Goal: Information Seeking & Learning: Learn about a topic

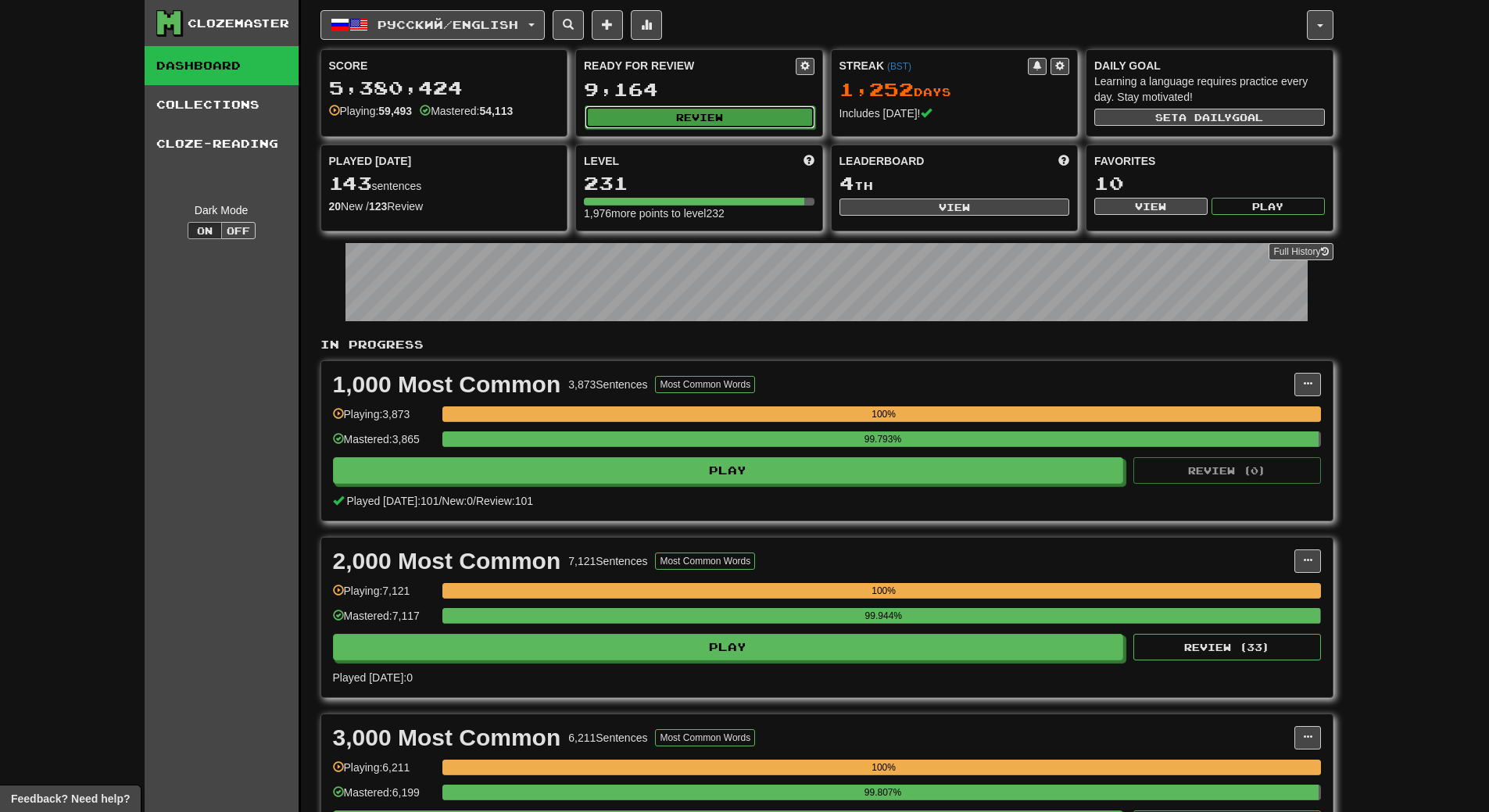
click at [774, 123] on button "Review" at bounding box center [700, 118] width 231 height 24
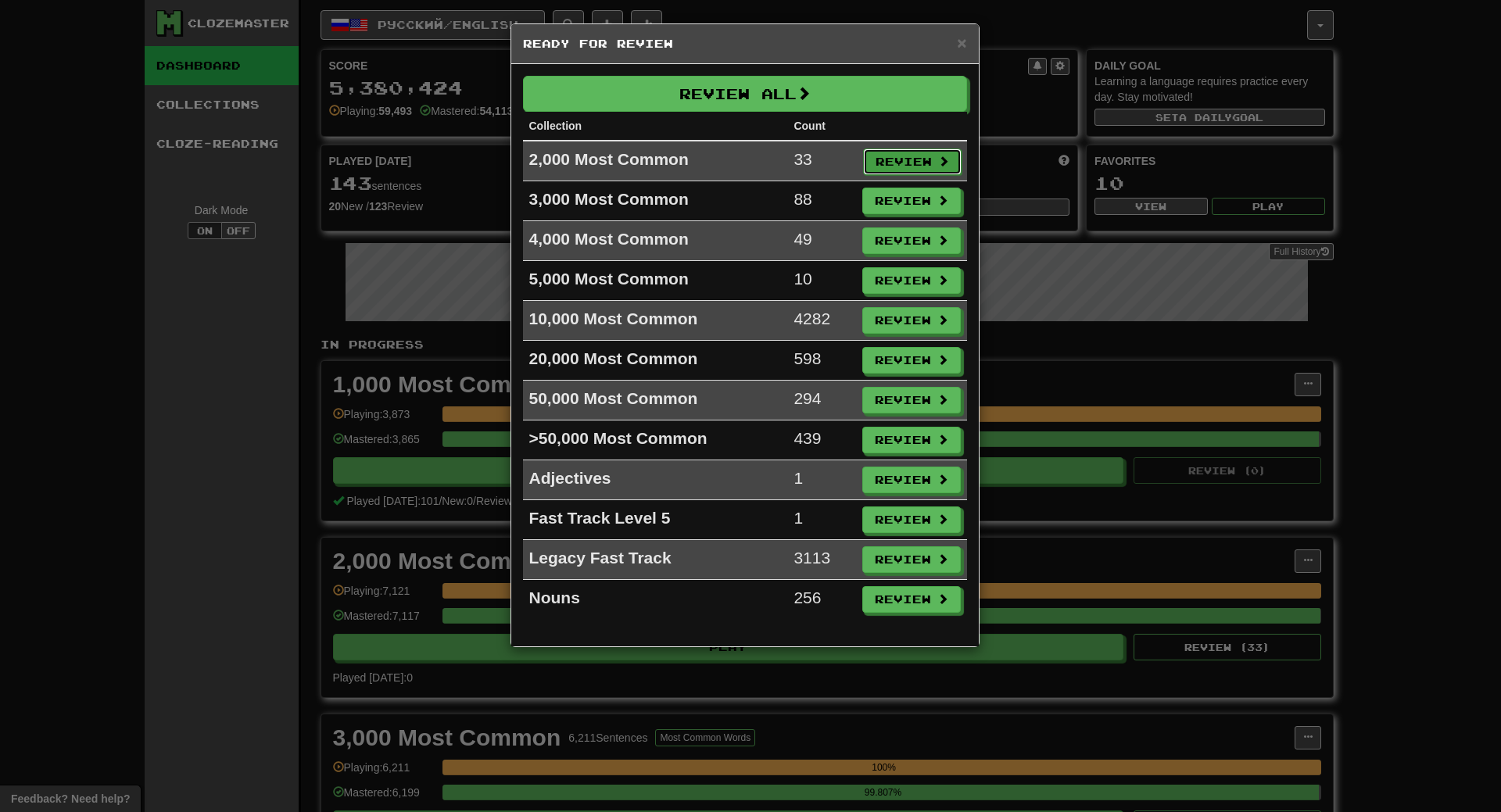
click at [911, 165] on button "Review" at bounding box center [912, 162] width 98 height 27
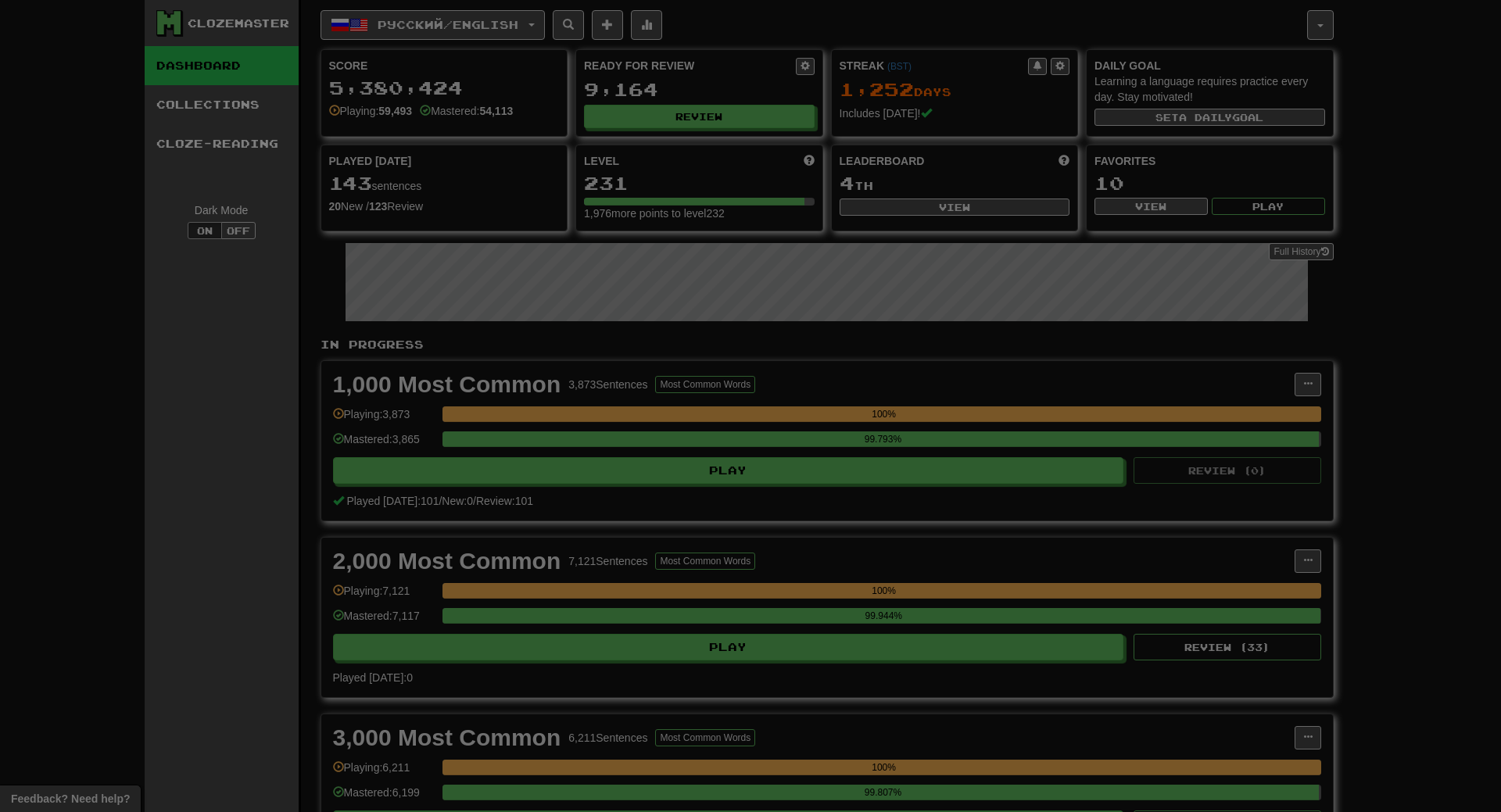
select select "**"
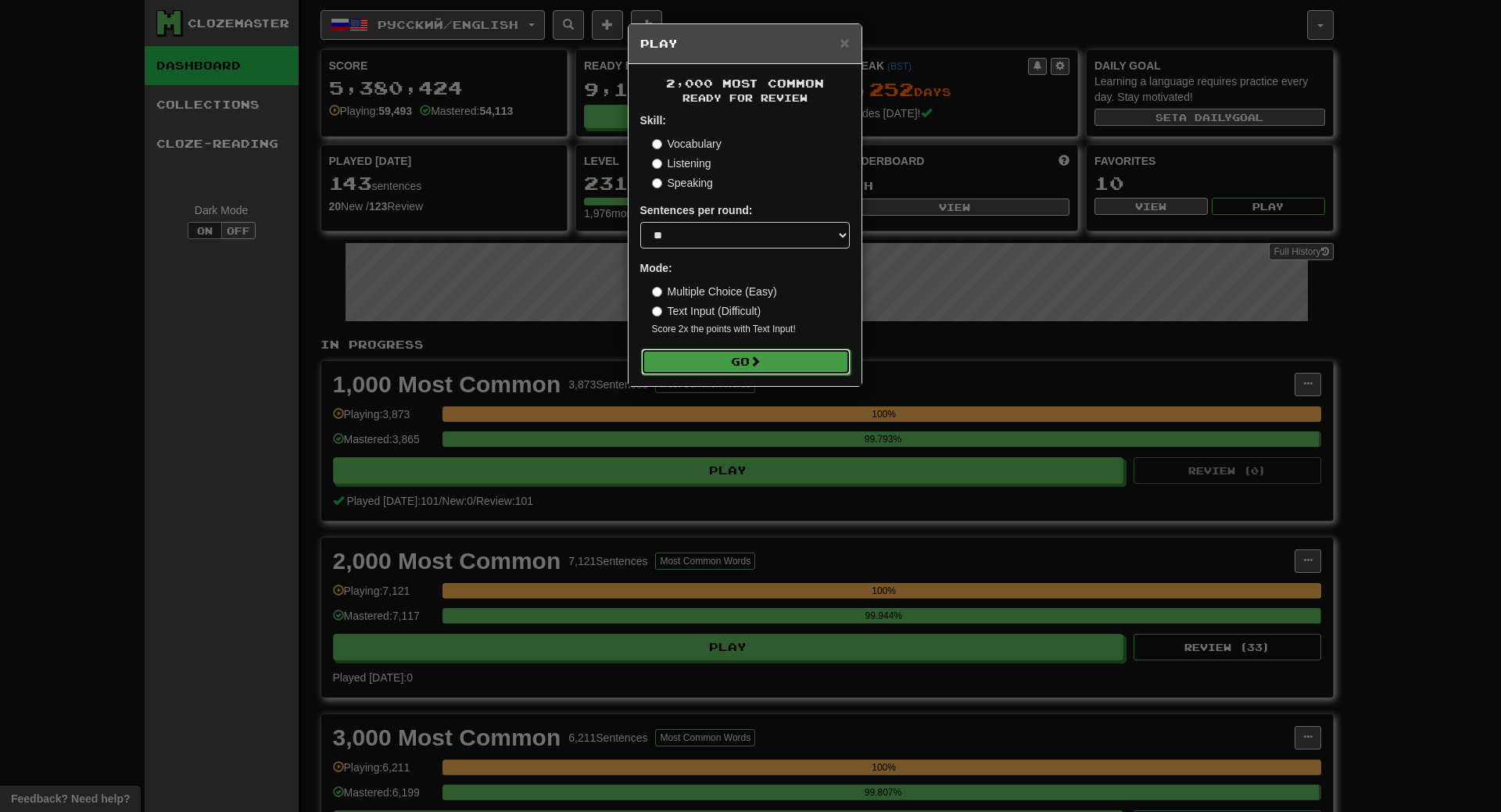
click at [801, 360] on button "Go" at bounding box center [745, 362] width 209 height 27
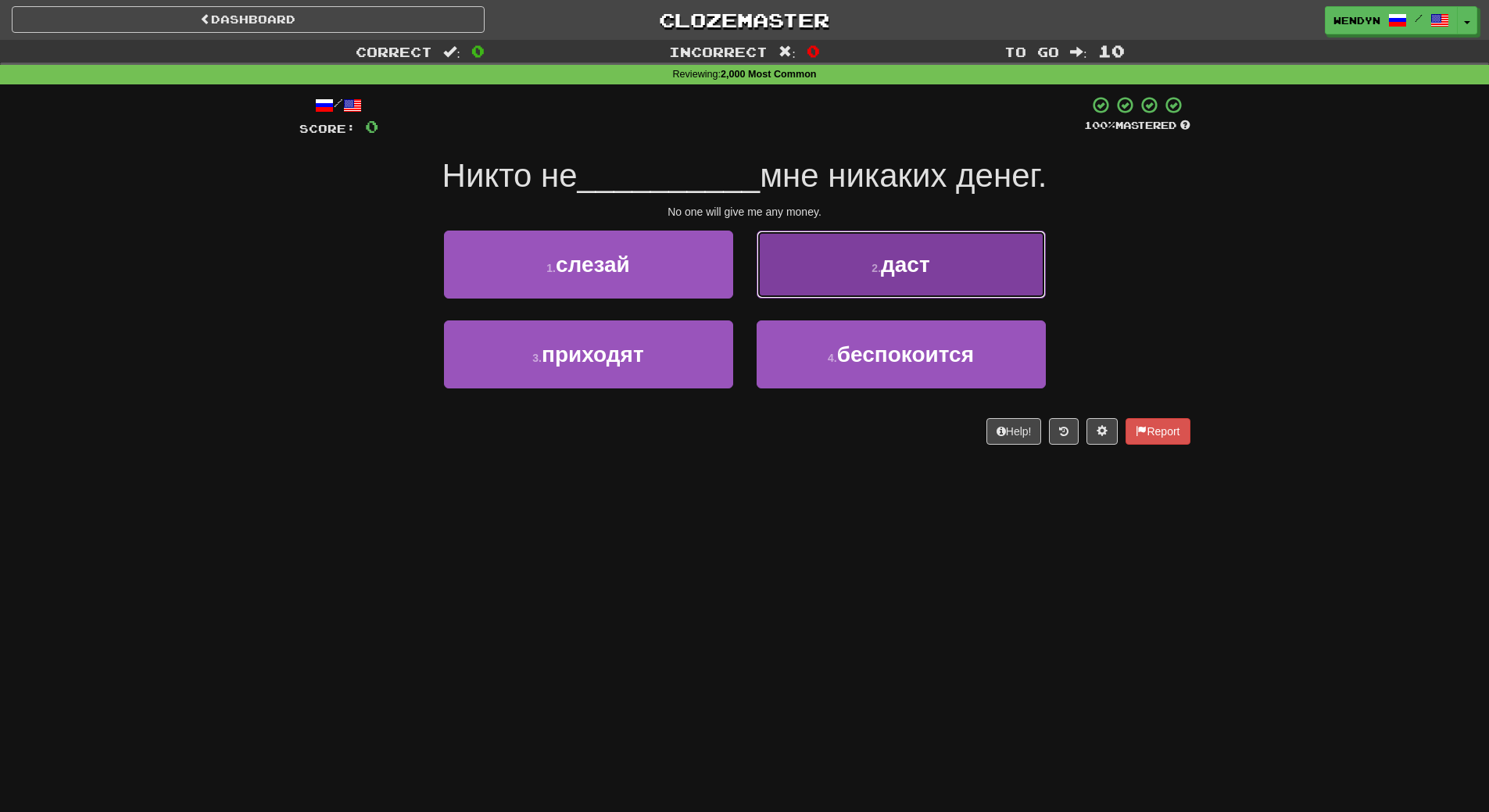
click at [876, 288] on button "2 . даст" at bounding box center [901, 265] width 289 height 68
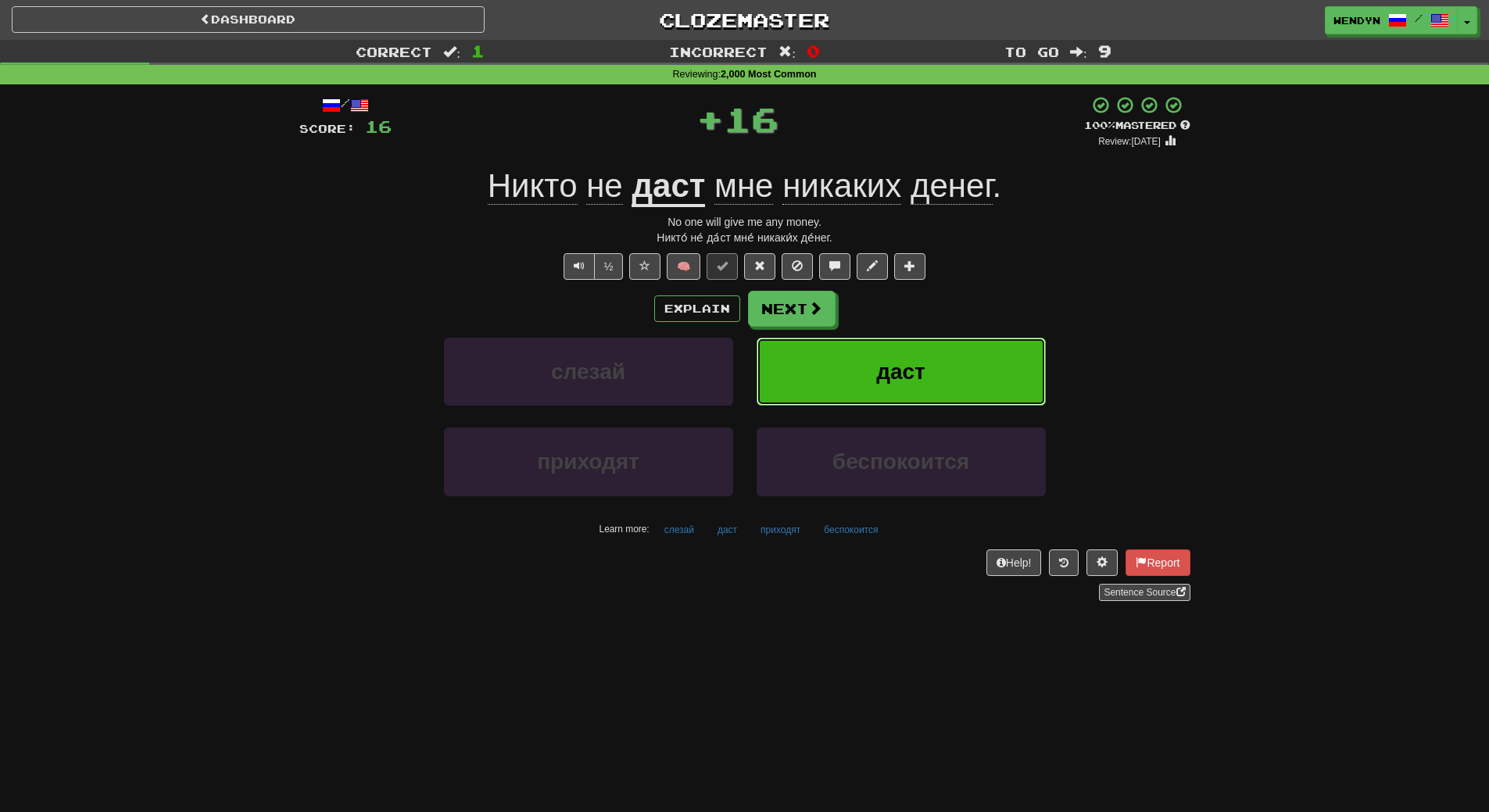
click at [883, 344] on button "даст" at bounding box center [901, 371] width 289 height 68
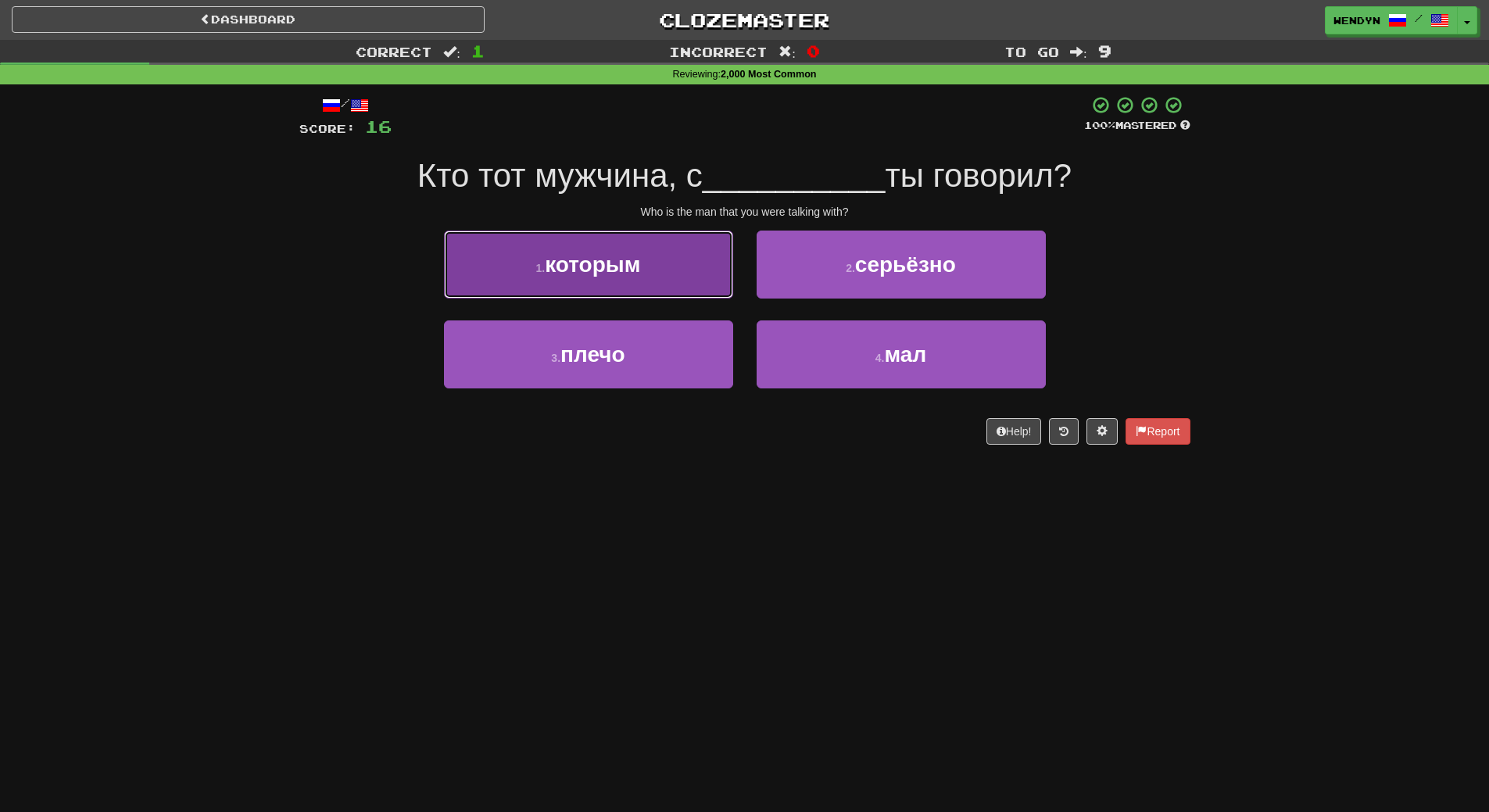
click at [684, 282] on button "1 . которым" at bounding box center [589, 265] width 289 height 68
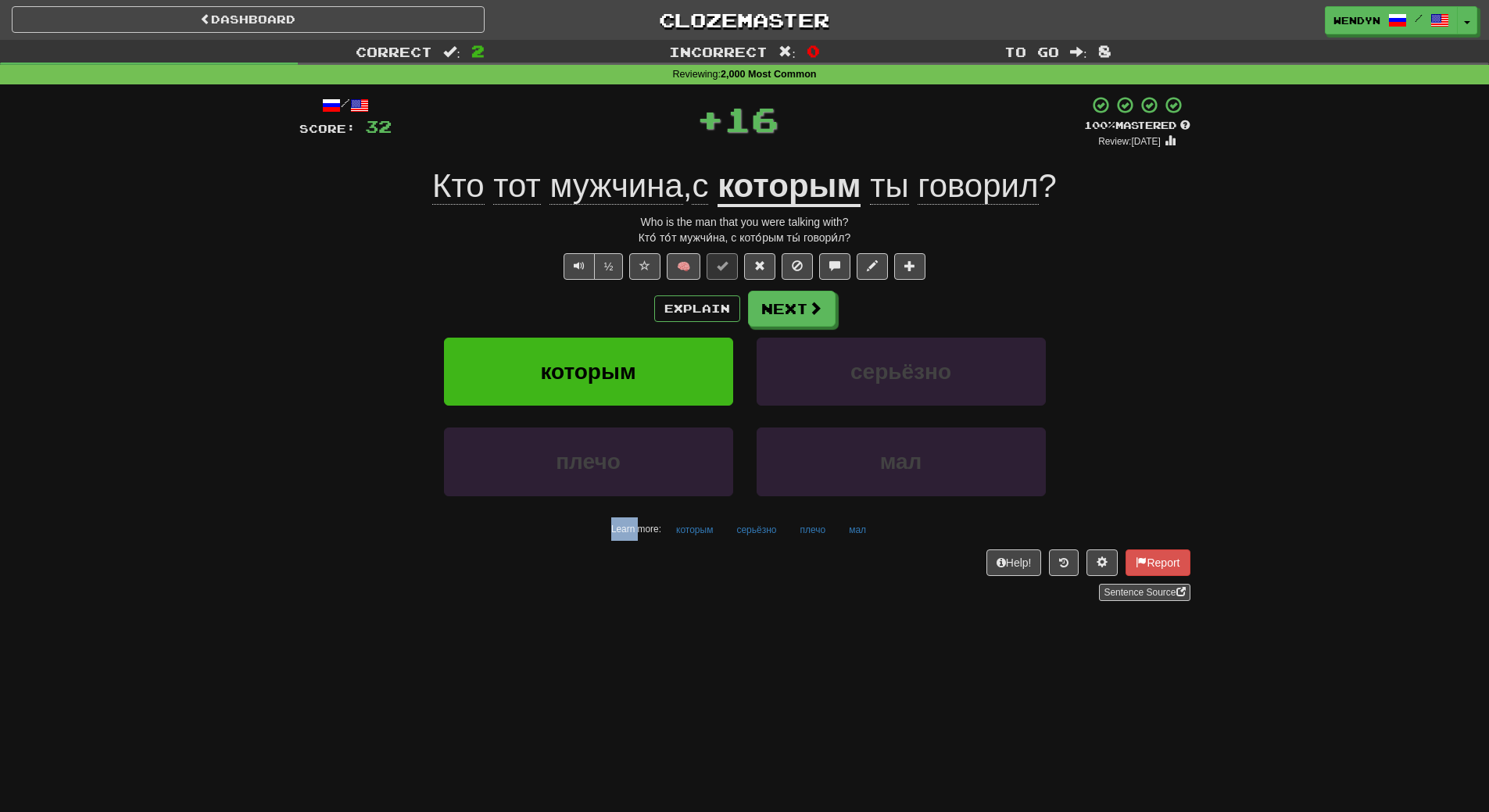
click at [684, 282] on div "/ Score: 32 + 16 100 % Mastered Review: 2026-02-16 Кто тот мужчина , с которым …" at bounding box center [744, 348] width 891 height 506
click at [655, 329] on div "Explain Next которым серьёзно плечо мал Learn more: которым серьёзно плечо мал" at bounding box center [744, 416] width 891 height 251
click at [654, 359] on button "которым" at bounding box center [589, 371] width 289 height 68
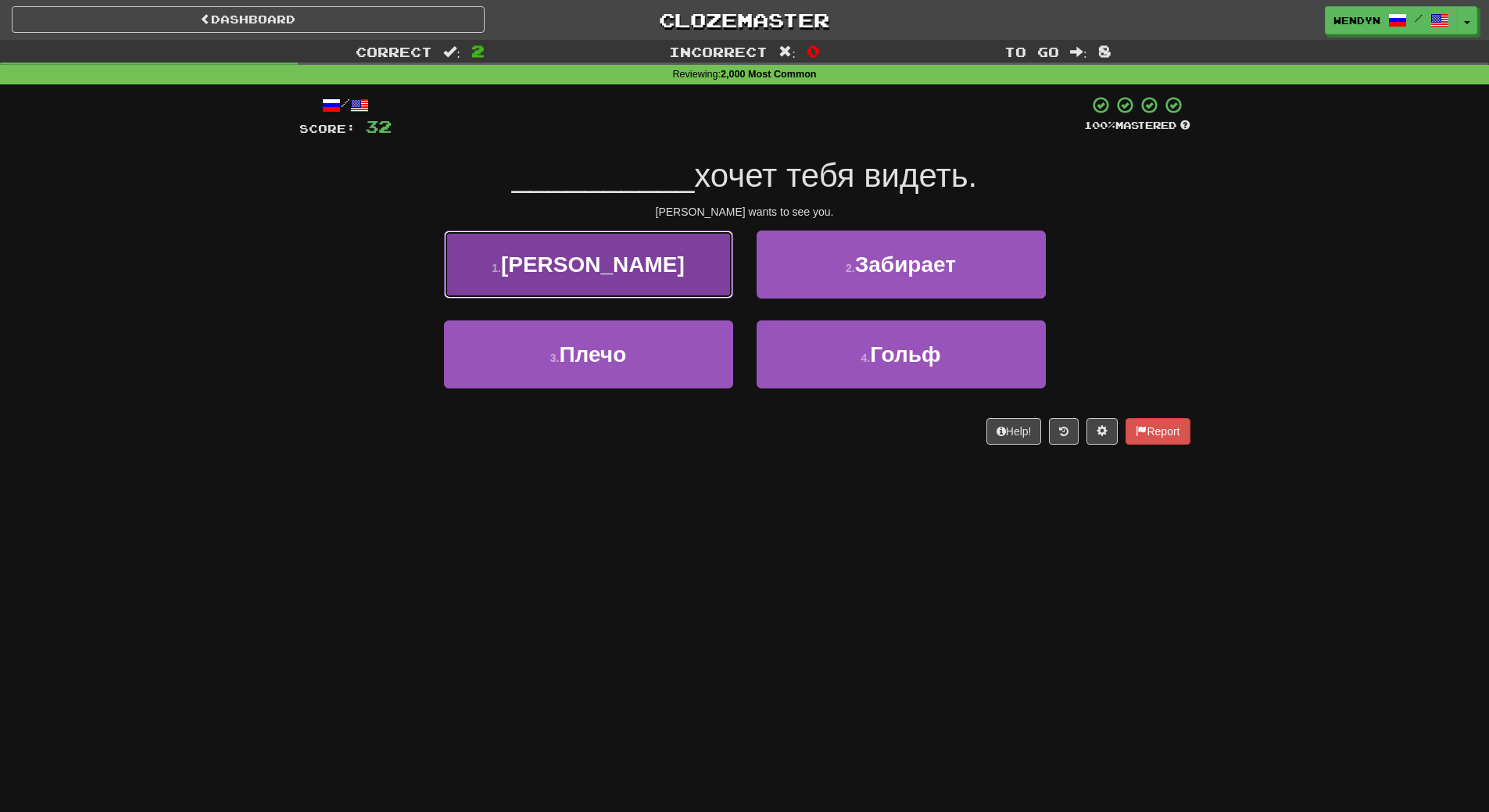
click at [636, 245] on button "1 . Генри" at bounding box center [589, 265] width 289 height 68
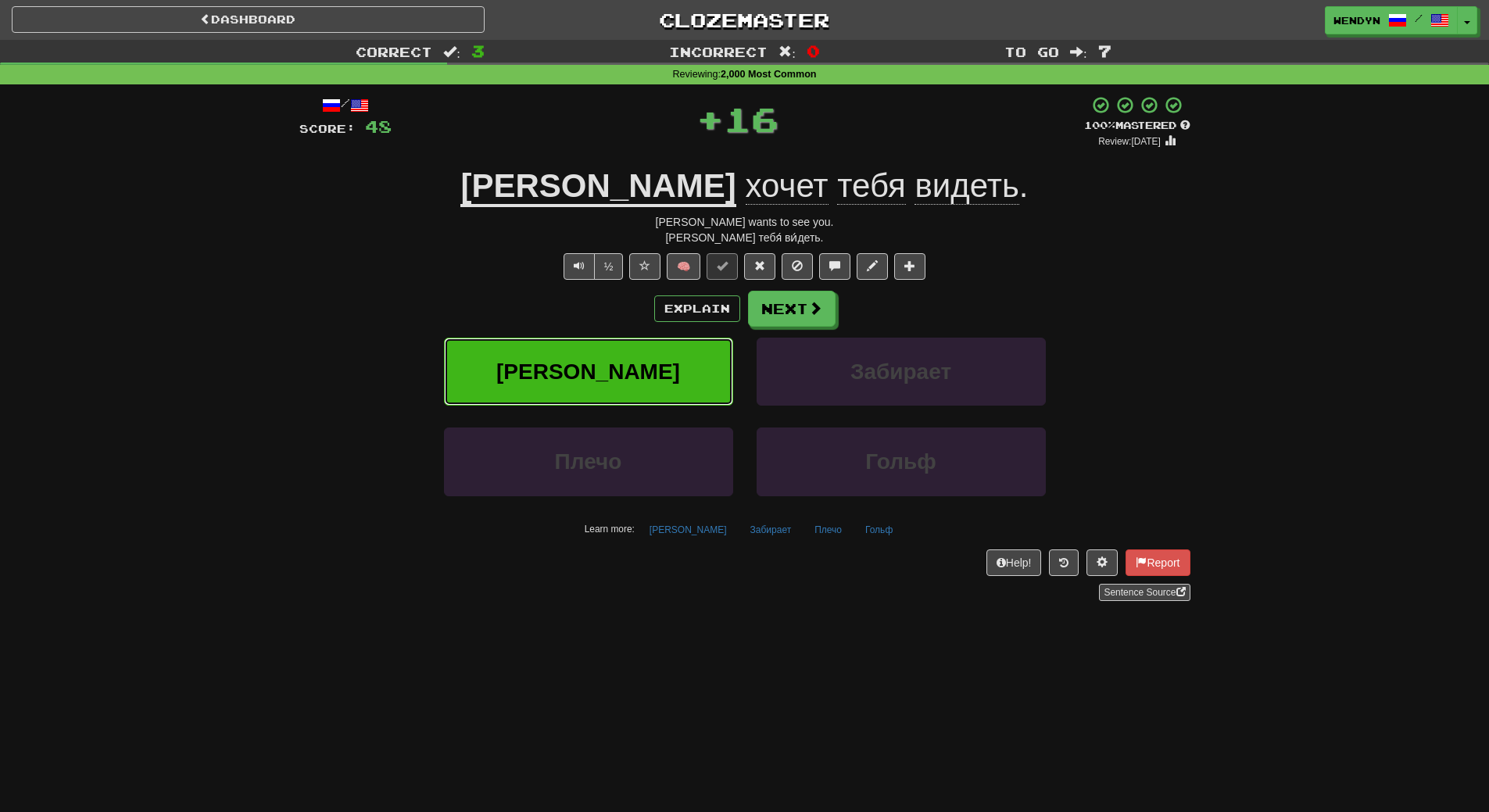
click at [638, 345] on button "Генри" at bounding box center [589, 371] width 289 height 68
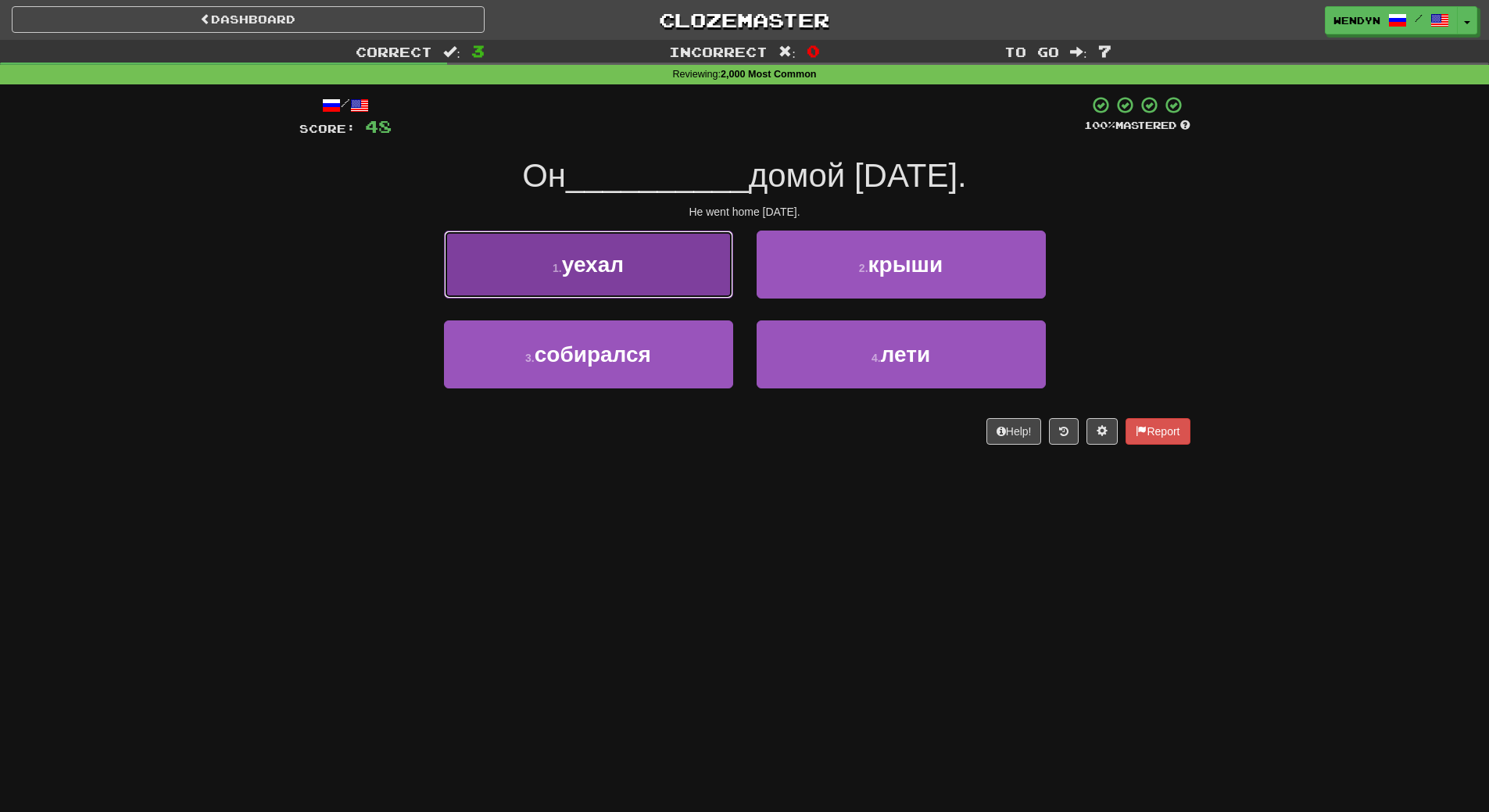
click at [679, 295] on button "1 . уехал" at bounding box center [589, 265] width 289 height 68
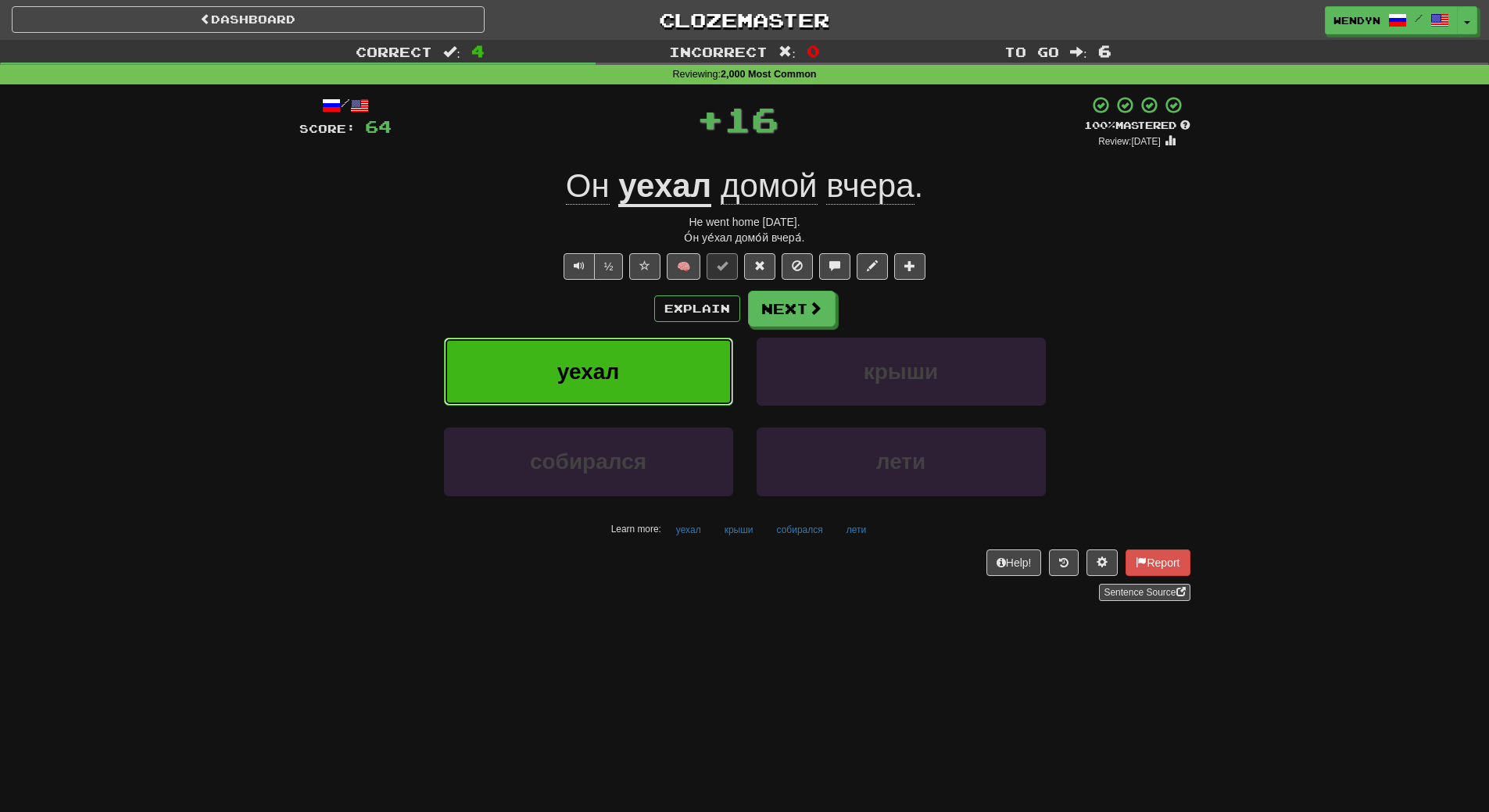
click at [671, 354] on button "уехал" at bounding box center [589, 371] width 289 height 68
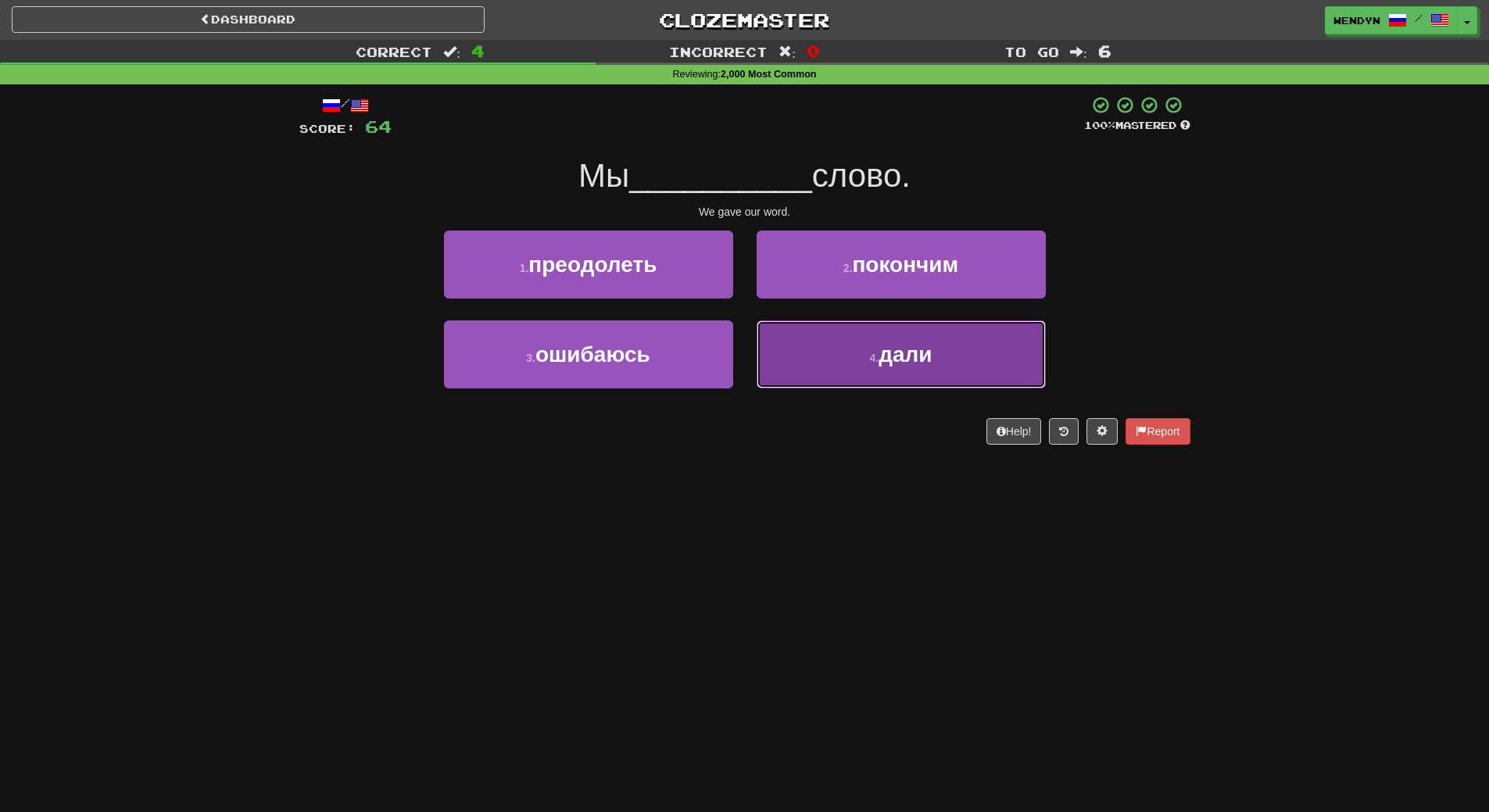
click at [863, 350] on button "4 . дали" at bounding box center [901, 354] width 289 height 68
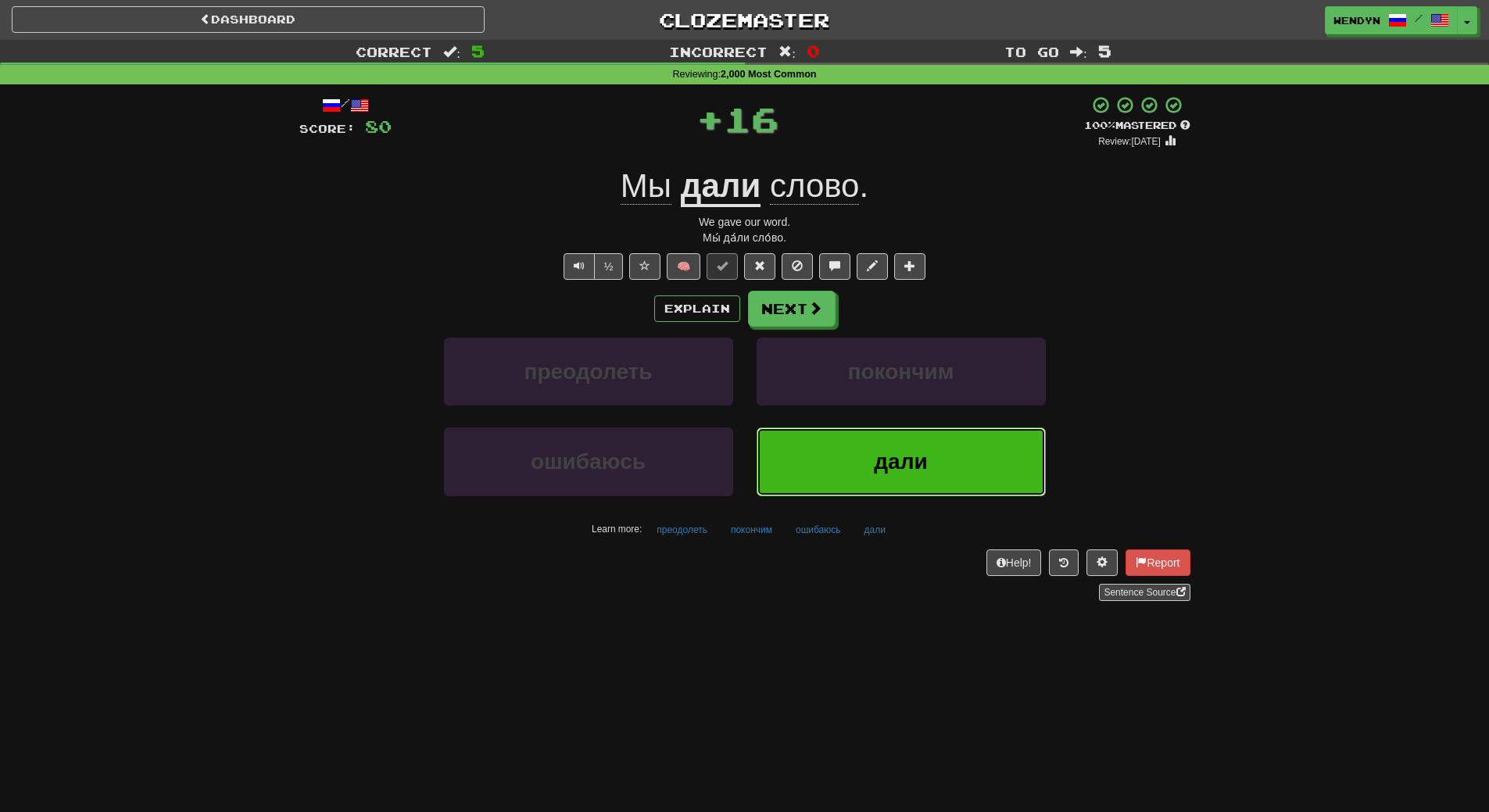
click at [855, 469] on button "дали" at bounding box center [901, 461] width 289 height 68
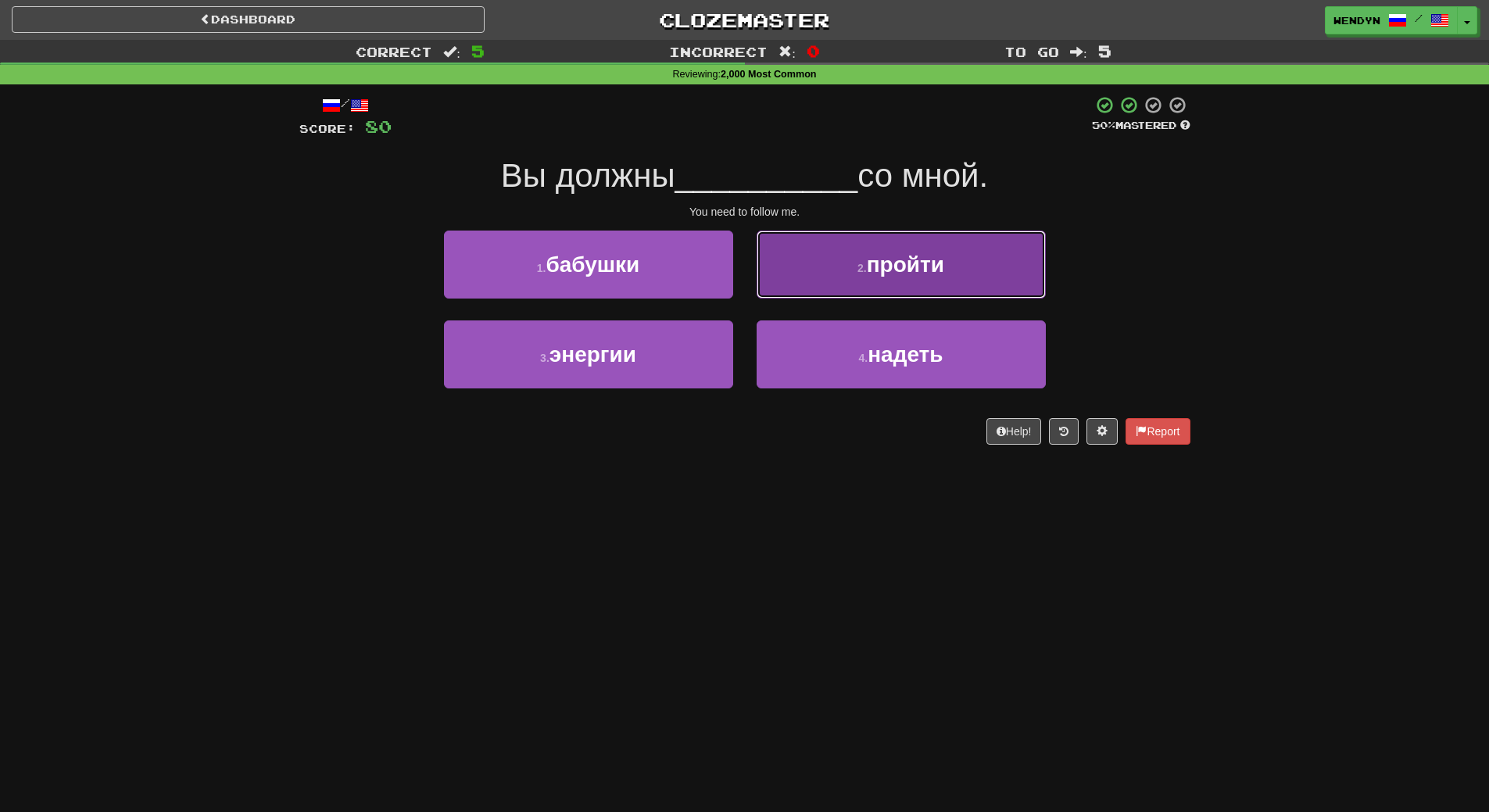
click at [950, 254] on button "2 . пройти" at bounding box center [901, 265] width 289 height 68
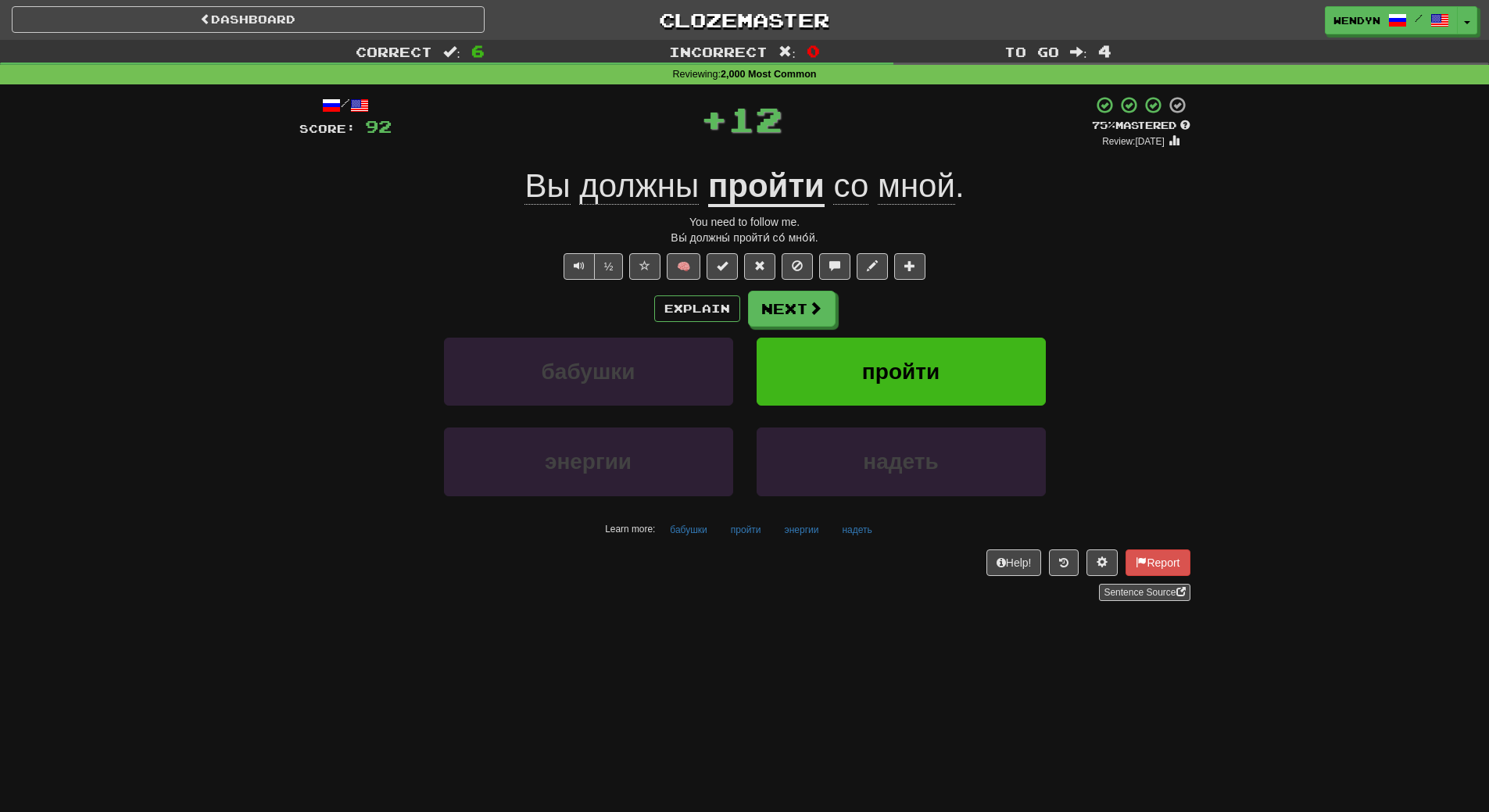
click at [951, 296] on div "Explain Next" at bounding box center [744, 308] width 891 height 36
click at [952, 374] on button "пройти" at bounding box center [901, 371] width 289 height 68
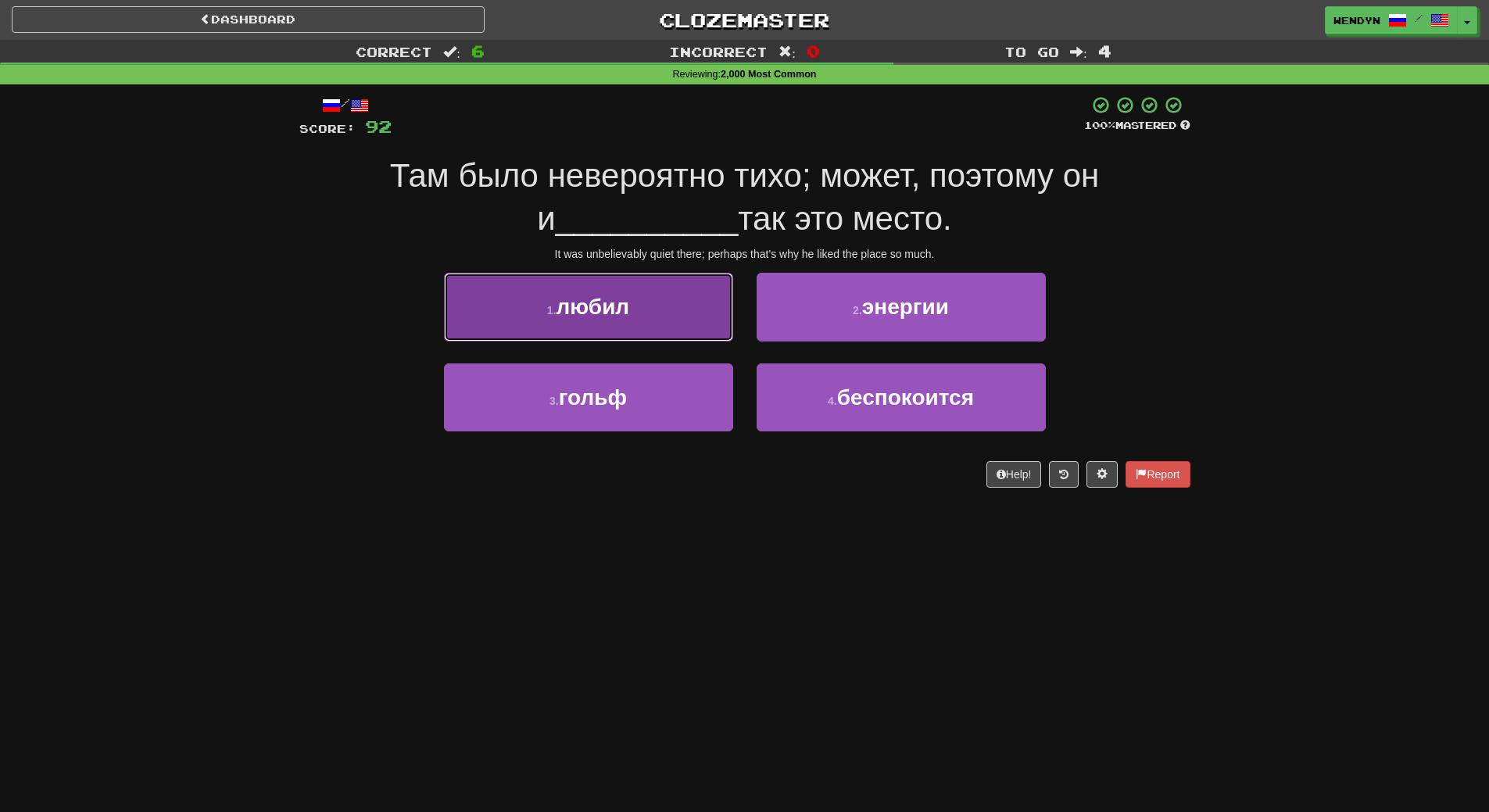
click at [683, 306] on button "1 . любил" at bounding box center [589, 306] width 289 height 68
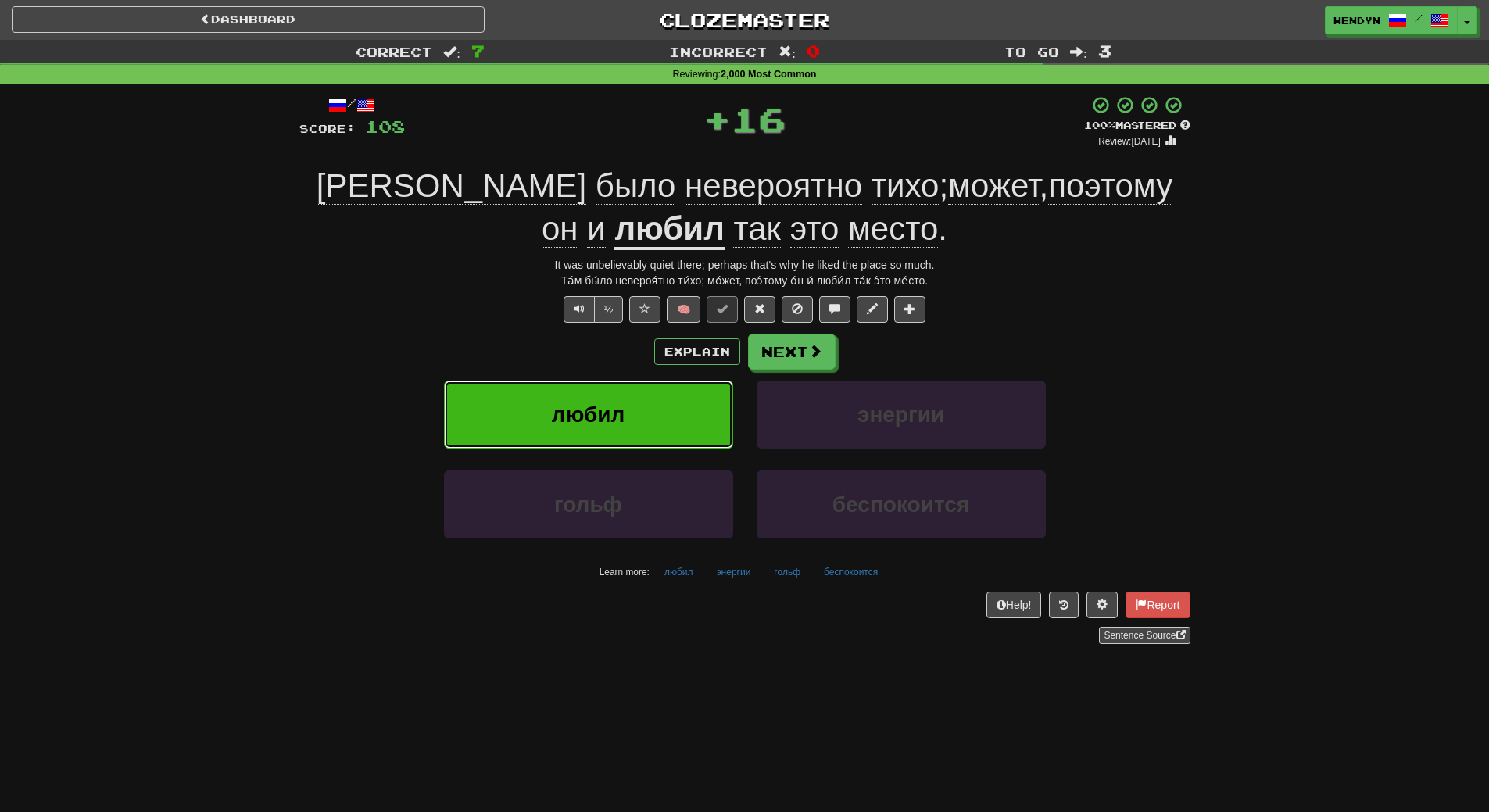
click at [657, 408] on button "любил" at bounding box center [589, 414] width 289 height 68
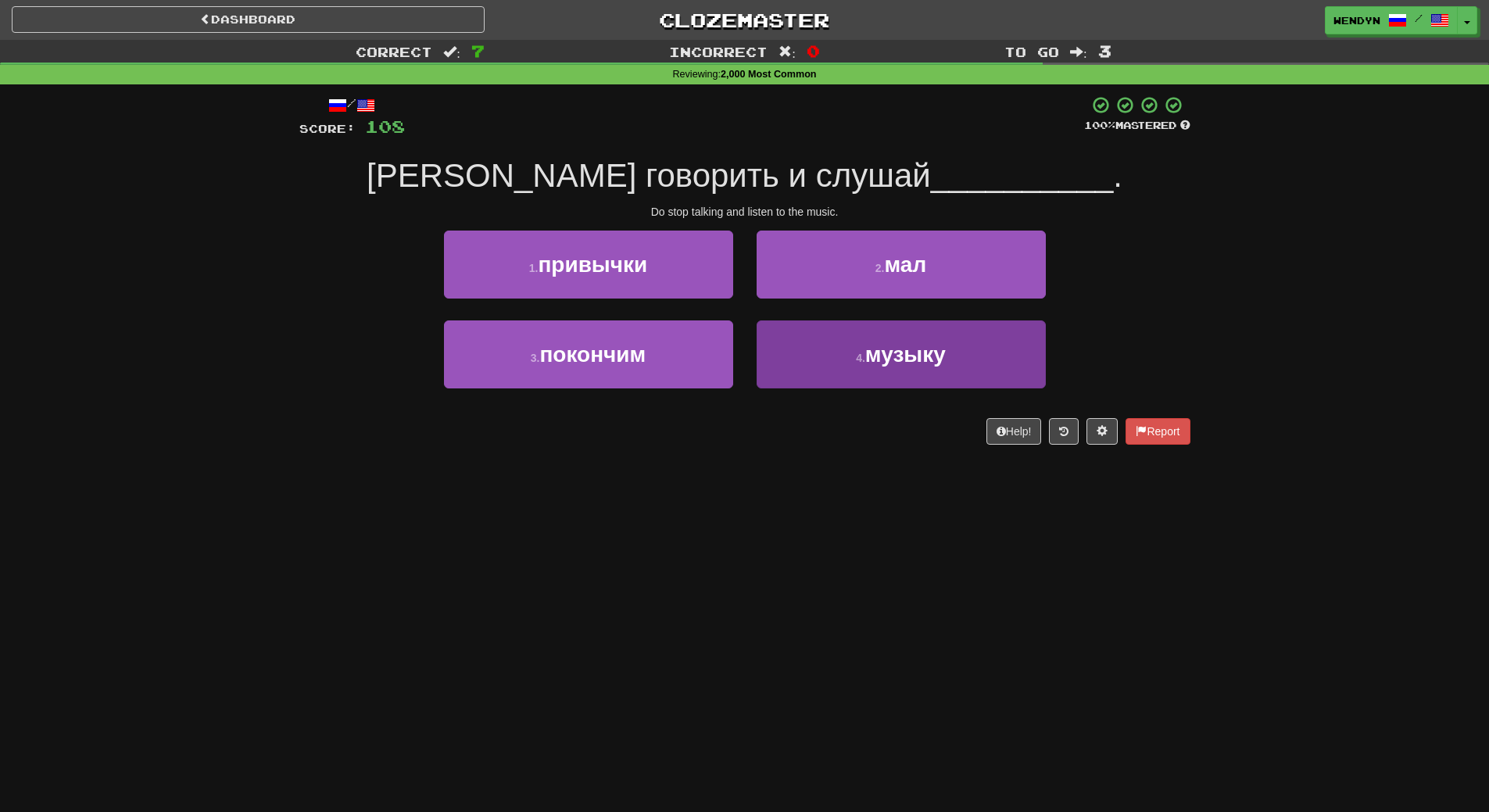
drag, startPoint x: 857, startPoint y: 393, endPoint x: 859, endPoint y: 321, distance: 72.0
click at [857, 389] on div "4 . музыку" at bounding box center [901, 365] width 312 height 90
click at [864, 380] on button "4 . музыку" at bounding box center [901, 354] width 289 height 68
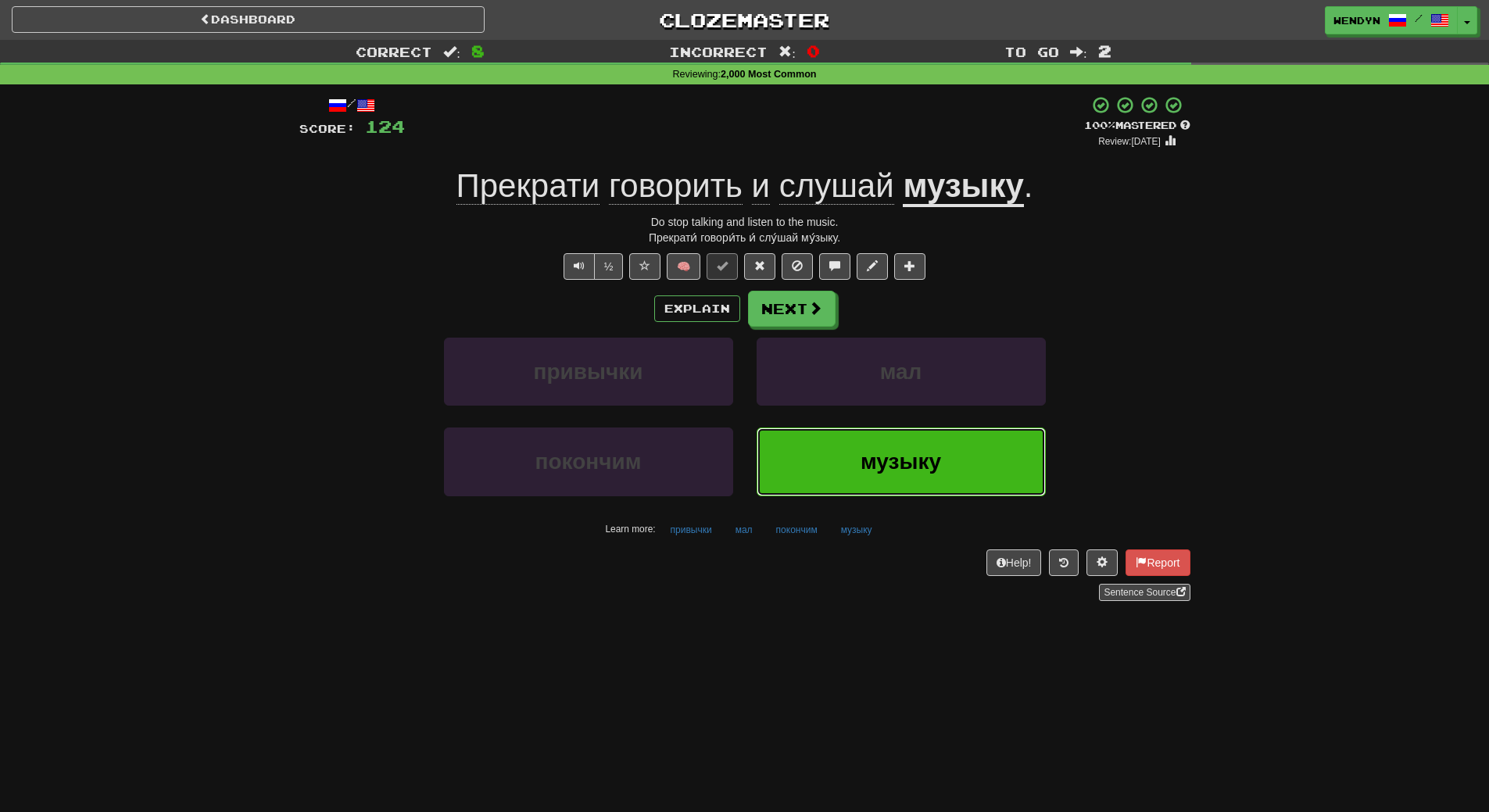
click at [883, 460] on span "музыку" at bounding box center [901, 461] width 81 height 24
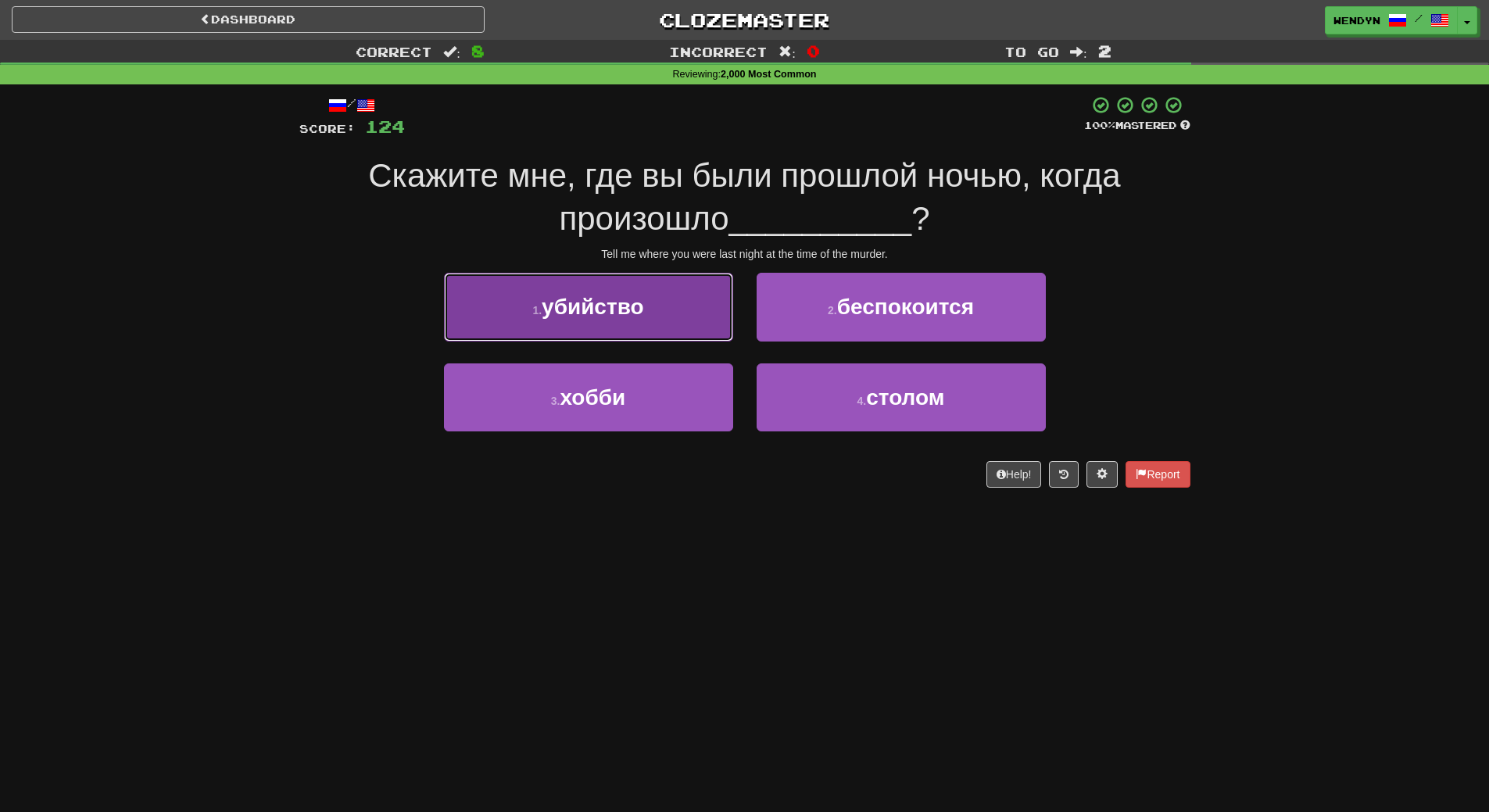
click at [671, 329] on button "1 . убийство" at bounding box center [589, 306] width 289 height 68
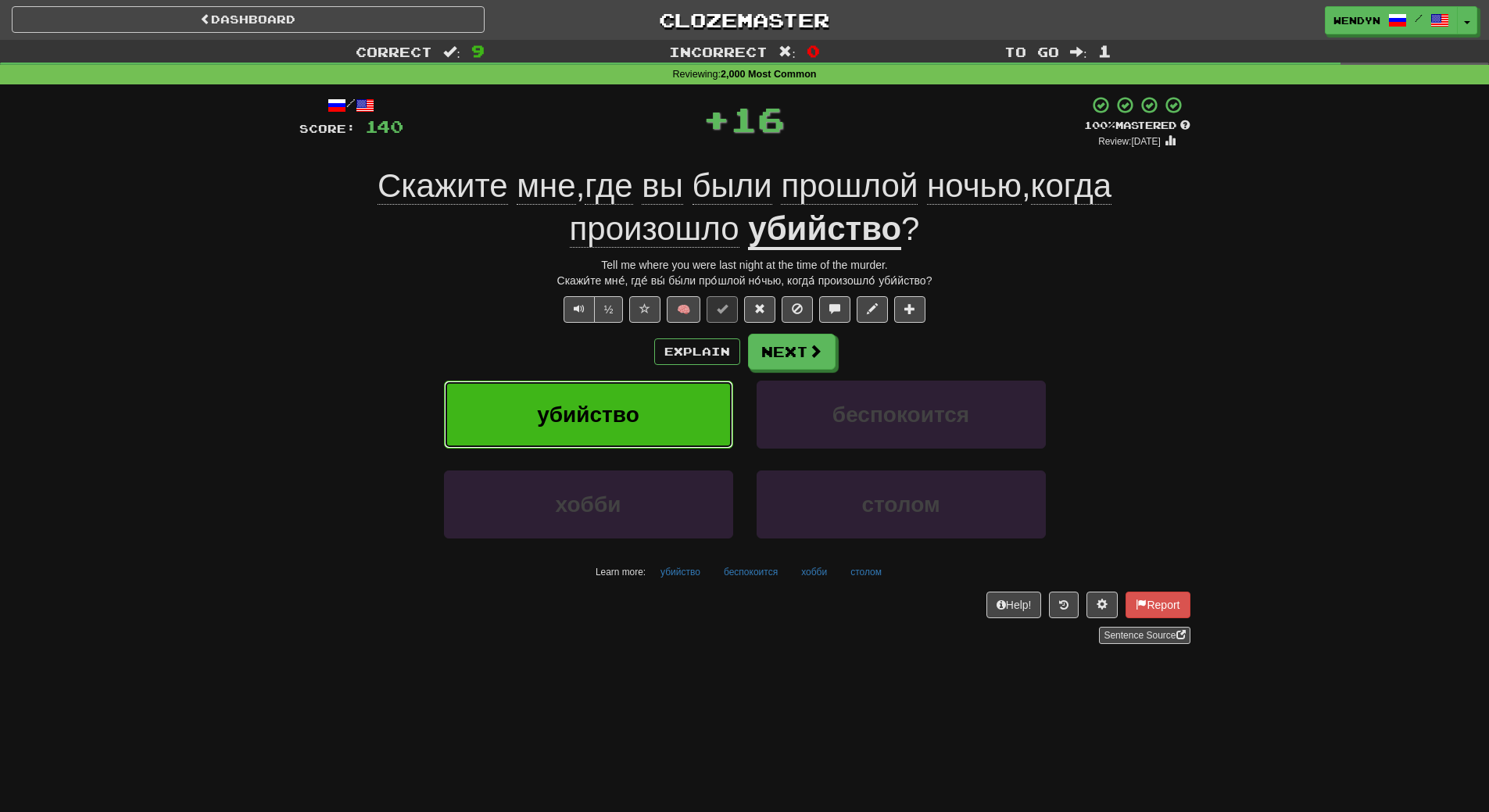
click at [674, 387] on button "убийство" at bounding box center [589, 414] width 289 height 68
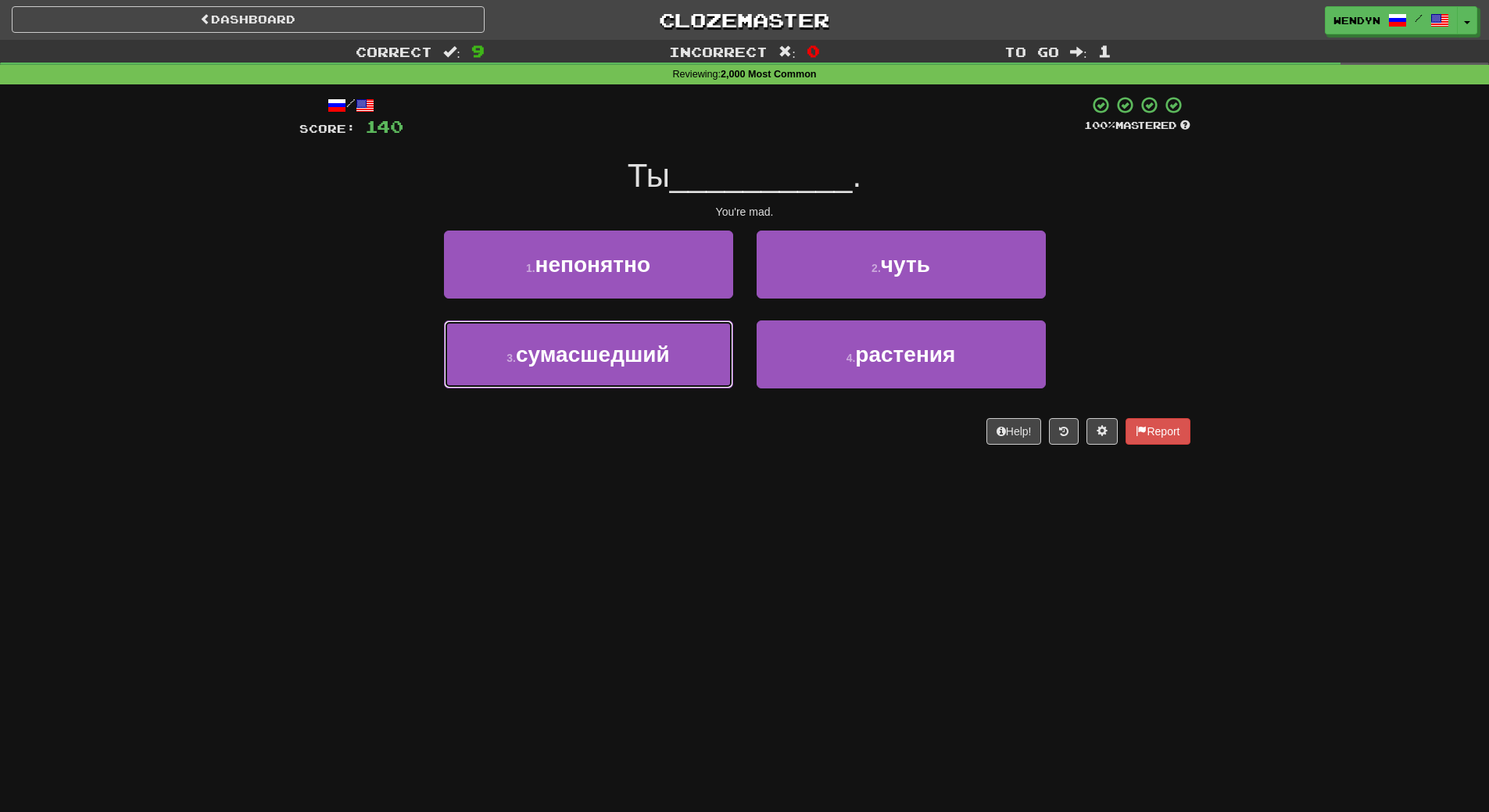
click at [674, 387] on button "3 . сумасшедший" at bounding box center [589, 354] width 289 height 68
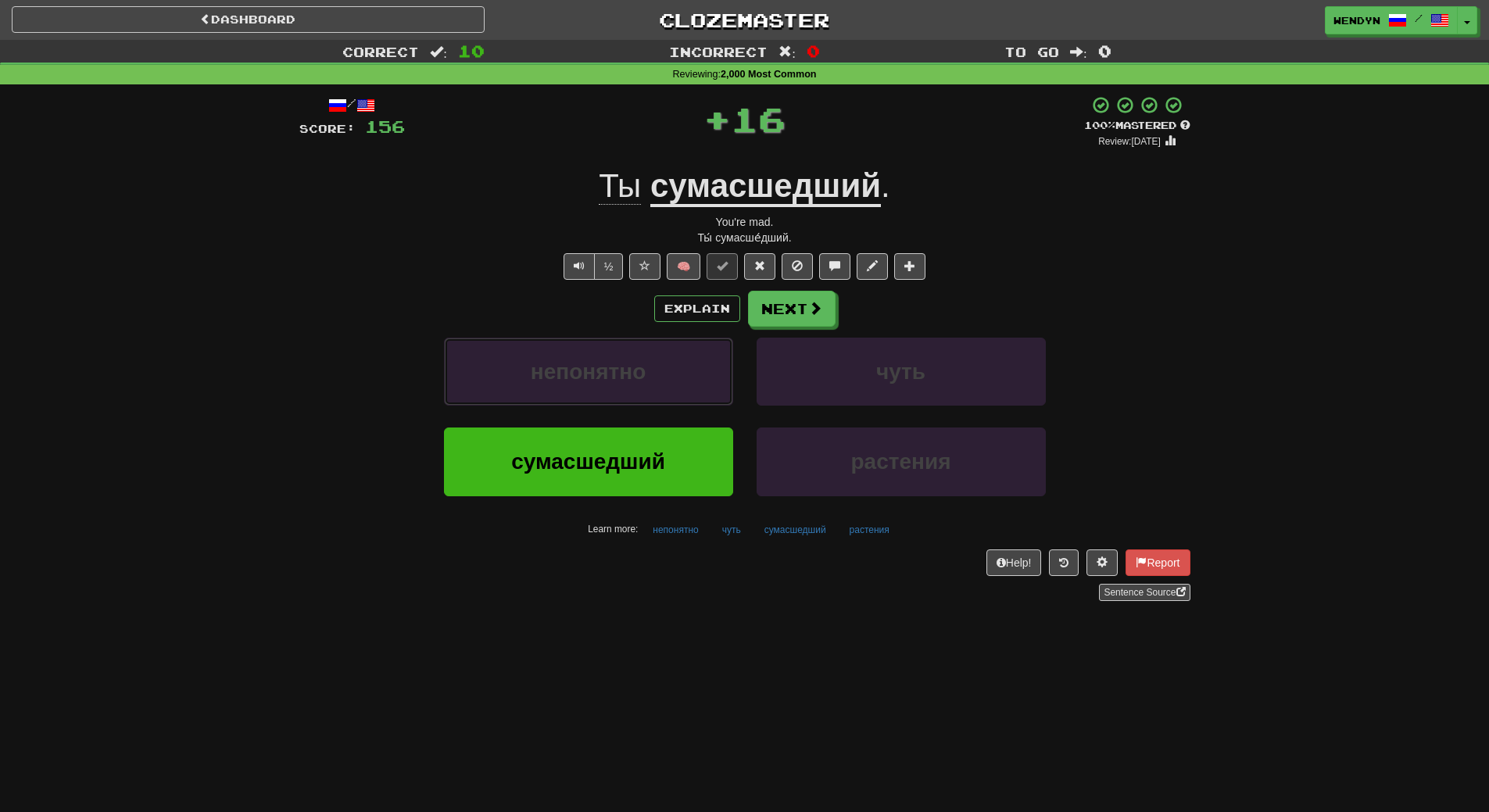
click at [674, 387] on button "непонятно" at bounding box center [589, 371] width 289 height 68
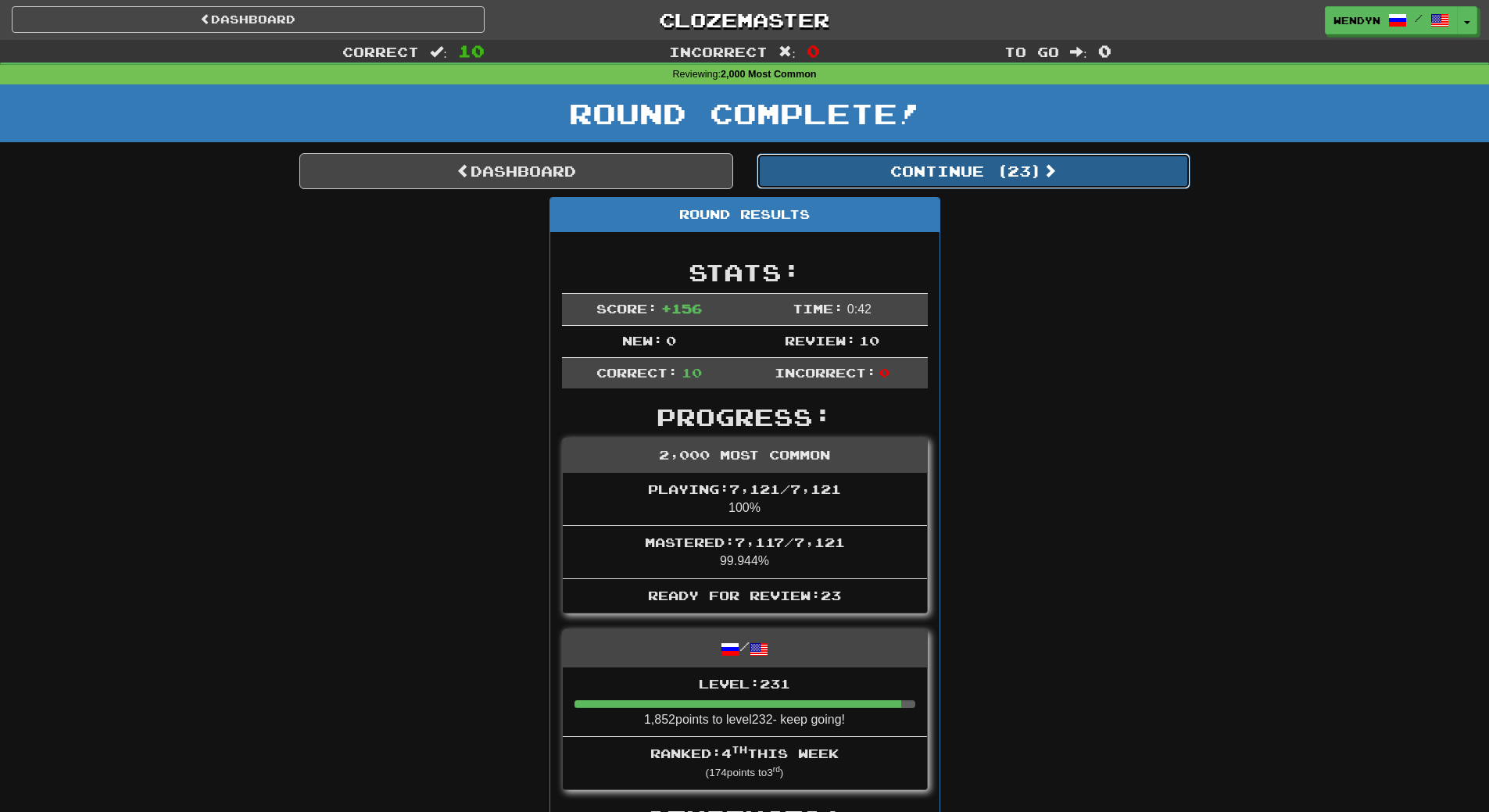
click at [1015, 175] on button "Continue ( 23 )" at bounding box center [973, 170] width 434 height 36
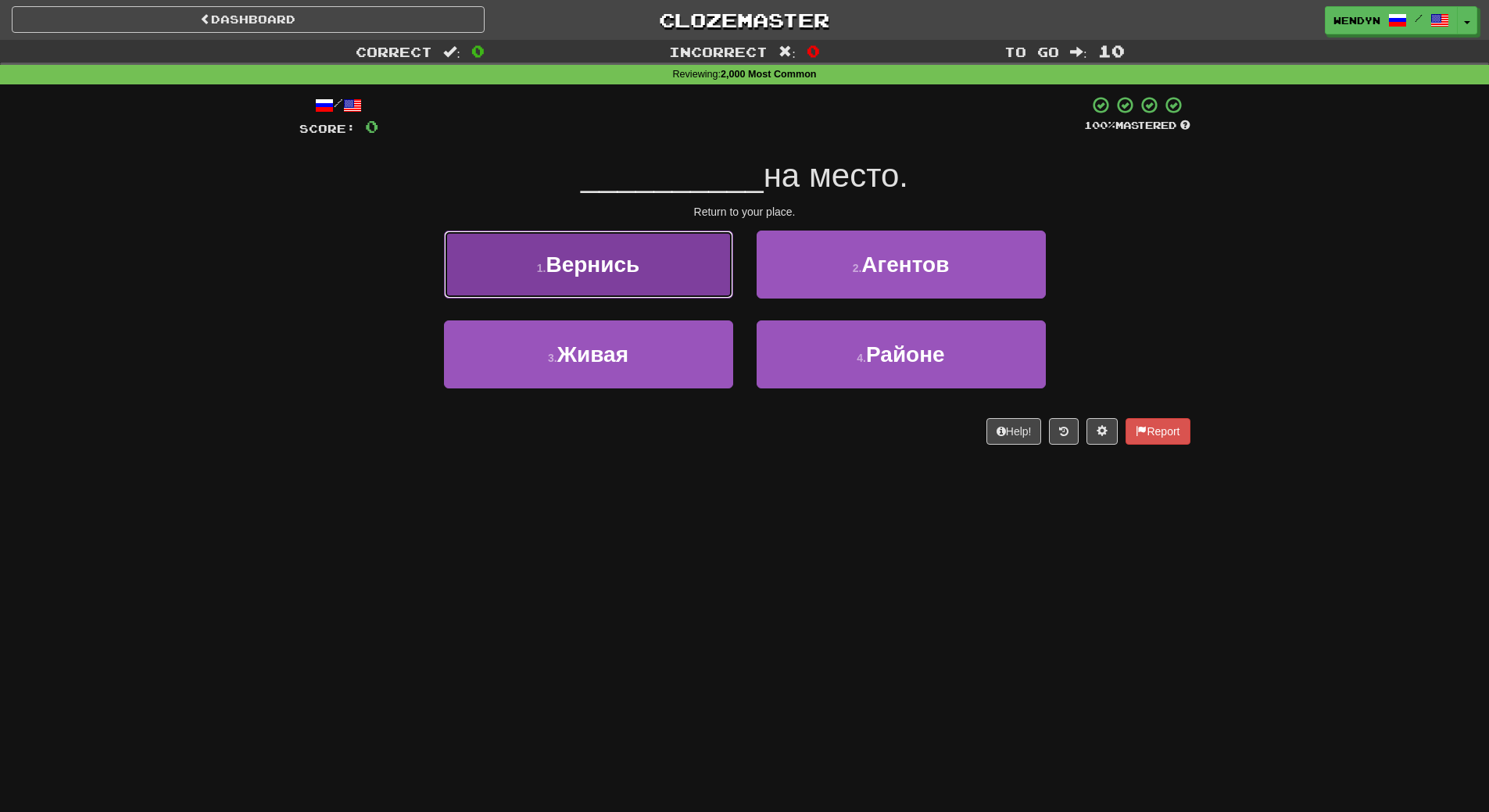
click at [659, 273] on button "1 . Вернись" at bounding box center [589, 265] width 289 height 68
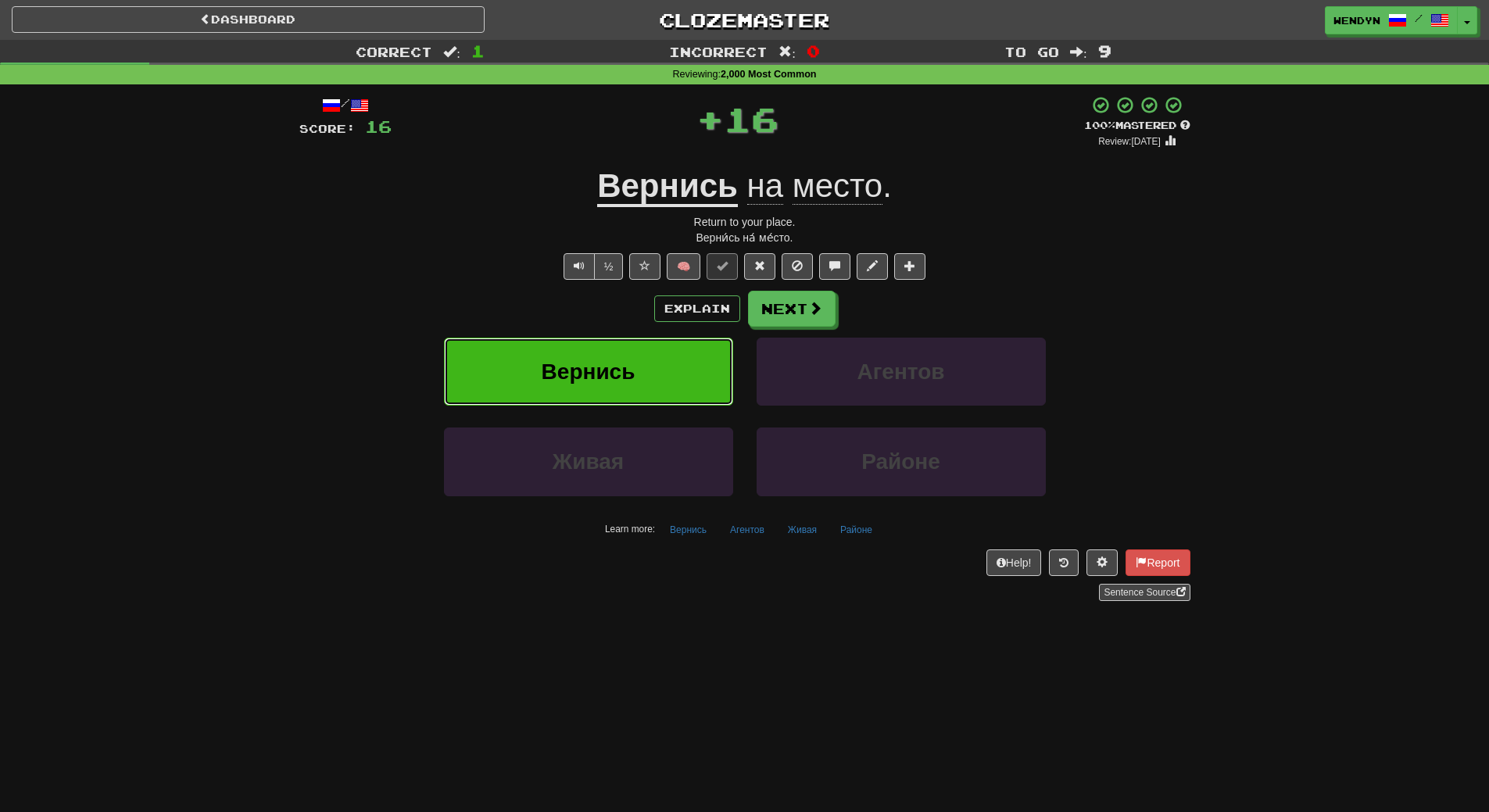
click at [658, 350] on button "Вернись" at bounding box center [589, 371] width 289 height 68
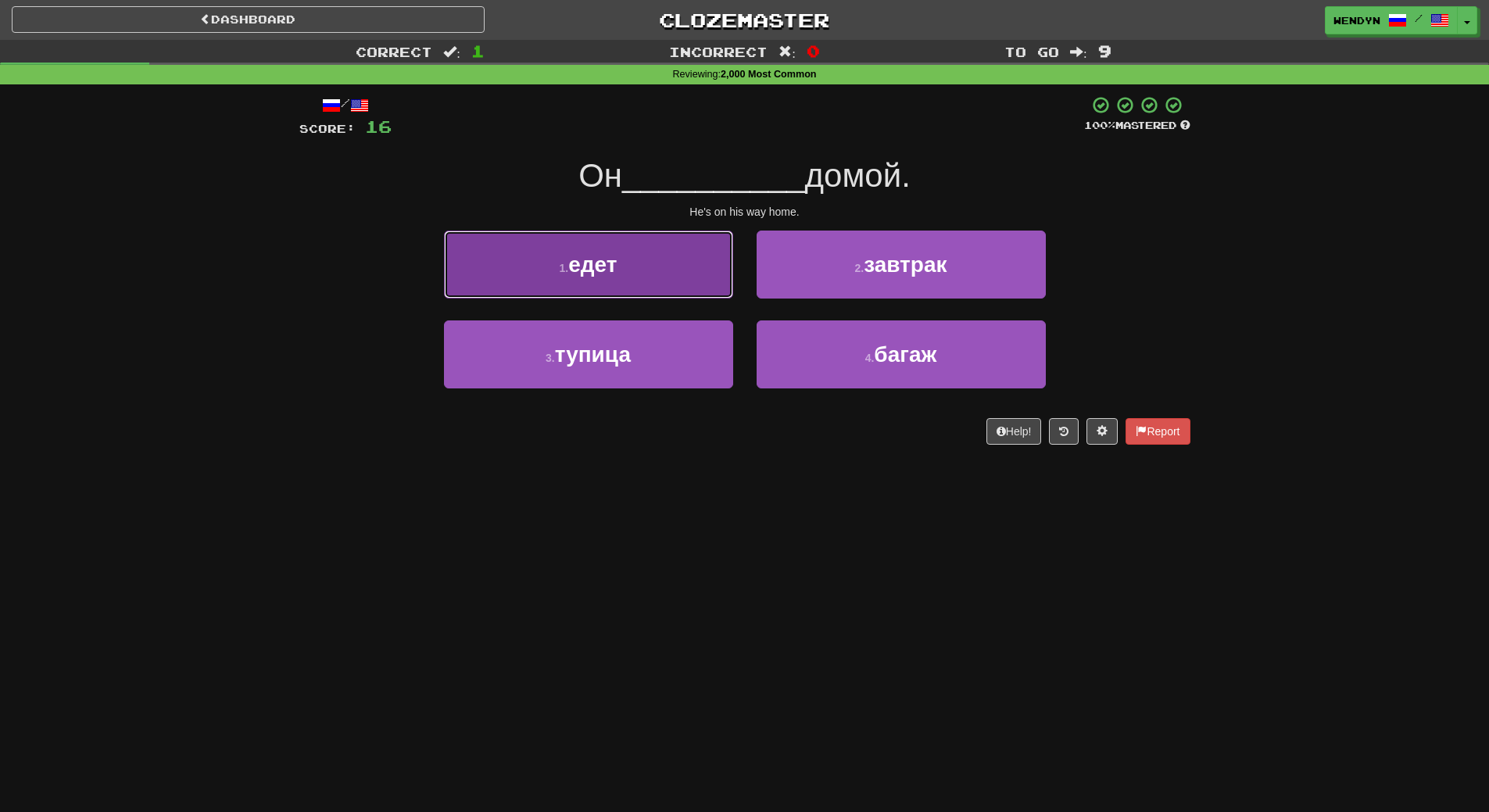
click at [643, 254] on button "1 . едет" at bounding box center [589, 265] width 289 height 68
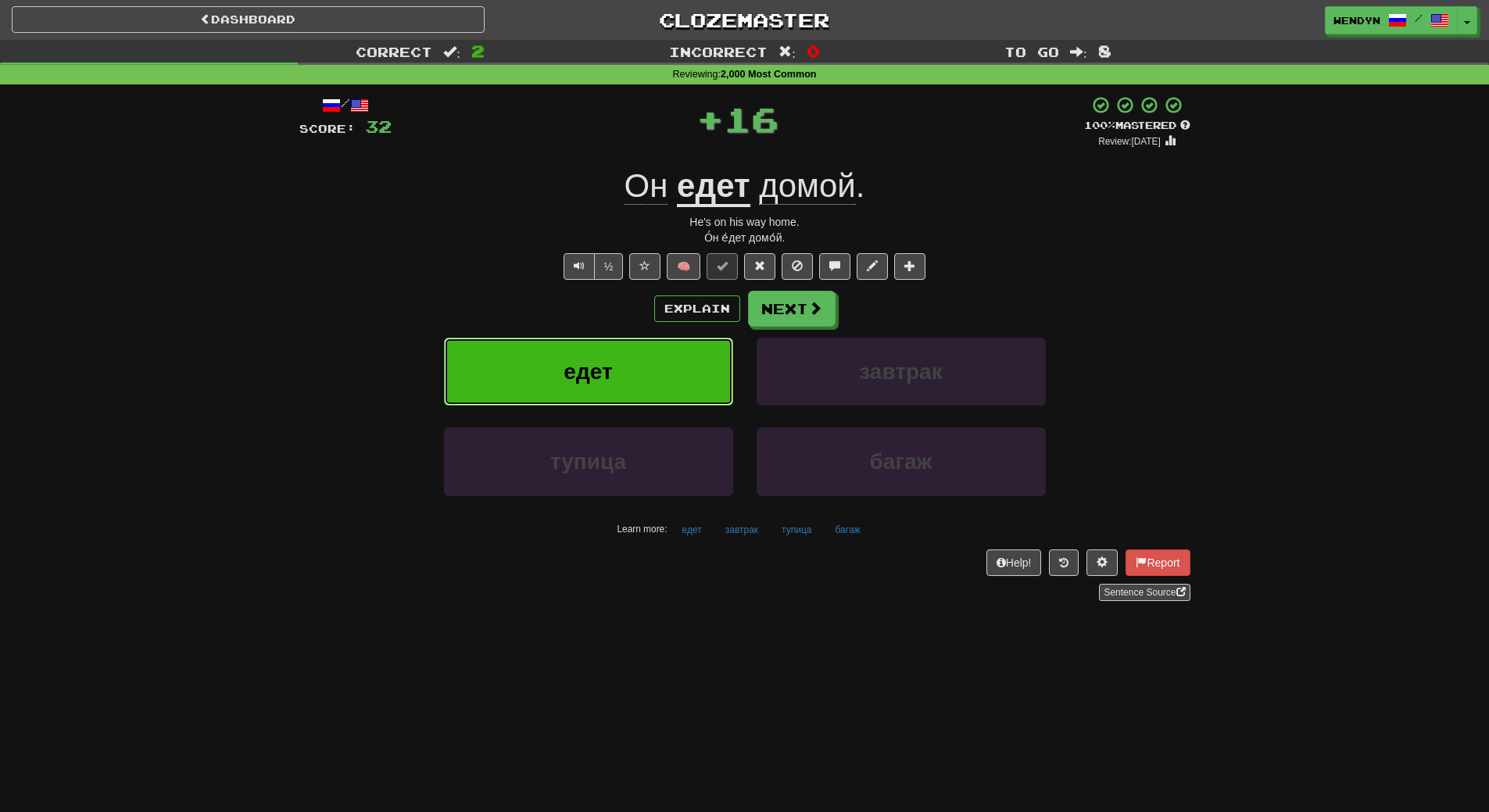
click at [644, 367] on button "едет" at bounding box center [589, 371] width 289 height 68
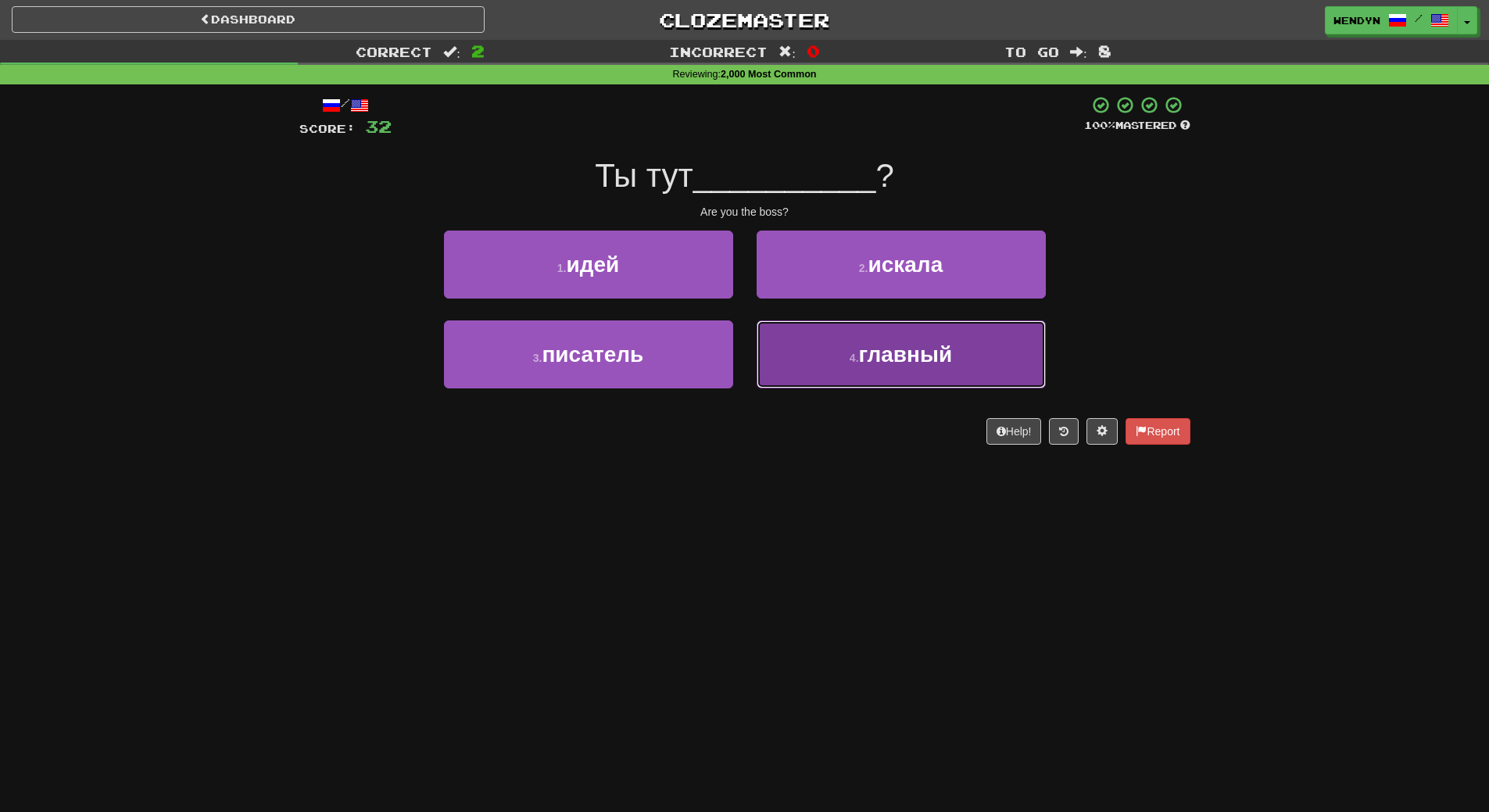
click at [864, 366] on span "главный" at bounding box center [906, 354] width 94 height 24
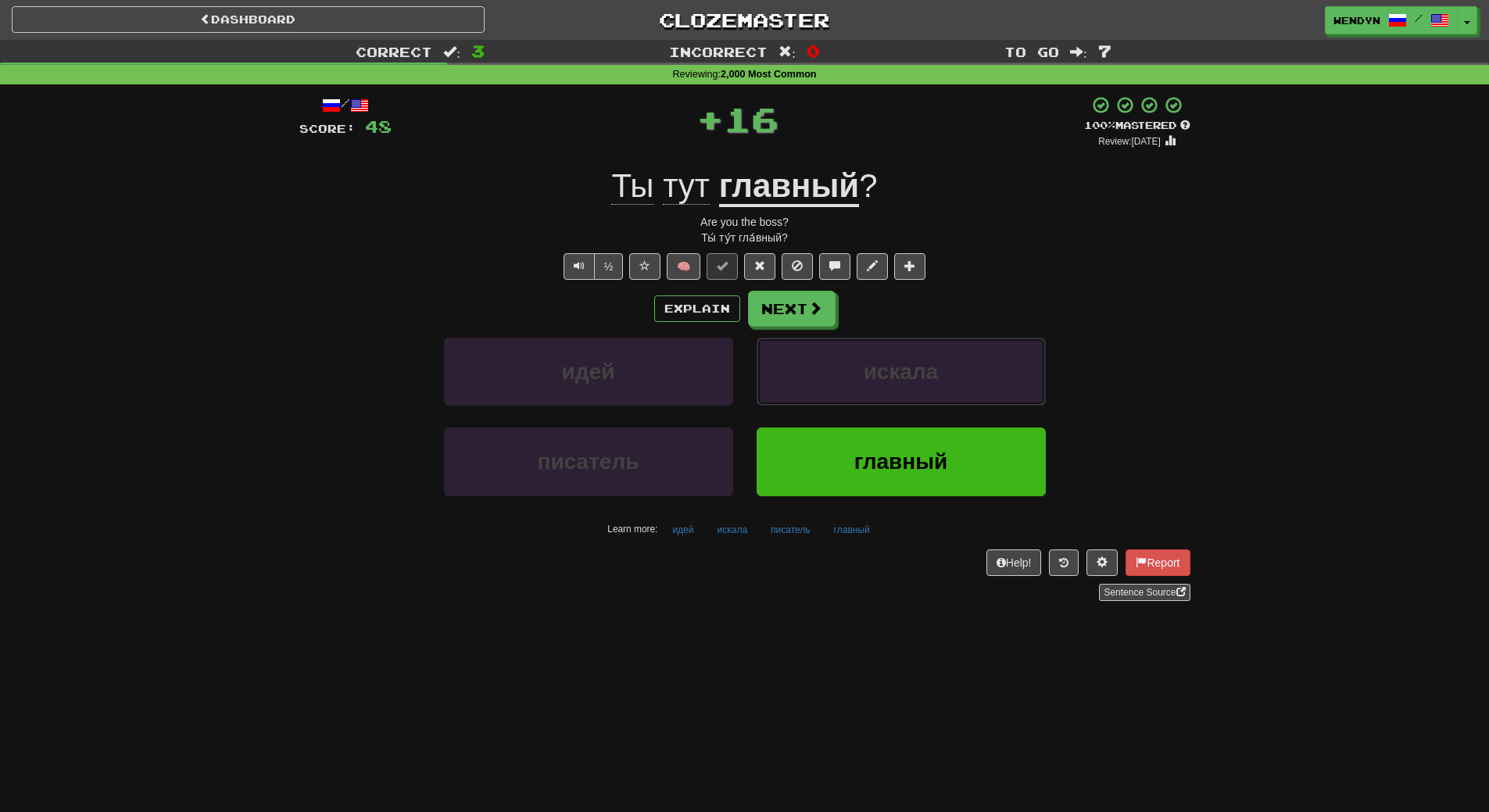
click at [864, 366] on span "искала" at bounding box center [900, 371] width 75 height 24
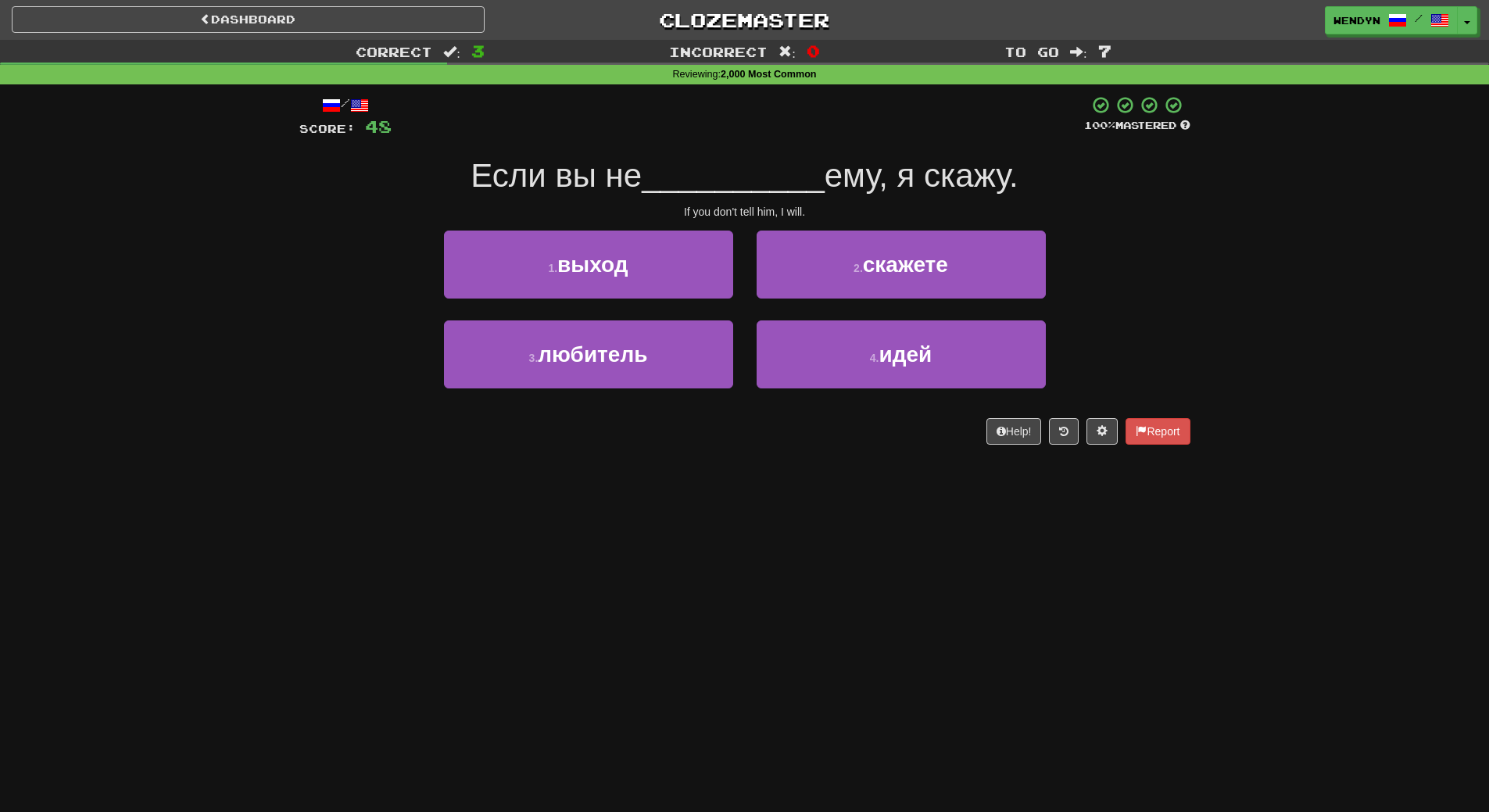
click at [873, 460] on div "/ Score: 48 100 % Mastered Если вы не __________ ему, я скажу. If you don't tel…" at bounding box center [744, 275] width 891 height 382
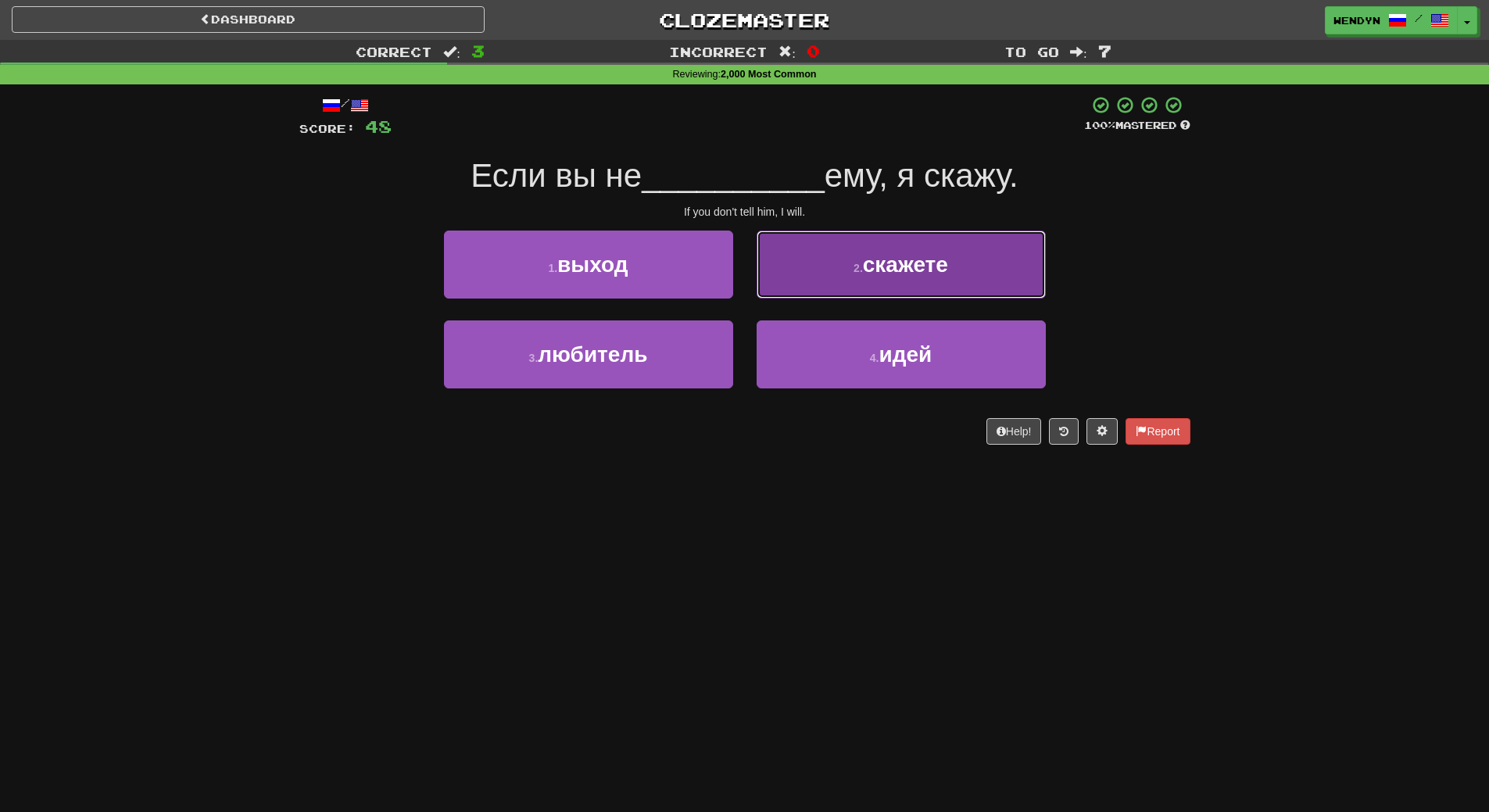
click at [893, 271] on span "скажете" at bounding box center [905, 265] width 85 height 24
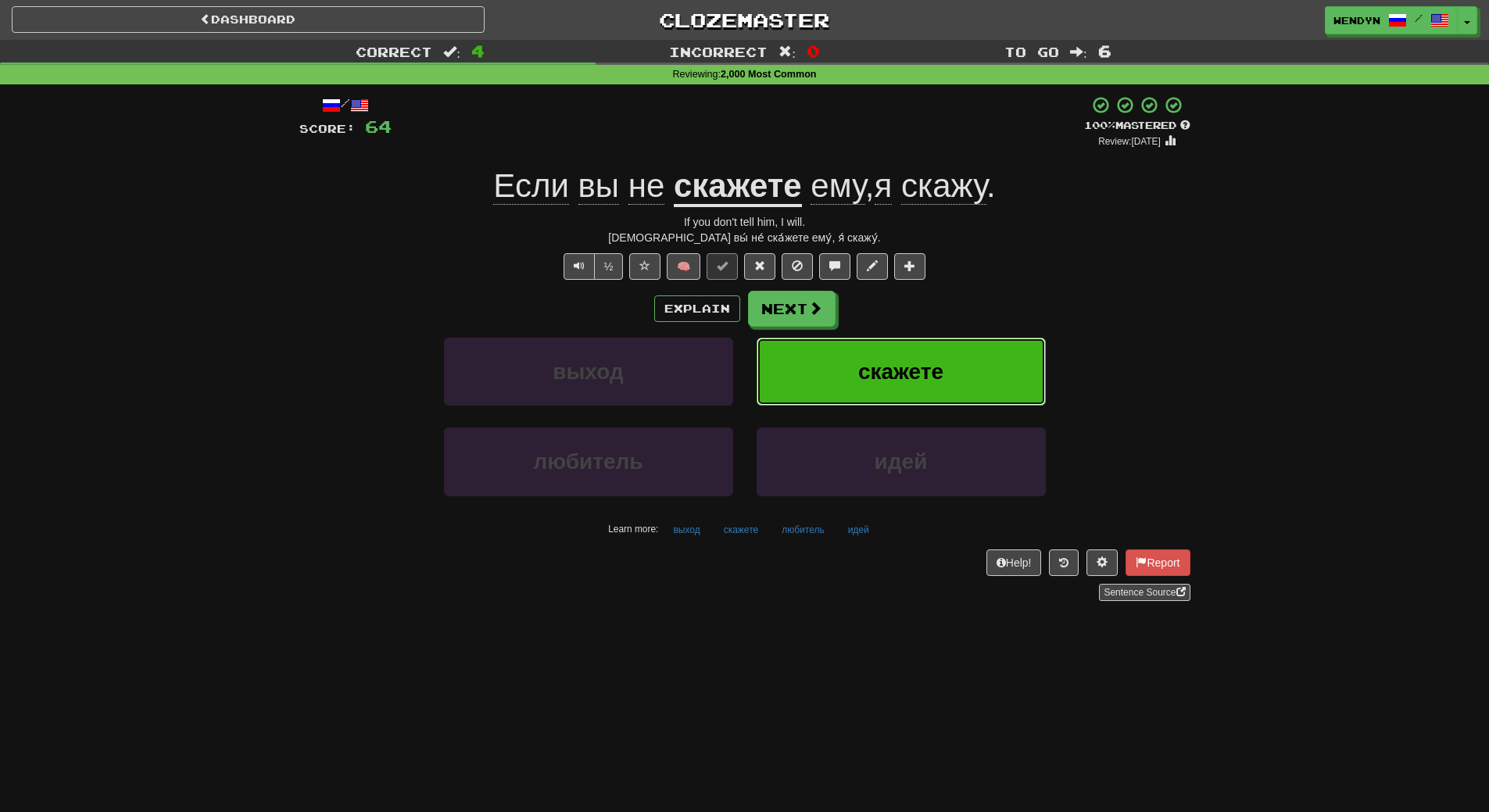
click at [912, 381] on span "скажете" at bounding box center [900, 371] width 85 height 24
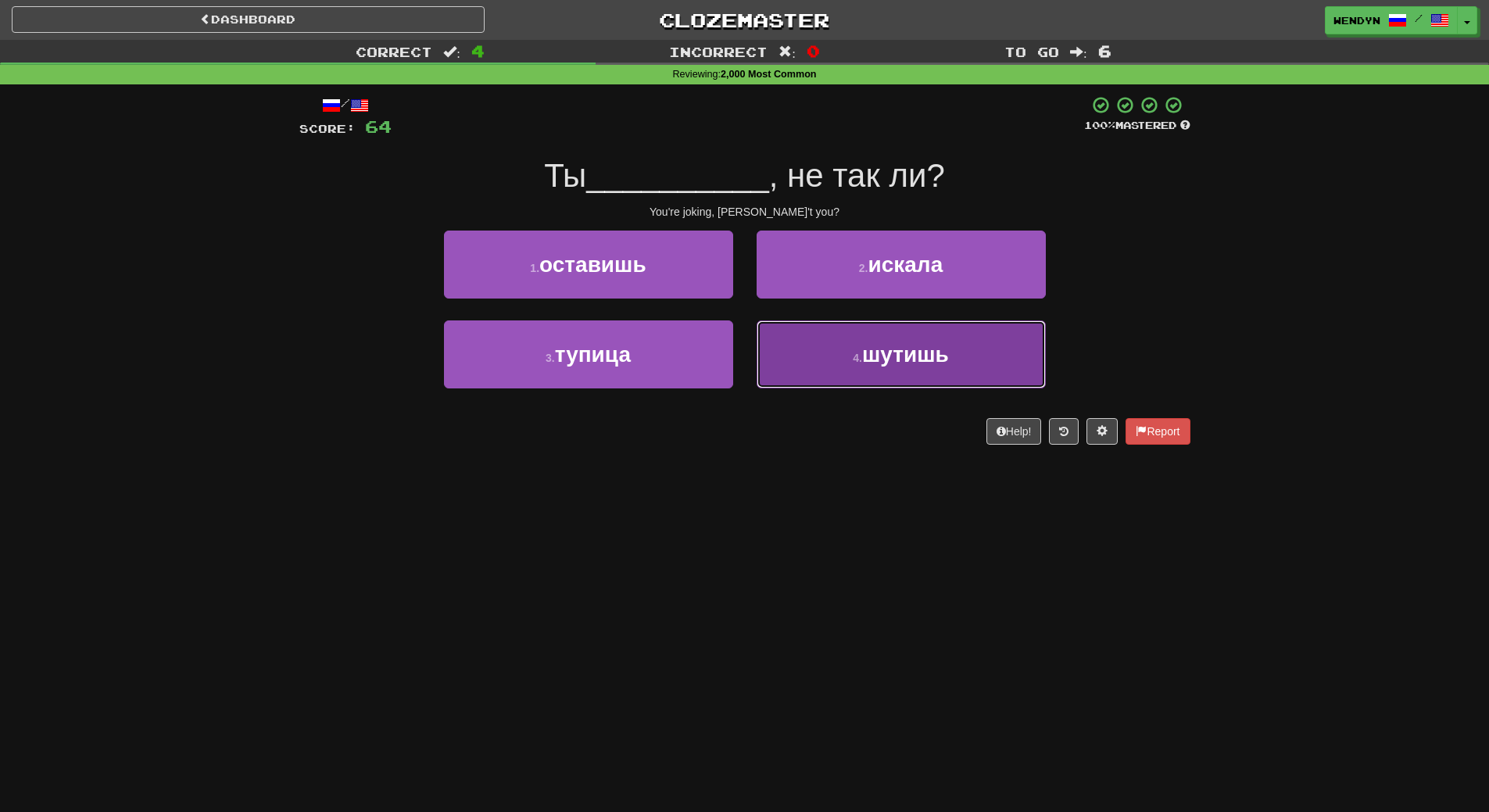
click at [861, 371] on button "4 . шутишь" at bounding box center [901, 354] width 289 height 68
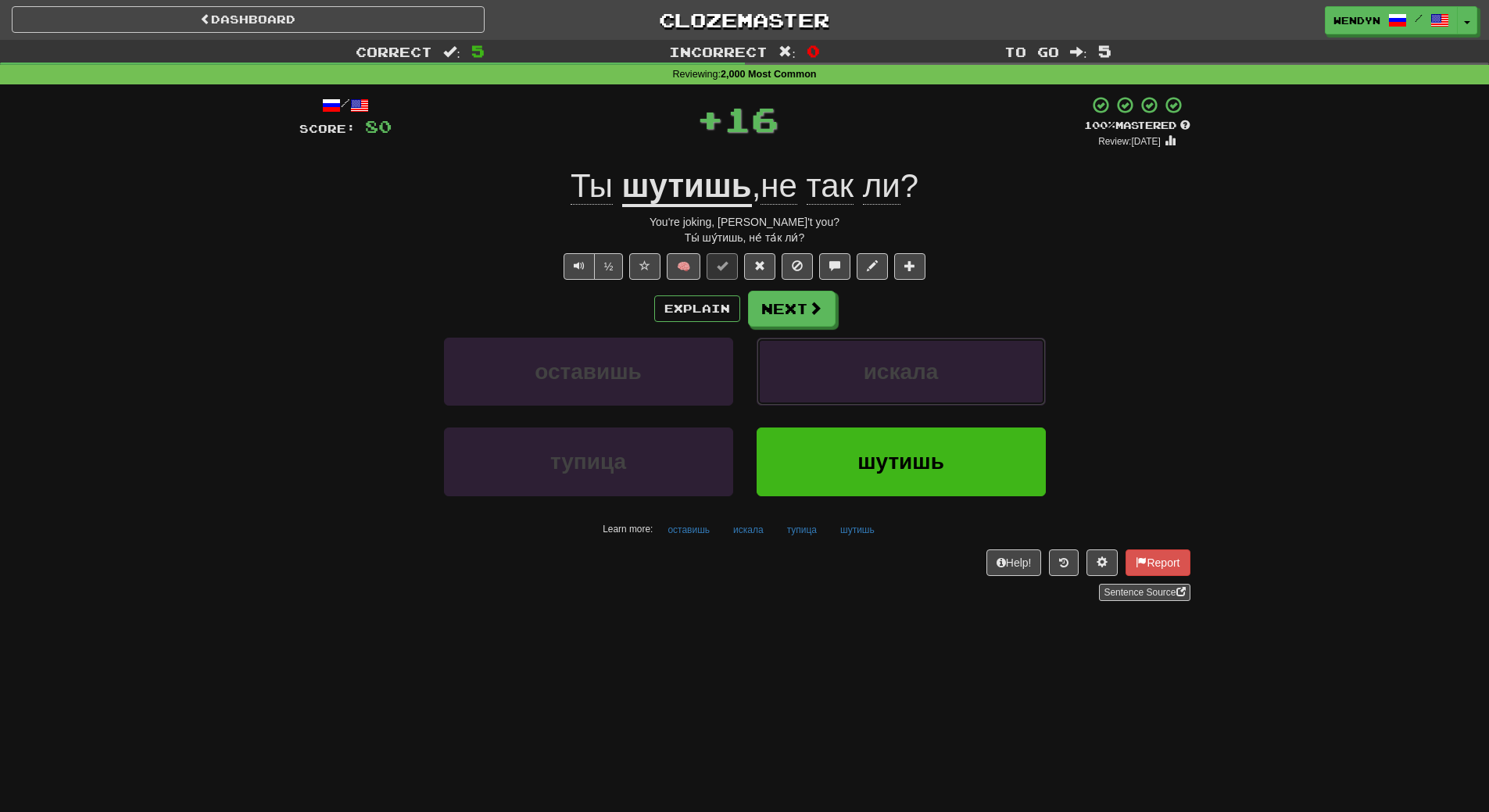
click at [861, 371] on button "искала" at bounding box center [901, 371] width 289 height 68
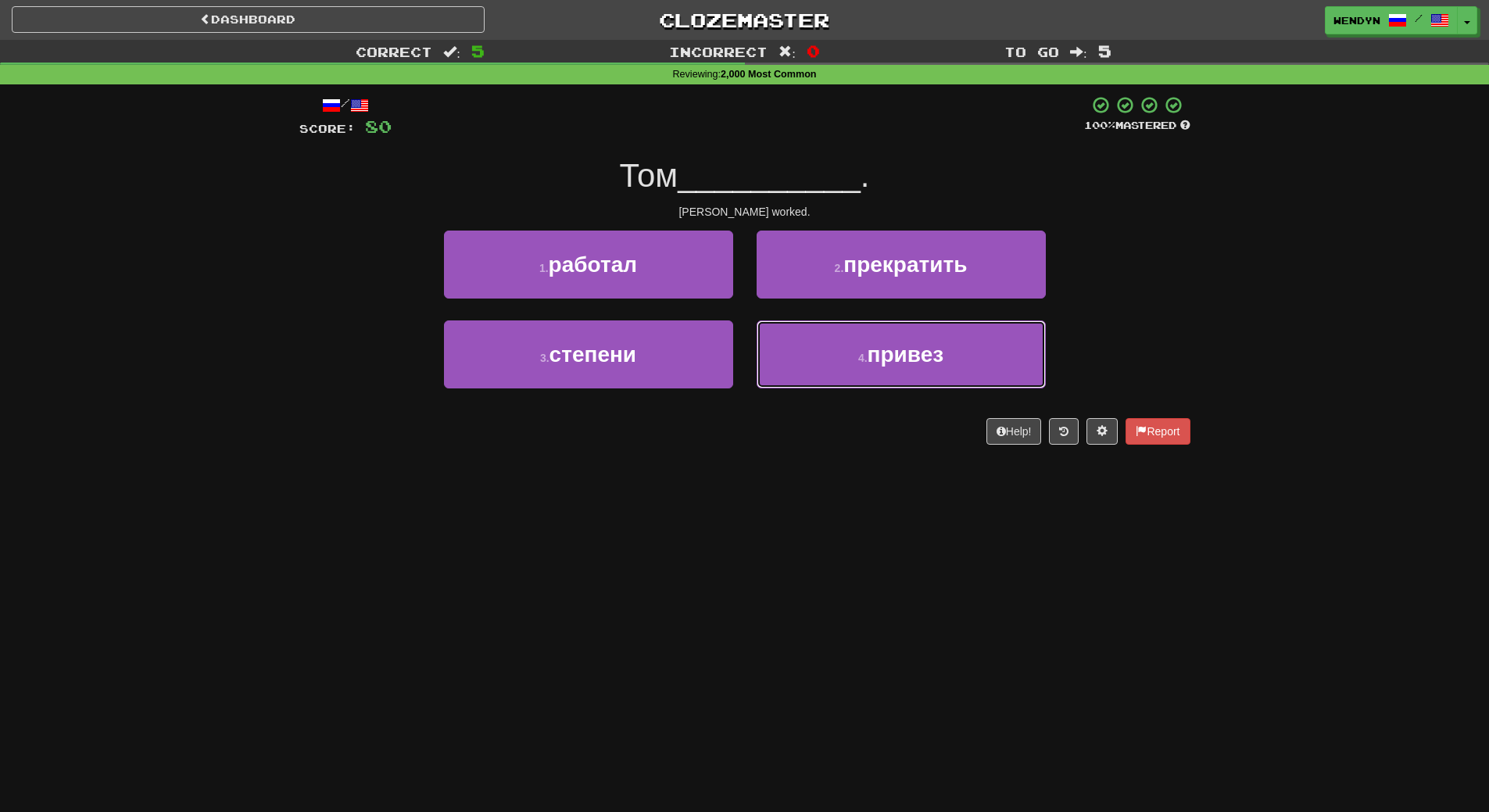
drag, startPoint x: 861, startPoint y: 371, endPoint x: 851, endPoint y: 442, distance: 71.7
click at [851, 442] on div "/ Score: 80 100 % Mastered Том __________ . Tom worked. 1 . работал 2 . прекрат…" at bounding box center [744, 270] width 891 height 349
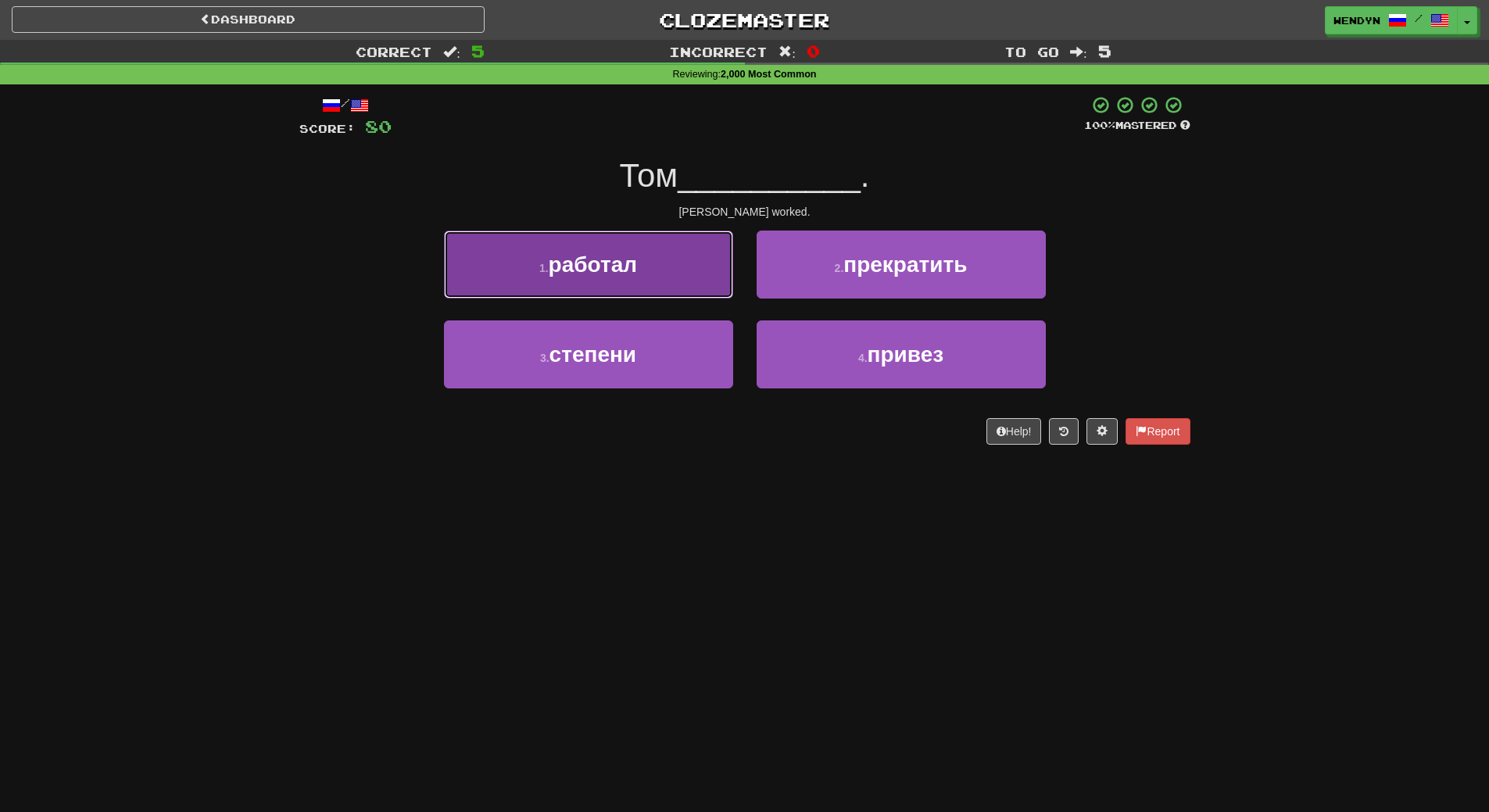
click at [683, 284] on button "1 . работал" at bounding box center [589, 265] width 289 height 68
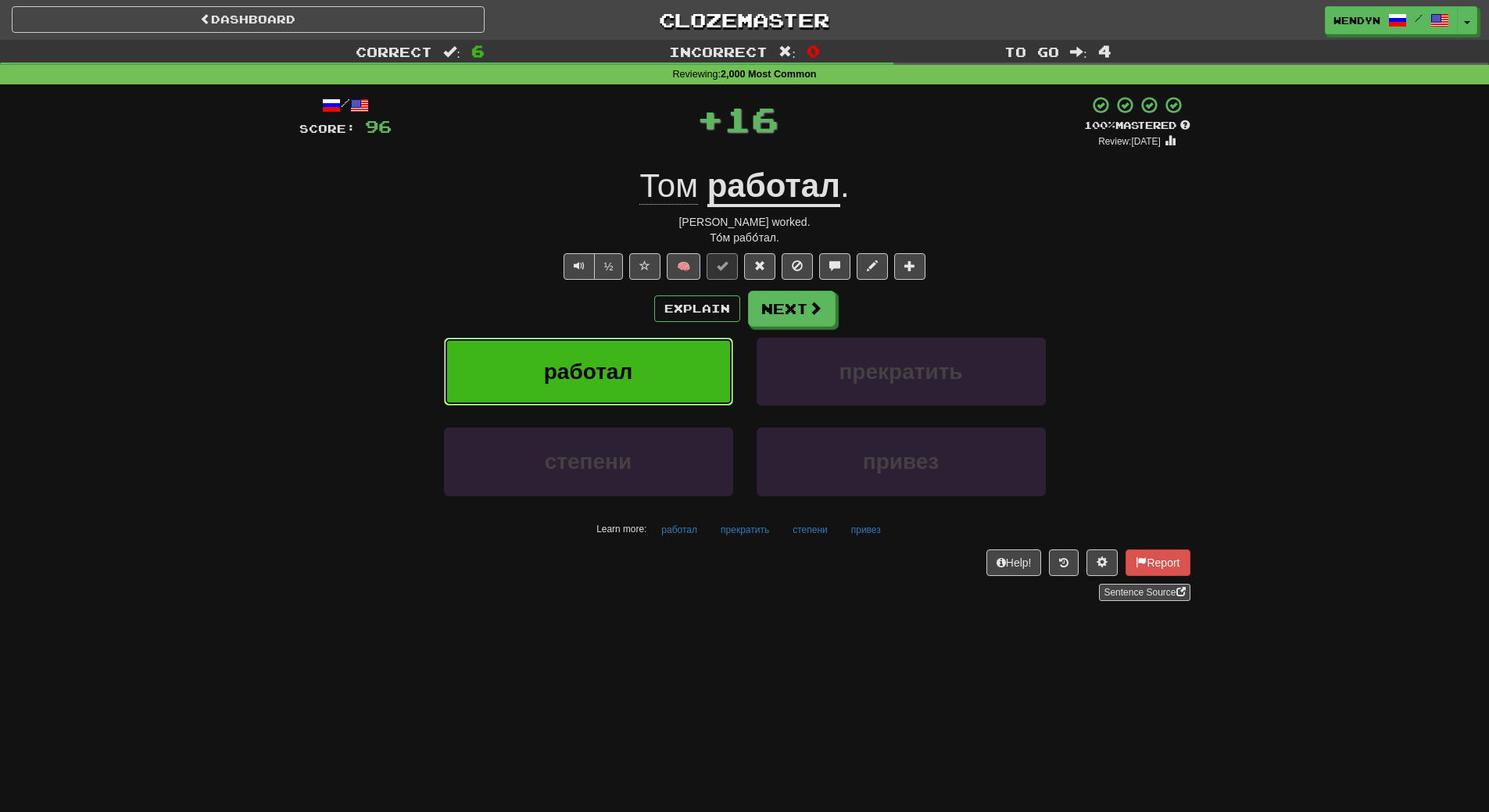
click at [680, 342] on button "работал" at bounding box center [589, 371] width 289 height 68
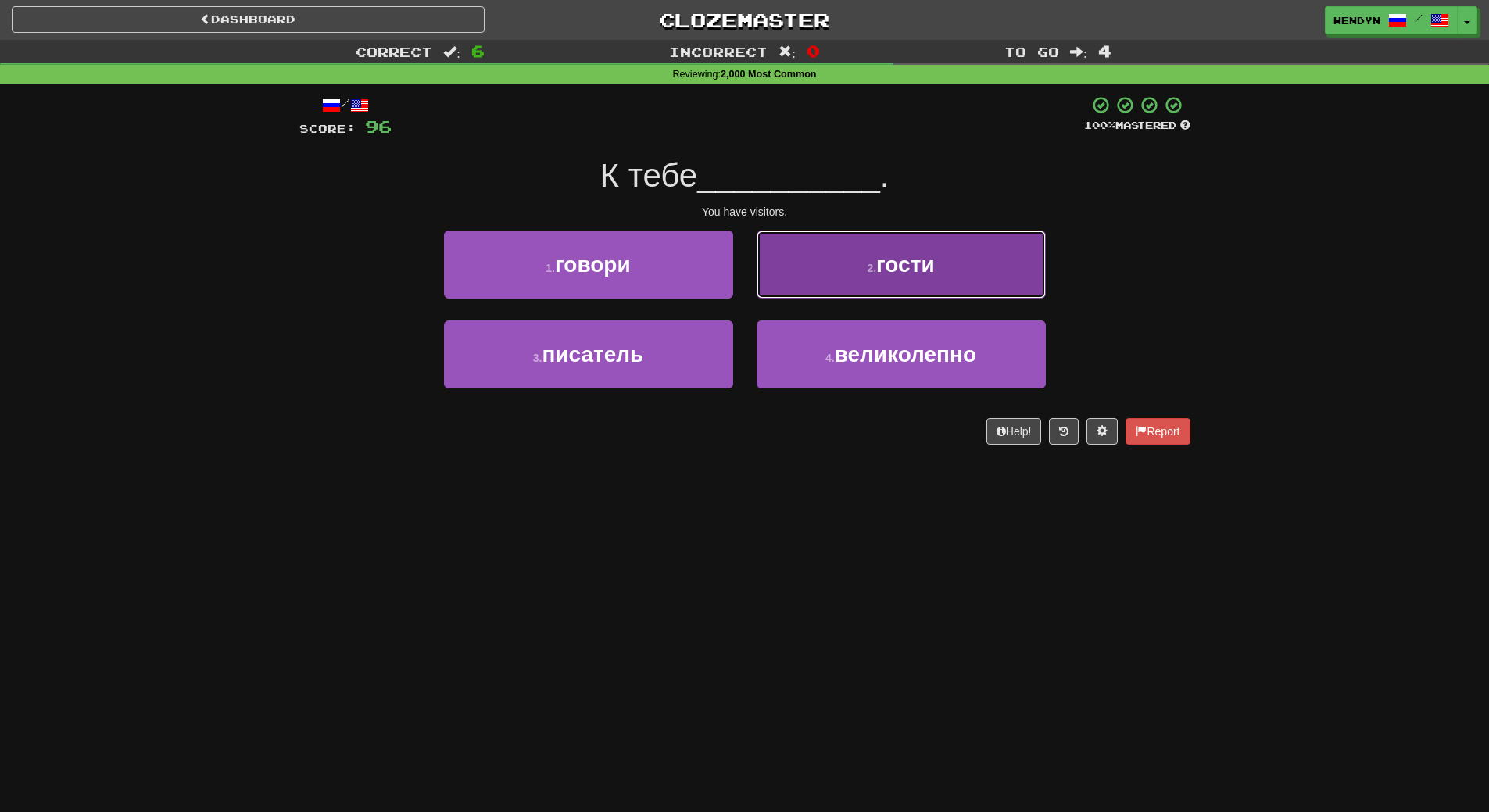
click at [942, 274] on button "2 . гости" at bounding box center [901, 265] width 289 height 68
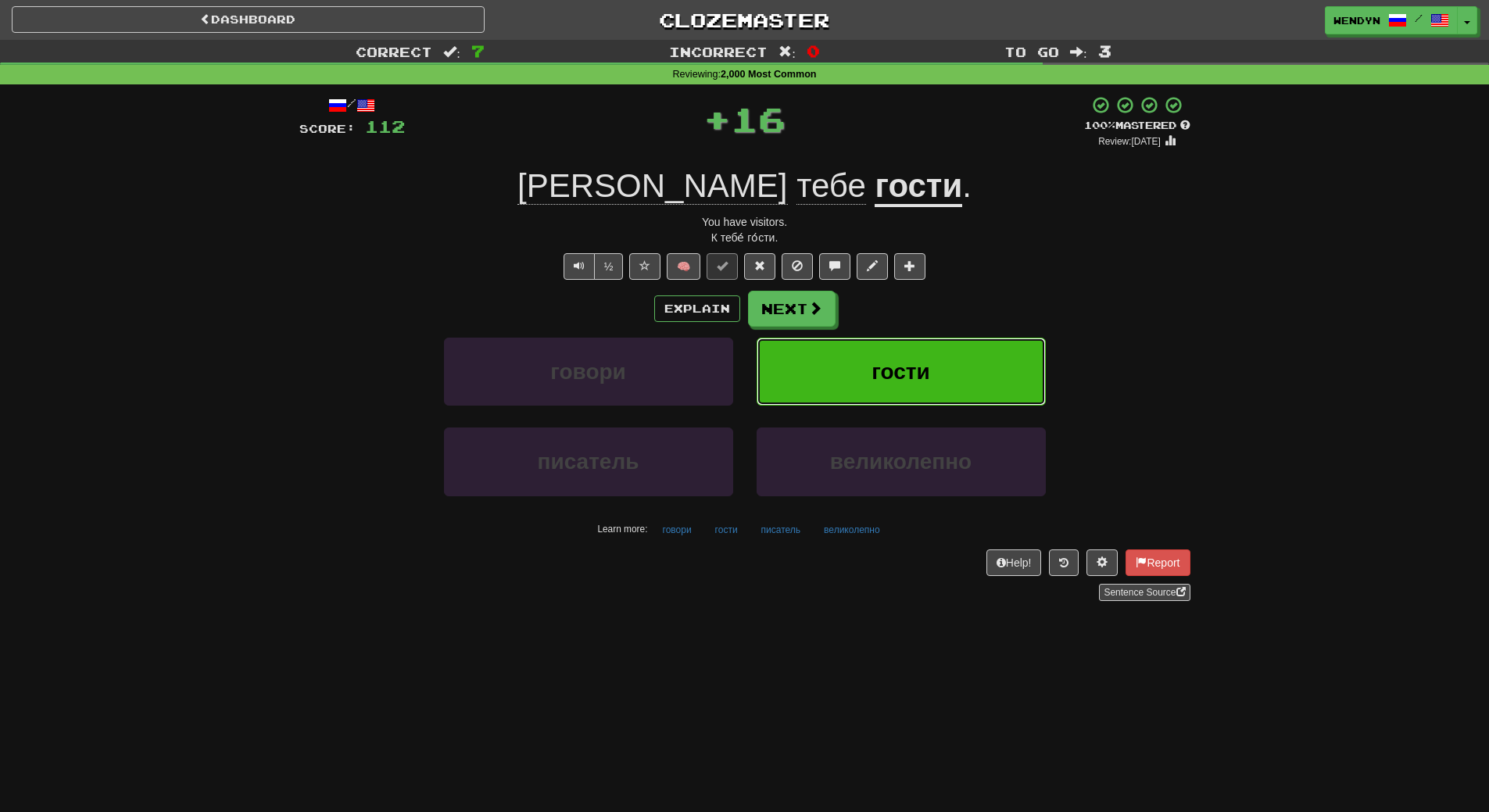
click at [940, 343] on button "гости" at bounding box center [901, 371] width 289 height 68
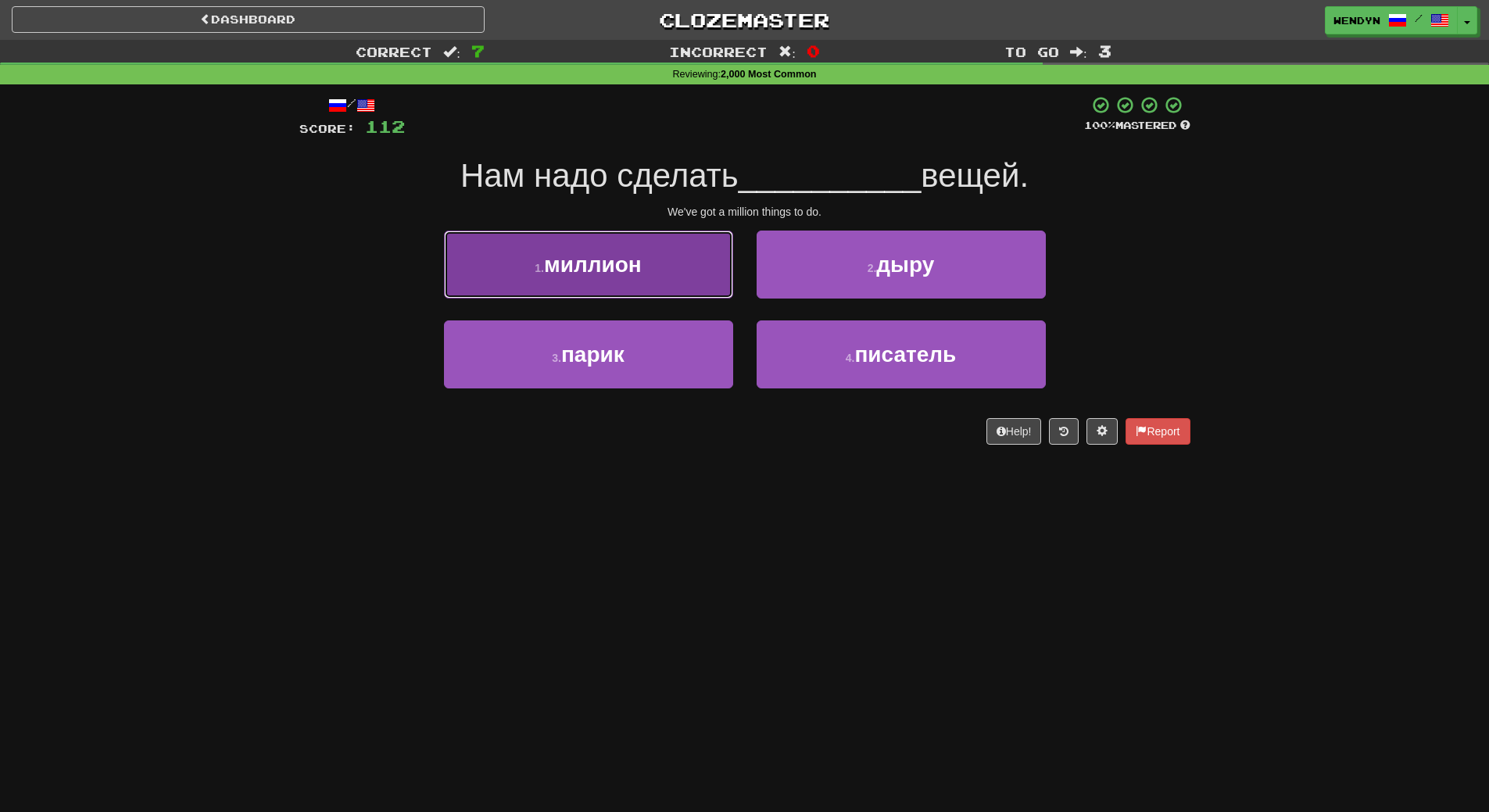
click at [687, 275] on button "1 . миллион" at bounding box center [589, 265] width 289 height 68
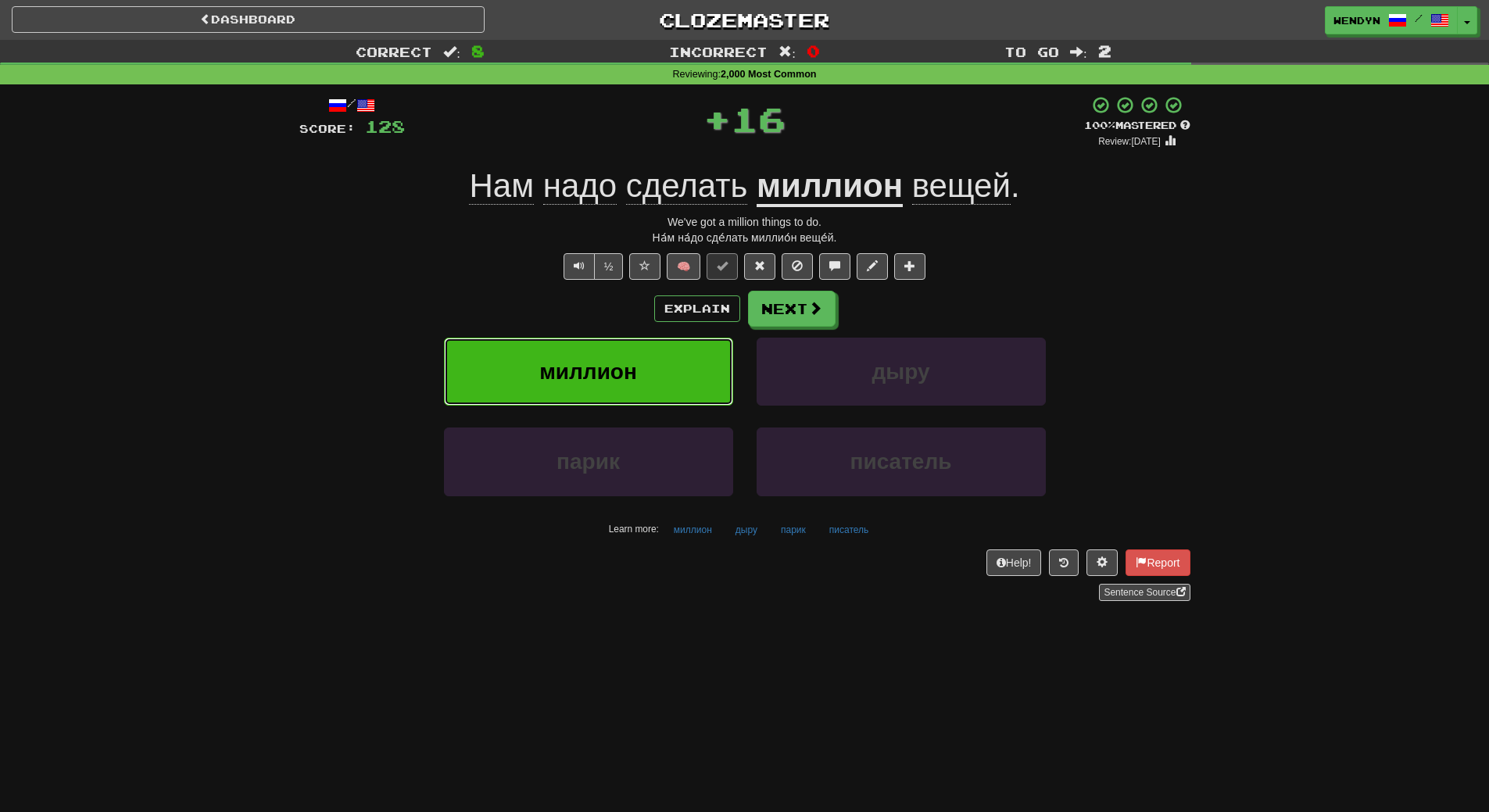
click at [682, 354] on button "миллион" at bounding box center [589, 371] width 289 height 68
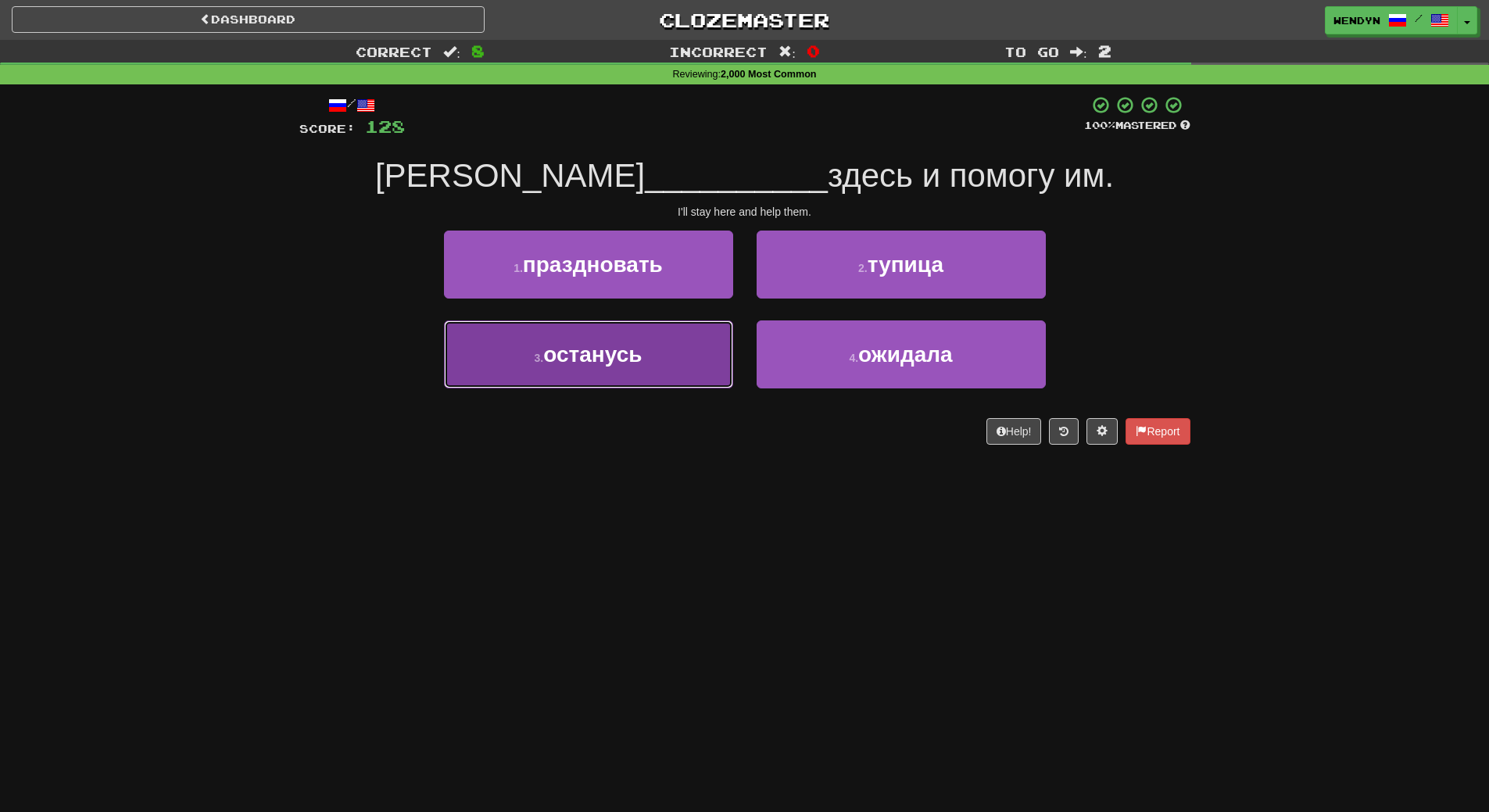
click at [682, 354] on button "3 . останусь" at bounding box center [589, 354] width 289 height 68
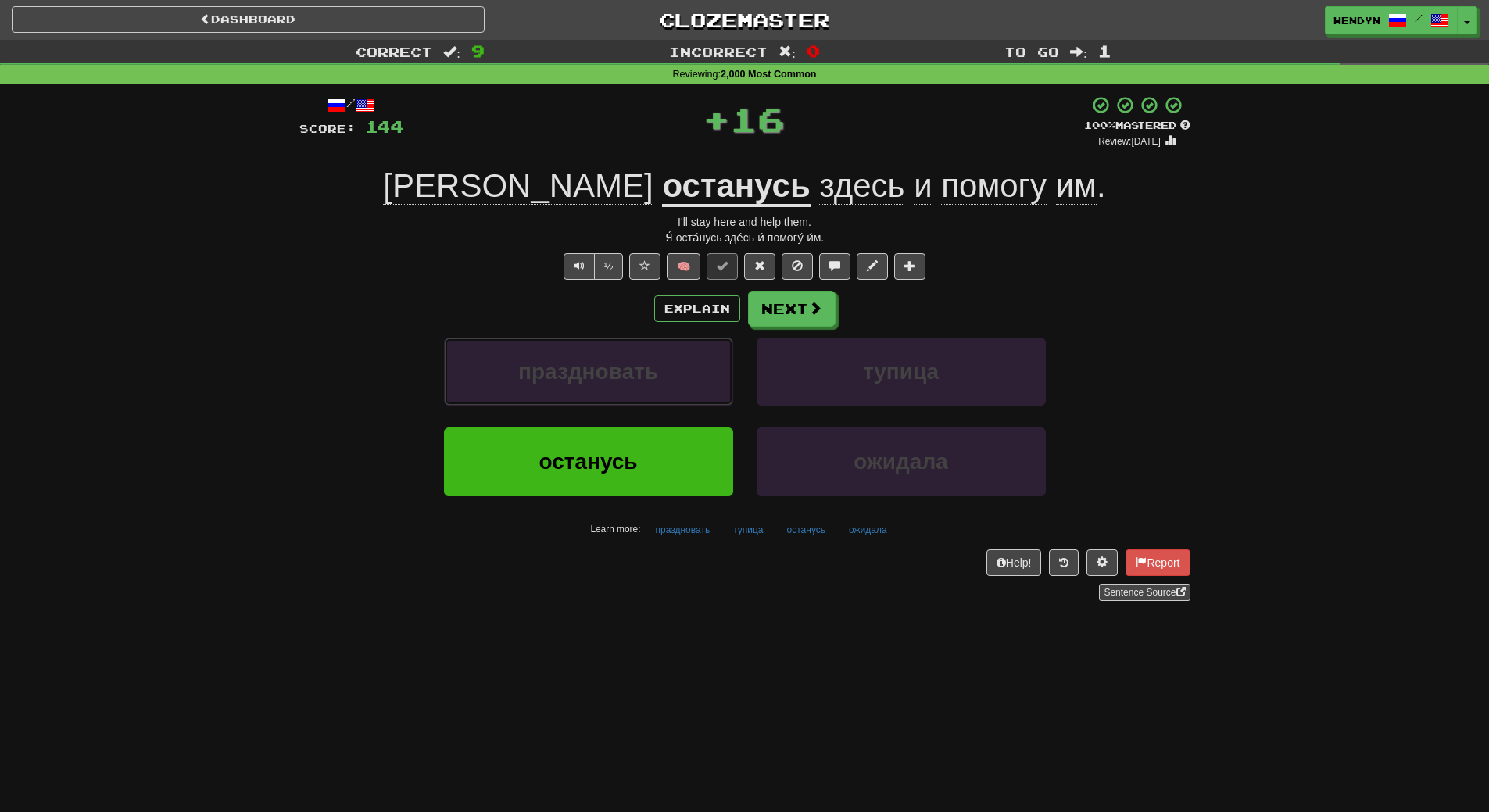
click at [682, 354] on button "праздновать" at bounding box center [589, 371] width 289 height 68
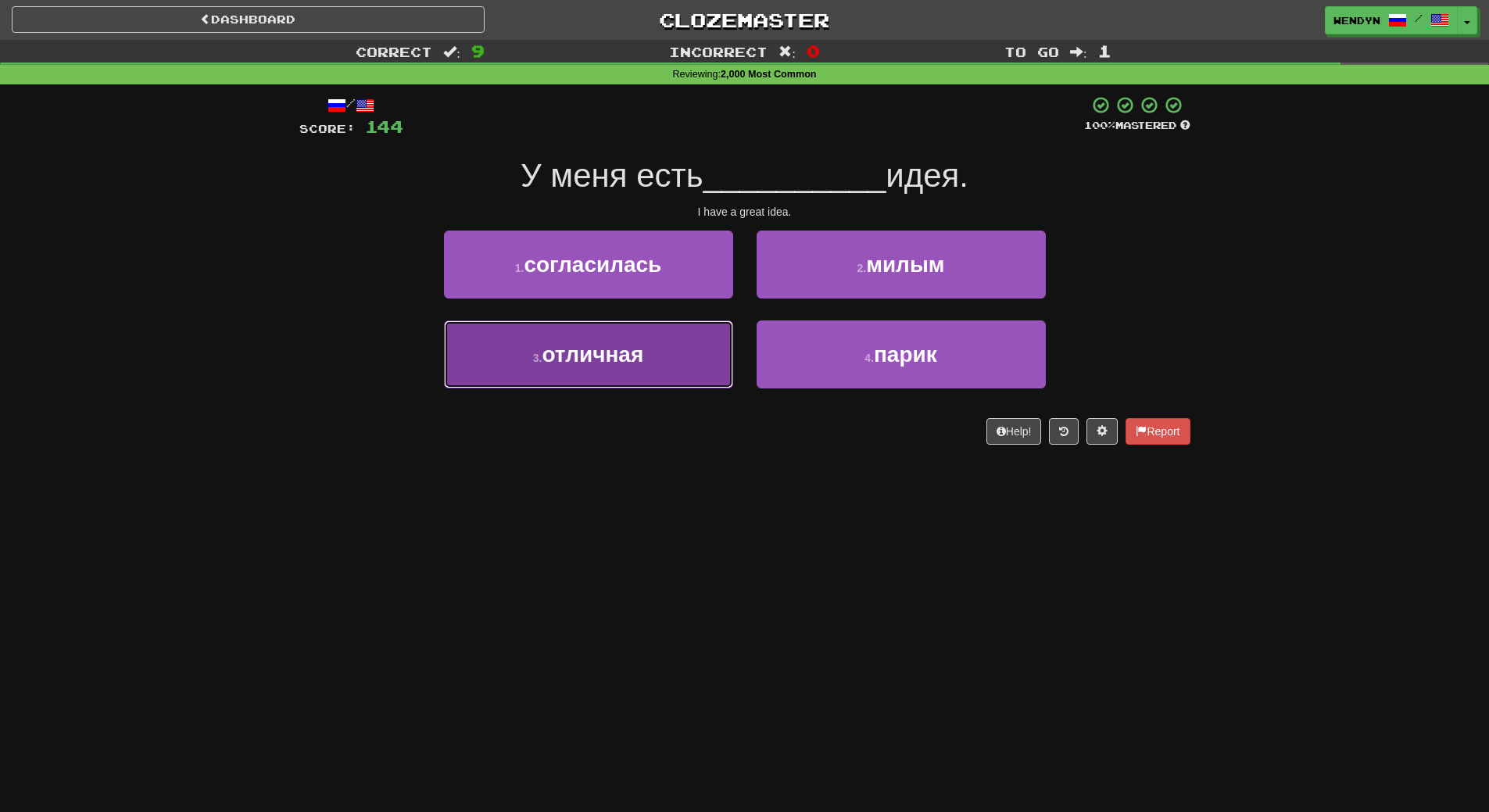
click at [683, 354] on button "3 . отличная" at bounding box center [589, 354] width 289 height 68
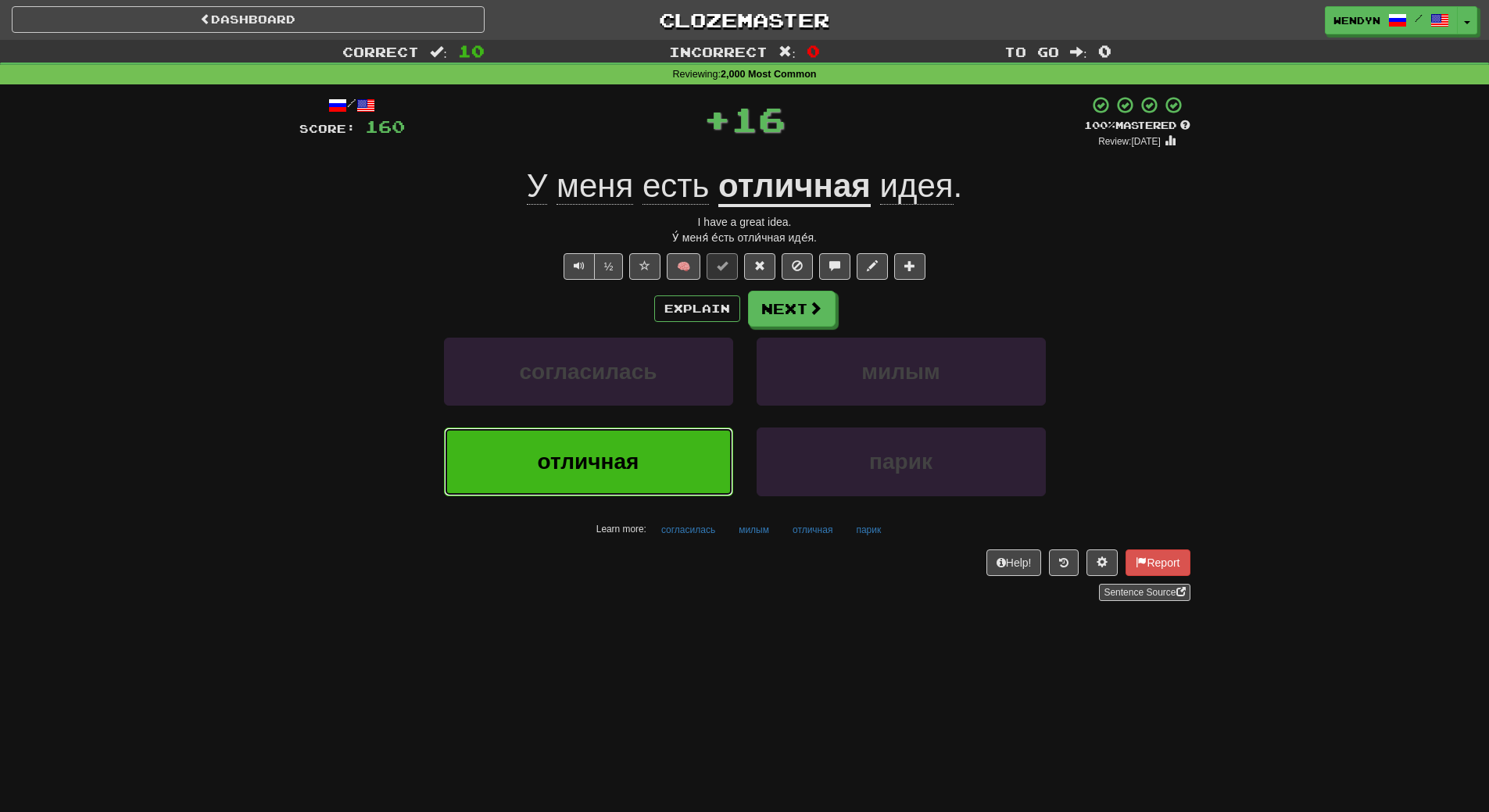
click at [680, 458] on button "отличная" at bounding box center [589, 461] width 289 height 68
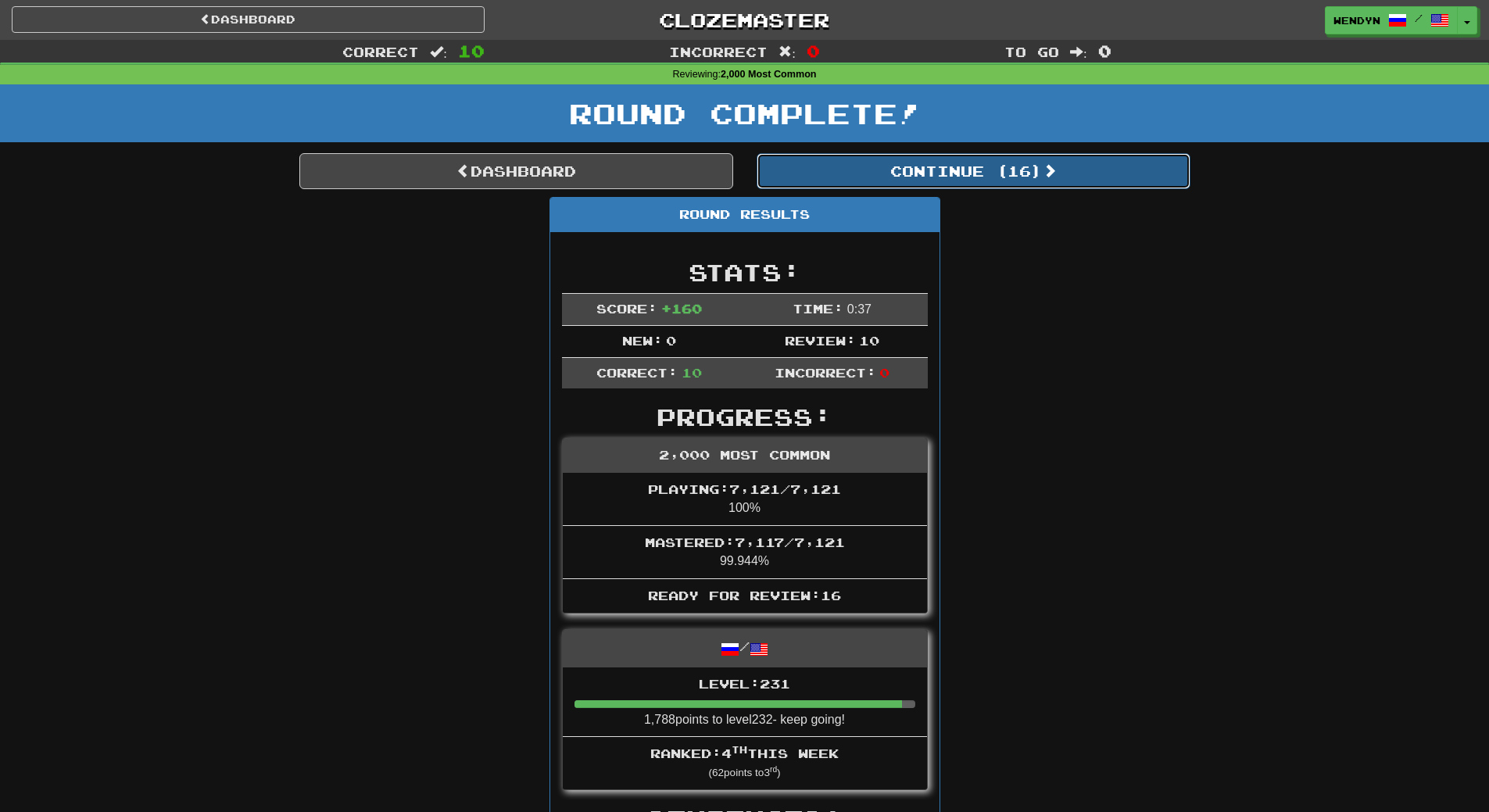
click at [1022, 170] on button "Continue ( 16 )" at bounding box center [973, 170] width 434 height 36
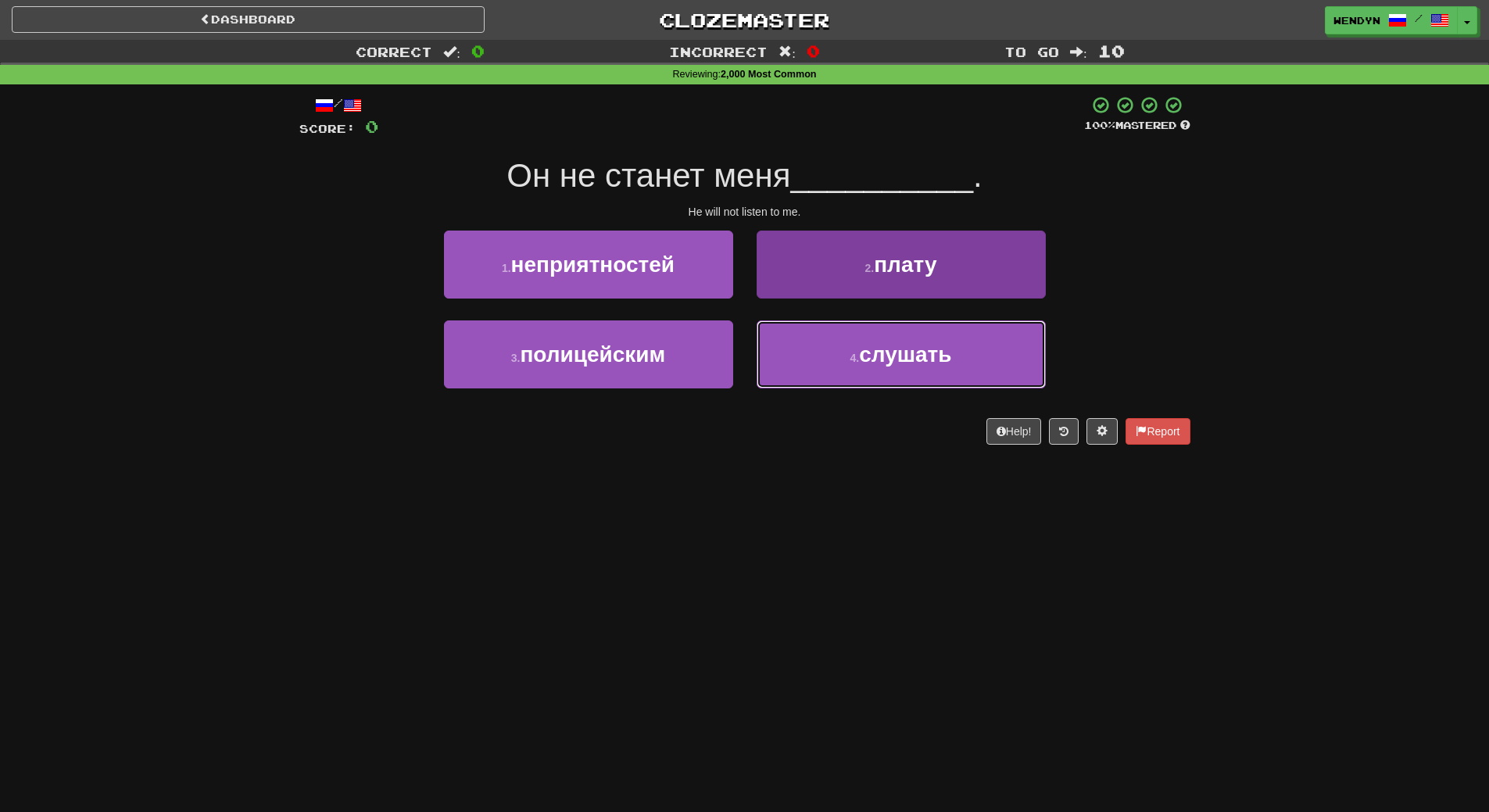
click at [901, 359] on span "слушать" at bounding box center [905, 354] width 92 height 24
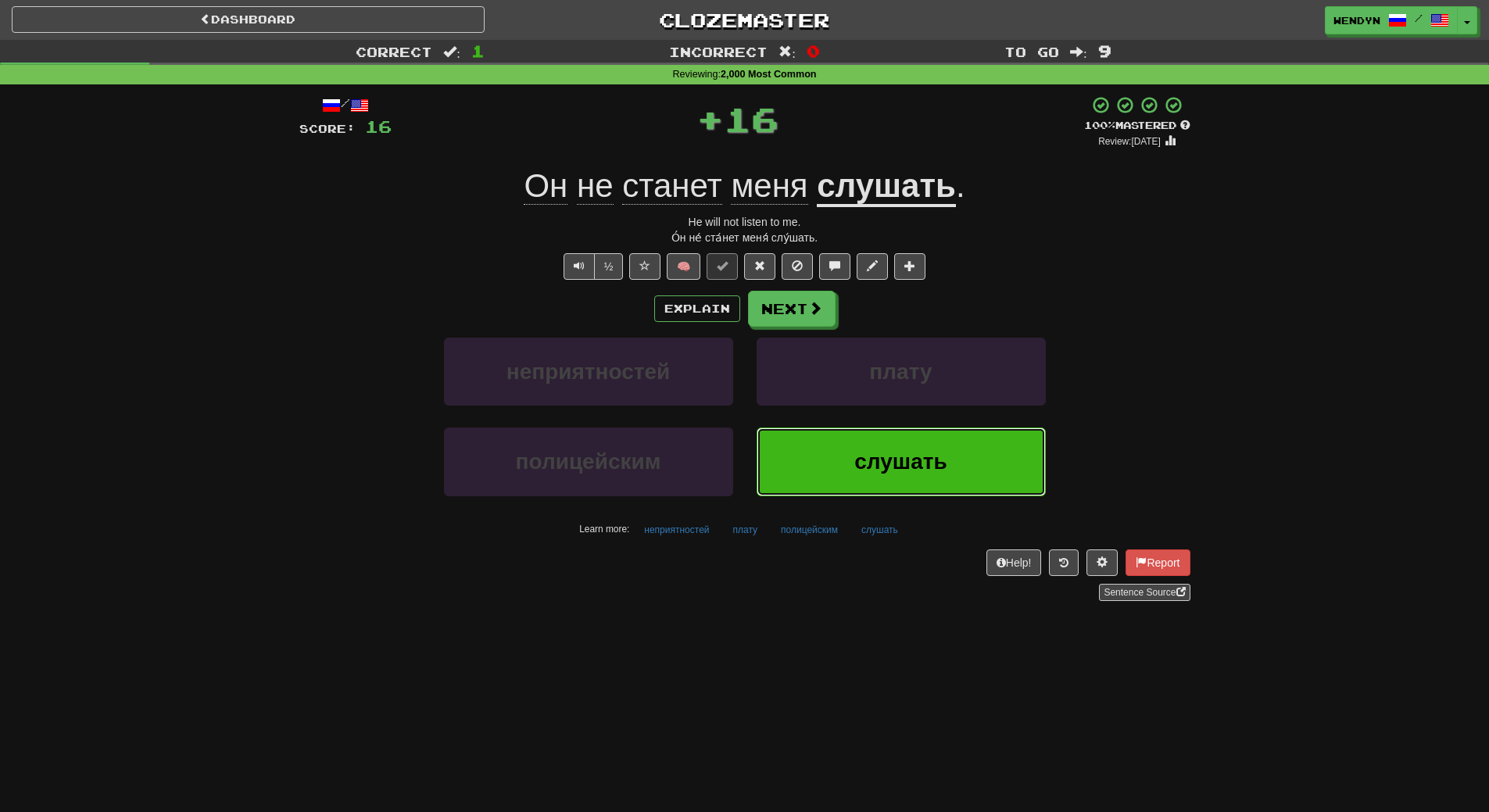
click at [899, 444] on button "слушать" at bounding box center [901, 461] width 289 height 68
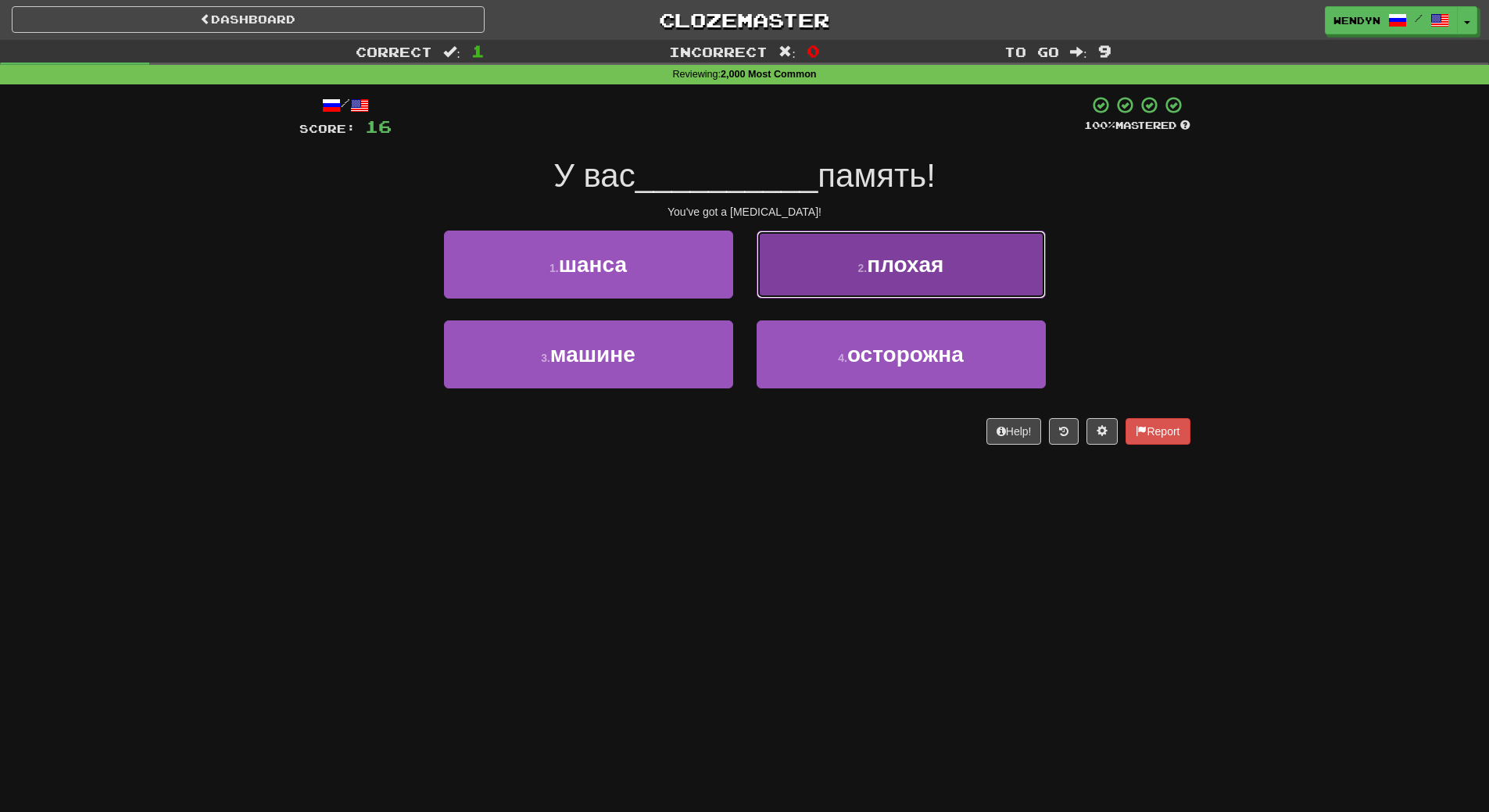
click at [918, 287] on button "2 . плохая" at bounding box center [901, 265] width 289 height 68
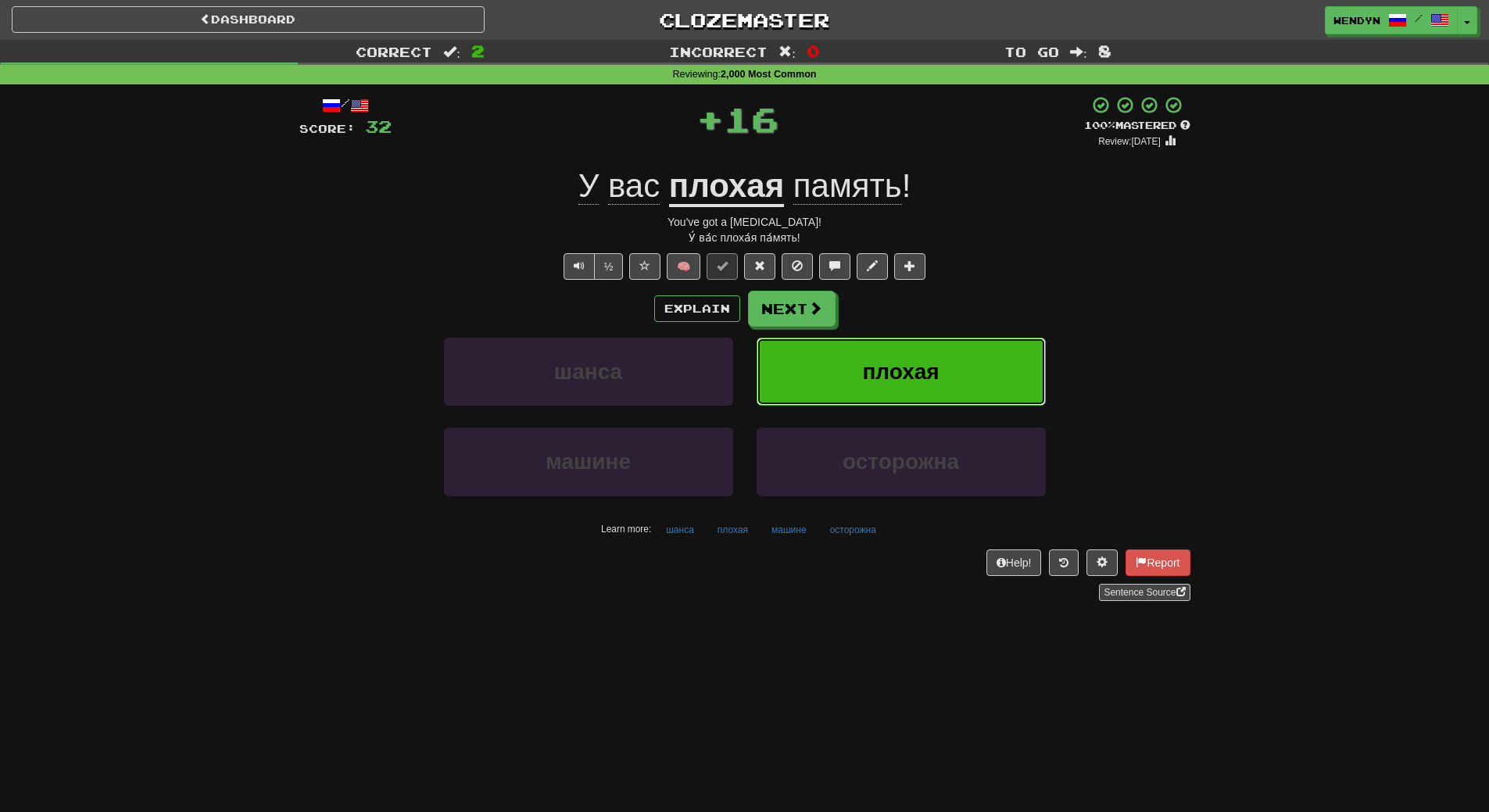
click at [920, 350] on button "плохая" at bounding box center [901, 371] width 289 height 68
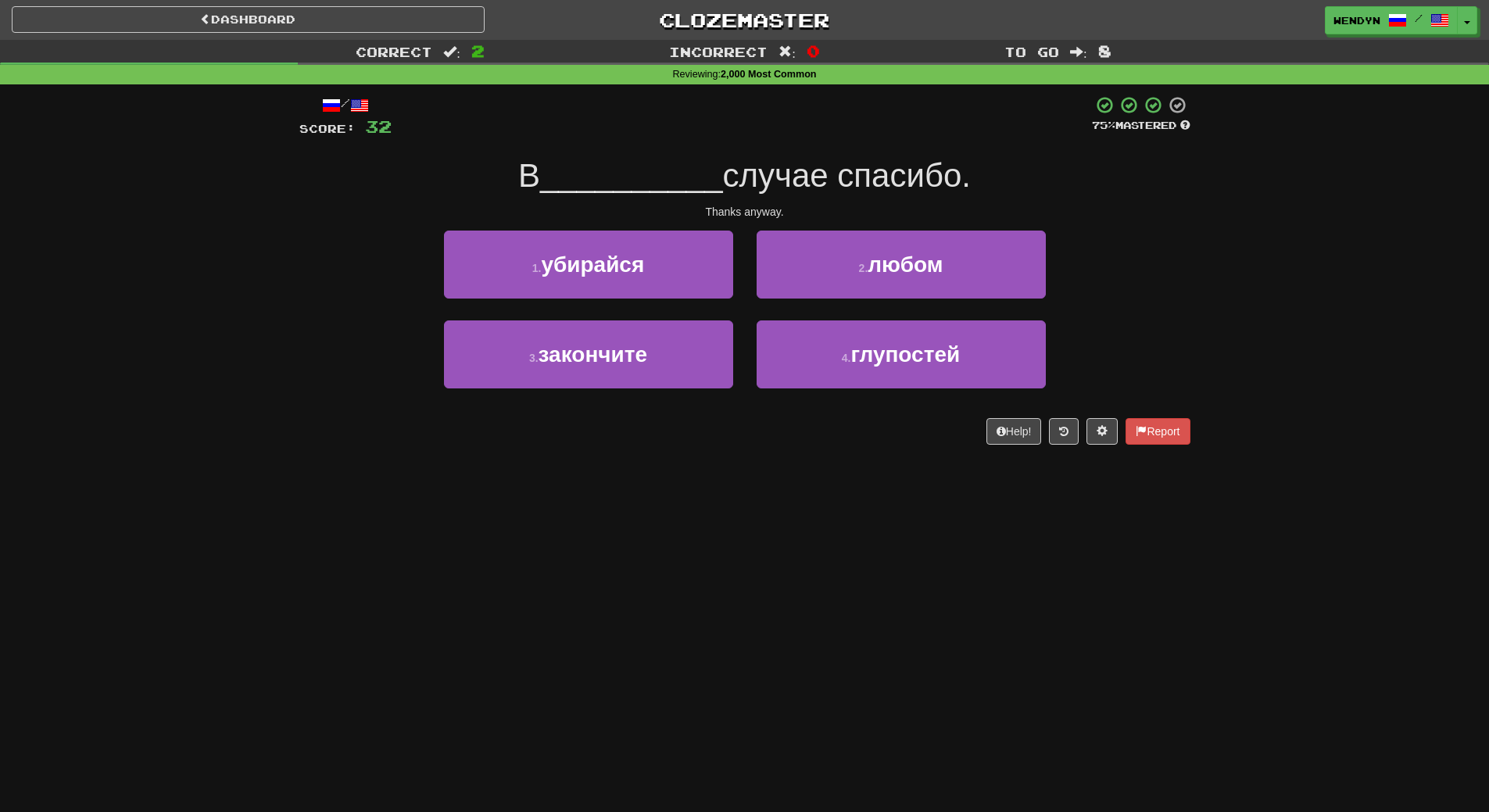
click at [864, 228] on div "/ Score: 32 75 % Mastered В __________ случае спасибо. Thanks anyway. 1 . убира…" at bounding box center [744, 270] width 891 height 349
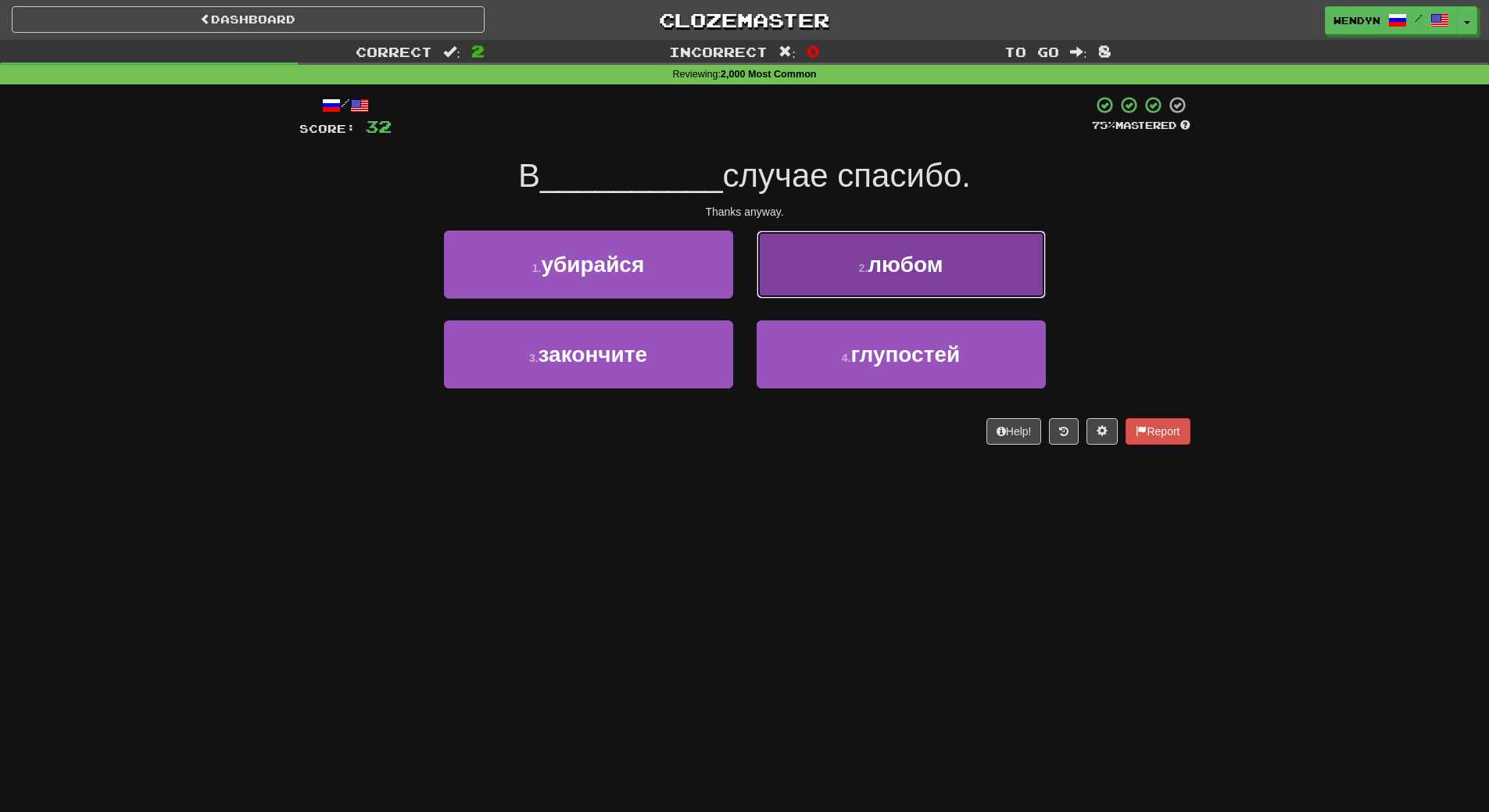
click at [961, 278] on button "2 . любом" at bounding box center [901, 265] width 289 height 68
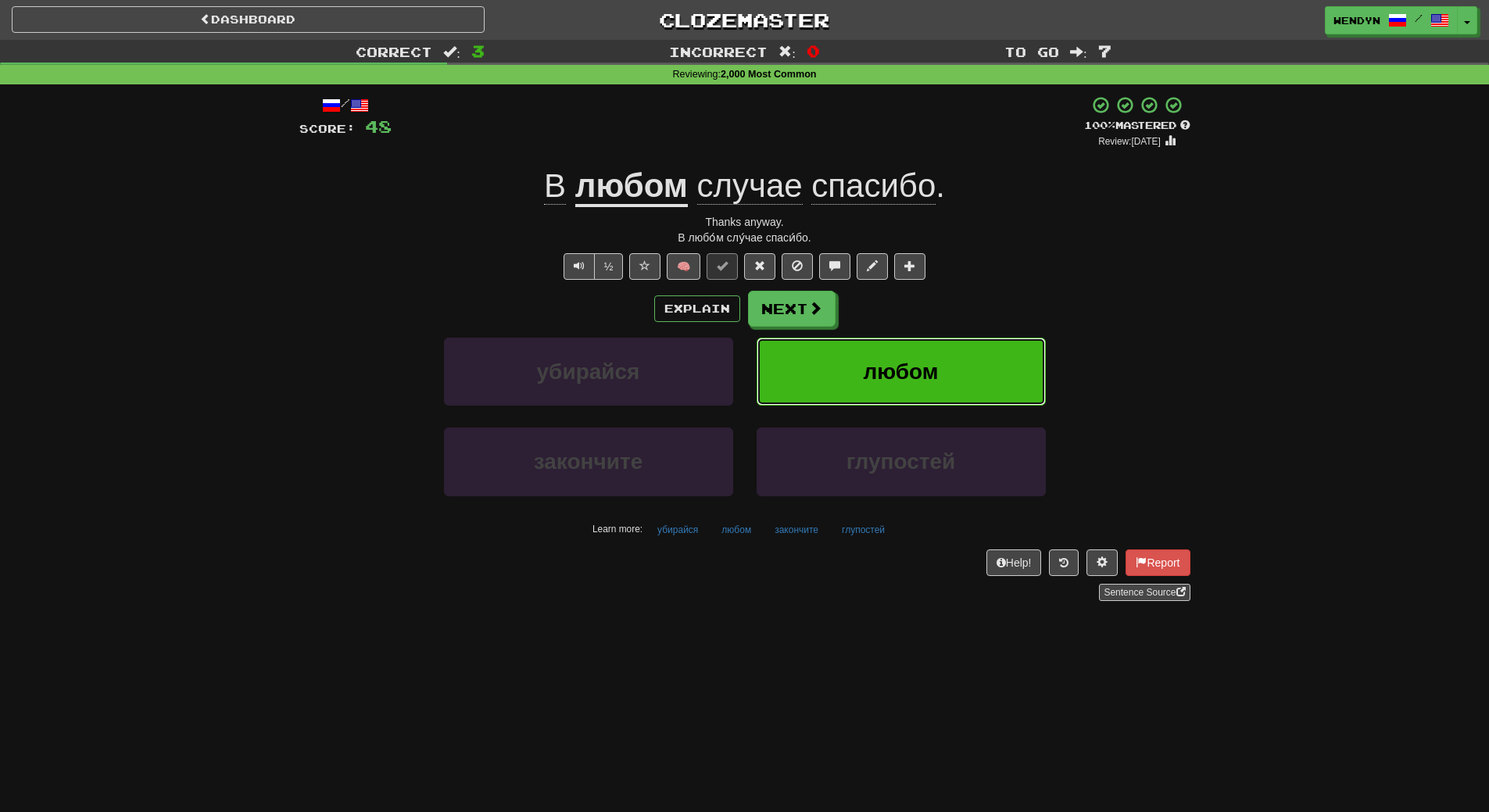
click at [965, 364] on button "любом" at bounding box center [901, 371] width 289 height 68
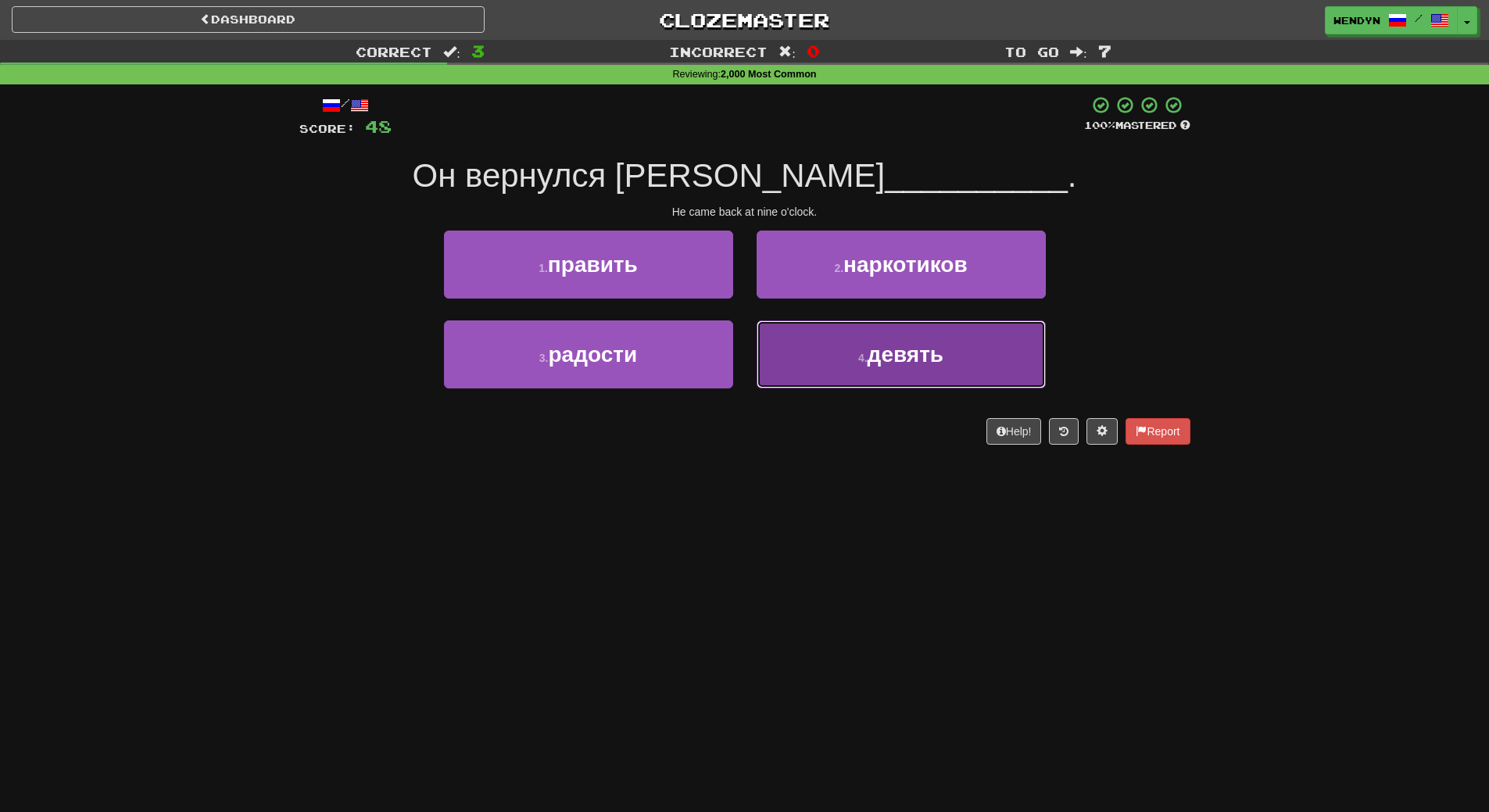
click at [793, 364] on button "4 . девять" at bounding box center [901, 354] width 289 height 68
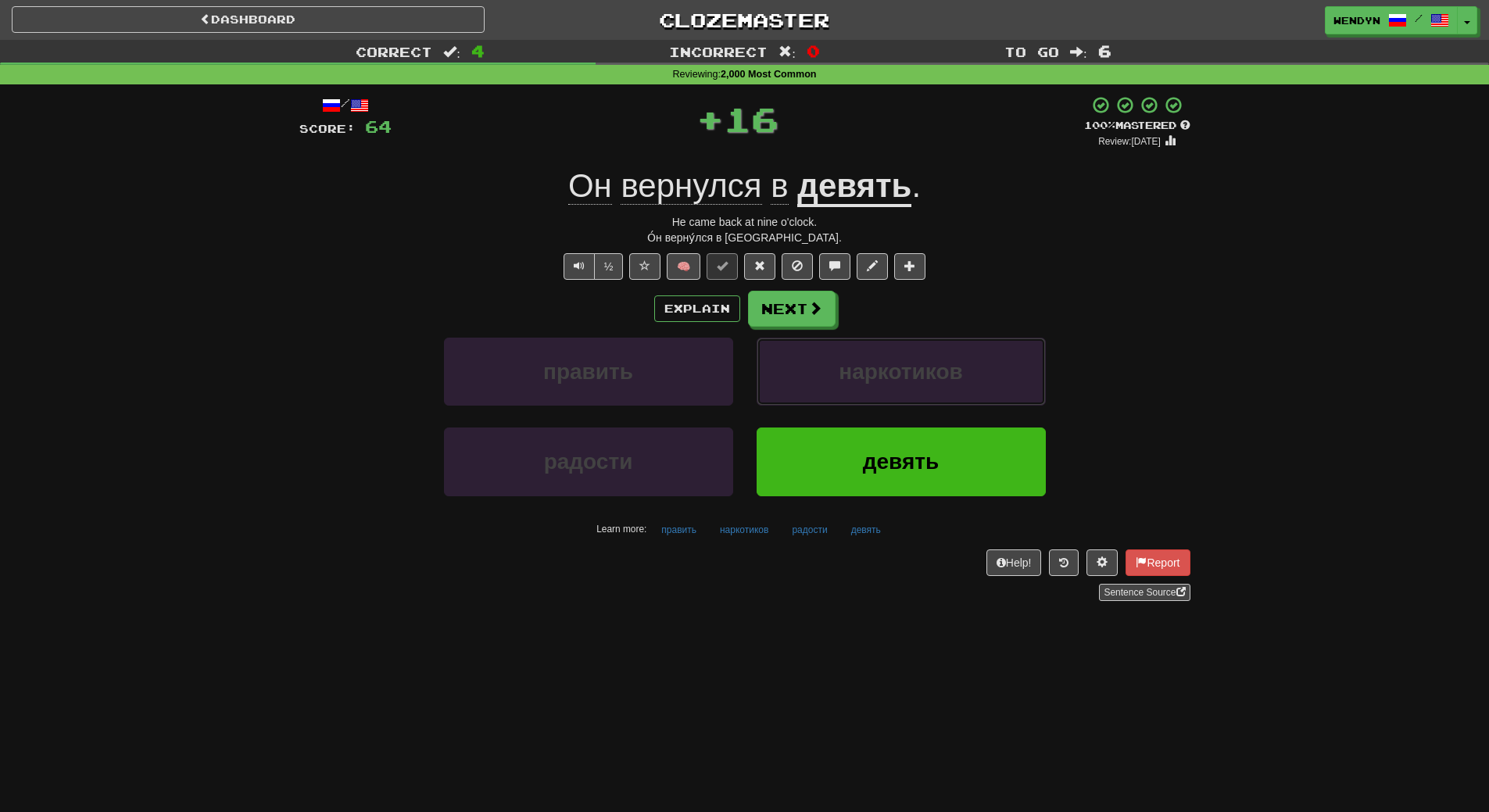
click at [793, 364] on button "наркотиков" at bounding box center [901, 371] width 289 height 68
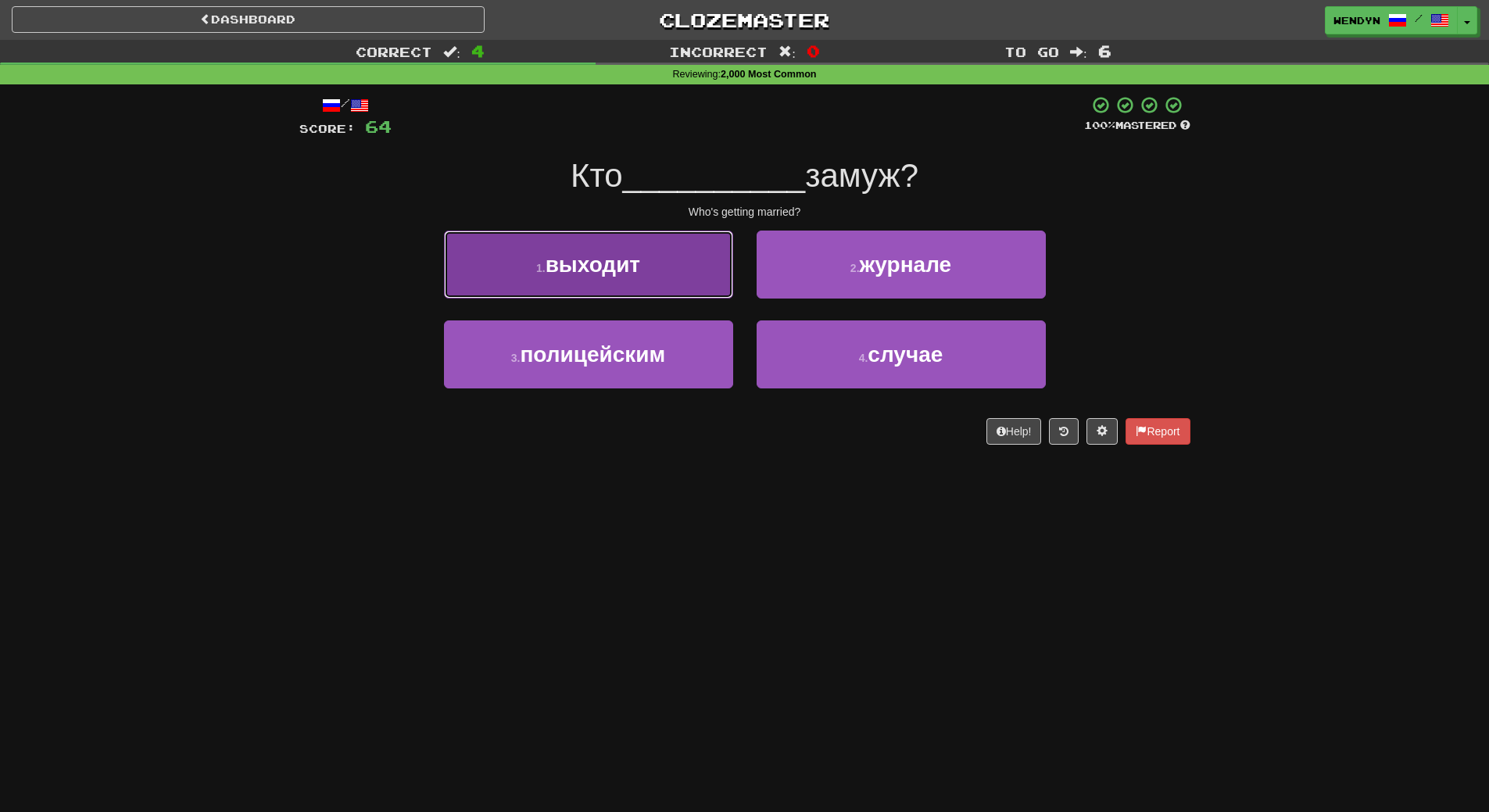
click at [674, 278] on button "1 . выходит" at bounding box center [589, 265] width 289 height 68
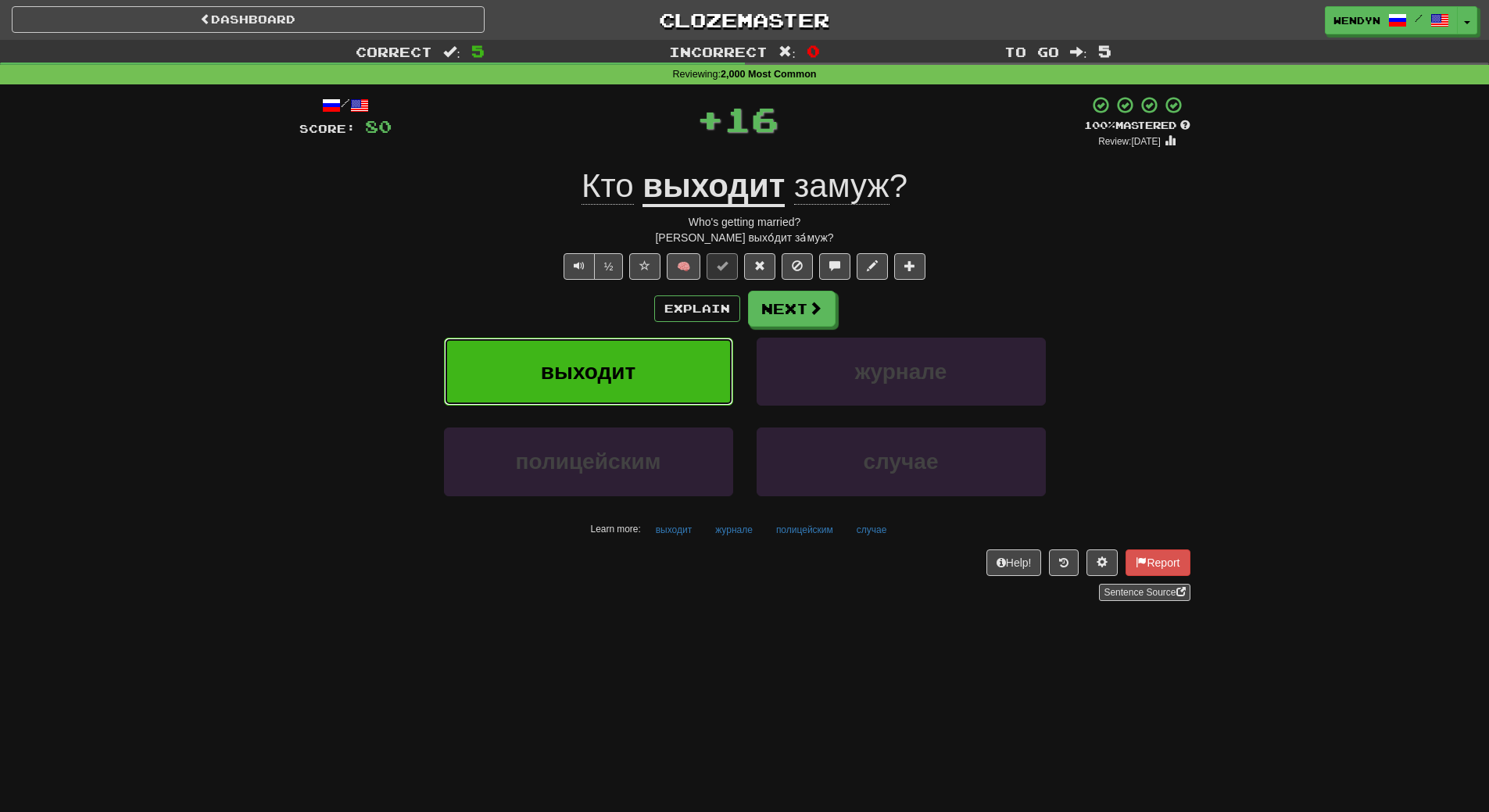
click at [677, 343] on button "выходит" at bounding box center [589, 371] width 289 height 68
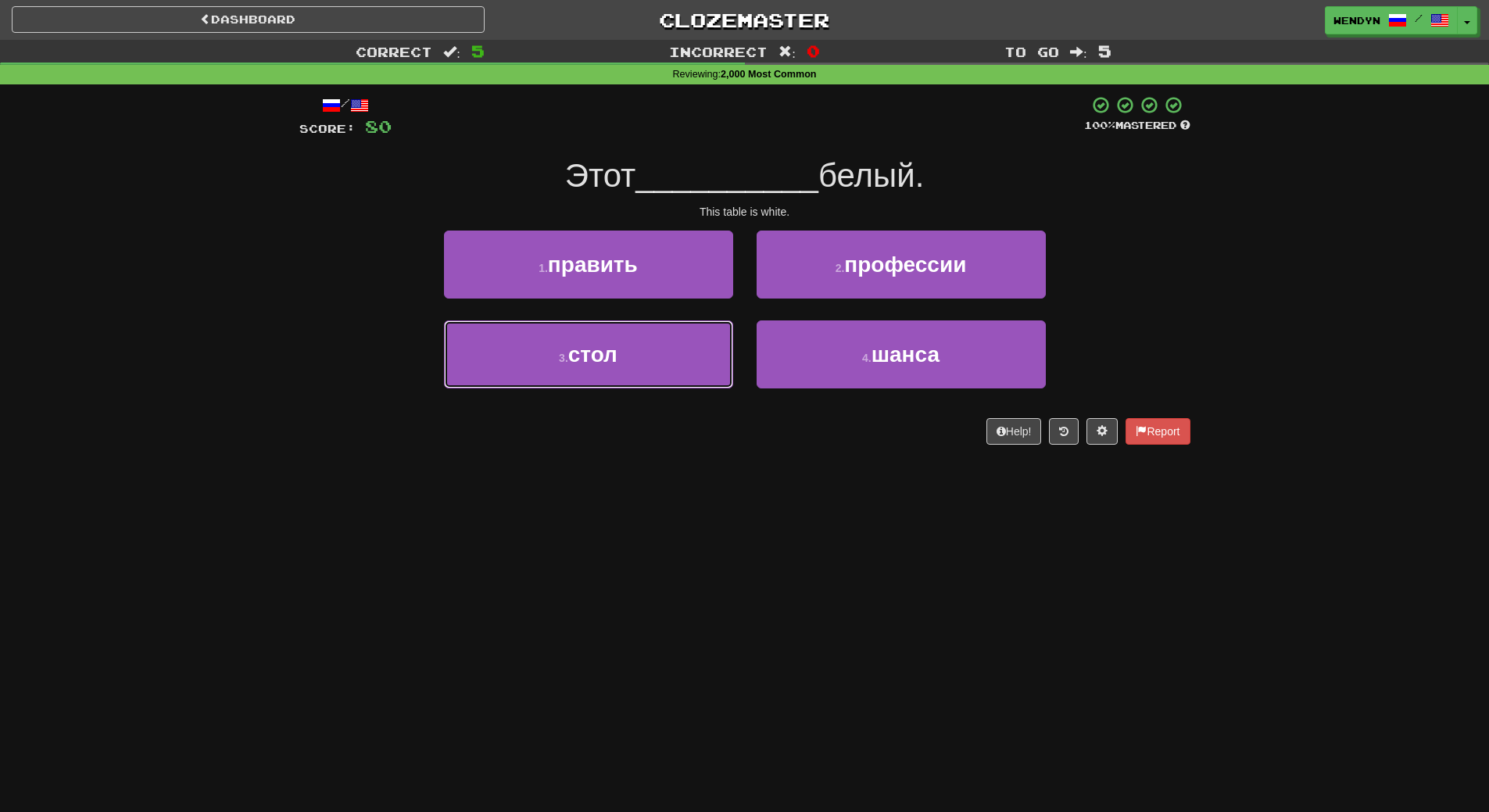
click at [677, 343] on button "3 . стол" at bounding box center [589, 354] width 289 height 68
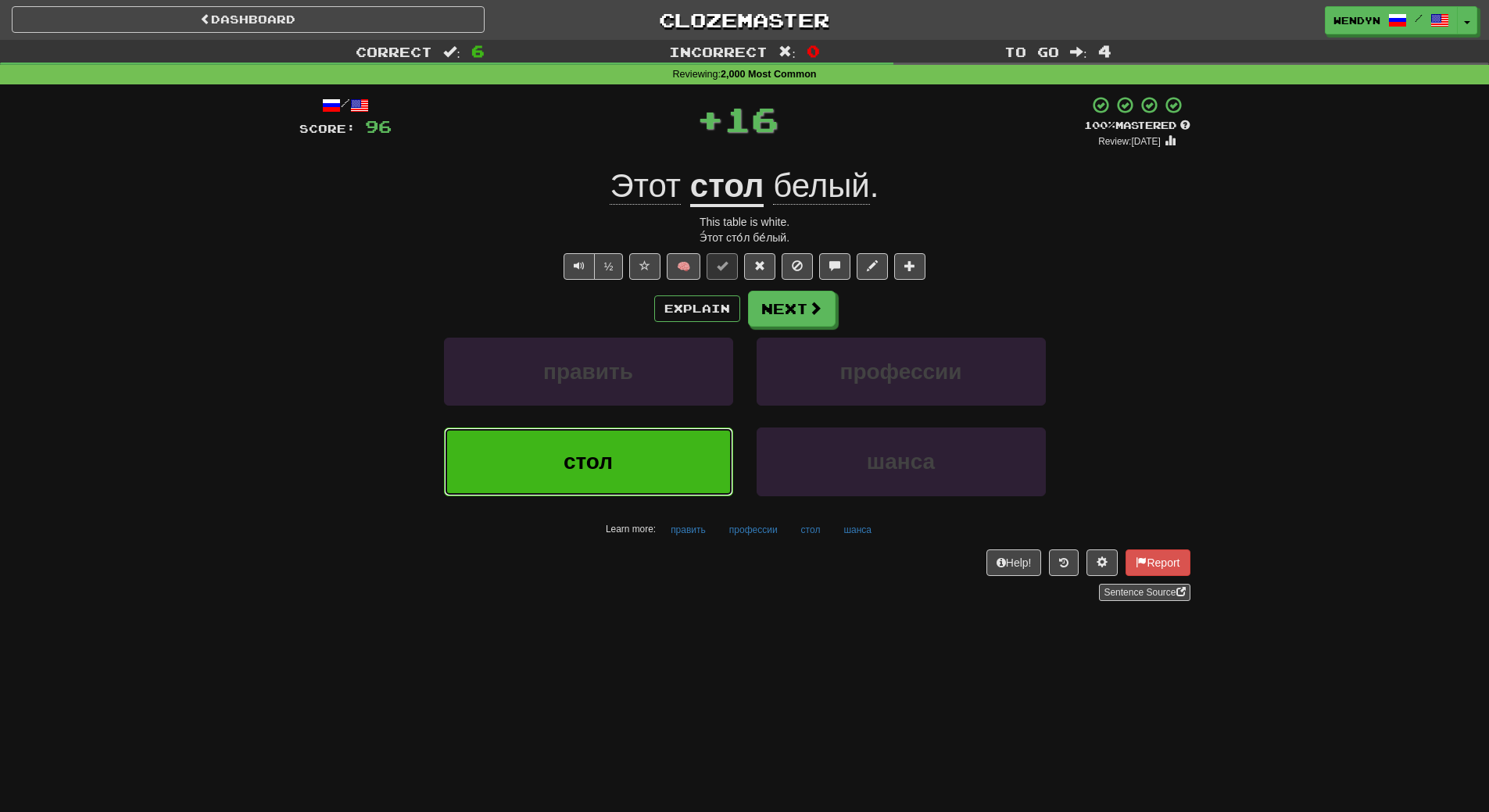
click at [676, 457] on button "стол" at bounding box center [589, 461] width 289 height 68
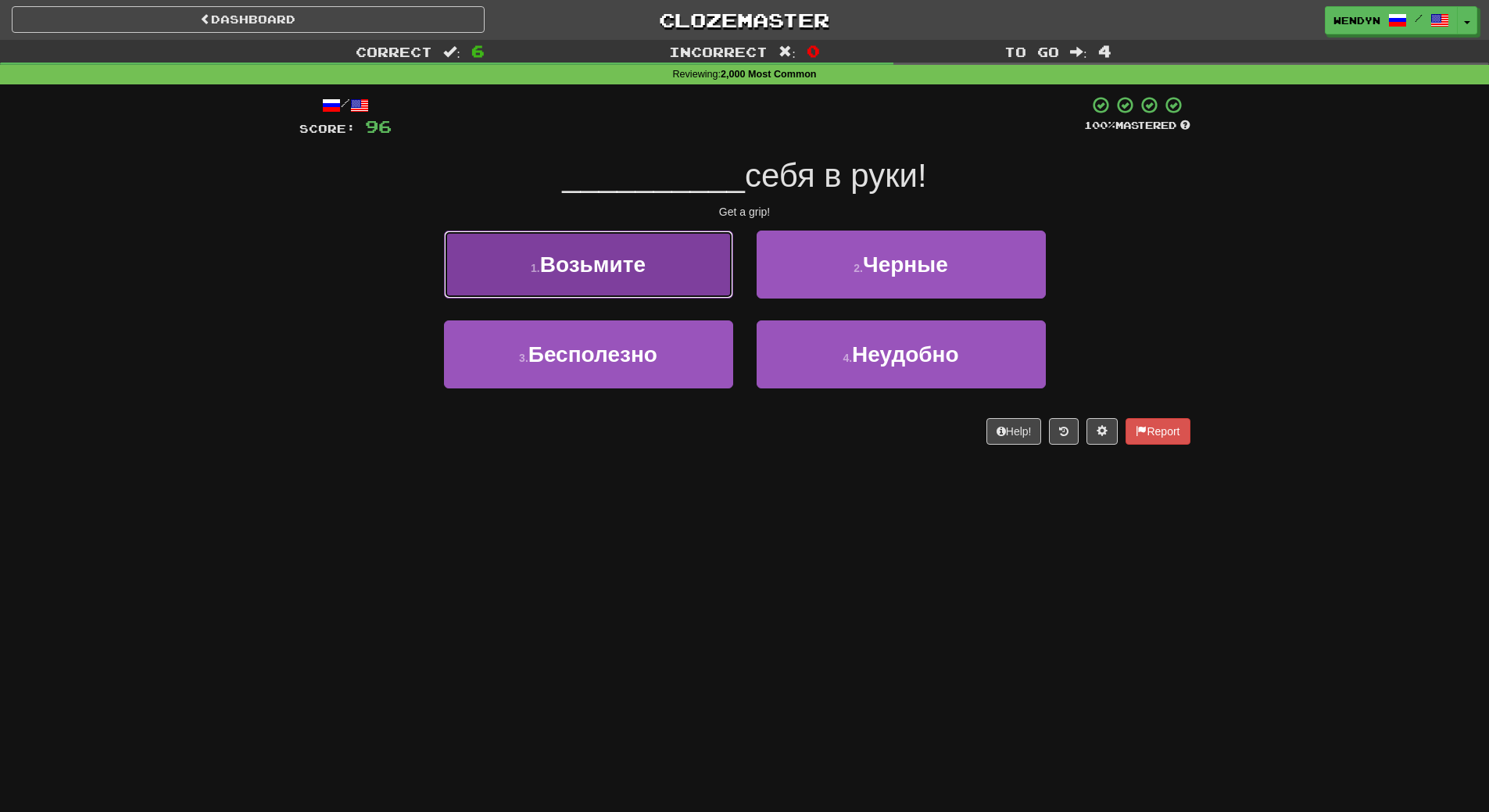
click at [653, 276] on button "1 . Возьмите" at bounding box center [589, 265] width 289 height 68
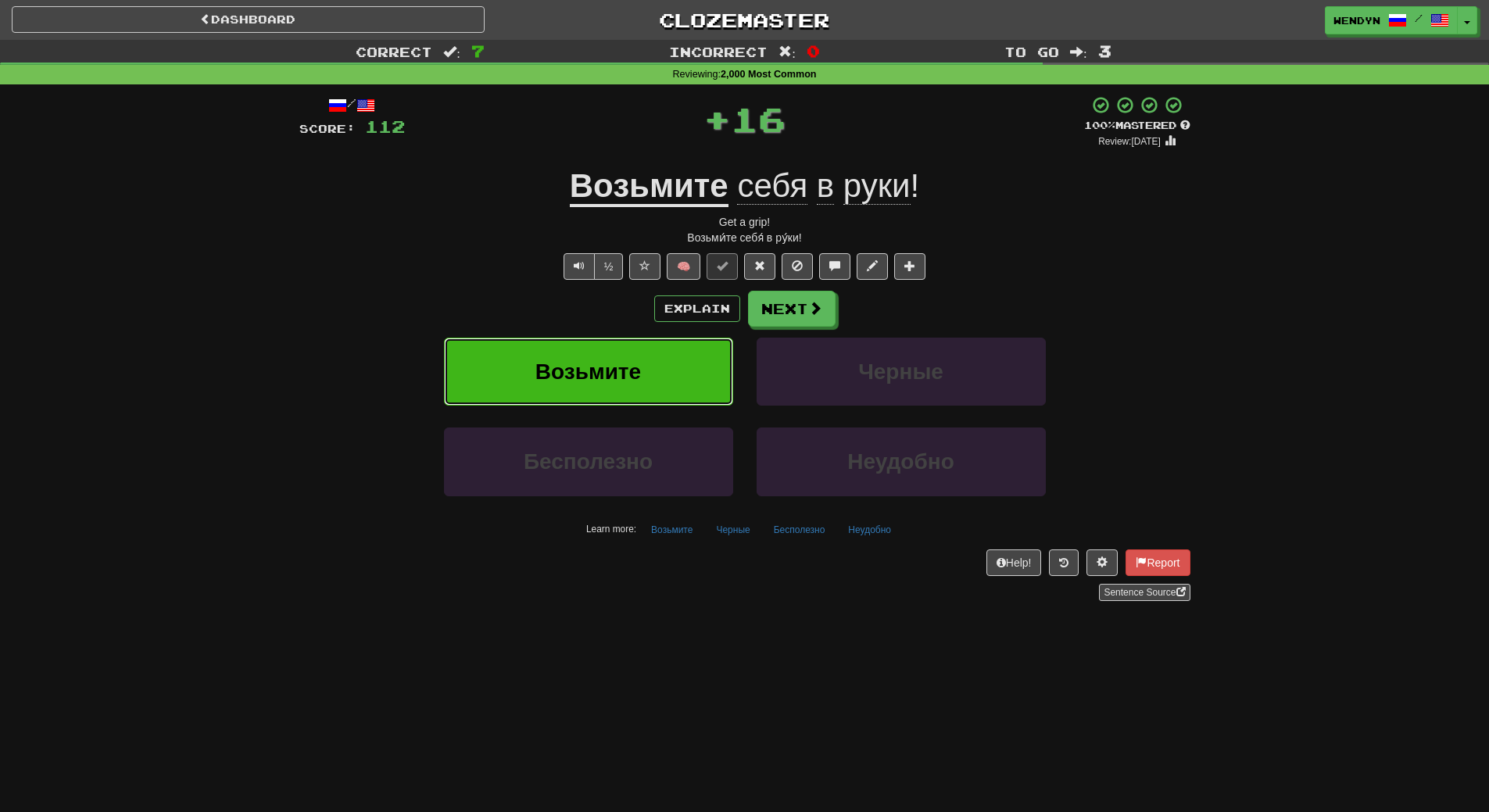
click at [654, 362] on button "Возьмите" at bounding box center [589, 371] width 289 height 68
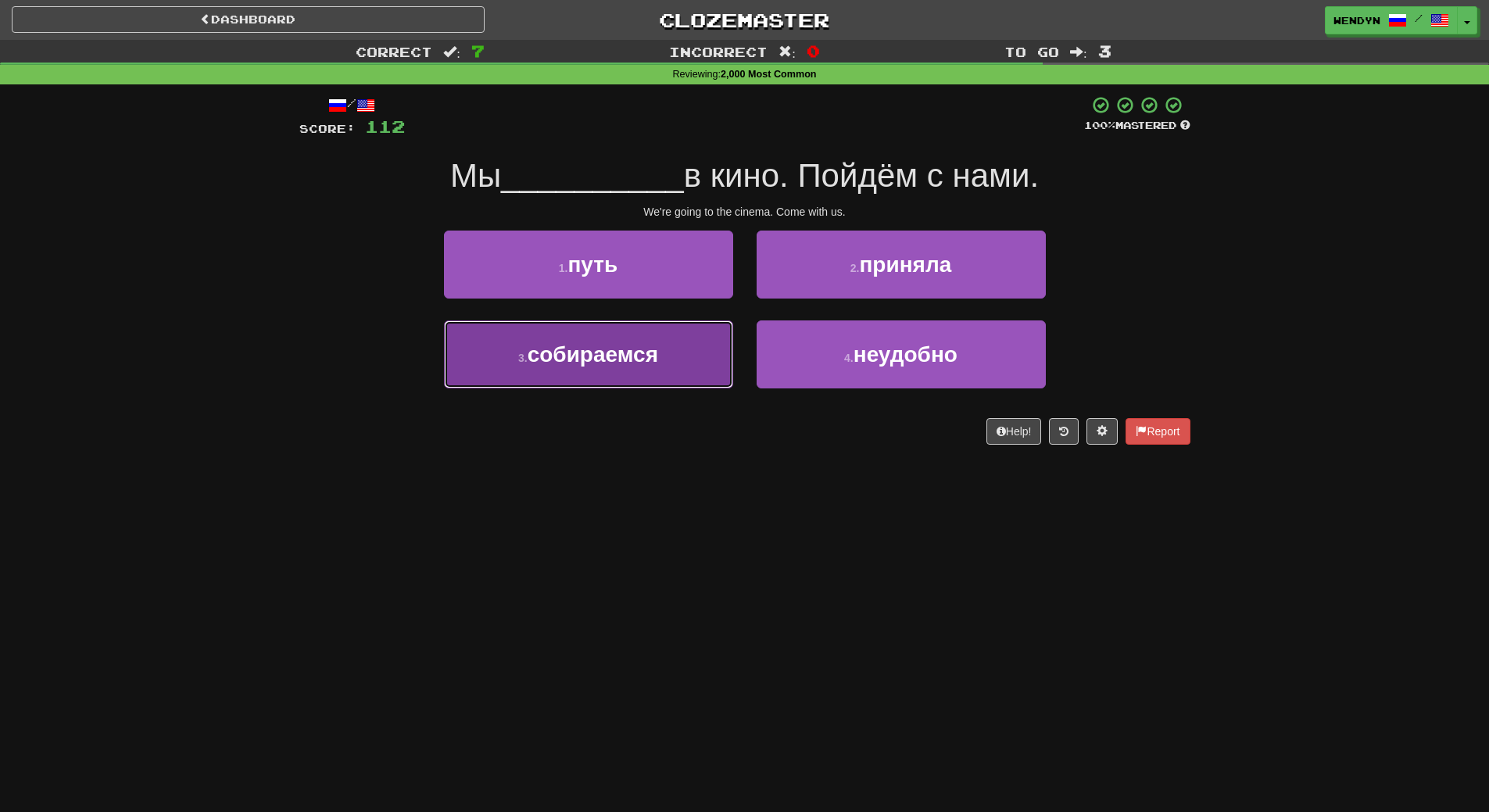
click at [662, 369] on button "3 . собираемся" at bounding box center [589, 354] width 289 height 68
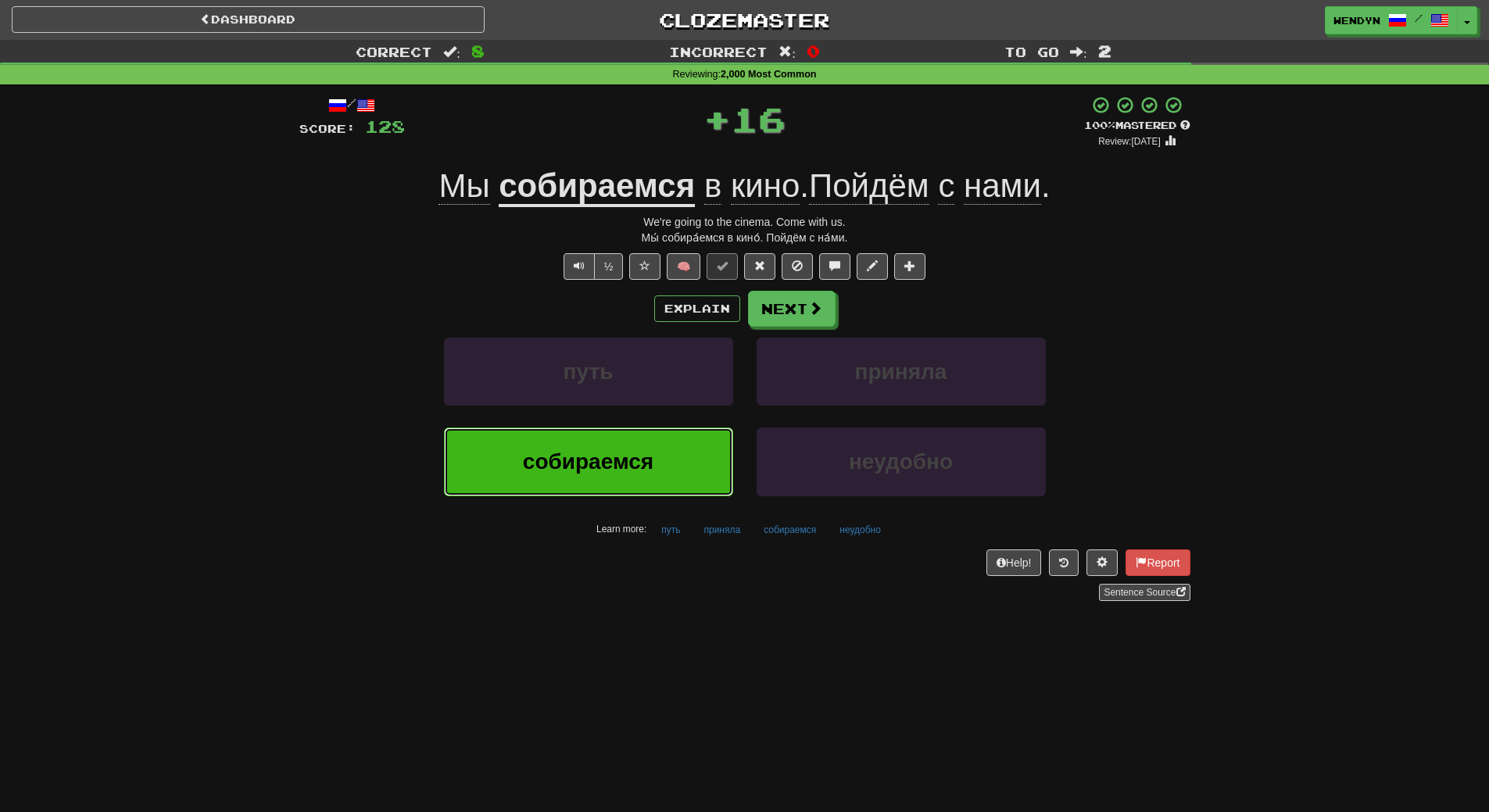
click at [642, 451] on span "собираемся" at bounding box center [588, 461] width 130 height 24
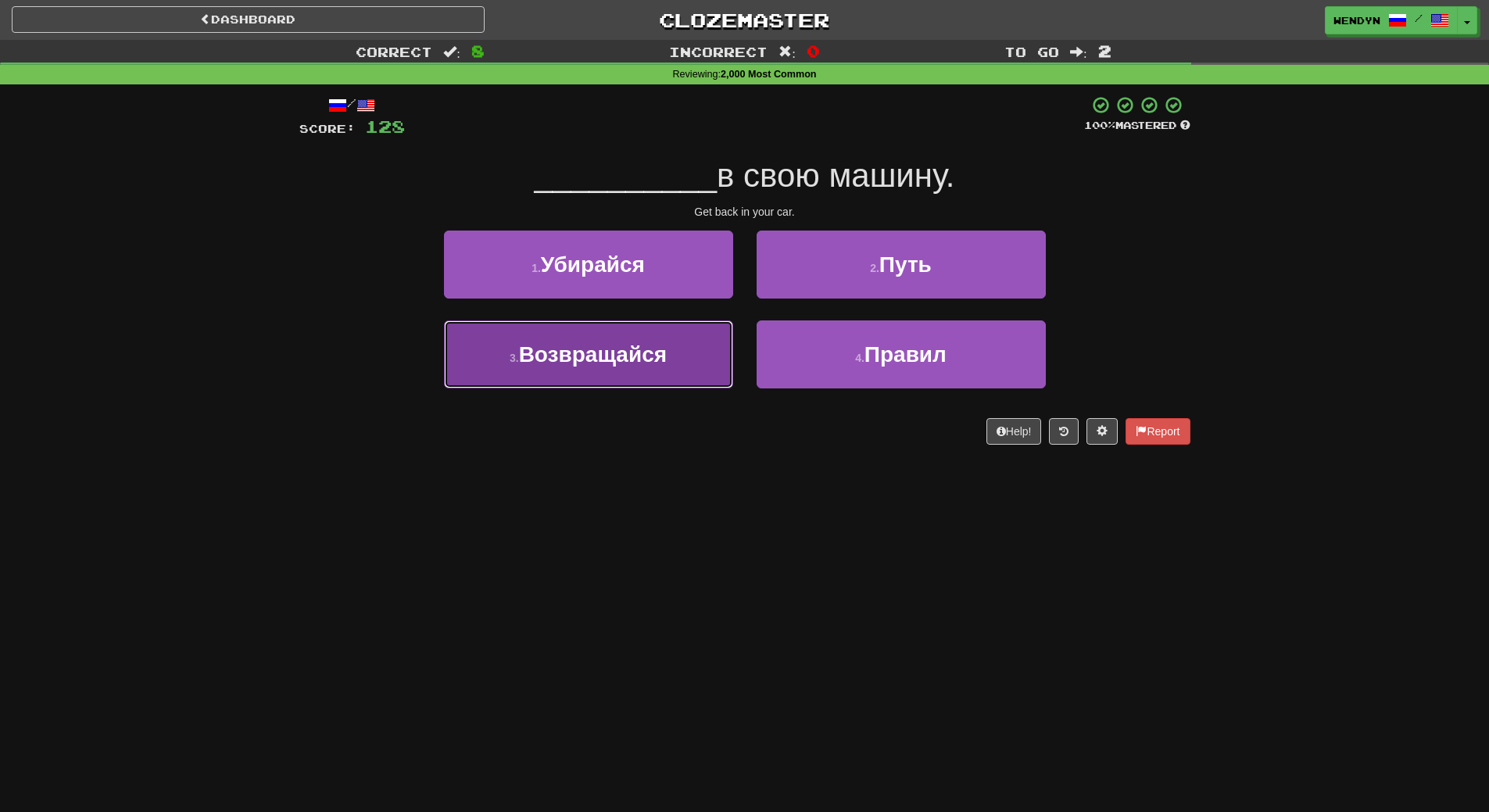
click at [646, 369] on button "3 . Возвращайся" at bounding box center [589, 354] width 289 height 68
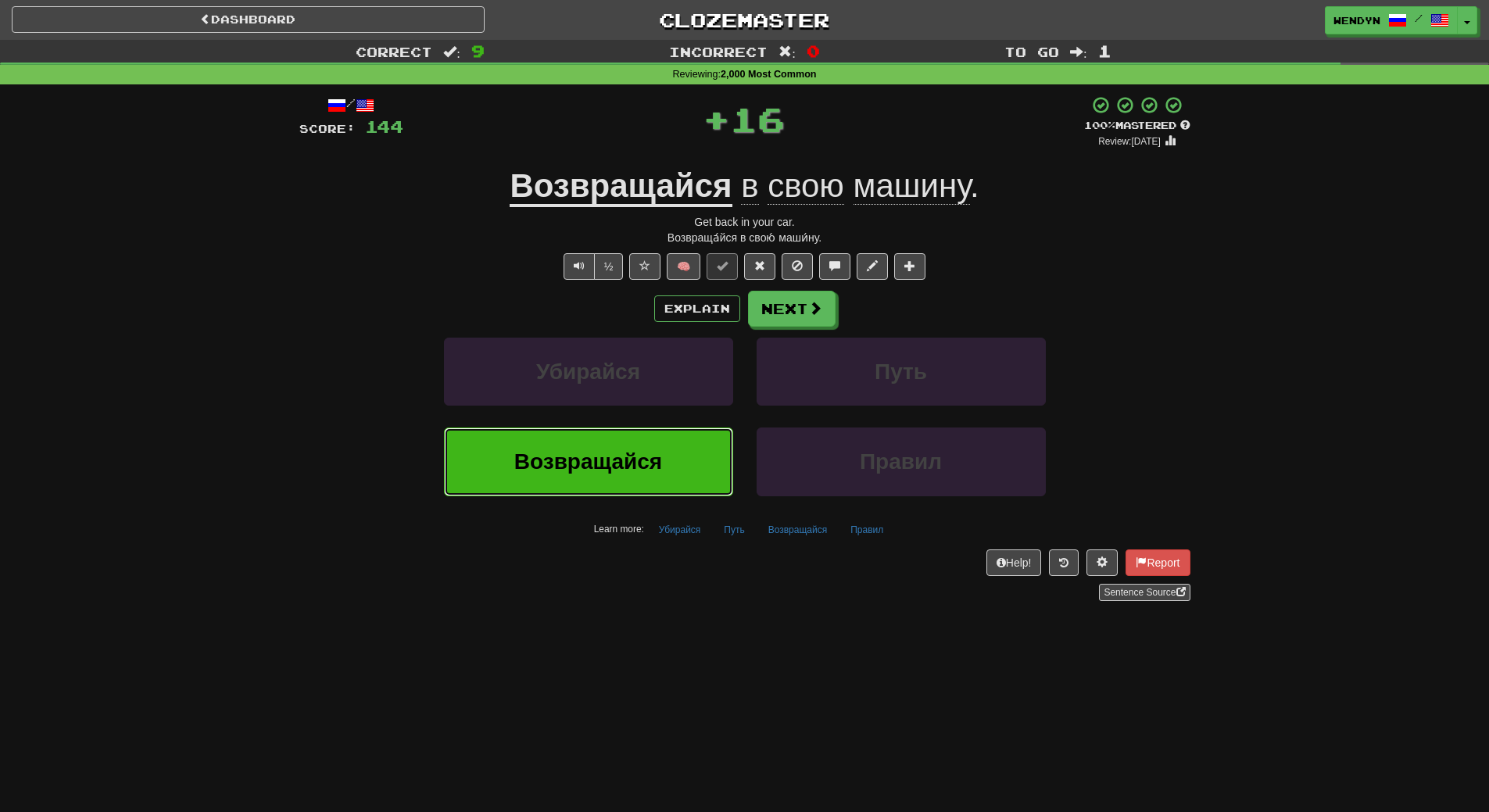
click at [642, 453] on span "Возвращайся" at bounding box center [588, 461] width 148 height 24
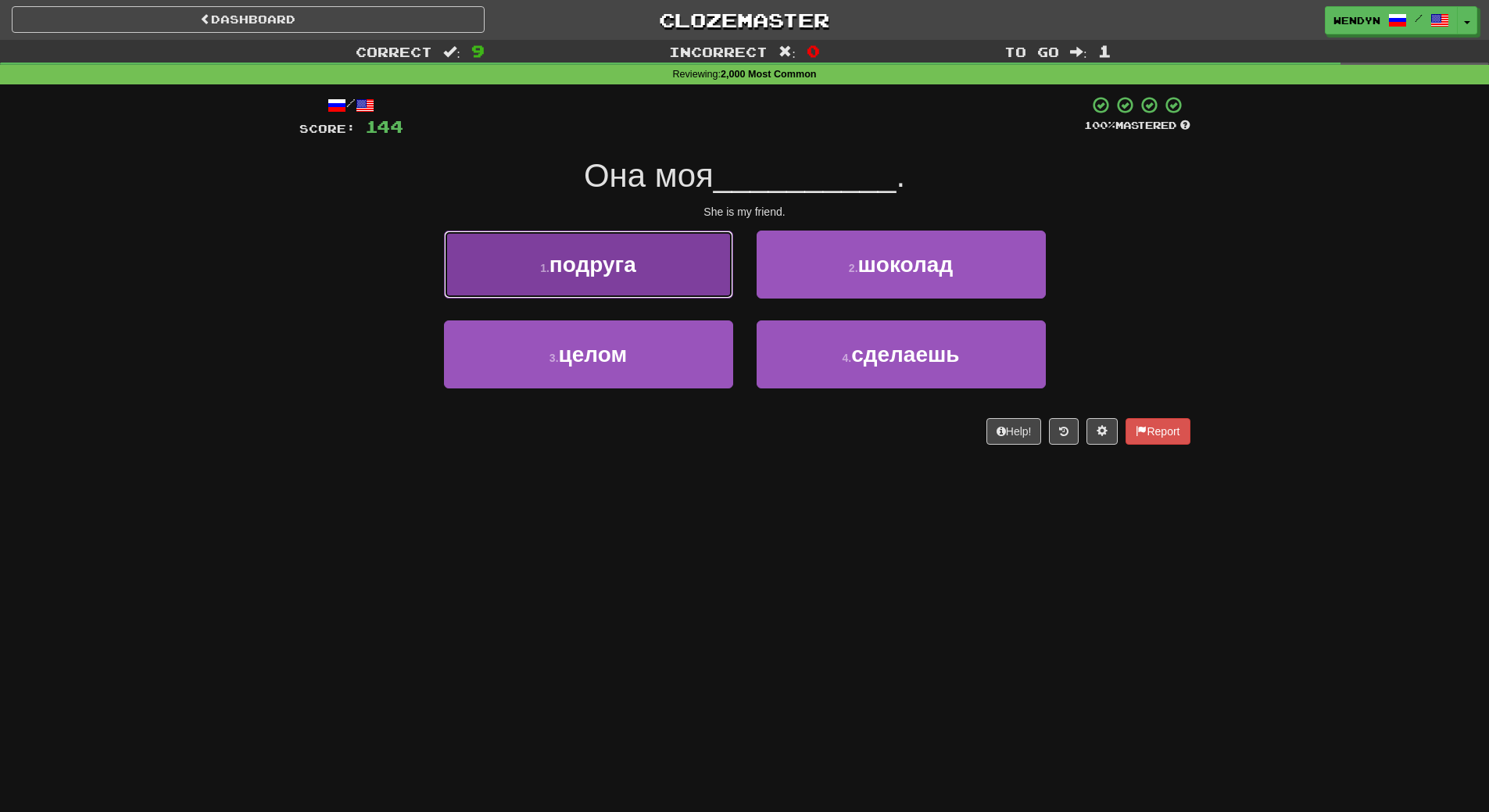
click at [636, 249] on button "1 . подруга" at bounding box center [589, 265] width 289 height 68
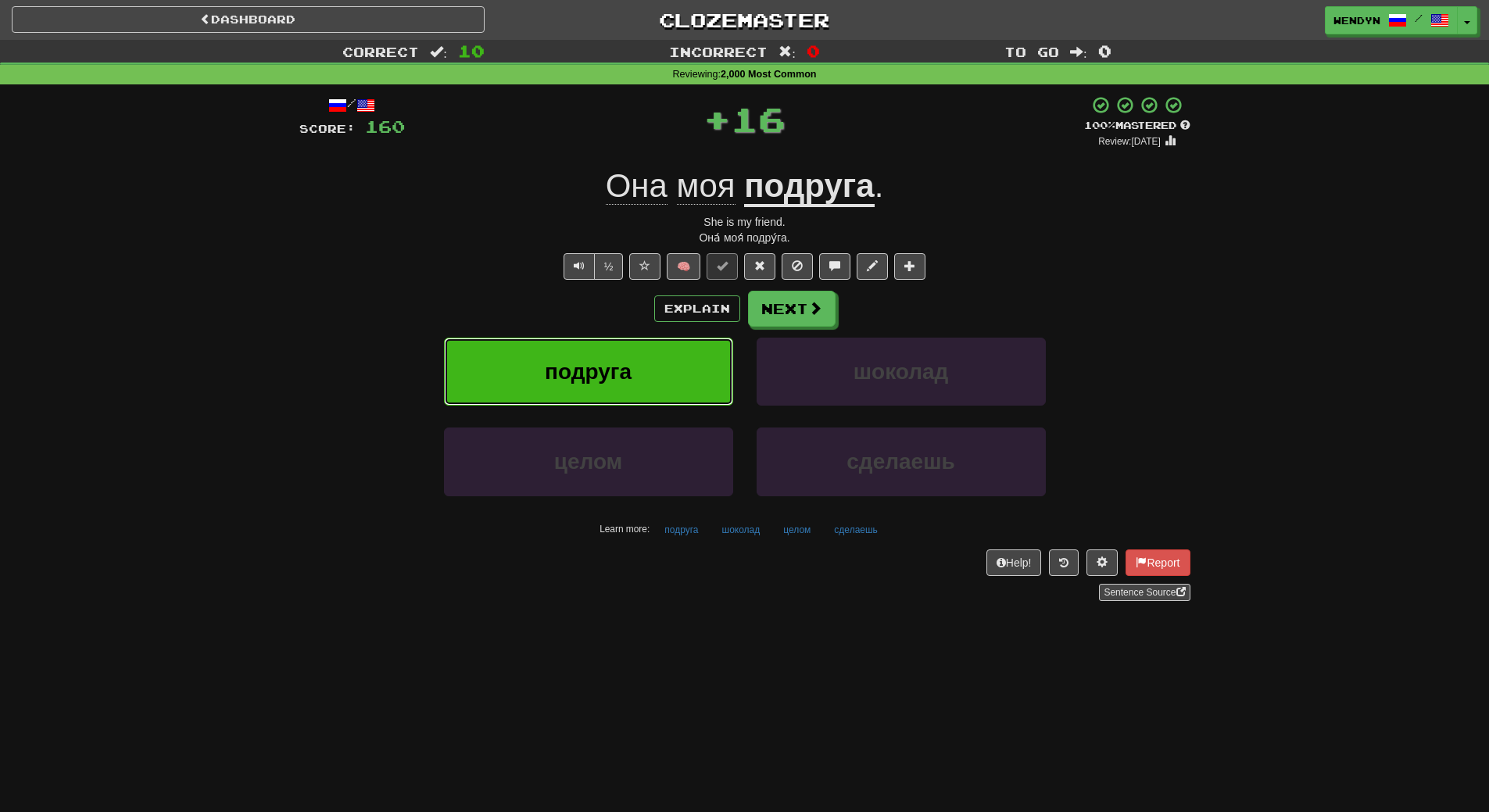
click at [637, 355] on button "подруга" at bounding box center [589, 371] width 289 height 68
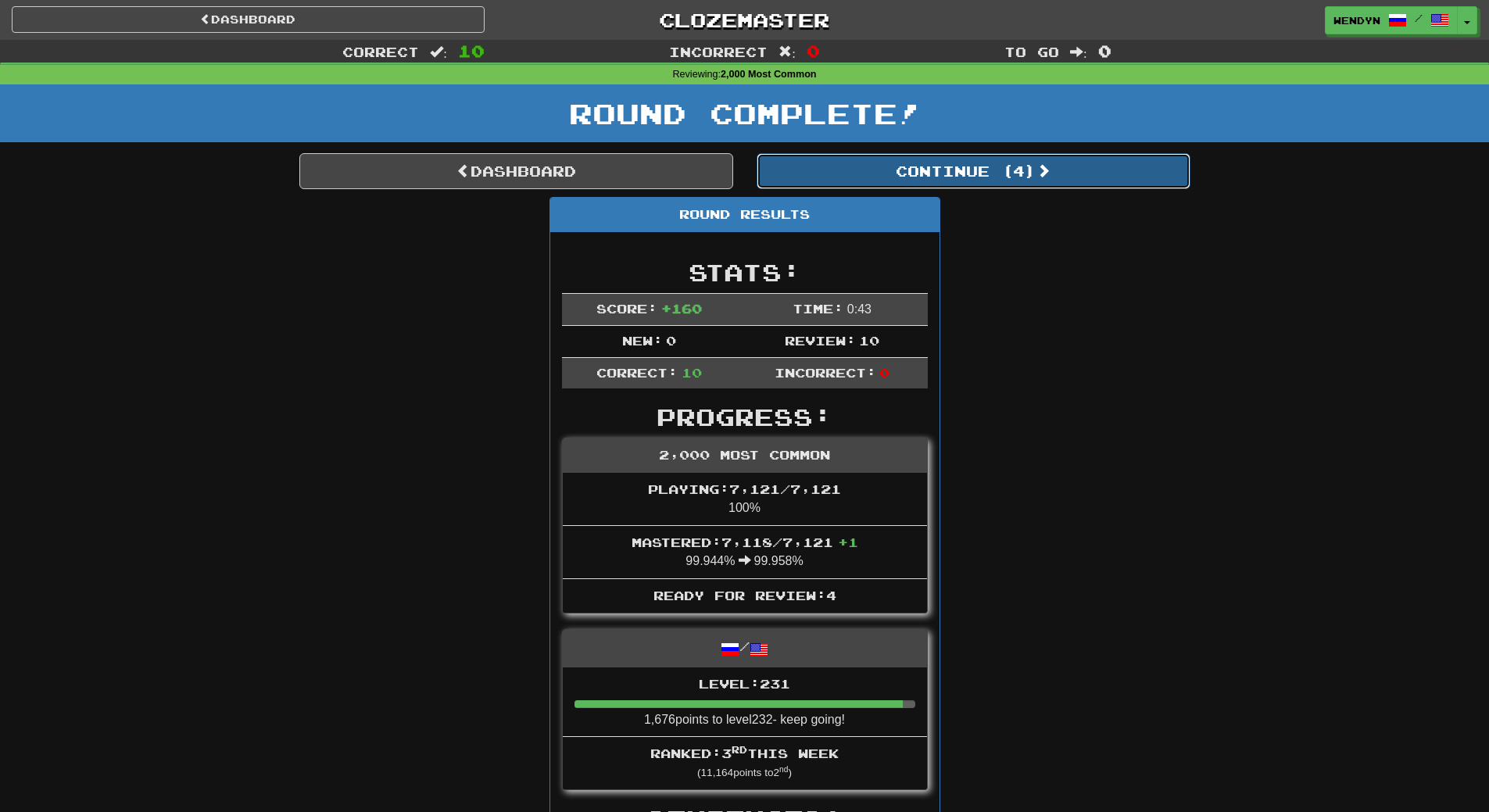
click at [1013, 175] on button "Continue ( 4 )" at bounding box center [973, 170] width 434 height 36
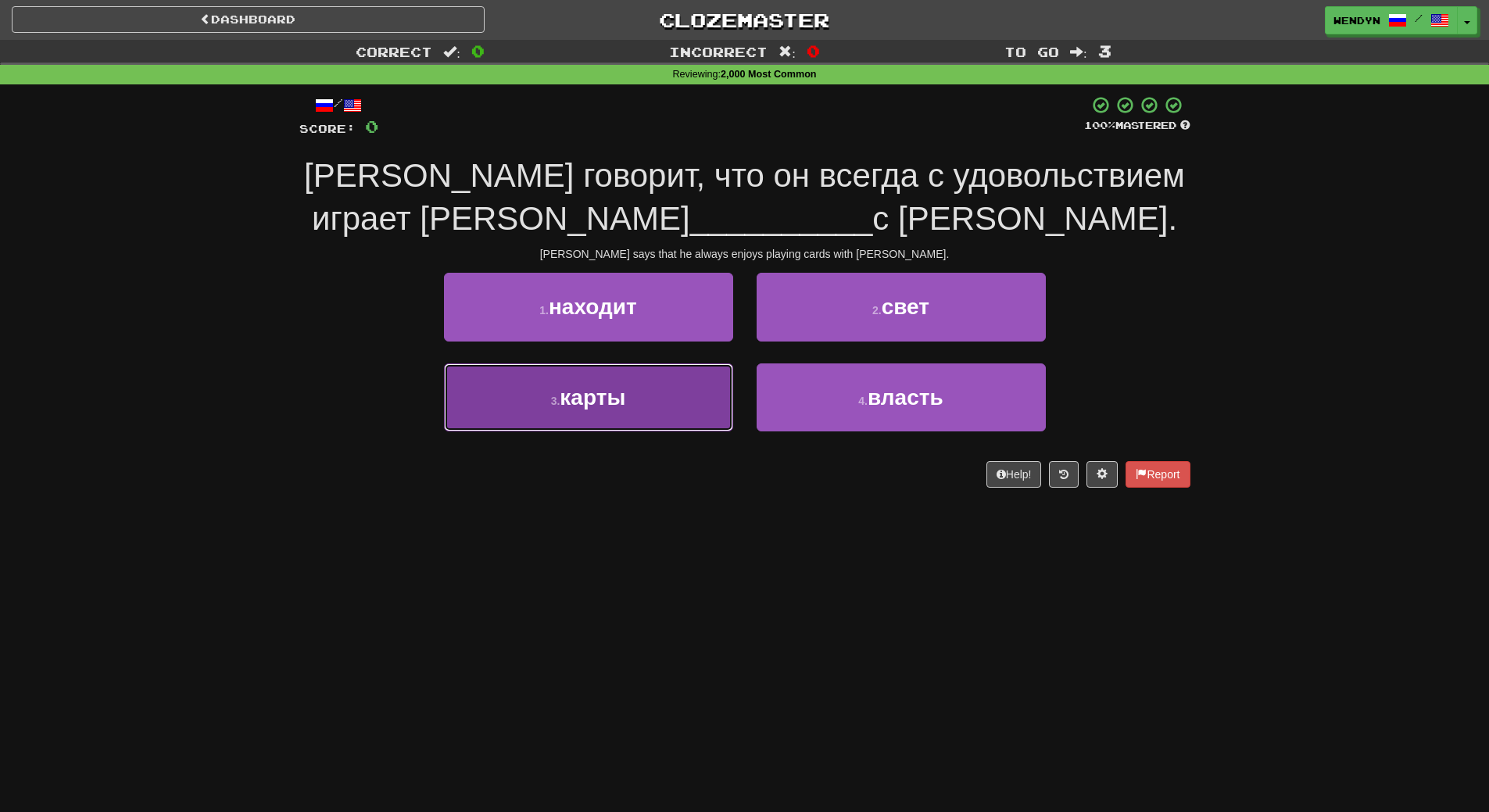
click at [691, 406] on button "3 . карты" at bounding box center [589, 397] width 289 height 68
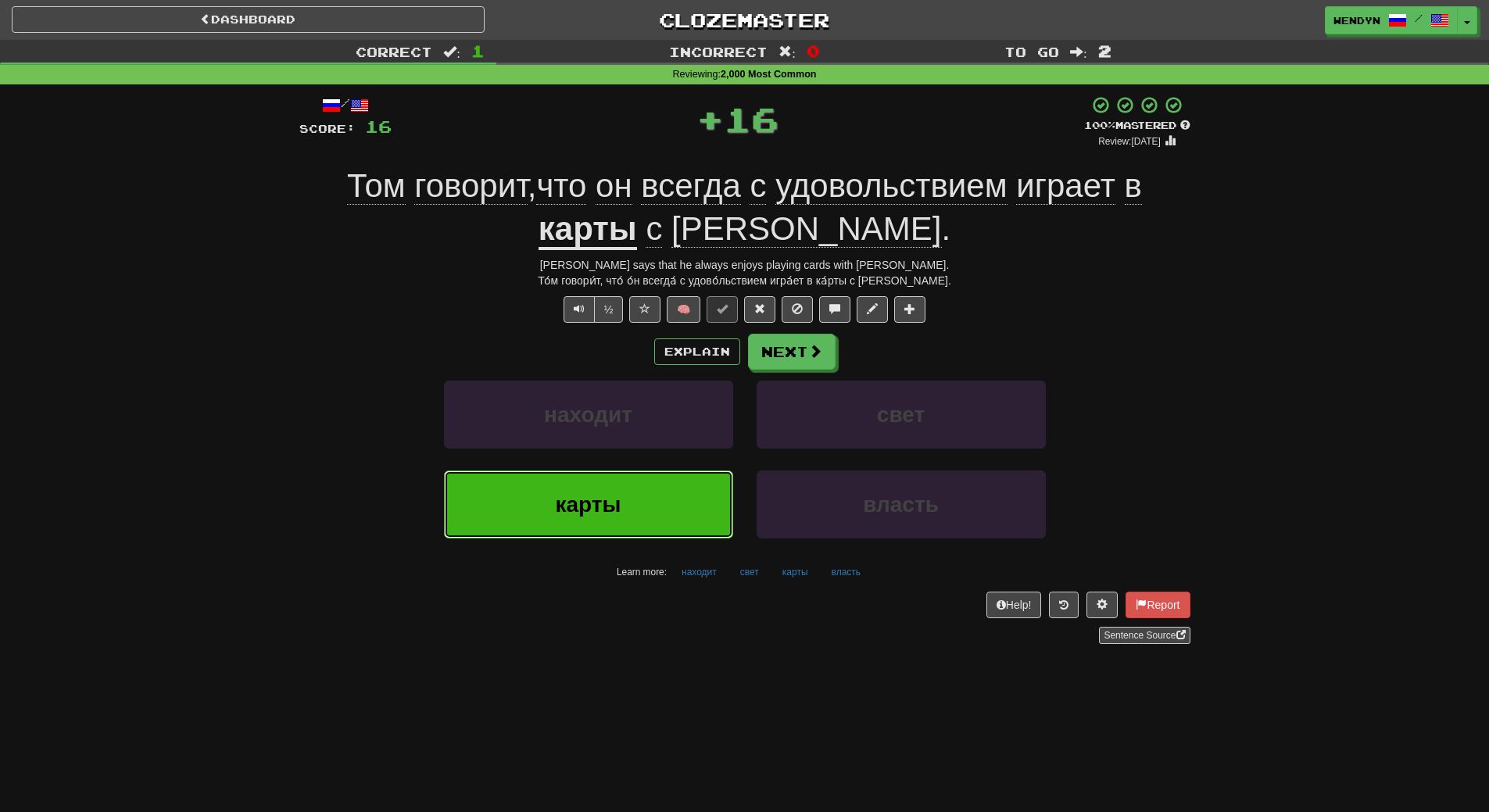
click at [639, 505] on button "карты" at bounding box center [589, 504] width 289 height 68
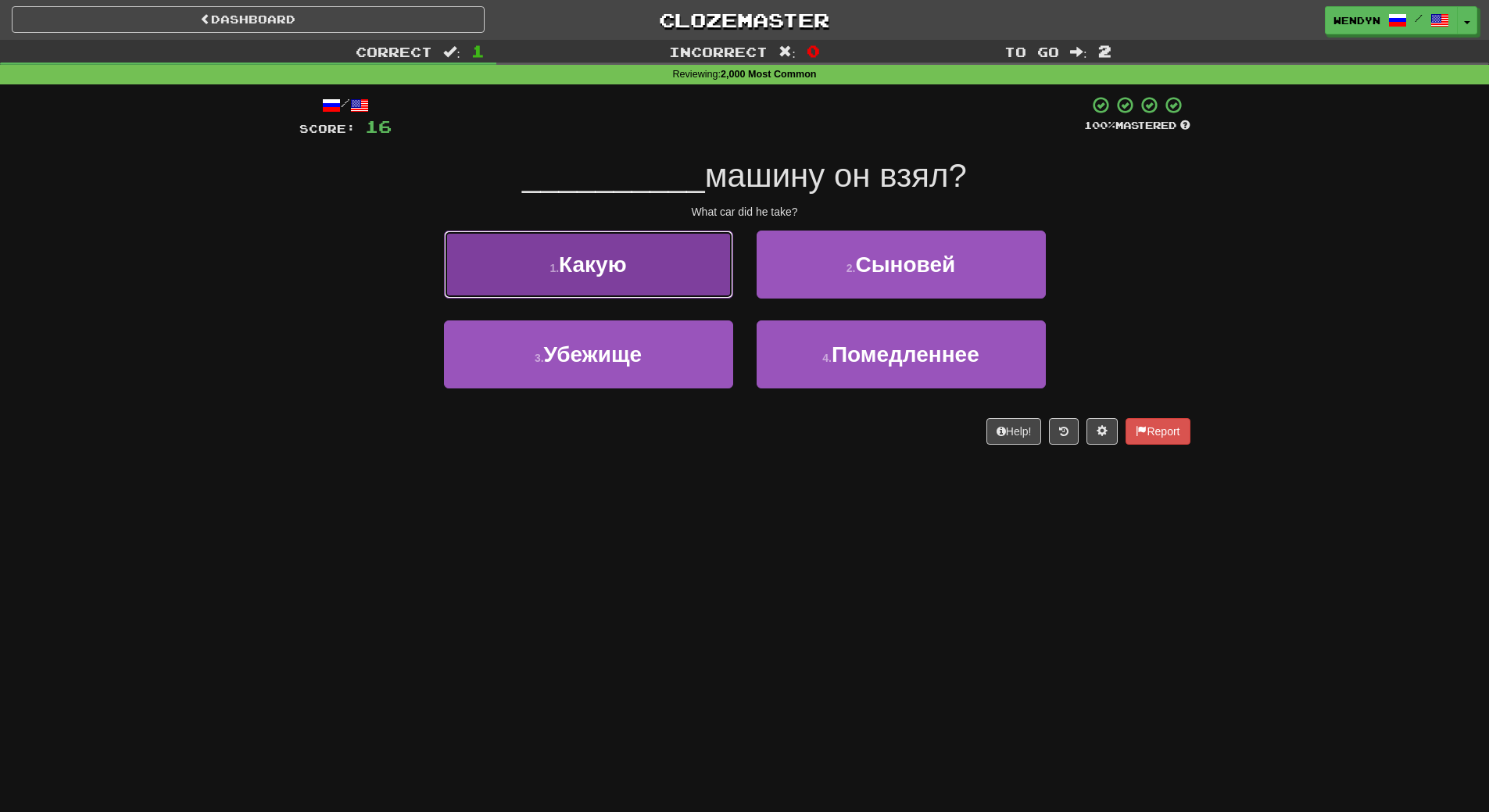
click at [636, 264] on button "1 . Какую" at bounding box center [589, 265] width 289 height 68
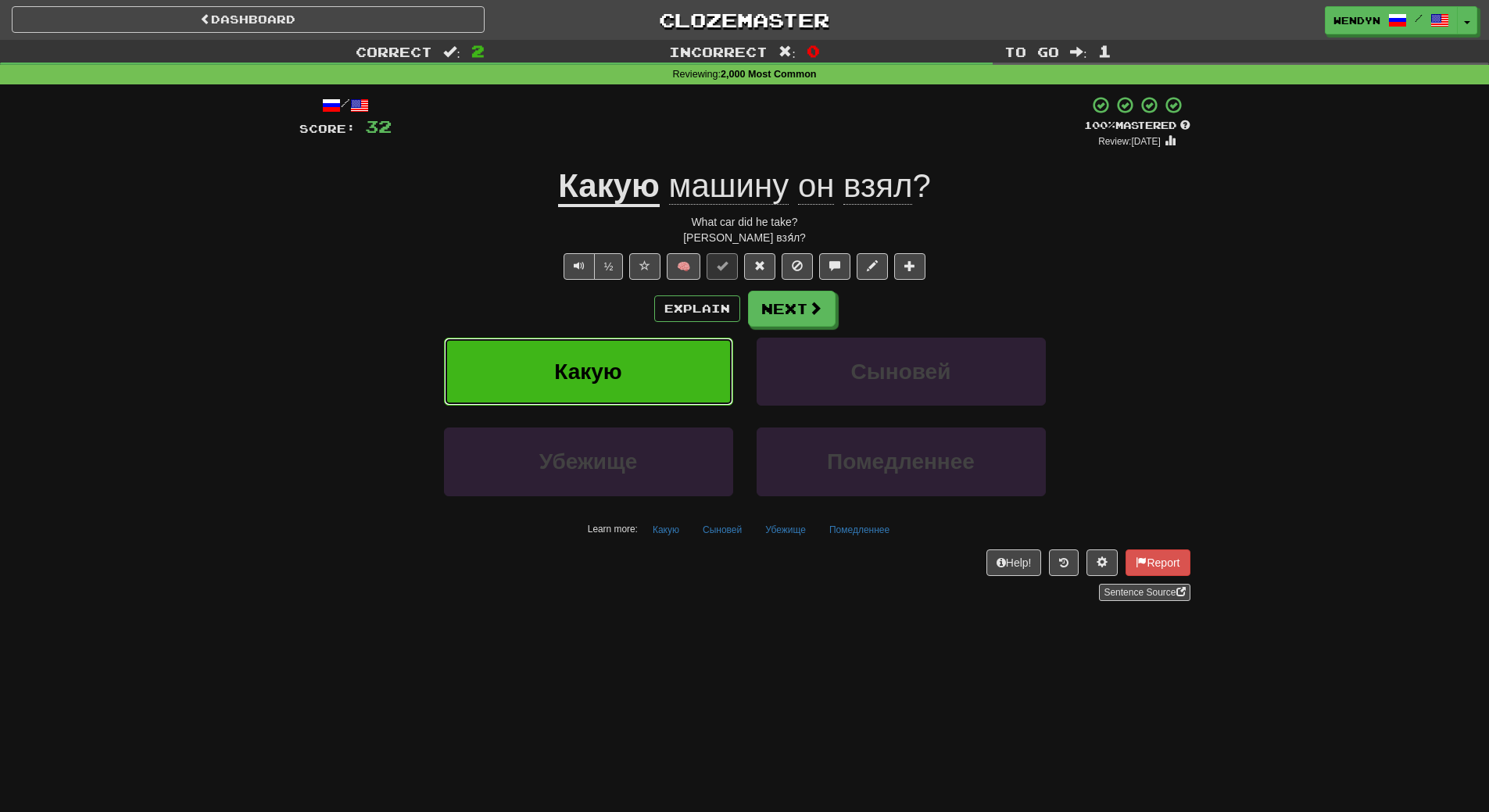
click at [560, 359] on span "Какую" at bounding box center [588, 371] width 68 height 24
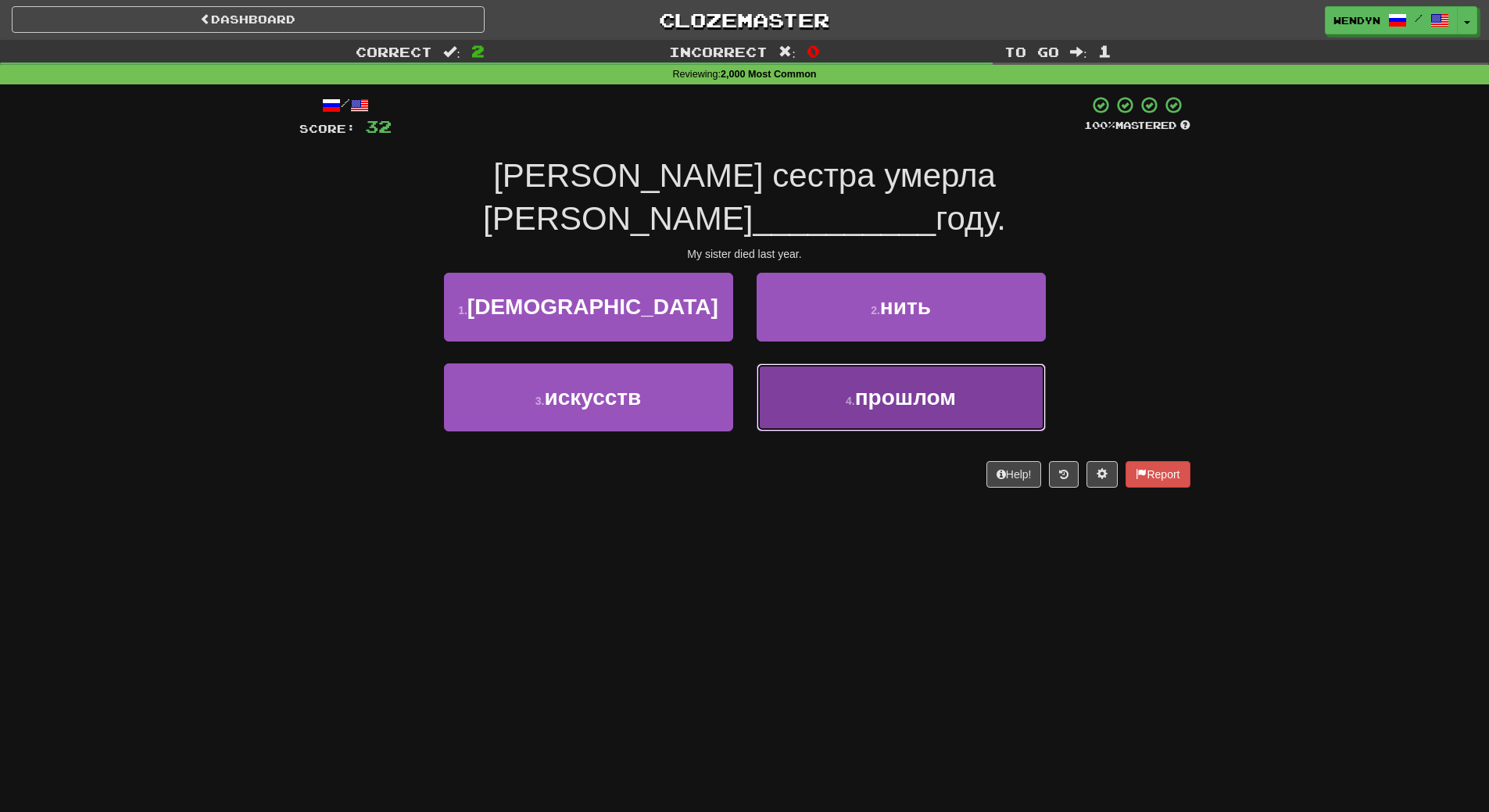
click at [878, 385] on span "прошлом" at bounding box center [905, 397] width 101 height 24
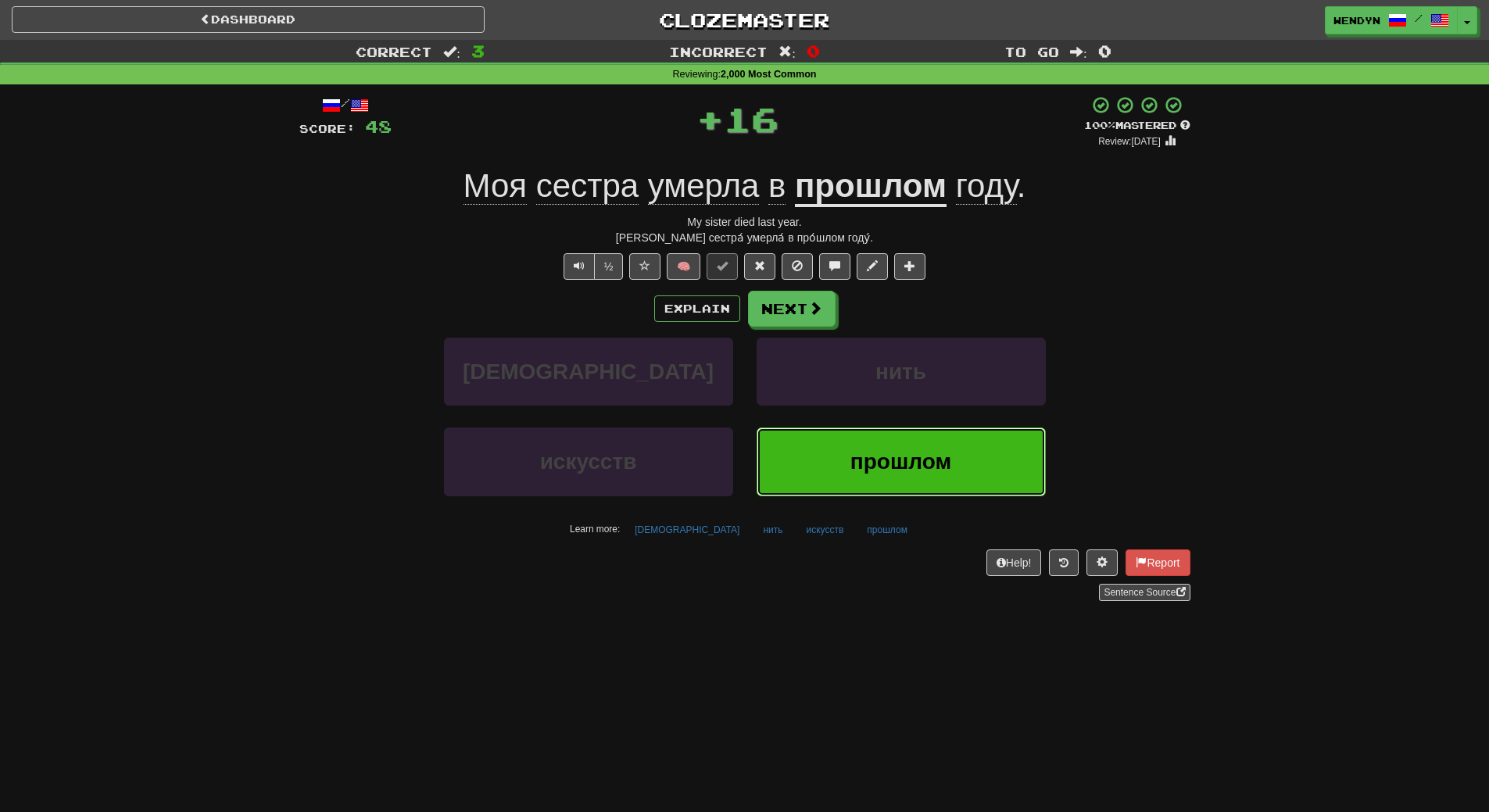
click at [876, 477] on button "прошлом" at bounding box center [901, 461] width 289 height 68
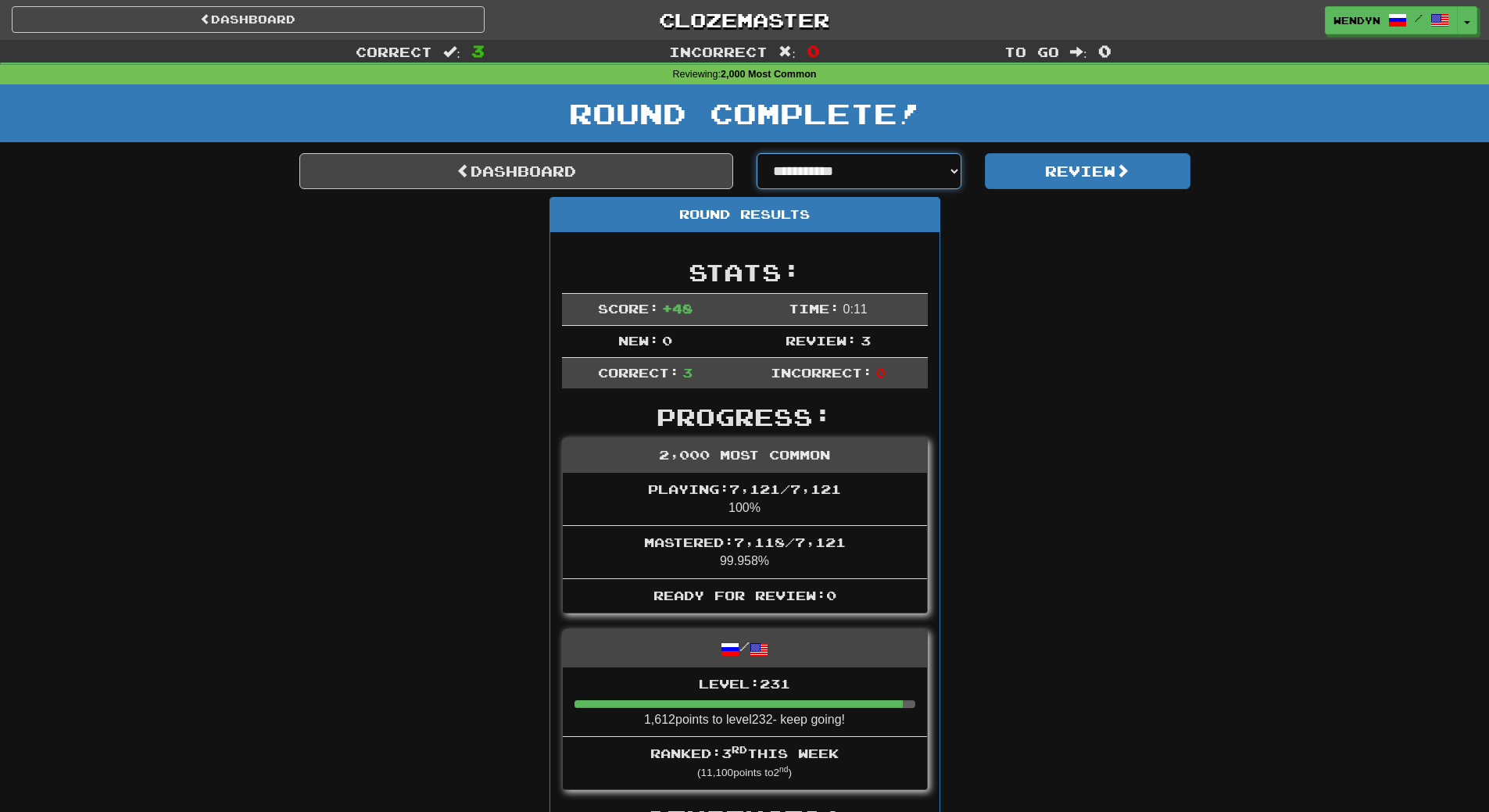
click at [955, 161] on select "**********" at bounding box center [859, 170] width 206 height 36
select select "**********"
click at [757, 153] on select "**********" at bounding box center [859, 170] width 206 height 36
select select "**********"
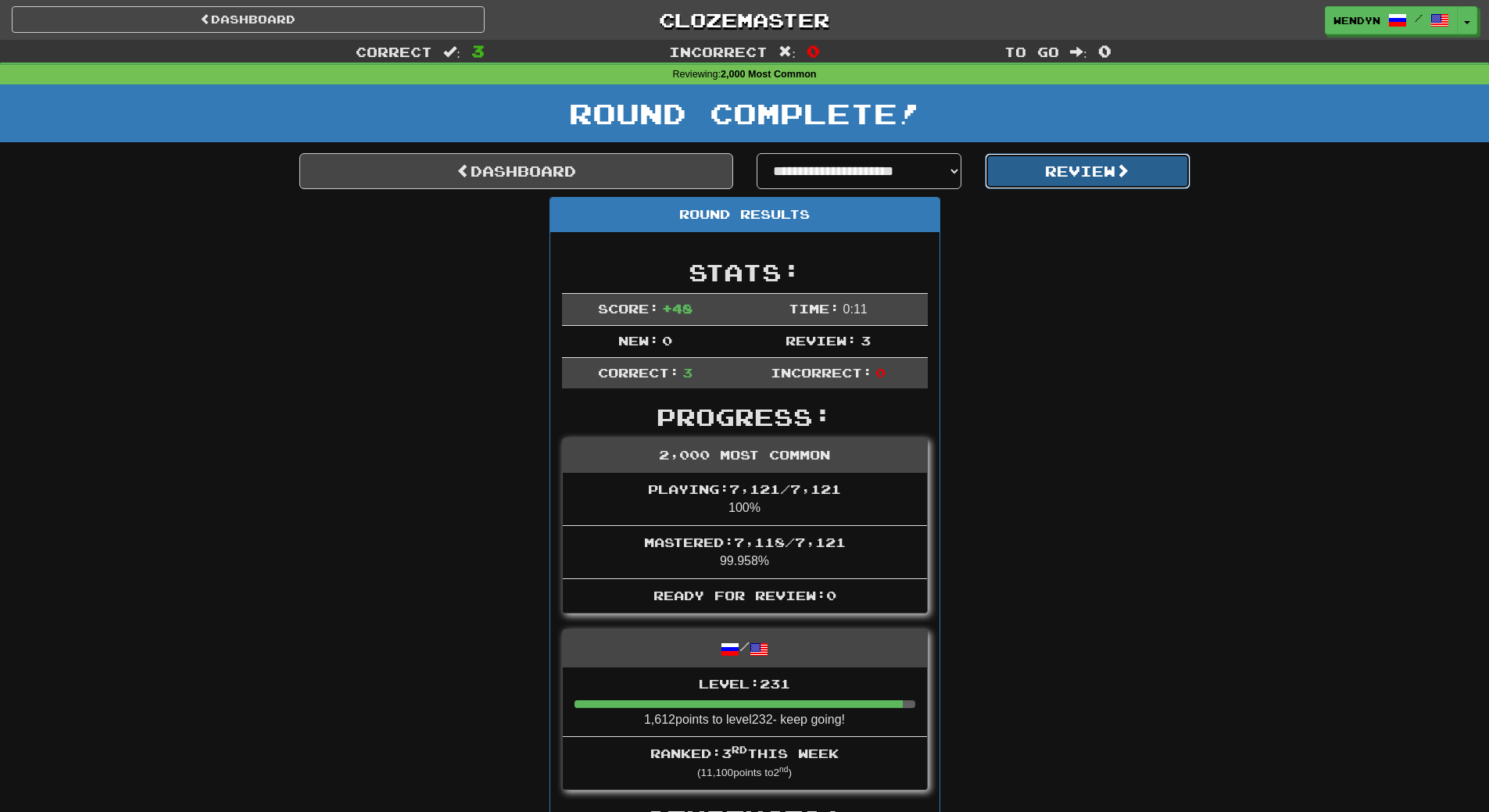
click at [1023, 176] on button "Review" at bounding box center [1088, 170] width 206 height 36
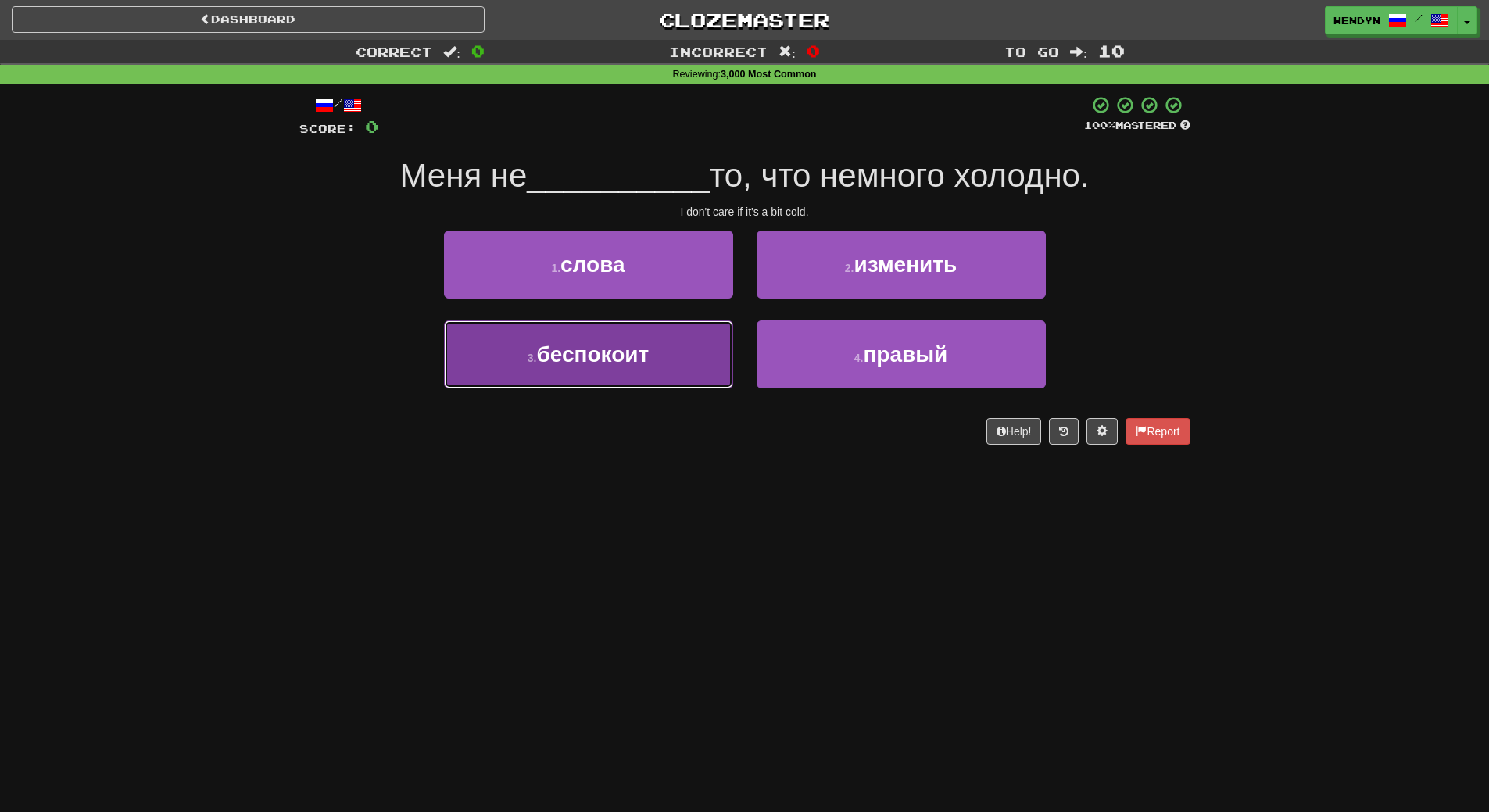
click at [683, 352] on button "3 . беспокоит" at bounding box center [589, 354] width 289 height 68
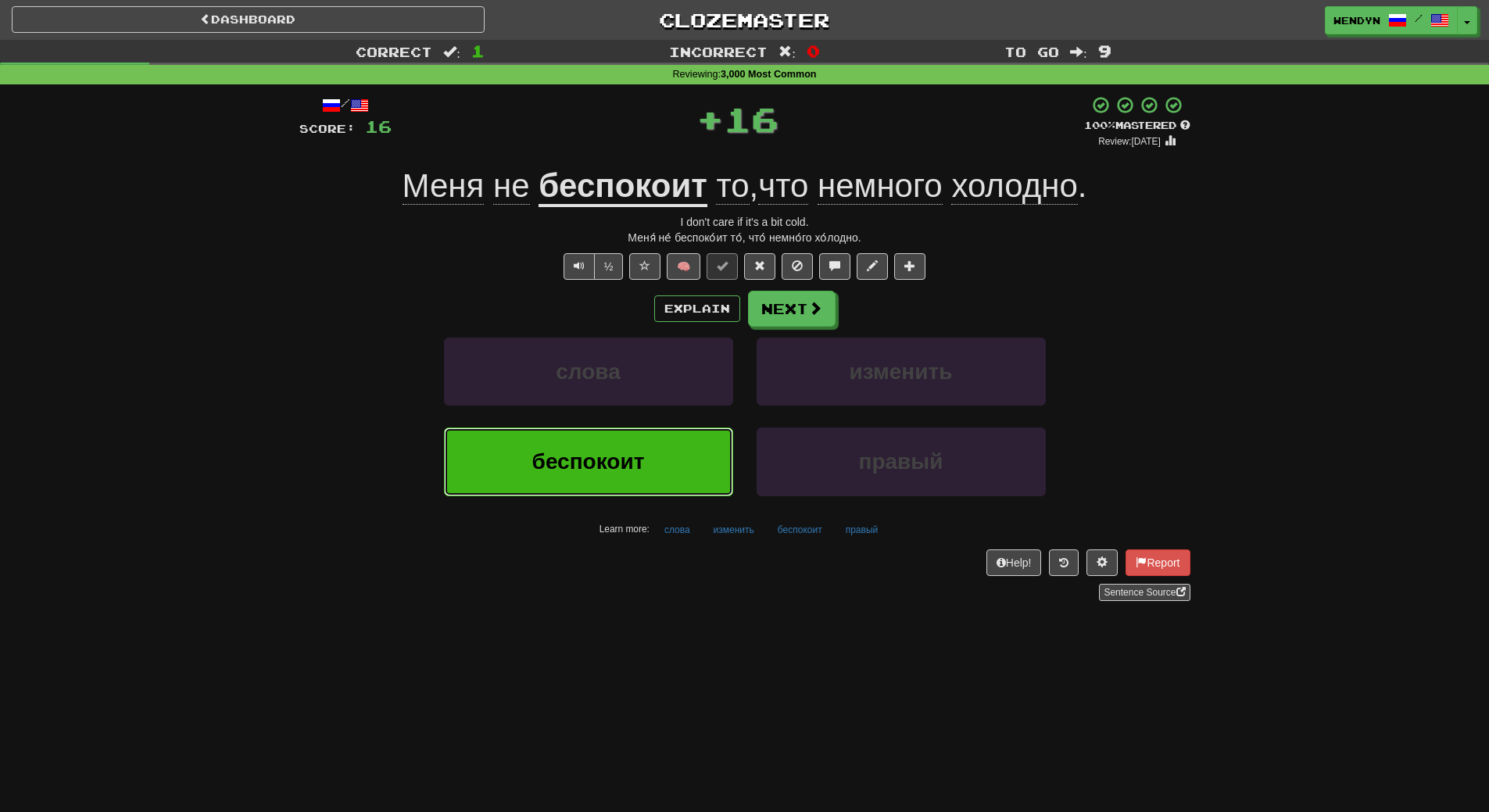
click at [672, 445] on button "беспокоит" at bounding box center [589, 461] width 289 height 68
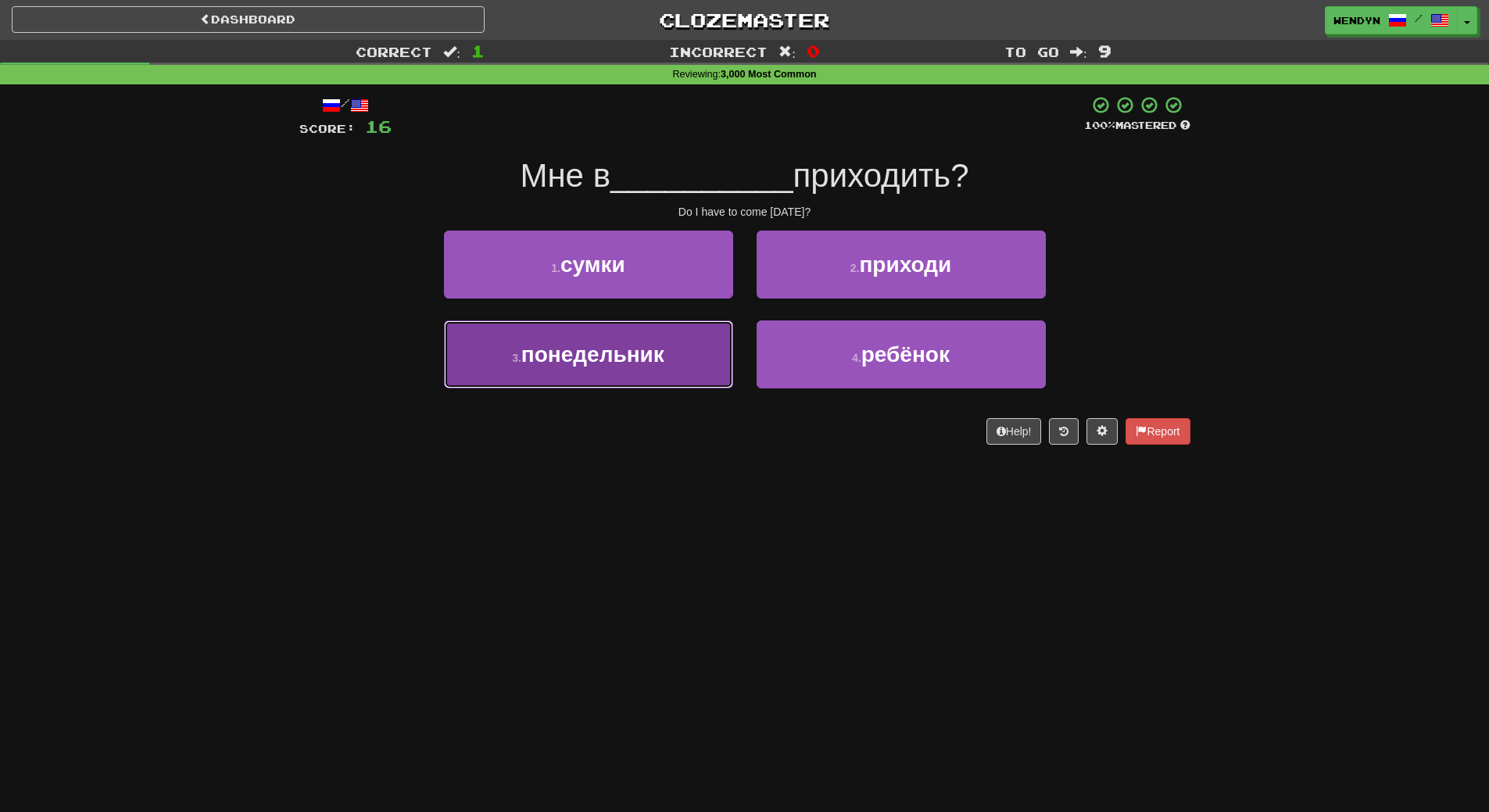
click at [684, 377] on button "3 . понедельник" at bounding box center [589, 354] width 289 height 68
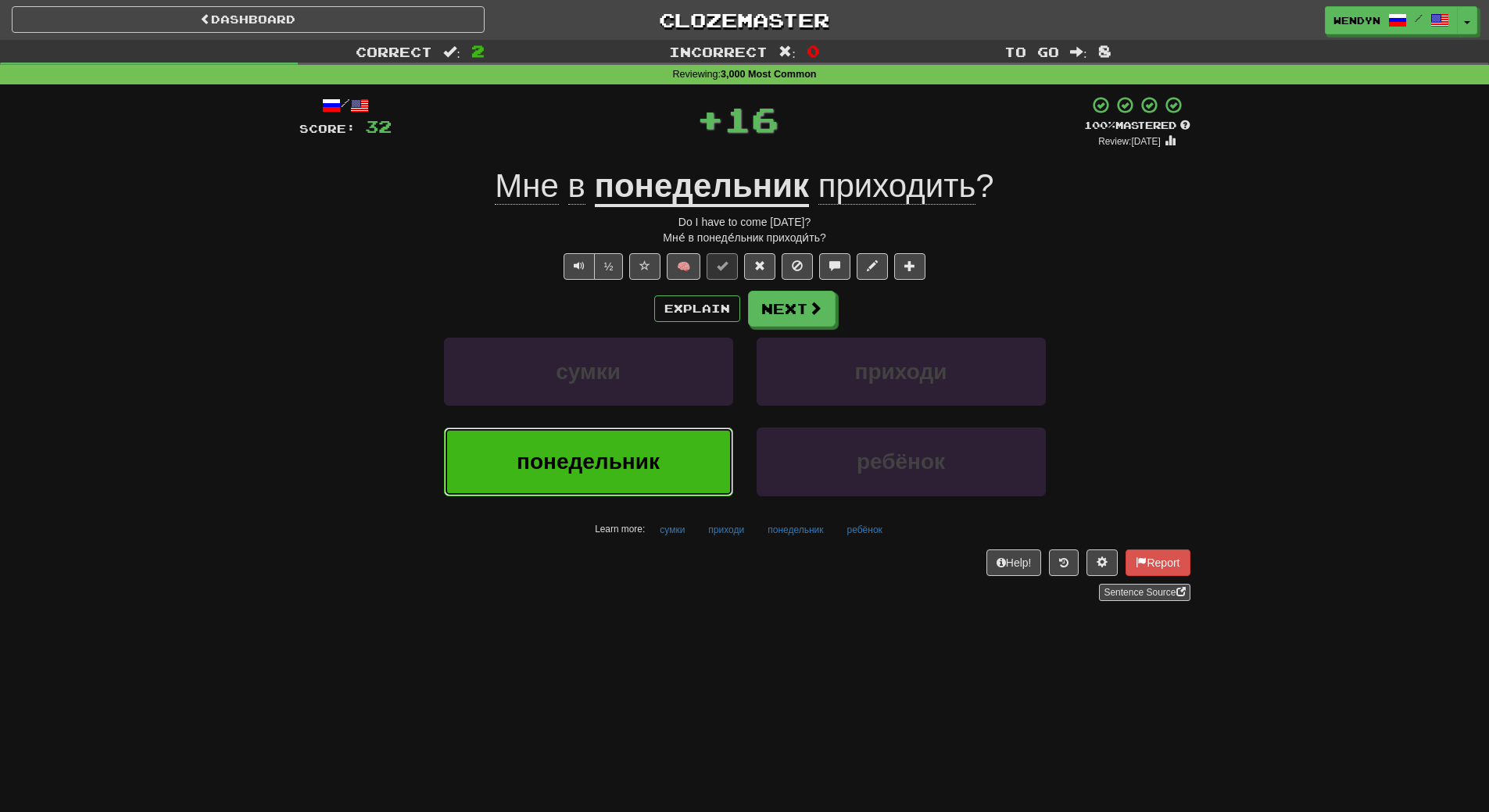
click at [674, 469] on button "понедельник" at bounding box center [589, 461] width 289 height 68
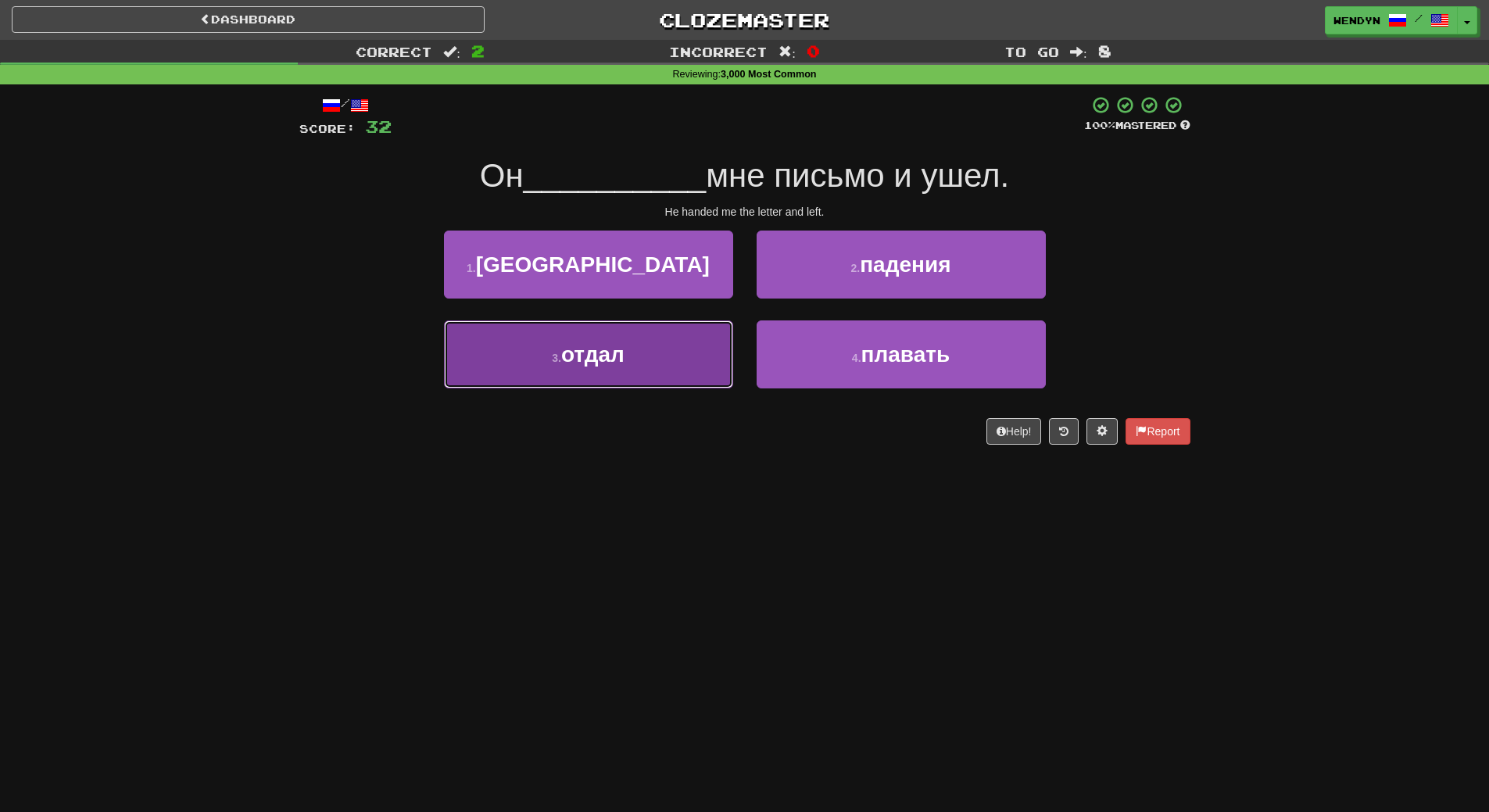
click at [685, 367] on button "3 . отдал" at bounding box center [589, 354] width 289 height 68
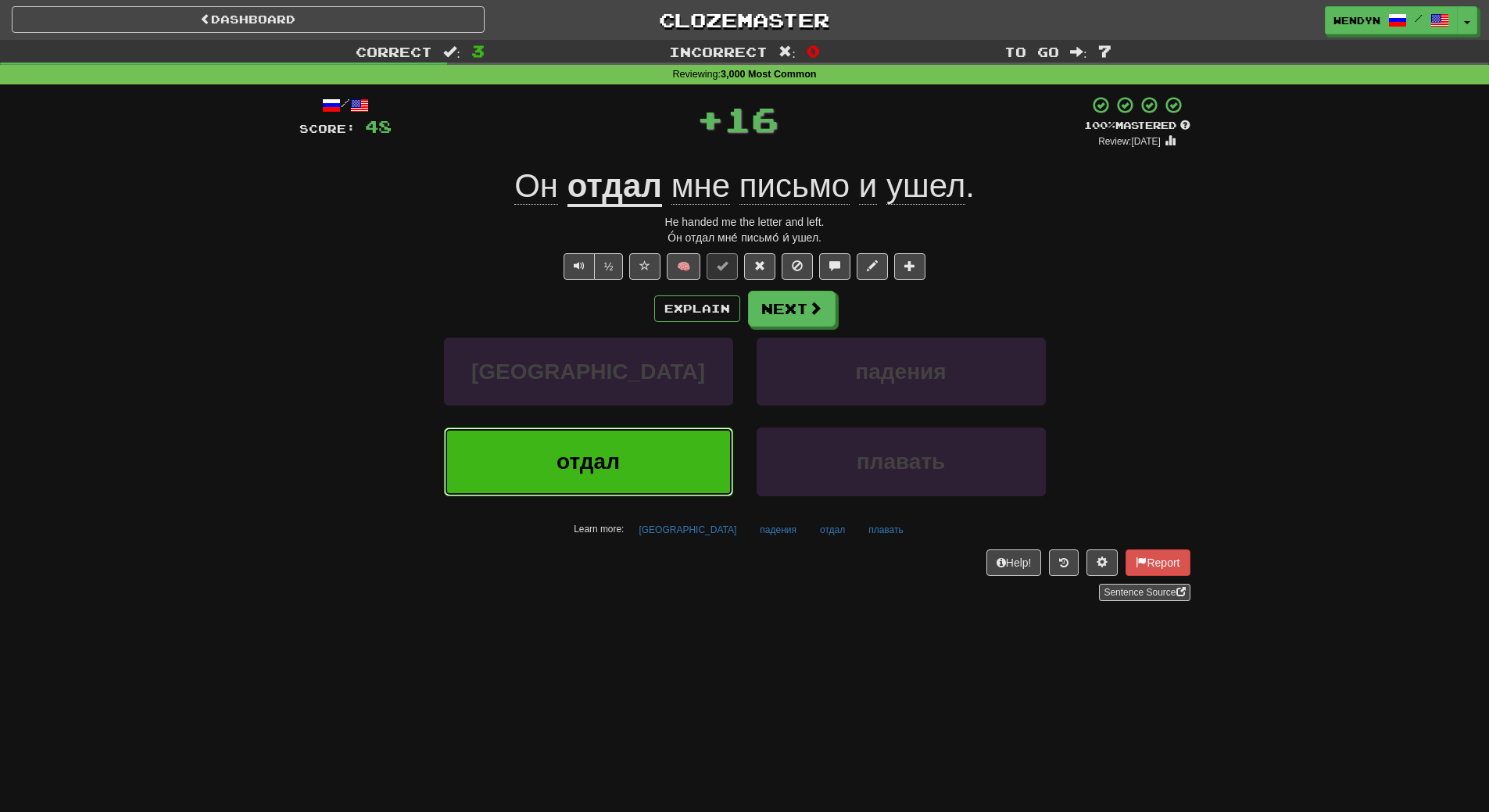
click at [643, 460] on button "отдал" at bounding box center [589, 461] width 289 height 68
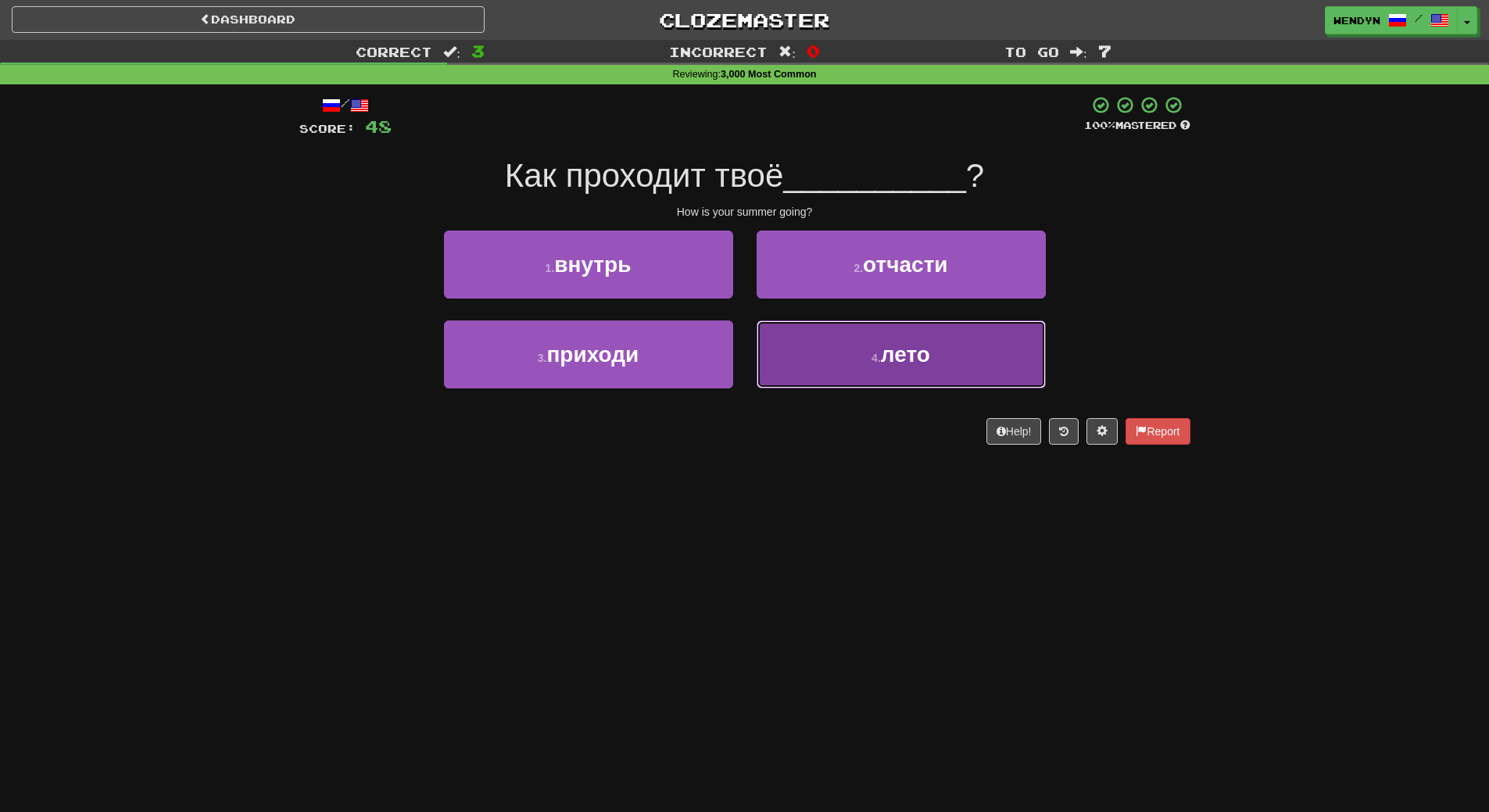
click at [873, 359] on small "4 ." at bounding box center [876, 358] width 9 height 13
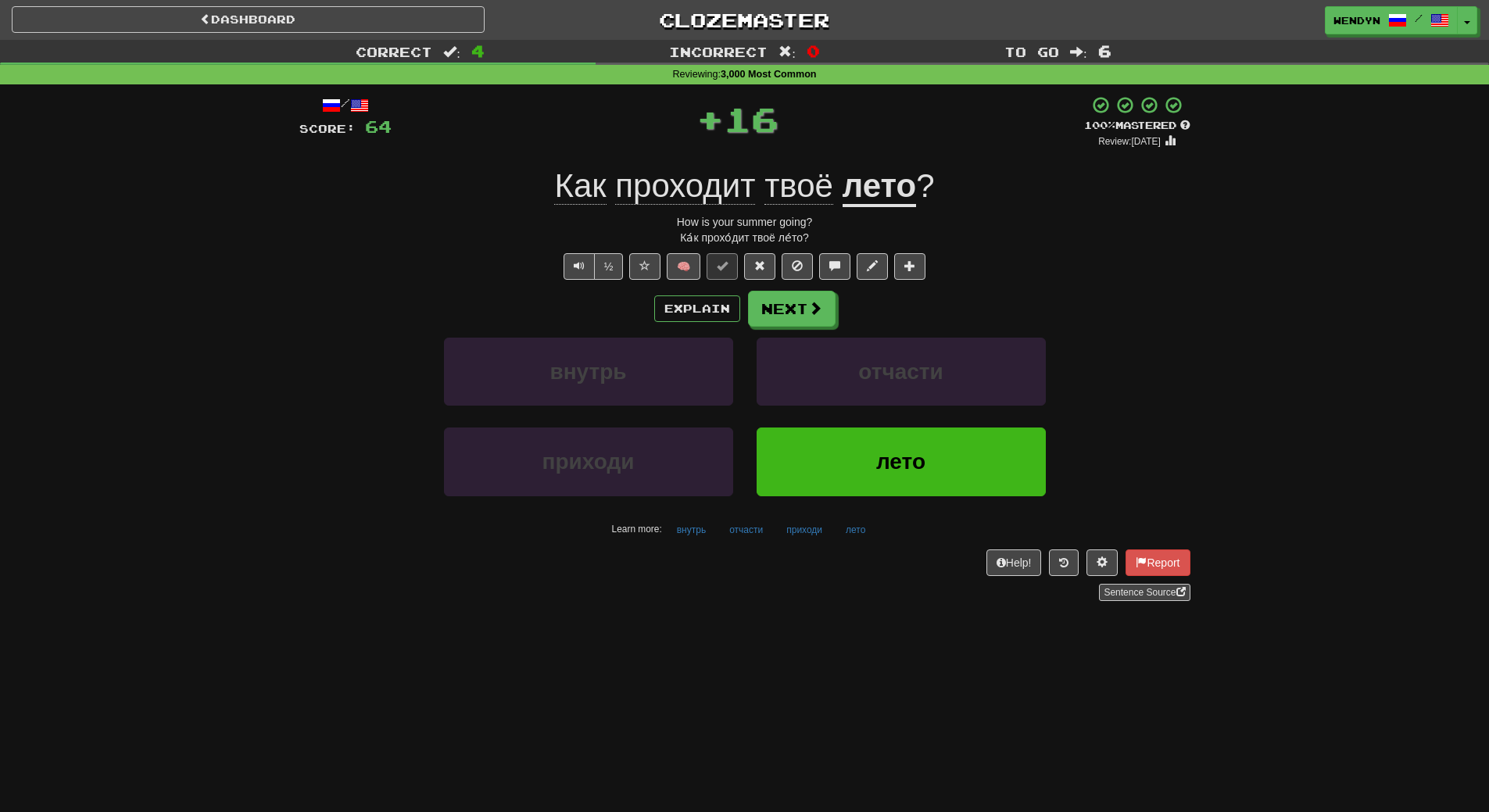
click at [839, 416] on div "отчасти" at bounding box center [901, 382] width 312 height 90
click at [838, 383] on button "отчасти" at bounding box center [901, 371] width 289 height 68
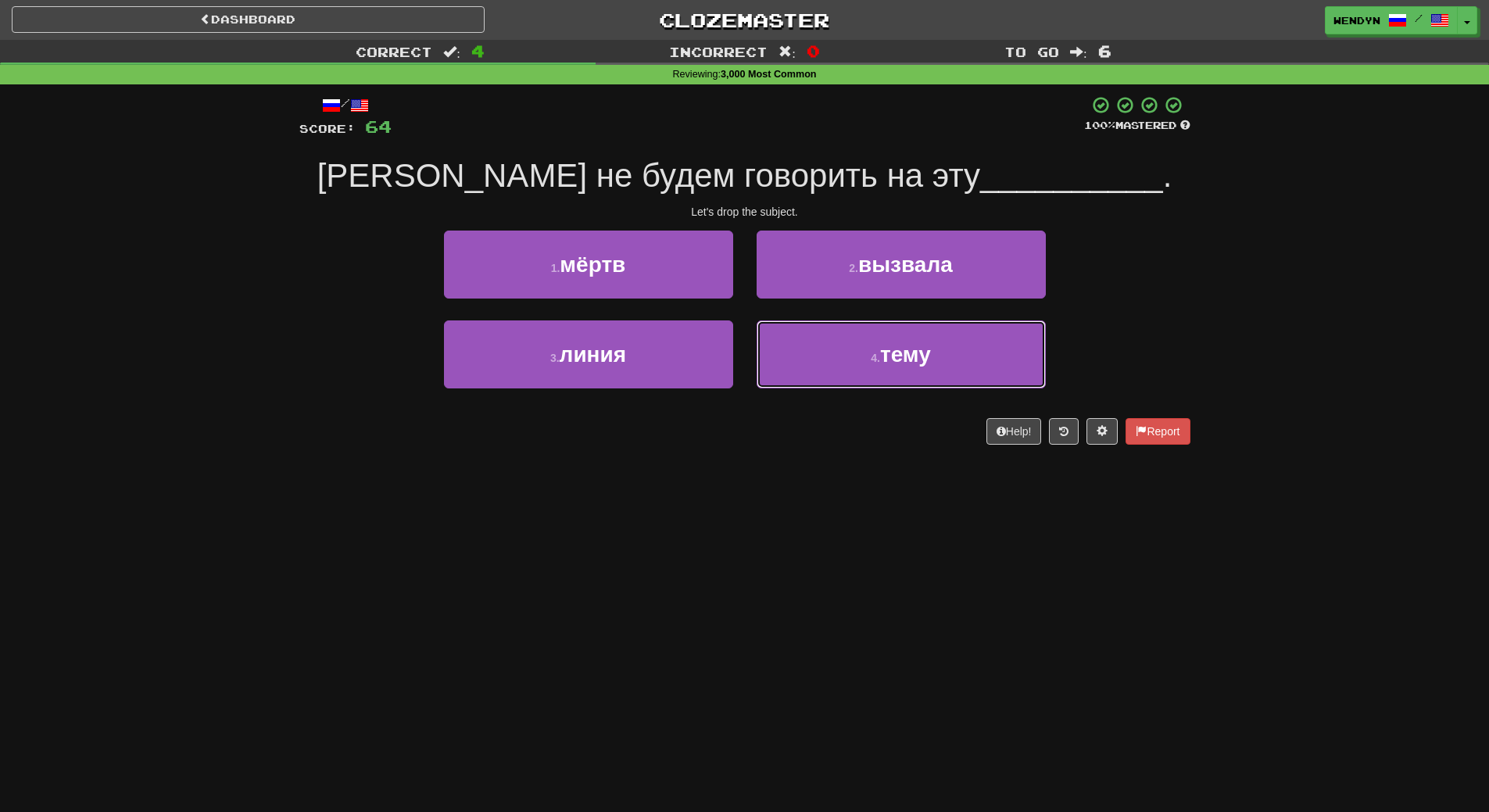
drag, startPoint x: 838, startPoint y: 383, endPoint x: 779, endPoint y: 462, distance: 98.6
click at [789, 462] on div "/ Score: 64 100 % Mastered Давай не будем говорить на эту __________ . Let's dr…" at bounding box center [744, 275] width 891 height 382
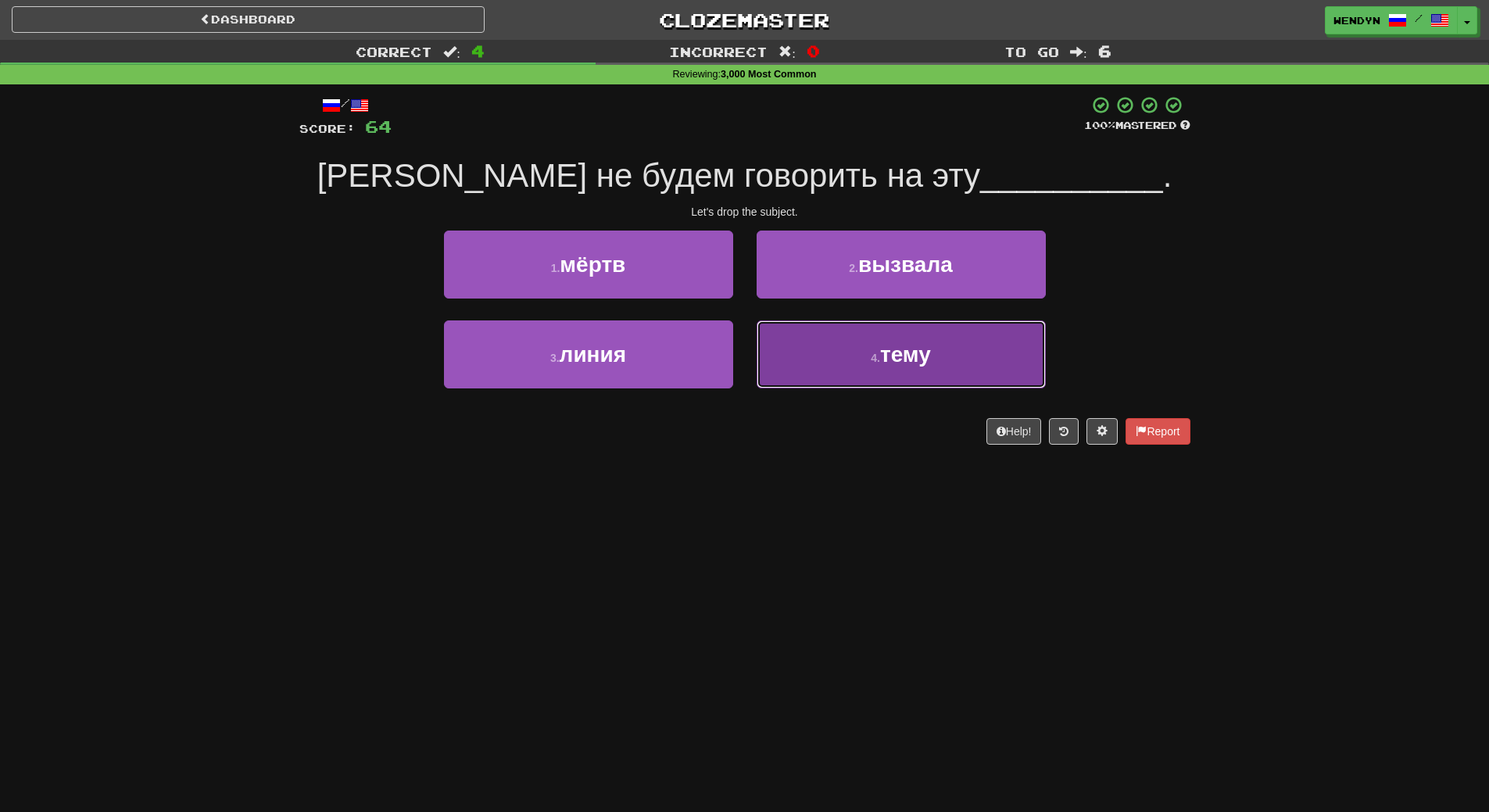
click at [884, 375] on button "4 . тему" at bounding box center [901, 354] width 289 height 68
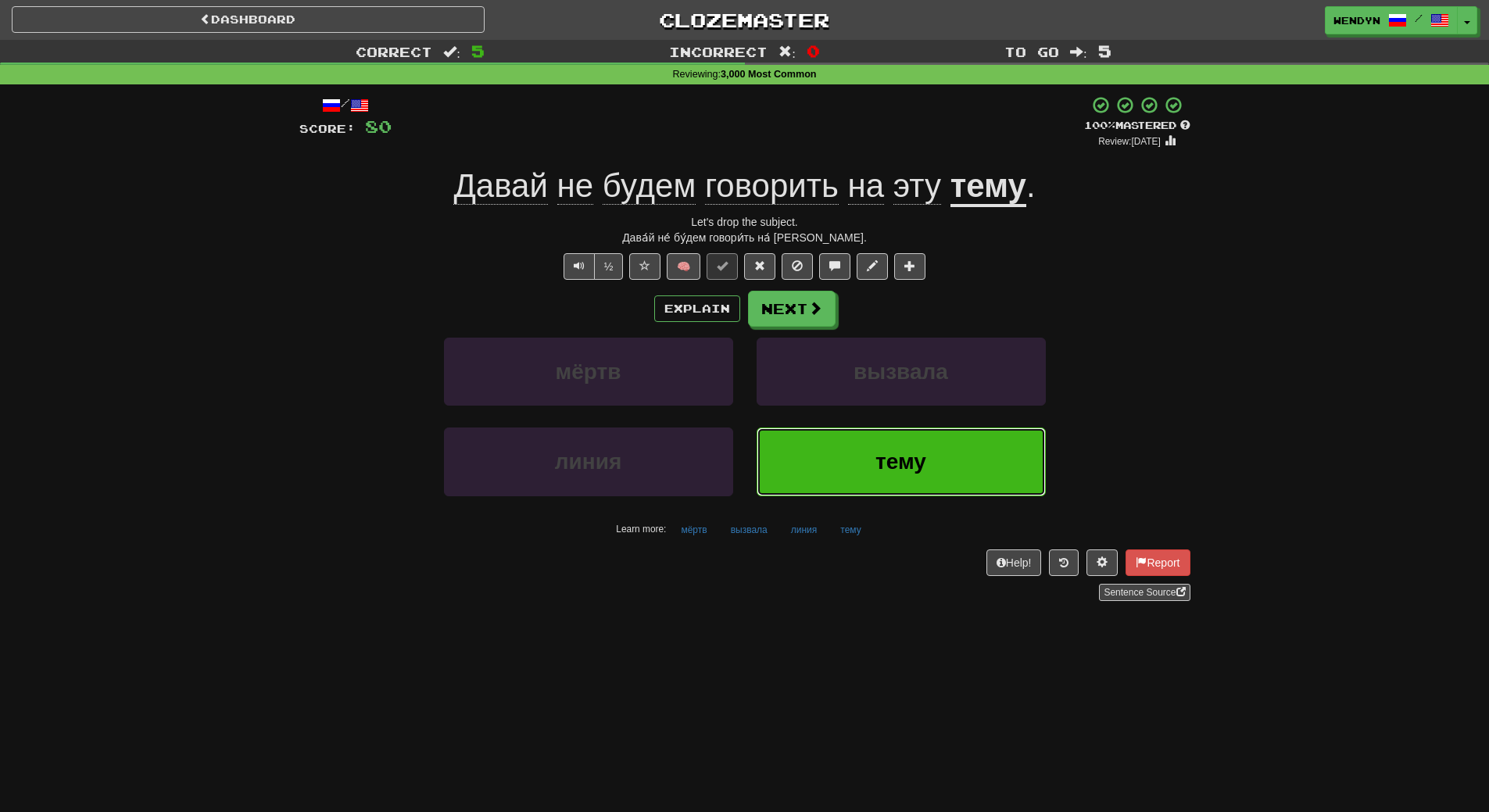
click at [967, 440] on button "тему" at bounding box center [901, 461] width 289 height 68
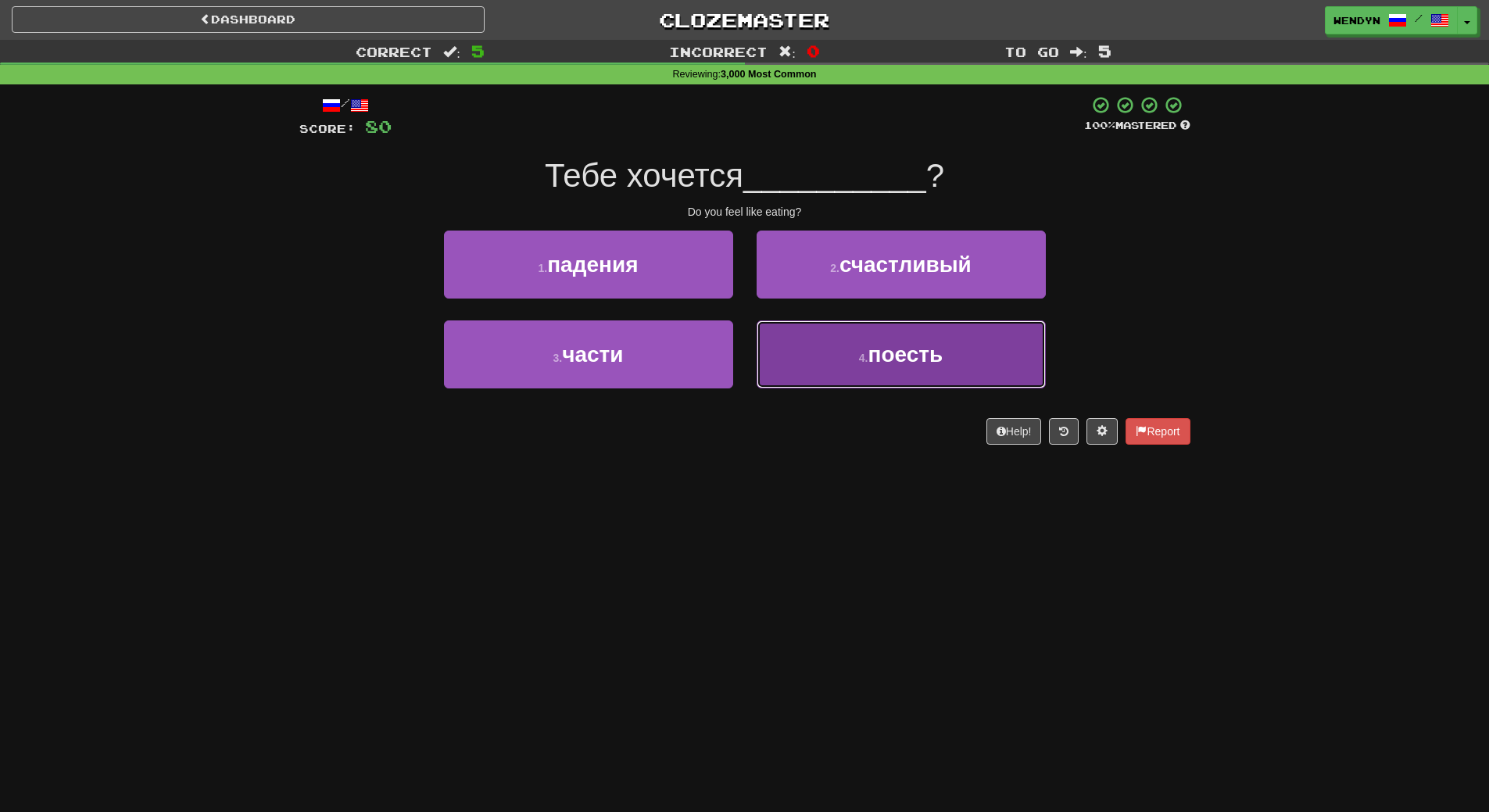
click at [905, 367] on button "4 . поесть" at bounding box center [901, 354] width 289 height 68
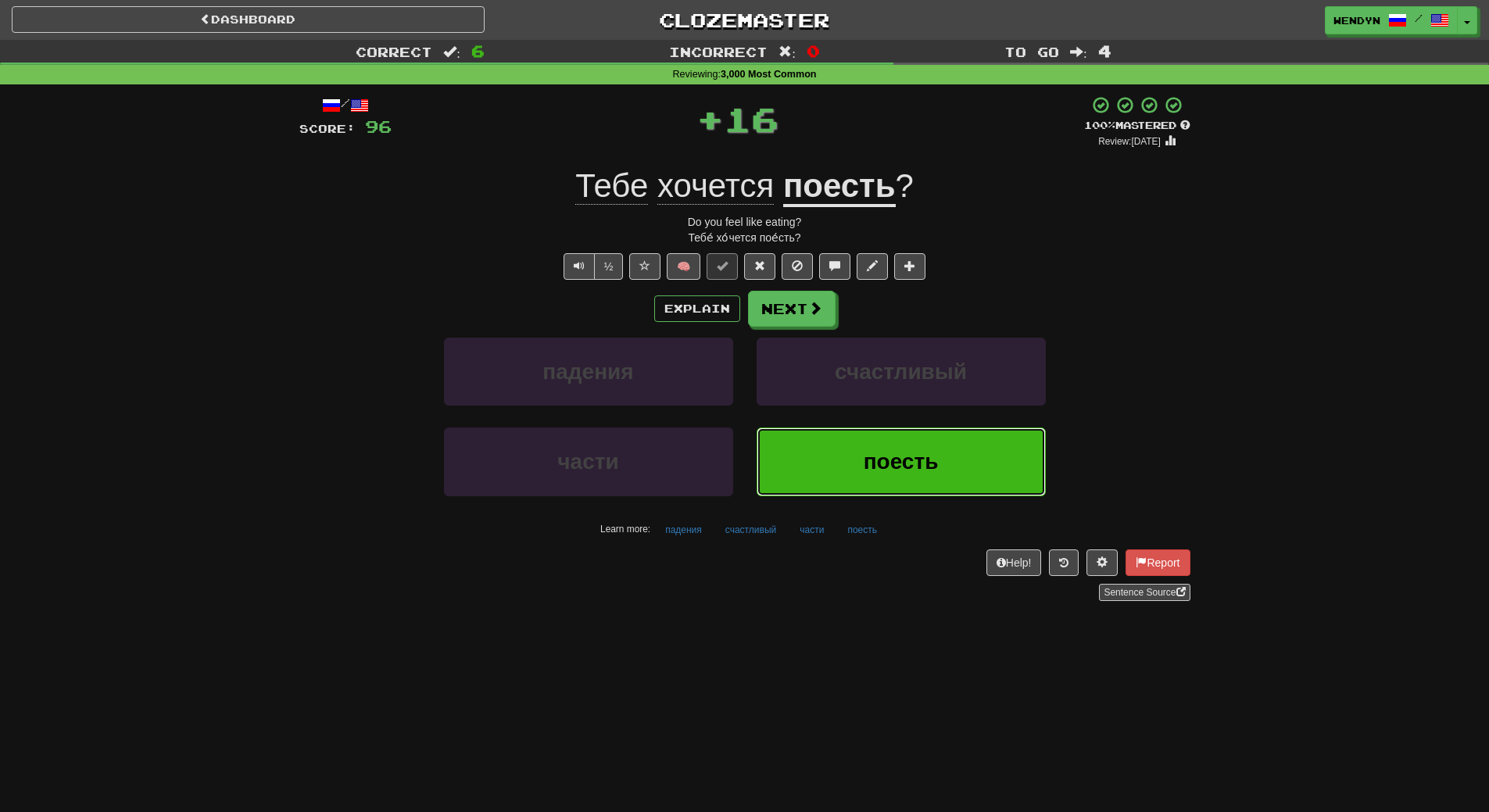
click at [889, 448] on button "поесть" at bounding box center [901, 461] width 289 height 68
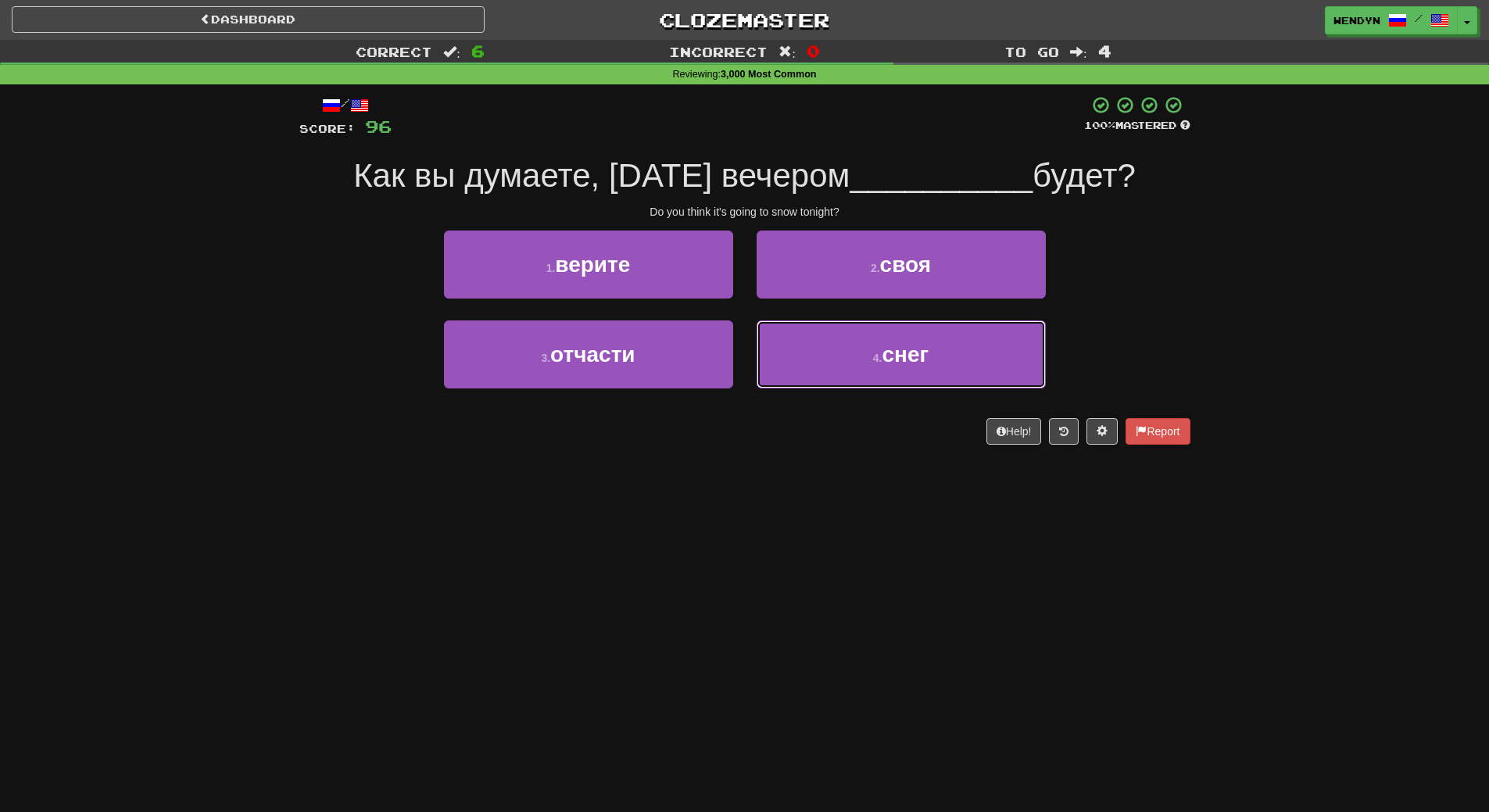
drag, startPoint x: 921, startPoint y: 355, endPoint x: 915, endPoint y: 416, distance: 61.3
click at [920, 367] on button "4 . снег" at bounding box center [901, 354] width 289 height 68
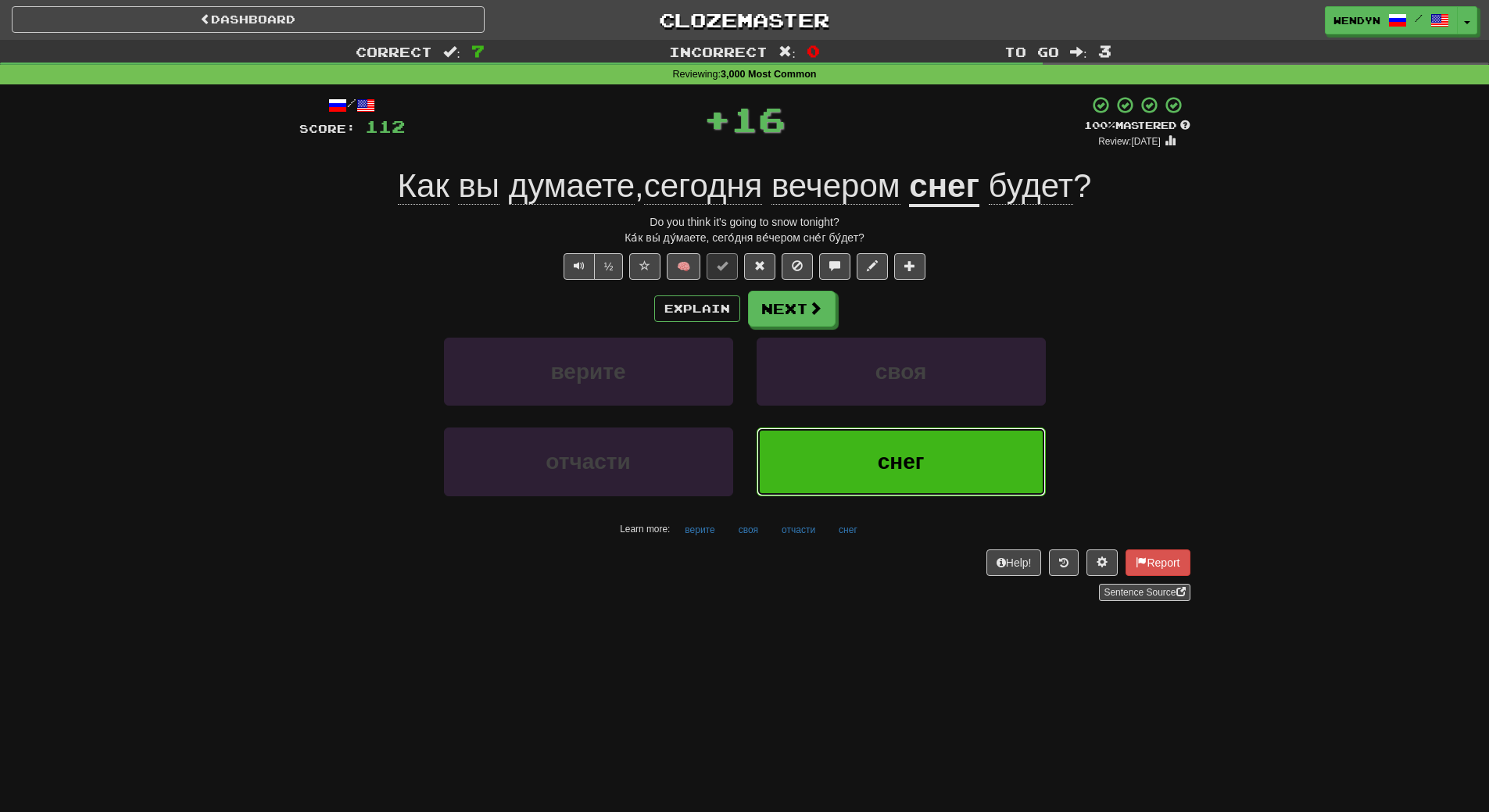
click at [911, 432] on button "снег" at bounding box center [901, 461] width 289 height 68
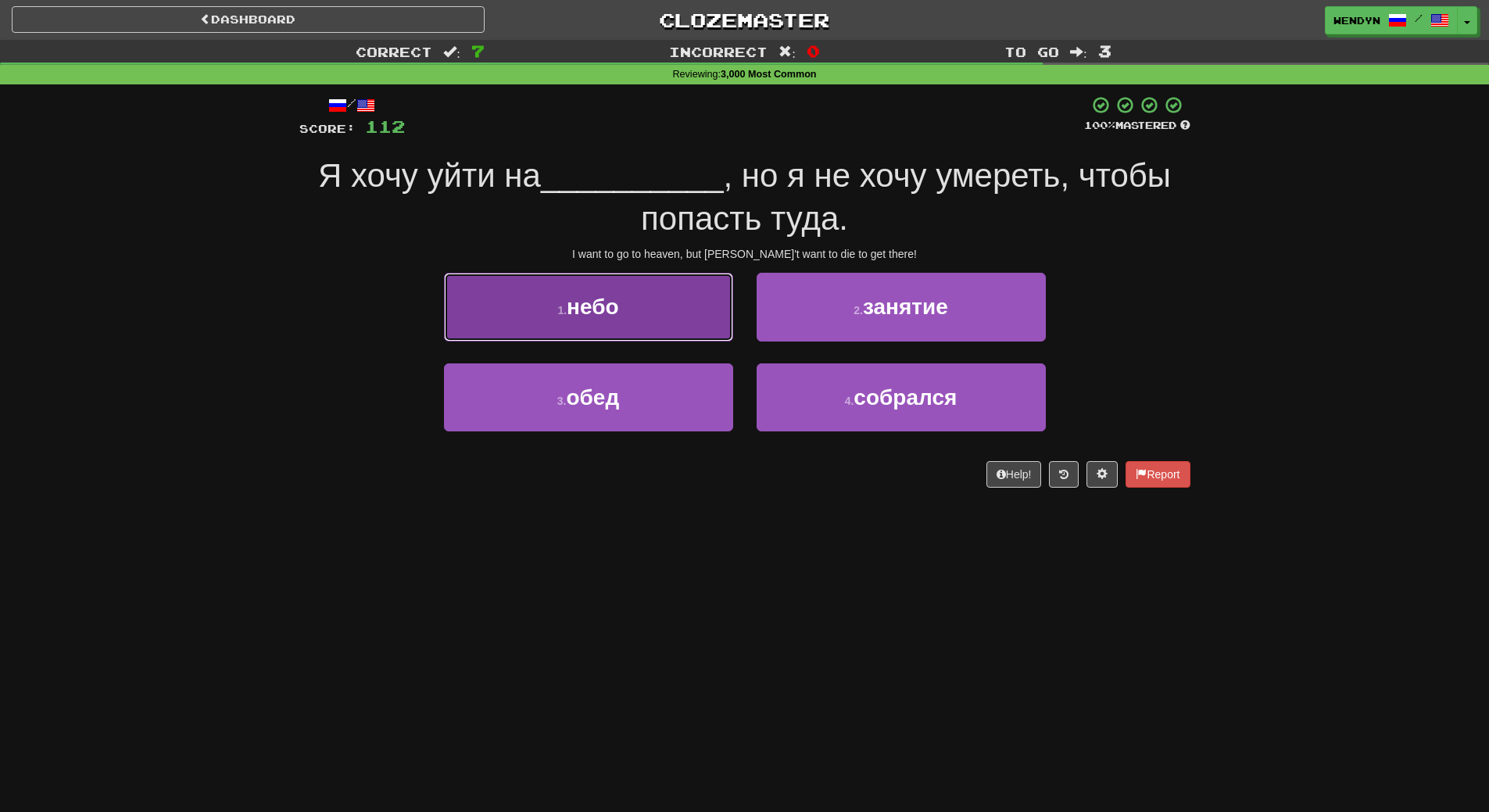
click at [510, 319] on button "1 . небо" at bounding box center [589, 306] width 289 height 68
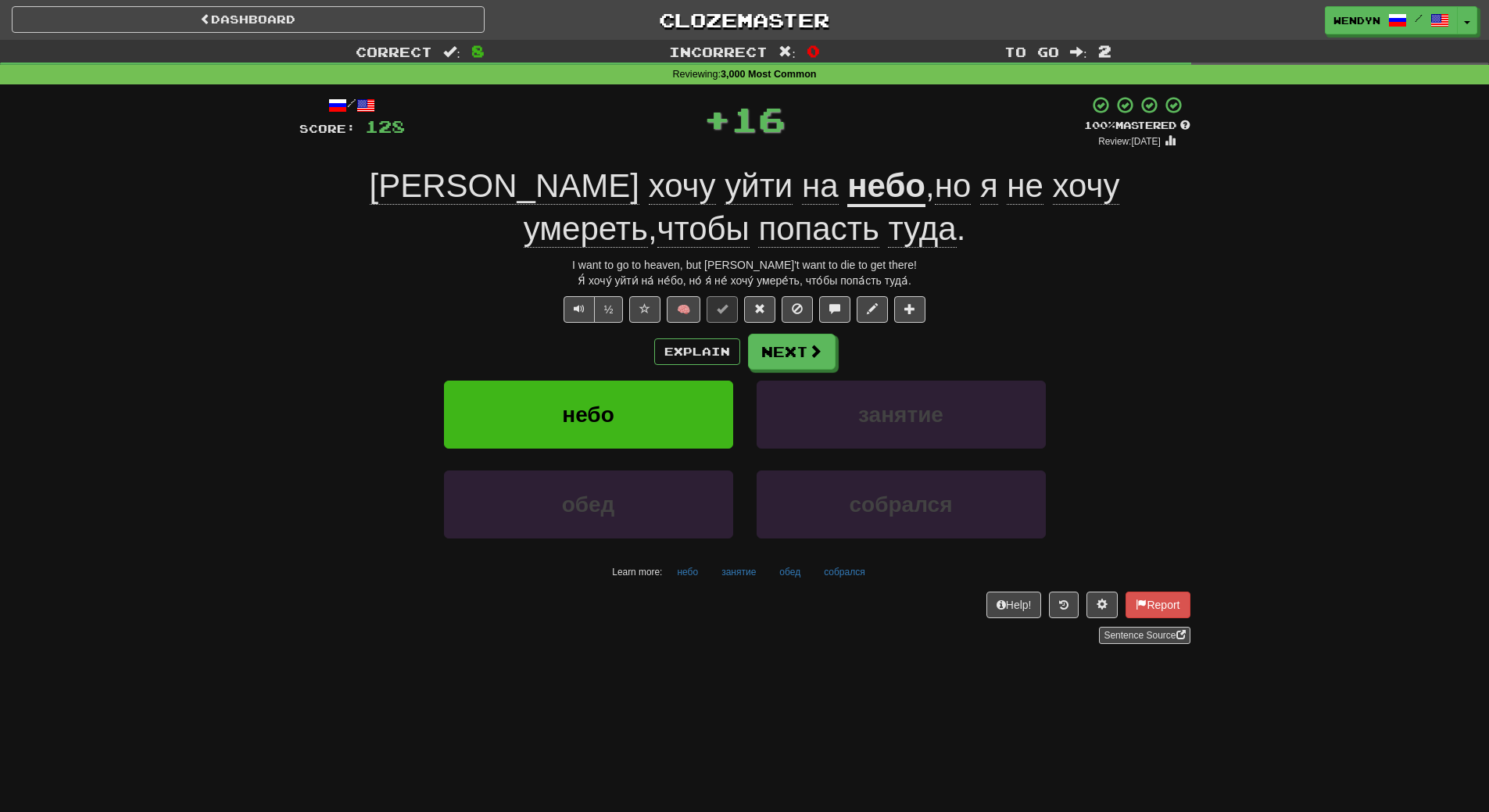
click at [510, 319] on div "½ 🧠" at bounding box center [744, 310] width 891 height 27
click at [503, 408] on button "небо" at bounding box center [589, 414] width 289 height 68
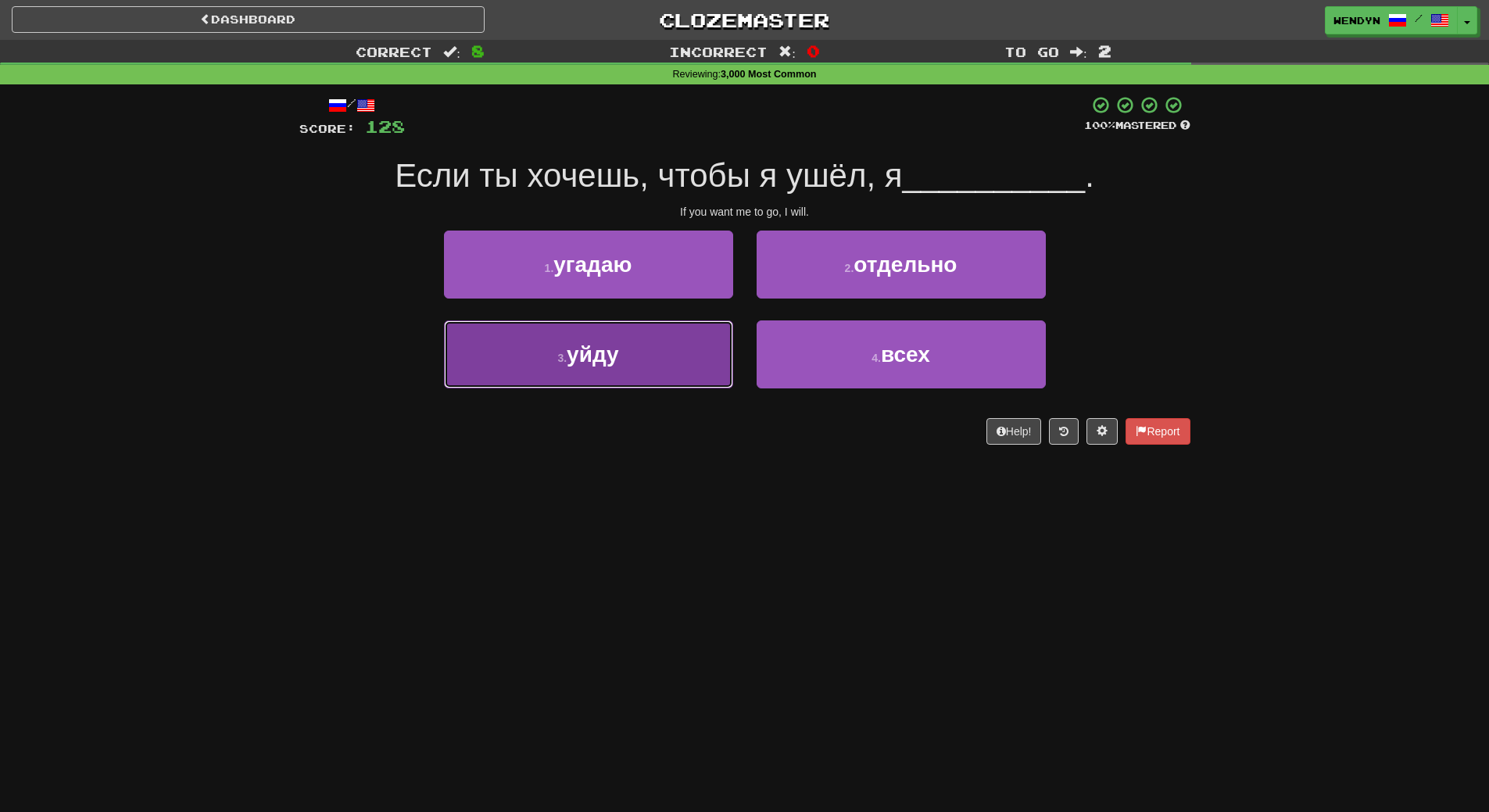
click at [662, 360] on button "3 . уйду" at bounding box center [589, 354] width 289 height 68
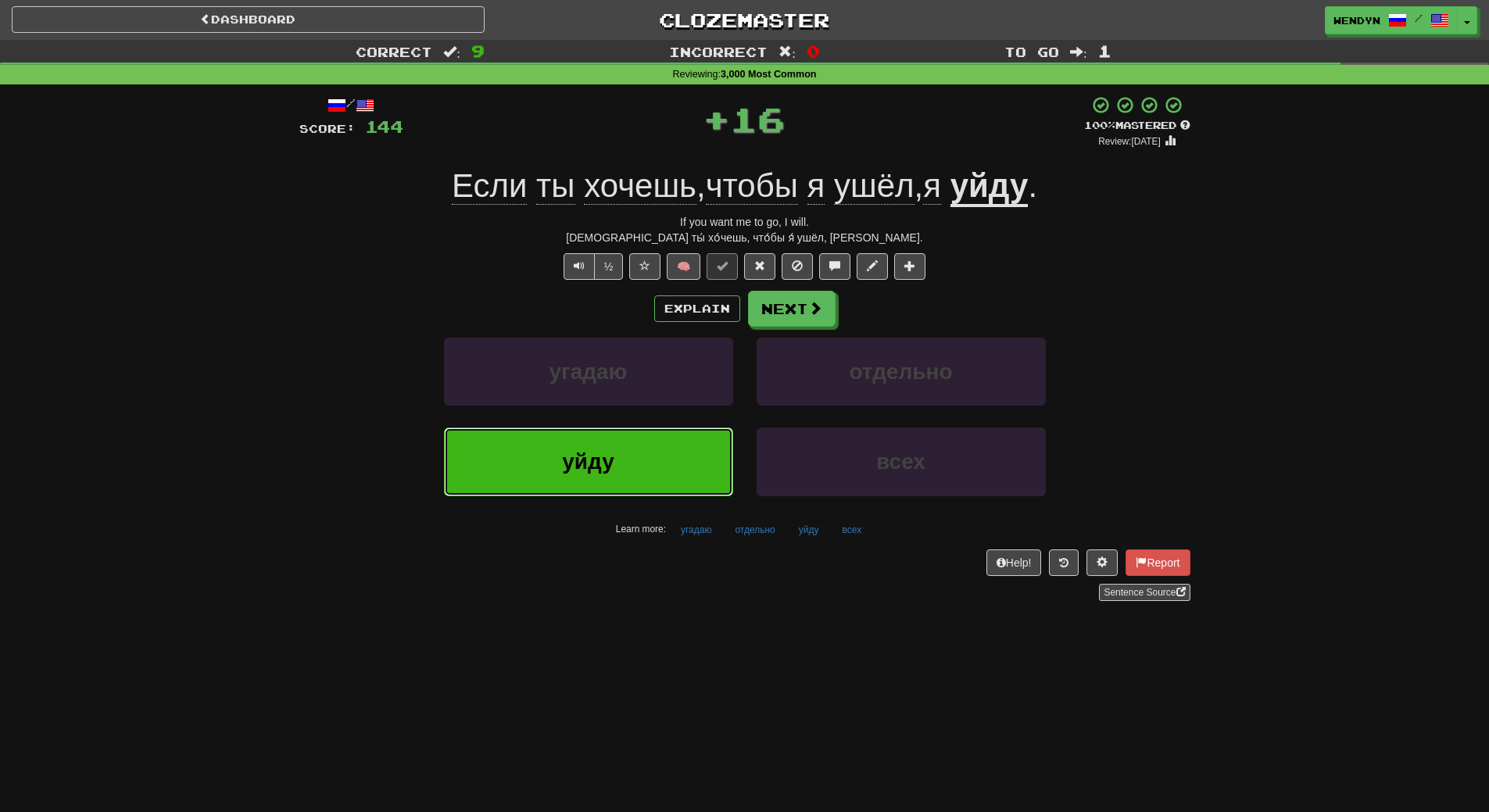
click at [645, 485] on button "уйду" at bounding box center [589, 461] width 289 height 68
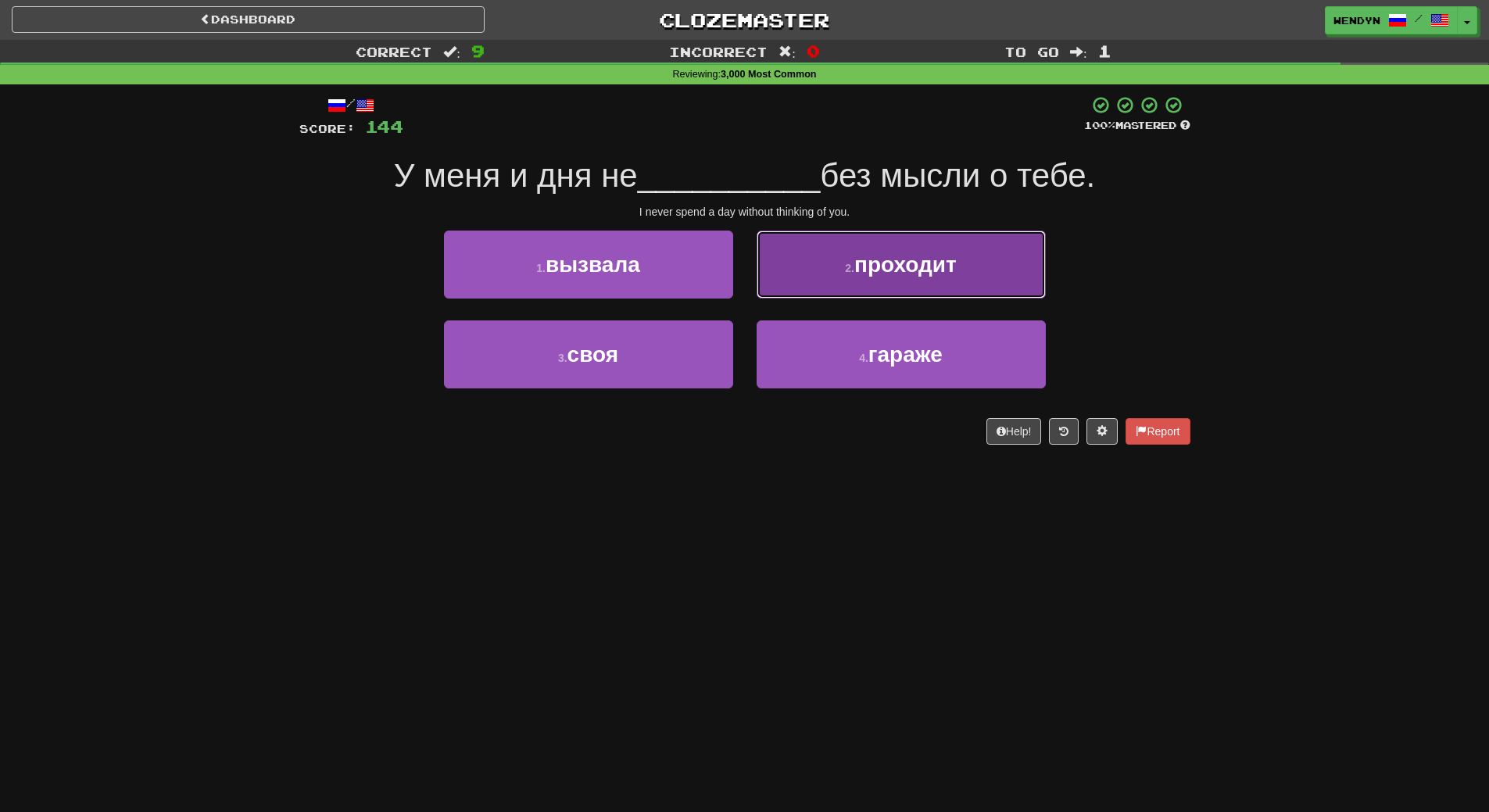
click at [964, 276] on button "2 . проходит" at bounding box center [901, 265] width 289 height 68
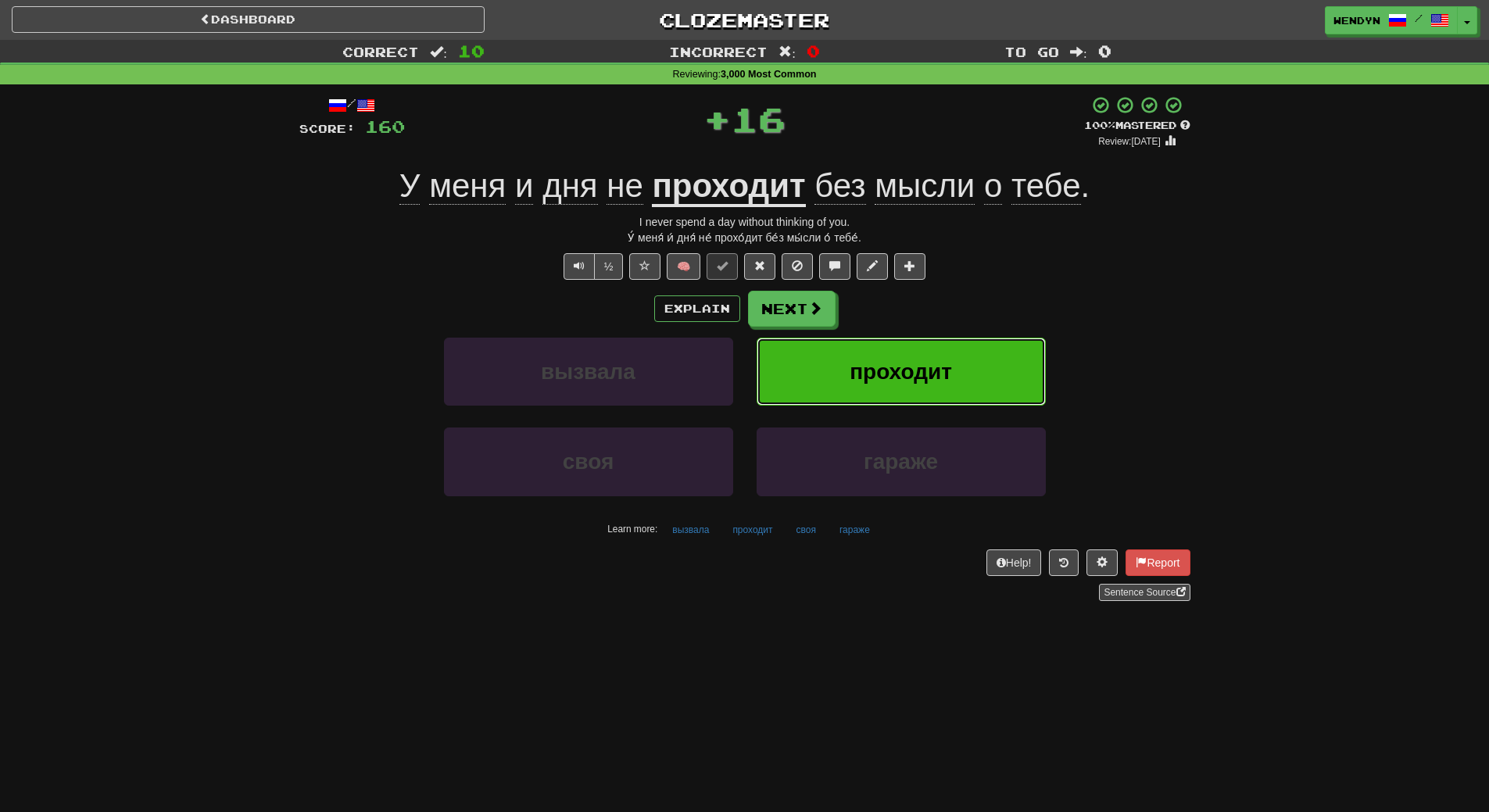
click at [952, 359] on button "проходит" at bounding box center [901, 371] width 289 height 68
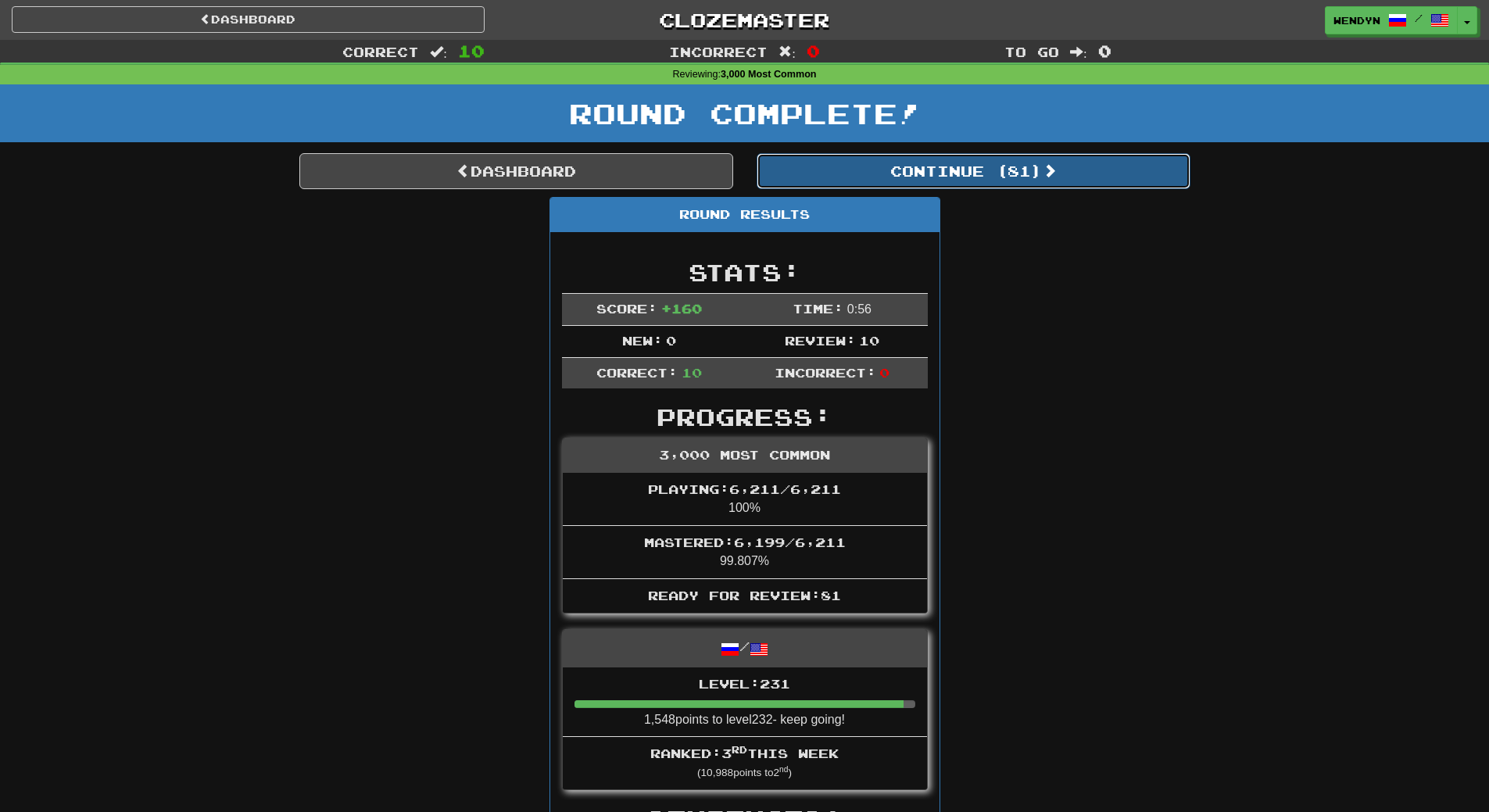
click at [1017, 166] on button "Continue ( 81 )" at bounding box center [973, 170] width 434 height 36
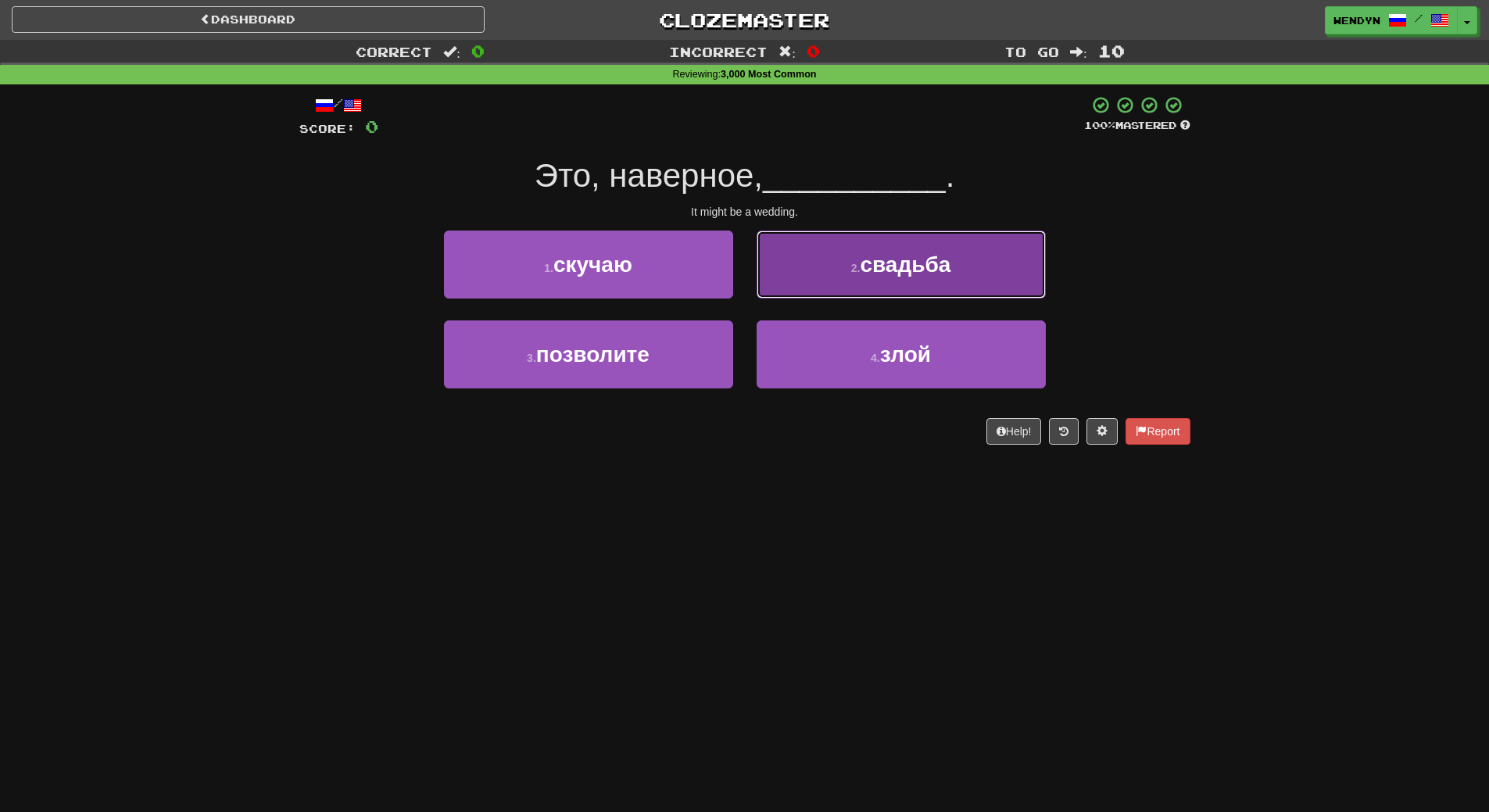
click at [904, 254] on span "свадьба" at bounding box center [905, 265] width 91 height 24
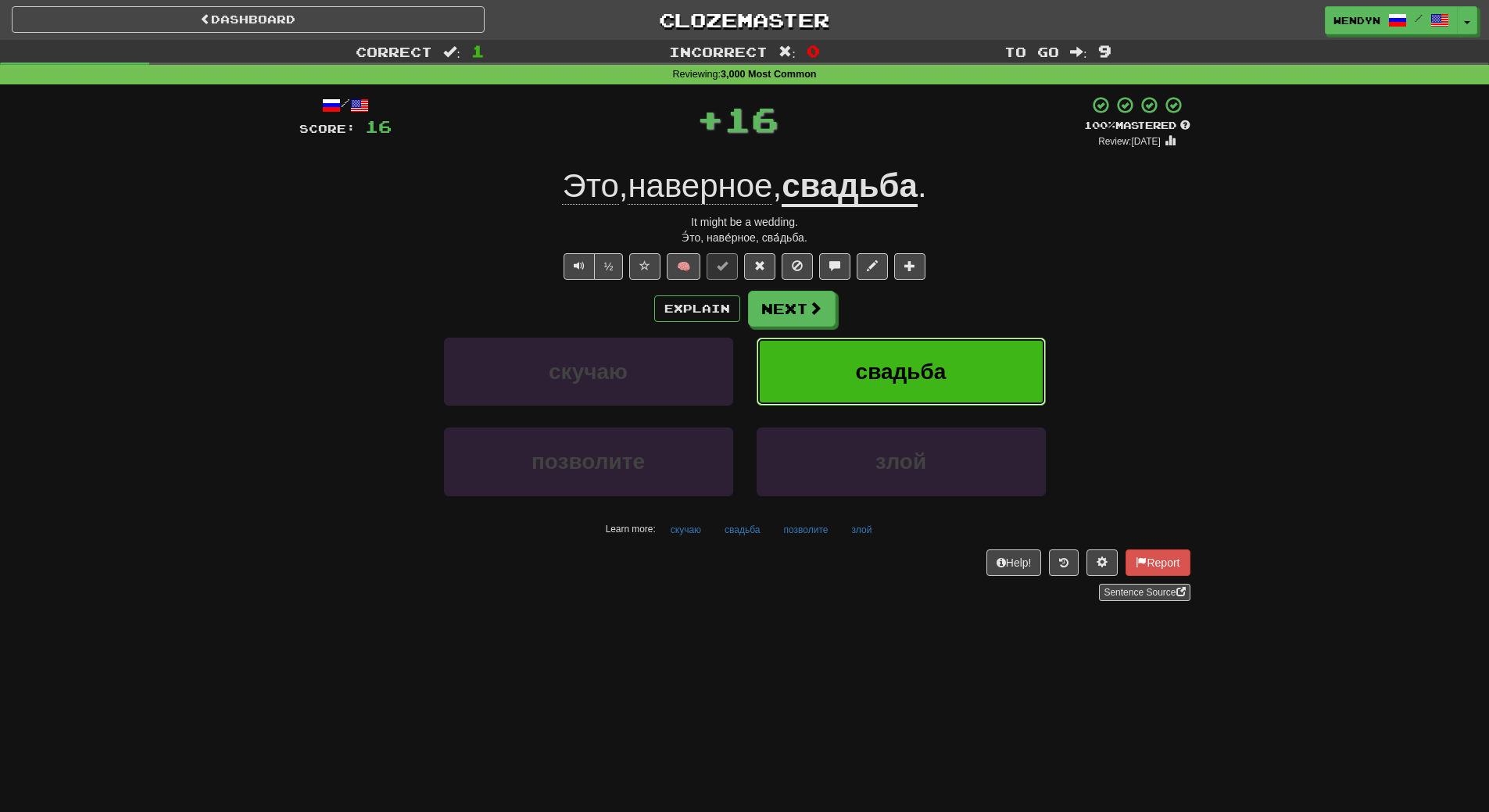
click at [893, 380] on span "свадьба" at bounding box center [901, 371] width 91 height 24
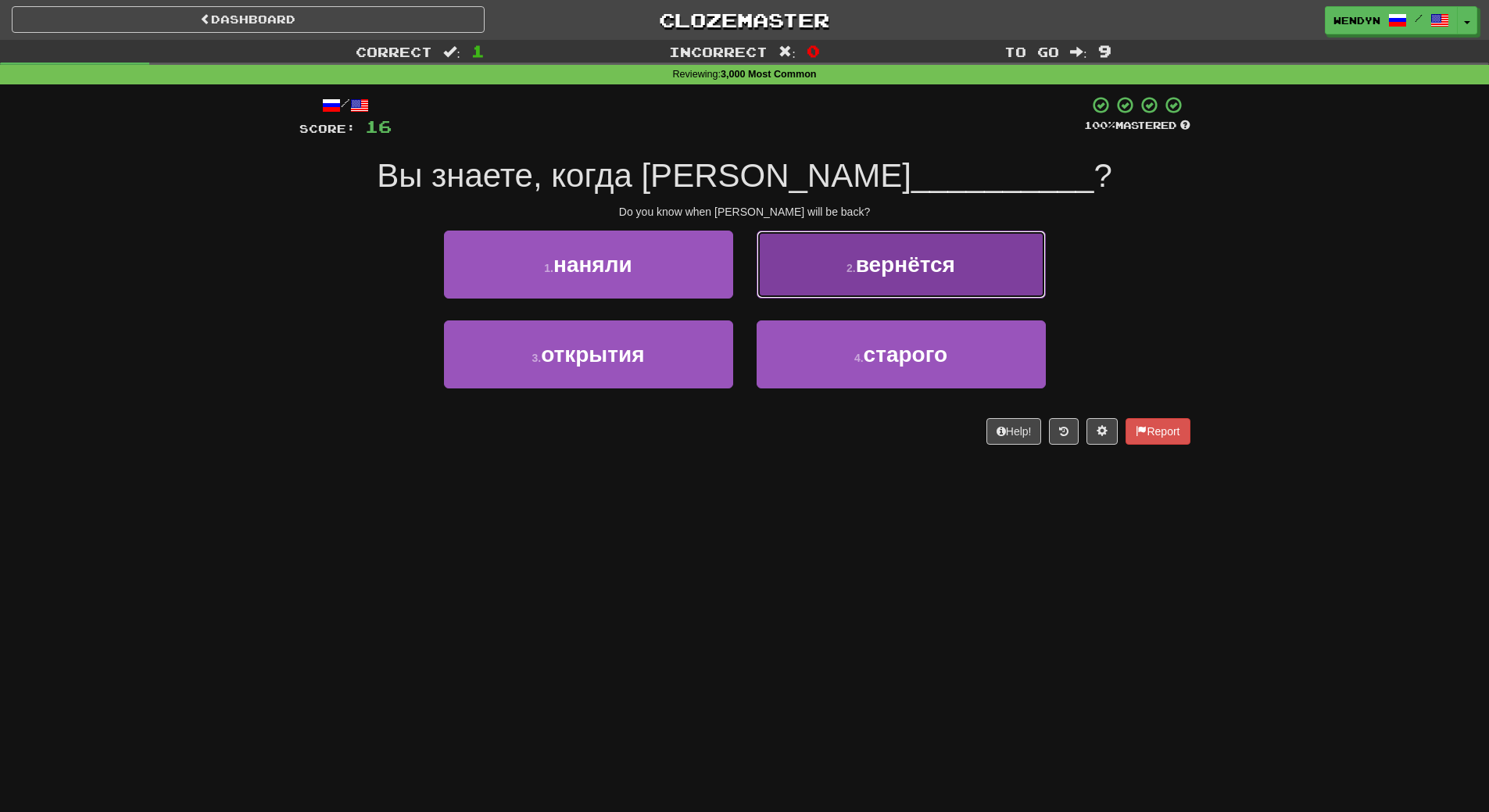
click at [850, 280] on button "2 . вернётся" at bounding box center [901, 265] width 289 height 68
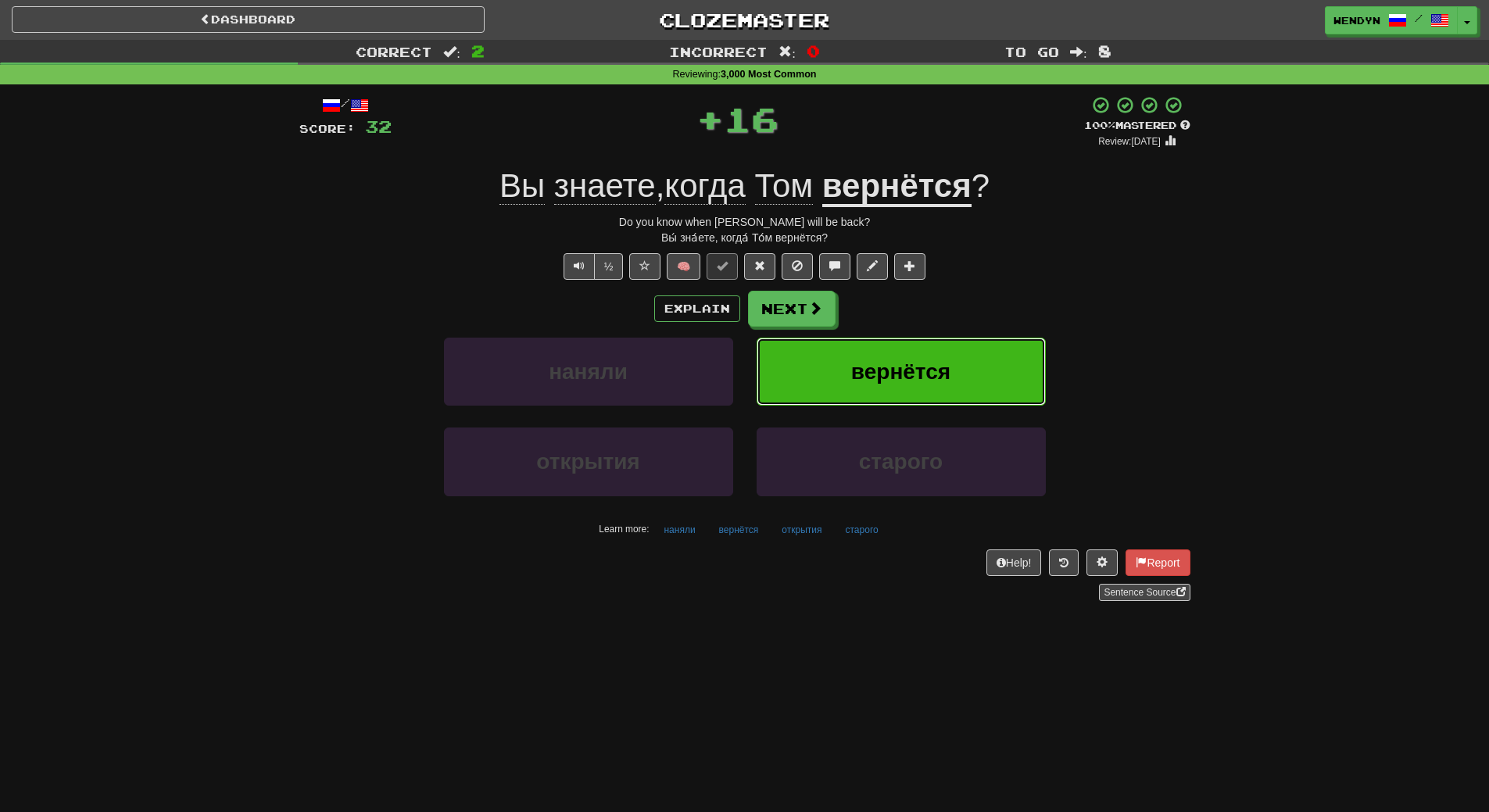
click at [922, 367] on span "вернётся" at bounding box center [901, 371] width 99 height 24
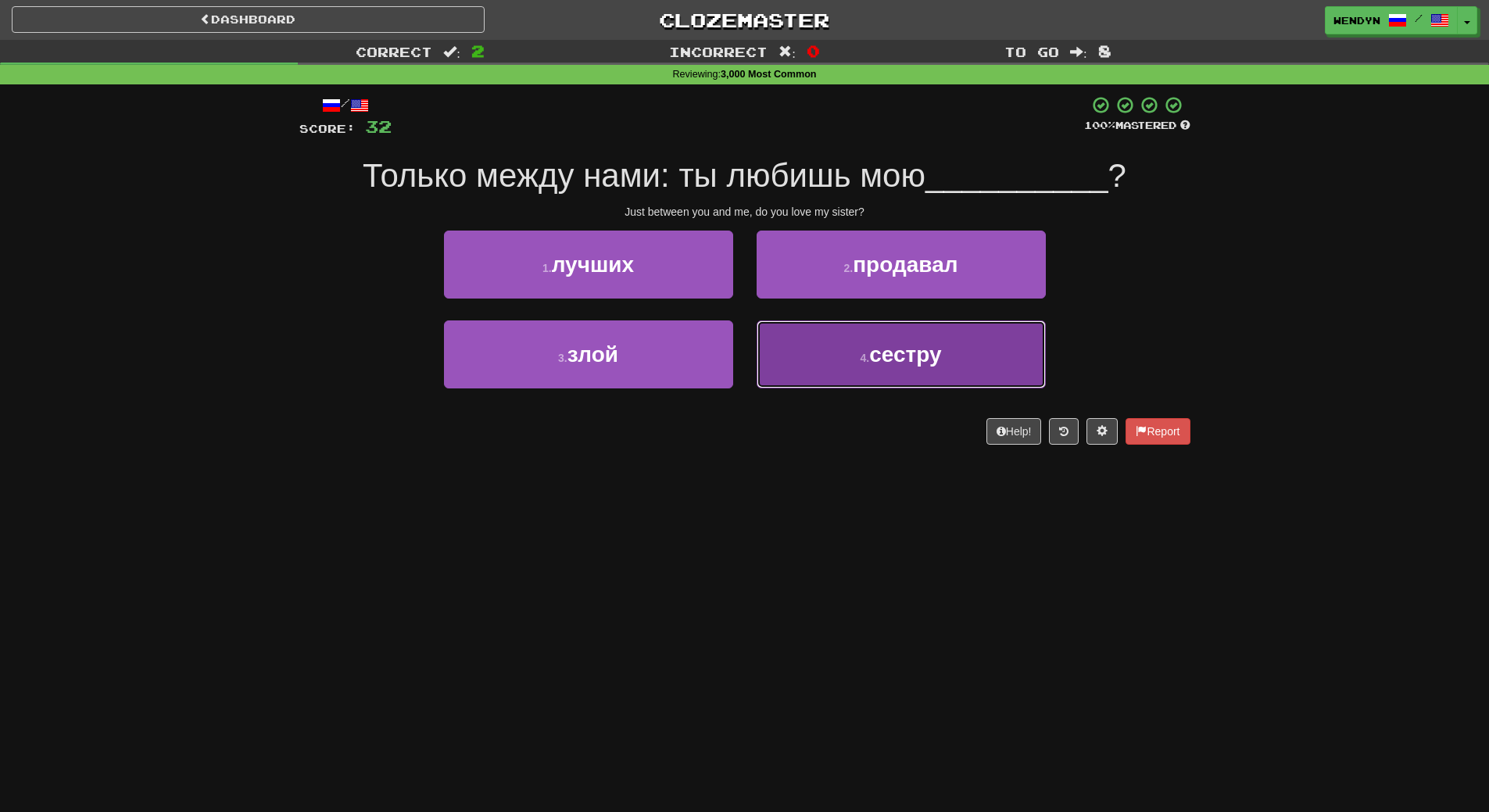
click at [899, 361] on span "сестру" at bounding box center [905, 354] width 72 height 24
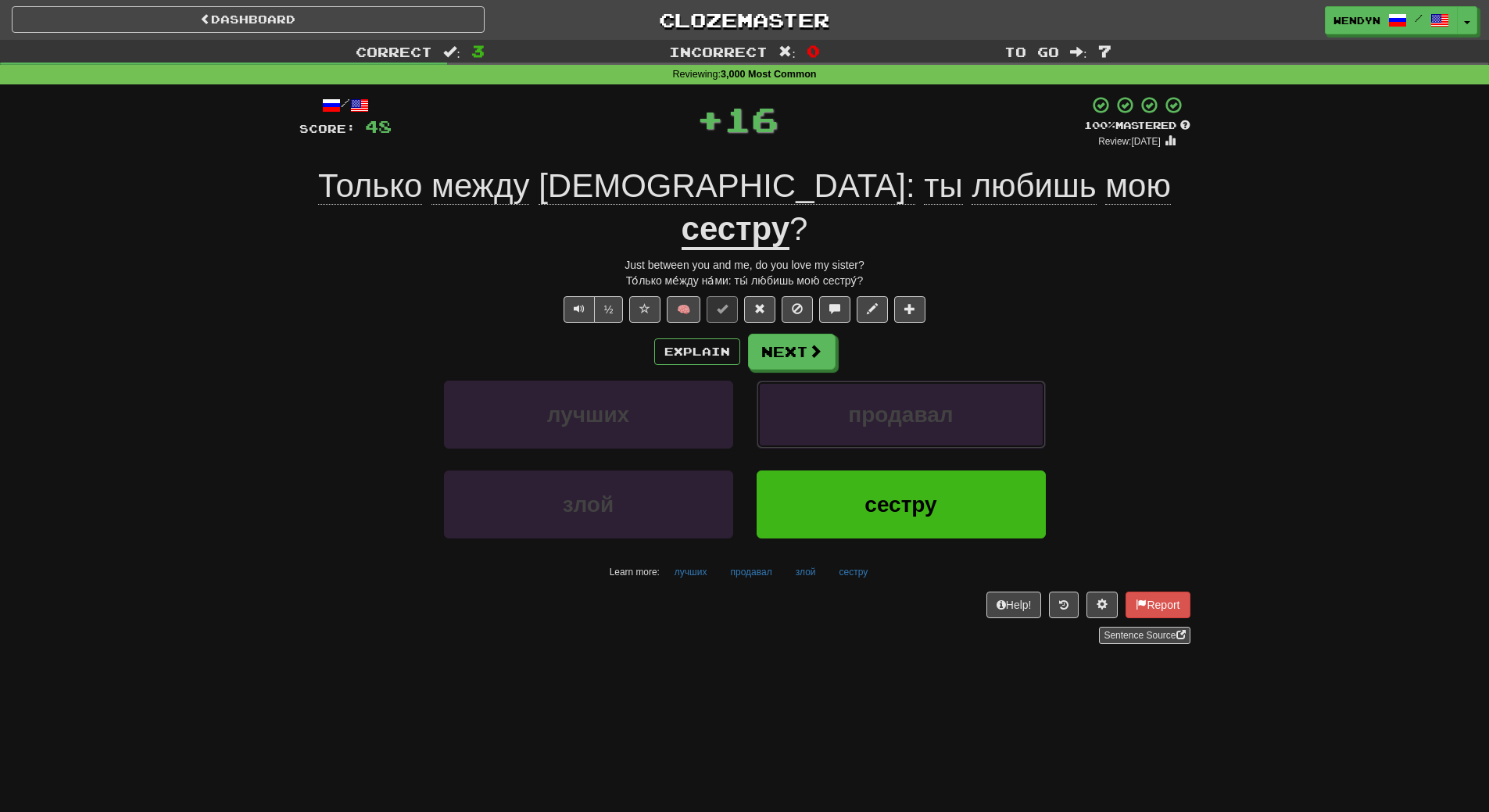
click at [899, 402] on span "продавал" at bounding box center [900, 414] width 105 height 24
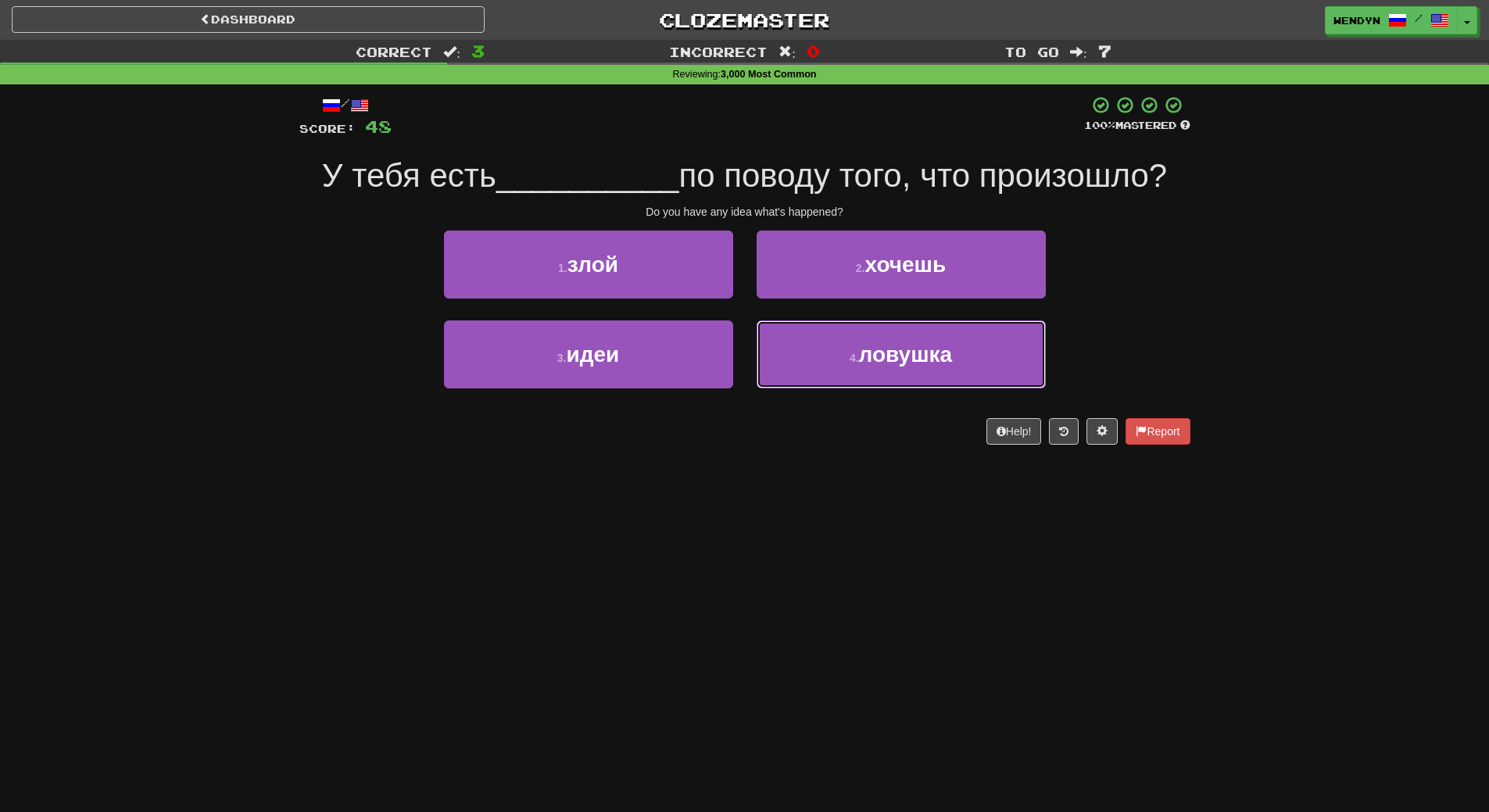
drag, startPoint x: 899, startPoint y: 361, endPoint x: 693, endPoint y: 503, distance: 250.2
click at [693, 503] on div "Dashboard Clozemaster WendyN / Toggle Dropdown Dashboard Leaderboard Activity F…" at bounding box center [744, 406] width 1489 height 812
click at [693, 504] on div "Dashboard Clozemaster WendyN / Toggle Dropdown Dashboard Leaderboard Activity F…" at bounding box center [744, 406] width 1489 height 812
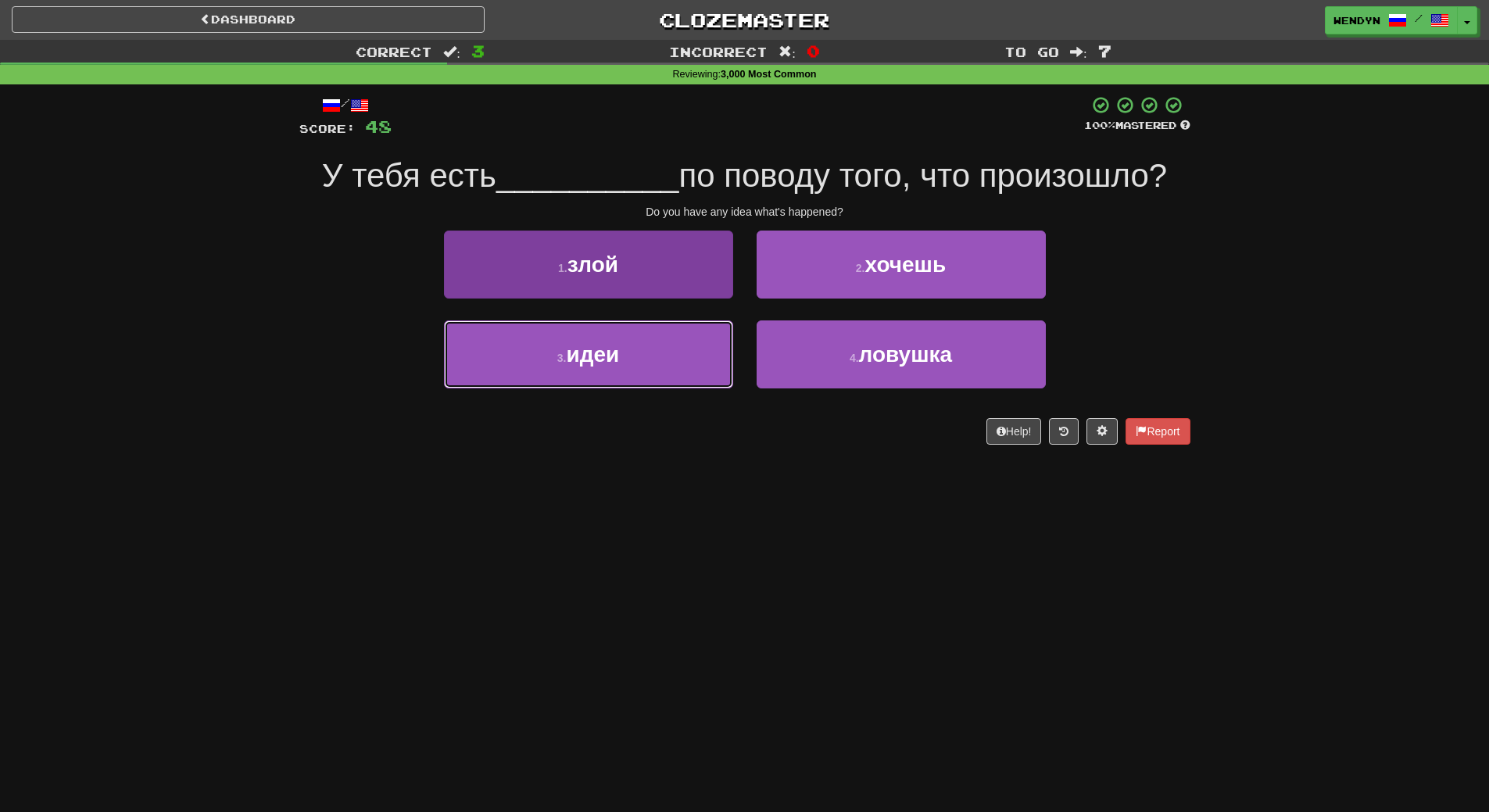
drag, startPoint x: 679, startPoint y: 378, endPoint x: 674, endPoint y: 392, distance: 14.9
click at [679, 381] on button "3 . идеи" at bounding box center [589, 354] width 289 height 68
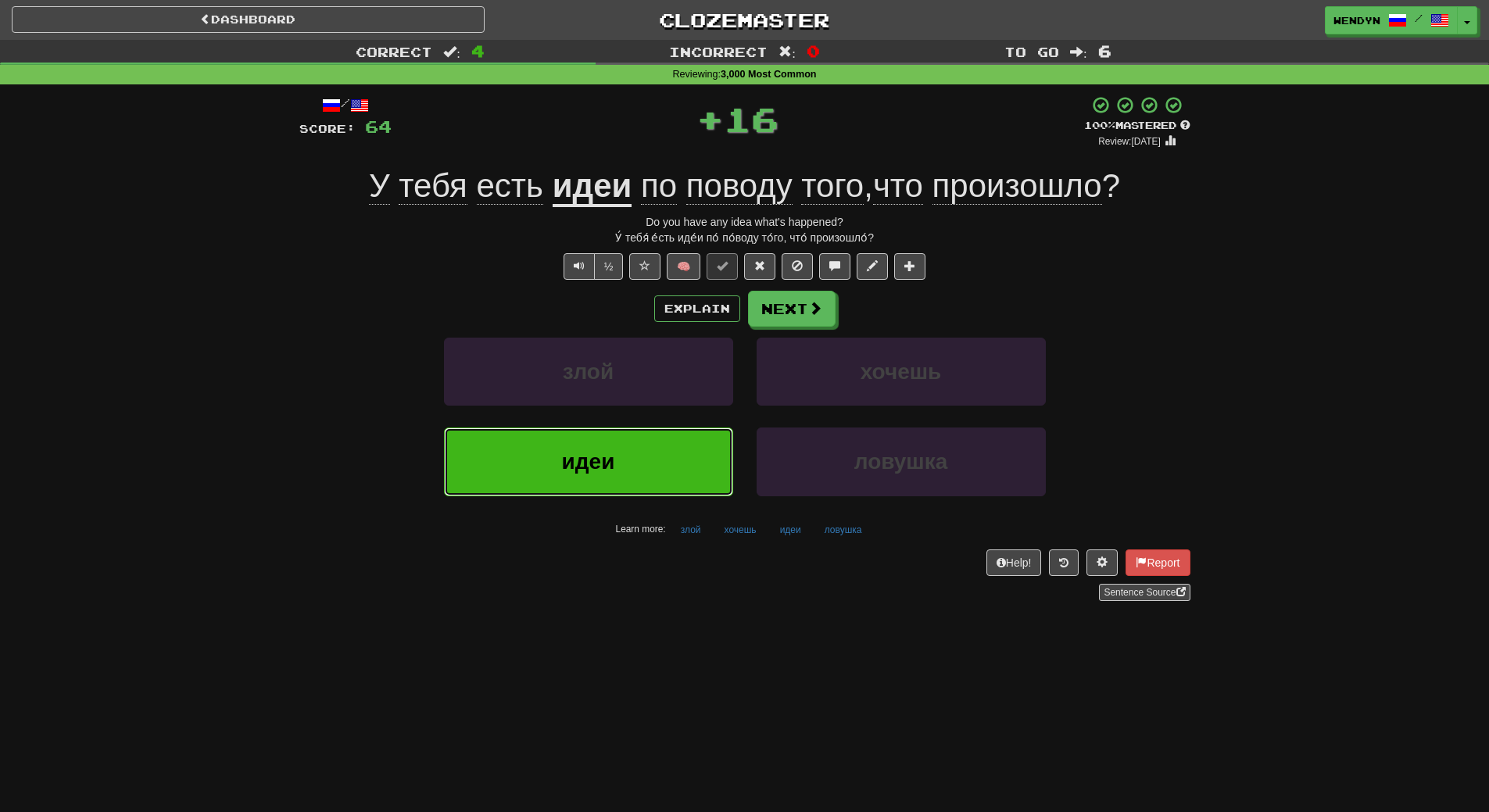
click at [668, 440] on button "идеи" at bounding box center [589, 461] width 289 height 68
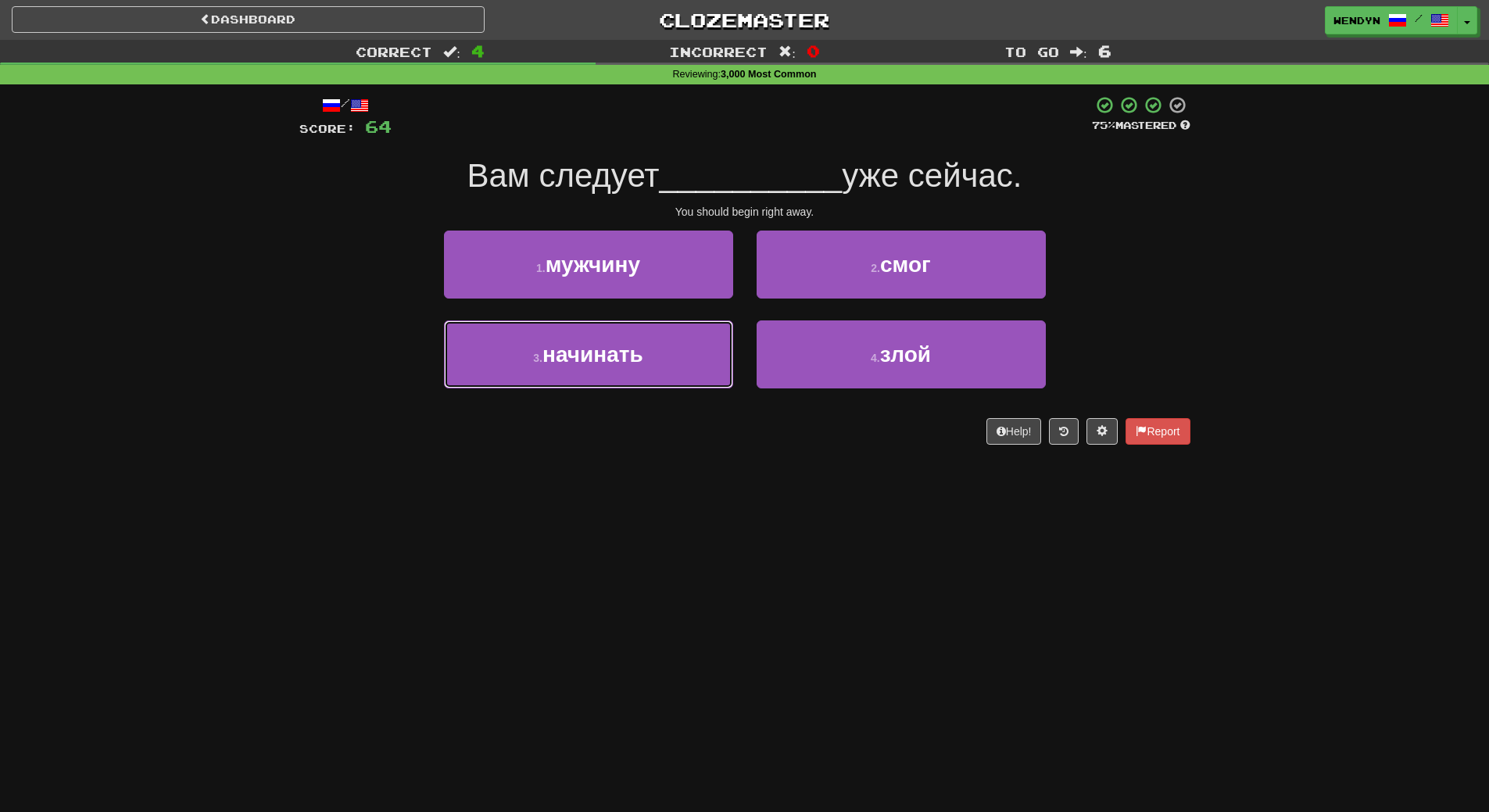
drag, startPoint x: 672, startPoint y: 363, endPoint x: 653, endPoint y: 443, distance: 82.2
click at [666, 395] on div "3 . начинать" at bounding box center [589, 365] width 312 height 90
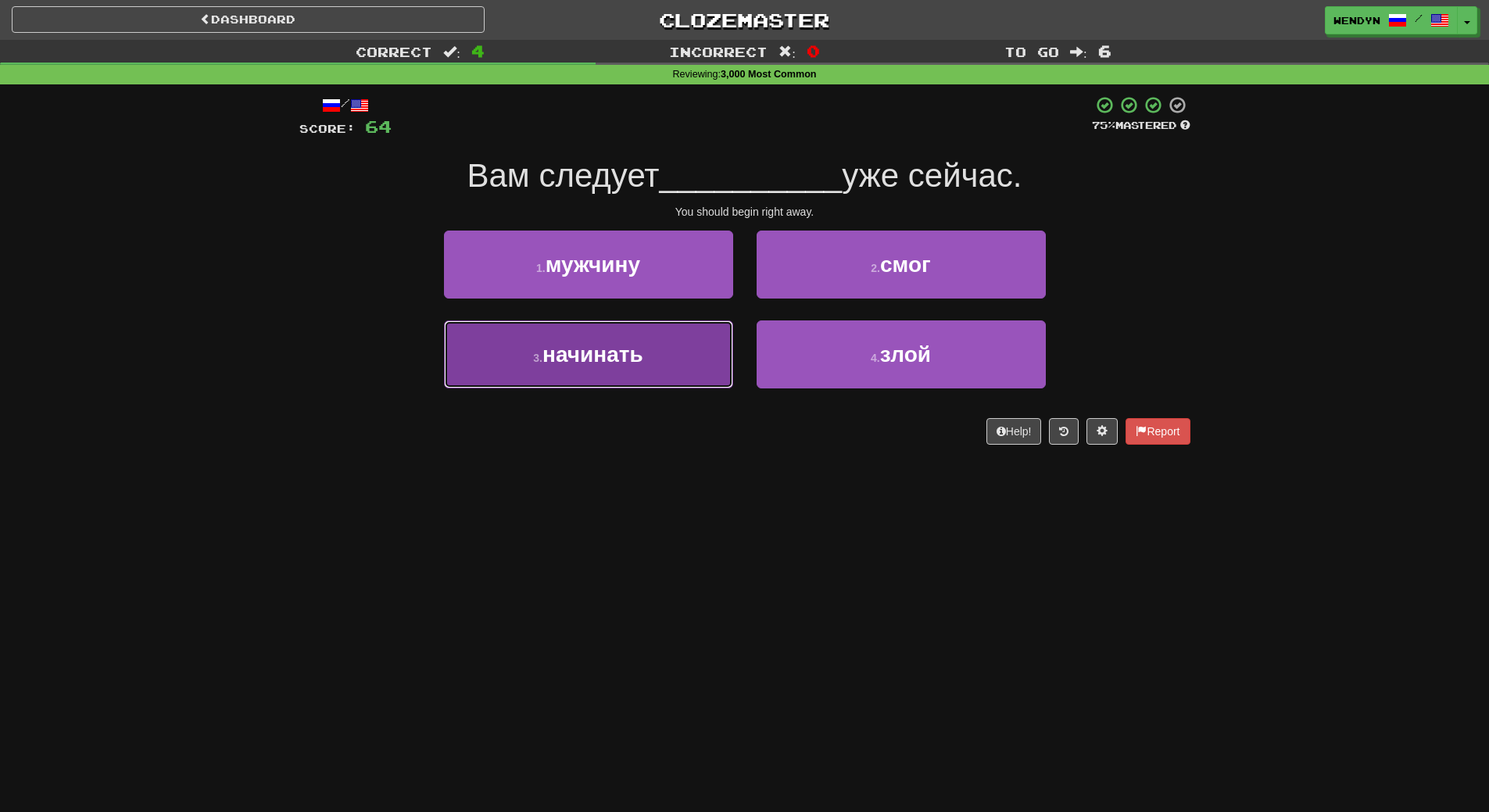
click at [658, 386] on button "3 . начинать" at bounding box center [589, 354] width 289 height 68
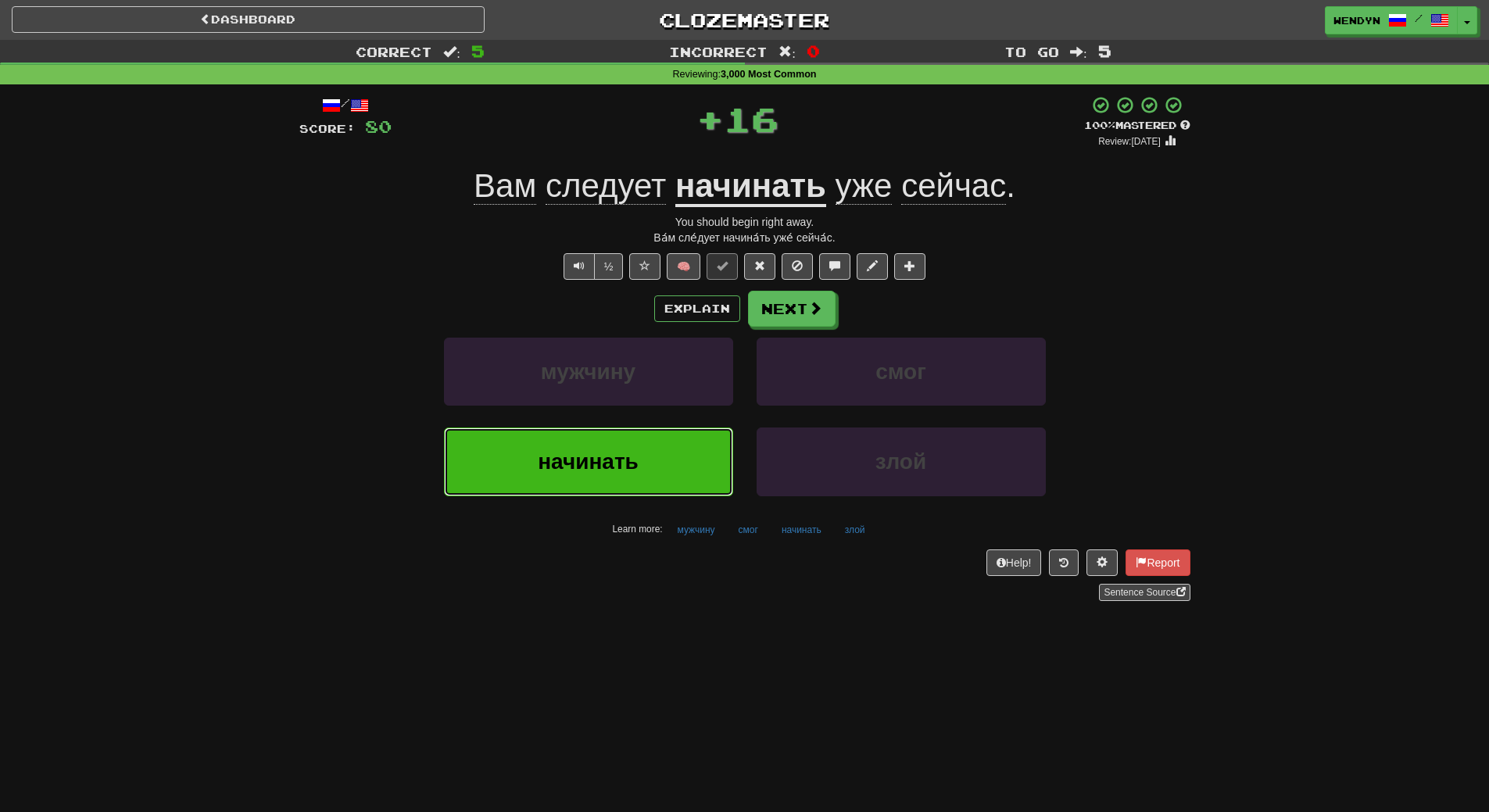
click at [645, 451] on button "начинать" at bounding box center [589, 461] width 289 height 68
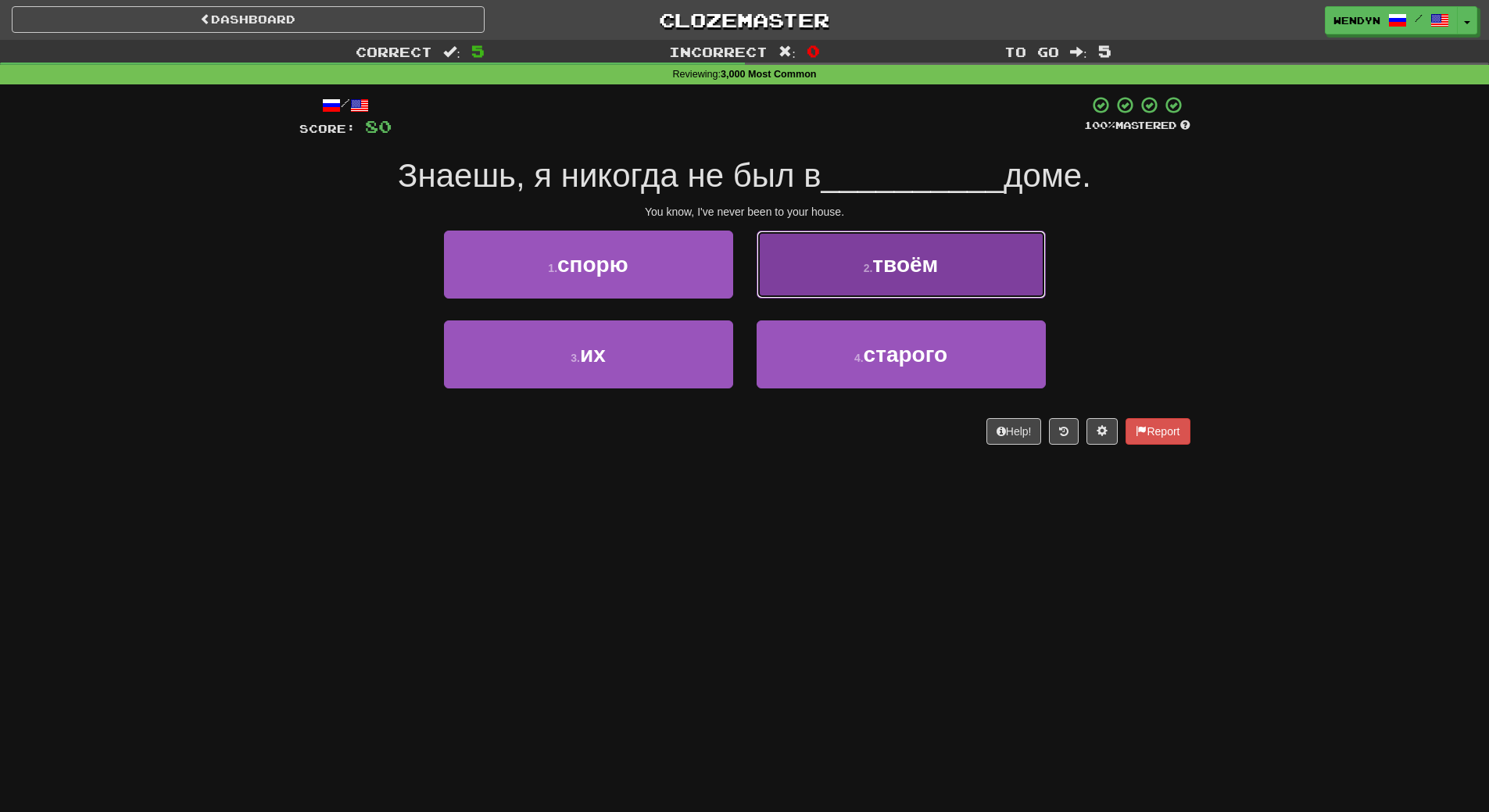
click at [943, 258] on button "2 . твоём" at bounding box center [901, 265] width 289 height 68
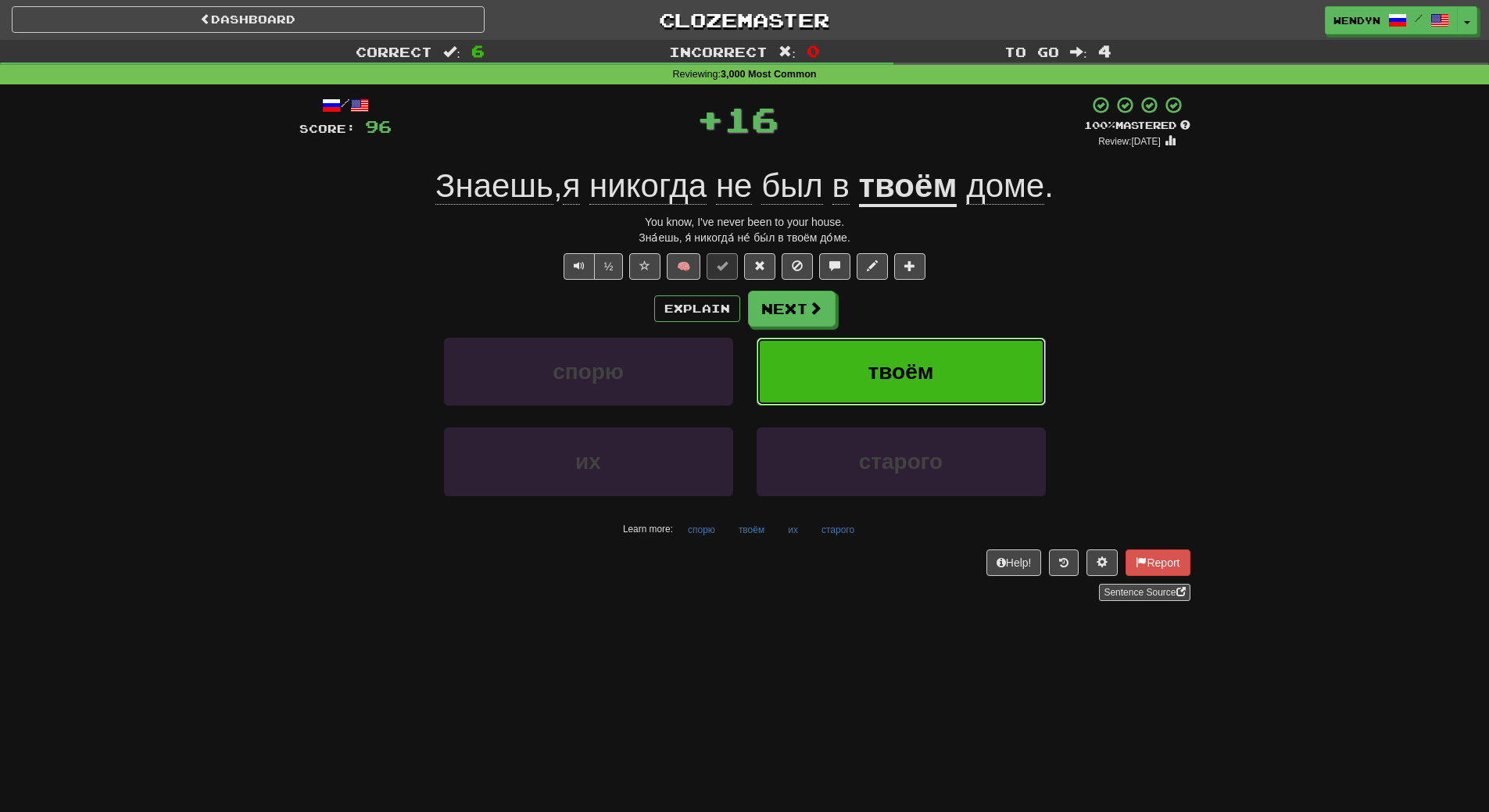
click at [935, 352] on button "твоём" at bounding box center [901, 371] width 289 height 68
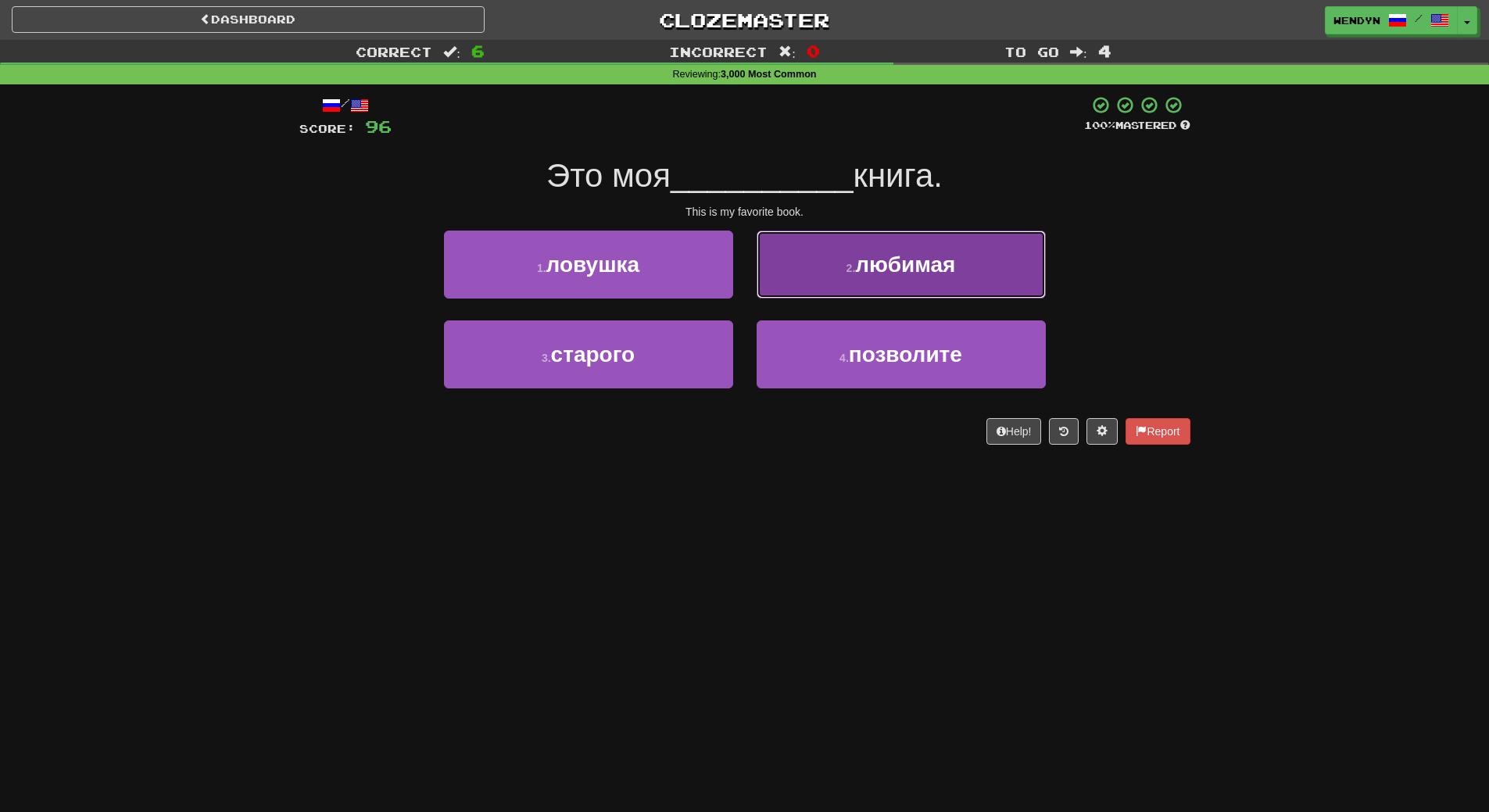
click at [931, 235] on button "2 . любимая" at bounding box center [901, 265] width 289 height 68
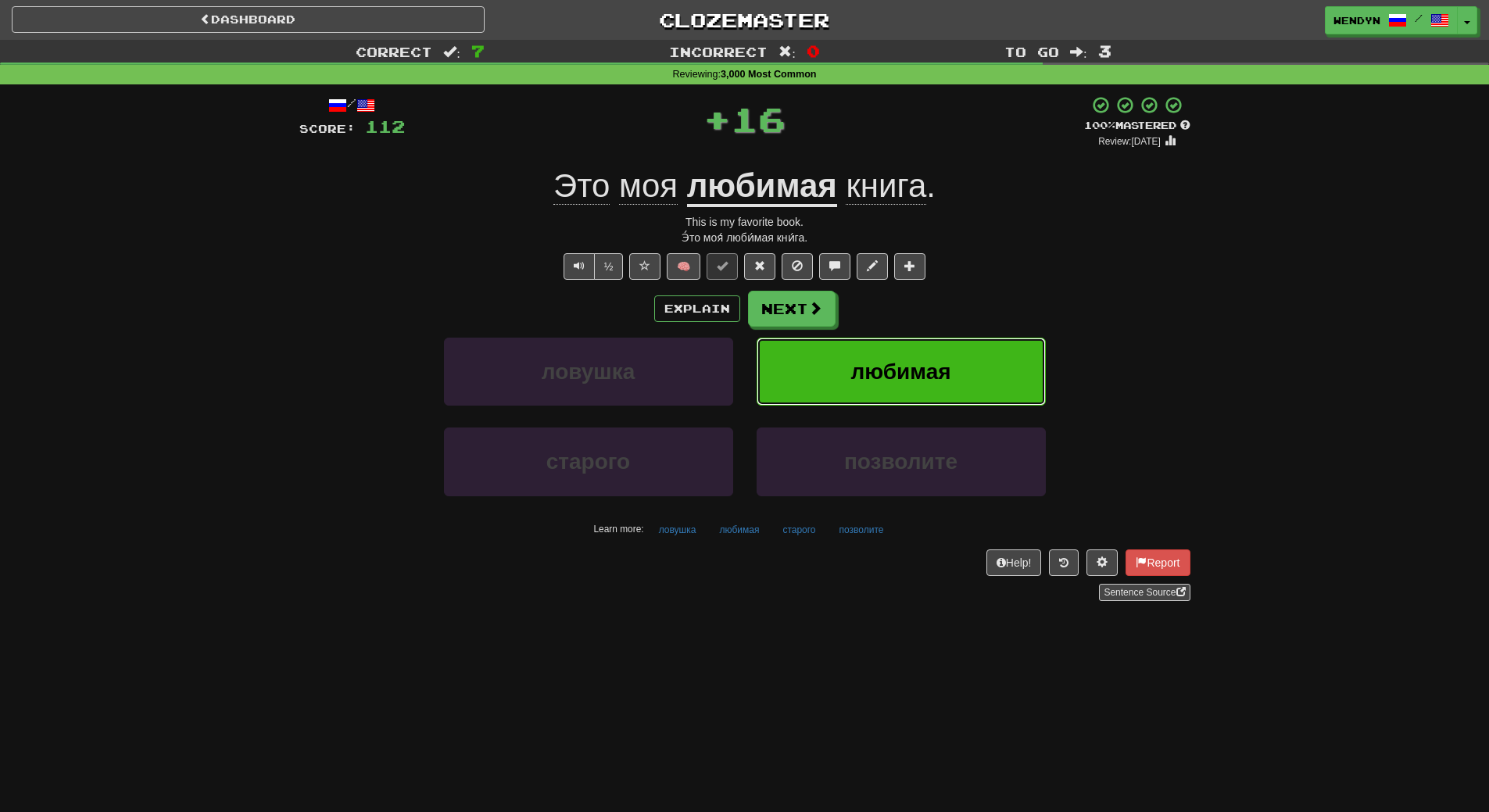
drag, startPoint x: 928, startPoint y: 350, endPoint x: 669, endPoint y: 491, distance: 294.9
click at [887, 390] on button "любимая" at bounding box center [901, 371] width 289 height 68
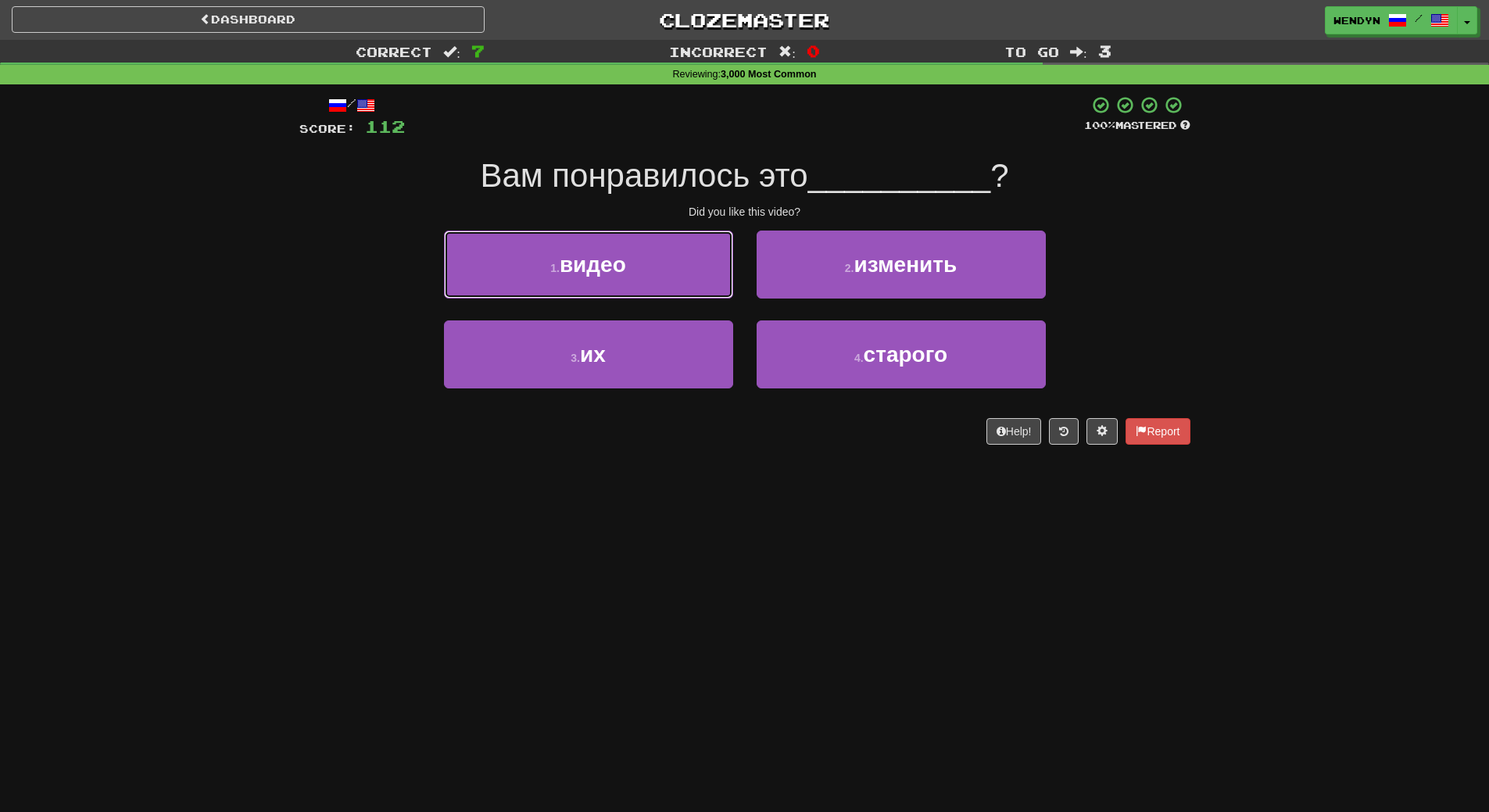
drag, startPoint x: 640, startPoint y: 274, endPoint x: 637, endPoint y: 286, distance: 12.4
click at [638, 275] on button "1 . видео" at bounding box center [589, 265] width 289 height 68
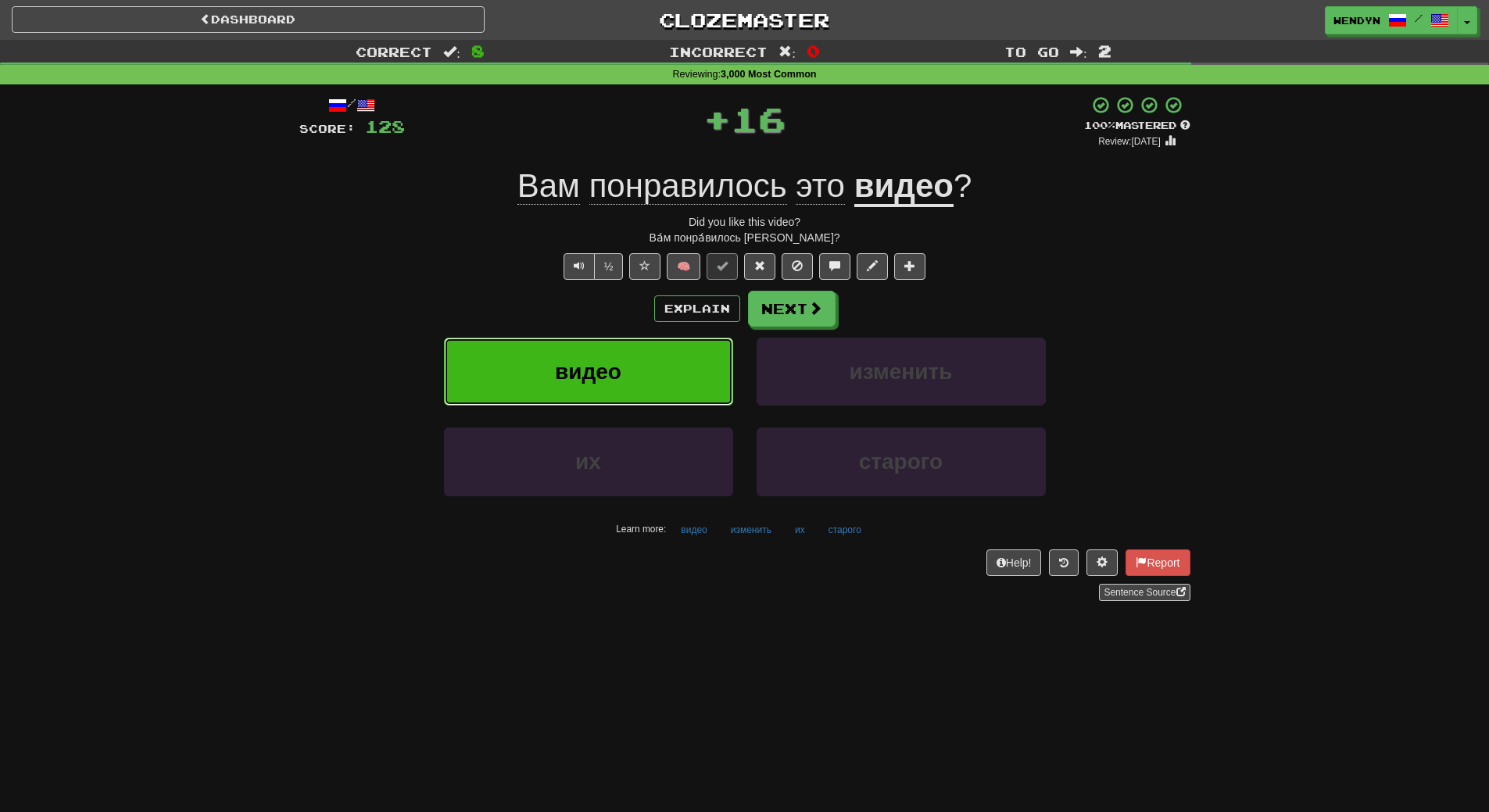
click at [633, 352] on button "видео" at bounding box center [589, 371] width 289 height 68
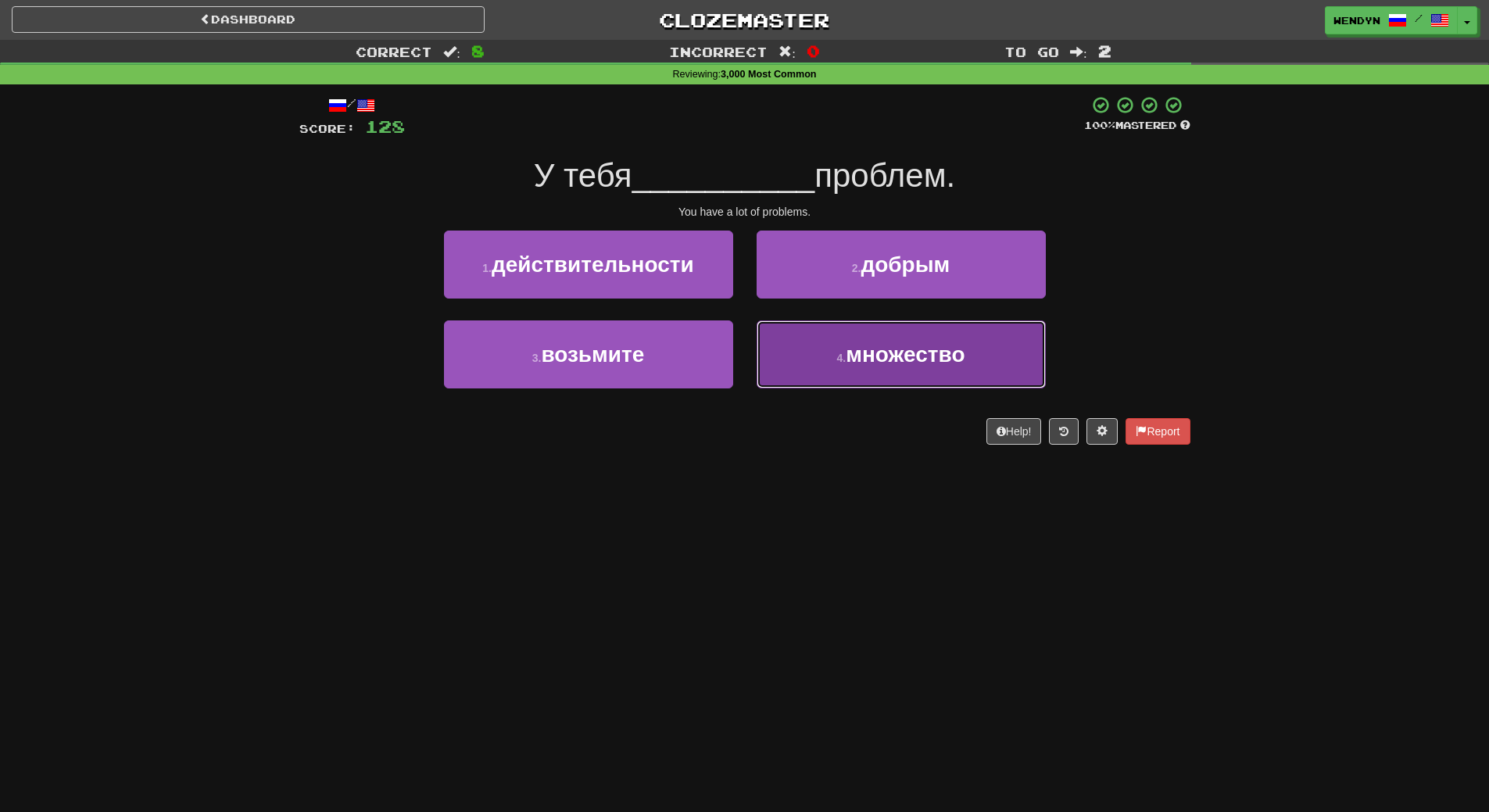
click at [835, 371] on button "4 . множество" at bounding box center [901, 354] width 289 height 68
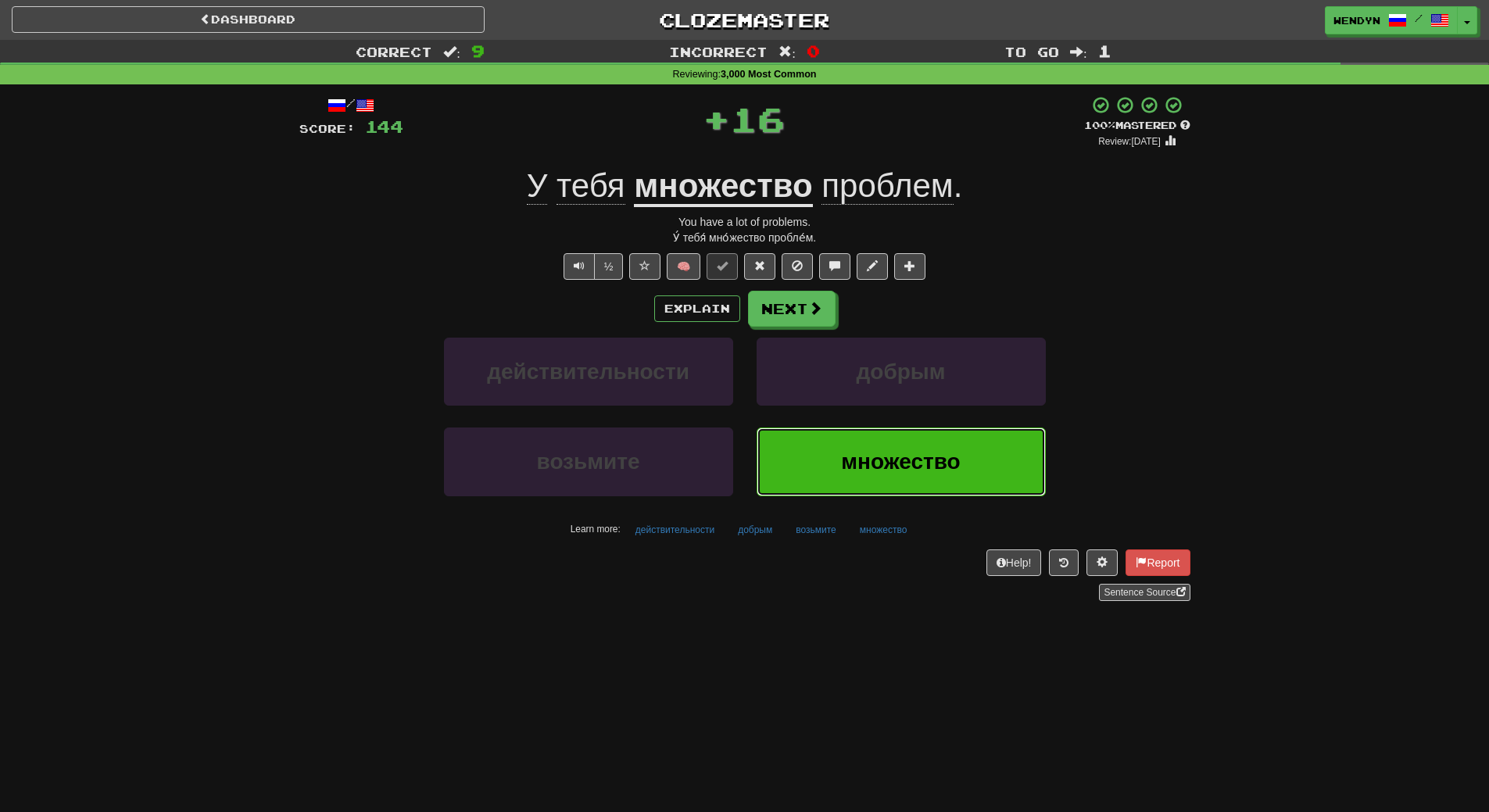
click at [840, 432] on button "множество" at bounding box center [901, 461] width 289 height 68
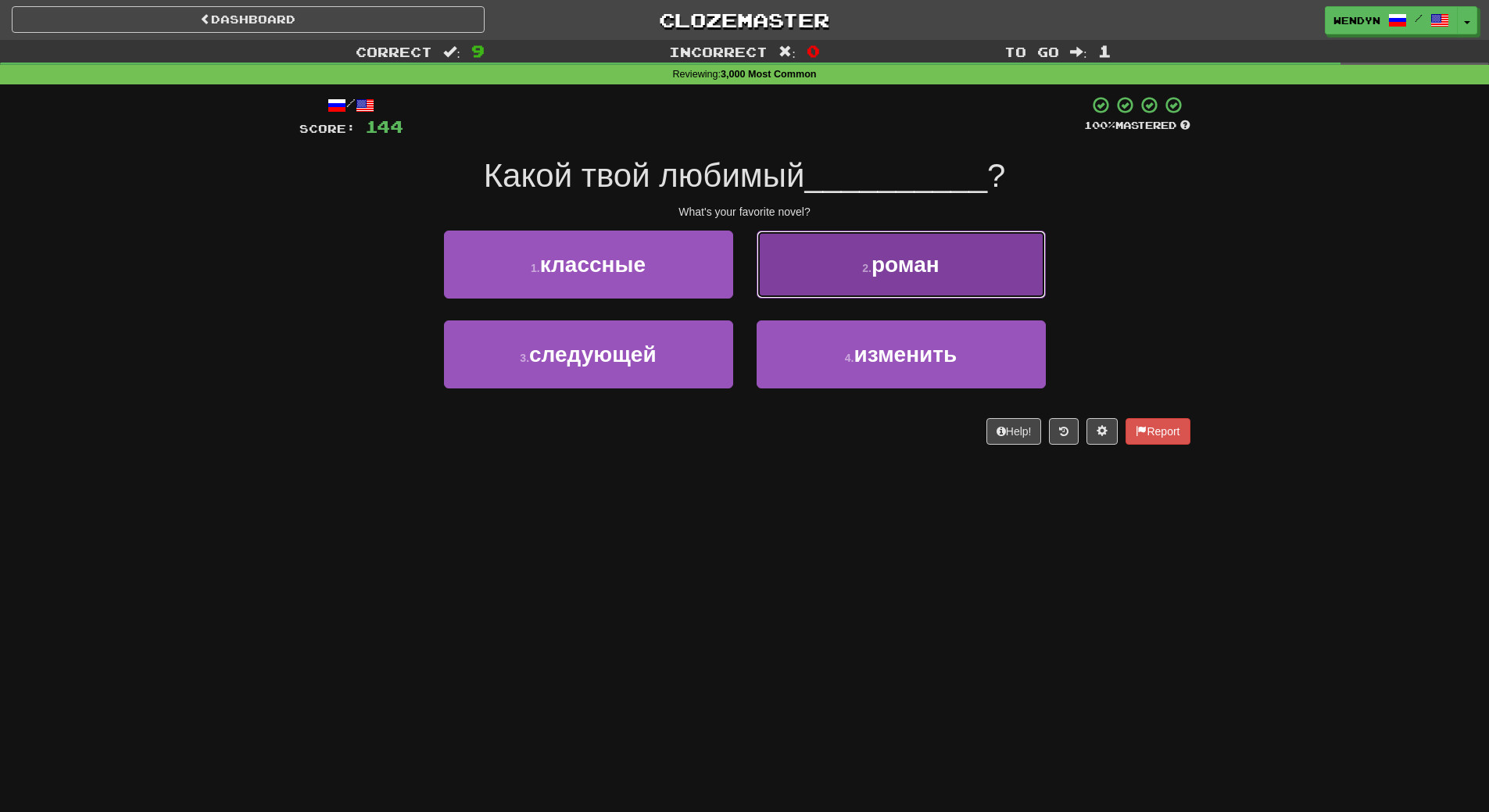
click at [973, 255] on button "2 . роман" at bounding box center [901, 265] width 289 height 68
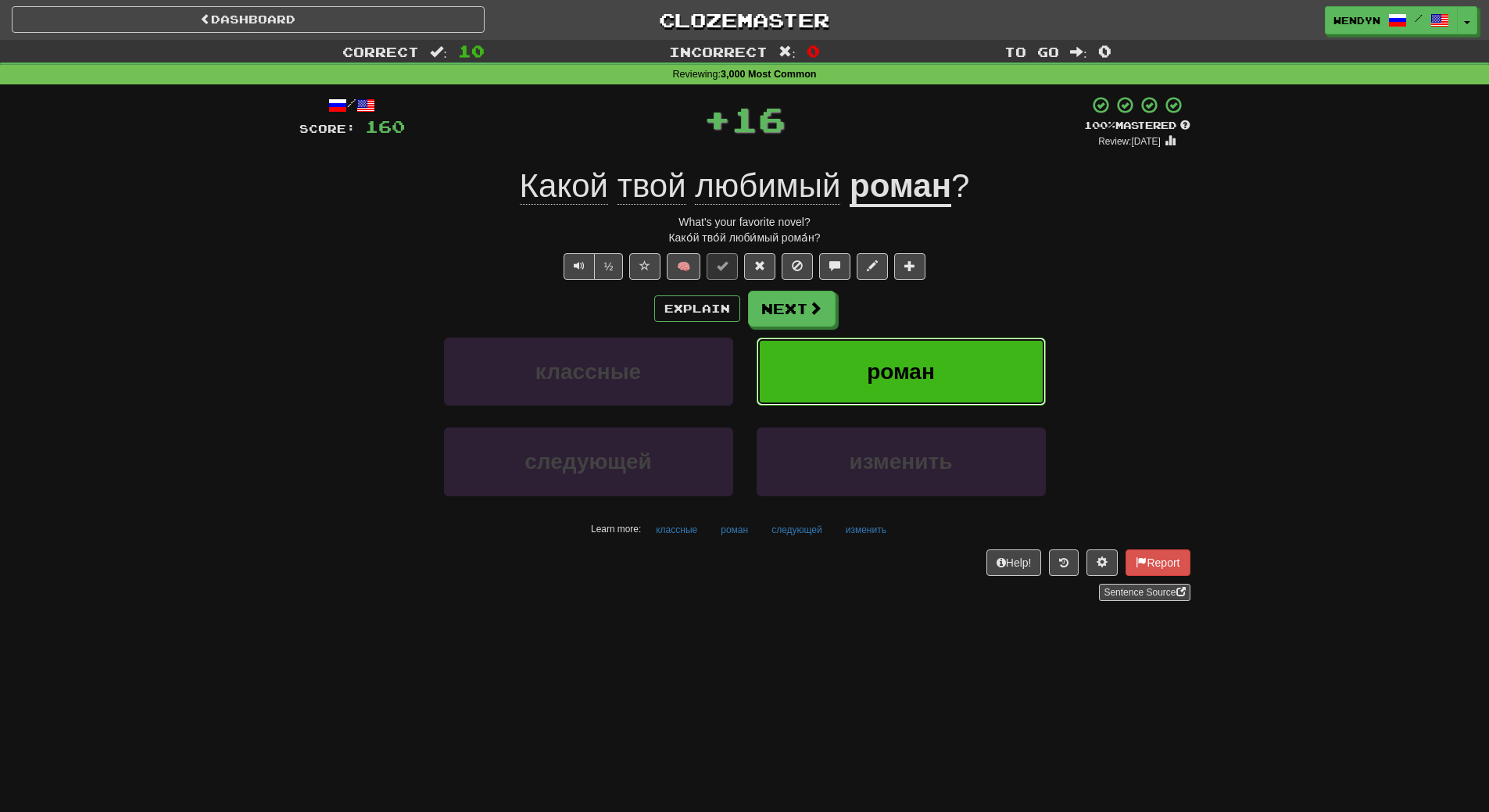
click at [998, 397] on button "роман" at bounding box center [901, 371] width 289 height 68
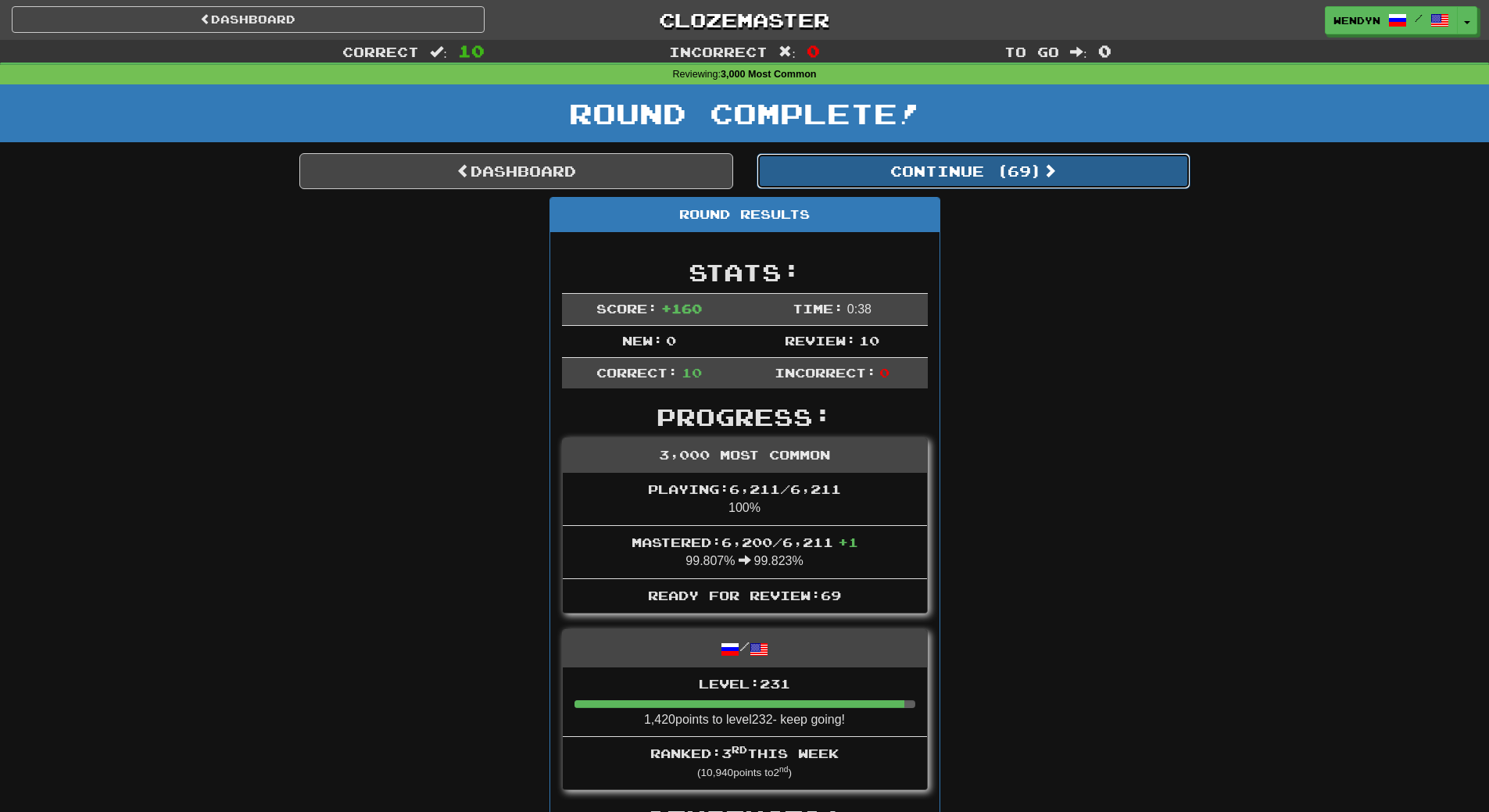
click at [1005, 168] on button "Continue ( 69 )" at bounding box center [973, 170] width 434 height 36
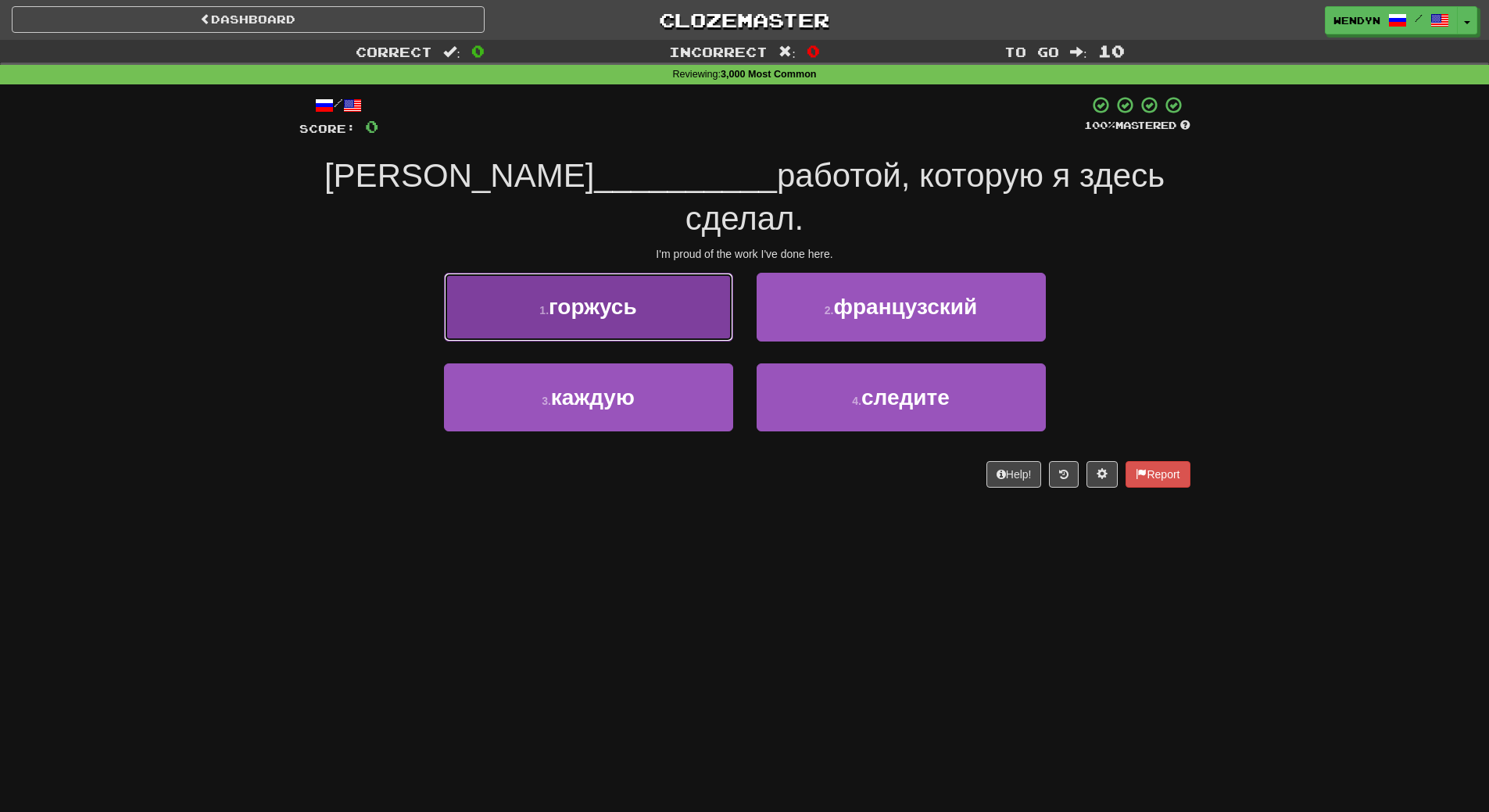
click at [679, 273] on button "1 . горжусь" at bounding box center [589, 306] width 289 height 68
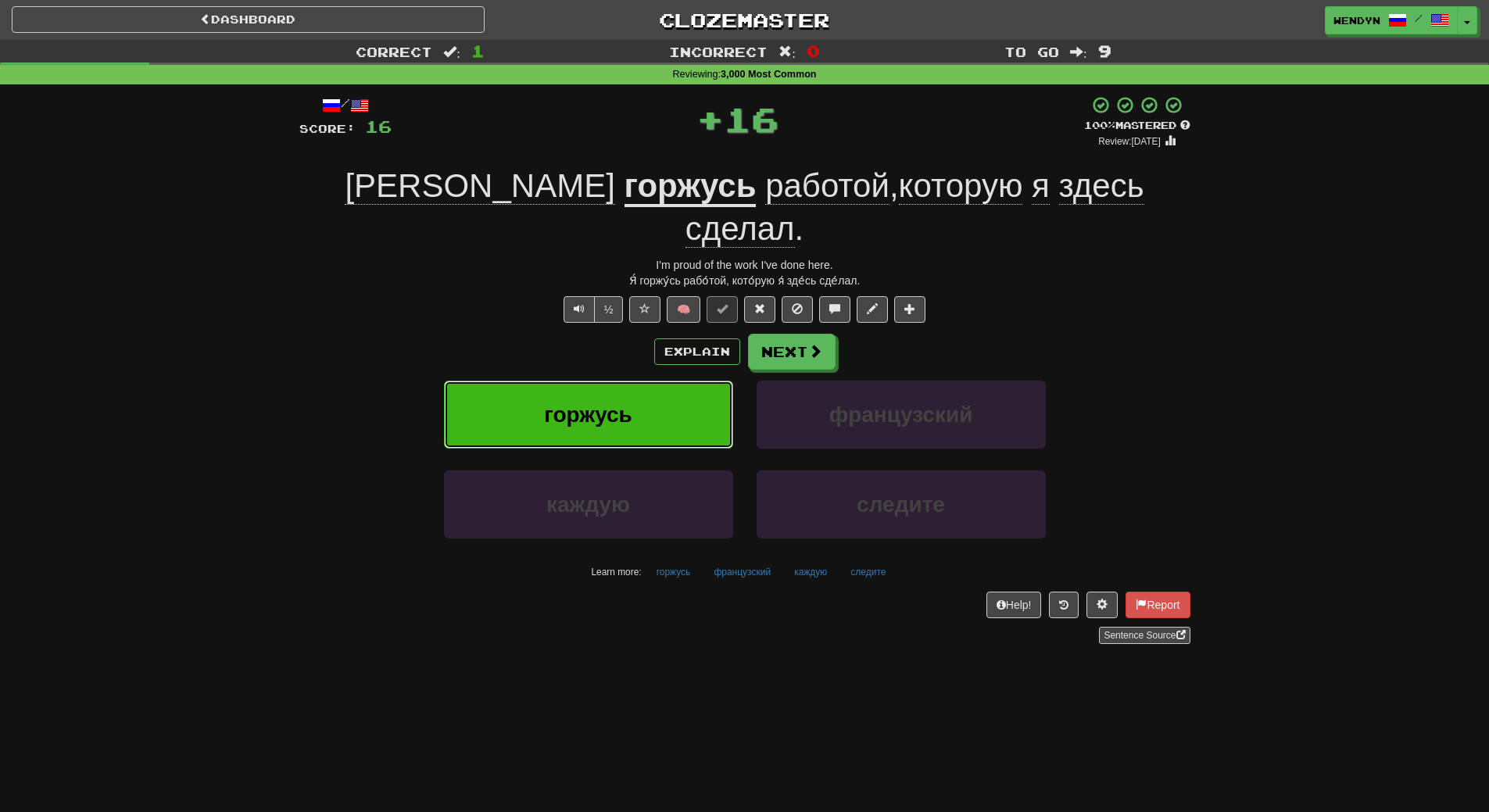
click at [658, 380] on button "горжусь" at bounding box center [589, 414] width 289 height 68
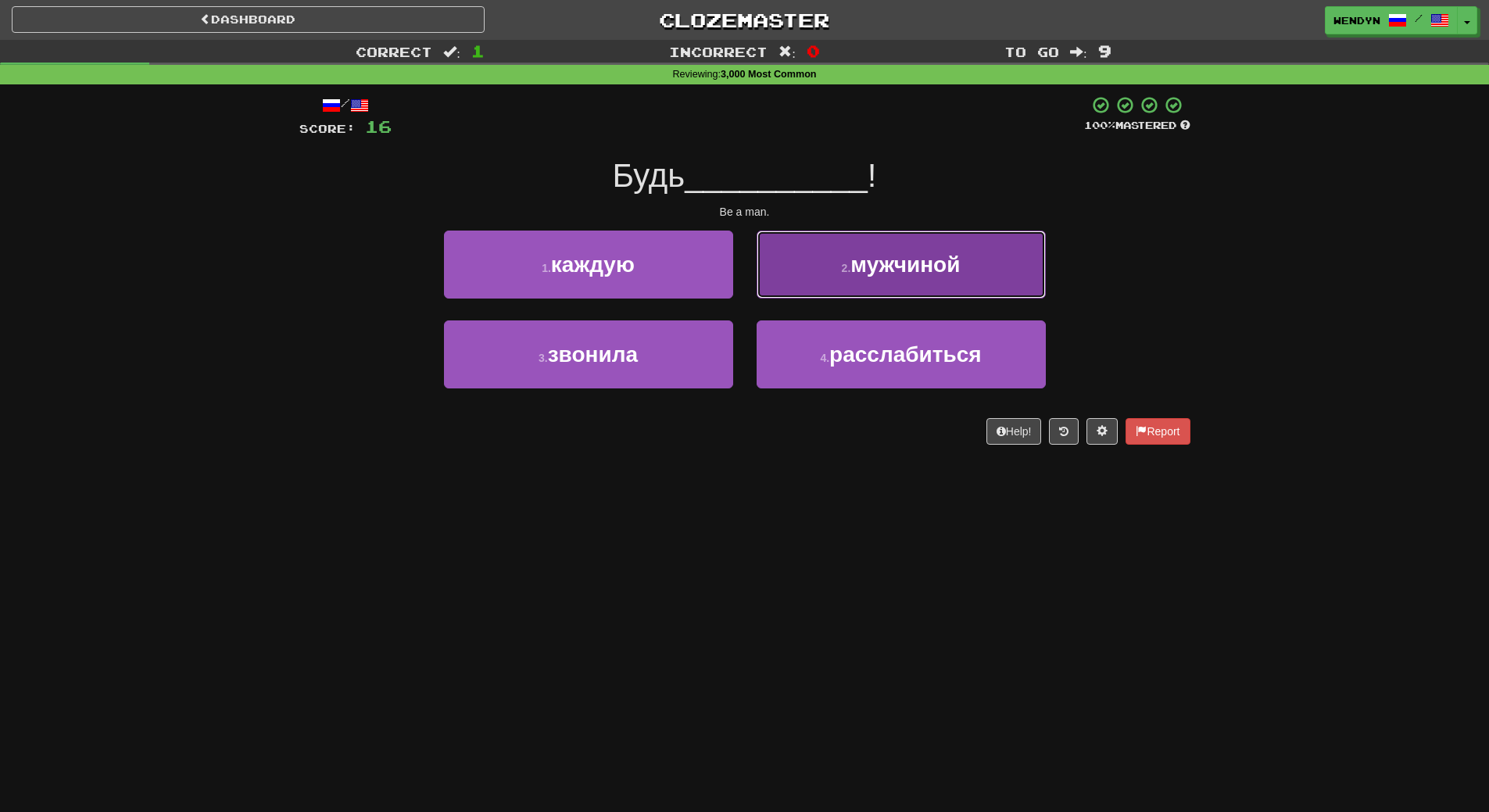
click at [920, 270] on span "мужчиной" at bounding box center [905, 265] width 109 height 24
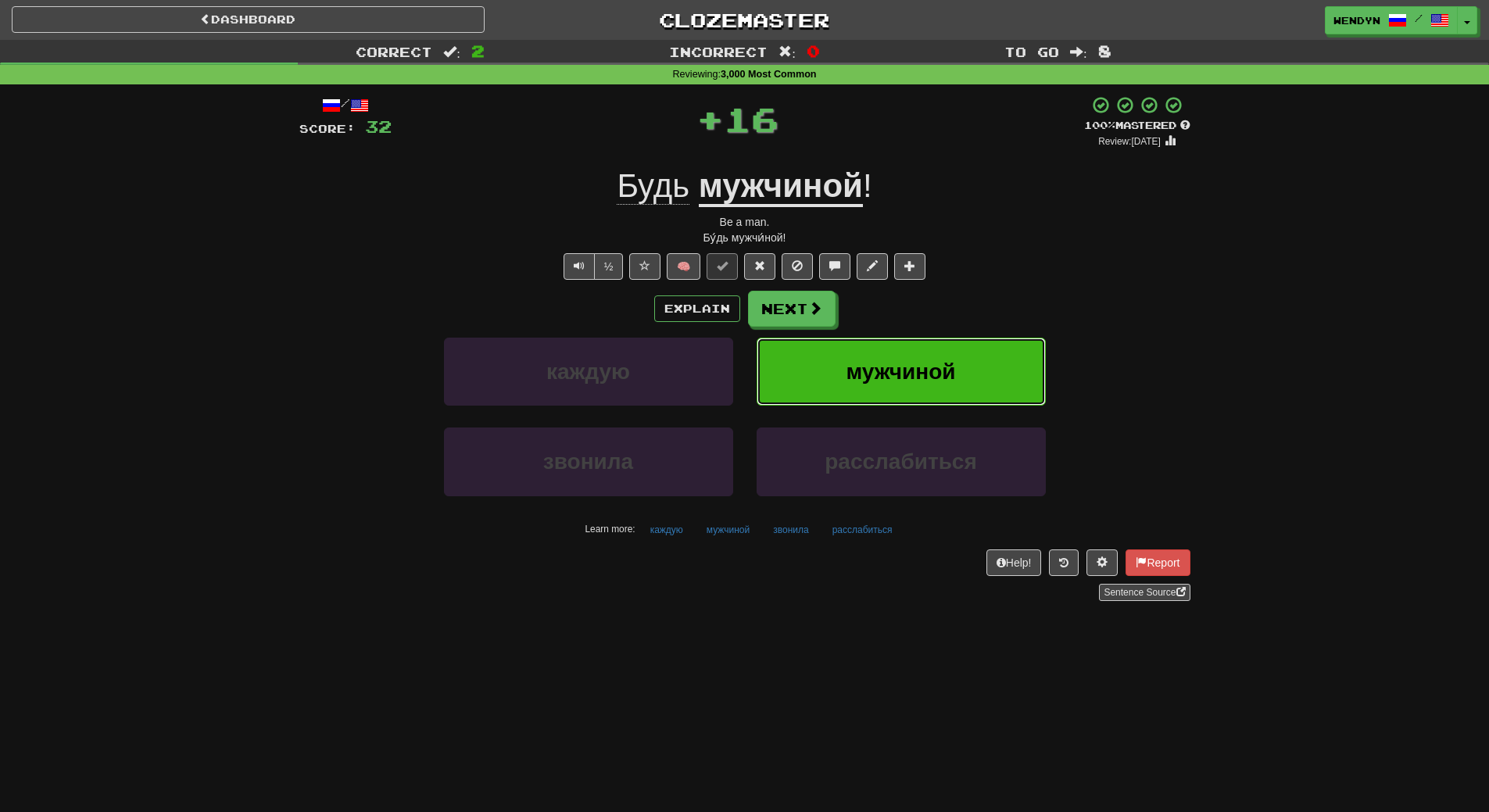
click at [915, 348] on button "мужчиной" at bounding box center [901, 371] width 289 height 68
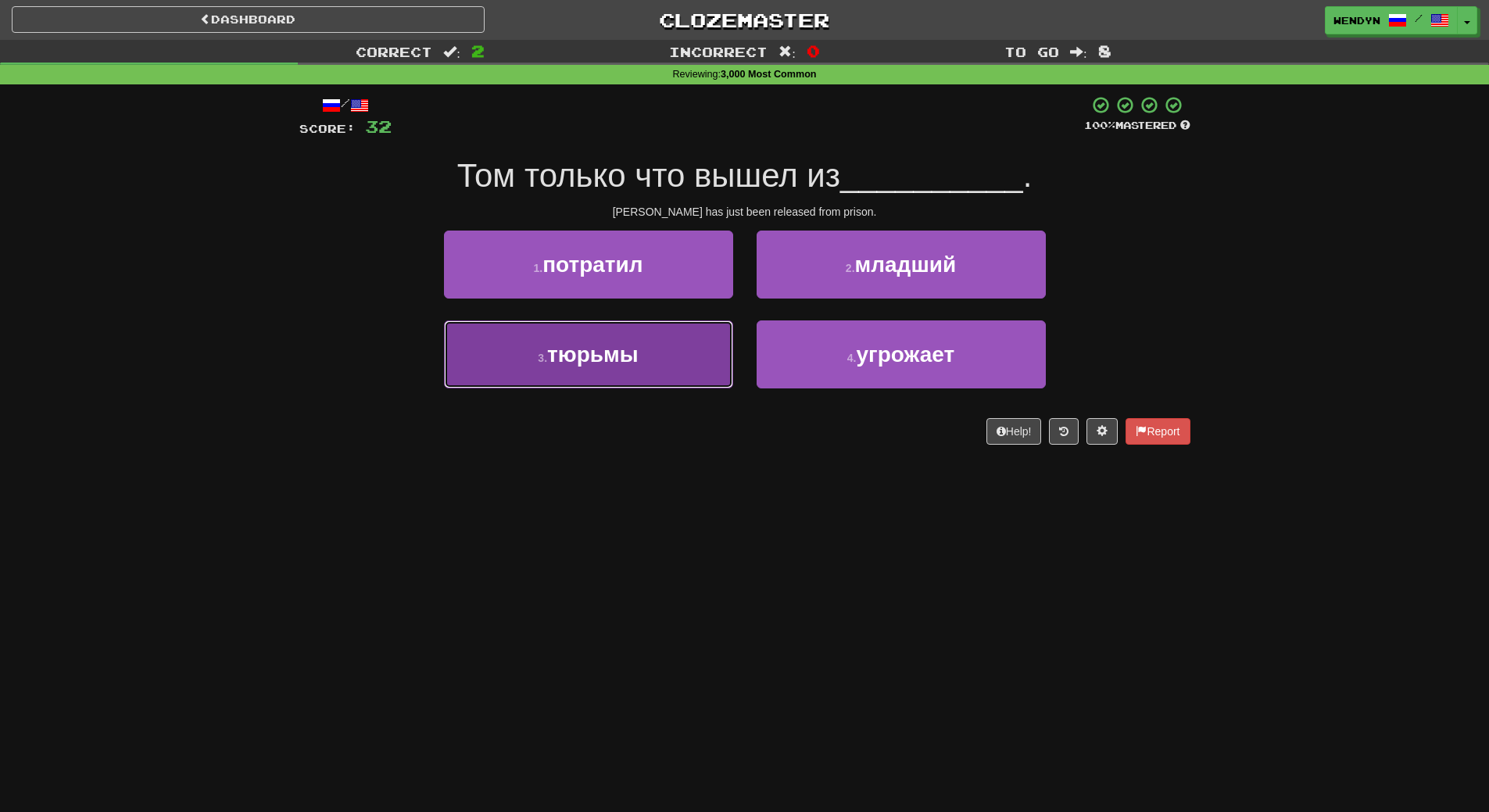
click at [640, 375] on button "3 . тюрьмы" at bounding box center [589, 354] width 289 height 68
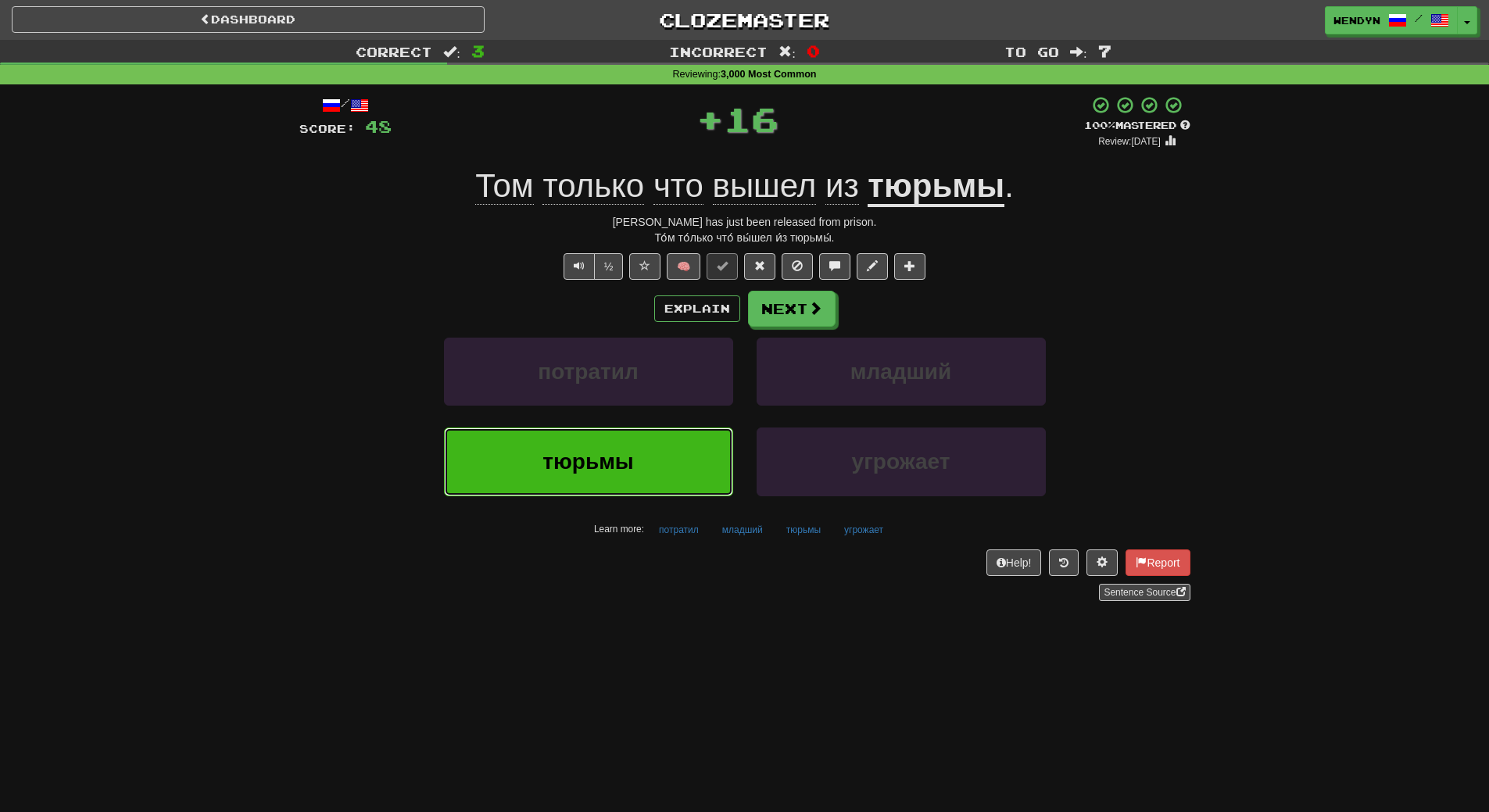
click at [637, 435] on button "тюрьмы" at bounding box center [589, 461] width 289 height 68
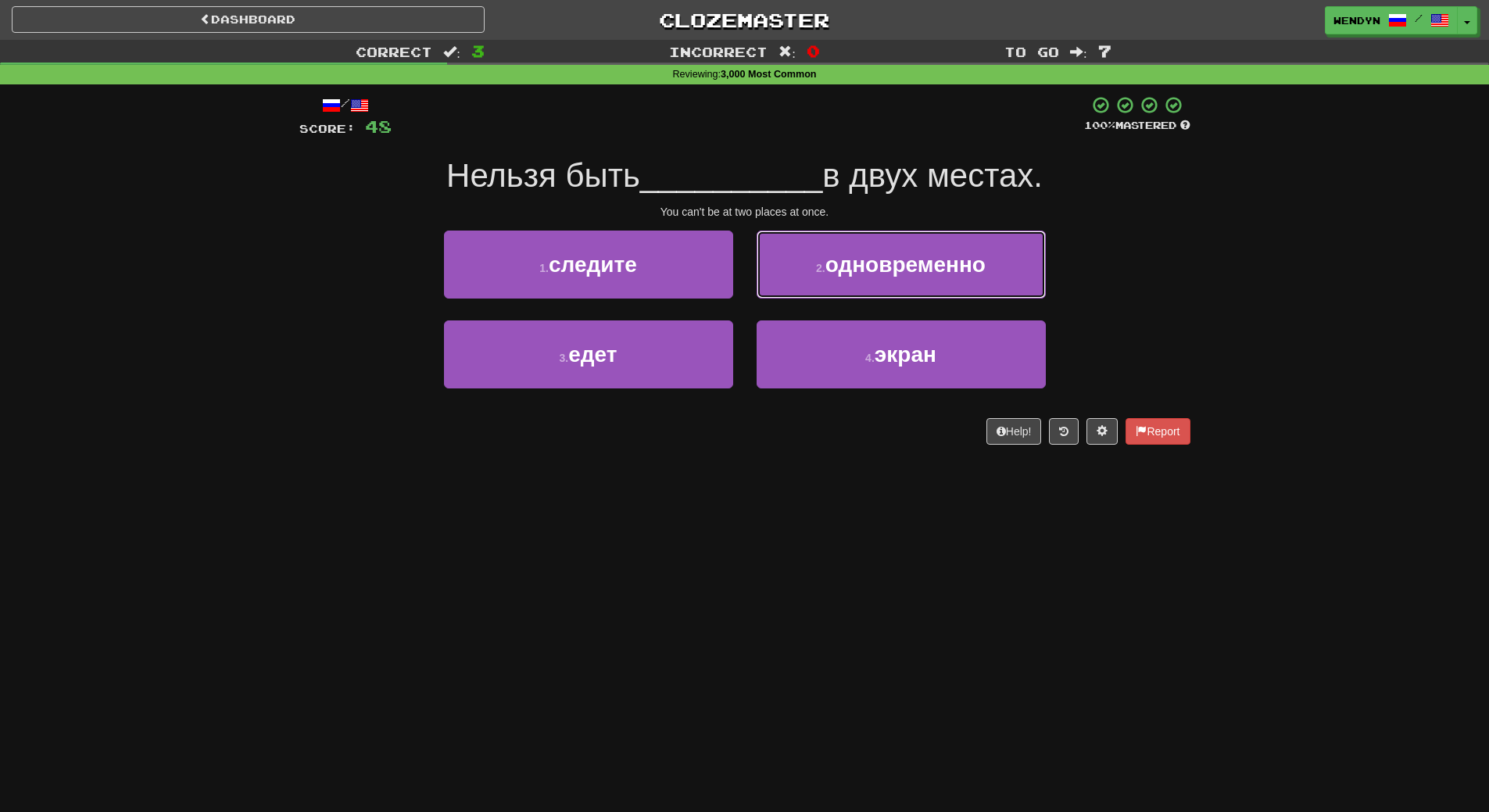
drag, startPoint x: 931, startPoint y: 262, endPoint x: 931, endPoint y: 272, distance: 10.0
click at [931, 270] on span "одновременно" at bounding box center [905, 265] width 160 height 24
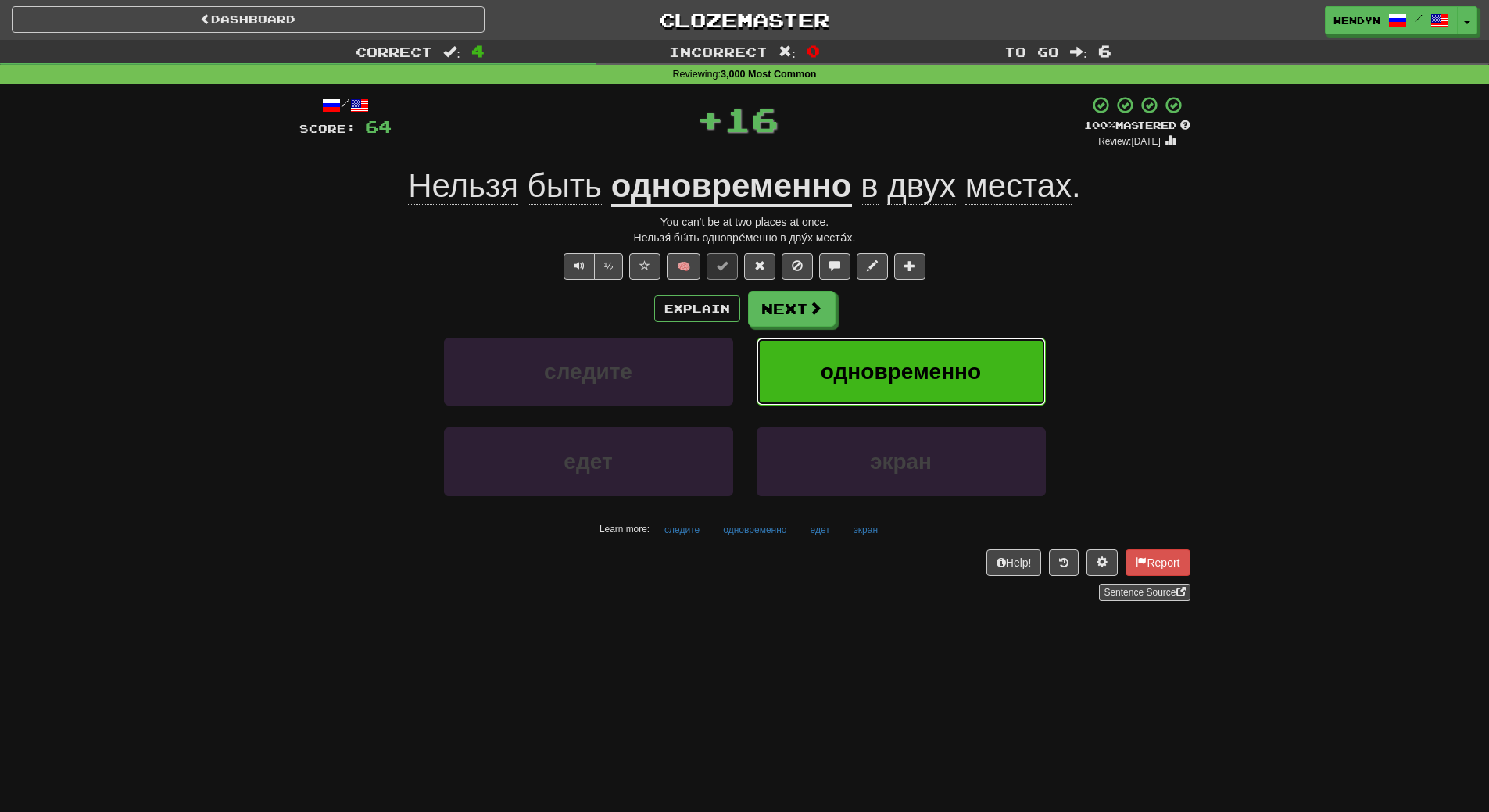
click at [942, 361] on span "одновременно" at bounding box center [900, 371] width 160 height 24
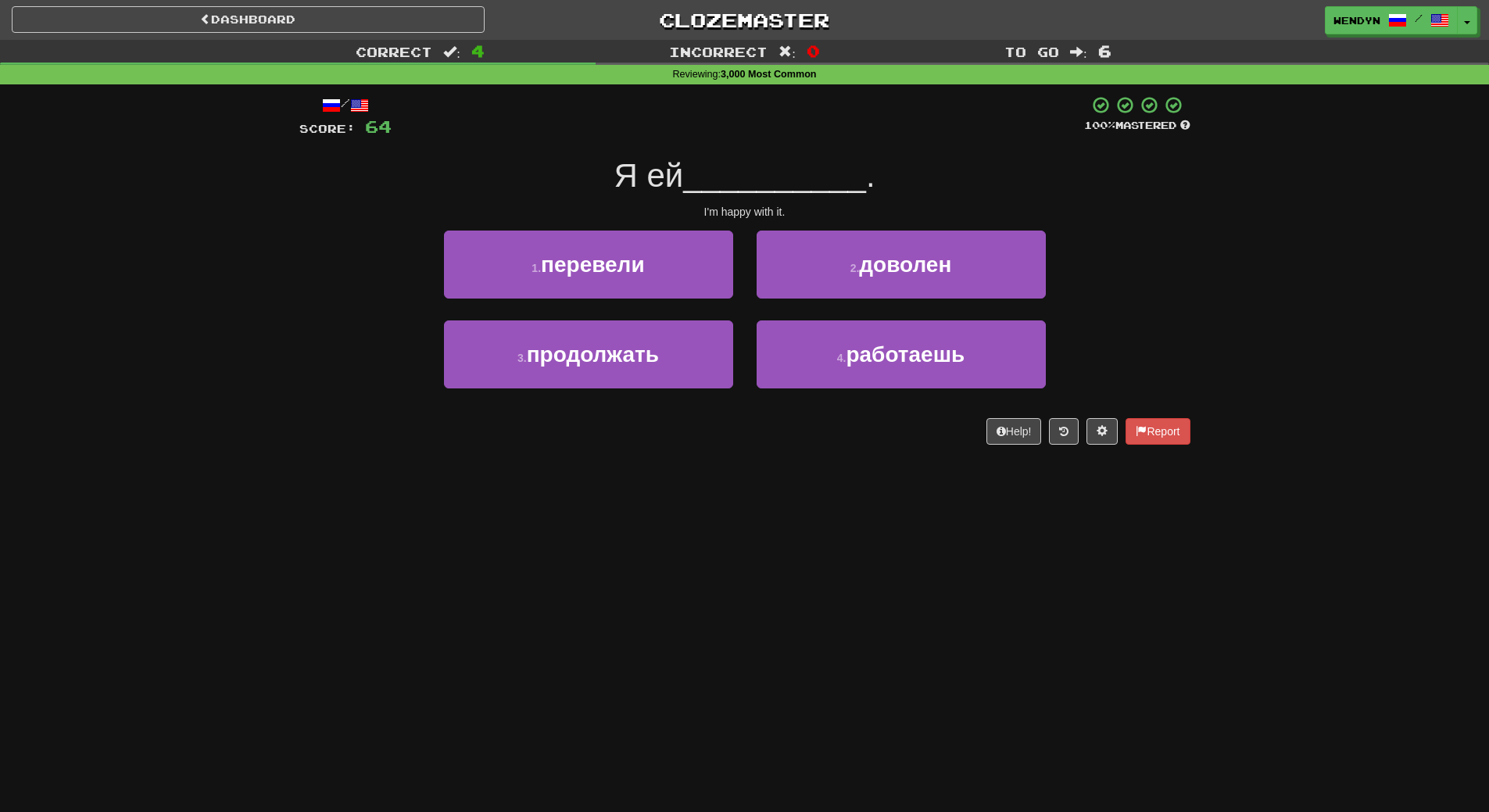
click at [859, 317] on div "2 . доволен" at bounding box center [901, 275] width 312 height 90
click at [959, 229] on div "/ Score: 64 100 % Mastered Я ей __________ . I'm happy with it. 1 . перевели 2 …" at bounding box center [744, 270] width 891 height 349
click at [939, 301] on div "2 . доволен" at bounding box center [901, 275] width 312 height 90
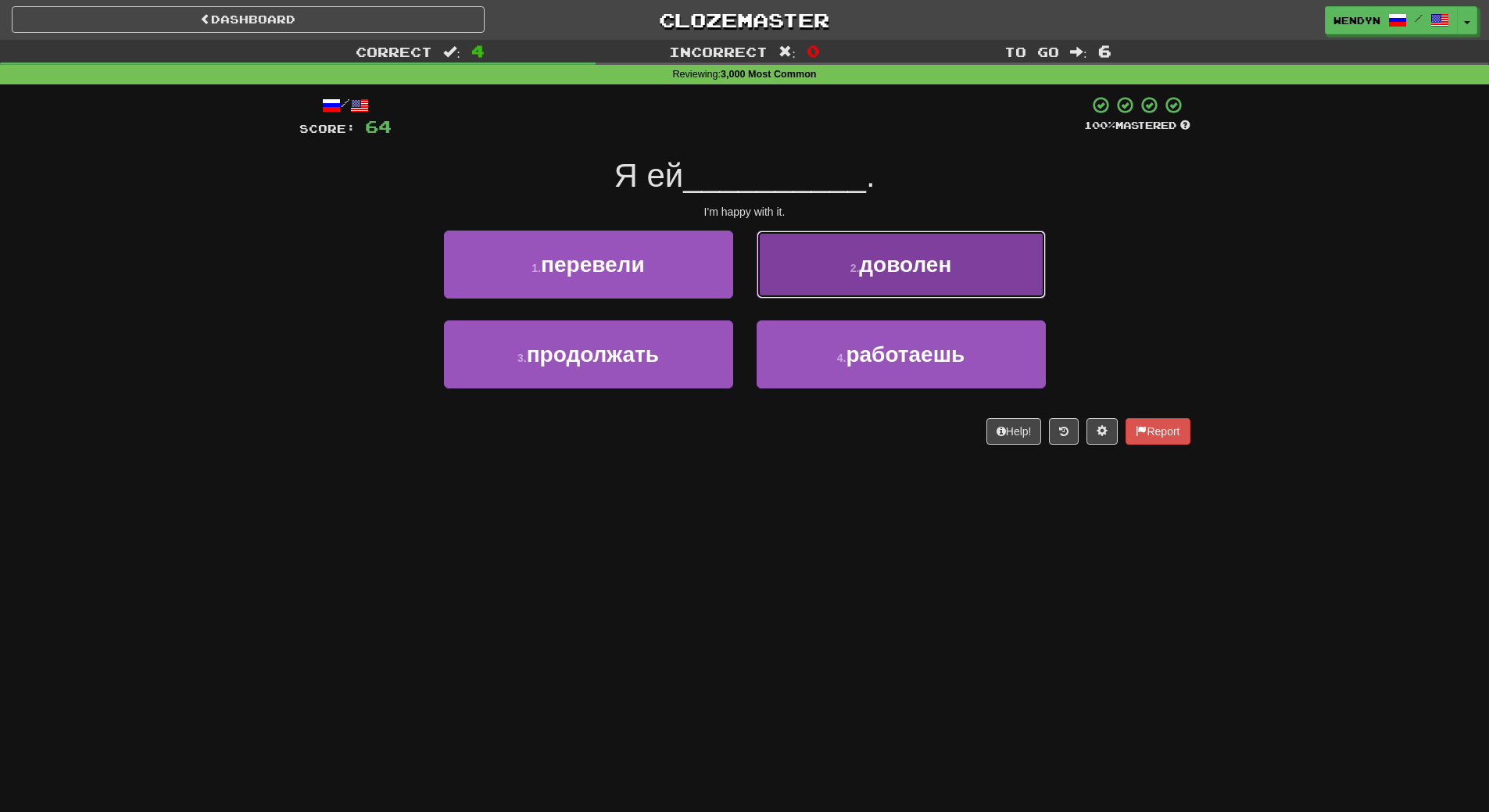
click at [950, 263] on span "доволен" at bounding box center [905, 265] width 92 height 24
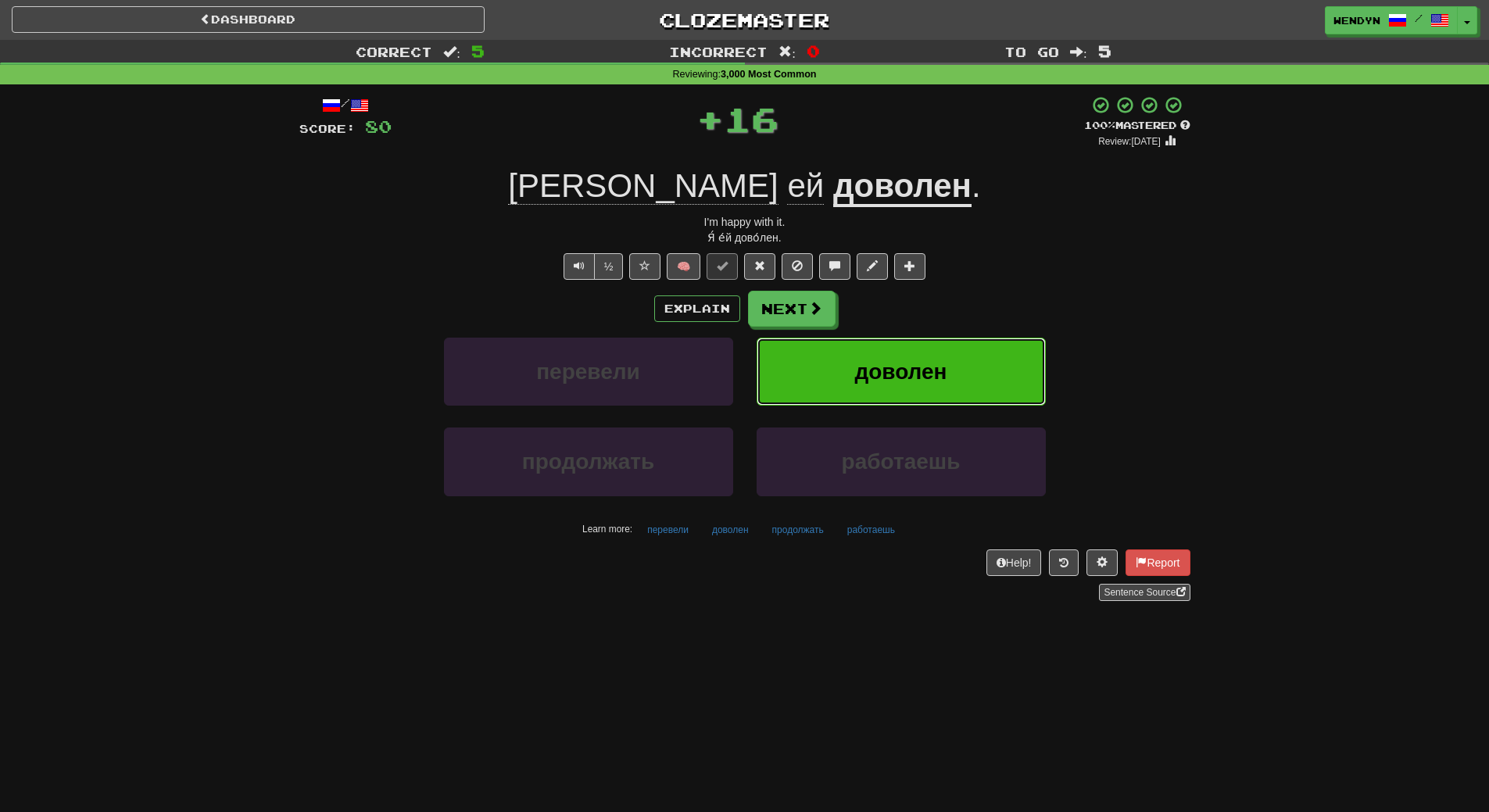
click at [920, 379] on span "доволен" at bounding box center [900, 371] width 92 height 24
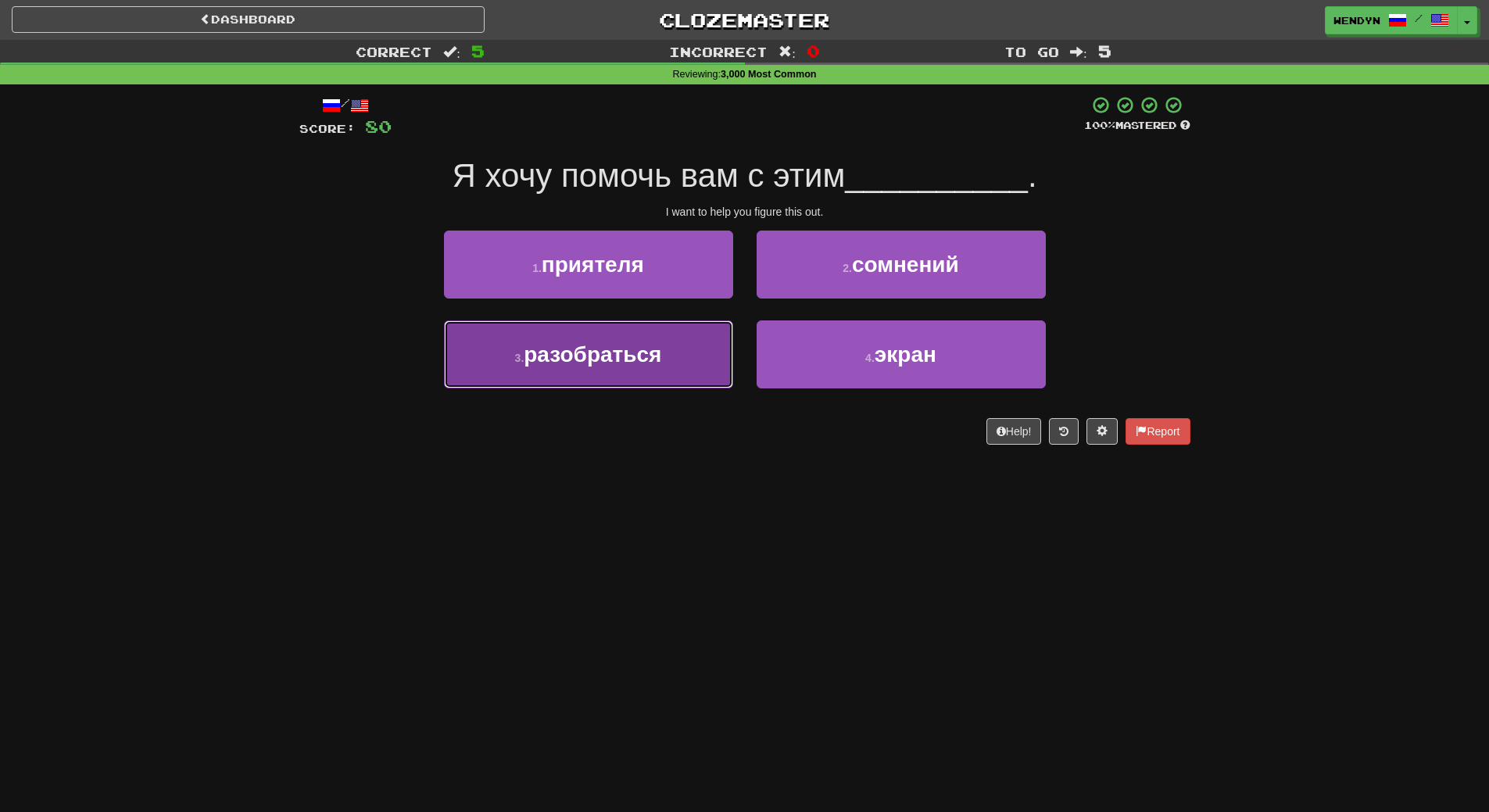
click at [698, 380] on button "3 . разобраться" at bounding box center [589, 354] width 289 height 68
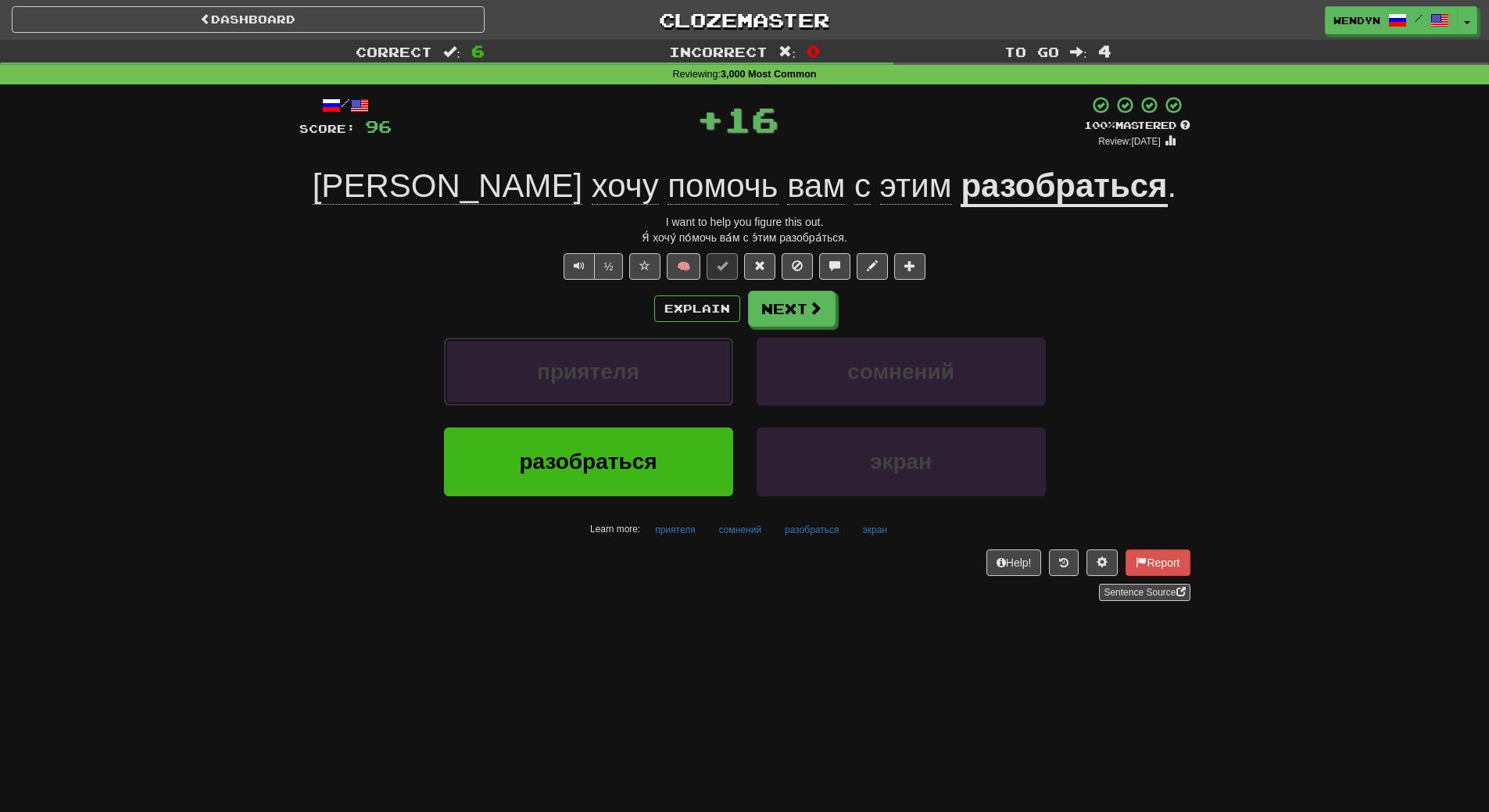
click at [698, 380] on button "приятеля" at bounding box center [589, 371] width 289 height 68
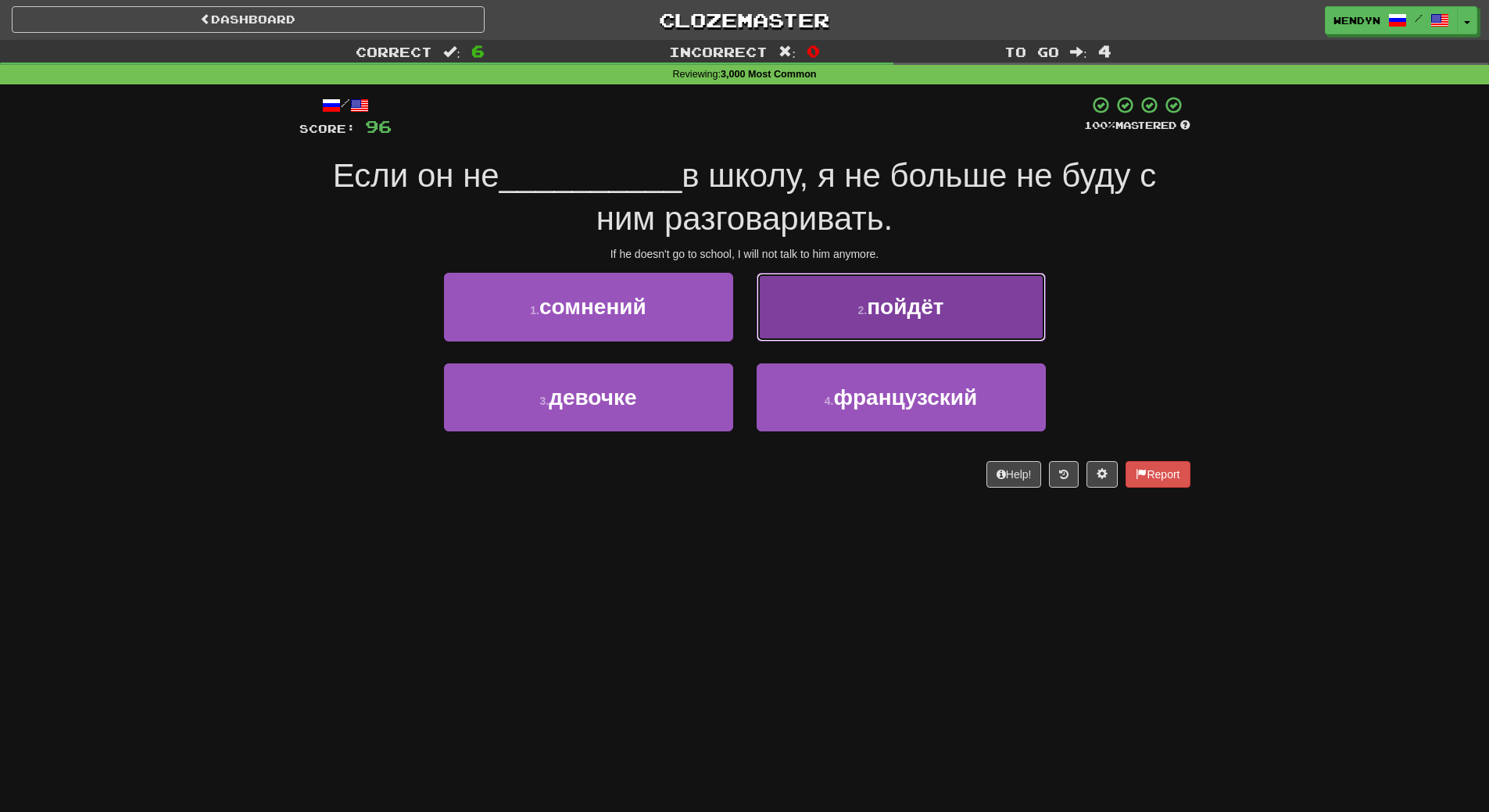
click at [969, 297] on button "2 . пойдёт" at bounding box center [901, 306] width 289 height 68
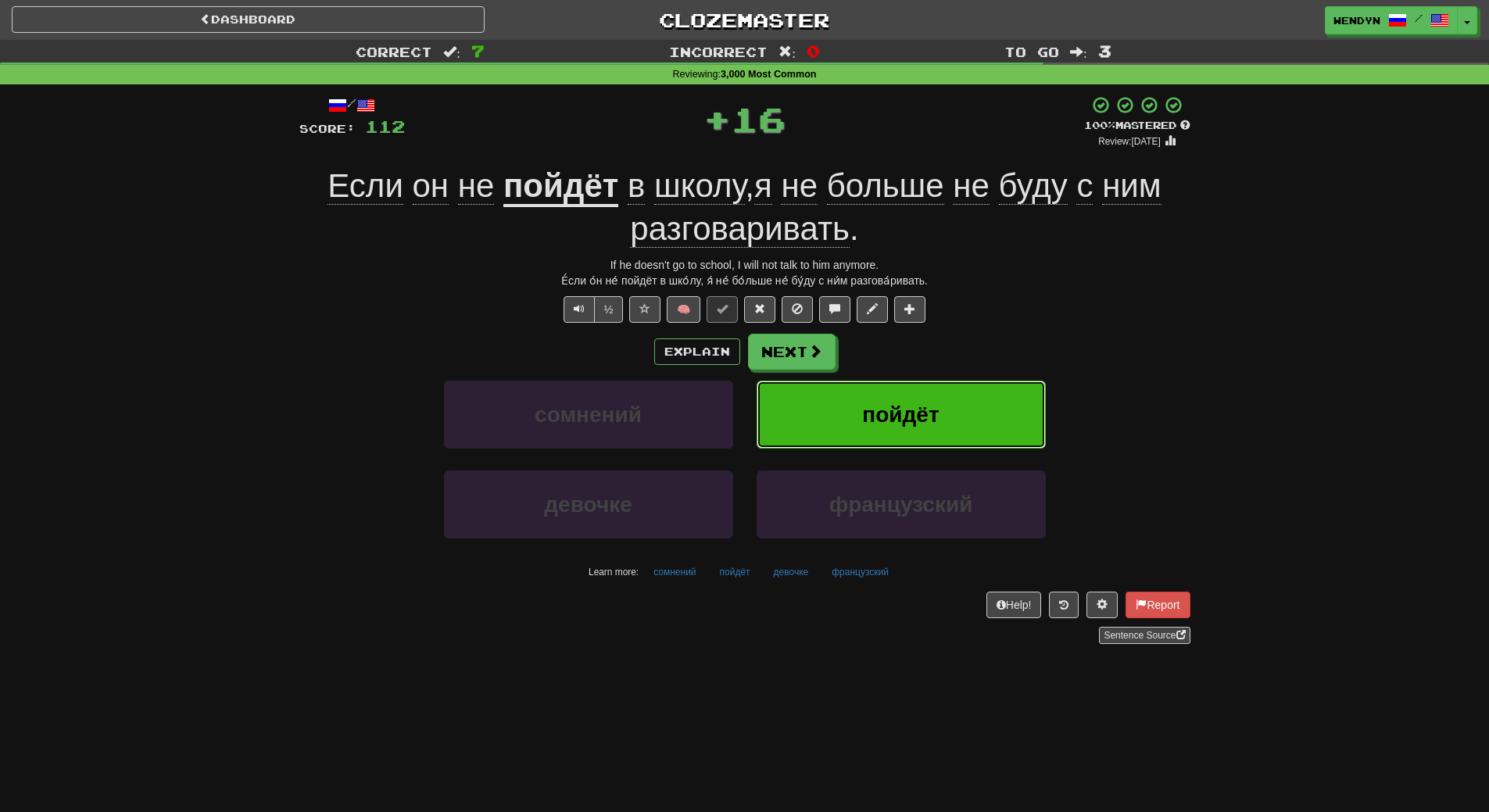
click at [951, 396] on button "пойдёт" at bounding box center [901, 414] width 289 height 68
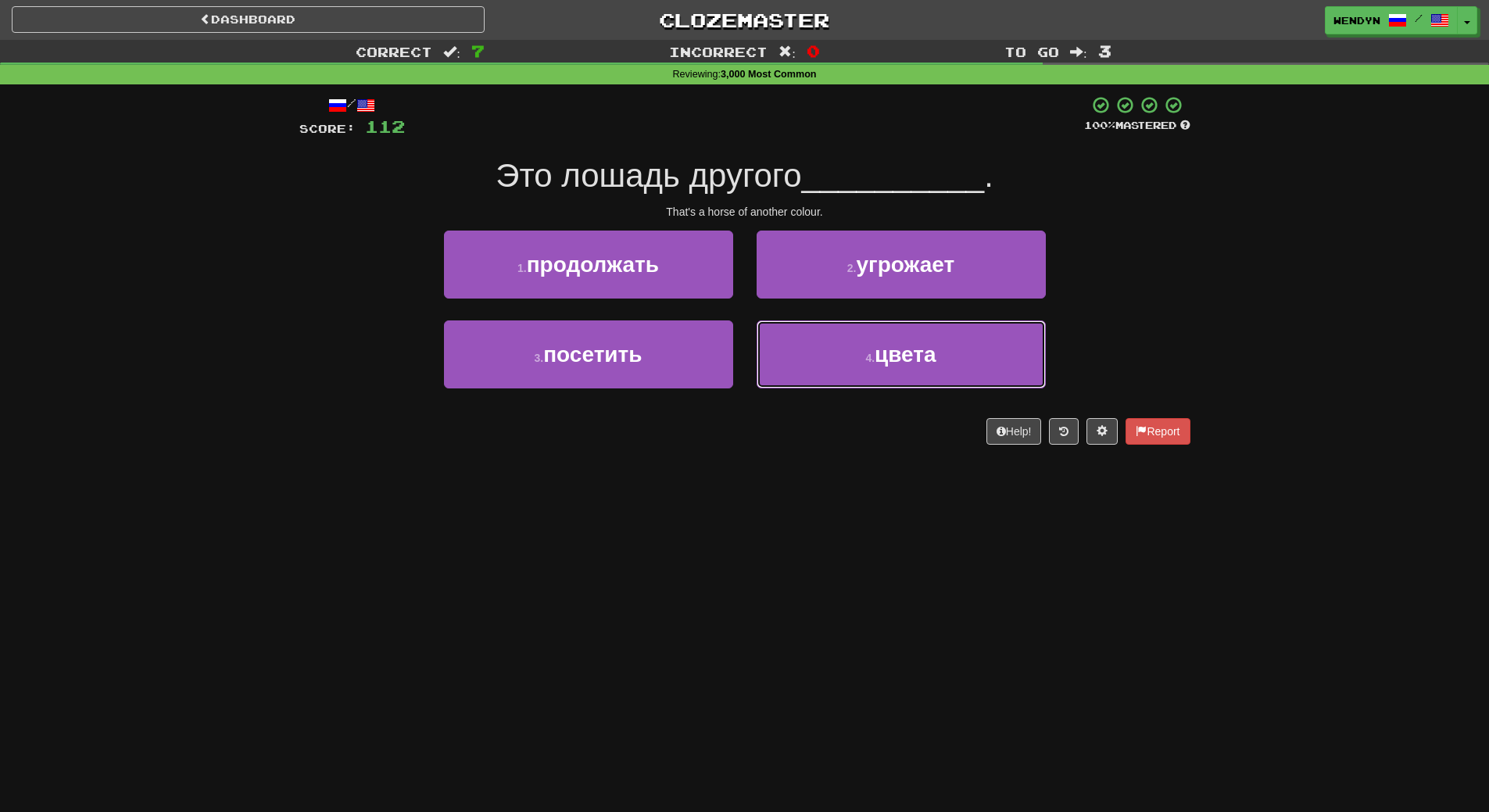
drag, startPoint x: 889, startPoint y: 371, endPoint x: 879, endPoint y: 415, distance: 45.1
click at [888, 374] on button "4 . цвета" at bounding box center [901, 354] width 289 height 68
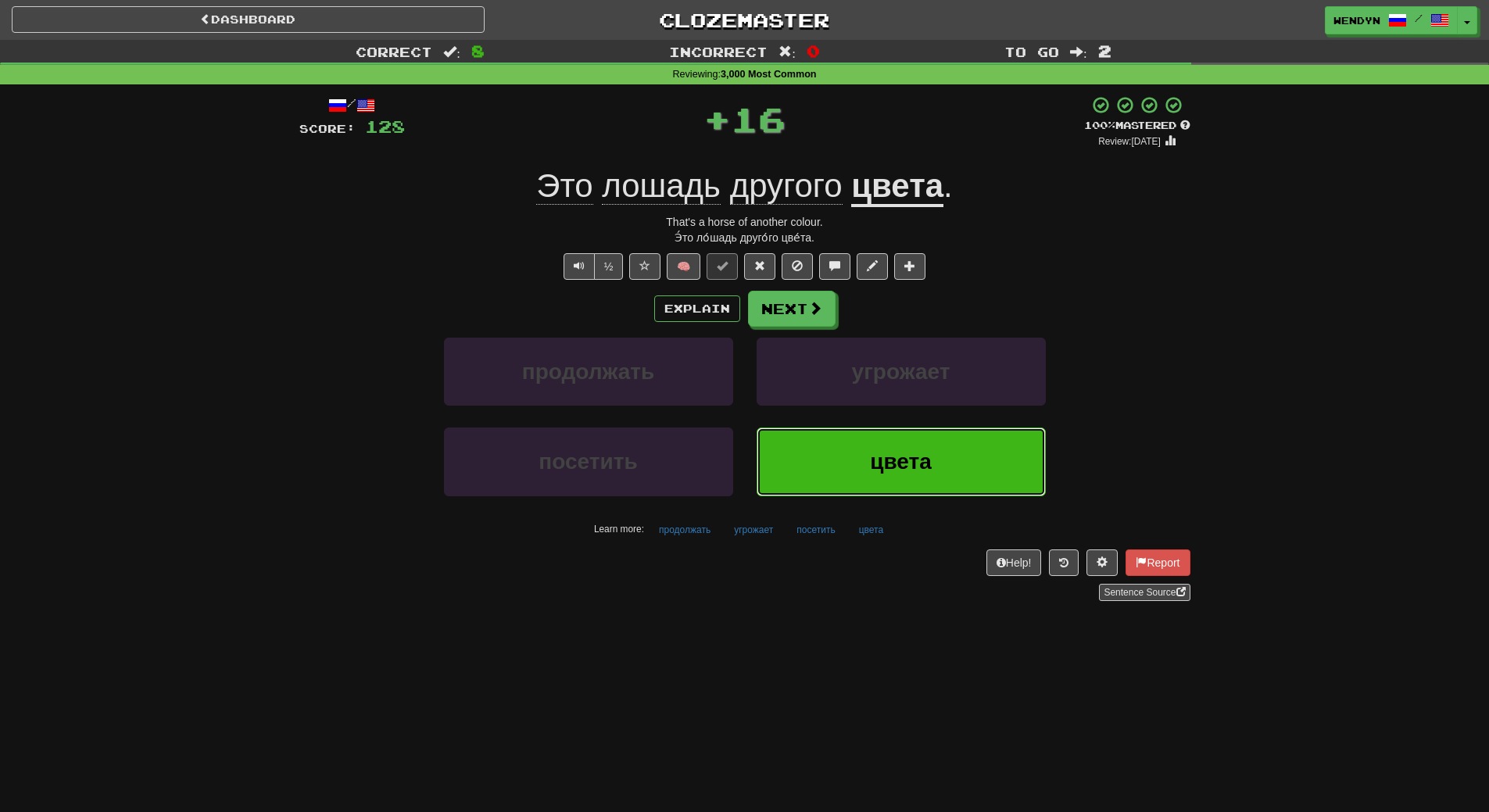
click at [873, 443] on button "цвета" at bounding box center [901, 461] width 289 height 68
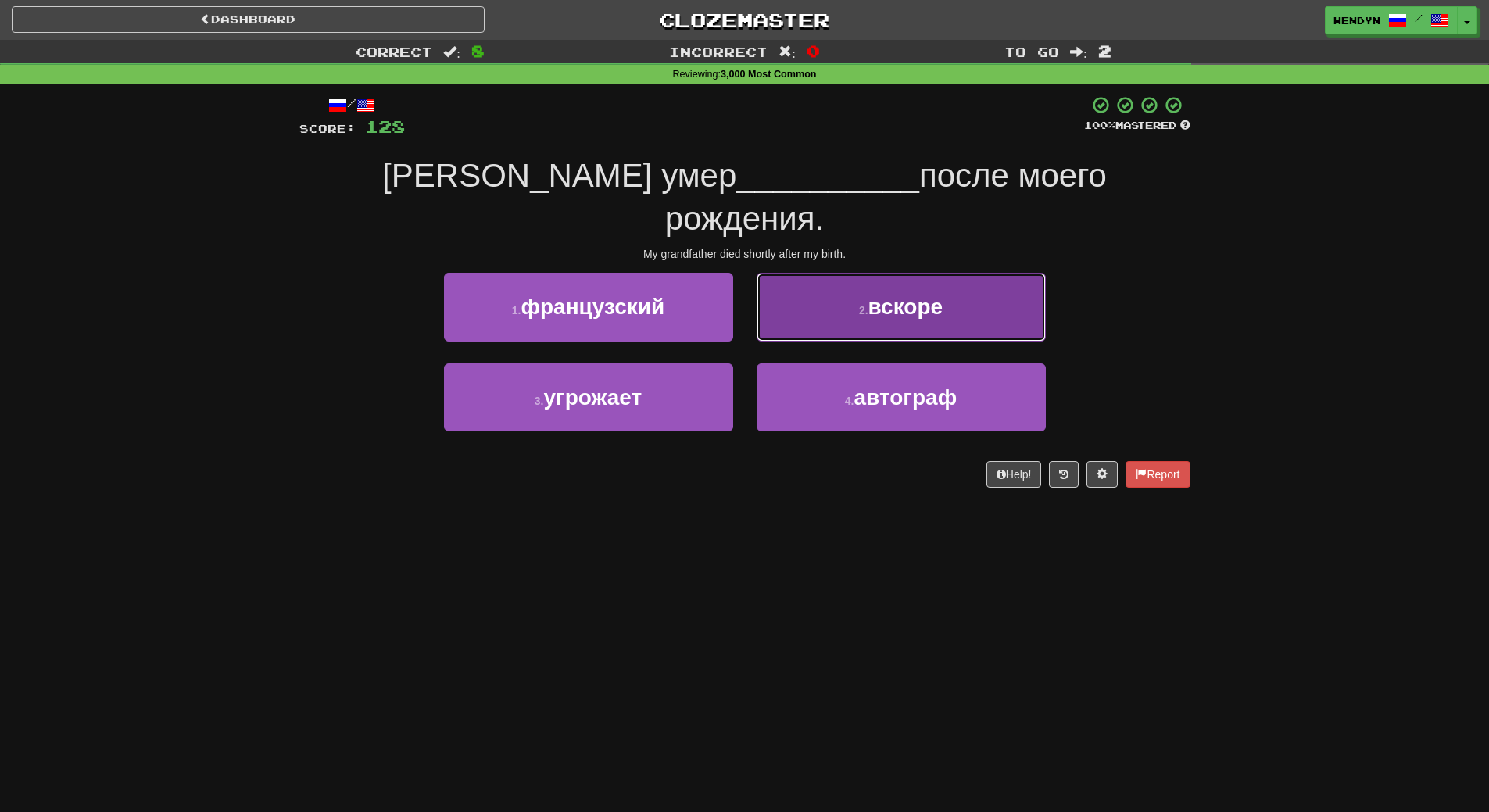
click at [964, 273] on button "2 . вскоре" at bounding box center [901, 306] width 289 height 68
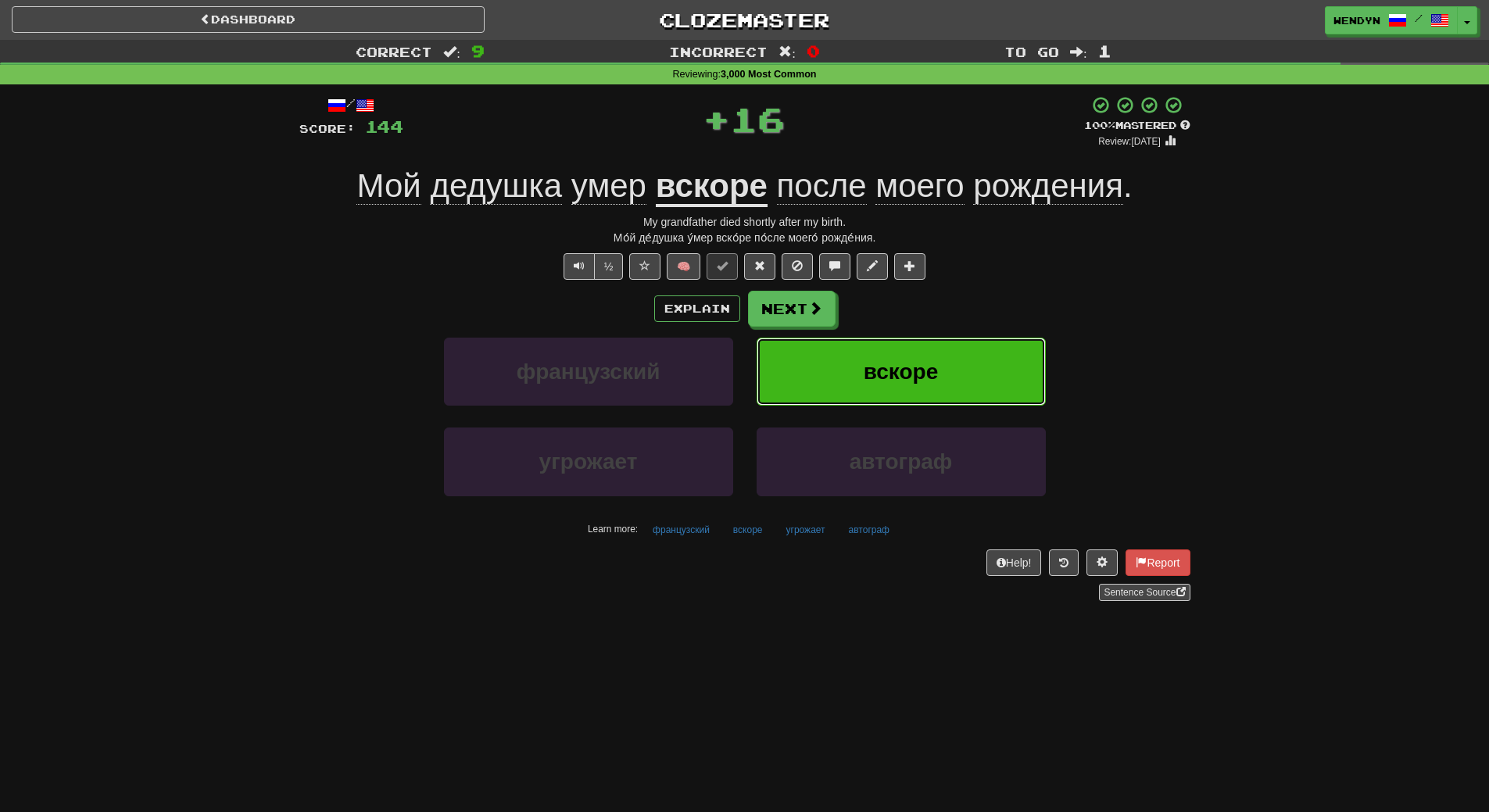
click at [960, 346] on button "вскоре" at bounding box center [901, 371] width 289 height 68
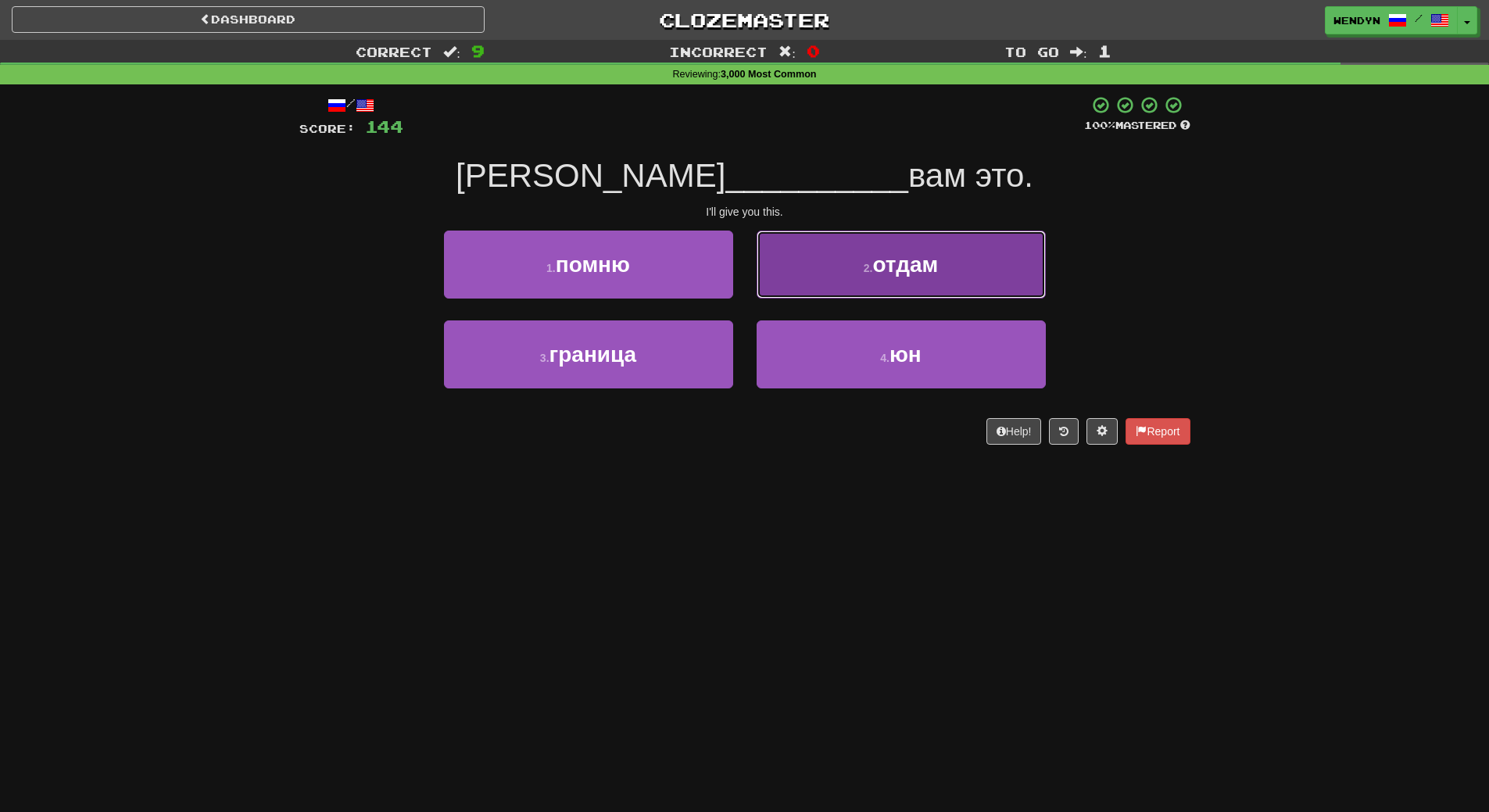
click at [959, 279] on button "2 . отдам" at bounding box center [901, 265] width 289 height 68
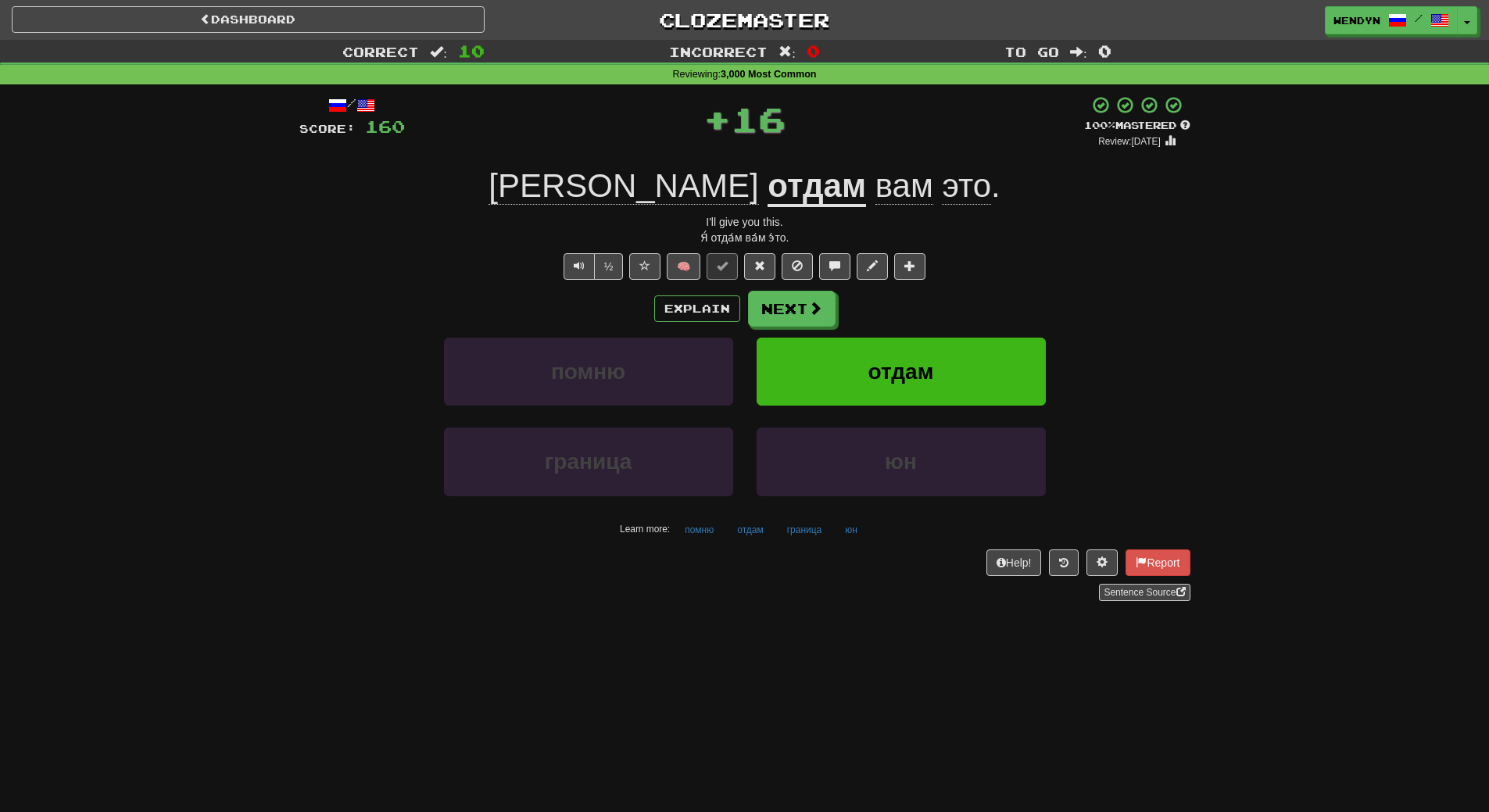
click at [959, 279] on div "½ 🧠" at bounding box center [744, 267] width 891 height 27
click at [948, 376] on button "отдам" at bounding box center [901, 371] width 289 height 68
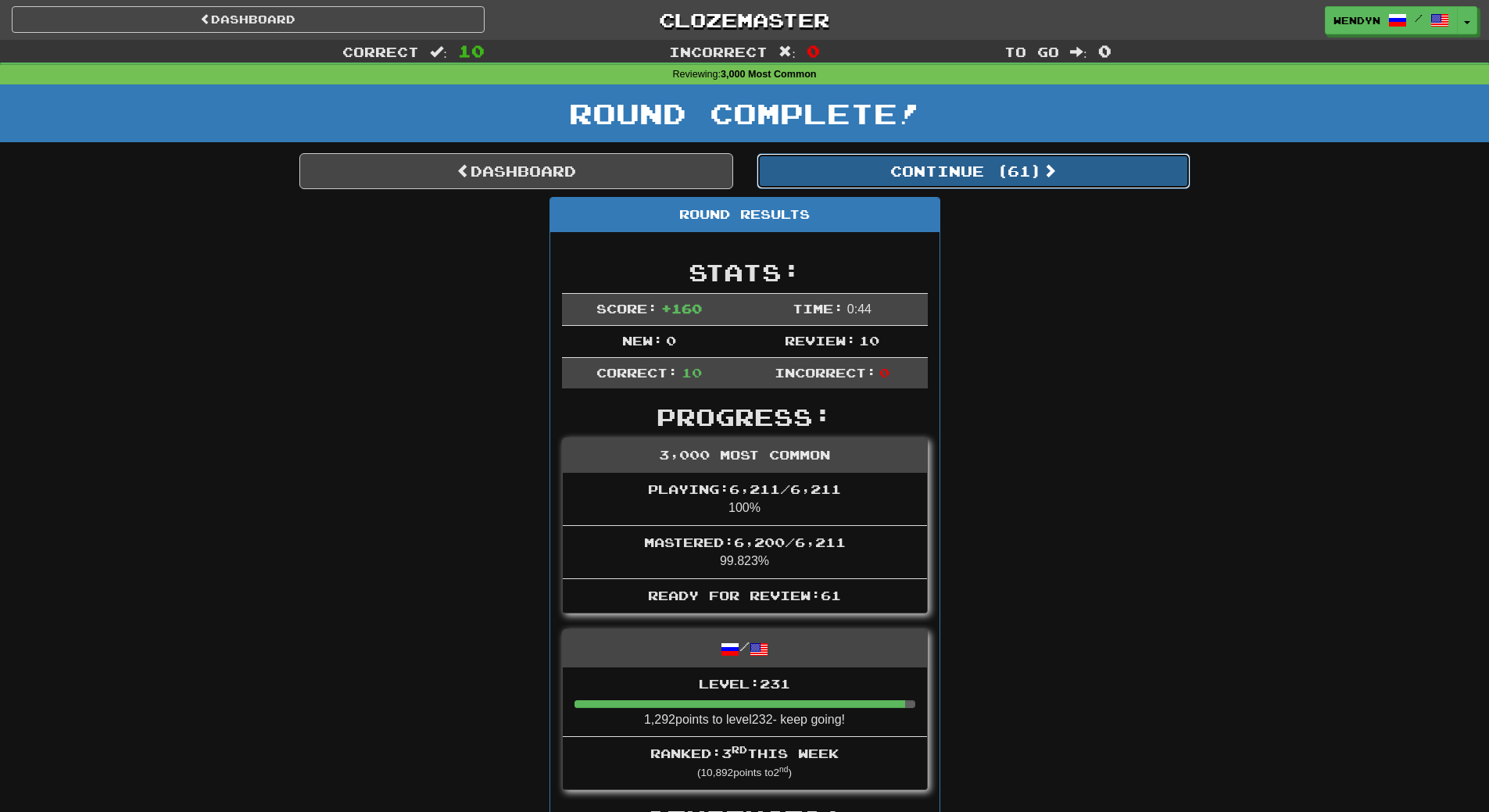
click at [1008, 160] on button "Continue ( 61 )" at bounding box center [973, 170] width 434 height 36
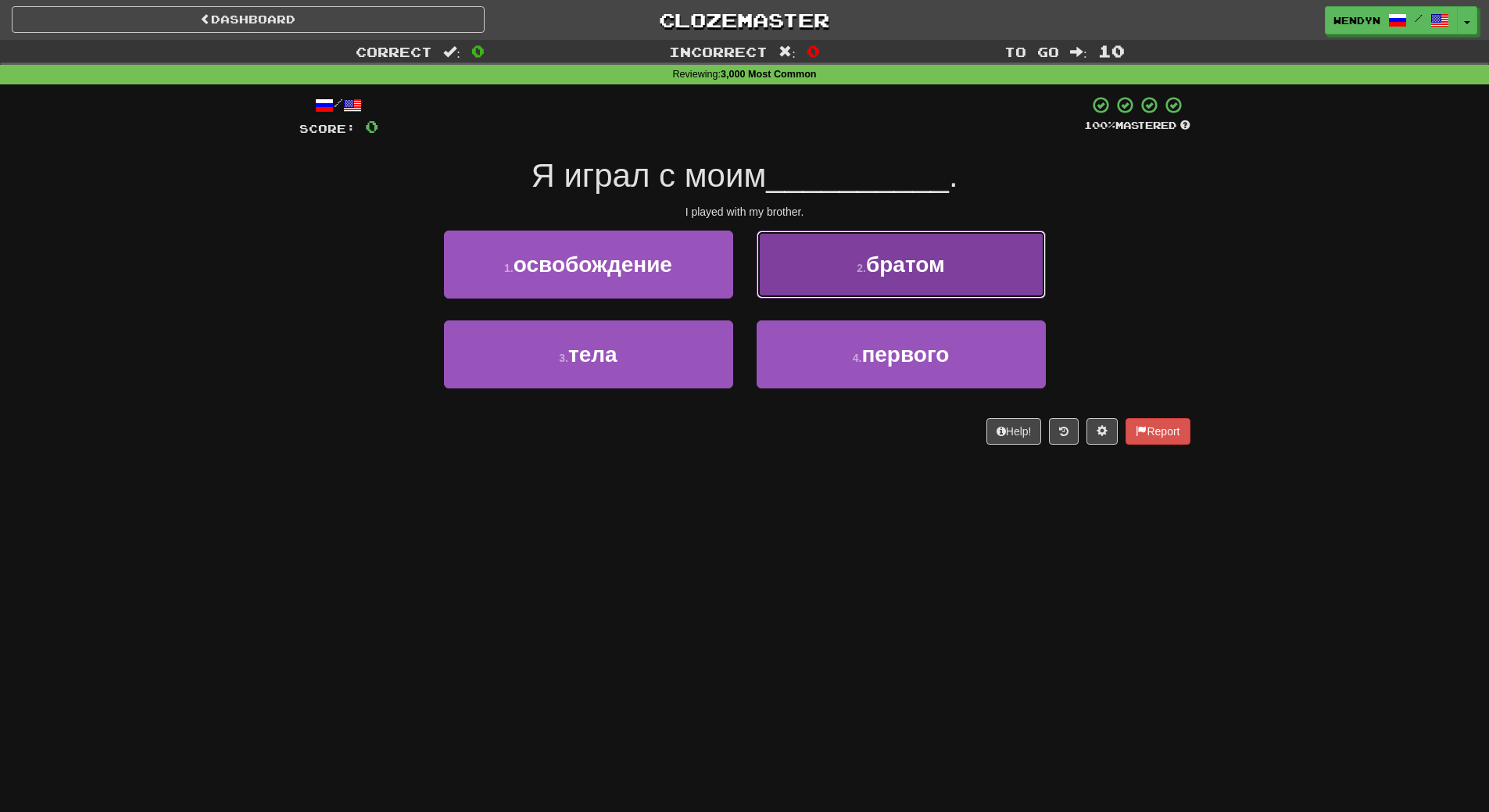
click at [900, 276] on button "2 . братом" at bounding box center [901, 265] width 289 height 68
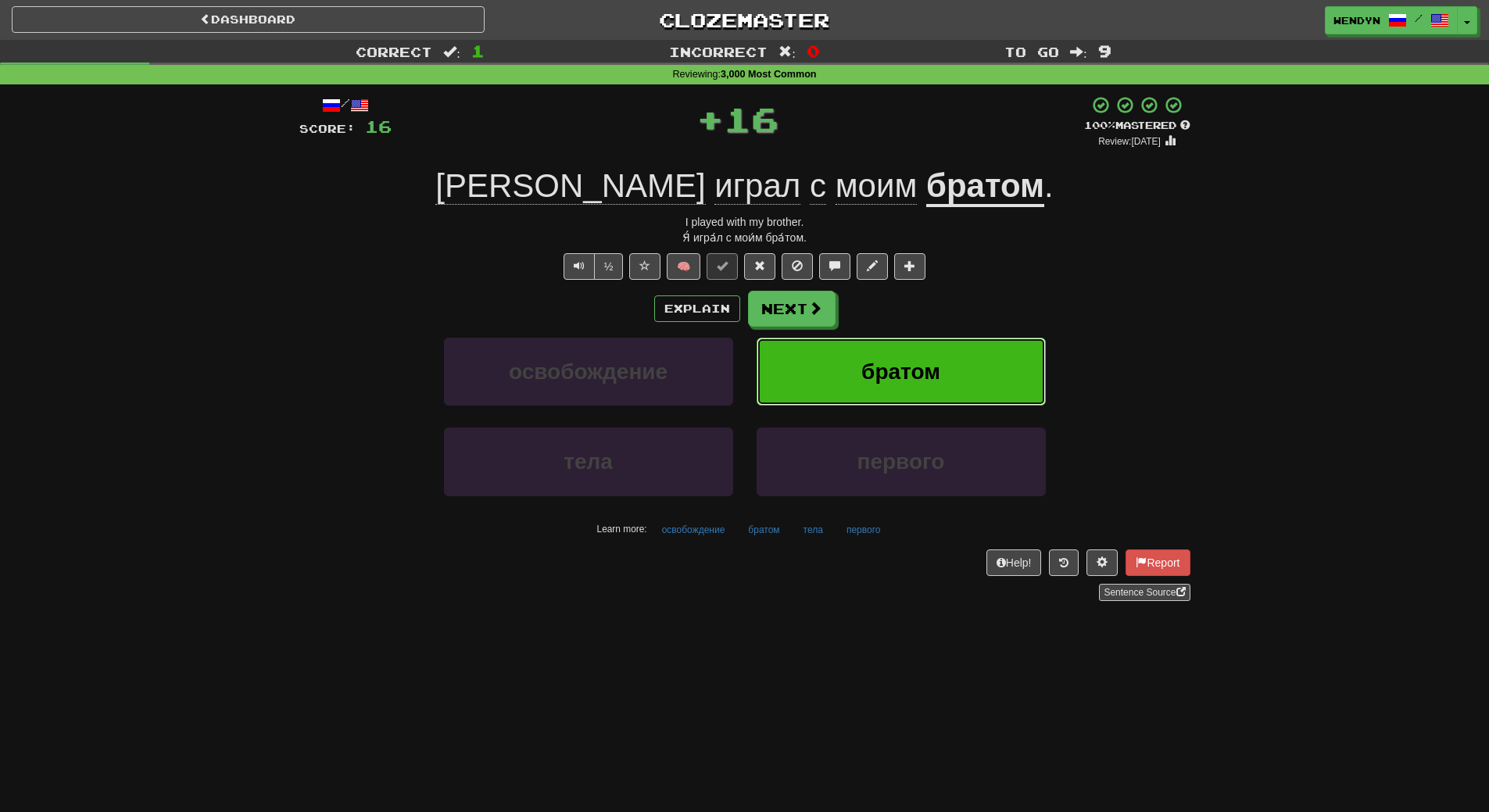
click at [897, 343] on button "братом" at bounding box center [901, 371] width 289 height 68
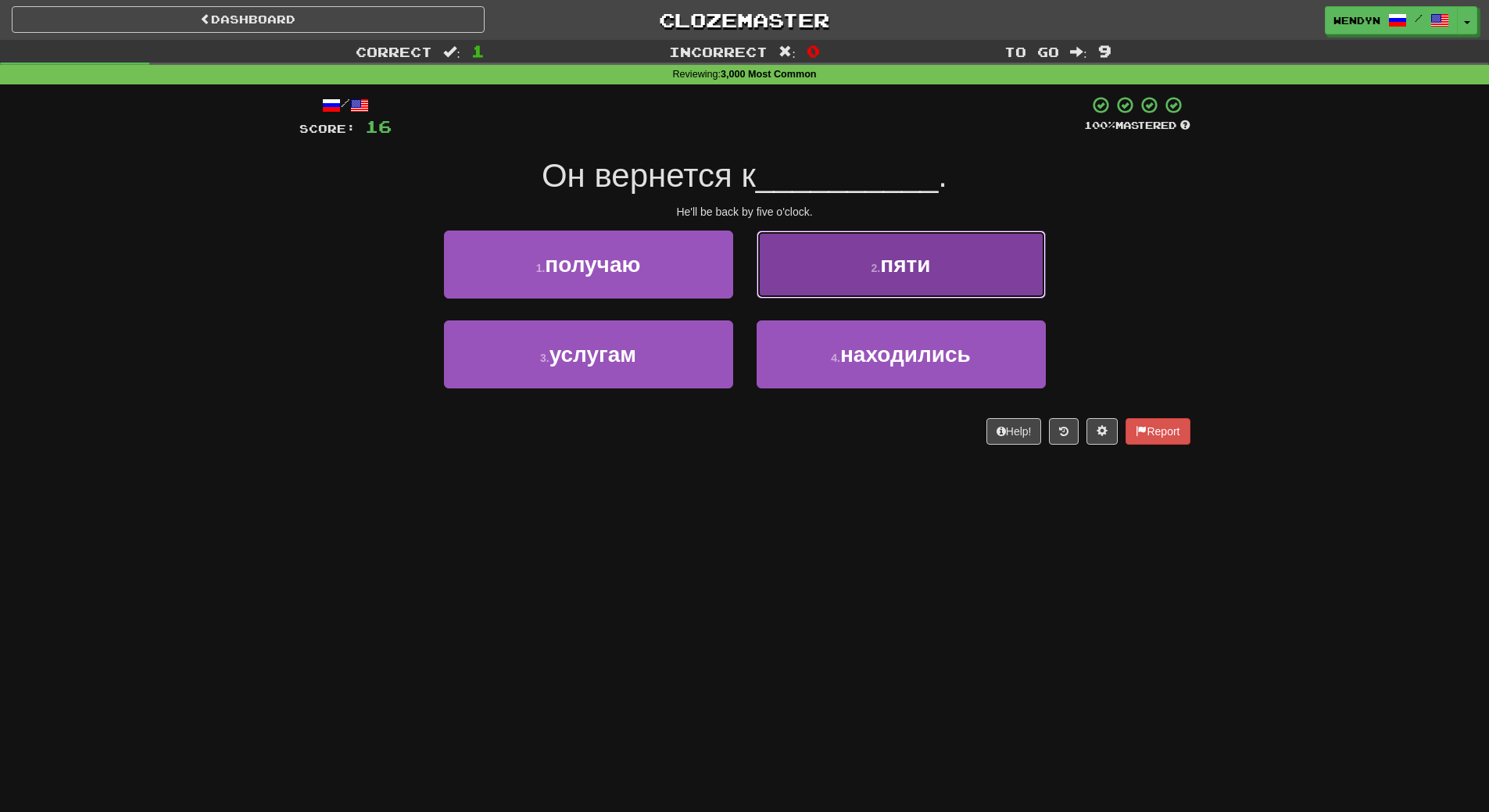
click at [956, 249] on button "2 . пяти" at bounding box center [901, 265] width 289 height 68
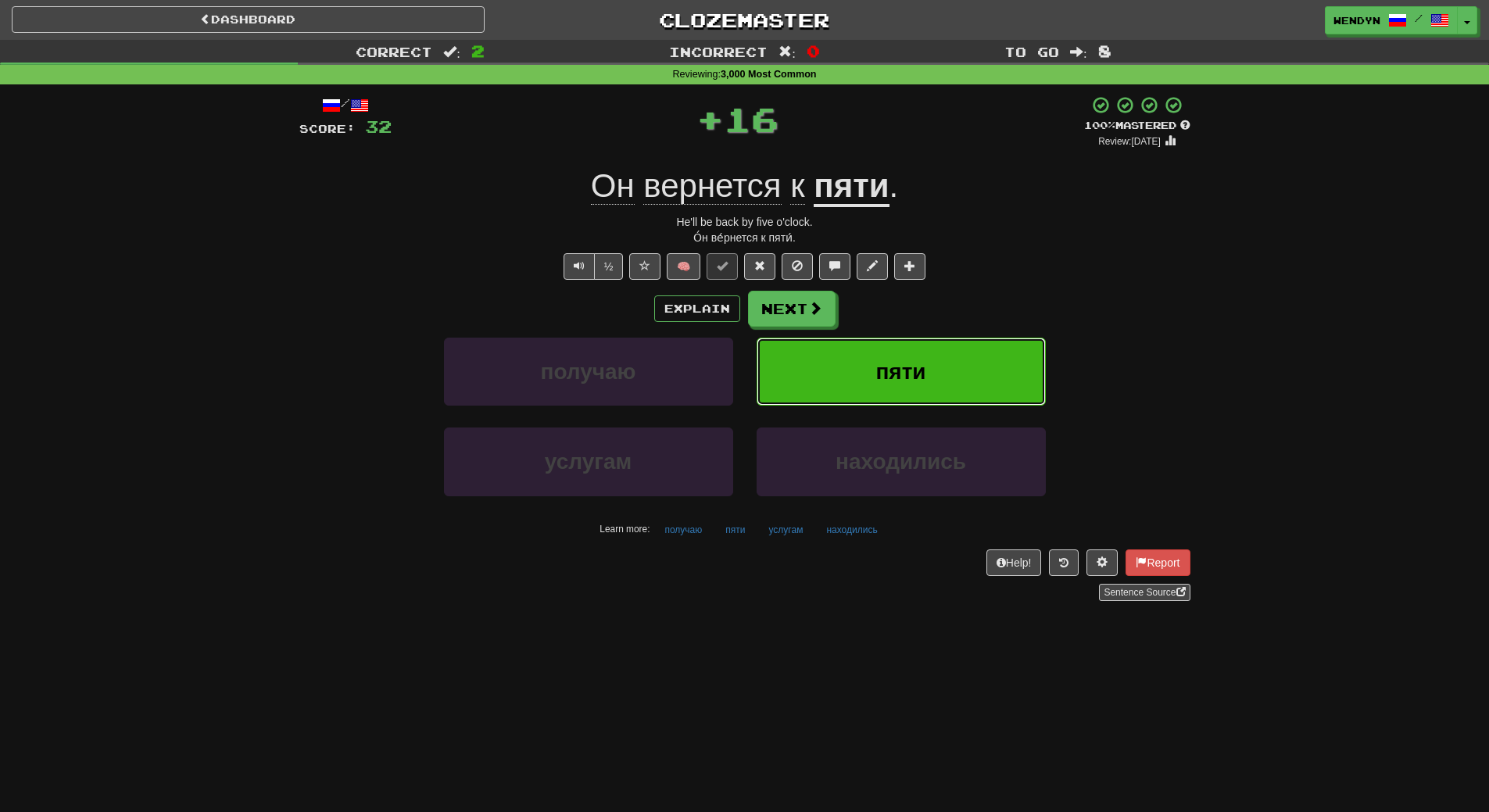
click at [944, 377] on button "пяти" at bounding box center [901, 371] width 289 height 68
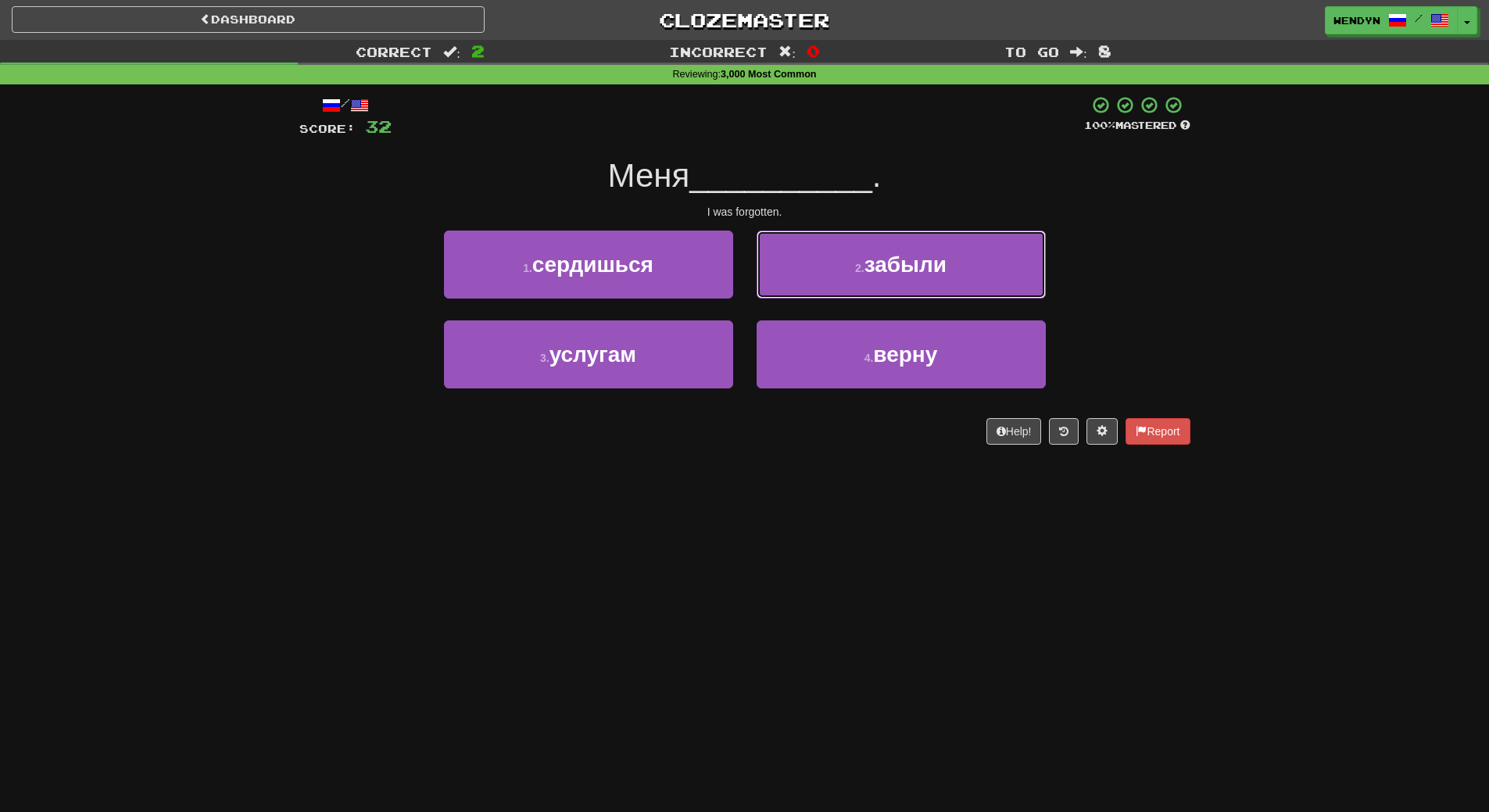
drag, startPoint x: 933, startPoint y: 244, endPoint x: 935, endPoint y: 288, distance: 44.0
click at [933, 247] on button "2 . забыли" at bounding box center [901, 265] width 289 height 68
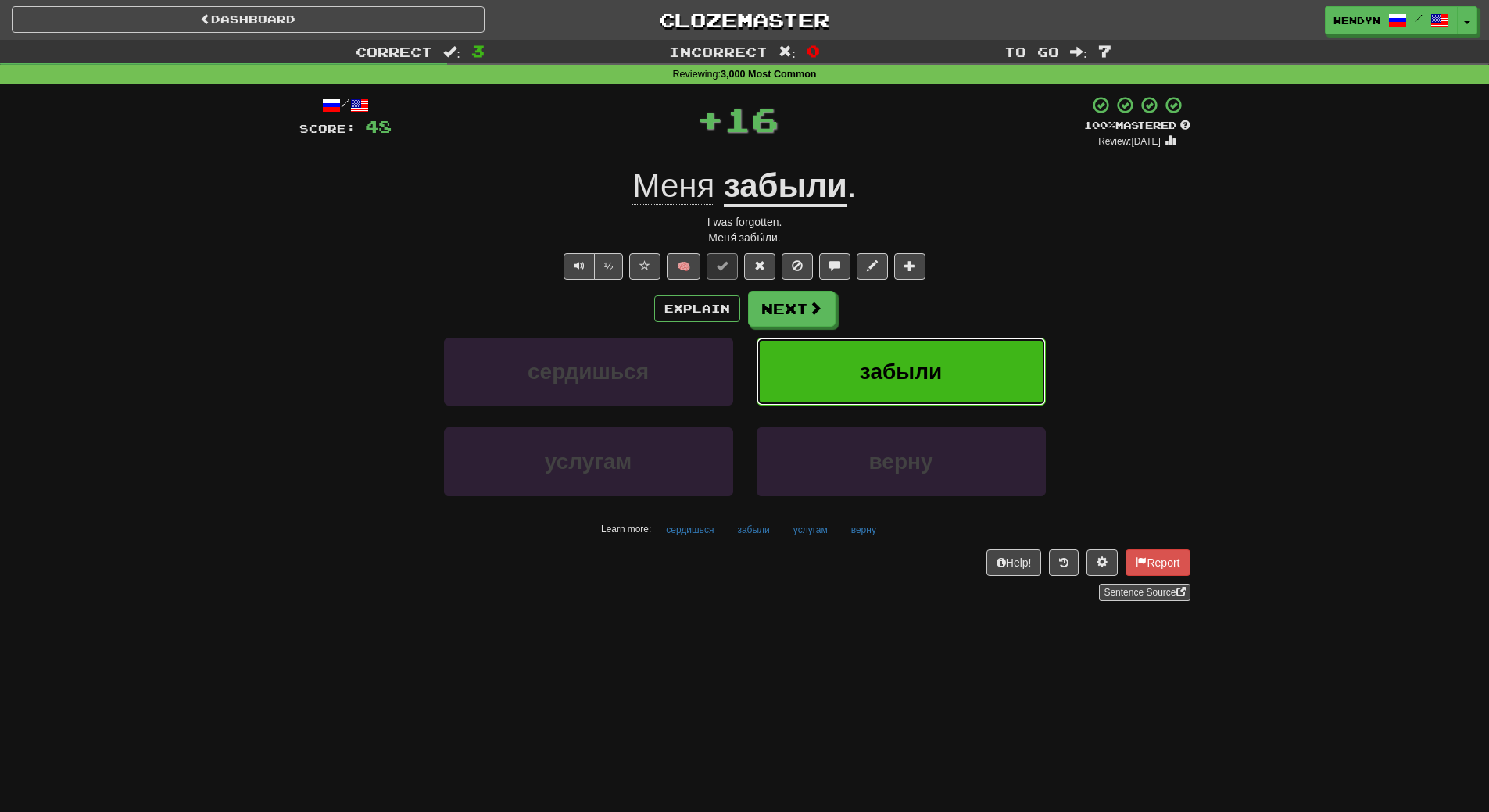
click at [935, 368] on span "забыли" at bounding box center [901, 371] width 82 height 24
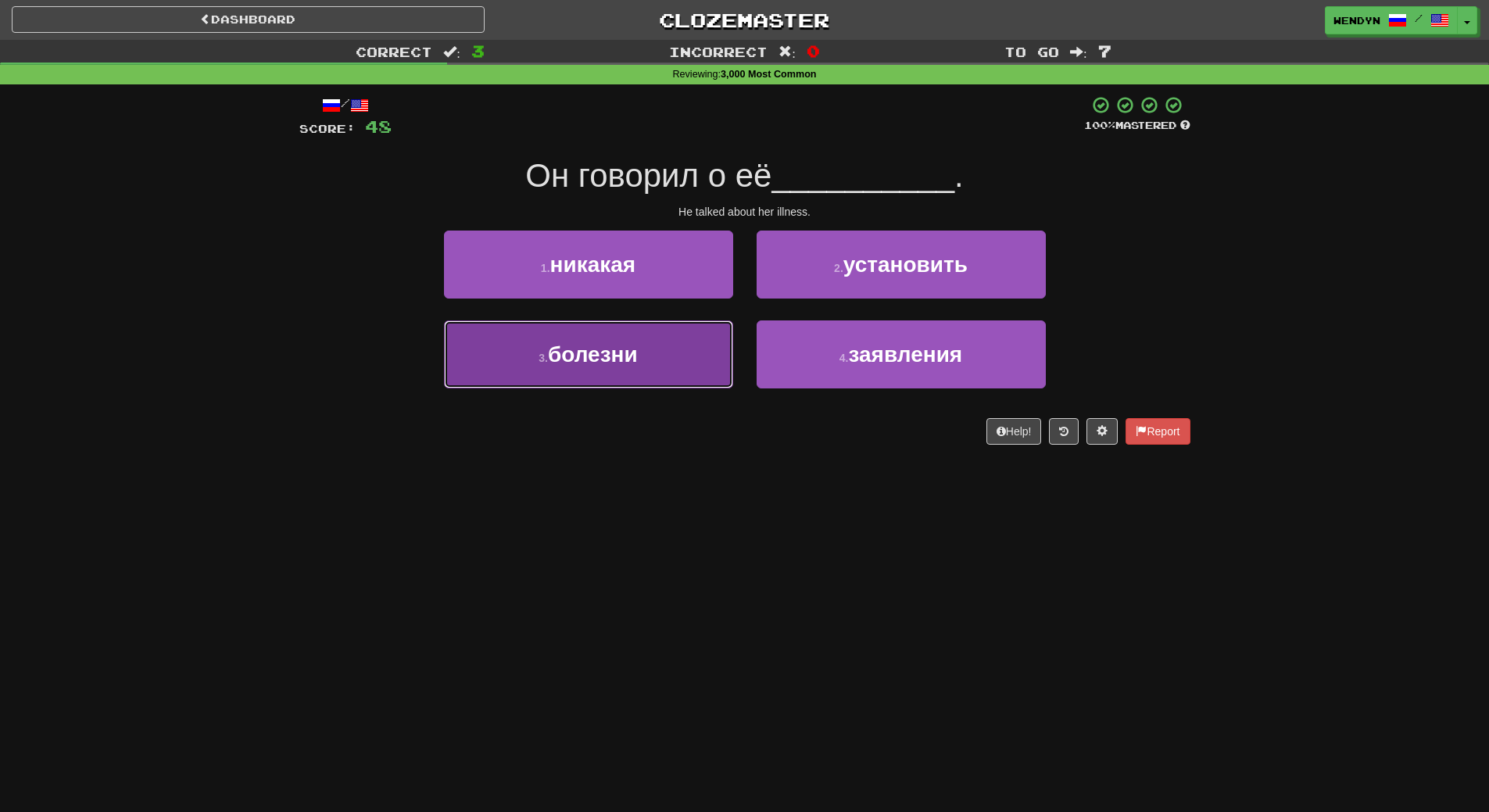
drag, startPoint x: 674, startPoint y: 355, endPoint x: 673, endPoint y: 432, distance: 77.0
click at [674, 362] on button "3 . болезни" at bounding box center [589, 354] width 289 height 68
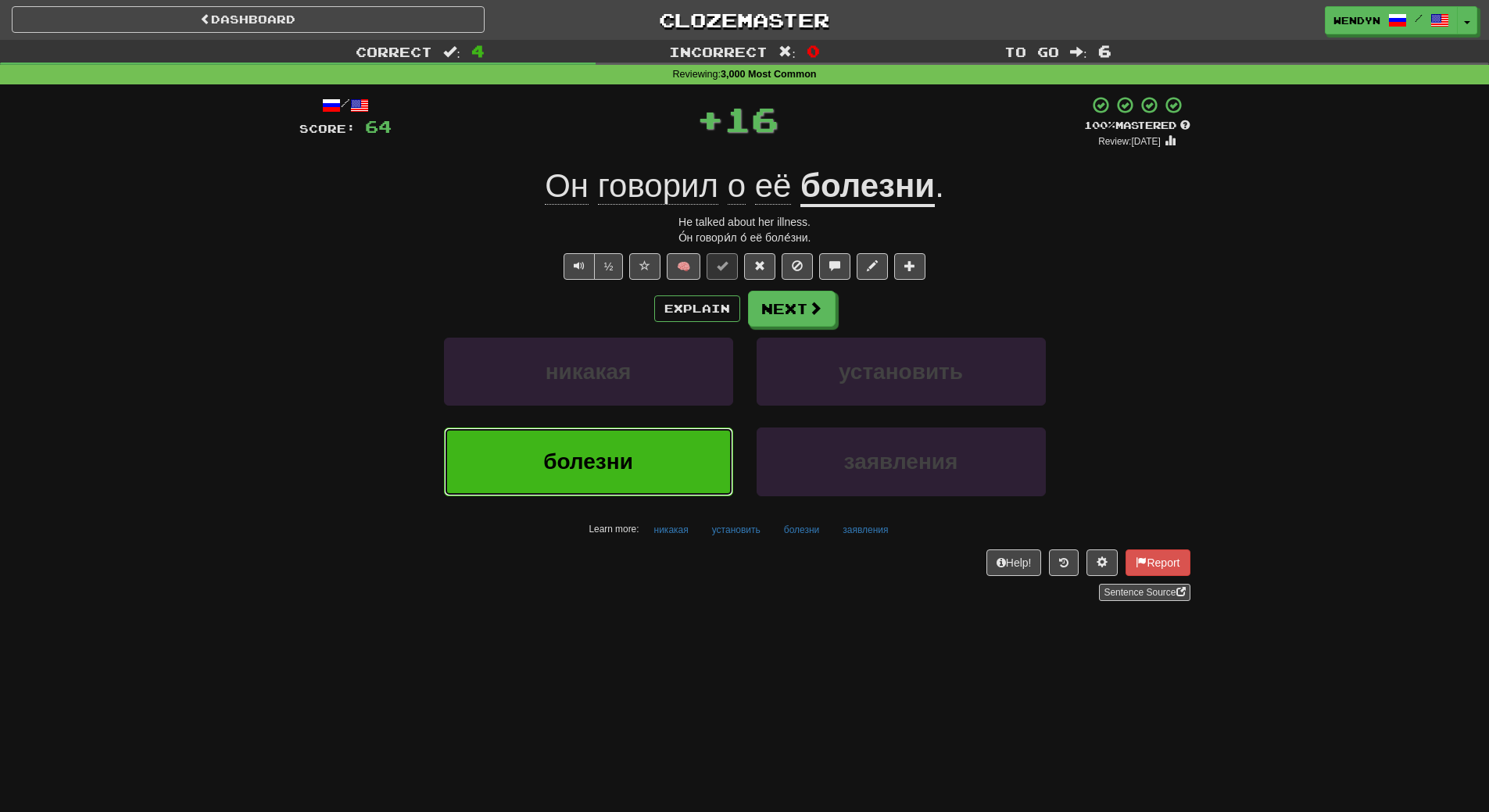
click at [673, 440] on button "болезни" at bounding box center [589, 461] width 289 height 68
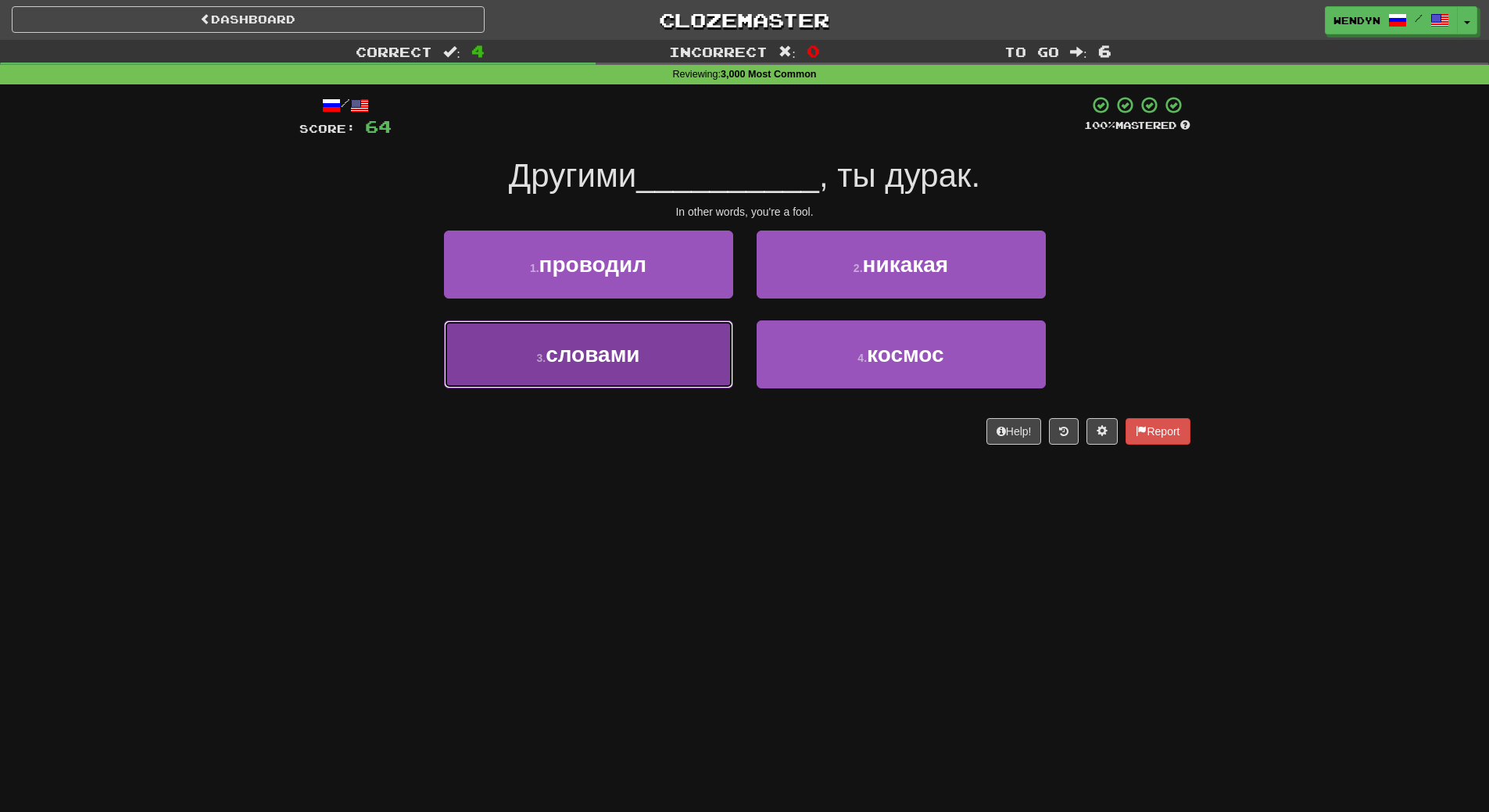
click at [666, 371] on button "3 . словами" at bounding box center [589, 354] width 289 height 68
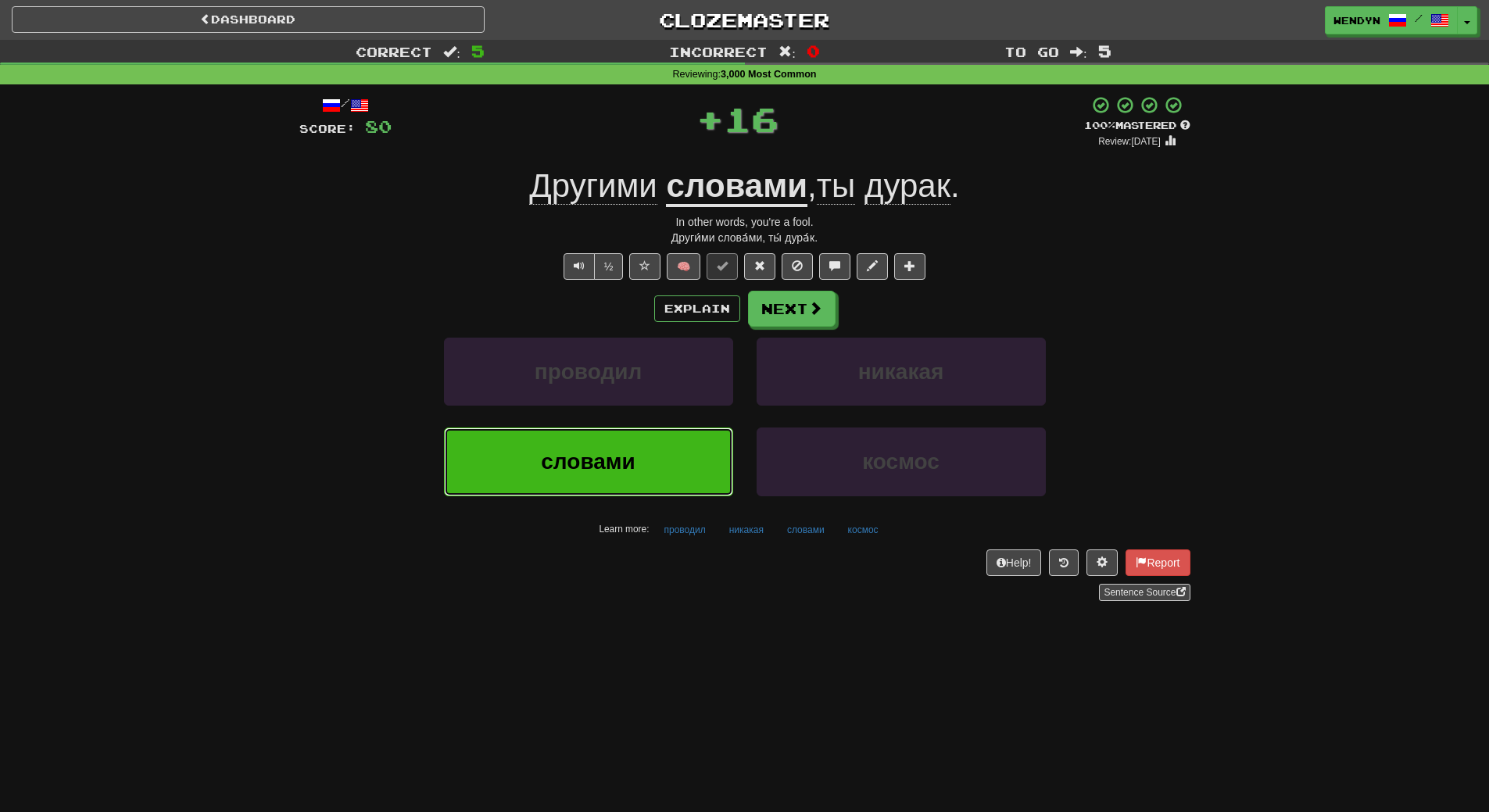
click at [660, 438] on button "словами" at bounding box center [589, 461] width 289 height 68
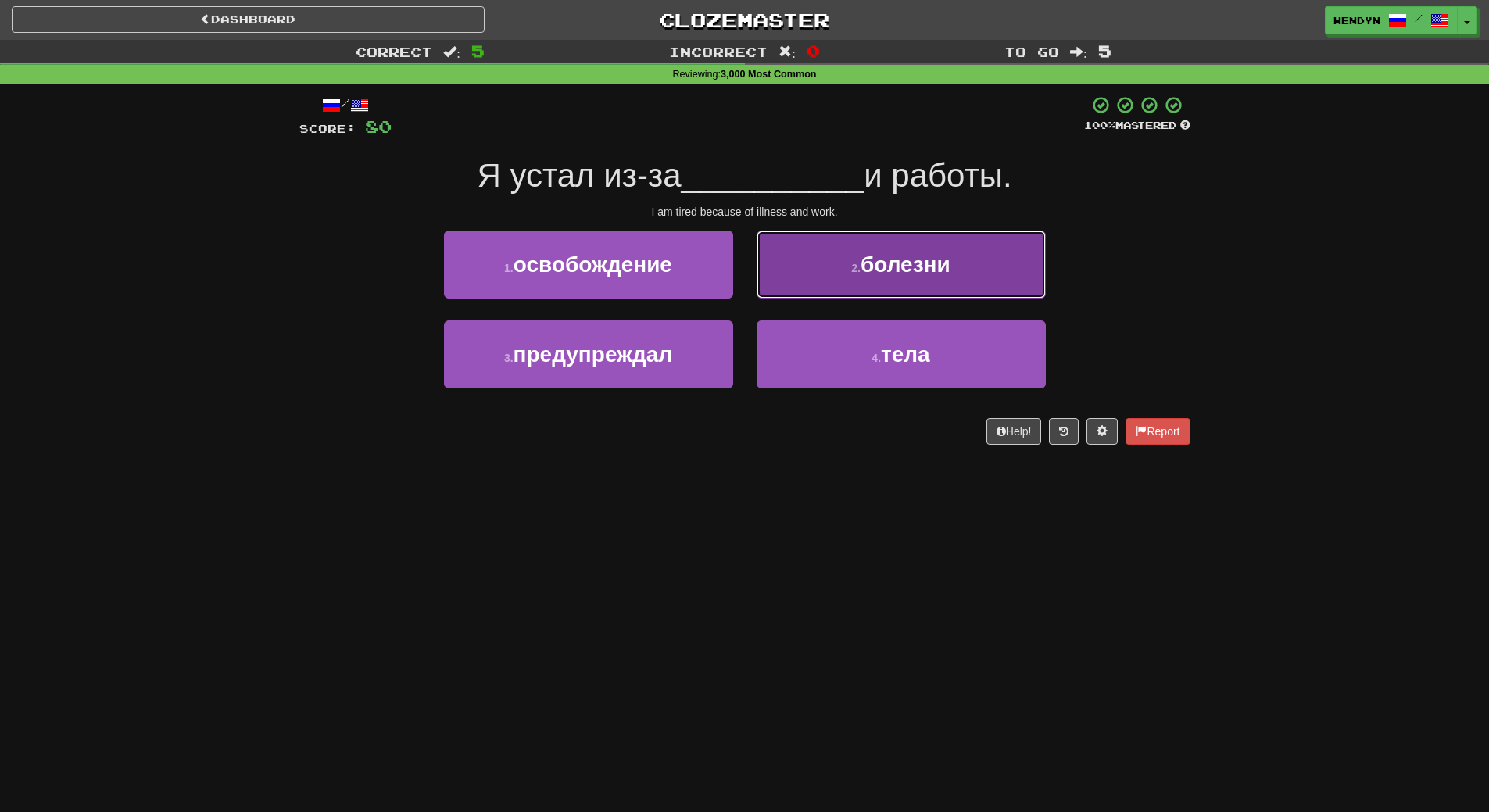
click at [921, 287] on button "2 . болезни" at bounding box center [901, 265] width 289 height 68
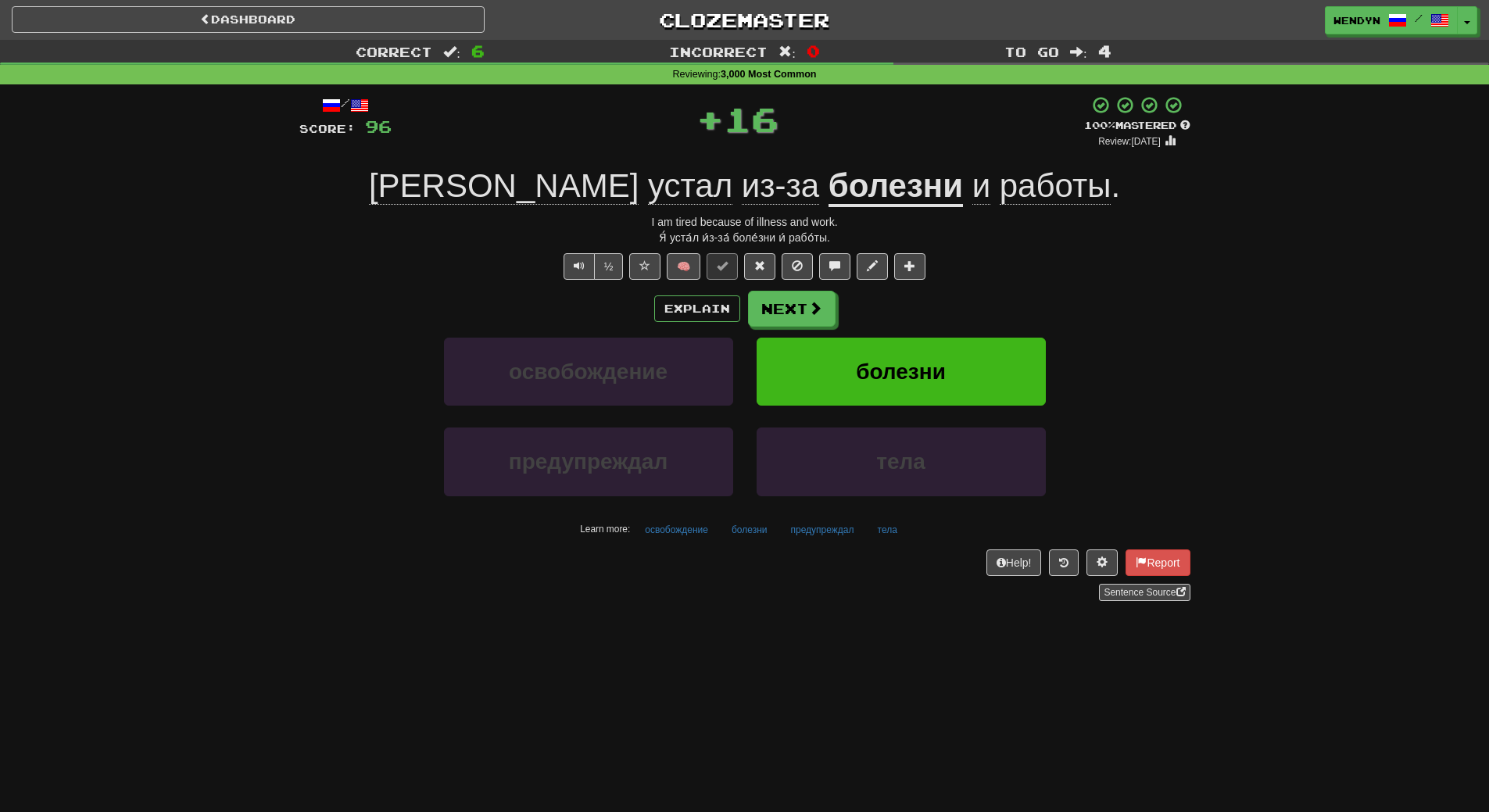
click at [921, 330] on div "Explain Next освобождение болезни предупреждал тела Learn more: освобождение бо…" at bounding box center [744, 416] width 891 height 251
click at [911, 368] on span "болезни" at bounding box center [900, 371] width 90 height 24
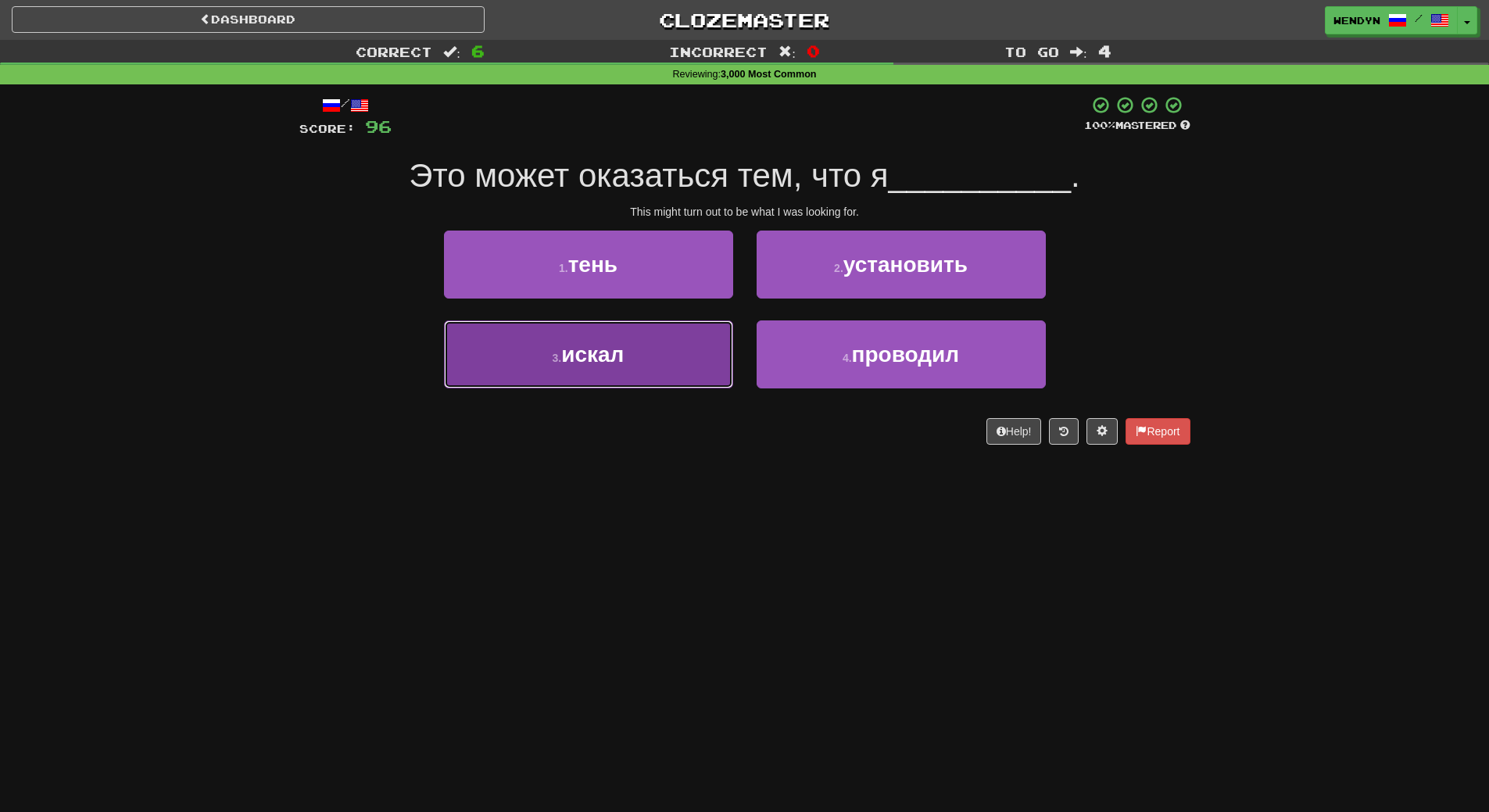
click at [712, 364] on button "3 . искал" at bounding box center [589, 354] width 289 height 68
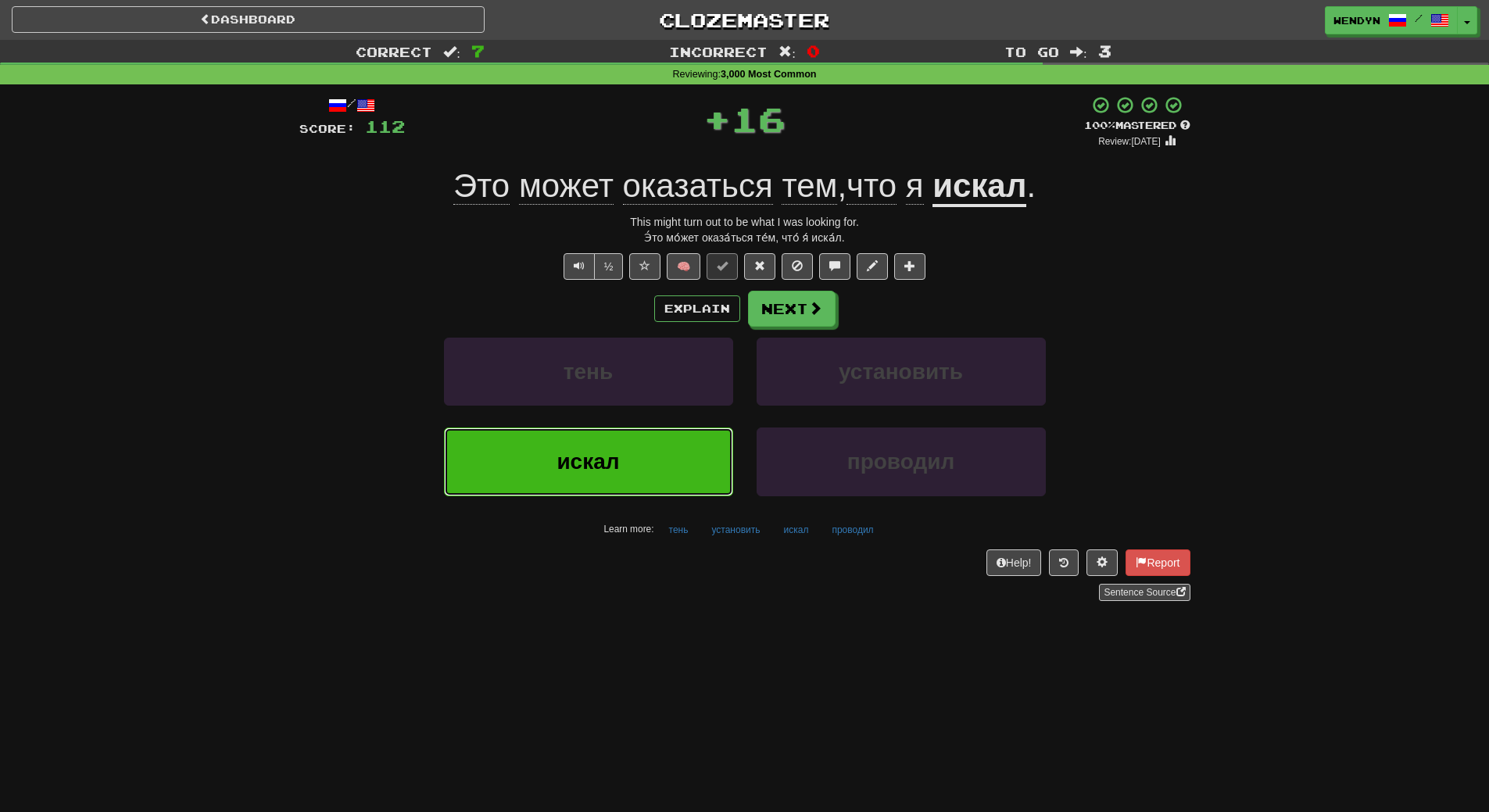
click at [679, 444] on button "искал" at bounding box center [589, 461] width 289 height 68
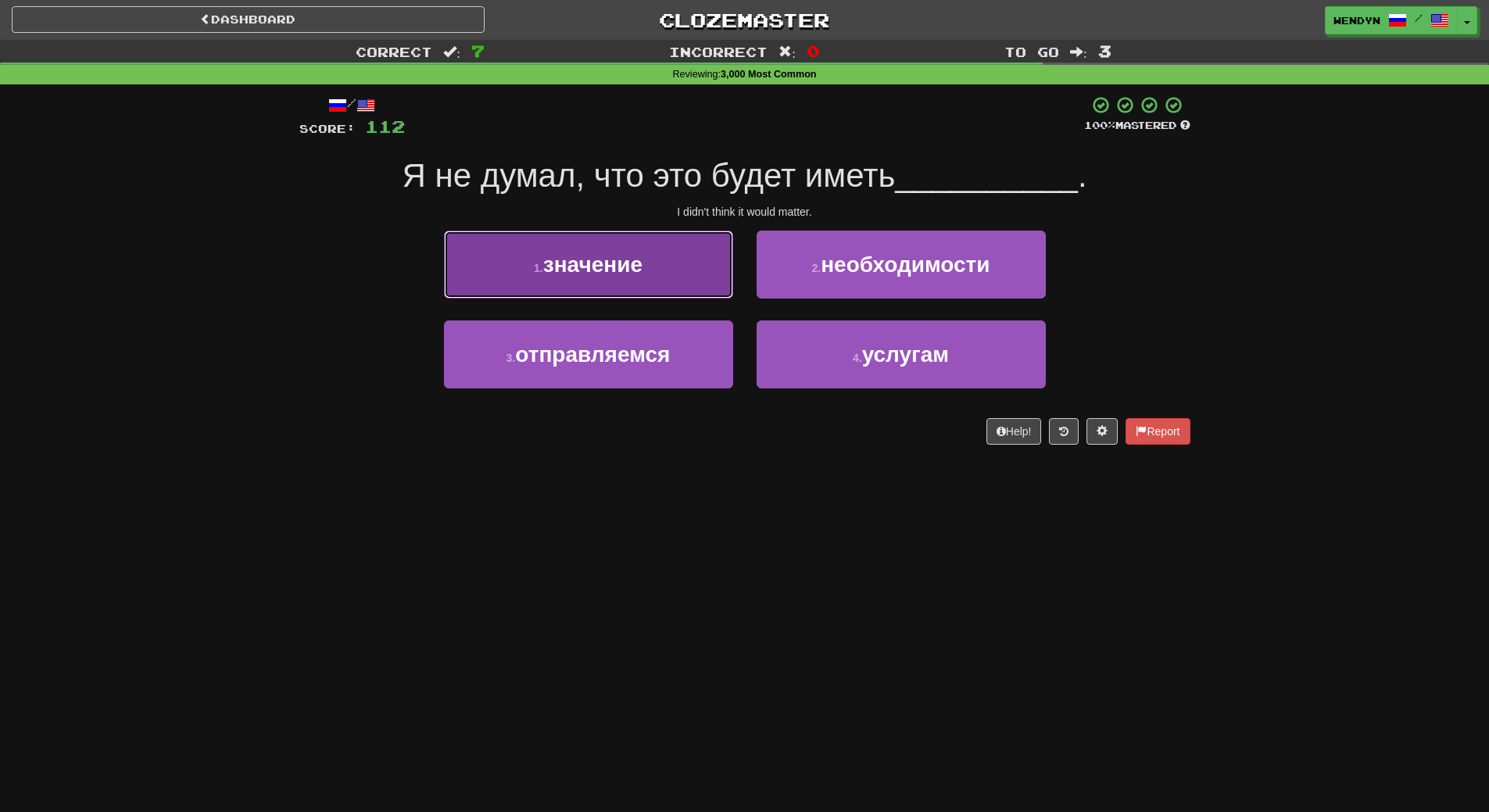
click at [687, 248] on button "1 . значение" at bounding box center [589, 265] width 289 height 68
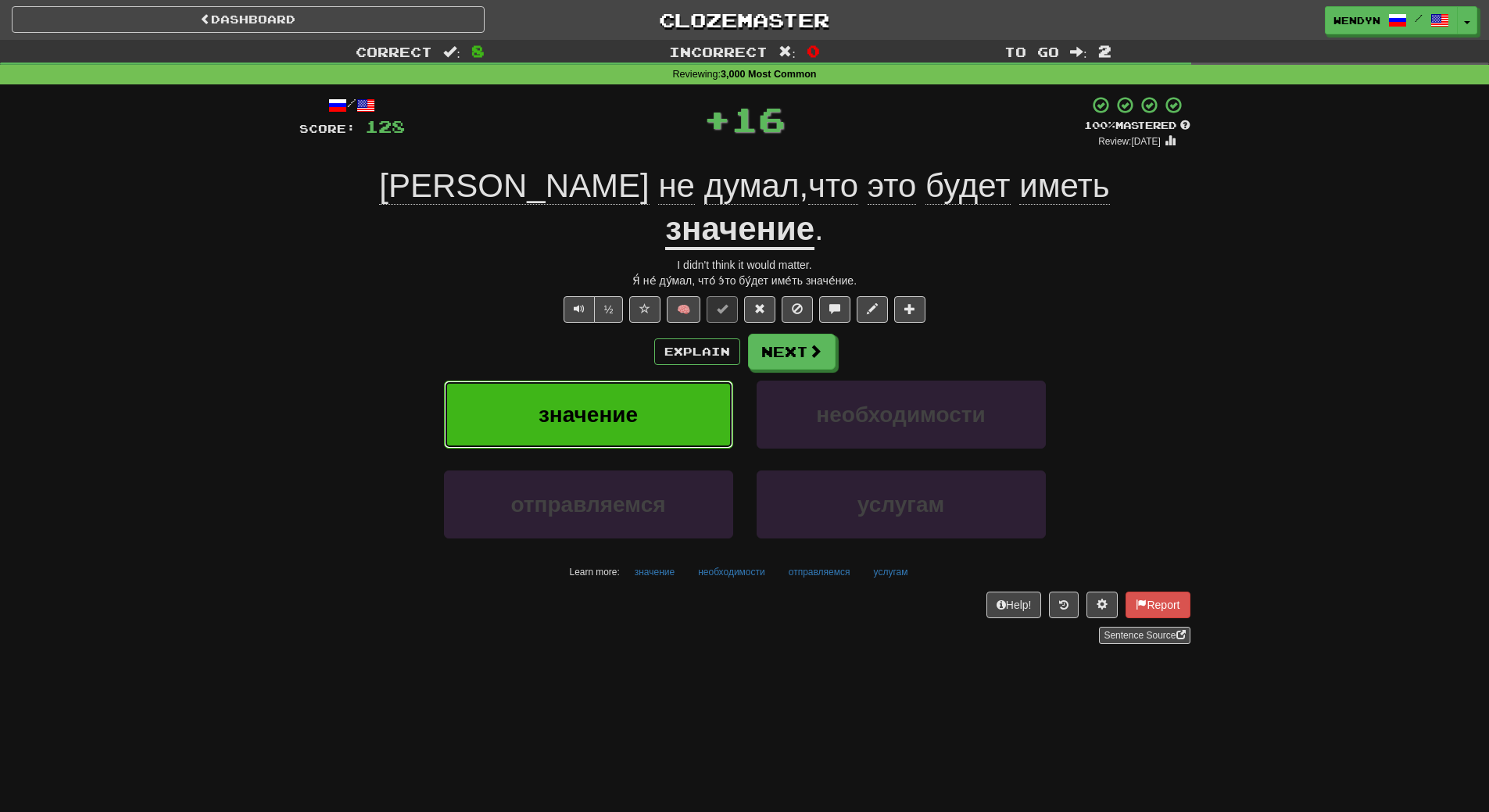
click at [641, 380] on button "значение" at bounding box center [589, 414] width 289 height 68
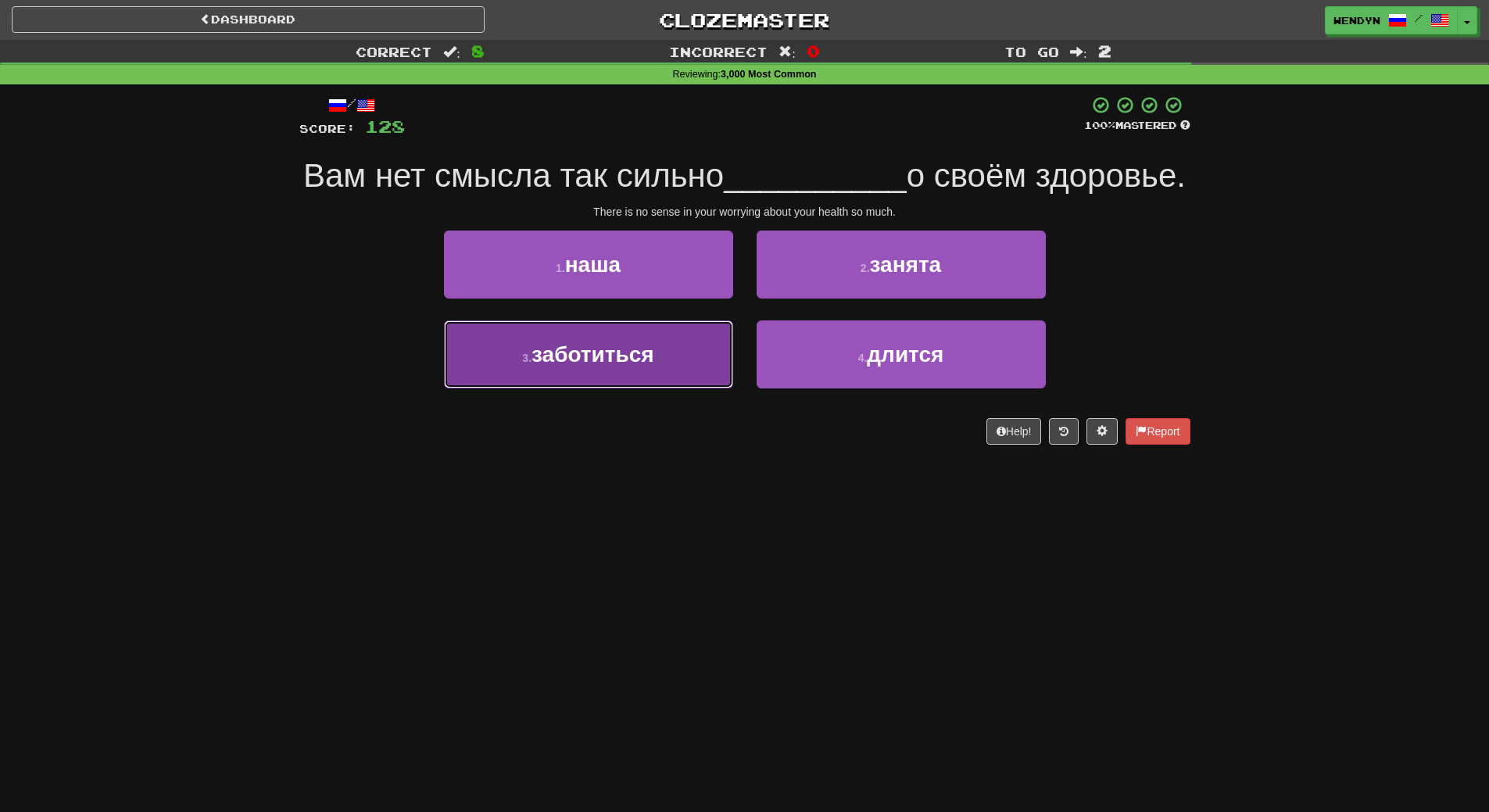
click at [673, 389] on button "3 . заботиться" at bounding box center [589, 354] width 289 height 68
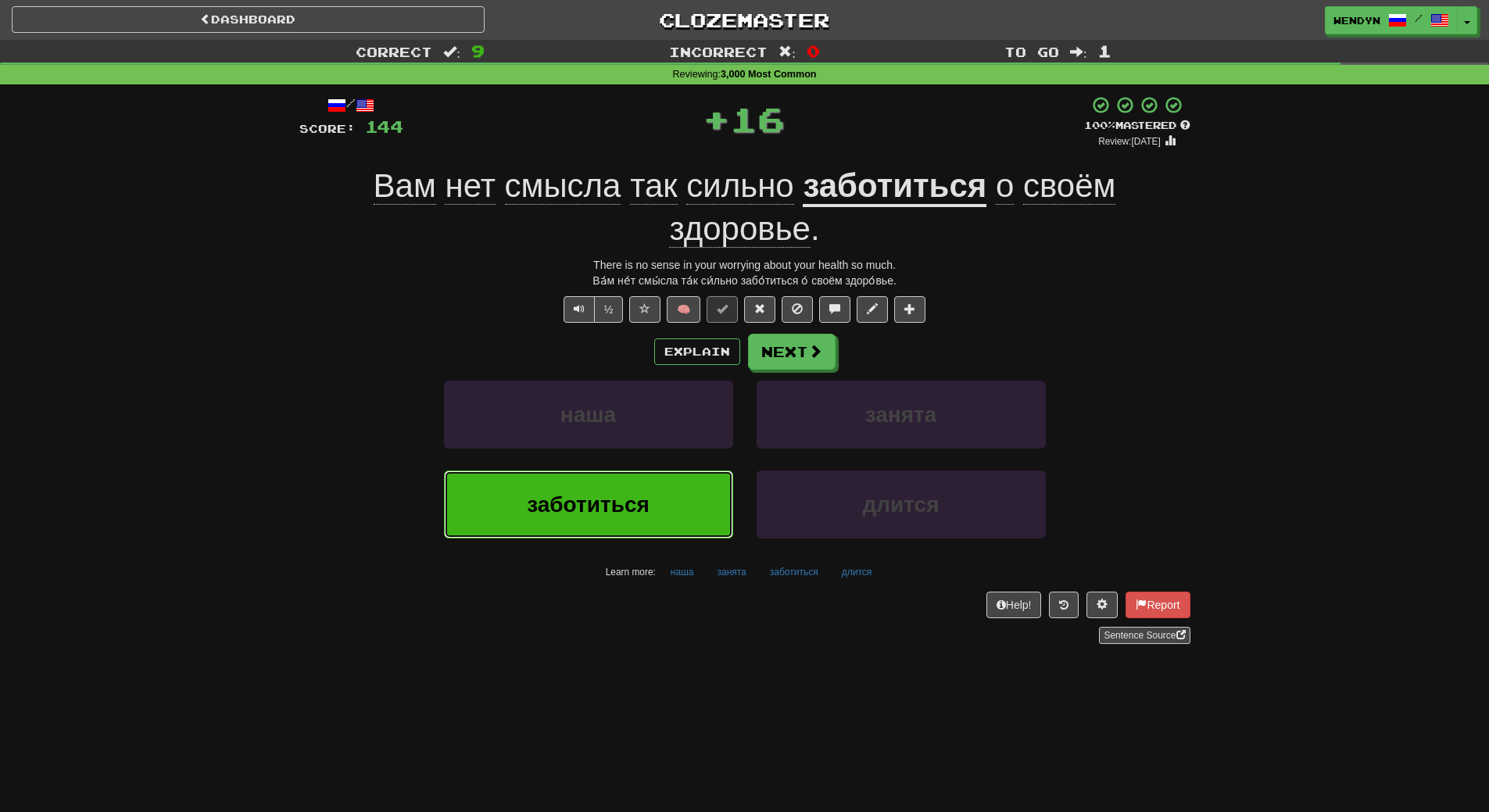
click at [649, 504] on span "заботиться" at bounding box center [588, 504] width 123 height 24
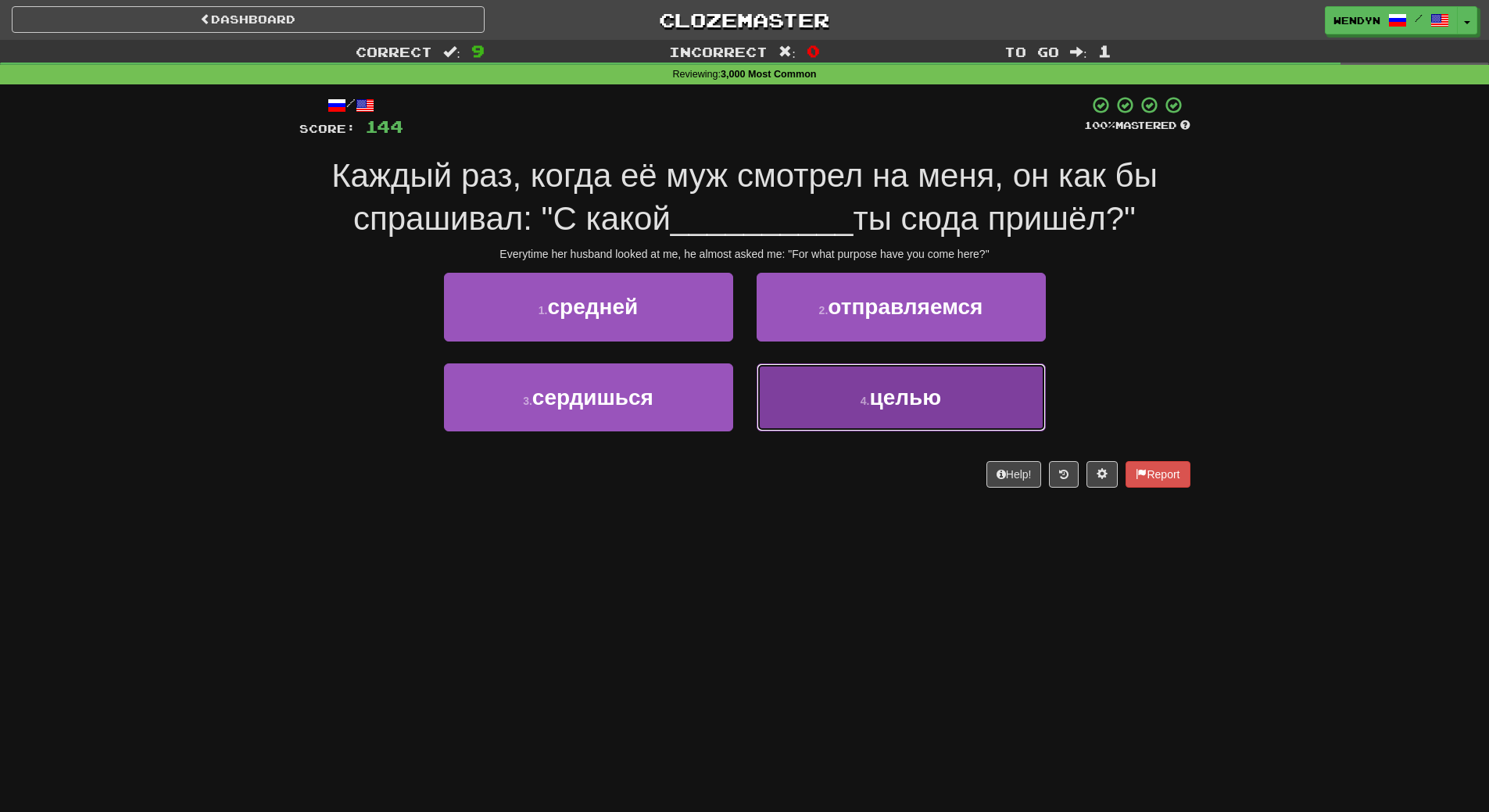
click at [870, 424] on button "4 . целью" at bounding box center [901, 397] width 289 height 68
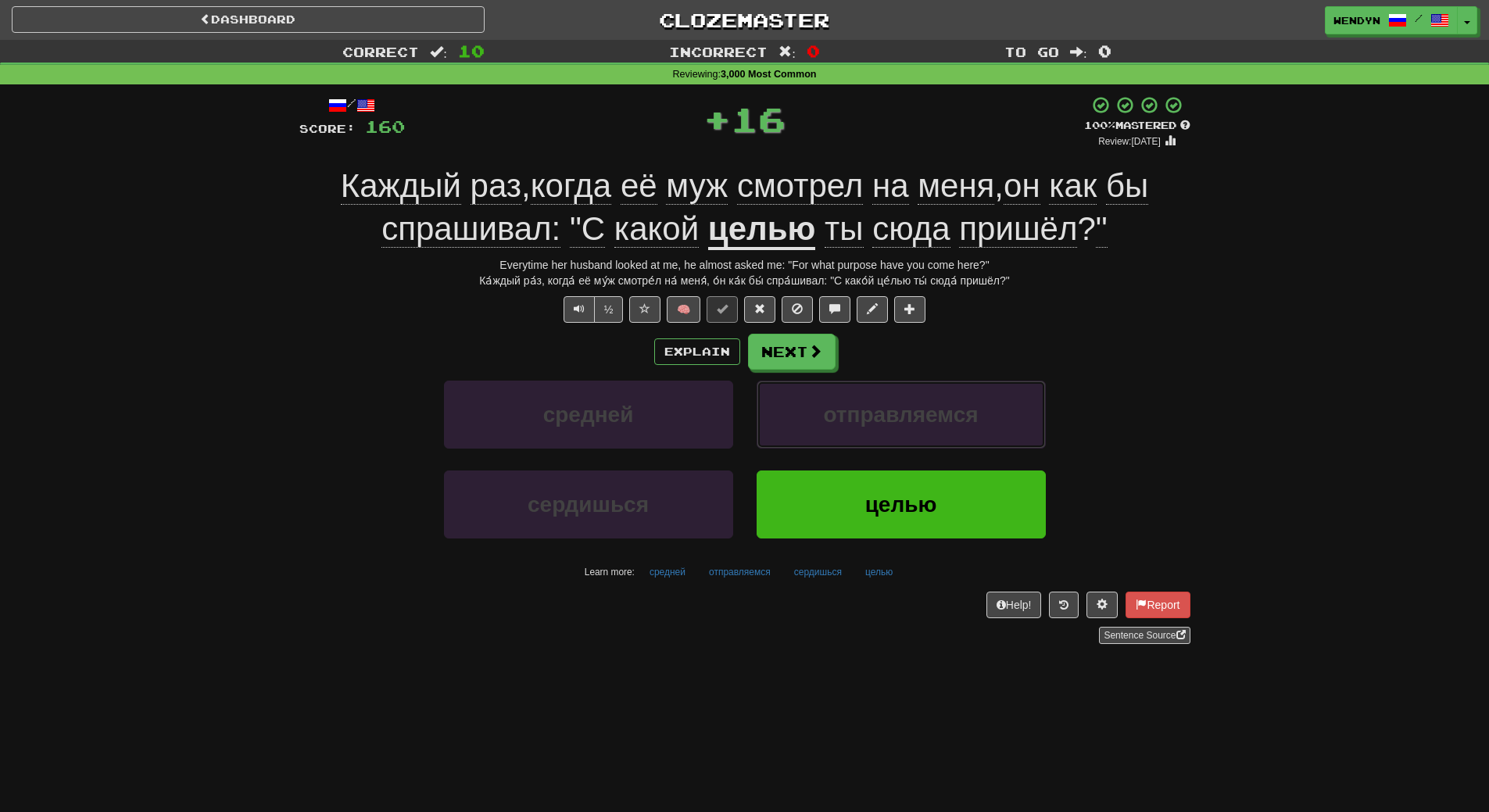
click at [870, 424] on span "отправляемся" at bounding box center [900, 414] width 155 height 24
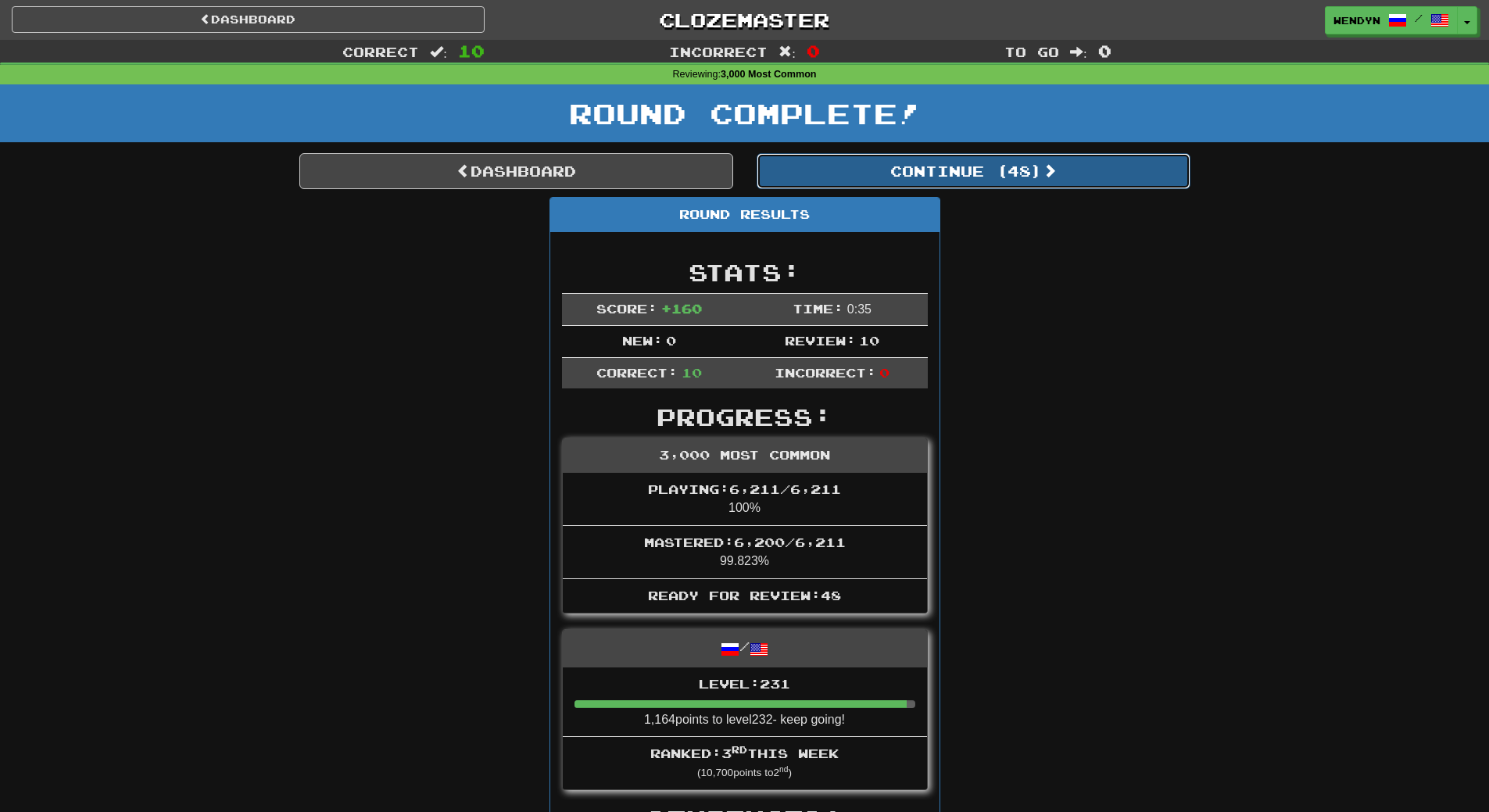
click at [1000, 170] on button "Continue ( 48 )" at bounding box center [973, 170] width 434 height 36
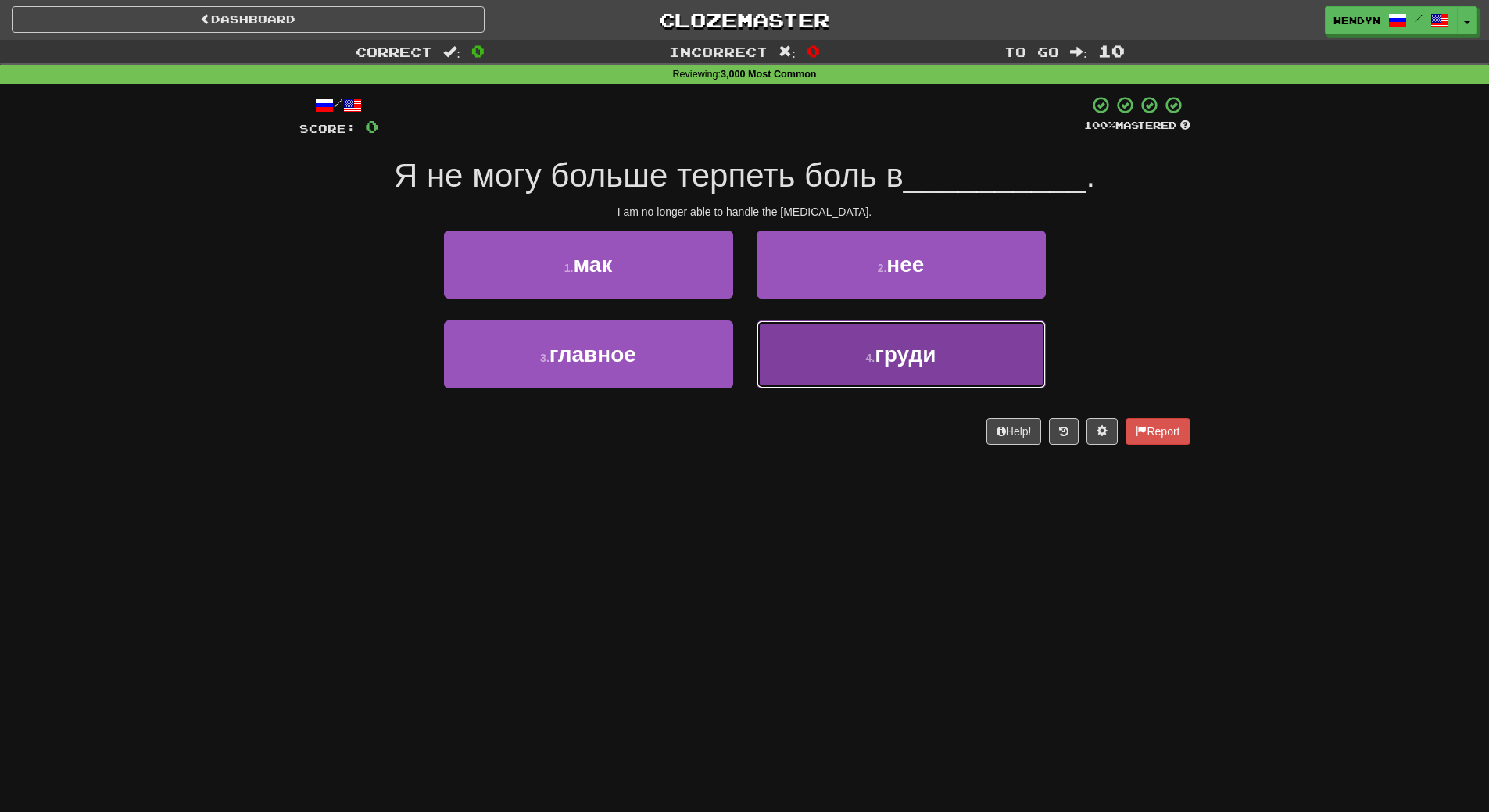
click at [943, 367] on button "4 . груди" at bounding box center [901, 354] width 289 height 68
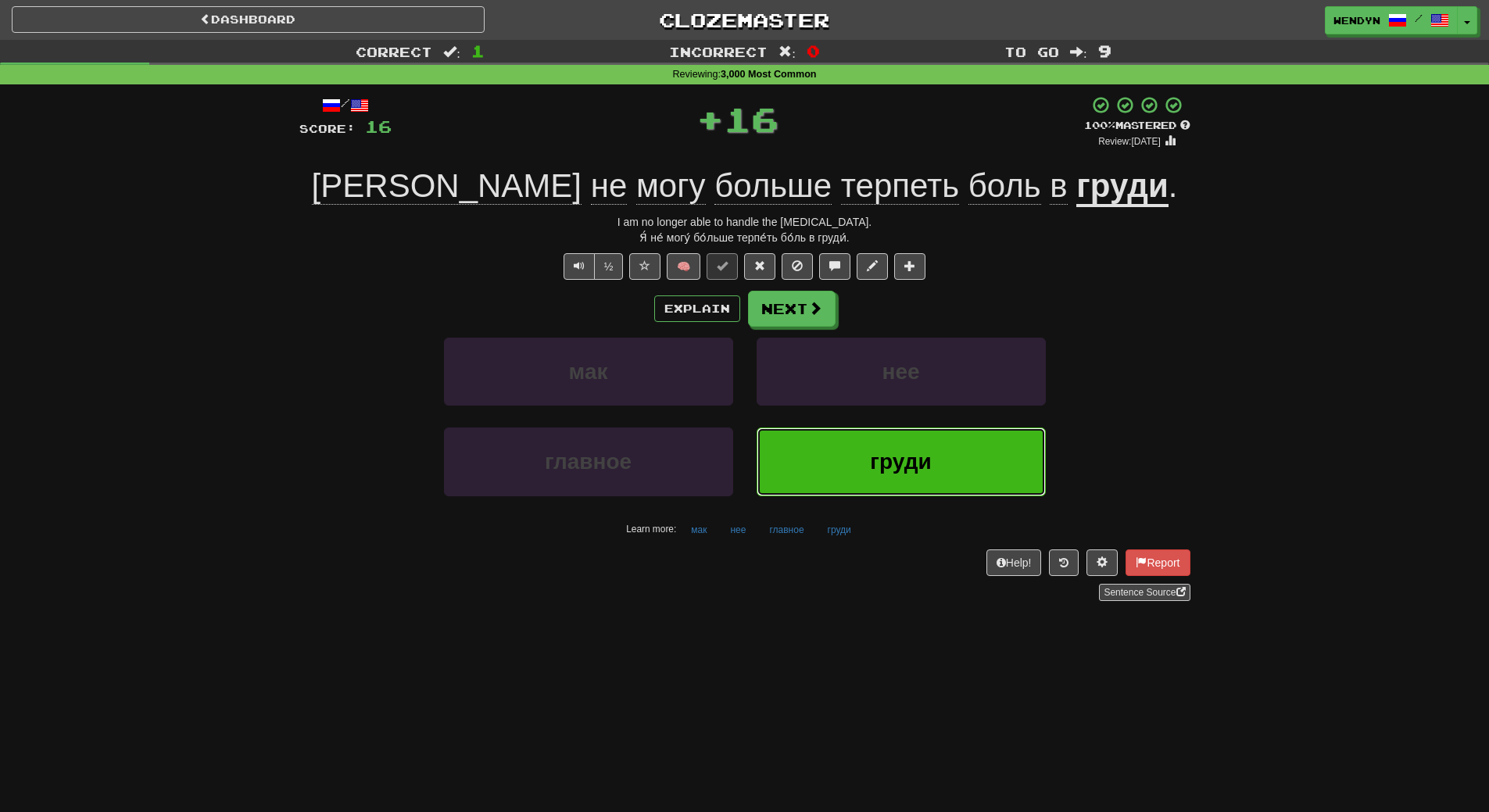
click at [904, 461] on span "груди" at bounding box center [900, 461] width 61 height 24
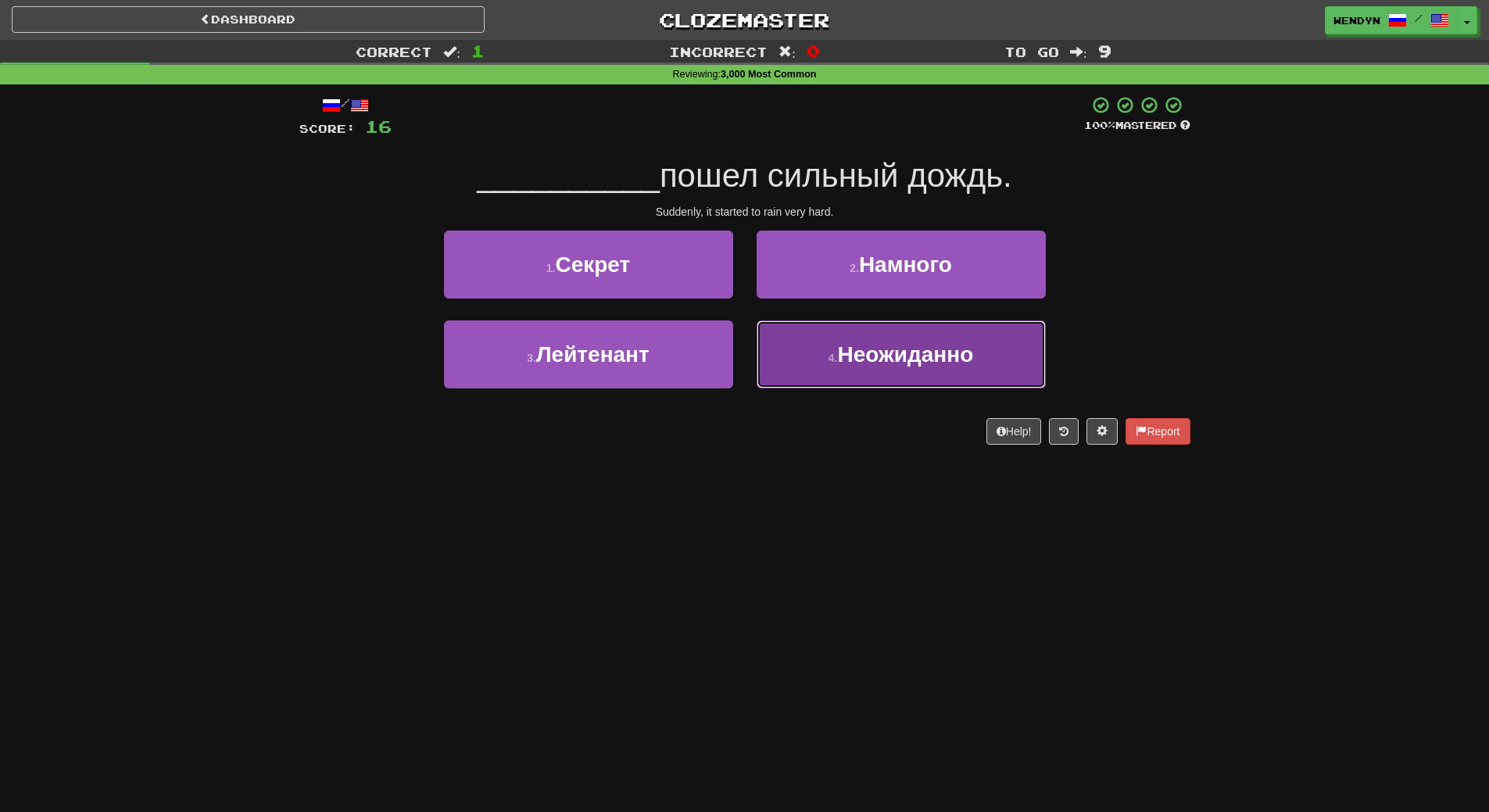
click at [948, 339] on button "4 . Неожиданно" at bounding box center [901, 354] width 289 height 68
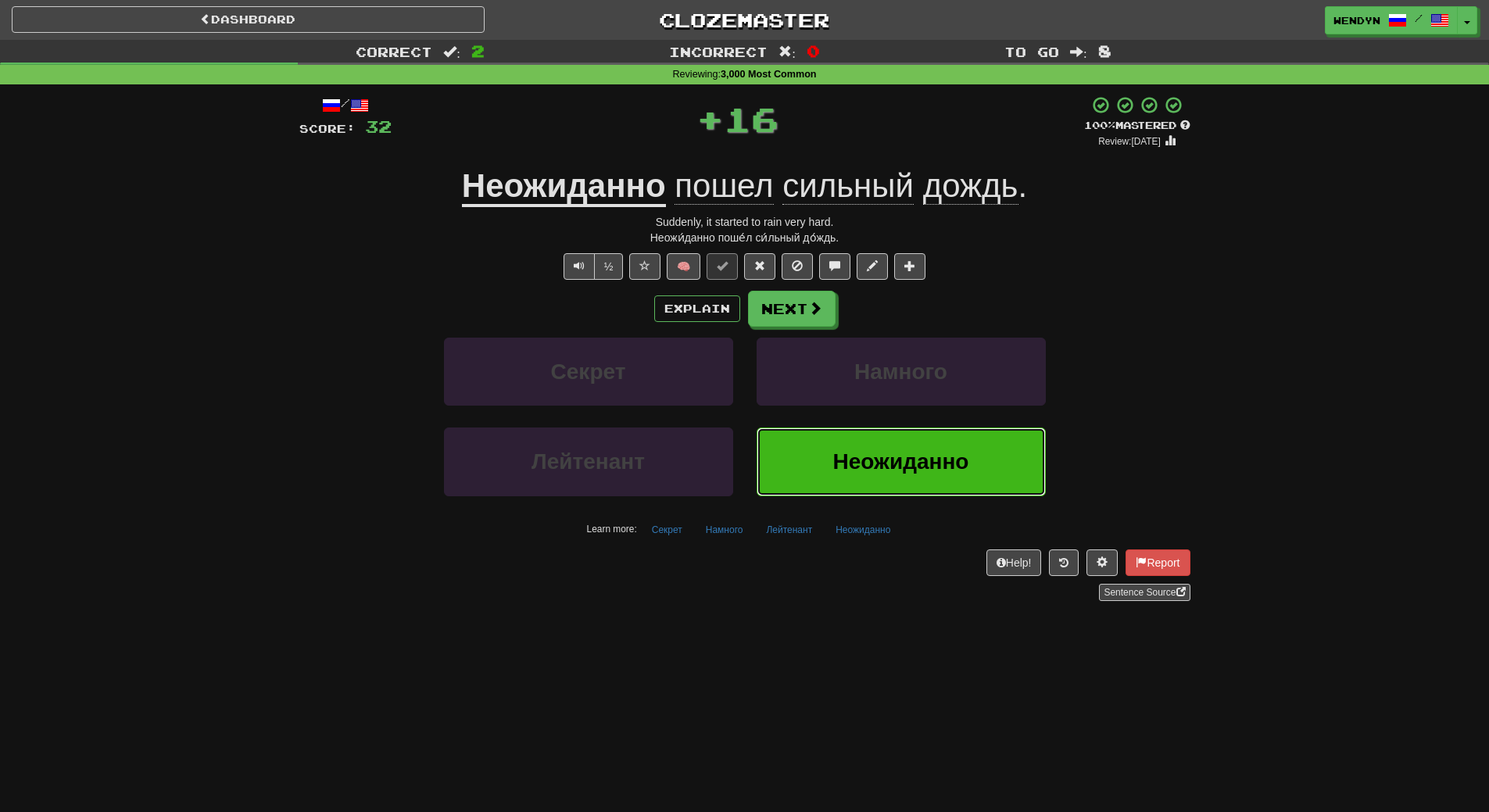
click at [911, 448] on button "Неожиданно" at bounding box center [901, 461] width 289 height 68
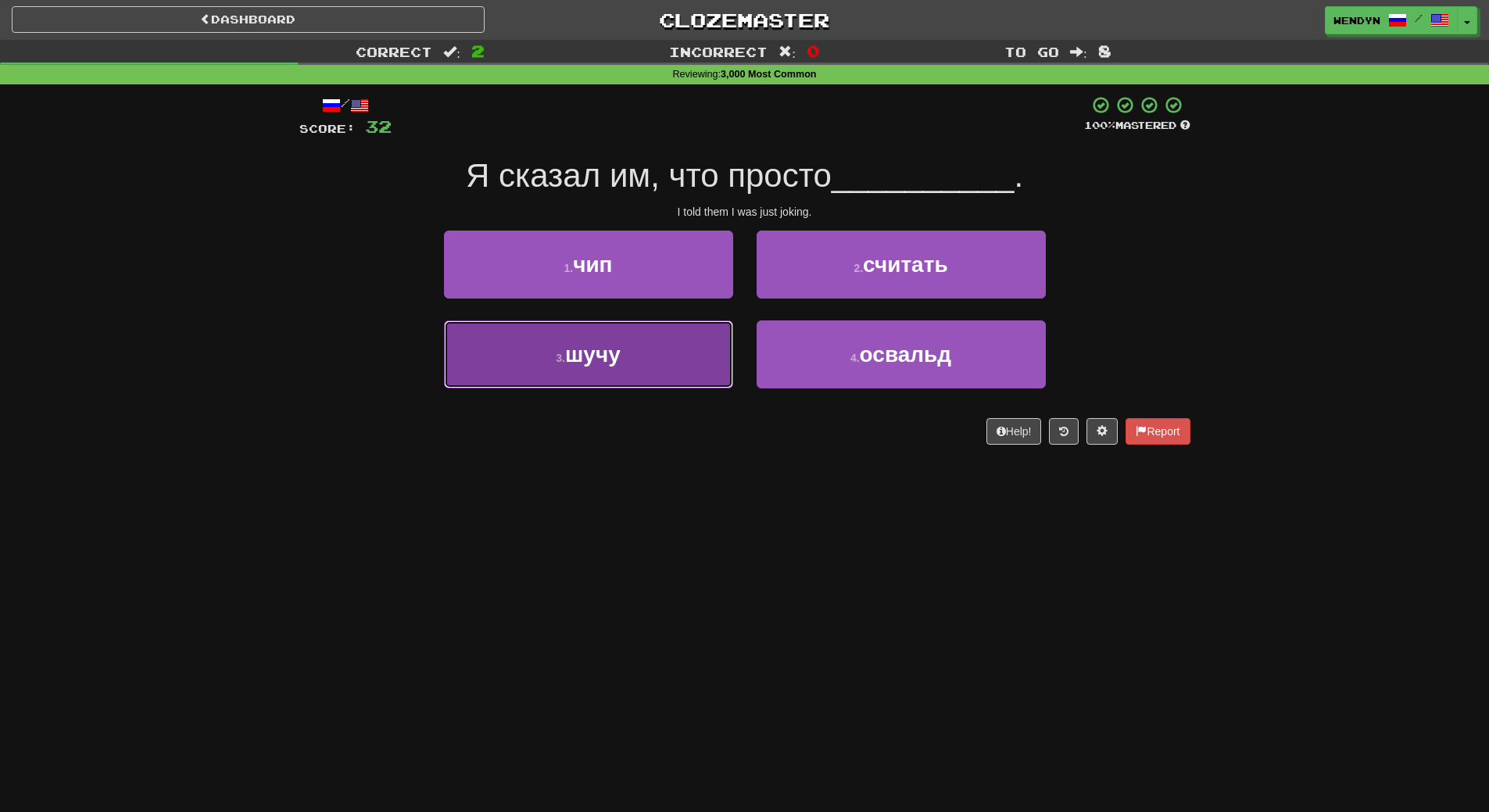
click at [695, 327] on button "3 . шучу" at bounding box center [589, 354] width 289 height 68
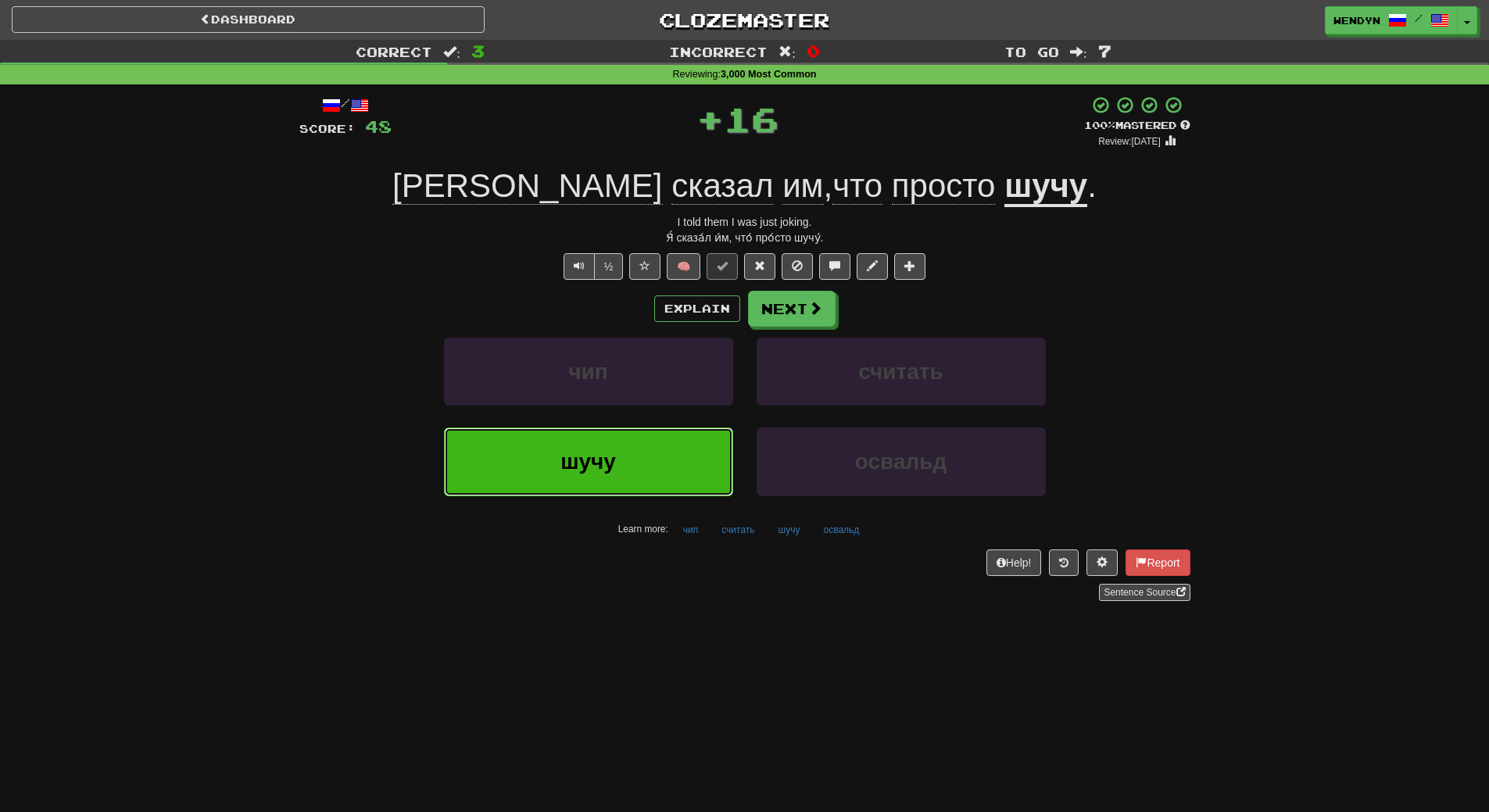
click at [683, 453] on button "шучу" at bounding box center [589, 461] width 289 height 68
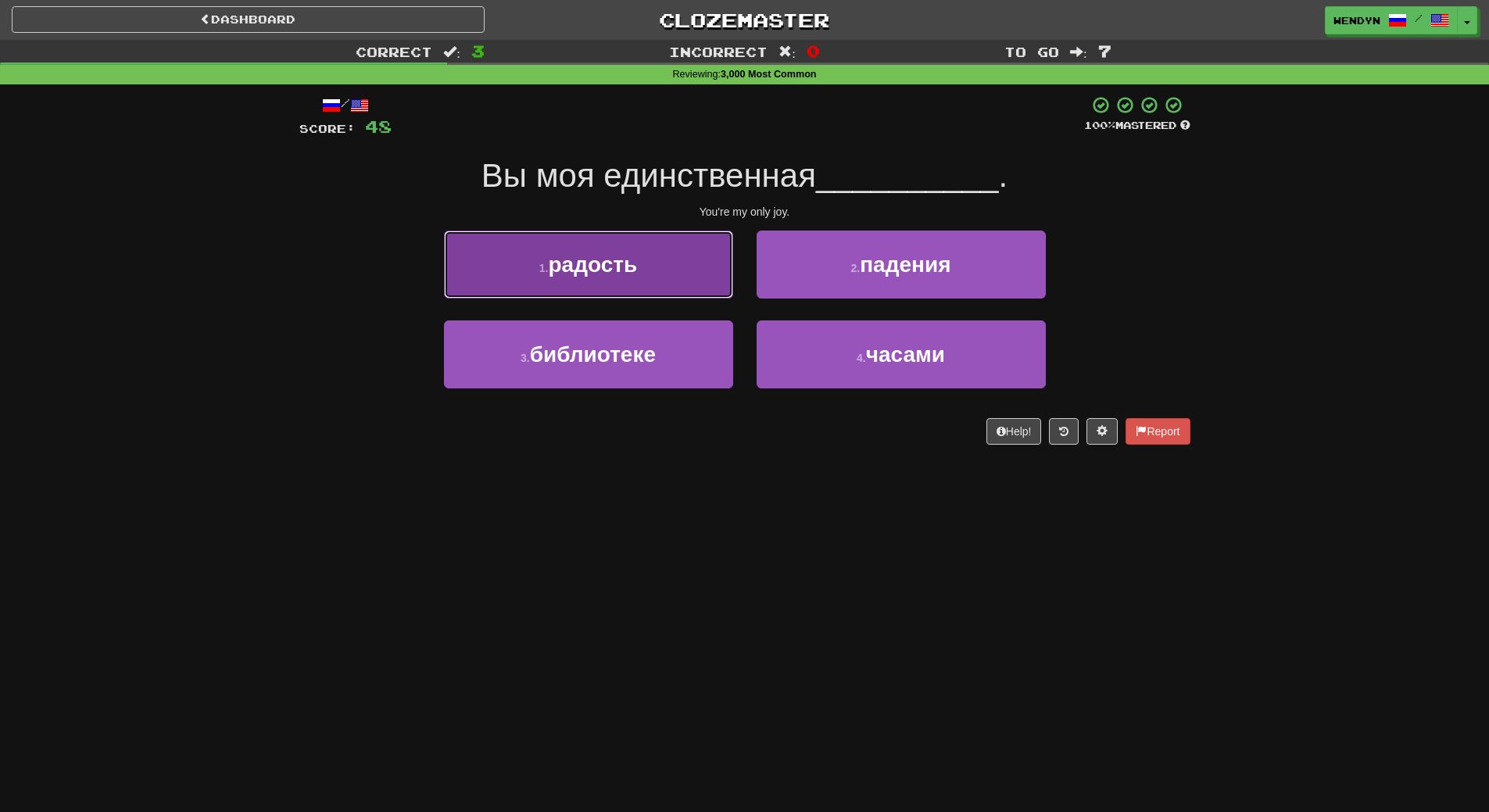
click at [672, 270] on button "1 . радость" at bounding box center [589, 265] width 289 height 68
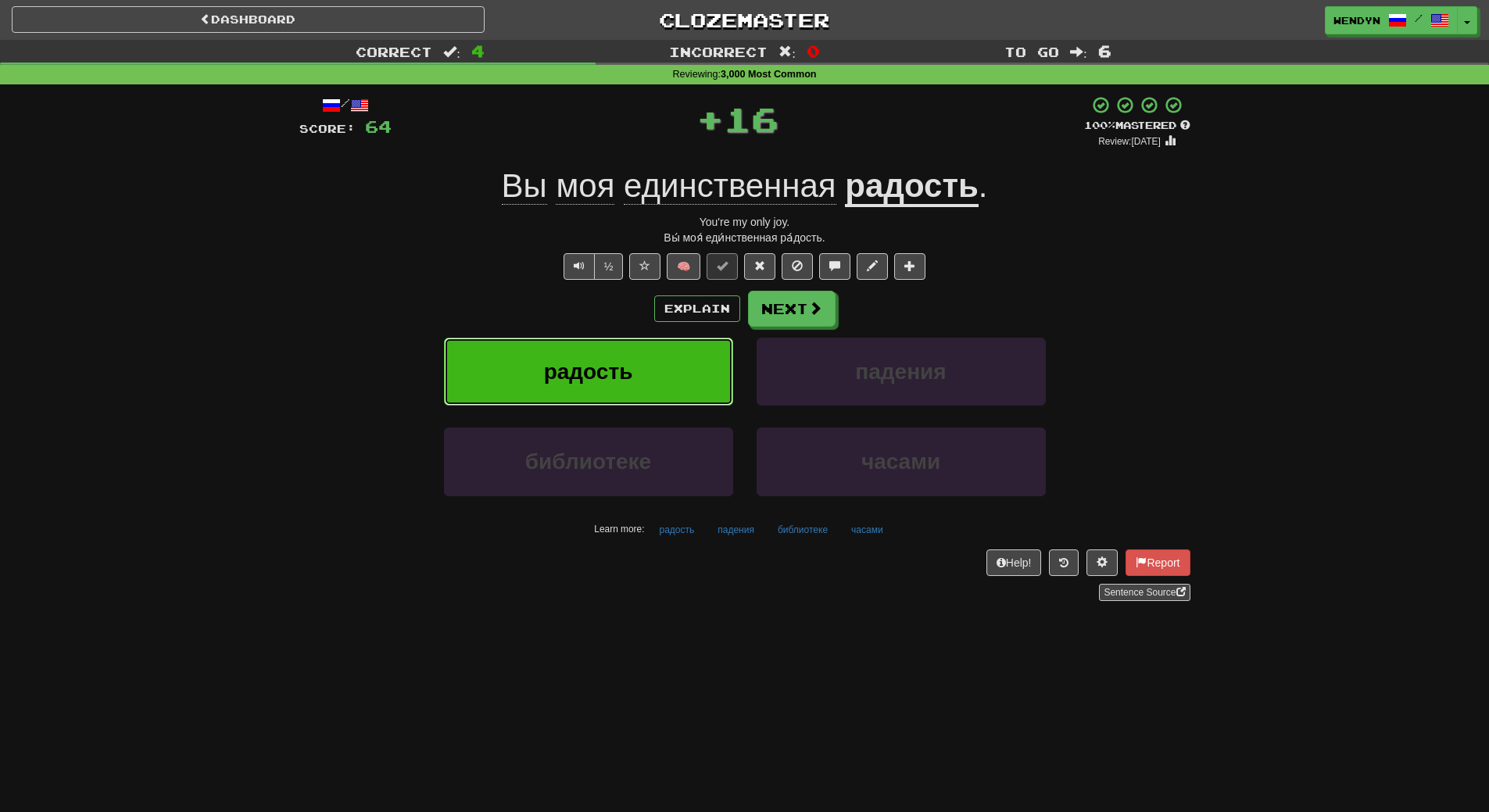
click at [656, 349] on button "радость" at bounding box center [589, 371] width 289 height 68
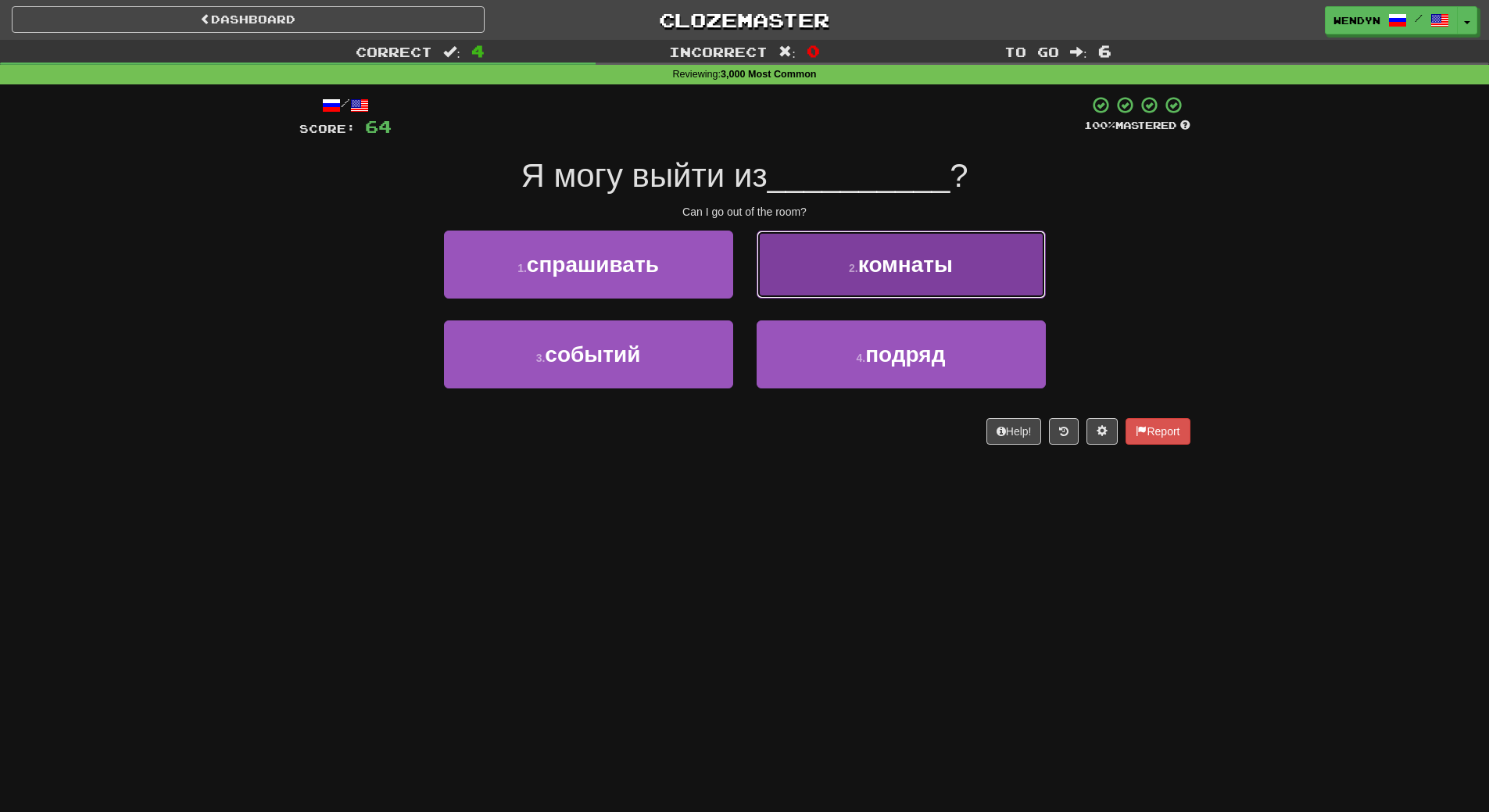
click at [923, 293] on button "2 . комнаты" at bounding box center [901, 265] width 289 height 68
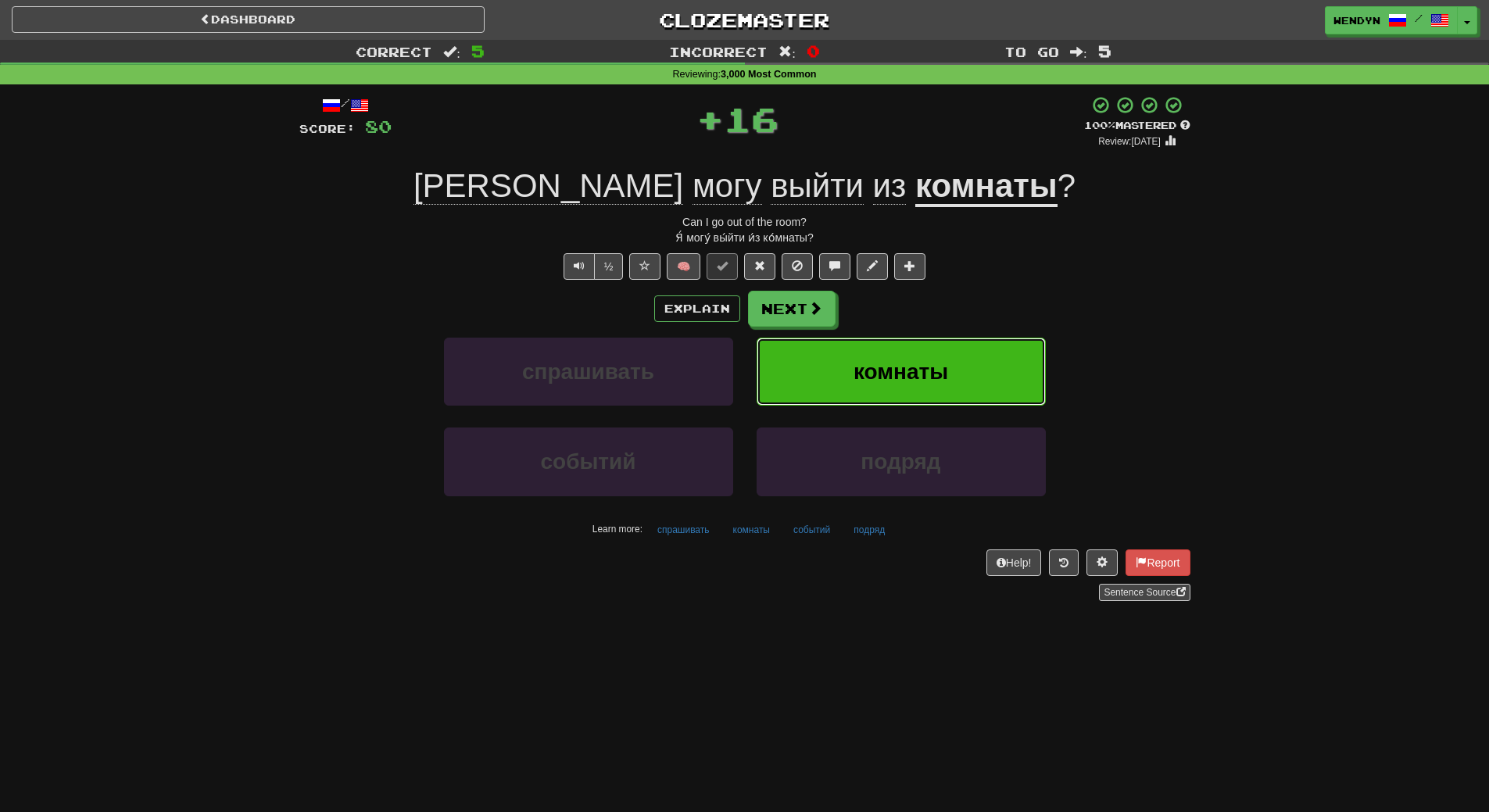
click at [921, 341] on button "комнаты" at bounding box center [901, 371] width 289 height 68
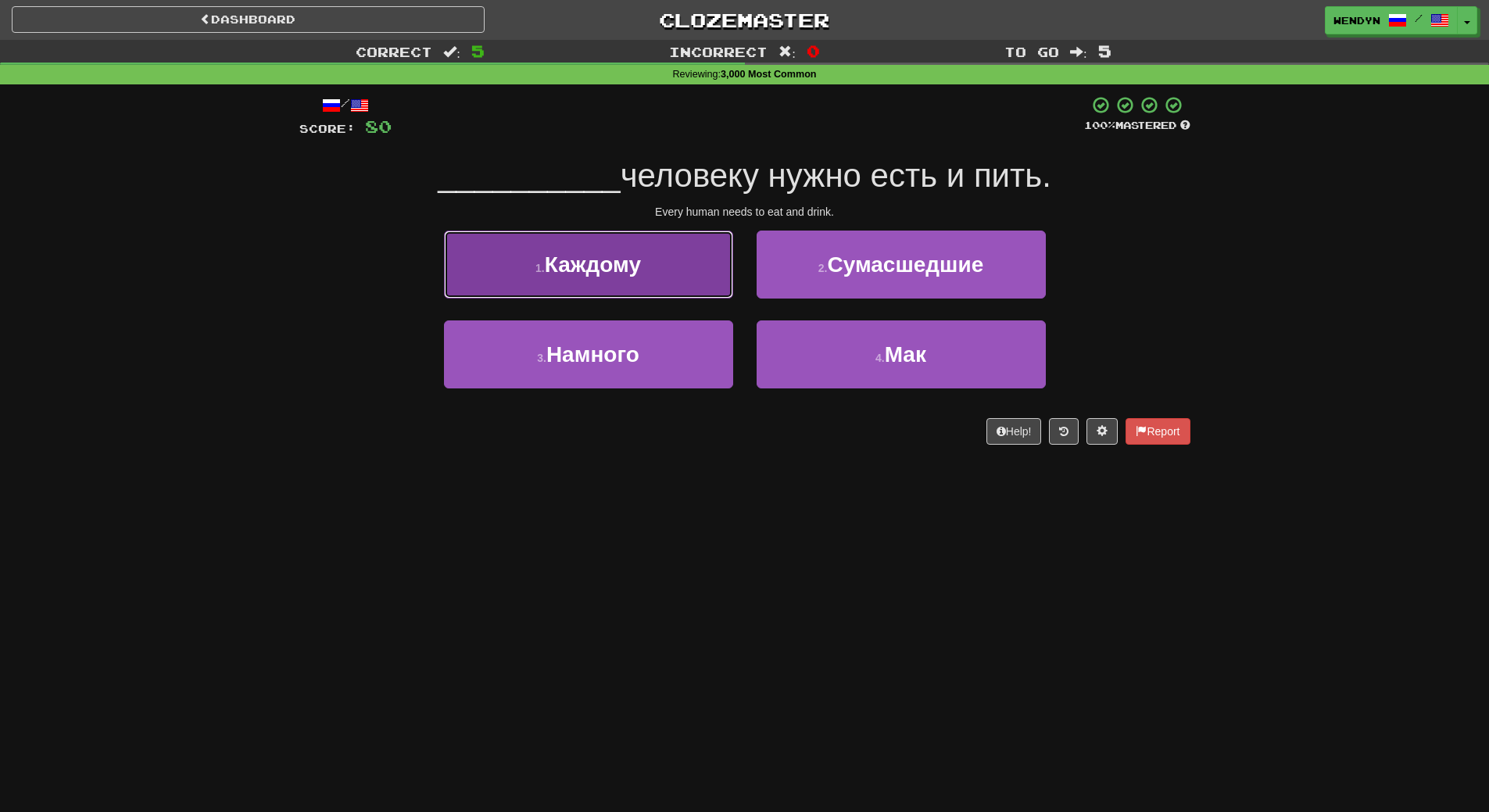
click at [655, 295] on button "1 . Каждому" at bounding box center [589, 265] width 289 height 68
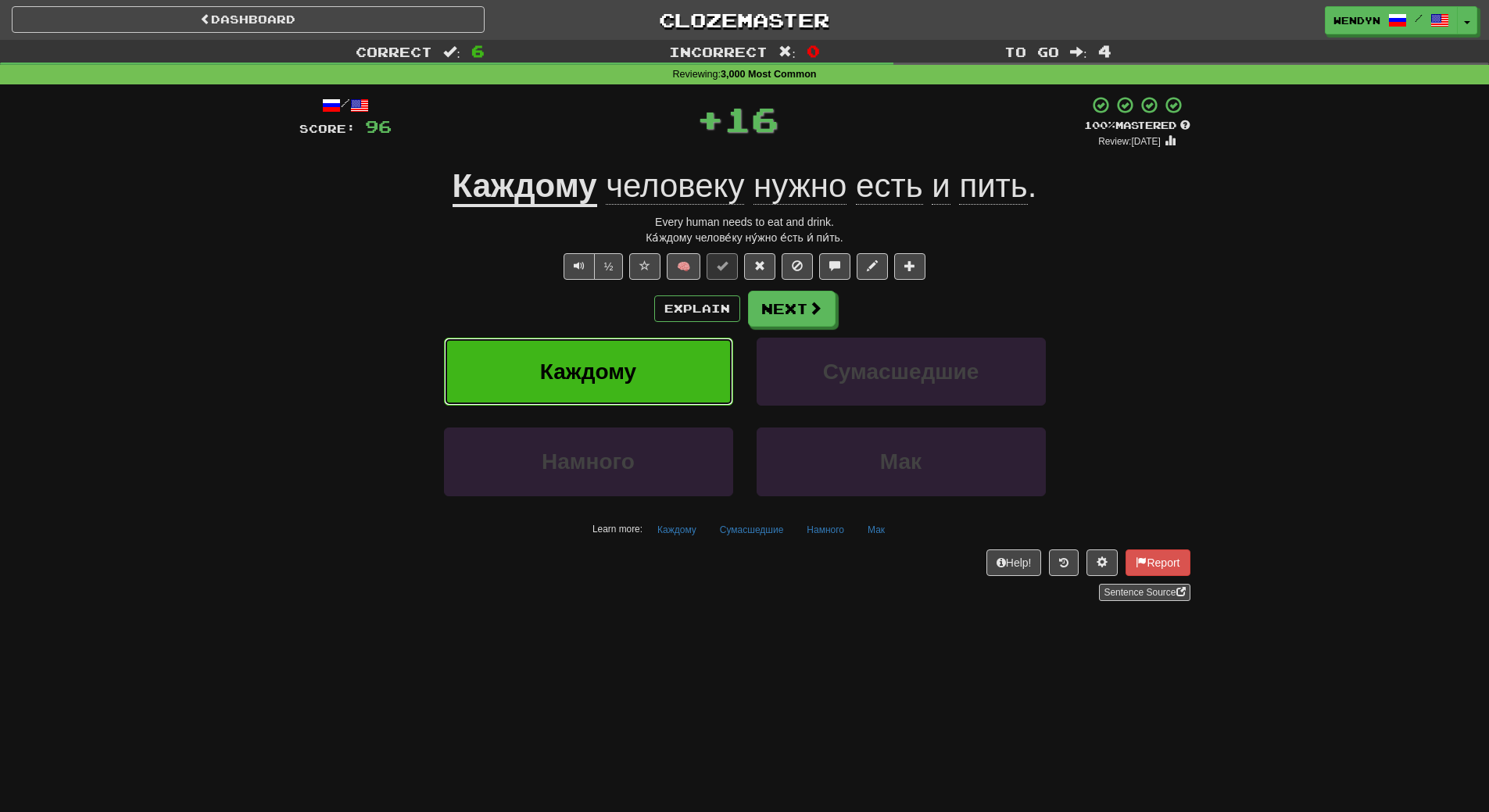
click at [649, 352] on button "Каждому" at bounding box center [589, 371] width 289 height 68
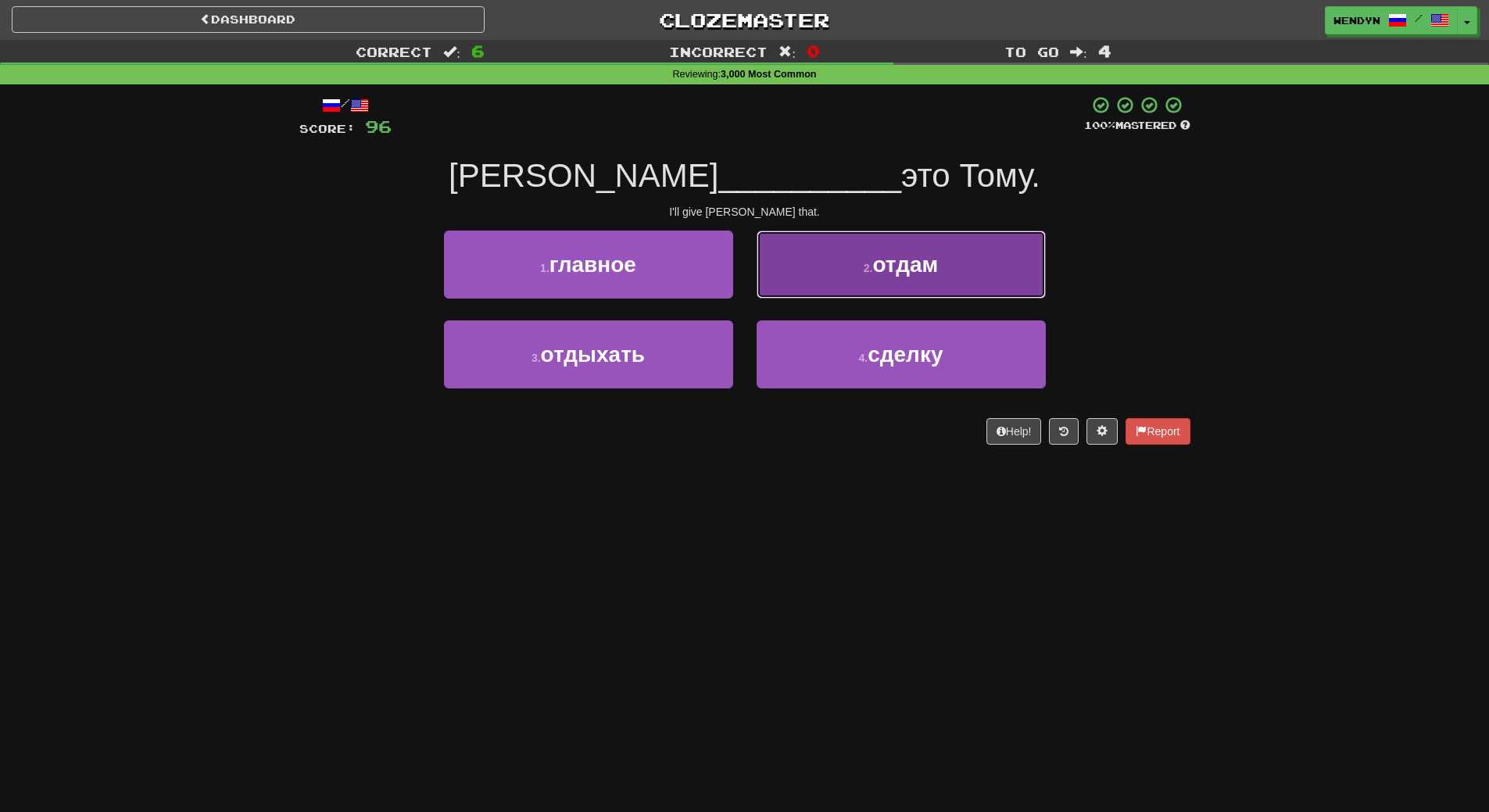
click at [968, 284] on button "2 . отдам" at bounding box center [901, 265] width 289 height 68
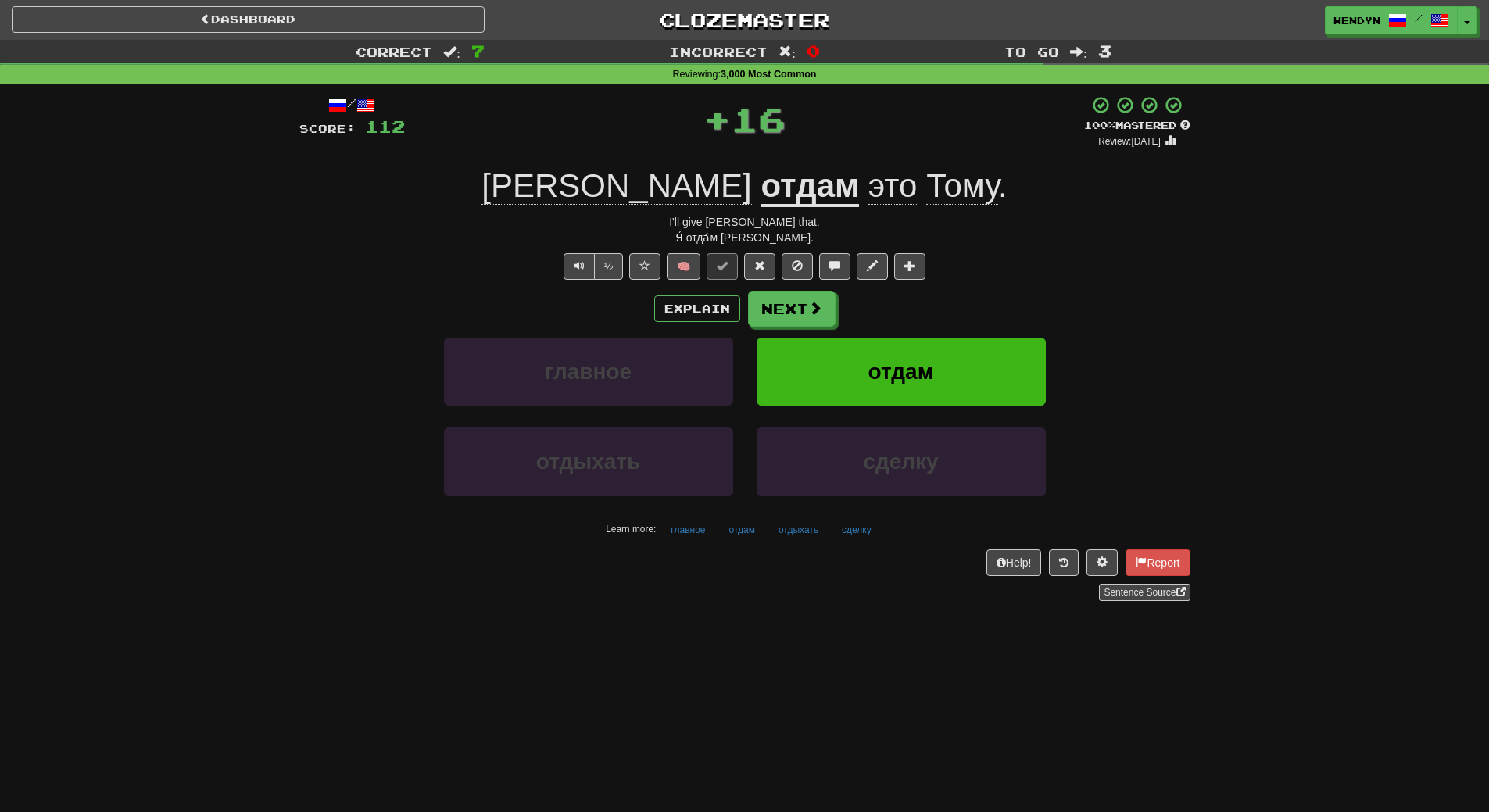
click at [968, 284] on div "/ Score: 112 + 16 100 % Mastered Review: 2026-02-16 Я отдам это Тому . I'll giv…" at bounding box center [744, 348] width 891 height 506
click at [898, 350] on button "отдам" at bounding box center [901, 371] width 289 height 68
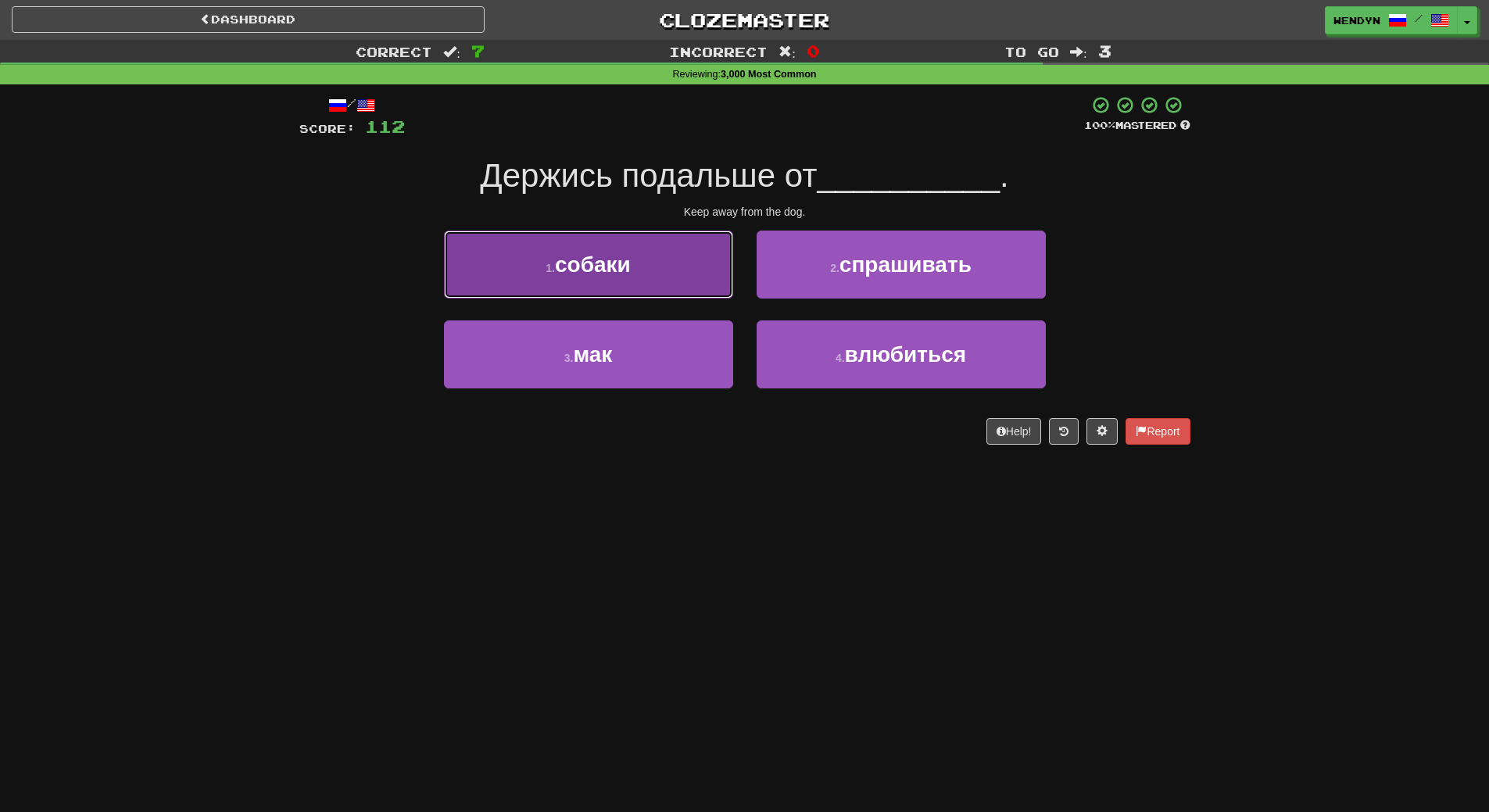
click at [705, 276] on button "1 . собаки" at bounding box center [589, 265] width 289 height 68
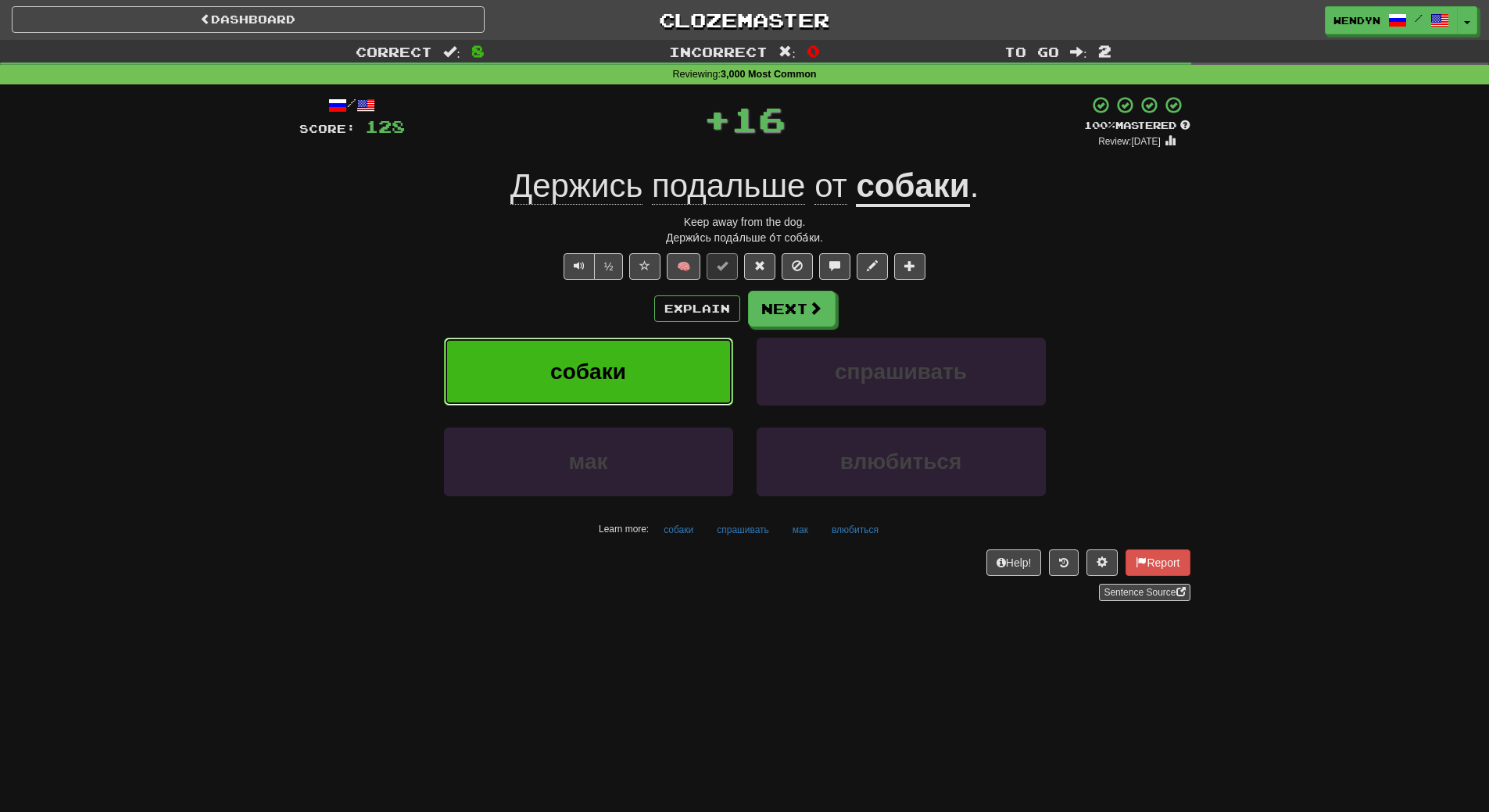
click at [669, 354] on button "собаки" at bounding box center [589, 371] width 289 height 68
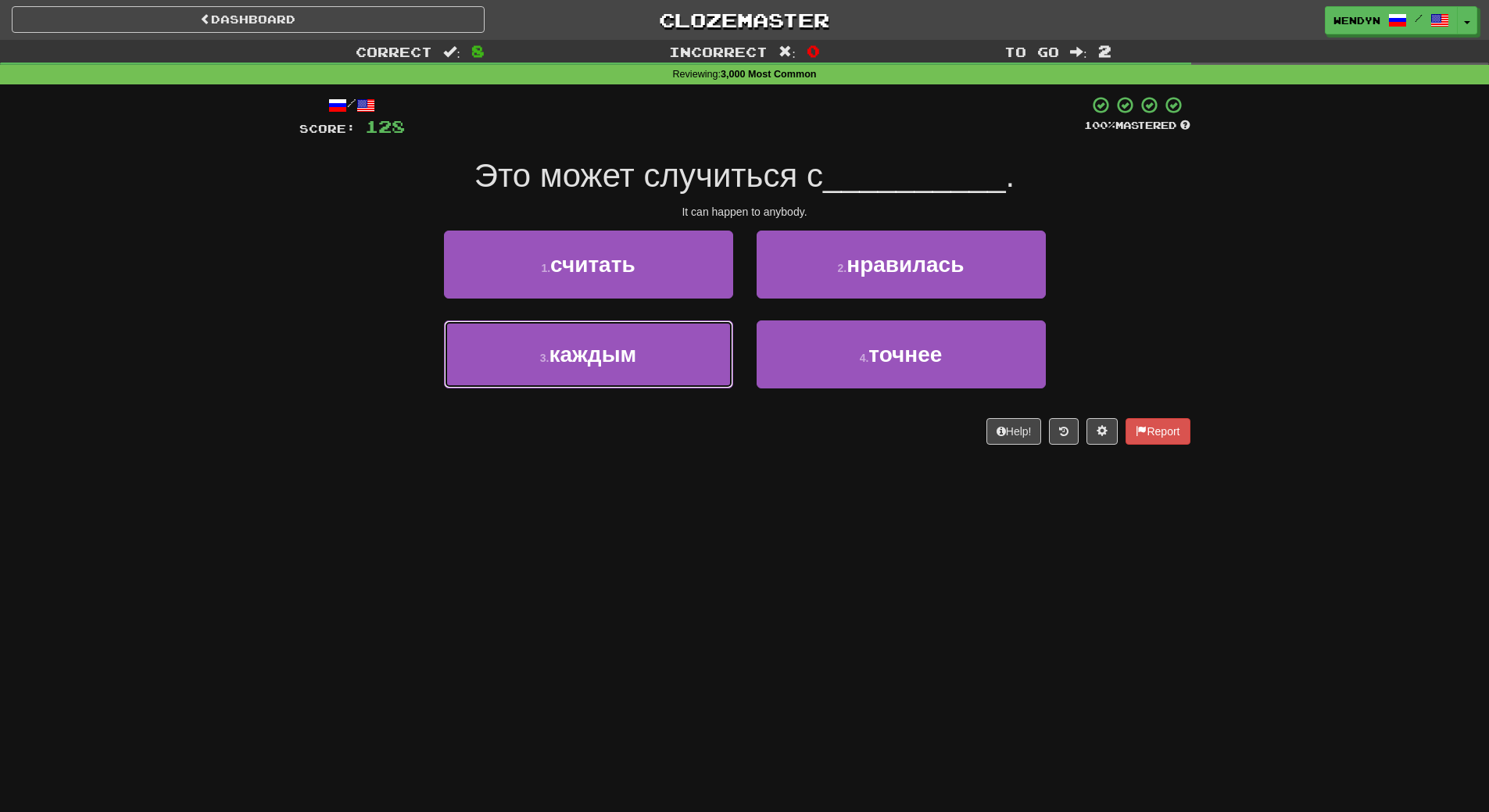
click at [669, 354] on button "3 . каждым" at bounding box center [589, 354] width 289 height 68
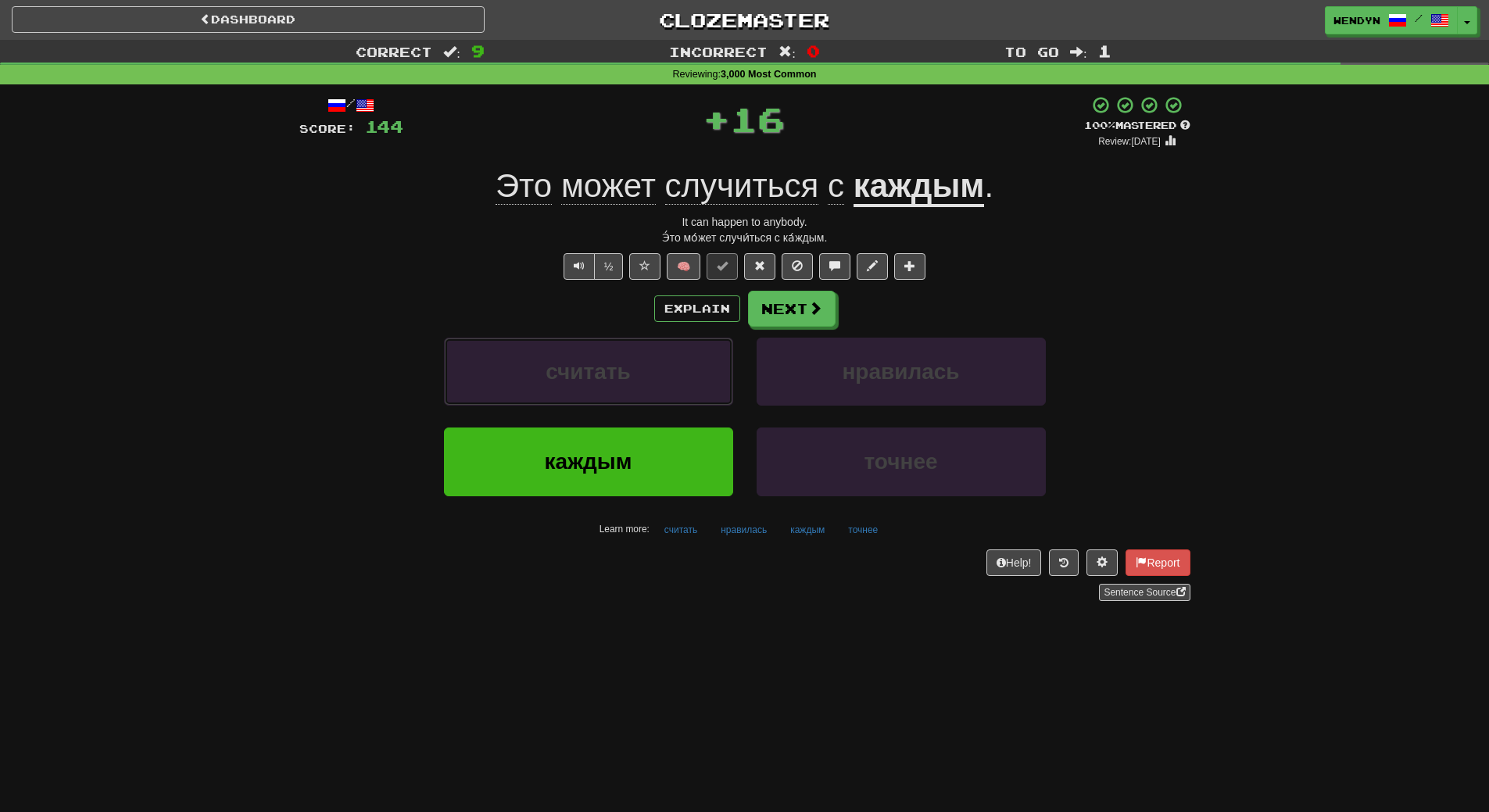
click at [669, 354] on button "считать" at bounding box center [589, 371] width 289 height 68
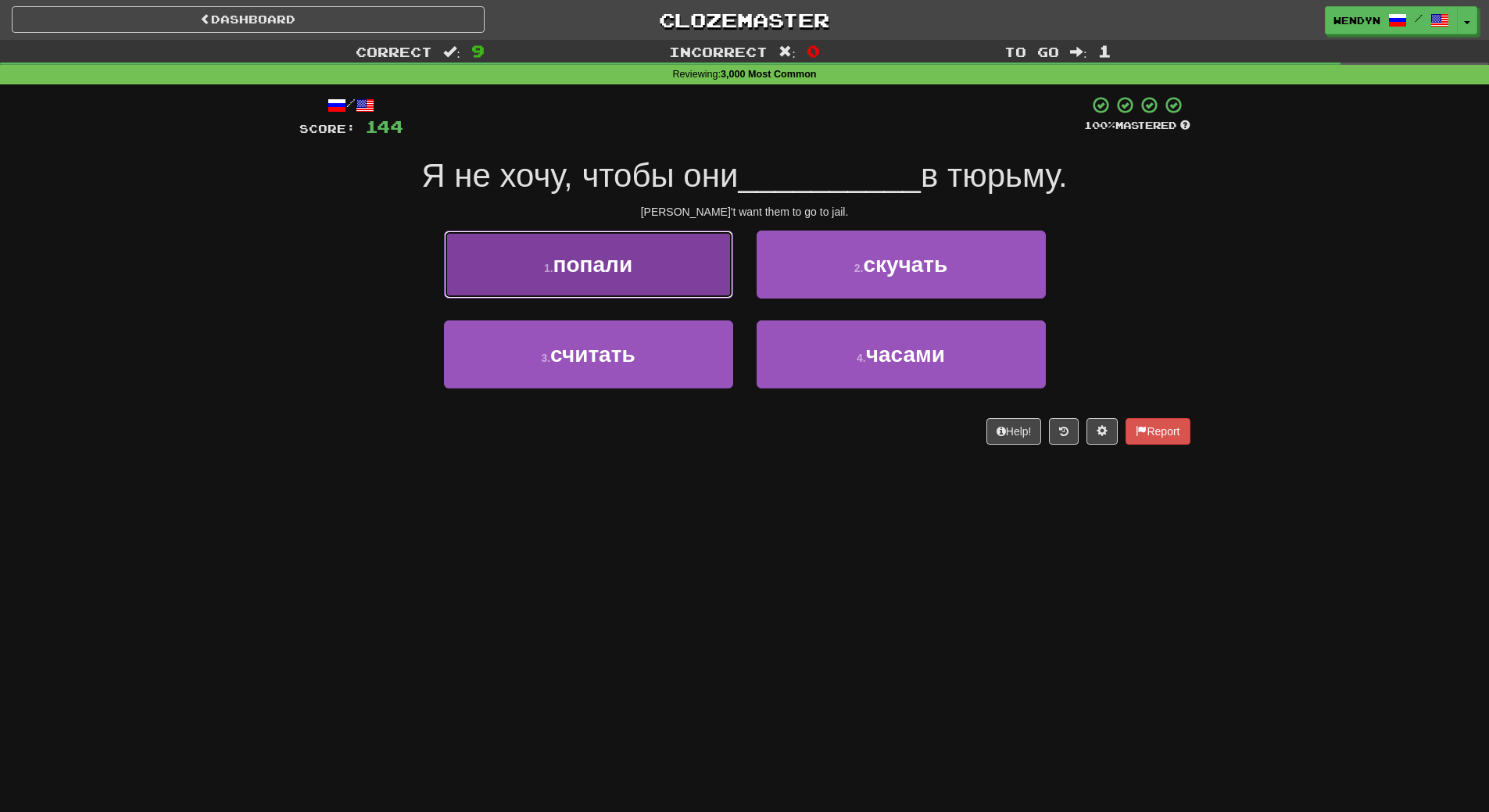
click at [695, 251] on button "1 . попали" at bounding box center [589, 265] width 289 height 68
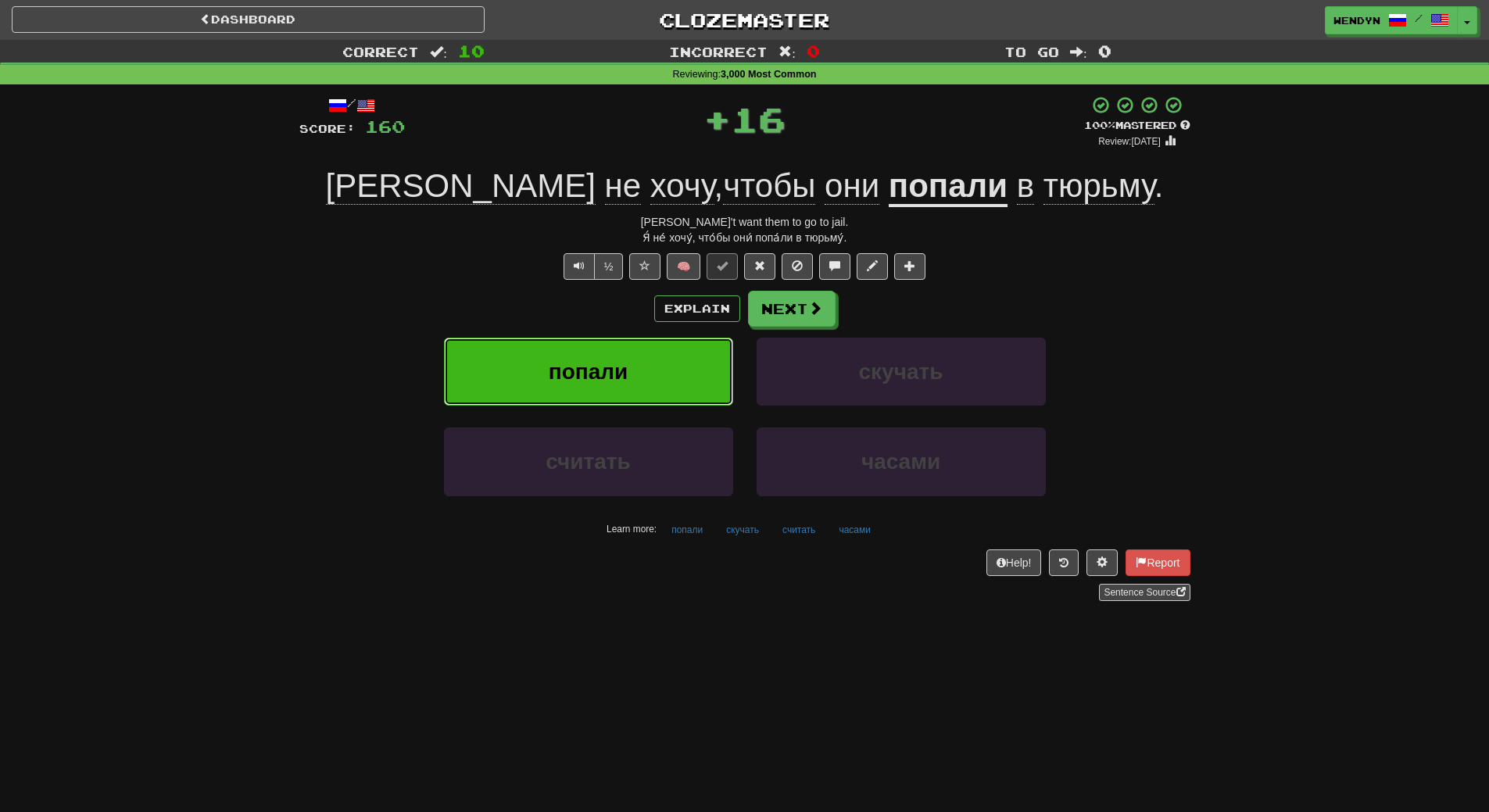
click at [649, 346] on button "попали" at bounding box center [589, 371] width 289 height 68
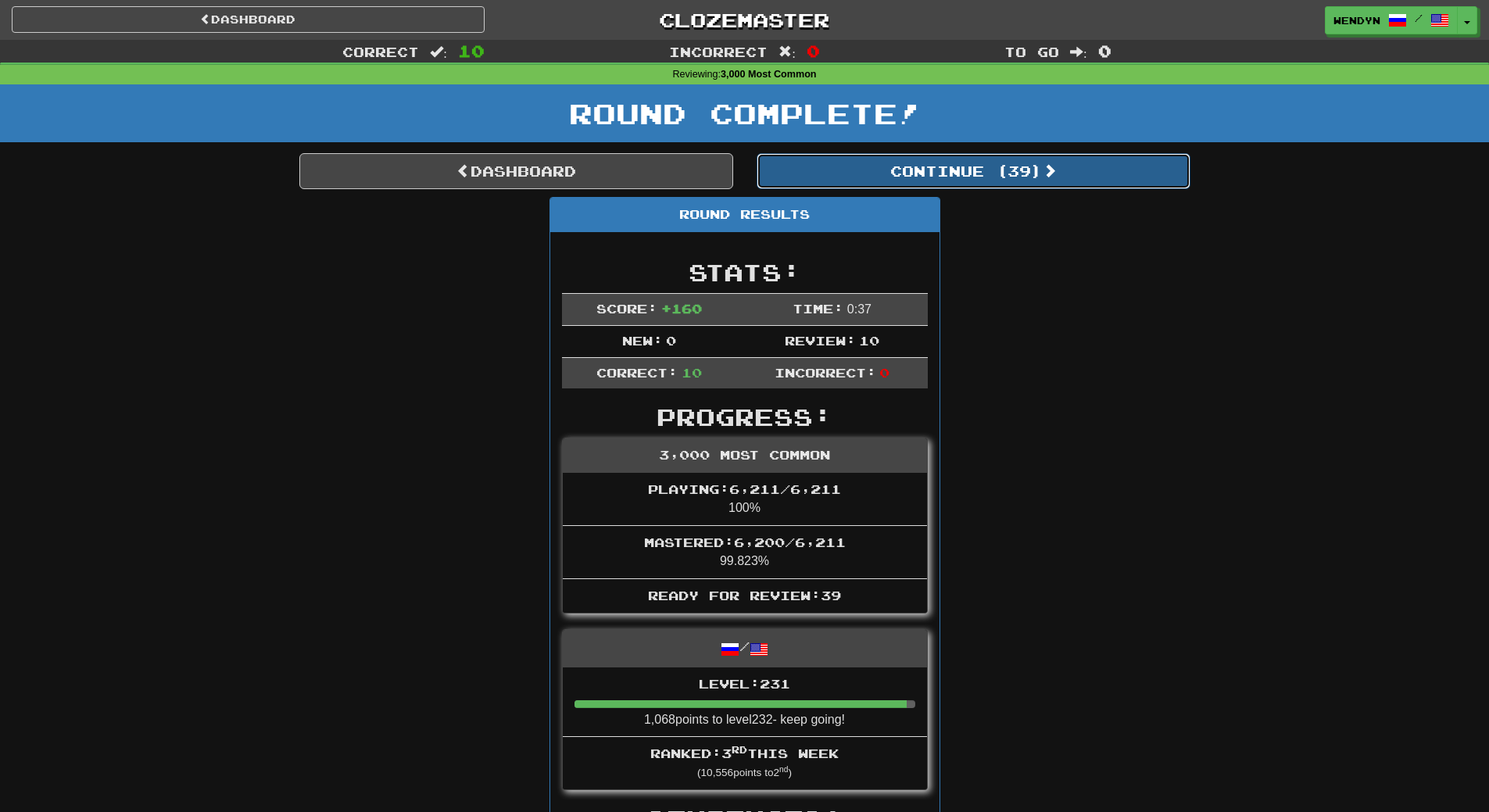
click at [1006, 167] on button "Continue ( 39 )" at bounding box center [973, 170] width 434 height 36
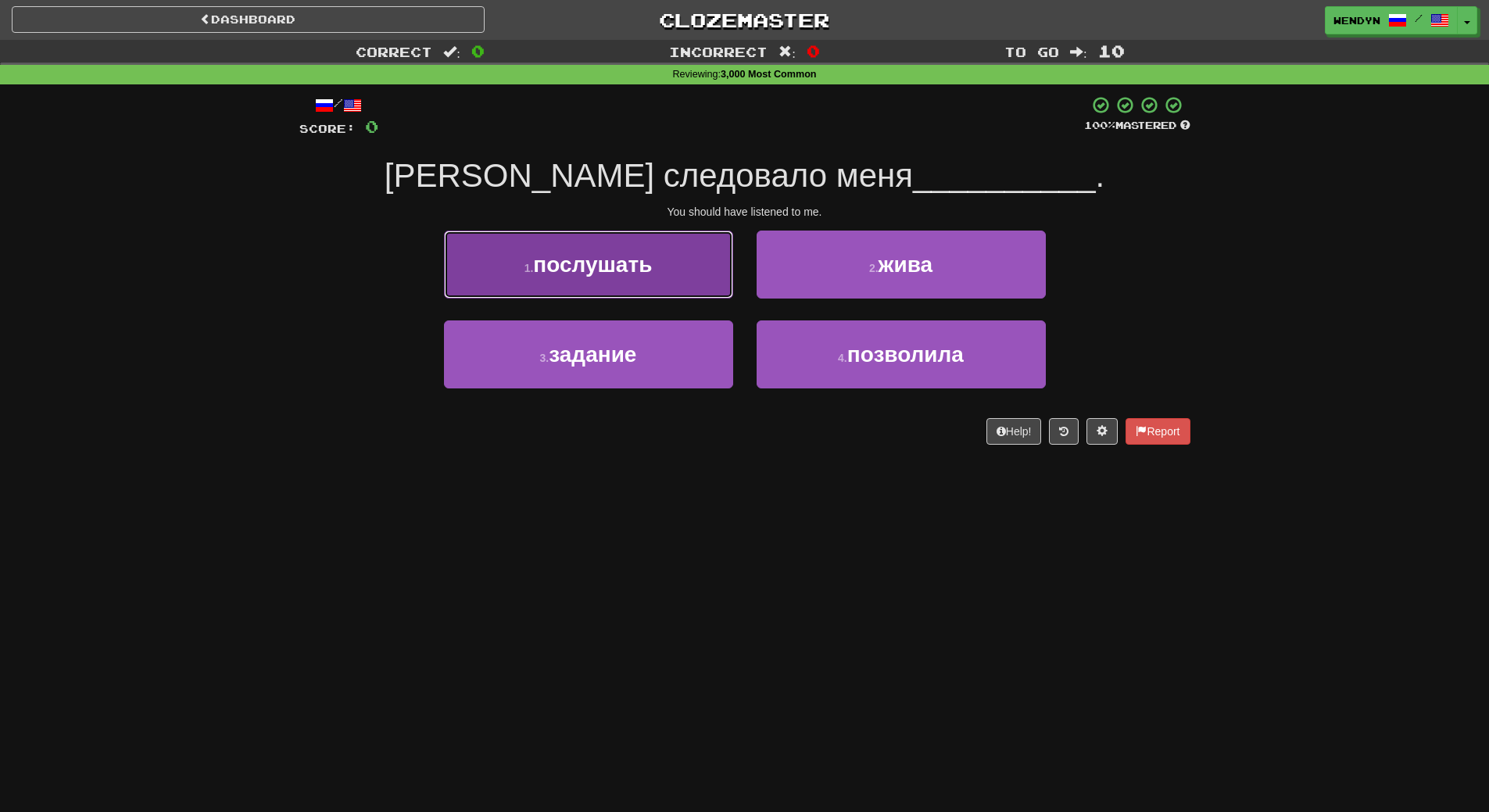
click at [595, 270] on span "послушать" at bounding box center [592, 265] width 118 height 24
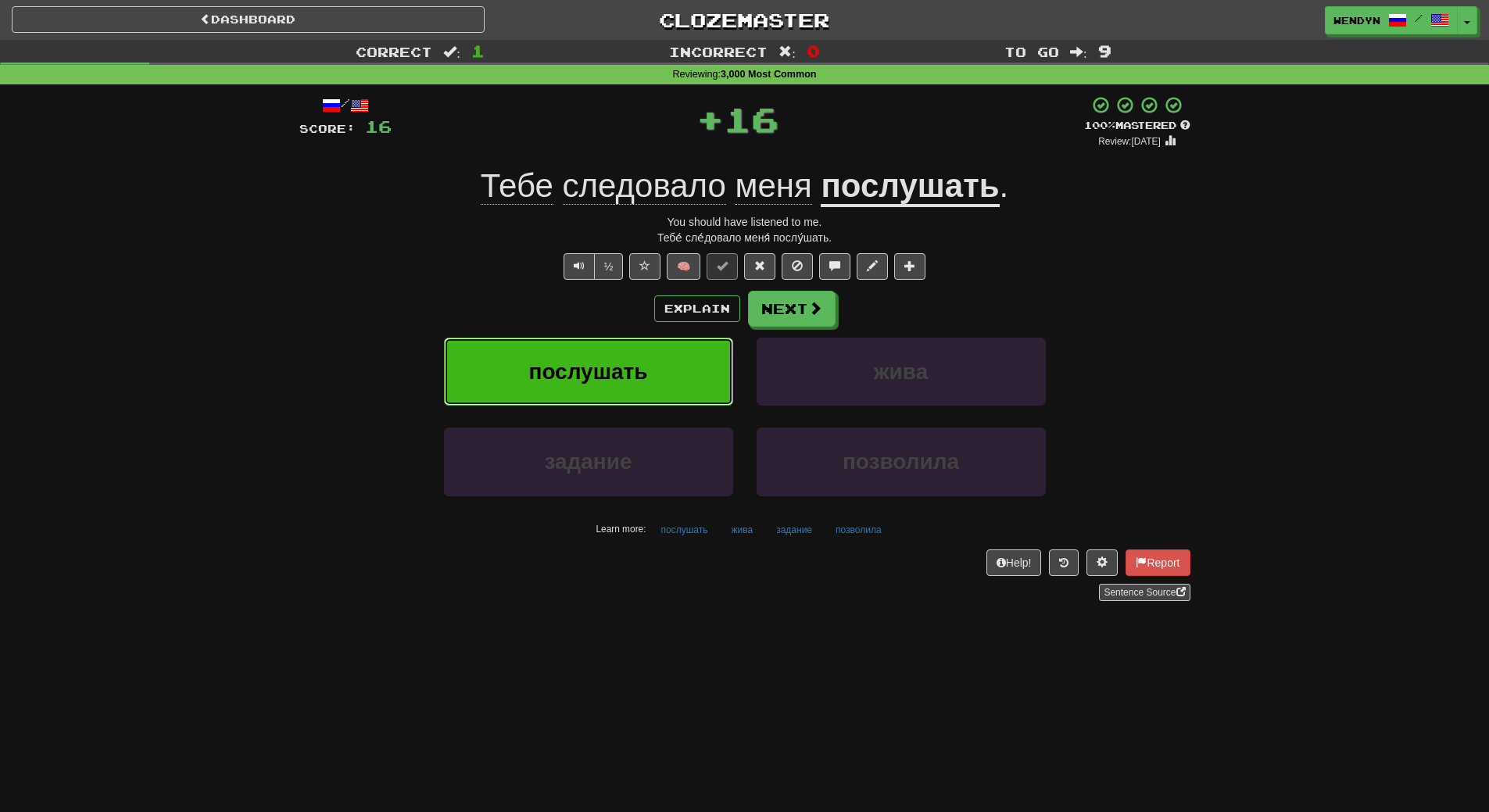
click at [584, 350] on button "послушать" at bounding box center [589, 371] width 289 height 68
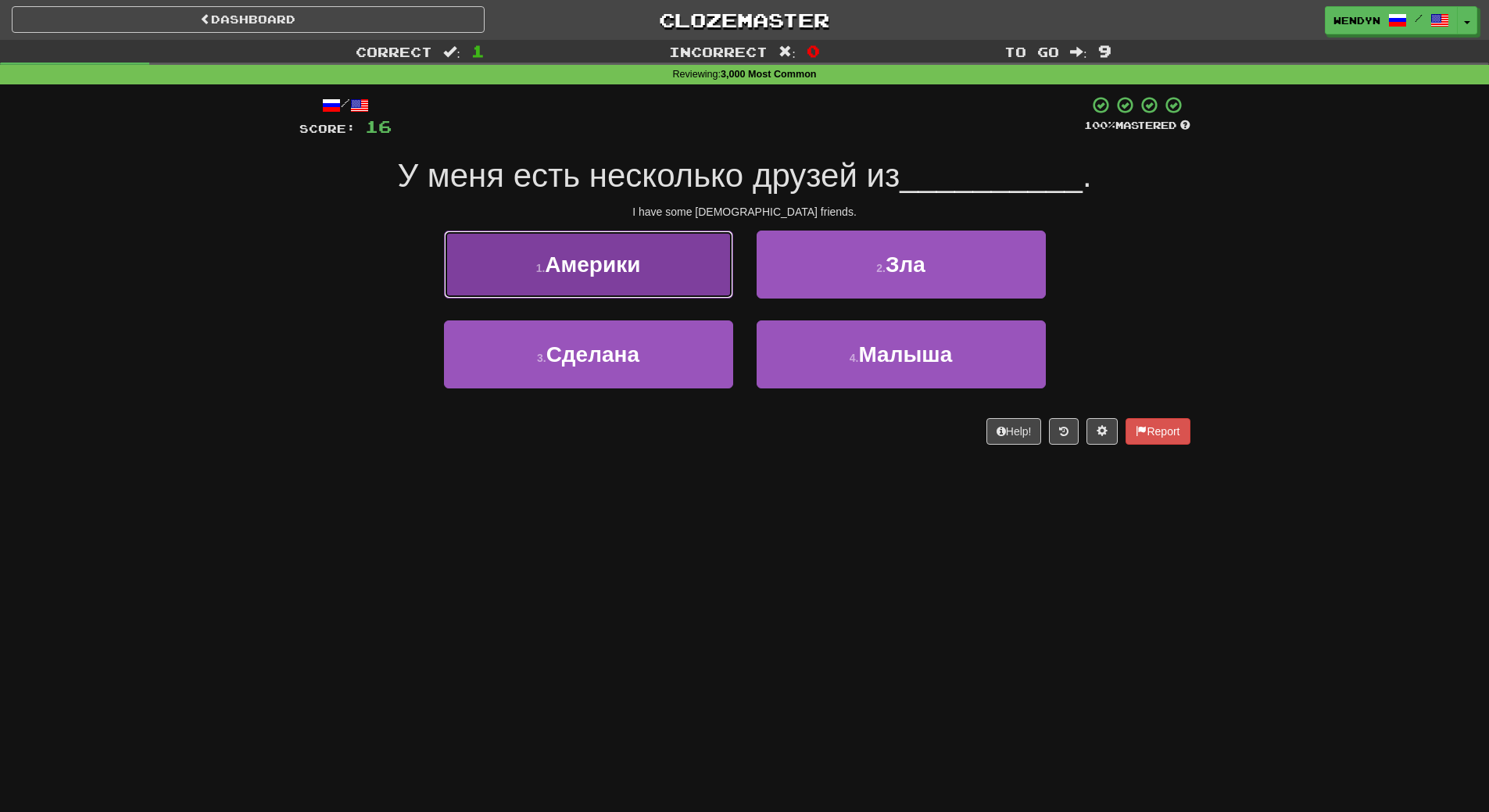
click at [599, 270] on span "Америки" at bounding box center [593, 265] width 96 height 24
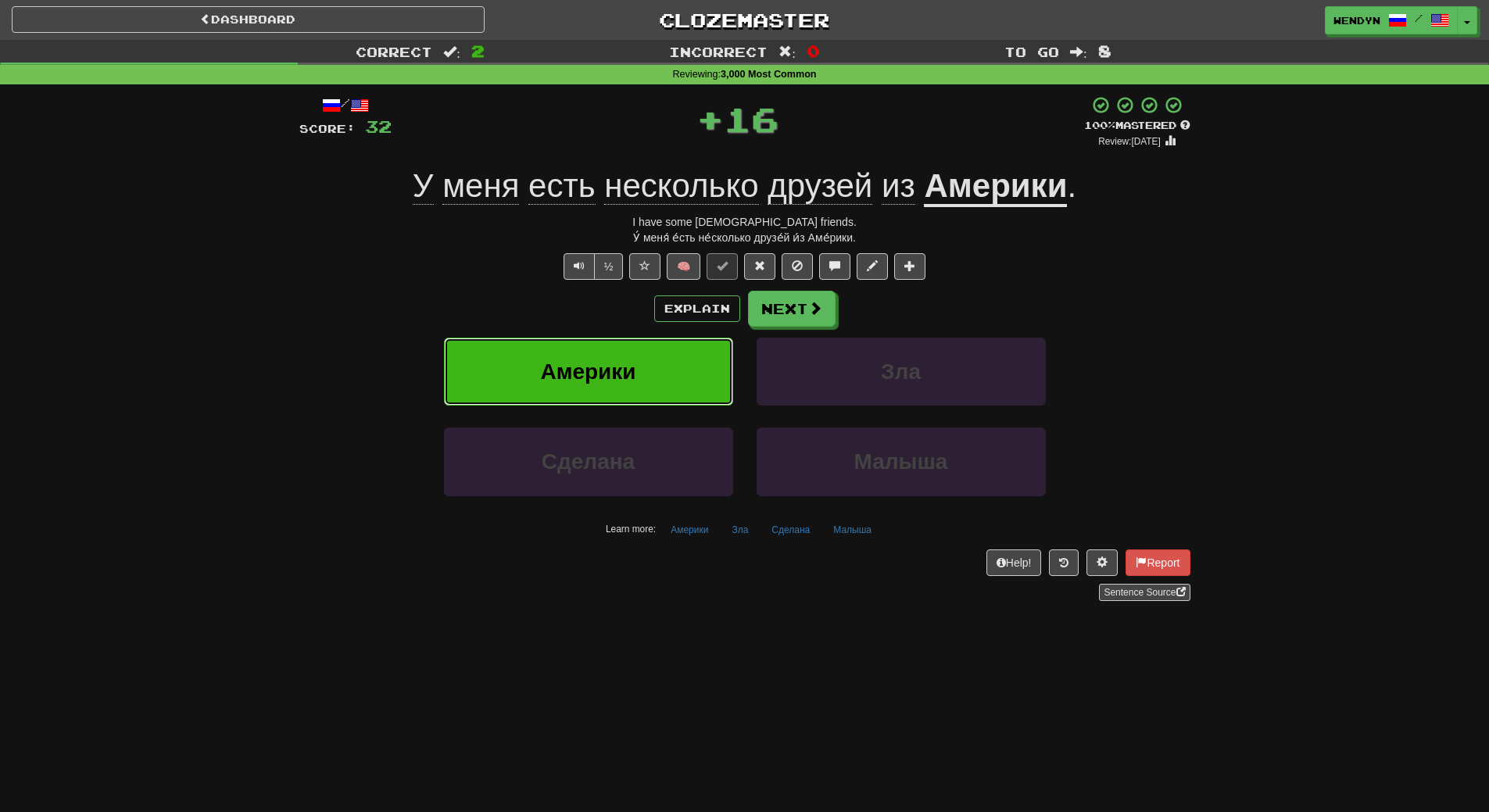
click at [581, 345] on button "Америки" at bounding box center [589, 371] width 289 height 68
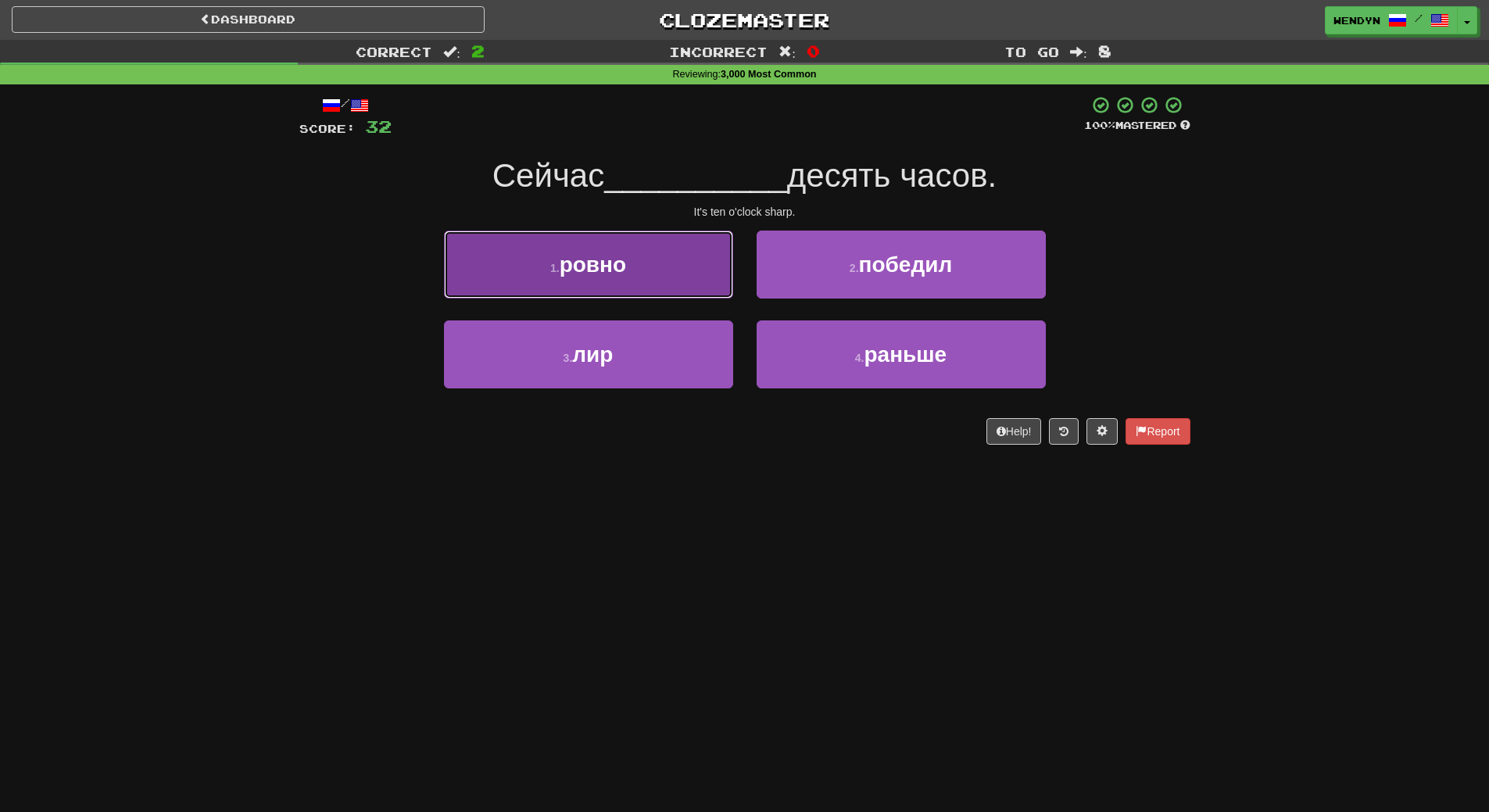
click at [606, 265] on span "ровно" at bounding box center [592, 265] width 66 height 24
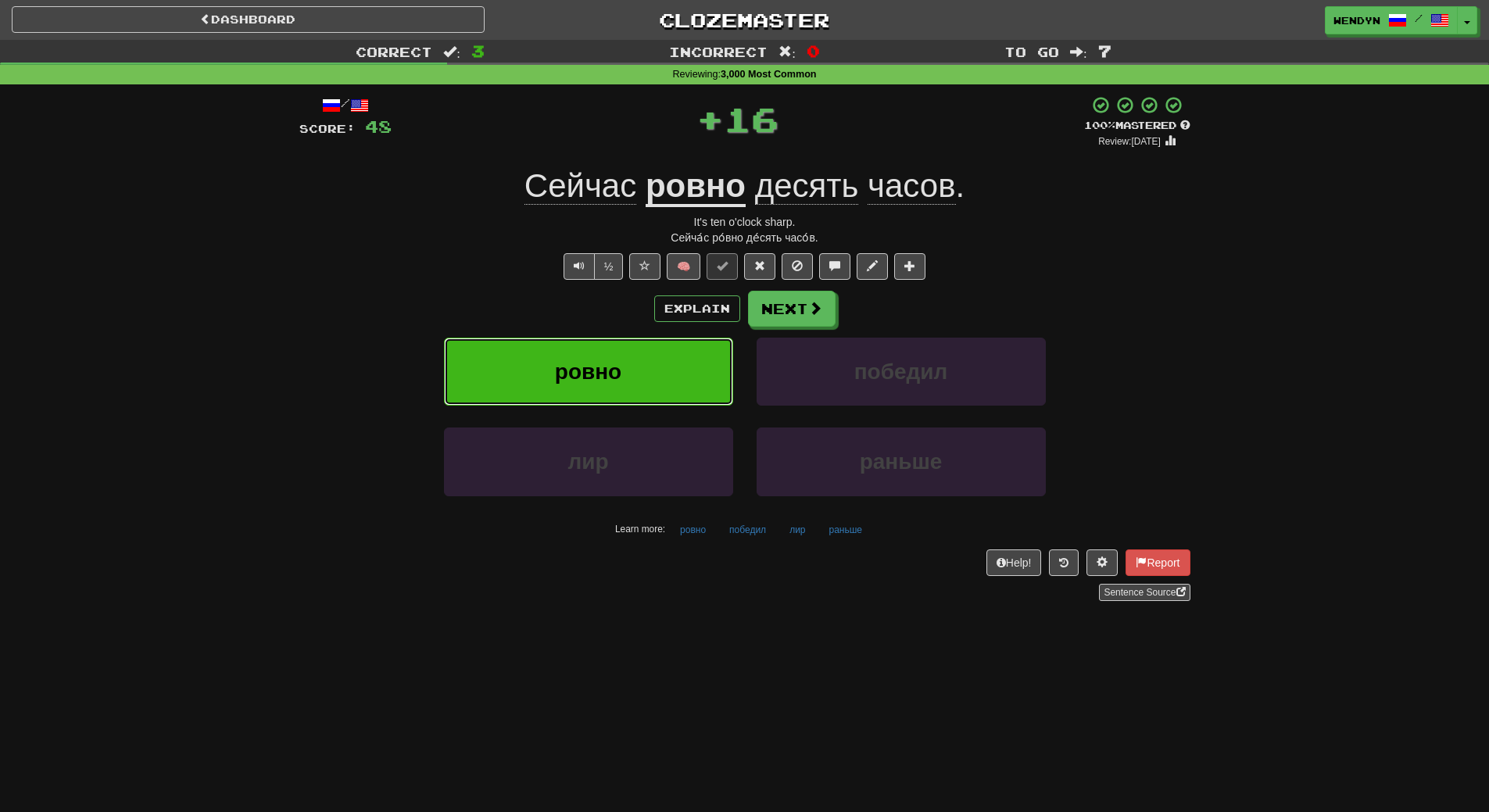
click at [586, 363] on span "ровно" at bounding box center [588, 371] width 66 height 24
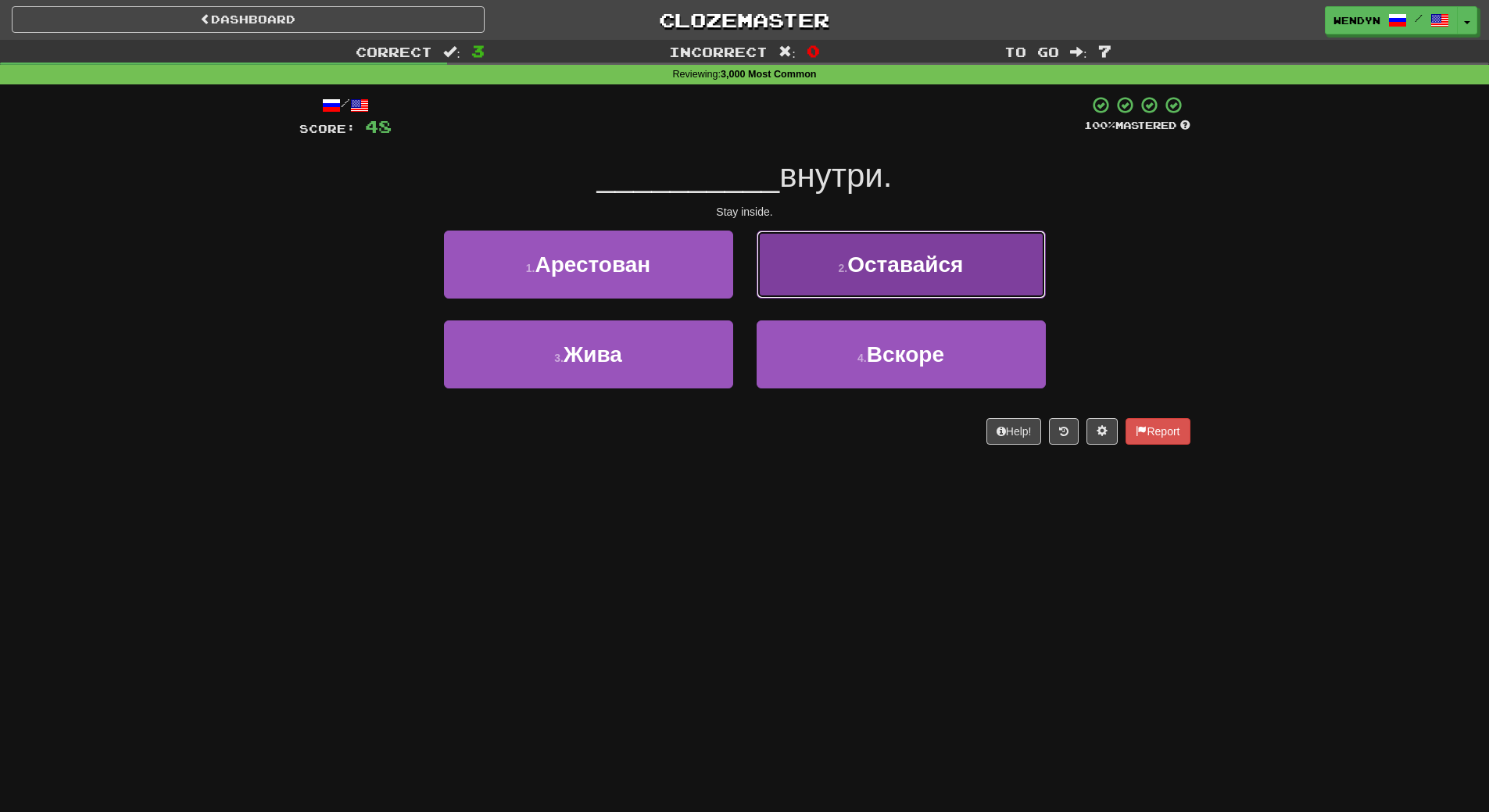
click at [947, 255] on span "Оставайся" at bounding box center [905, 265] width 116 height 24
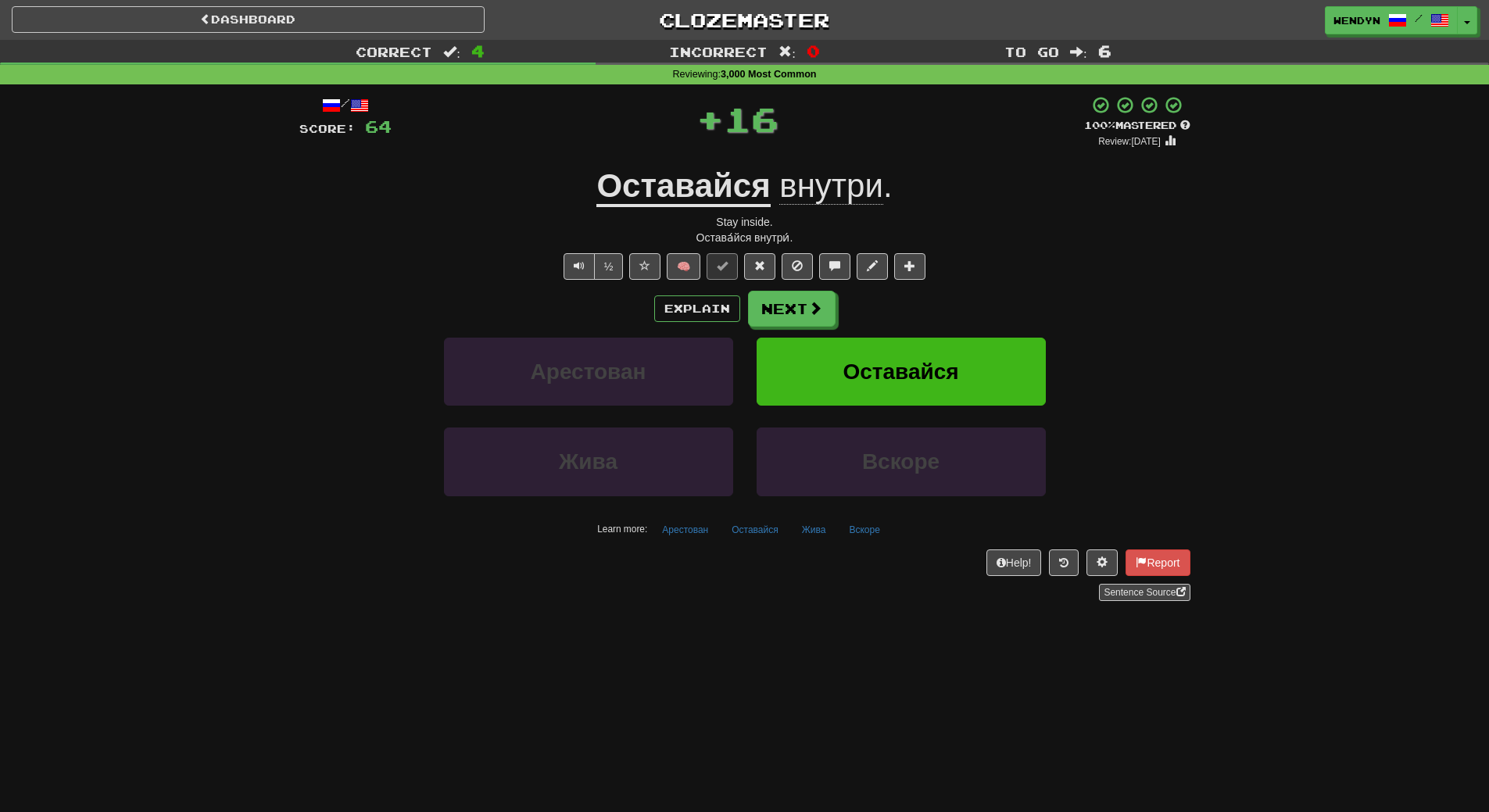
click at [960, 331] on div "Explain Next Арестован Оставайся Жива Вскоре Learn more: Арестован Оставайся Жи…" at bounding box center [744, 416] width 891 height 251
click at [961, 360] on button "Оставайся" at bounding box center [901, 371] width 289 height 68
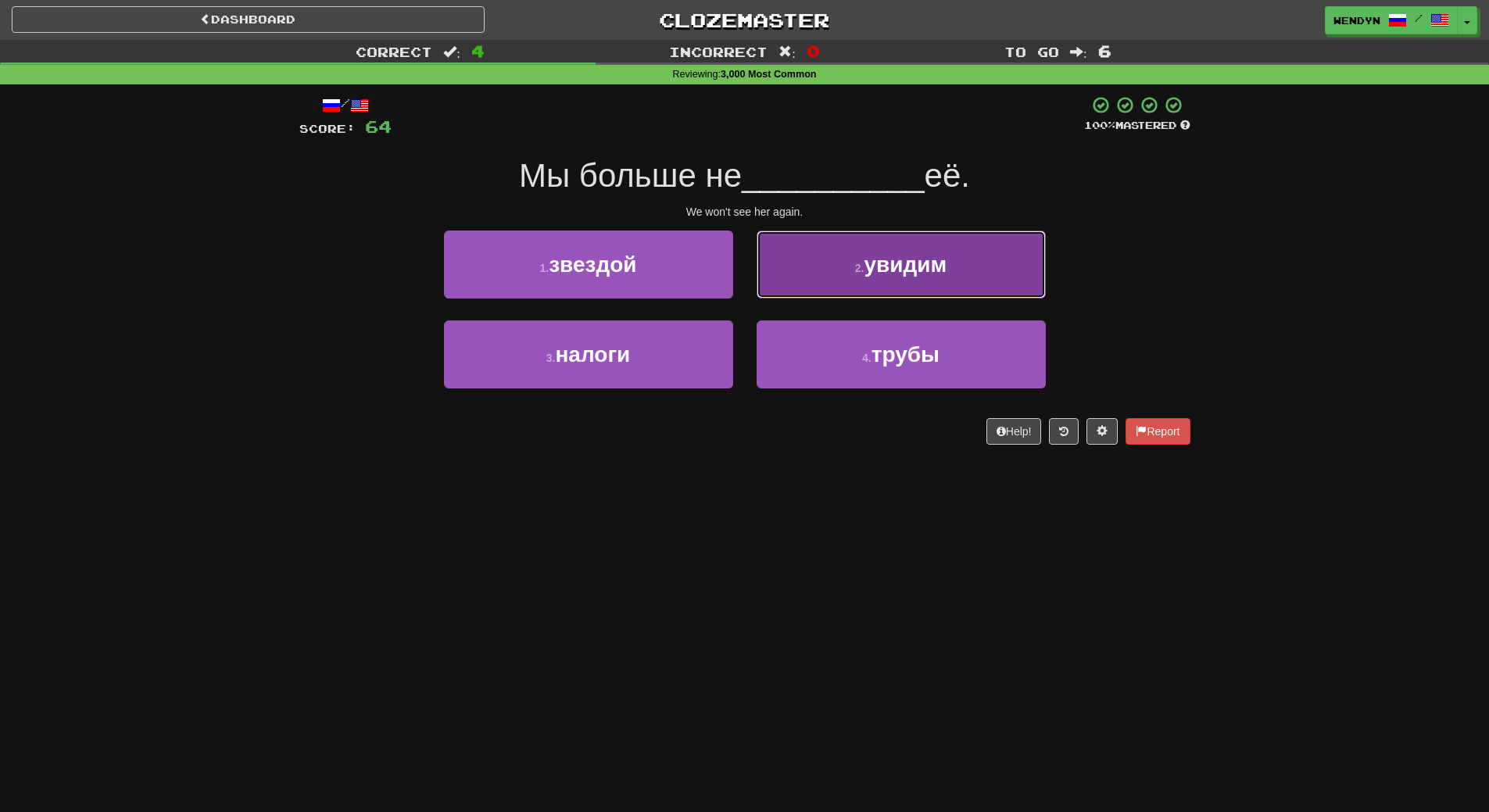
click at [884, 263] on span "увидим" at bounding box center [904, 265] width 83 height 24
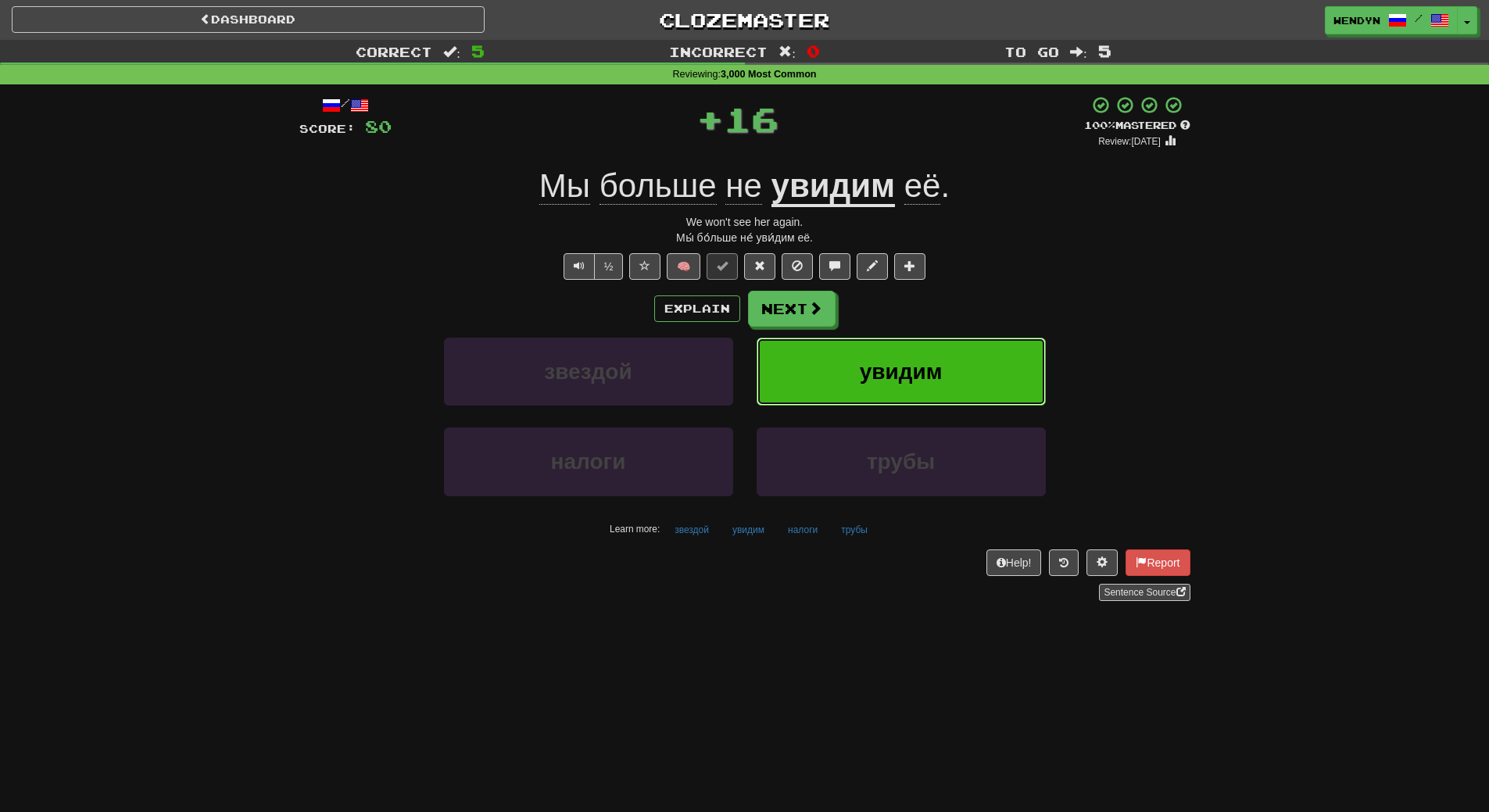
click at [894, 352] on button "увидим" at bounding box center [901, 371] width 289 height 68
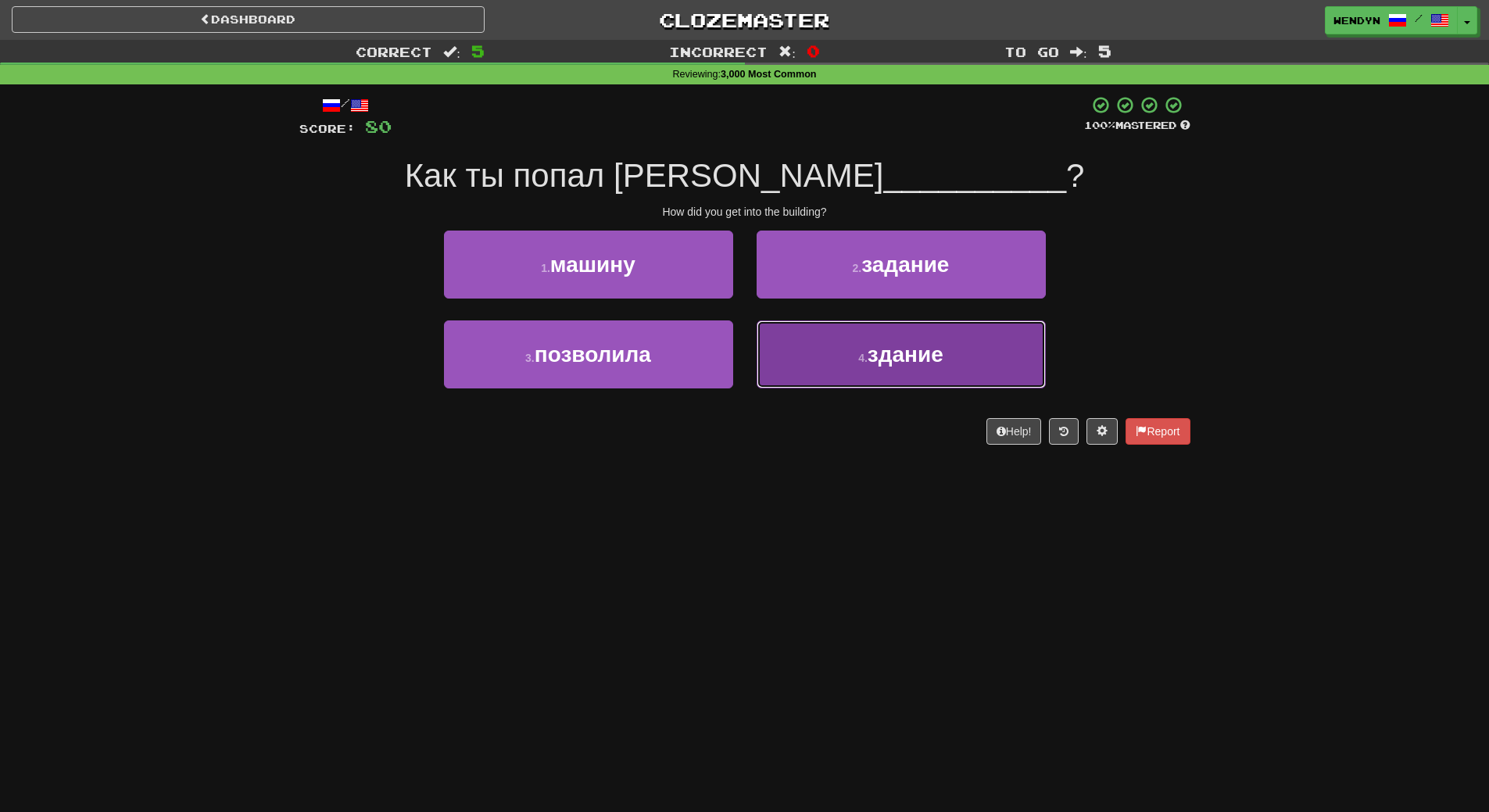
click at [977, 369] on button "4 . здание" at bounding box center [901, 354] width 289 height 68
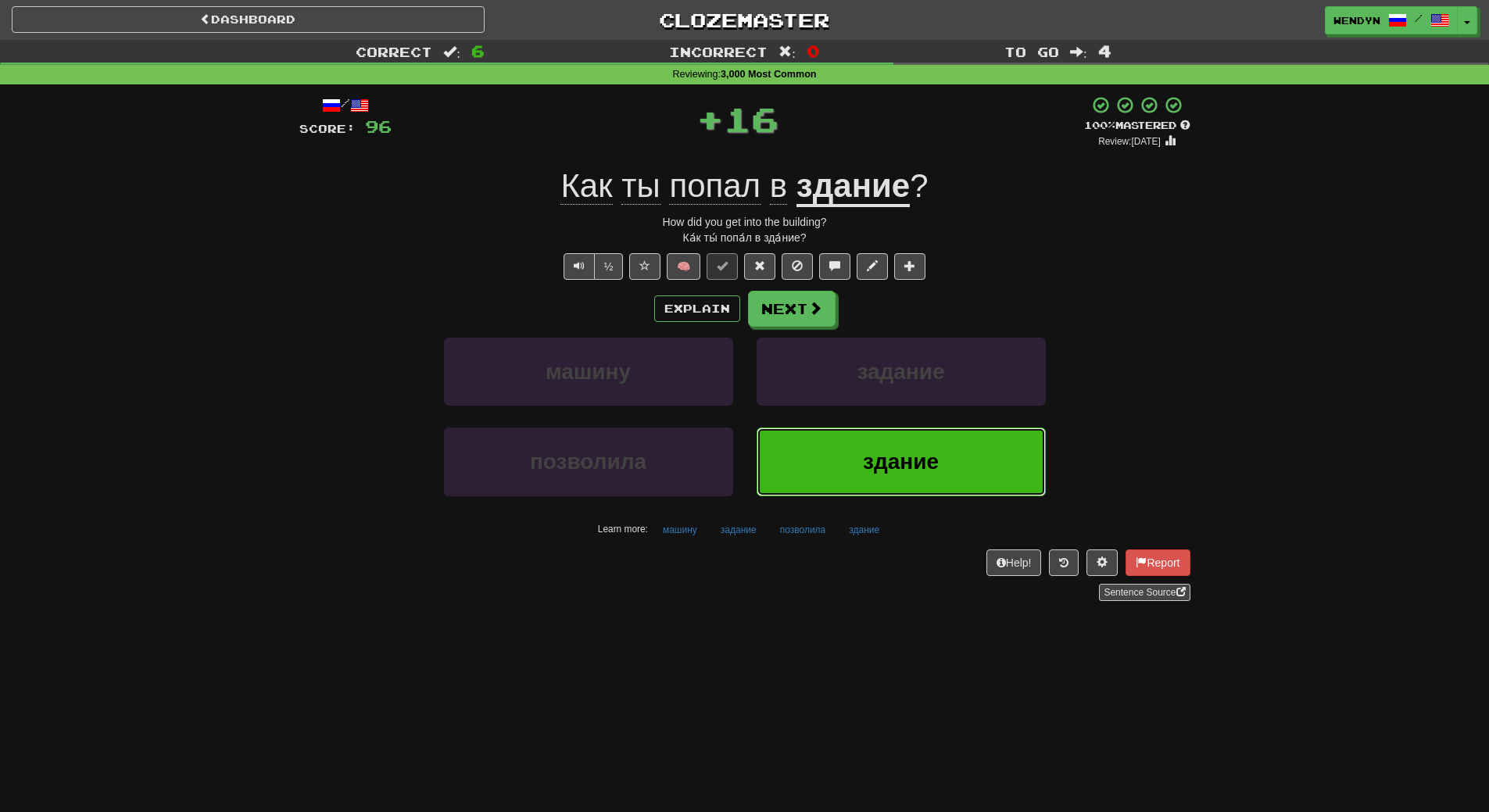
click at [920, 467] on span "здание" at bounding box center [901, 461] width 76 height 24
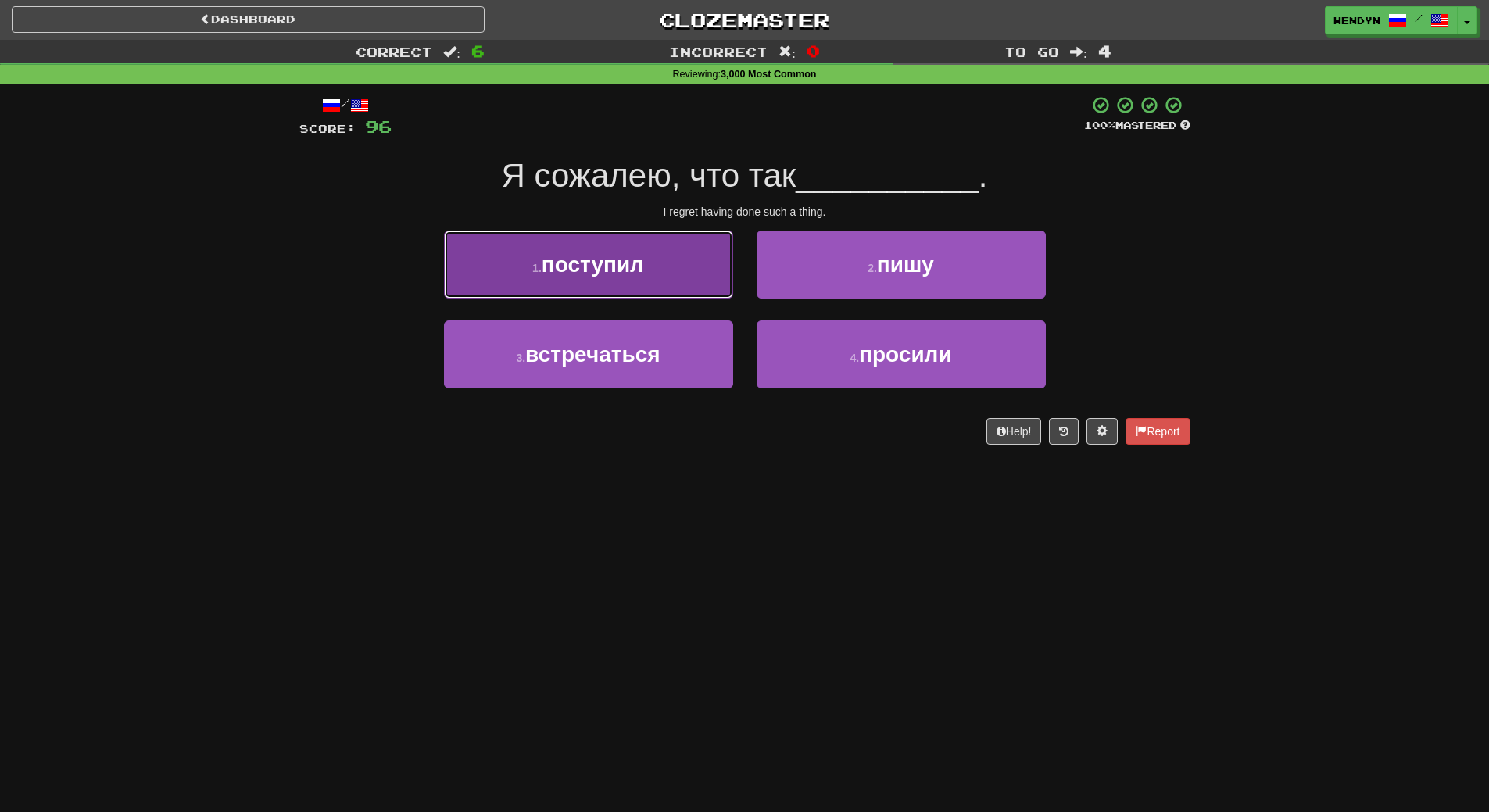
click at [647, 272] on button "1 . поступил" at bounding box center [589, 265] width 289 height 68
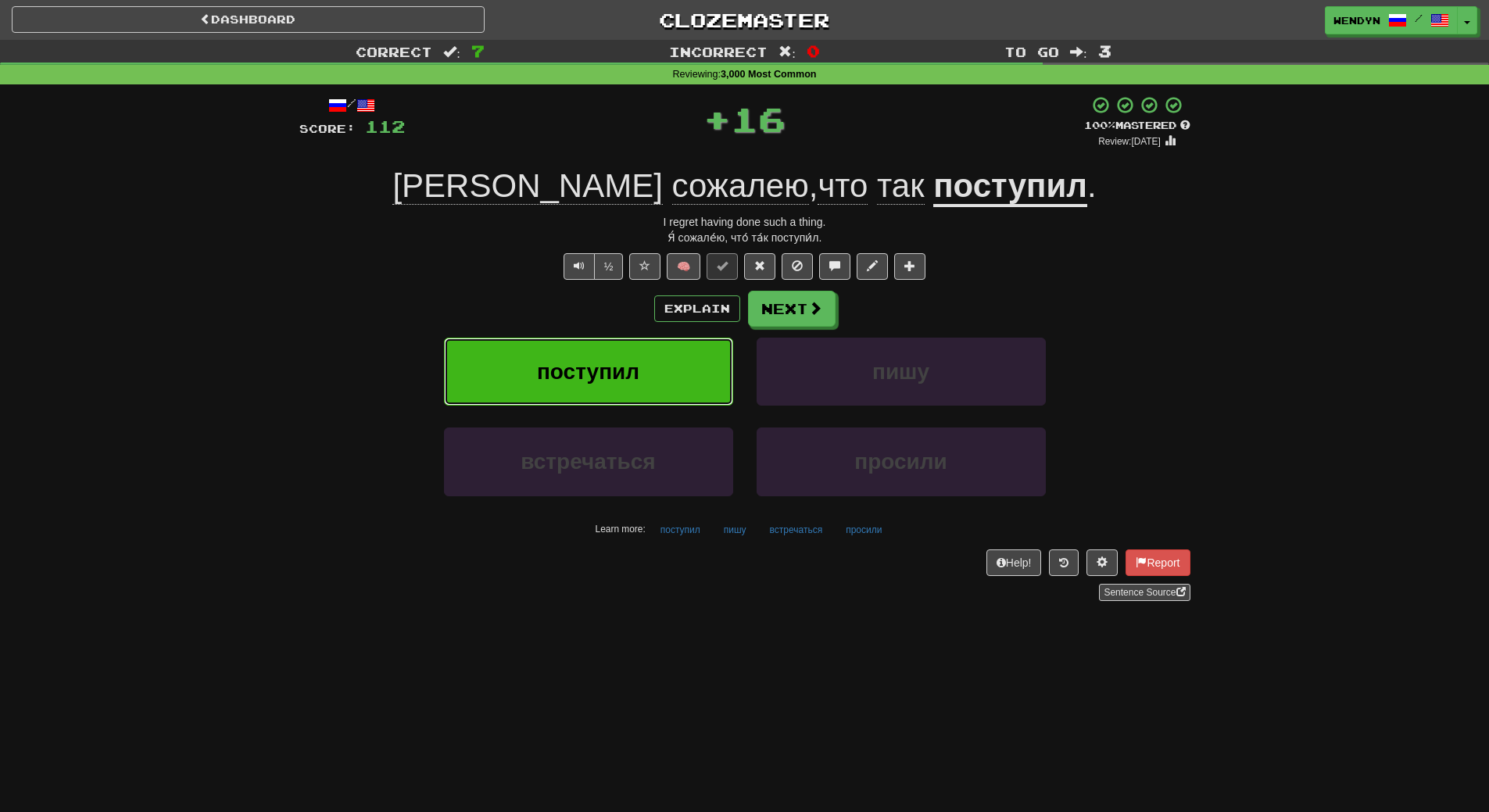
click at [646, 348] on button "поступил" at bounding box center [589, 371] width 289 height 68
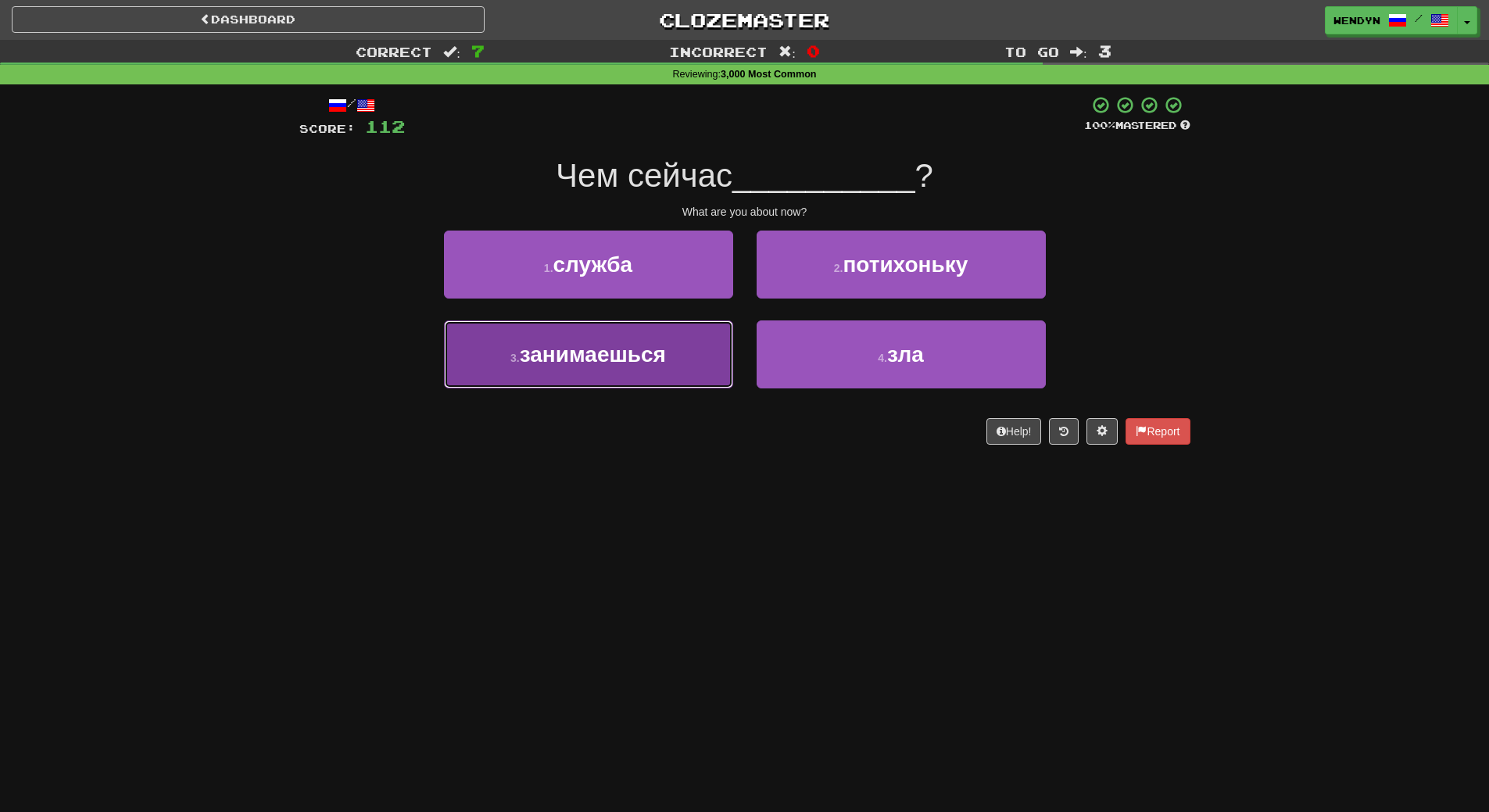
click at [692, 333] on button "3 . занимаешься" at bounding box center [589, 354] width 289 height 68
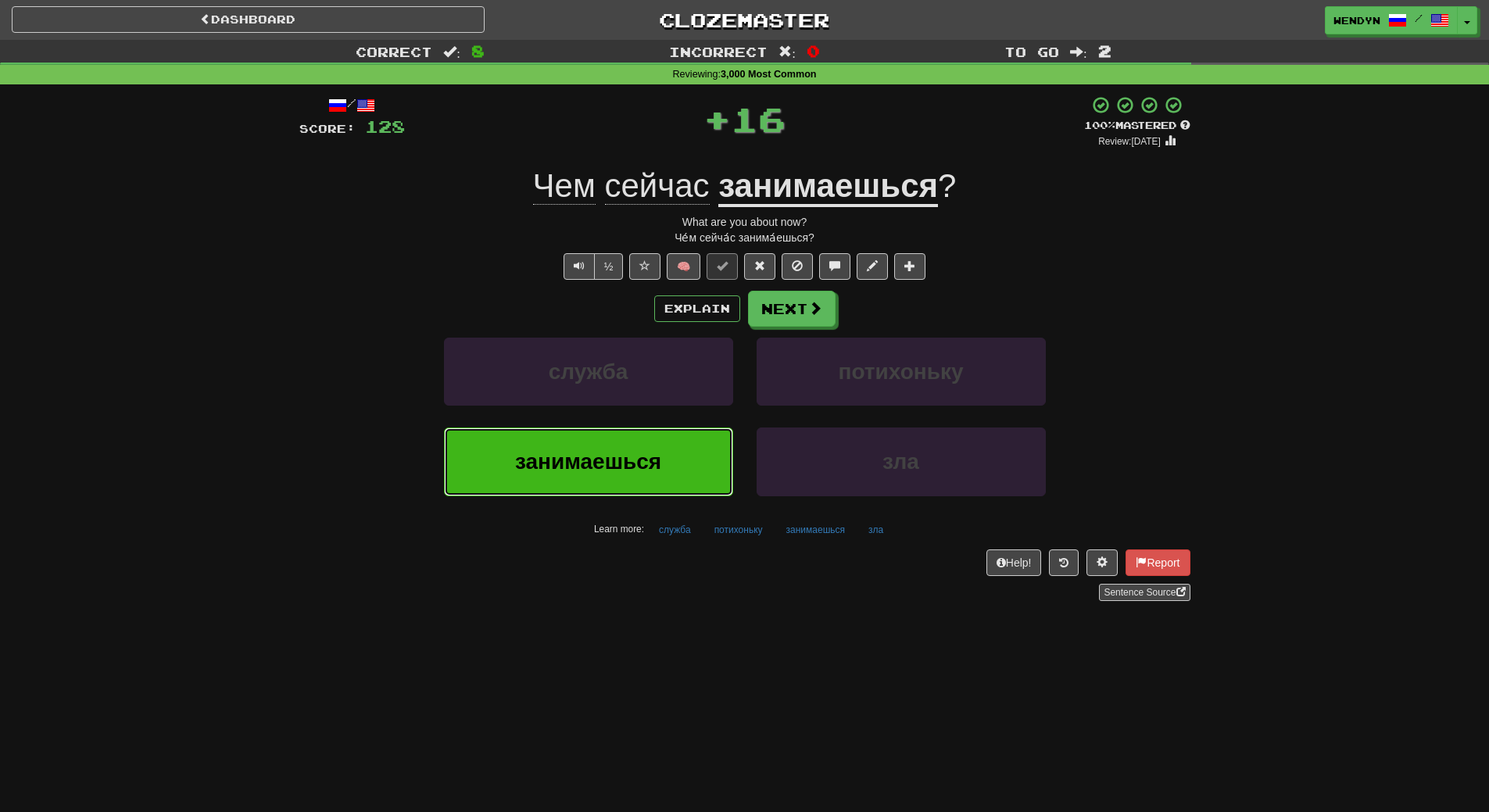
click at [679, 440] on button "занимаешься" at bounding box center [589, 461] width 289 height 68
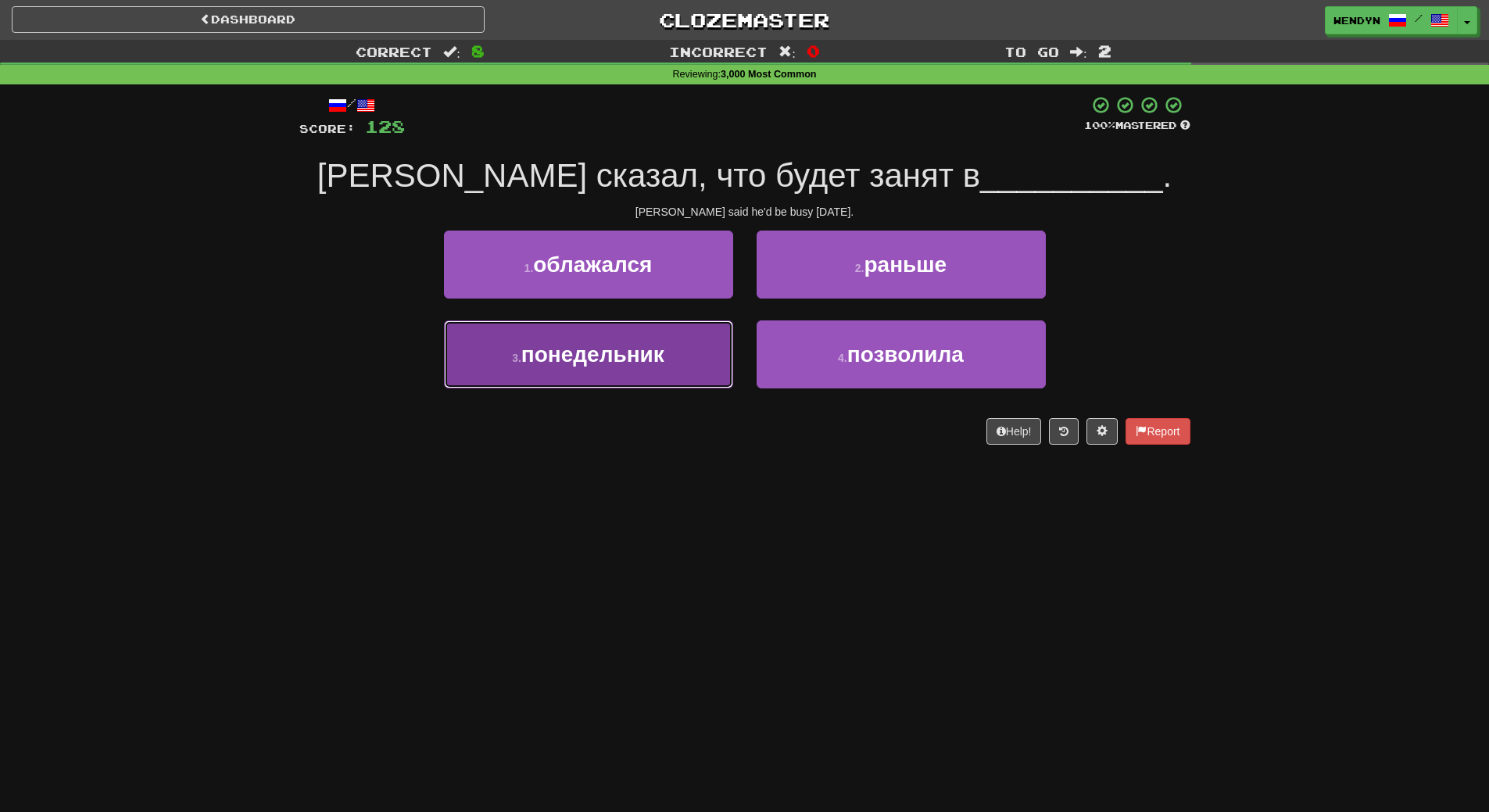
click at [722, 376] on button "3 . понедельник" at bounding box center [589, 354] width 289 height 68
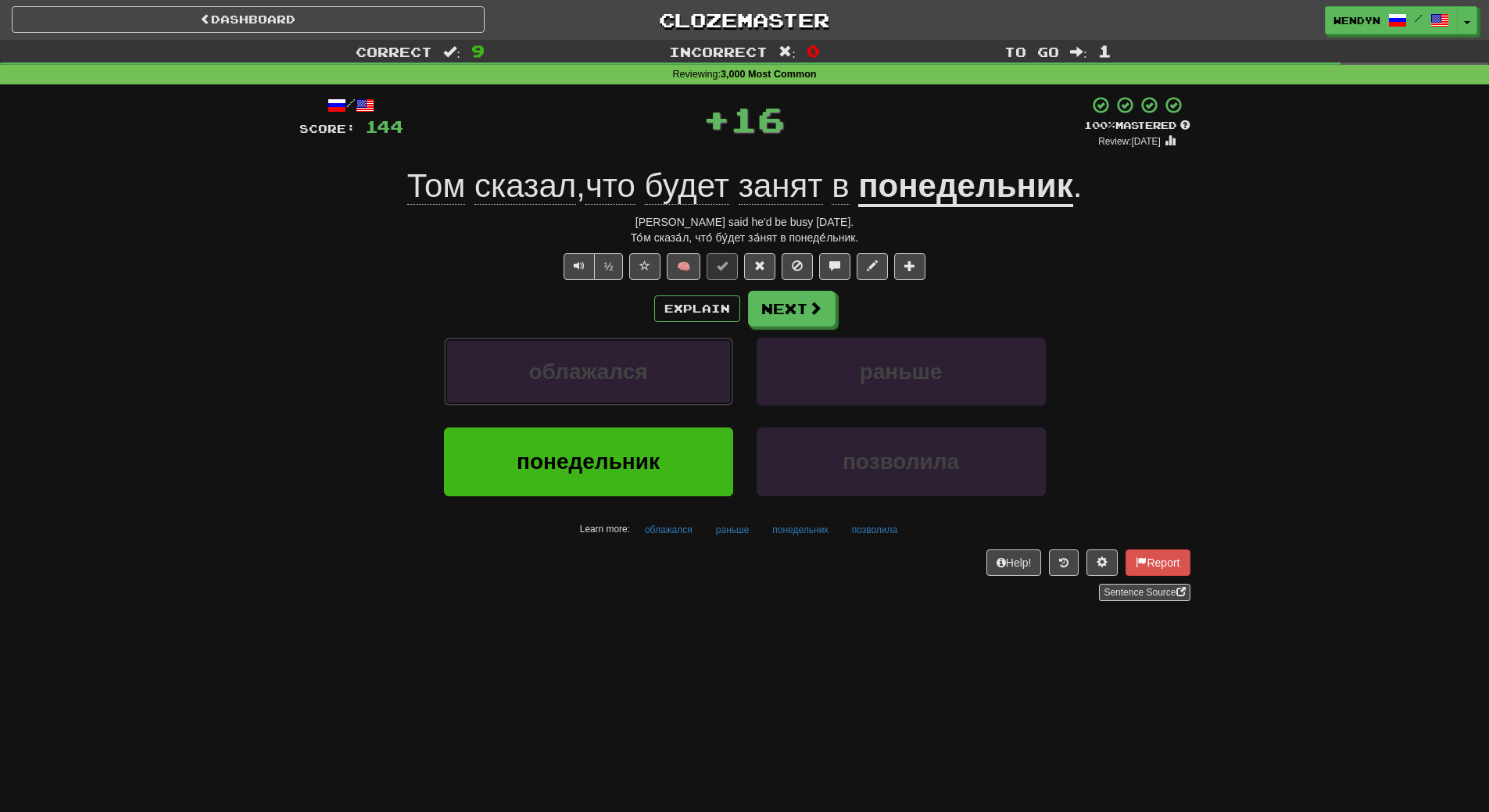
click at [722, 376] on button "облажался" at bounding box center [589, 371] width 289 height 68
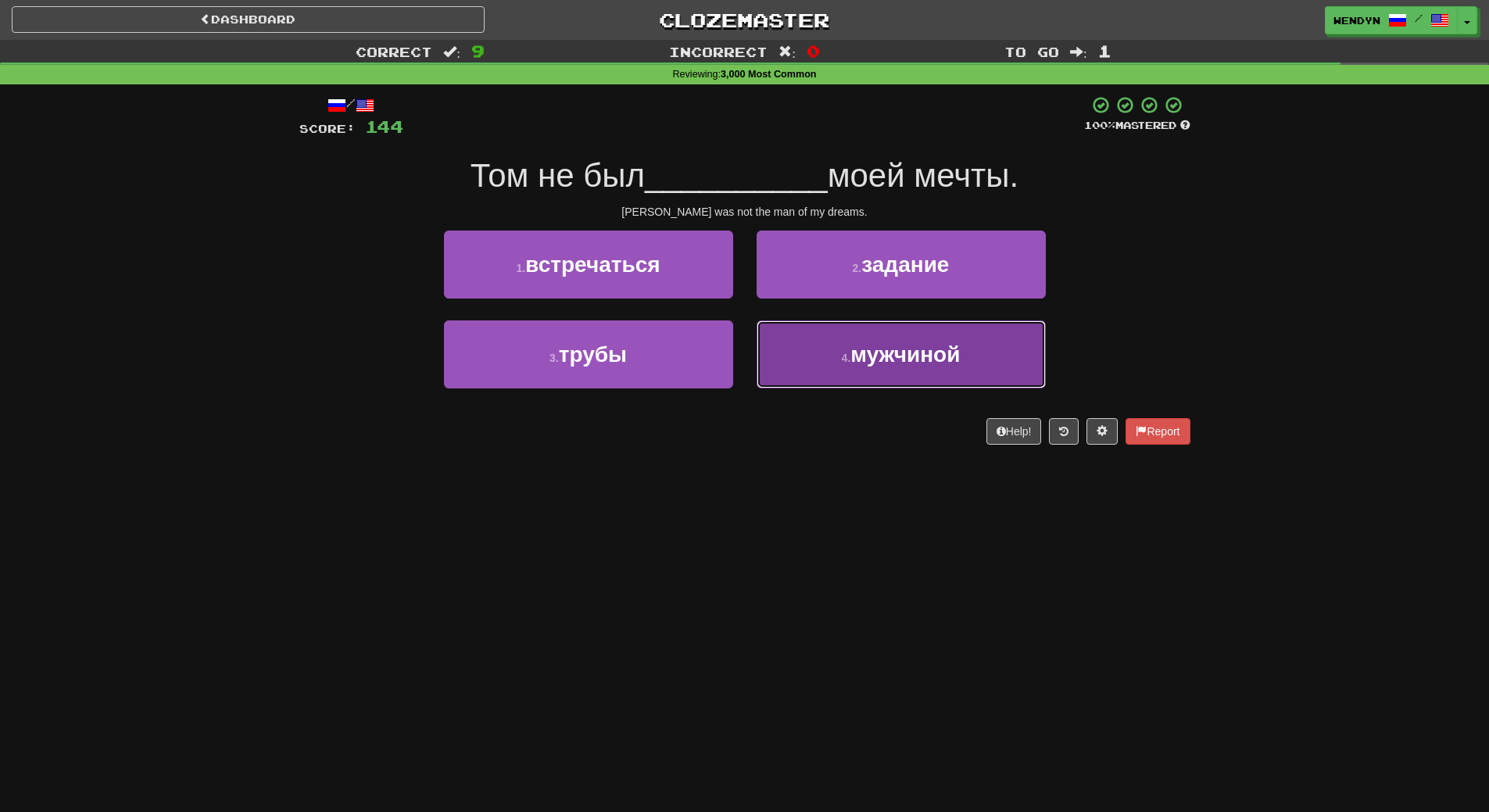
click at [875, 364] on span "мужчиной" at bounding box center [905, 354] width 109 height 24
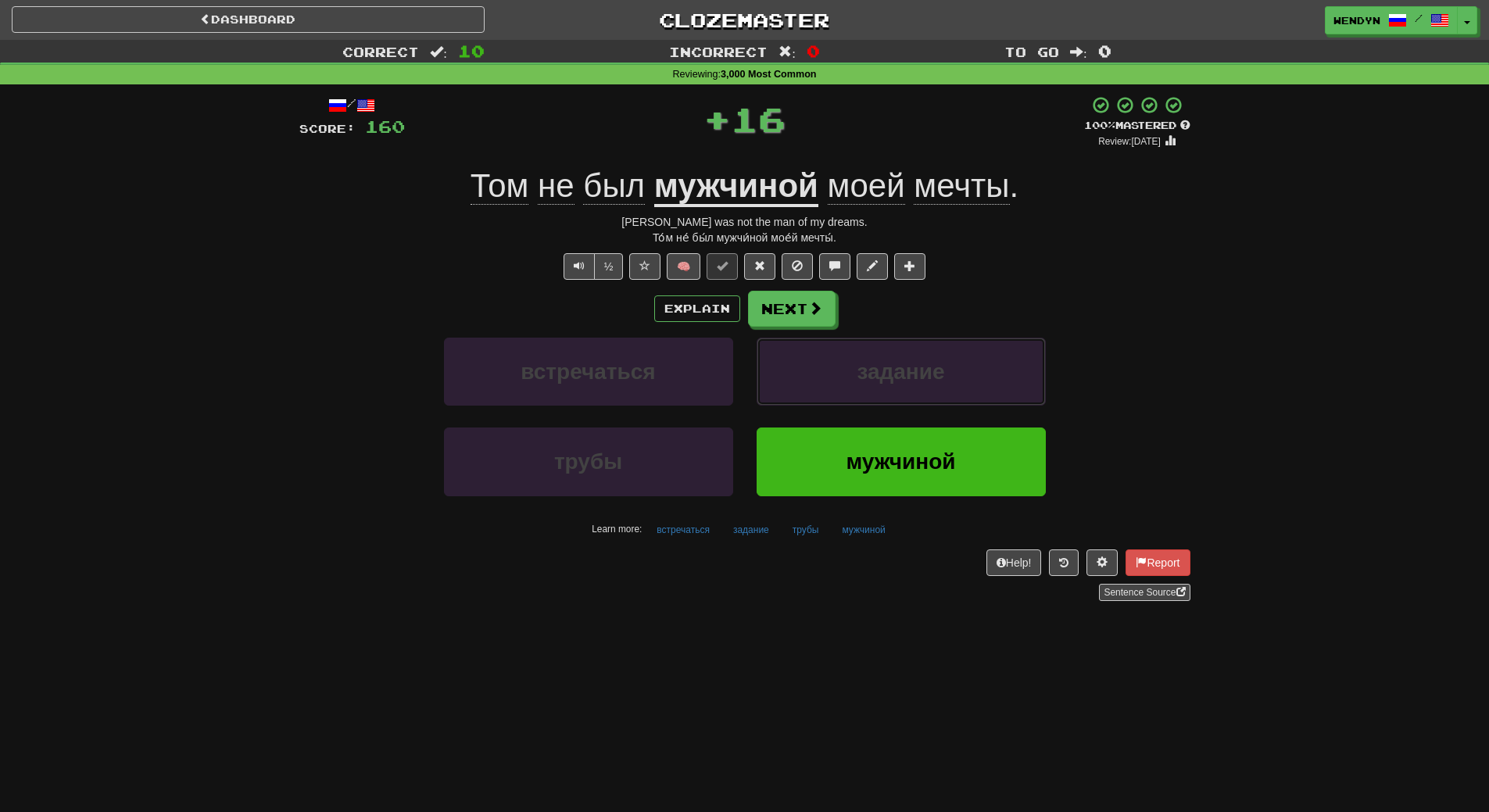
click at [875, 364] on span "задание" at bounding box center [900, 371] width 87 height 24
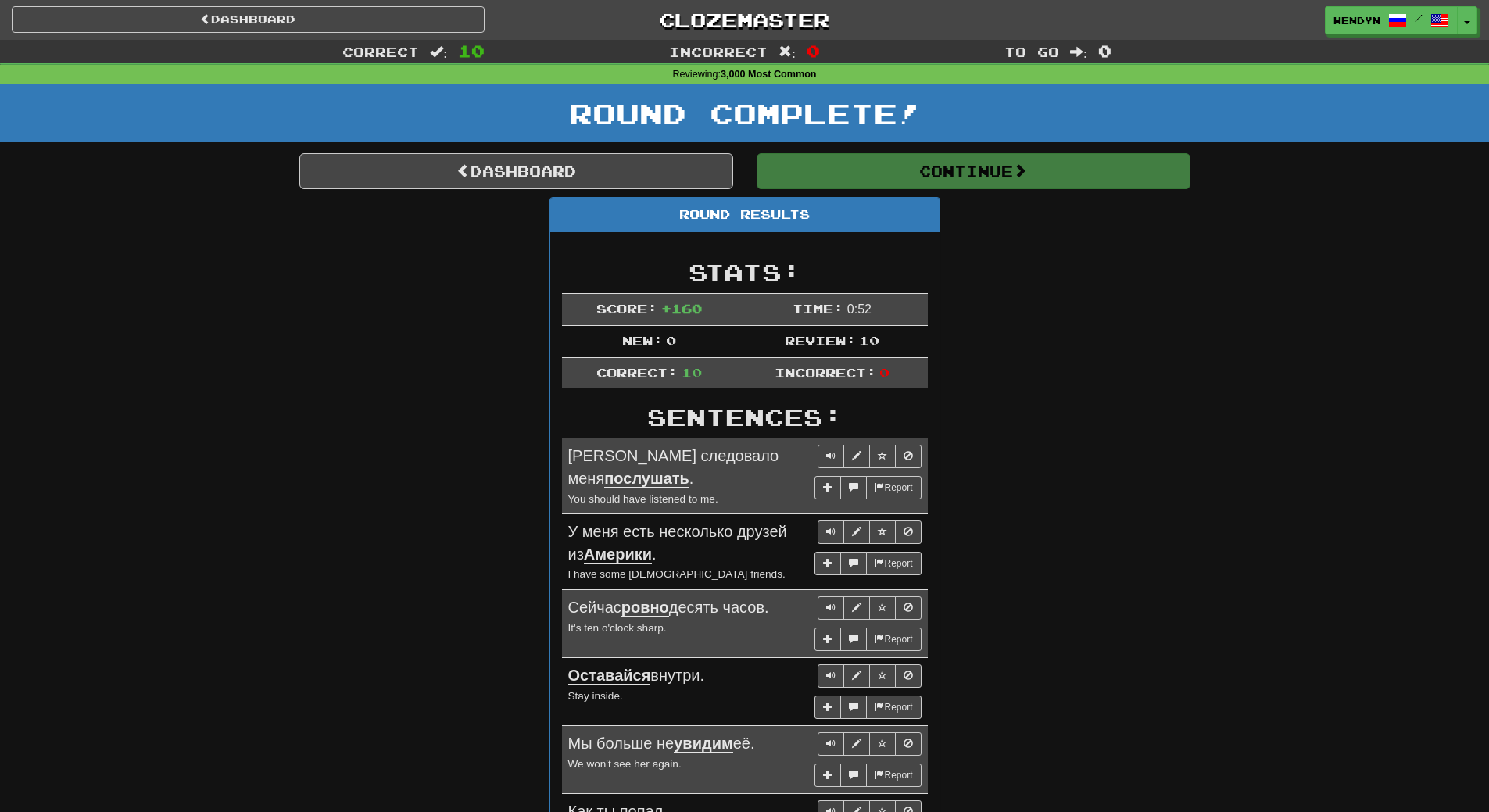
click at [1049, 283] on div "Round Results Stats: Score: + 160 Time: 0 : 52 New: 0 Review: 10 Correct: 10 In…" at bounding box center [744, 689] width 891 height 985
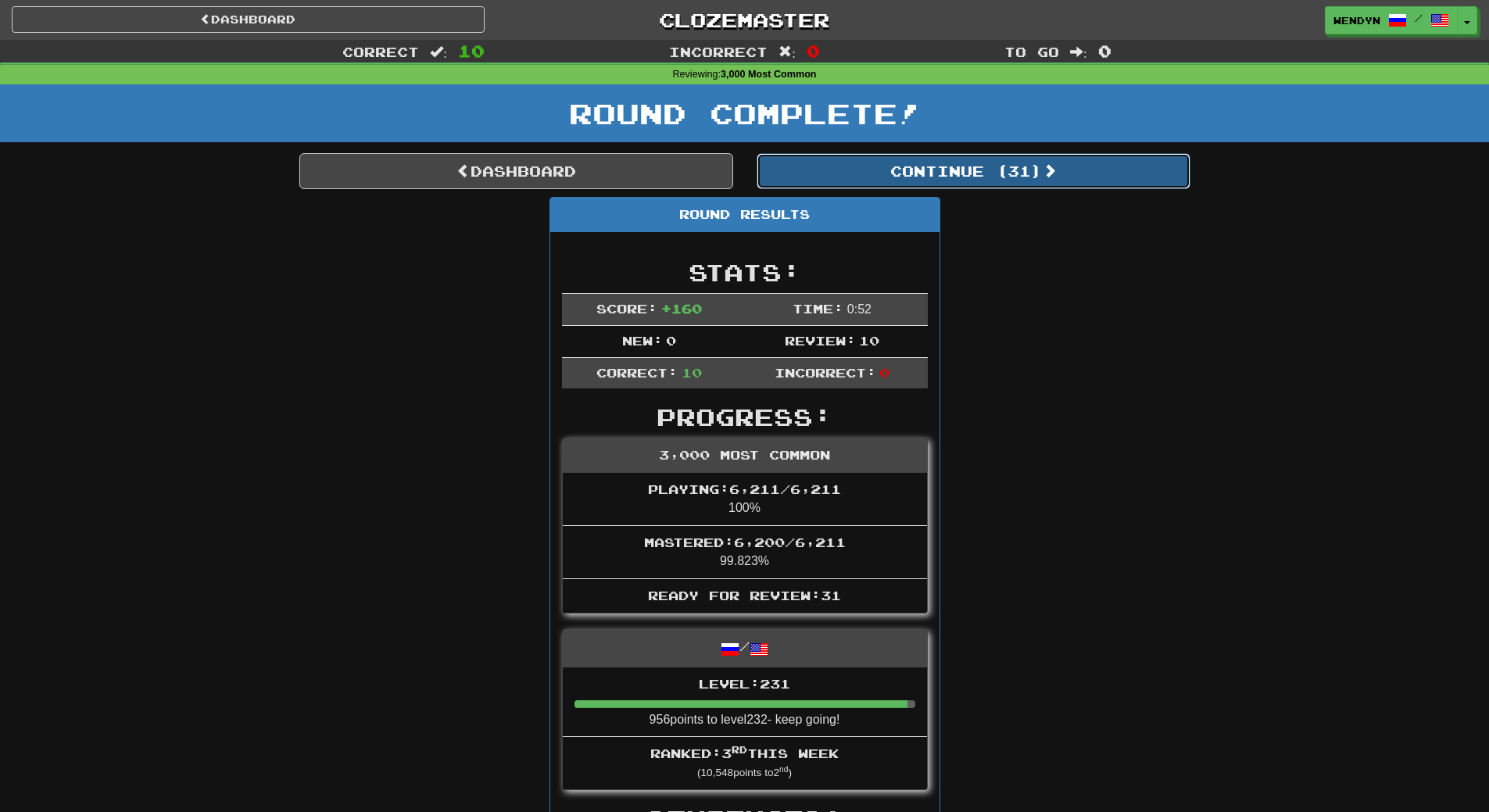
click at [969, 176] on button "Continue ( 31 )" at bounding box center [973, 170] width 434 height 36
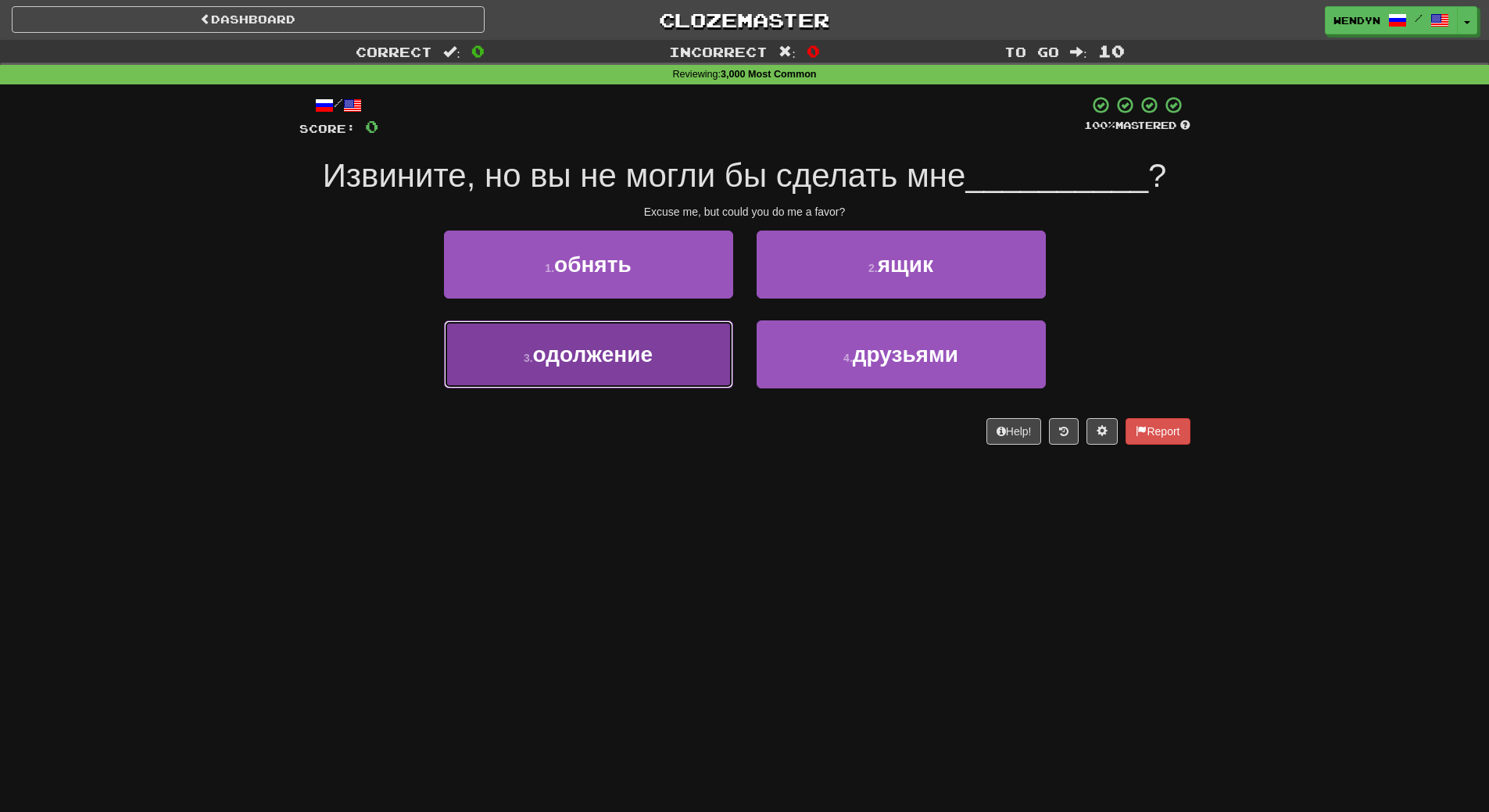
click at [660, 374] on button "3 . одолжение" at bounding box center [589, 354] width 289 height 68
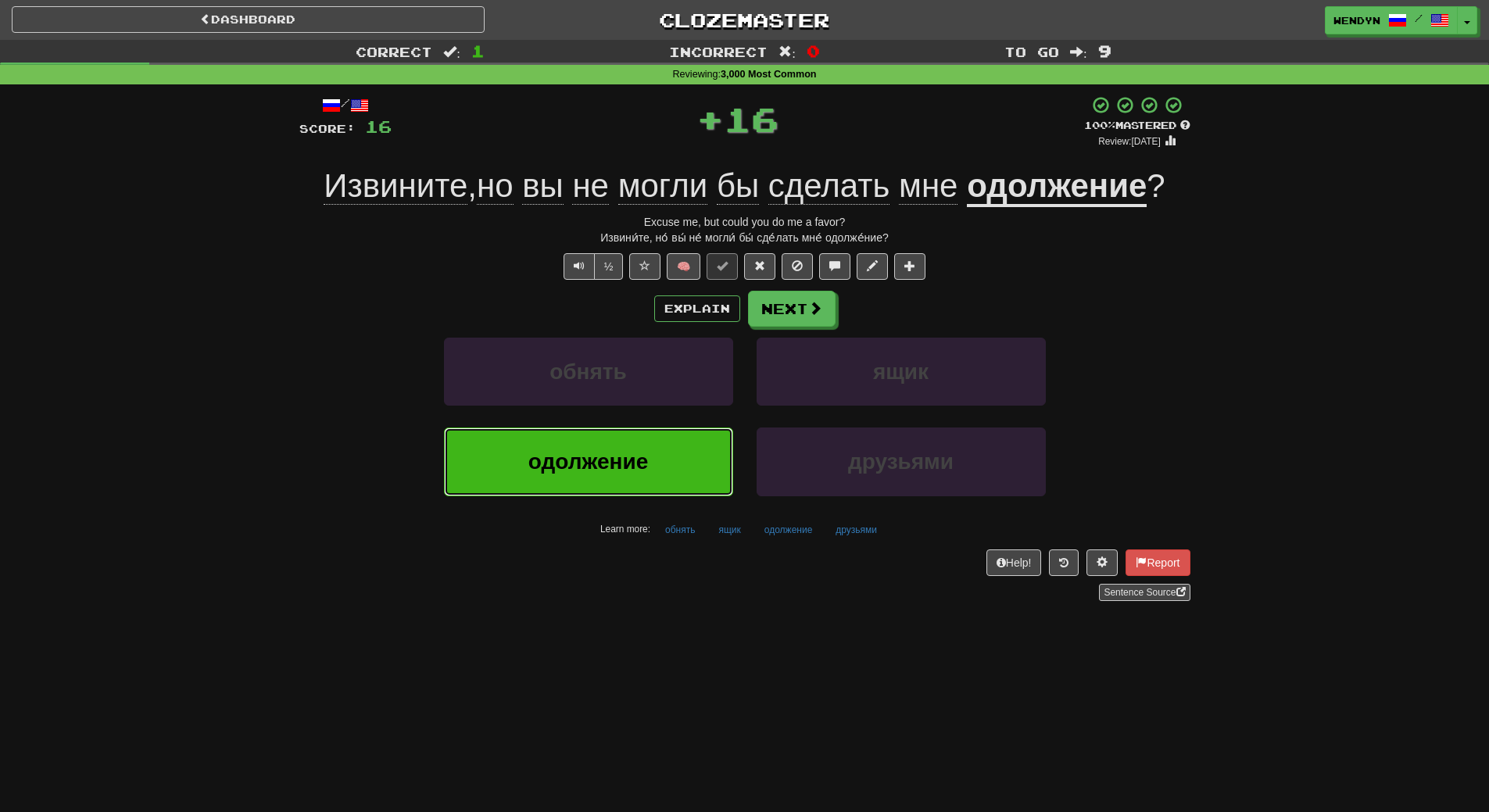
click at [649, 448] on button "одолжение" at bounding box center [589, 461] width 289 height 68
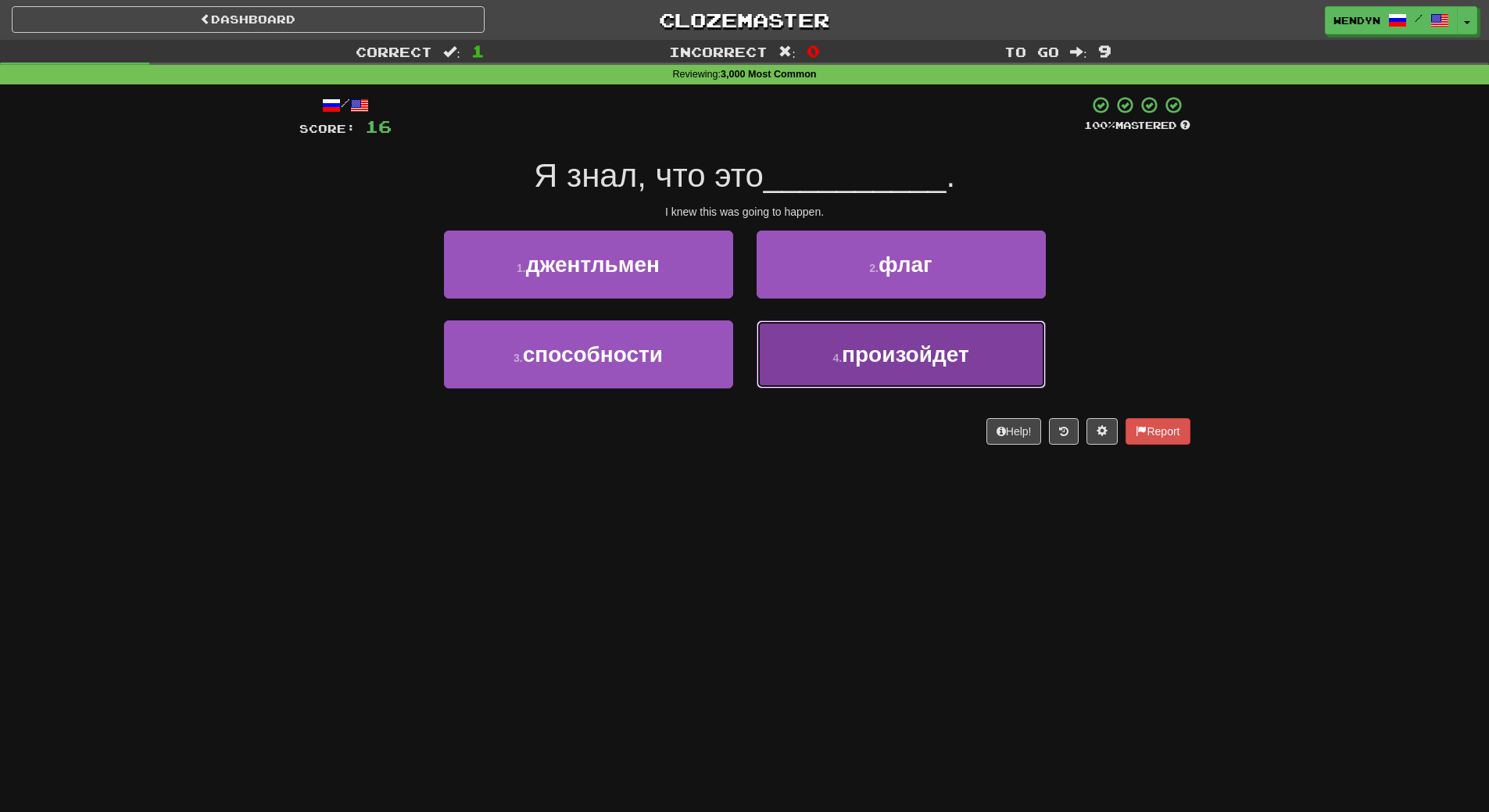
click at [943, 346] on span "произойдет" at bounding box center [905, 354] width 128 height 24
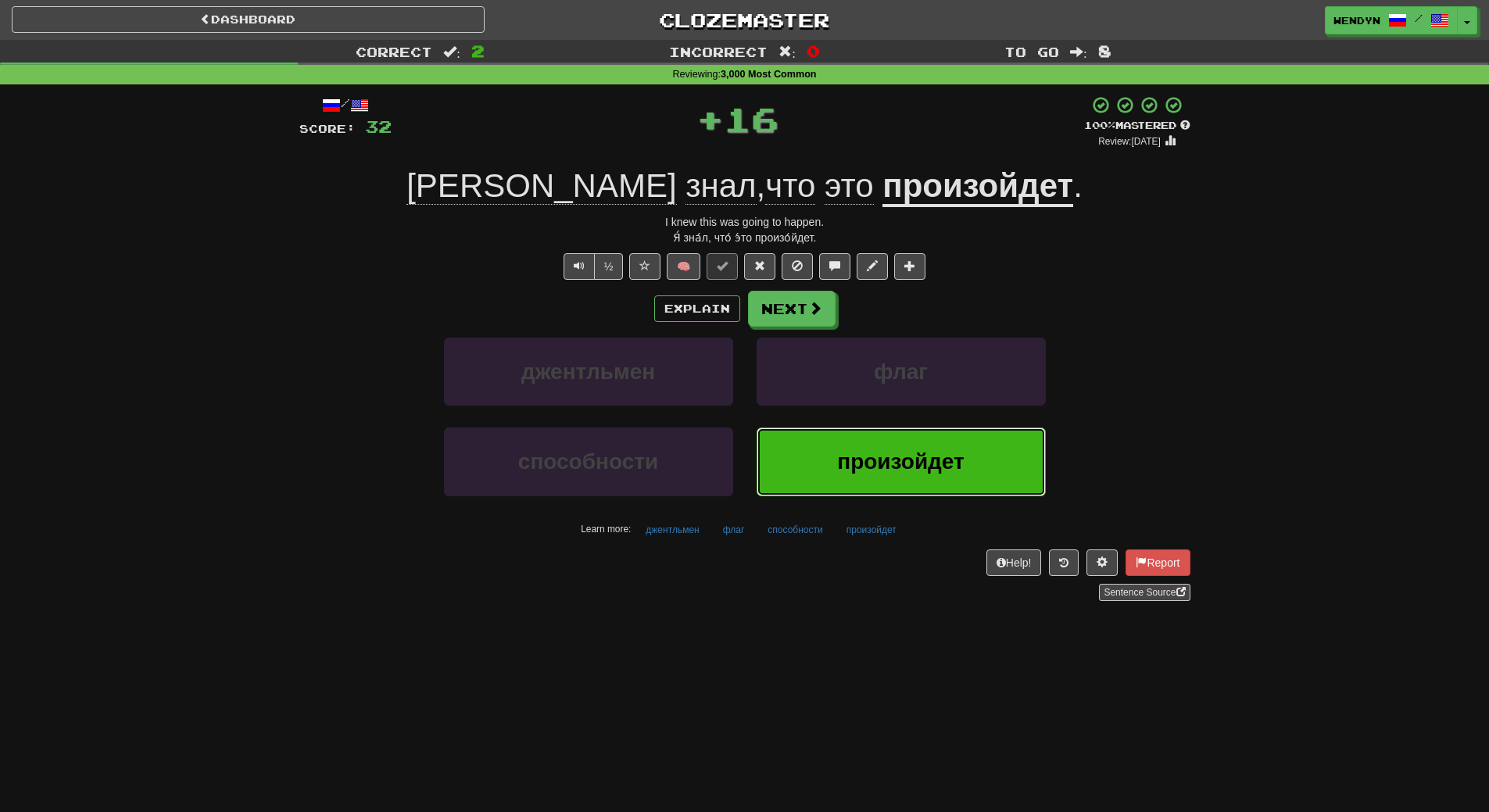
click at [869, 451] on span "произойдет" at bounding box center [901, 461] width 128 height 24
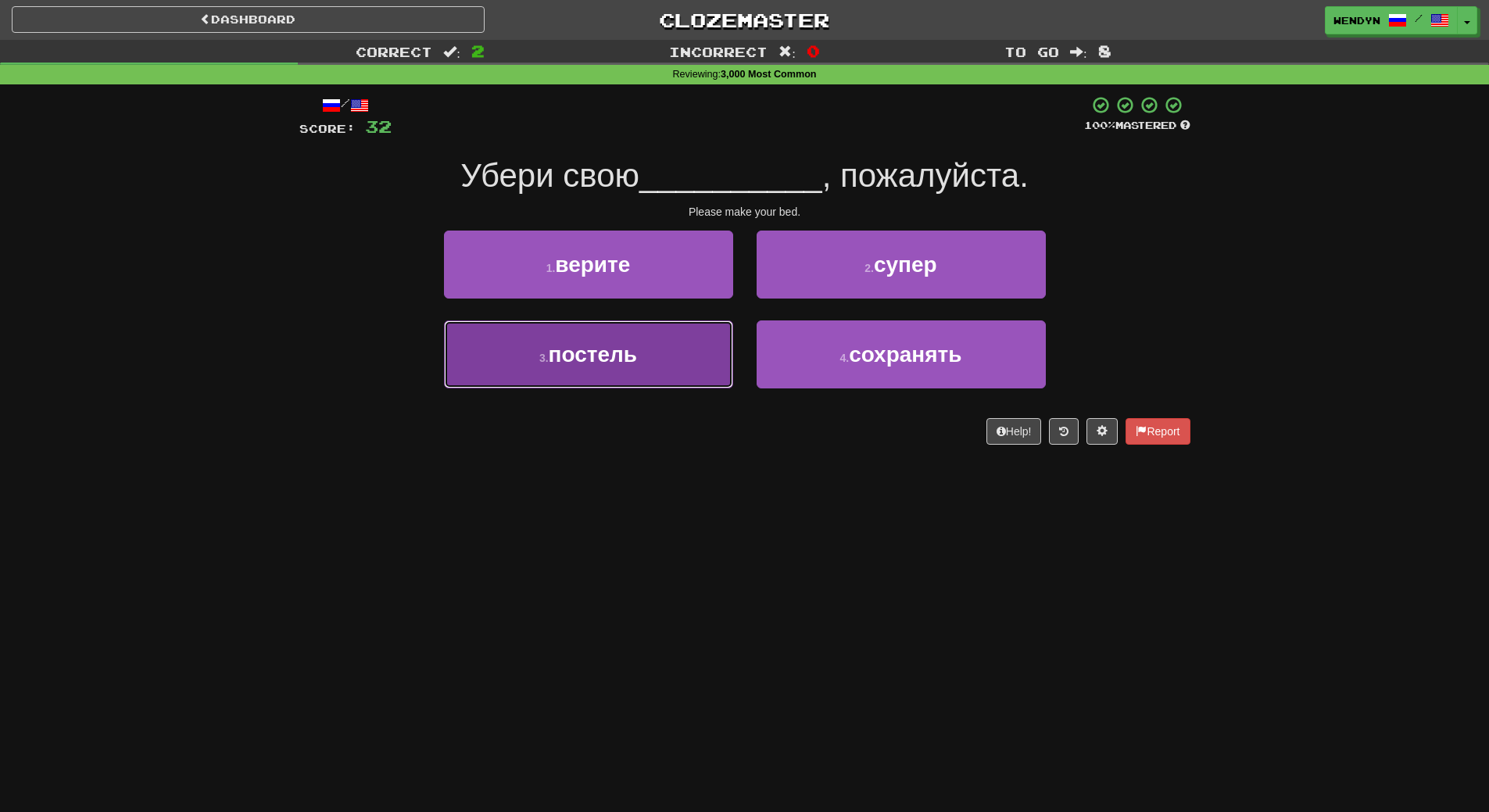
click at [666, 355] on button "3 . постель" at bounding box center [589, 354] width 289 height 68
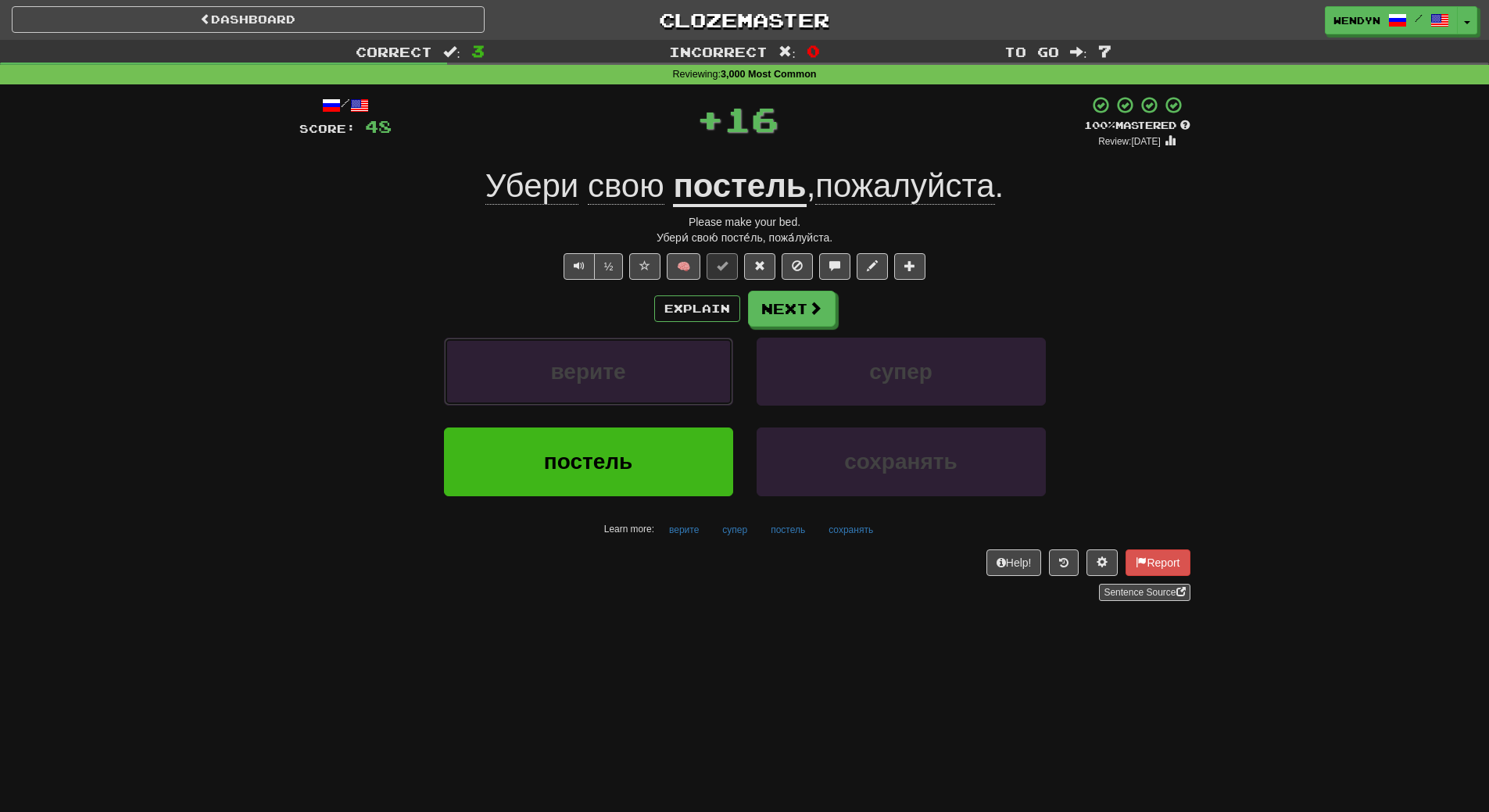
click at [666, 355] on button "верите" at bounding box center [589, 371] width 289 height 68
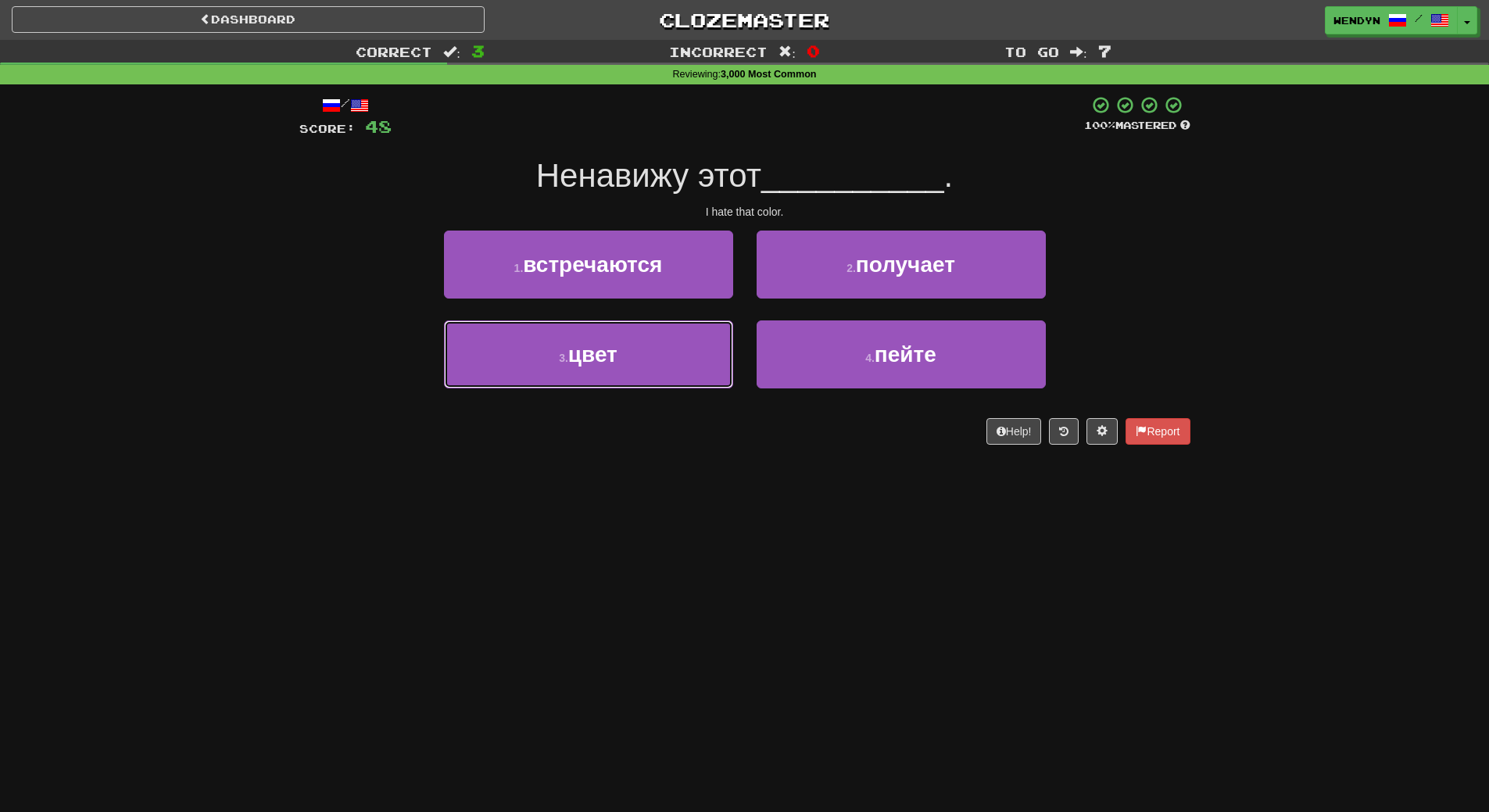
click at [666, 355] on button "3 . цвет" at bounding box center [589, 354] width 289 height 68
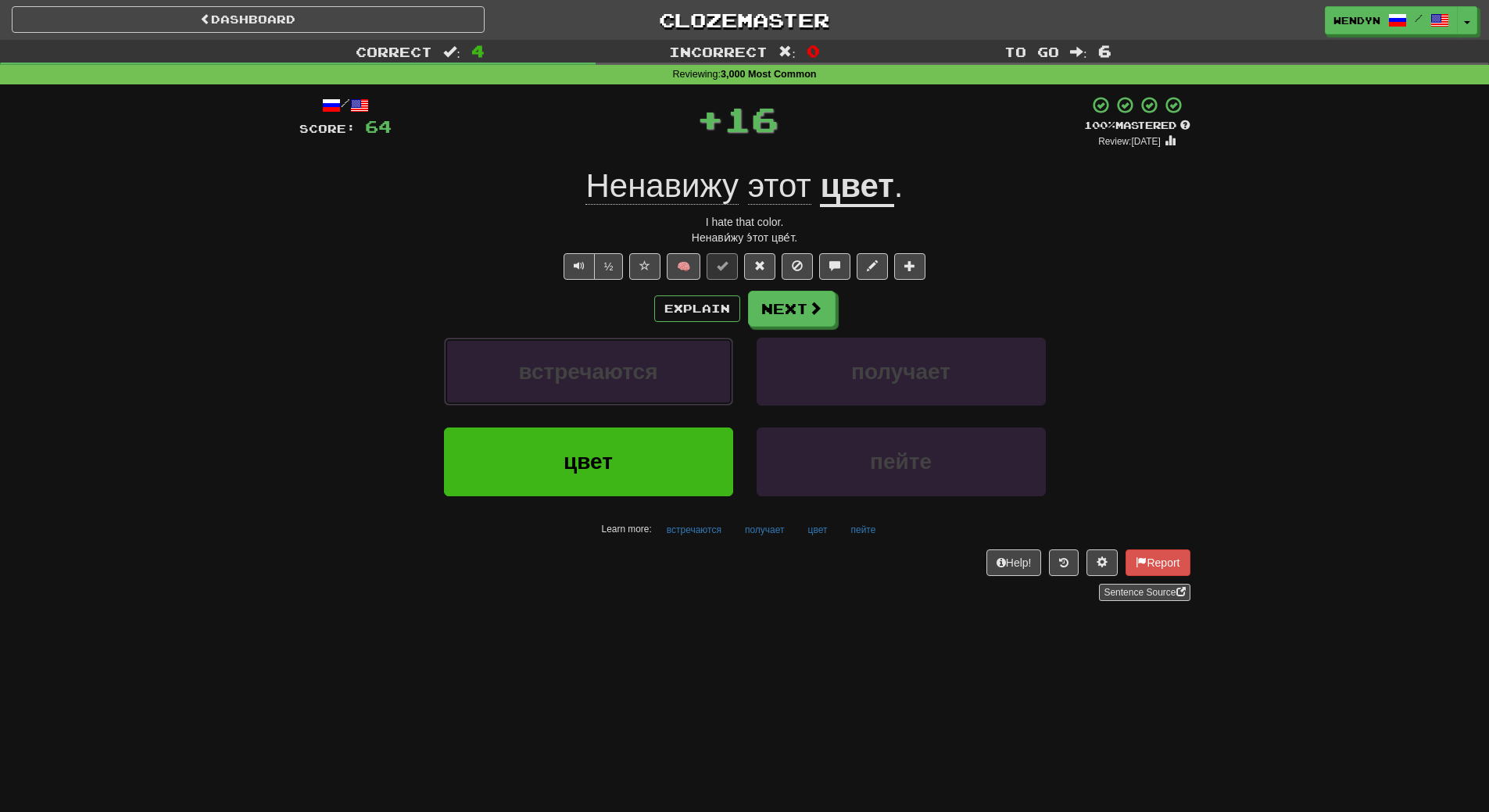
click at [666, 355] on button "встречаются" at bounding box center [589, 371] width 289 height 68
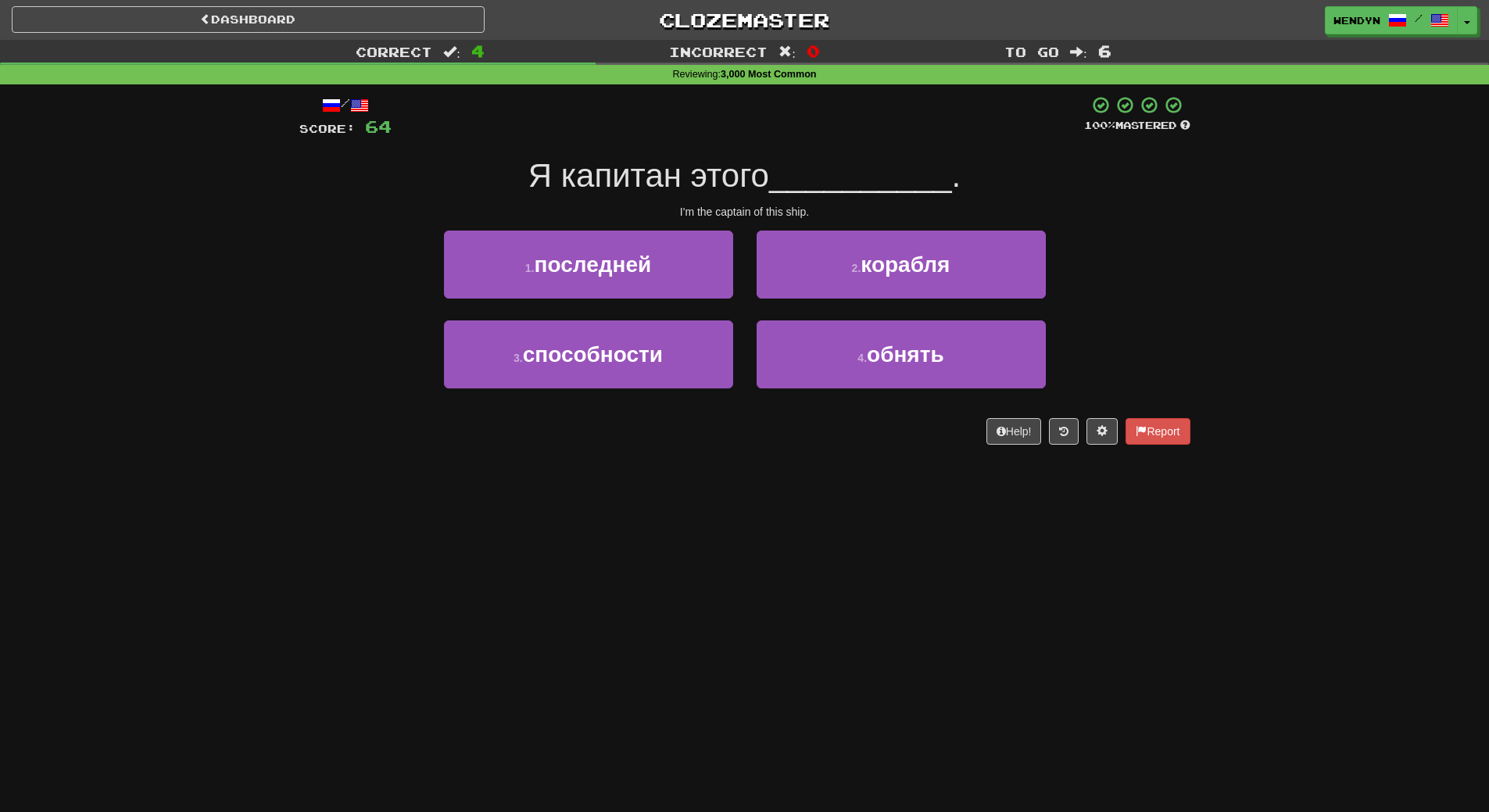
click at [667, 489] on div "Dashboard Clozemaster WendyN / Toggle Dropdown Dashboard Leaderboard Activity F…" at bounding box center [744, 406] width 1489 height 812
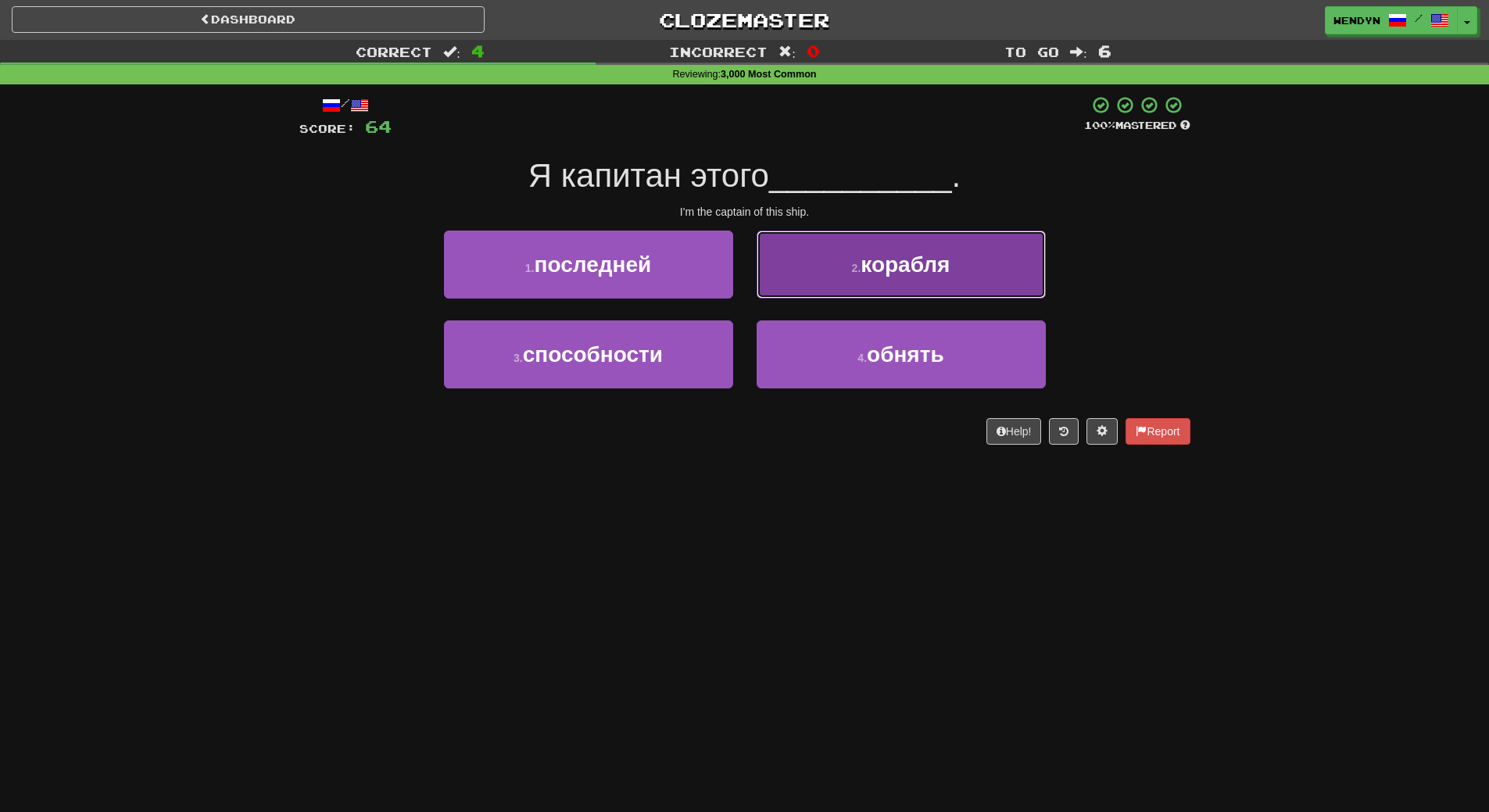
click at [954, 273] on button "2 . корабля" at bounding box center [901, 265] width 289 height 68
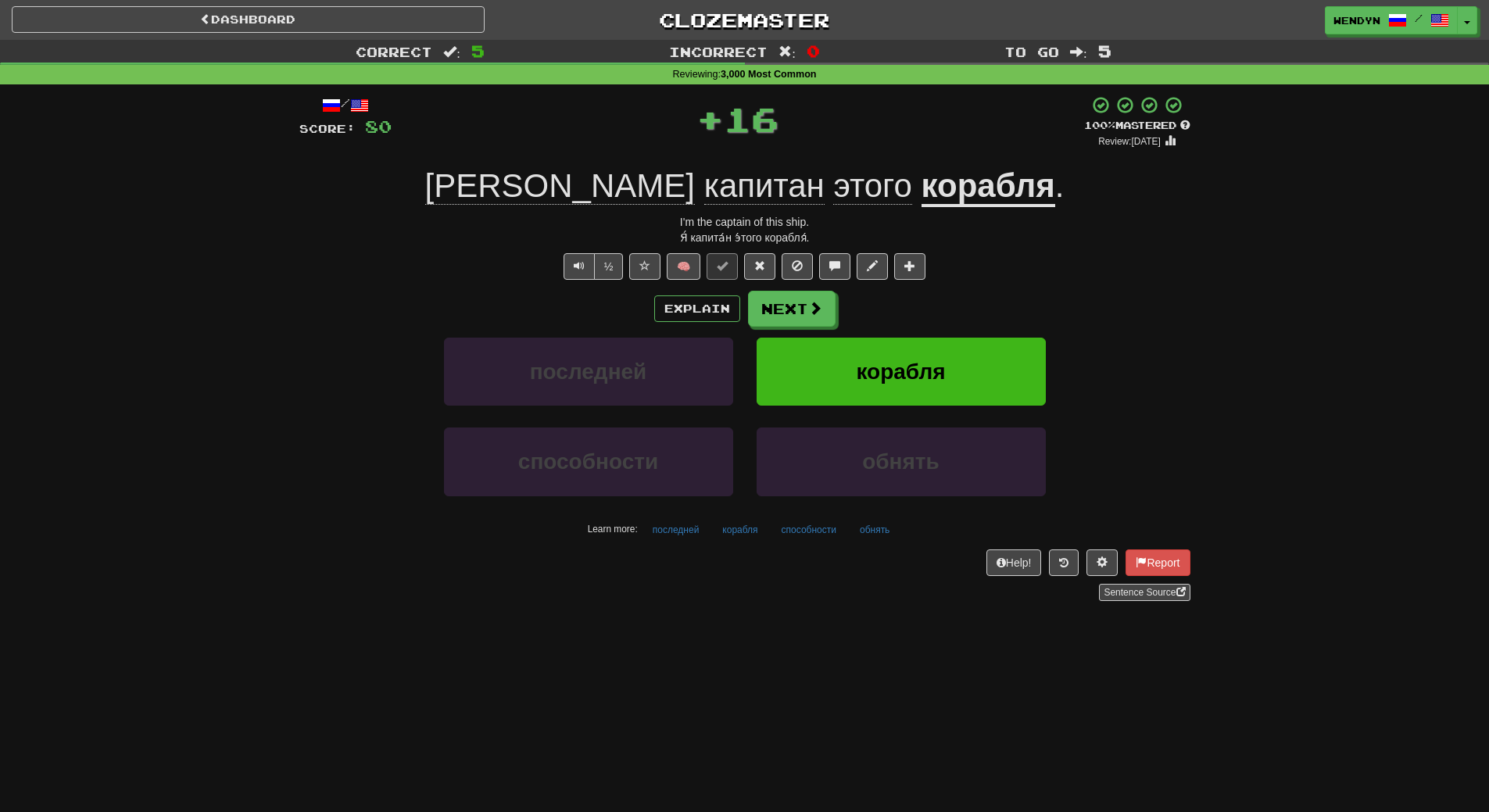
click at [980, 328] on div "Explain Next последней корабля способности обнять Learn more: последней корабля…" at bounding box center [744, 416] width 891 height 251
click at [980, 361] on button "корабля" at bounding box center [901, 371] width 289 height 68
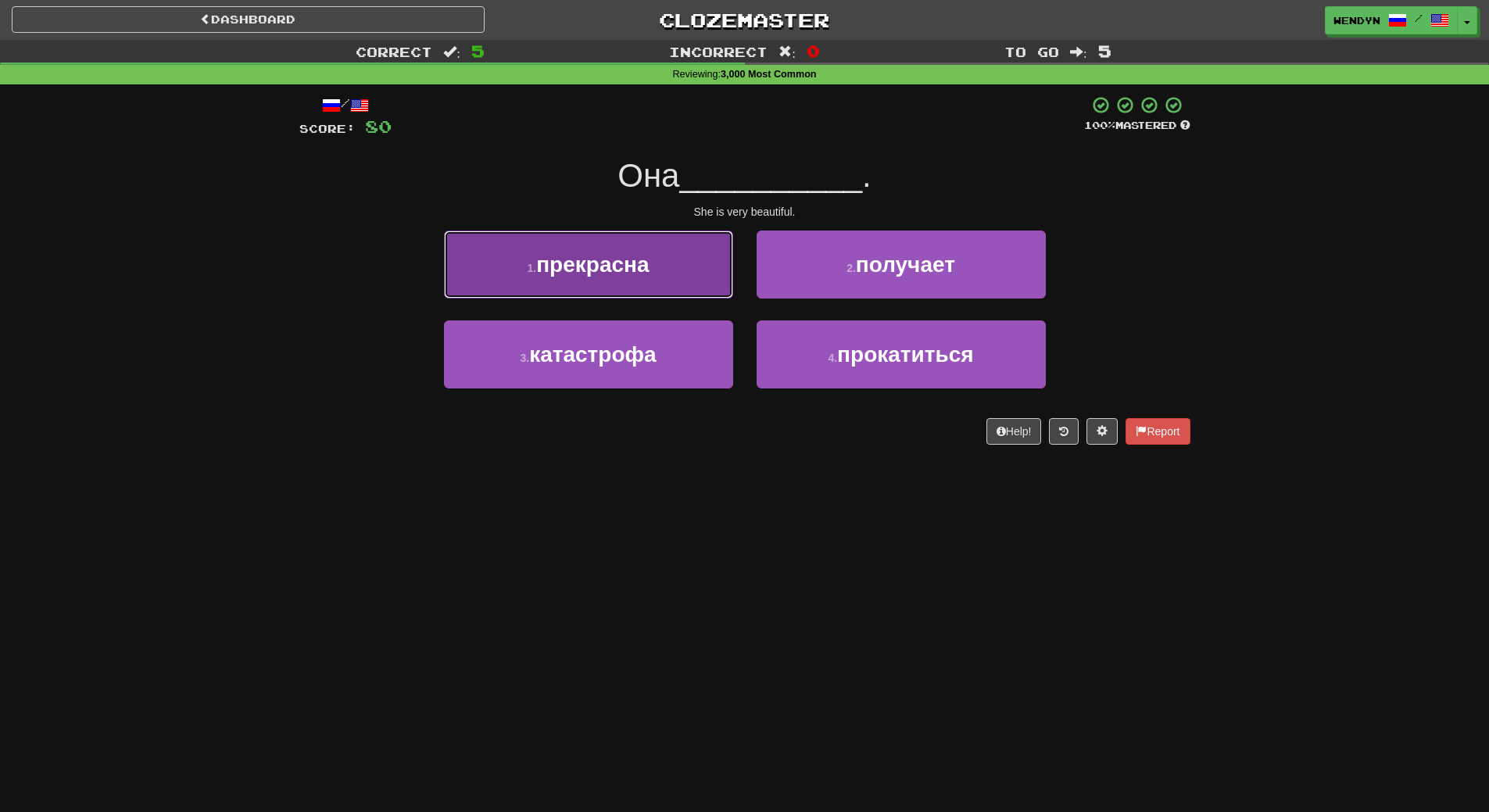
click at [657, 278] on button "1 . прекрасна" at bounding box center [589, 265] width 289 height 68
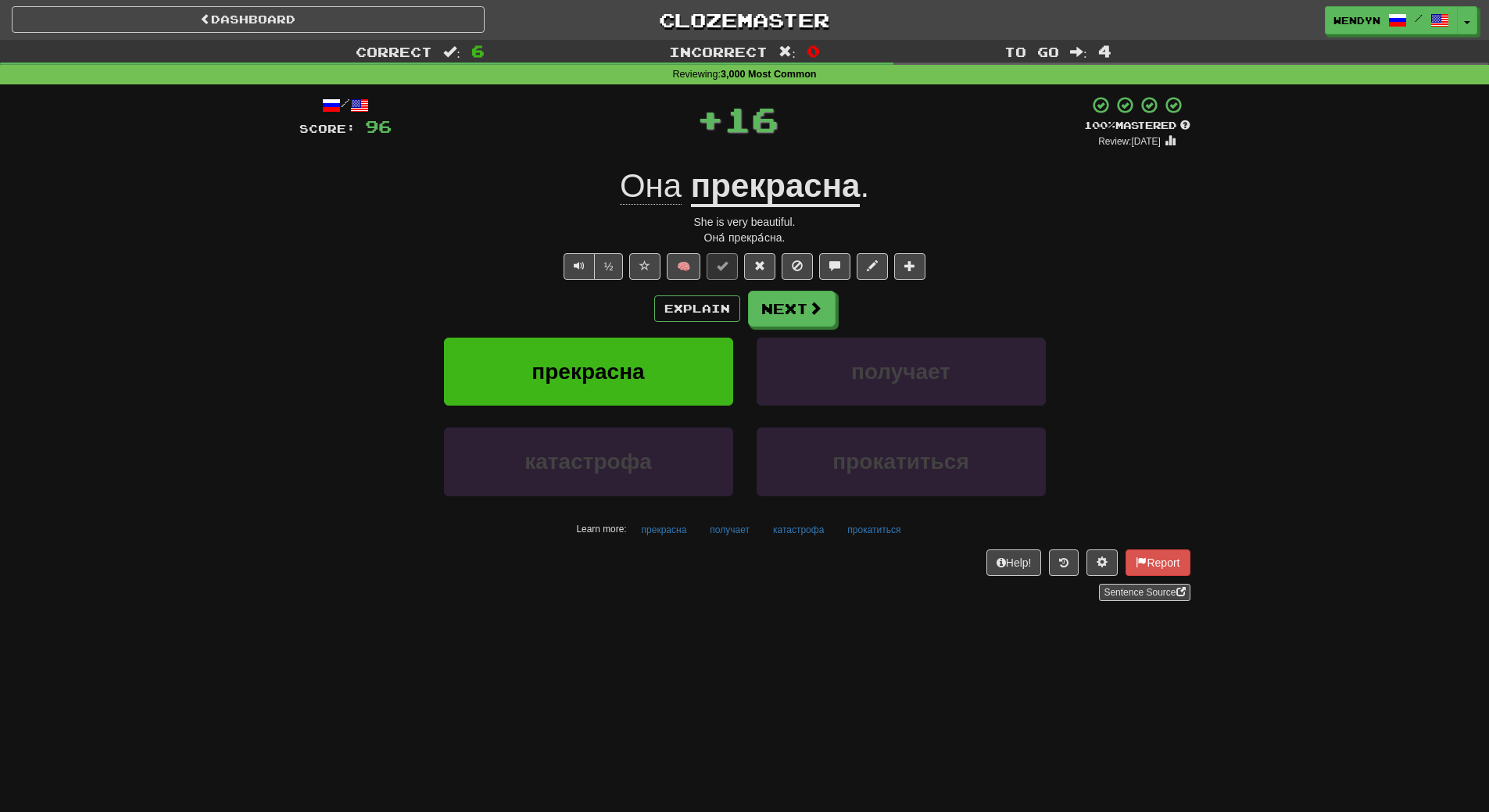
drag, startPoint x: 625, startPoint y: 301, endPoint x: 620, endPoint y: 332, distance: 31.4
click at [625, 302] on div "Explain Next" at bounding box center [744, 308] width 891 height 36
click at [617, 359] on span "прекрасна" at bounding box center [588, 371] width 113 height 24
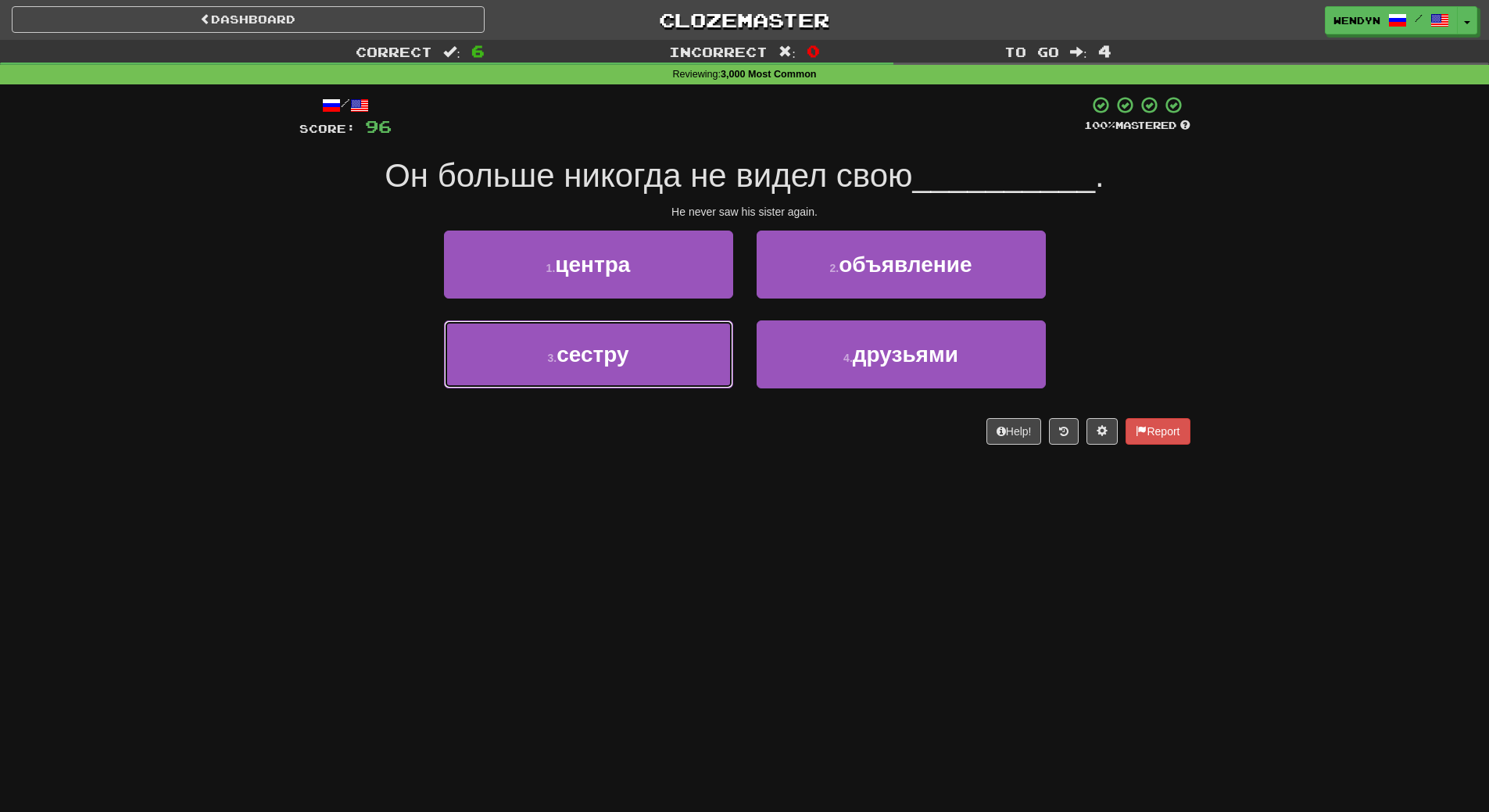
click at [617, 359] on span "сестру" at bounding box center [593, 354] width 72 height 24
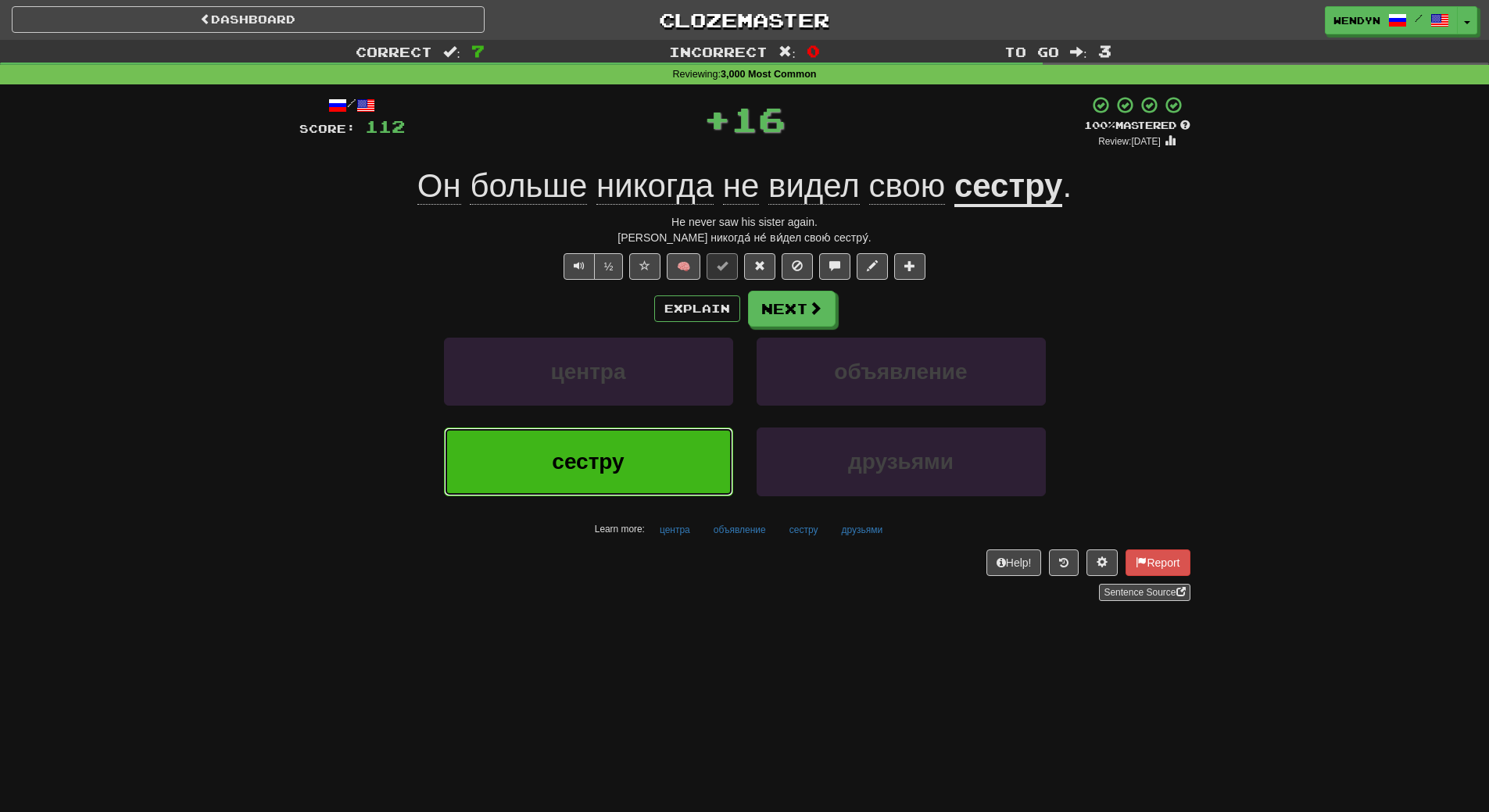
click at [604, 456] on span "сестру" at bounding box center [588, 461] width 72 height 24
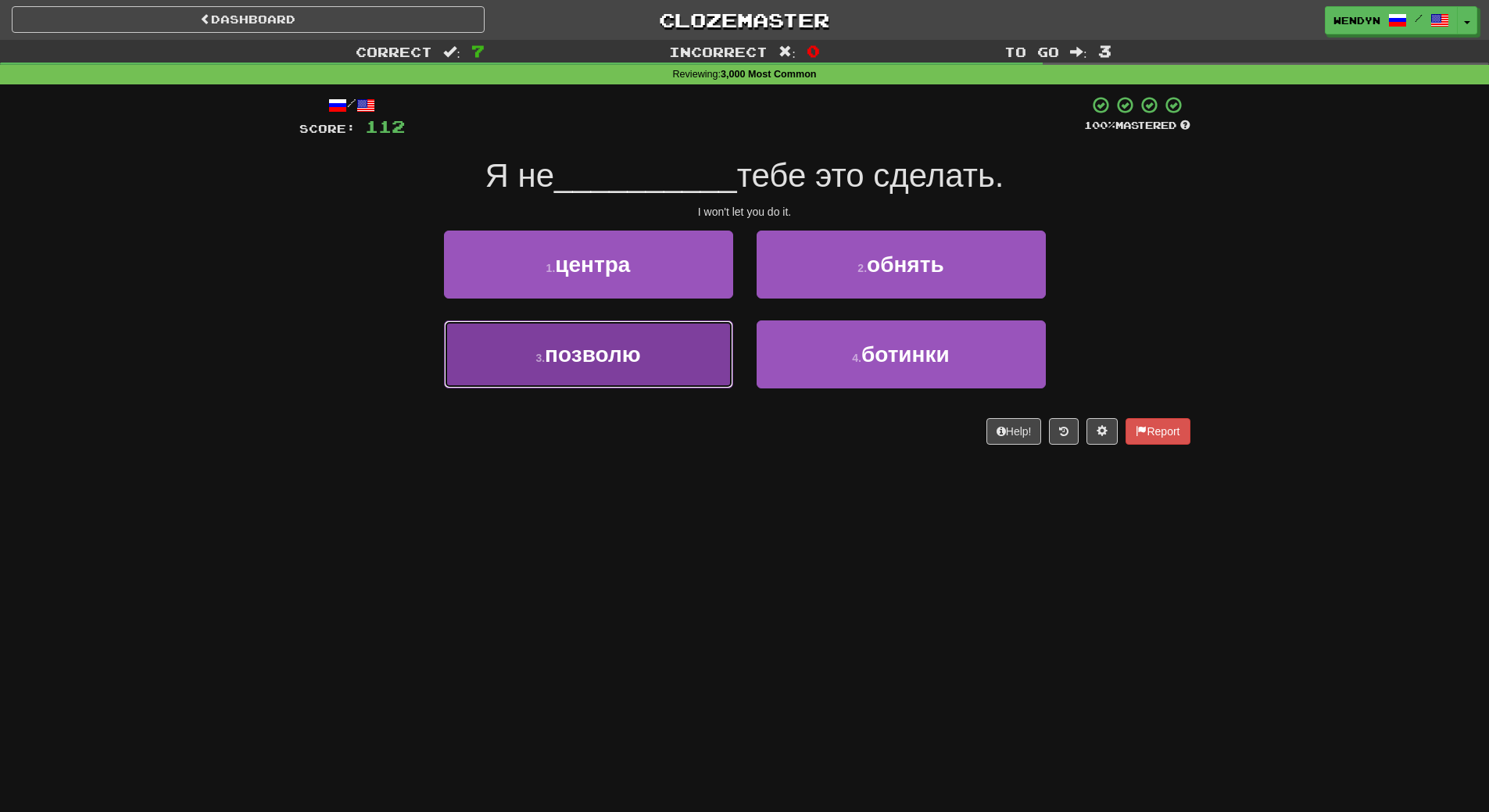
click at [687, 366] on button "3 . позволю" at bounding box center [589, 354] width 289 height 68
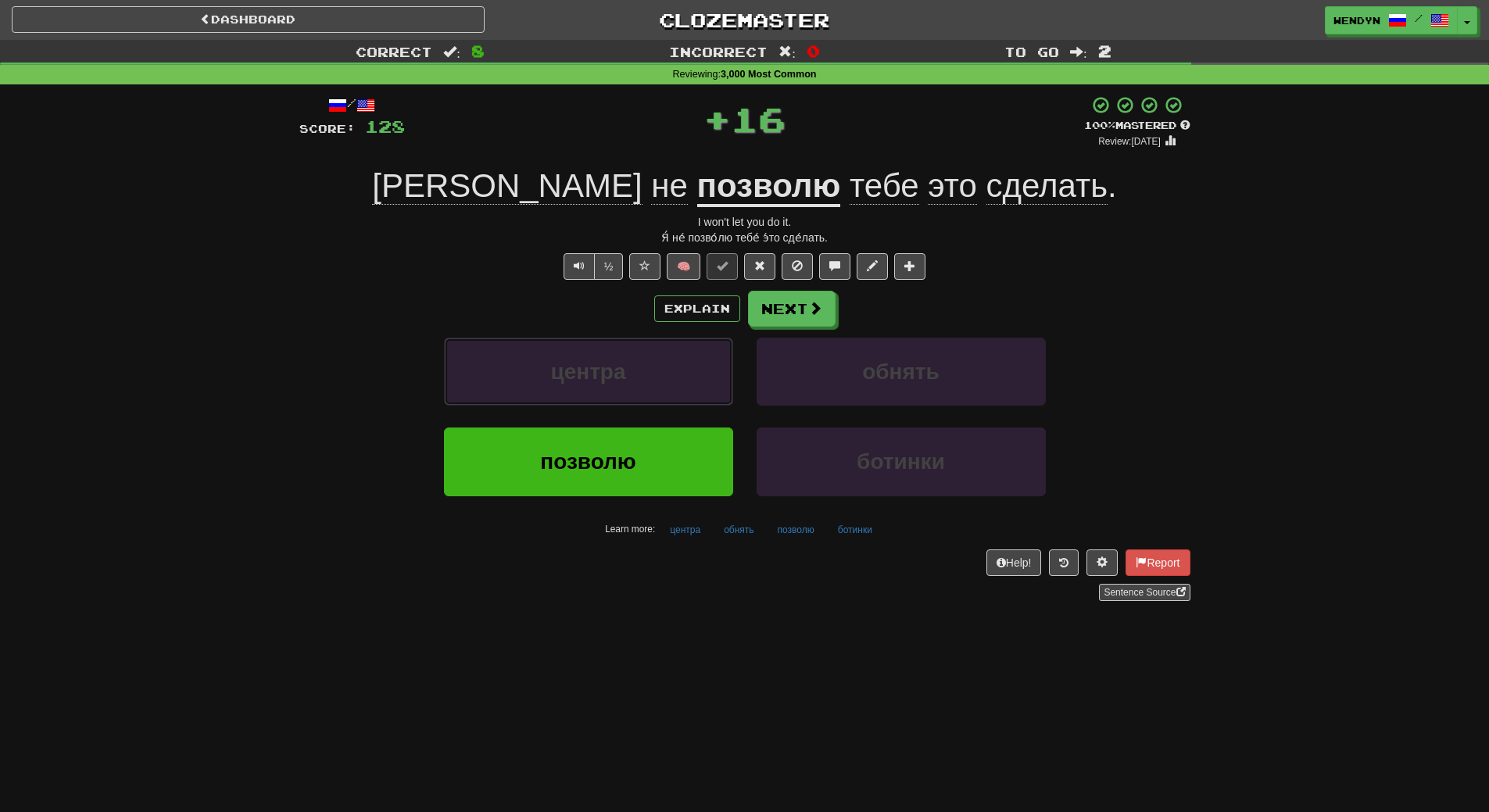
click at [687, 366] on button "центра" at bounding box center [589, 371] width 289 height 68
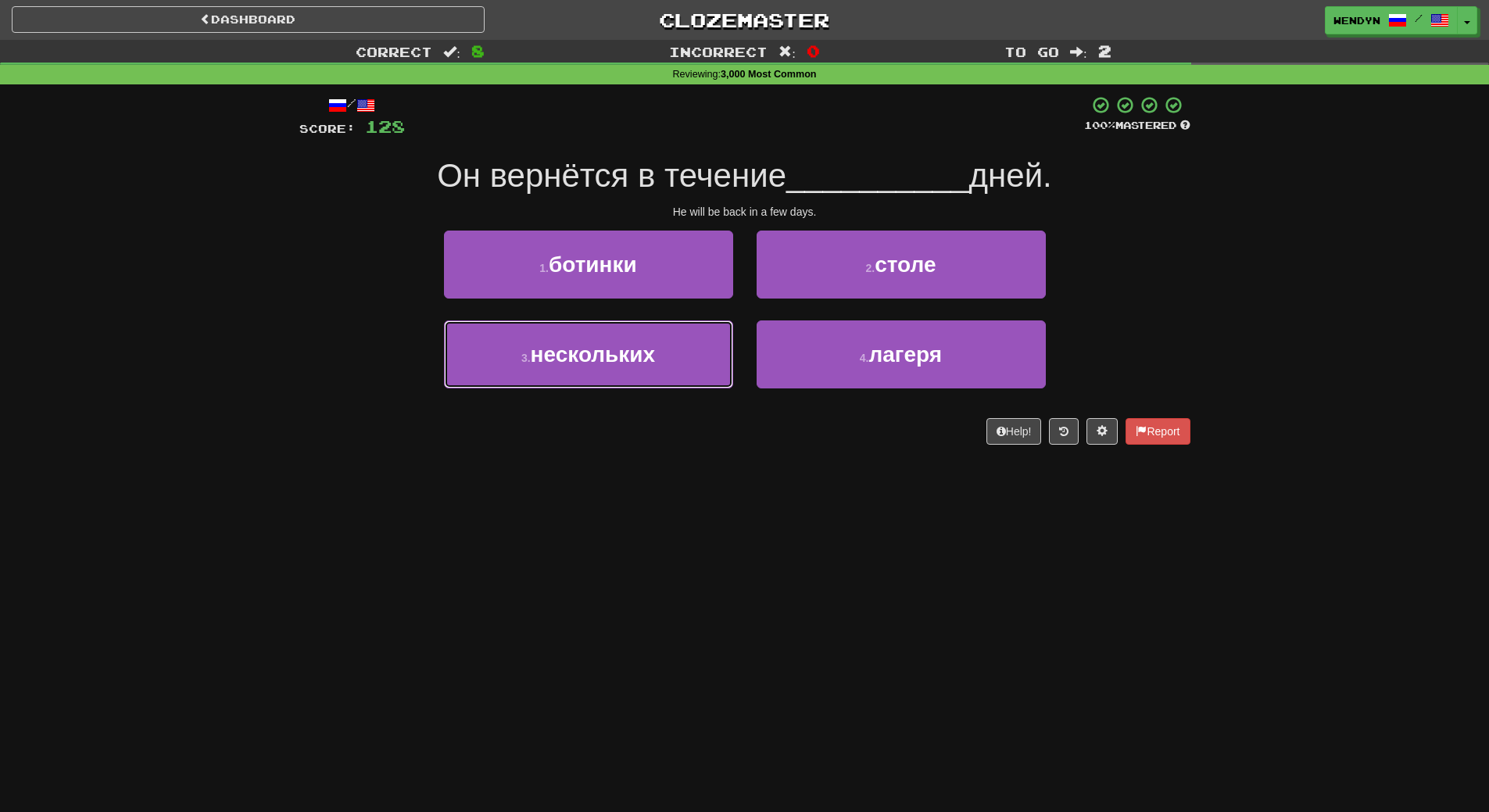
drag, startPoint x: 687, startPoint y: 366, endPoint x: 604, endPoint y: 452, distance: 119.5
click at [604, 452] on div "/ Score: 128 100 % Mastered Он вернётся в течение __________ дней. He will be b…" at bounding box center [744, 275] width 891 height 382
click at [604, 400] on div "3 . нескольких" at bounding box center [589, 365] width 312 height 90
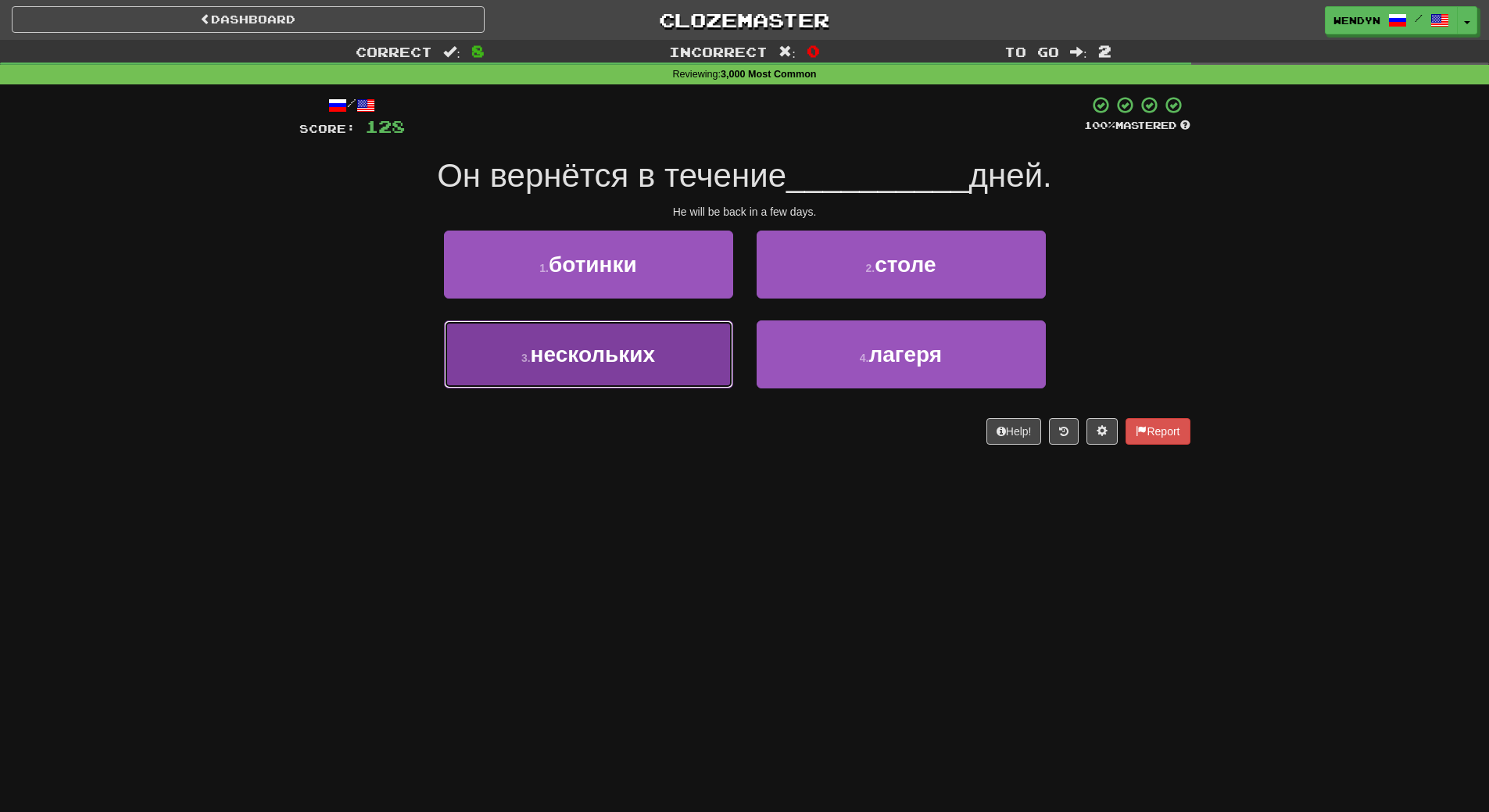
click at [610, 361] on span "нескольких" at bounding box center [593, 354] width 125 height 24
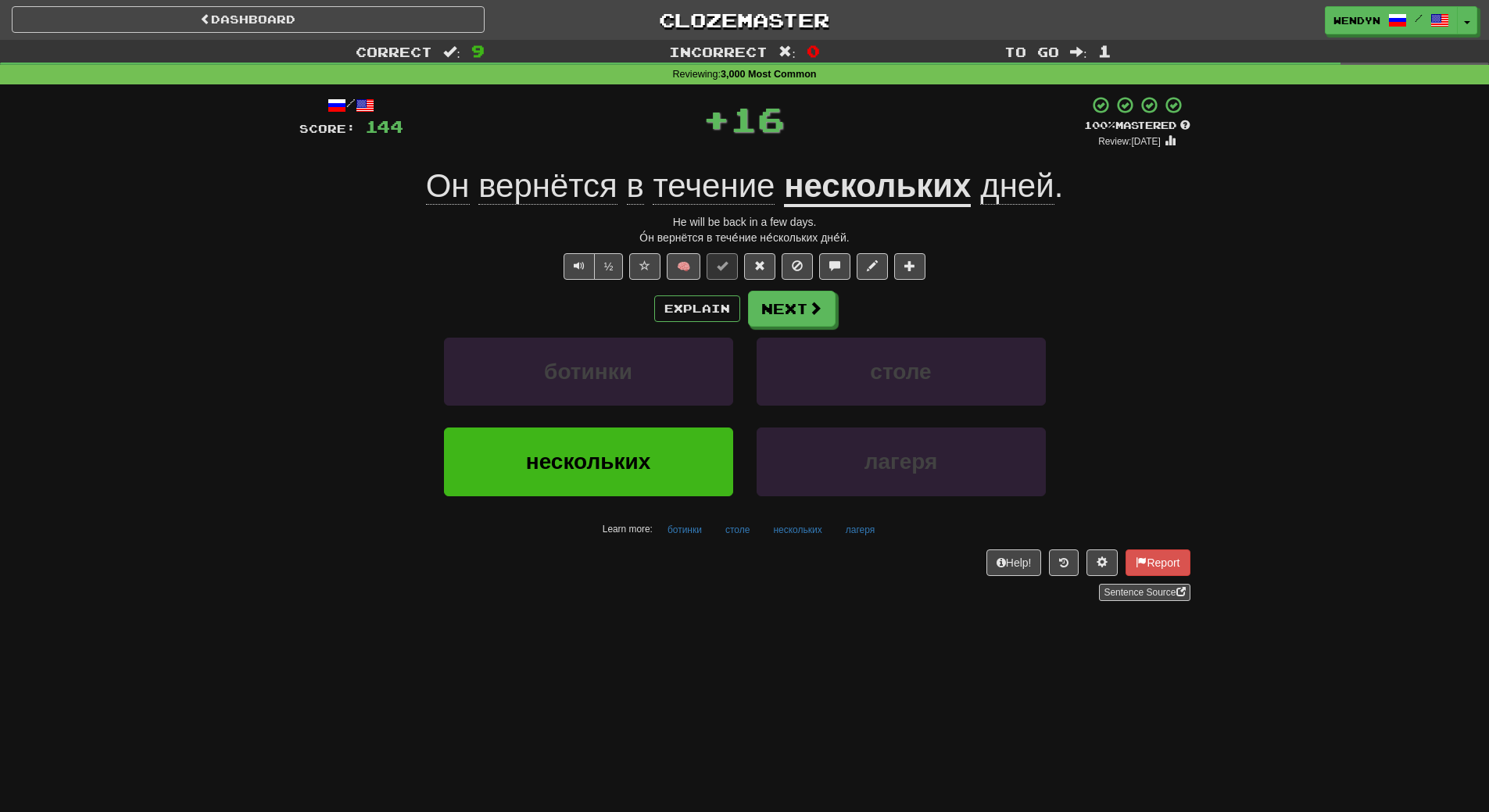
click at [554, 497] on div "нескольких" at bounding box center [589, 472] width 312 height 90
click at [569, 473] on span "нескольких" at bounding box center [588, 461] width 125 height 24
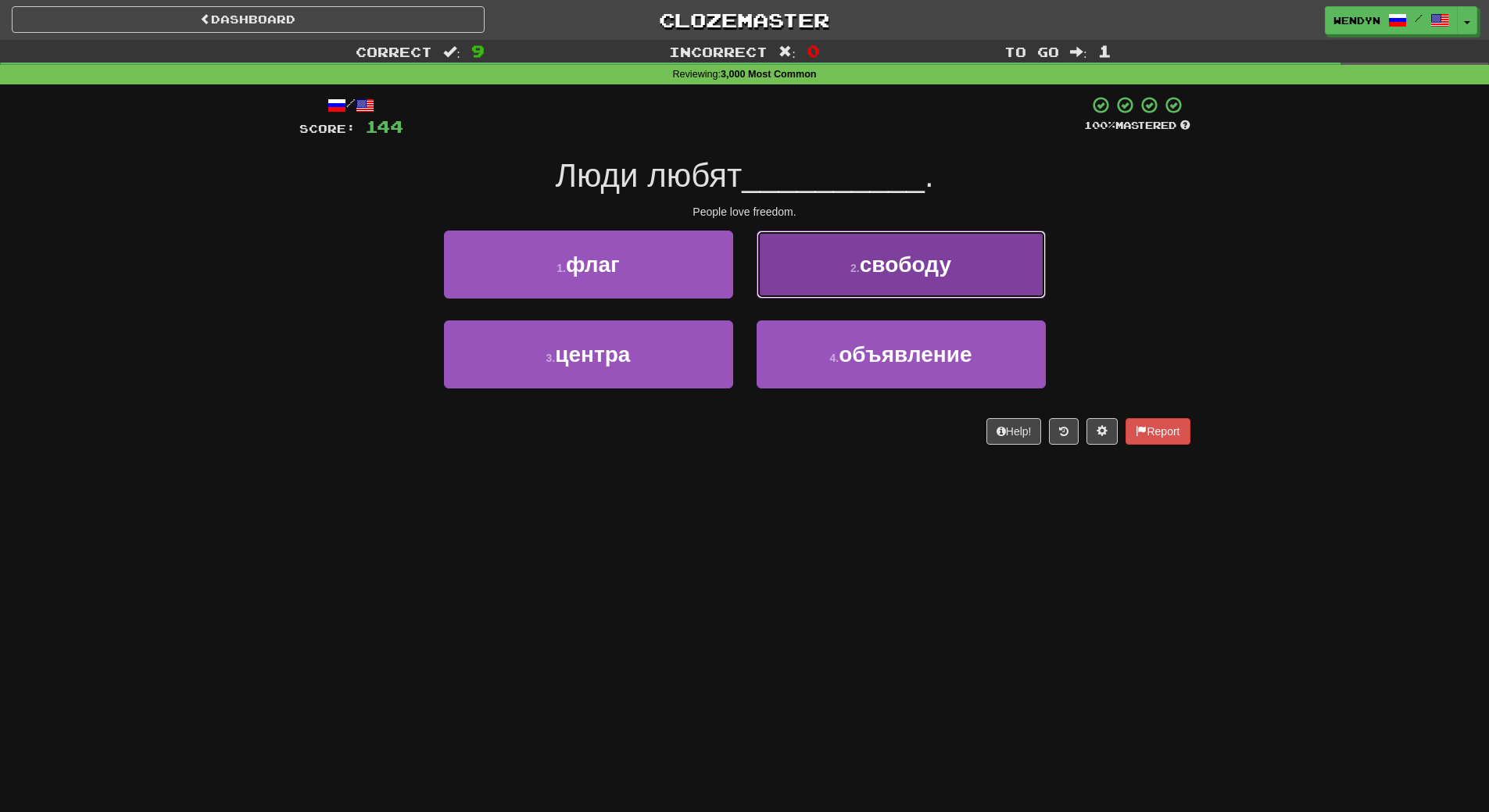
click at [981, 253] on button "2 . свободу" at bounding box center [901, 265] width 289 height 68
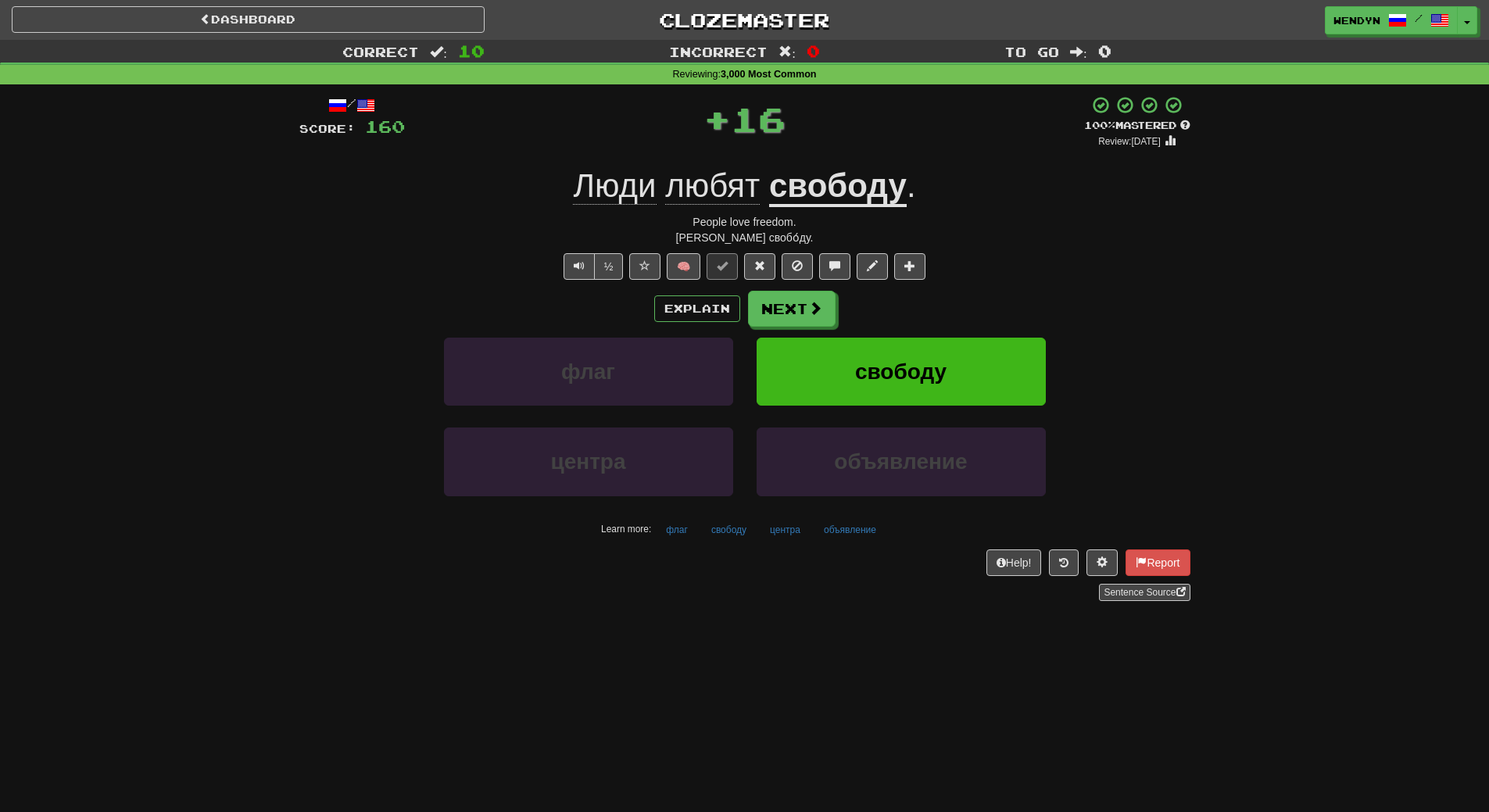
click at [981, 254] on div "½ 🧠" at bounding box center [744, 267] width 891 height 27
click at [962, 338] on button "свободу" at bounding box center [901, 371] width 289 height 68
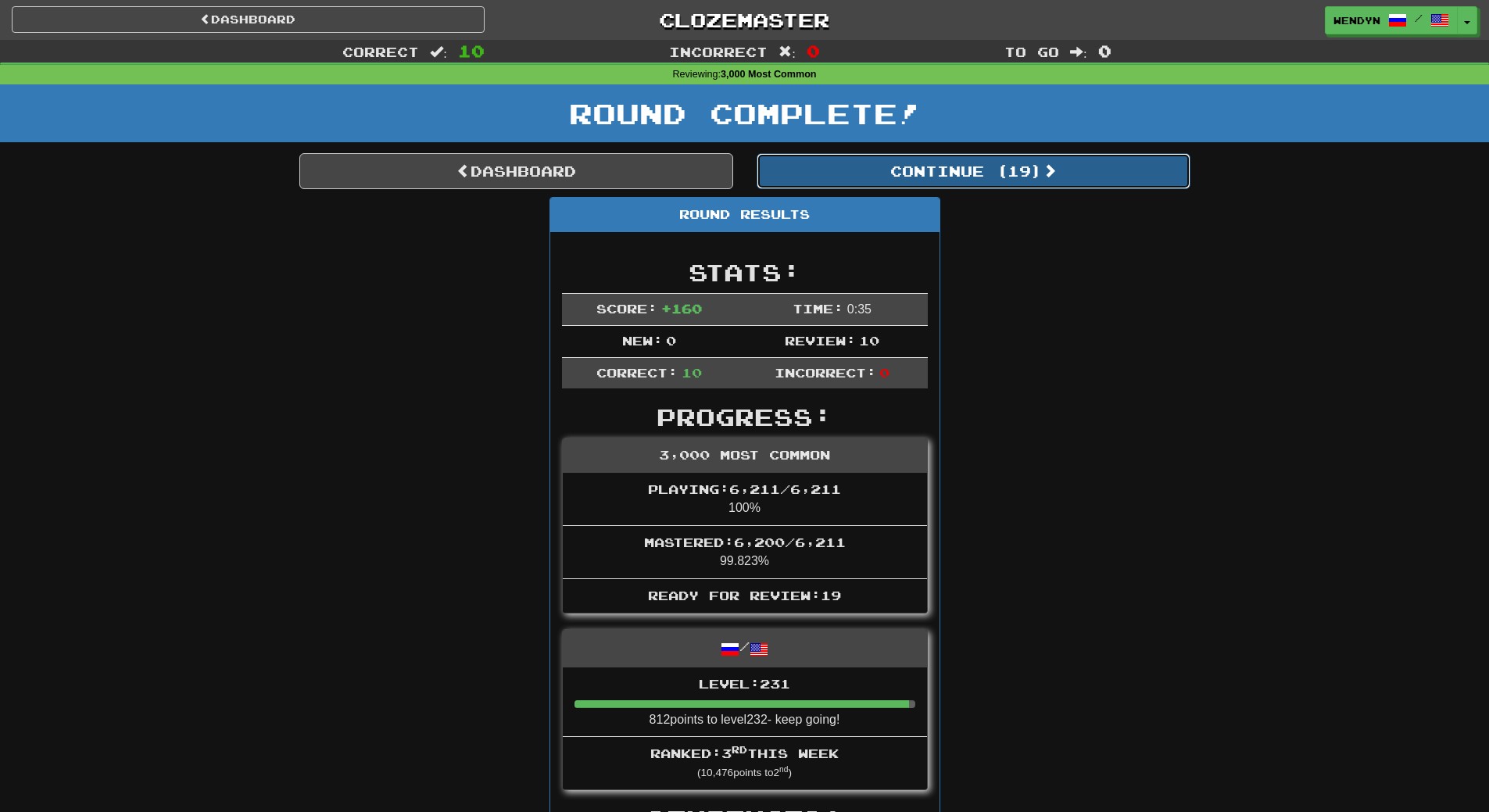
click at [1019, 162] on button "Continue ( 19 )" at bounding box center [973, 170] width 434 height 36
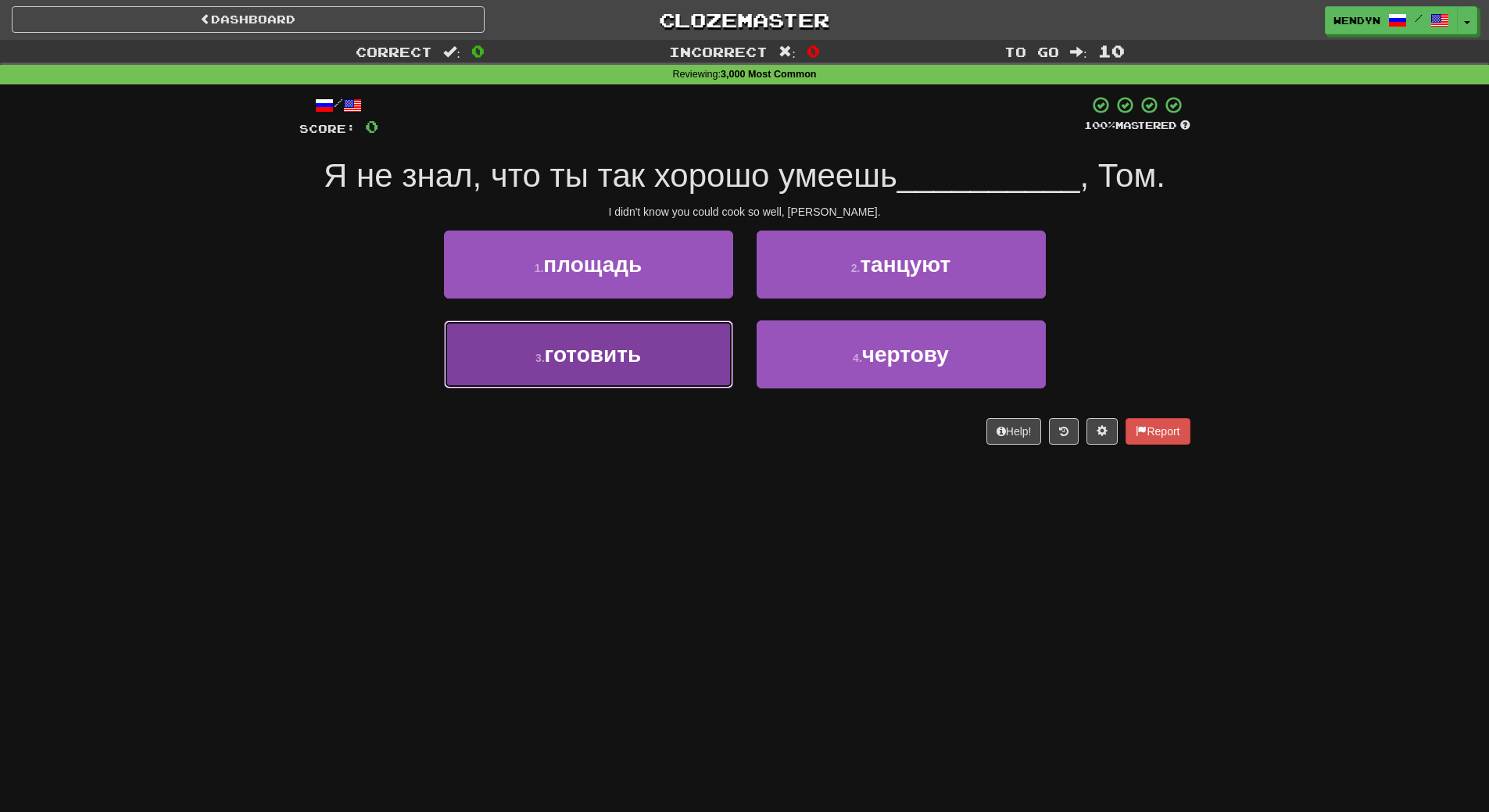
click at [514, 371] on button "3 . готовить" at bounding box center [589, 354] width 289 height 68
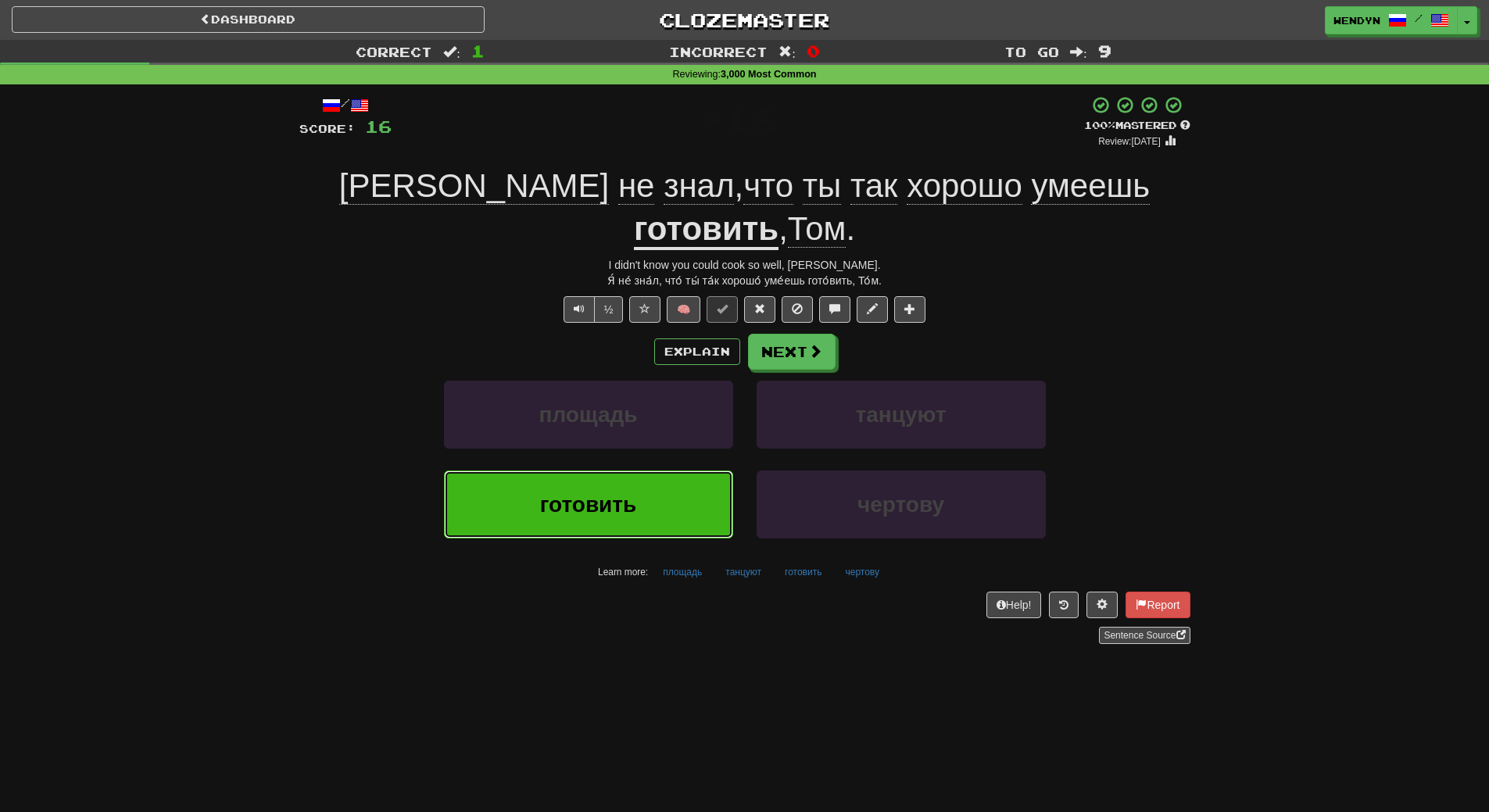
click at [498, 470] on button "готовить" at bounding box center [589, 504] width 289 height 68
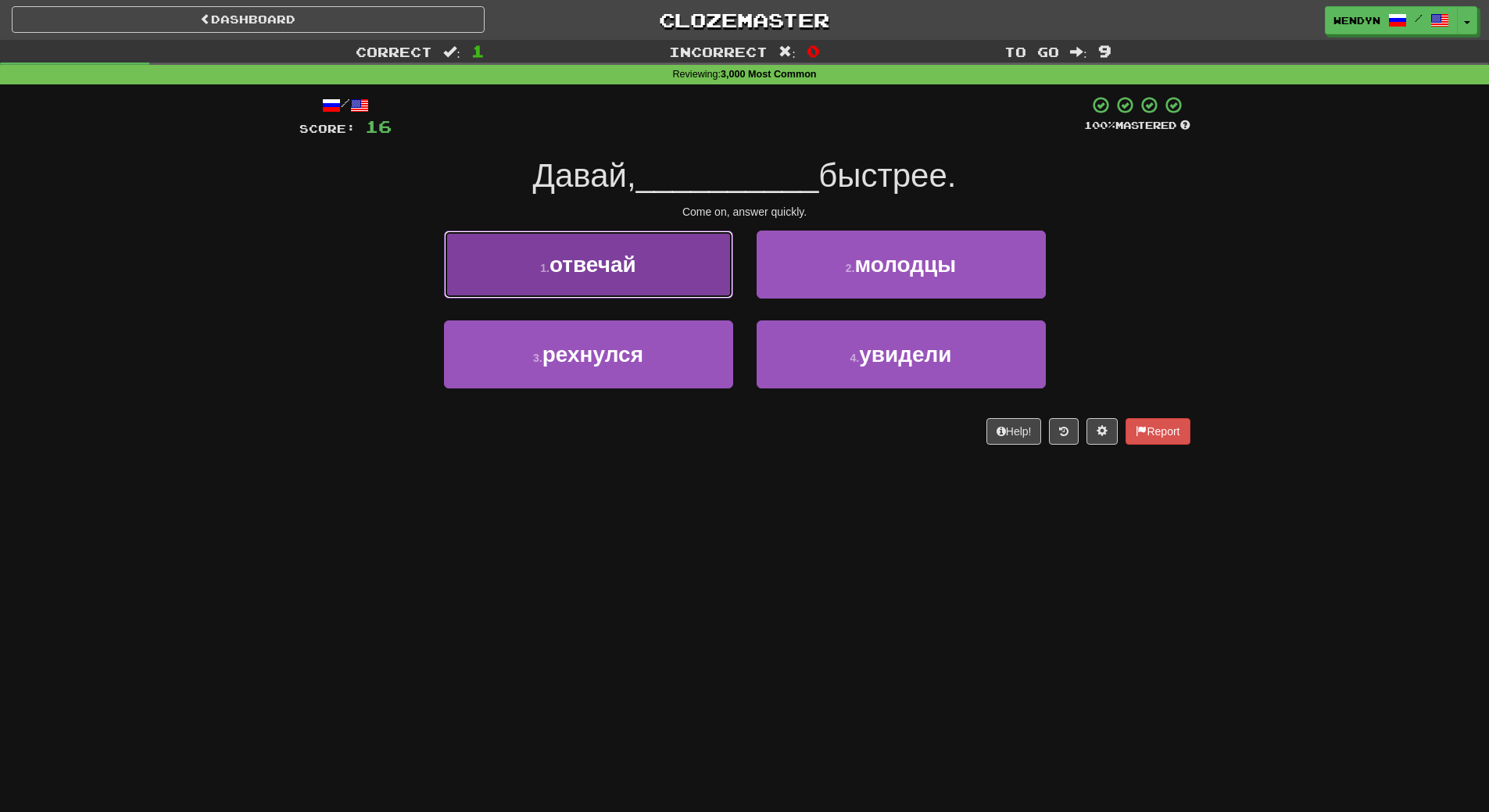
click at [568, 274] on span "отвечай" at bounding box center [592, 265] width 87 height 24
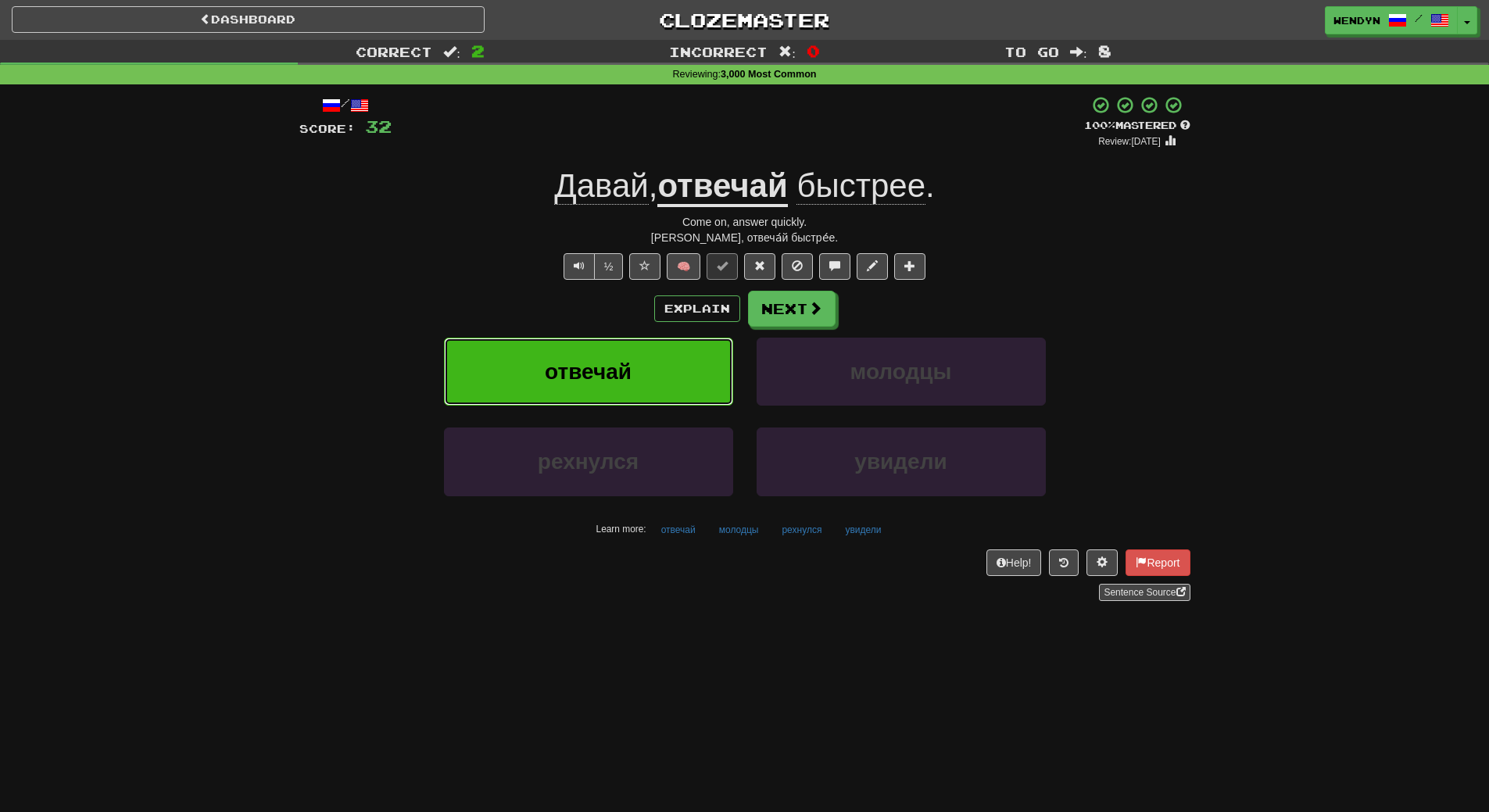
click at [574, 361] on span "отвечай" at bounding box center [588, 371] width 87 height 24
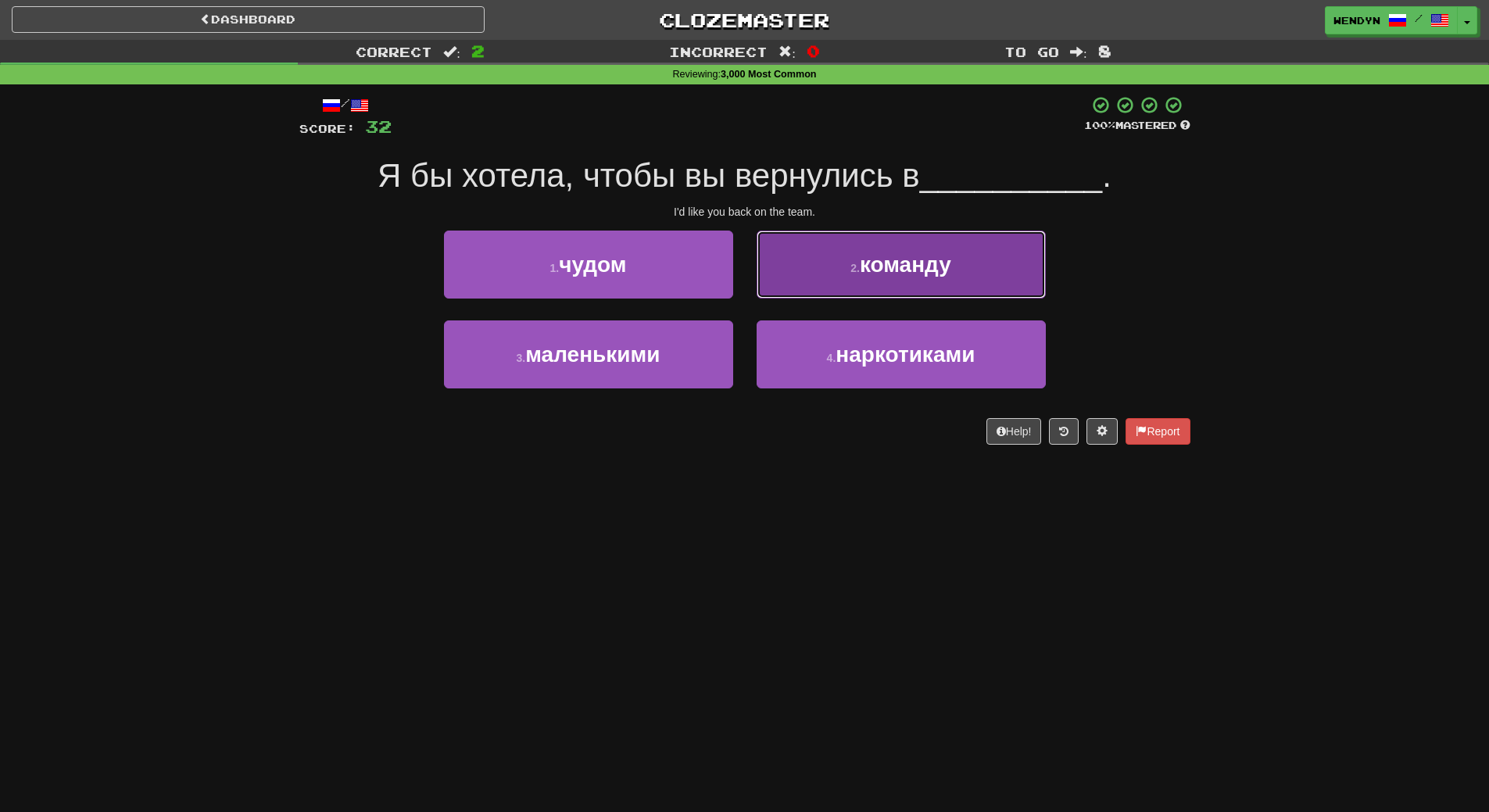
click at [905, 273] on span "команду" at bounding box center [905, 265] width 92 height 24
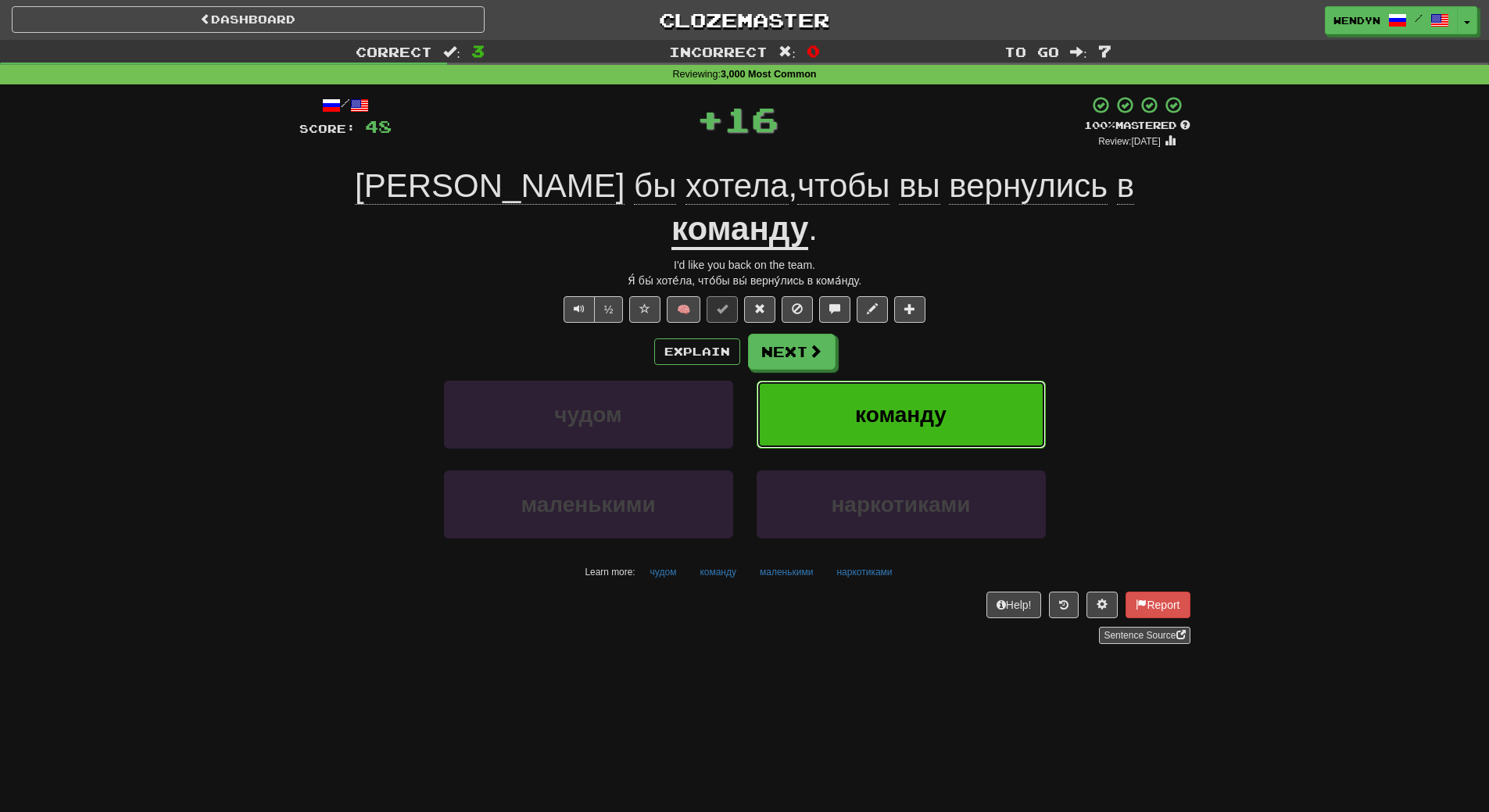
click at [886, 402] on span "команду" at bounding box center [900, 414] width 92 height 24
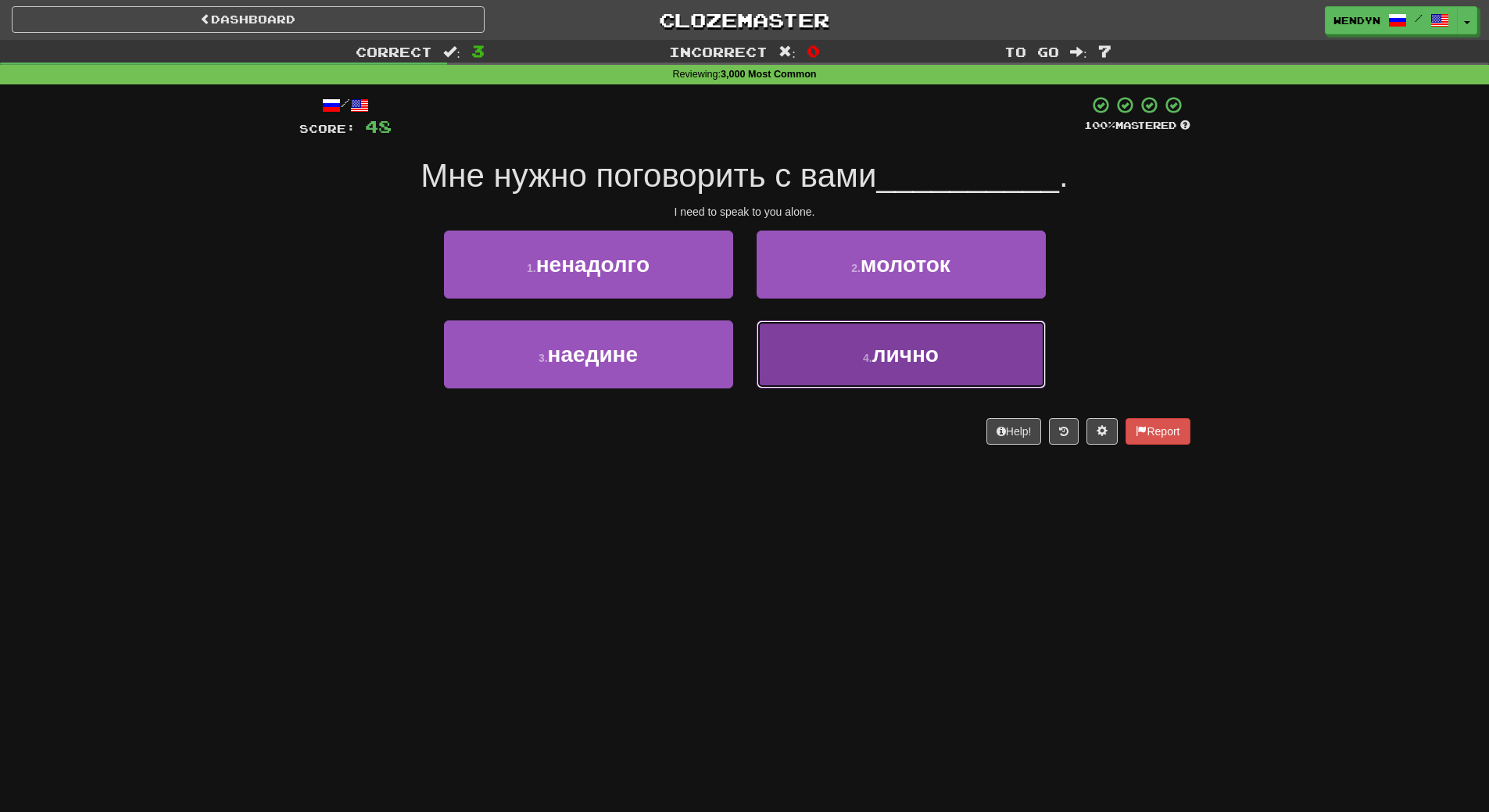
click at [868, 369] on button "4 . лично" at bounding box center [901, 354] width 289 height 68
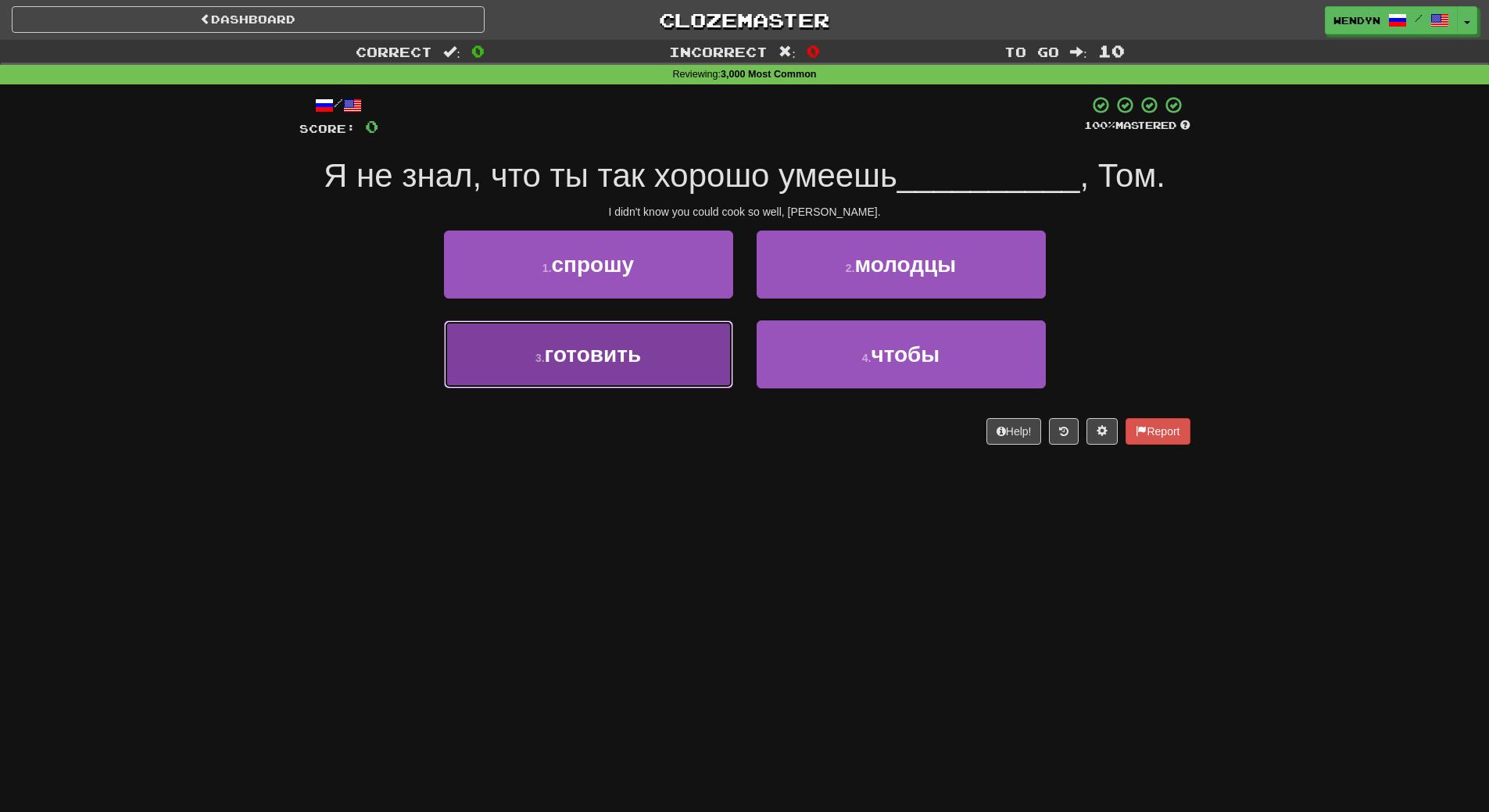
click at [640, 380] on button "3 . готовить" at bounding box center [589, 354] width 289 height 68
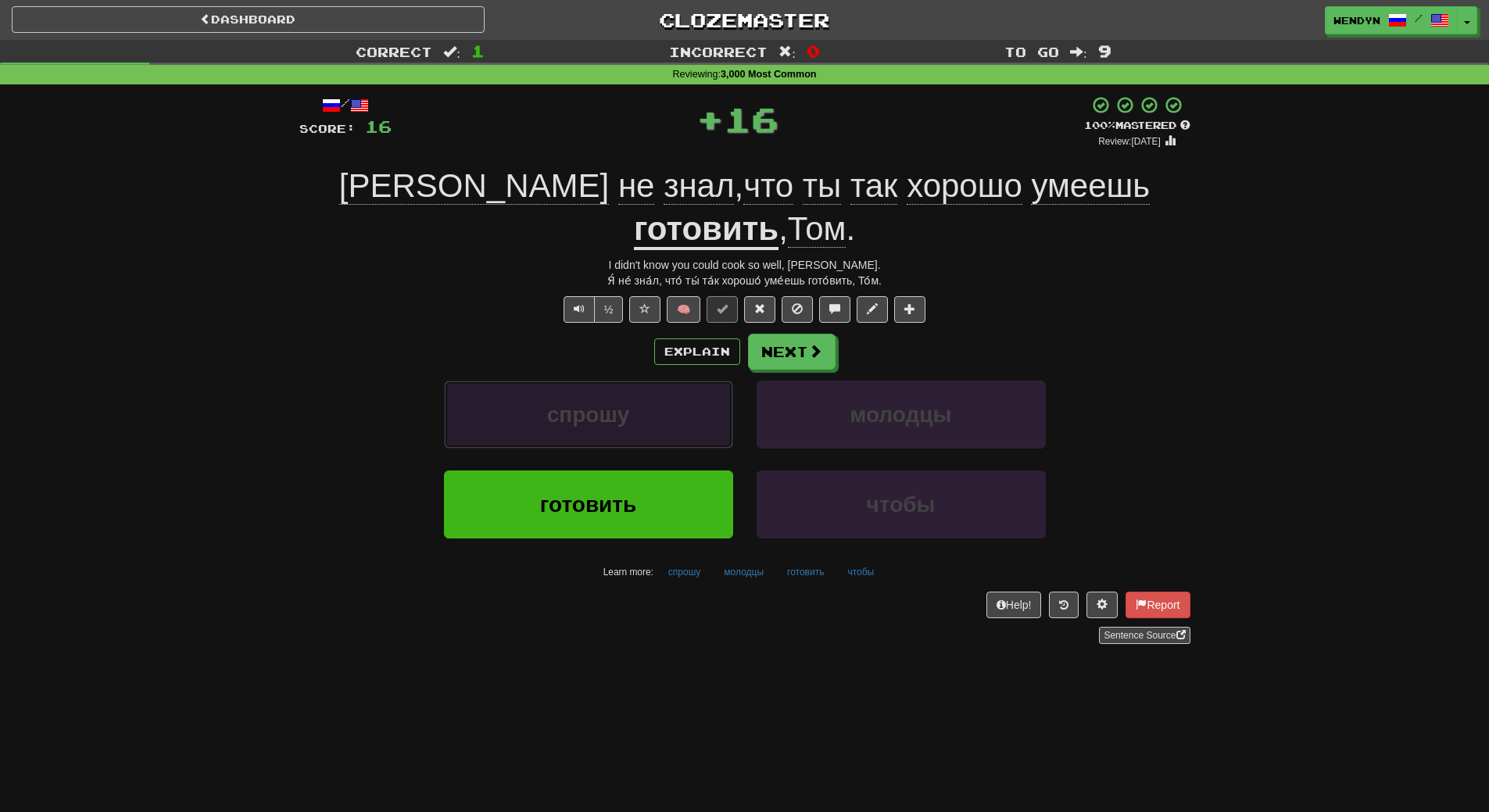
click at [642, 406] on button "спрошу" at bounding box center [589, 414] width 289 height 68
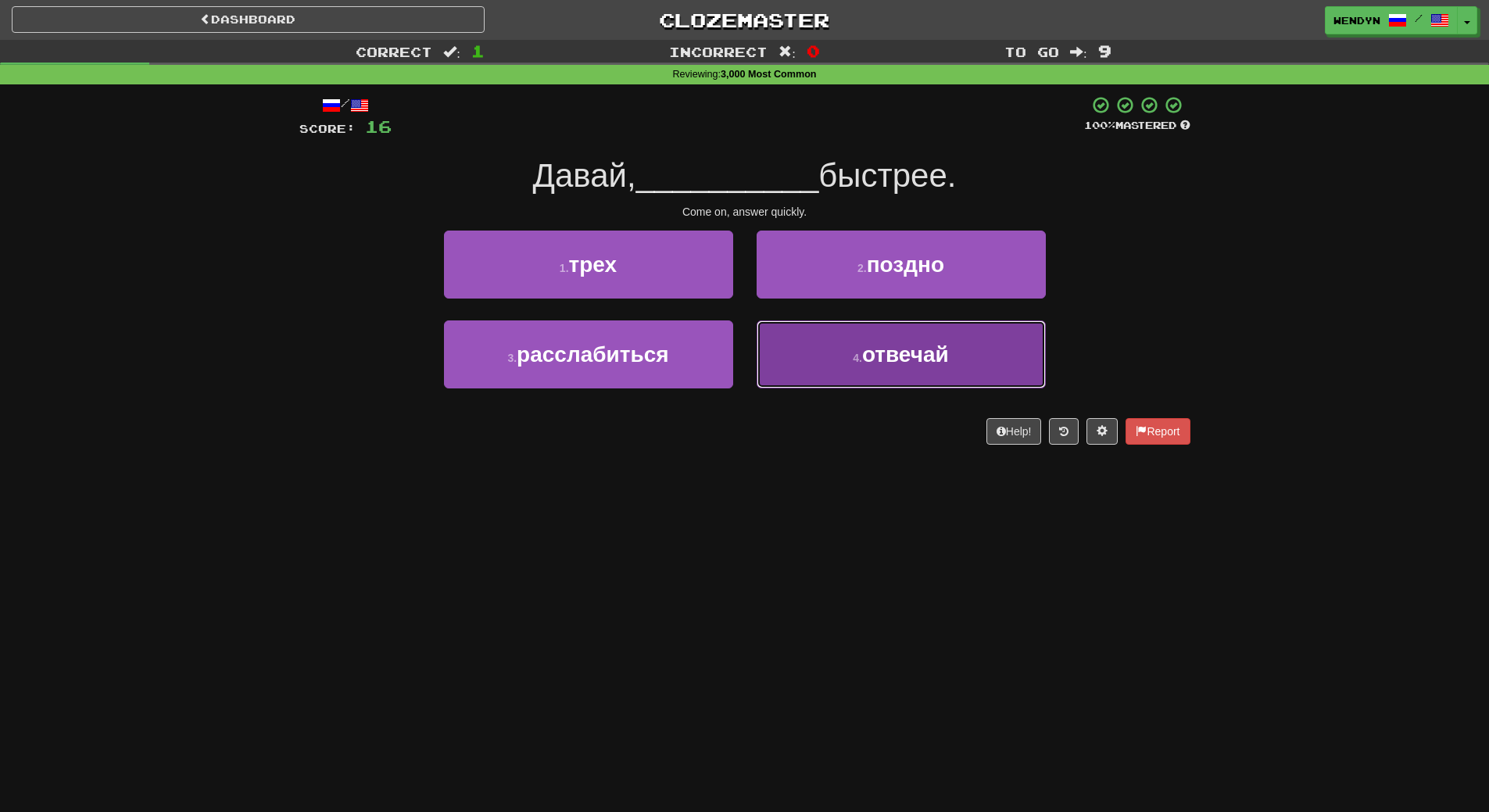
drag, startPoint x: 836, startPoint y: 359, endPoint x: 850, endPoint y: 412, distance: 54.8
click at [839, 364] on button "4 . отвечай" at bounding box center [901, 354] width 289 height 68
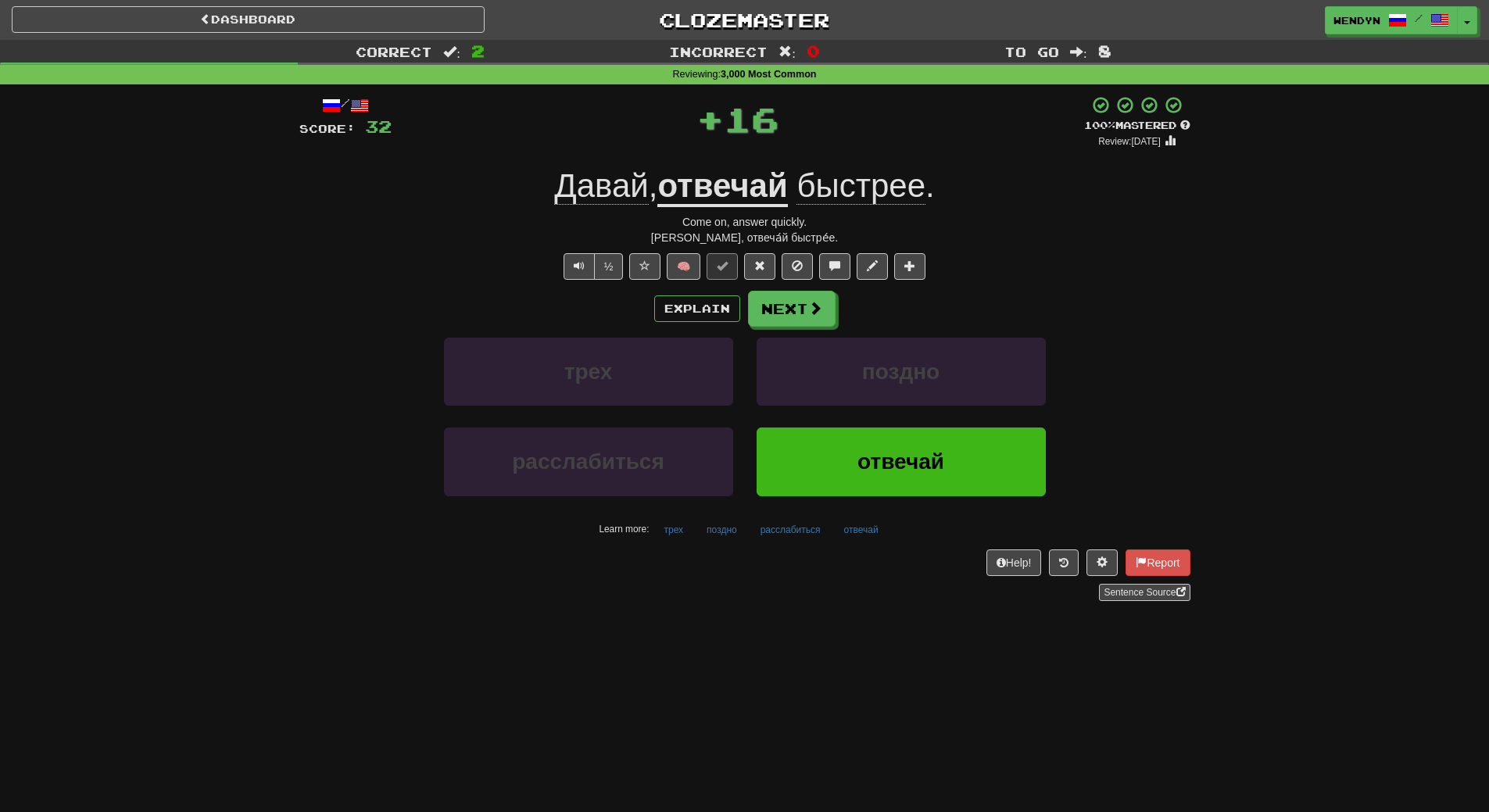
click at [852, 421] on div "поздно" at bounding box center [901, 382] width 312 height 90
click at [848, 441] on button "отвечай" at bounding box center [901, 461] width 289 height 68
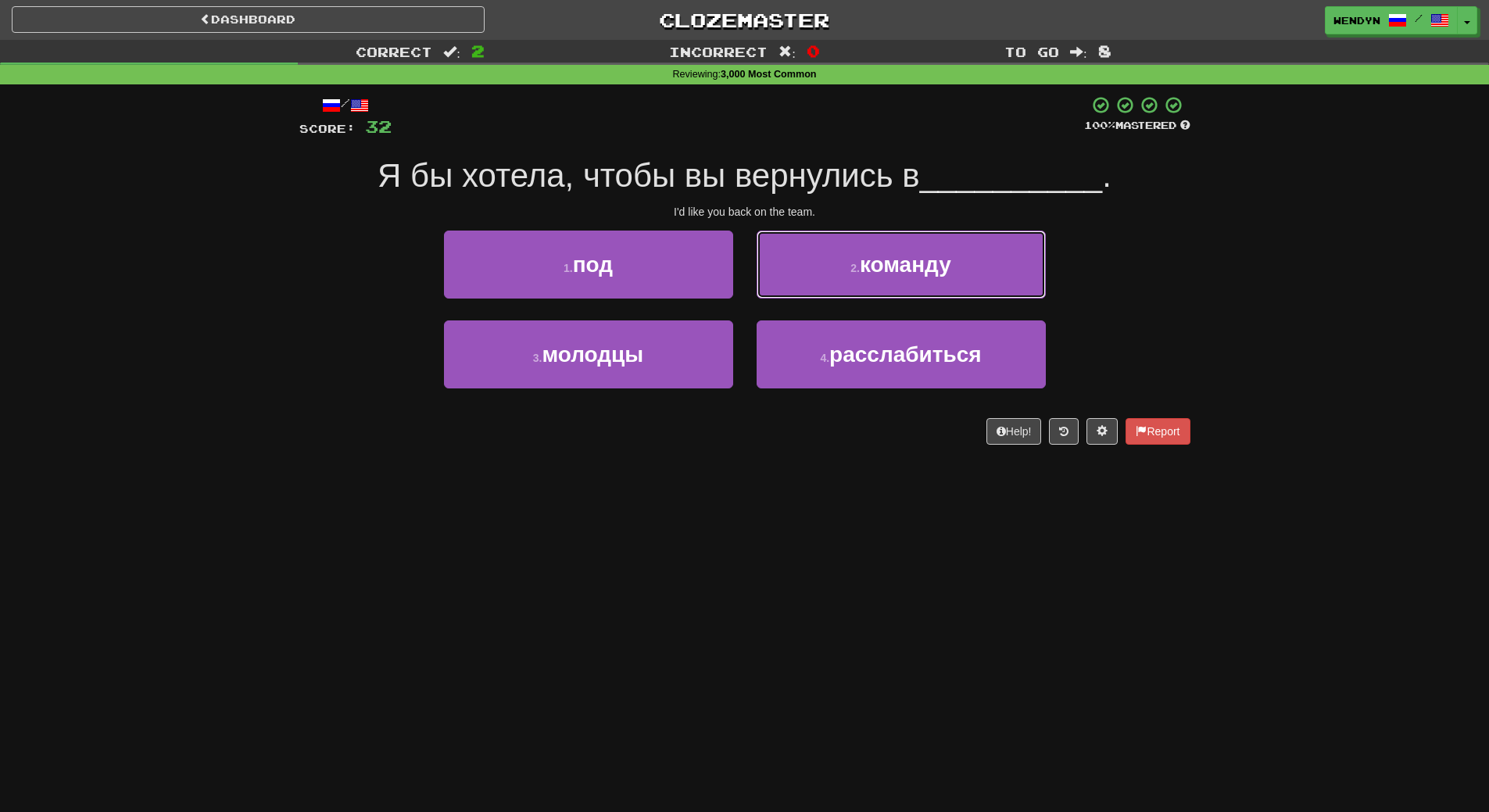
drag, startPoint x: 934, startPoint y: 256, endPoint x: 942, endPoint y: 288, distance: 33.0
click at [939, 275] on span "команду" at bounding box center [905, 265] width 92 height 24
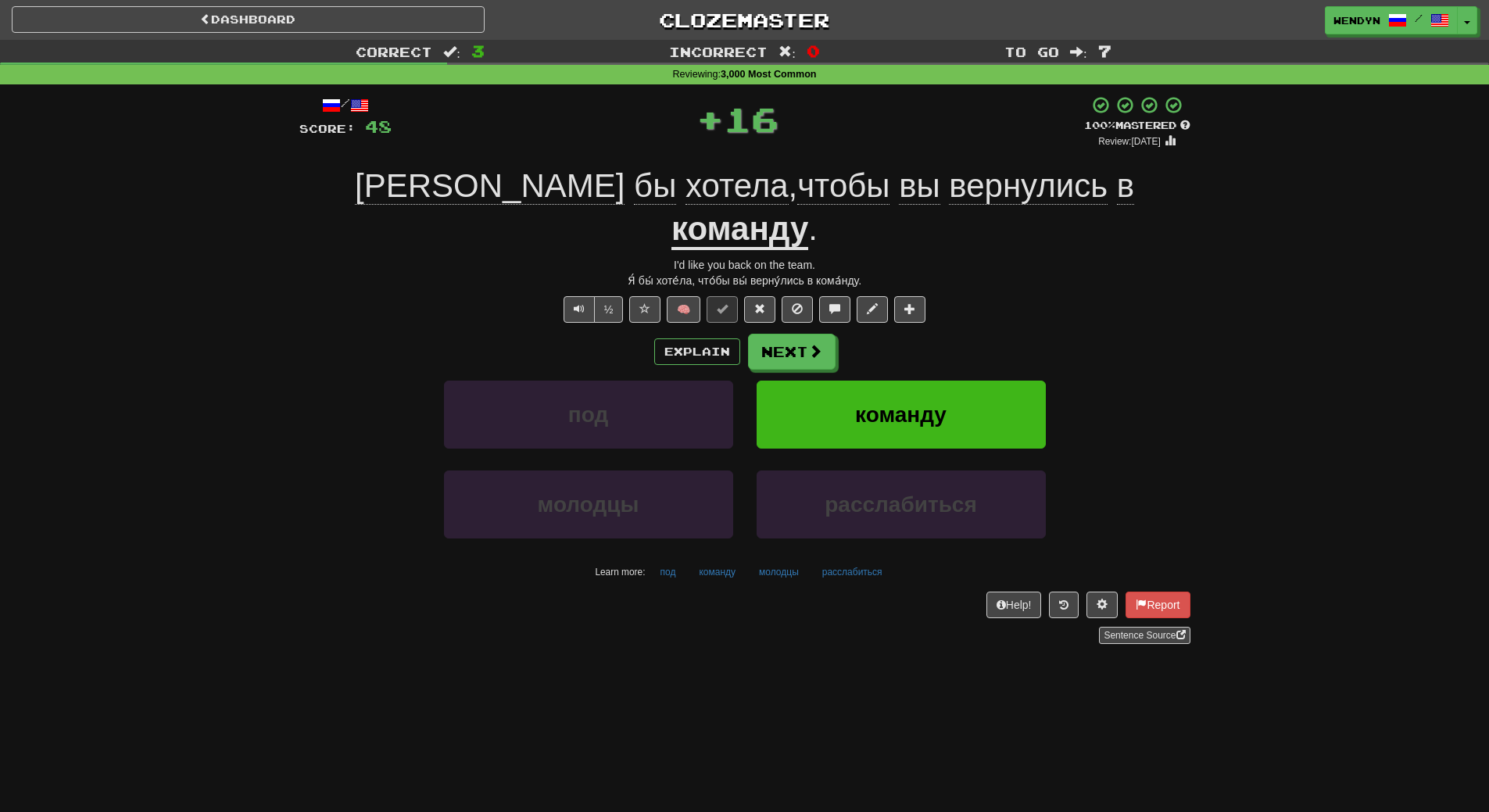
click at [949, 333] on div "Explain Next" at bounding box center [744, 351] width 891 height 36
click at [953, 380] on button "команду" at bounding box center [901, 414] width 289 height 68
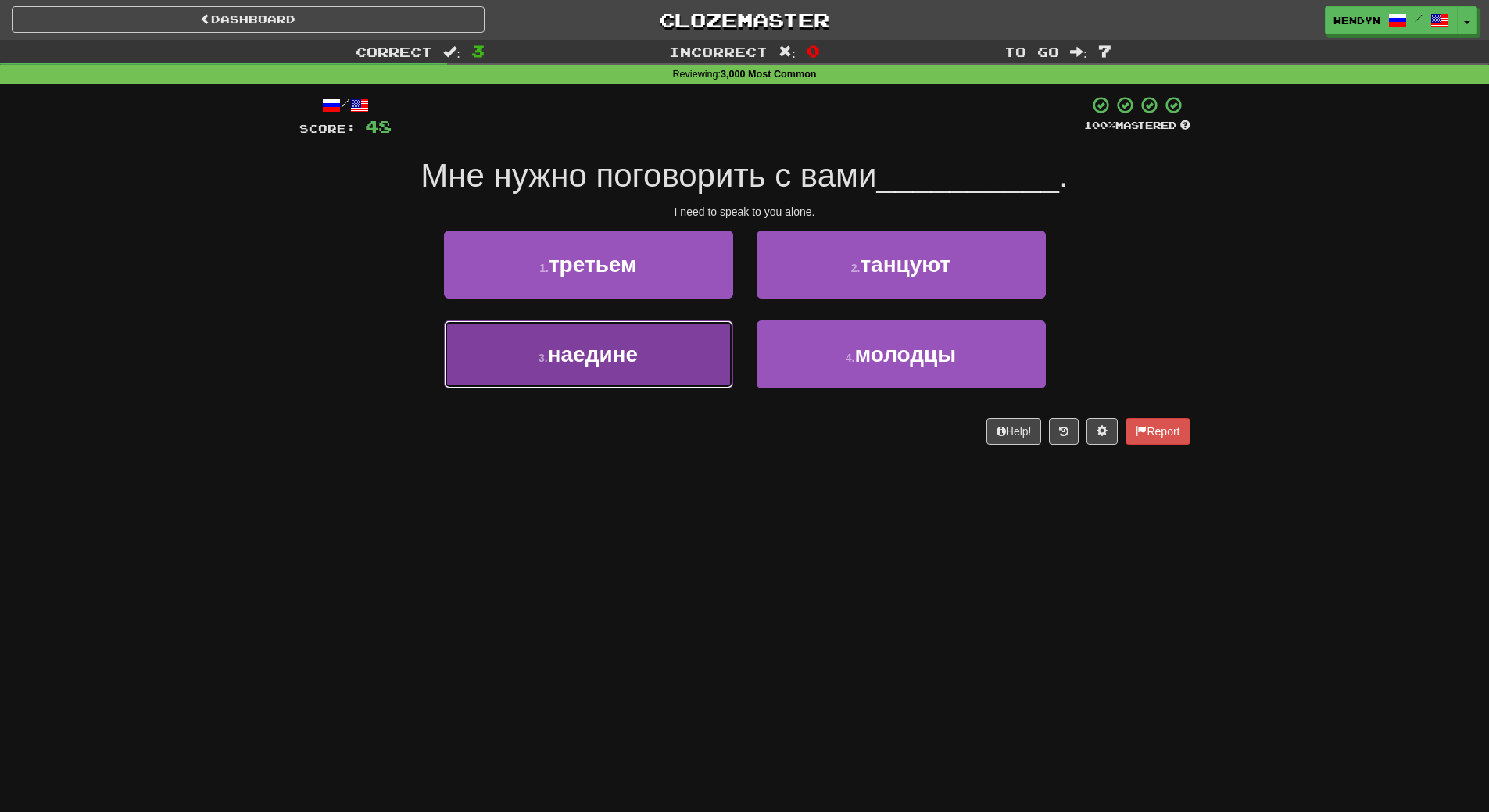
drag, startPoint x: 659, startPoint y: 363, endPoint x: 649, endPoint y: 427, distance: 64.8
click at [659, 364] on button "3 . наедине" at bounding box center [589, 354] width 289 height 68
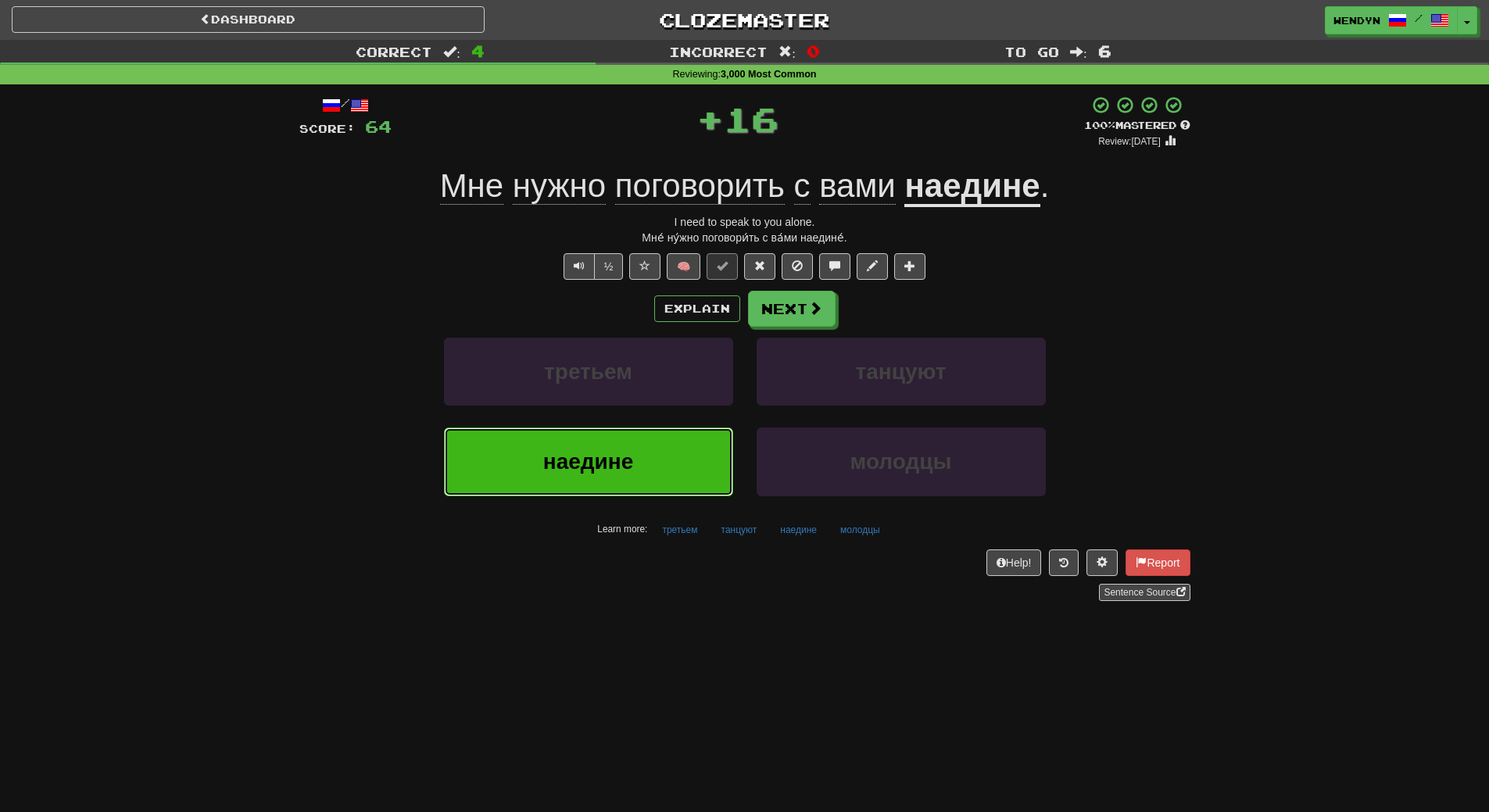
click at [645, 458] on button "наедине" at bounding box center [589, 461] width 289 height 68
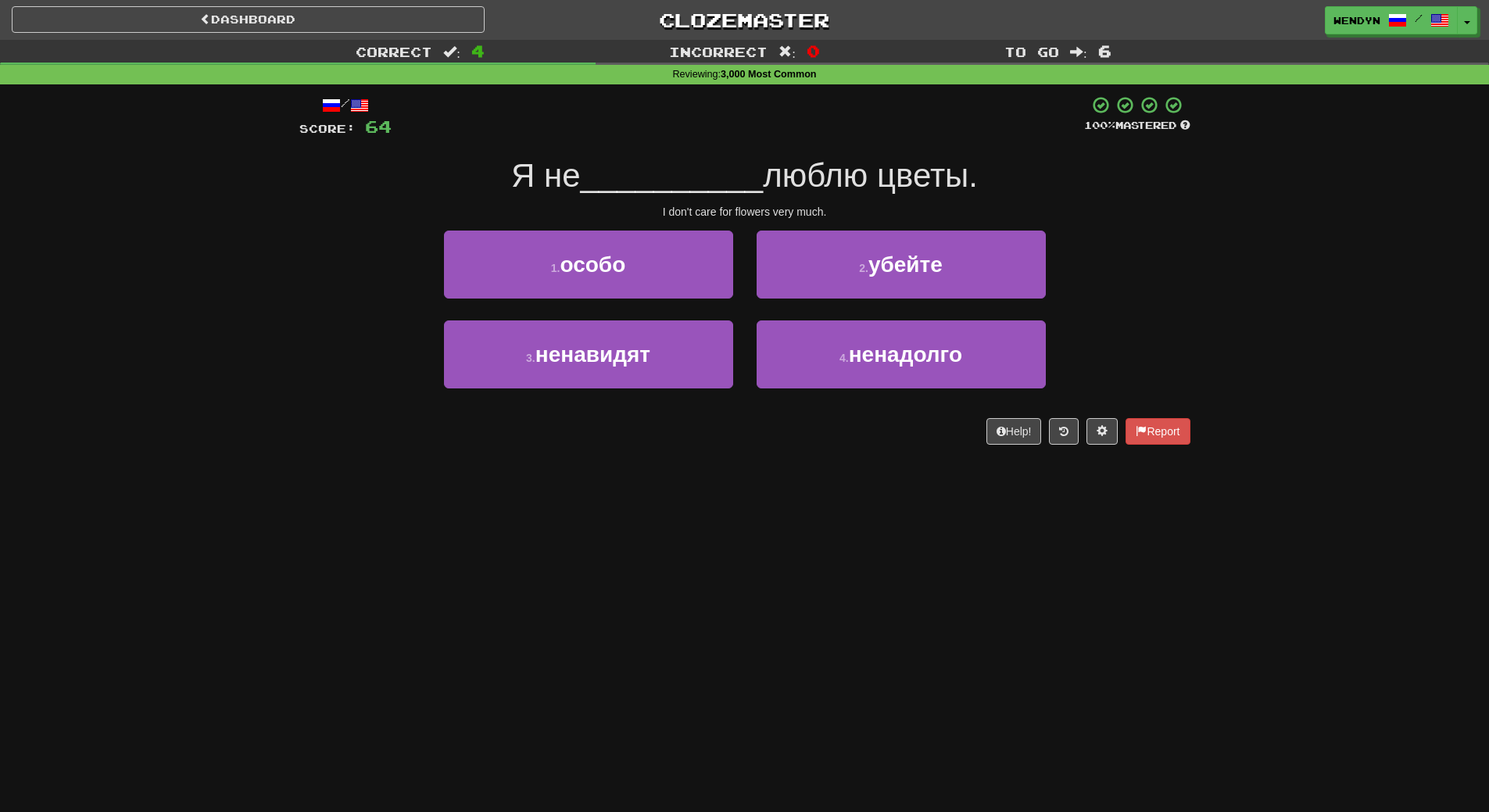
click at [604, 198] on div "/ Score: 64 100 % Mastered Я не __________ люблю цветы. I don't care for flower…" at bounding box center [744, 270] width 891 height 349
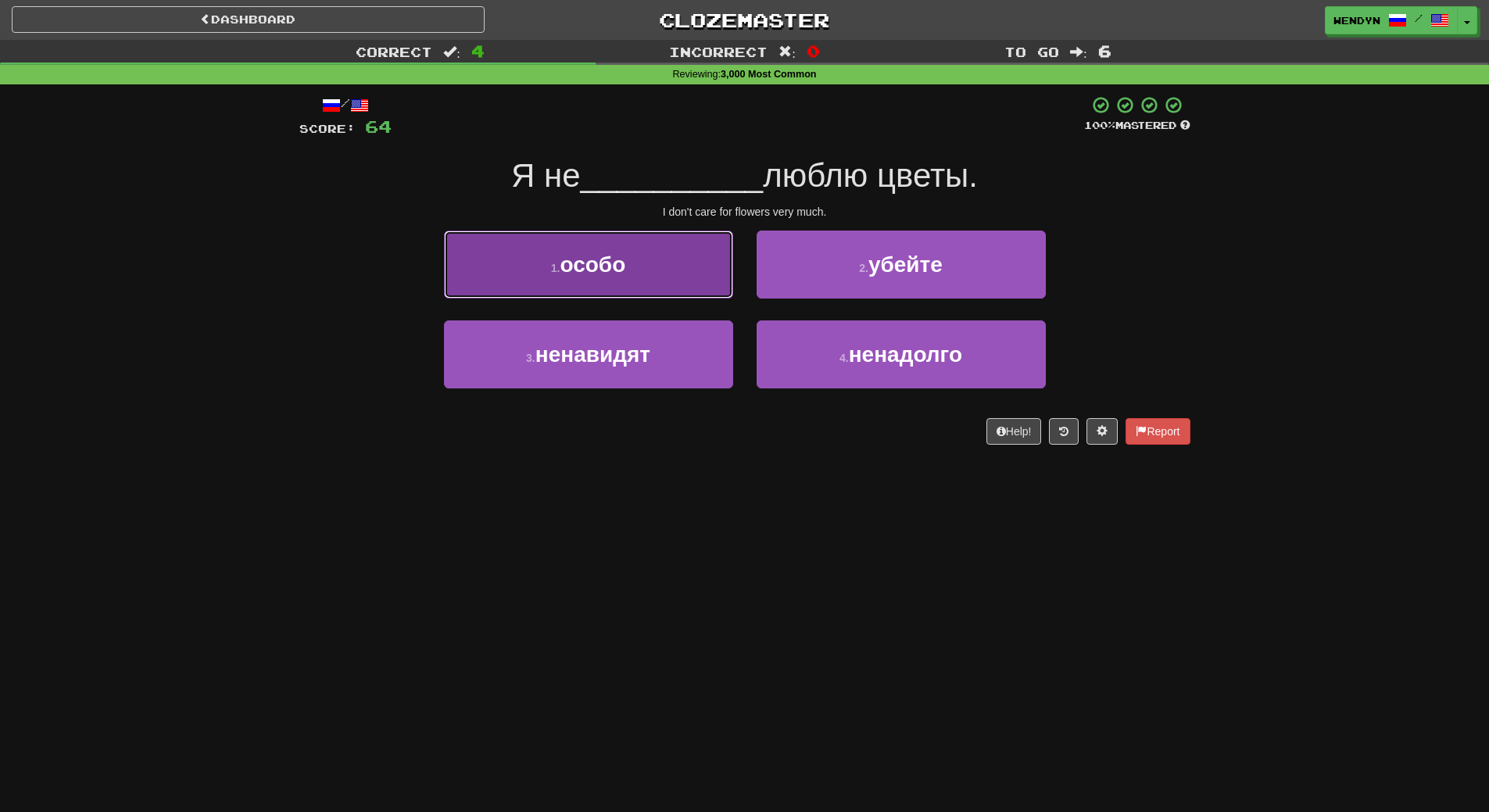
click at [610, 273] on span "особо" at bounding box center [592, 265] width 66 height 24
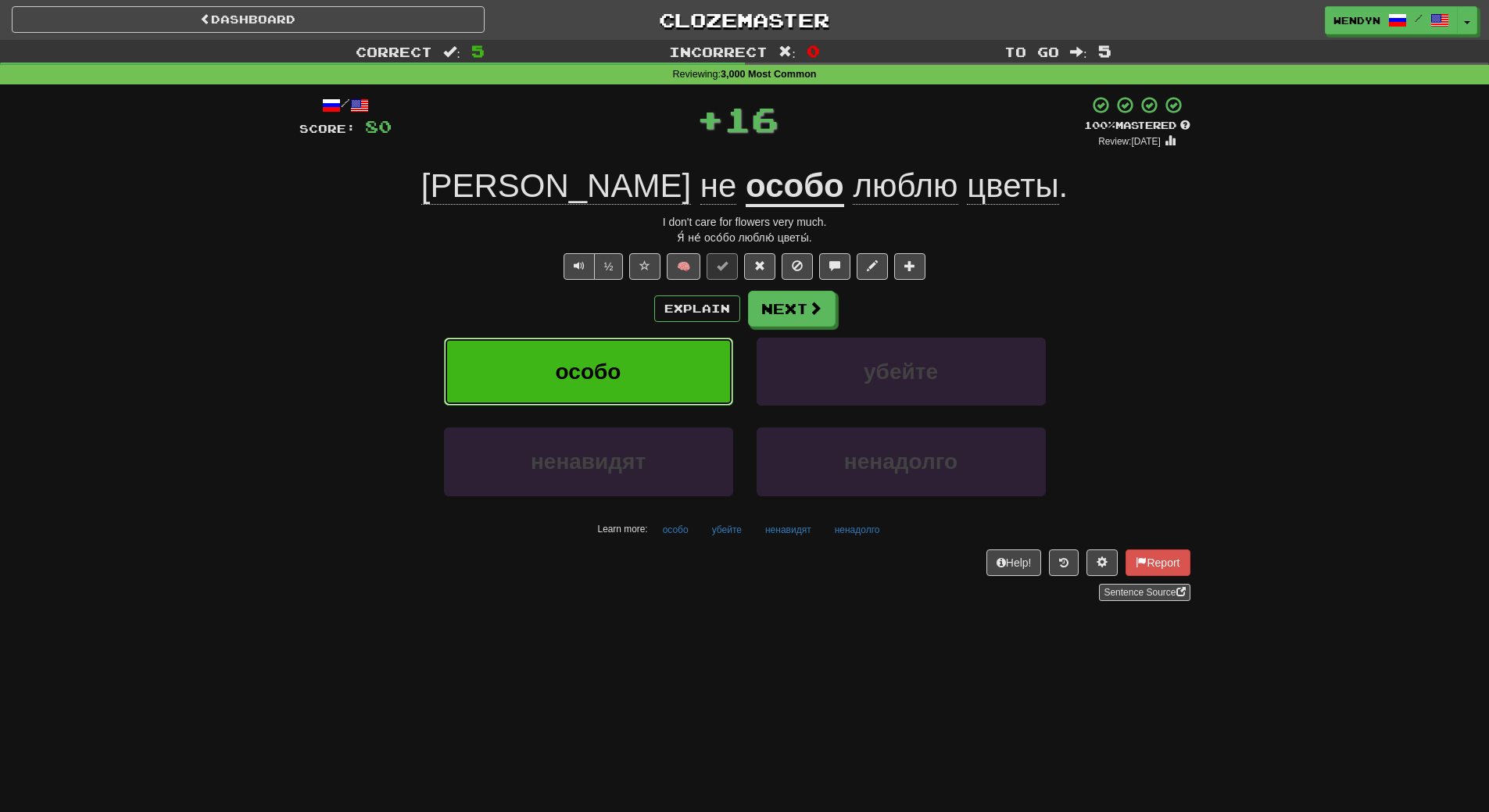
click at [619, 373] on span "особо" at bounding box center [589, 371] width 66 height 24
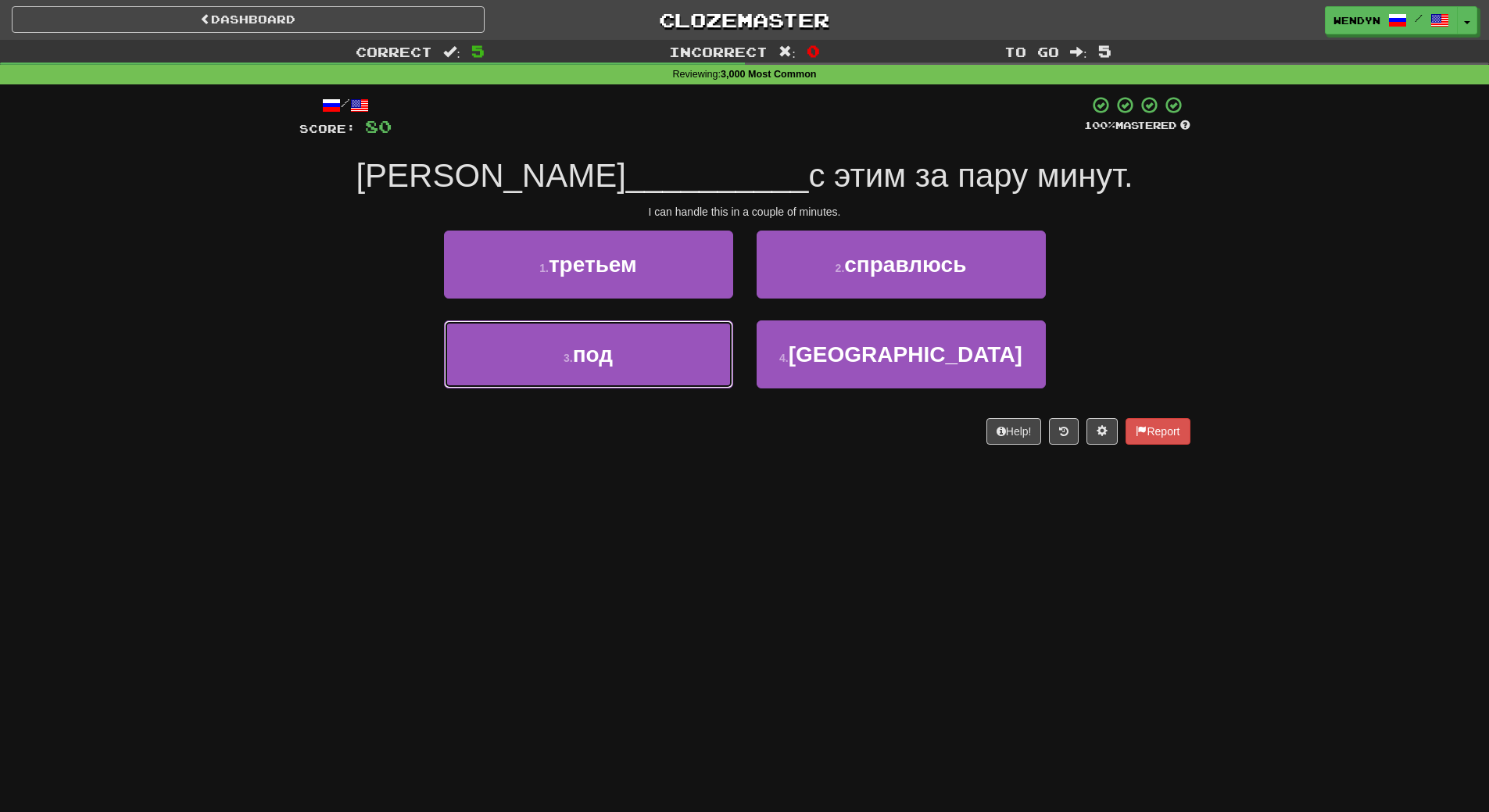
drag, startPoint x: 619, startPoint y: 373, endPoint x: 624, endPoint y: 427, distance: 54.2
click at [624, 427] on div "/ Score: 80 100 % Mastered Я __________ с этим за пару минут. I can handle this…" at bounding box center [744, 270] width 891 height 349
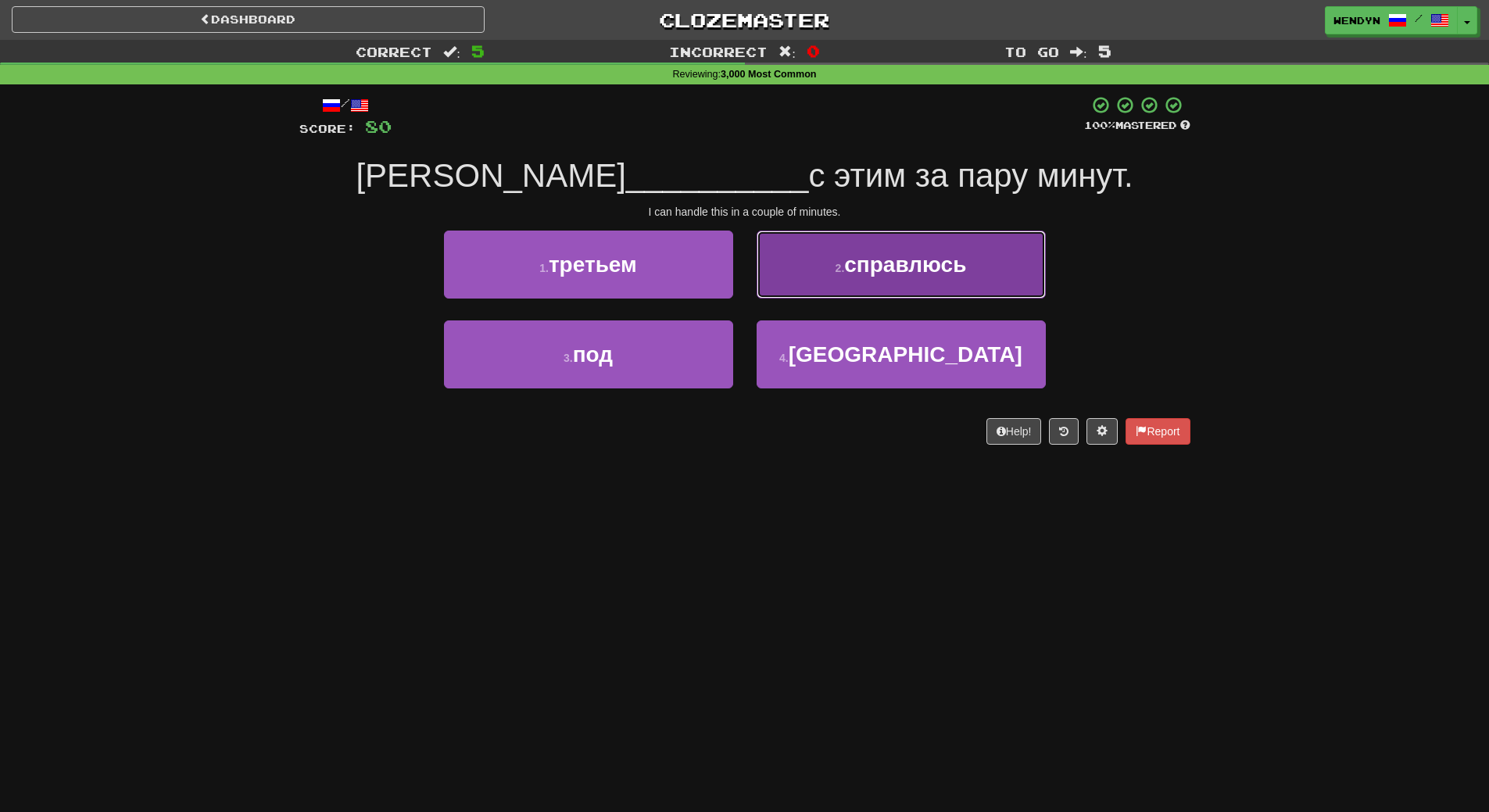
click at [870, 286] on button "2 . справлюсь" at bounding box center [901, 265] width 289 height 68
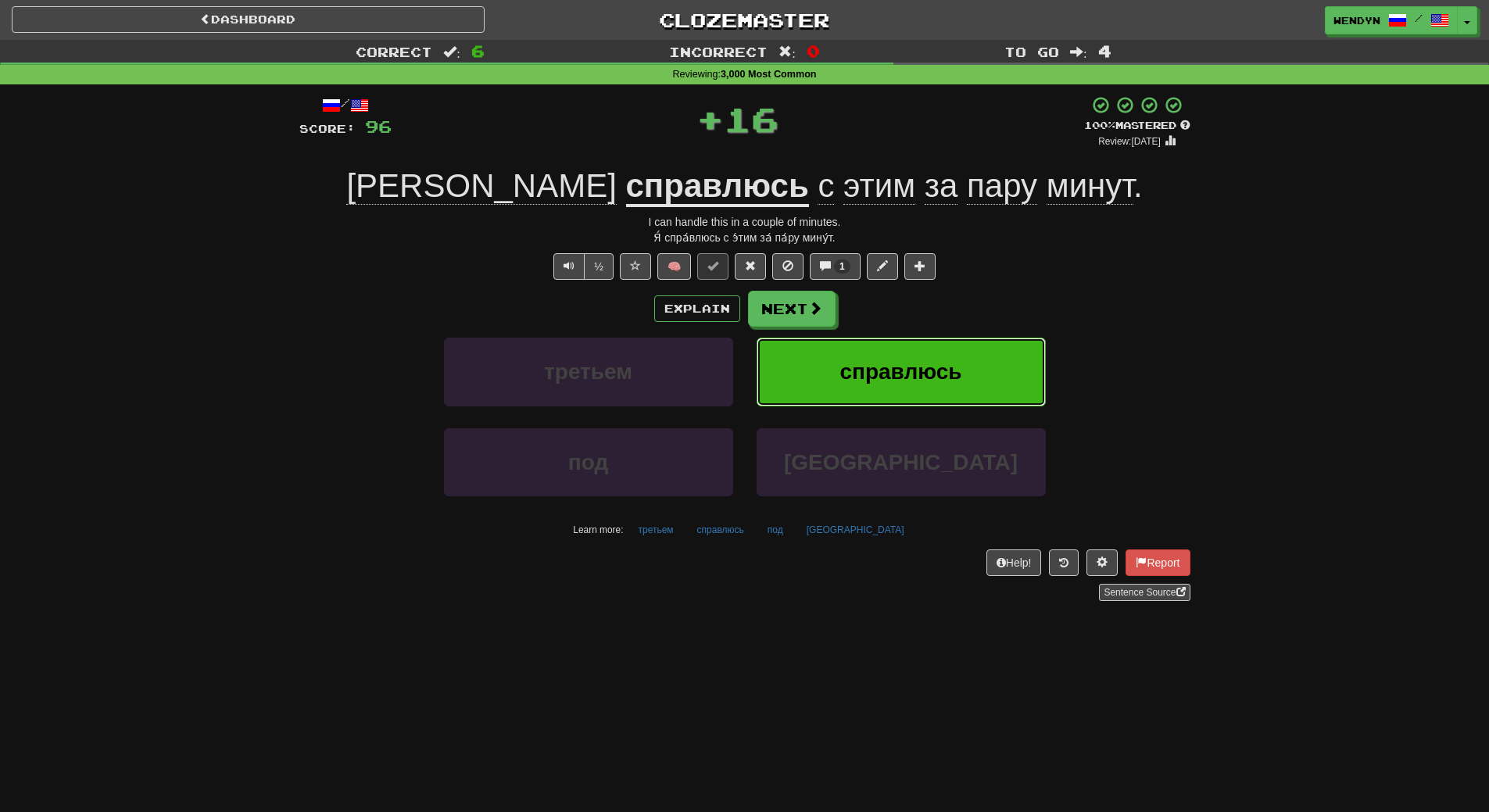
click at [866, 355] on button "справлюсь" at bounding box center [901, 371] width 289 height 68
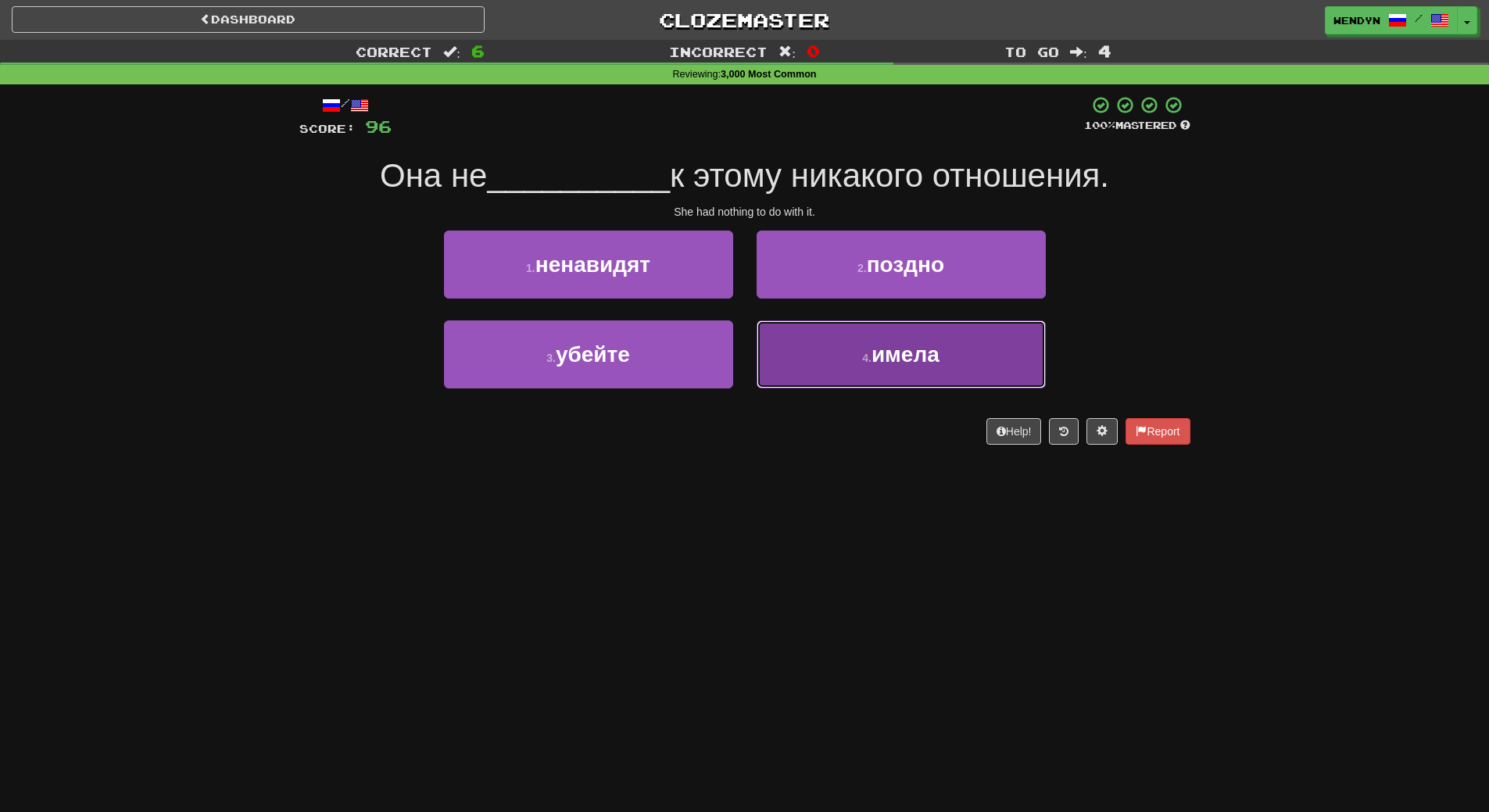
click at [883, 351] on span "имела" at bounding box center [905, 354] width 68 height 24
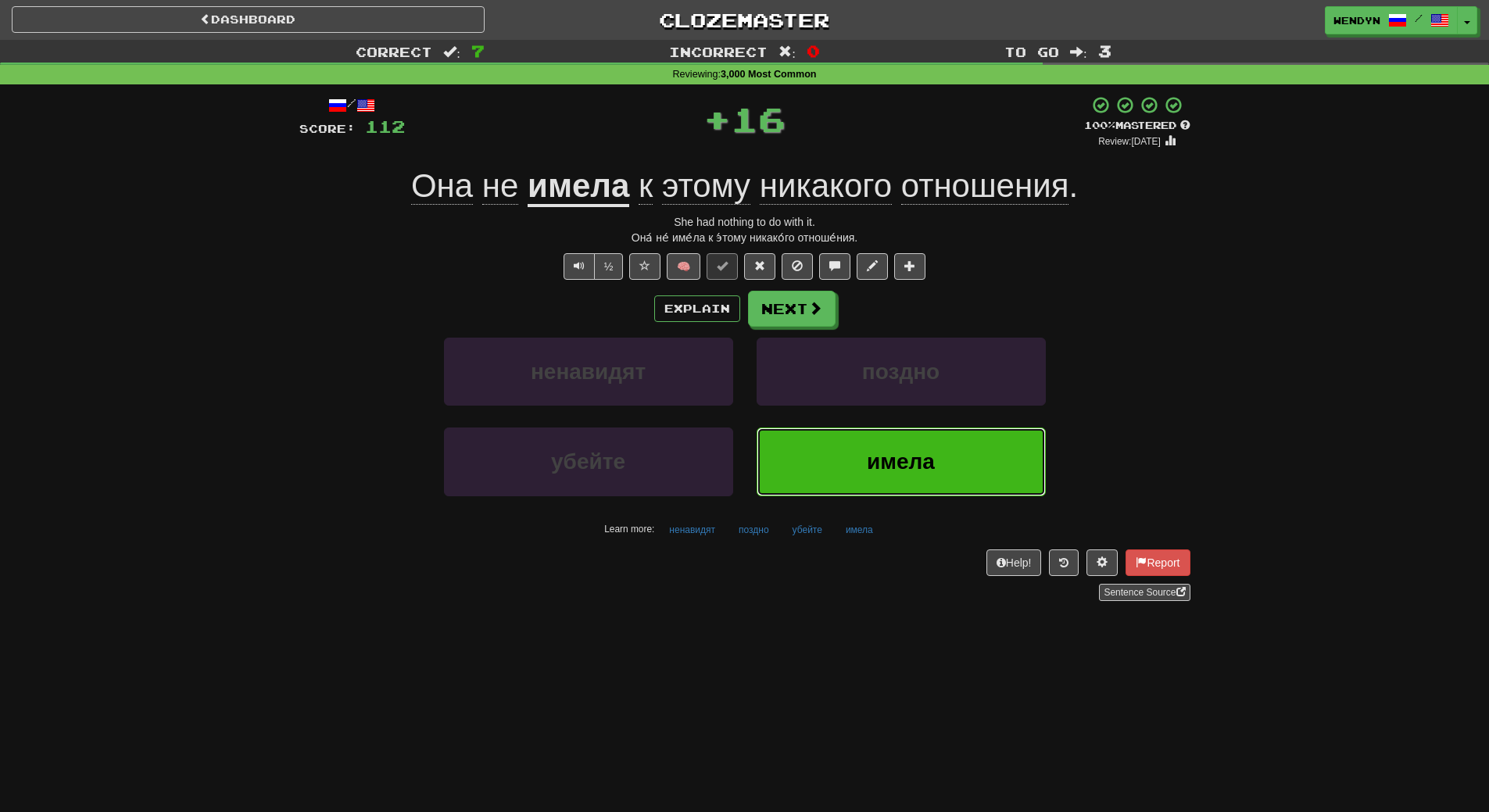
click at [886, 438] on button "имела" at bounding box center [901, 461] width 289 height 68
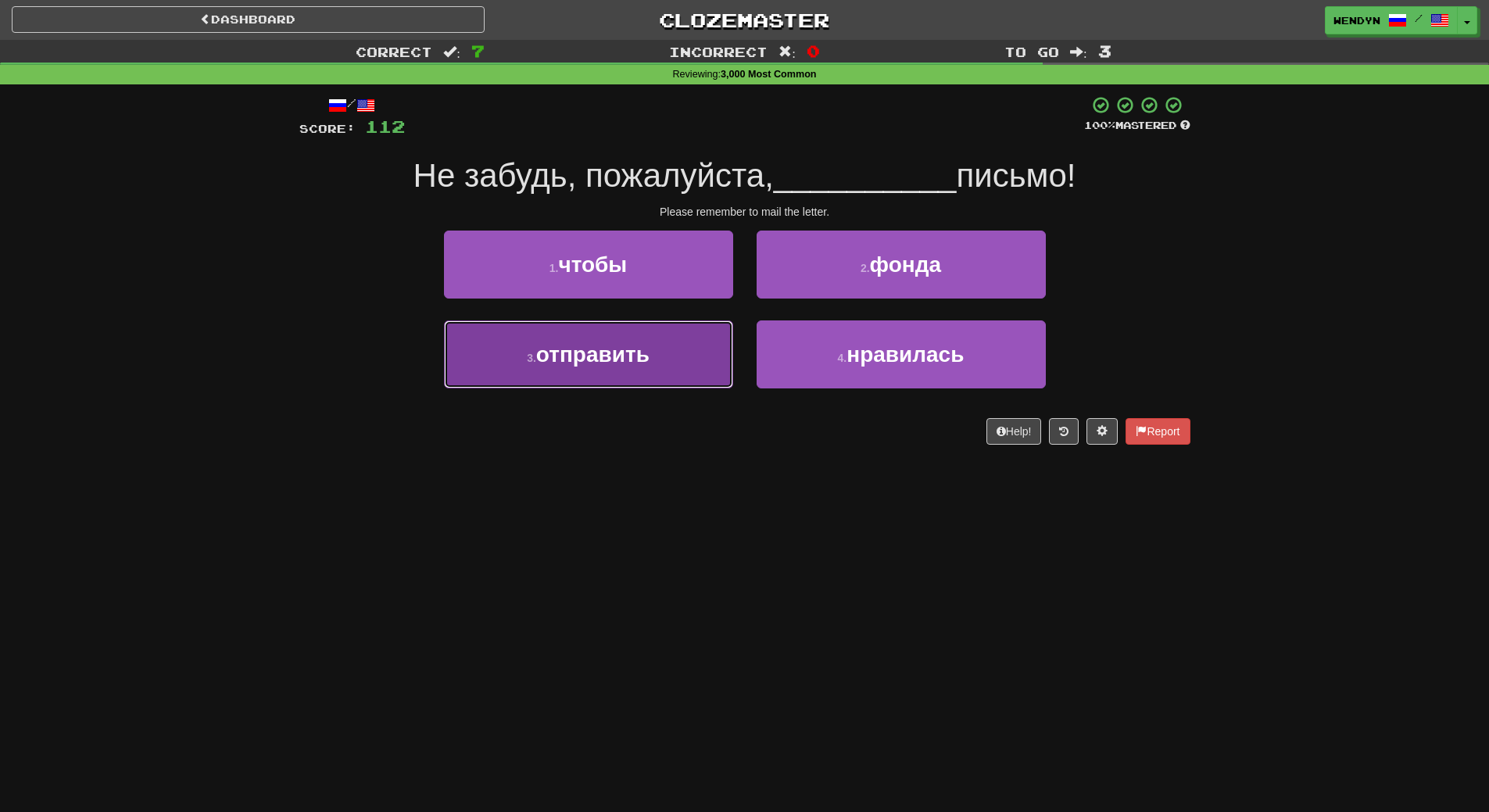
click at [699, 356] on button "3 . отправить" at bounding box center [589, 354] width 289 height 68
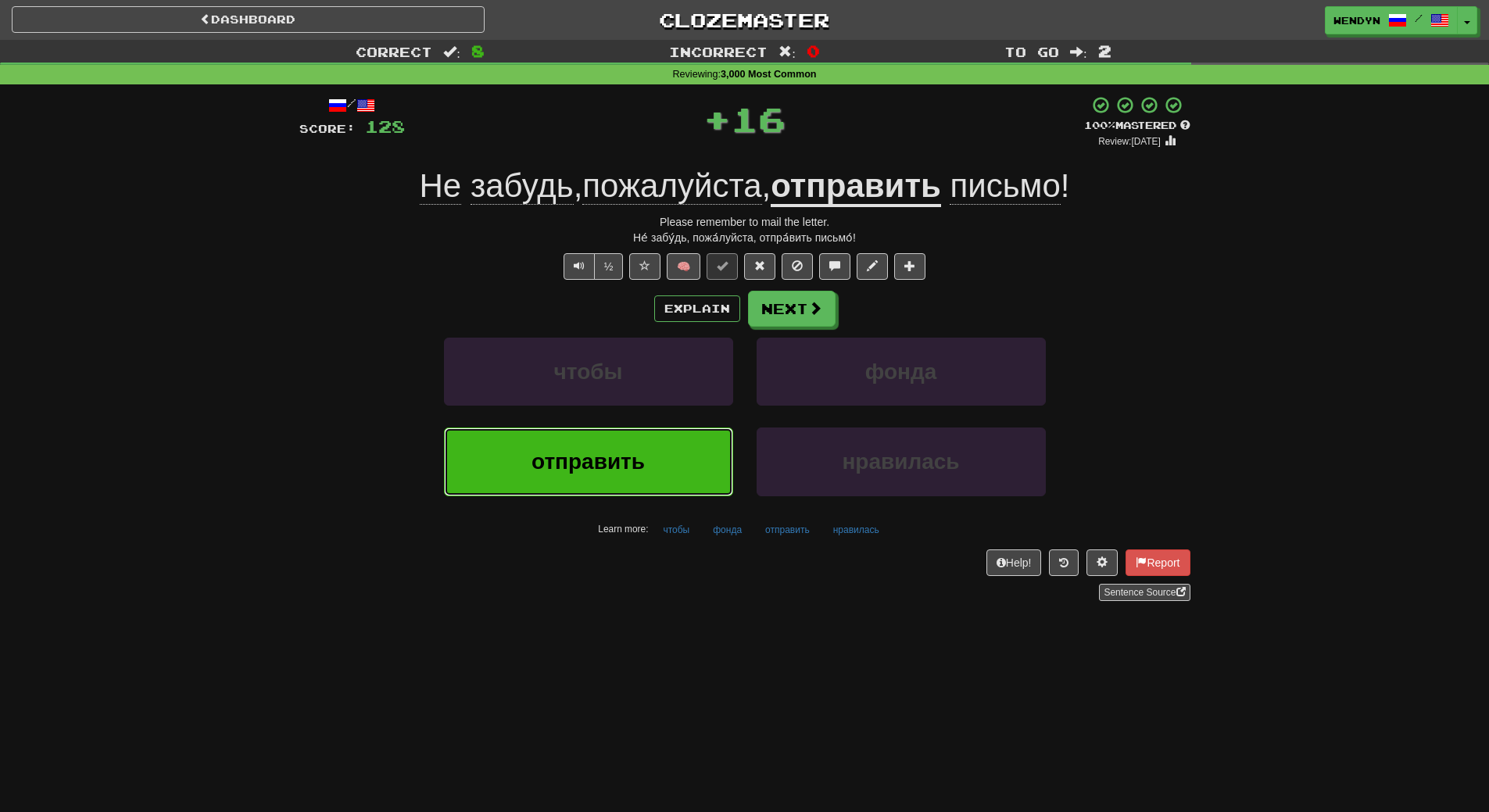
click at [675, 479] on button "отправить" at bounding box center [589, 461] width 289 height 68
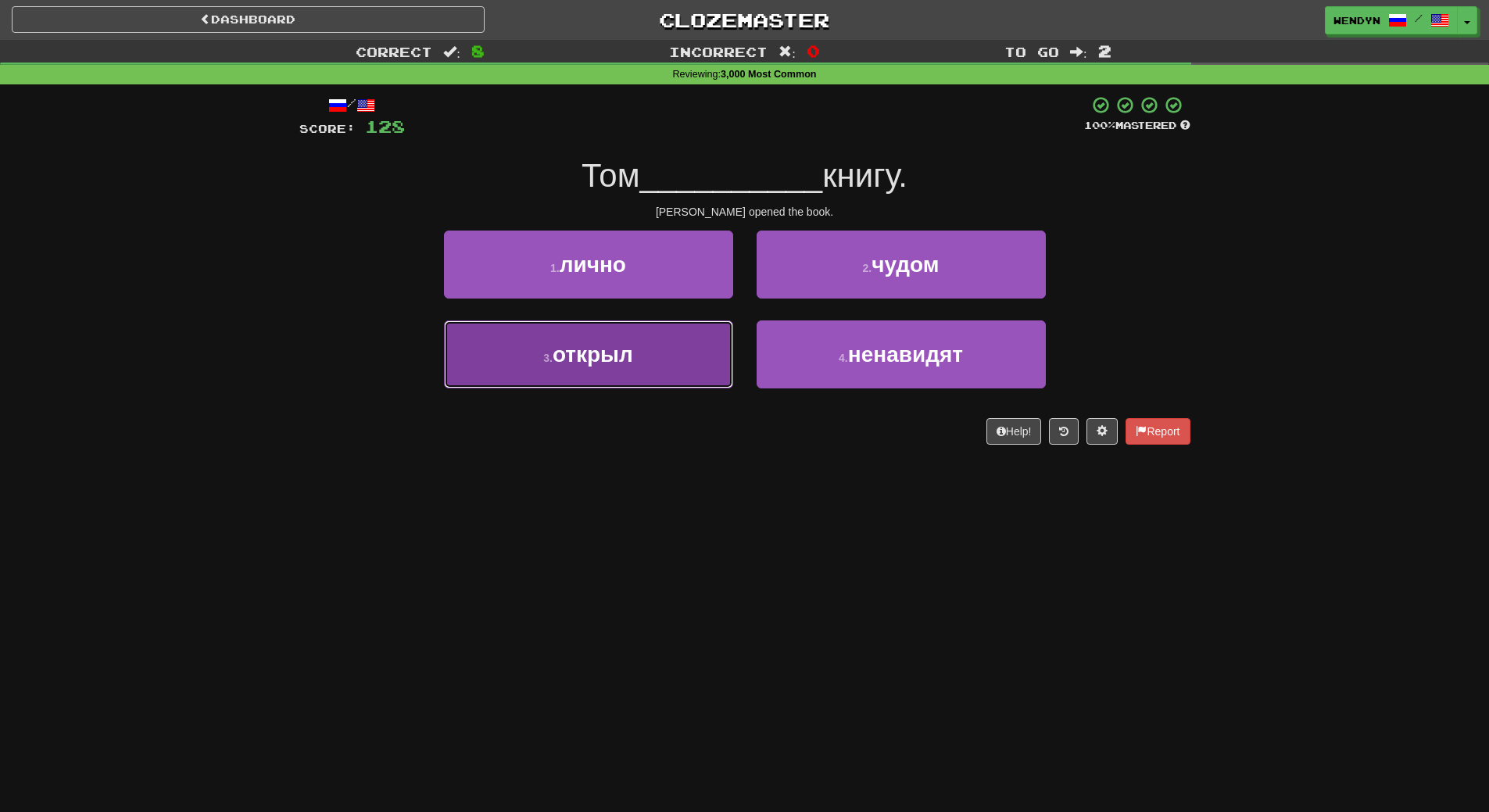
click at [609, 357] on span "открыл" at bounding box center [593, 354] width 81 height 24
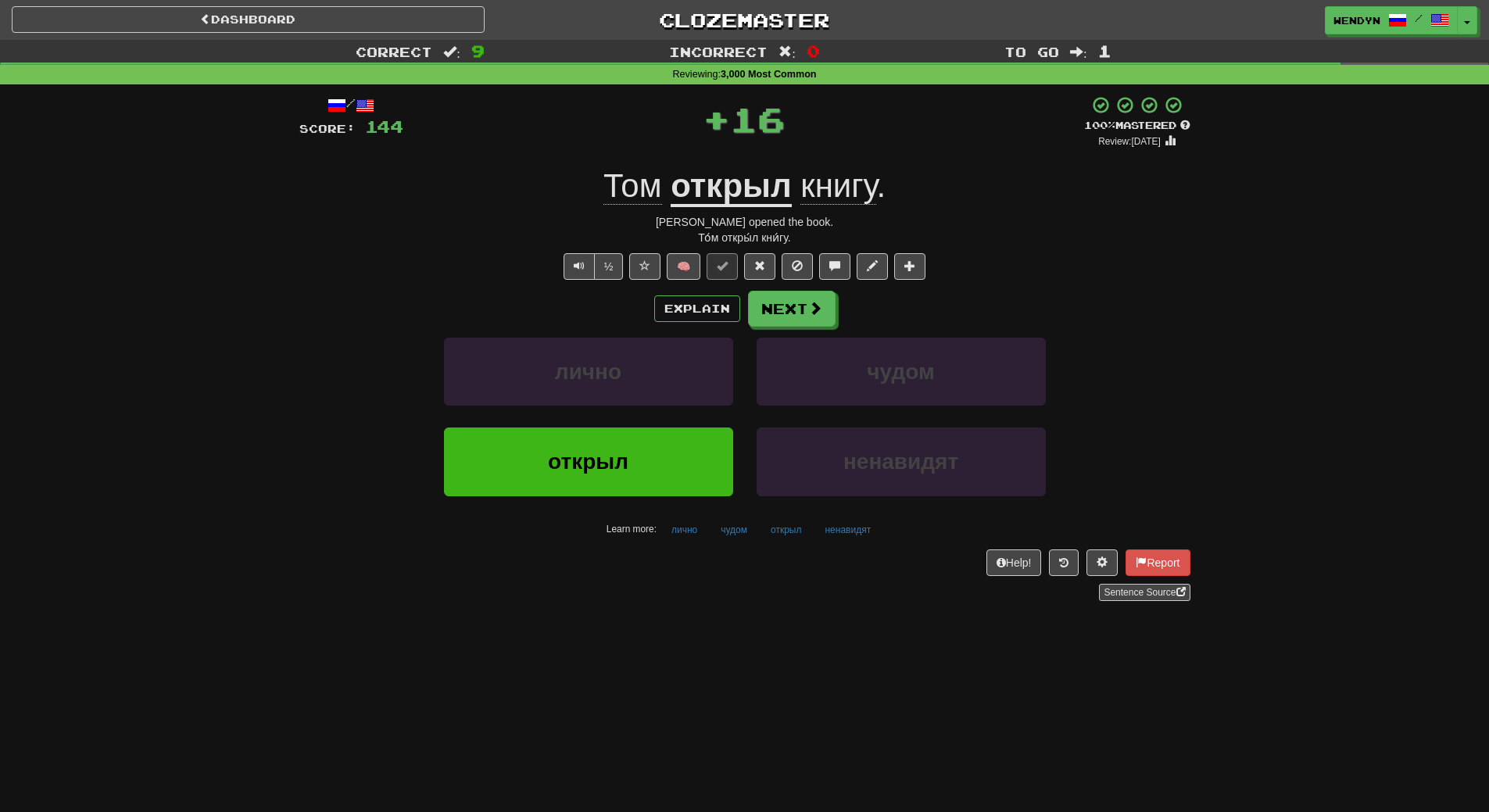
click at [515, 570] on div "Help! Report Sentence Source" at bounding box center [744, 574] width 891 height 51
click at [537, 486] on button "открыл" at bounding box center [589, 461] width 289 height 68
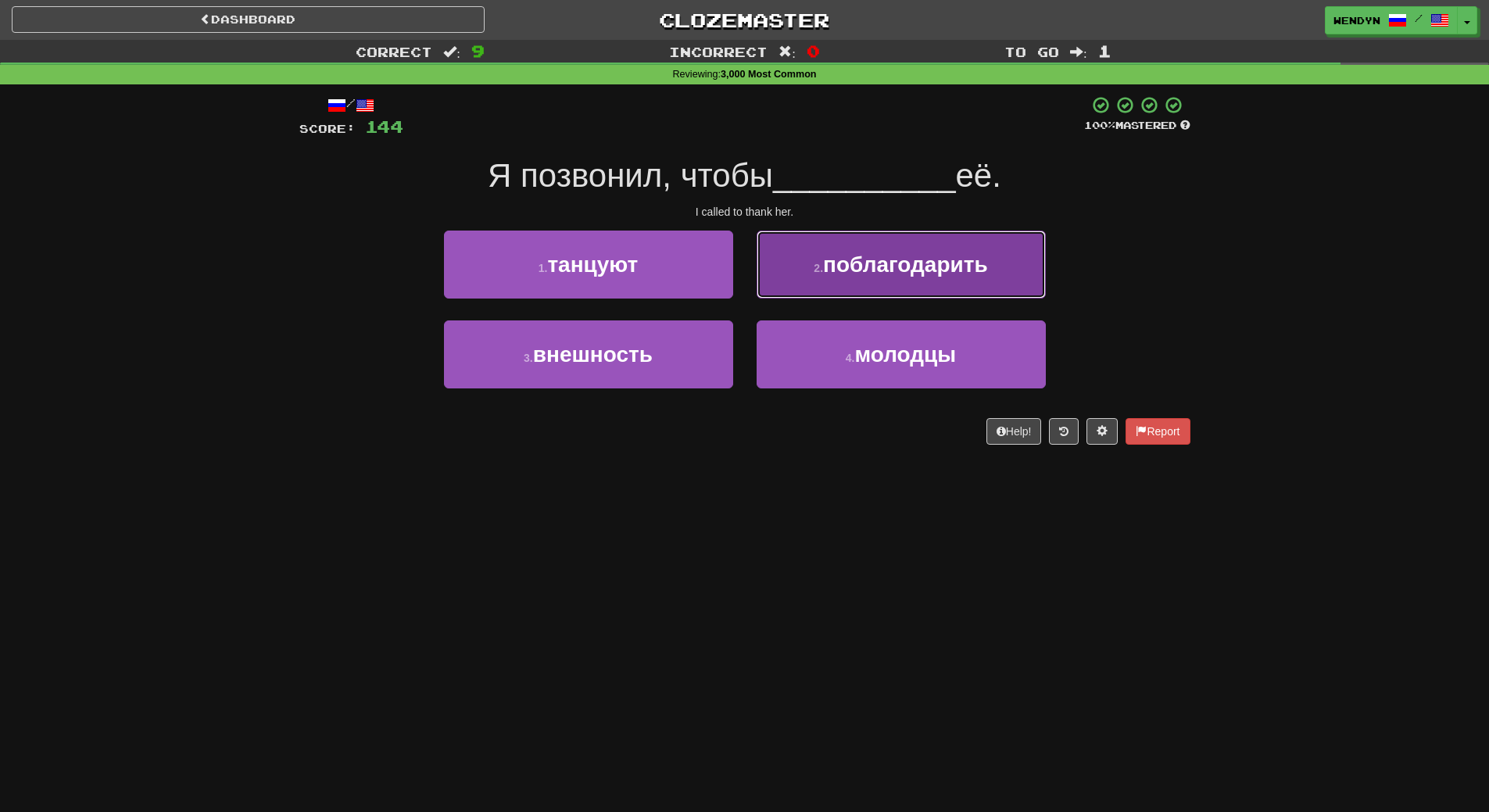
click at [966, 259] on span "поблагодарить" at bounding box center [905, 265] width 165 height 24
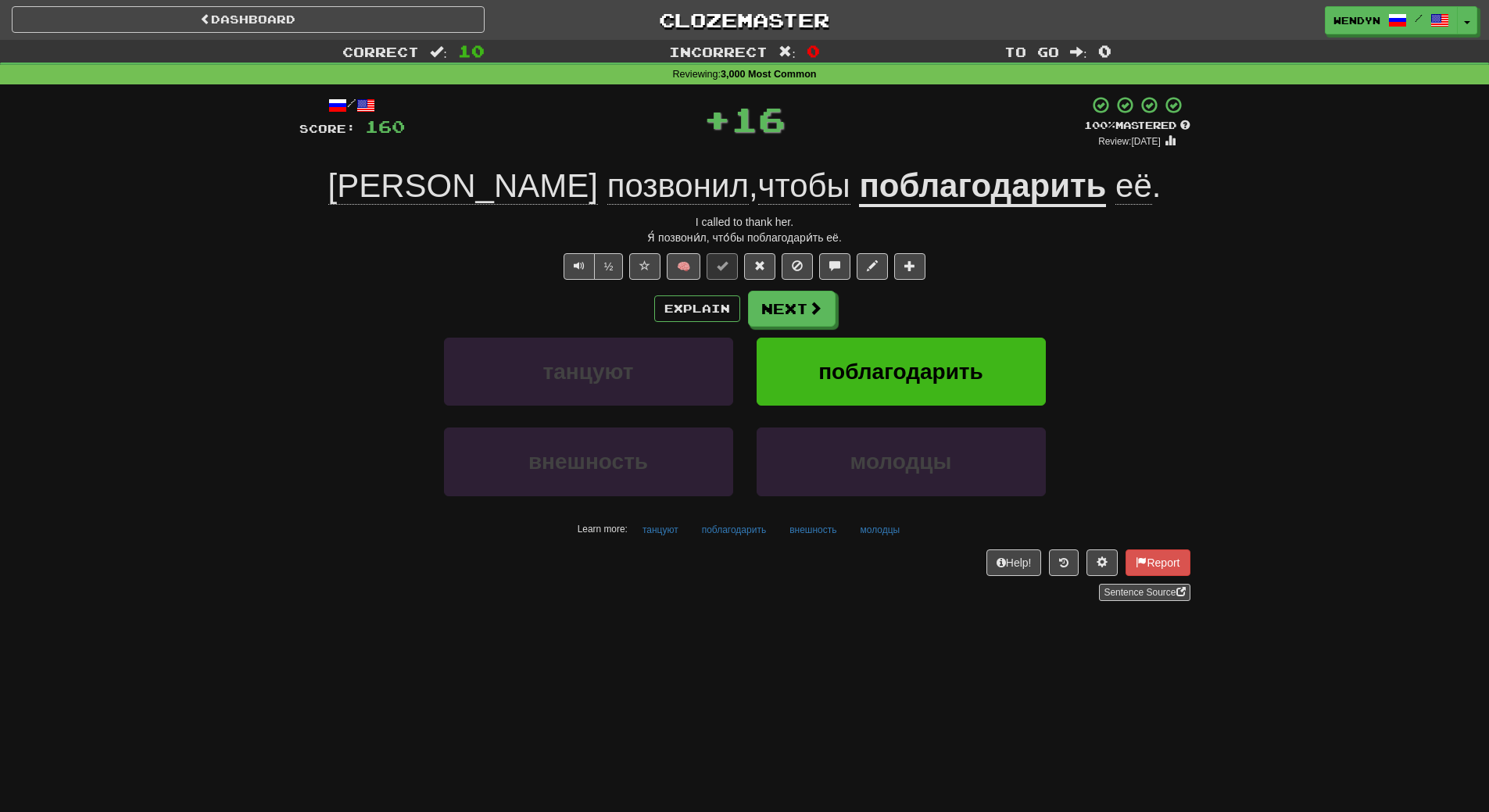
click at [966, 259] on div "½ 🧠" at bounding box center [744, 267] width 891 height 27
click at [922, 373] on span "поблагодарить" at bounding box center [901, 371] width 165 height 24
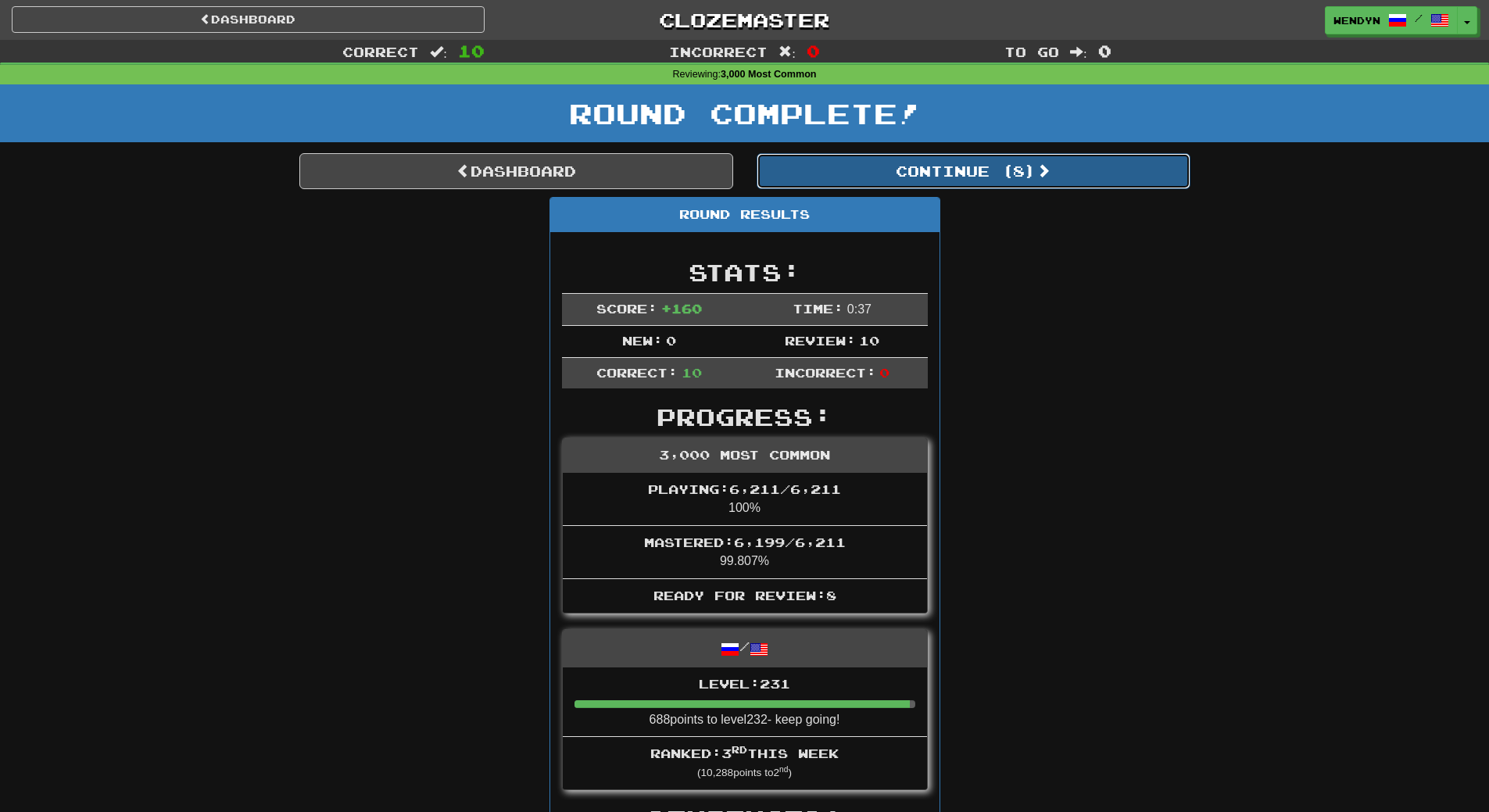
click at [1005, 174] on button "Continue ( 8 )" at bounding box center [973, 170] width 434 height 36
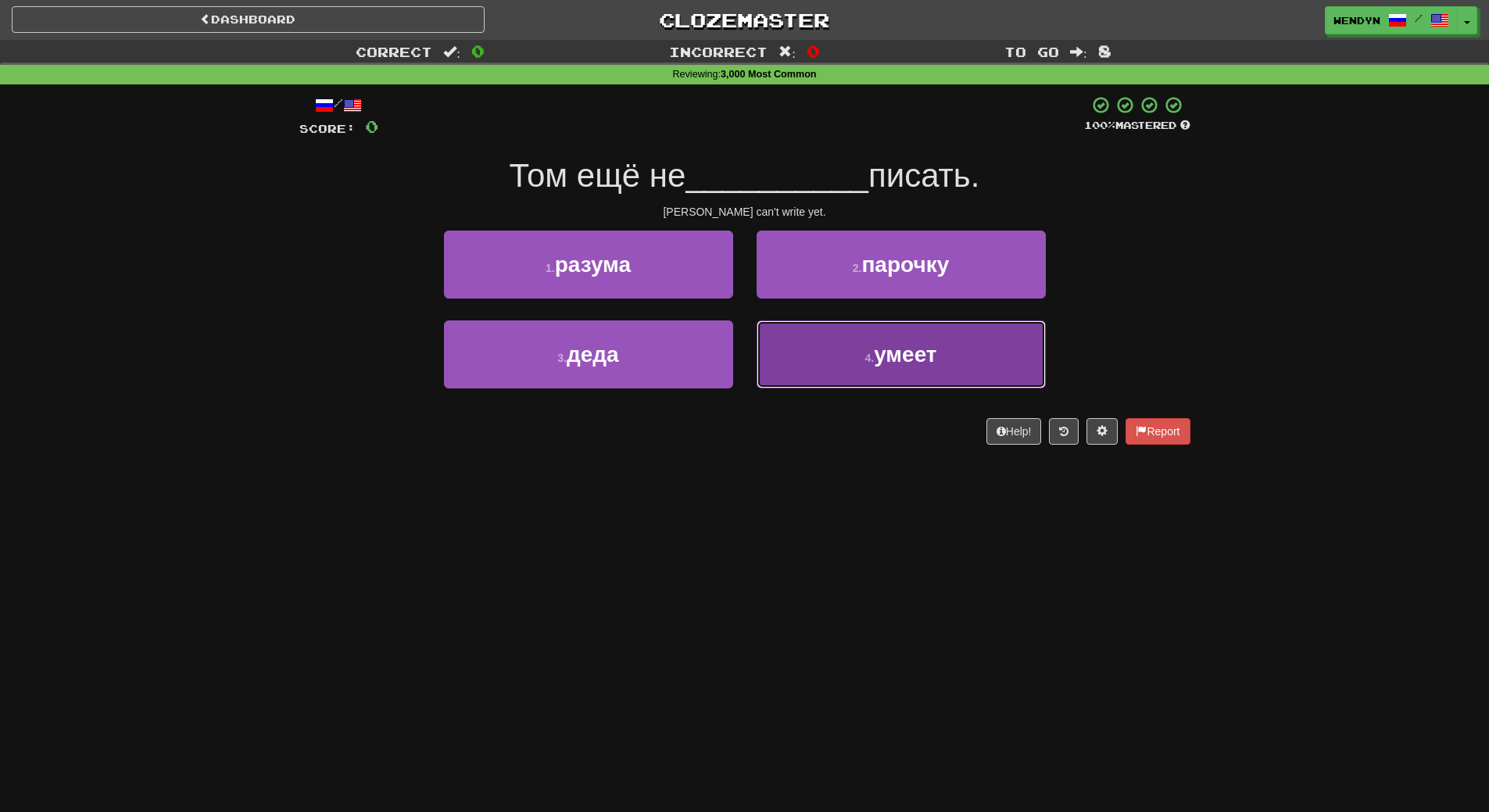
click at [880, 364] on span "умеет" at bounding box center [905, 354] width 62 height 24
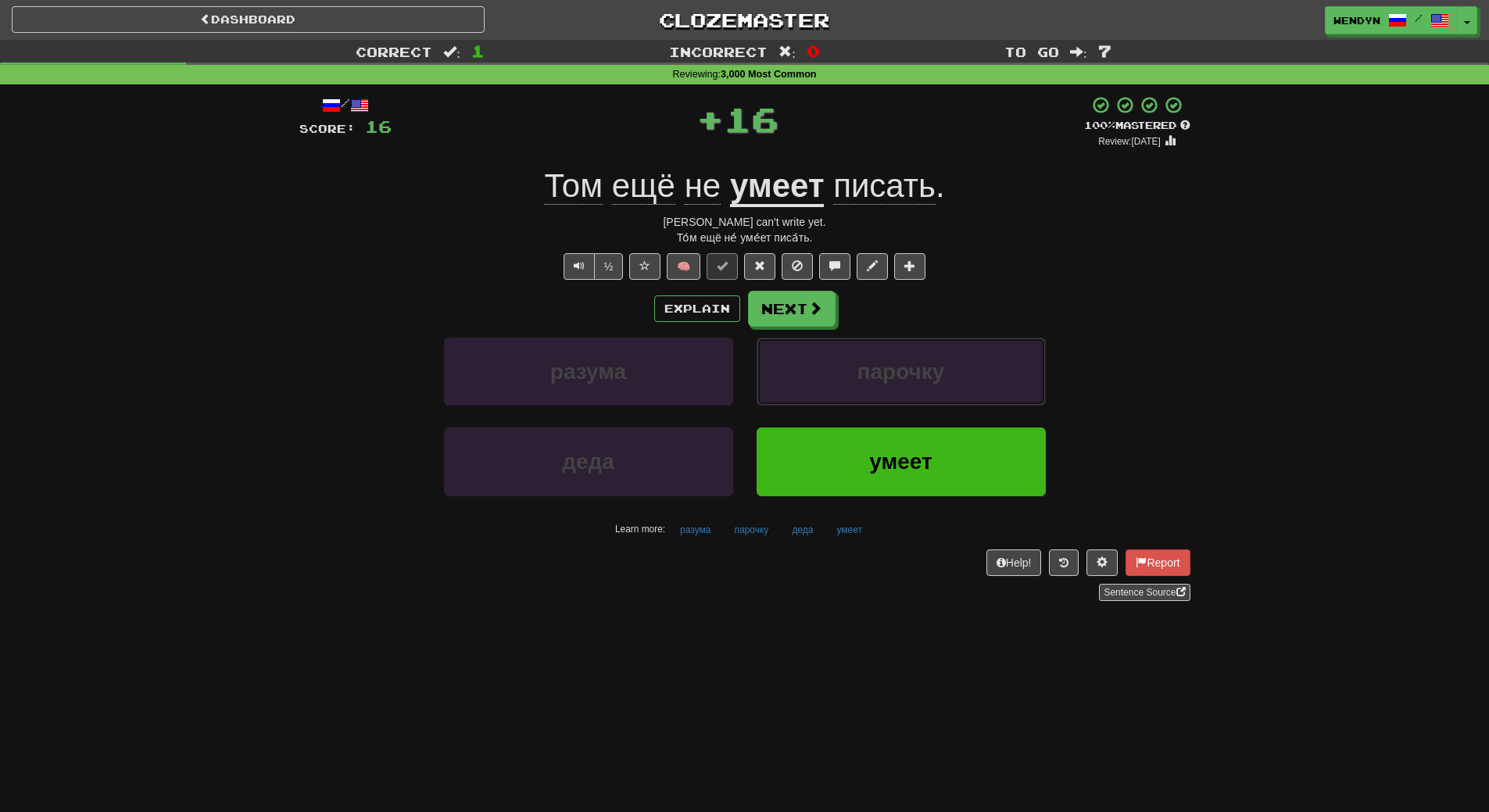
click at [880, 364] on span "парочку" at bounding box center [901, 371] width 87 height 24
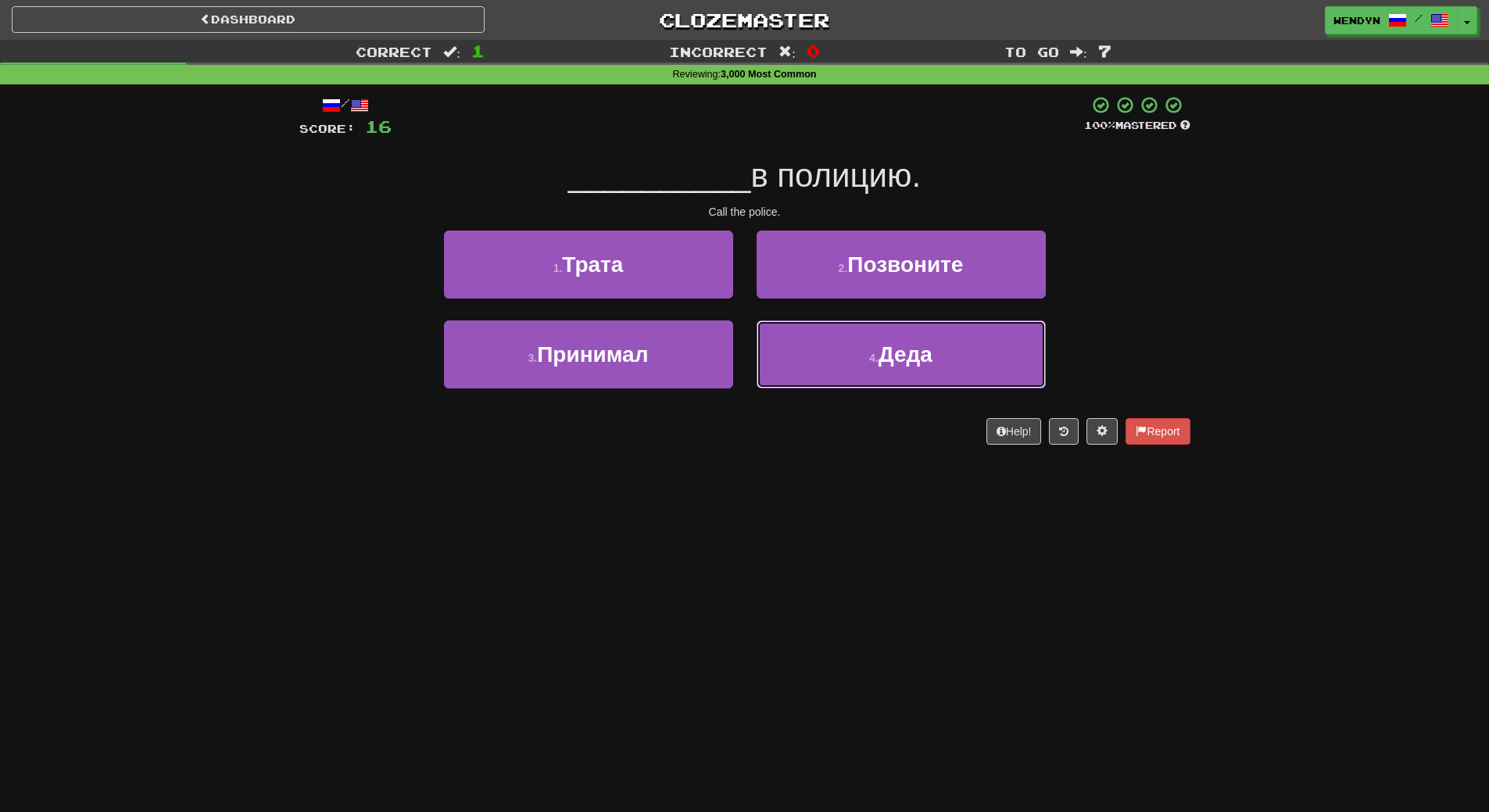
drag, startPoint x: 880, startPoint y: 364, endPoint x: 762, endPoint y: 467, distance: 156.6
click at [762, 467] on div "/ Score: 16 100 % Mastered __________ в полицию. Call the police. 1 . Трата 2 .…" at bounding box center [744, 275] width 891 height 382
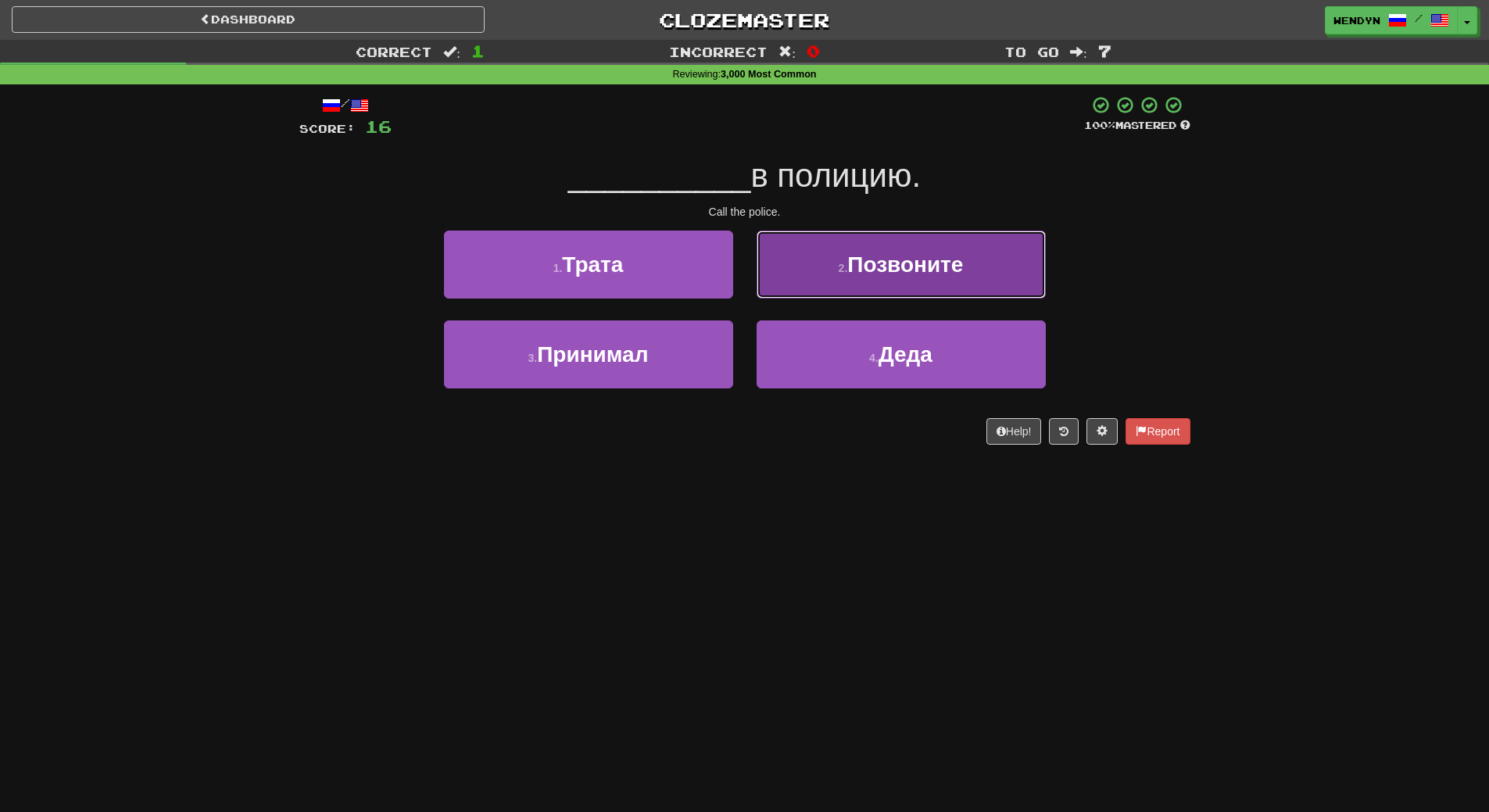
click at [984, 265] on button "2 . Позвоните" at bounding box center [901, 265] width 289 height 68
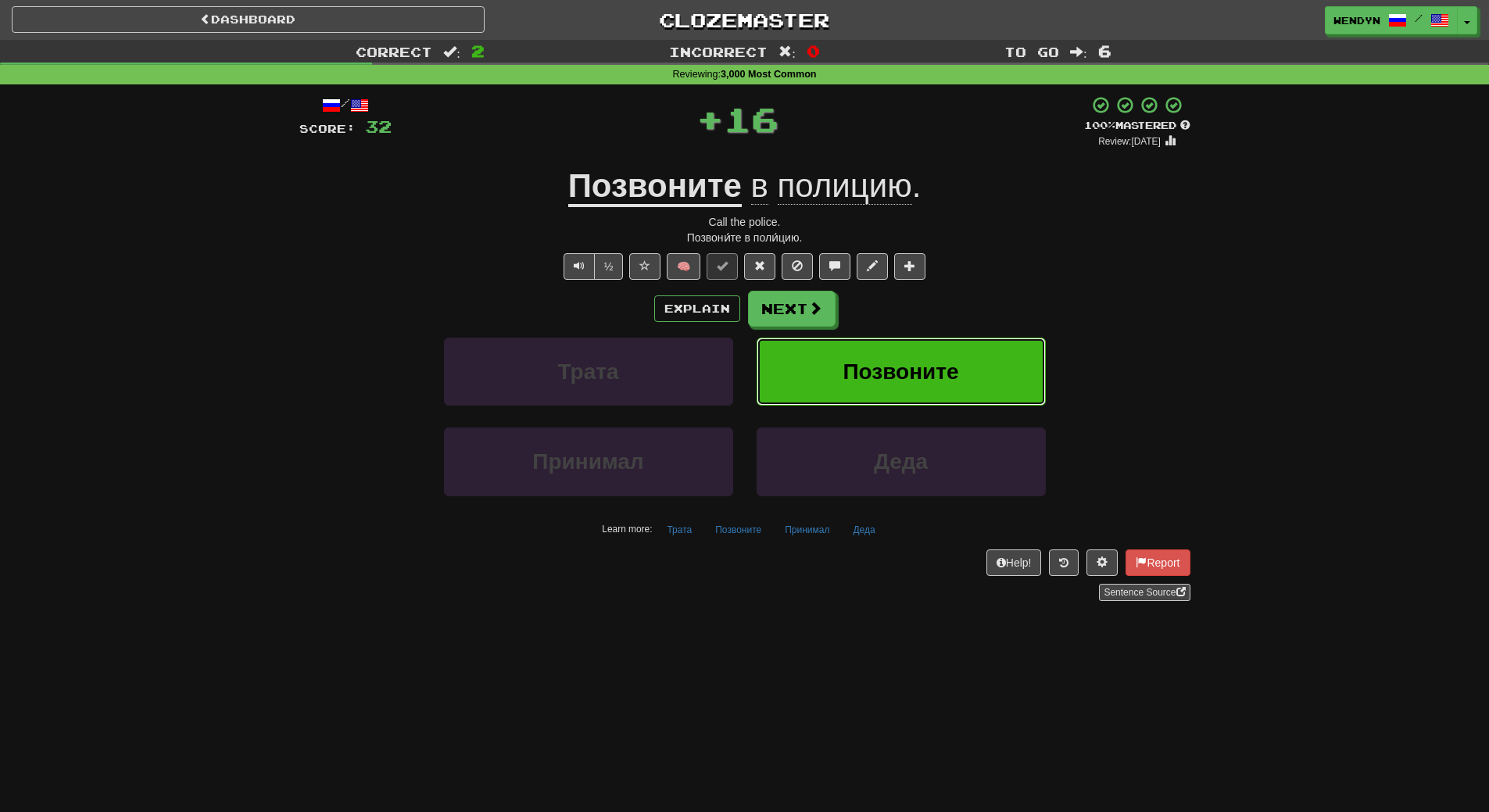
click at [981, 355] on button "Позвоните" at bounding box center [901, 371] width 289 height 68
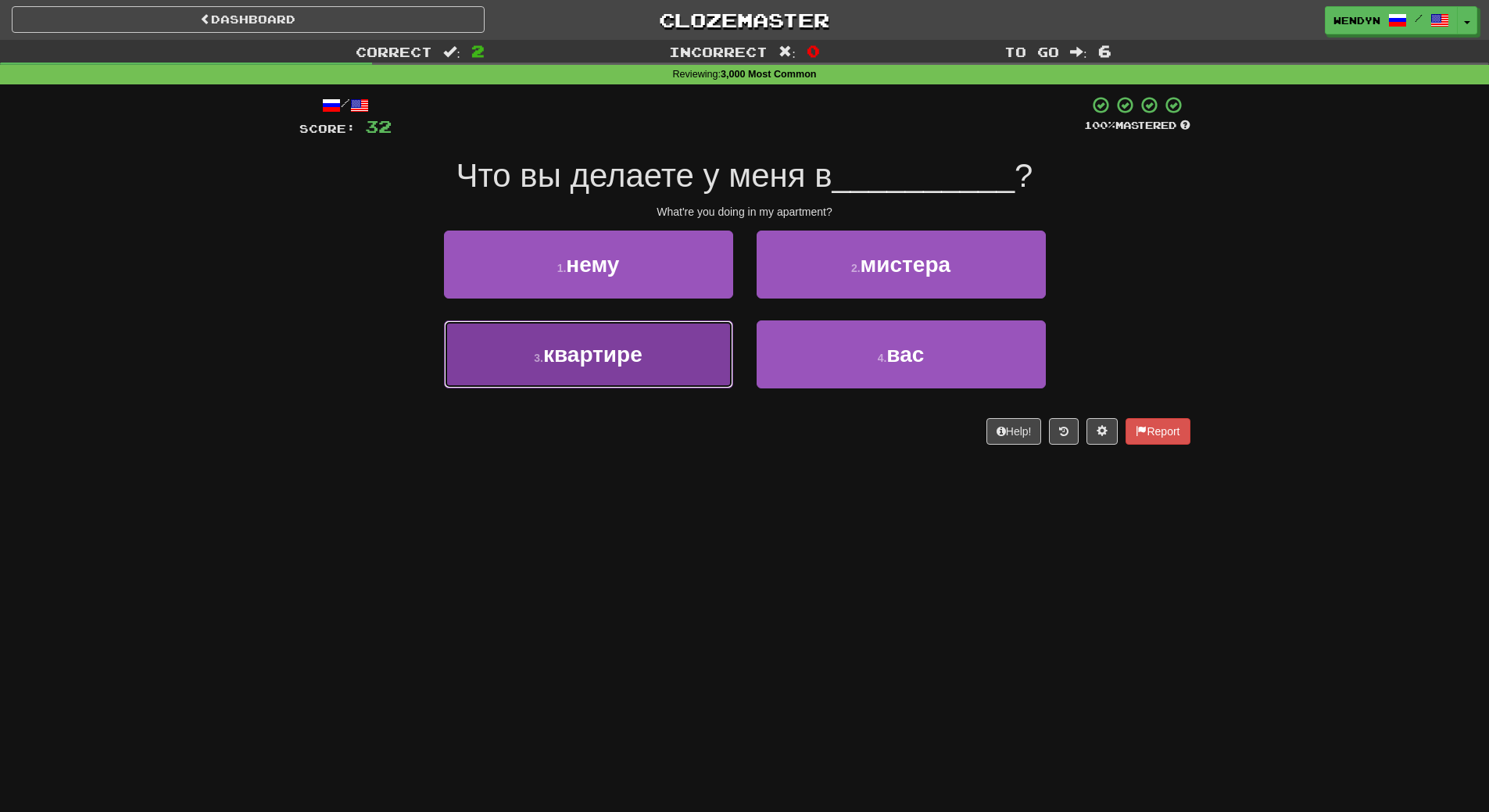
click at [653, 375] on button "3 . квартире" at bounding box center [589, 354] width 289 height 68
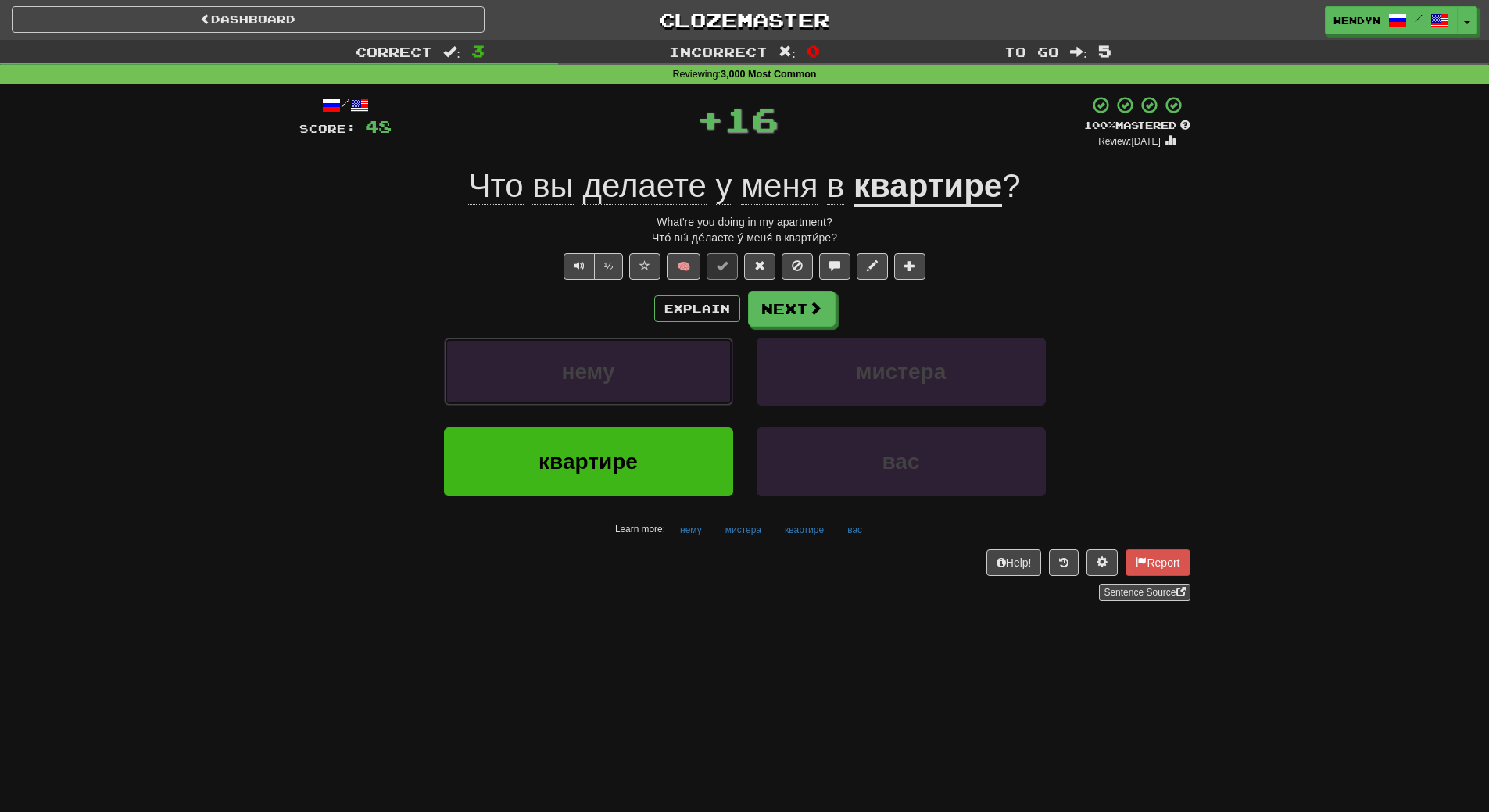
click at [653, 375] on button "нему" at bounding box center [589, 371] width 289 height 68
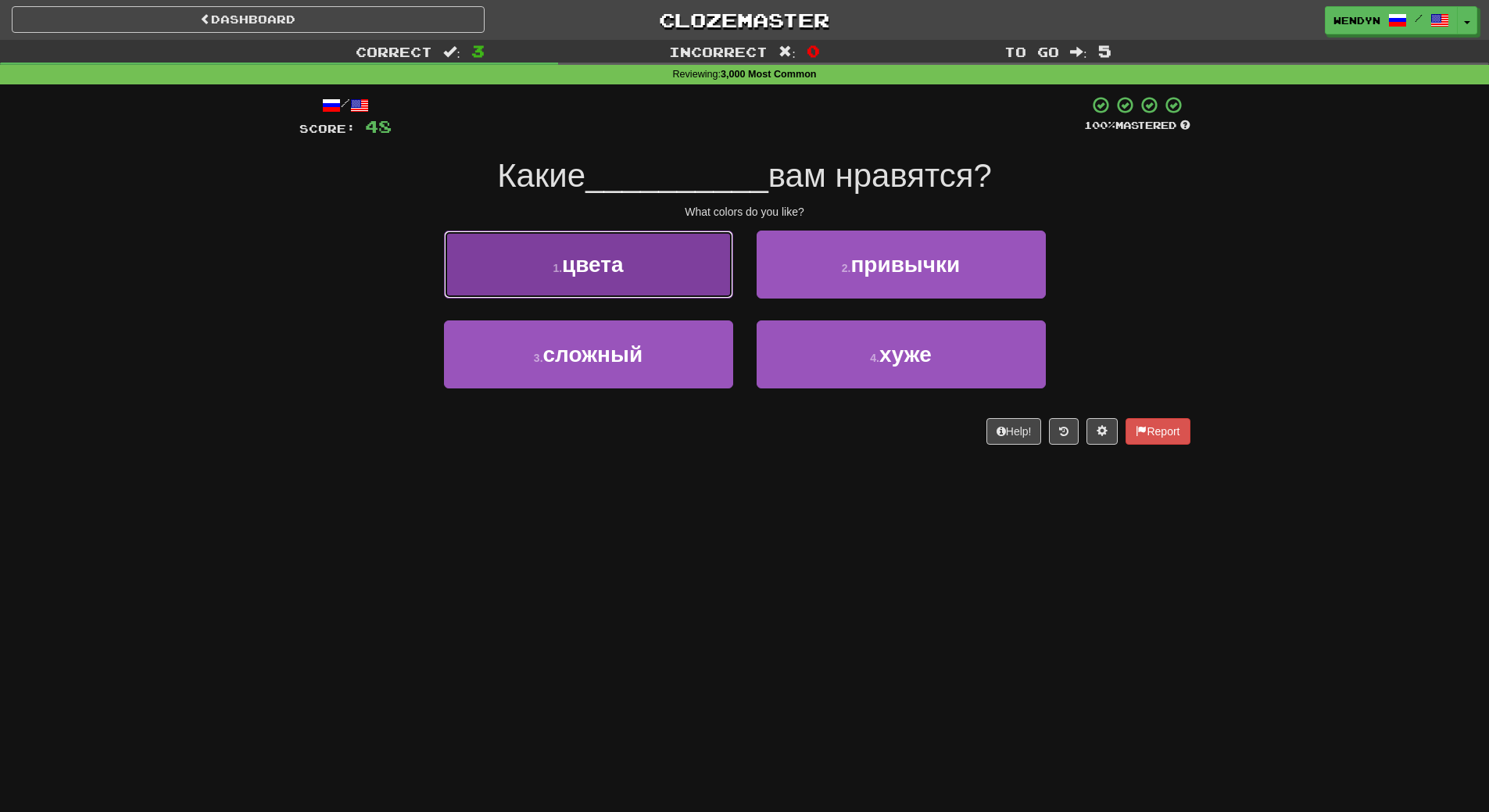
click at [669, 275] on button "1 . цвета" at bounding box center [589, 265] width 289 height 68
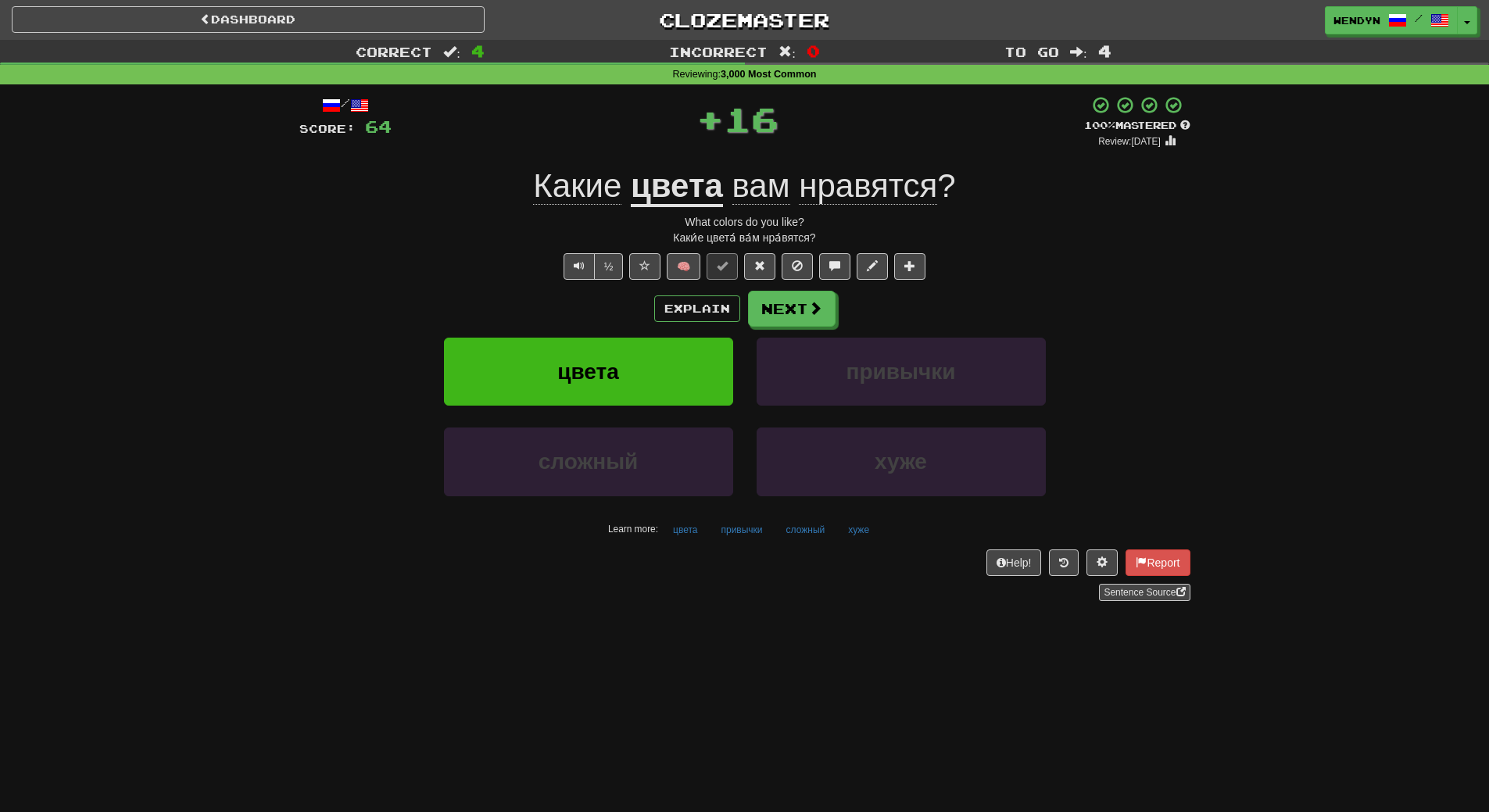
click at [641, 296] on div "Explain Next" at bounding box center [744, 308] width 891 height 36
click at [641, 359] on button "цвета" at bounding box center [589, 371] width 289 height 68
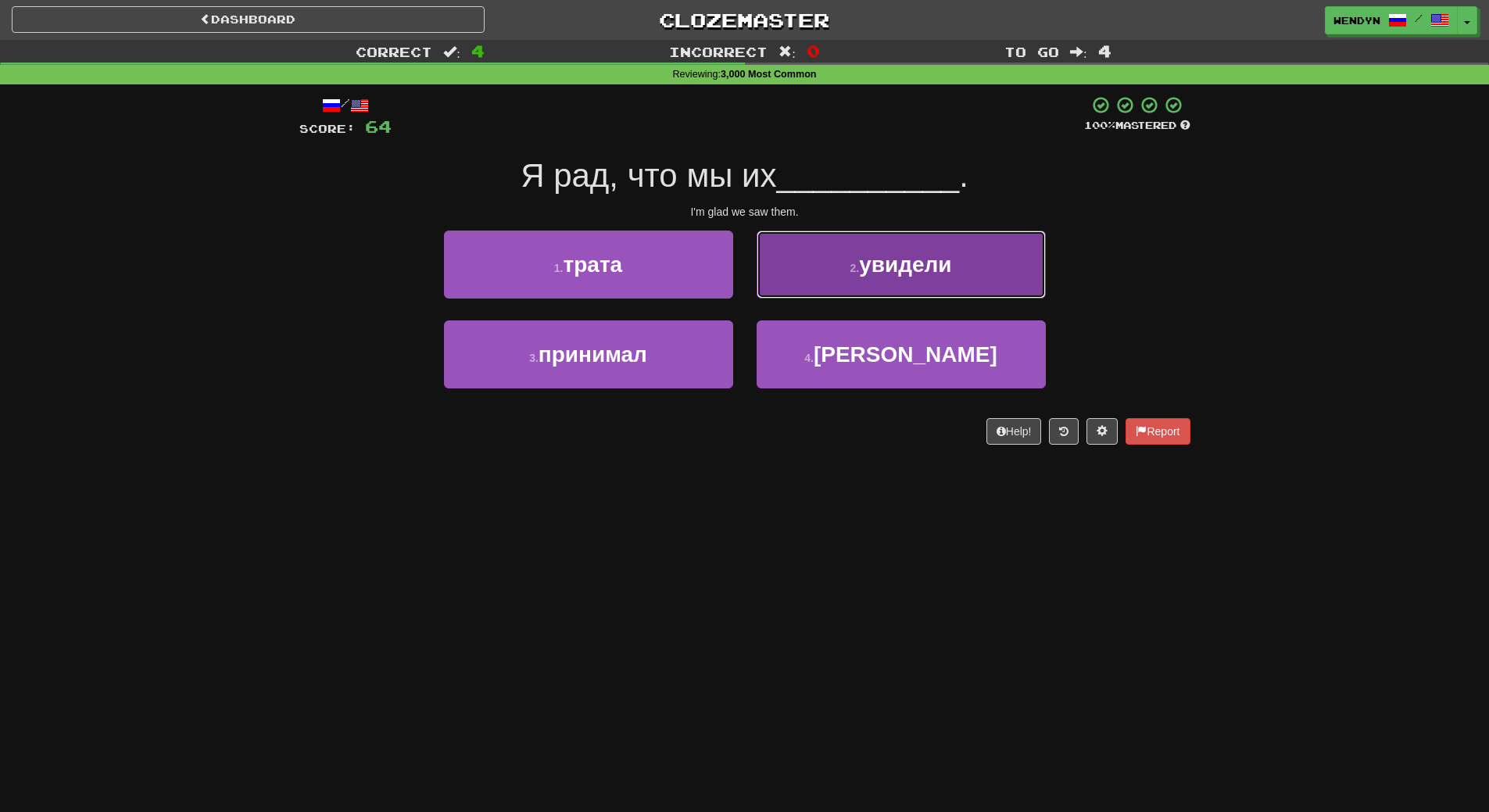
click at [911, 265] on span "увидели" at bounding box center [905, 265] width 92 height 24
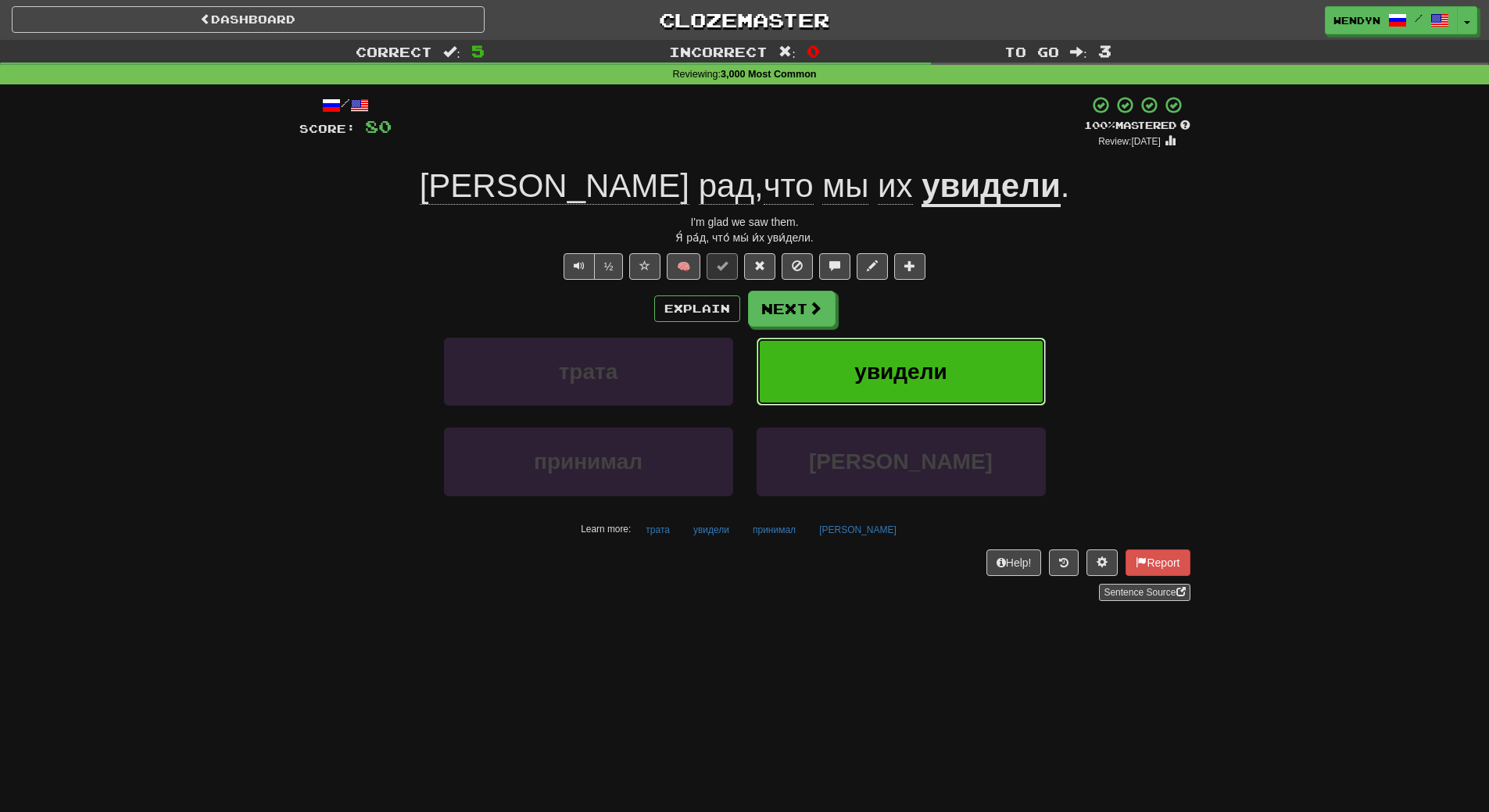
click at [946, 342] on button "увидели" at bounding box center [901, 371] width 289 height 68
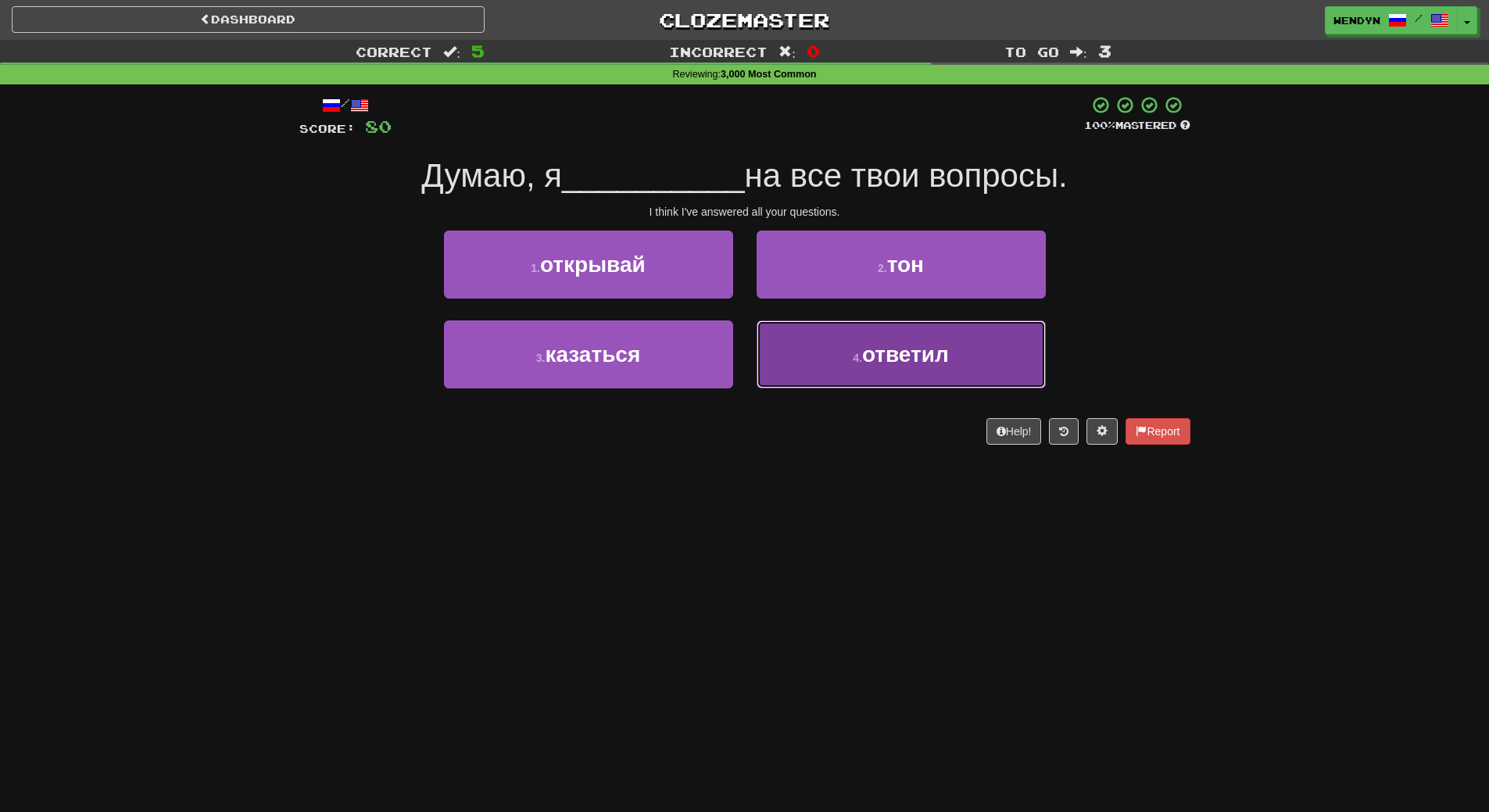
click at [1006, 331] on button "4 . ответил" at bounding box center [901, 354] width 289 height 68
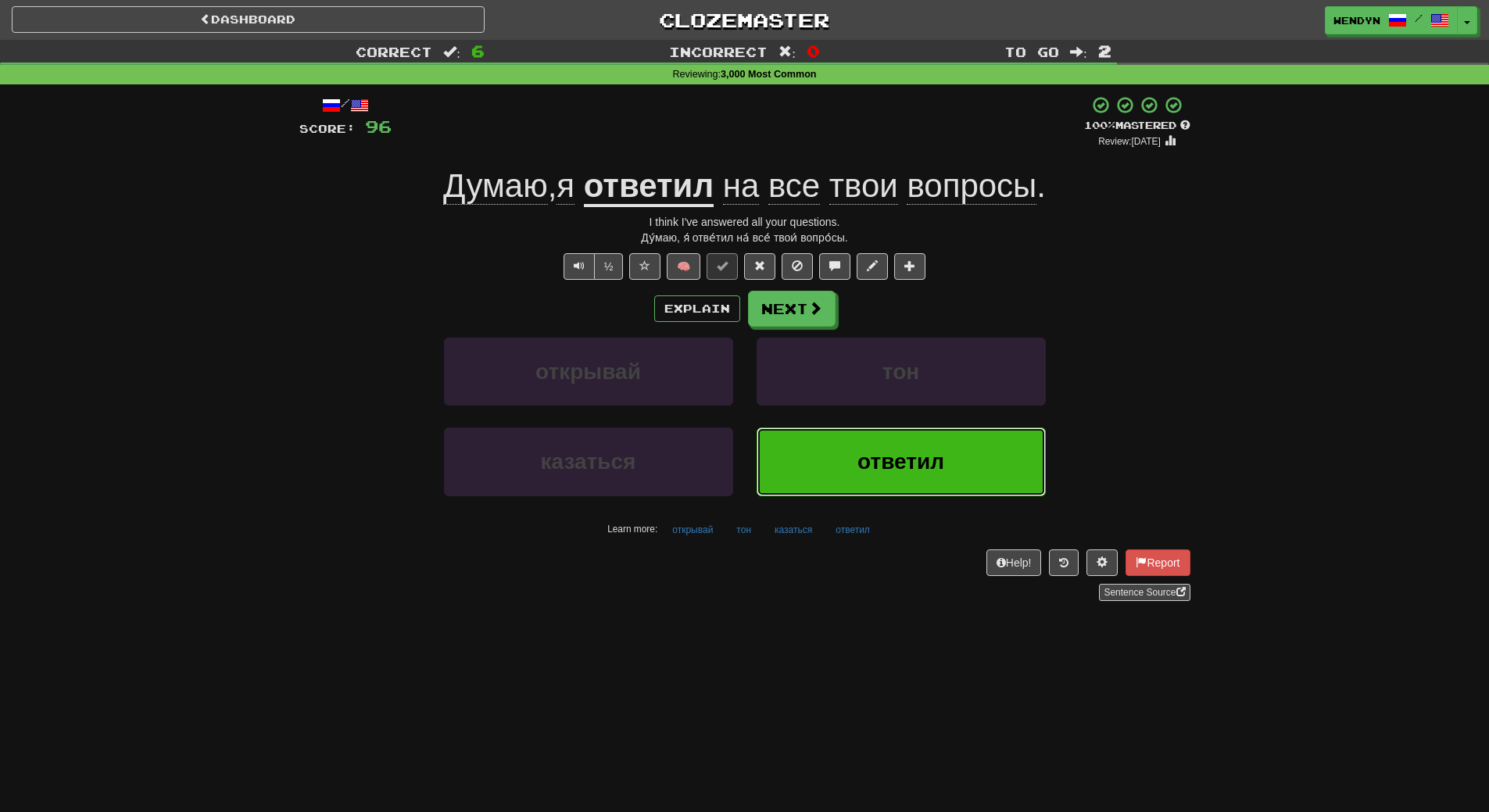
click at [857, 446] on button "ответил" at bounding box center [901, 461] width 289 height 68
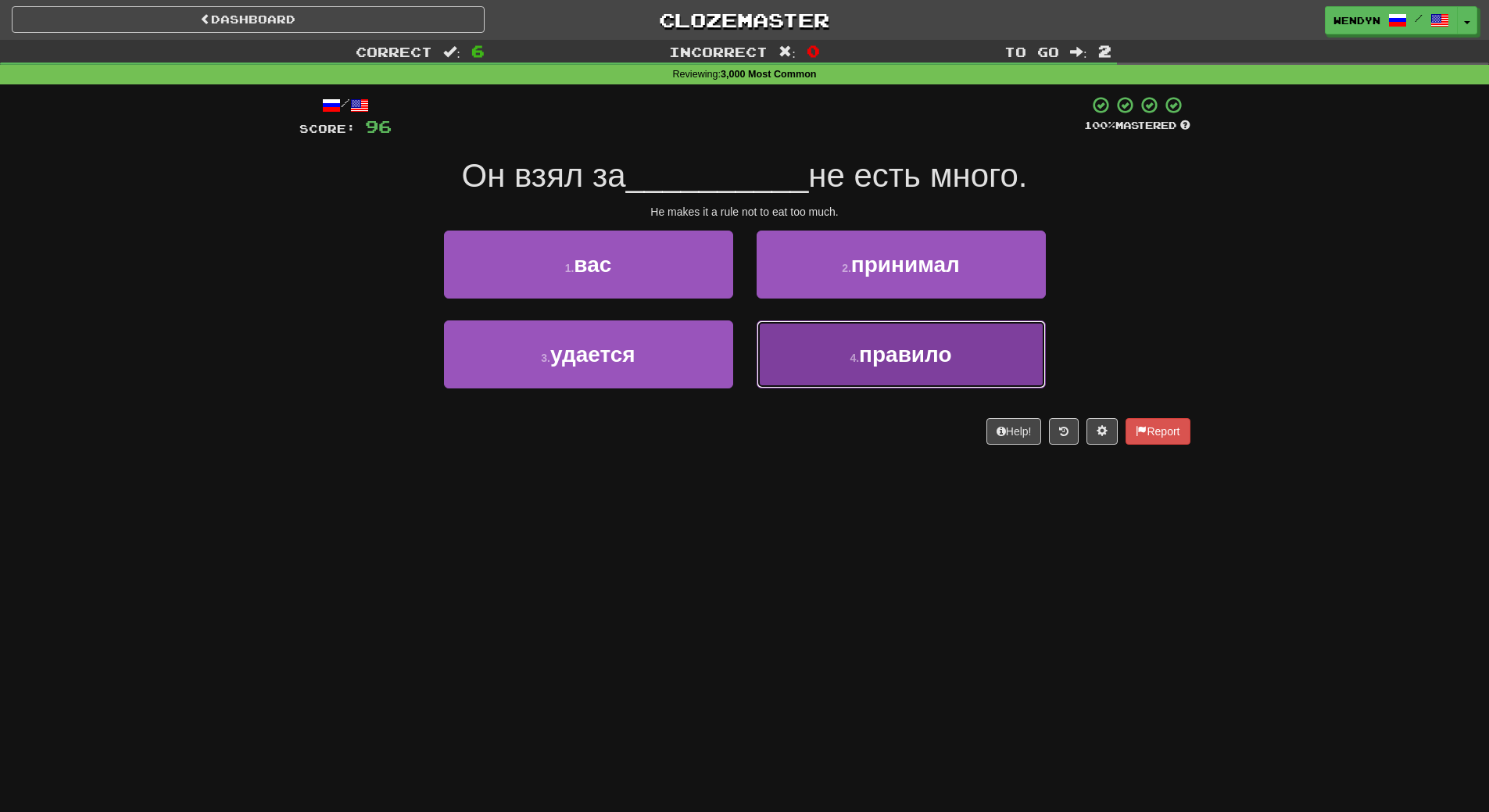
click at [795, 376] on button "4 . правило" at bounding box center [901, 354] width 289 height 68
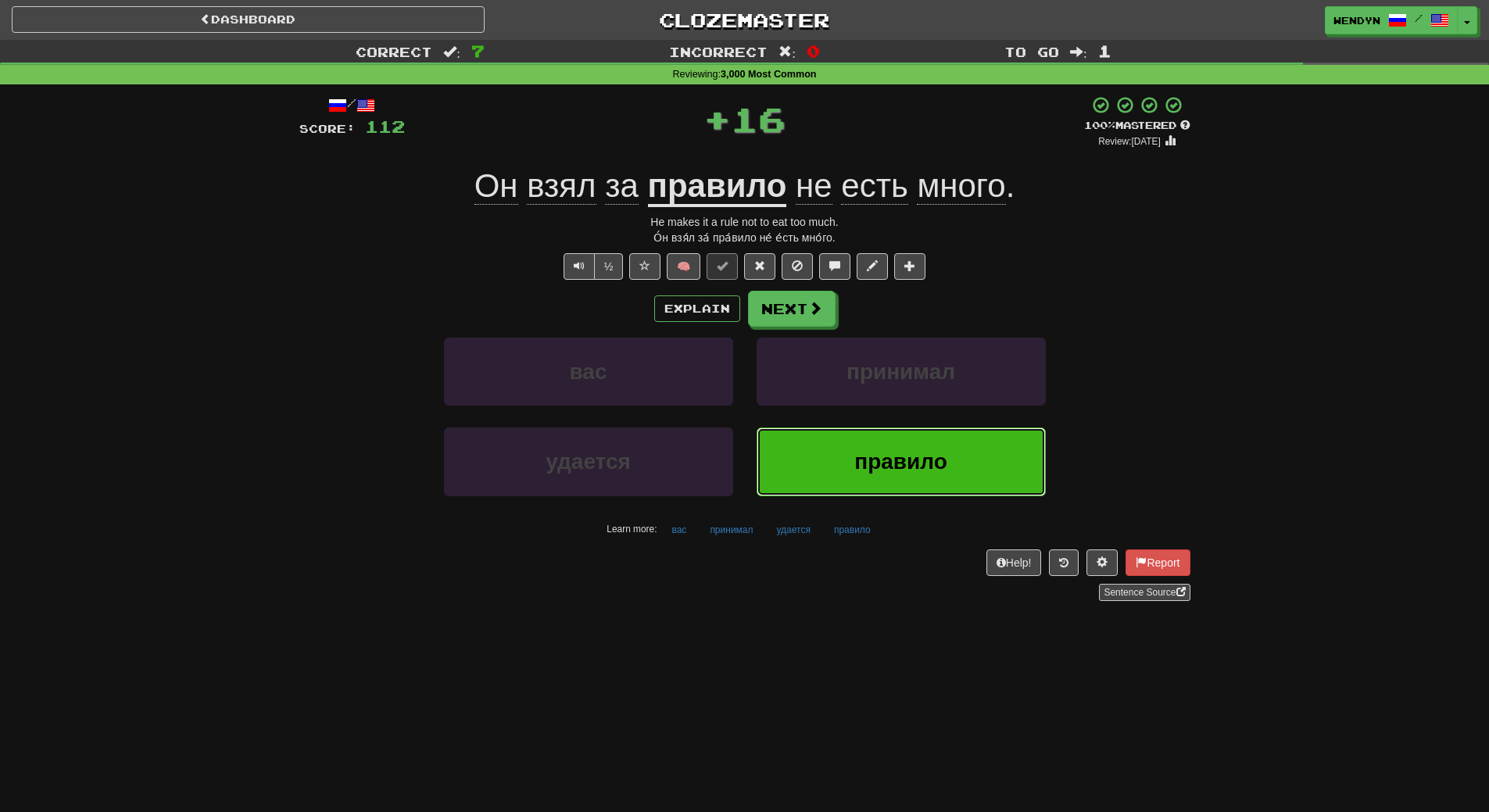
click at [800, 435] on button "правило" at bounding box center [901, 461] width 289 height 68
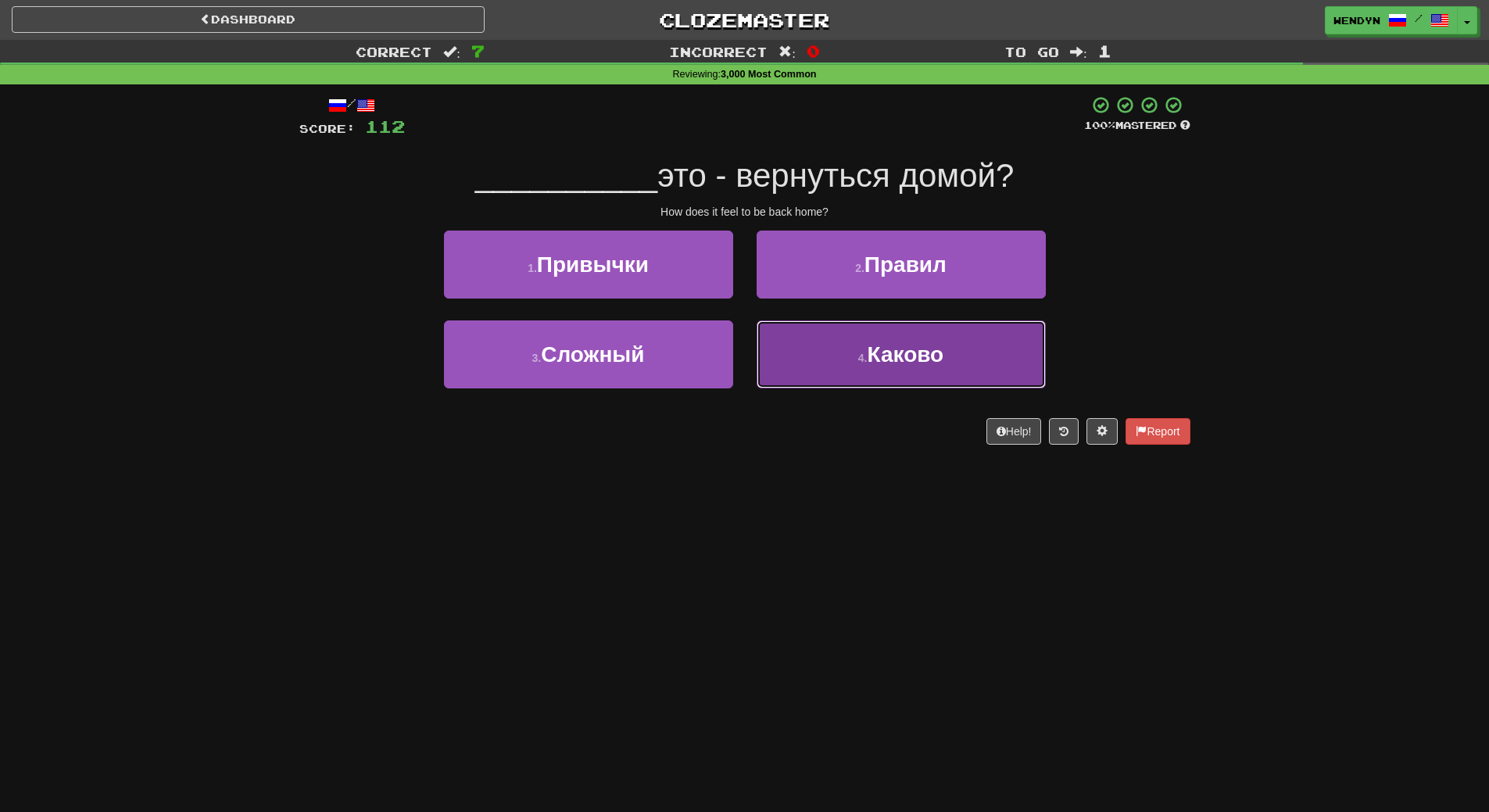
click at [846, 367] on button "4 . Каково" at bounding box center [901, 354] width 289 height 68
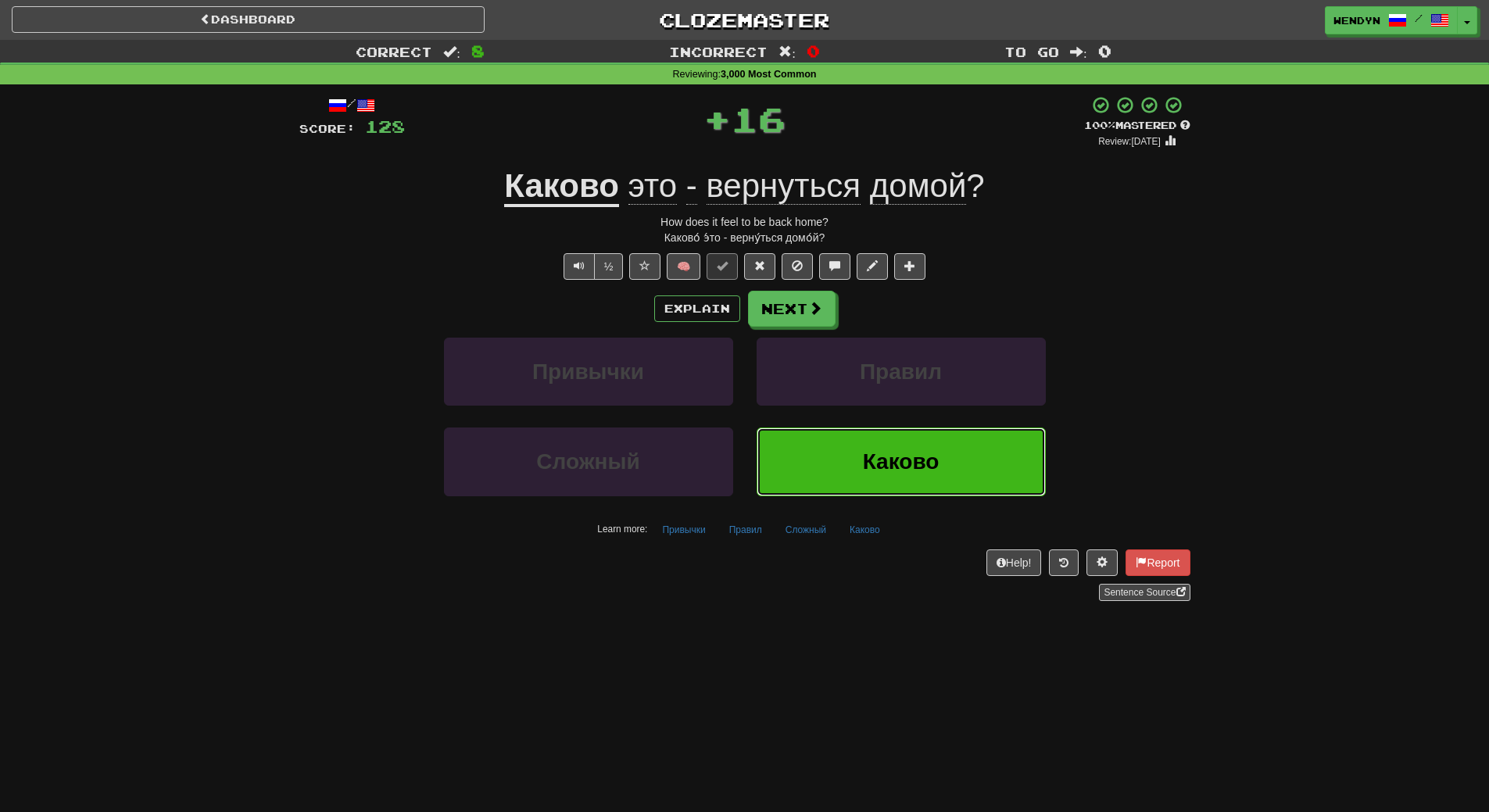
click at [847, 437] on button "Каково" at bounding box center [901, 461] width 289 height 68
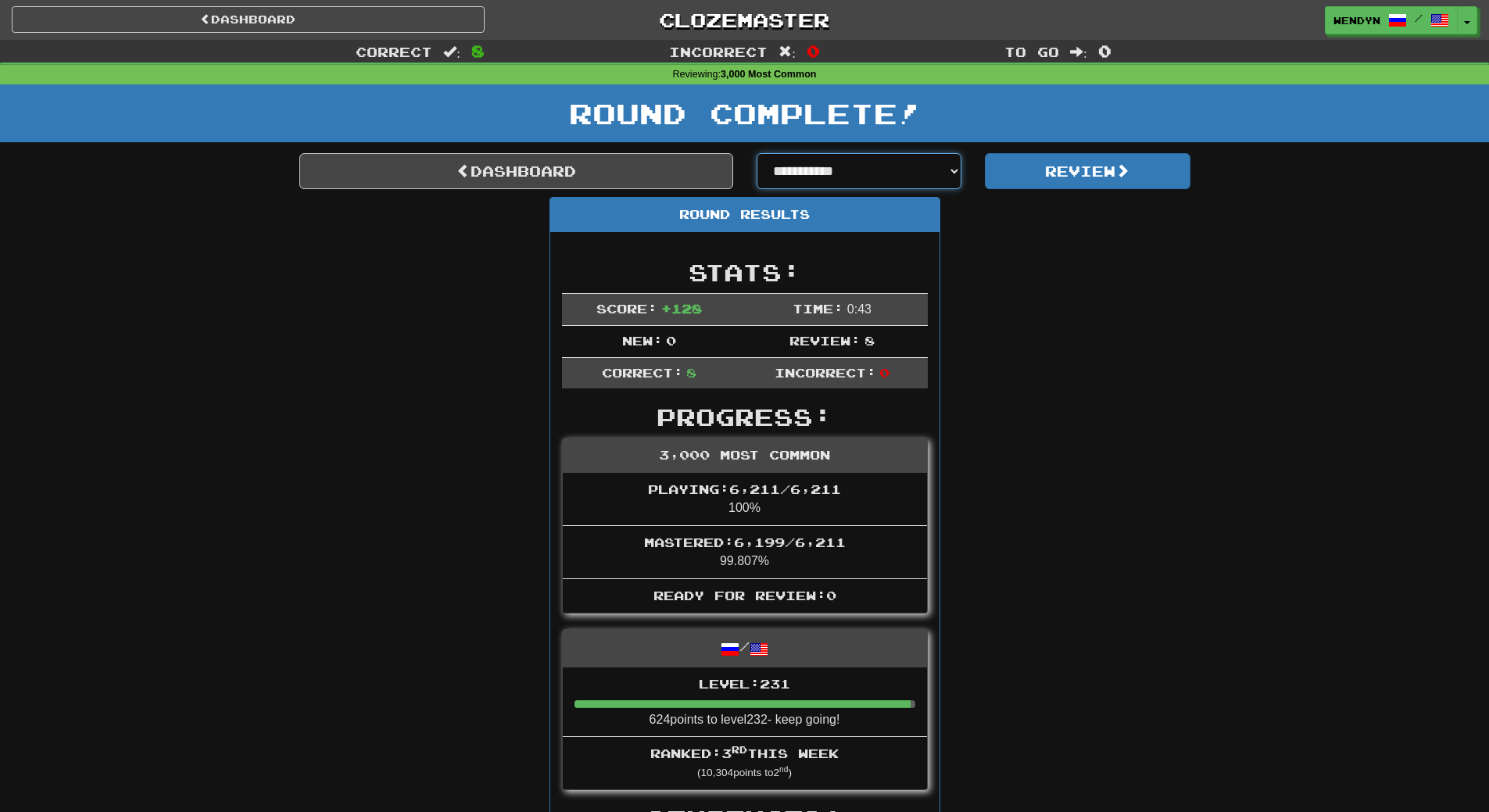
click at [953, 165] on select "**********" at bounding box center [859, 170] width 206 height 36
select select "**********"
click at [757, 153] on select "**********" at bounding box center [859, 170] width 206 height 36
select select "**********"
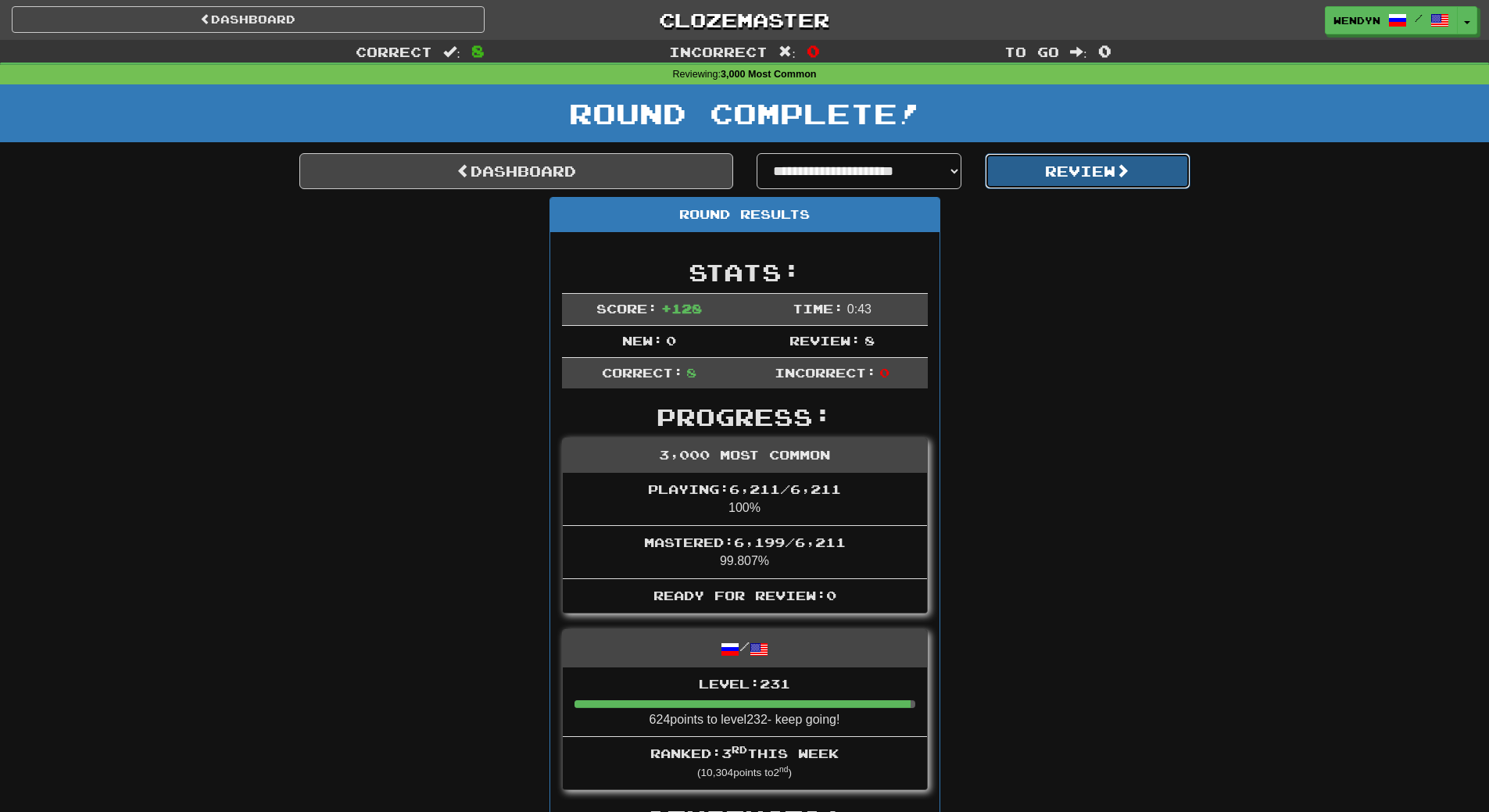
click at [1078, 174] on button "Review" at bounding box center [1088, 170] width 206 height 36
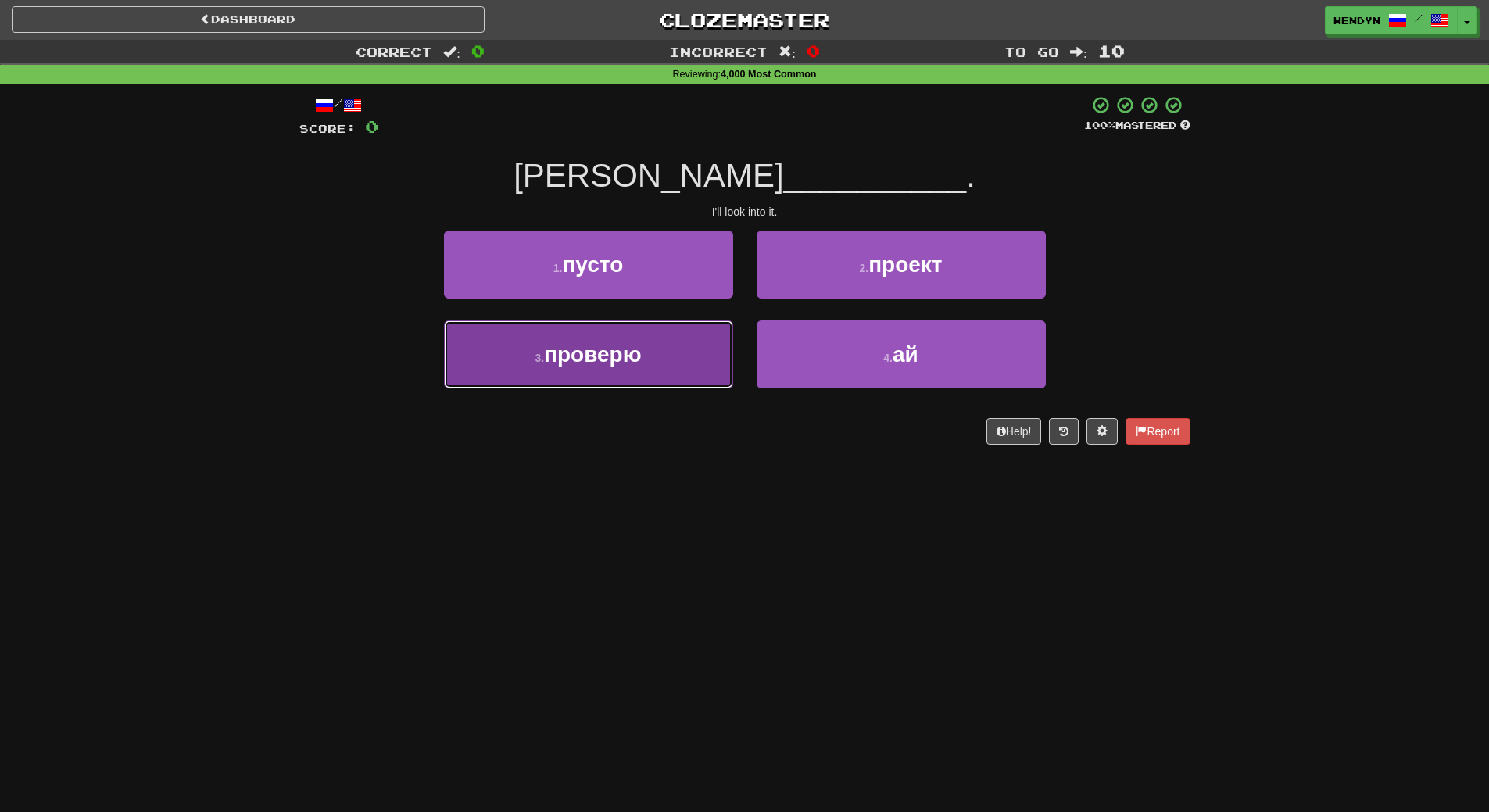
click at [675, 351] on button "3 . проверю" at bounding box center [589, 354] width 289 height 68
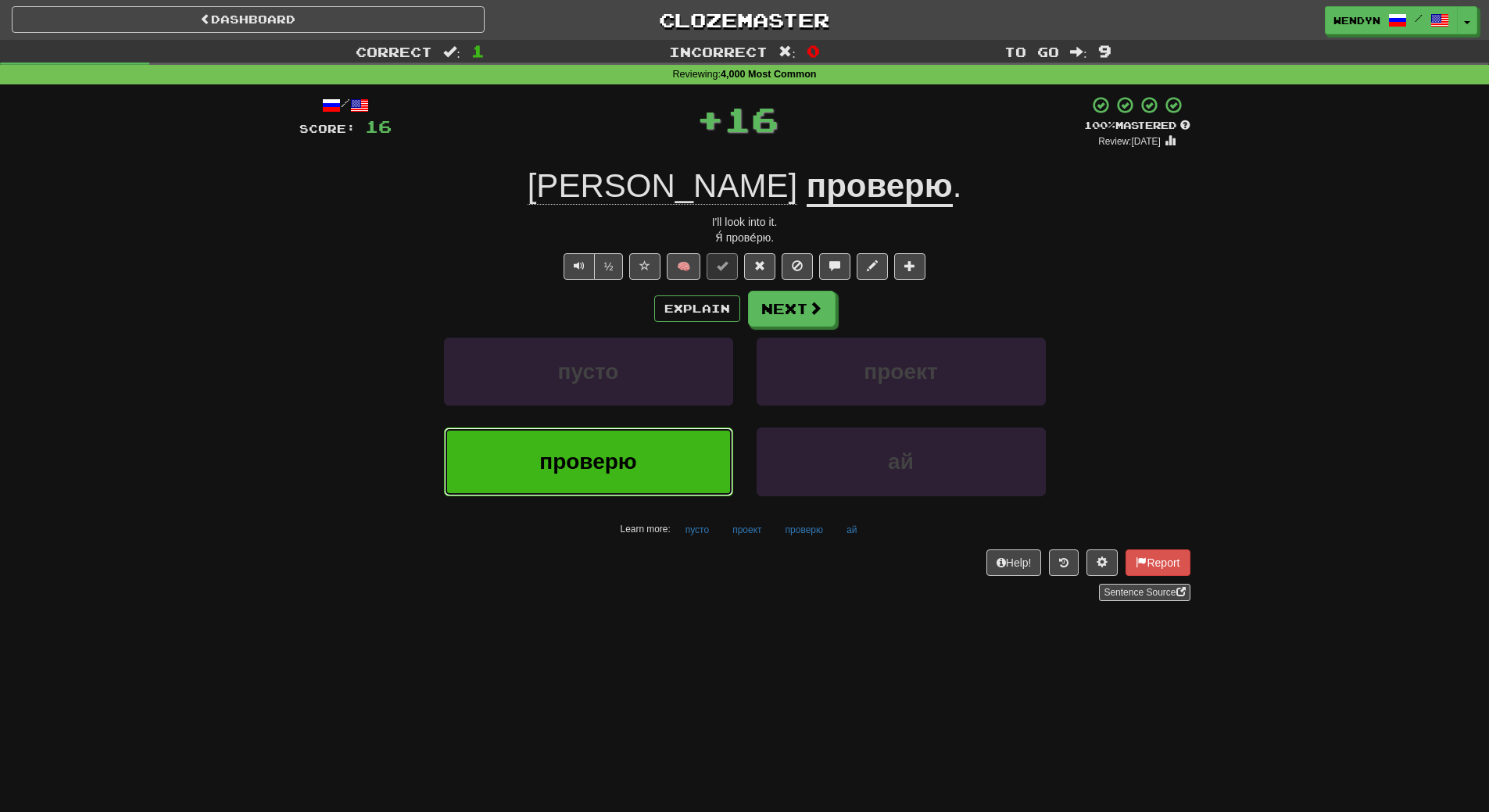
click at [668, 457] on button "проверю" at bounding box center [589, 461] width 289 height 68
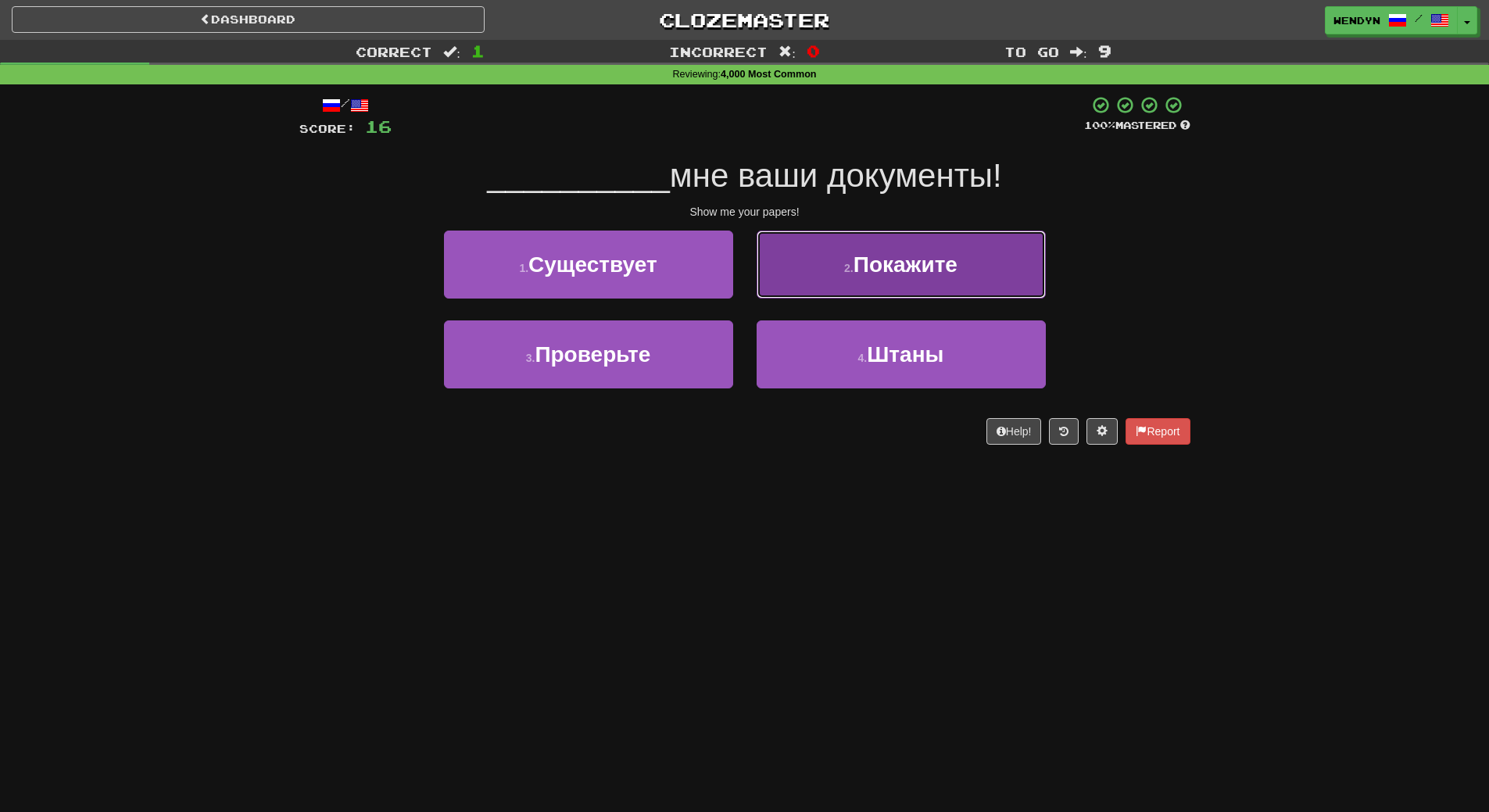
click at [899, 264] on span "Покажите" at bounding box center [905, 265] width 104 height 24
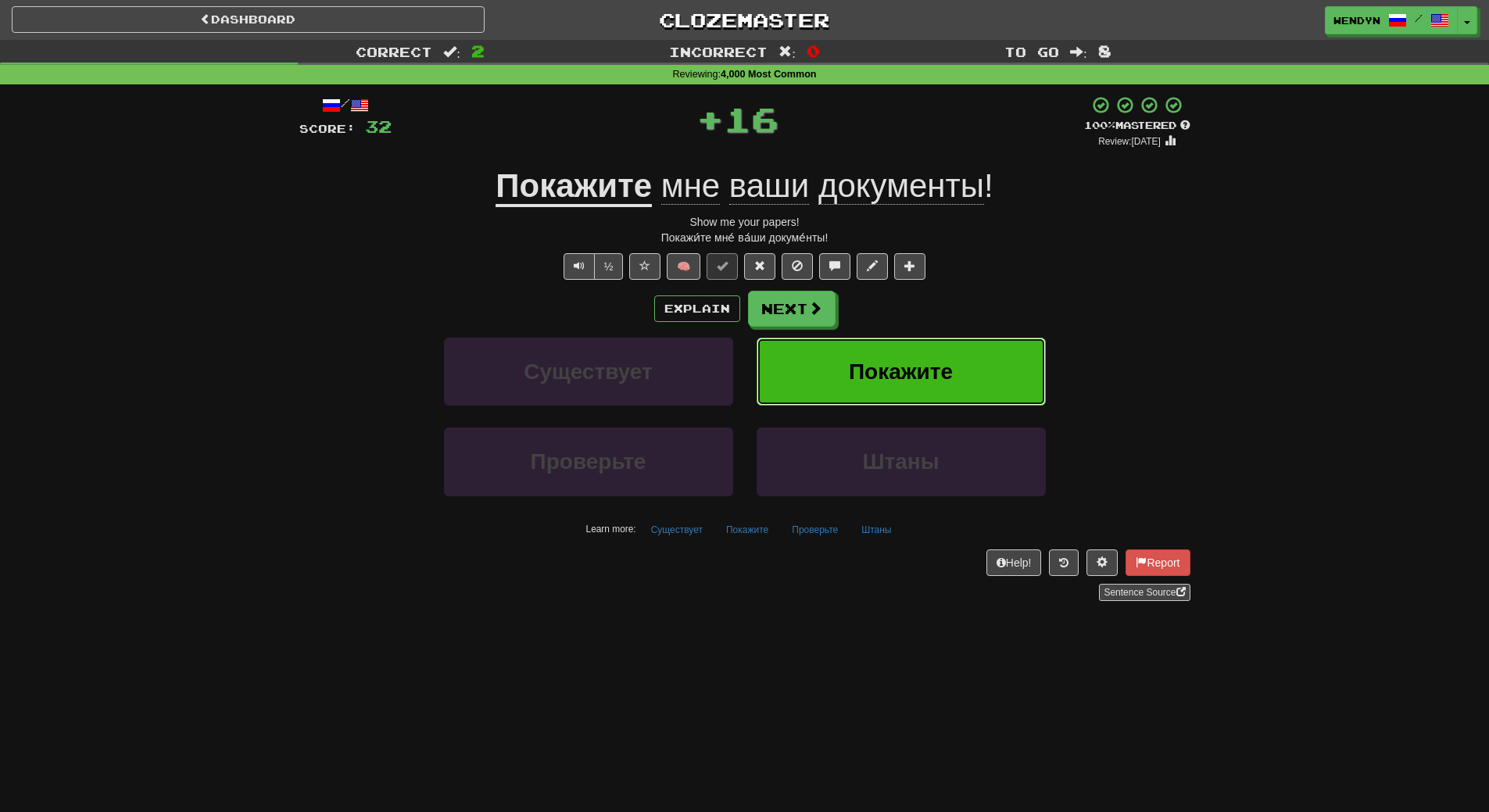
click at [917, 354] on button "Покажите" at bounding box center [901, 371] width 289 height 68
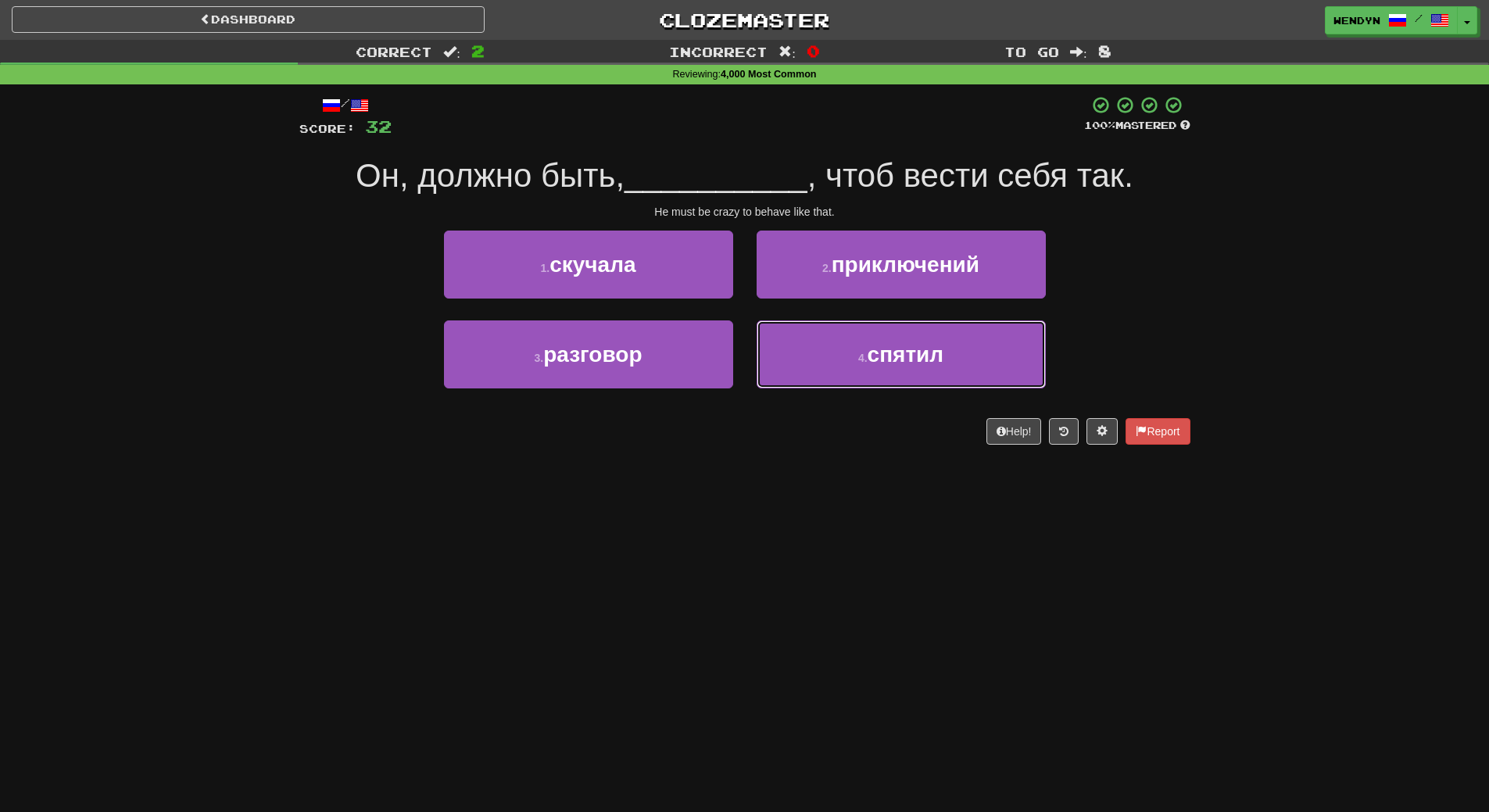
click at [917, 354] on span "спятил" at bounding box center [905, 354] width 76 height 24
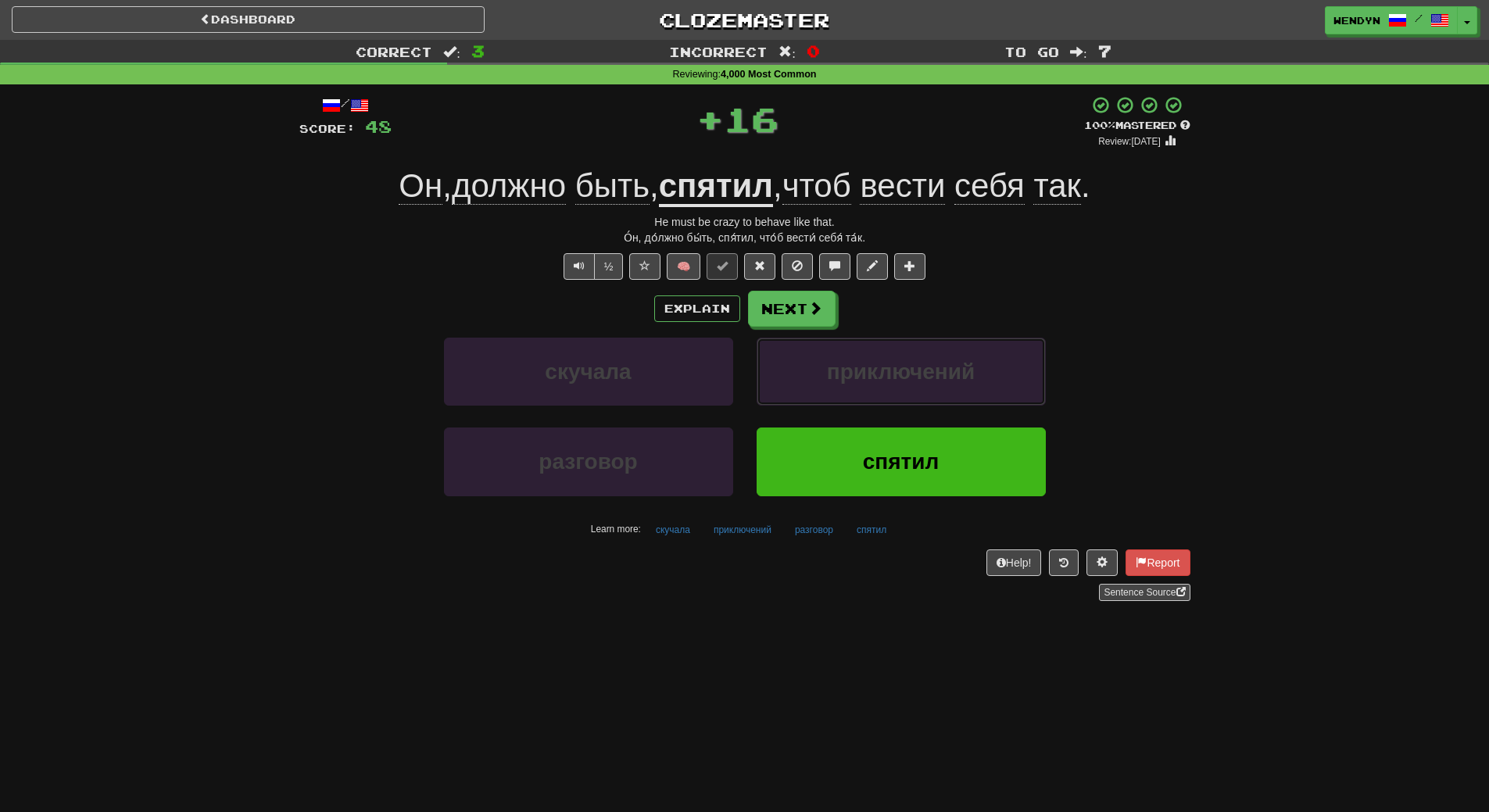
click at [917, 354] on button "приключений" at bounding box center [901, 371] width 289 height 68
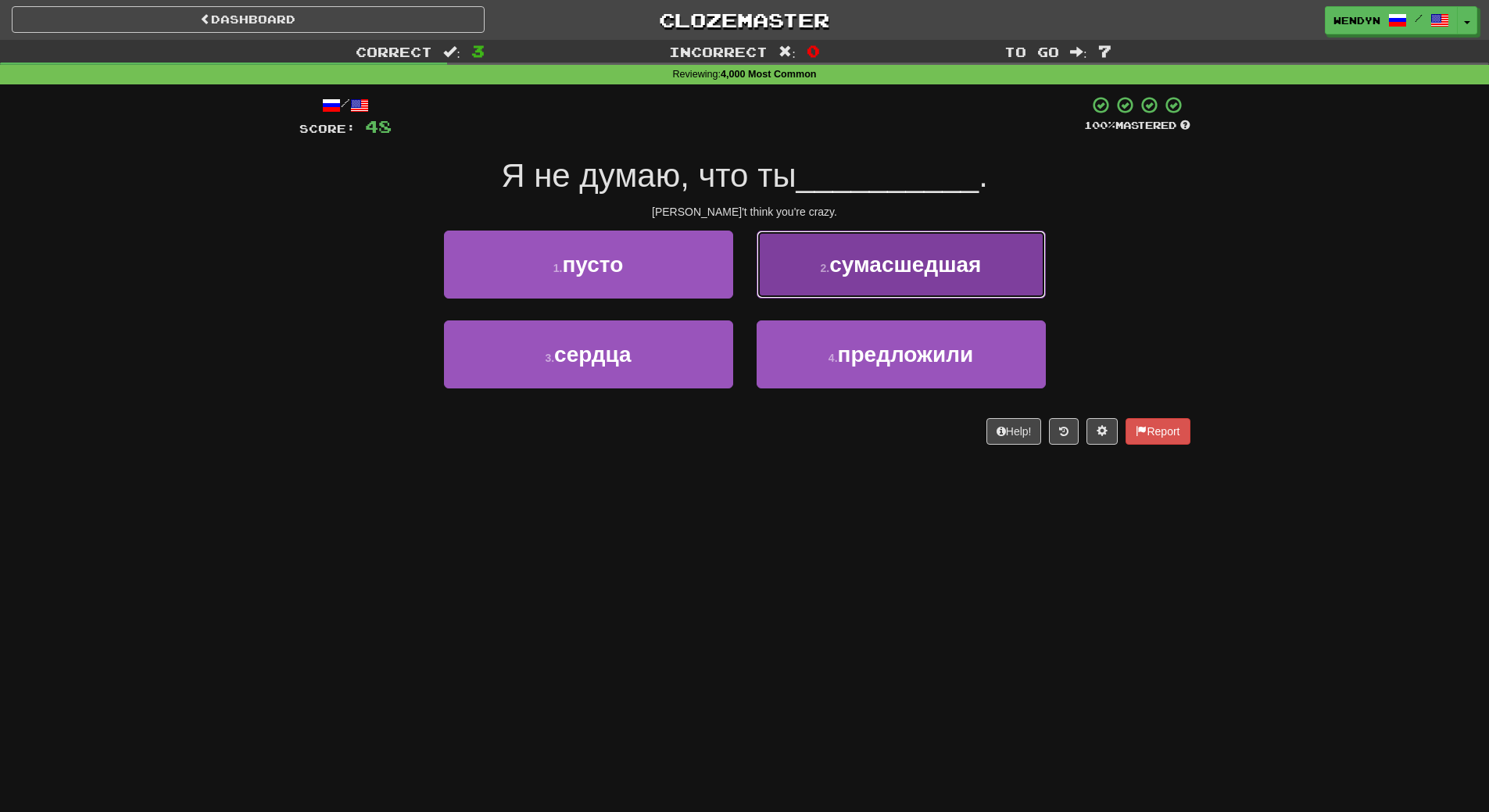
click at [913, 275] on span "сумасшедшая" at bounding box center [905, 265] width 152 height 24
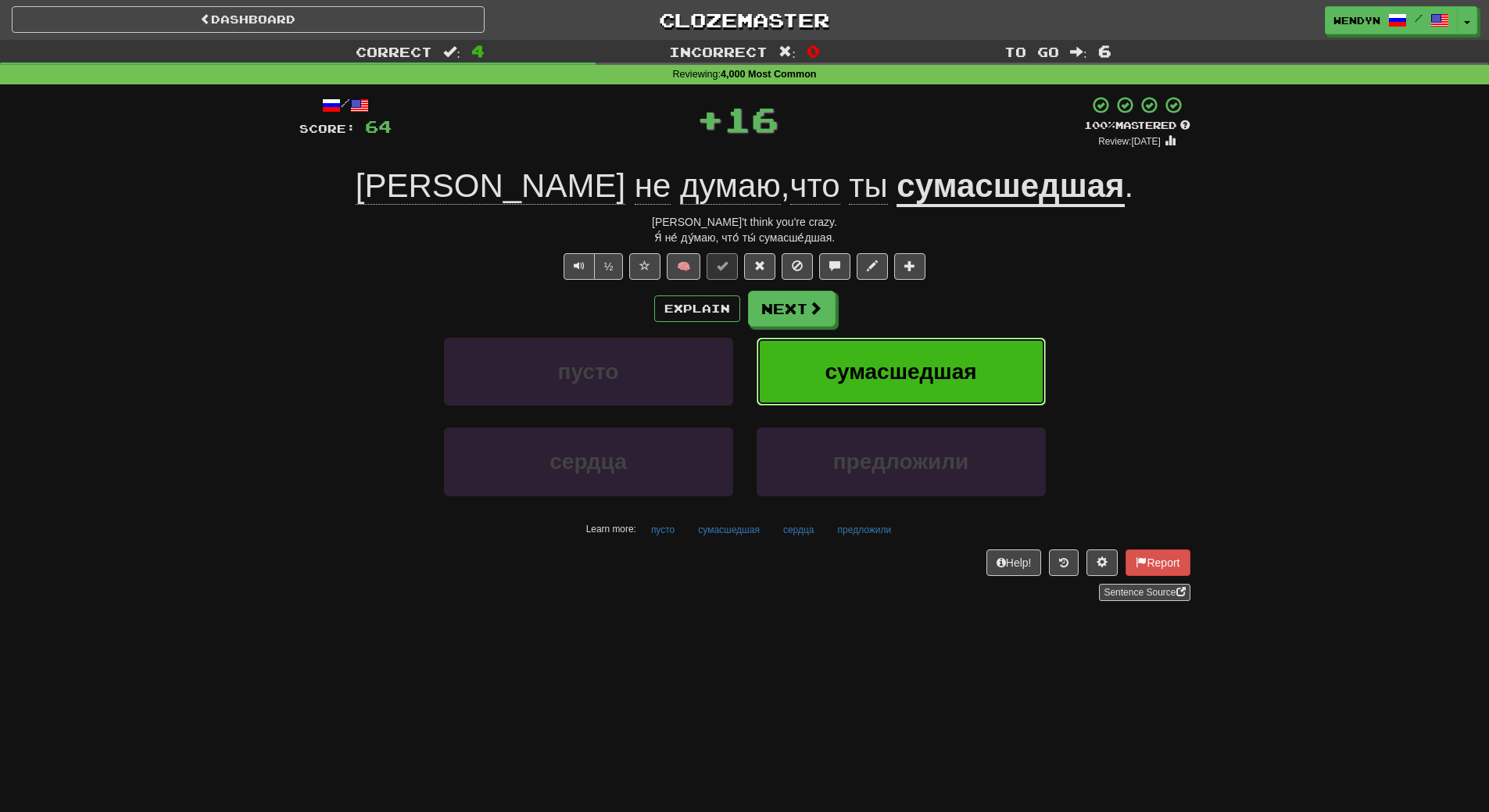
click at [935, 360] on span "сумасшедшая" at bounding box center [900, 371] width 152 height 24
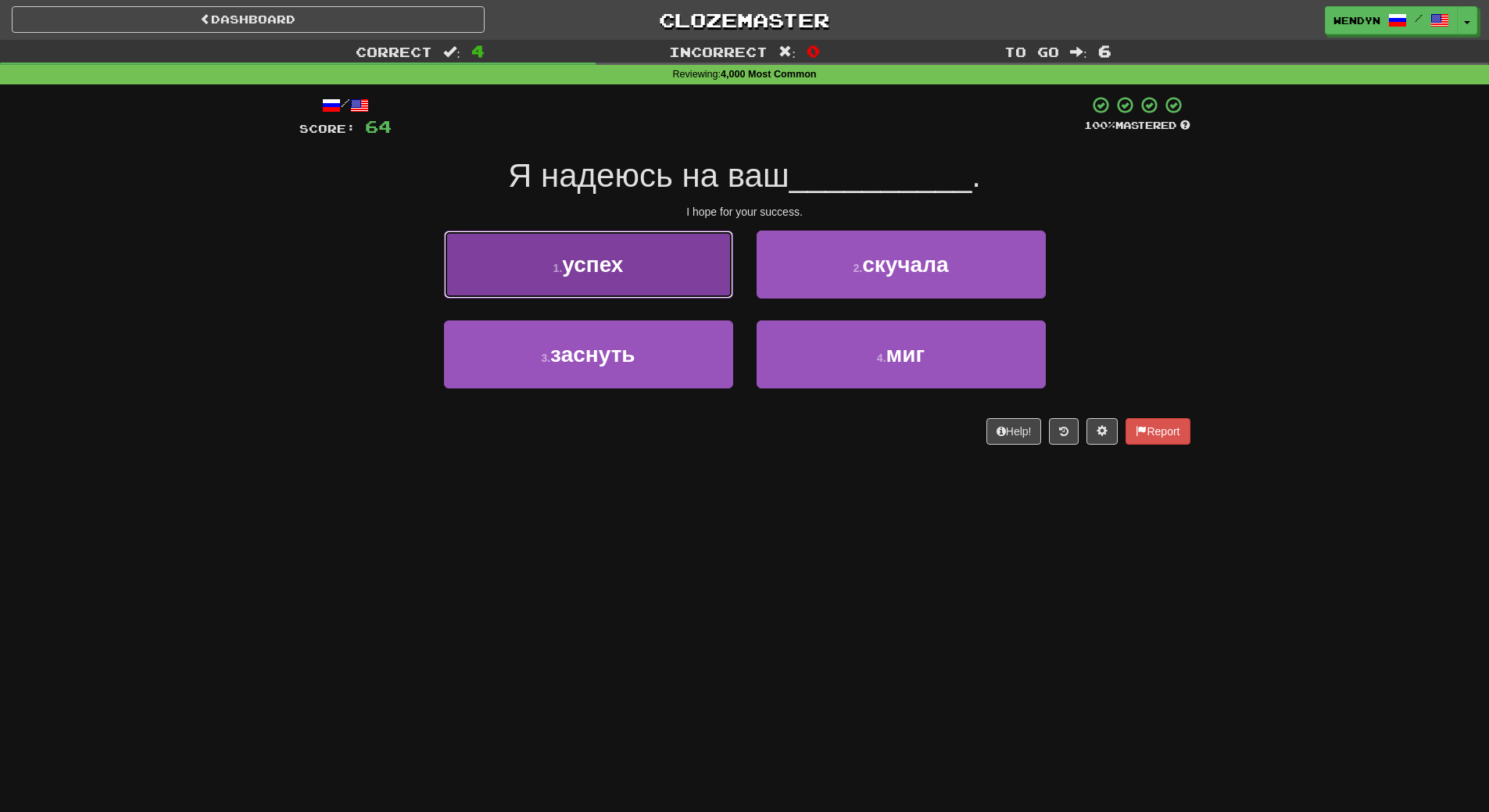
click at [659, 280] on button "1 . успех" at bounding box center [589, 265] width 289 height 68
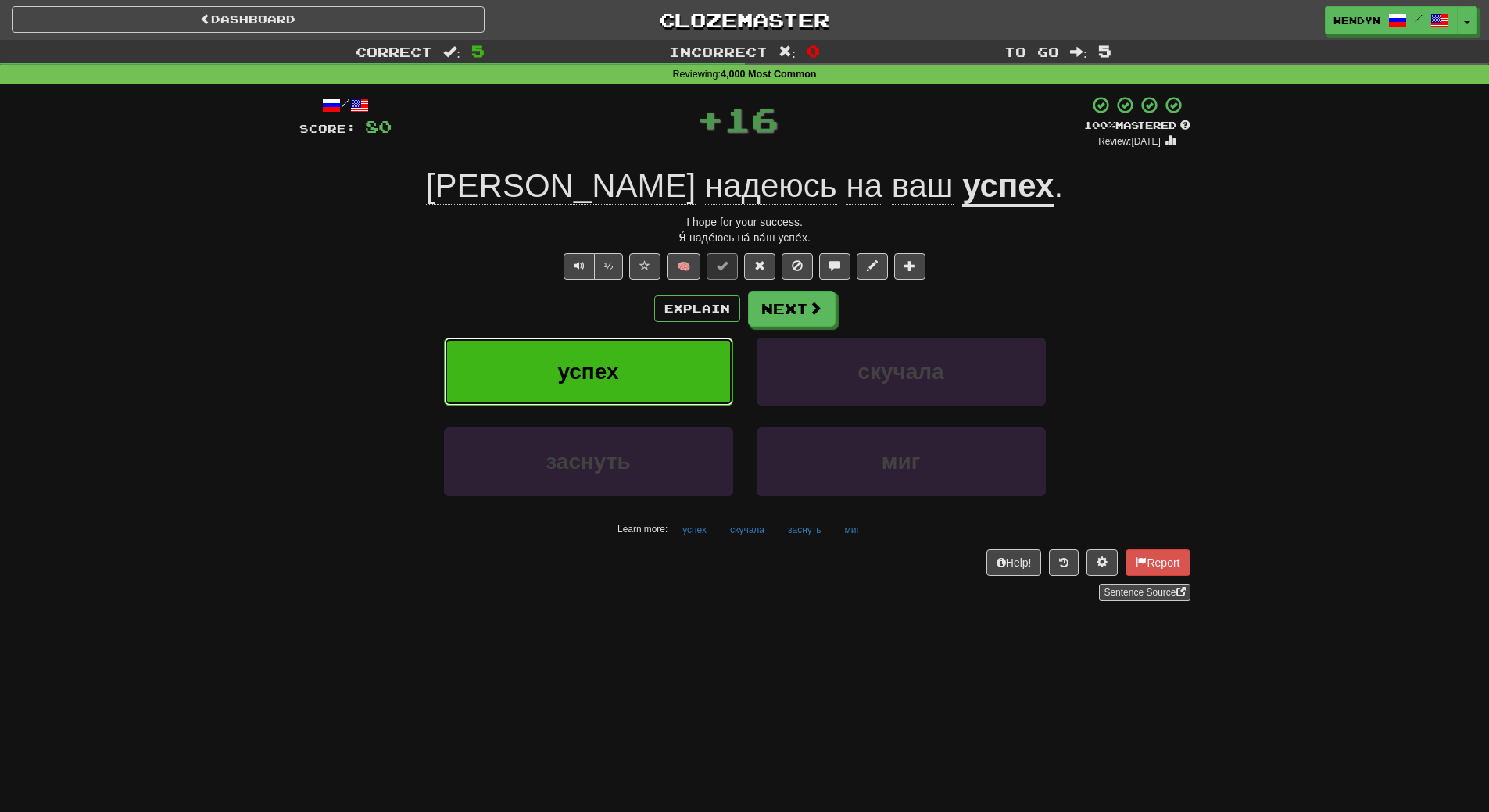
click at [661, 359] on button "успех" at bounding box center [589, 371] width 289 height 68
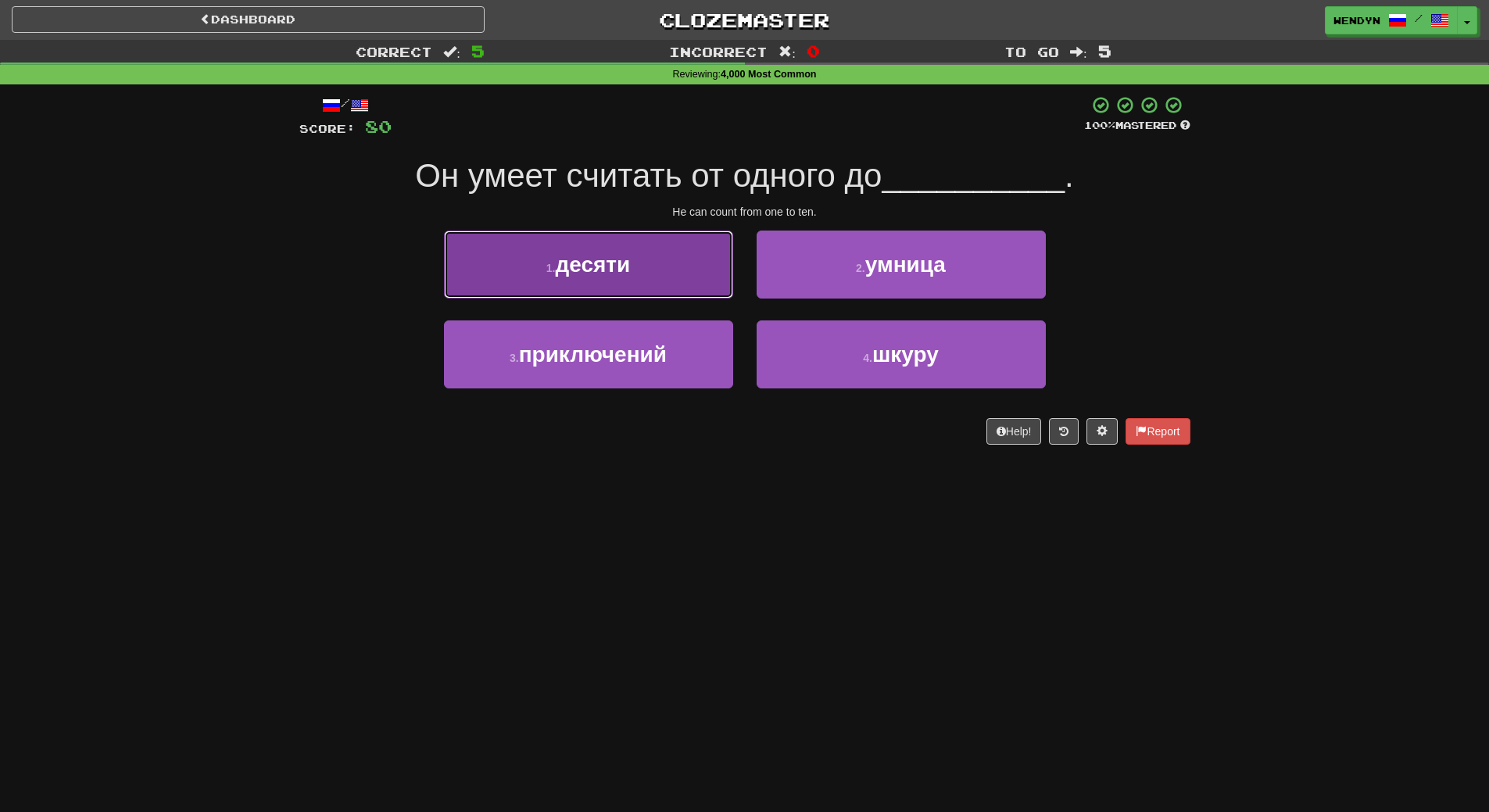
click at [647, 245] on button "1 . десяти" at bounding box center [589, 265] width 289 height 68
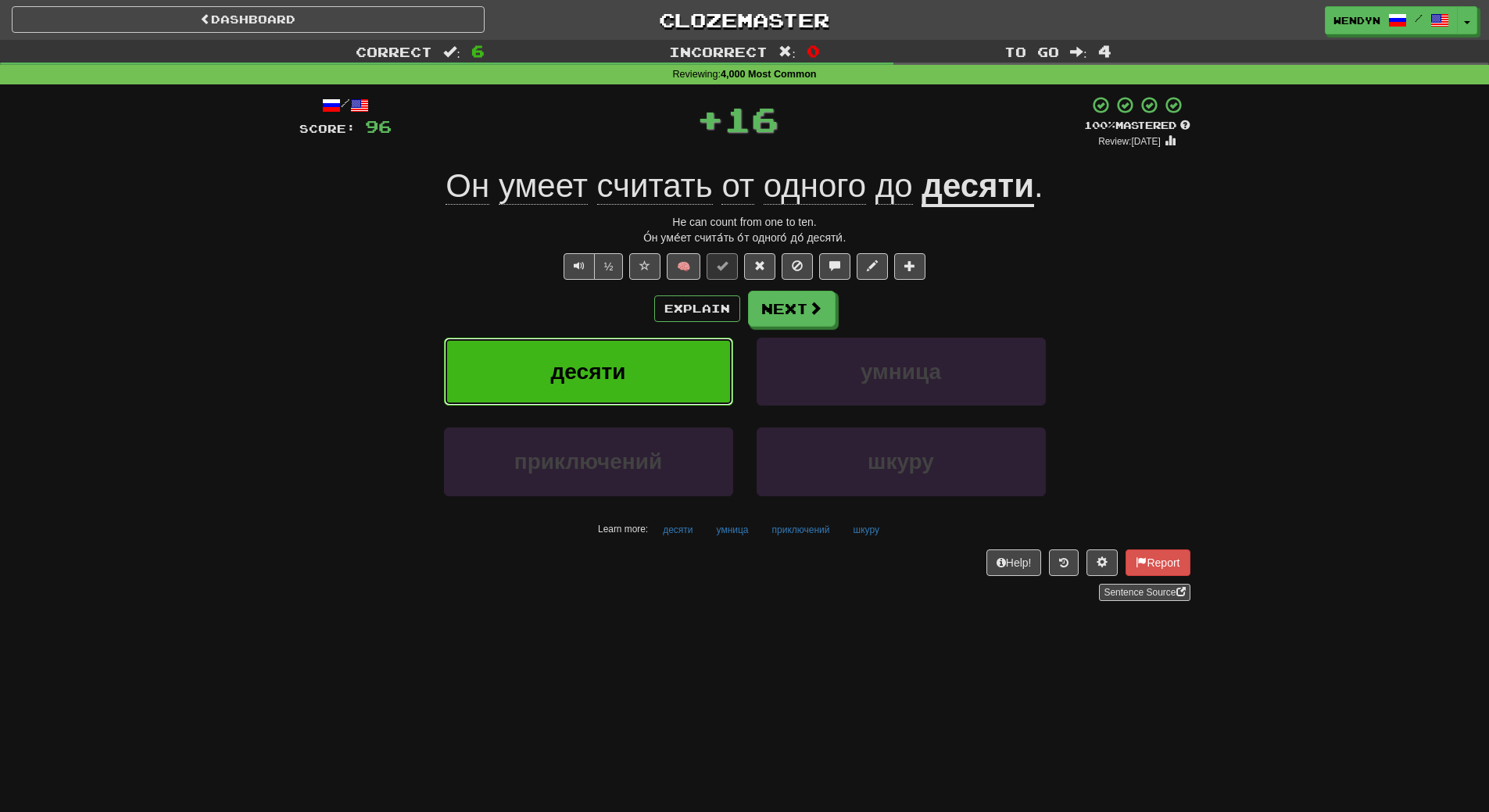
click at [669, 400] on button "десяти" at bounding box center [589, 371] width 289 height 68
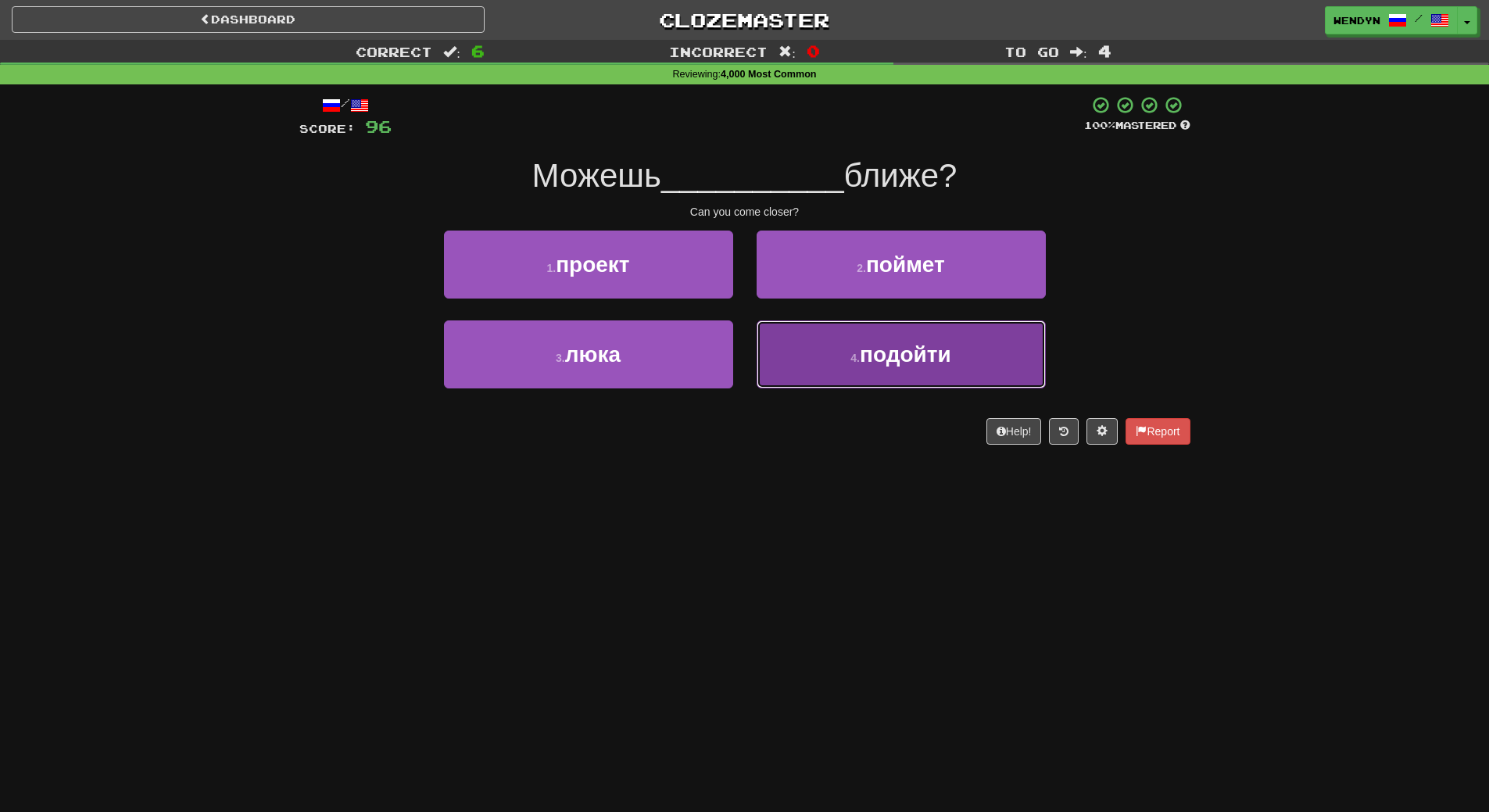
click at [909, 359] on span "подойти" at bounding box center [905, 354] width 92 height 24
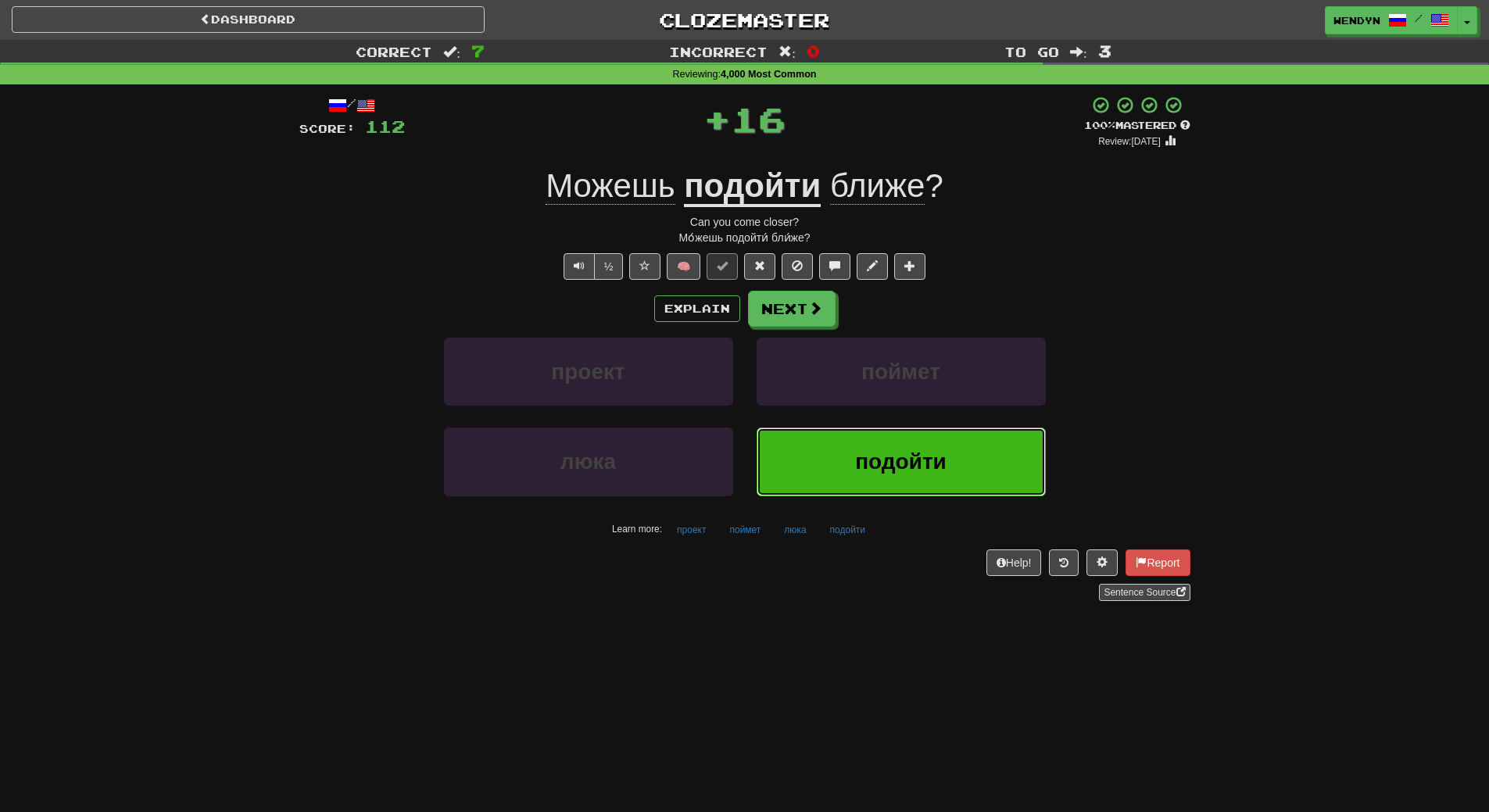
click at [901, 470] on span "подойти" at bounding box center [900, 461] width 92 height 24
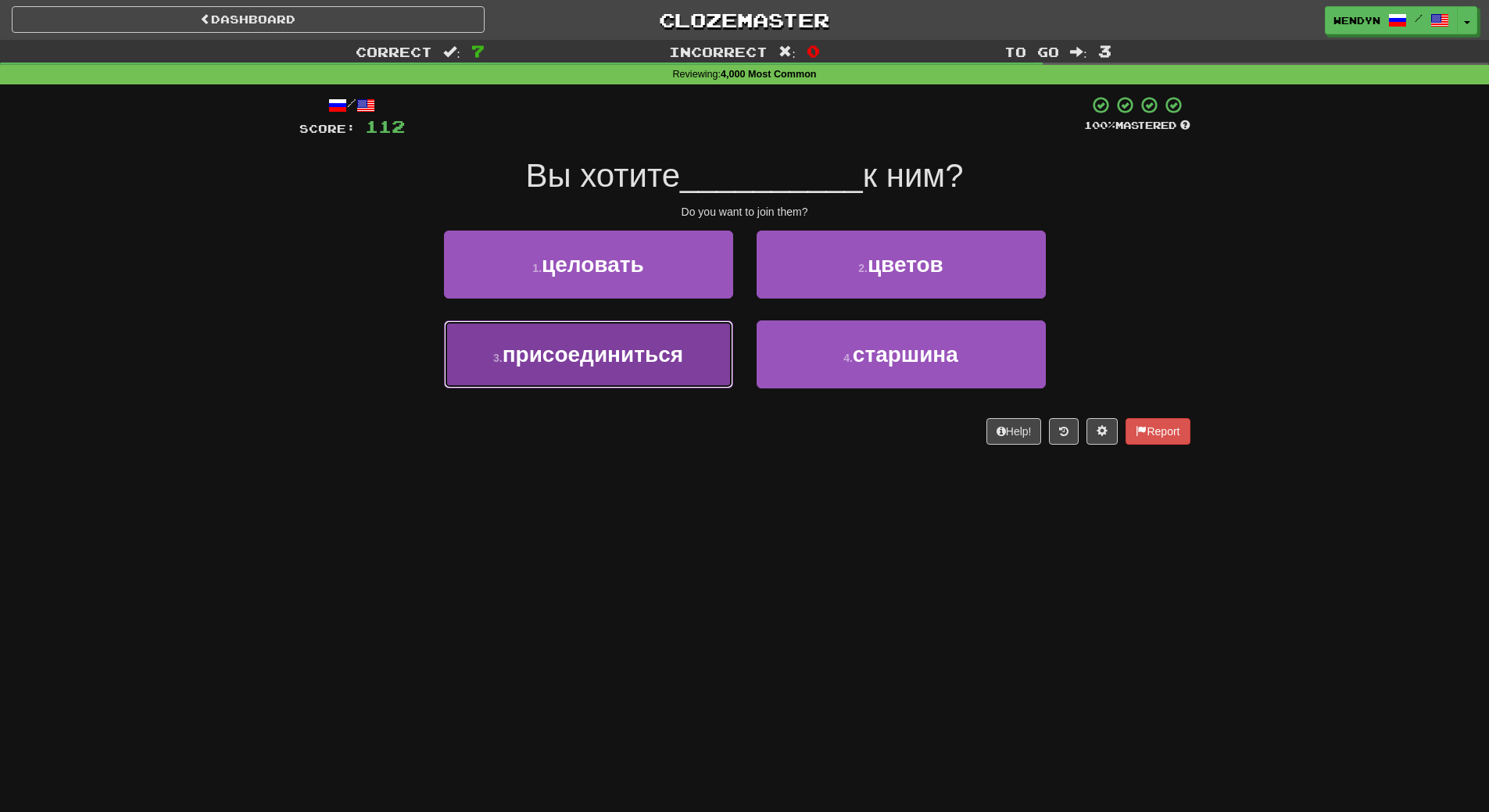
click at [676, 367] on button "3 . присоединиться" at bounding box center [589, 354] width 289 height 68
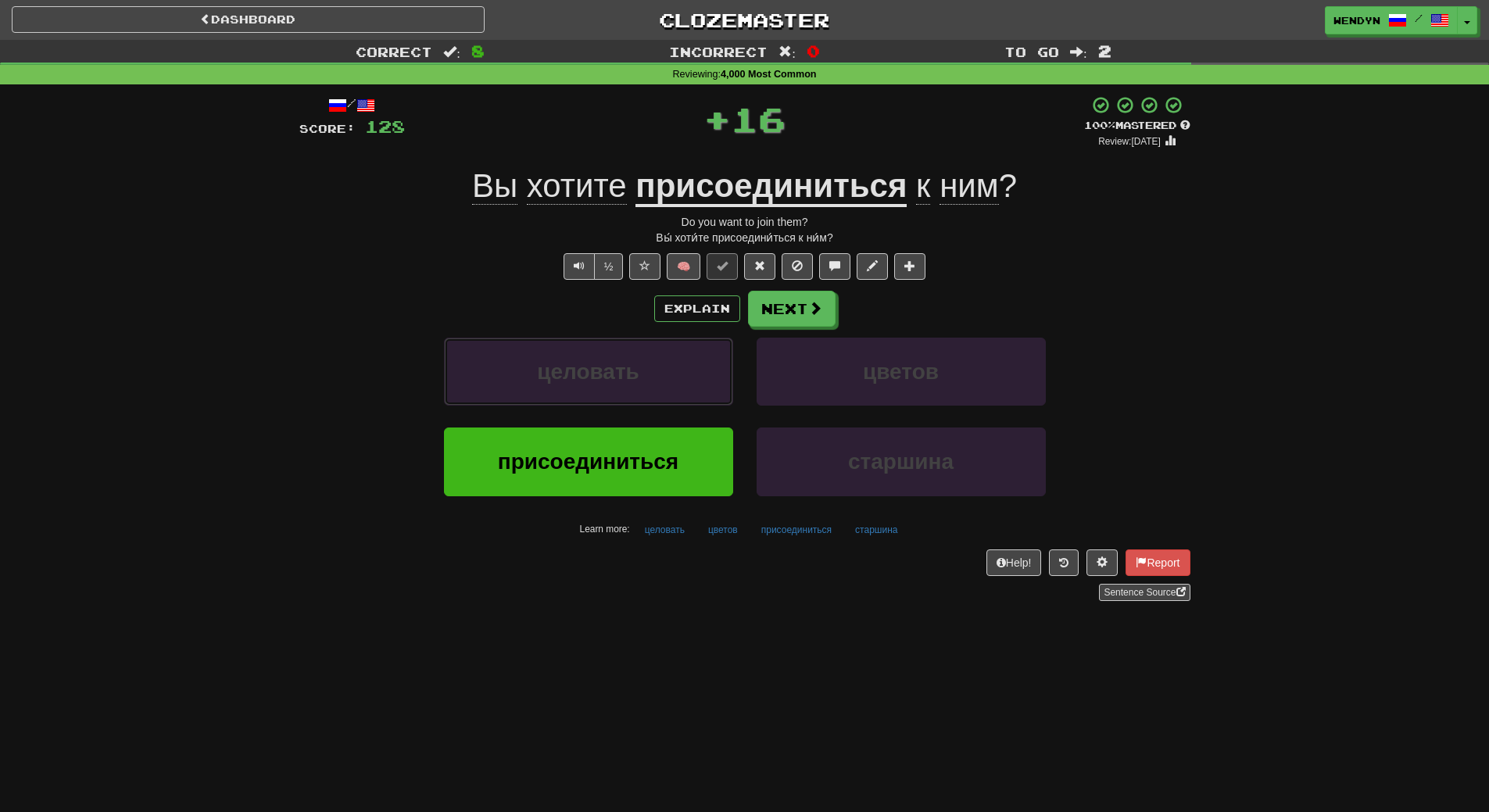
click at [676, 367] on button "целовать" at bounding box center [589, 371] width 289 height 68
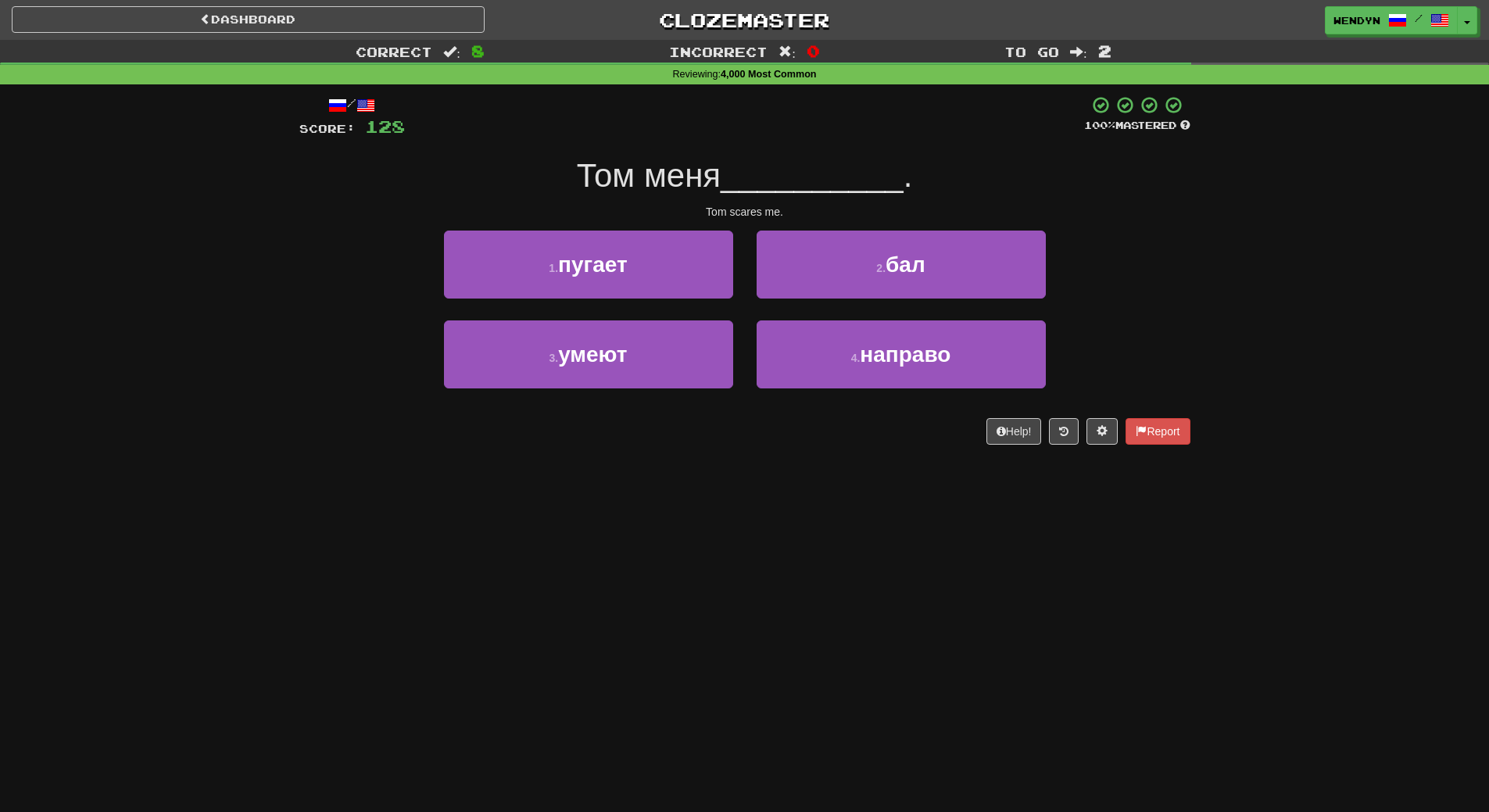
click at [674, 486] on div "Dashboard Clozemaster WendyN / Toggle Dropdown Dashboard Leaderboard Activity F…" at bounding box center [744, 406] width 1489 height 812
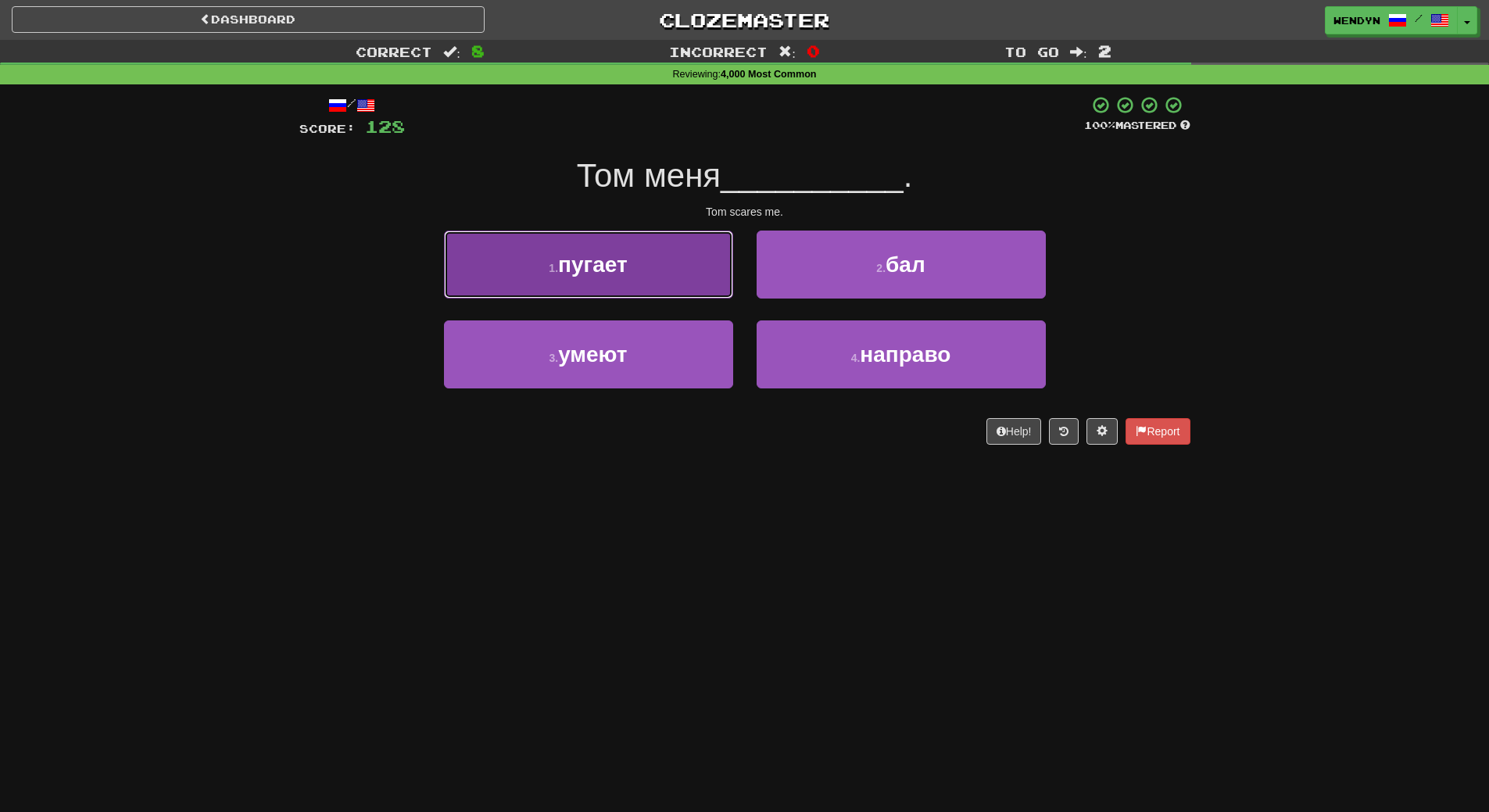
click at [657, 267] on button "1 . пугает" at bounding box center [589, 265] width 289 height 68
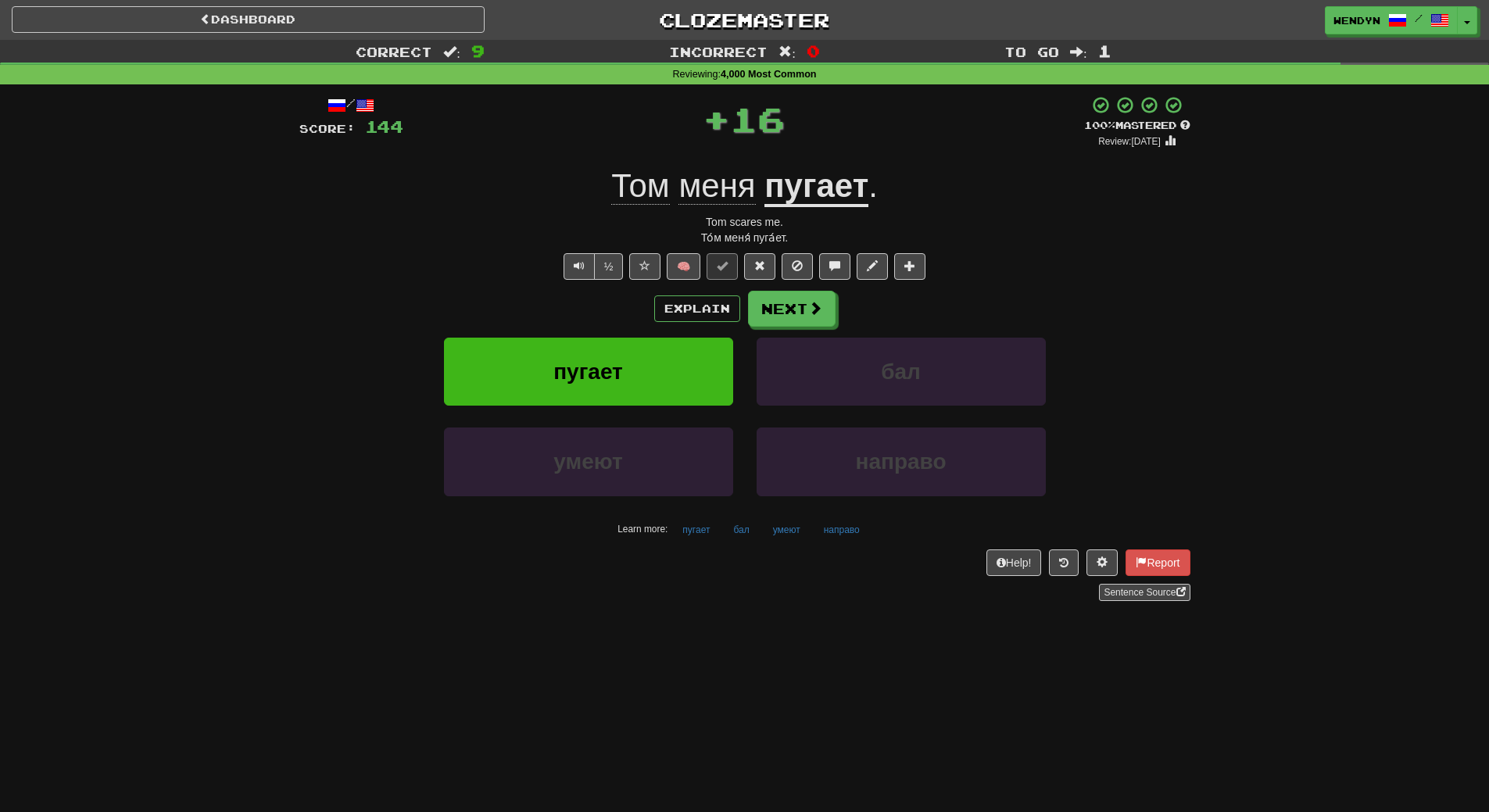
click at [589, 293] on div "Explain Next" at bounding box center [744, 308] width 891 height 36
click at [600, 364] on span "пугает" at bounding box center [588, 371] width 70 height 24
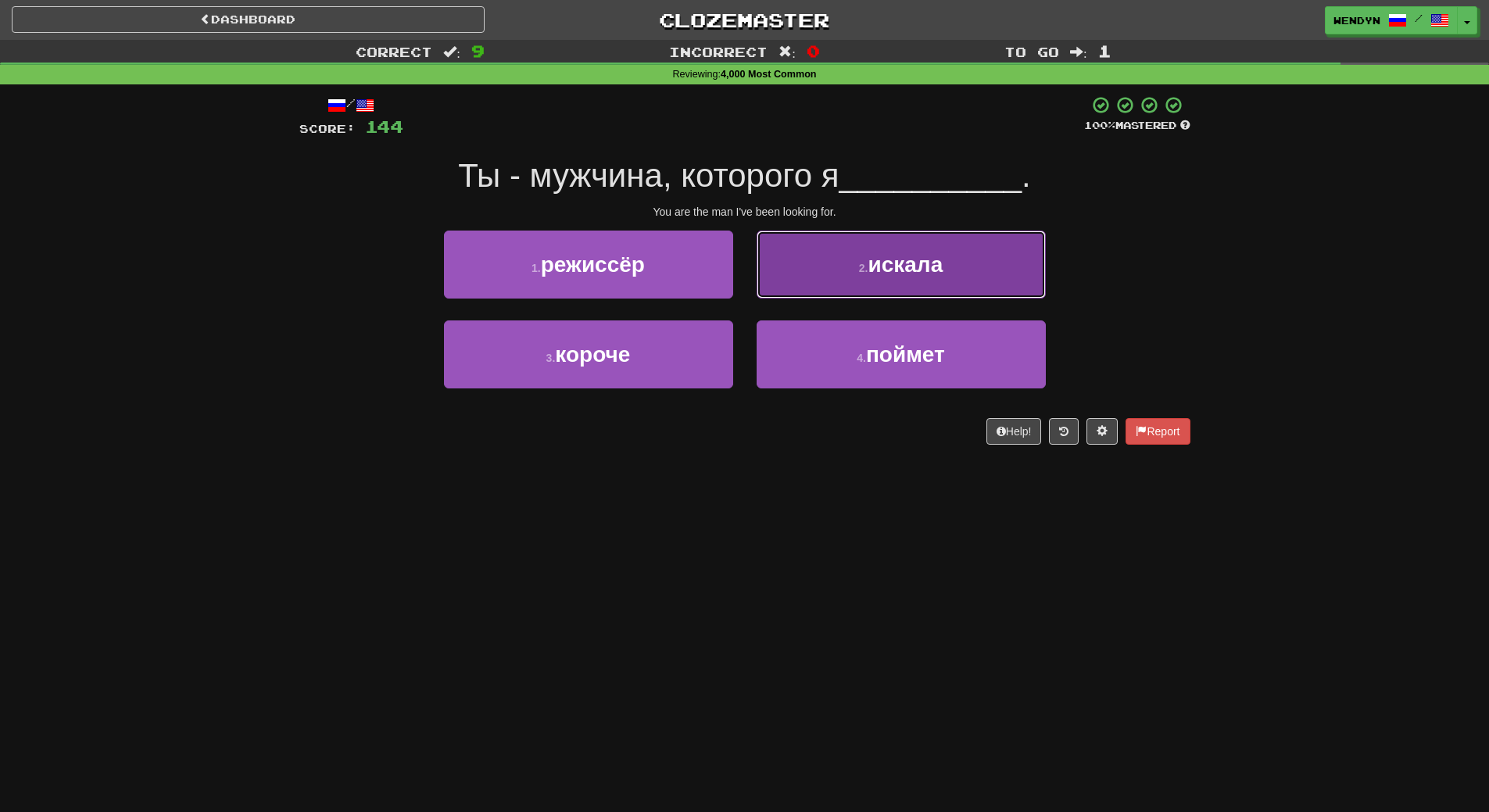
click at [963, 259] on button "2 . искала" at bounding box center [901, 265] width 289 height 68
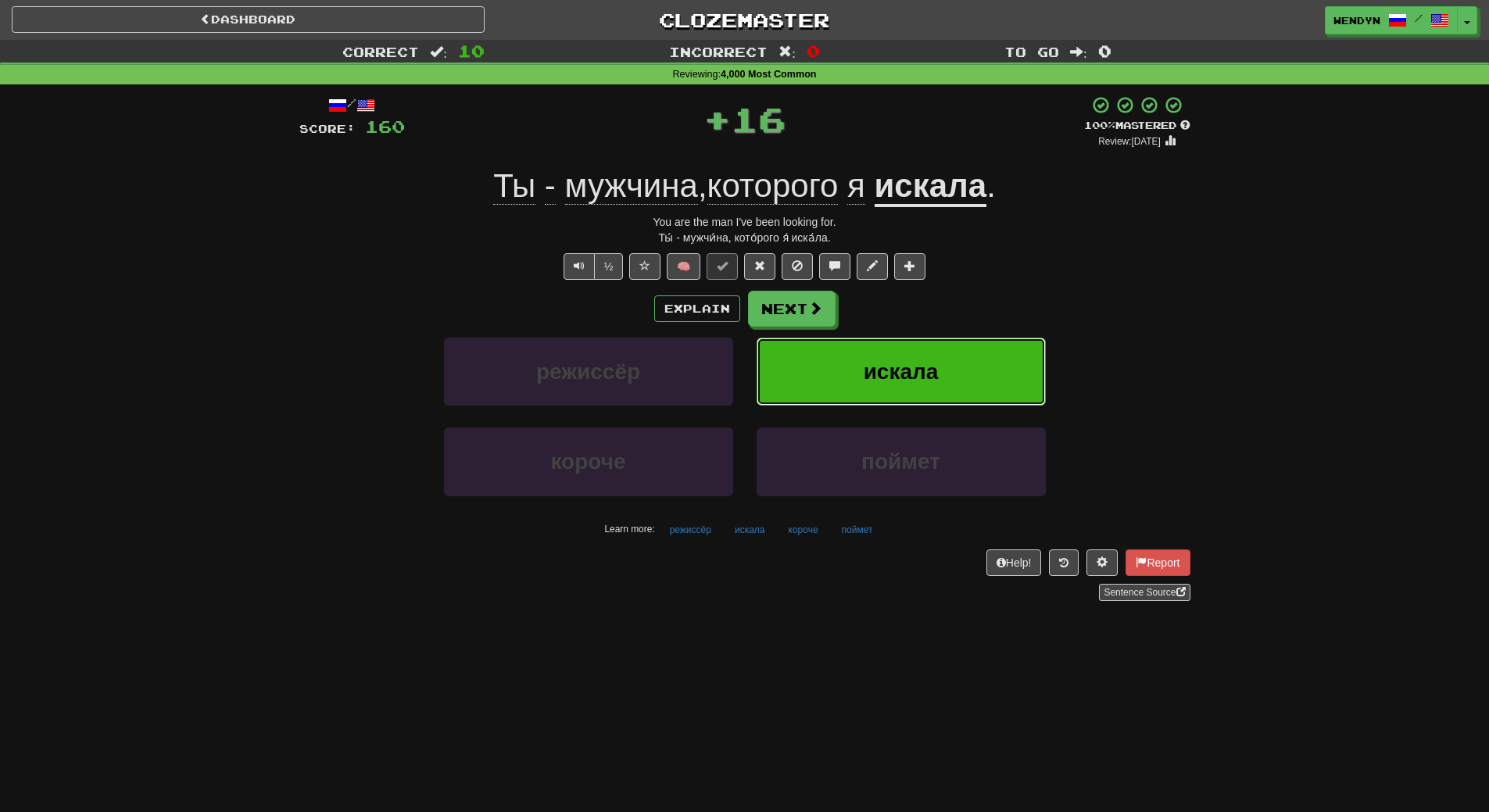
click at [973, 363] on button "искала" at bounding box center [901, 371] width 289 height 68
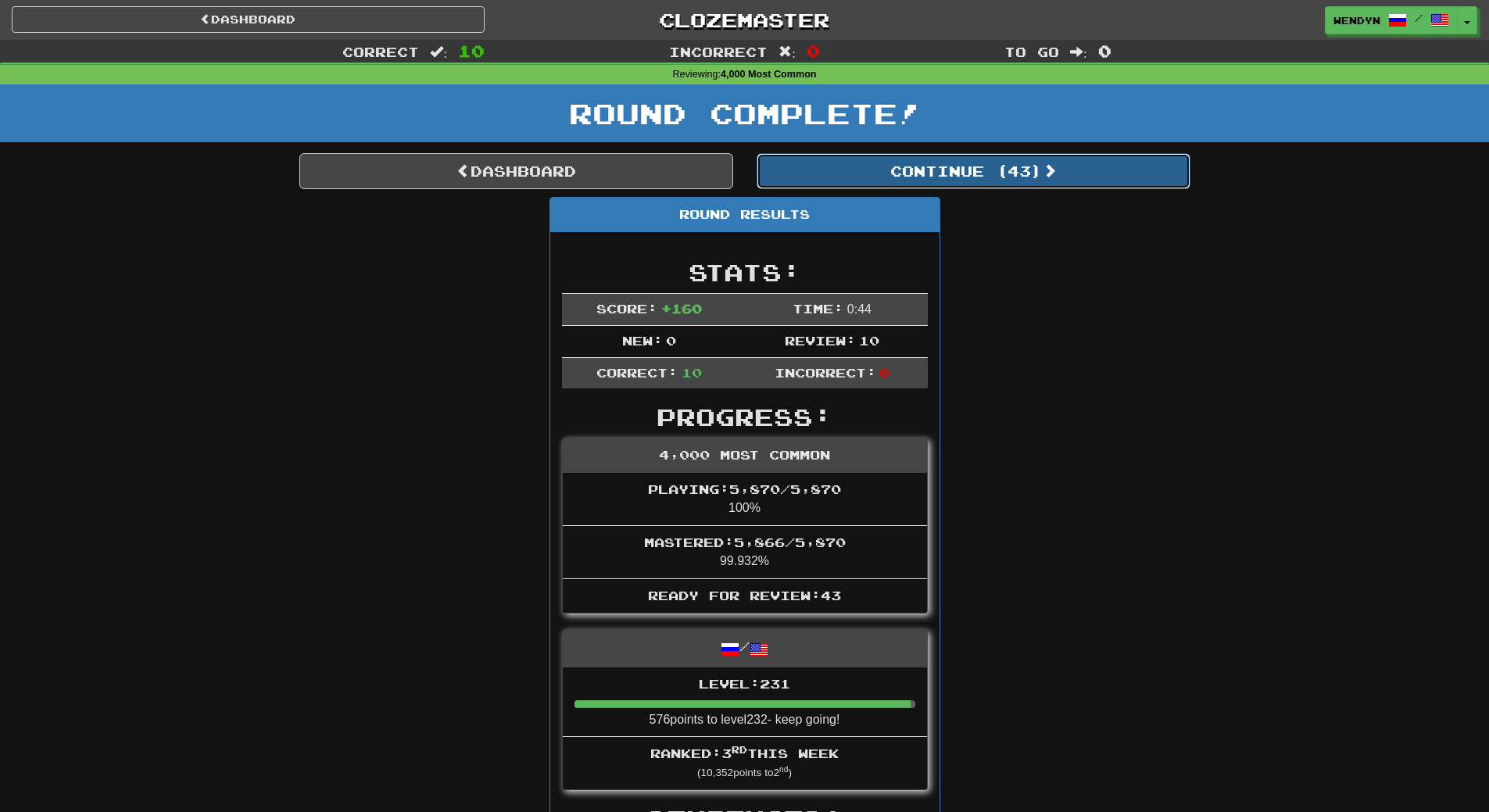
click at [997, 181] on button "Continue ( 43 )" at bounding box center [973, 170] width 434 height 36
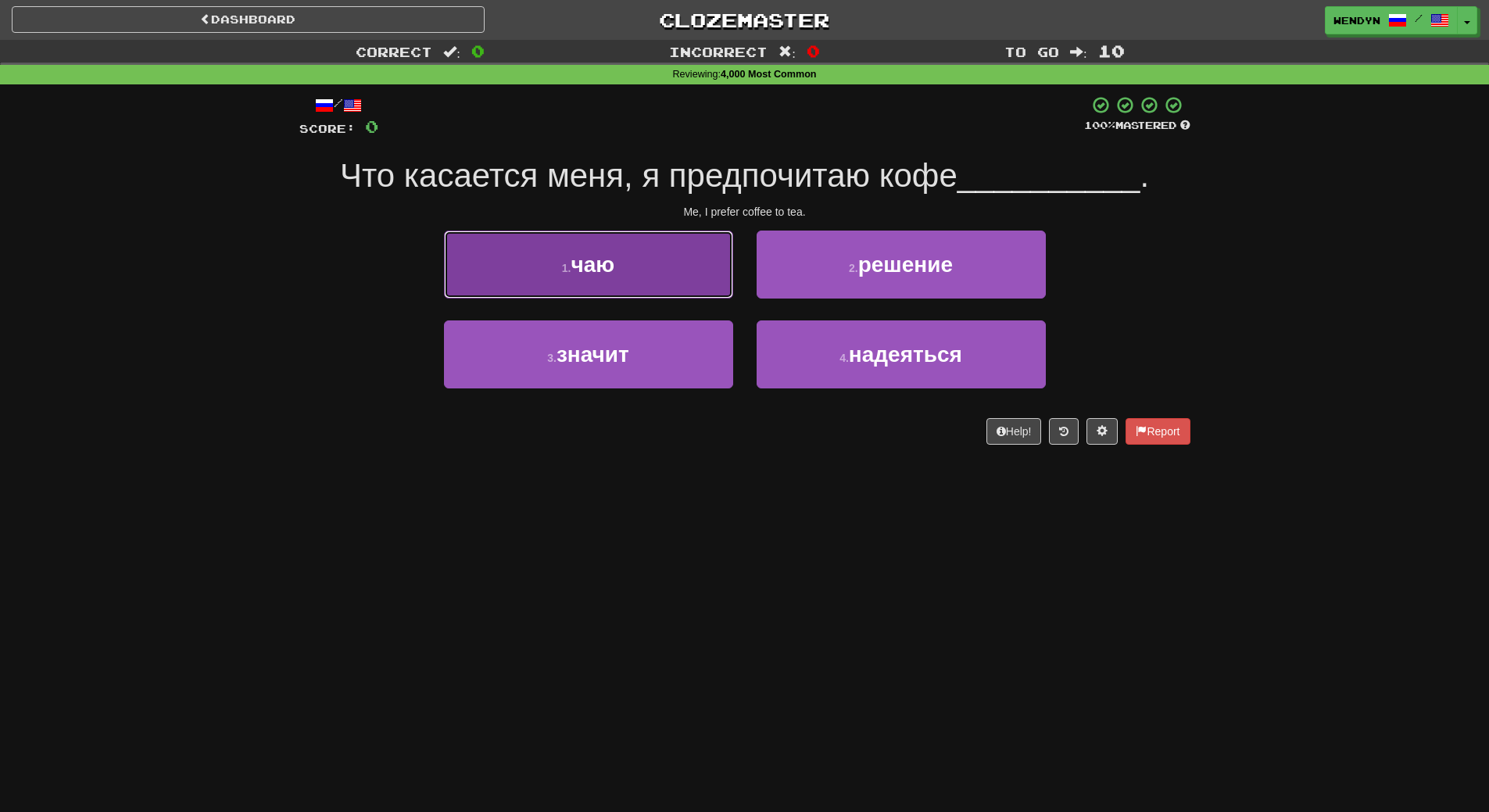
click at [687, 276] on button "1 . чаю" at bounding box center [589, 265] width 289 height 68
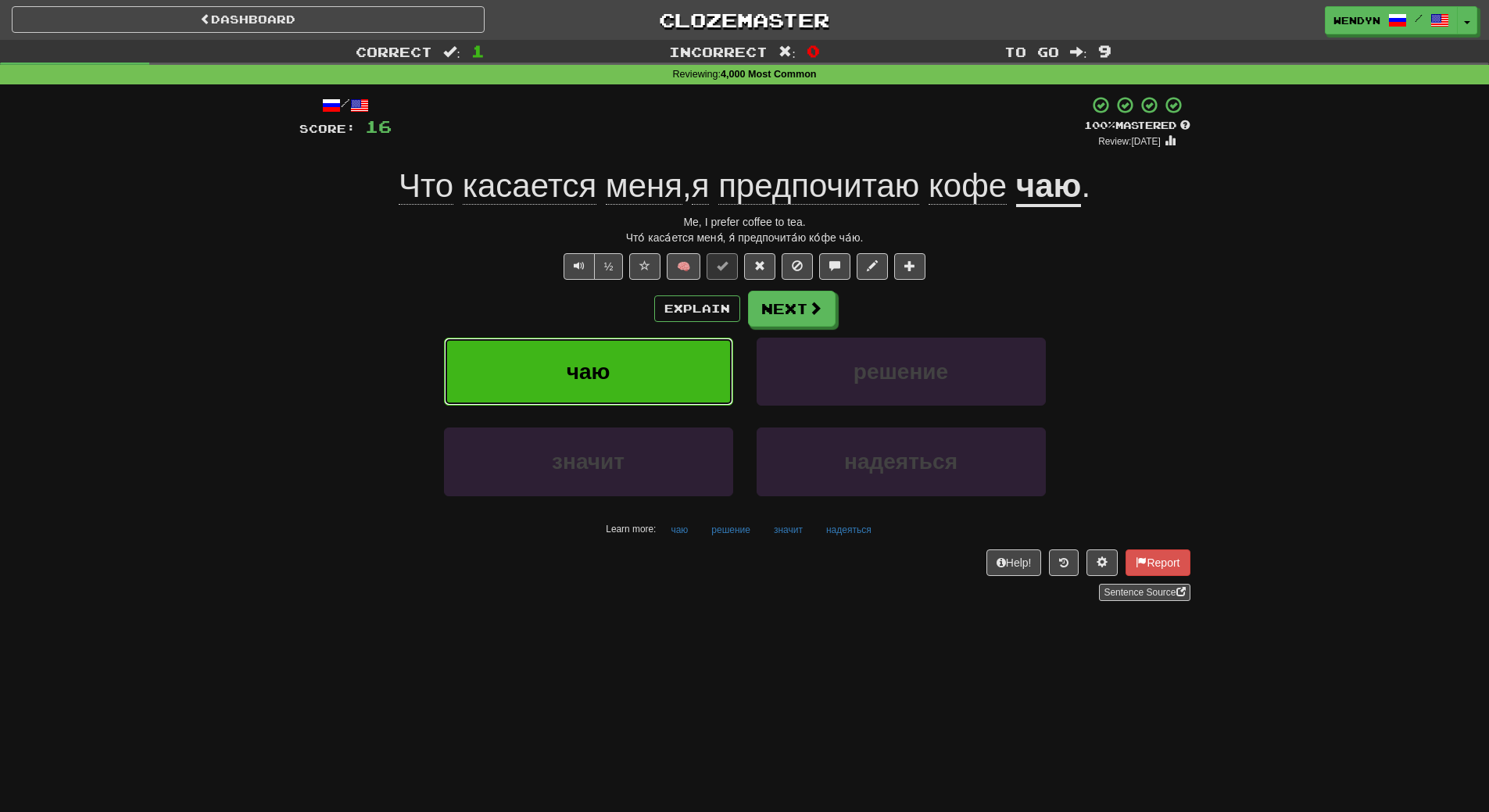
click at [700, 364] on button "чаю" at bounding box center [589, 371] width 289 height 68
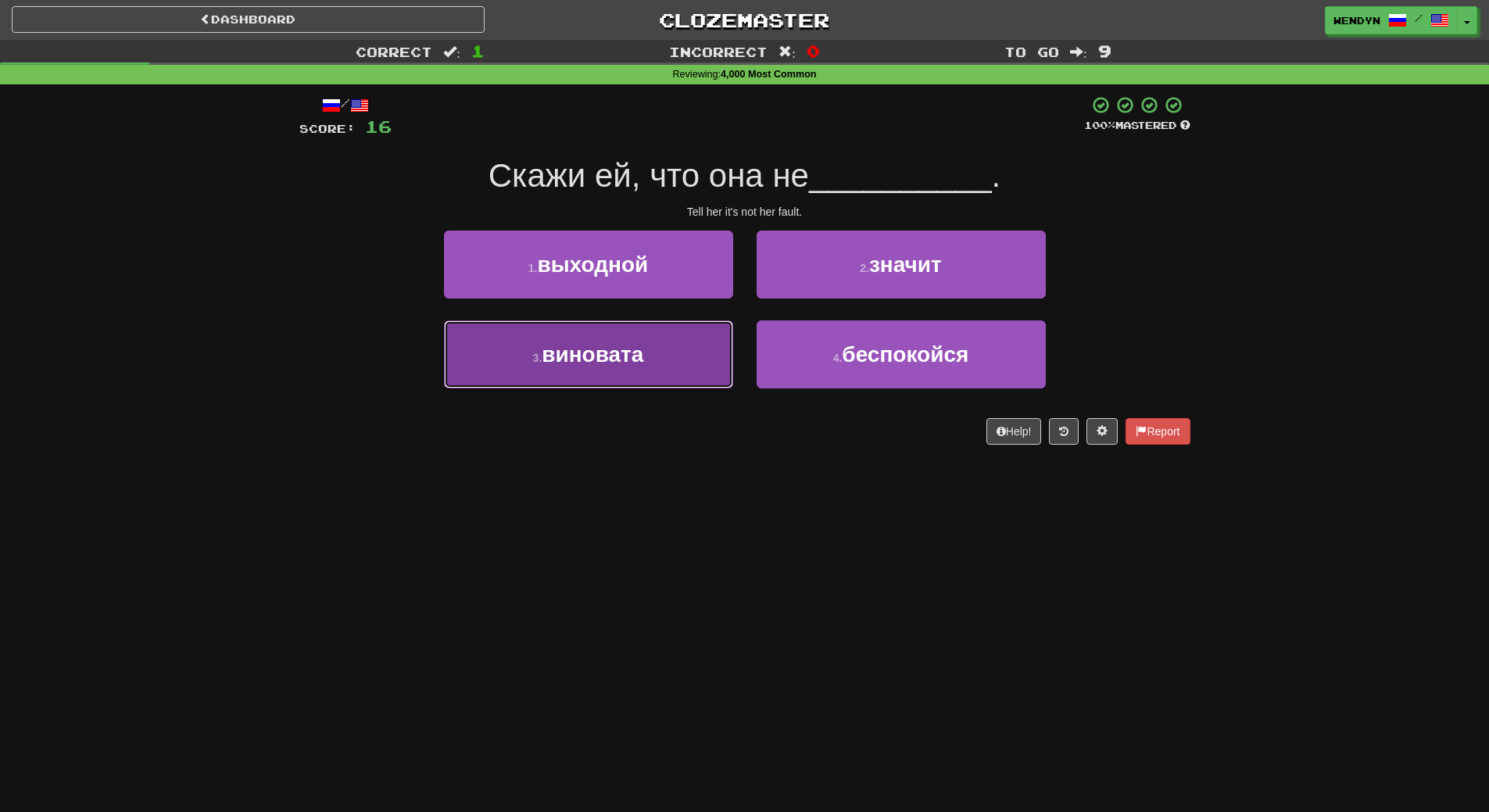
click at [700, 380] on button "3 . виновата" at bounding box center [589, 354] width 289 height 68
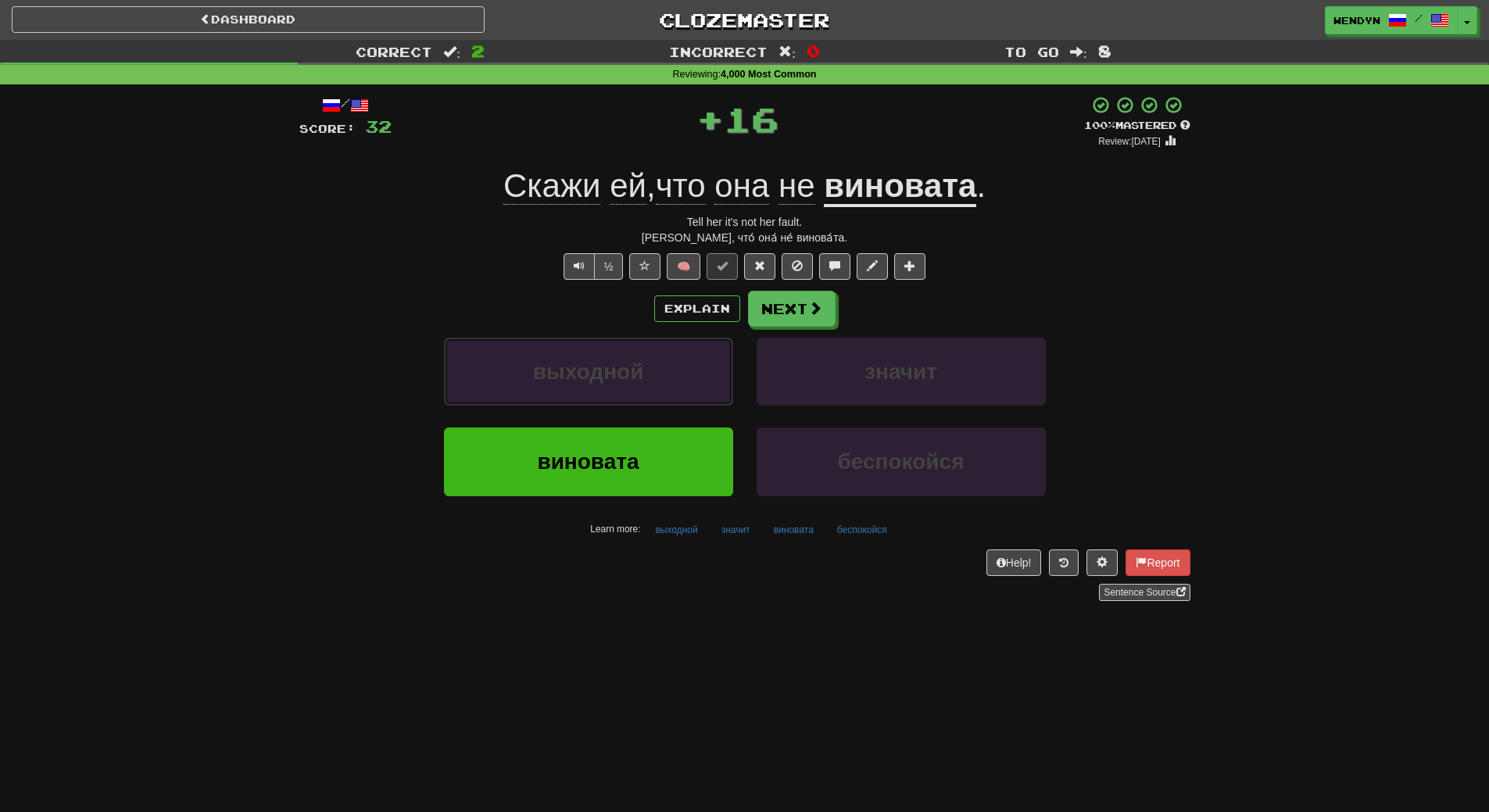
click at [700, 380] on button "выходной" at bounding box center [589, 371] width 289 height 68
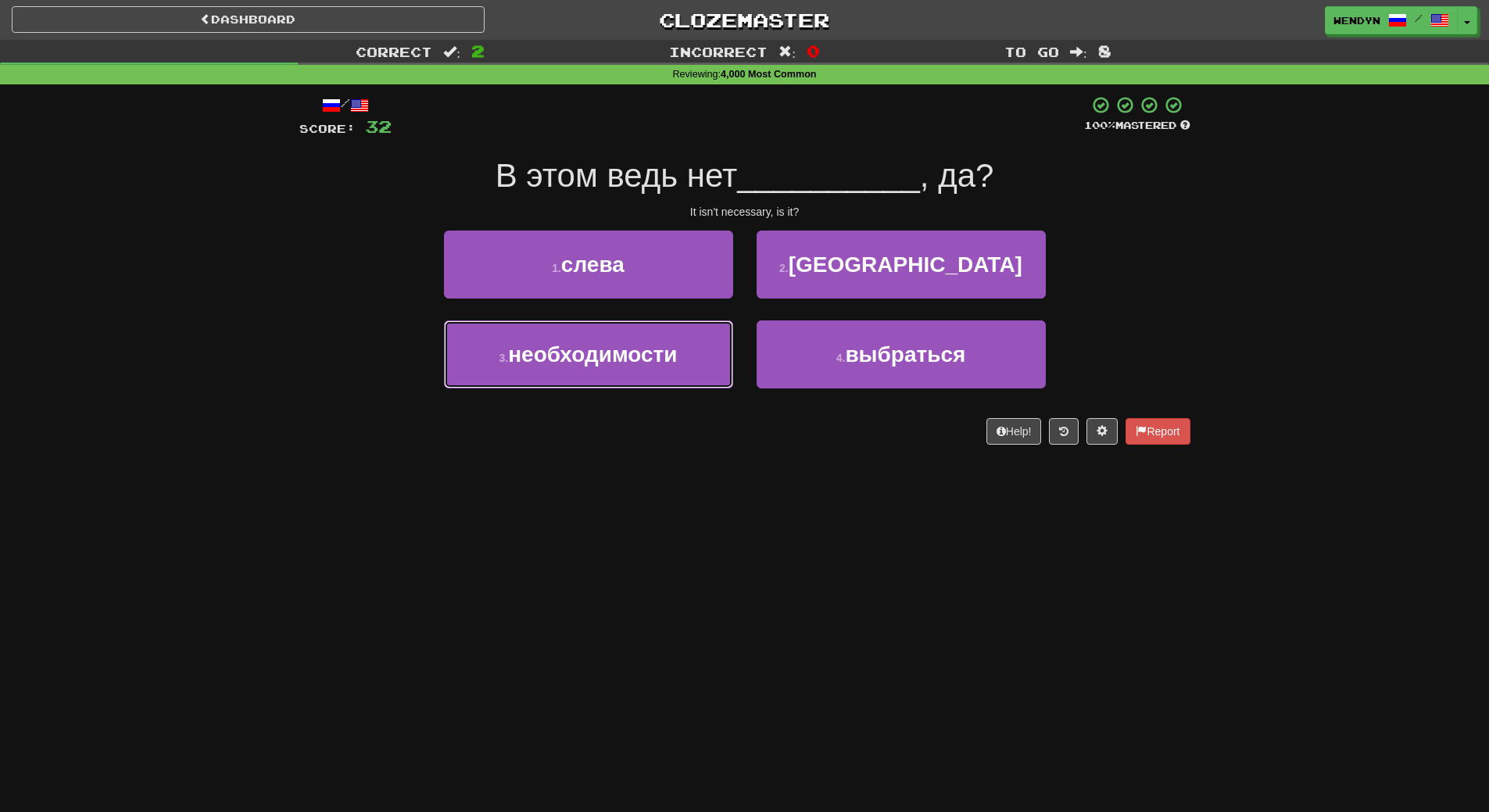
click at [700, 380] on button "3 . необходимости" at bounding box center [589, 354] width 289 height 68
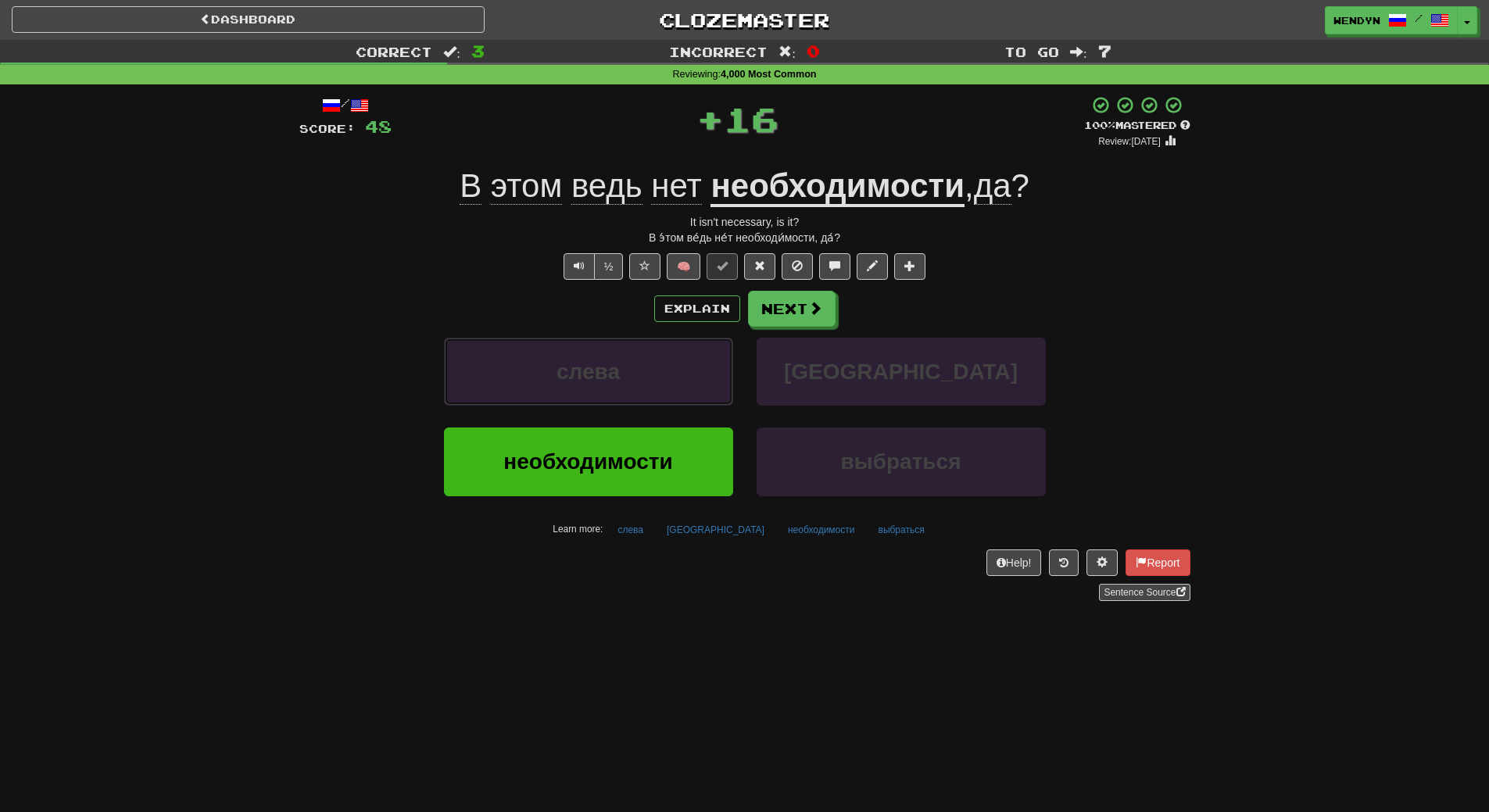
click at [700, 380] on button "слева" at bounding box center [589, 371] width 289 height 68
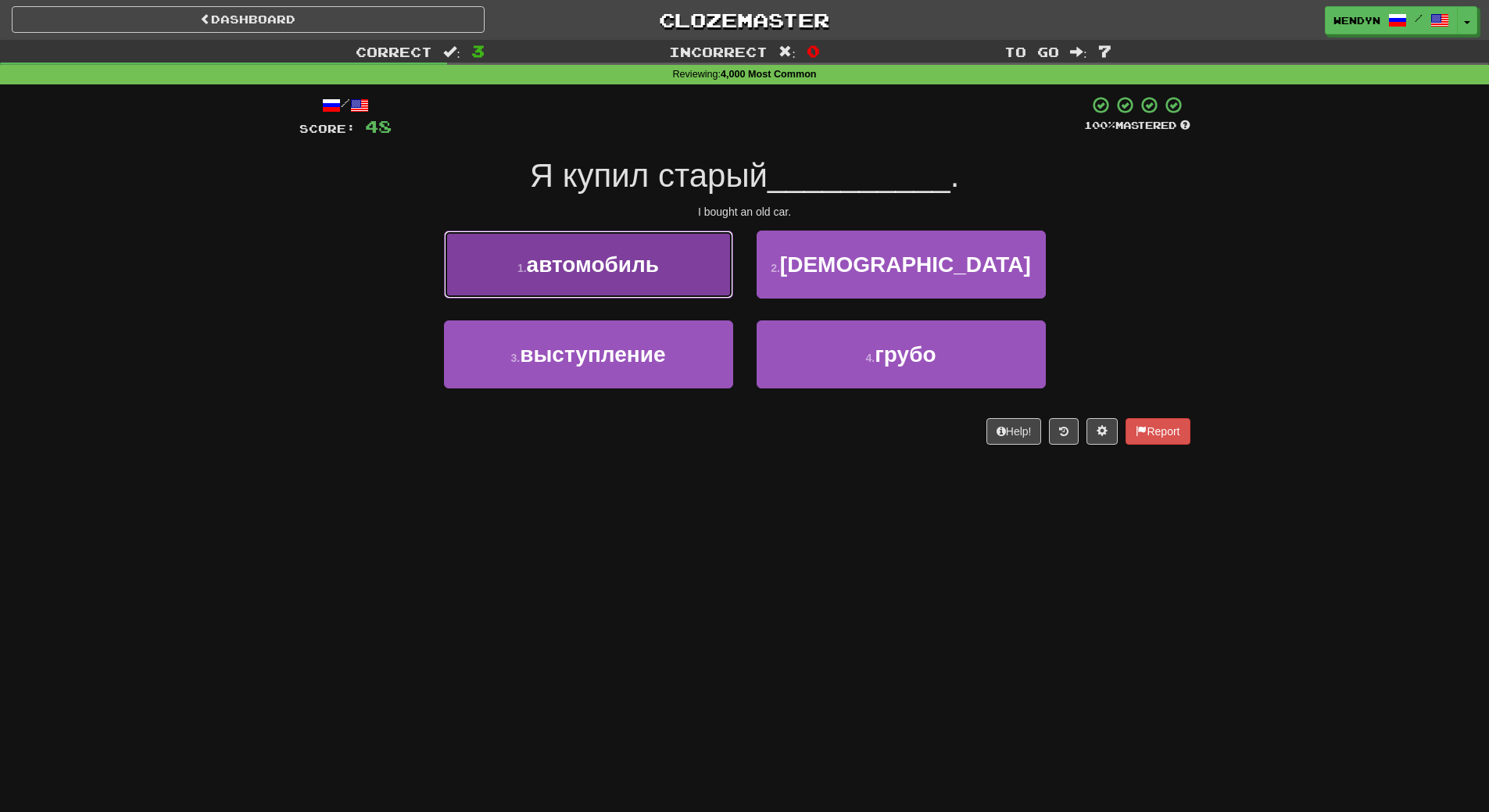
click at [637, 271] on span "автомобиль" at bounding box center [592, 265] width 132 height 24
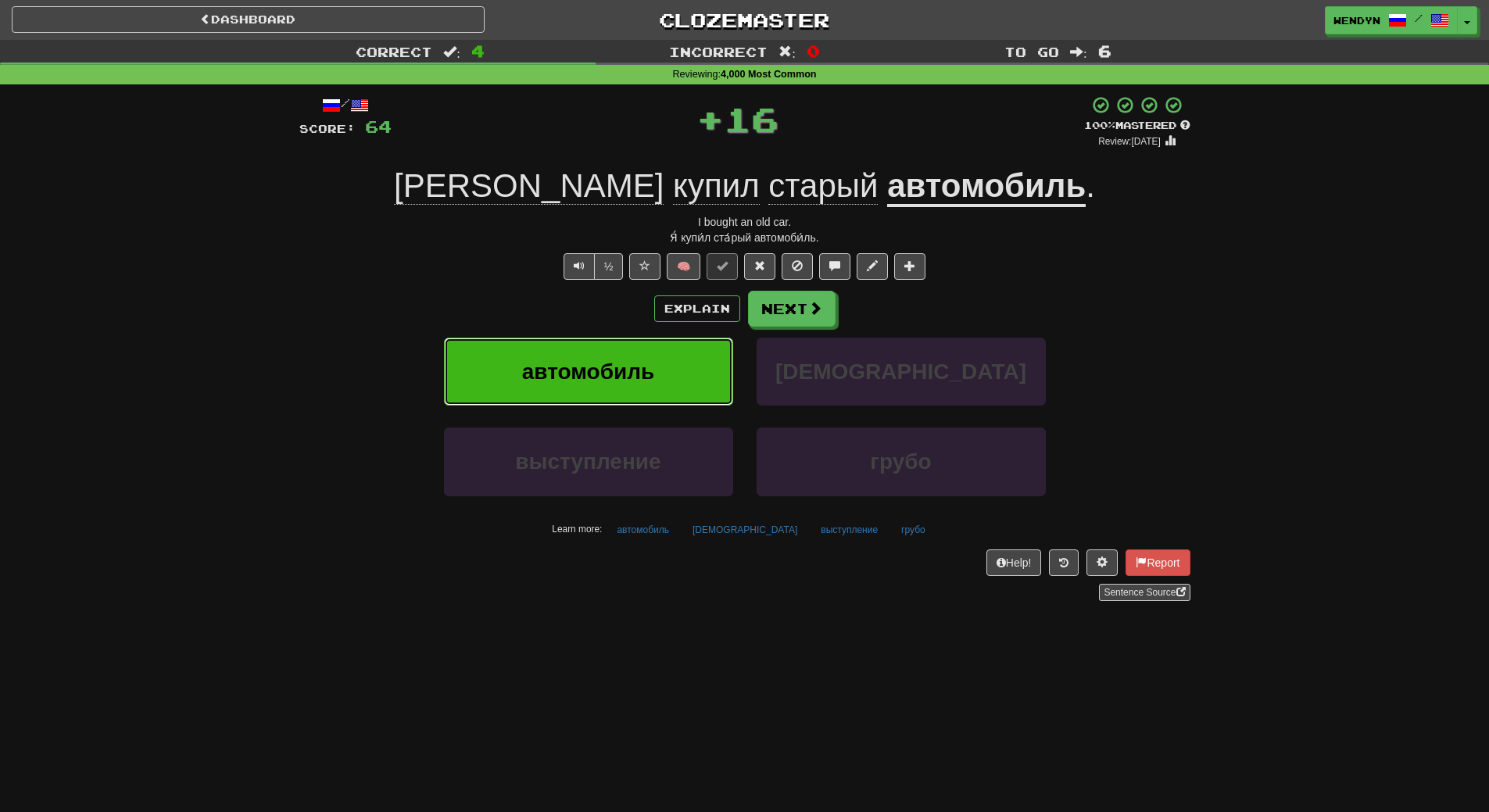
click at [636, 358] on button "автомобиль" at bounding box center [589, 371] width 289 height 68
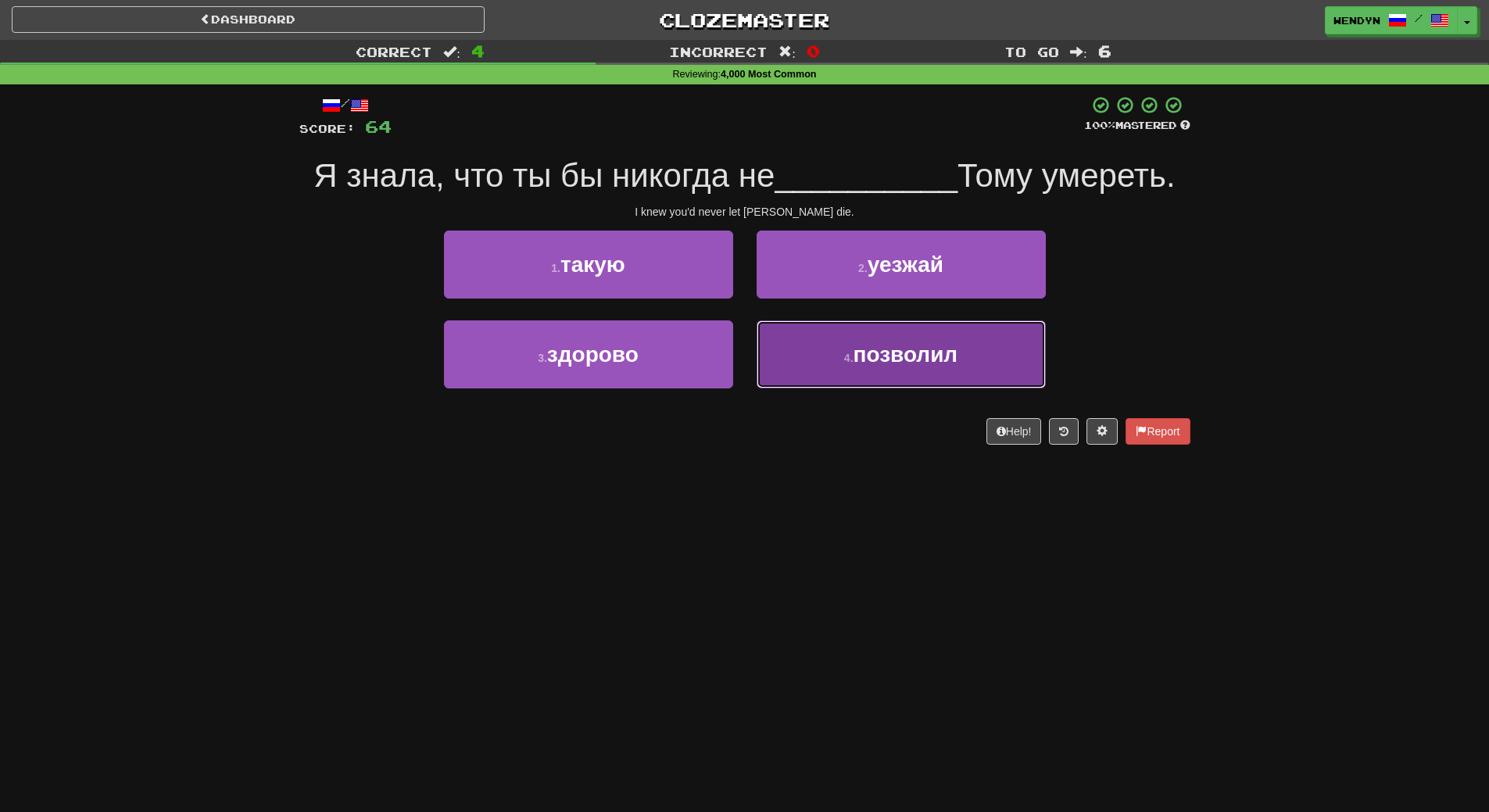
click at [933, 369] on button "4 . позволил" at bounding box center [901, 354] width 289 height 68
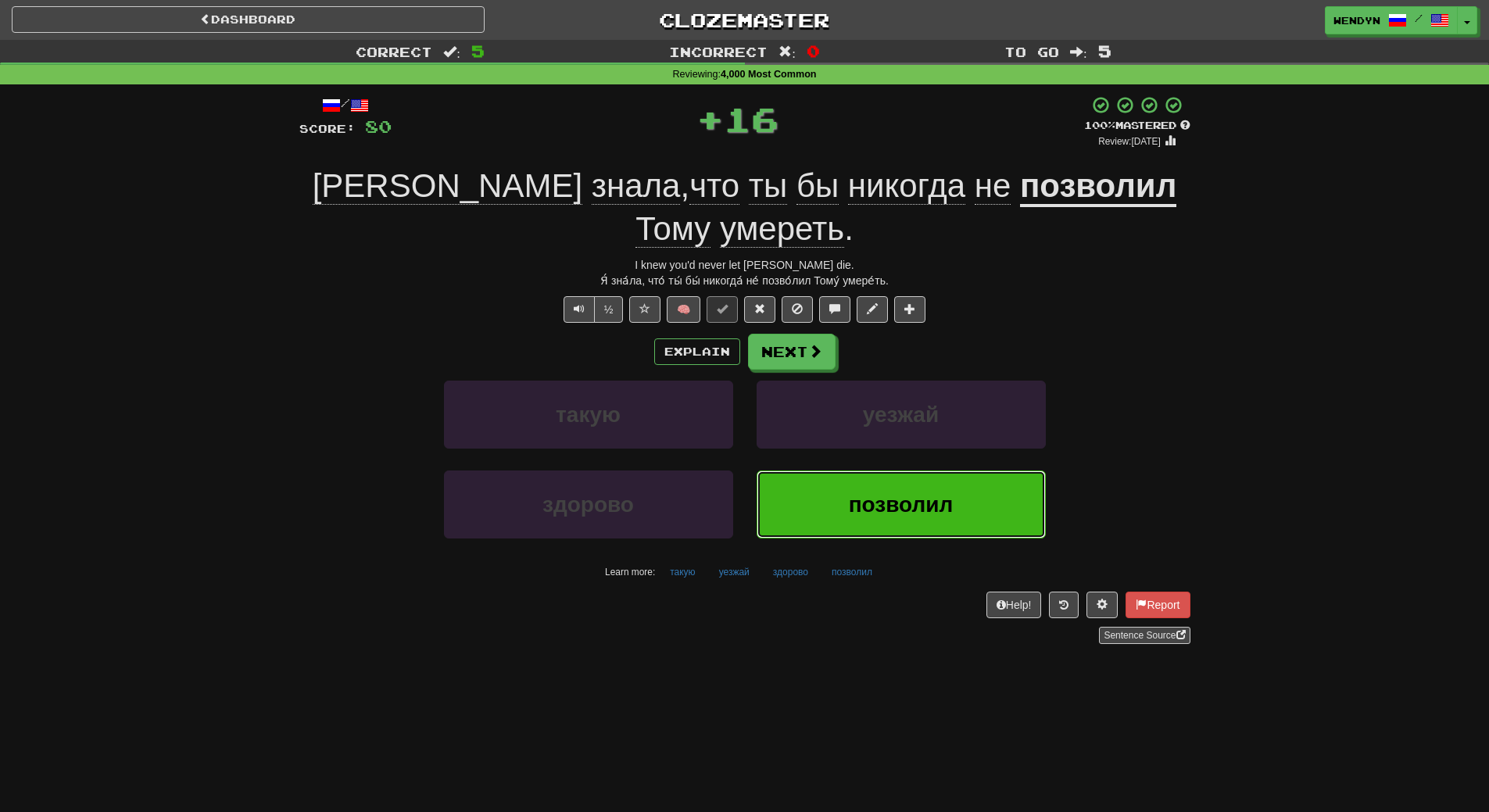
click at [914, 492] on span "позволил" at bounding box center [901, 504] width 105 height 24
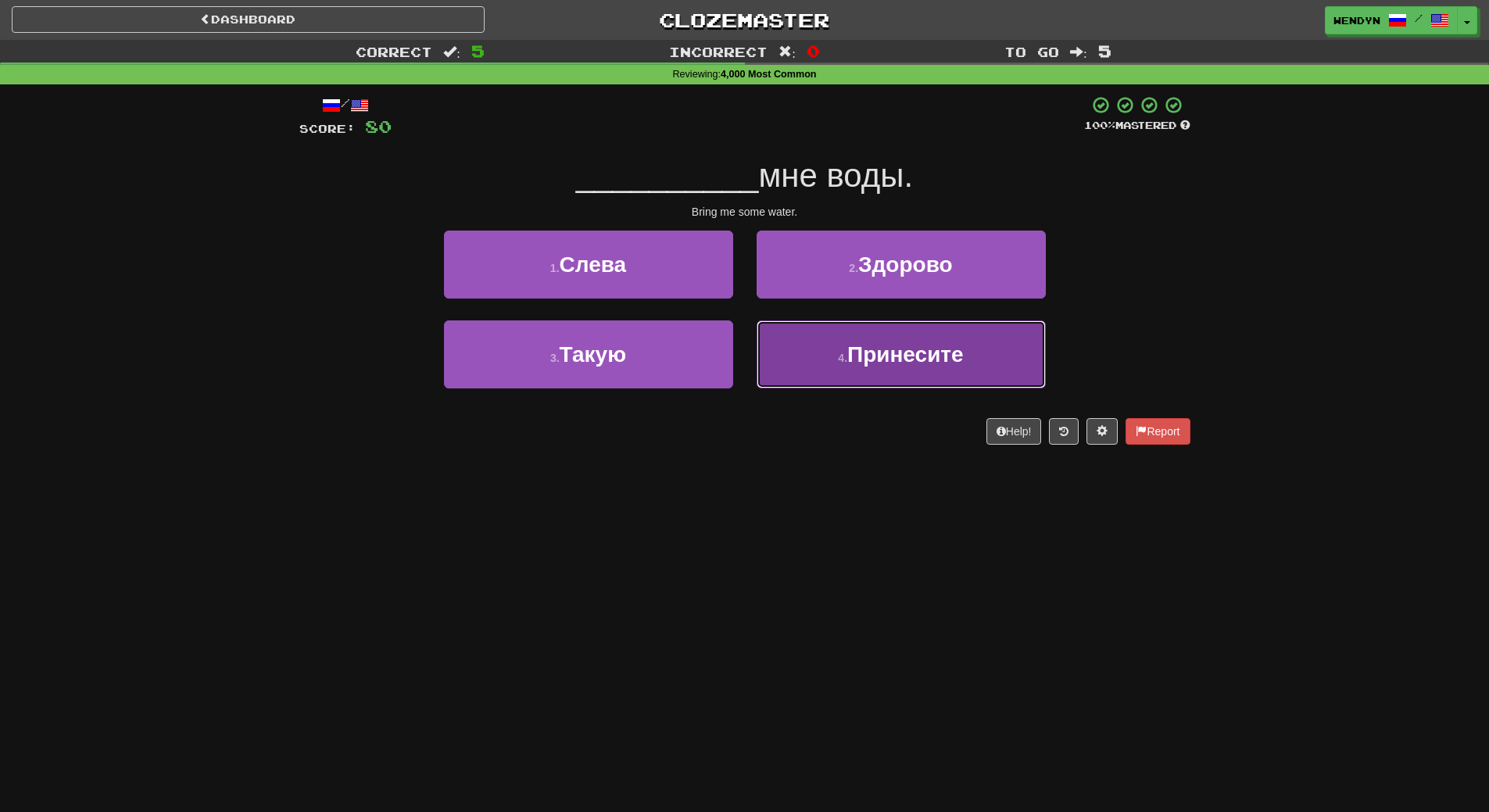
click at [862, 367] on button "4 . Принесите" at bounding box center [901, 354] width 289 height 68
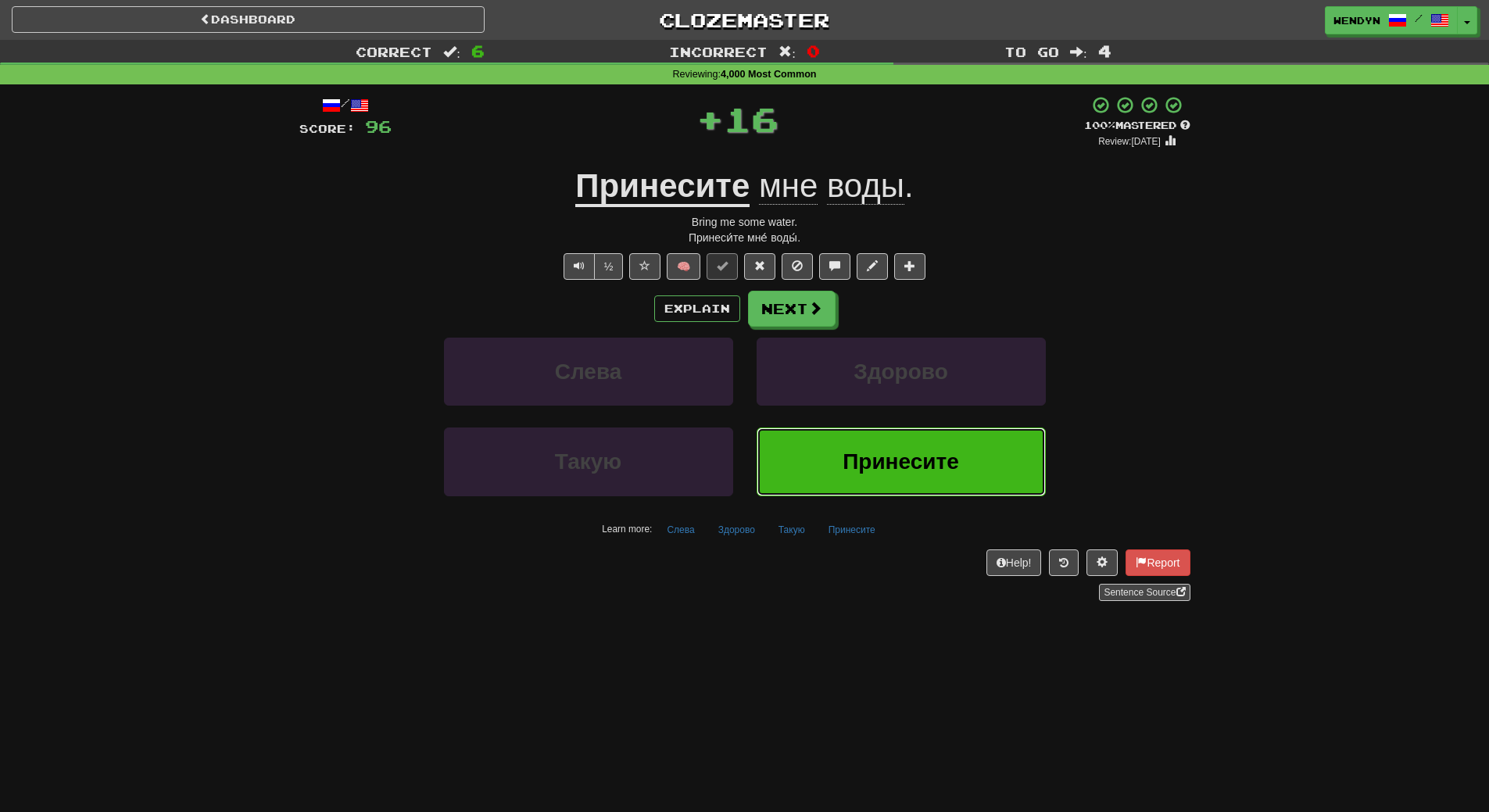
click at [869, 441] on button "Принесите" at bounding box center [901, 461] width 289 height 68
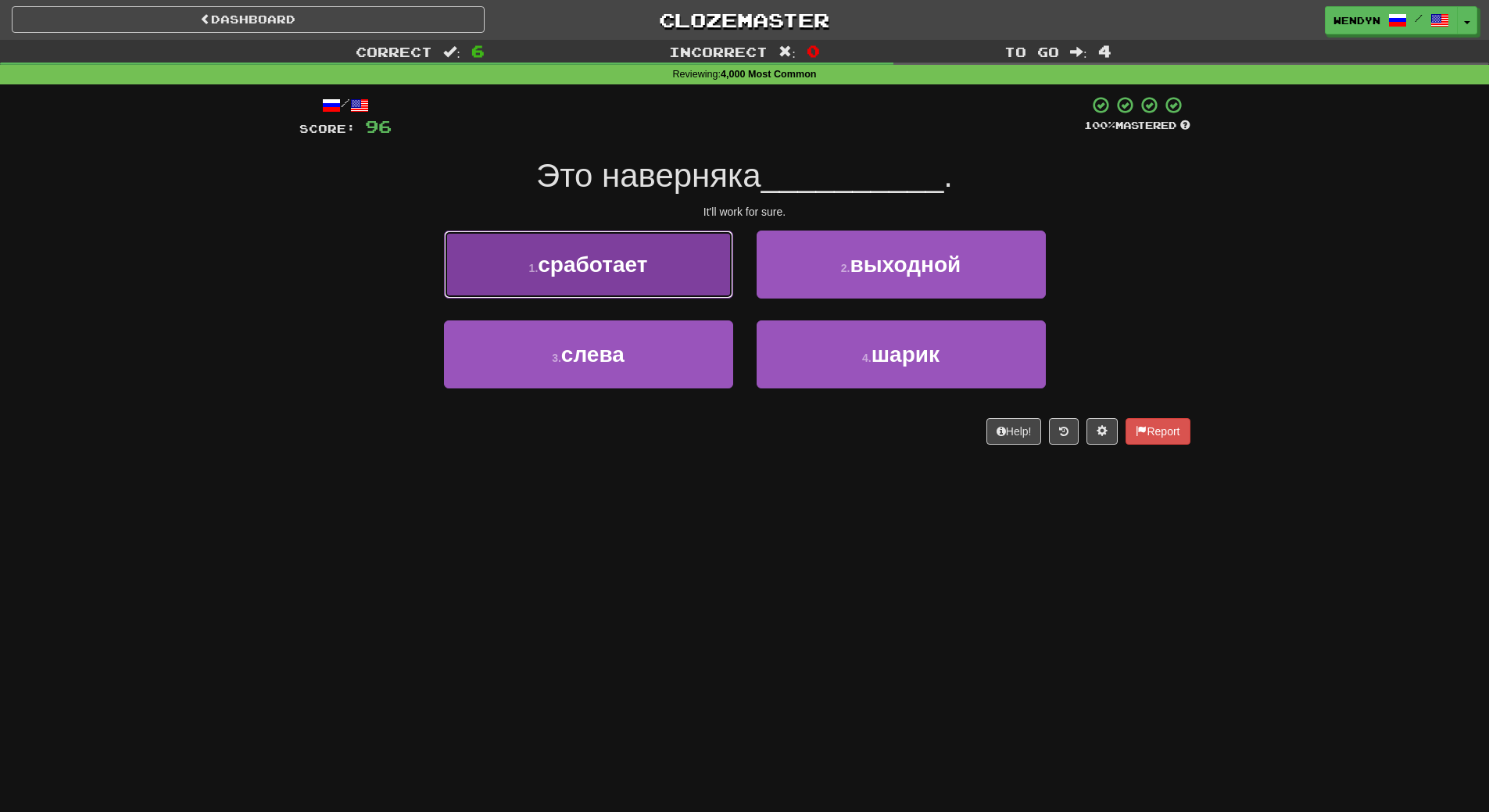
click at [675, 259] on button "1 . сработает" at bounding box center [589, 265] width 289 height 68
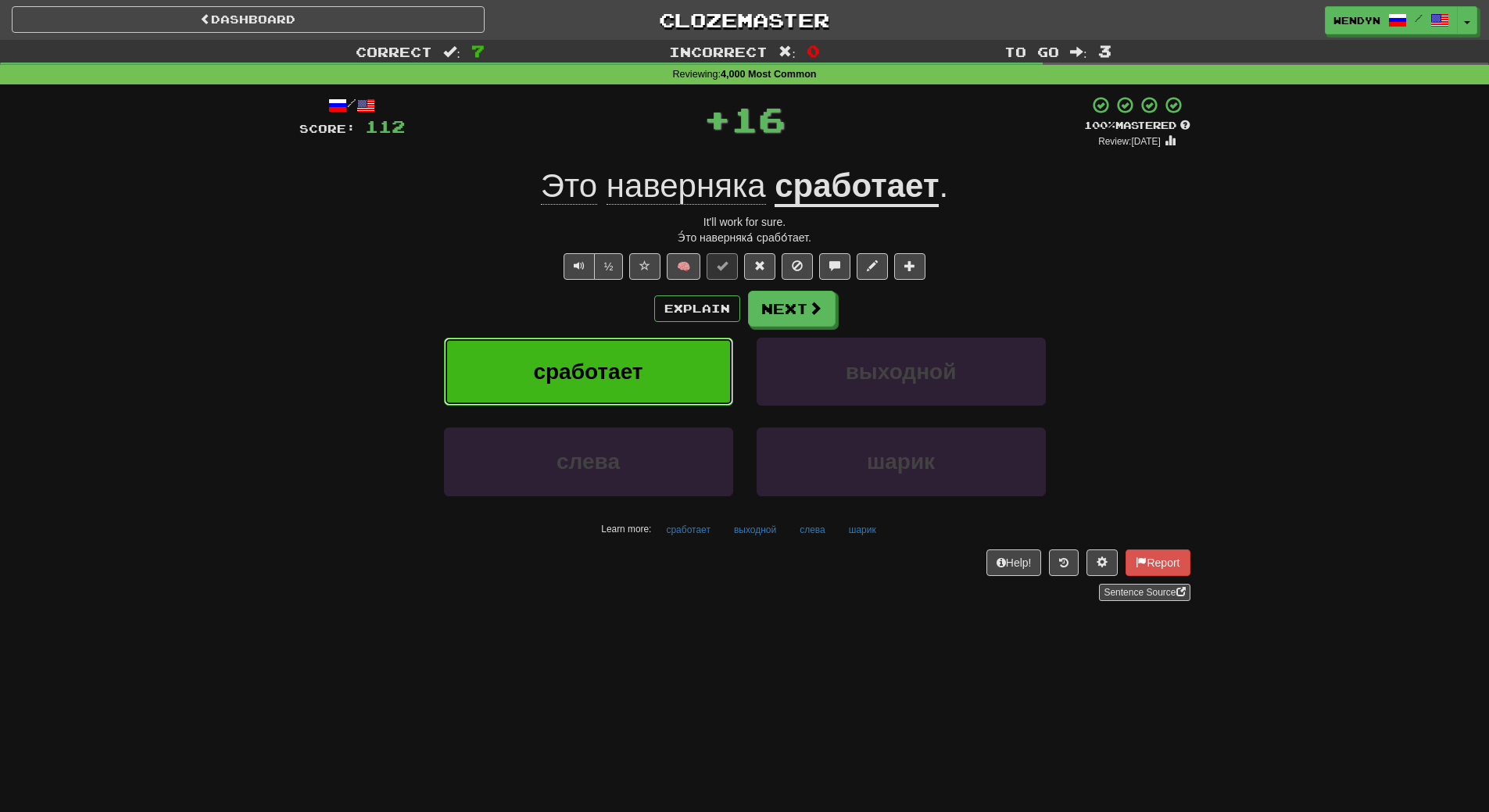
click at [683, 369] on button "сработает" at bounding box center [589, 371] width 289 height 68
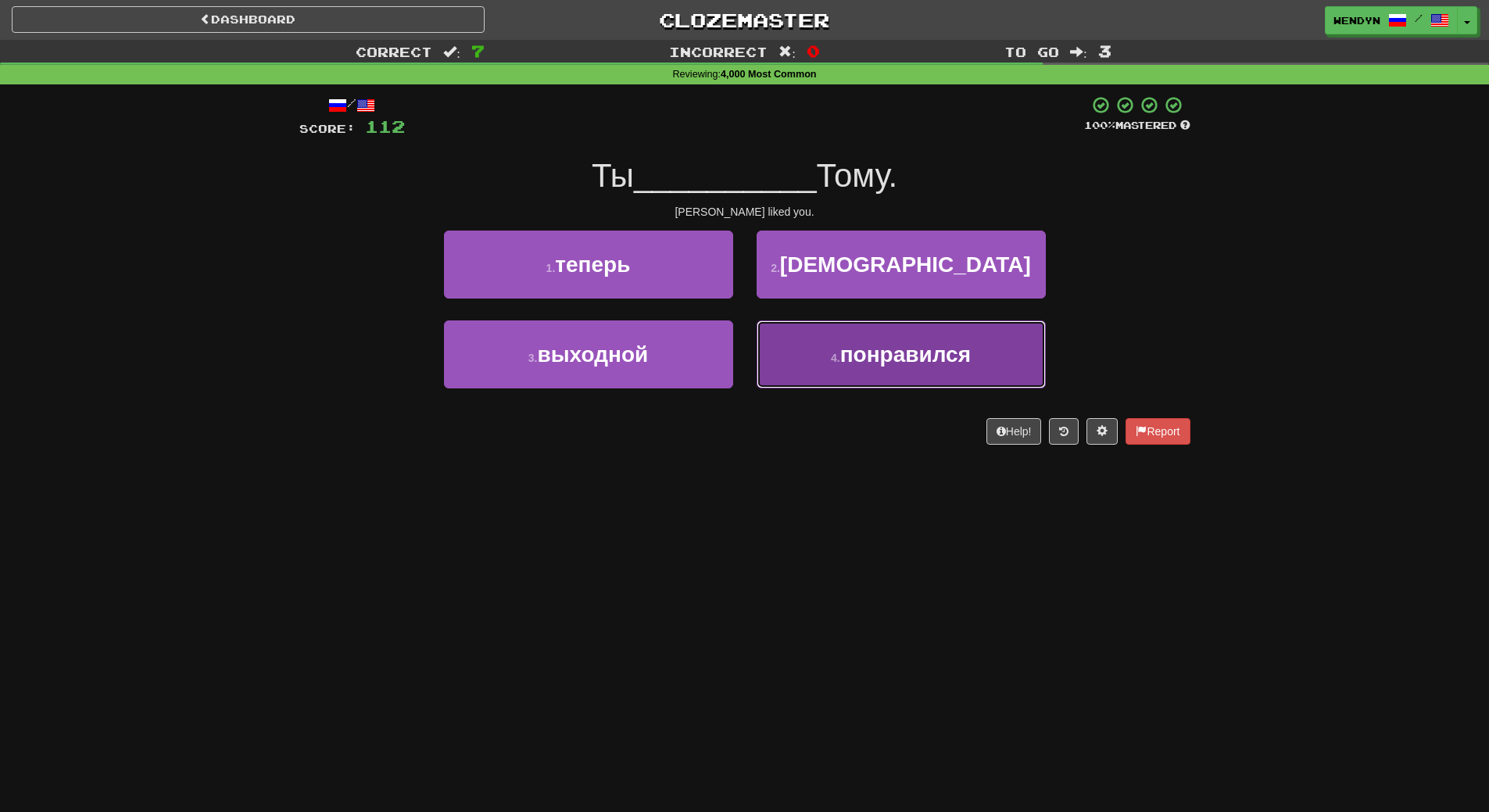
click at [877, 367] on button "4 . понравился" at bounding box center [901, 354] width 289 height 68
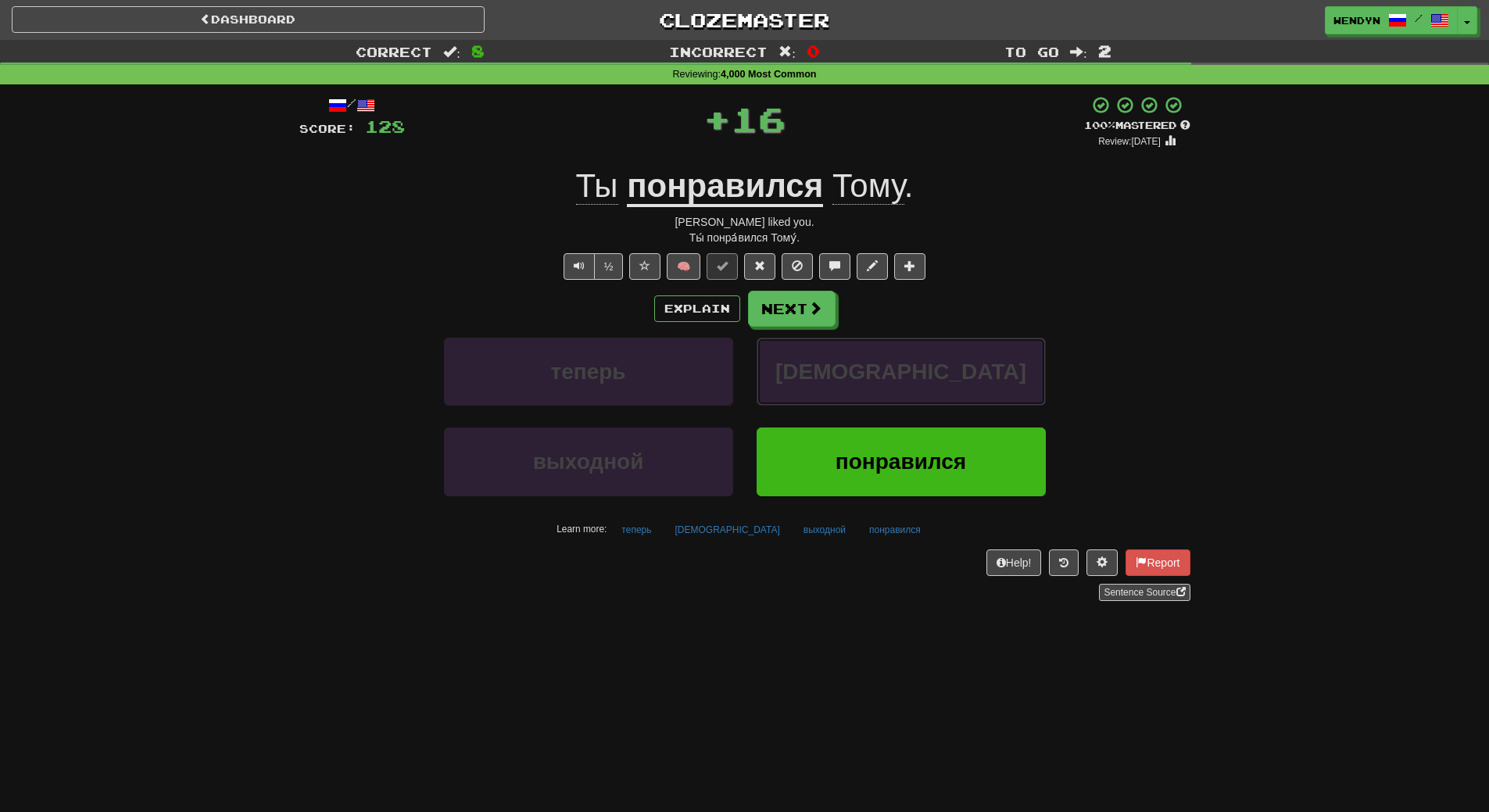
click at [877, 367] on span "суши" at bounding box center [900, 371] width 251 height 24
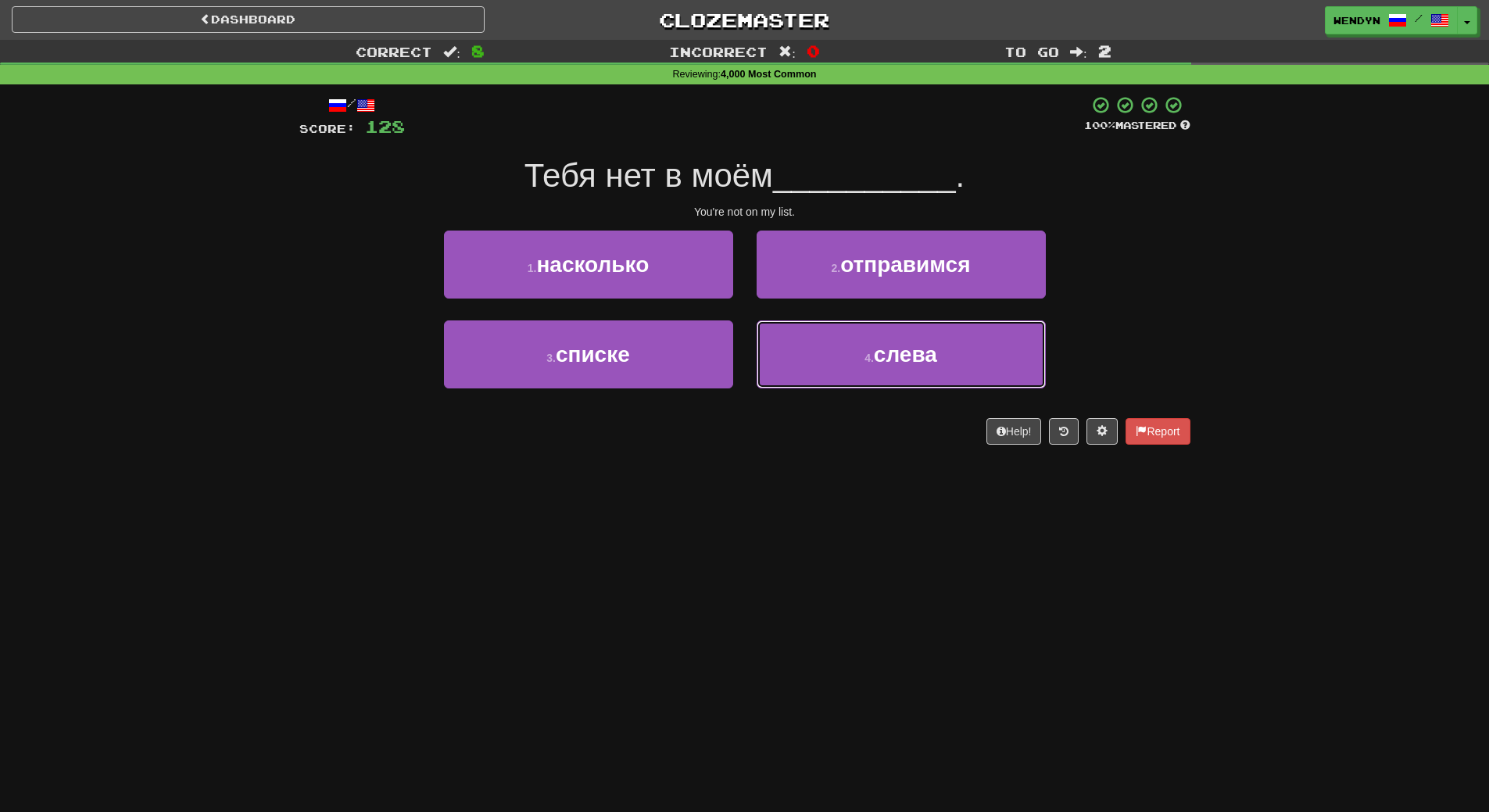
drag, startPoint x: 877, startPoint y: 367, endPoint x: 883, endPoint y: 438, distance: 71.3
click at [883, 438] on div "/ Score: 128 100 % Mastered Тебя нет в моём __________ . You're not on my list.…" at bounding box center [744, 270] width 891 height 349
click at [883, 438] on div "Help! Report" at bounding box center [744, 432] width 891 height 27
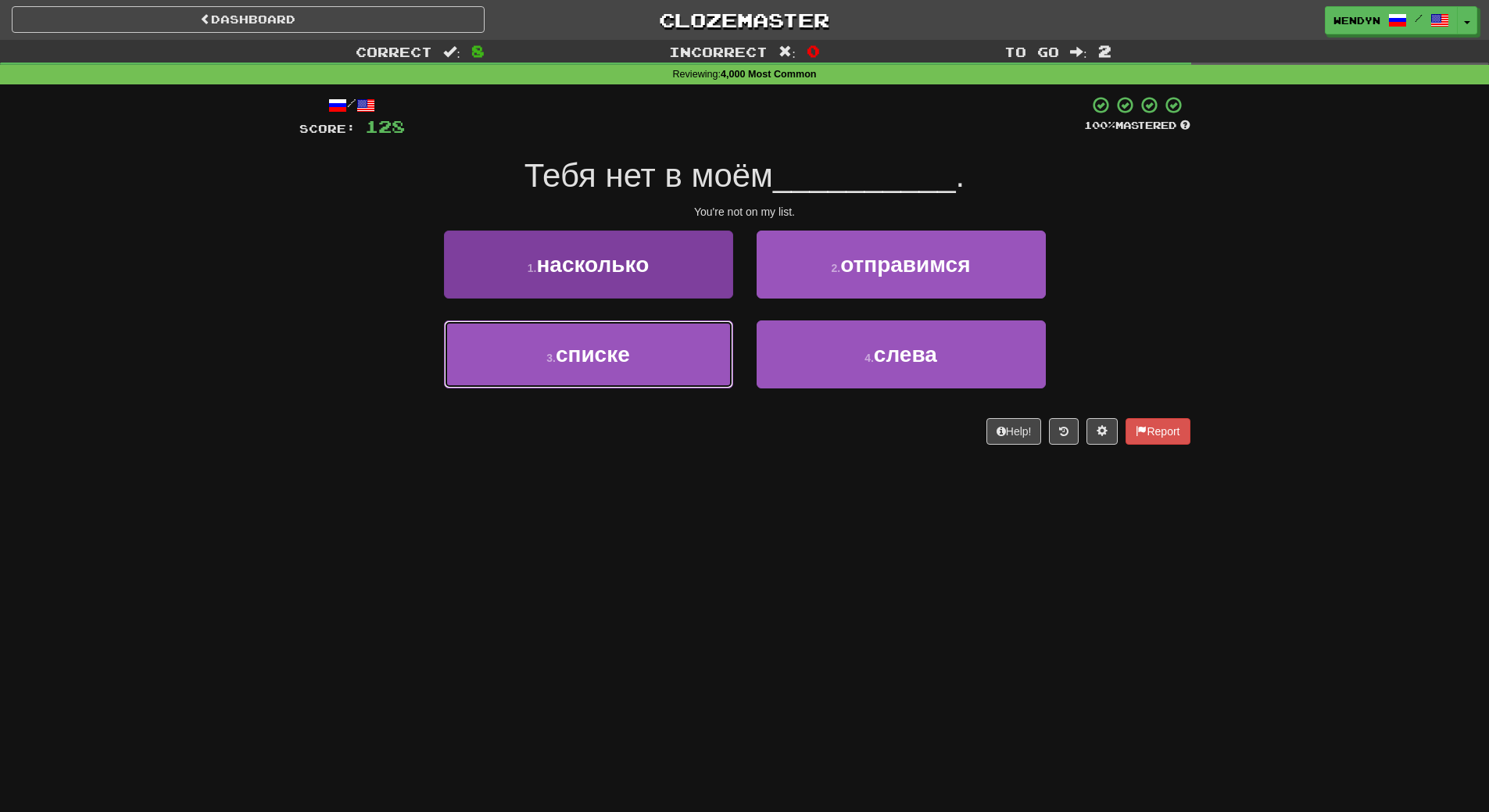
drag, startPoint x: 643, startPoint y: 354, endPoint x: 643, endPoint y: 383, distance: 29.0
click at [643, 358] on button "3 . списке" at bounding box center [589, 354] width 289 height 68
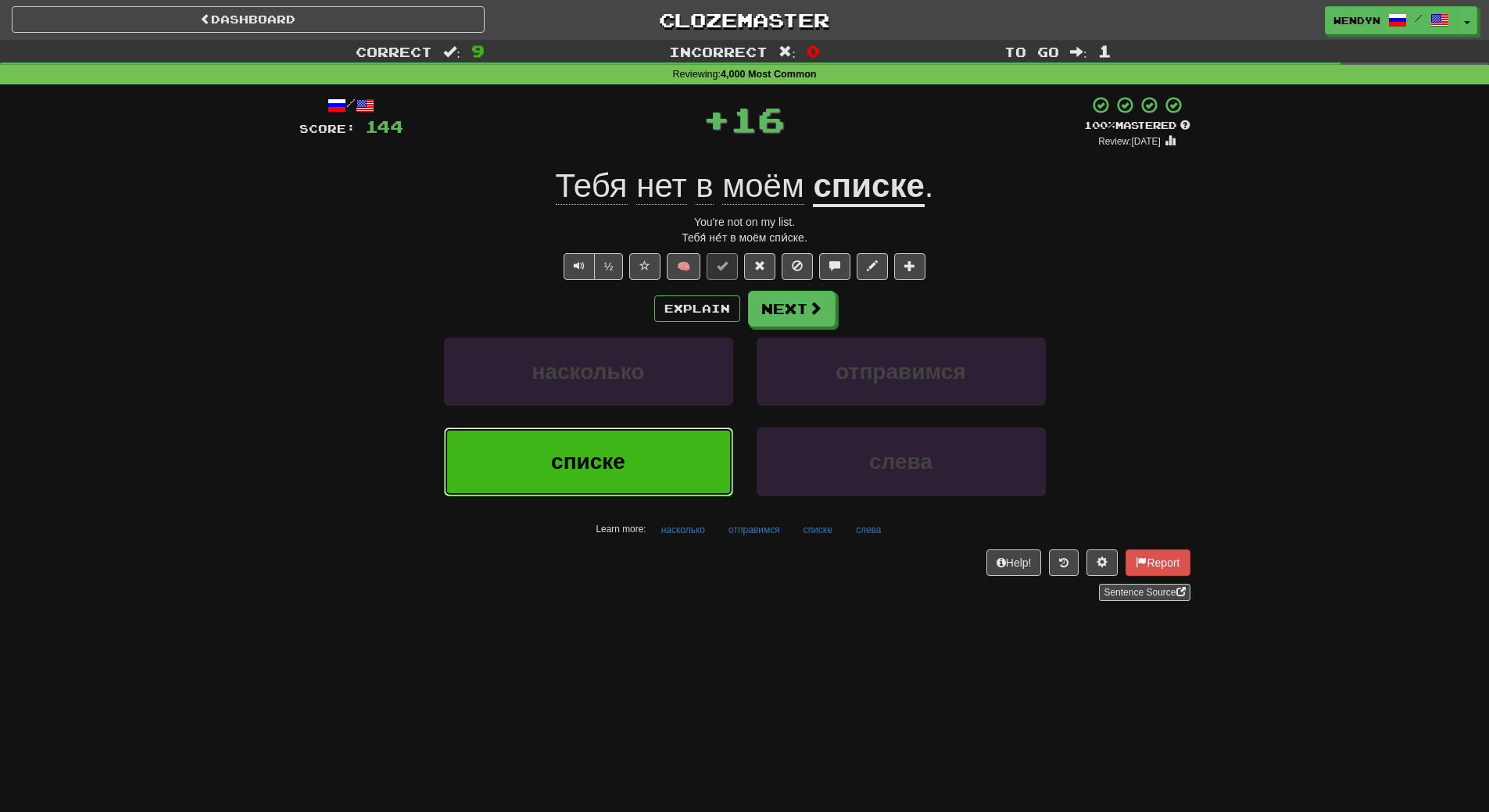
click at [636, 452] on button "списке" at bounding box center [589, 461] width 289 height 68
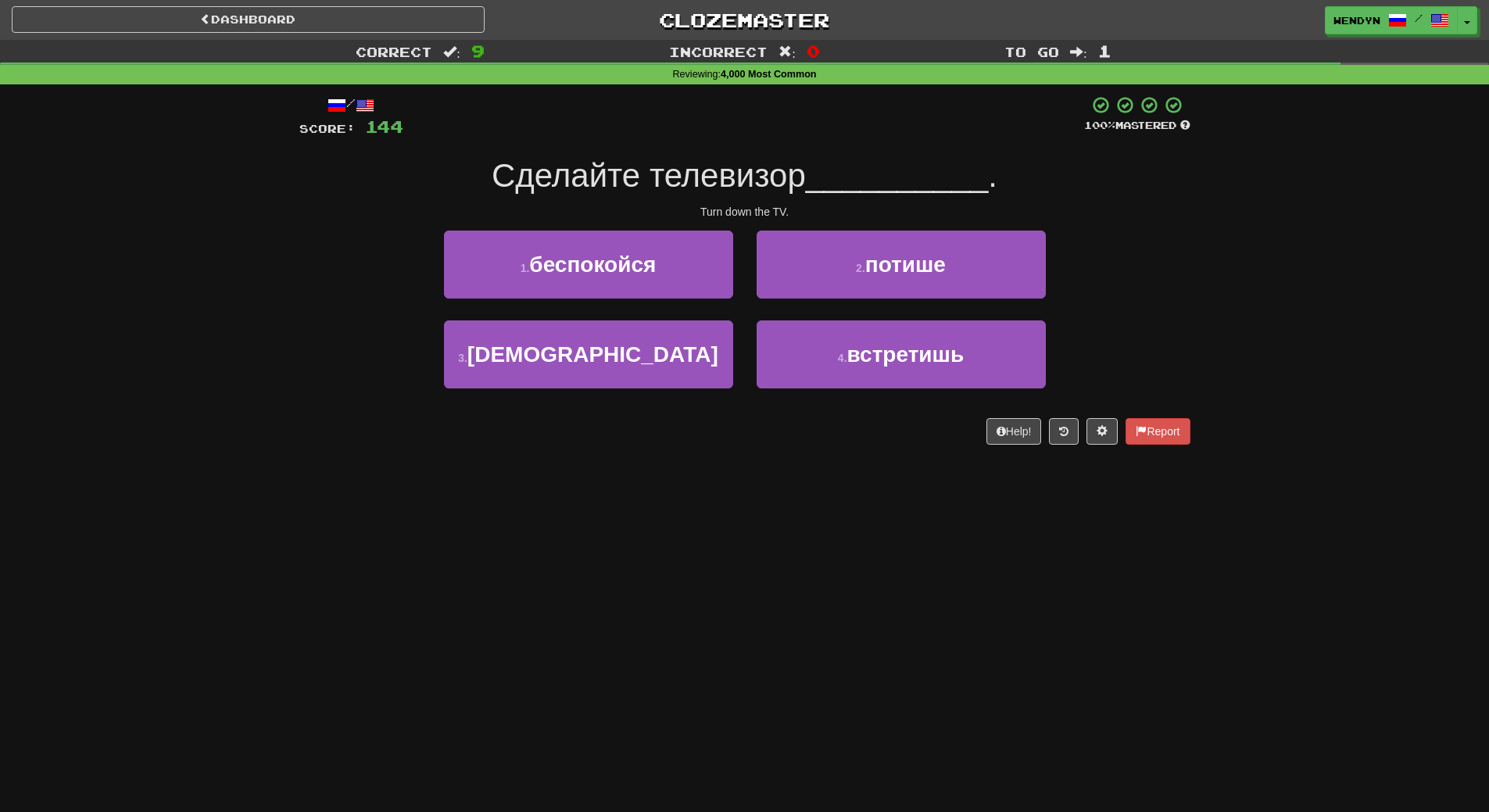
click at [636, 452] on div "/ Score: 144 100 % Mastered Сделайте телевизор __________ . Turn down the TV. 1…" at bounding box center [744, 275] width 891 height 382
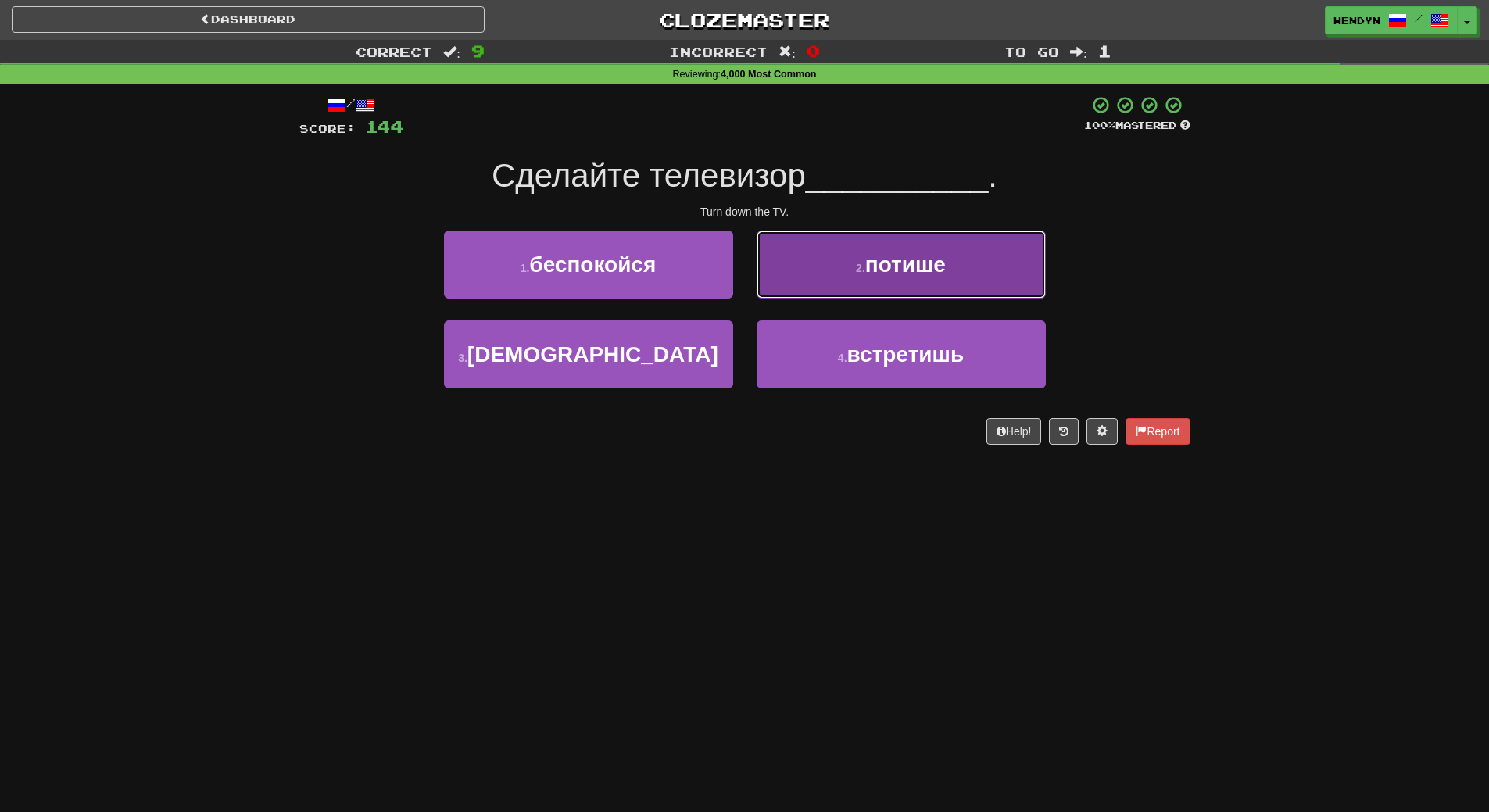
click at [928, 270] on span "потише" at bounding box center [905, 265] width 81 height 24
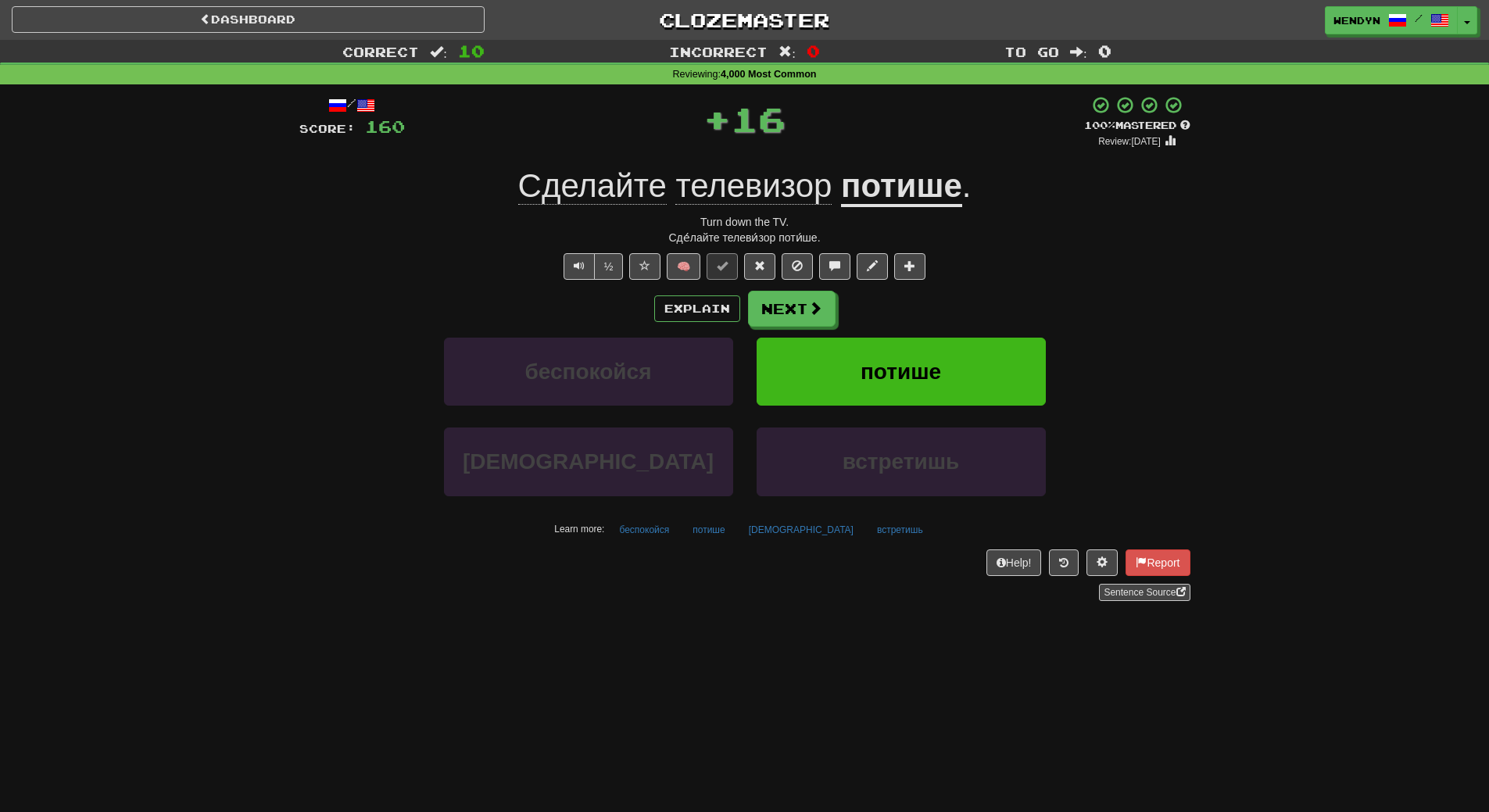
click at [927, 288] on div "/ Score: 160 + 16 100 % Mastered Review: 2026-02-16 Сделайте телевизор потише .…" at bounding box center [744, 348] width 891 height 506
click at [915, 361] on span "потише" at bounding box center [901, 371] width 81 height 24
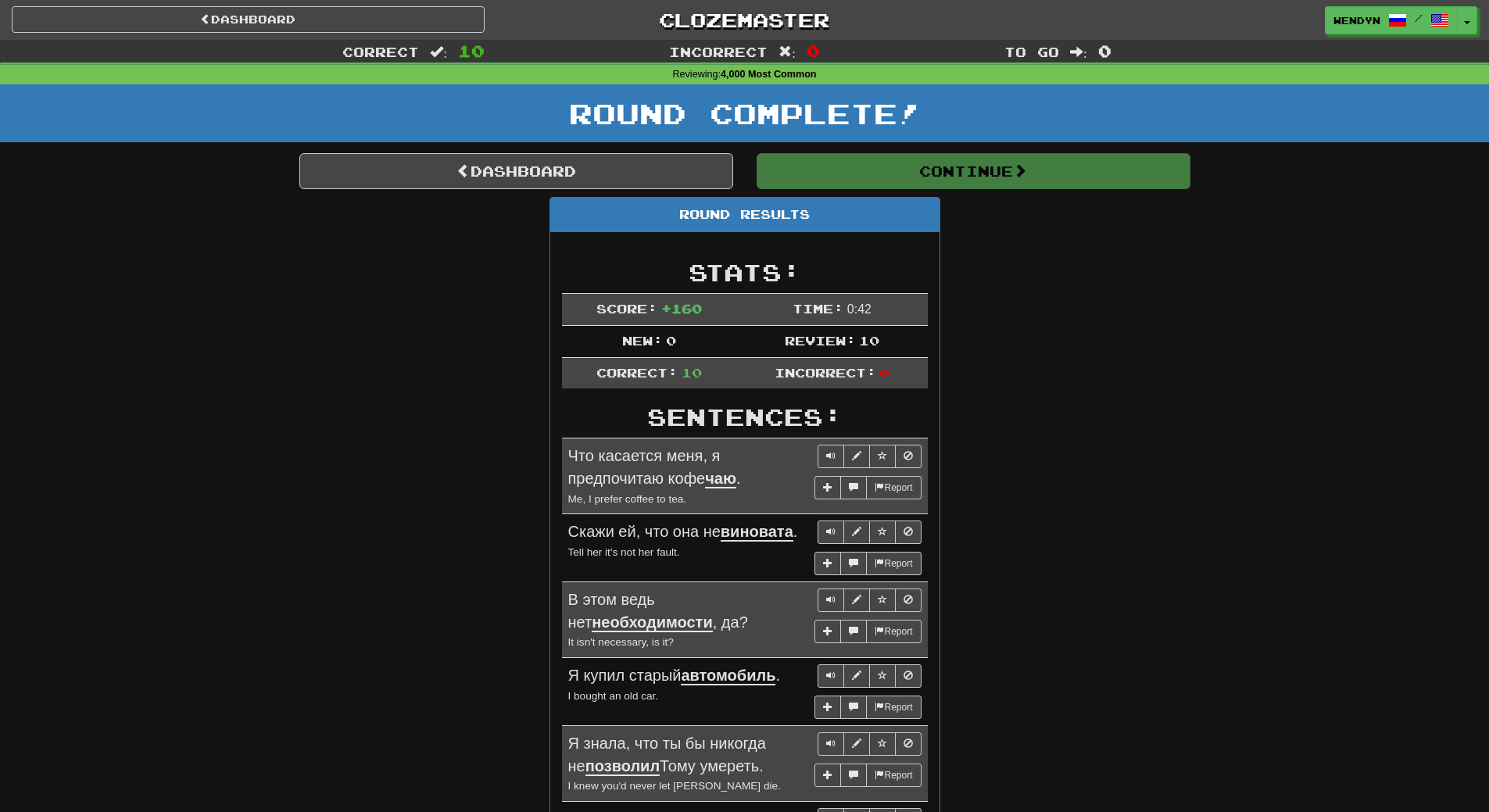
click at [915, 361] on td "Incorrect: 0" at bounding box center [832, 372] width 191 height 31
click at [998, 217] on div "Round Results Stats: Score: + 160 Time: 0 : 42 New: 0 Review: 10 Correct: 10 In…" at bounding box center [744, 682] width 891 height 969
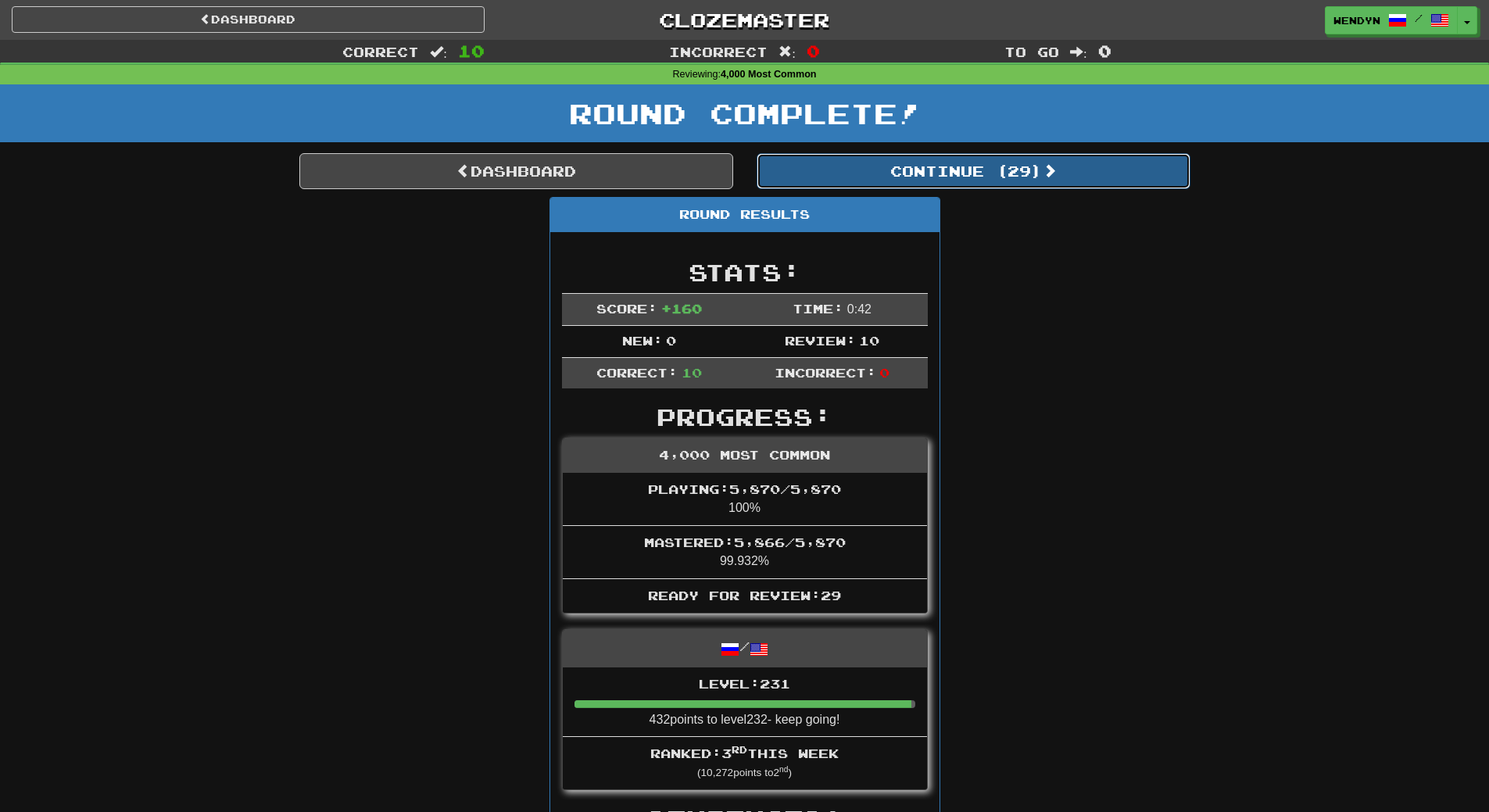
click at [1001, 175] on button "Continue ( 29 )" at bounding box center [973, 170] width 434 height 36
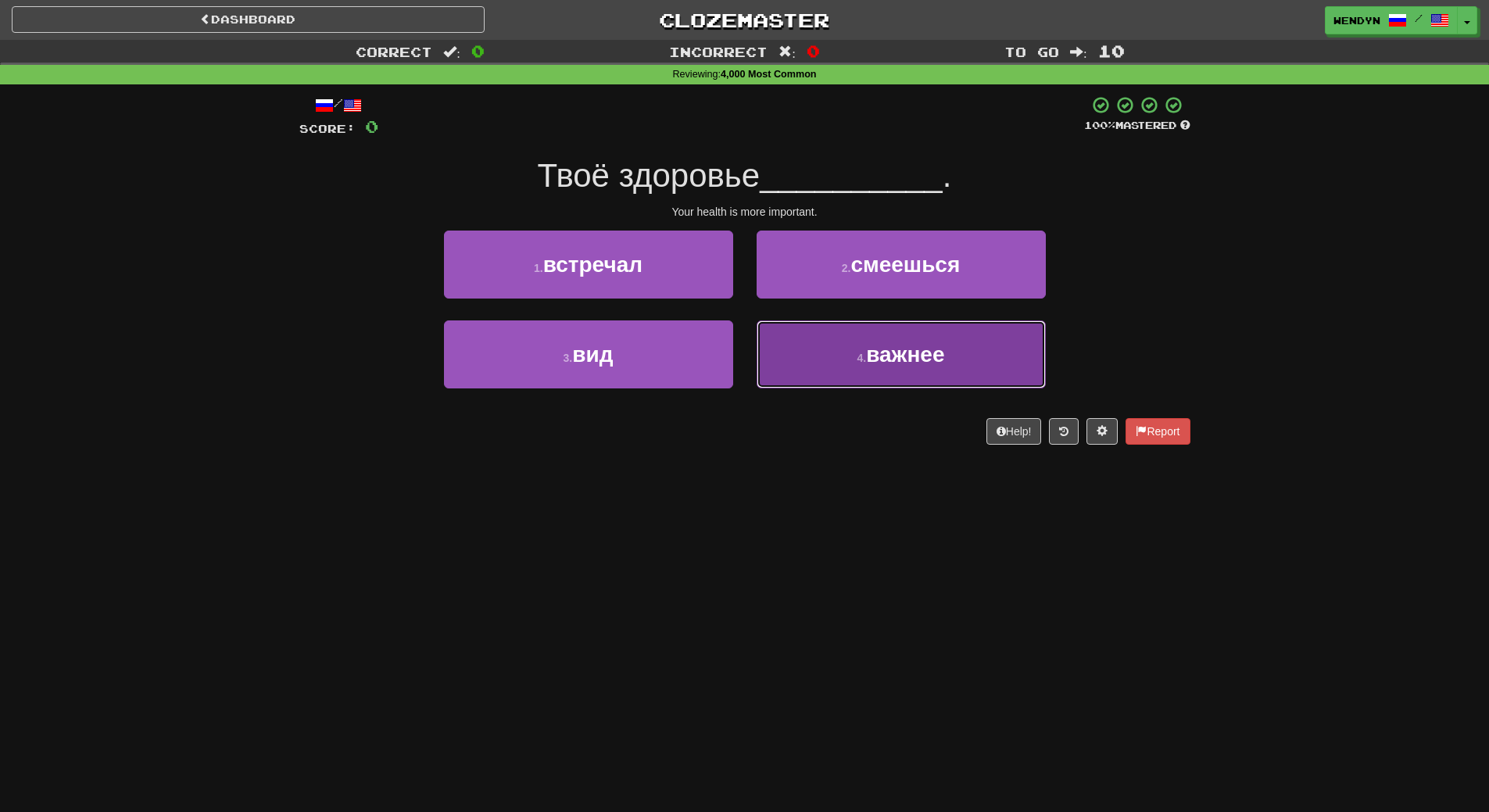
click at [831, 360] on button "4 . важнее" at bounding box center [901, 354] width 289 height 68
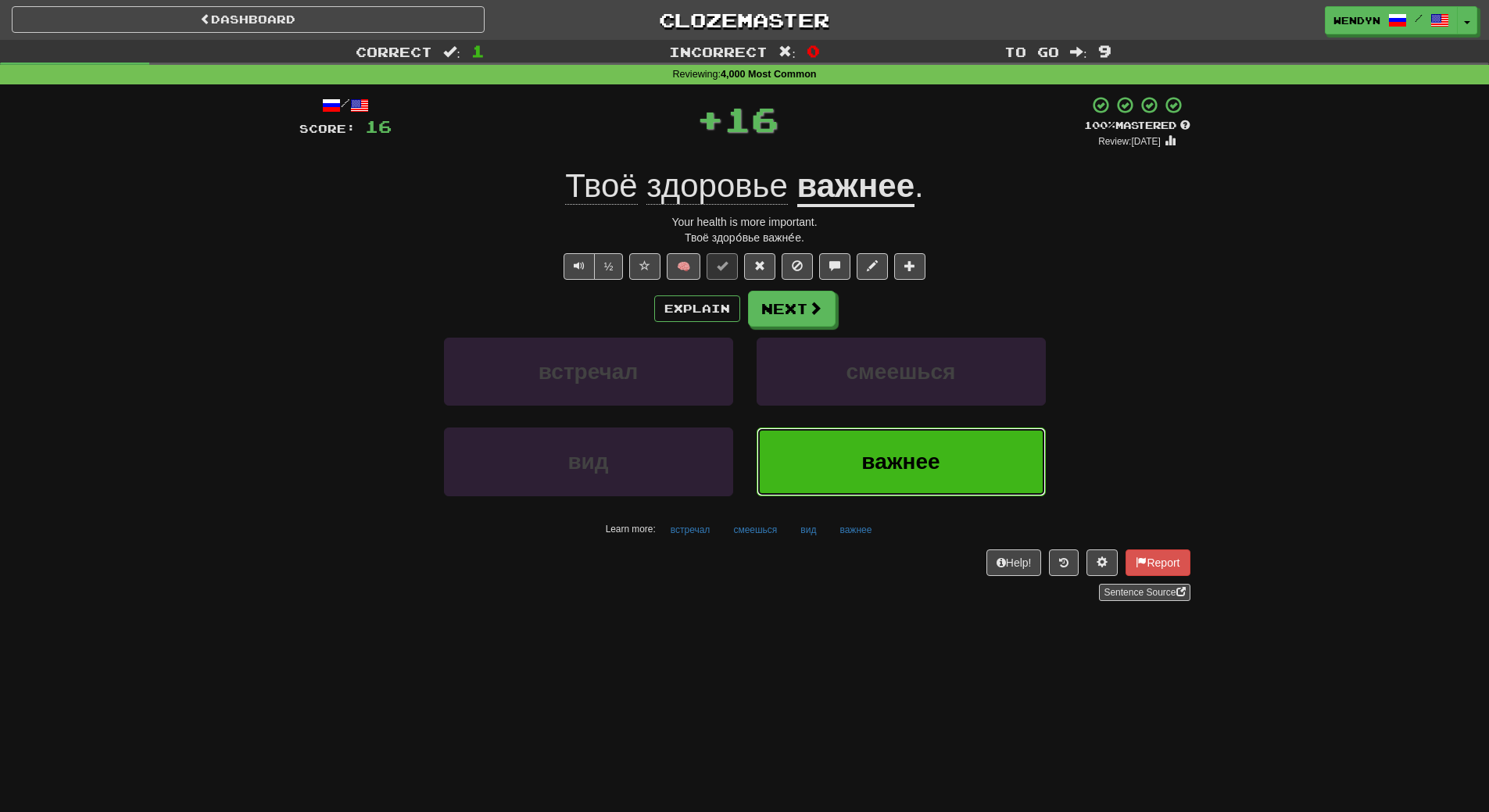
click at [817, 471] on button "важнее" at bounding box center [901, 461] width 289 height 68
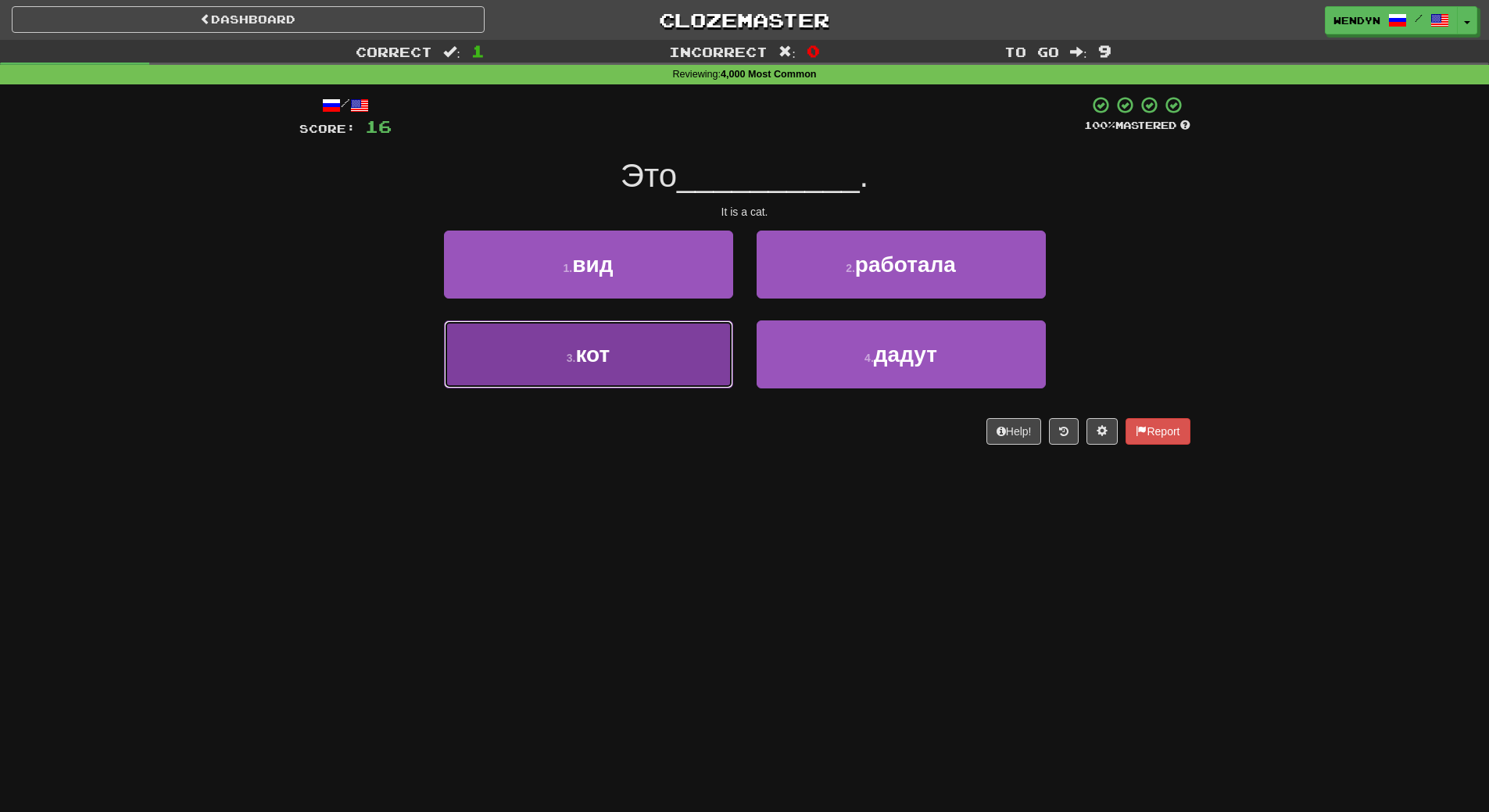
click at [602, 361] on span "кот" at bounding box center [592, 354] width 34 height 24
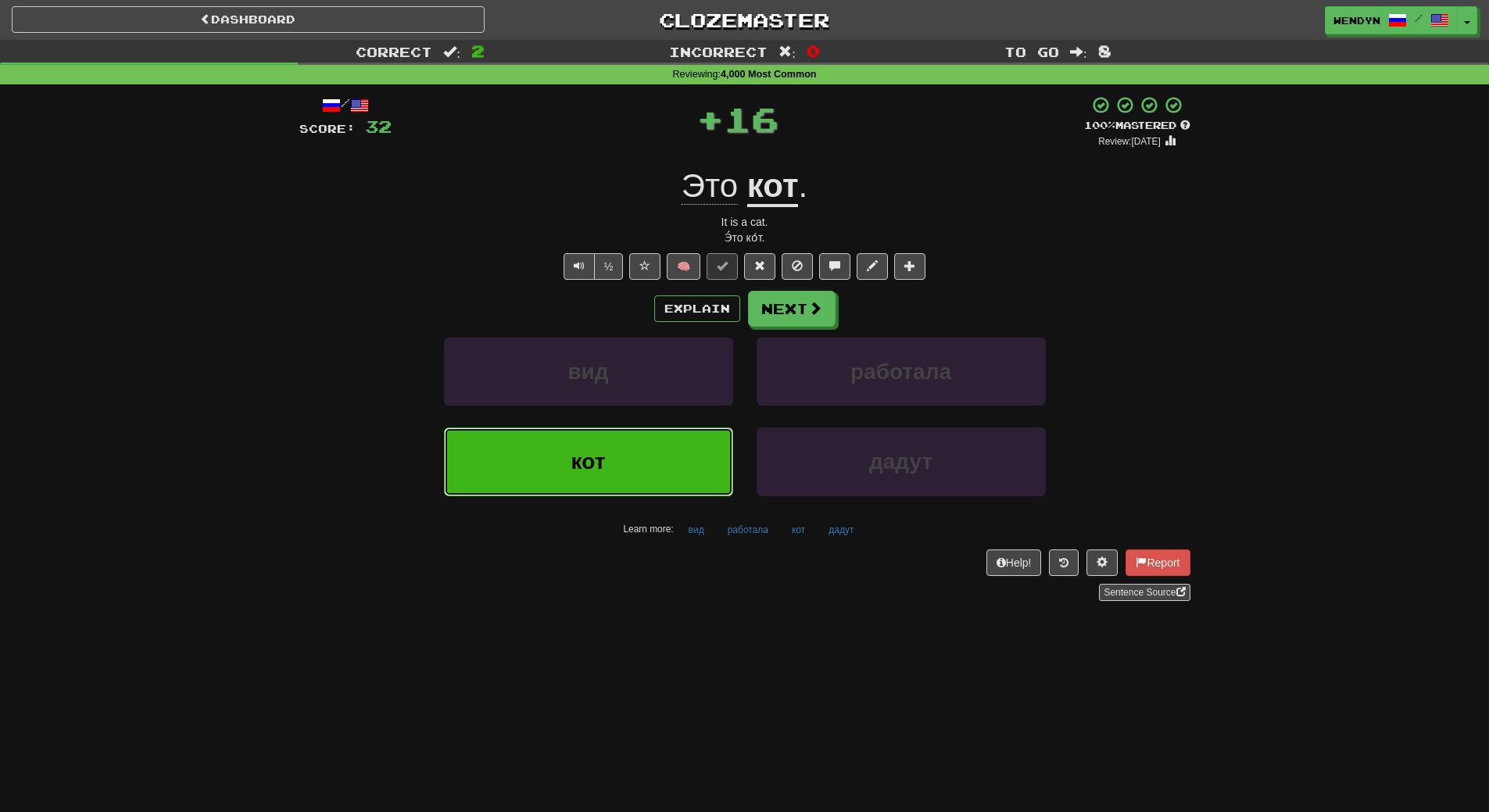
click at [613, 459] on button "кот" at bounding box center [589, 461] width 289 height 68
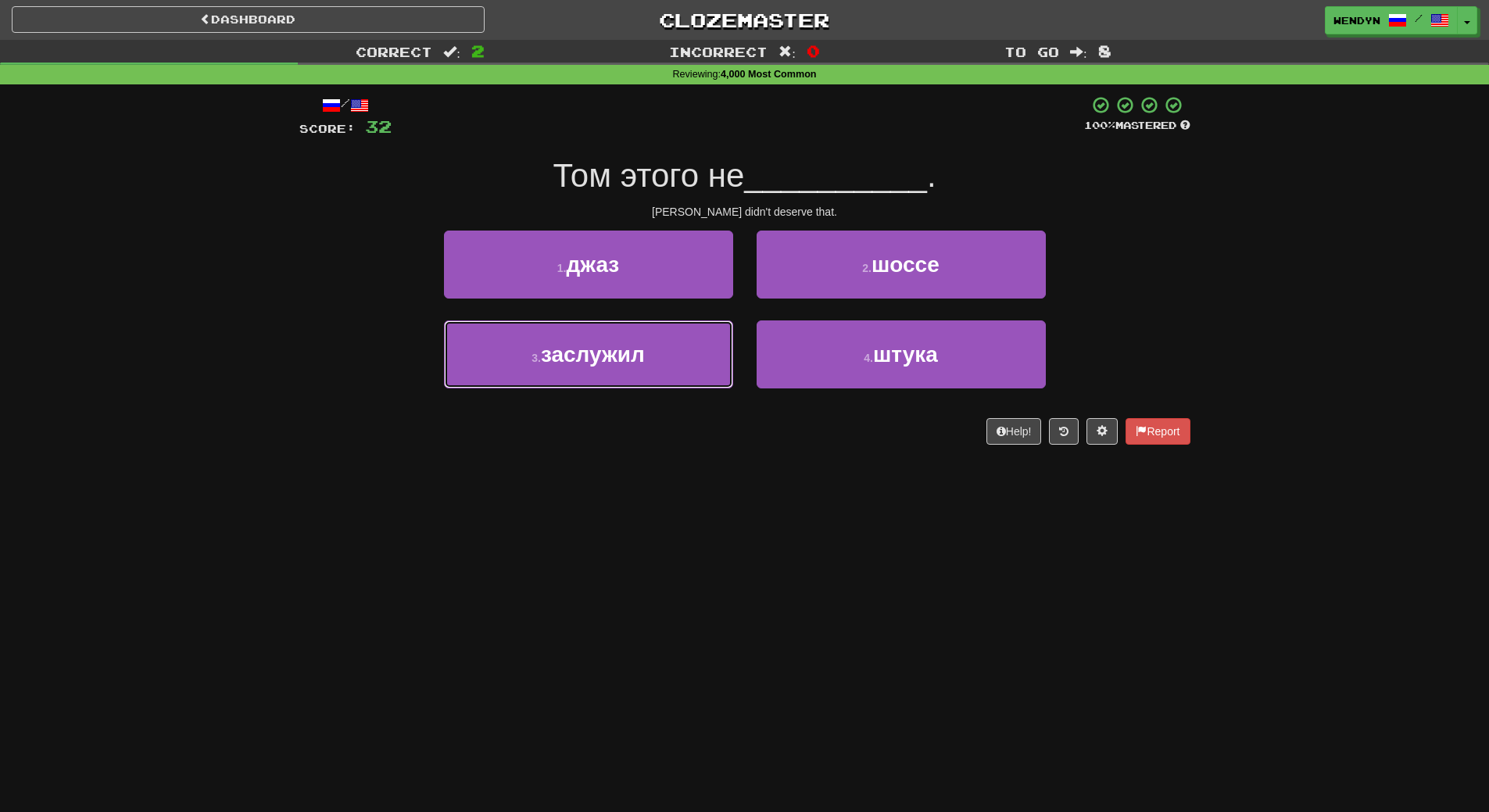
drag, startPoint x: 620, startPoint y: 365, endPoint x: 628, endPoint y: 414, distance: 49.6
click at [623, 384] on button "3 . заслужил" at bounding box center [589, 354] width 289 height 68
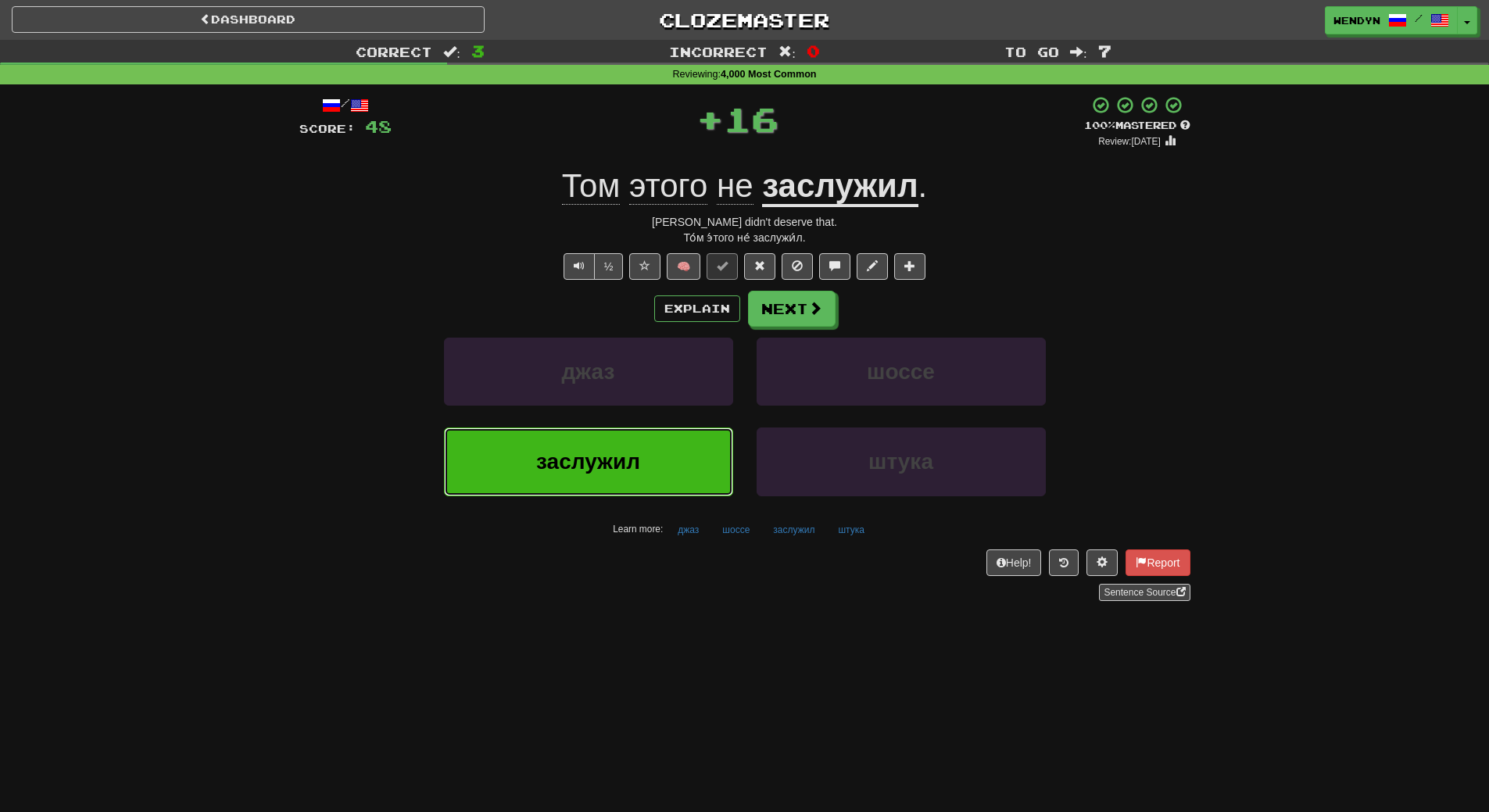
click at [632, 453] on span "заслужил" at bounding box center [589, 461] width 104 height 24
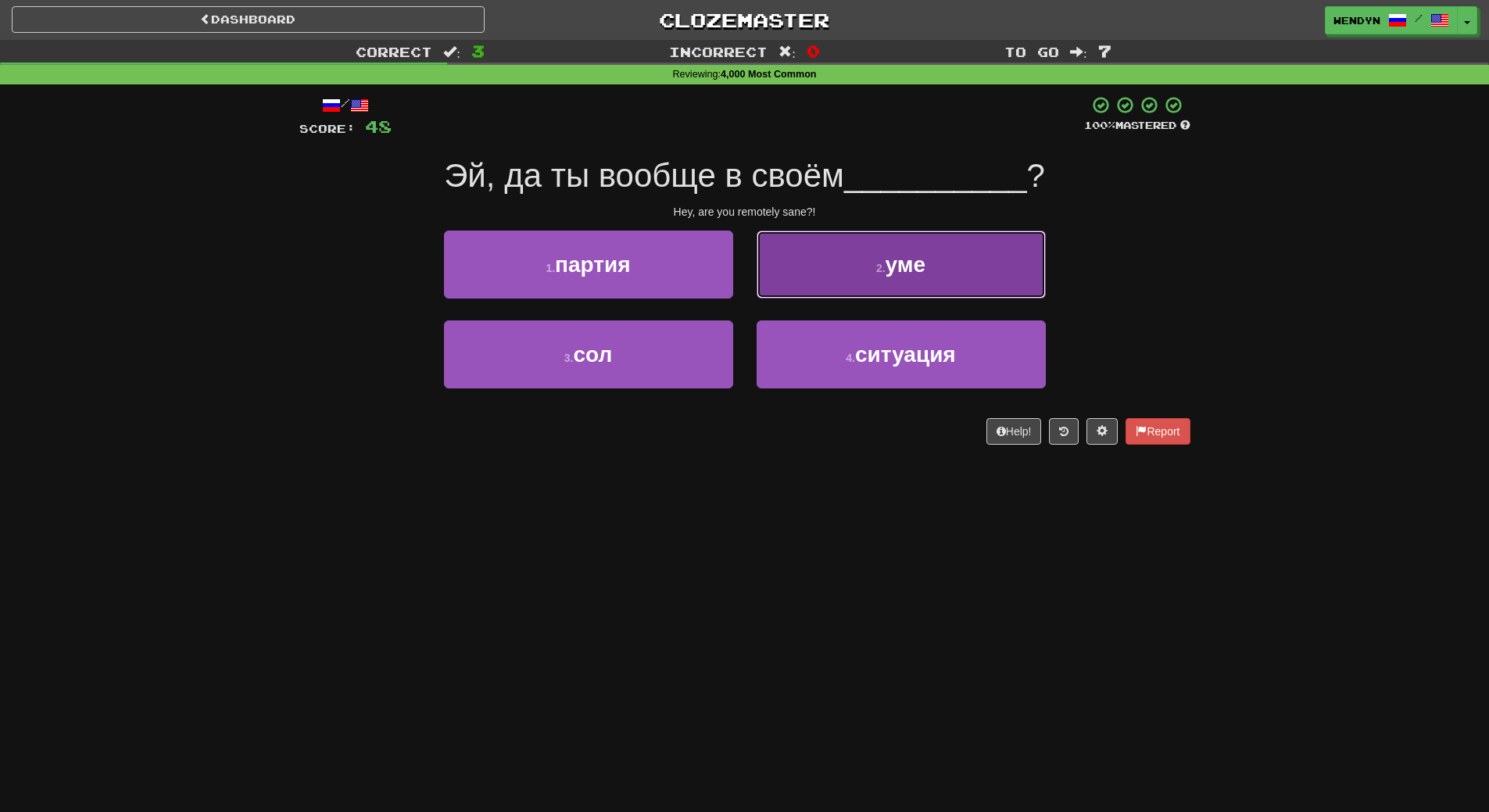
click at [956, 282] on button "2 . уме" at bounding box center [901, 265] width 289 height 68
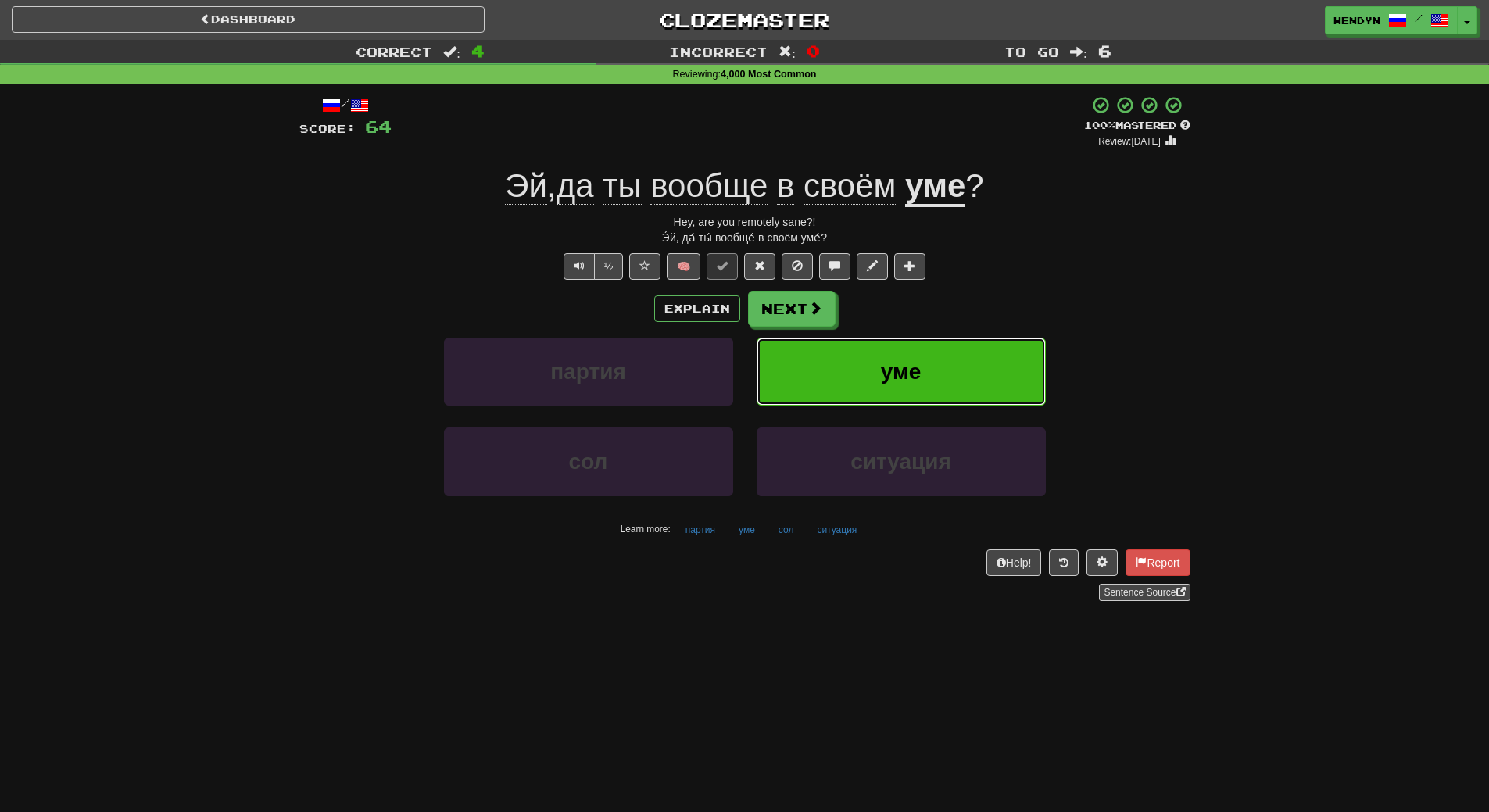
click at [945, 344] on button "уме" at bounding box center [901, 371] width 289 height 68
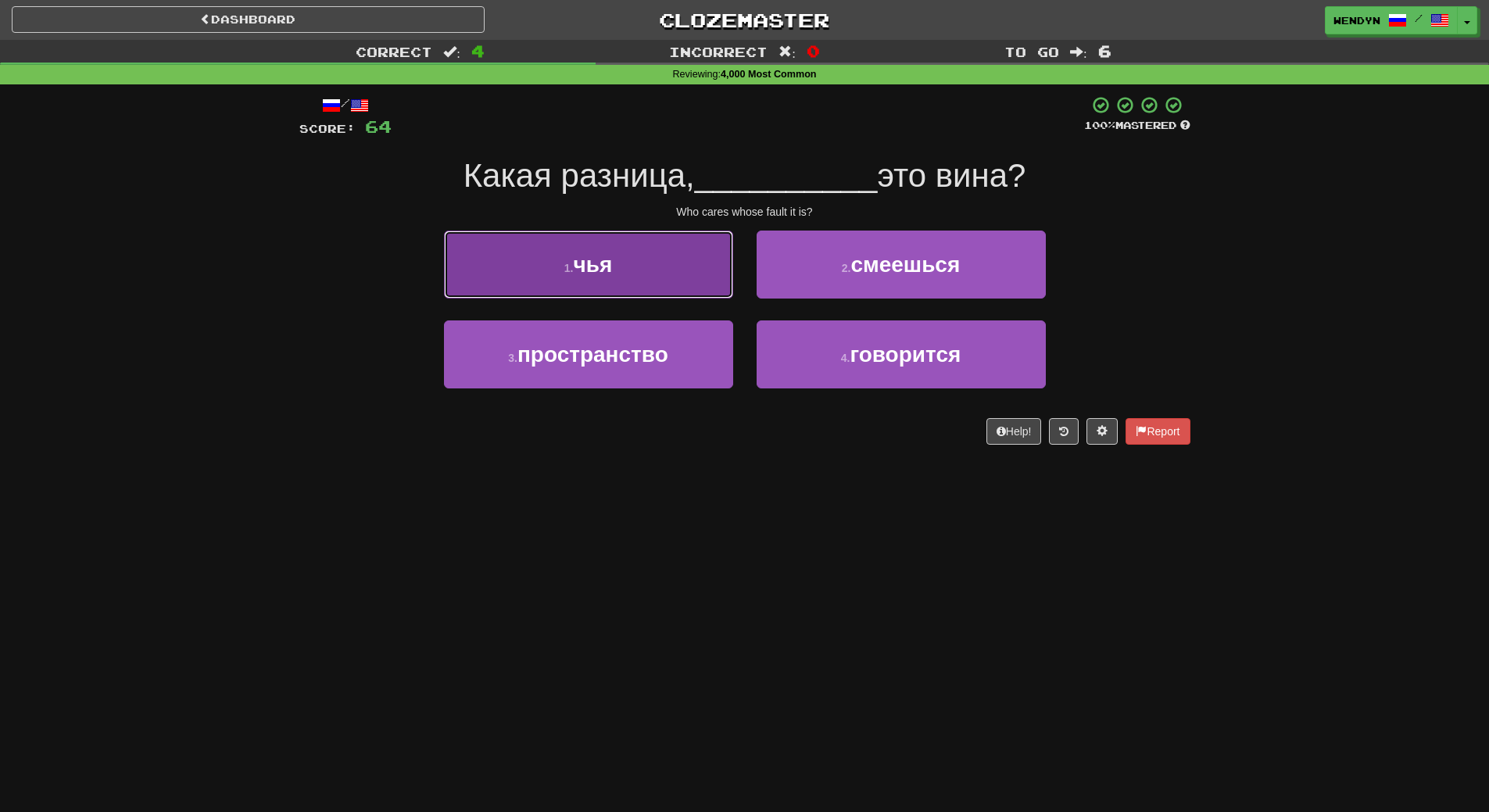
click at [638, 275] on button "1 . чья" at bounding box center [589, 265] width 289 height 68
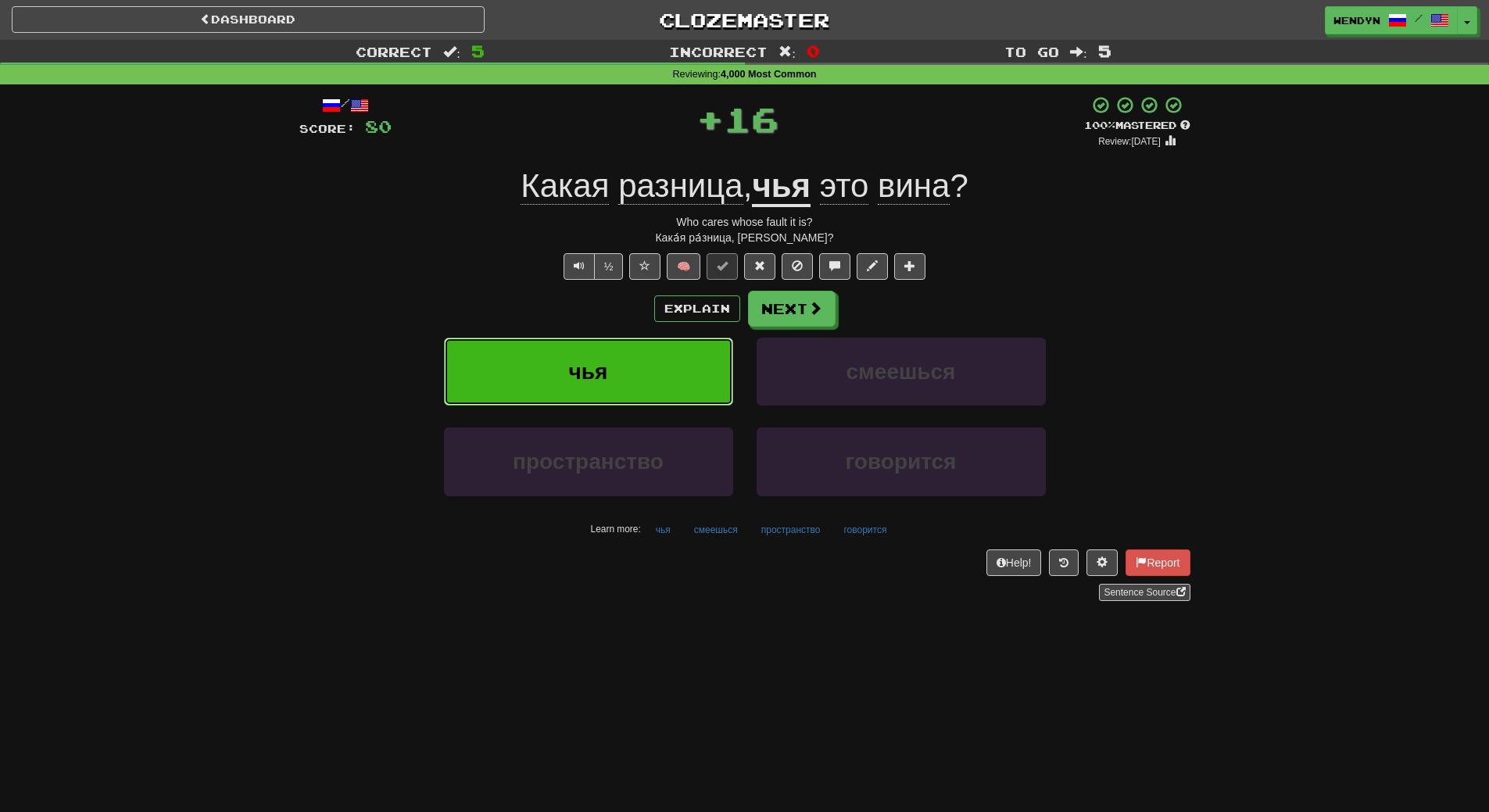
click at [638, 385] on button "чья" at bounding box center [589, 371] width 289 height 68
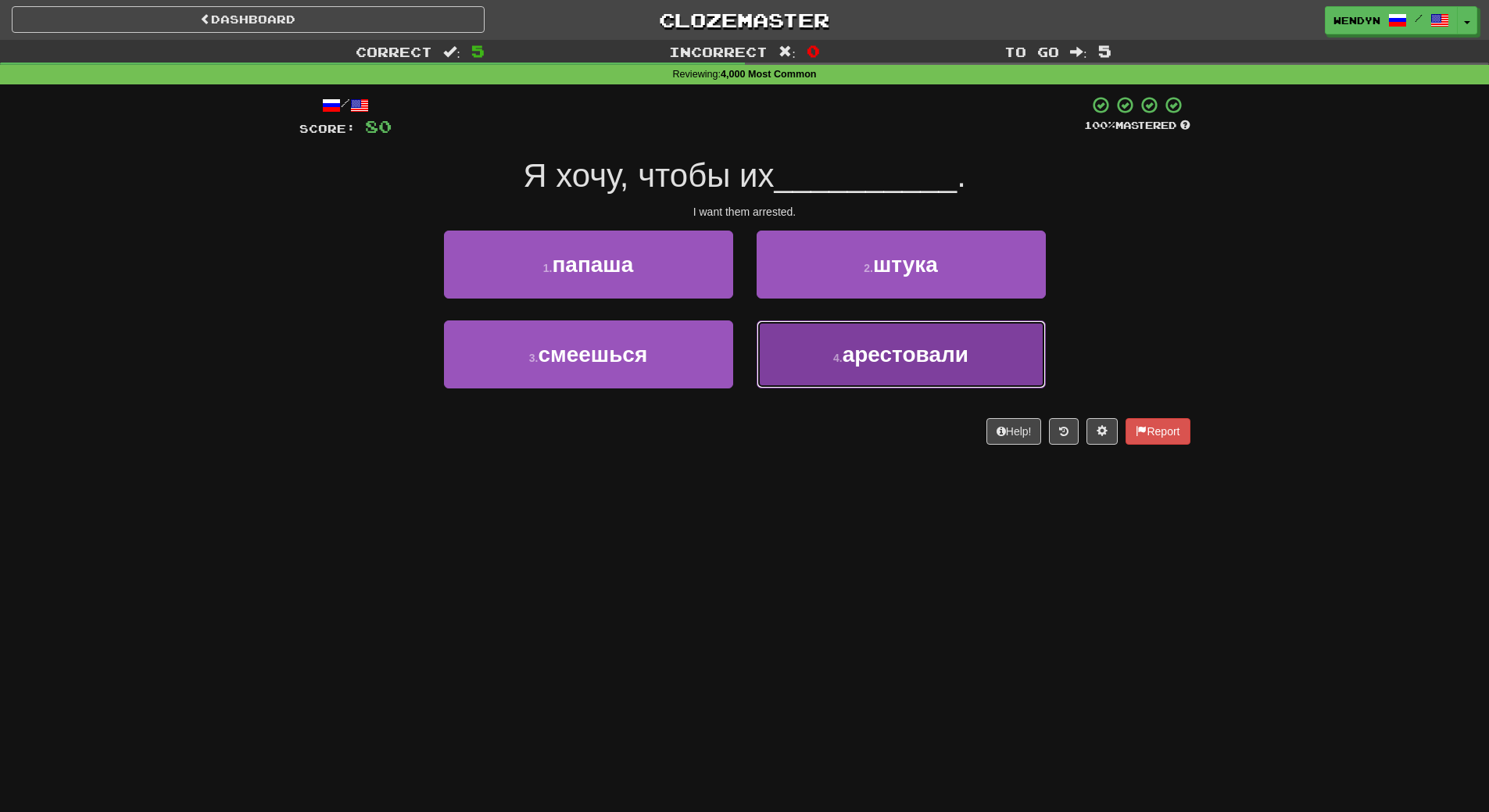
click at [947, 361] on span "арестовали" at bounding box center [905, 354] width 126 height 24
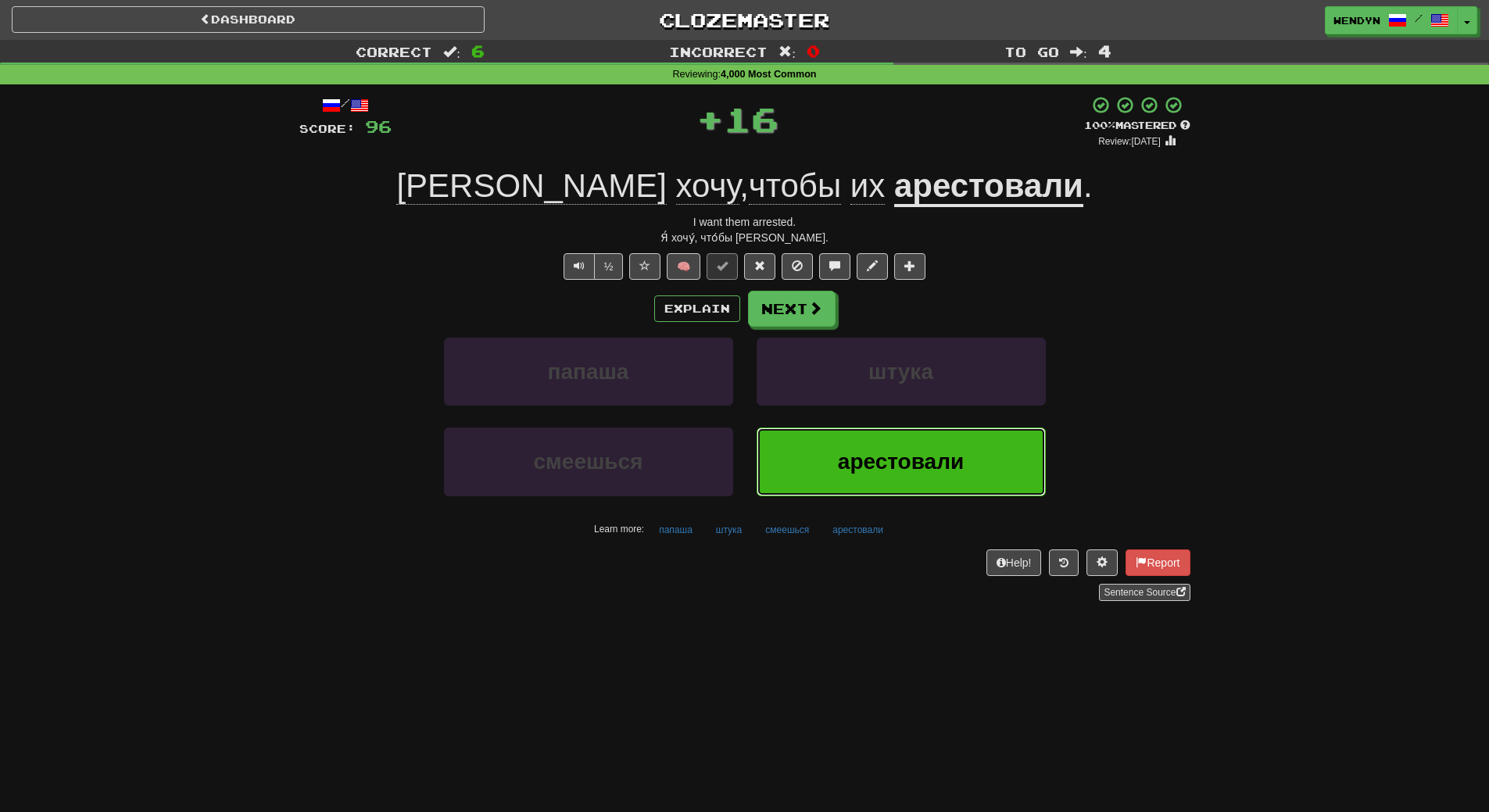
click at [870, 437] on button "арестовали" at bounding box center [901, 461] width 289 height 68
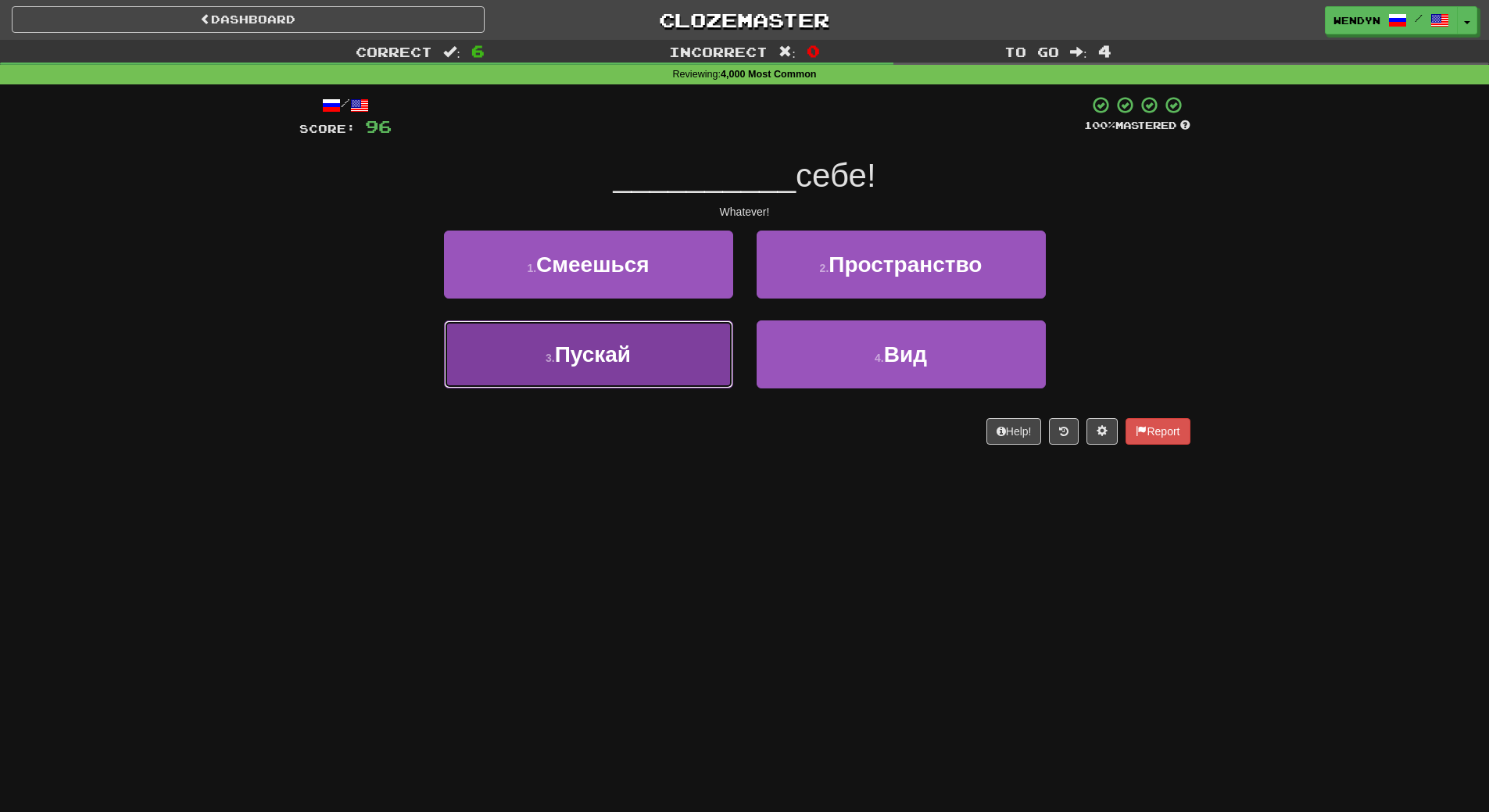
click at [650, 338] on button "3 . Пускай" at bounding box center [589, 354] width 289 height 68
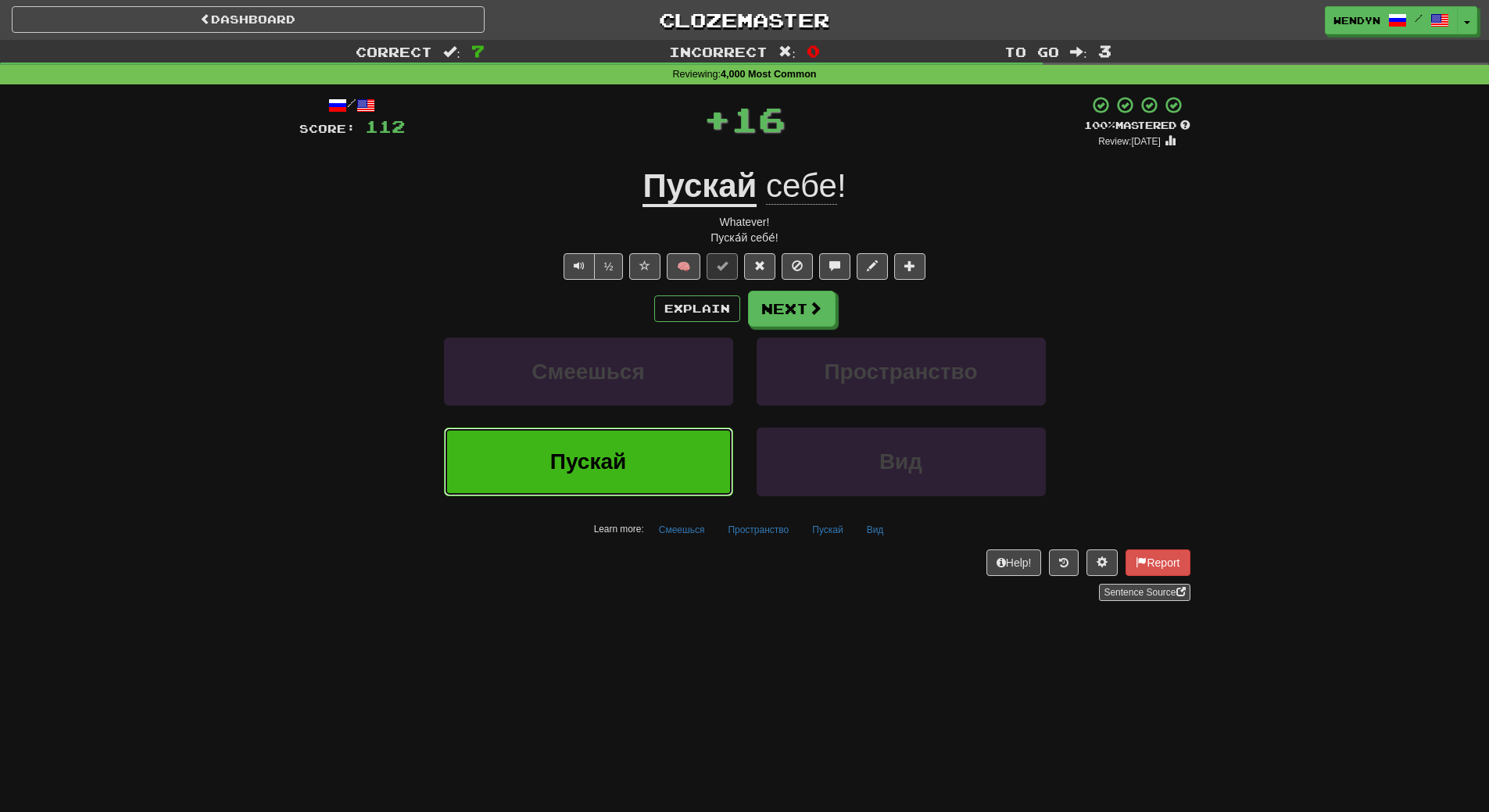
click at [650, 453] on button "Пускай" at bounding box center [589, 461] width 289 height 68
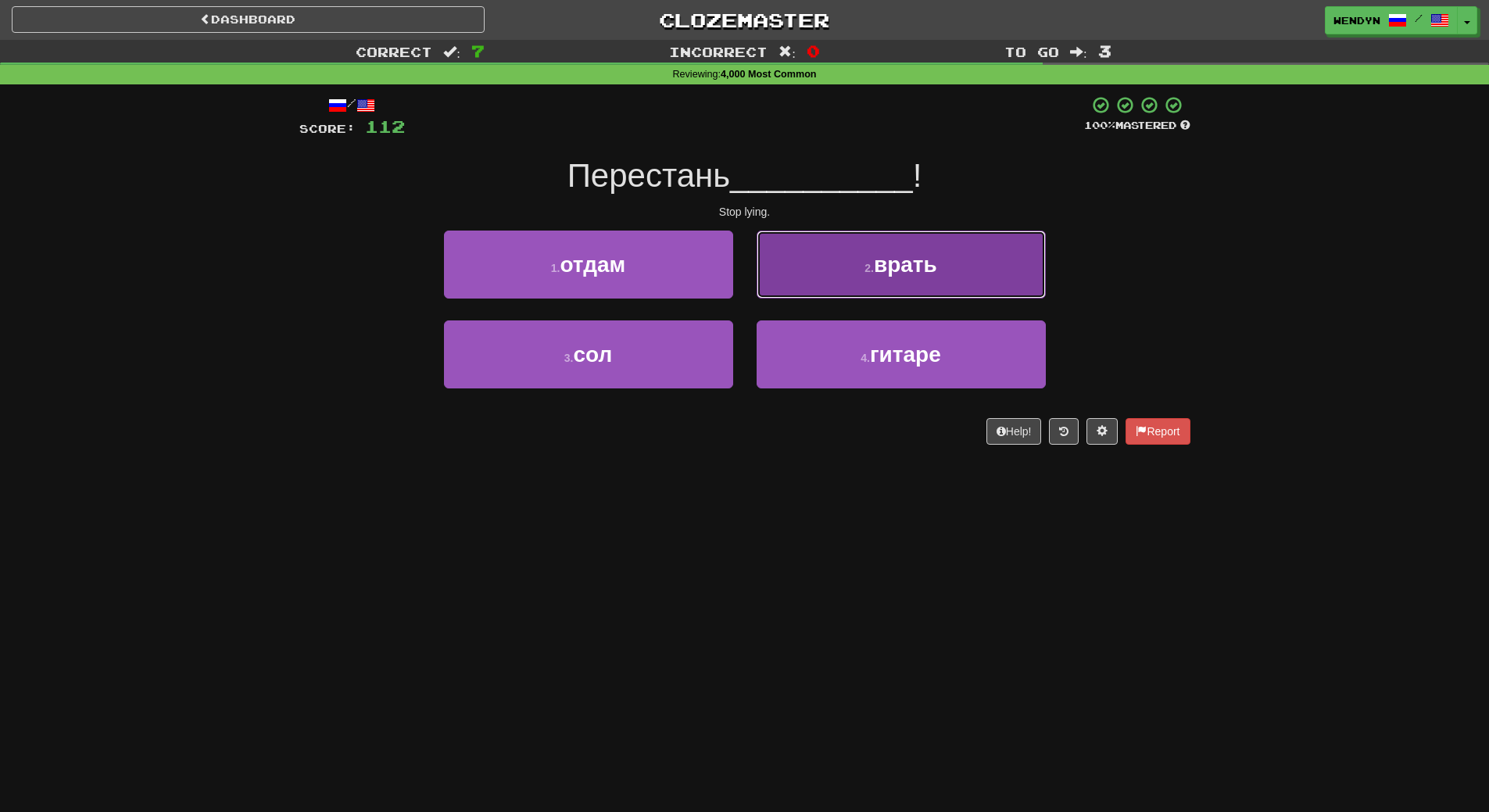
click at [889, 265] on span "врать" at bounding box center [905, 265] width 63 height 24
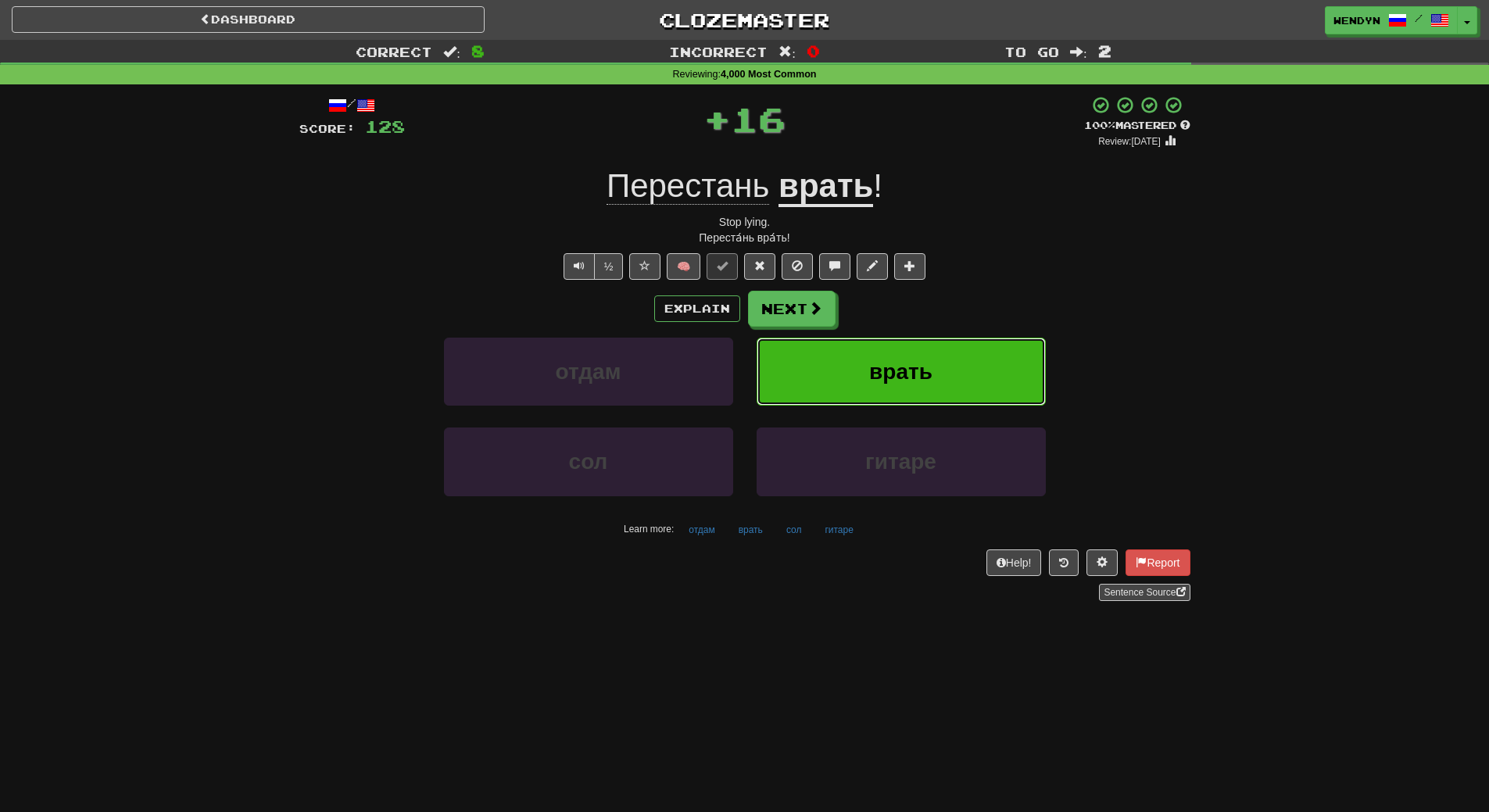
click at [946, 360] on button "врать" at bounding box center [901, 371] width 289 height 68
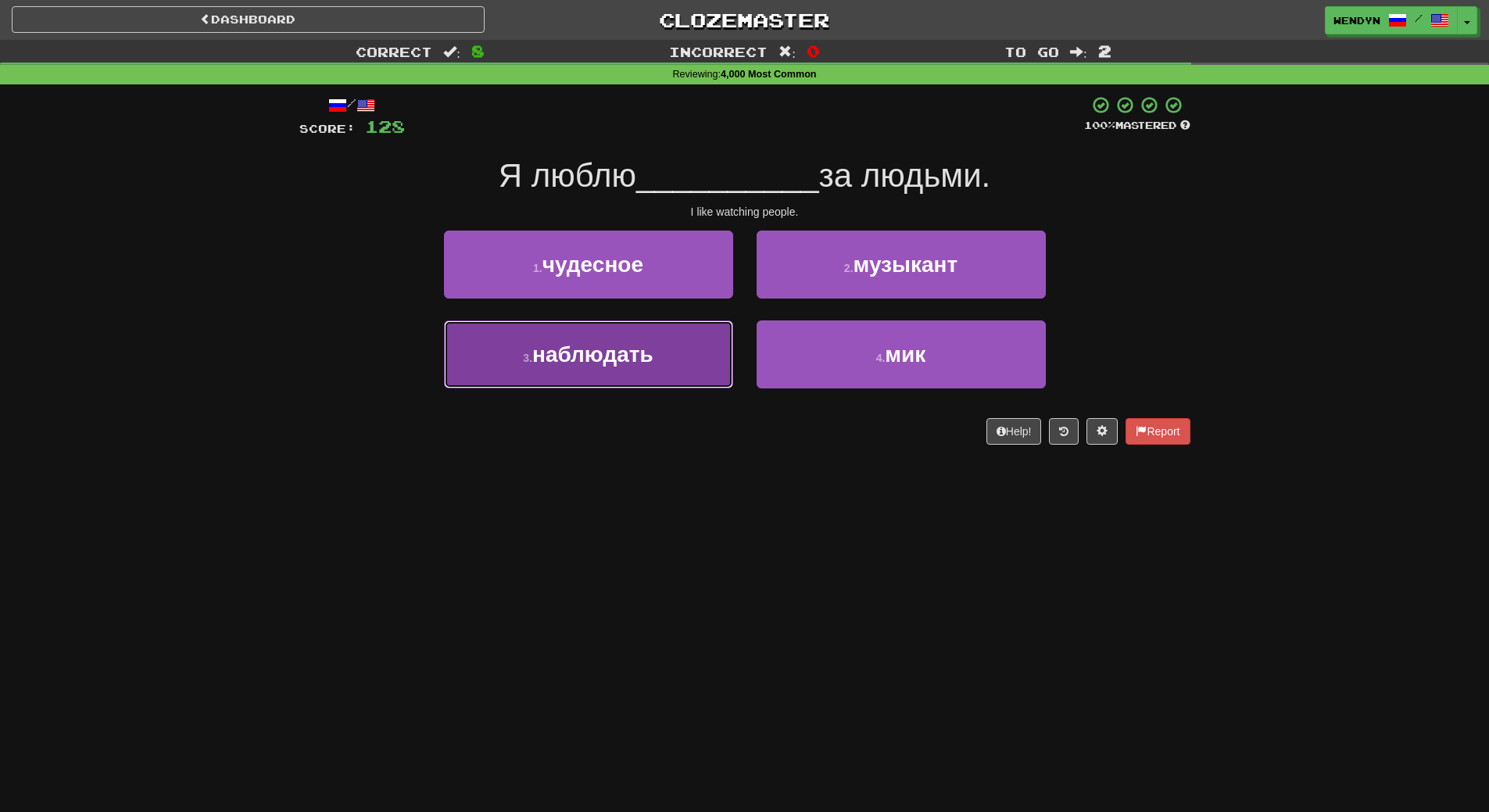
click at [675, 367] on button "3 . наблюдать" at bounding box center [589, 354] width 289 height 68
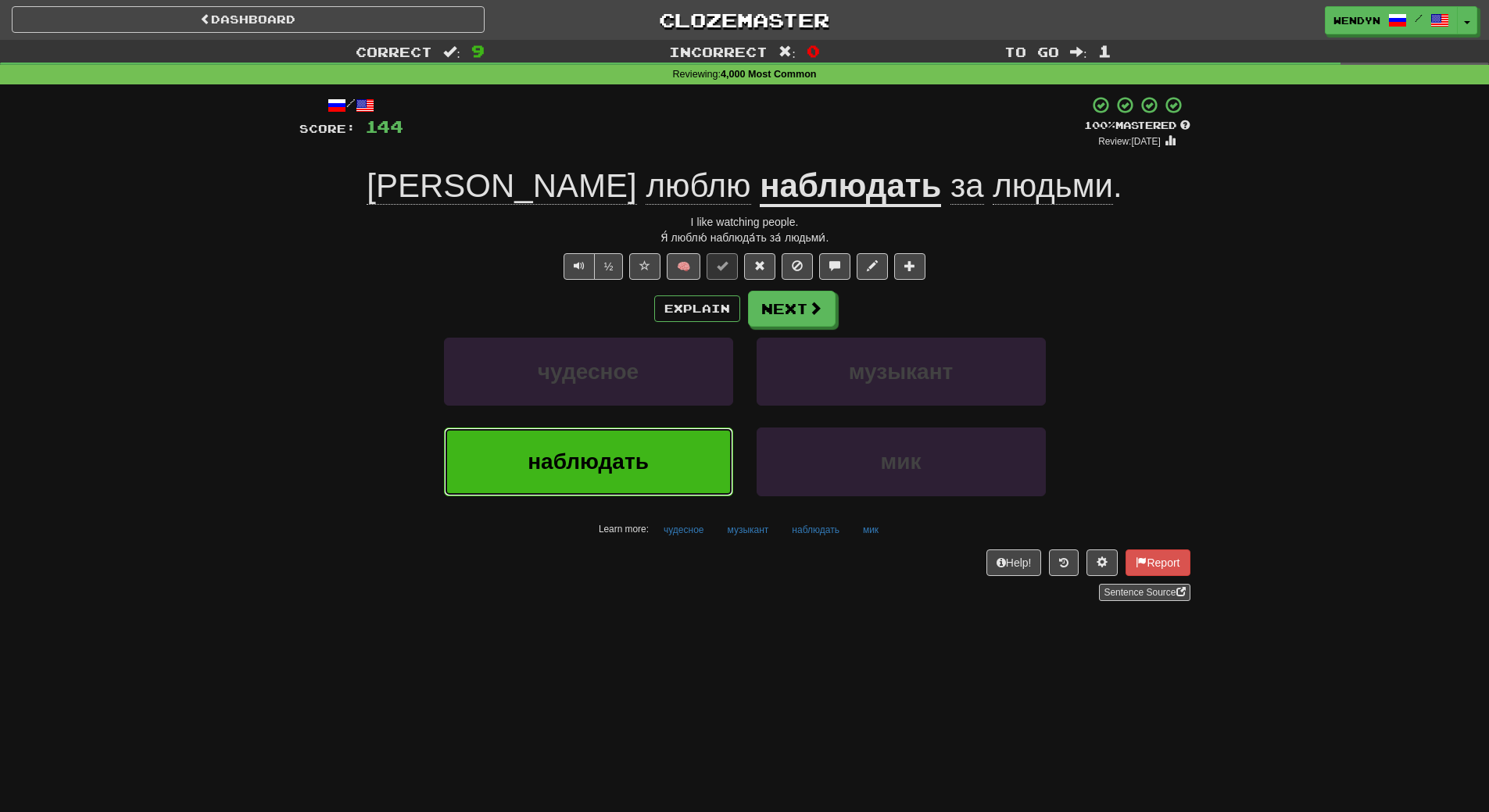
click at [692, 471] on button "наблюдать" at bounding box center [589, 461] width 289 height 68
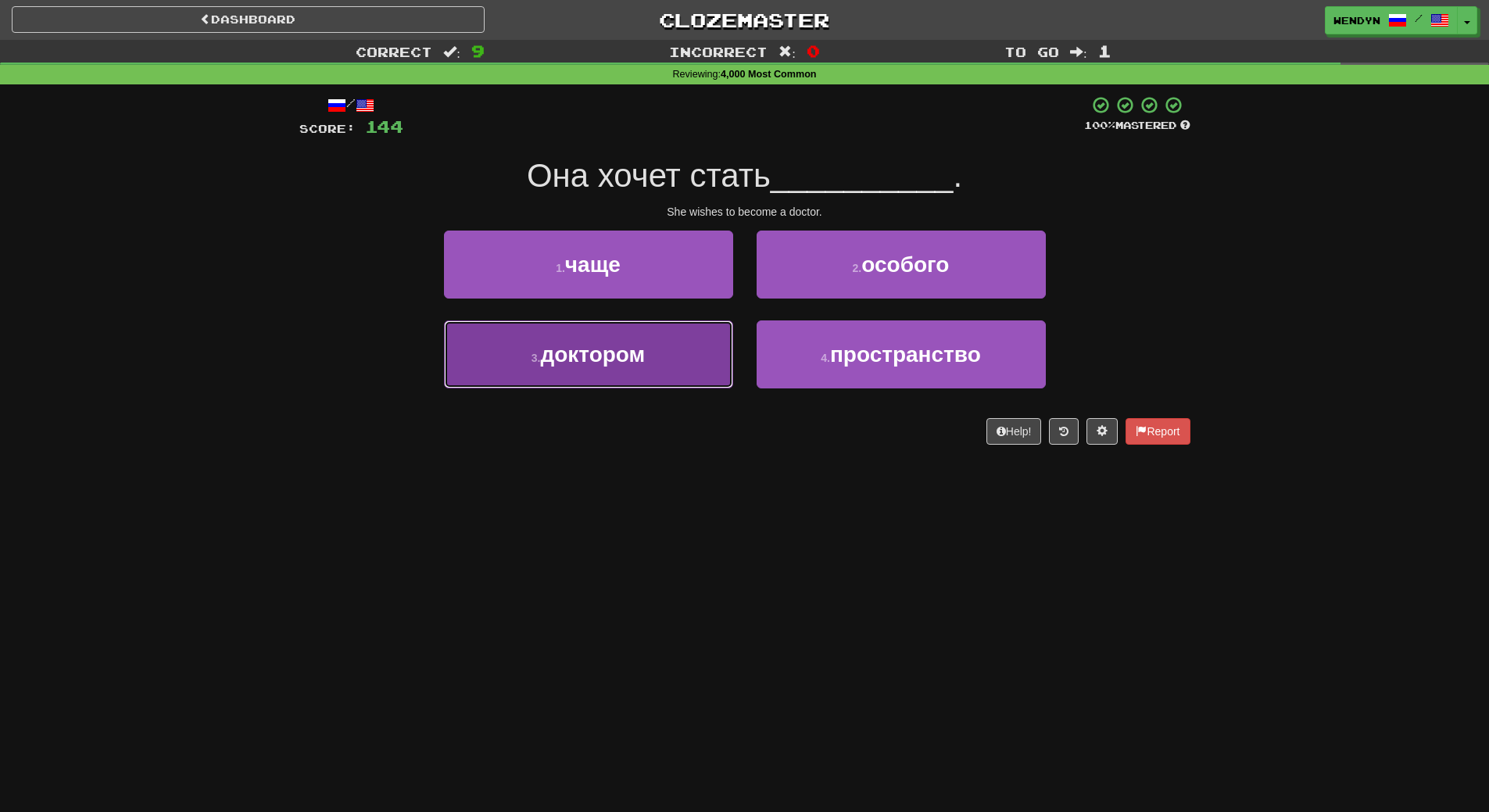
click at [678, 375] on button "3 . доктором" at bounding box center [589, 354] width 289 height 68
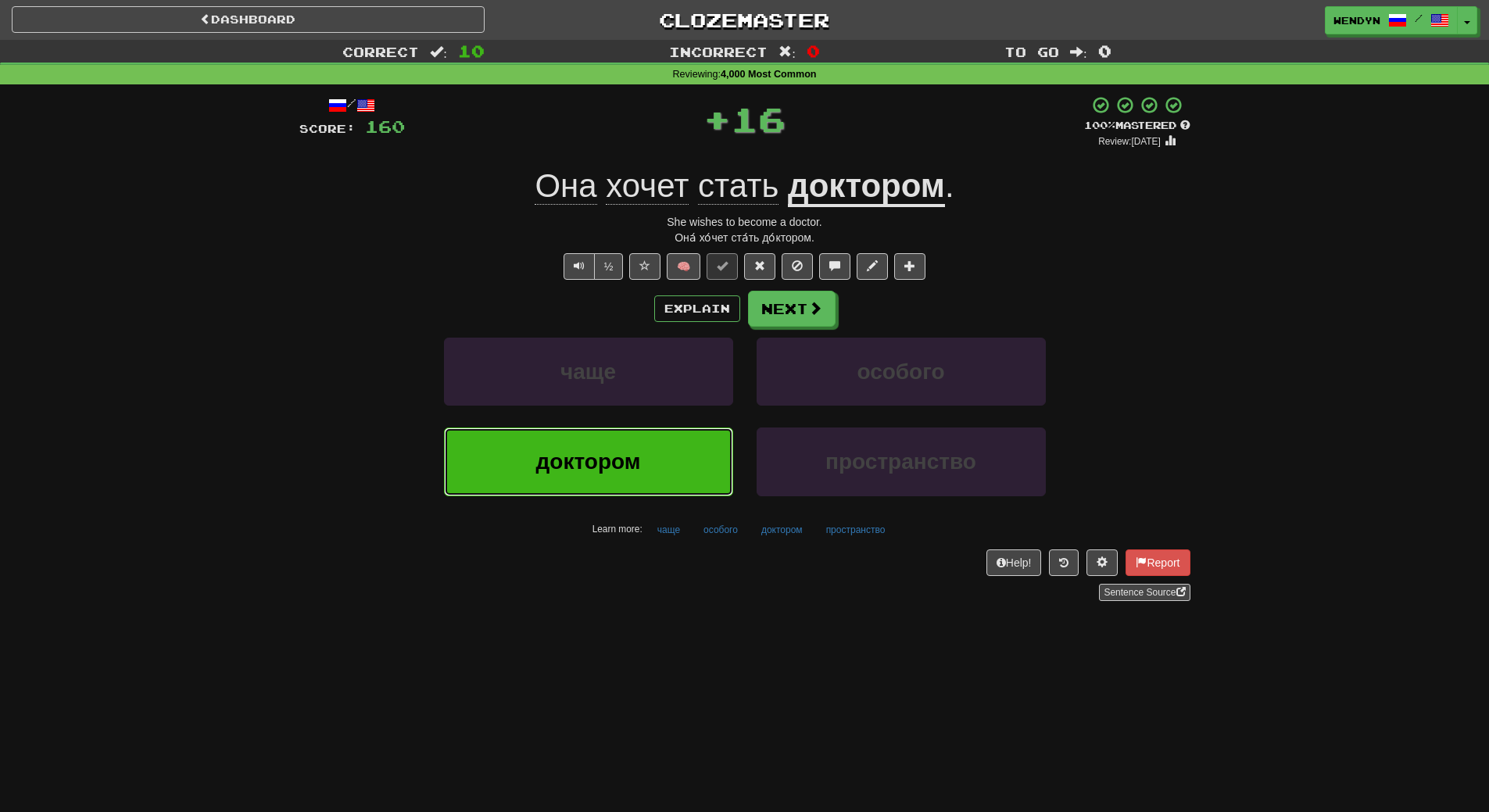
click at [684, 491] on button "доктором" at bounding box center [589, 461] width 289 height 68
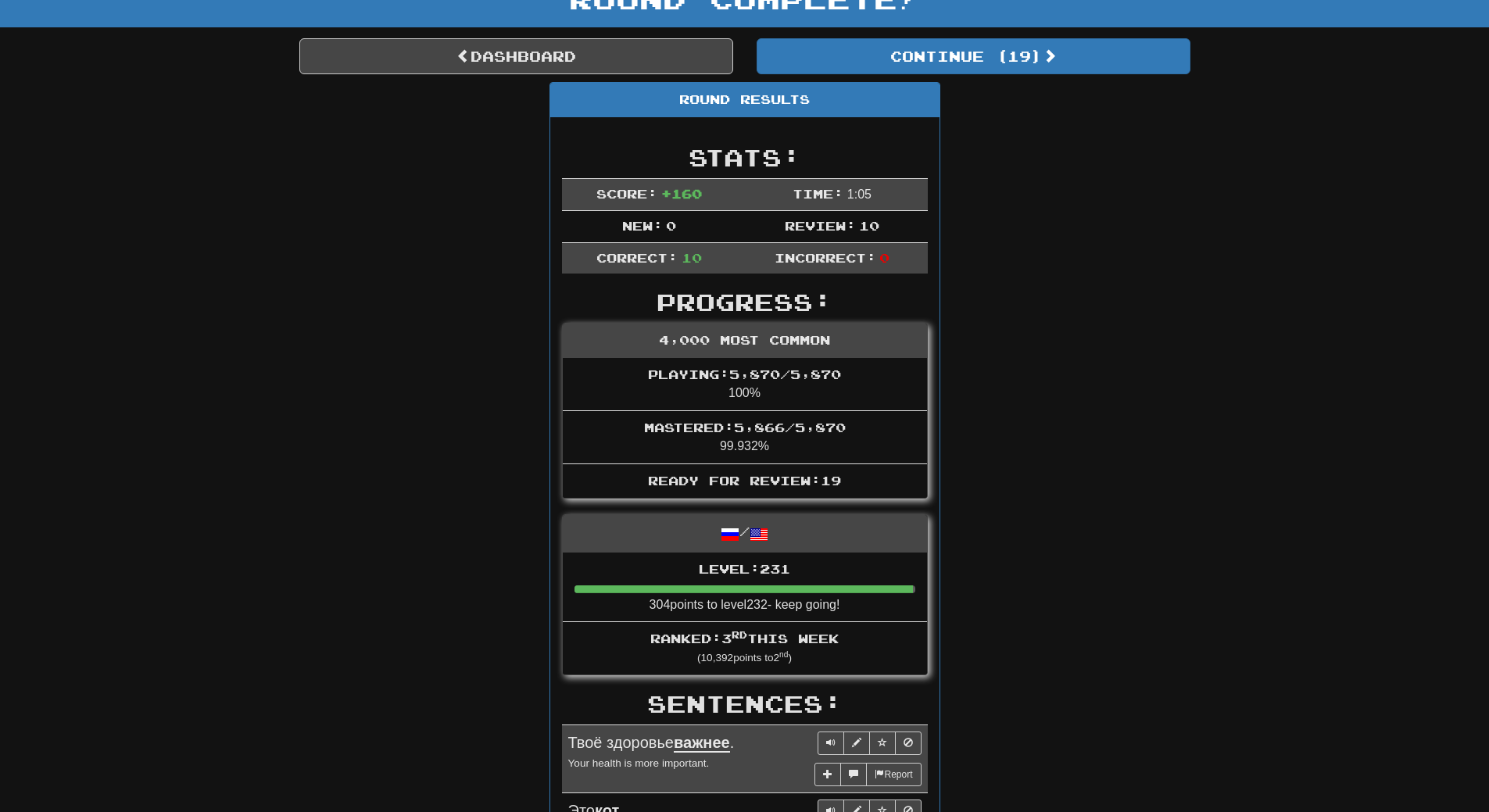
scroll to position [78, 0]
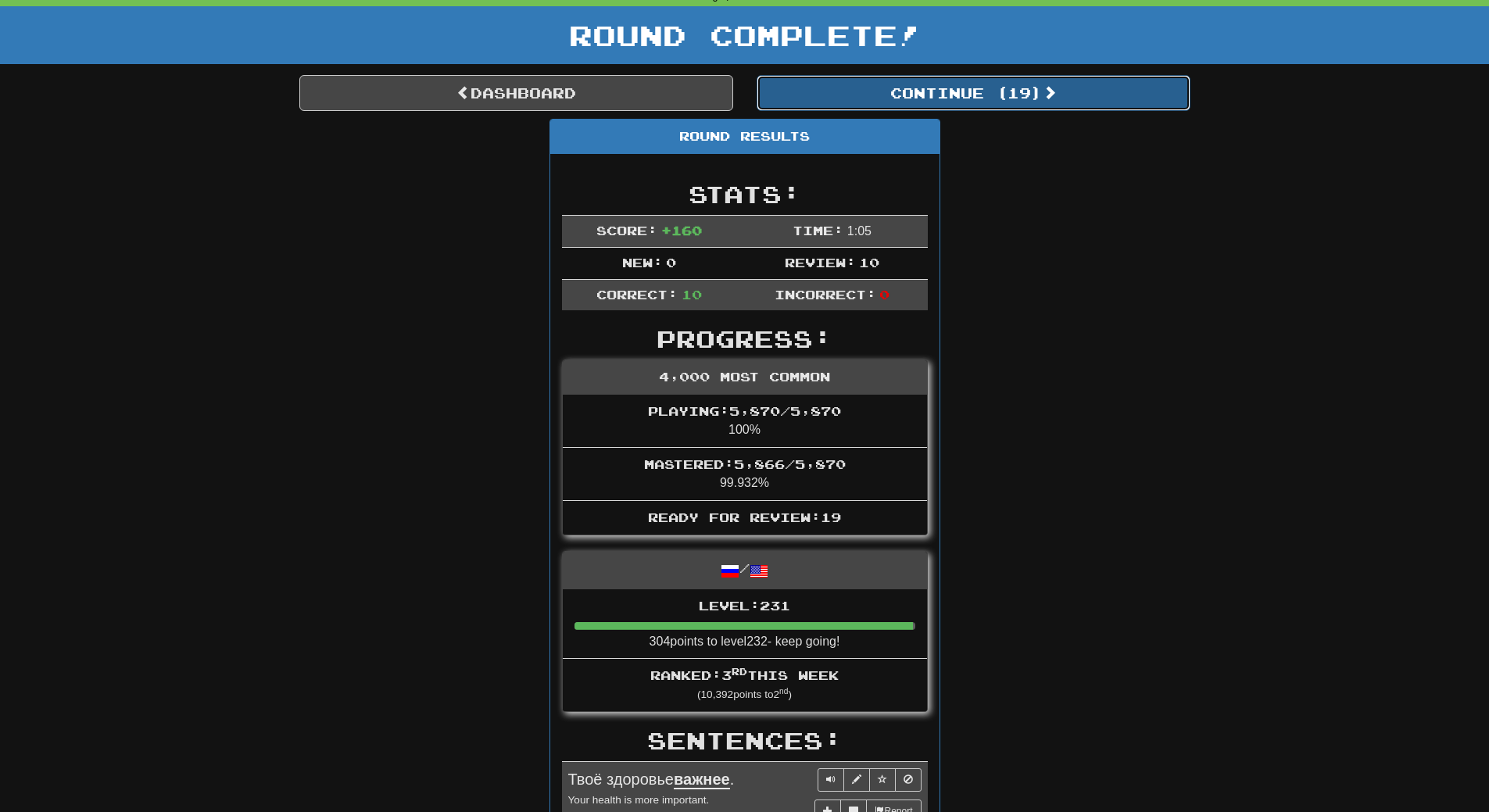
click at [1072, 102] on button "Continue ( 19 )" at bounding box center [973, 92] width 434 height 36
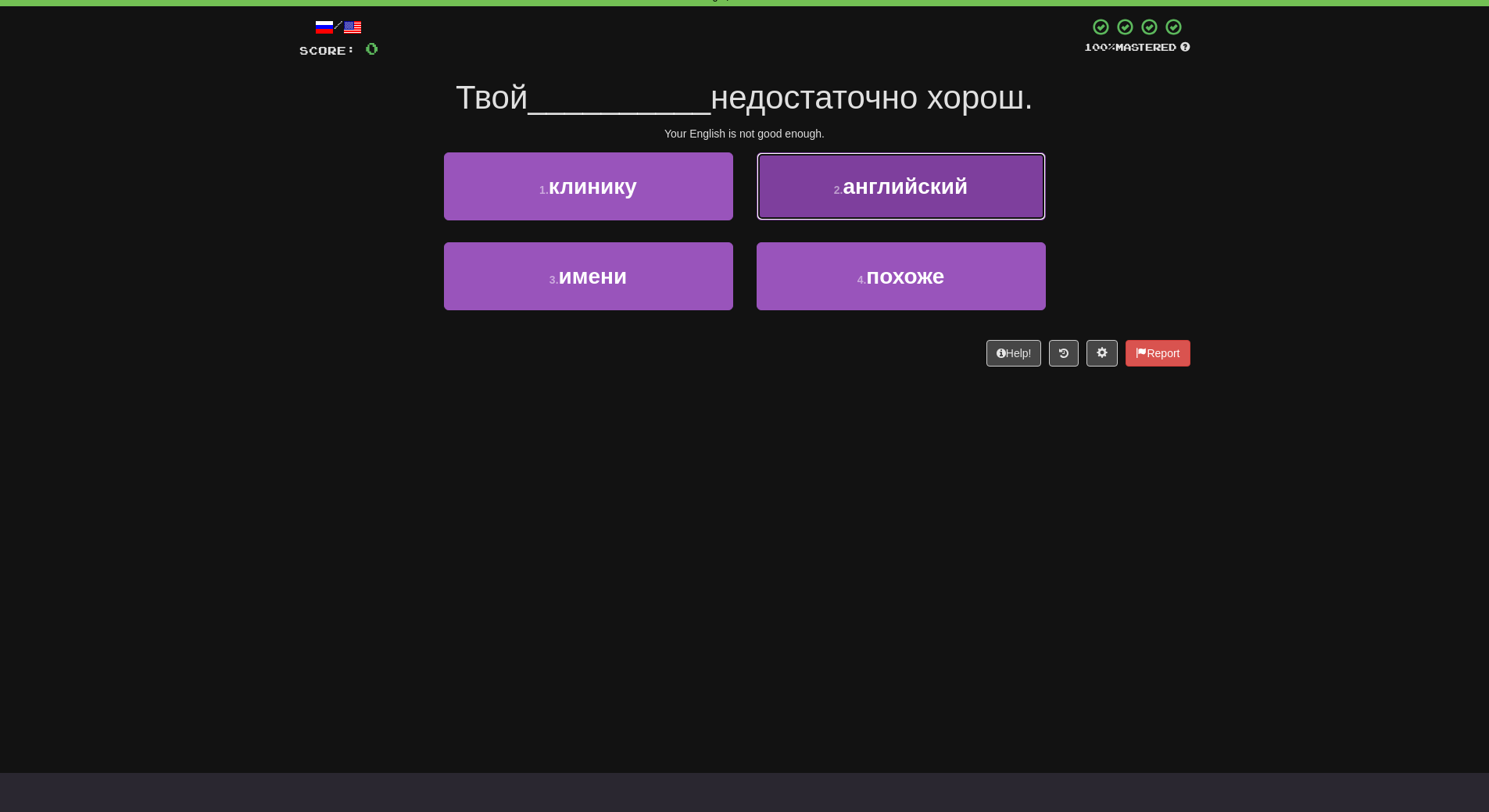
click at [915, 212] on button "2 . английский" at bounding box center [901, 186] width 289 height 68
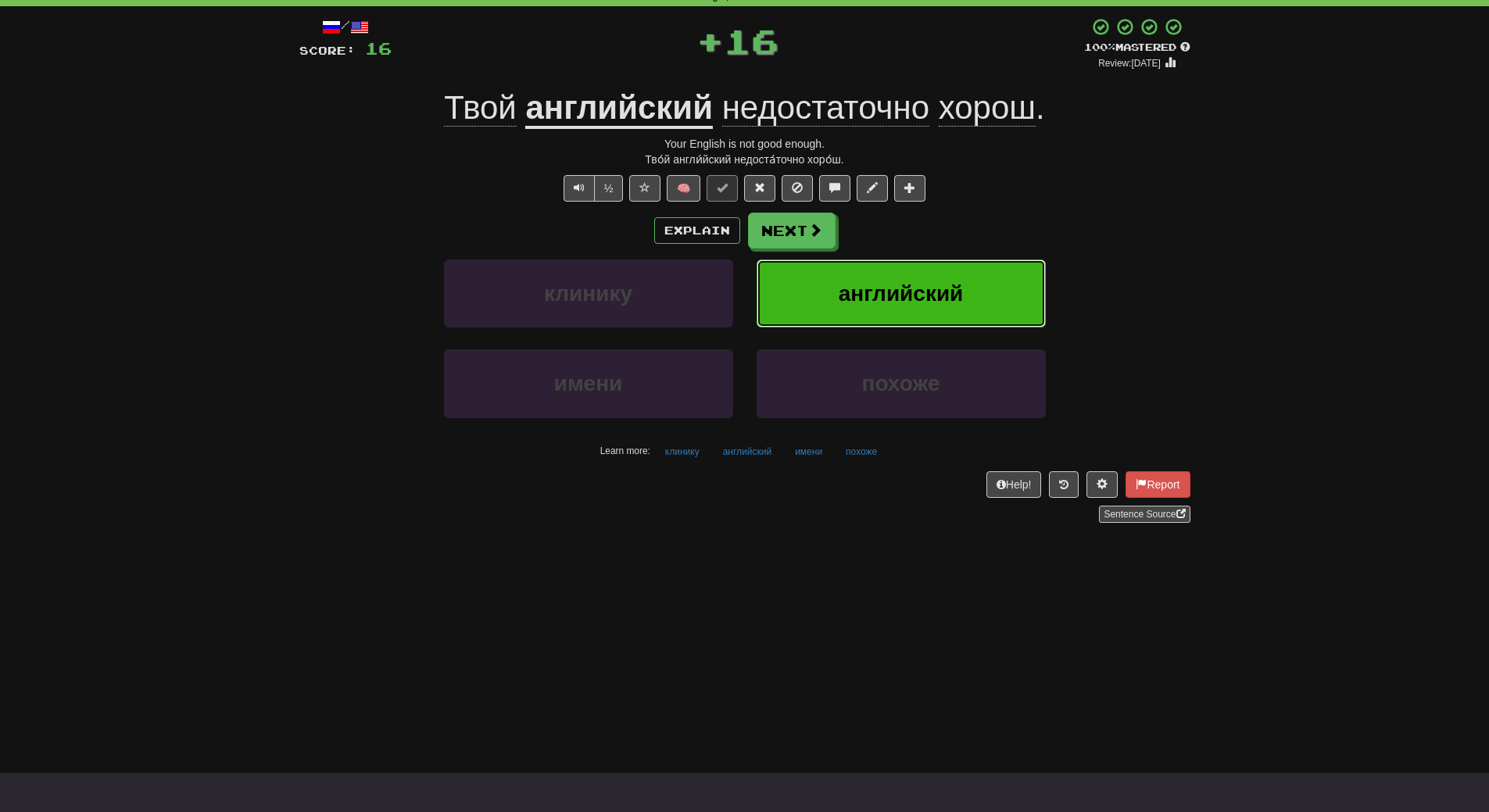
click at [929, 285] on span "английский" at bounding box center [901, 293] width 125 height 24
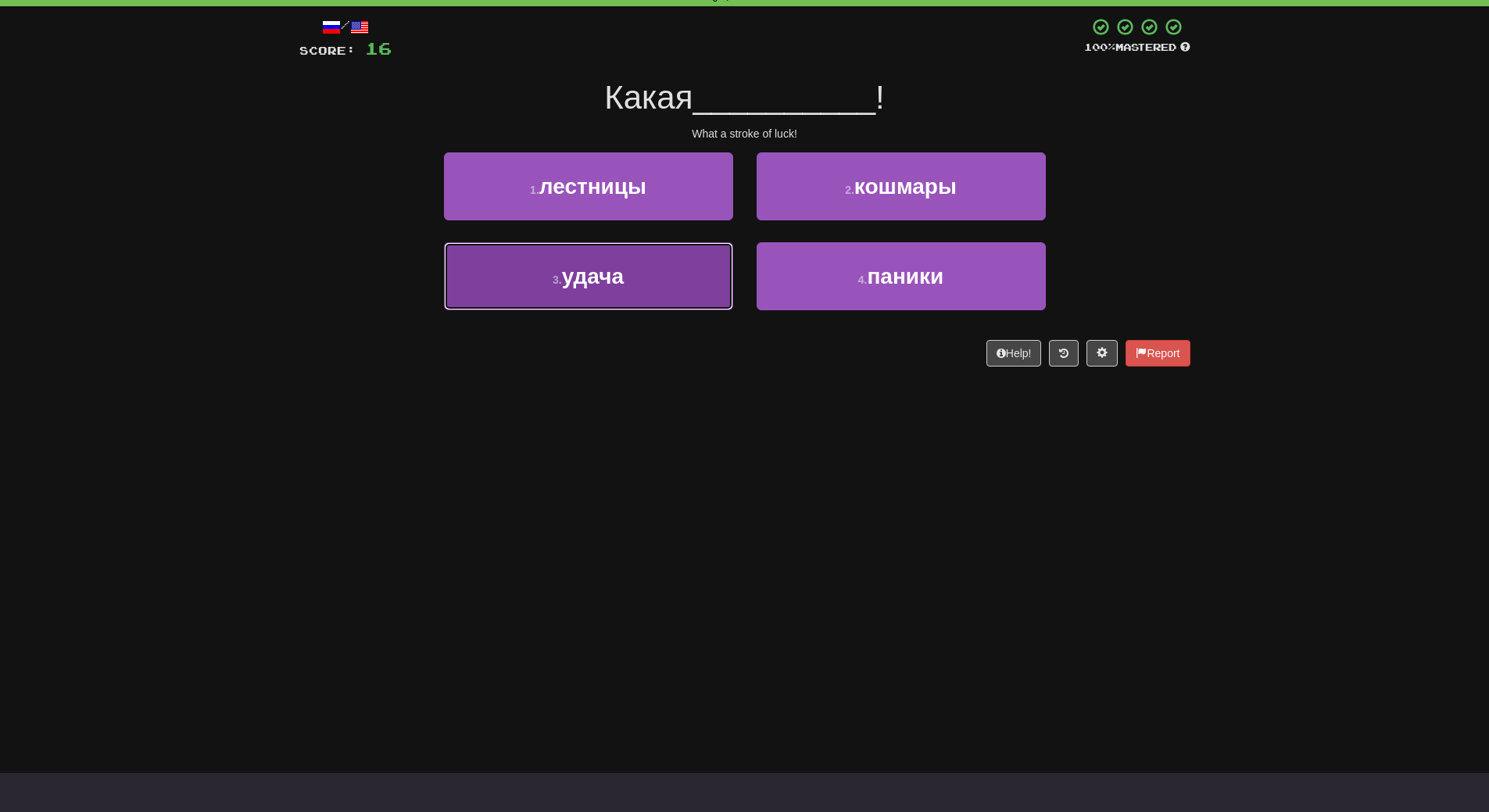
click at [686, 293] on button "3 . удача" at bounding box center [589, 276] width 289 height 68
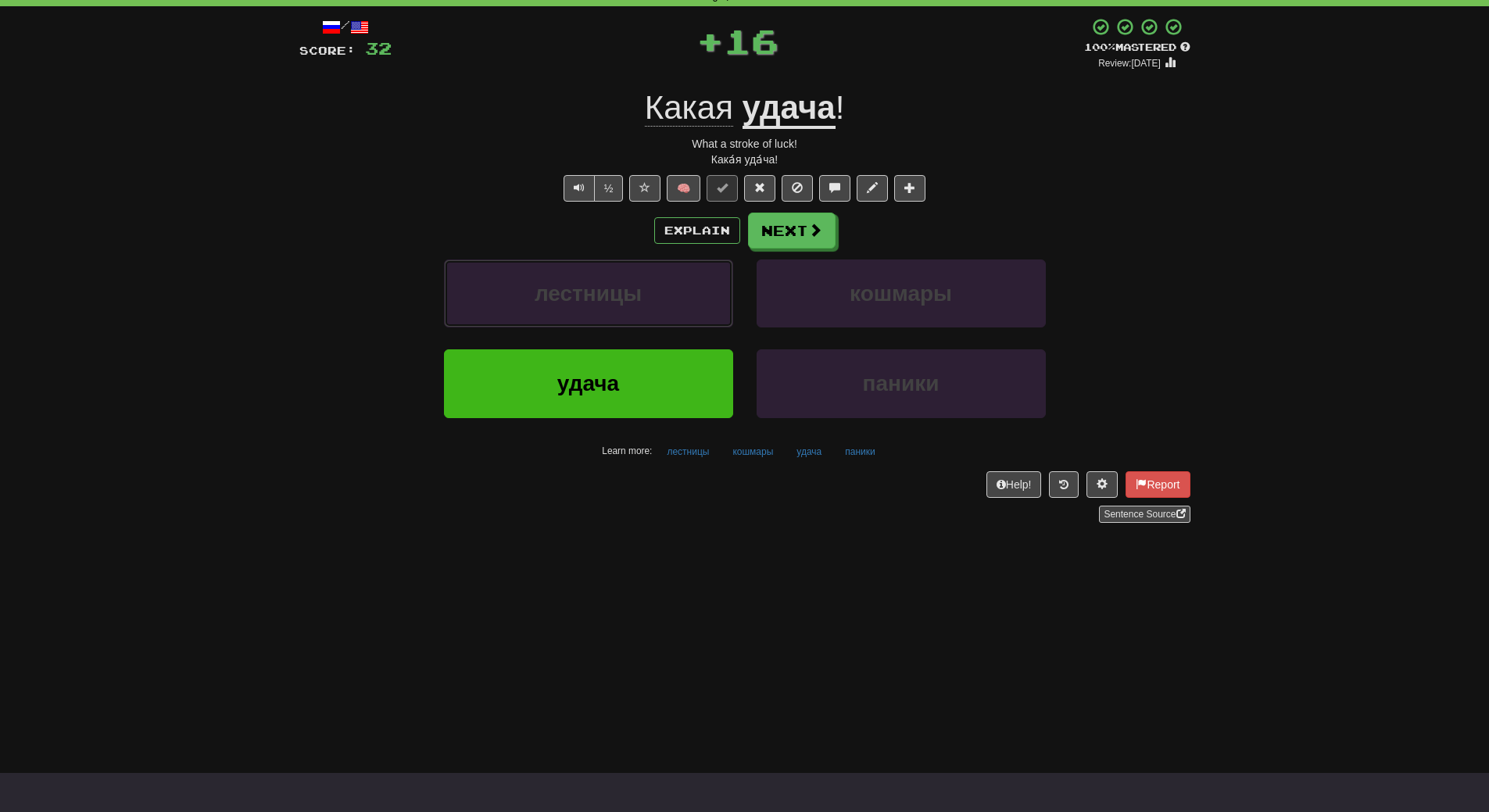
click at [686, 293] on button "лестницы" at bounding box center [589, 293] width 289 height 68
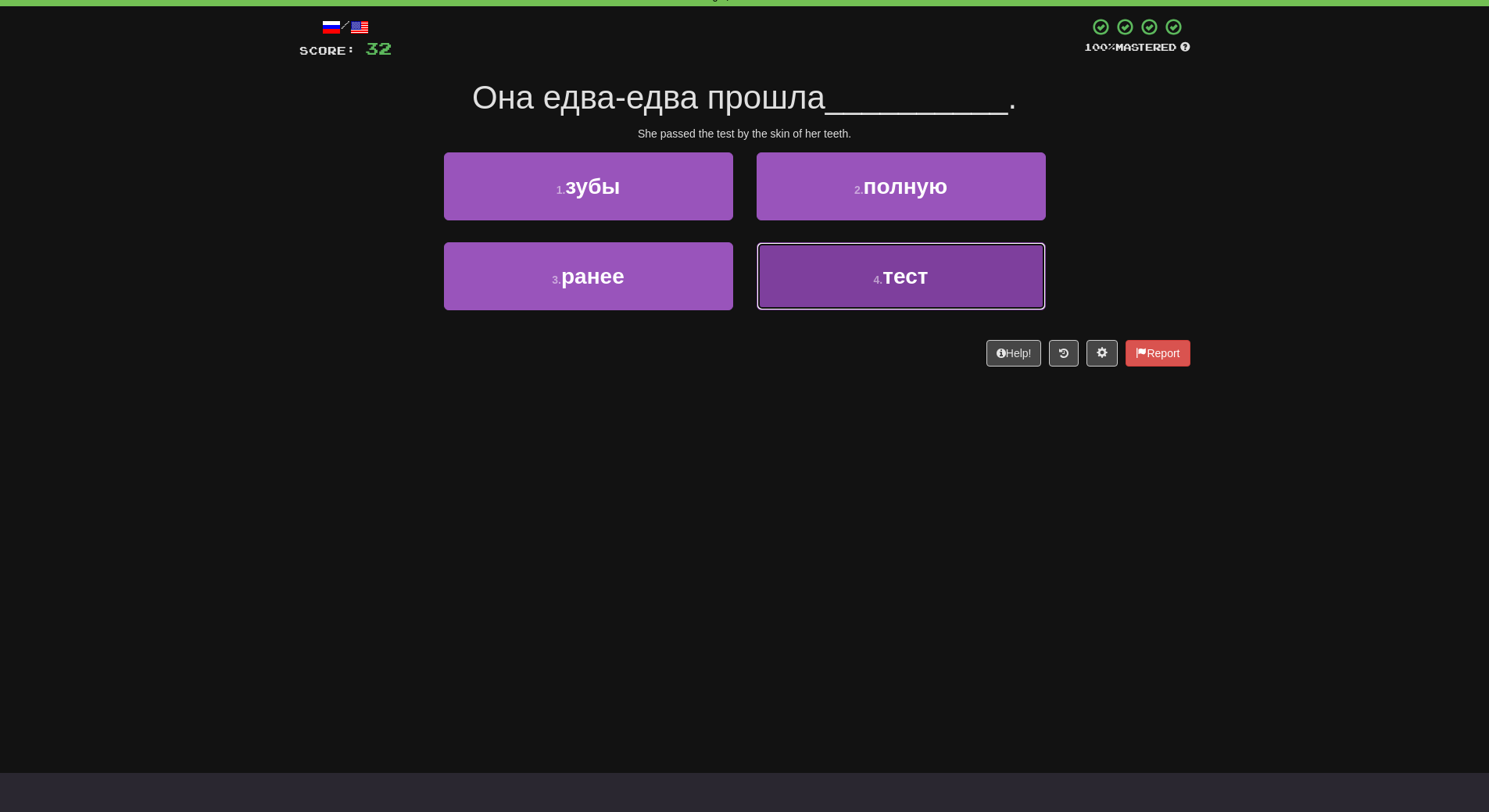
click at [849, 299] on button "4 . тест" at bounding box center [901, 276] width 289 height 68
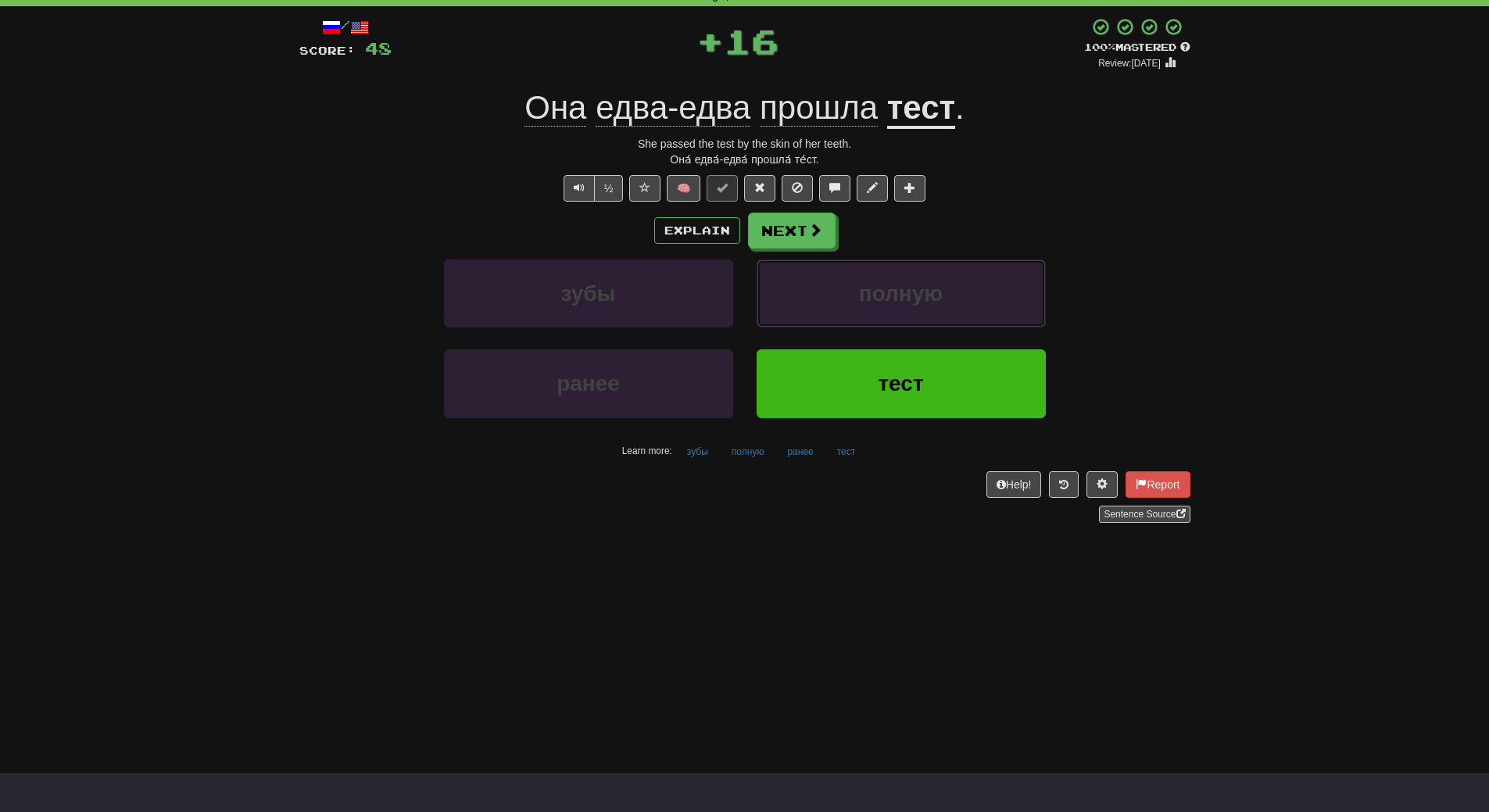
click at [849, 299] on button "полную" at bounding box center [901, 293] width 289 height 68
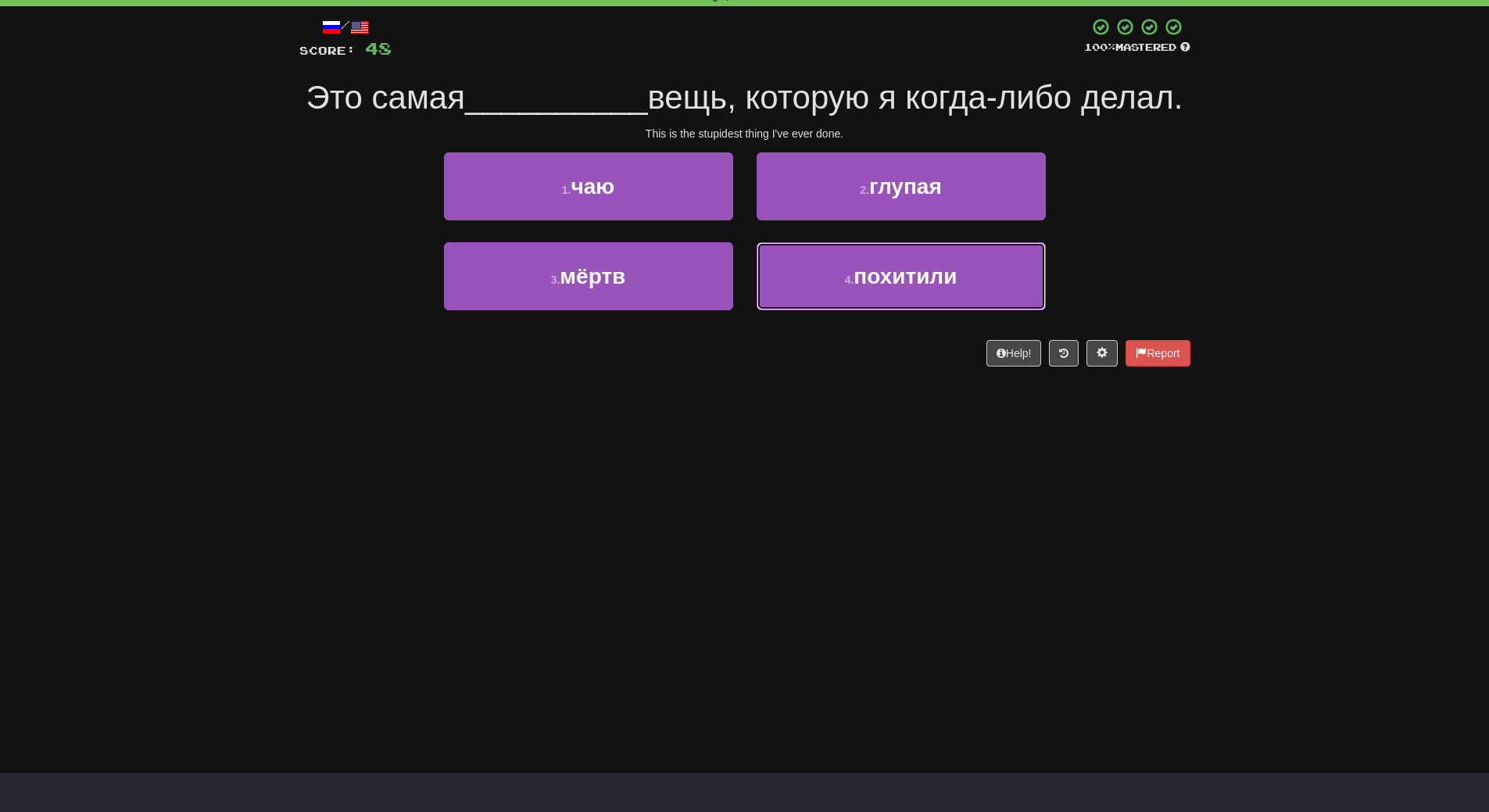
drag, startPoint x: 849, startPoint y: 299, endPoint x: 782, endPoint y: 437, distance: 153.4
click at [782, 437] on div "Dashboard Clozemaster WendyN / Toggle Dropdown Dashboard Leaderboard Activity F…" at bounding box center [744, 327] width 1489 height 812
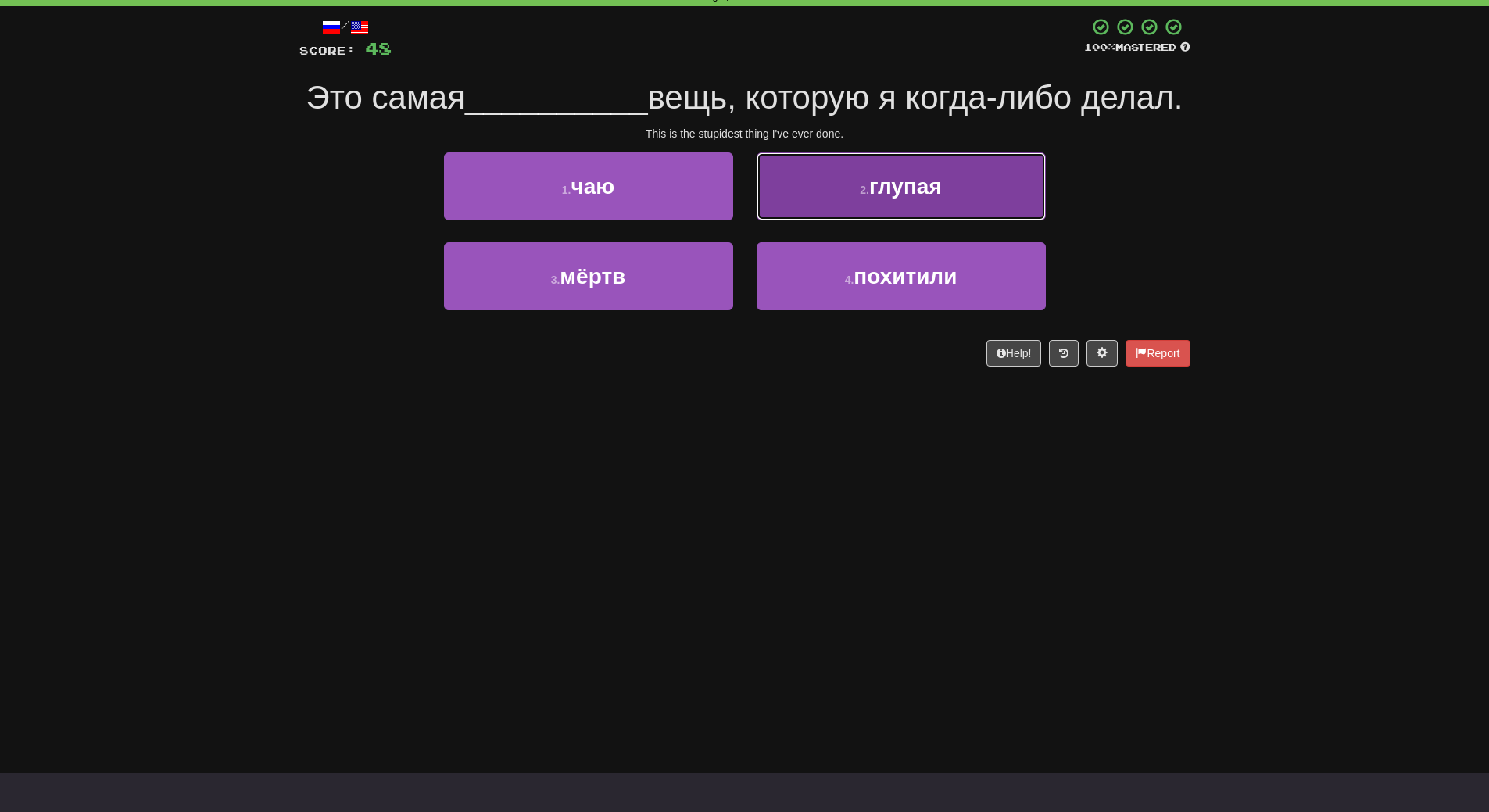
click at [1010, 207] on button "2 . глупая" at bounding box center [901, 186] width 289 height 68
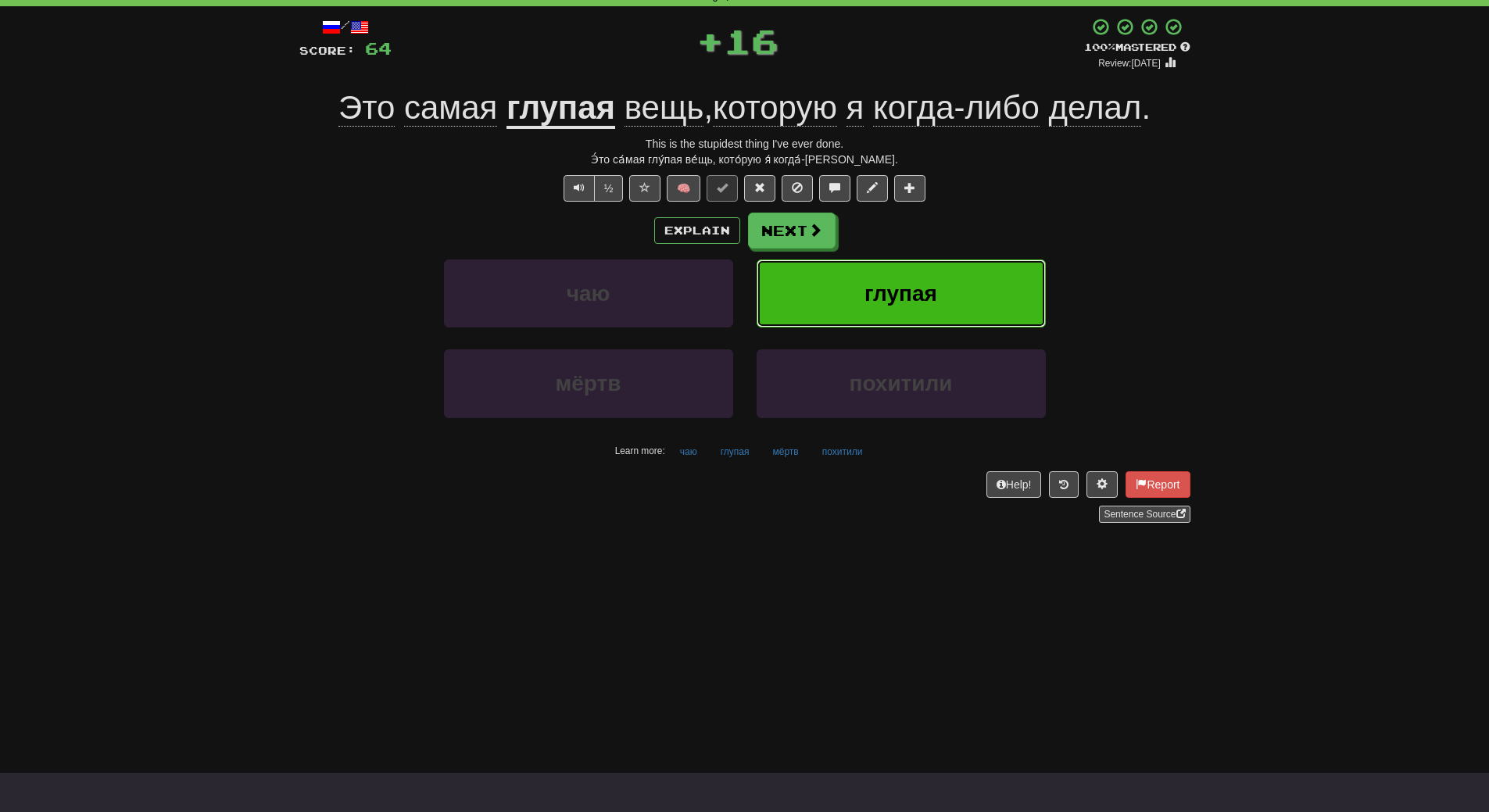
click at [932, 307] on button "глупая" at bounding box center [901, 293] width 289 height 68
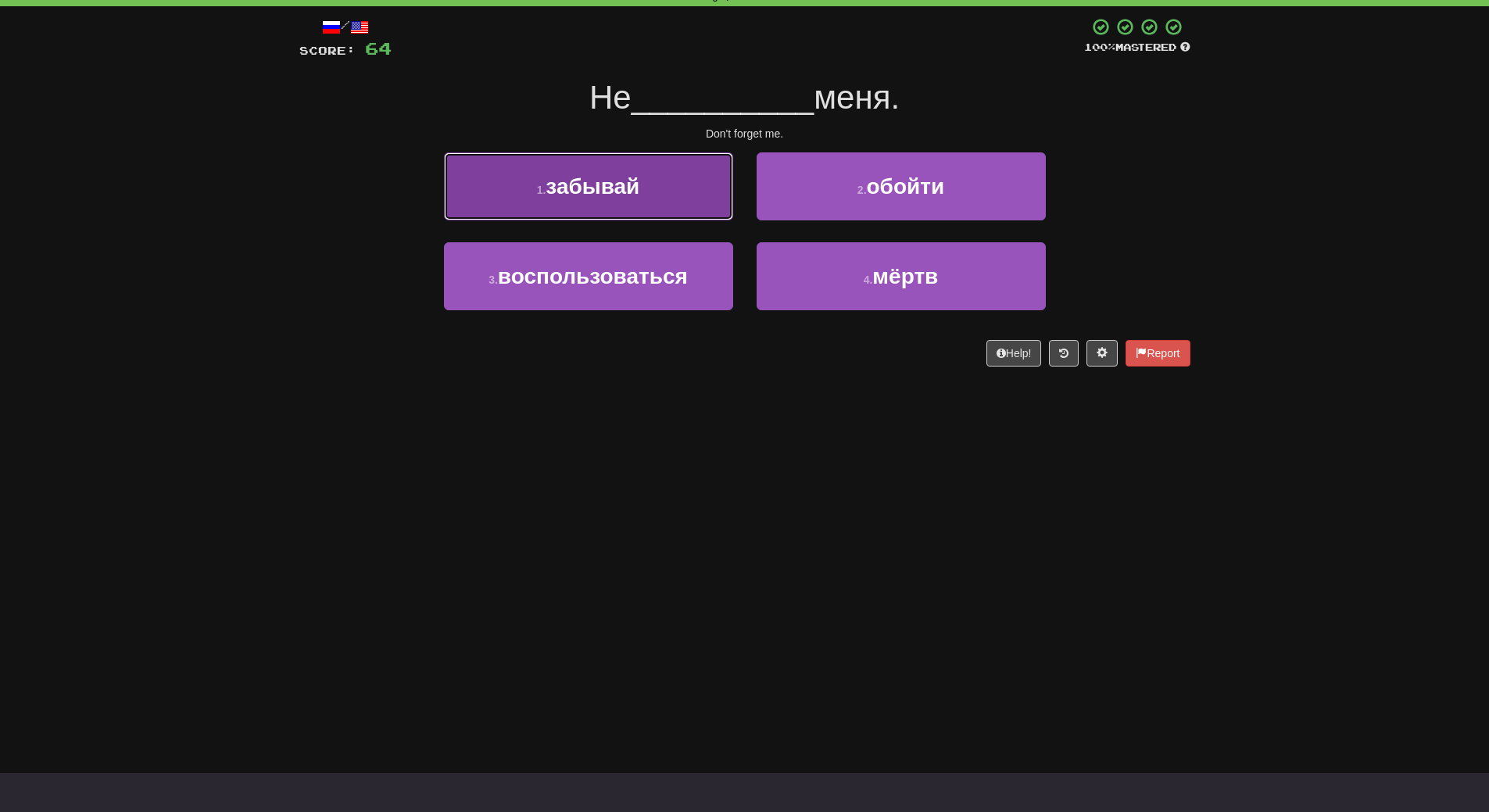
click at [643, 187] on button "1 . забывай" at bounding box center [589, 186] width 289 height 68
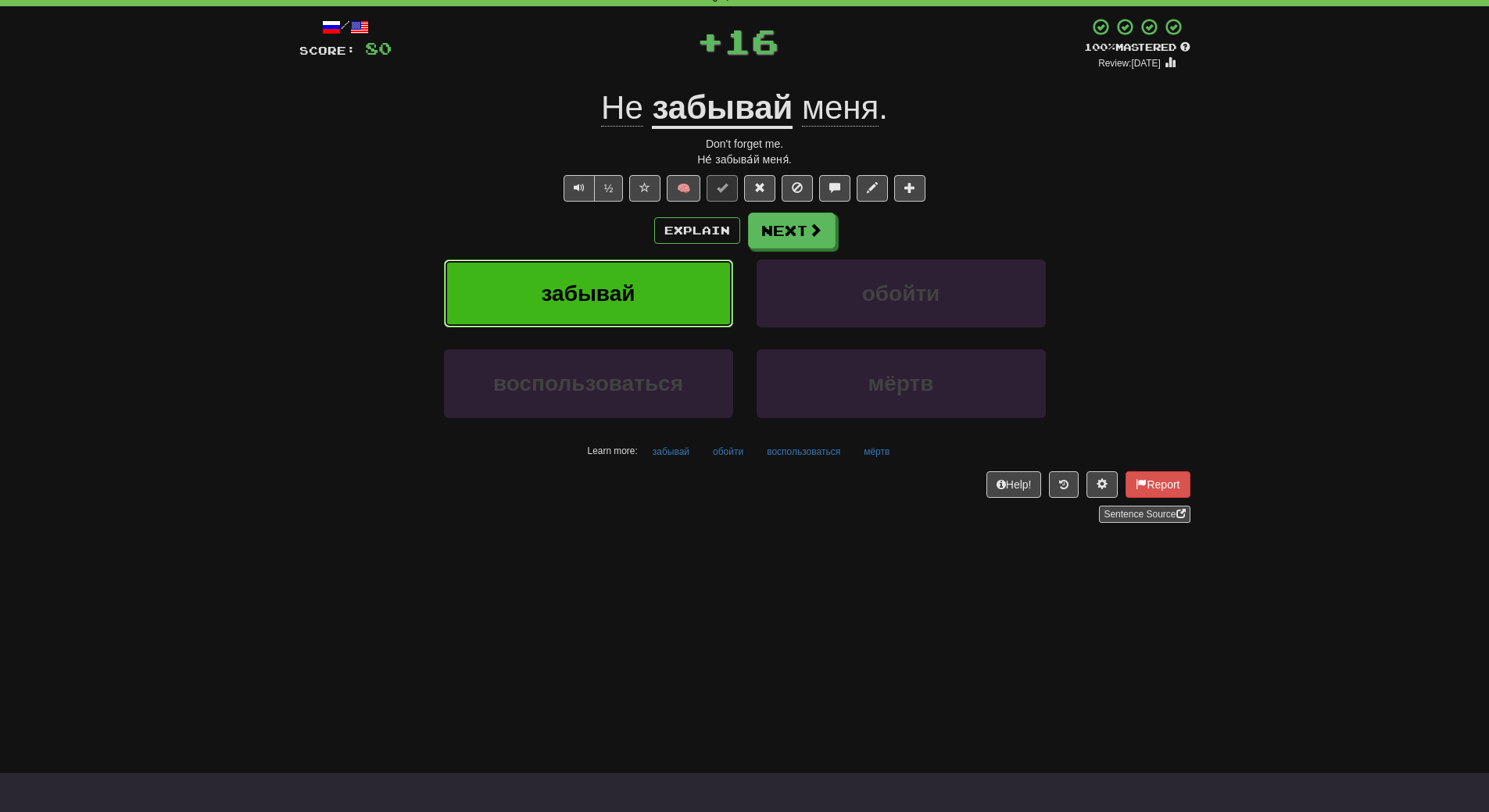
click at [634, 287] on span "забывай" at bounding box center [589, 293] width 94 height 24
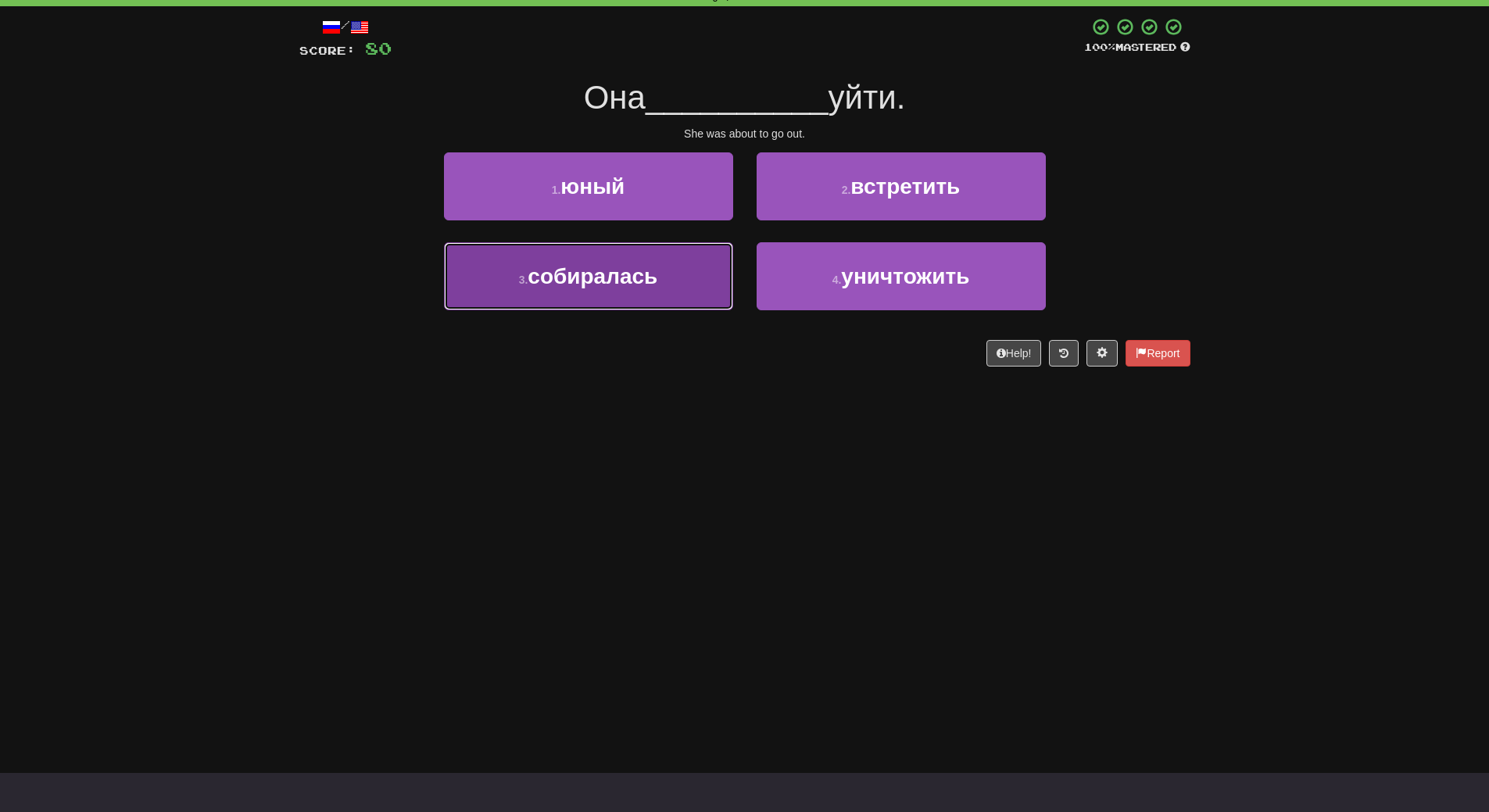
click at [707, 291] on button "3 . собиралась" at bounding box center [589, 276] width 289 height 68
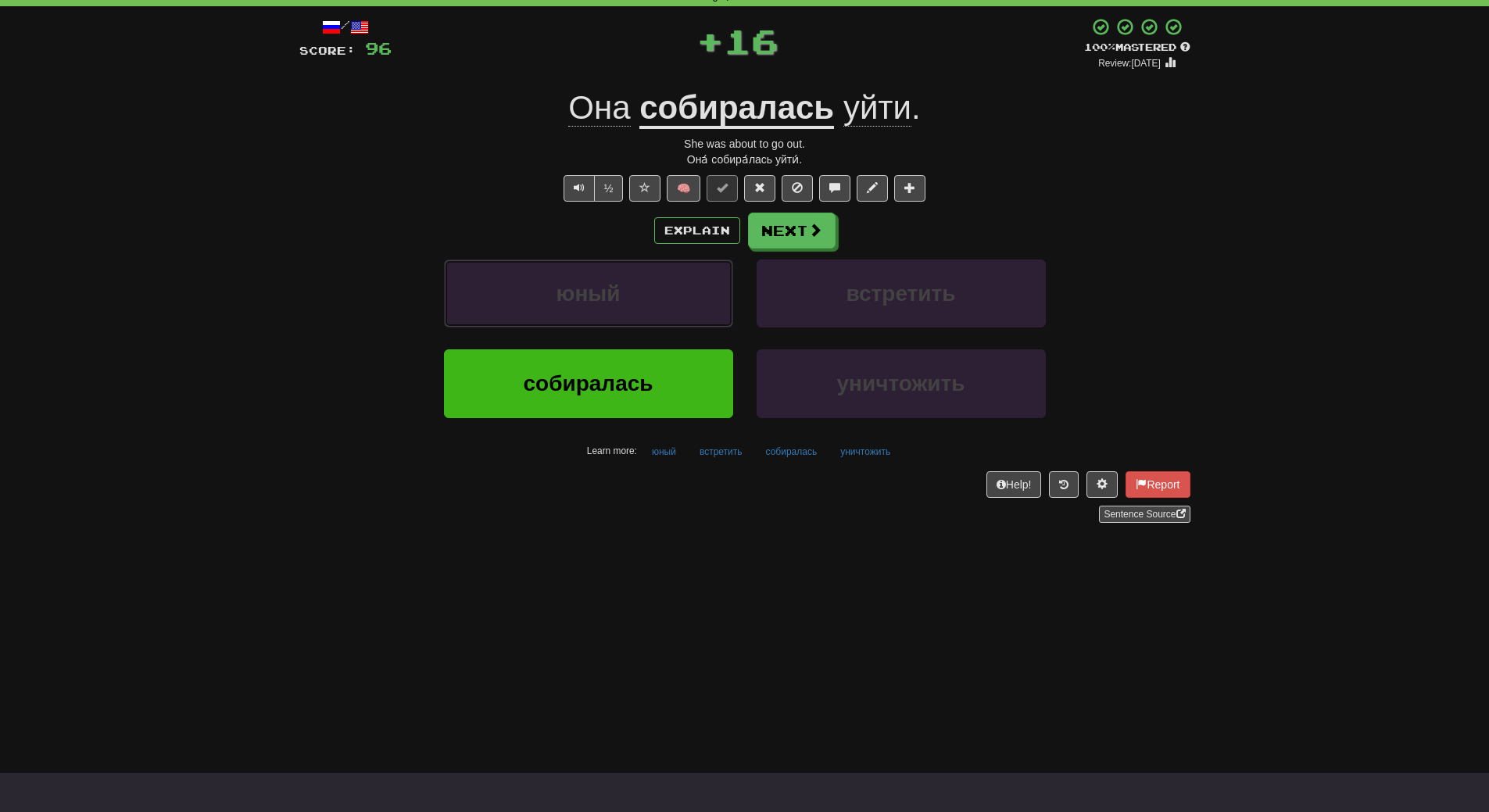
click at [707, 291] on button "юный" at bounding box center [589, 293] width 289 height 68
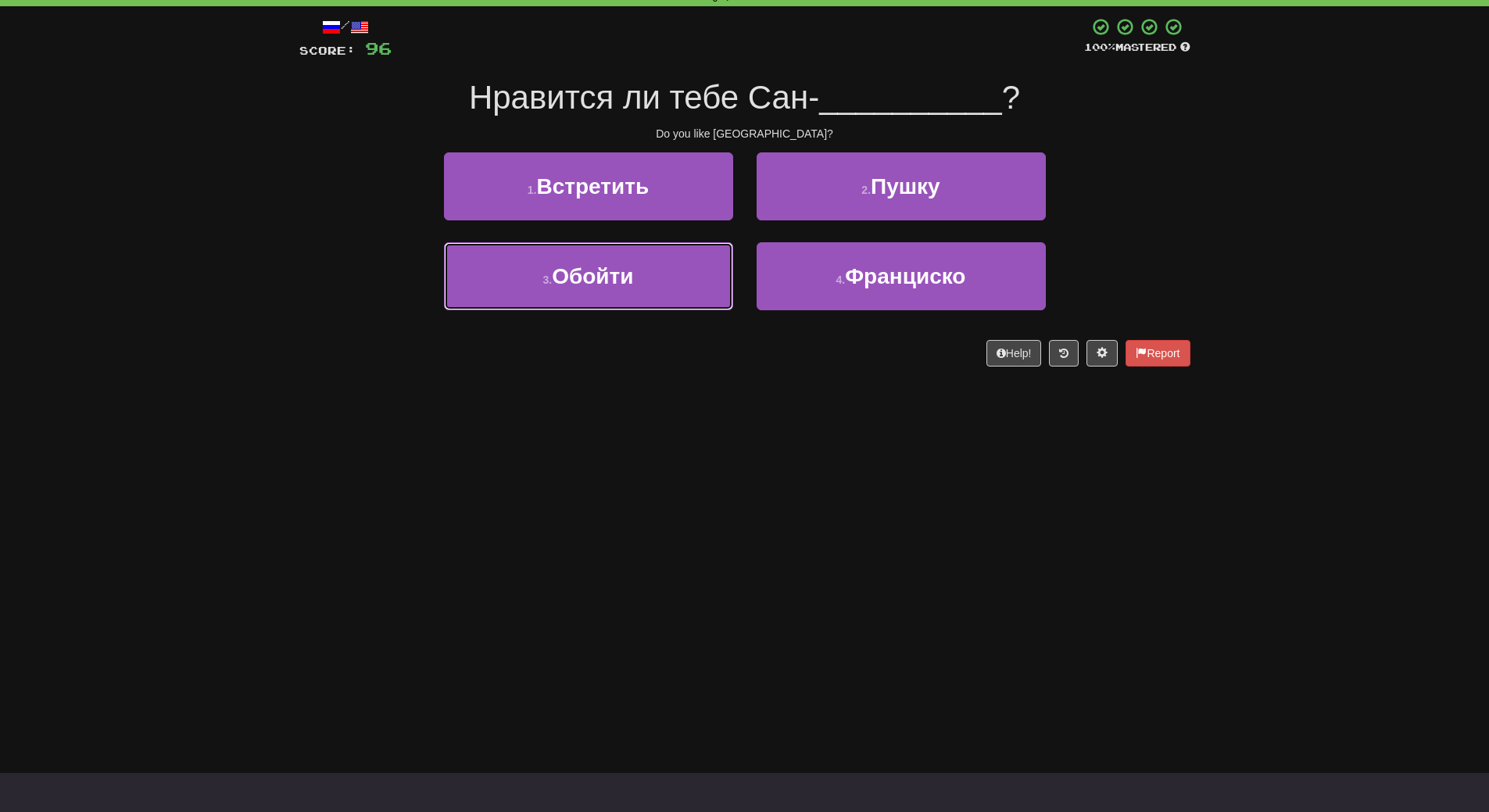
drag, startPoint x: 707, startPoint y: 291, endPoint x: 705, endPoint y: 392, distance: 101.0
click at [705, 392] on div "Dashboard Clozemaster WendyN / Toggle Dropdown Dashboard Leaderboard Activity F…" at bounding box center [744, 327] width 1489 height 812
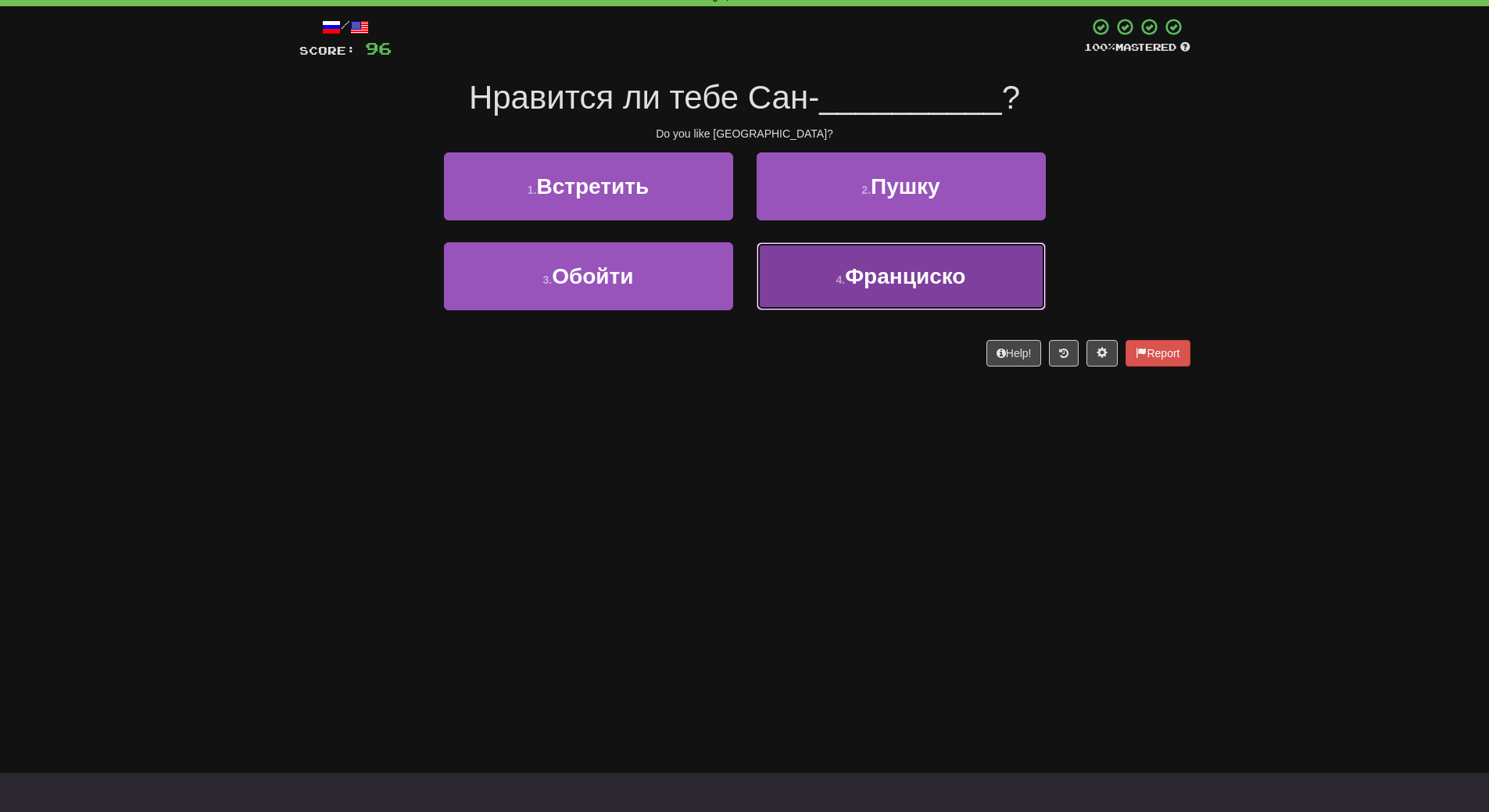
click at [815, 301] on button "4 . Франциско" at bounding box center [901, 276] width 289 height 68
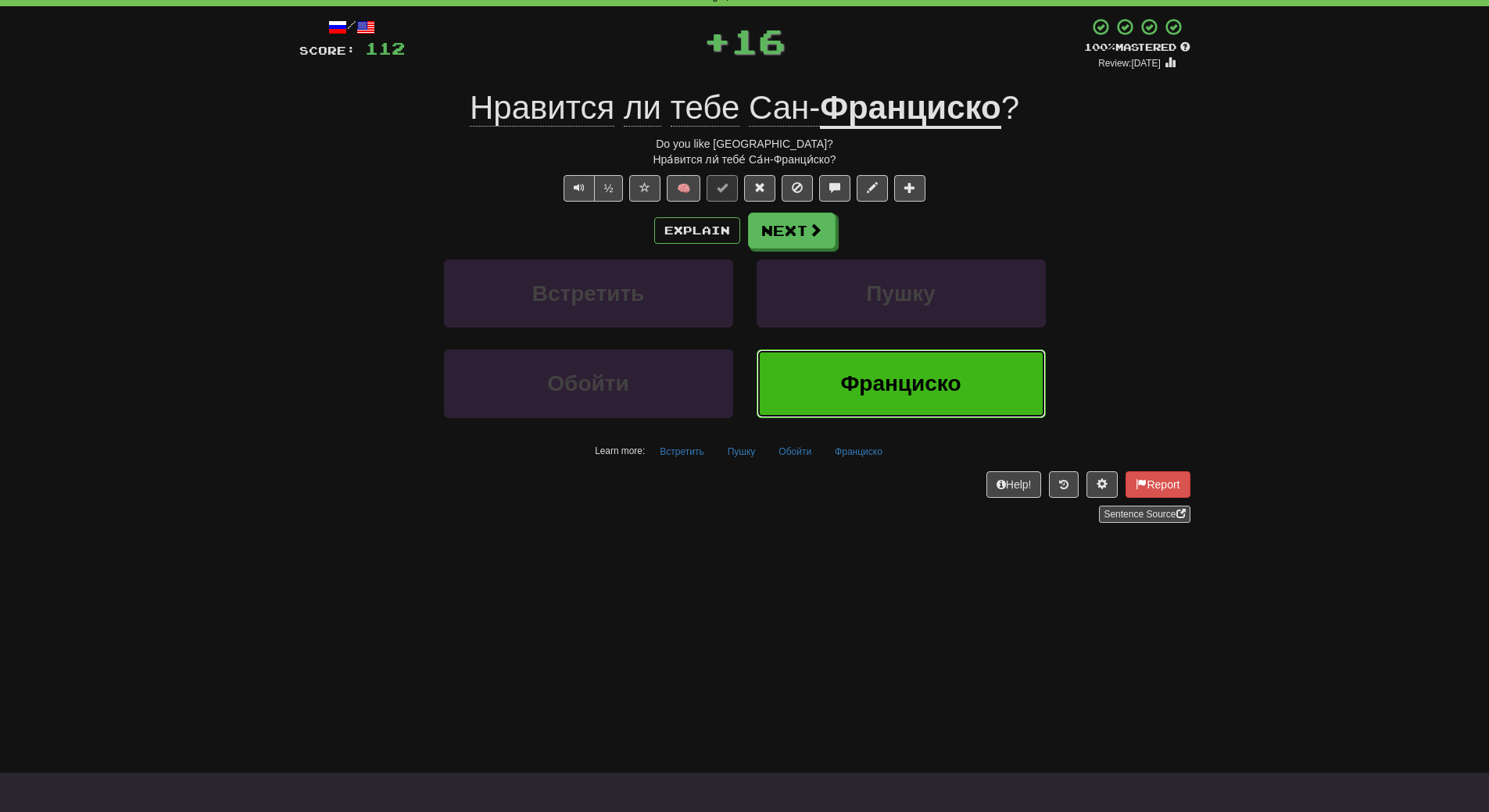
click at [815, 378] on button "Франциско" at bounding box center [901, 383] width 289 height 68
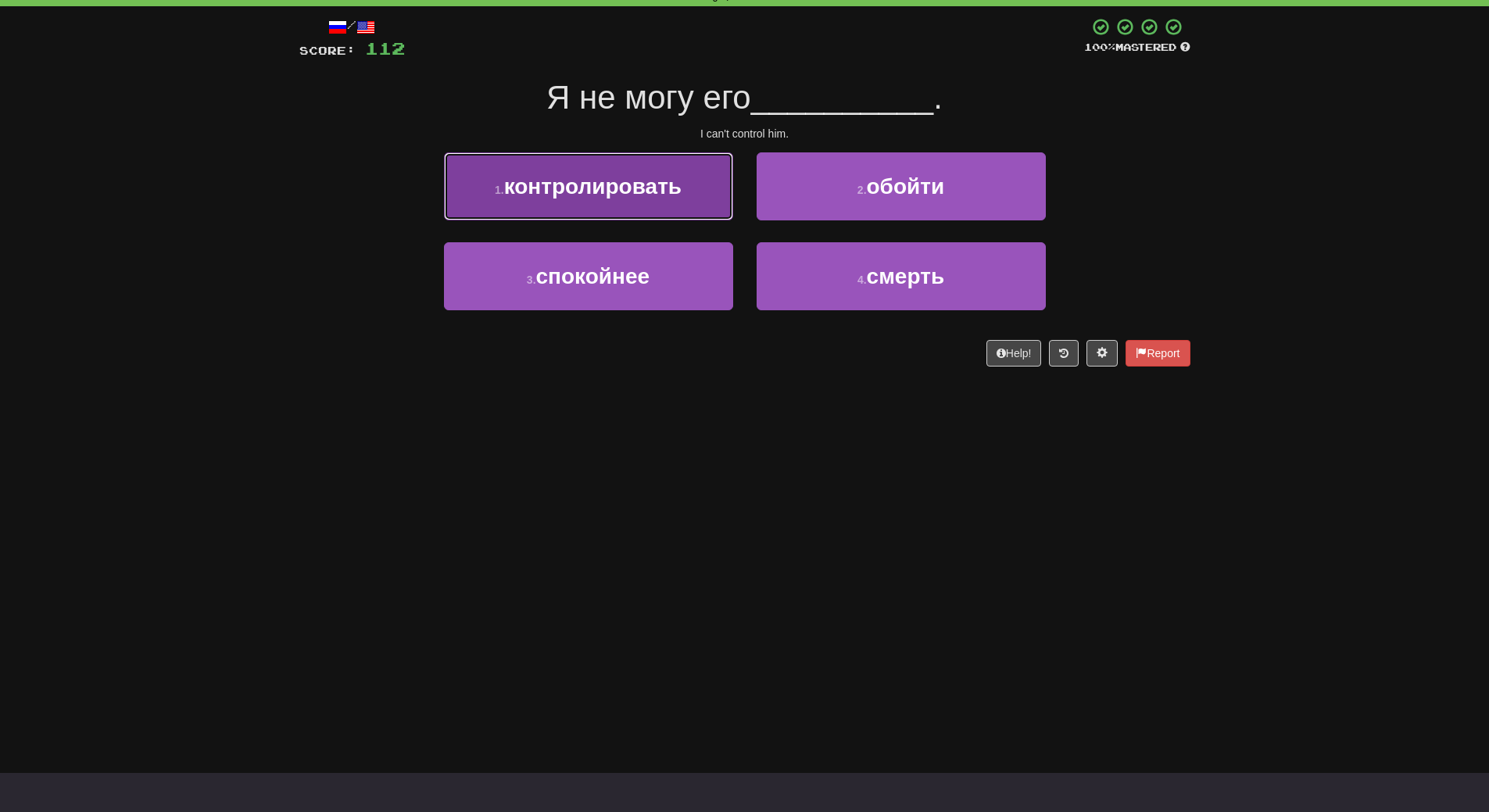
click at [643, 187] on span "контролировать" at bounding box center [592, 186] width 177 height 24
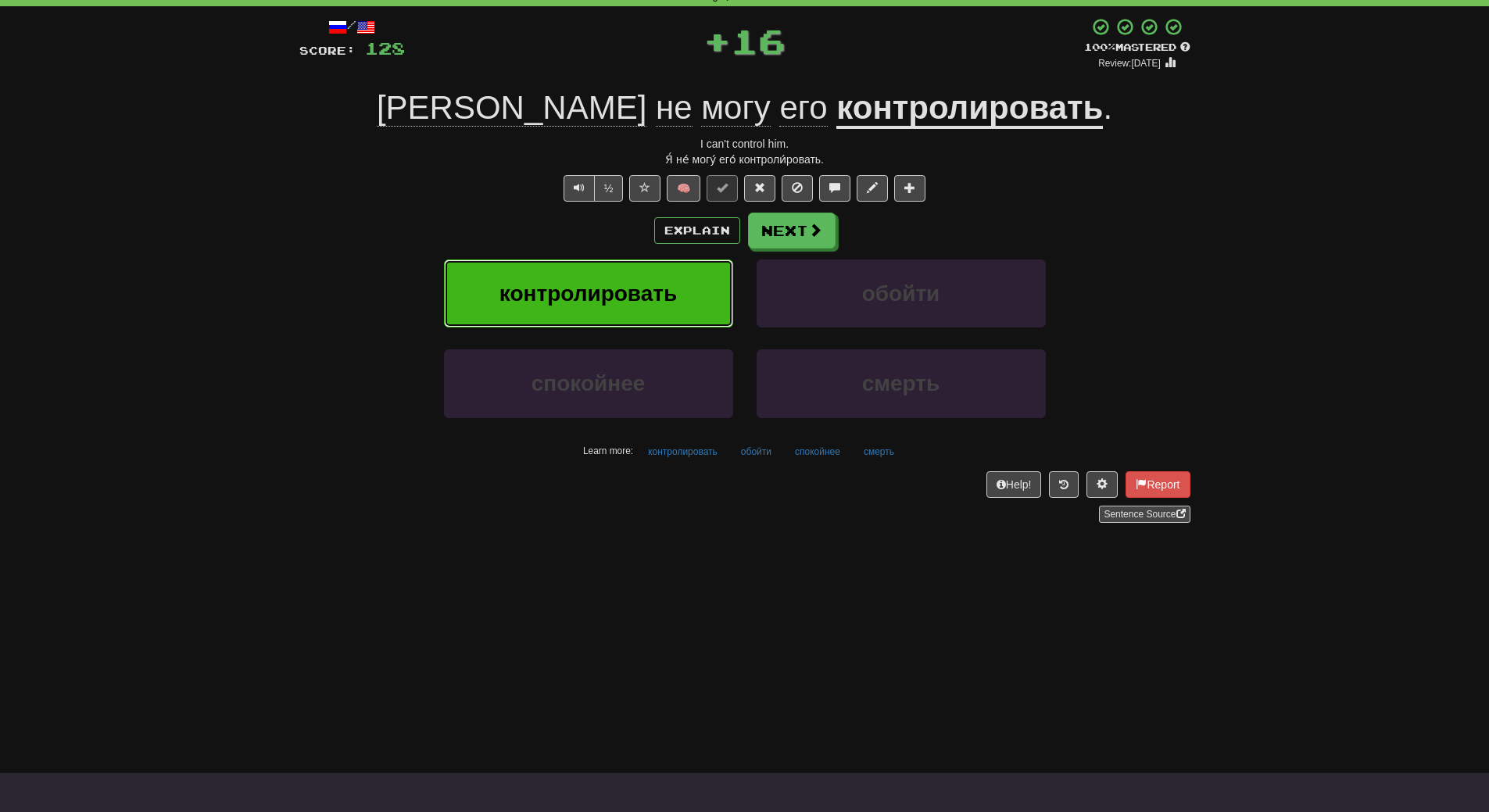
click at [645, 268] on button "контролировать" at bounding box center [589, 293] width 289 height 68
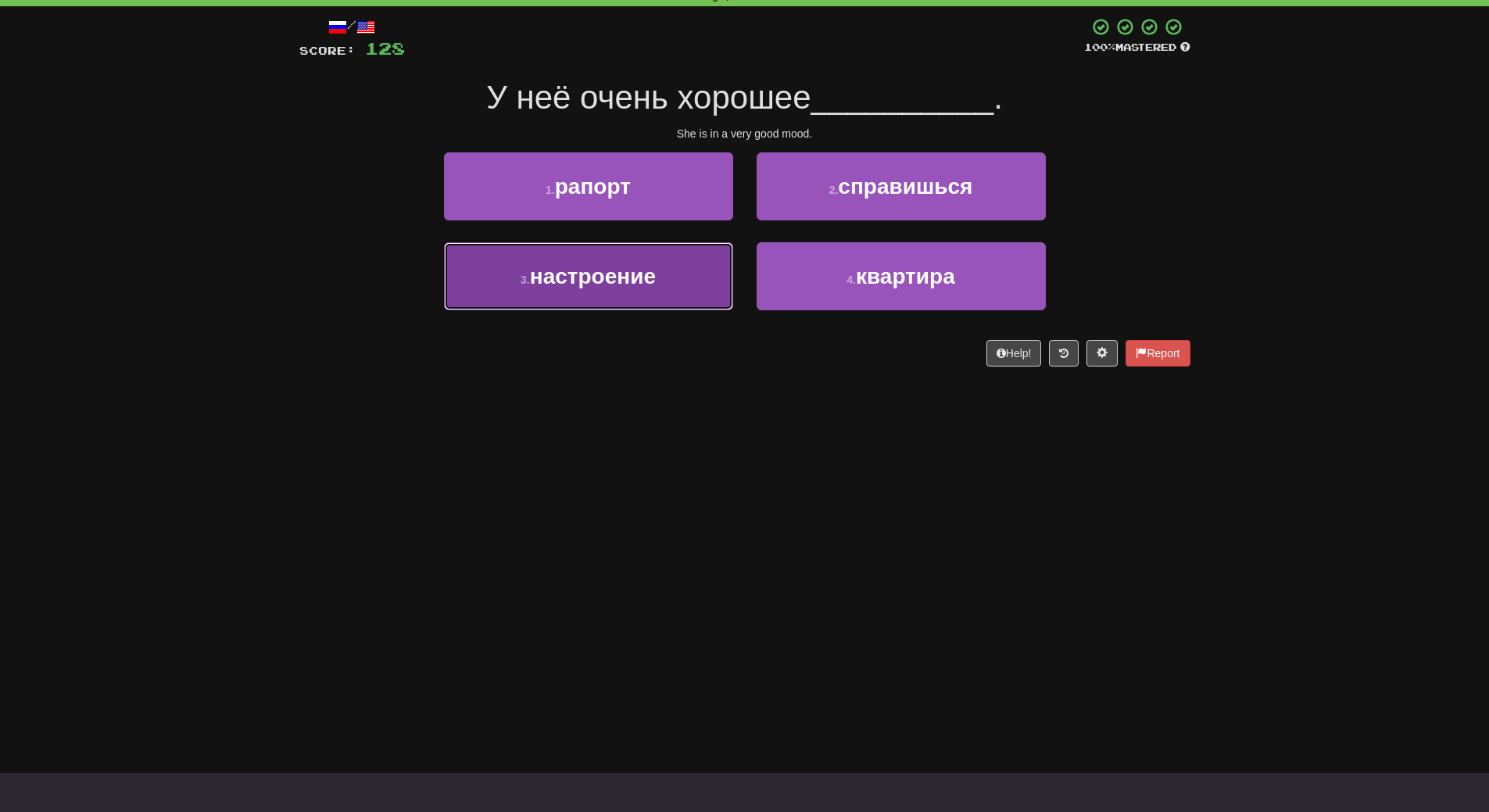
click at [645, 302] on button "3 . настроение" at bounding box center [589, 276] width 289 height 68
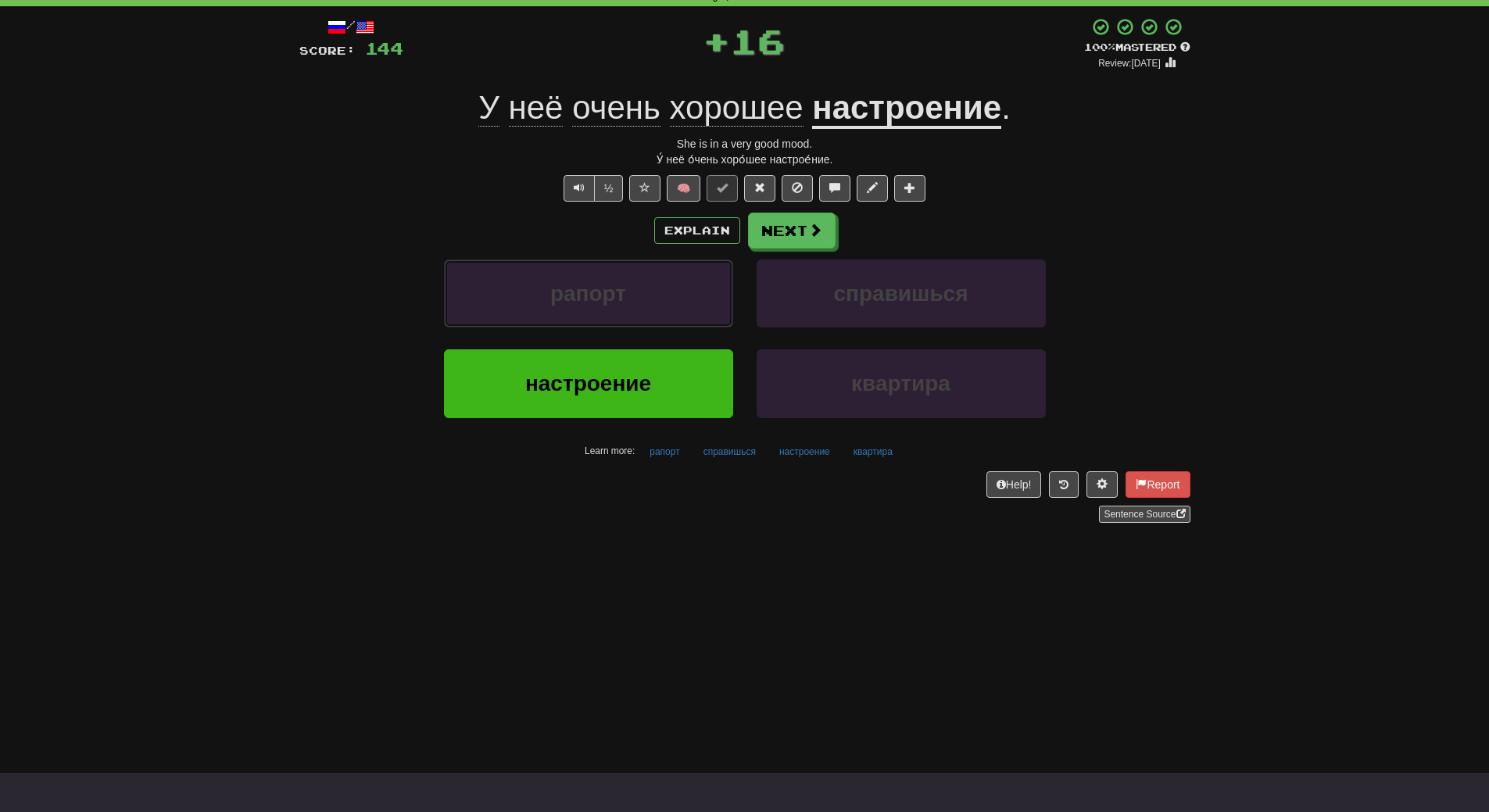
click at [645, 302] on button "рапорт" at bounding box center [589, 293] width 289 height 68
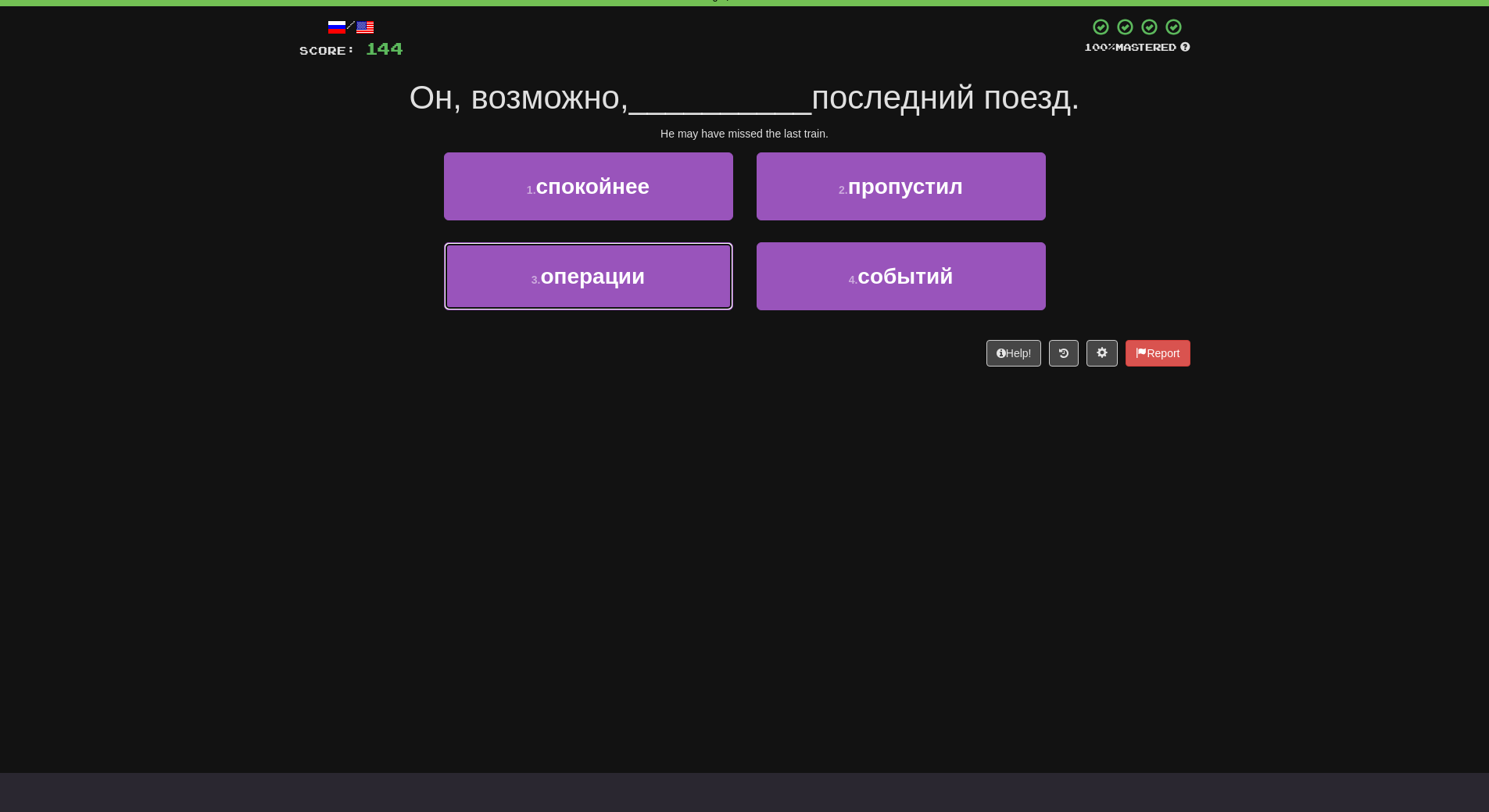
drag, startPoint x: 645, startPoint y: 302, endPoint x: 653, endPoint y: 410, distance: 108.3
click at [653, 411] on div "Dashboard Clozemaster WendyN / Toggle Dropdown Dashboard Leaderboard Activity F…" at bounding box center [744, 327] width 1489 height 812
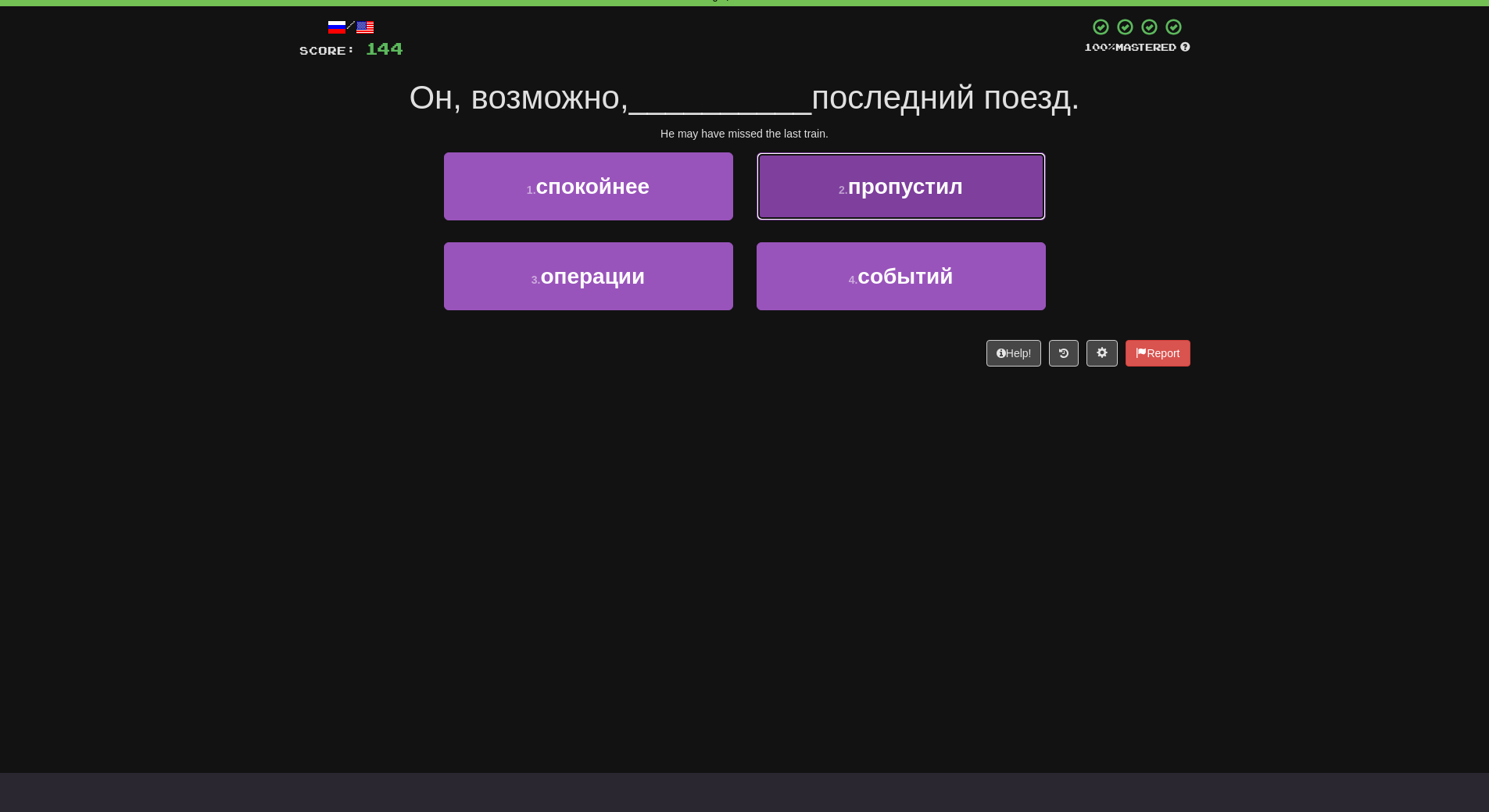
click at [924, 201] on button "2 . пропустил" at bounding box center [901, 186] width 289 height 68
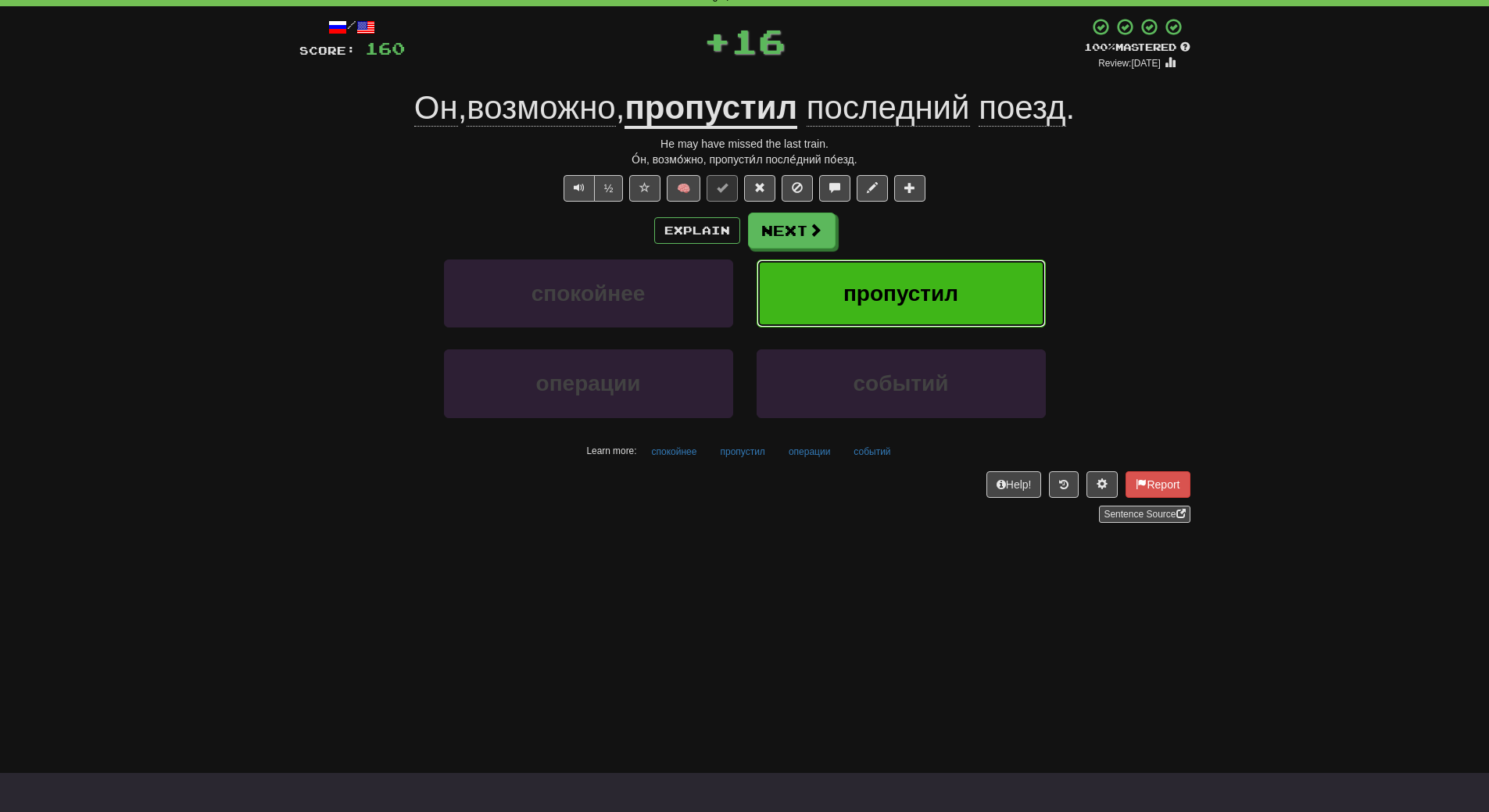
click at [941, 284] on span "пропустил" at bounding box center [900, 293] width 115 height 24
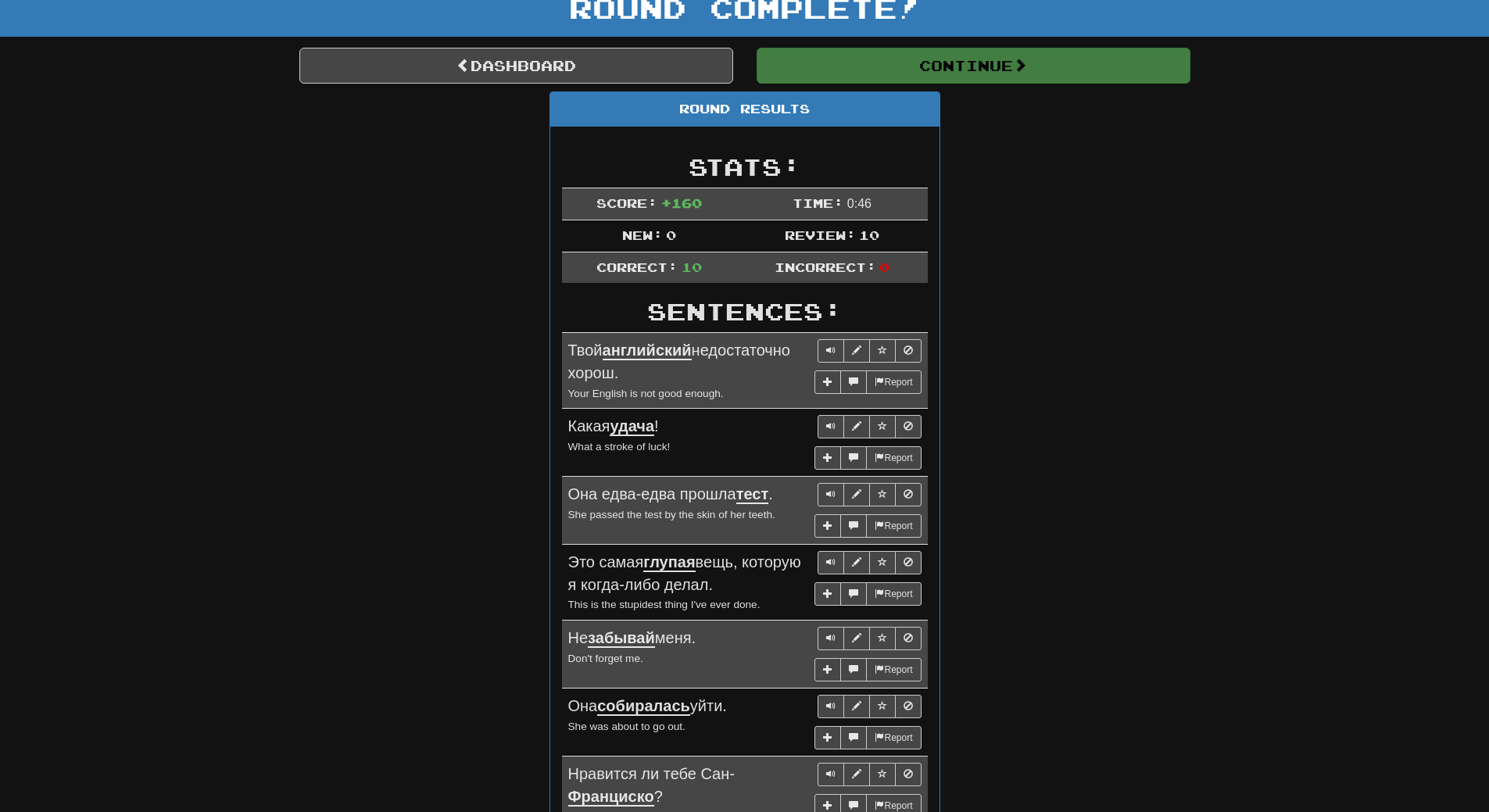
scroll to position [0, 0]
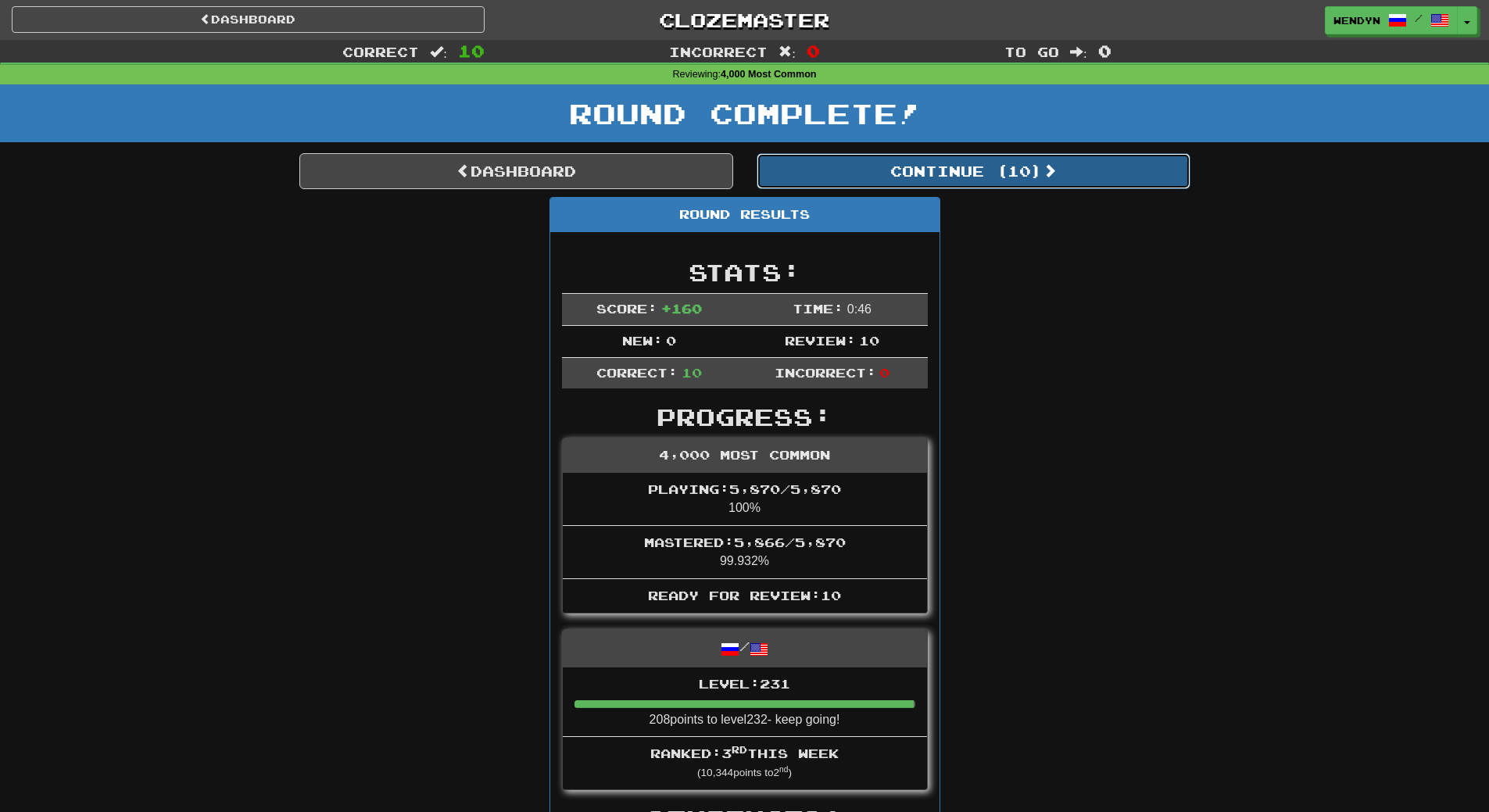
click at [1015, 170] on button "Continue ( 10 )" at bounding box center [973, 170] width 434 height 36
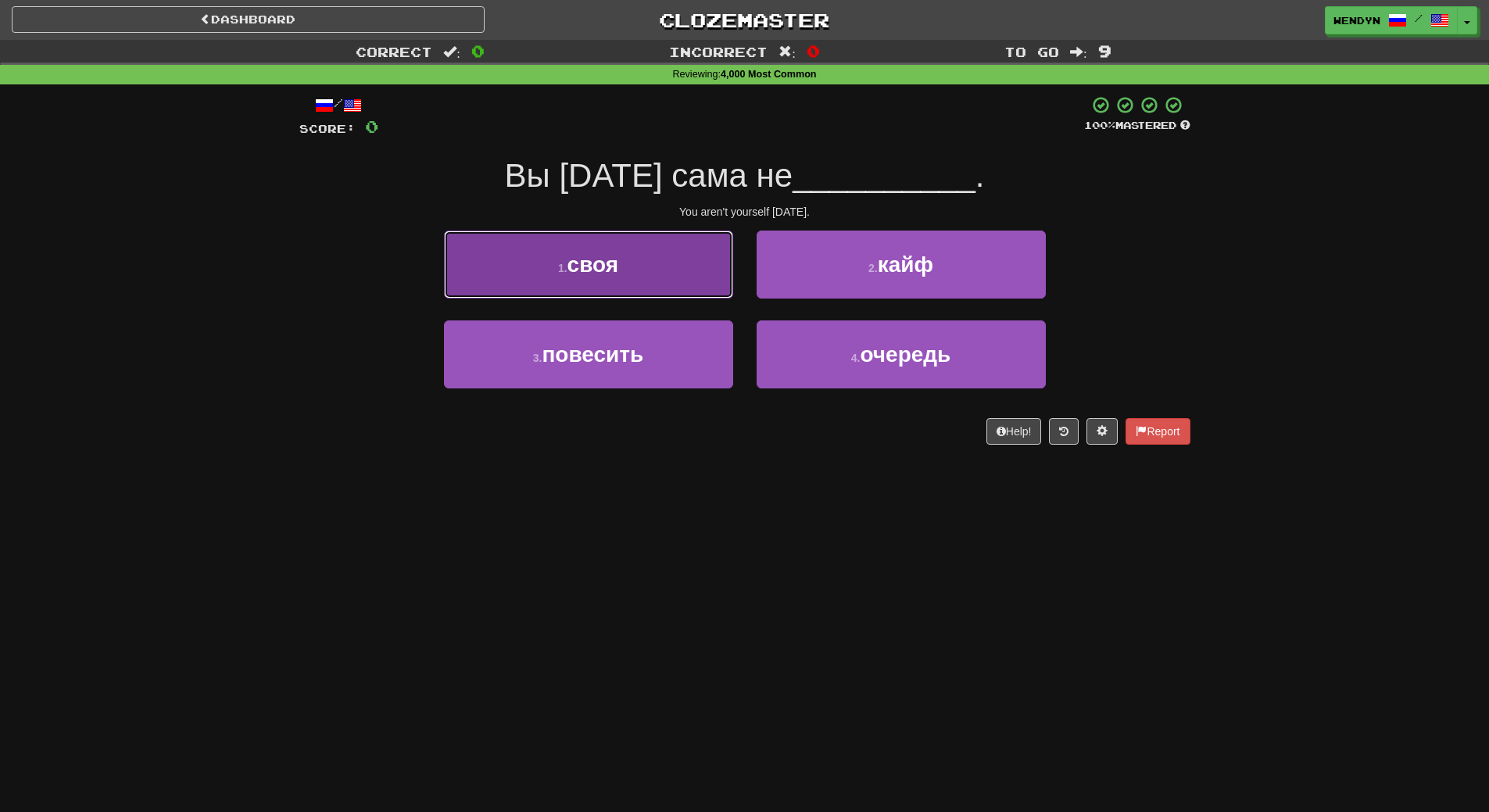
click at [623, 273] on button "1 . своя" at bounding box center [589, 265] width 289 height 68
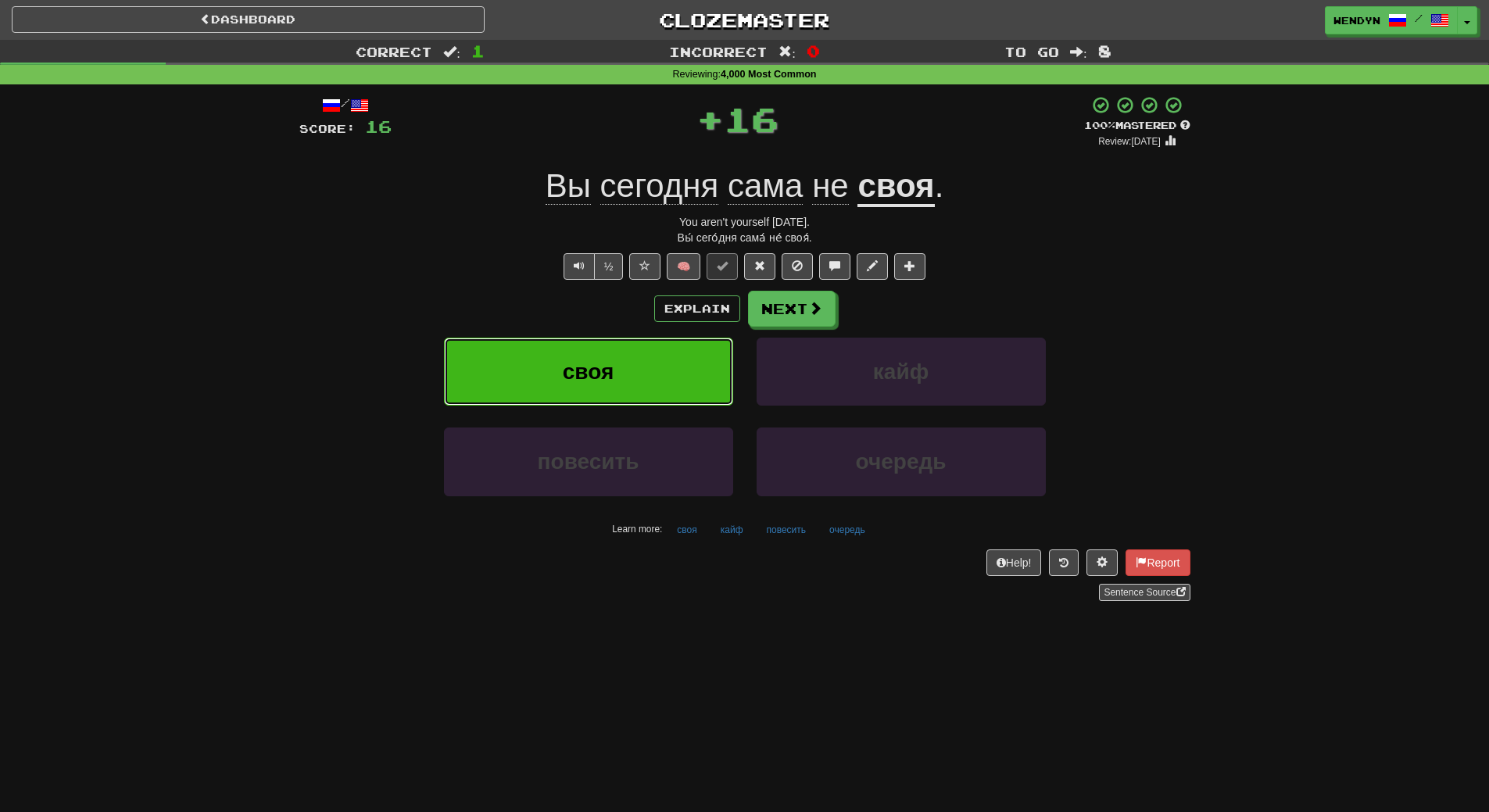
click at [545, 355] on button "своя" at bounding box center [589, 371] width 289 height 68
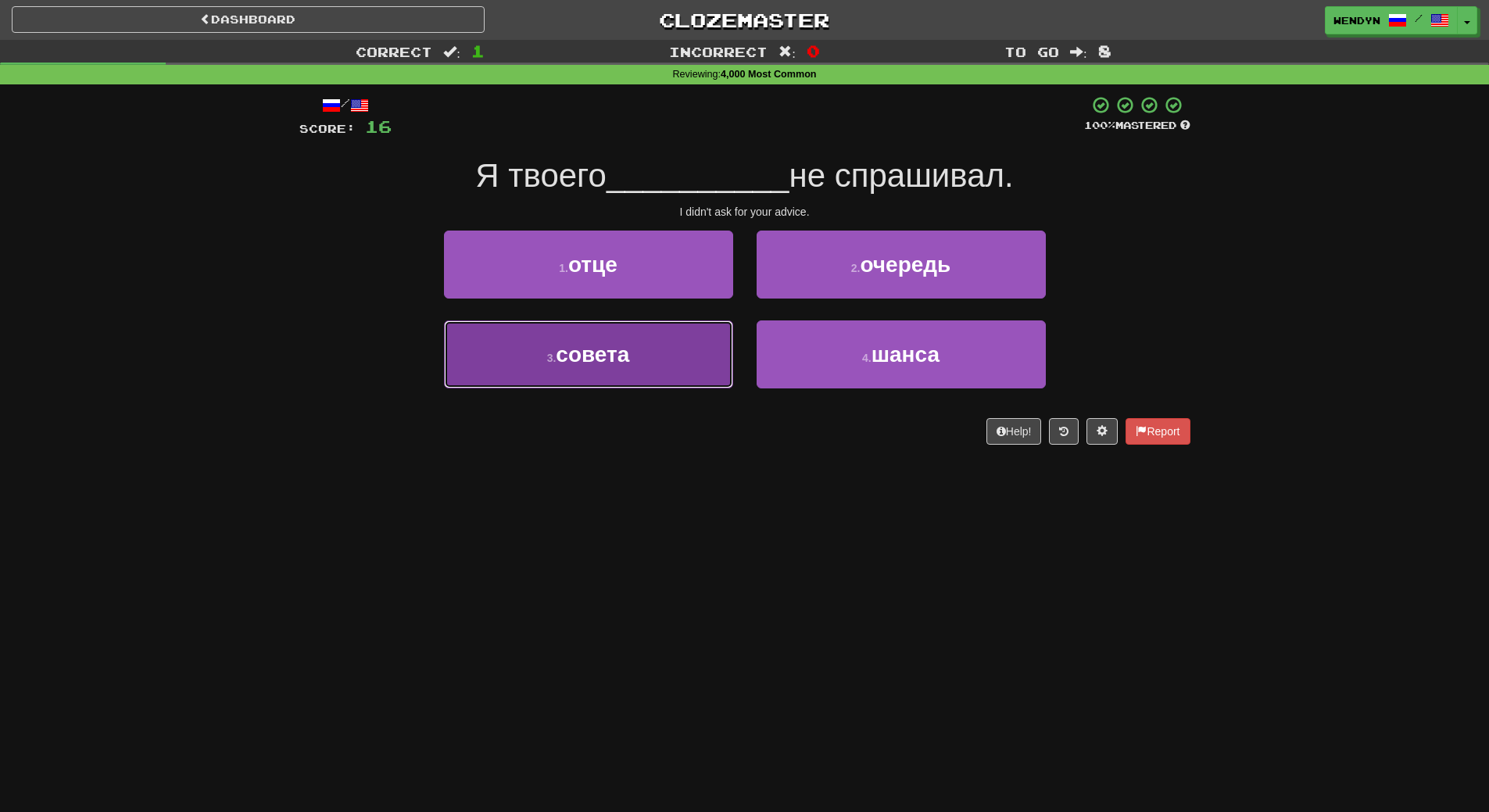
click at [692, 379] on button "3 . совета" at bounding box center [589, 354] width 289 height 68
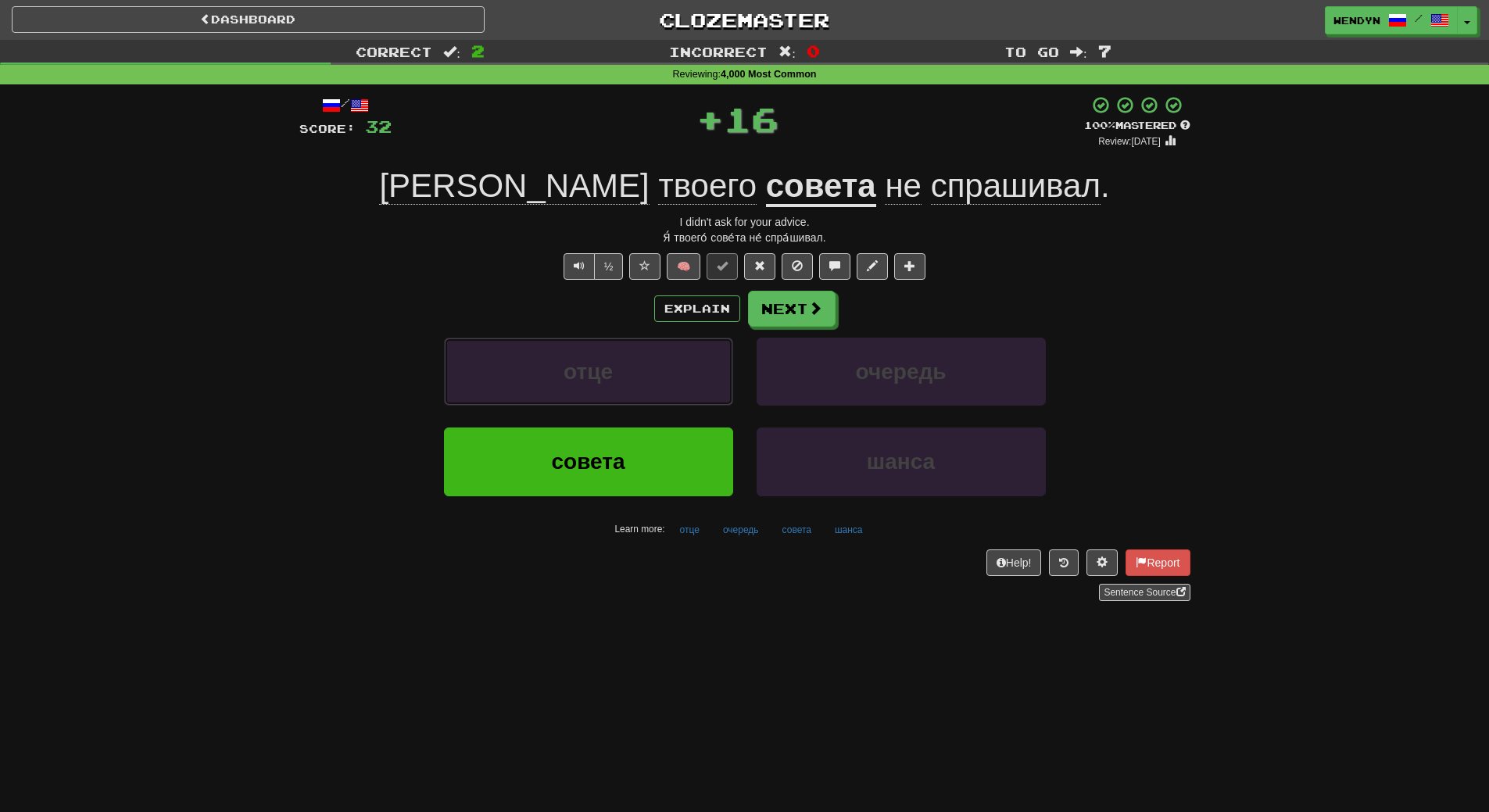
click at [692, 379] on button "отце" at bounding box center [589, 371] width 289 height 68
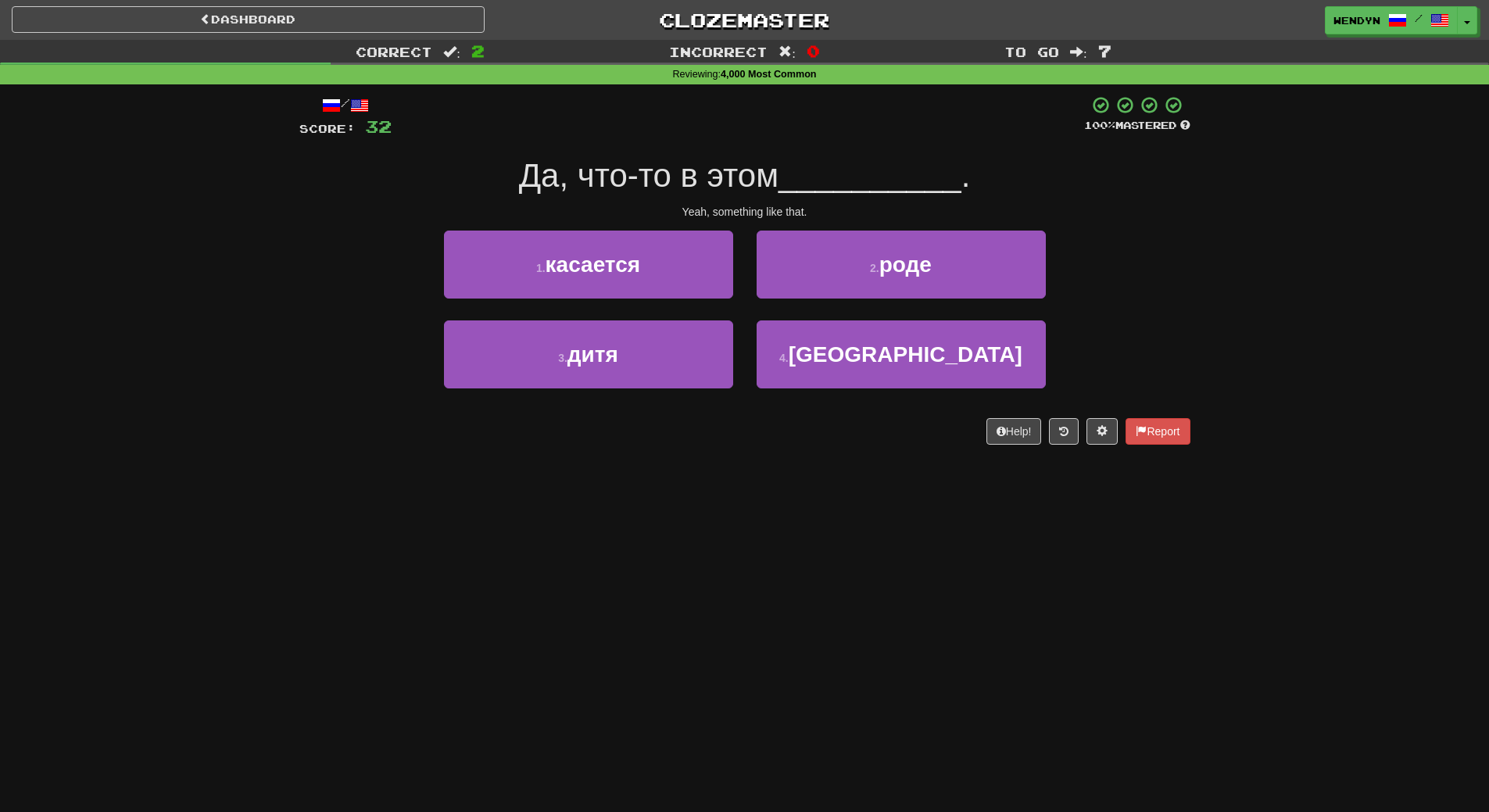
click at [683, 443] on div "/ Score: 32 100 % Mastered Да, что-то в этом __________ . Yeah, something like …" at bounding box center [744, 270] width 891 height 349
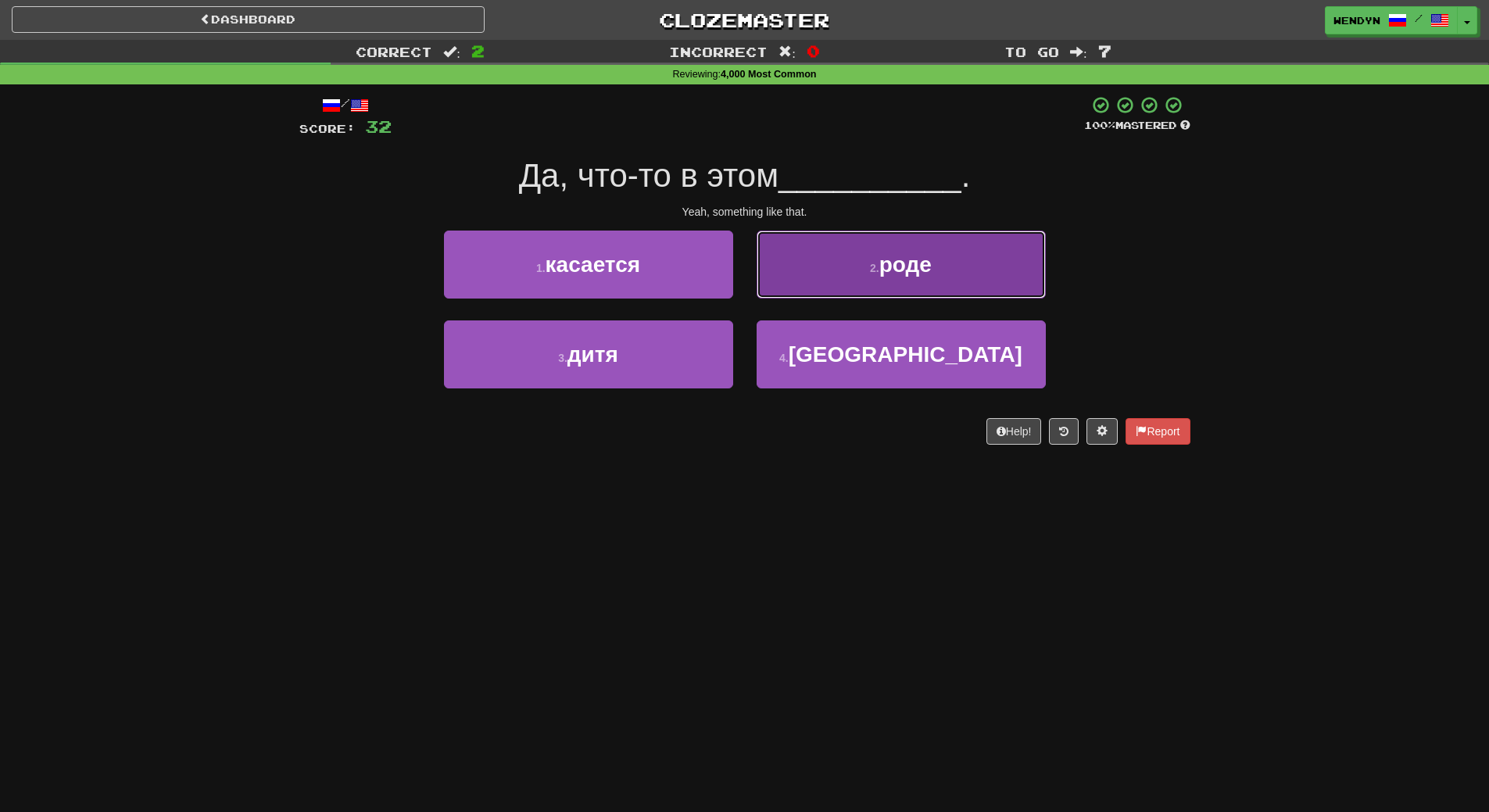
click at [920, 275] on span "роде" at bounding box center [905, 265] width 52 height 24
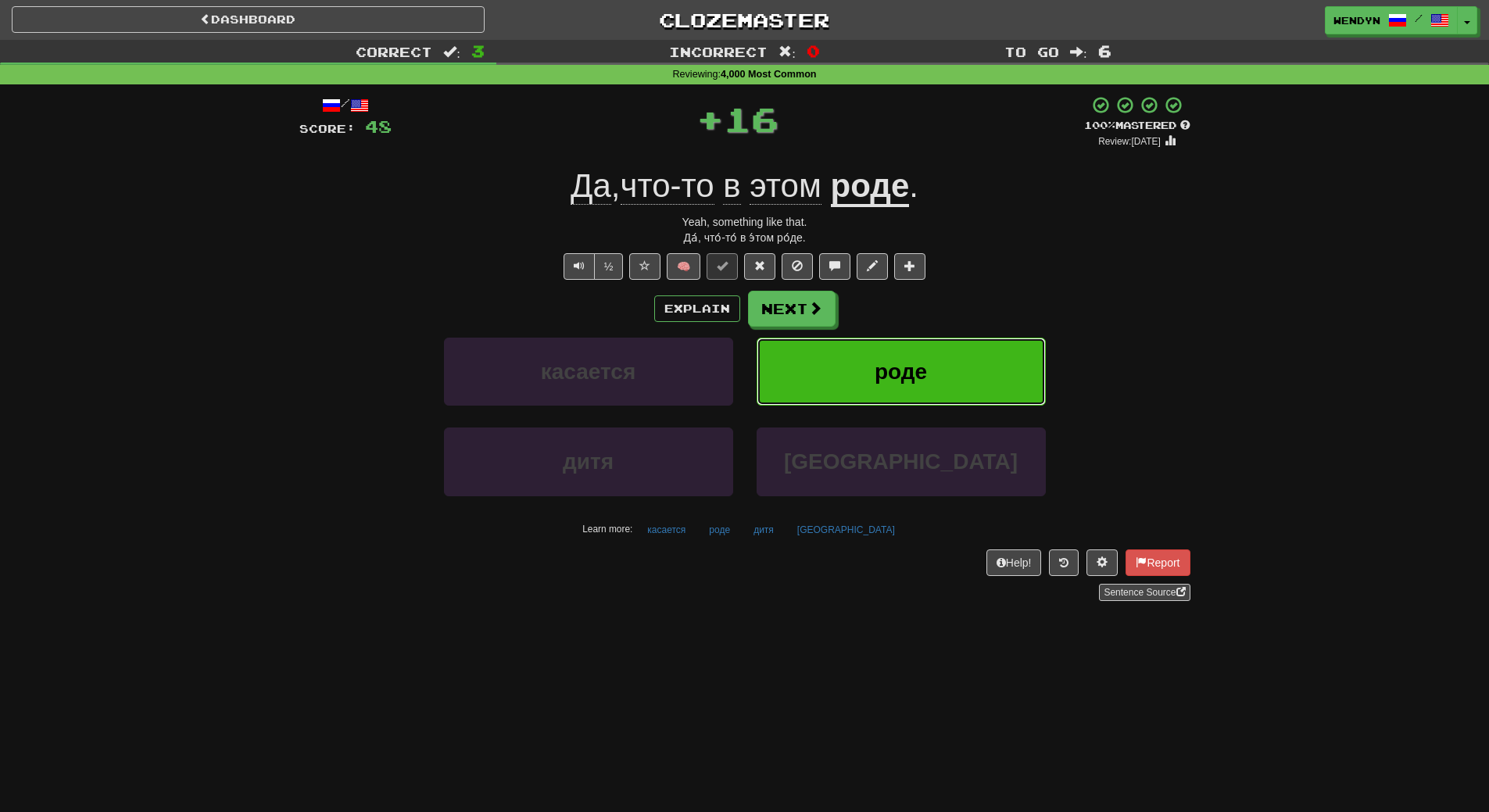
click at [922, 371] on span "роде" at bounding box center [901, 371] width 52 height 24
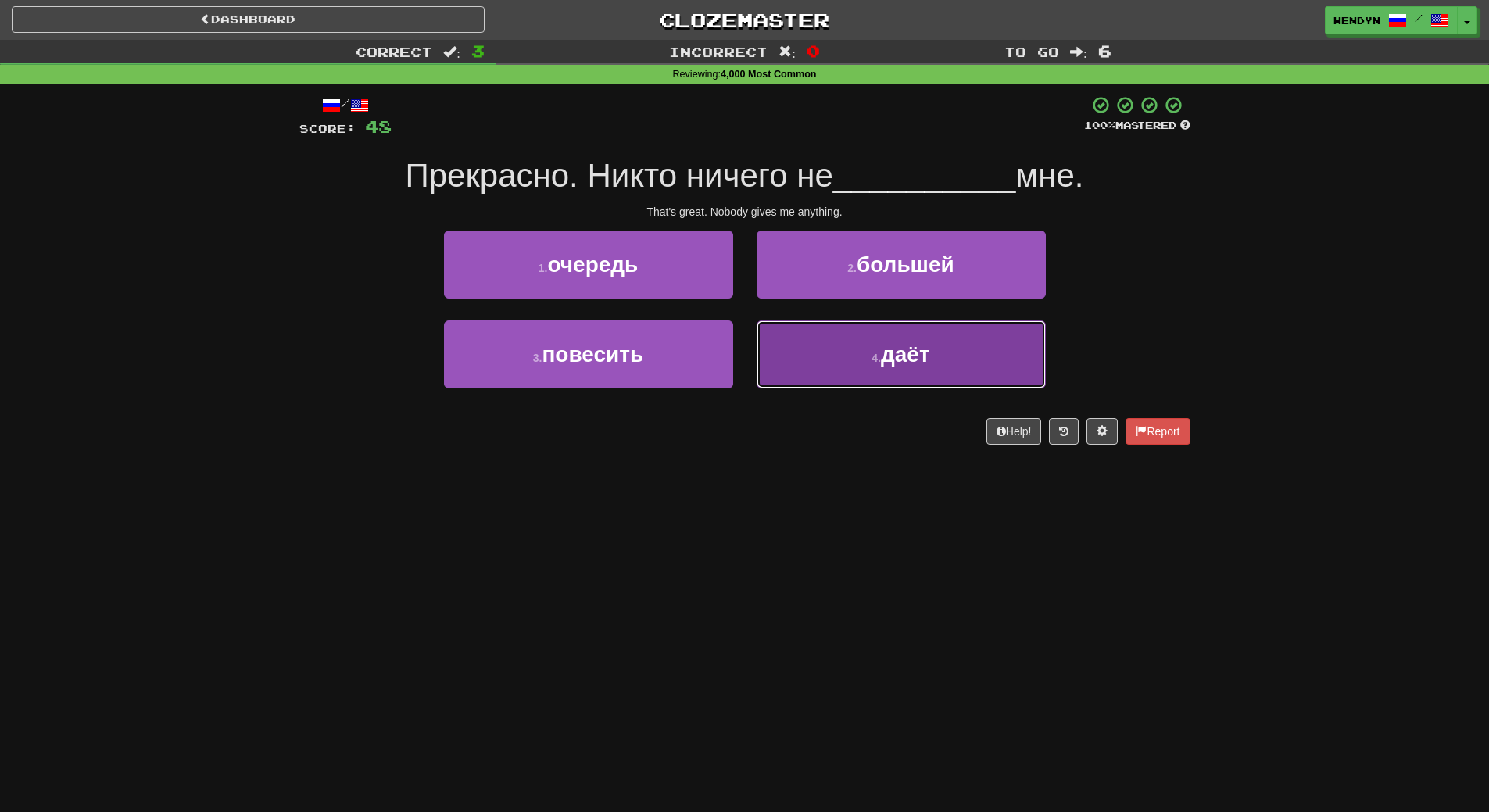
click at [852, 344] on button "4 . даёт" at bounding box center [901, 354] width 289 height 68
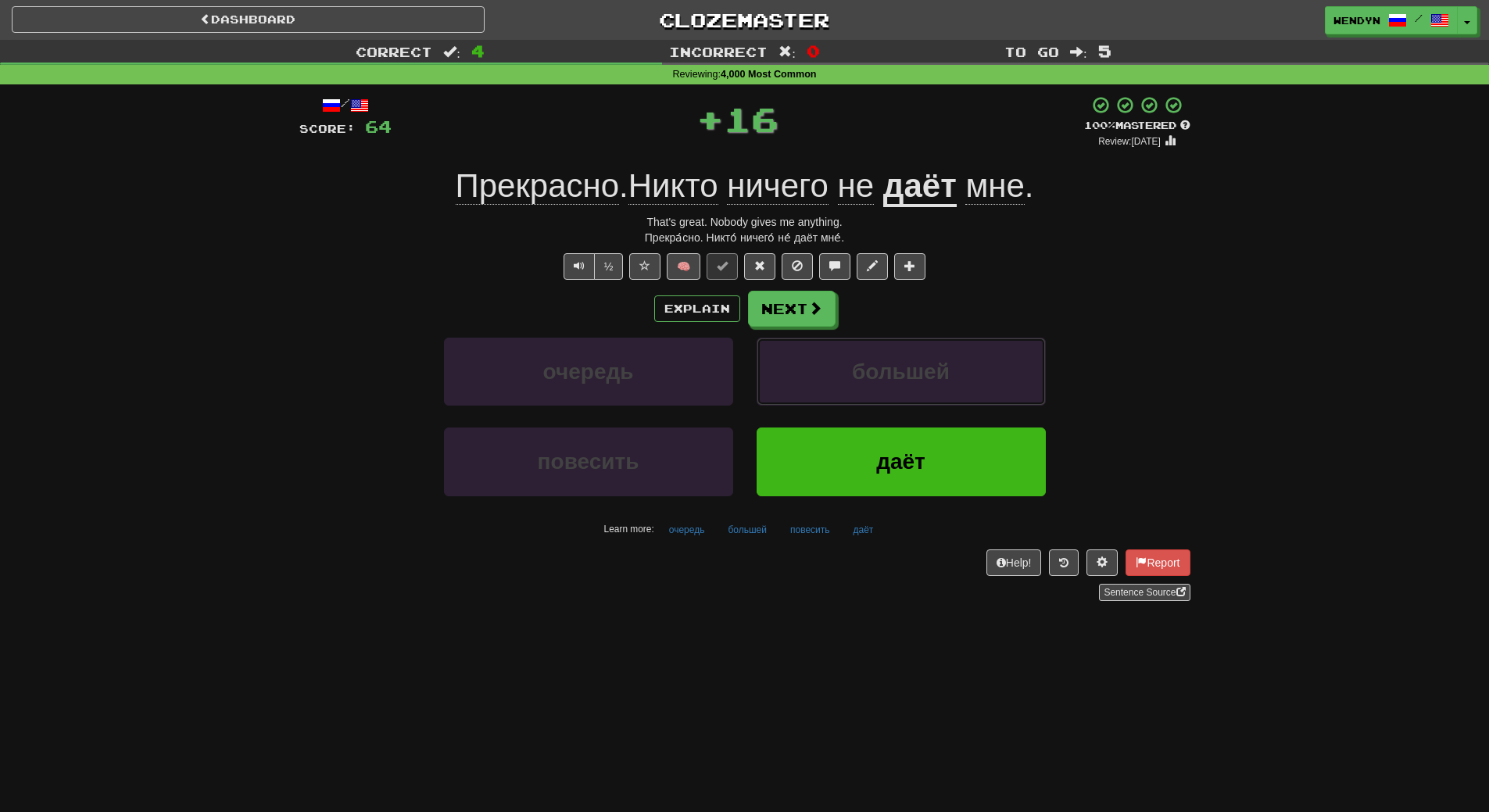
click at [852, 344] on button "большей" at bounding box center [901, 371] width 289 height 68
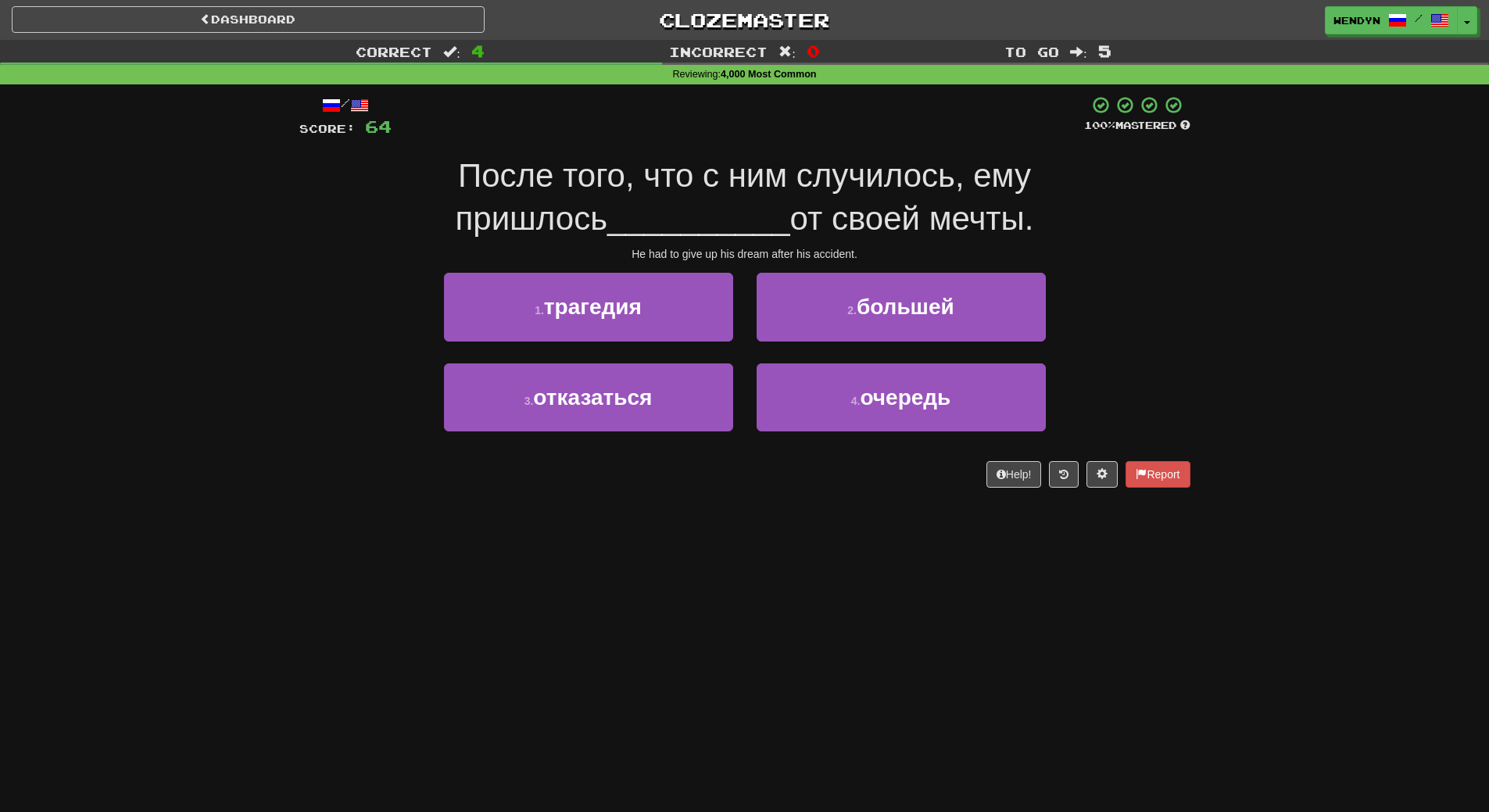
click at [853, 349] on div "2 . большей" at bounding box center [901, 317] width 312 height 90
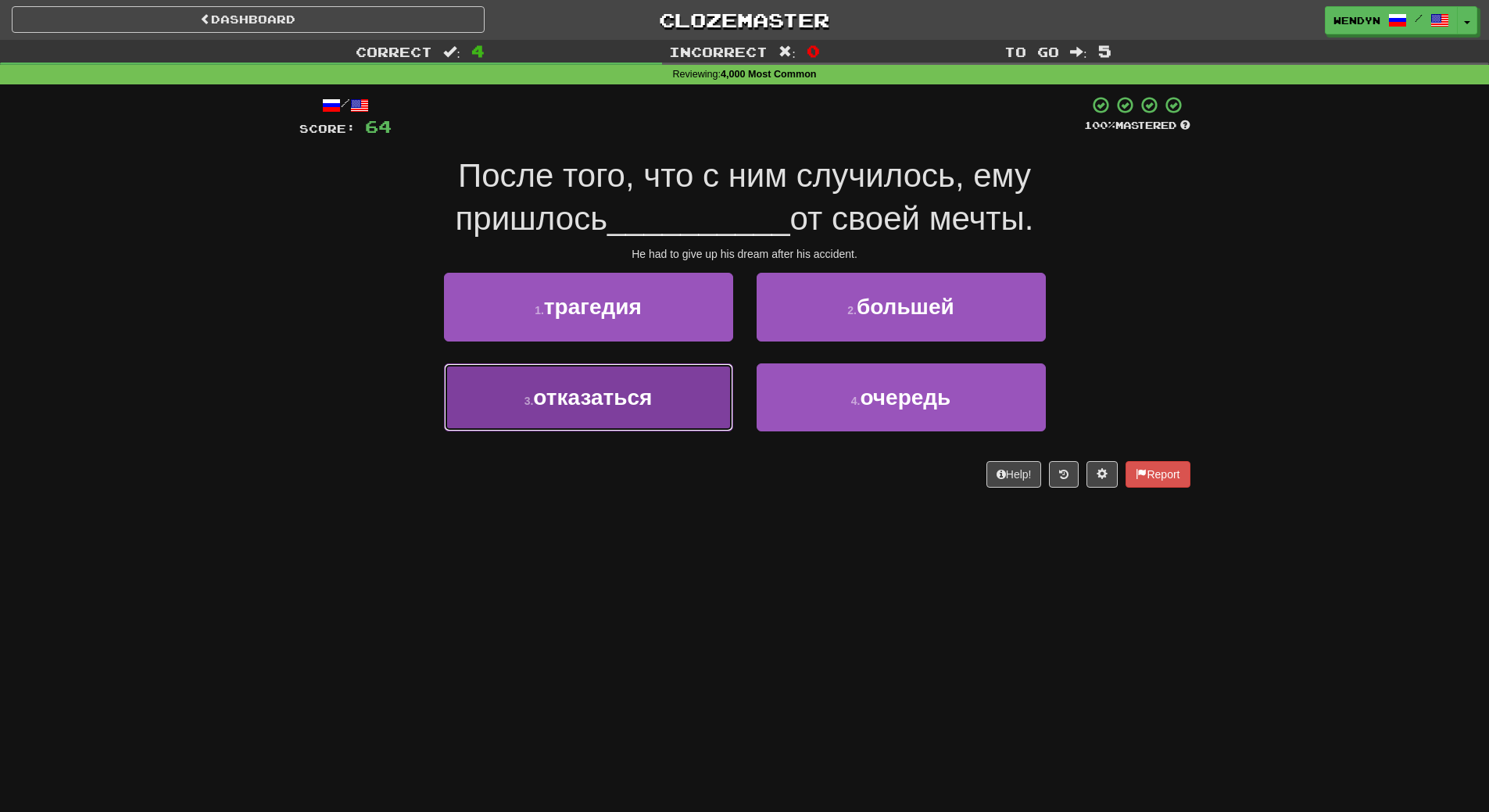
click at [656, 412] on button "3 . отказаться" at bounding box center [589, 397] width 289 height 68
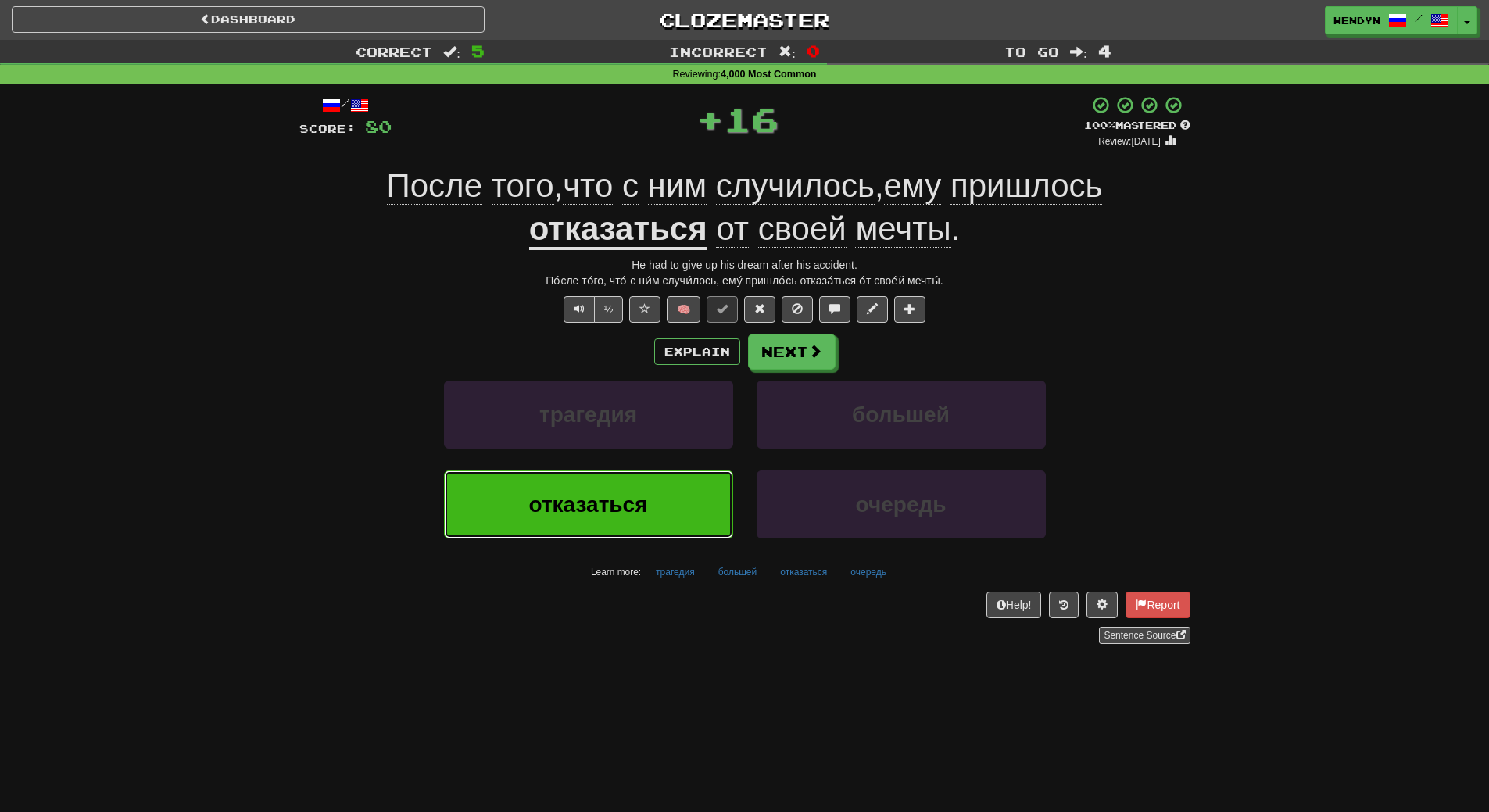
click at [661, 479] on button "отказаться" at bounding box center [589, 504] width 289 height 68
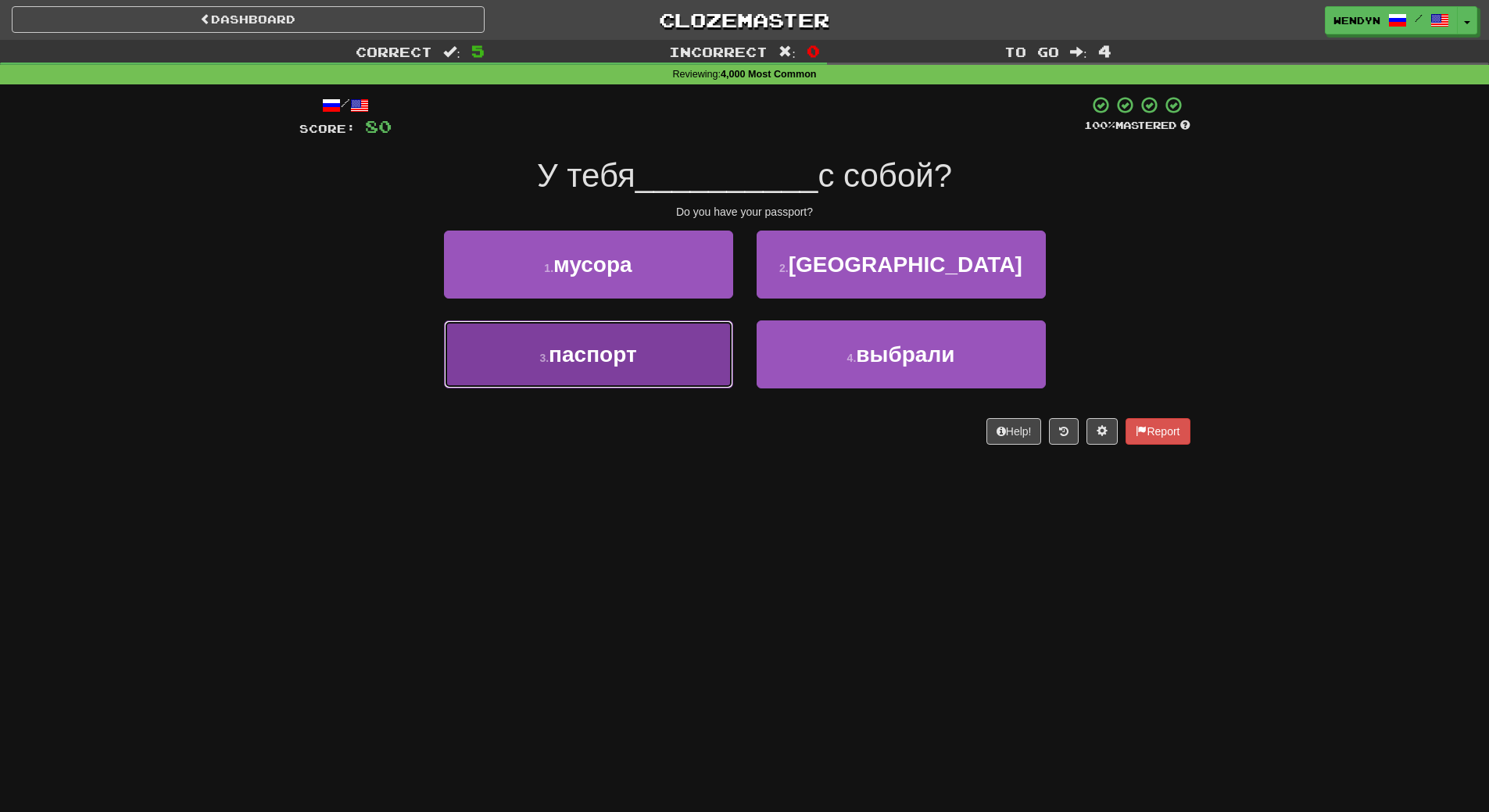
click at [710, 359] on button "3 . паспорт" at bounding box center [589, 354] width 289 height 68
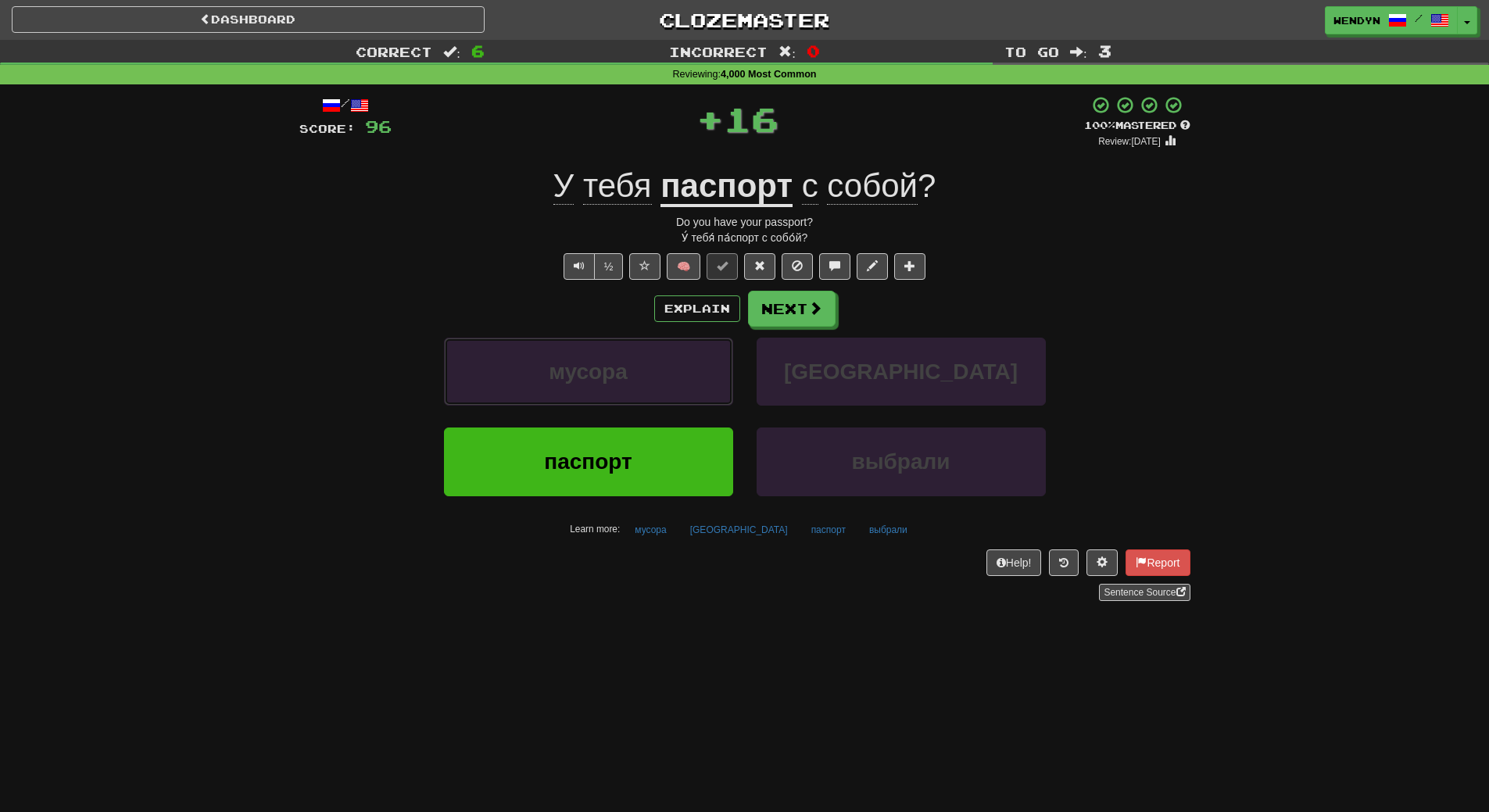
click at [710, 359] on button "мусора" at bounding box center [589, 371] width 289 height 68
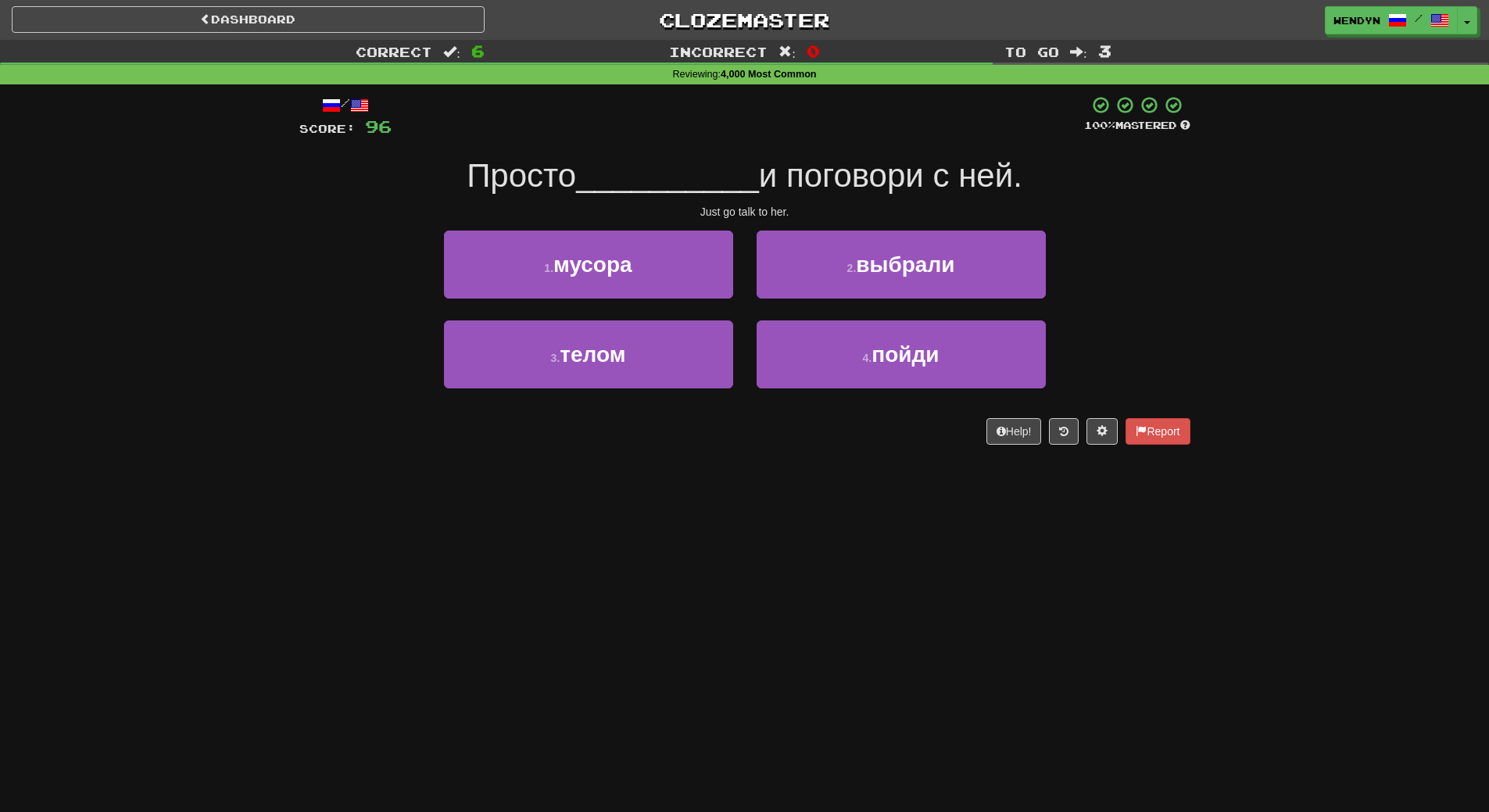
click at [716, 446] on div "/ Score: 96 100 % Mastered Просто __________ и поговори с ней. Just go talk to …" at bounding box center [744, 275] width 891 height 382
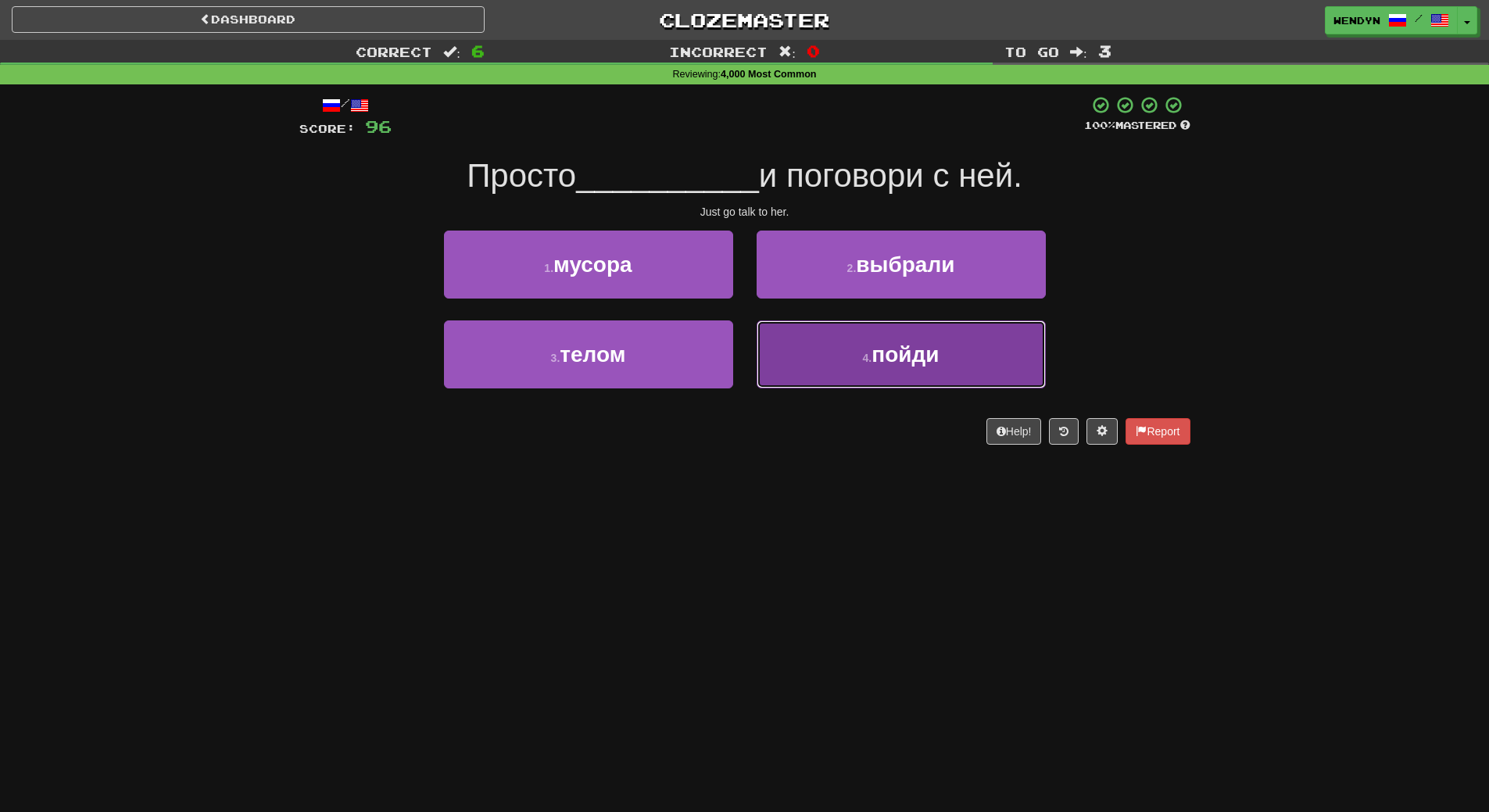
click at [883, 366] on span "пойди" at bounding box center [905, 354] width 67 height 24
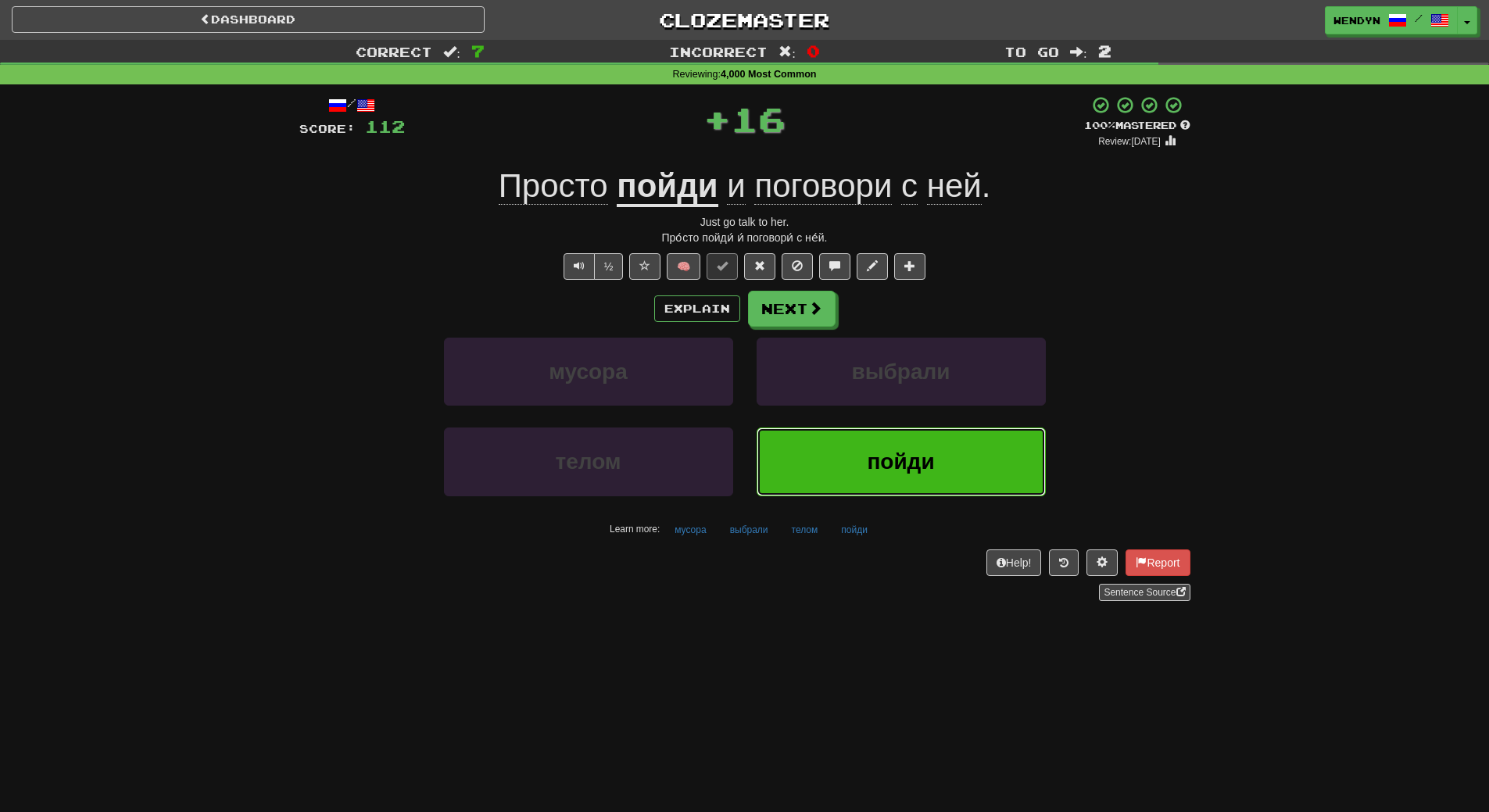
click at [870, 441] on button "пойди" at bounding box center [901, 461] width 289 height 68
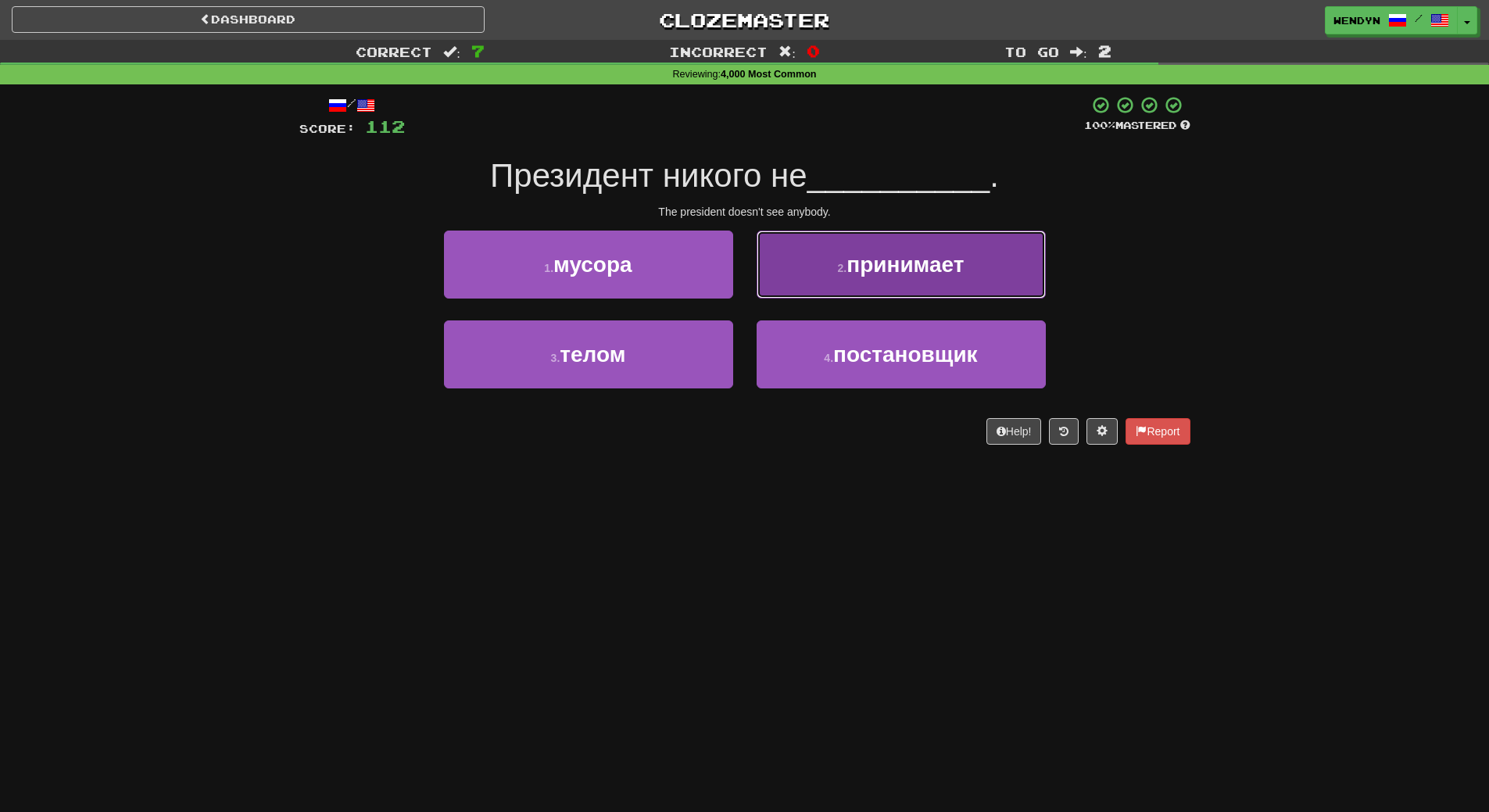
click at [884, 268] on span "принимает" at bounding box center [905, 265] width 118 height 24
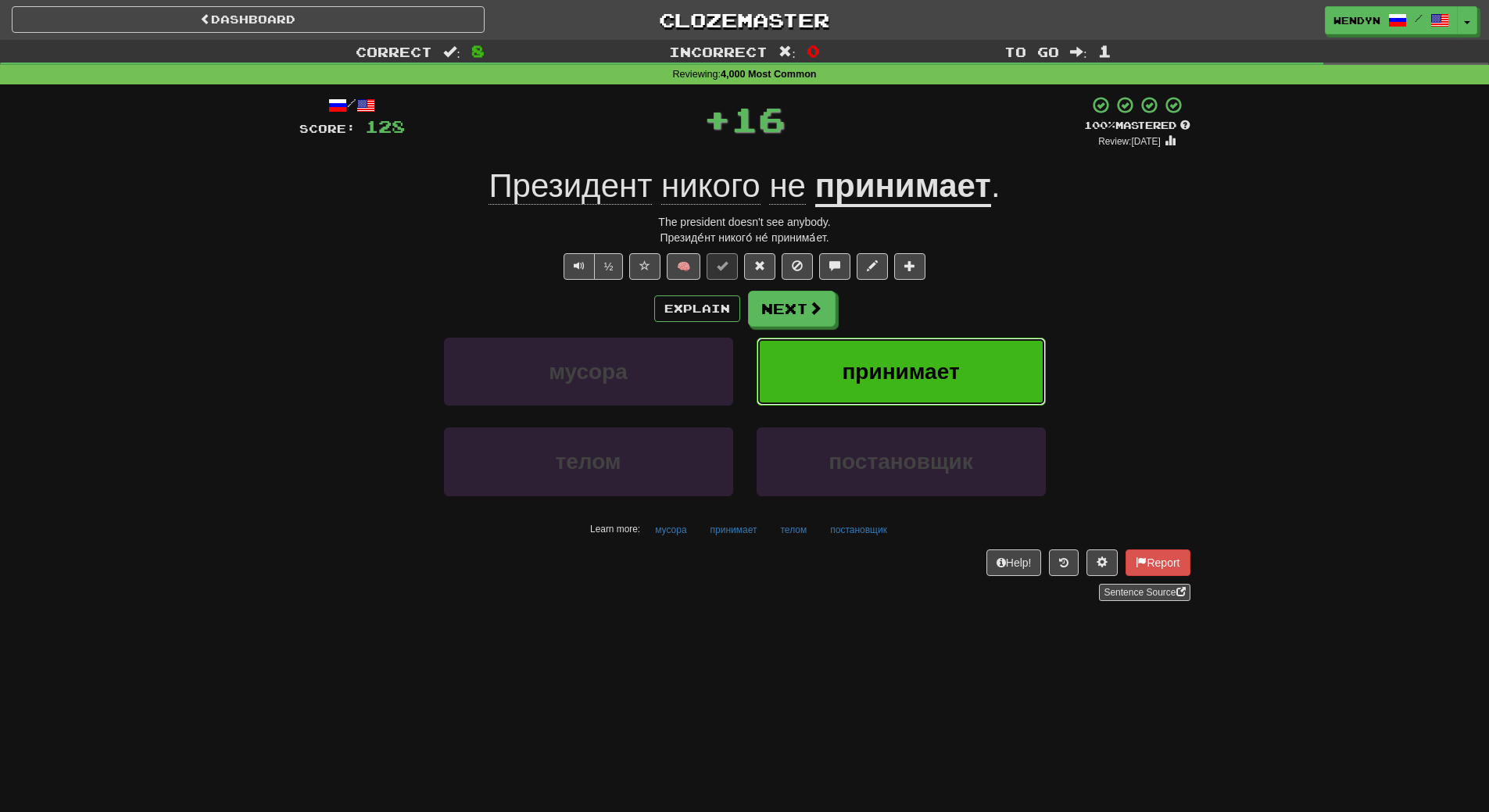
click at [932, 358] on button "принимает" at bounding box center [901, 371] width 289 height 68
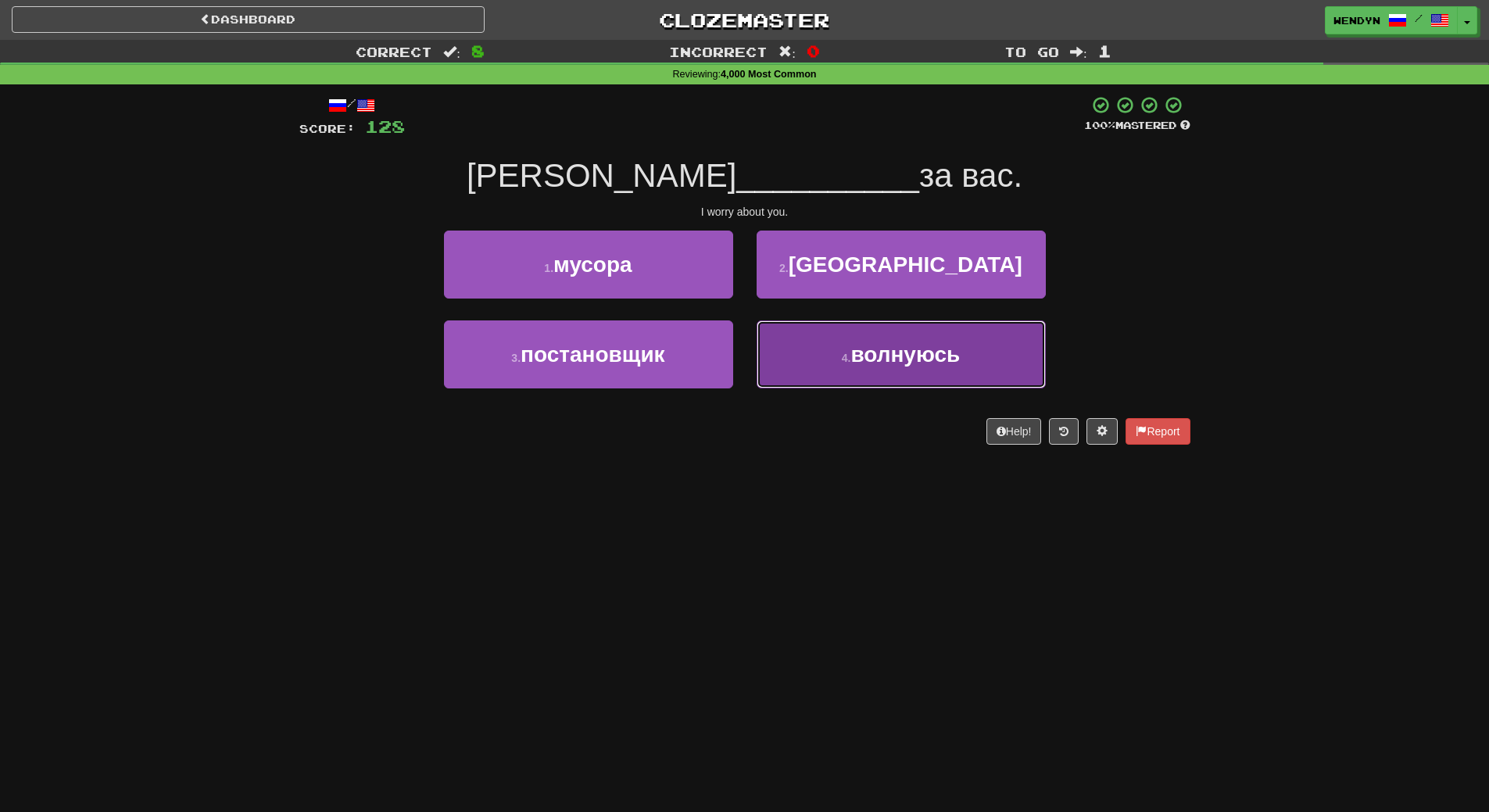
click at [836, 362] on button "4 . волнуюсь" at bounding box center [901, 354] width 289 height 68
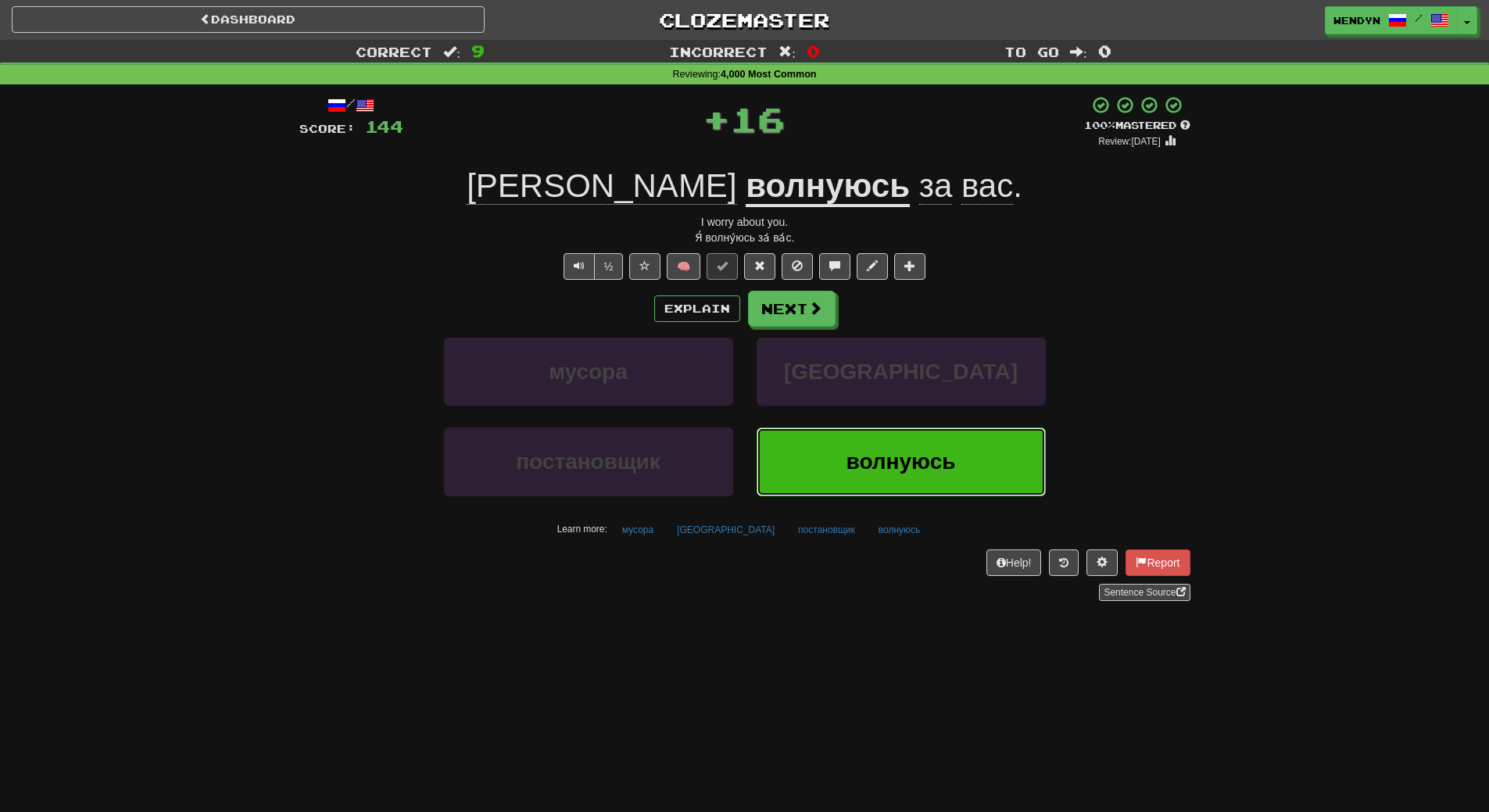
click at [842, 486] on button "волнуюсь" at bounding box center [901, 461] width 289 height 68
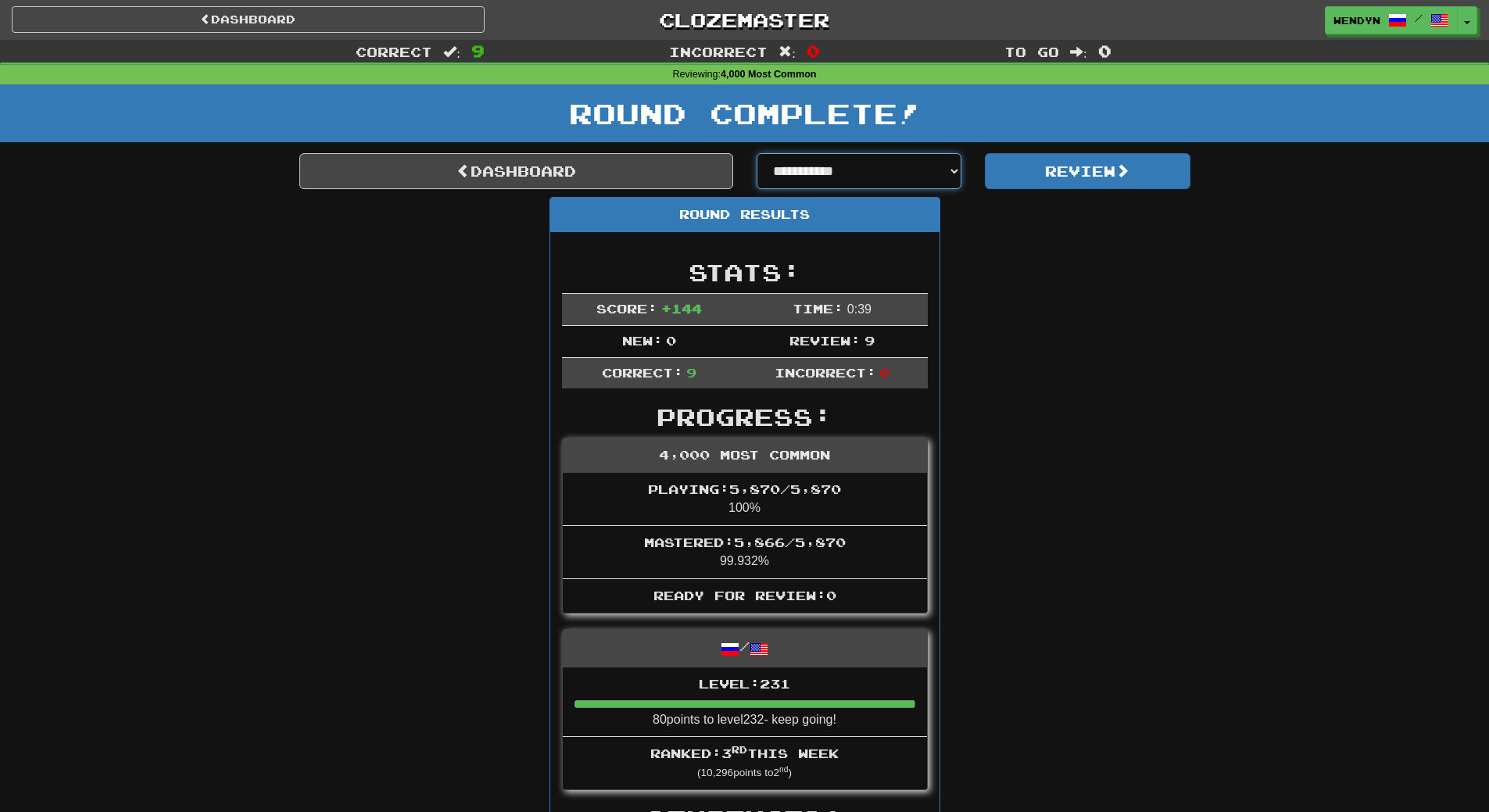
click at [954, 173] on select "**********" at bounding box center [859, 170] width 206 height 36
select select "**********"
click at [757, 153] on select "**********" at bounding box center [859, 170] width 206 height 36
select select "**********"
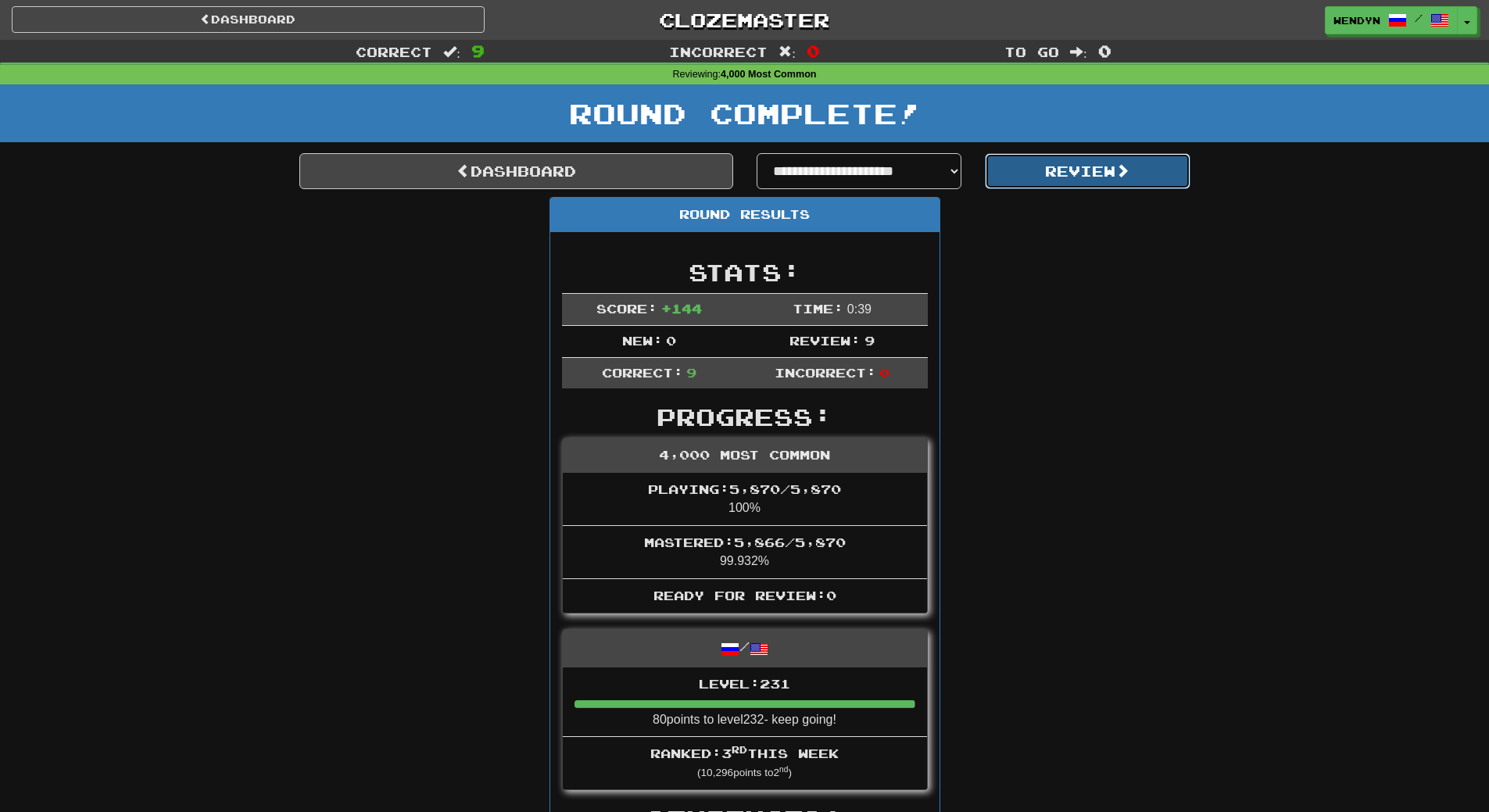
click at [1086, 169] on button "Review" at bounding box center [1088, 170] width 206 height 36
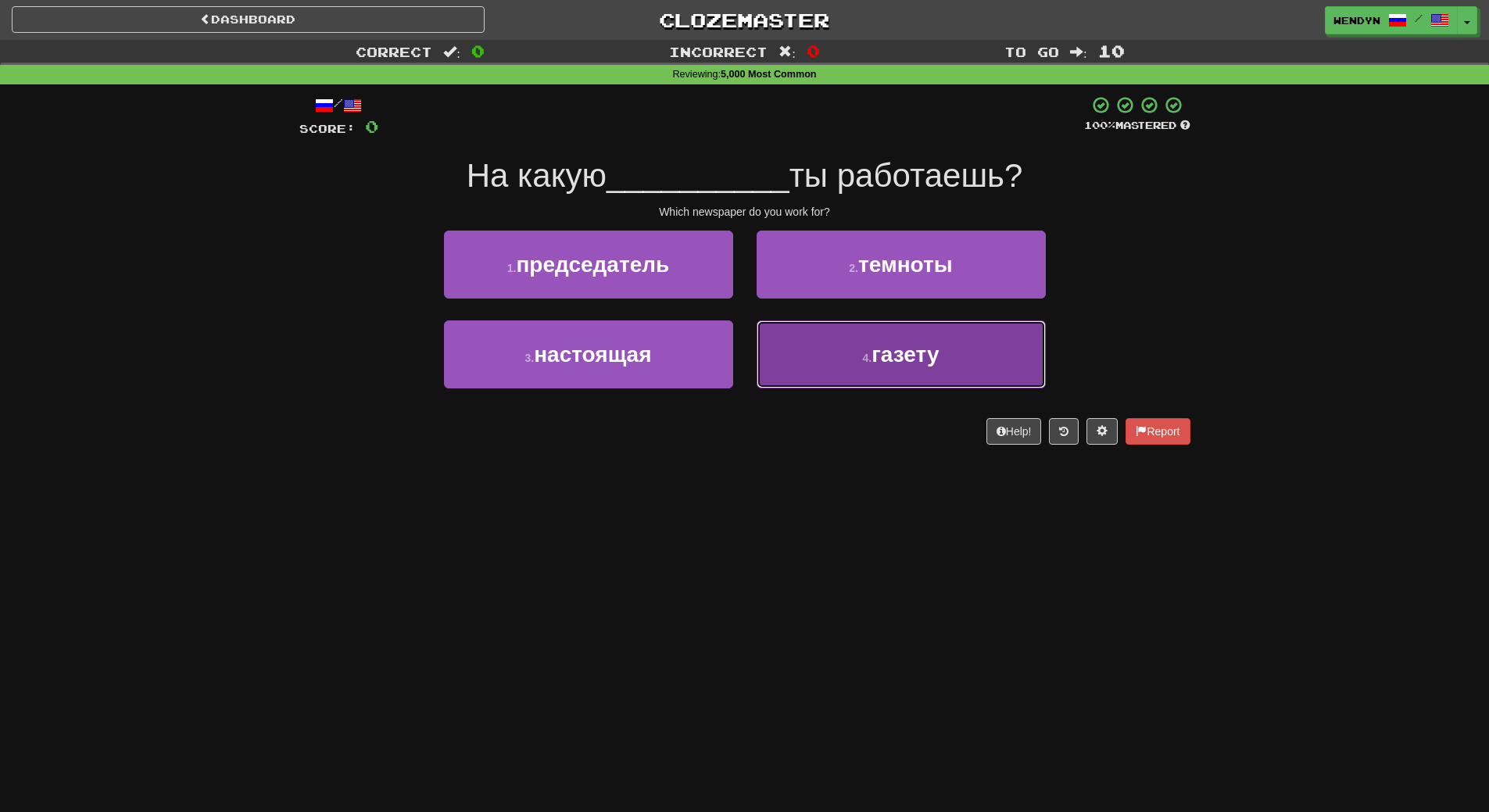
click at [901, 354] on span "газету" at bounding box center [905, 354] width 67 height 24
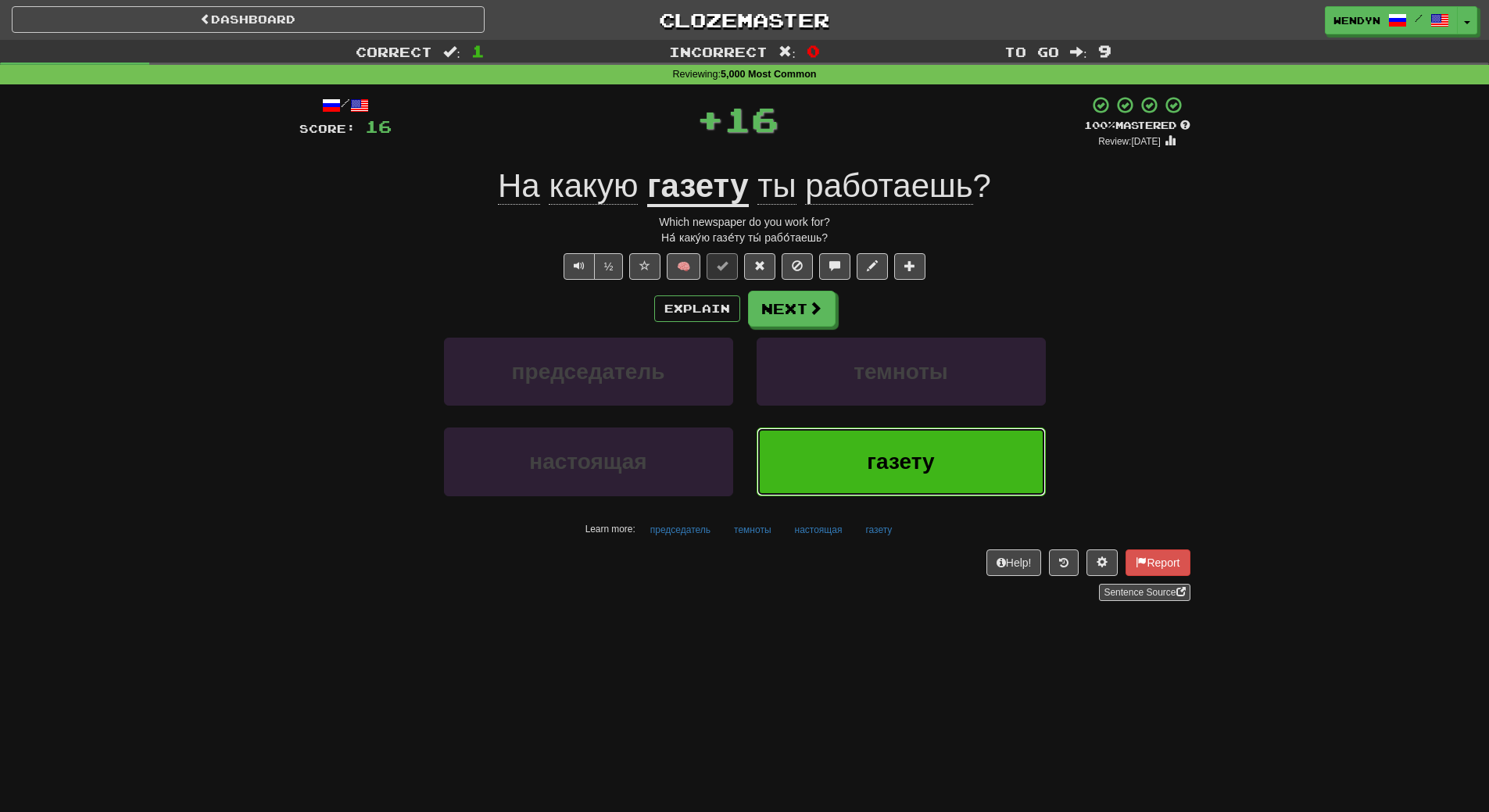
click at [891, 443] on button "газету" at bounding box center [901, 461] width 289 height 68
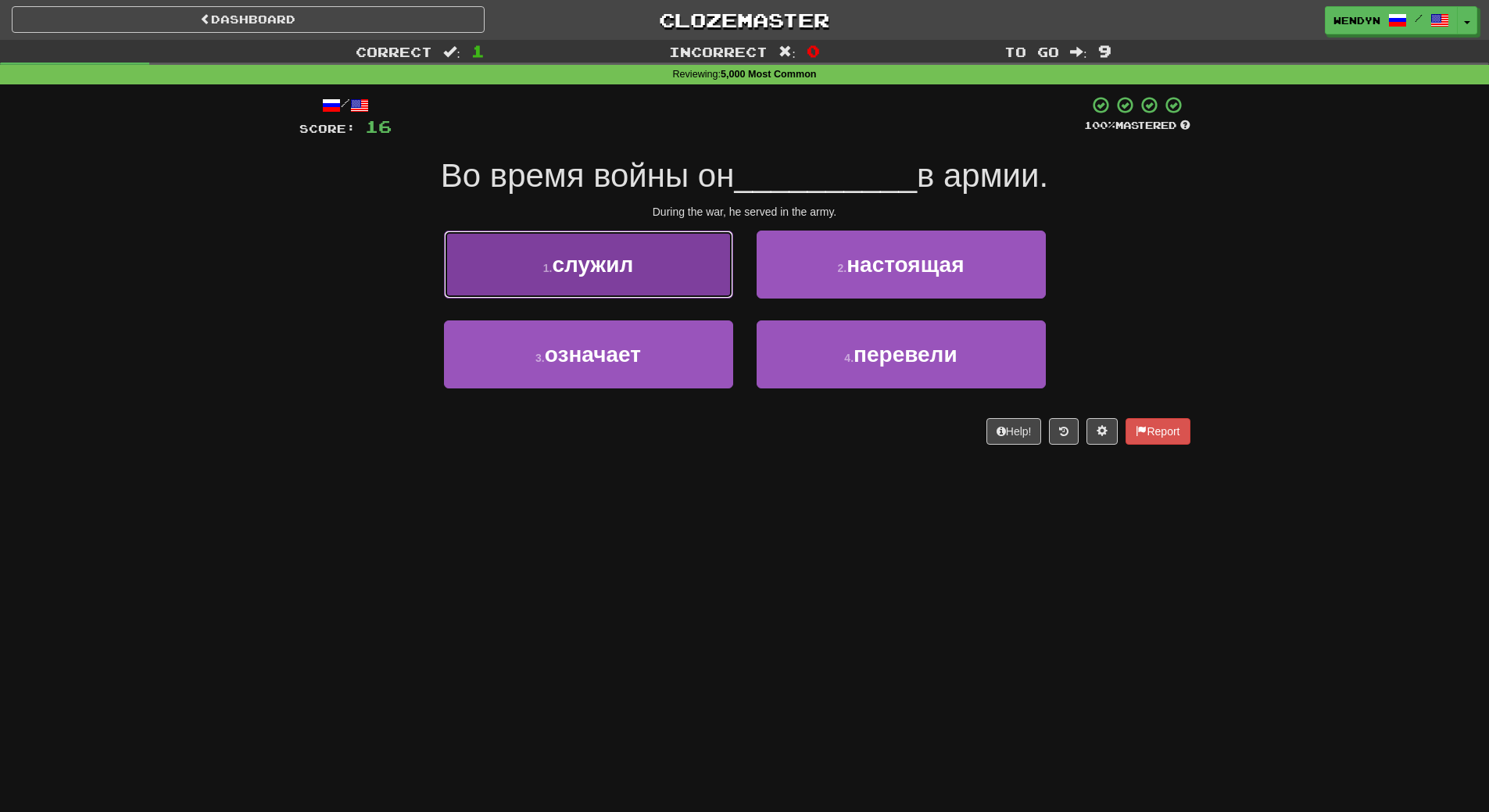
click at [637, 264] on button "1 . служил" at bounding box center [589, 265] width 289 height 68
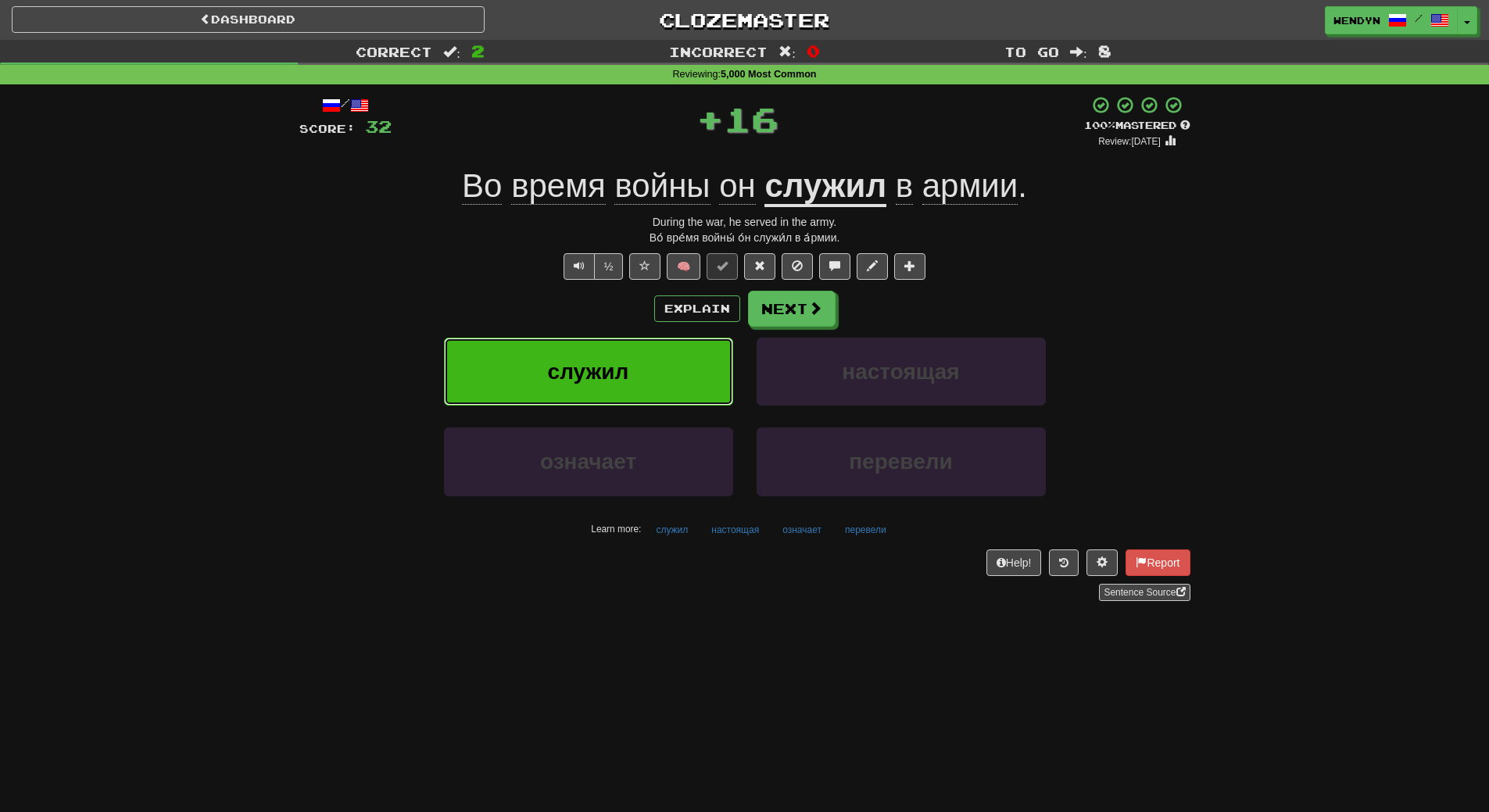
click at [635, 351] on button "служил" at bounding box center [589, 371] width 289 height 68
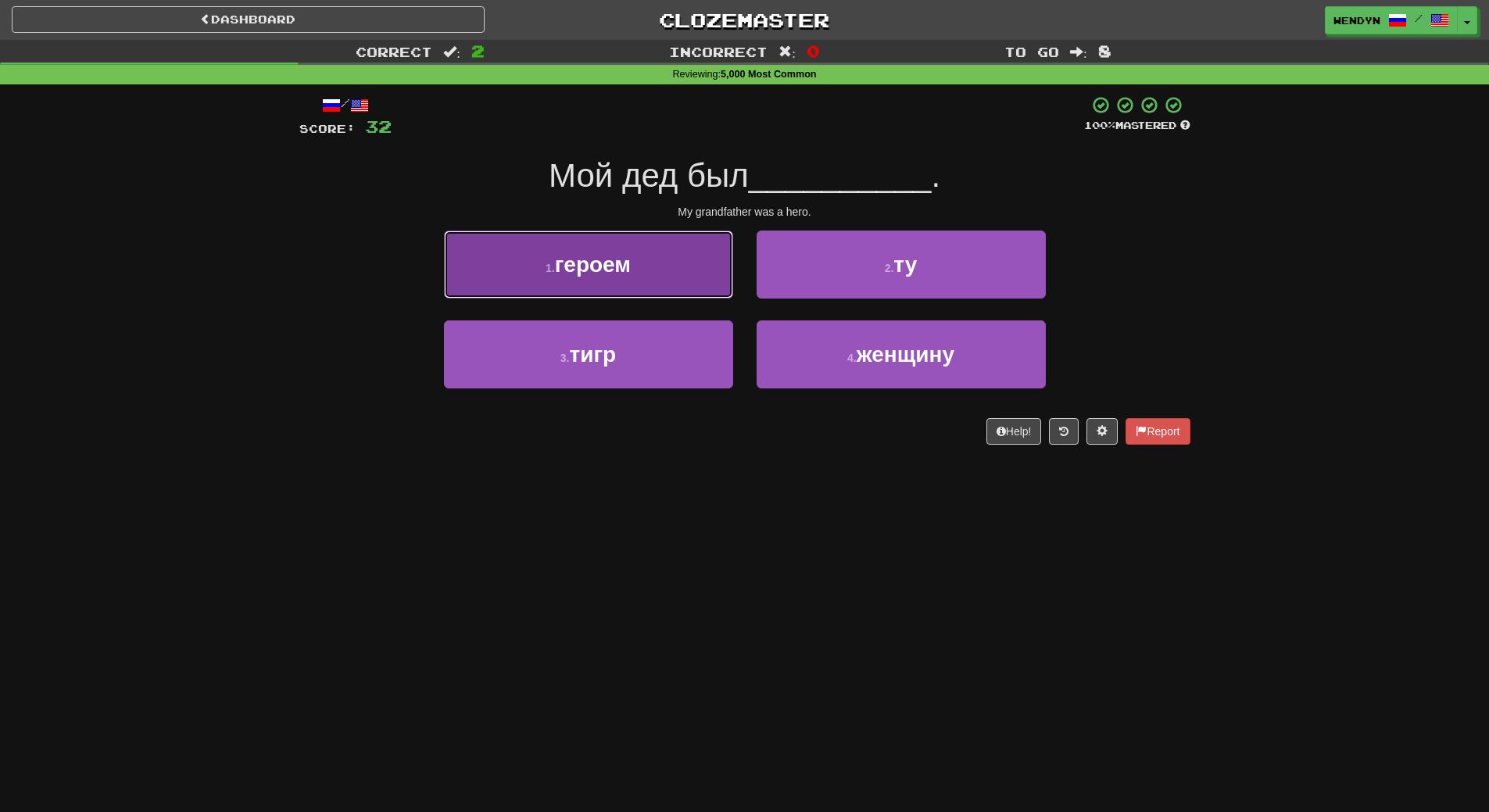
click at [636, 269] on button "1 . героем" at bounding box center [589, 265] width 289 height 68
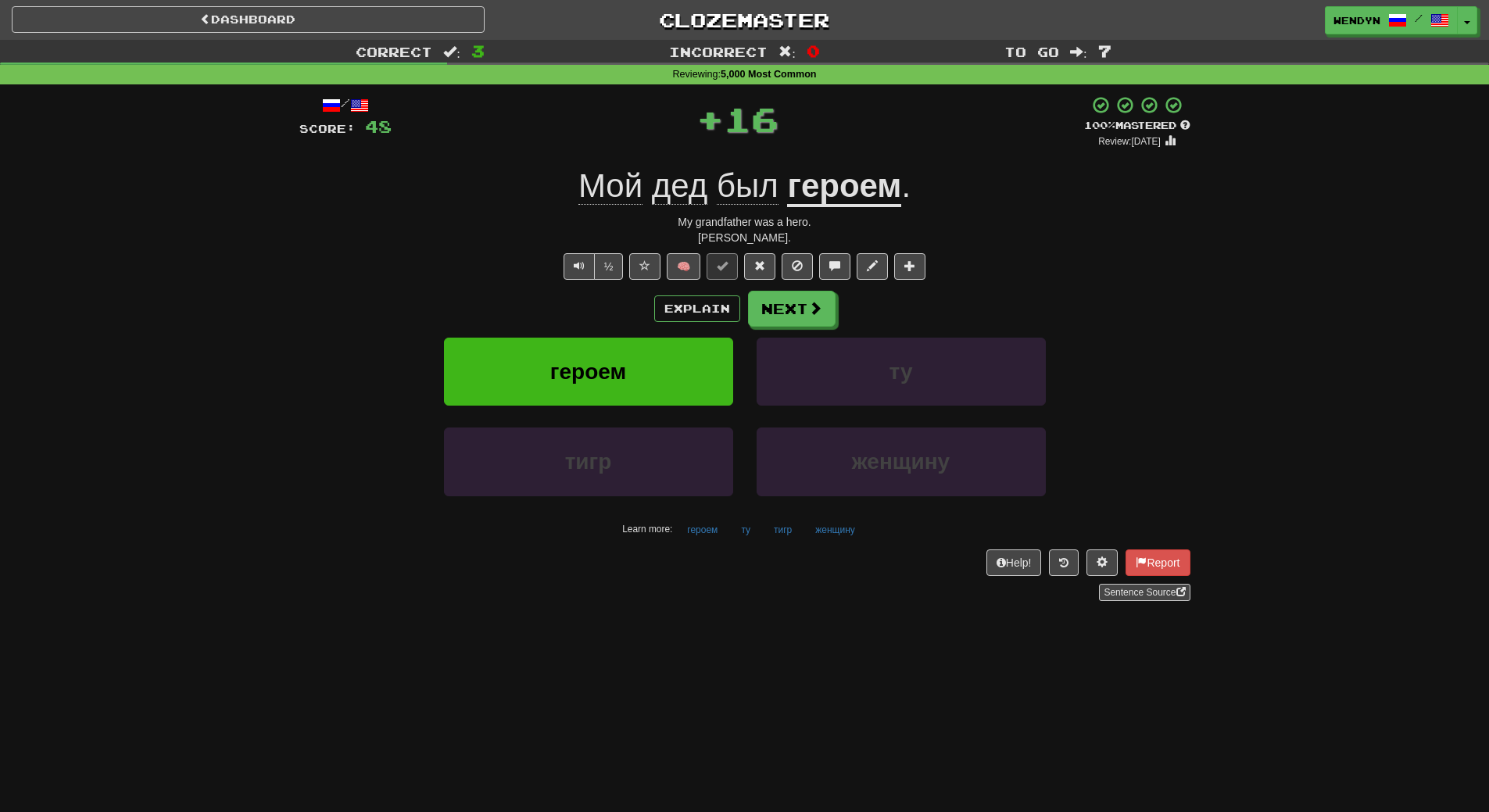
click at [630, 306] on div "Explain Next" at bounding box center [744, 308] width 891 height 36
click at [629, 358] on button "героем" at bounding box center [589, 371] width 289 height 68
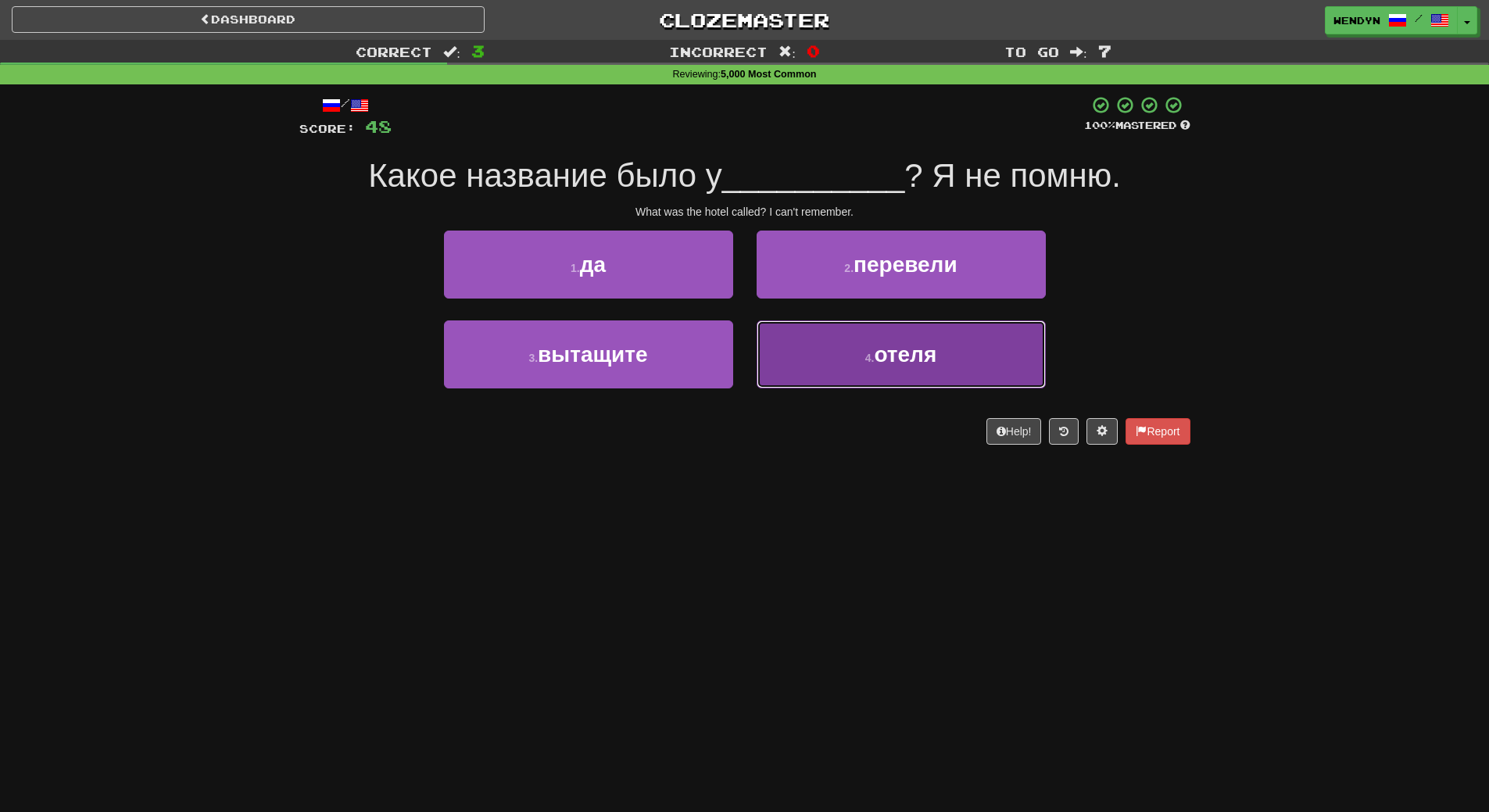
click at [899, 369] on button "4 . отеля" at bounding box center [901, 354] width 289 height 68
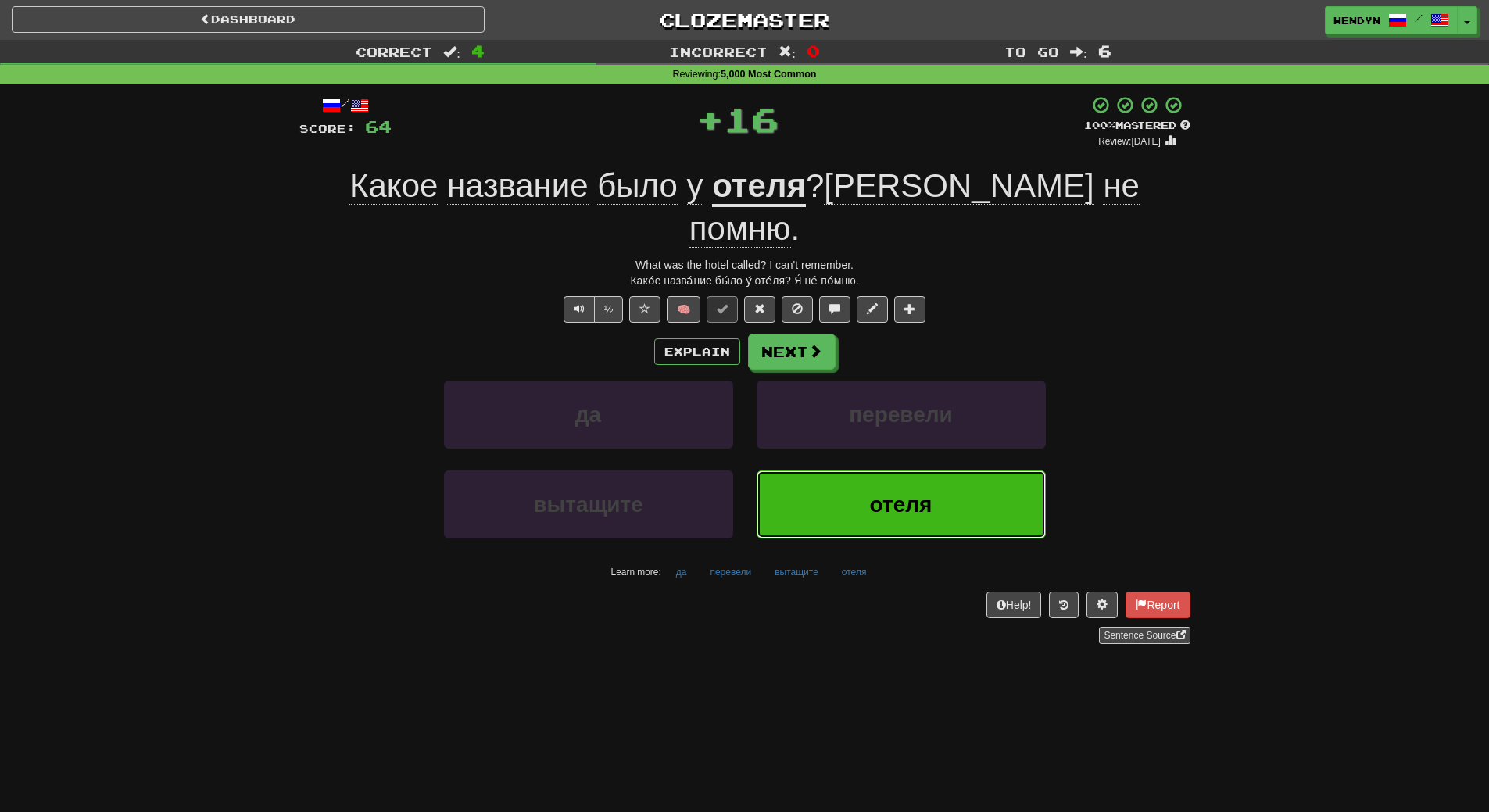
click at [883, 492] on span "отеля" at bounding box center [901, 504] width 62 height 24
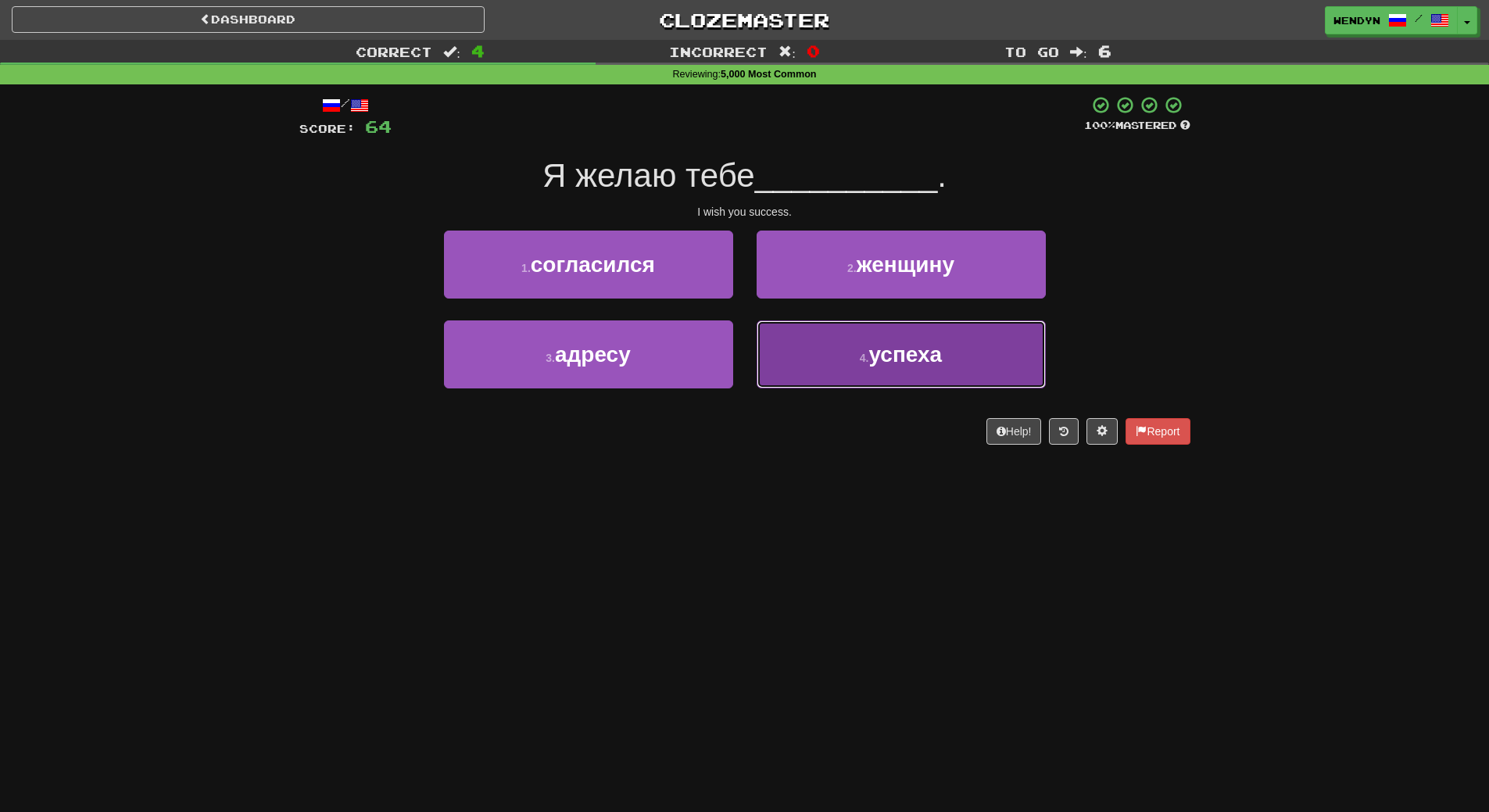
click at [852, 359] on button "4 . успеха" at bounding box center [901, 354] width 289 height 68
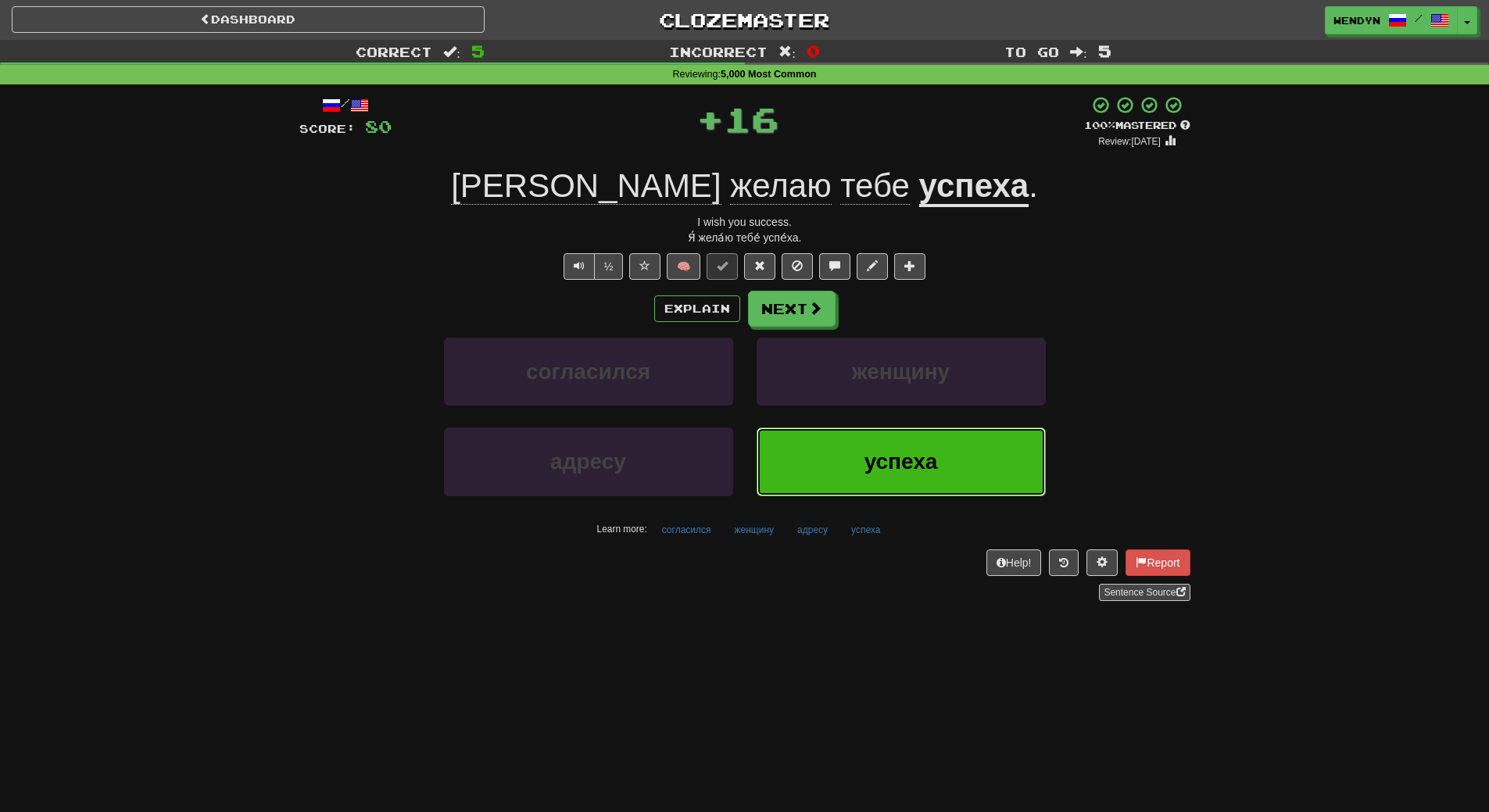
click at [866, 469] on span "успеха" at bounding box center [900, 461] width 73 height 24
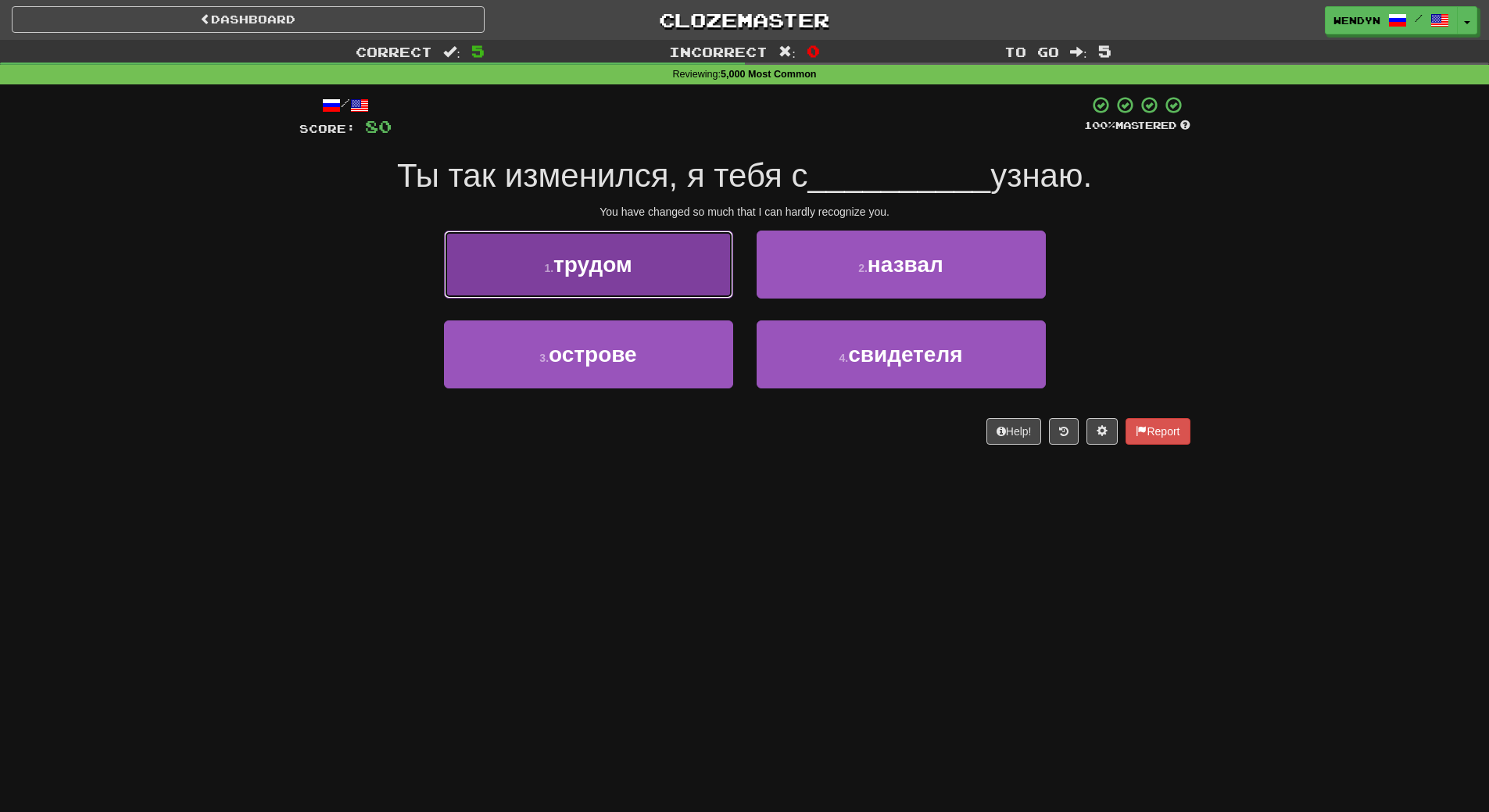
click at [660, 285] on button "1 . трудом" at bounding box center [589, 265] width 289 height 68
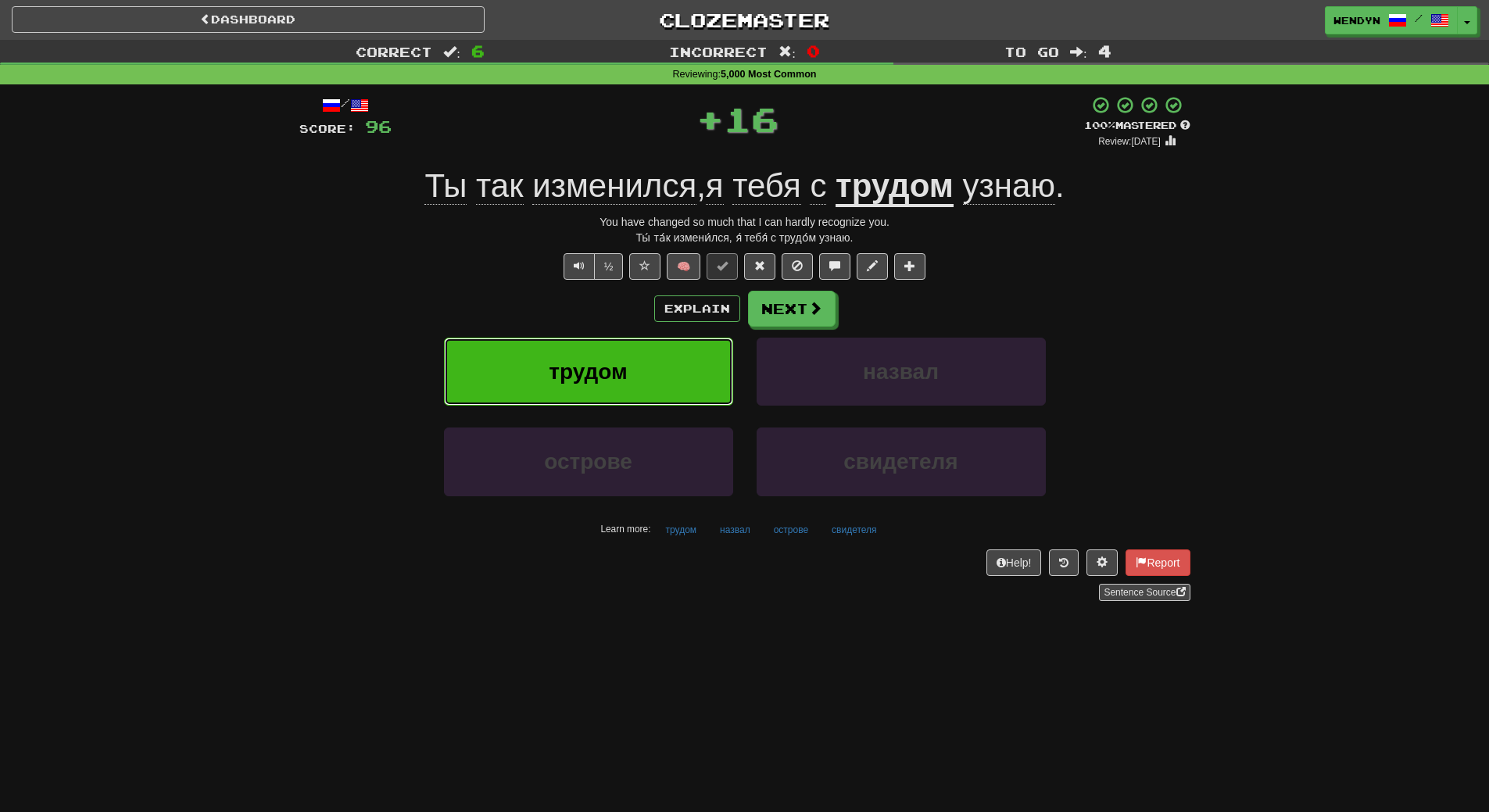
click at [652, 344] on body "Dashboard Clozemaster WendyN / Toggle Dropdown Dashboard Leaderboard Activity F…" at bounding box center [744, 684] width 1489 height 1367
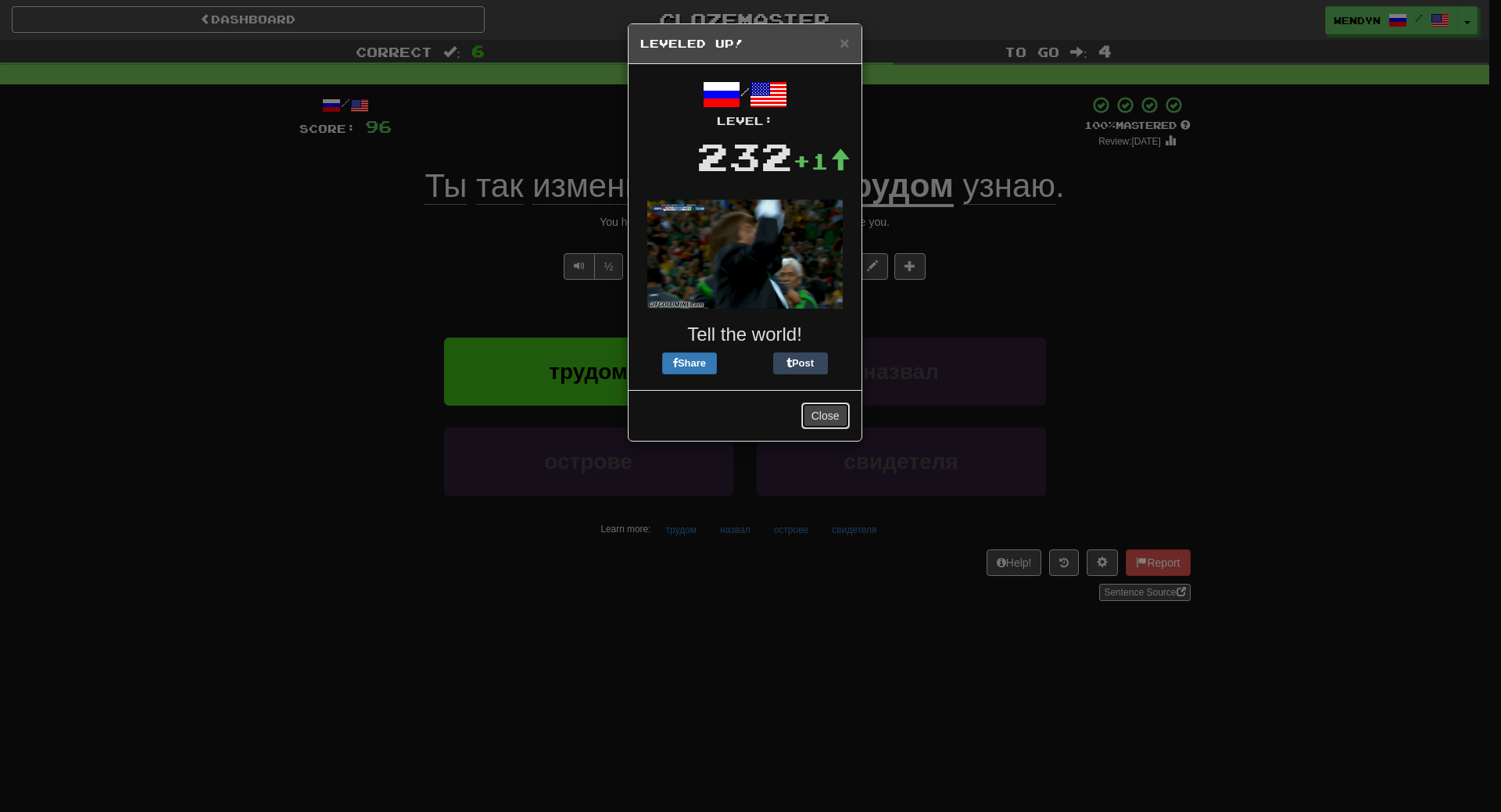
click at [813, 406] on button "Close" at bounding box center [826, 416] width 49 height 27
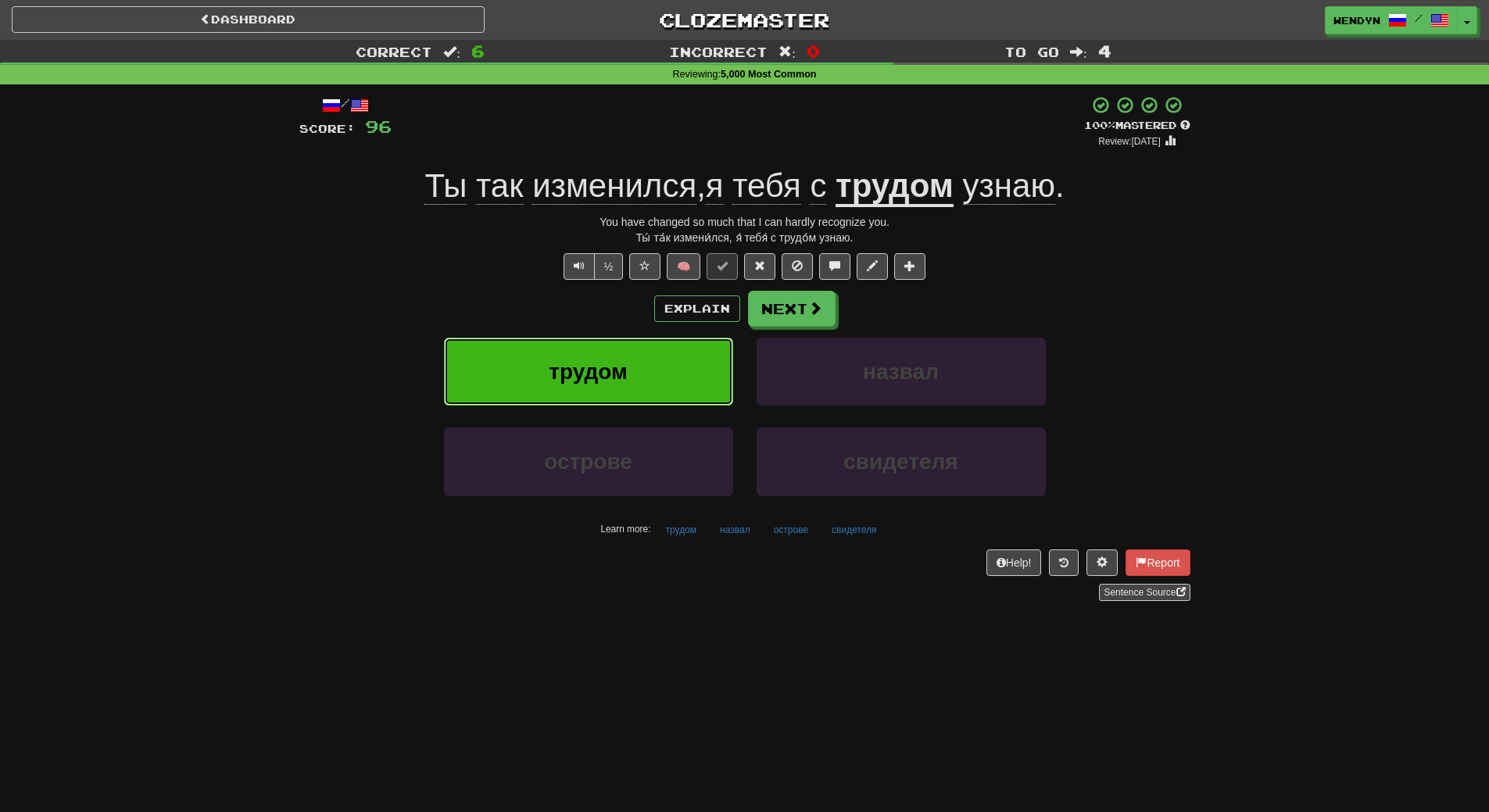
click at [621, 348] on button "трудом" at bounding box center [589, 371] width 289 height 68
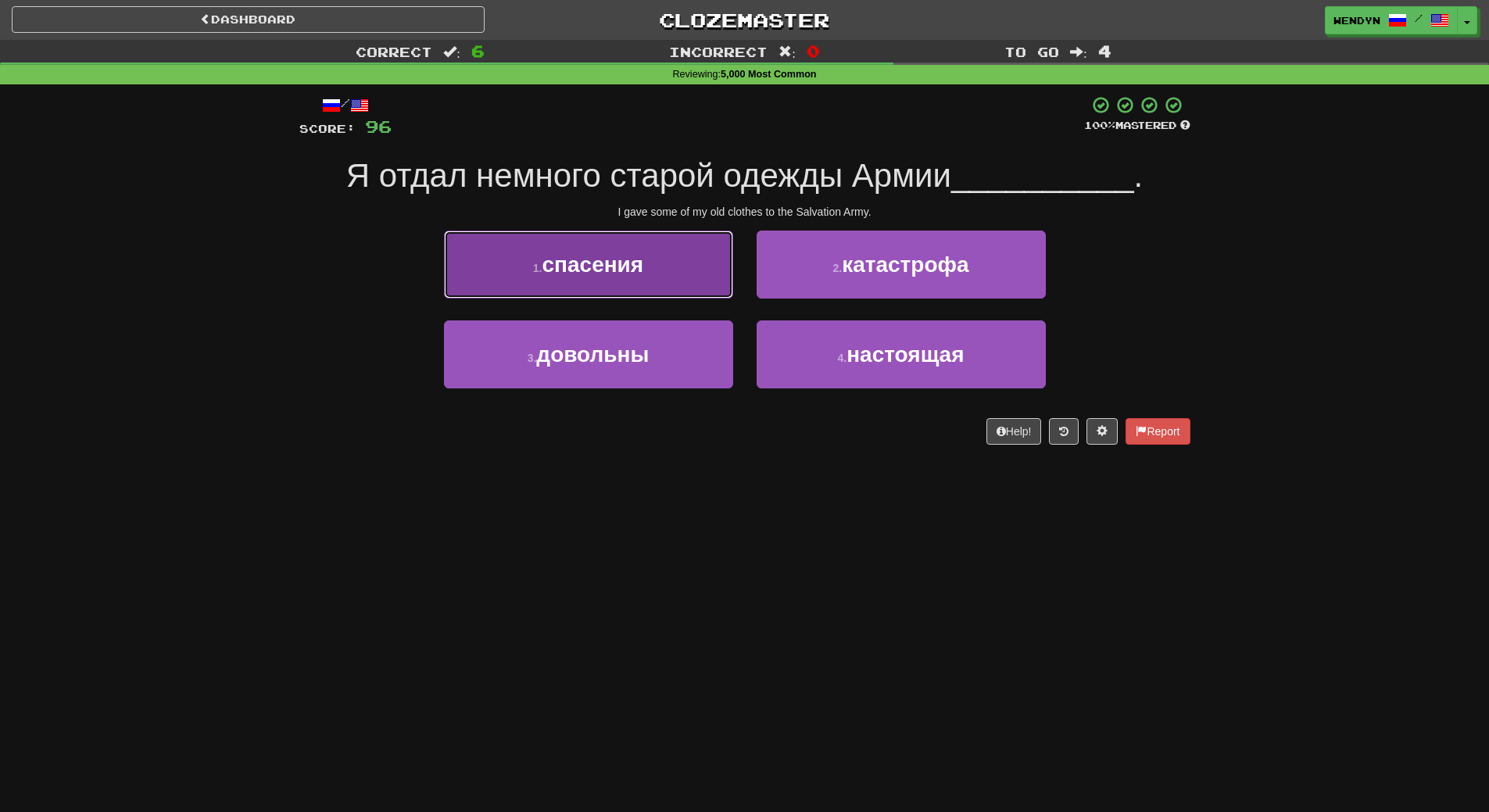
click at [644, 277] on button "1 . спасения" at bounding box center [589, 265] width 289 height 68
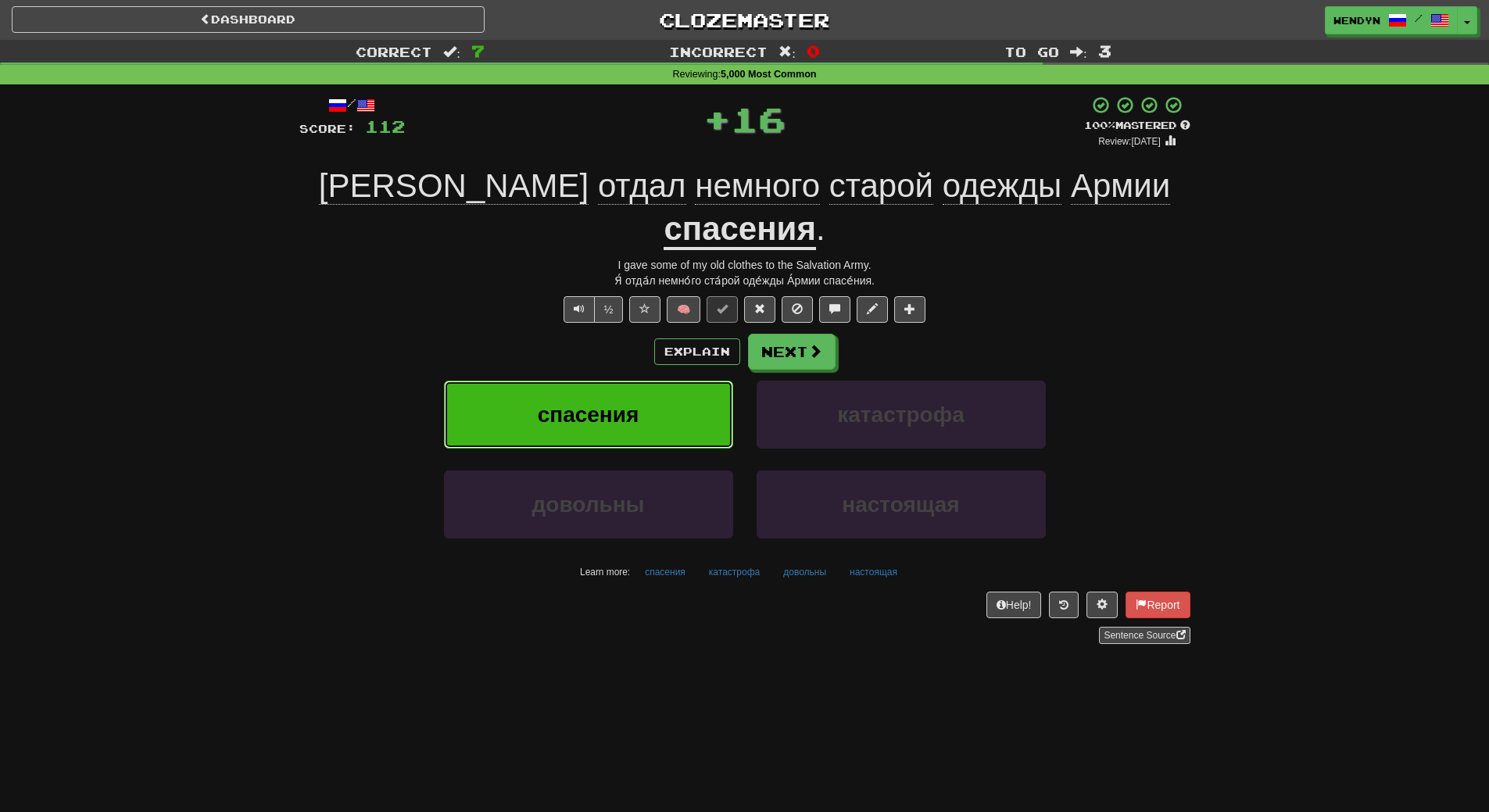
click at [652, 380] on button "спасения" at bounding box center [589, 414] width 289 height 68
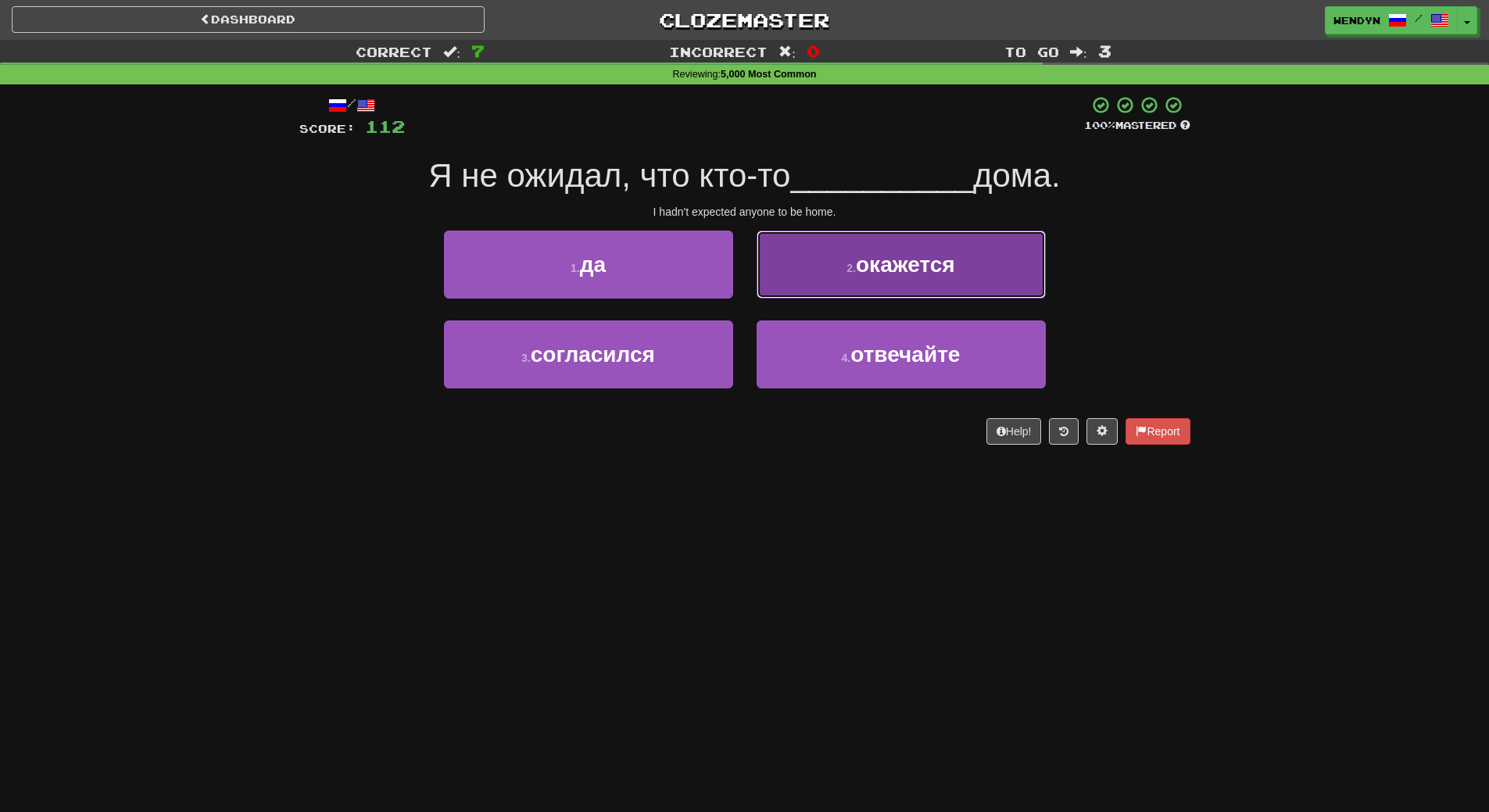
click at [980, 253] on button "2 . окажется" at bounding box center [901, 265] width 289 height 68
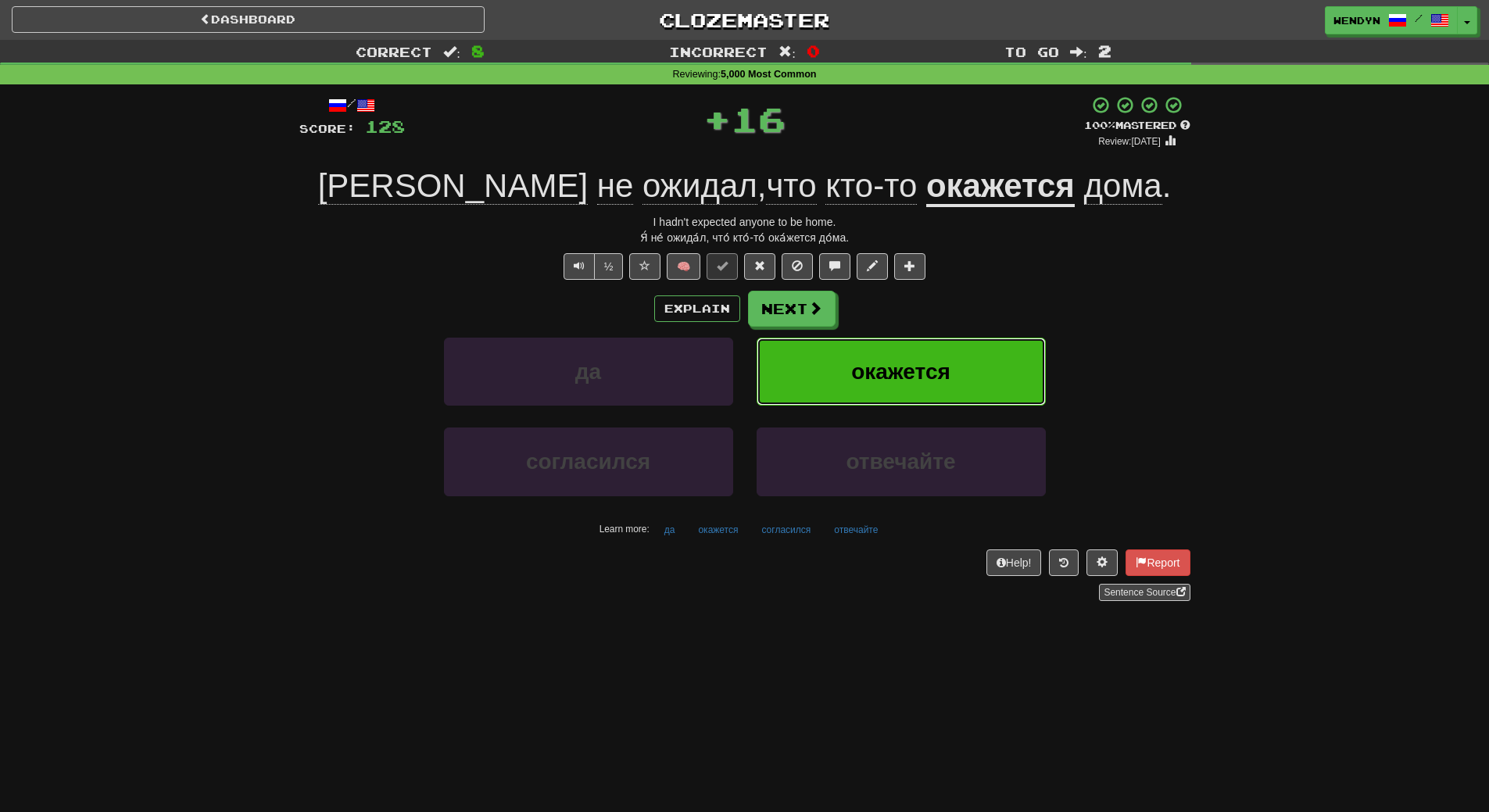
click at [983, 352] on button "окажется" at bounding box center [901, 371] width 289 height 68
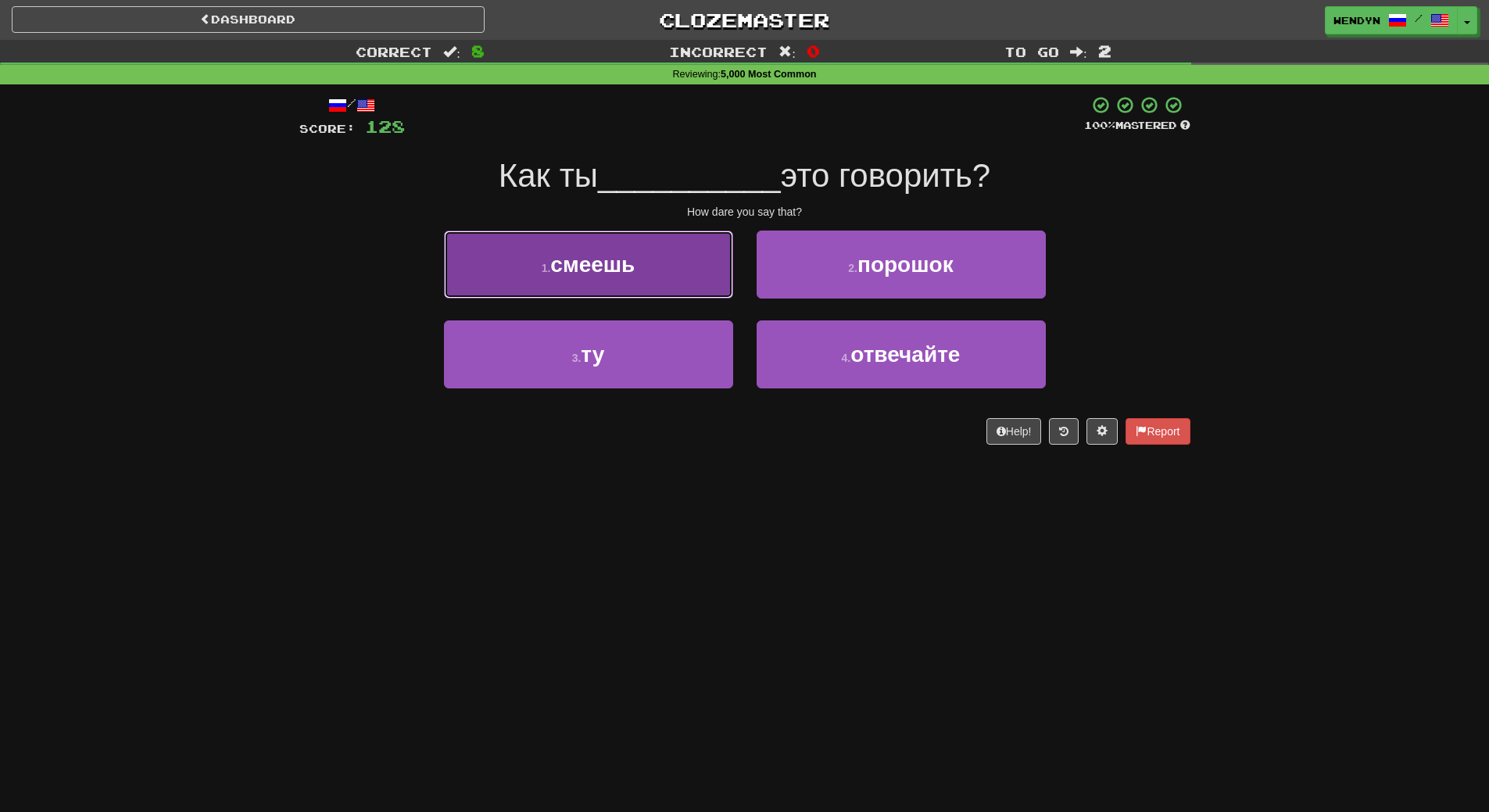
click at [622, 271] on span "смеешь" at bounding box center [592, 265] width 85 height 24
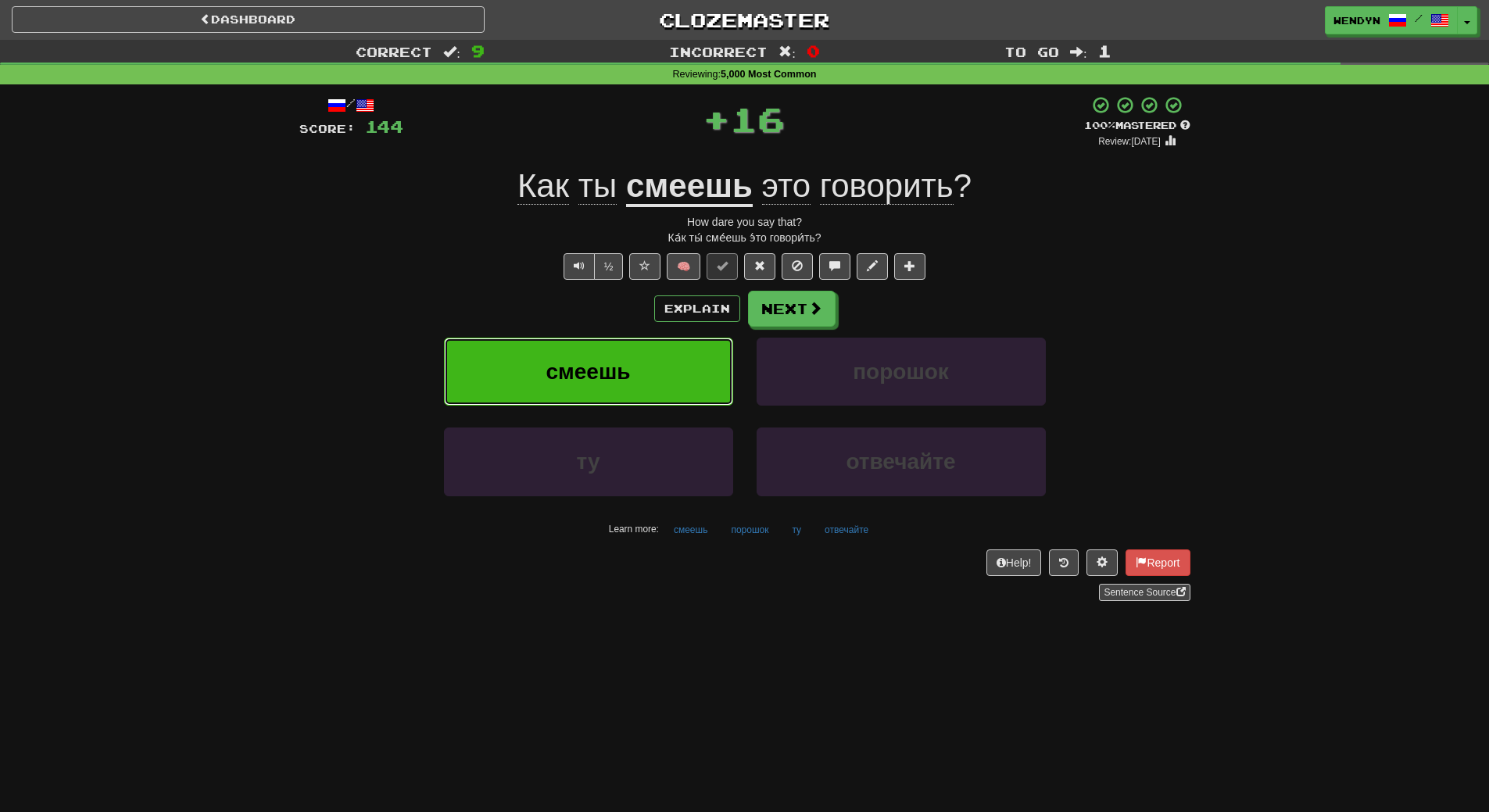
click at [628, 375] on span "смеешь" at bounding box center [589, 371] width 85 height 24
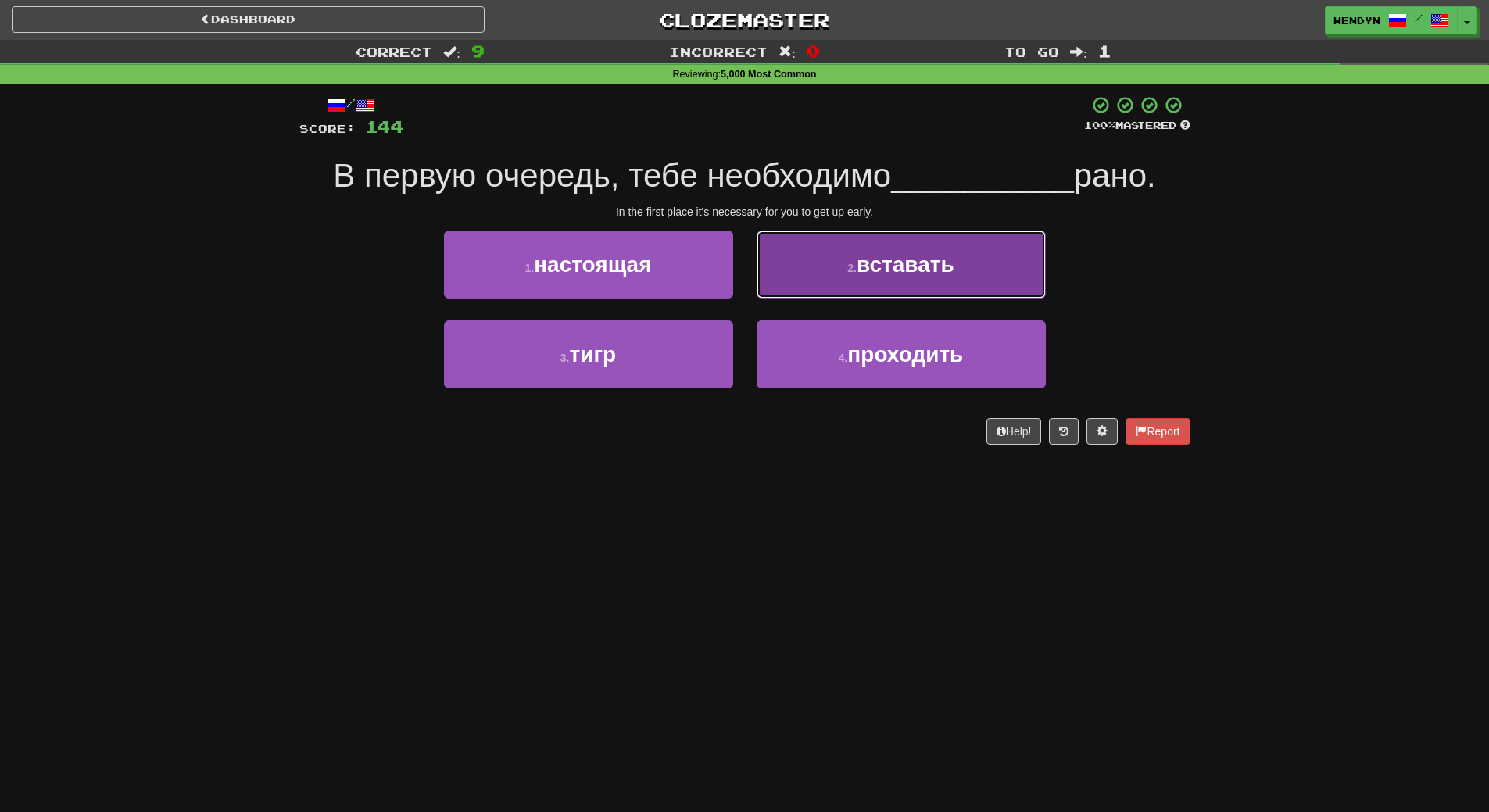
drag, startPoint x: 908, startPoint y: 244, endPoint x: 915, endPoint y: 264, distance: 21.2
click at [915, 264] on button "2 . вставать" at bounding box center [901, 265] width 289 height 68
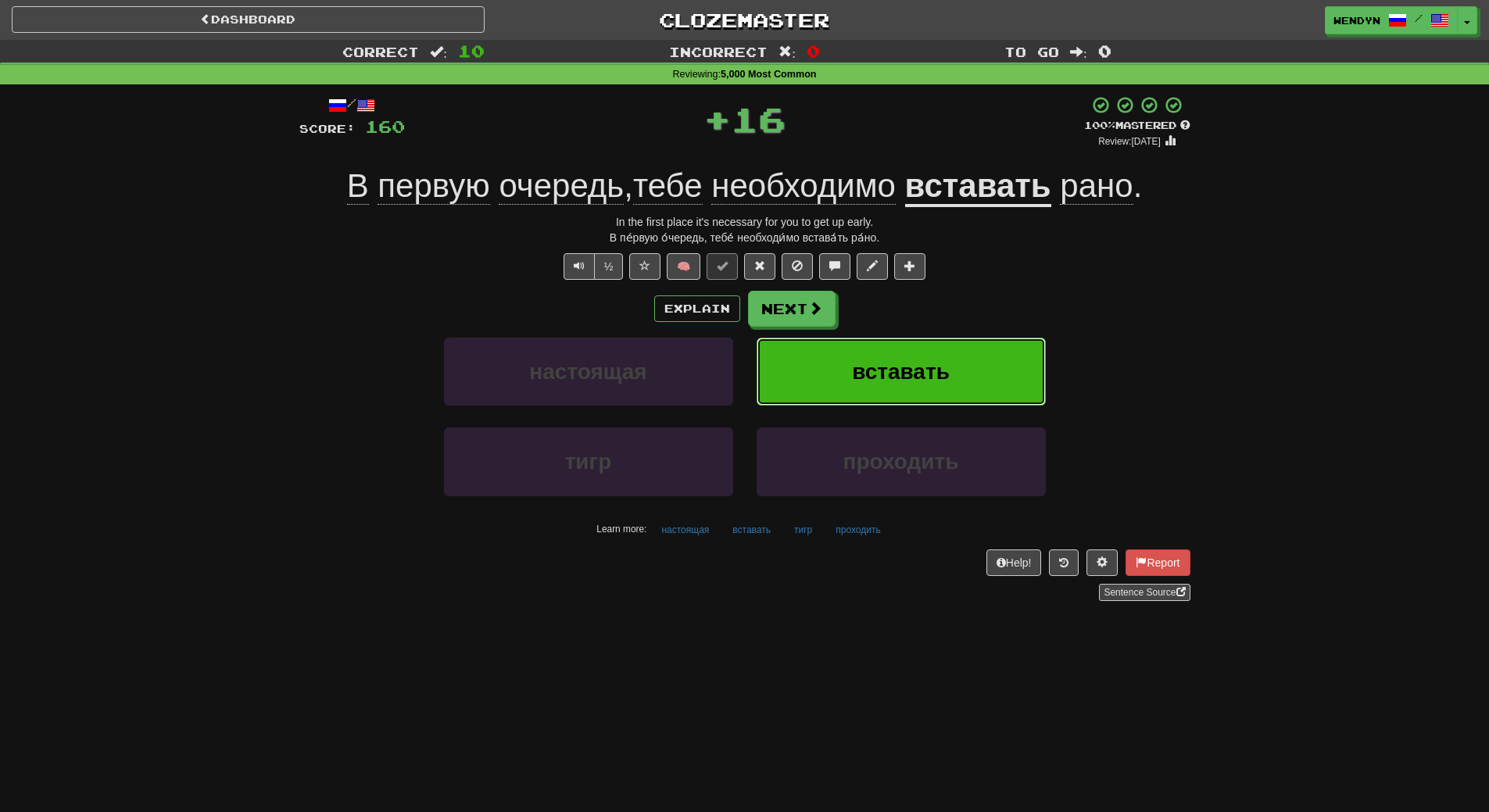
click at [940, 348] on button "вставать" at bounding box center [901, 371] width 289 height 68
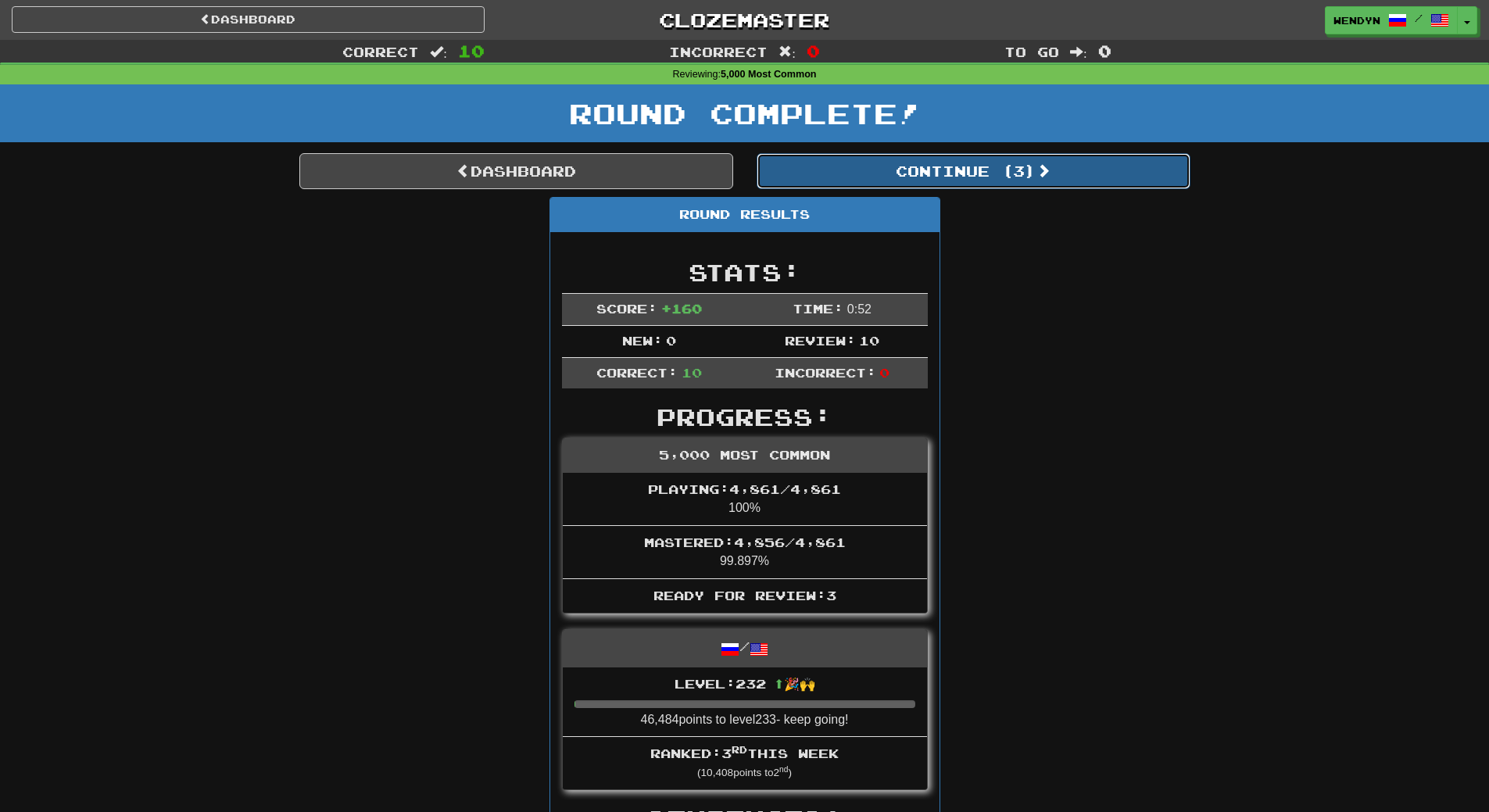
click at [1008, 173] on button "Continue ( 3 )" at bounding box center [973, 170] width 434 height 36
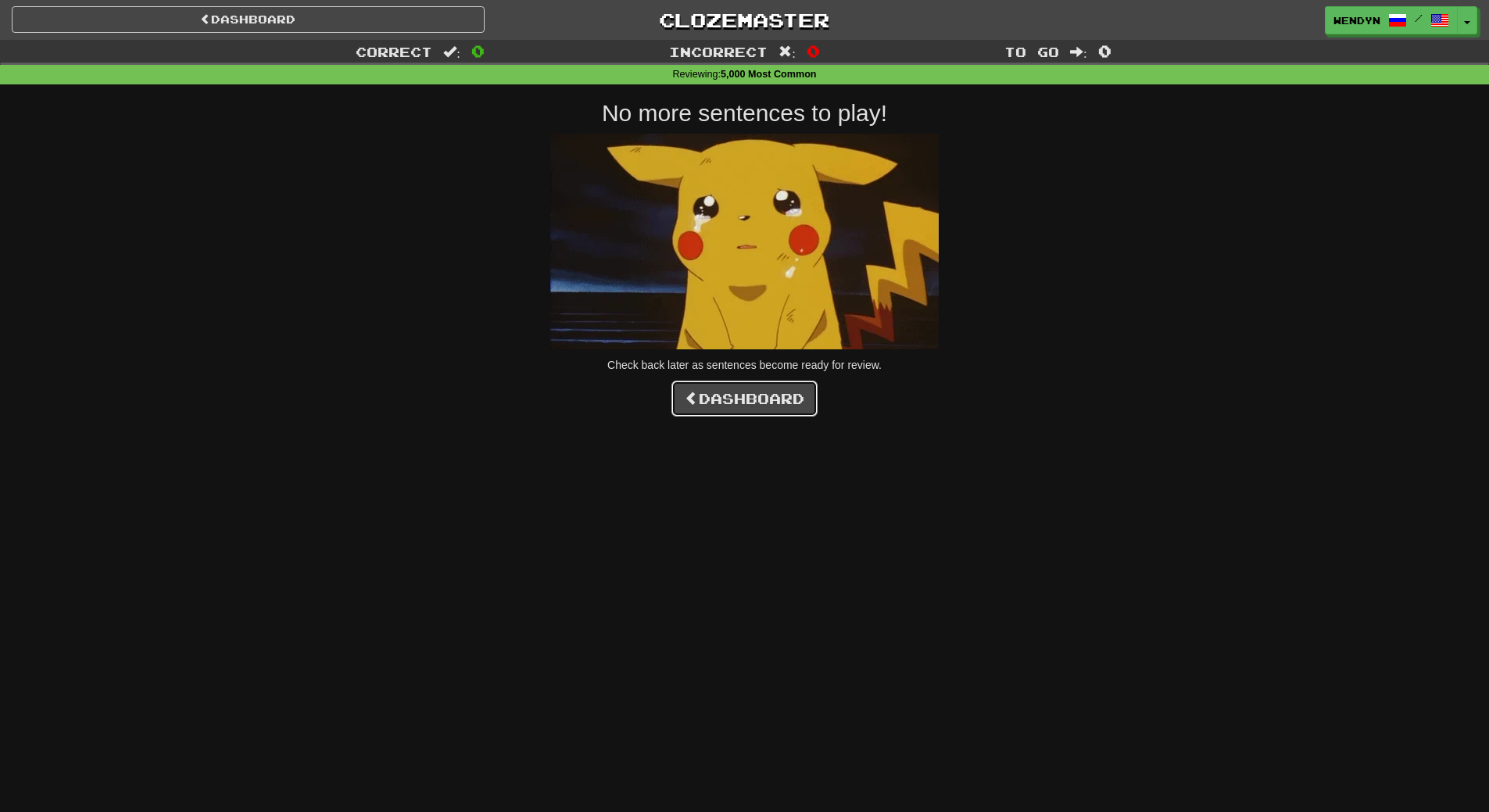
click at [788, 404] on link "Dashboard" at bounding box center [745, 398] width 146 height 36
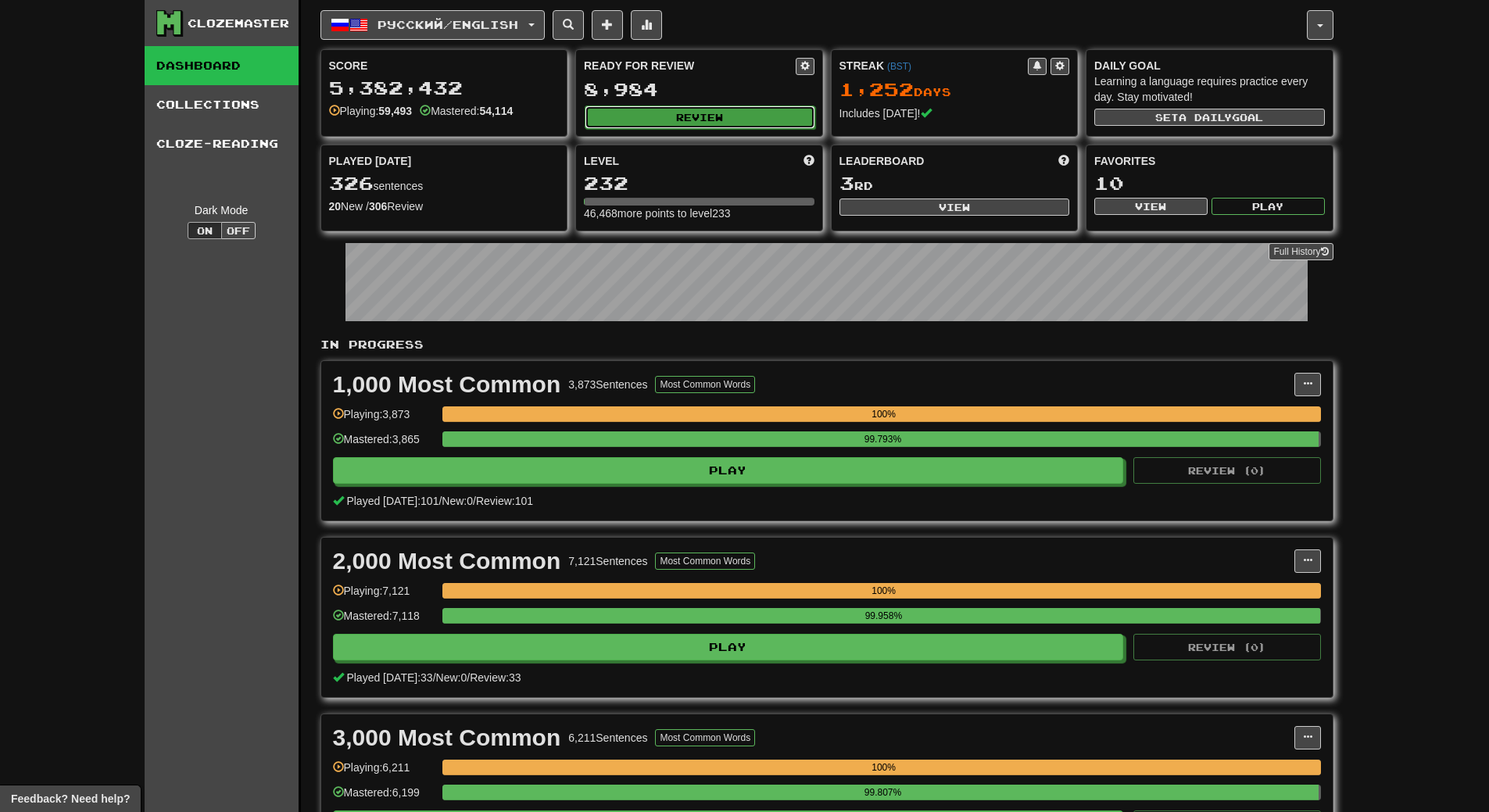
click at [711, 119] on button "Review" at bounding box center [700, 118] width 231 height 24
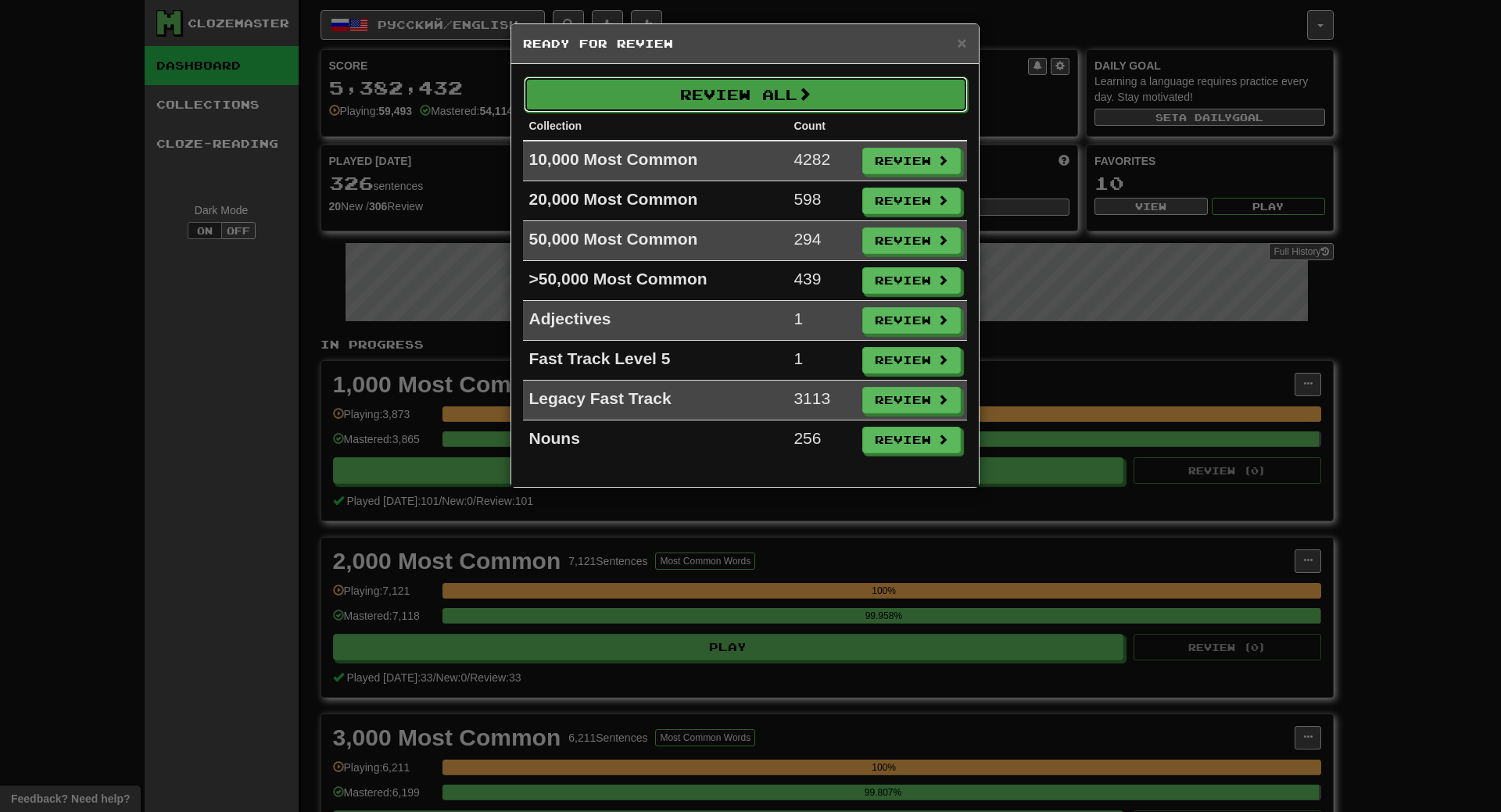
click at [719, 100] on button "Review All" at bounding box center [746, 94] width 444 height 36
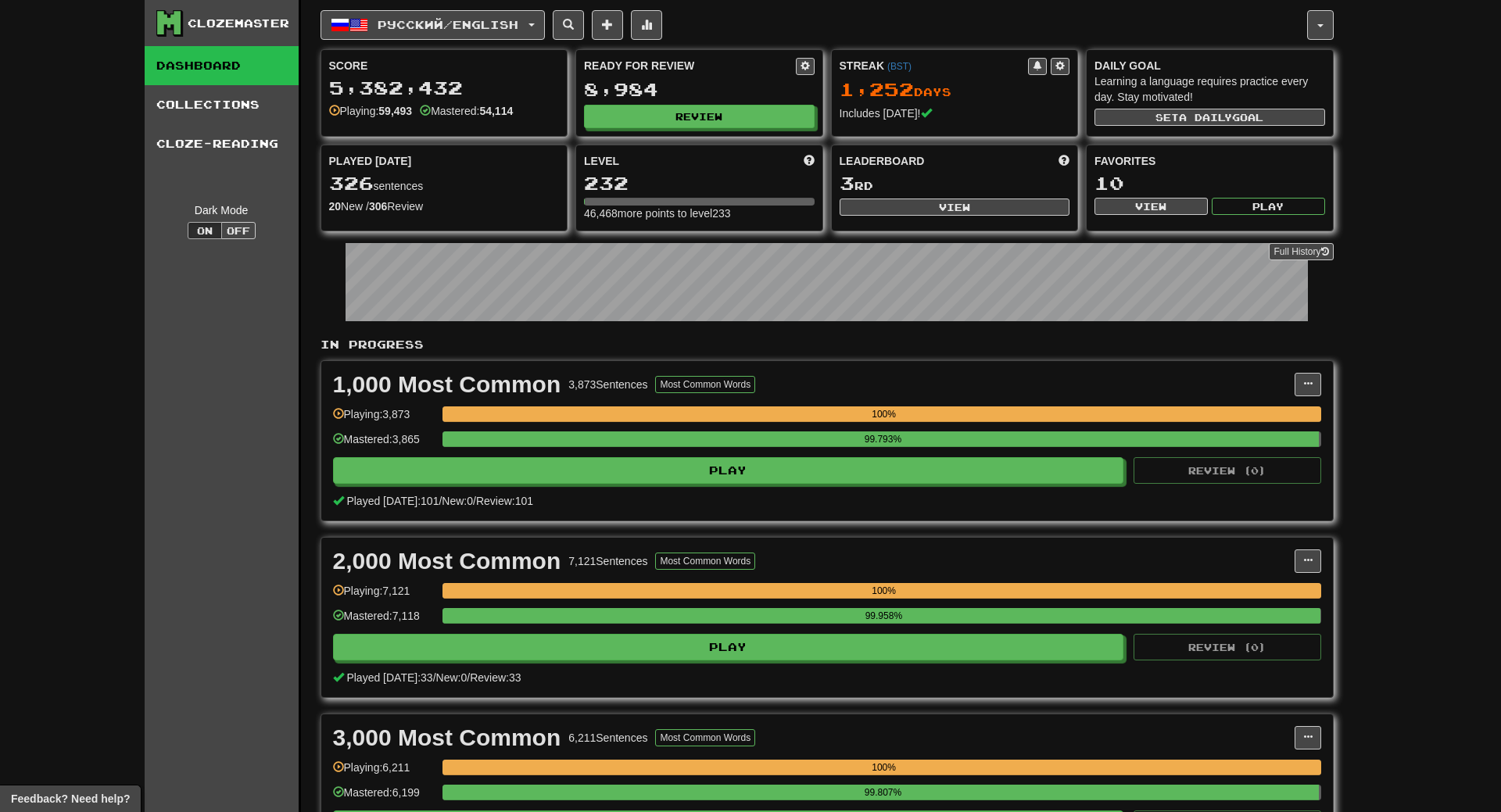
select select "**"
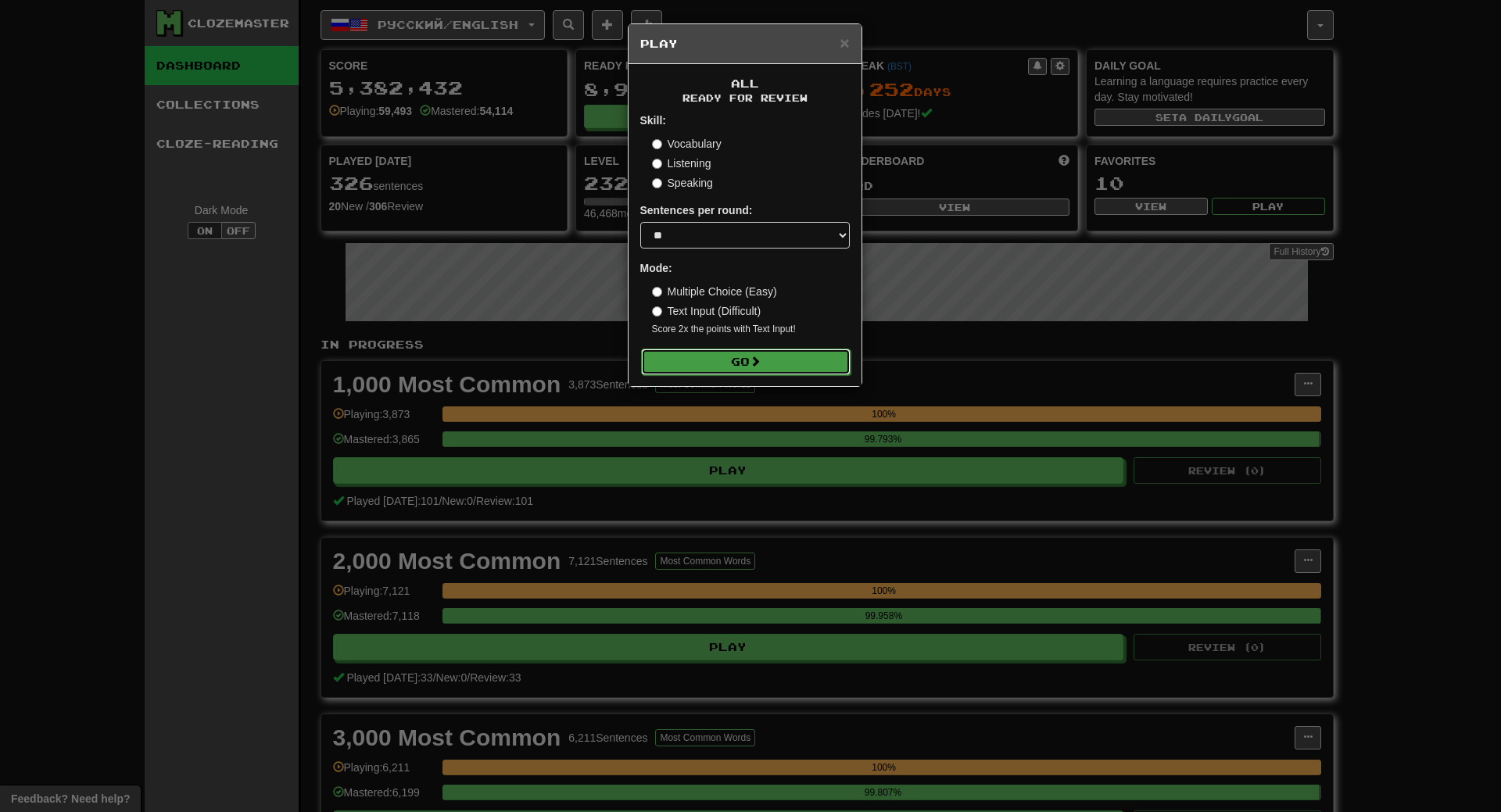
click at [761, 360] on span at bounding box center [755, 360] width 11 height 11
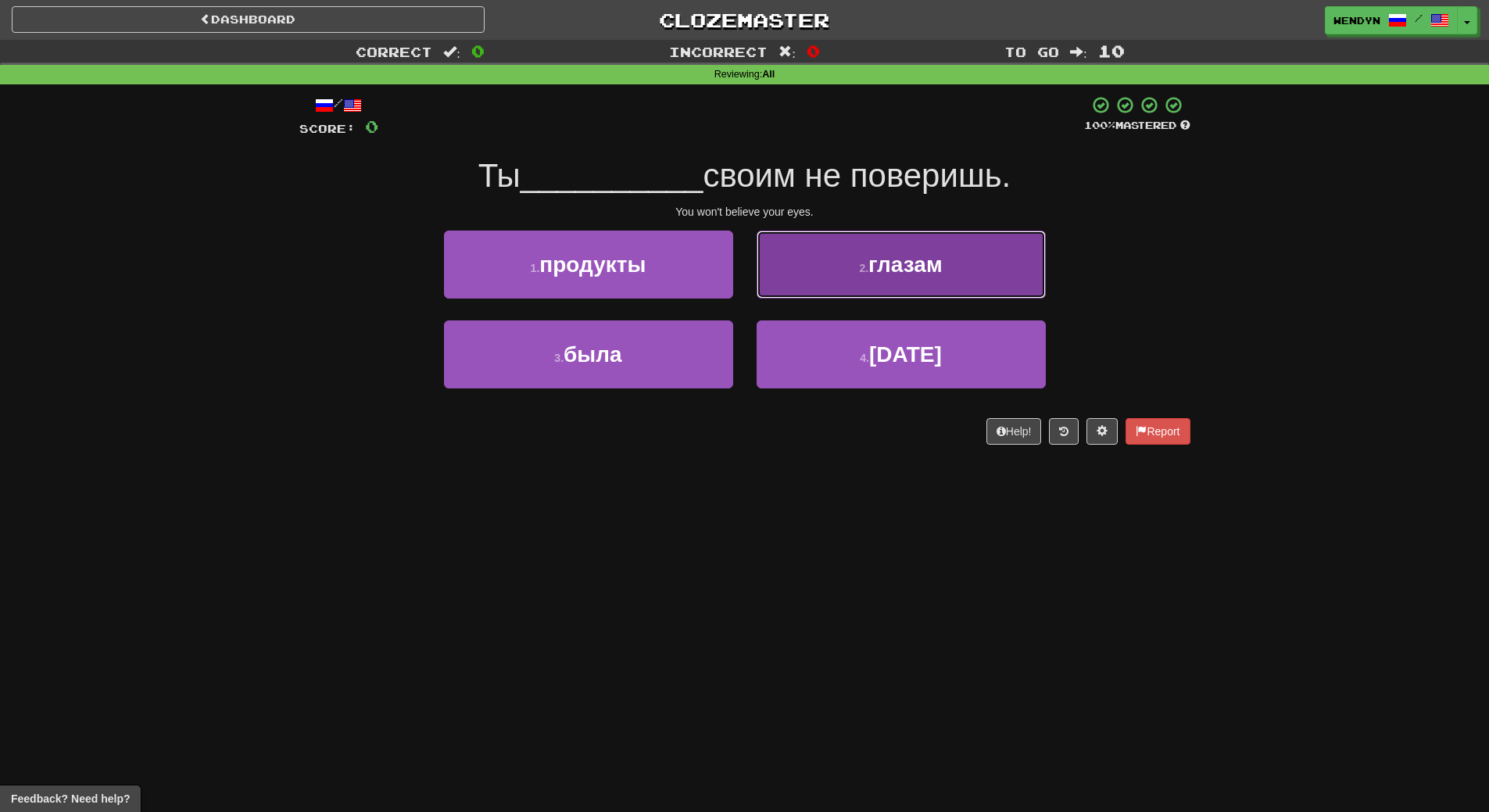
click at [898, 260] on span "глазам" at bounding box center [905, 265] width 74 height 24
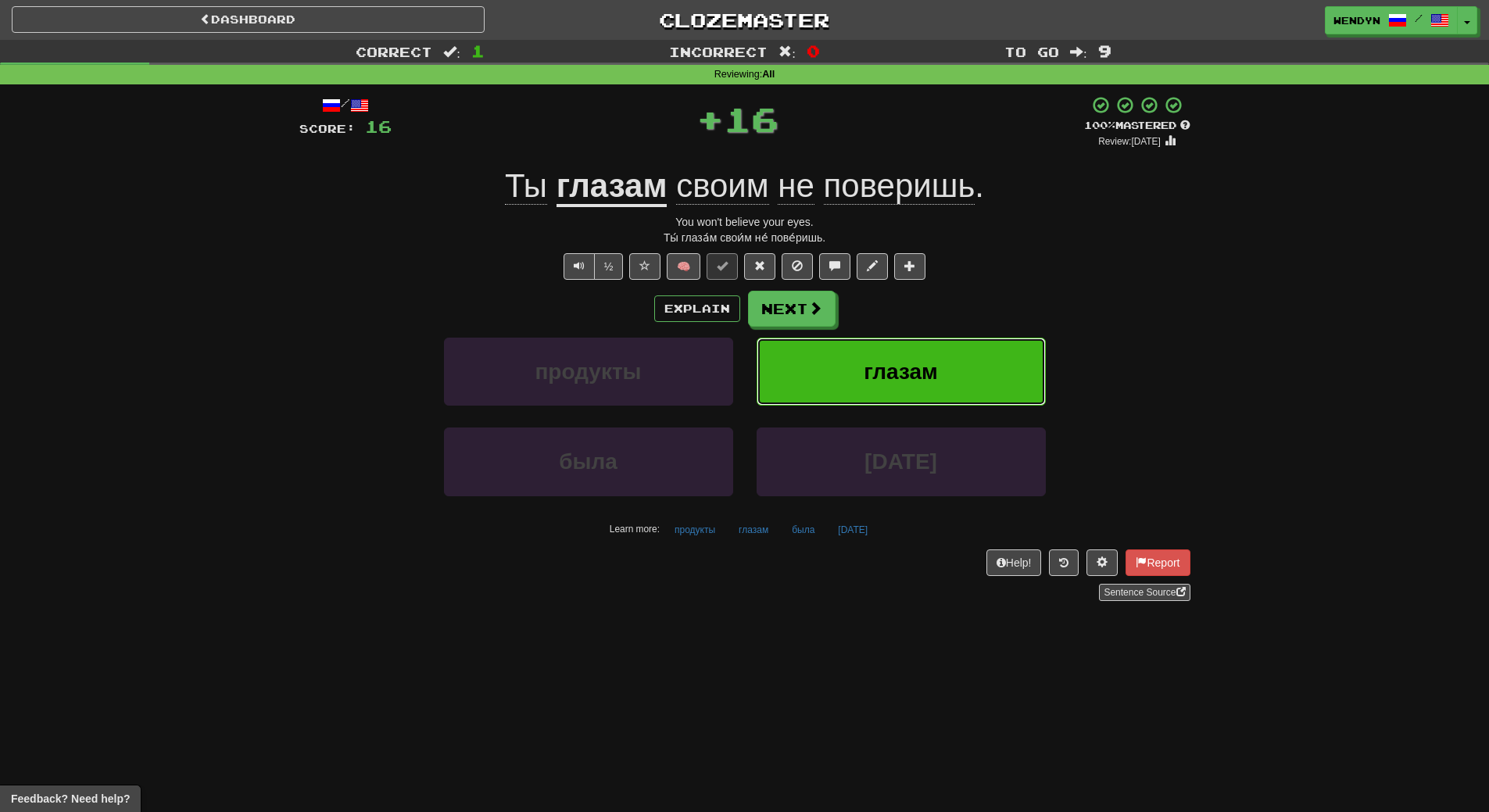
click at [898, 369] on span "глазам" at bounding box center [900, 371] width 74 height 24
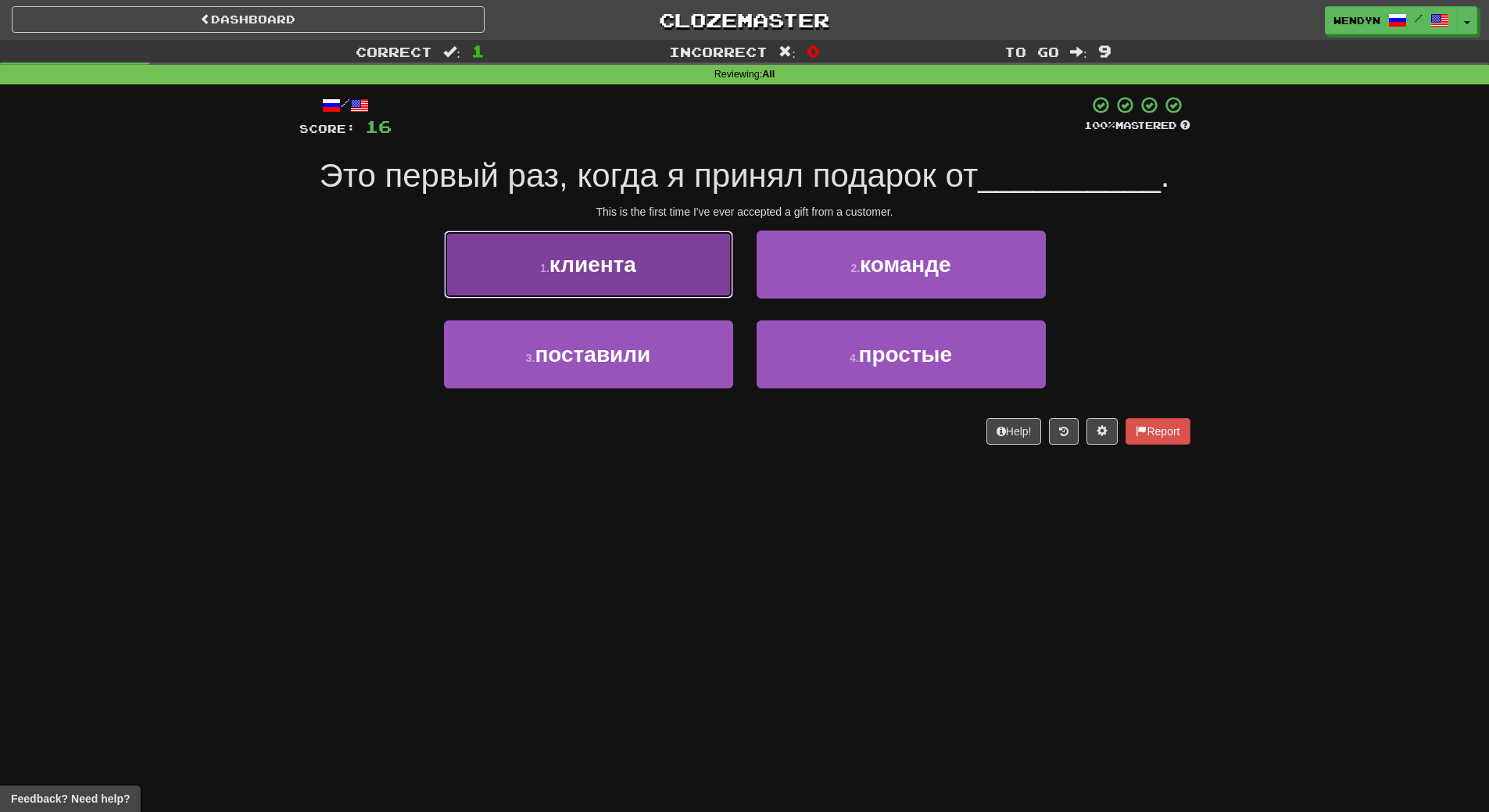
click at [683, 254] on button "1 . клиента" at bounding box center [589, 265] width 289 height 68
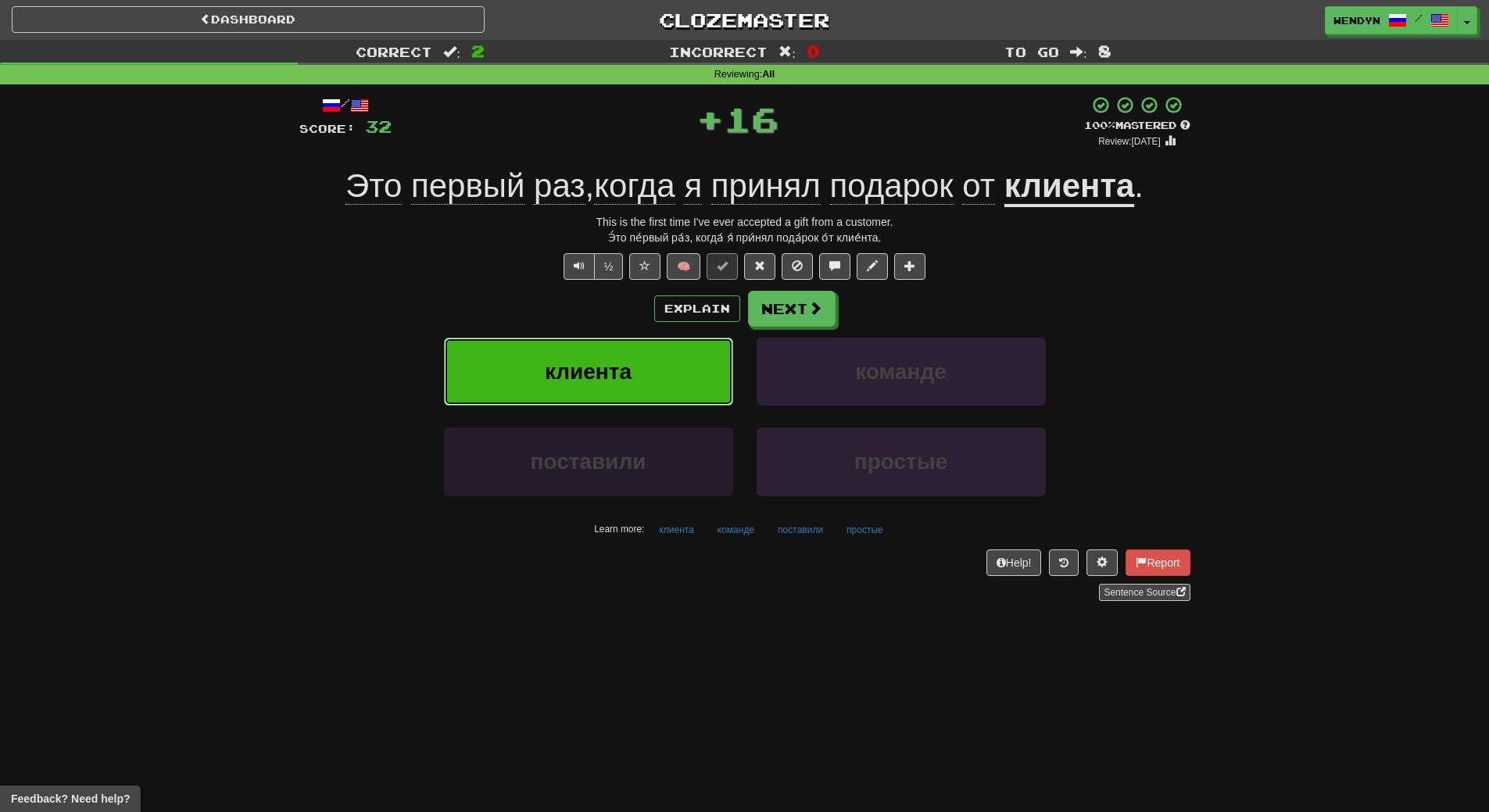
click at [653, 380] on button "клиента" at bounding box center [589, 371] width 289 height 68
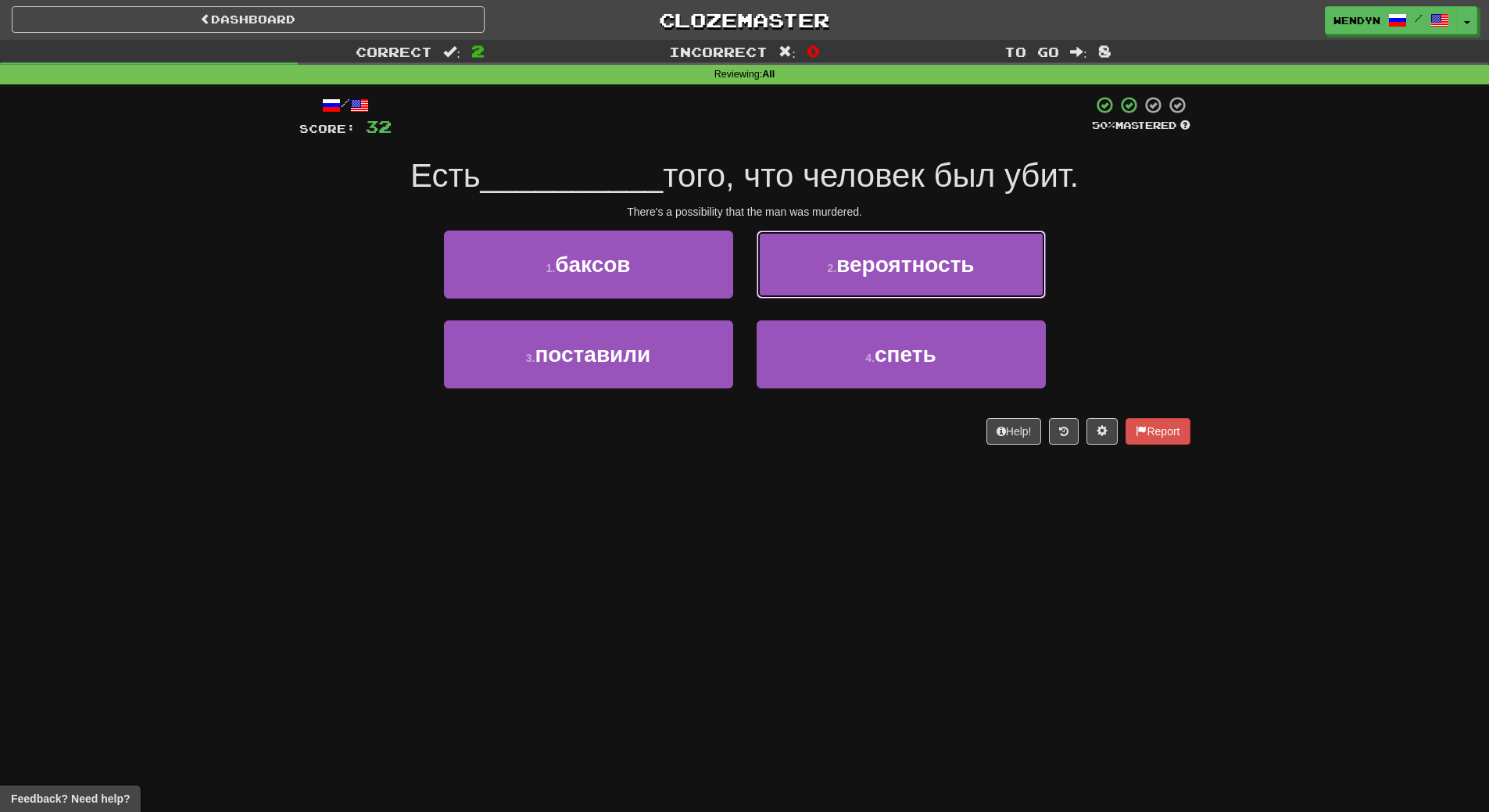
click at [933, 274] on span "вероятность" at bounding box center [905, 265] width 138 height 24
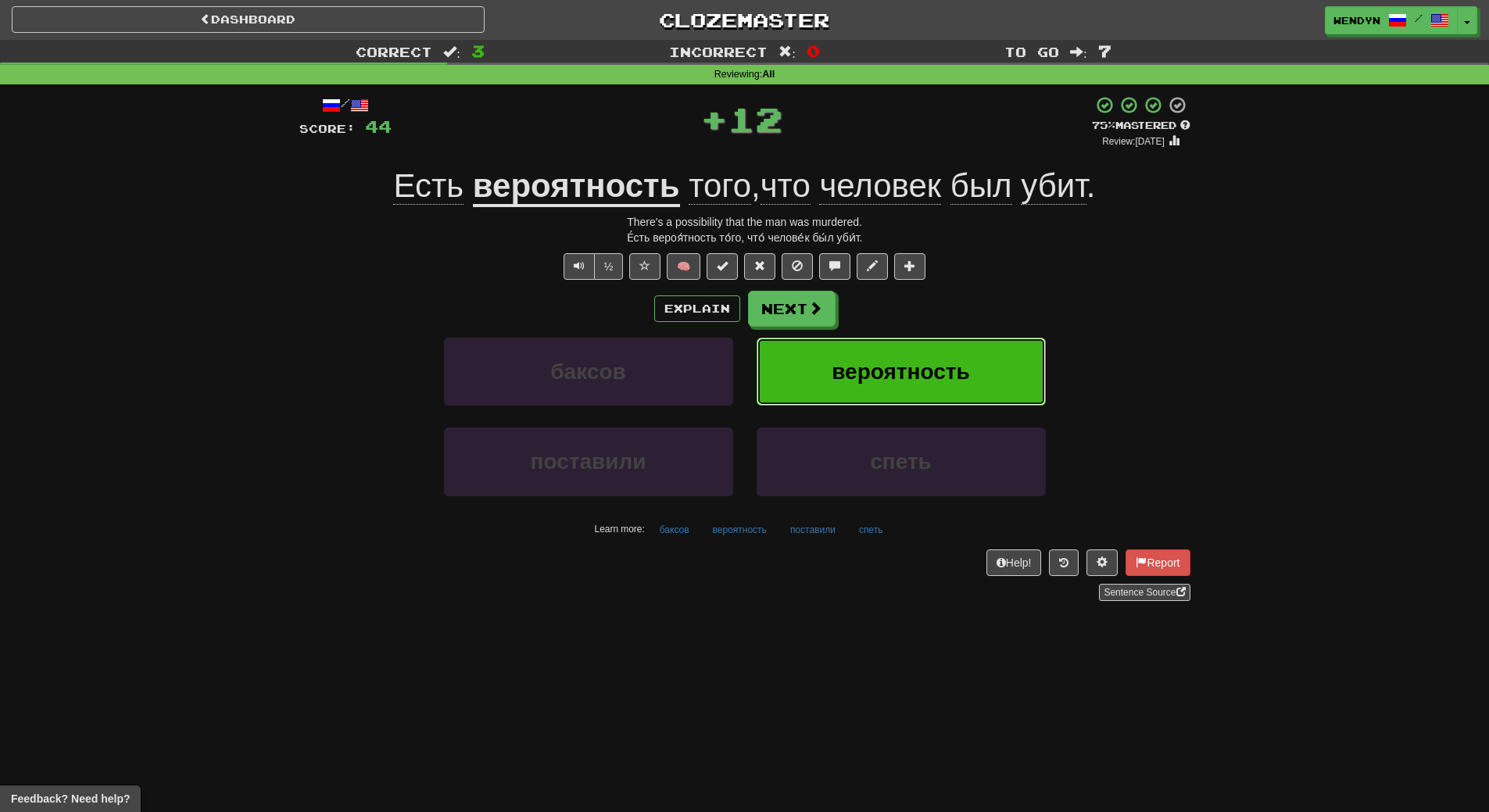
click at [946, 359] on span "вероятность" at bounding box center [900, 371] width 138 height 24
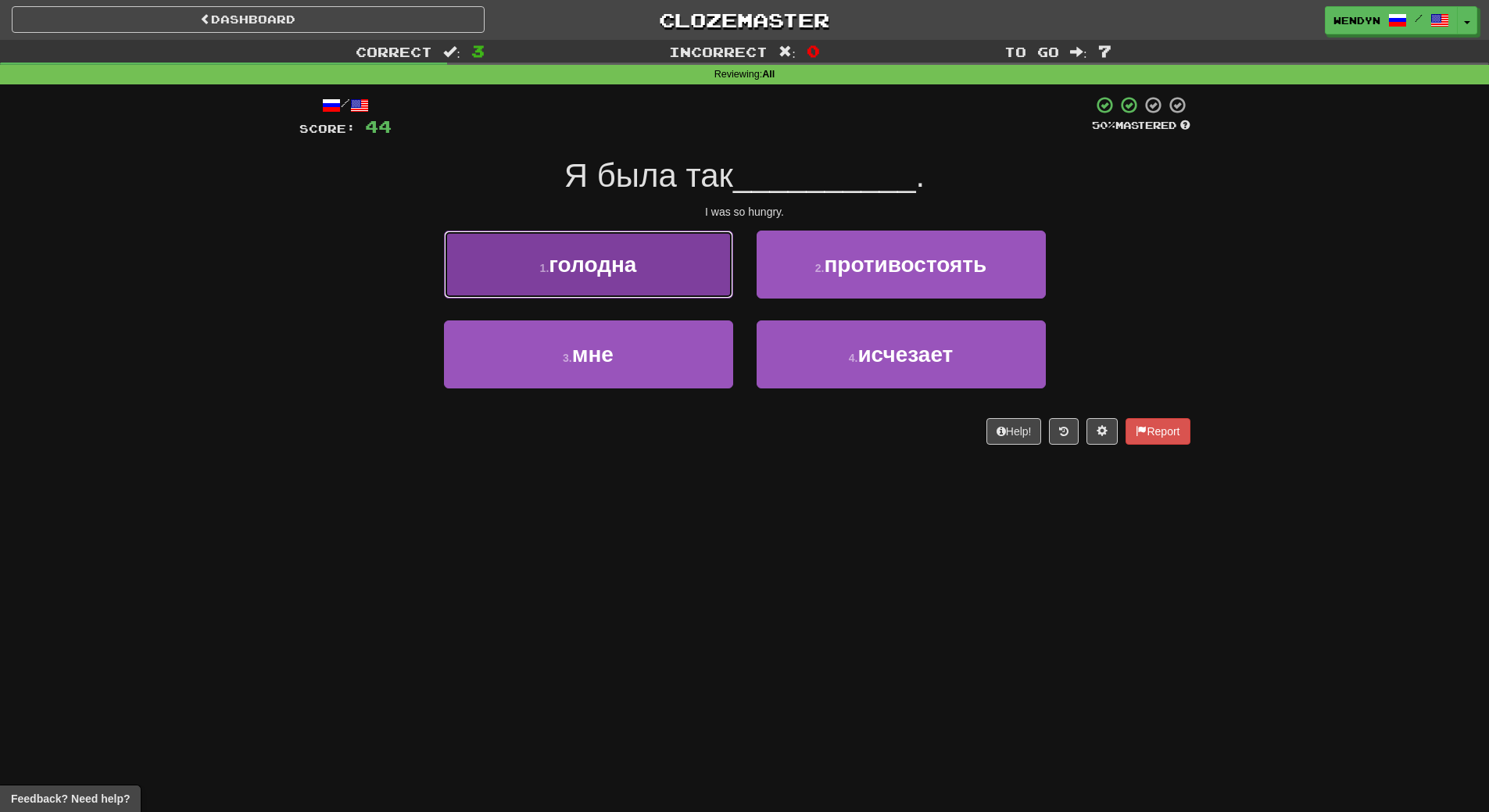
click at [664, 260] on button "1 . голодна" at bounding box center [589, 265] width 289 height 68
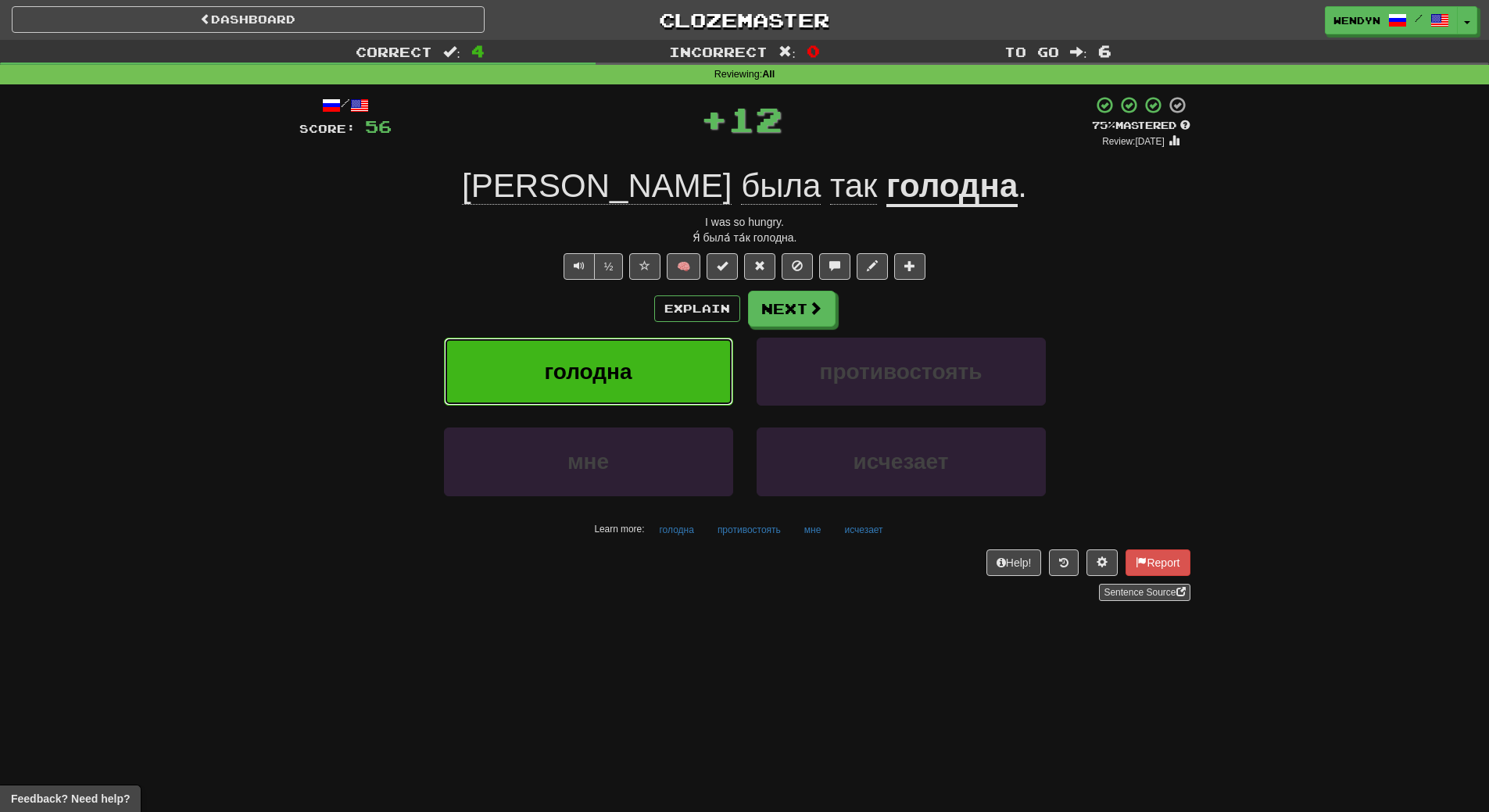
click at [645, 374] on button "голодна" at bounding box center [589, 371] width 289 height 68
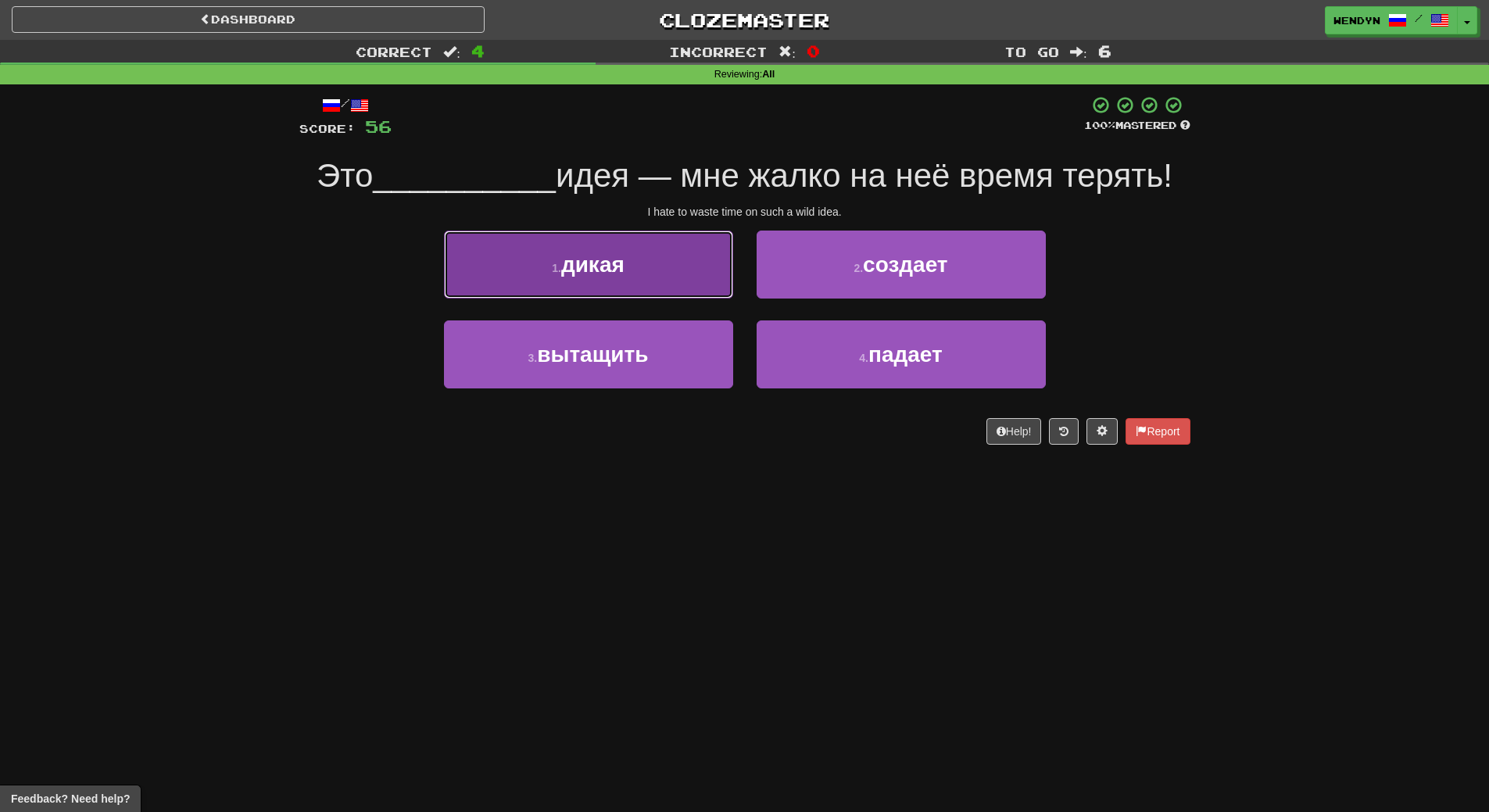
click at [658, 276] on button "1 . дикая" at bounding box center [589, 265] width 289 height 68
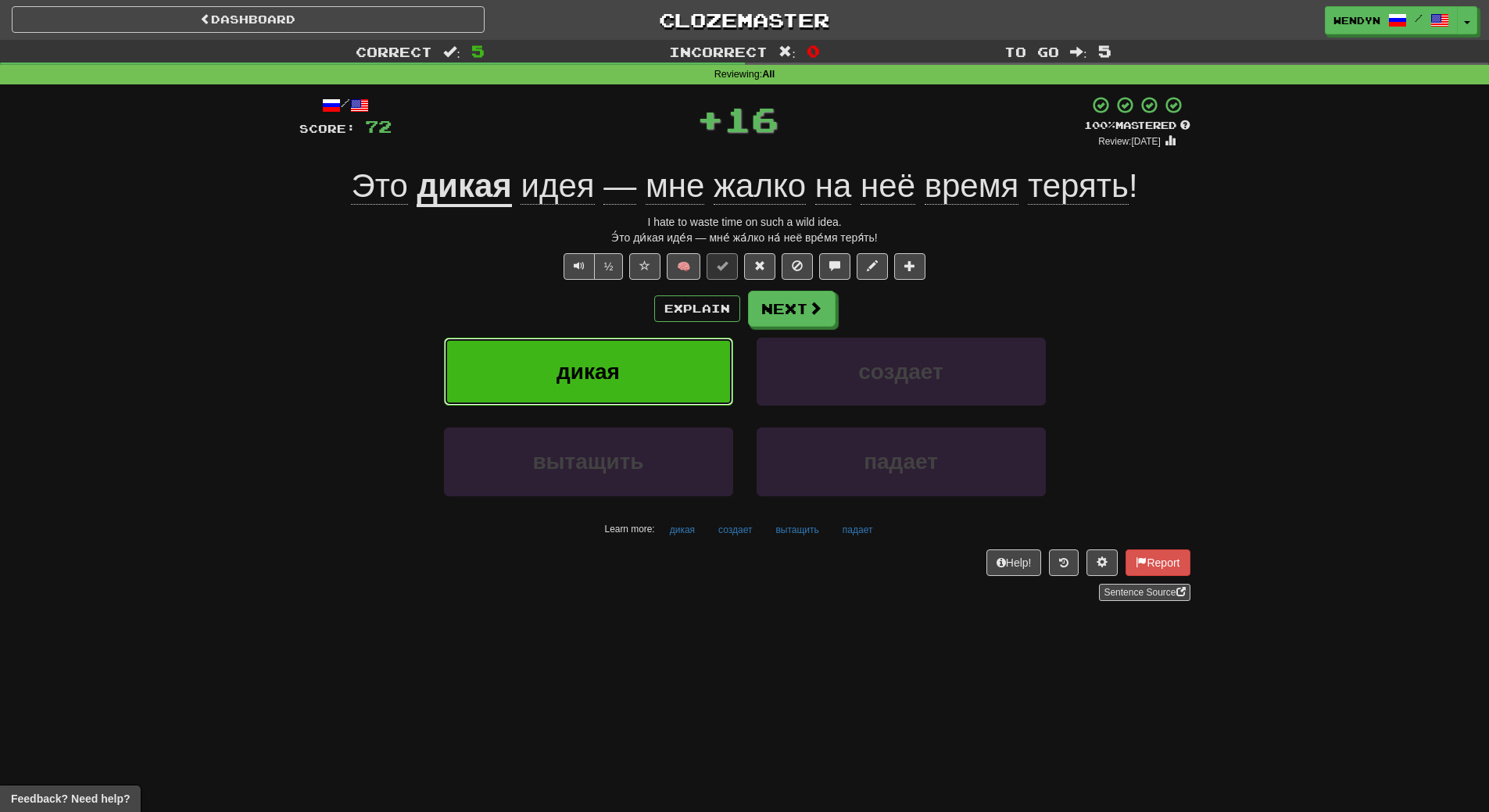
click at [655, 358] on button "дикая" at bounding box center [589, 371] width 289 height 68
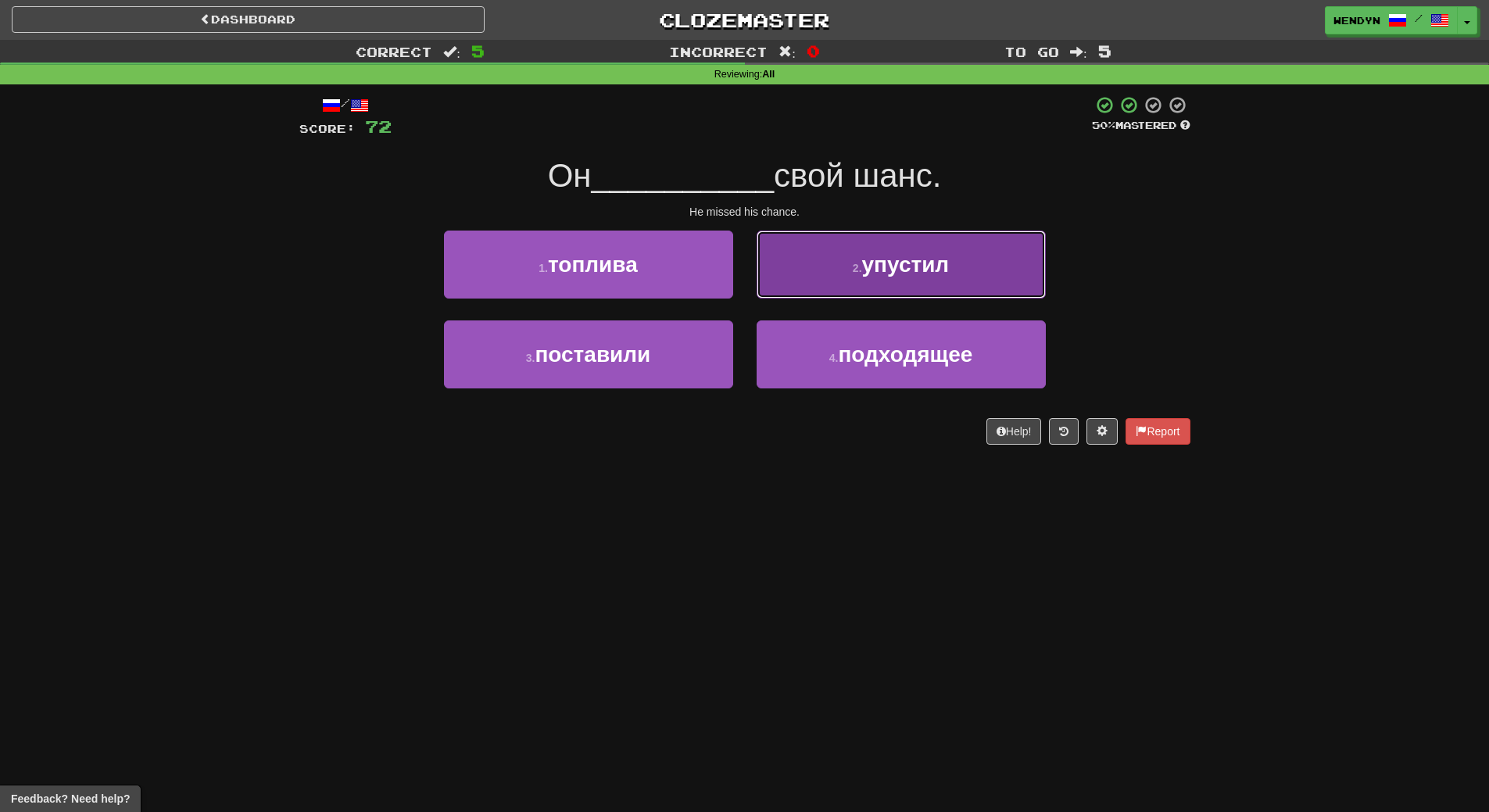
click at [946, 285] on button "2 . упустил" at bounding box center [901, 265] width 289 height 68
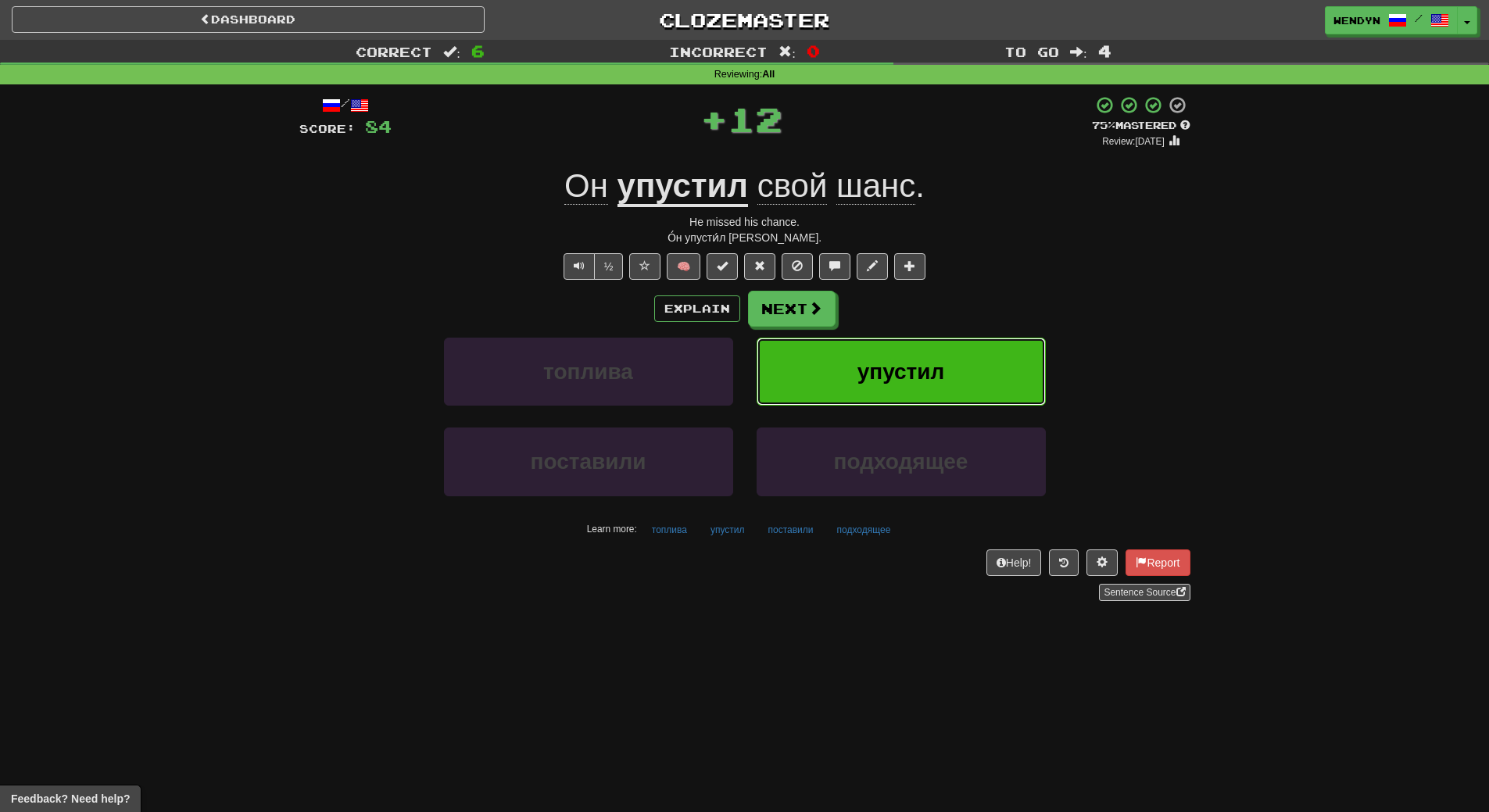
click at [932, 372] on span "упустил" at bounding box center [901, 371] width 87 height 24
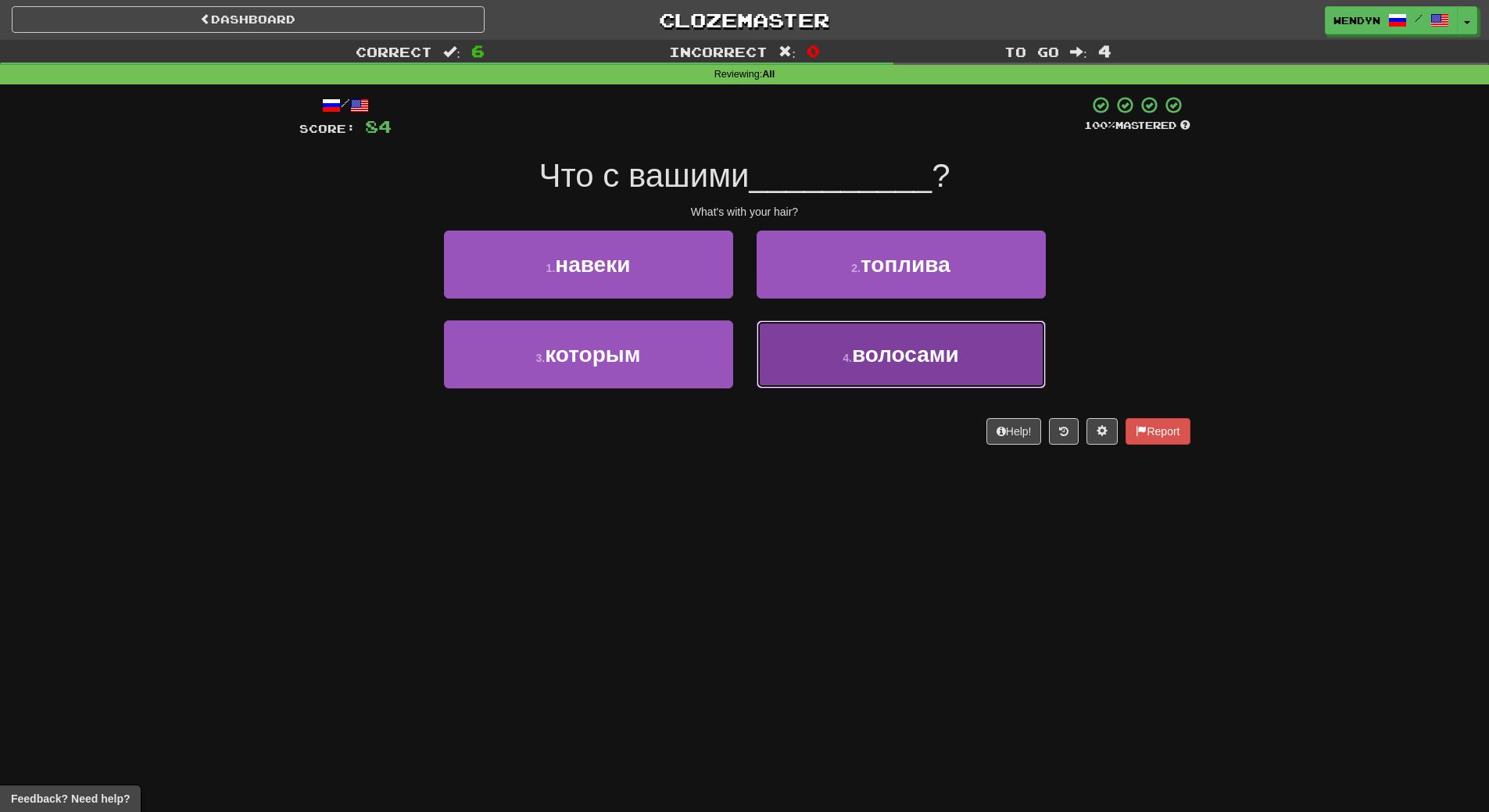
click at [835, 359] on button "4 . волосами" at bounding box center [901, 354] width 289 height 68
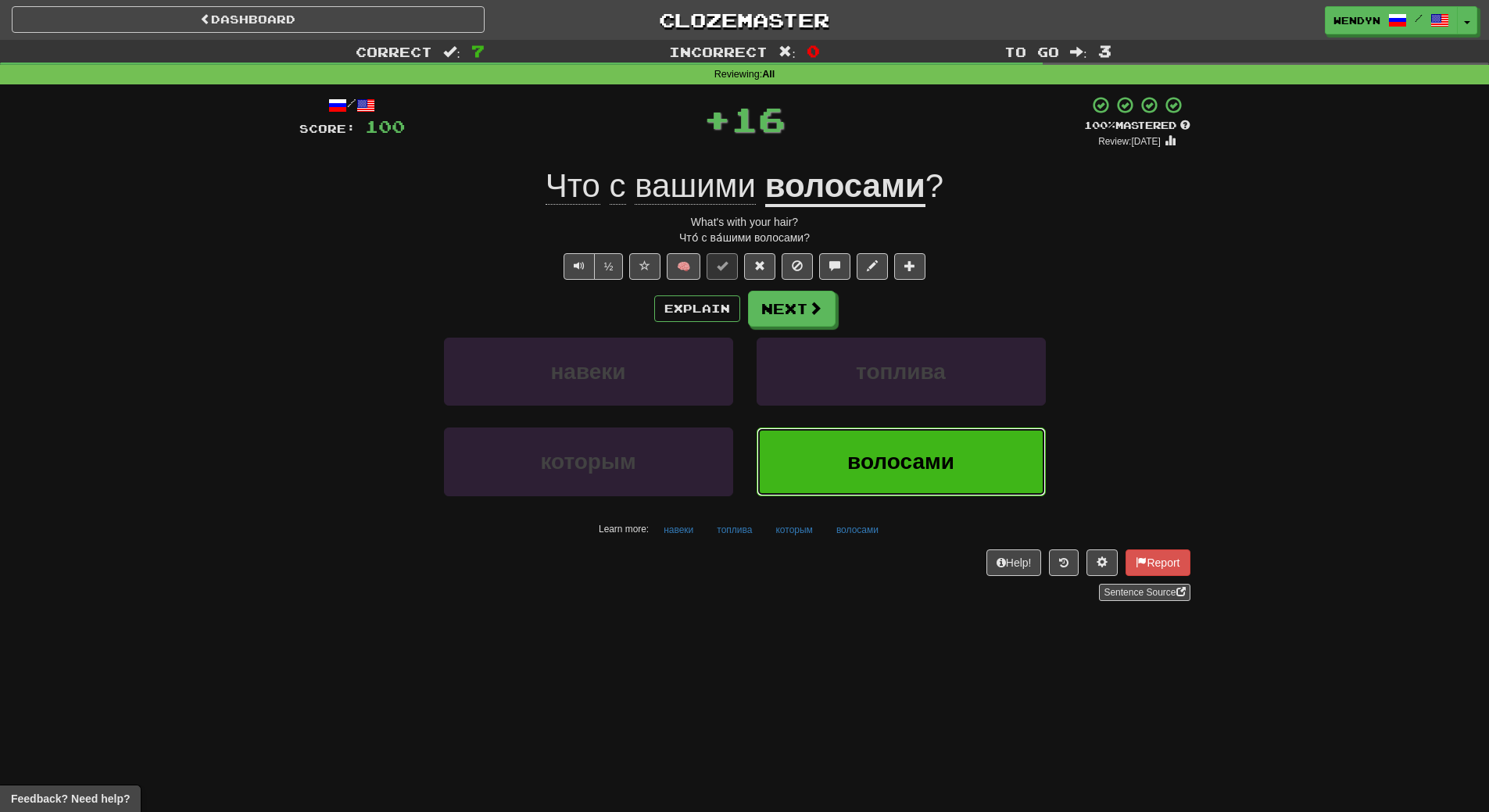
click at [830, 443] on button "волосами" at bounding box center [901, 461] width 289 height 68
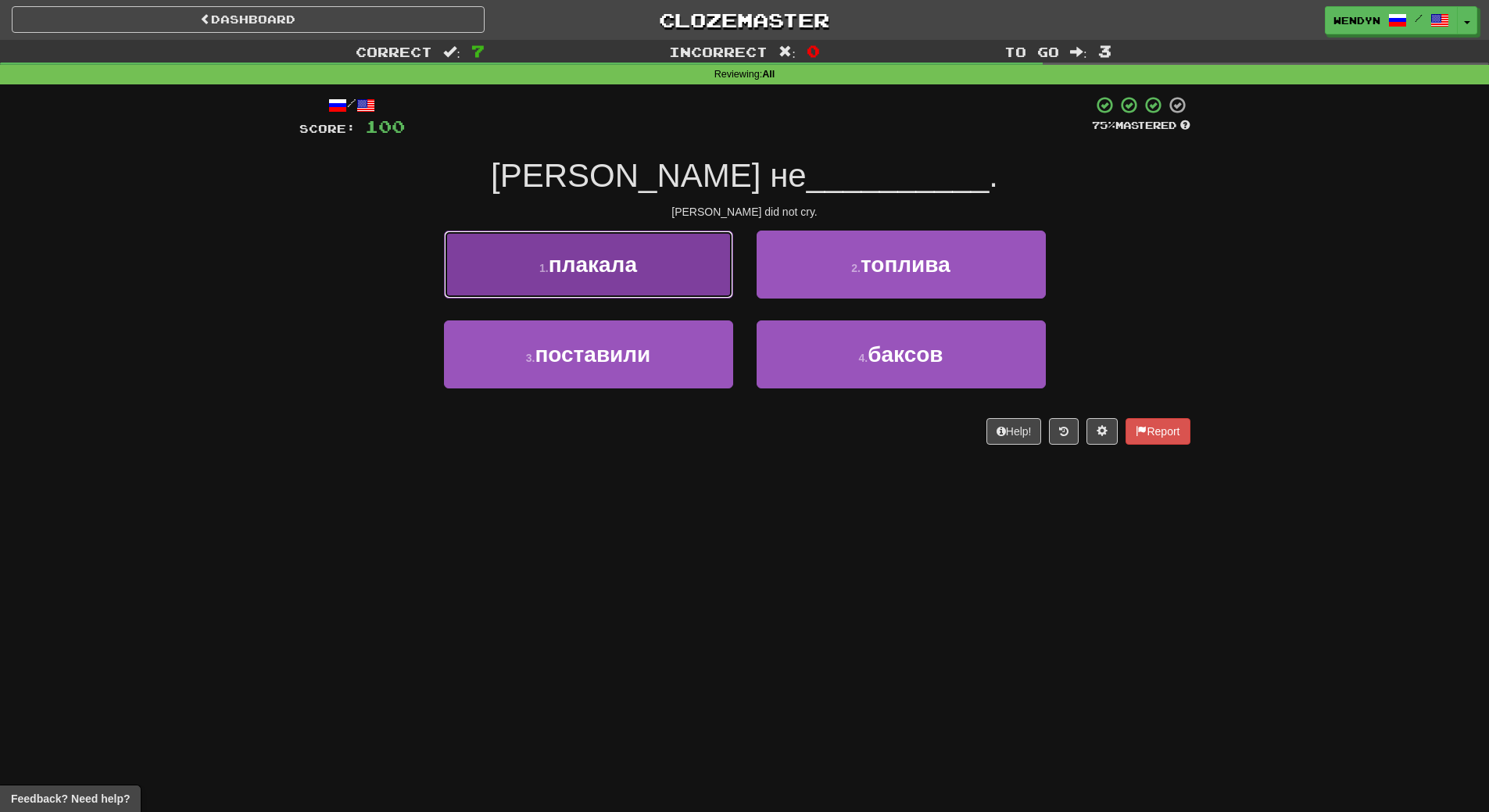
click at [627, 277] on button "1 . плакала" at bounding box center [589, 265] width 289 height 68
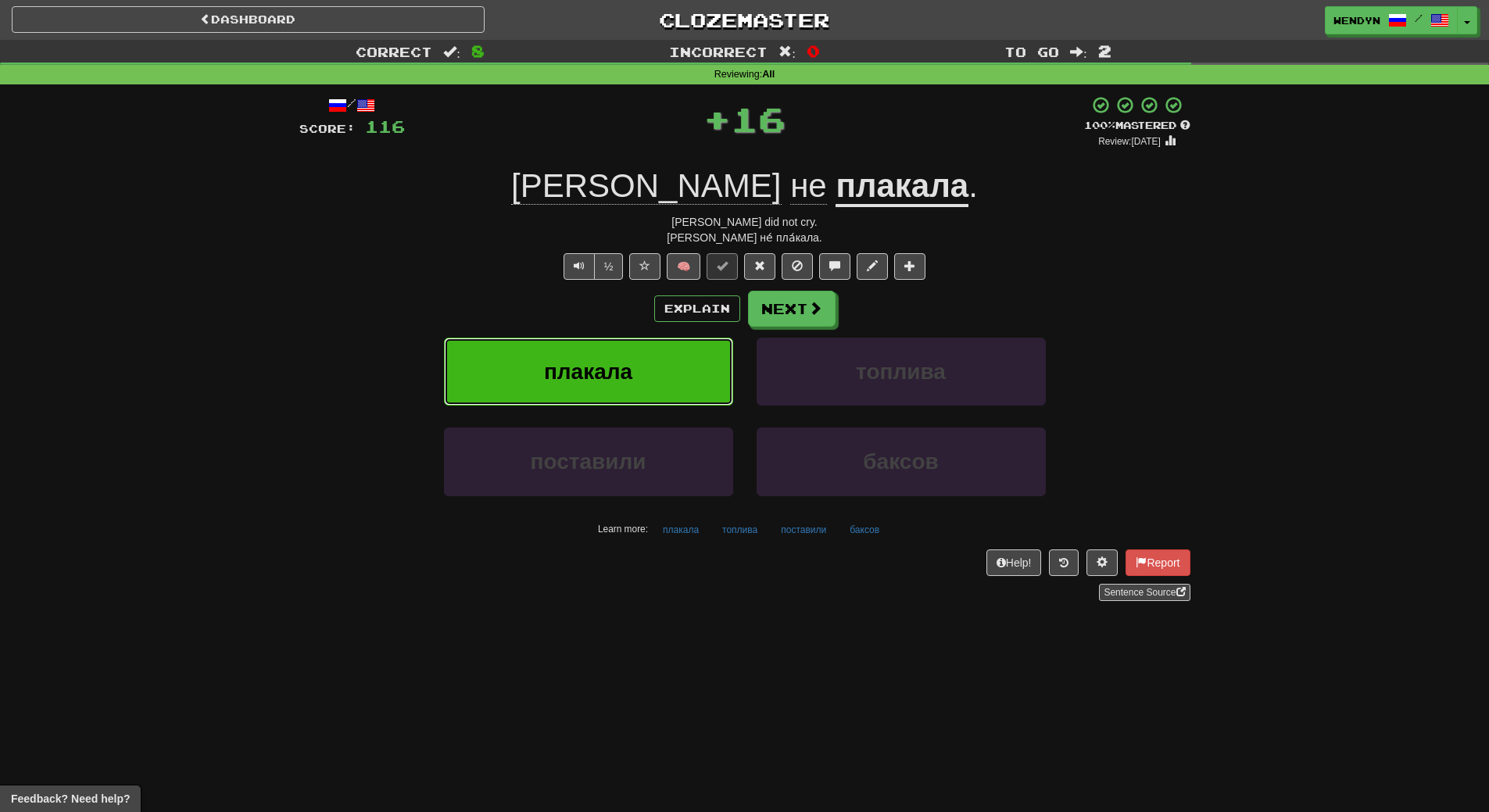
click at [628, 375] on span "плакала" at bounding box center [588, 371] width 88 height 24
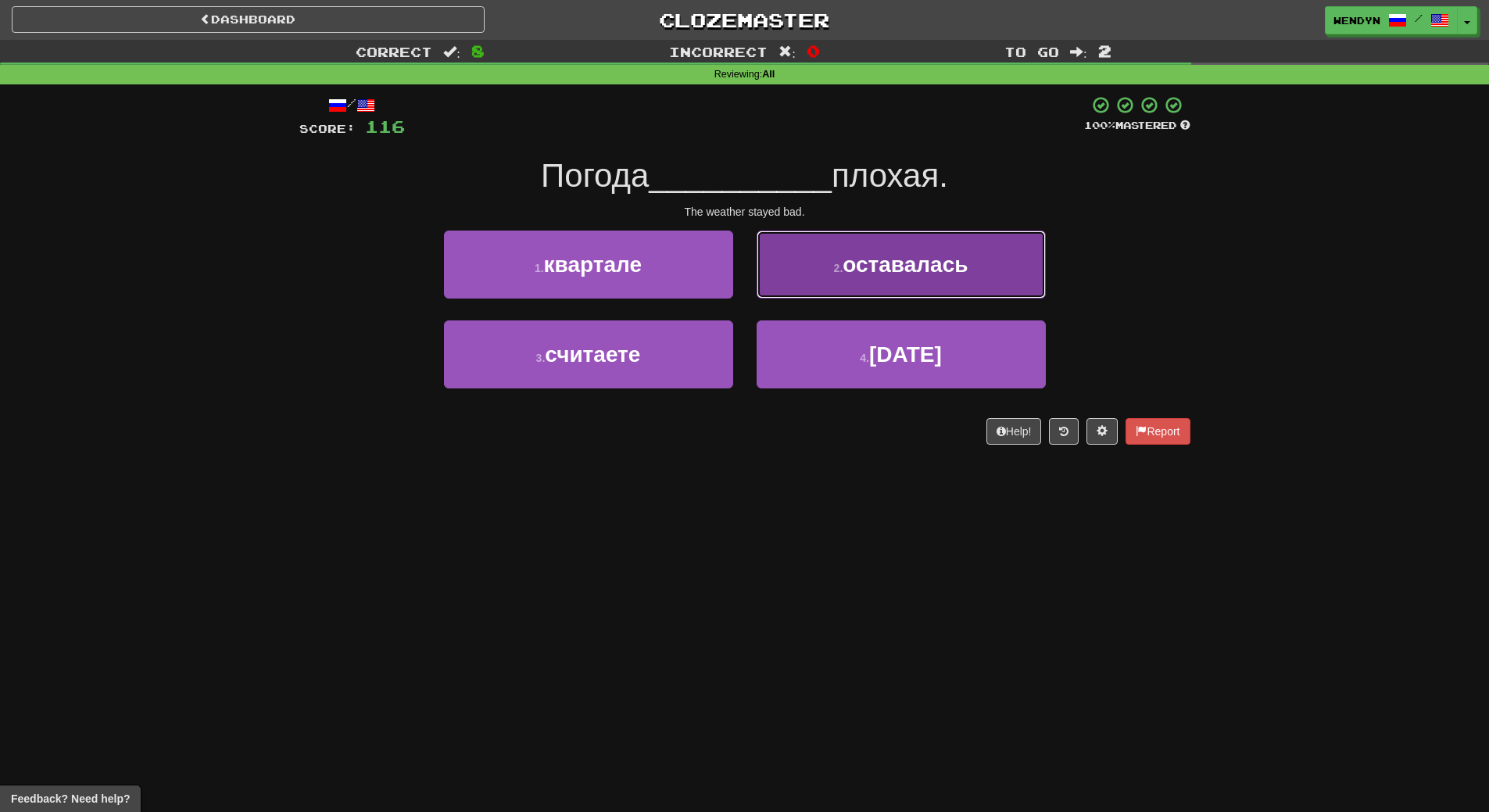
click at [878, 290] on button "2 . оставалась" at bounding box center [901, 265] width 289 height 68
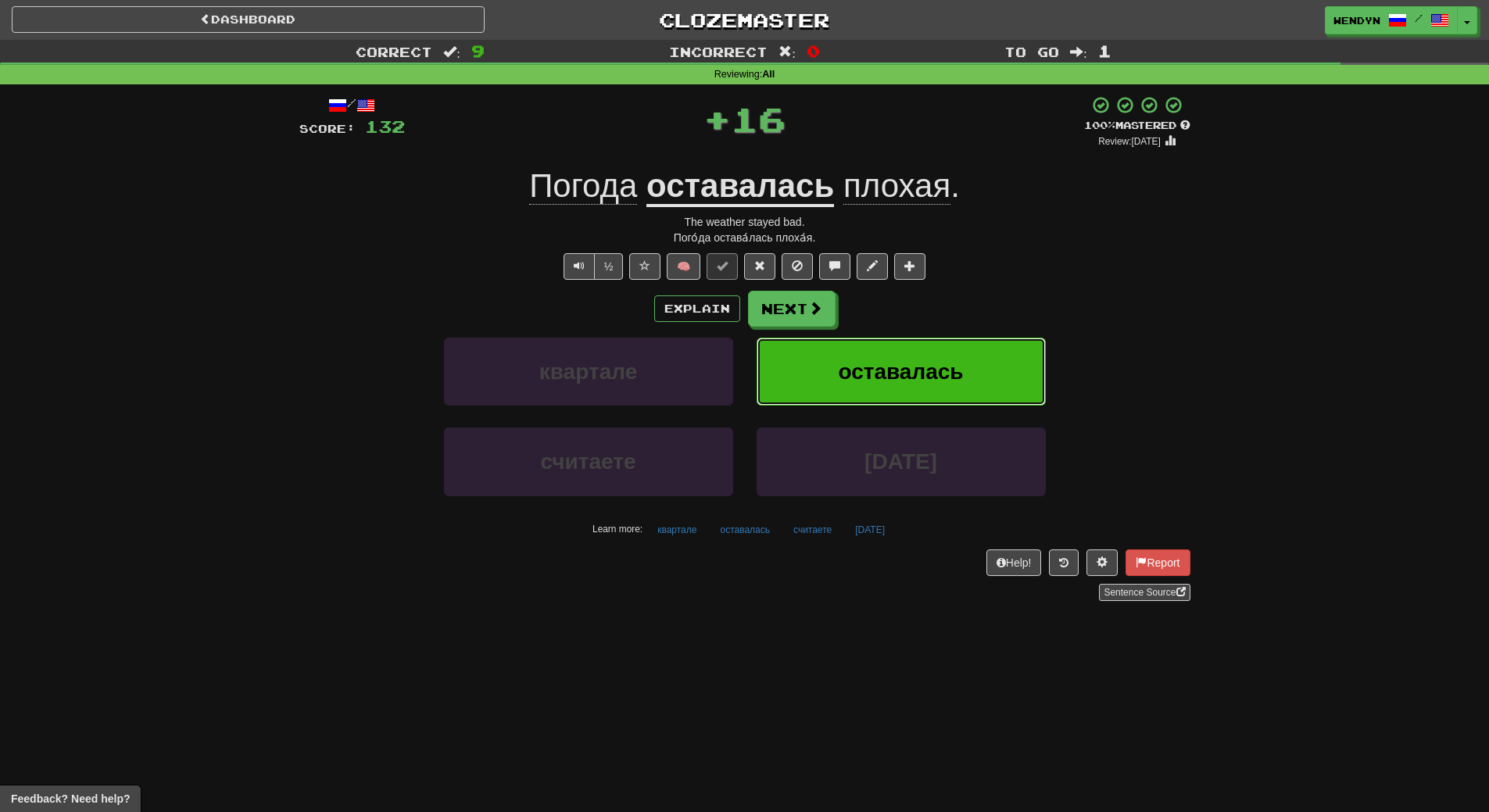
click at [883, 373] on span "оставалась" at bounding box center [900, 371] width 125 height 24
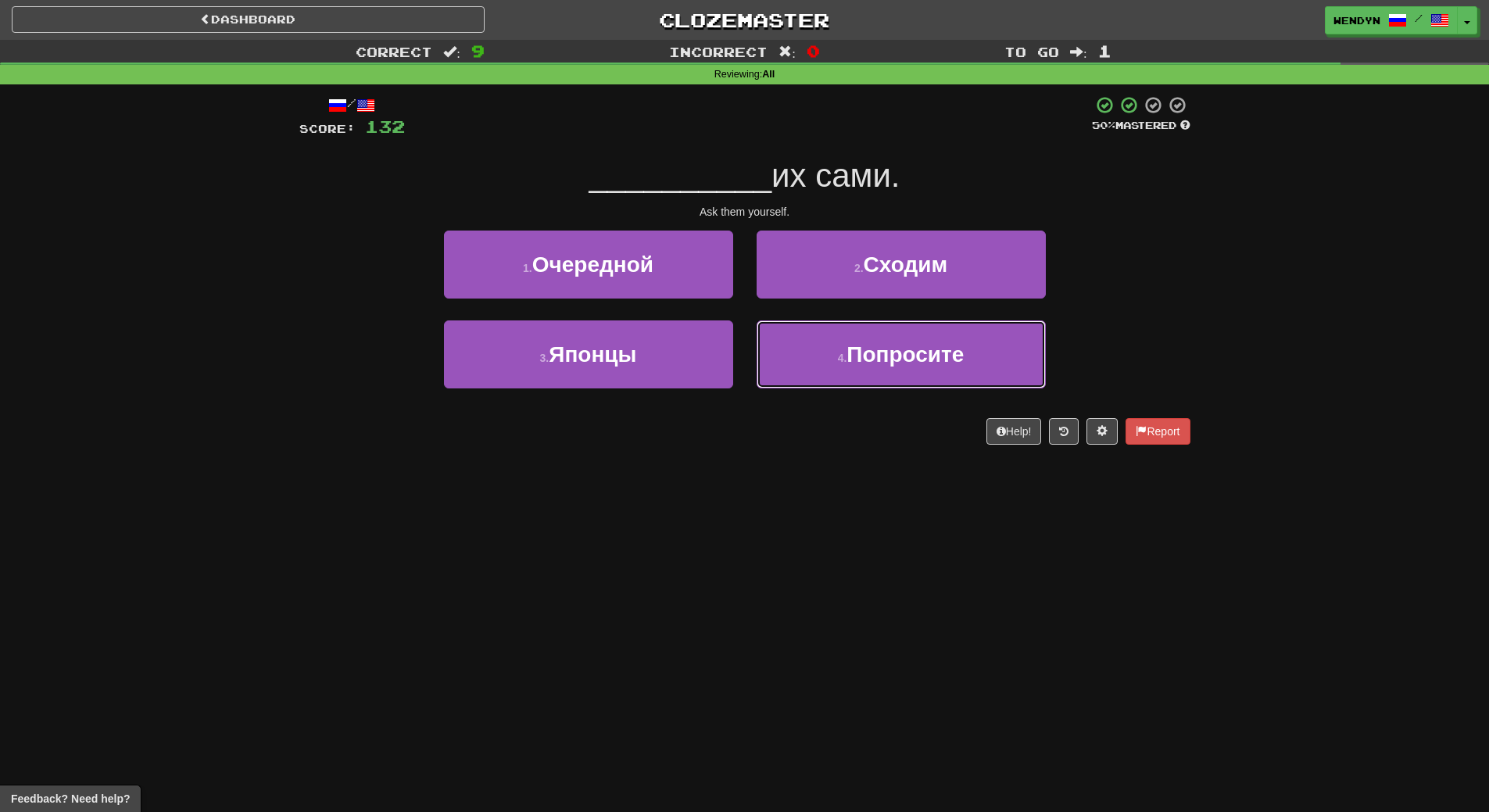
click at [883, 373] on button "4 . Попросите" at bounding box center [901, 354] width 289 height 68
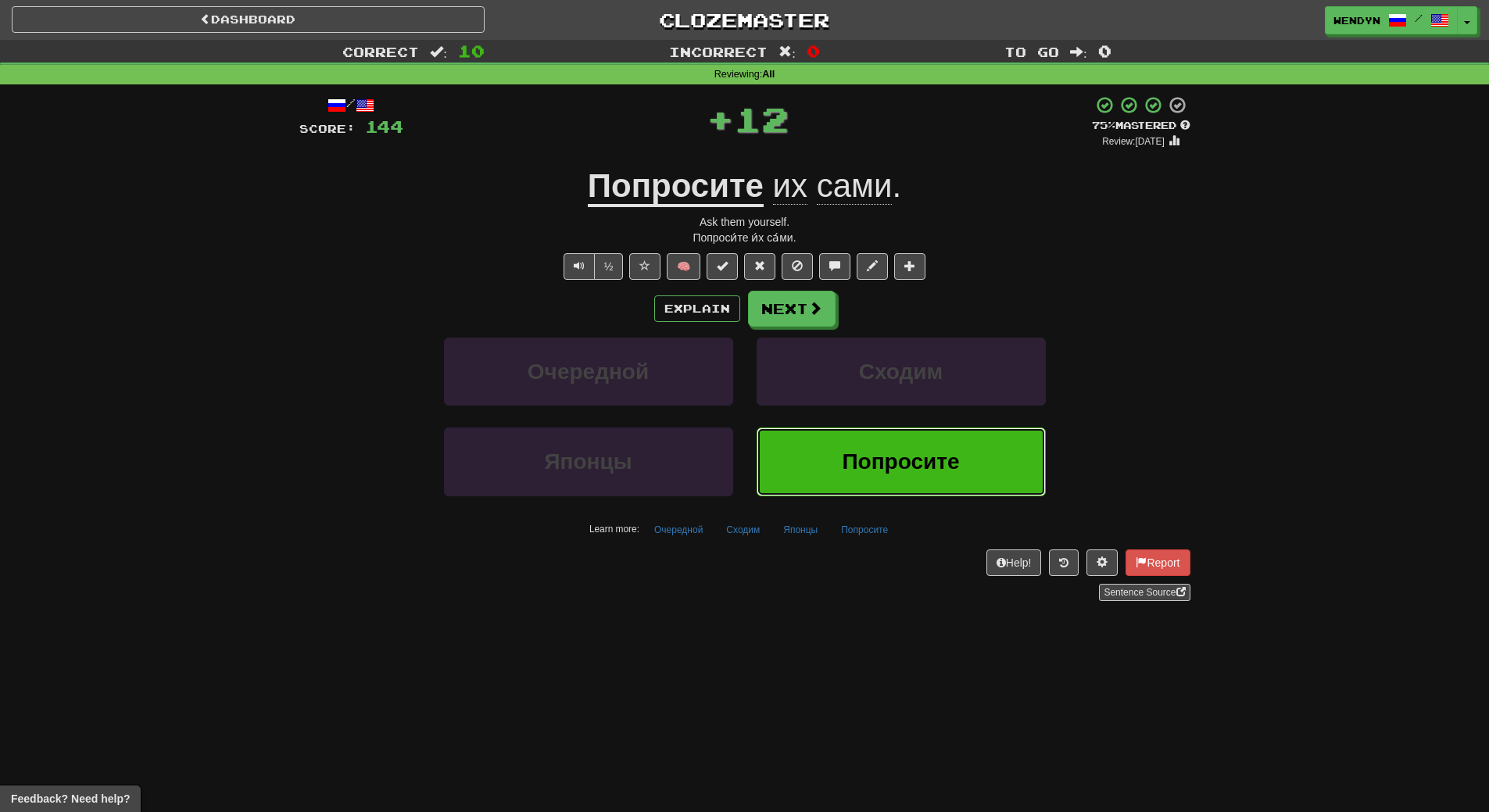
click at [876, 432] on button "Попросите" at bounding box center [901, 461] width 289 height 68
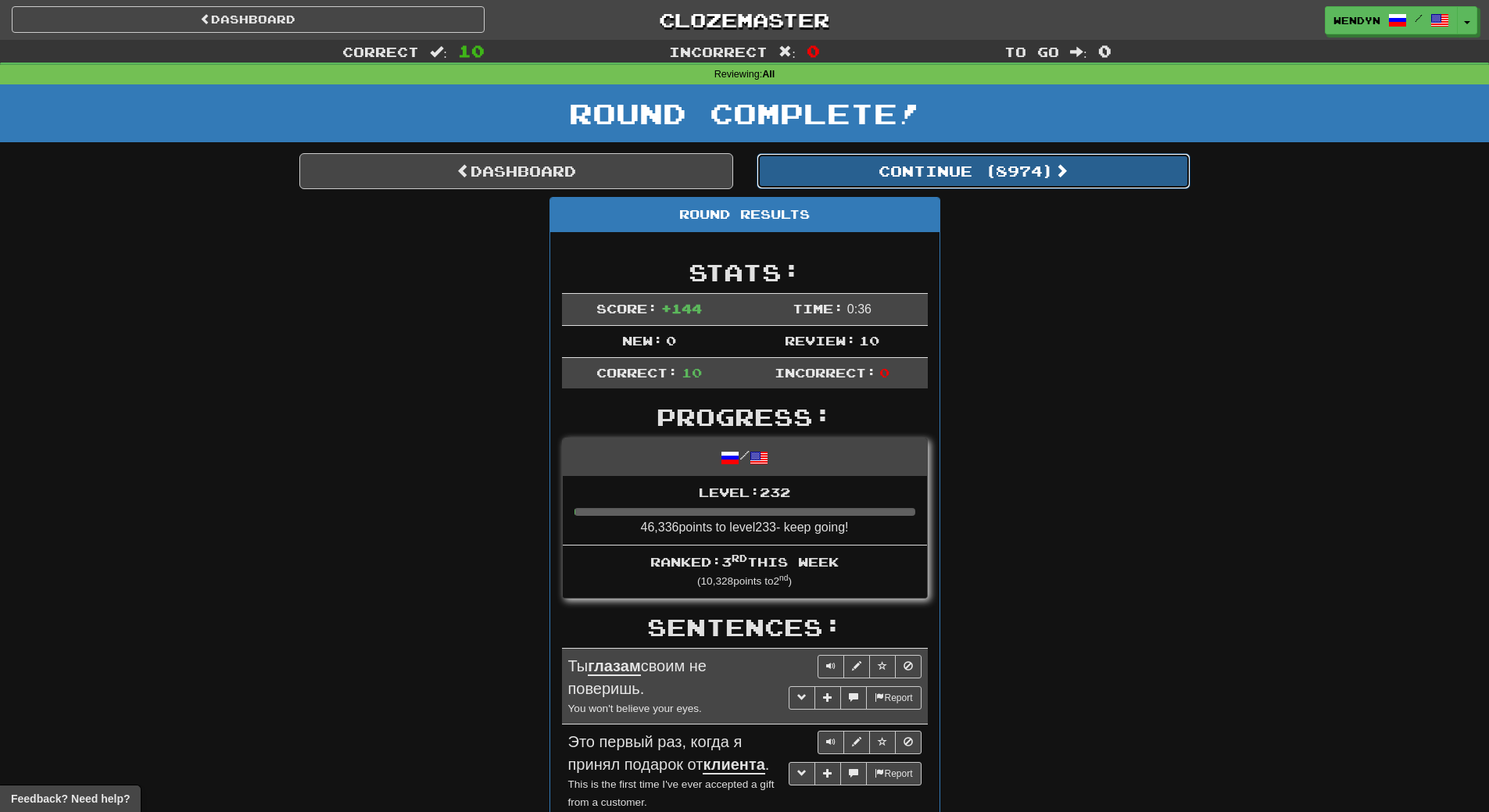
click at [1013, 185] on button "Continue ( 8974 )" at bounding box center [973, 170] width 434 height 36
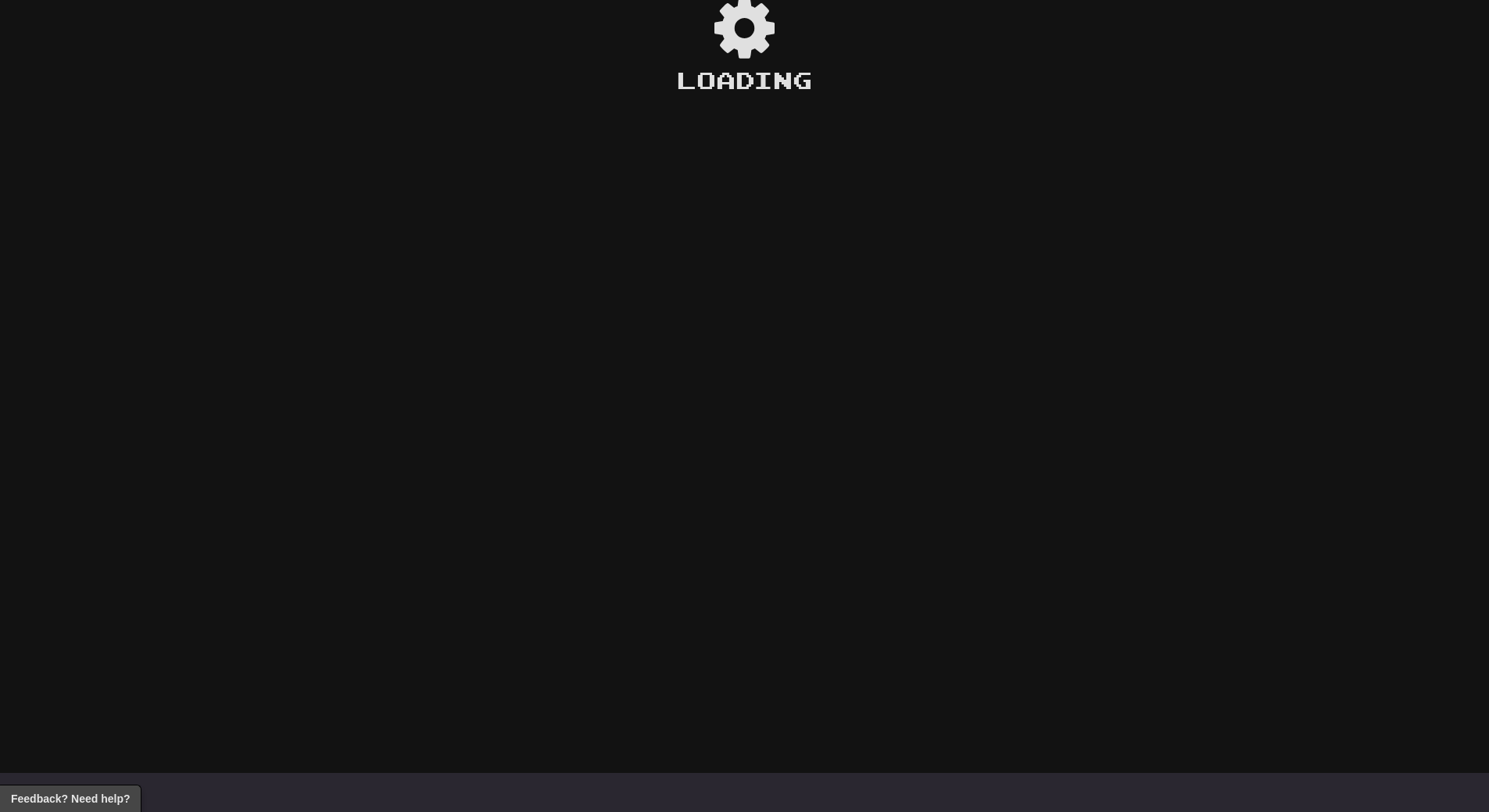
scroll to position [47, 0]
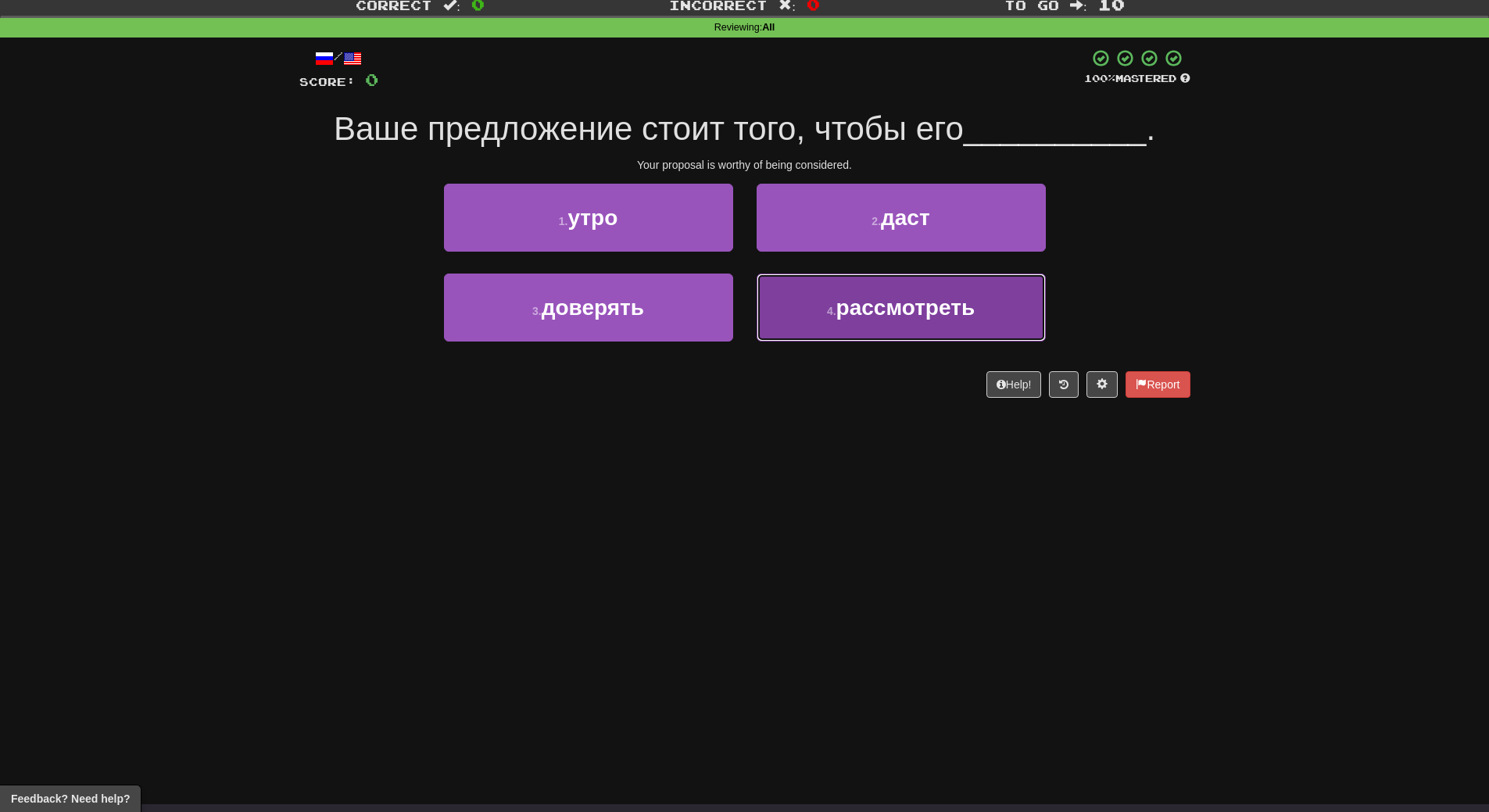
click at [830, 321] on button "4 . рассмотреть" at bounding box center [901, 307] width 289 height 68
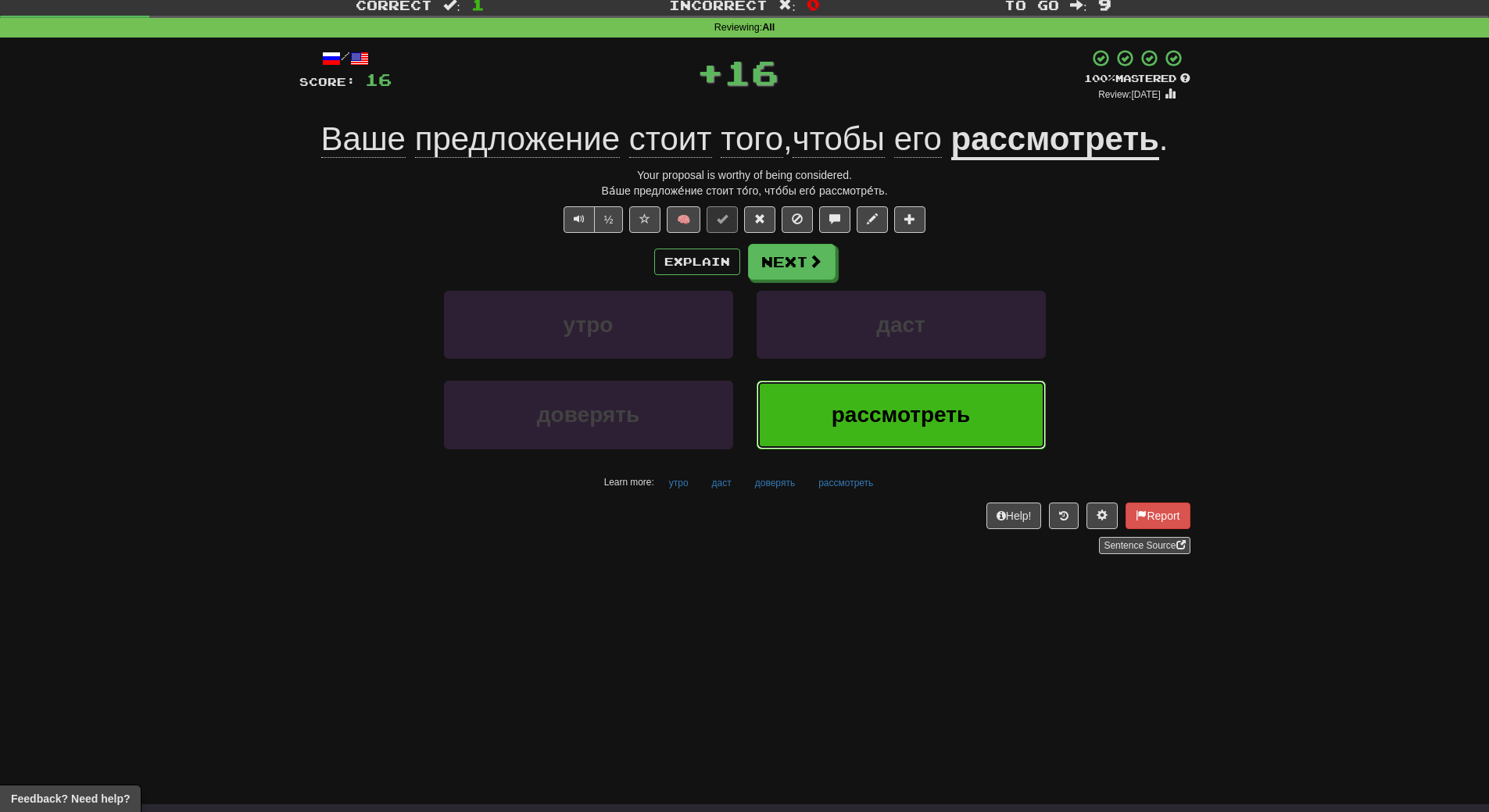
click at [824, 403] on button "рассмотреть" at bounding box center [901, 414] width 289 height 68
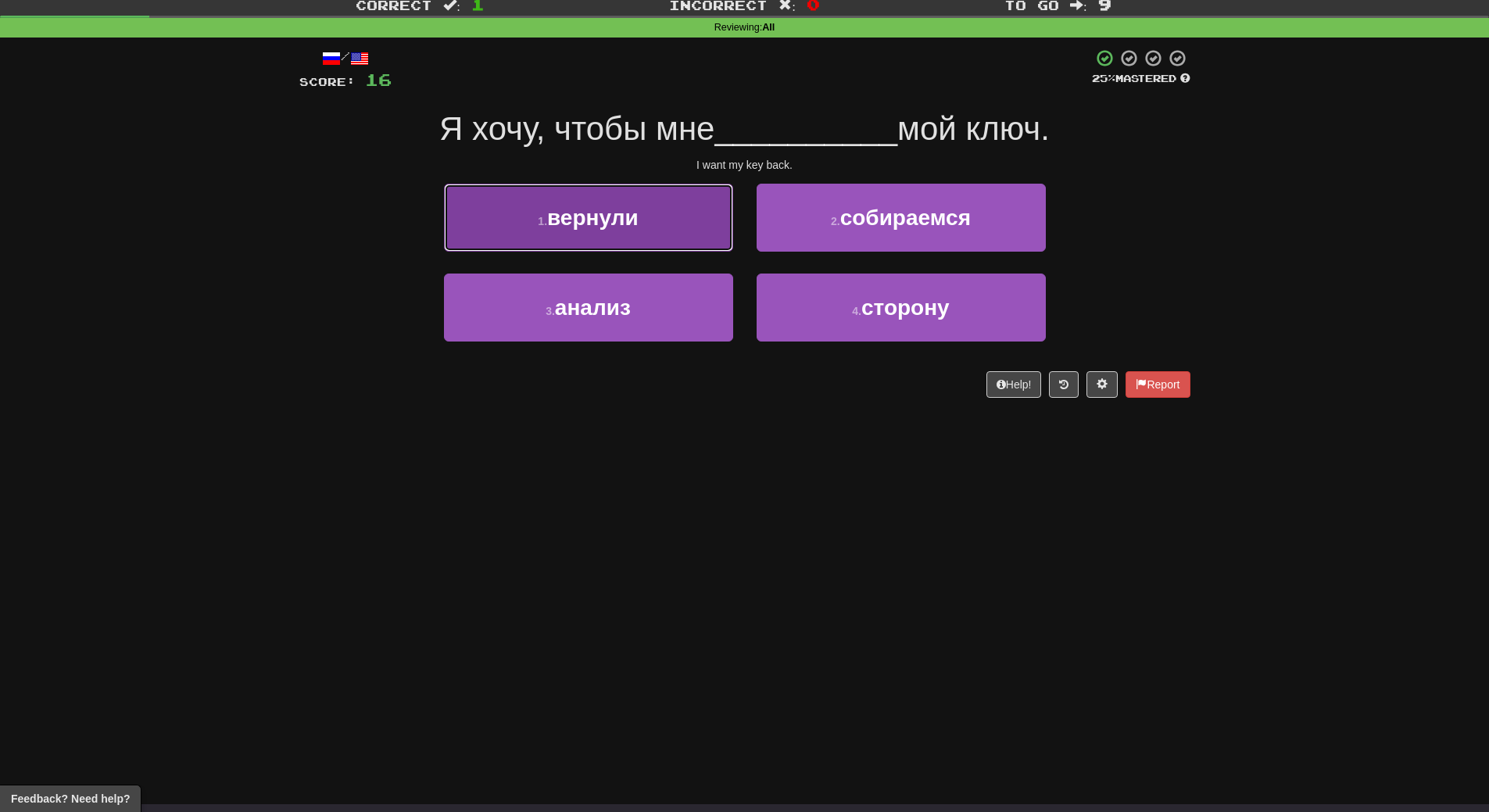
click at [641, 237] on button "1 . вернули" at bounding box center [589, 217] width 289 height 68
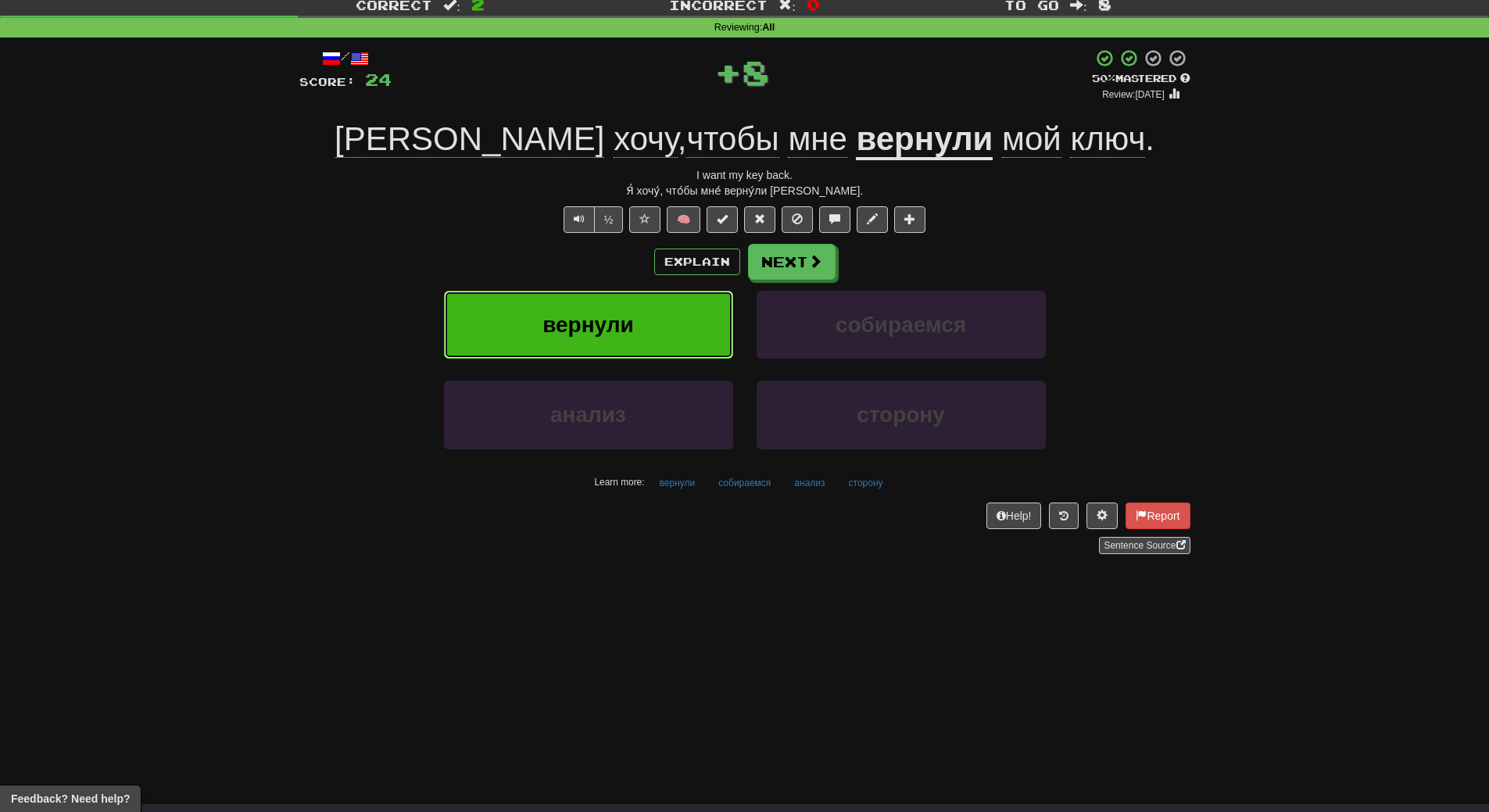
click at [638, 301] on button "вернули" at bounding box center [589, 324] width 289 height 68
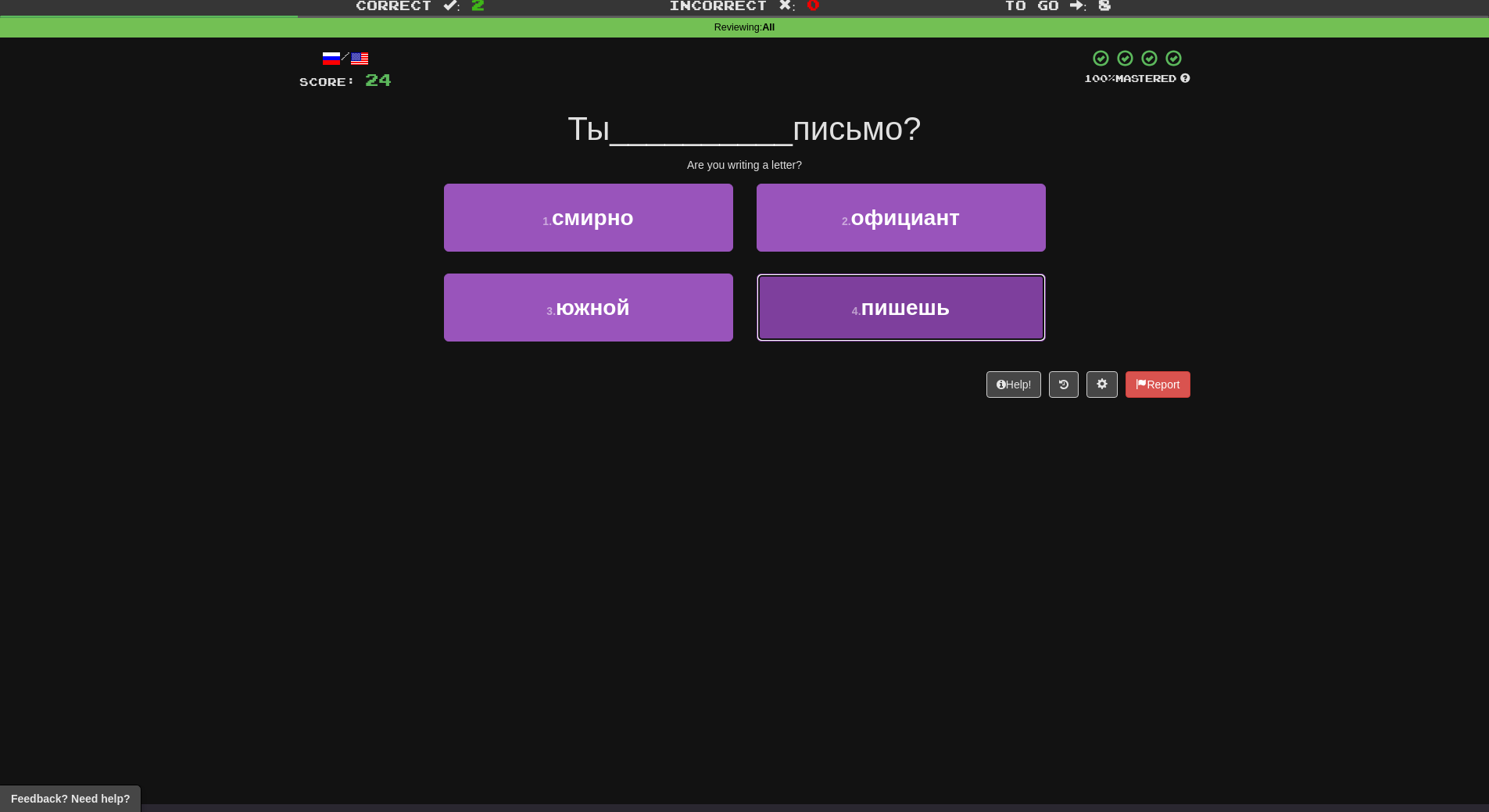
click at [902, 322] on button "4 . пишешь" at bounding box center [901, 307] width 289 height 68
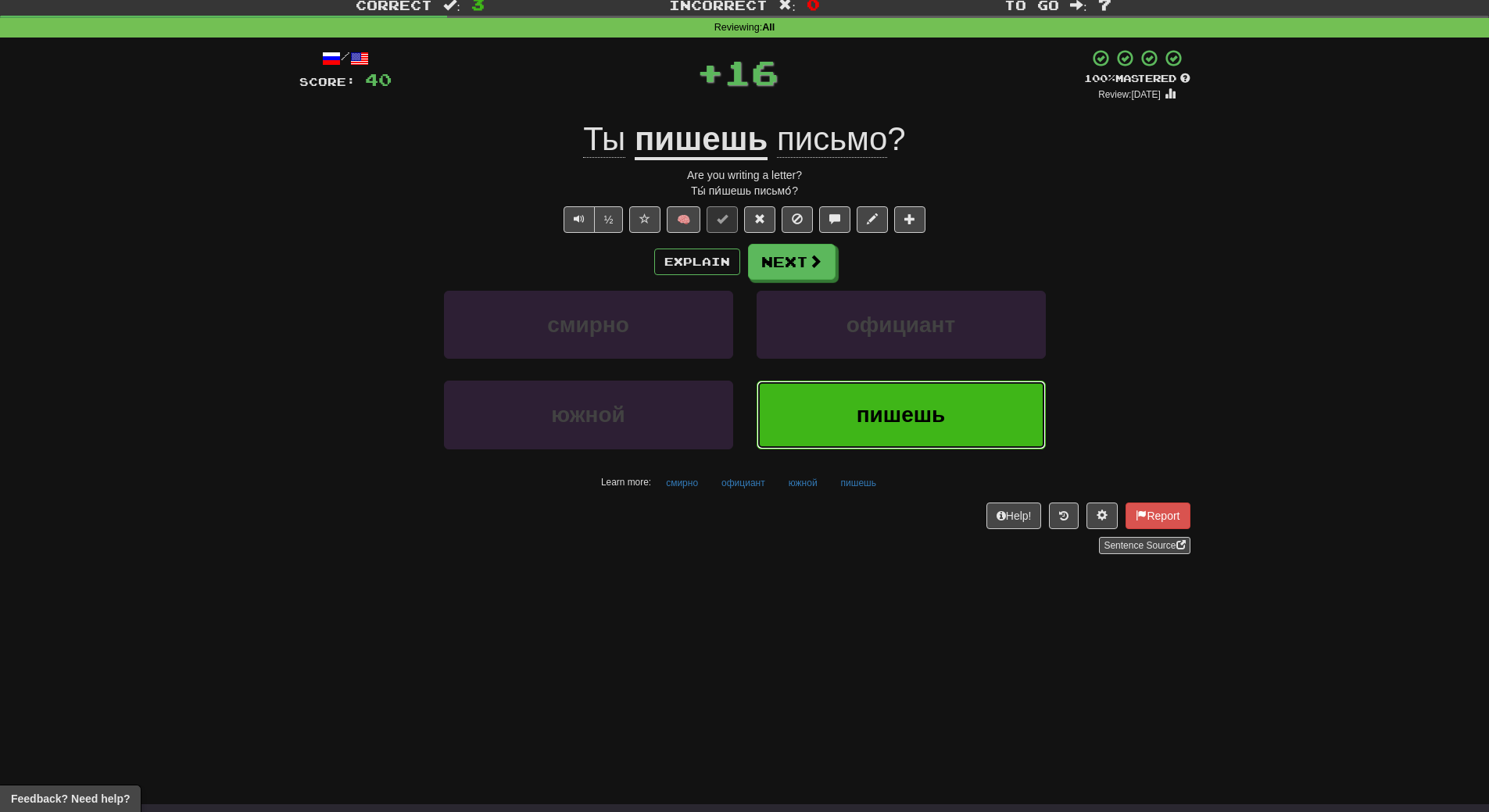
click at [893, 393] on button "пишешь" at bounding box center [901, 414] width 289 height 68
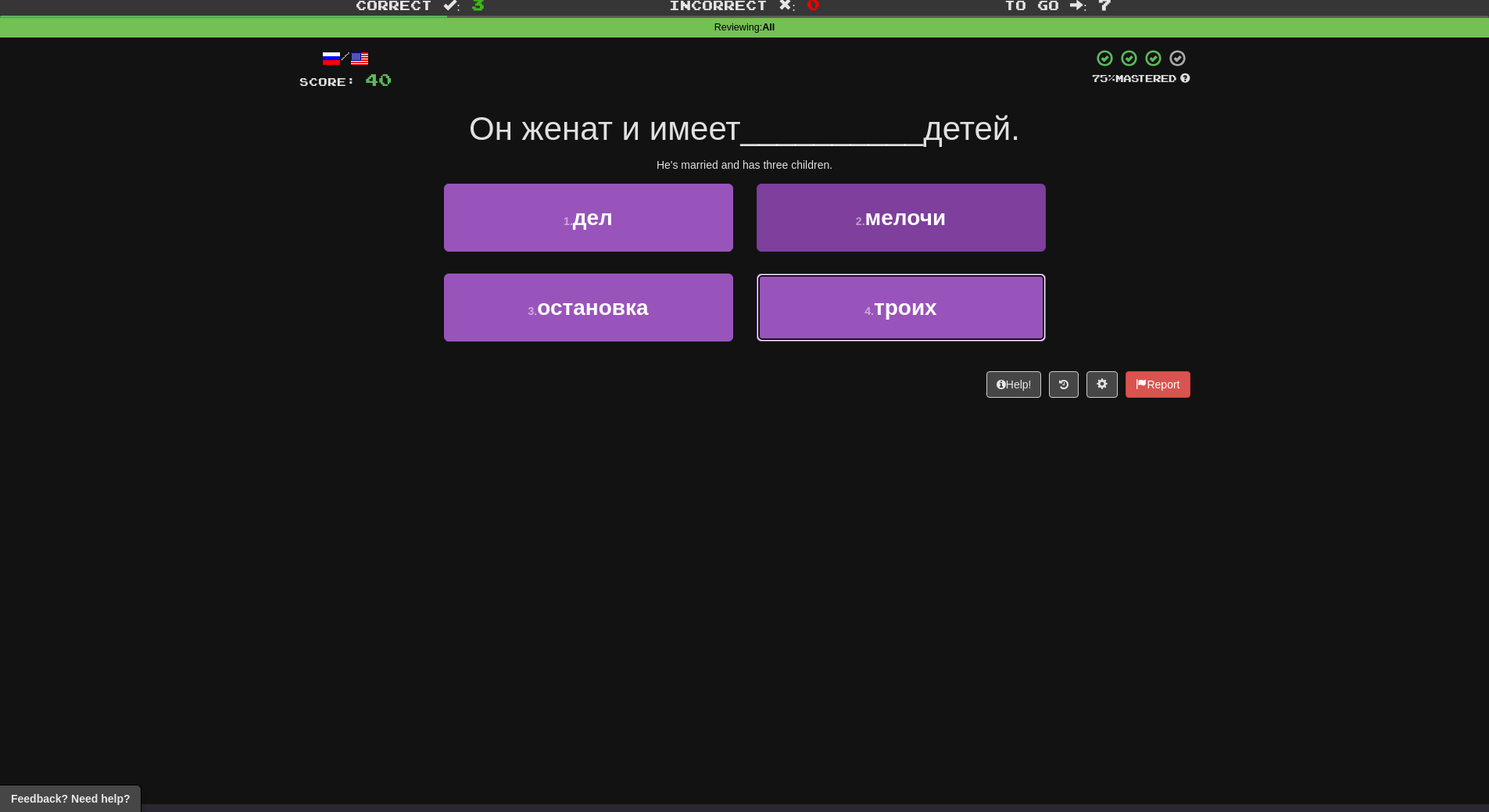
click at [900, 333] on button "4 . троих" at bounding box center [901, 307] width 289 height 68
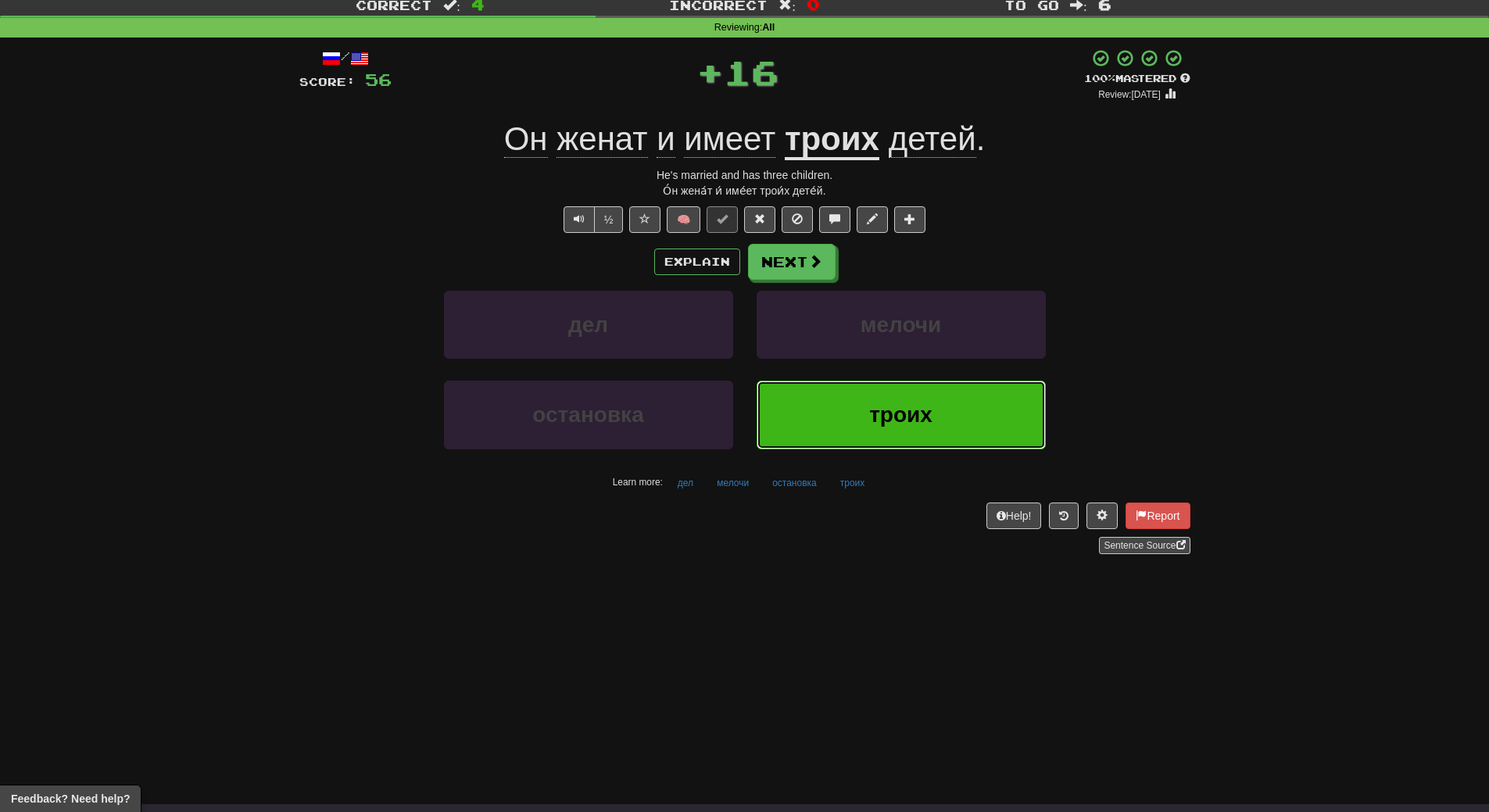
click at [898, 412] on span "троих" at bounding box center [900, 414] width 63 height 24
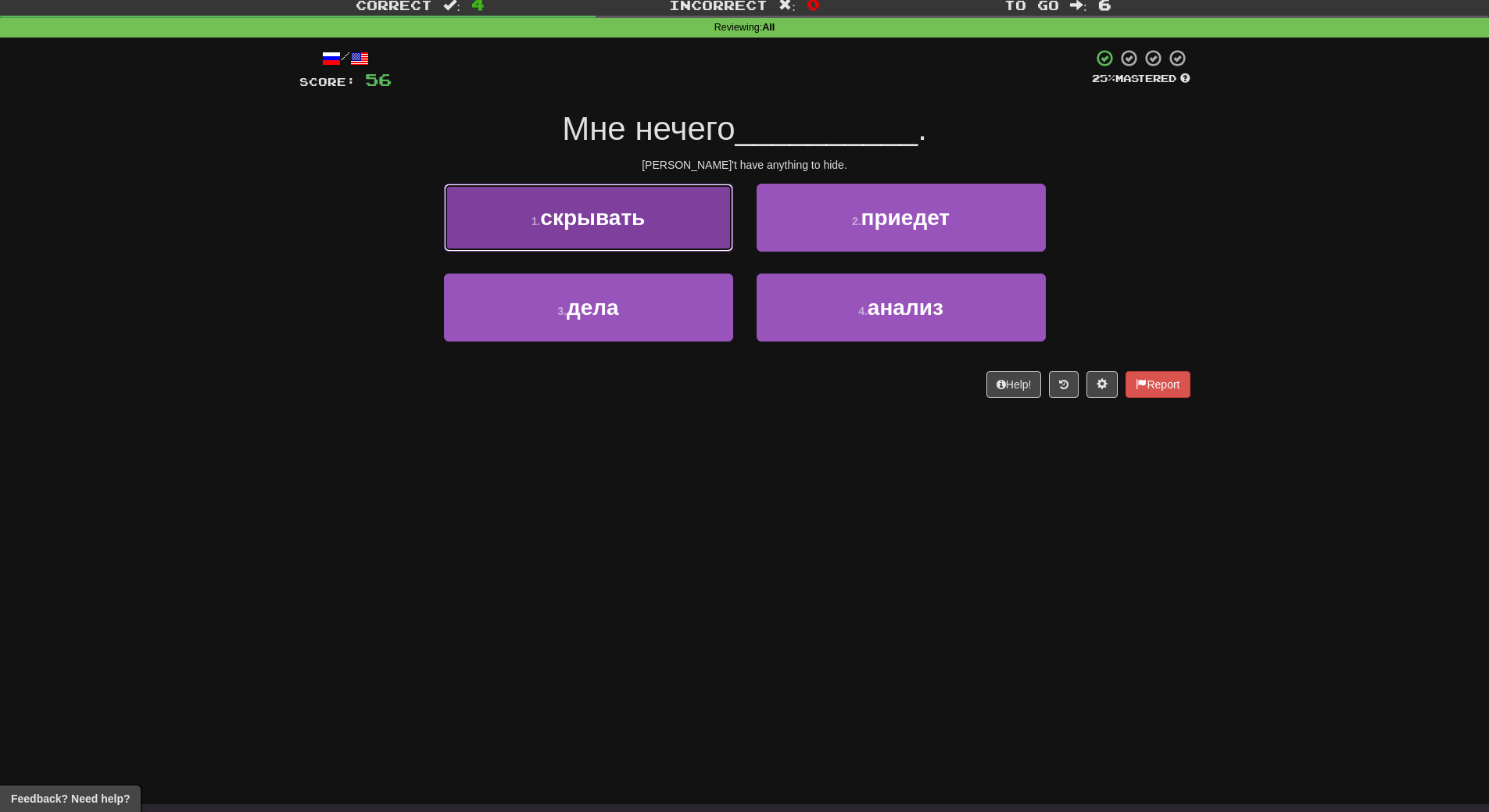
click at [689, 236] on button "1 . скрывать" at bounding box center [589, 217] width 289 height 68
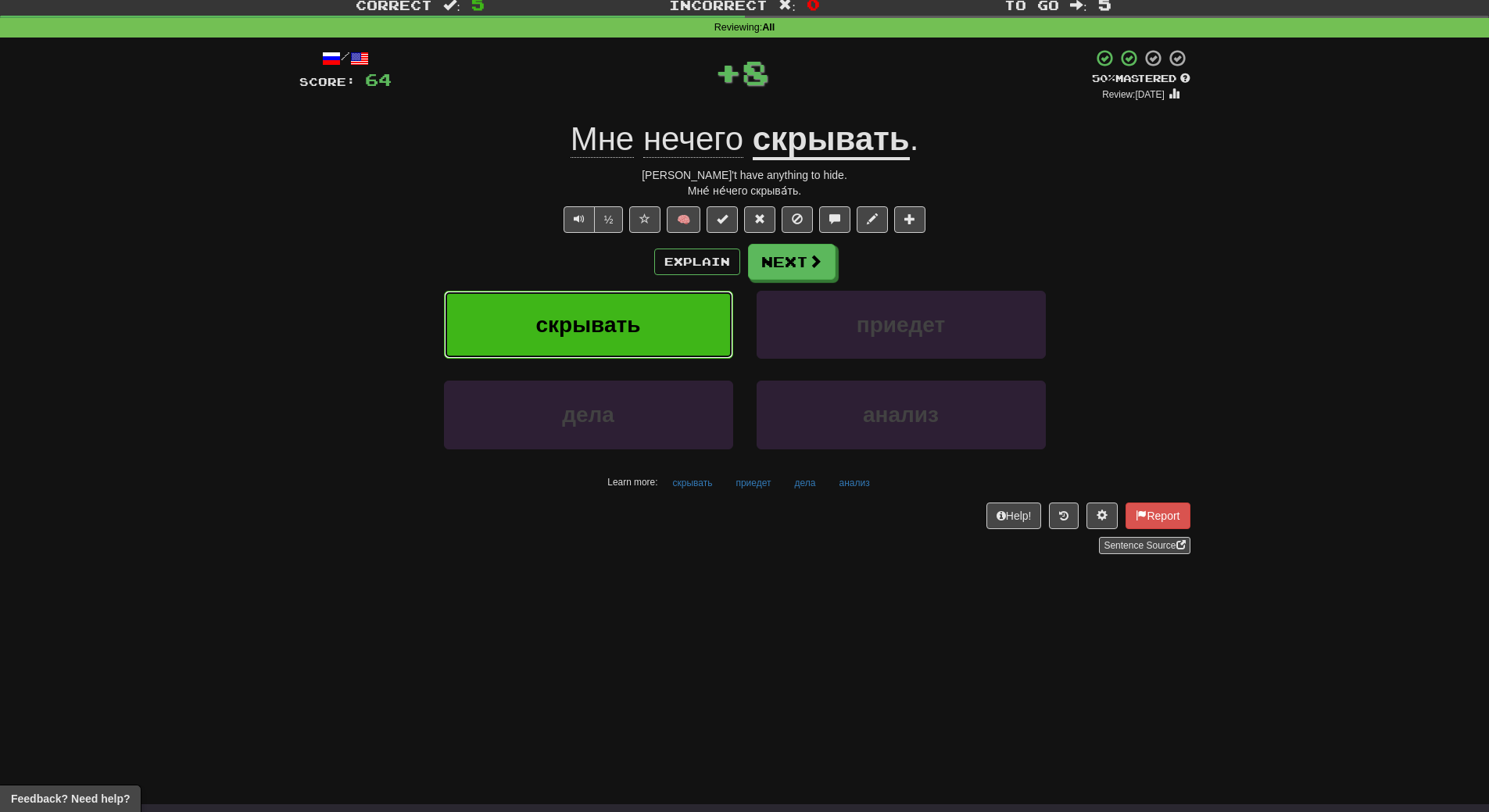
click at [680, 316] on button "скрывать" at bounding box center [589, 324] width 289 height 68
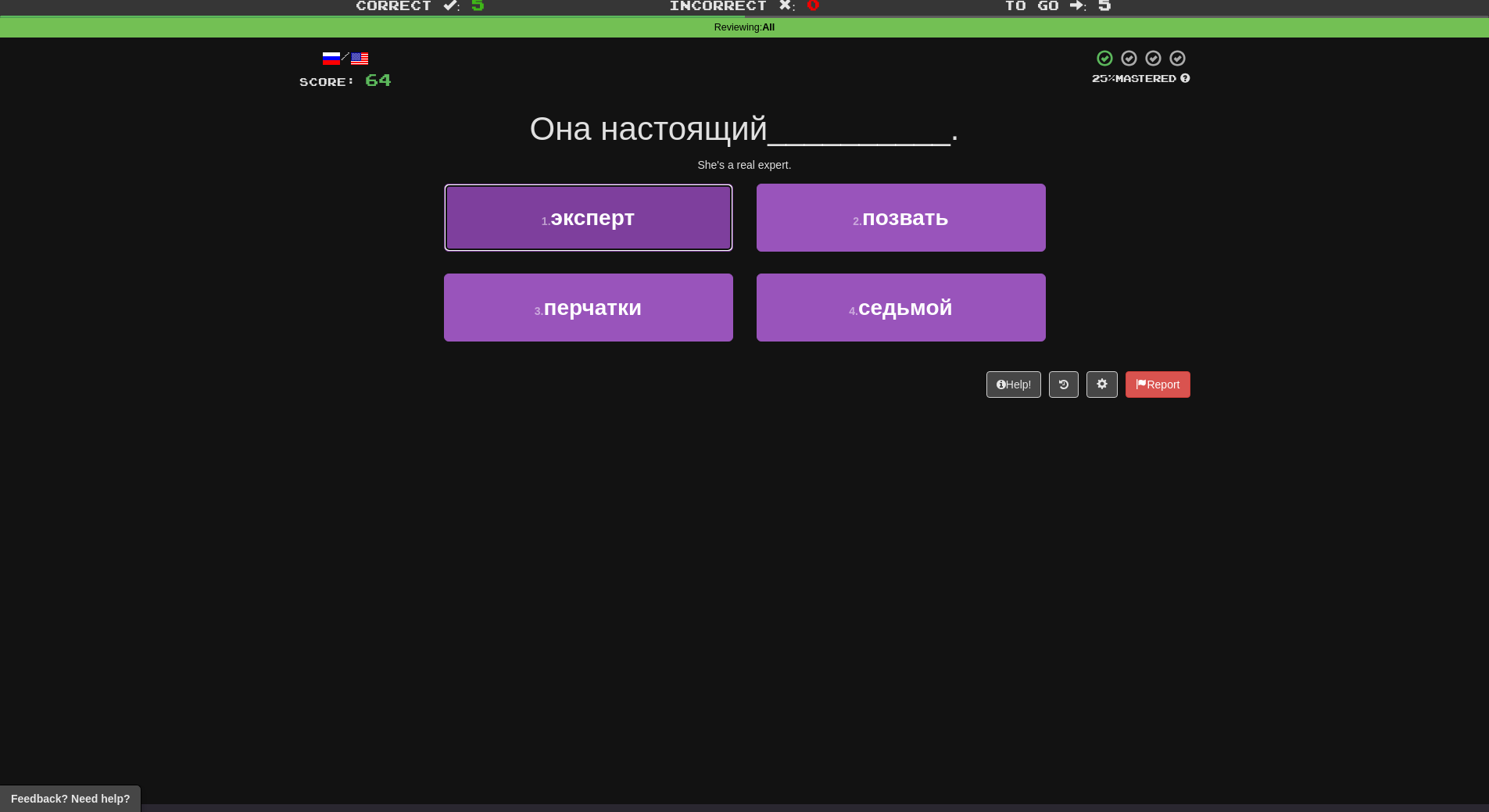
click at [672, 242] on button "1 . эксперт" at bounding box center [589, 217] width 289 height 68
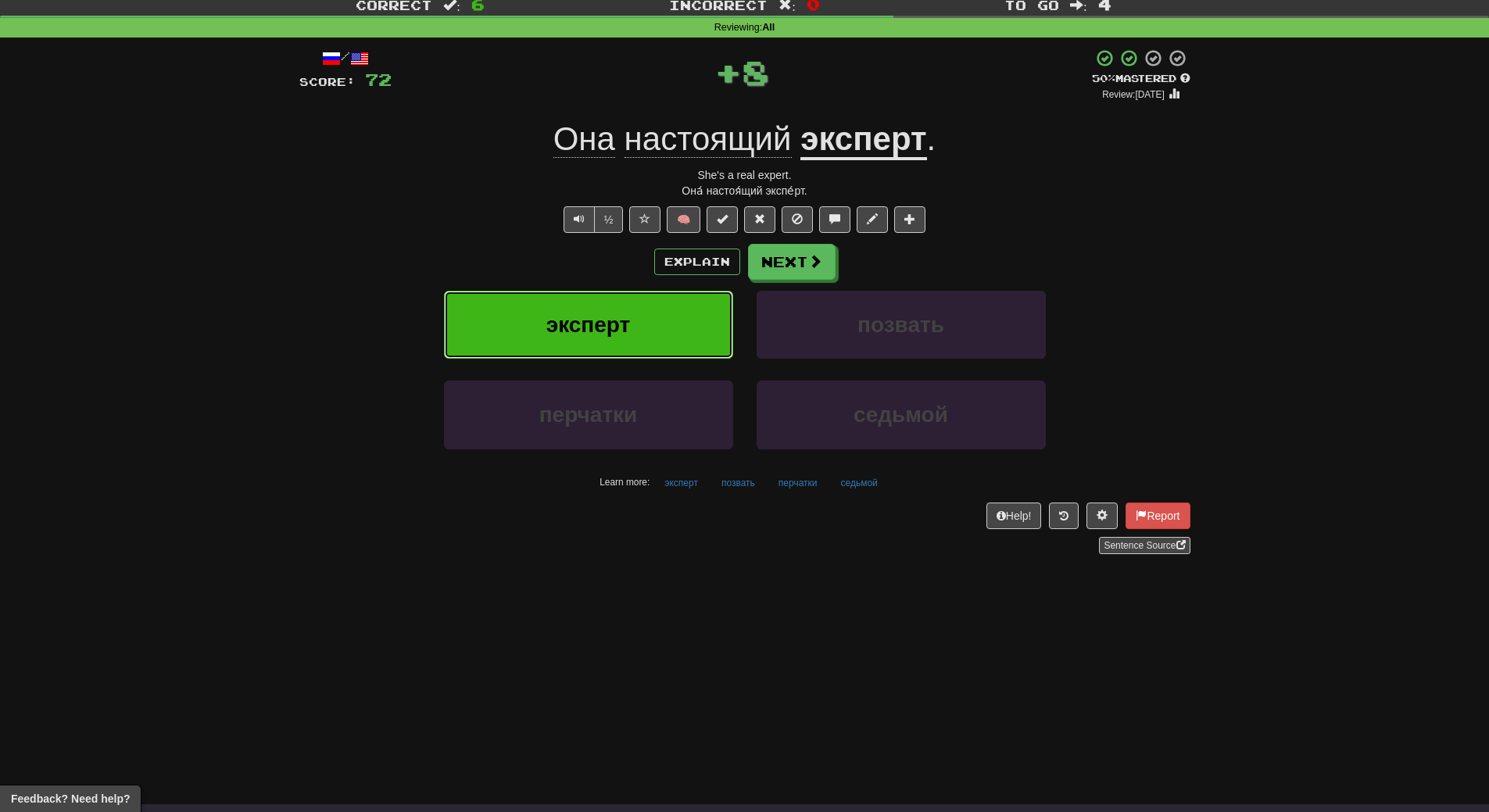
click at [669, 321] on button "эксперт" at bounding box center [589, 324] width 289 height 68
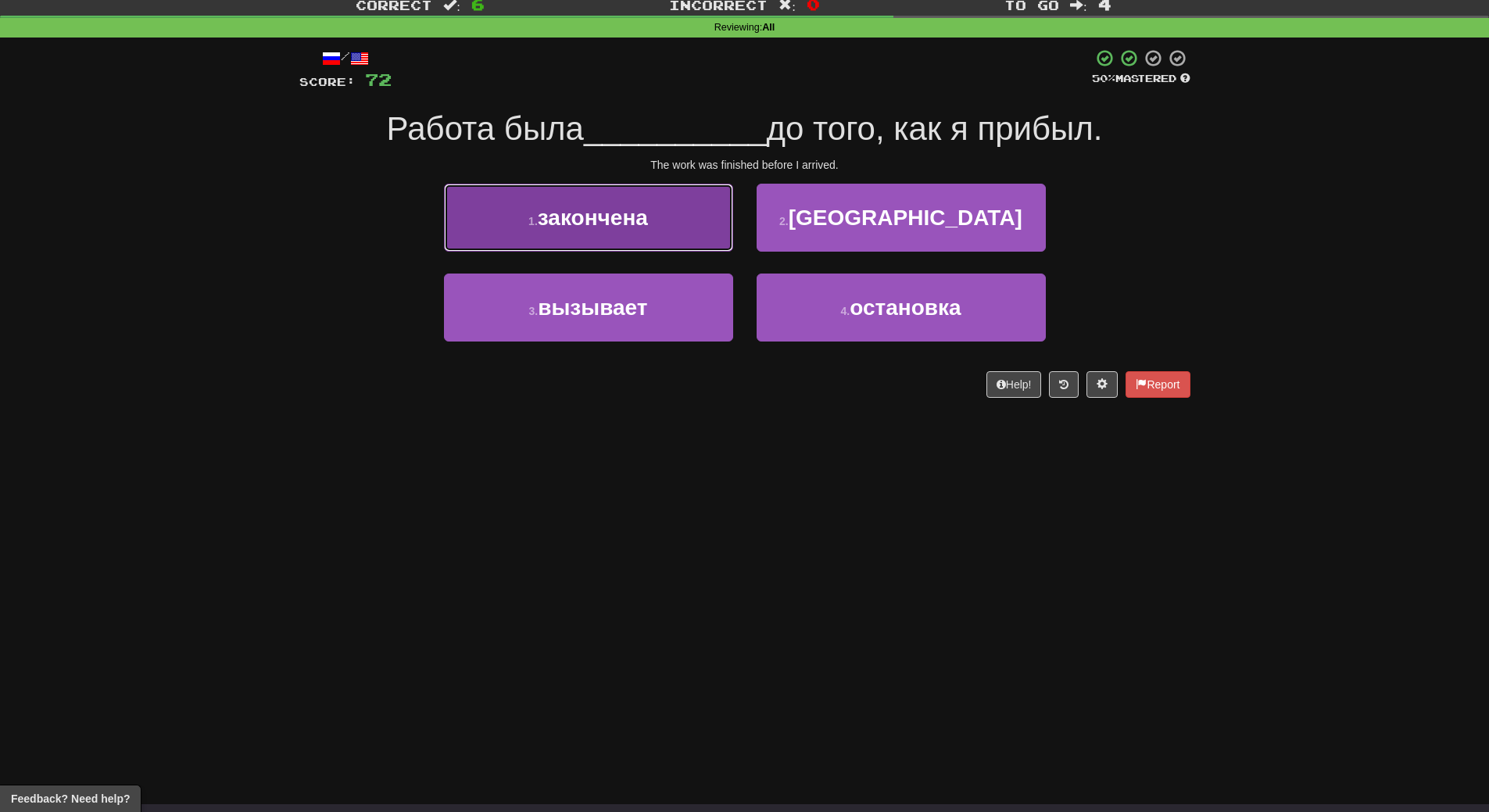
click at [670, 233] on button "1 . закончена" at bounding box center [589, 217] width 289 height 68
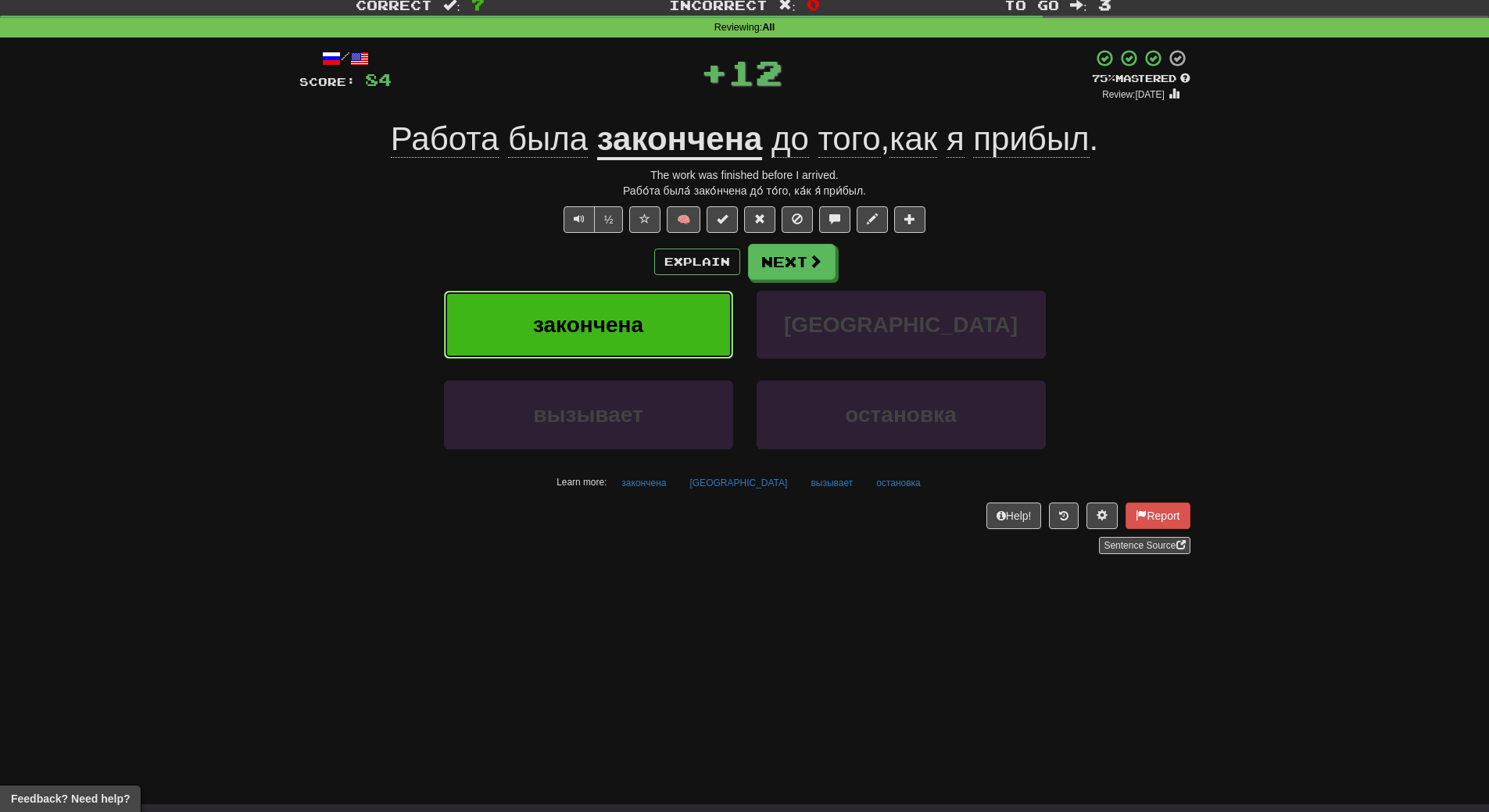
click at [667, 333] on button "закончена" at bounding box center [589, 324] width 289 height 68
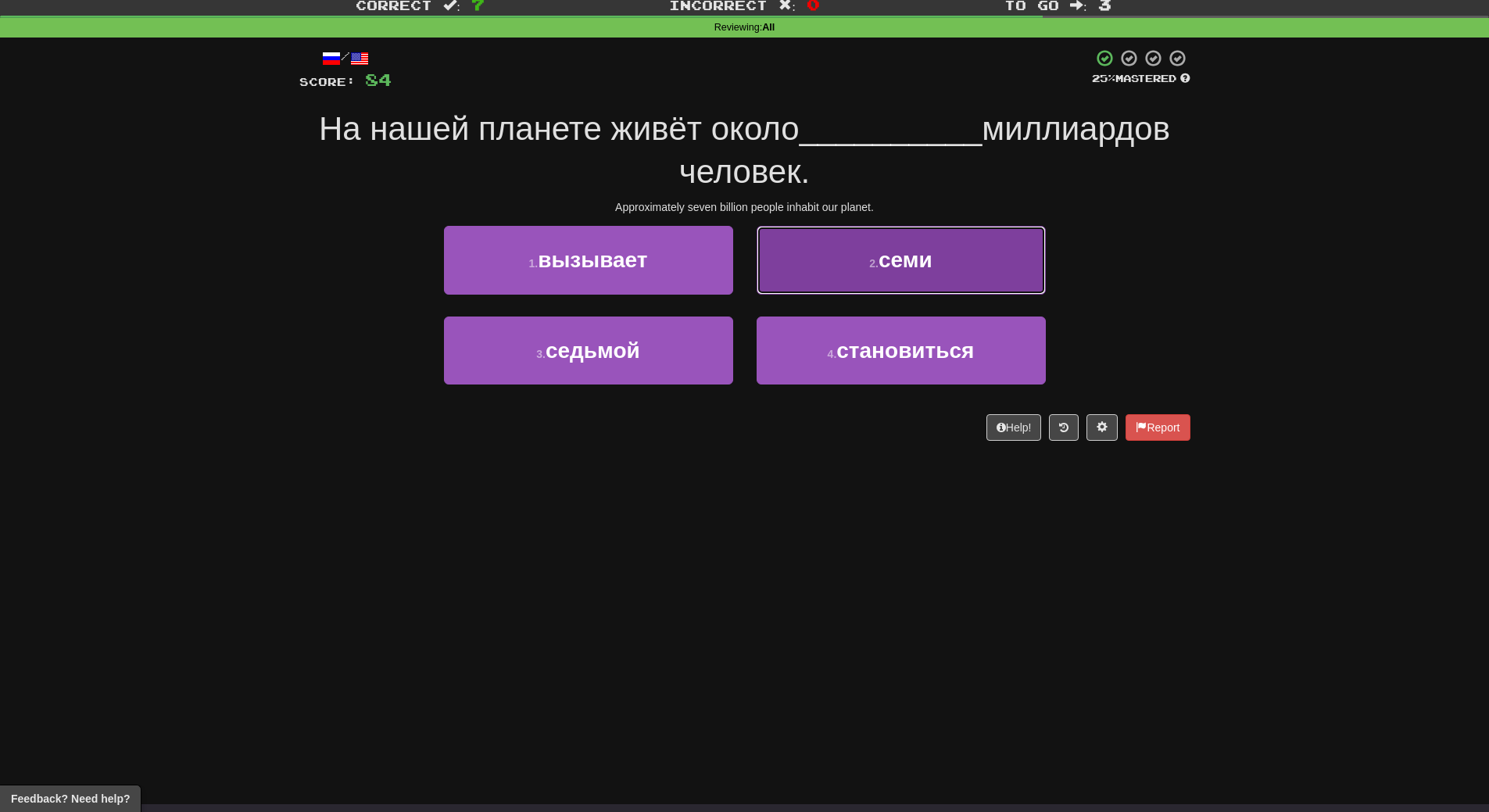
click at [941, 259] on button "2 . семи" at bounding box center [901, 259] width 289 height 68
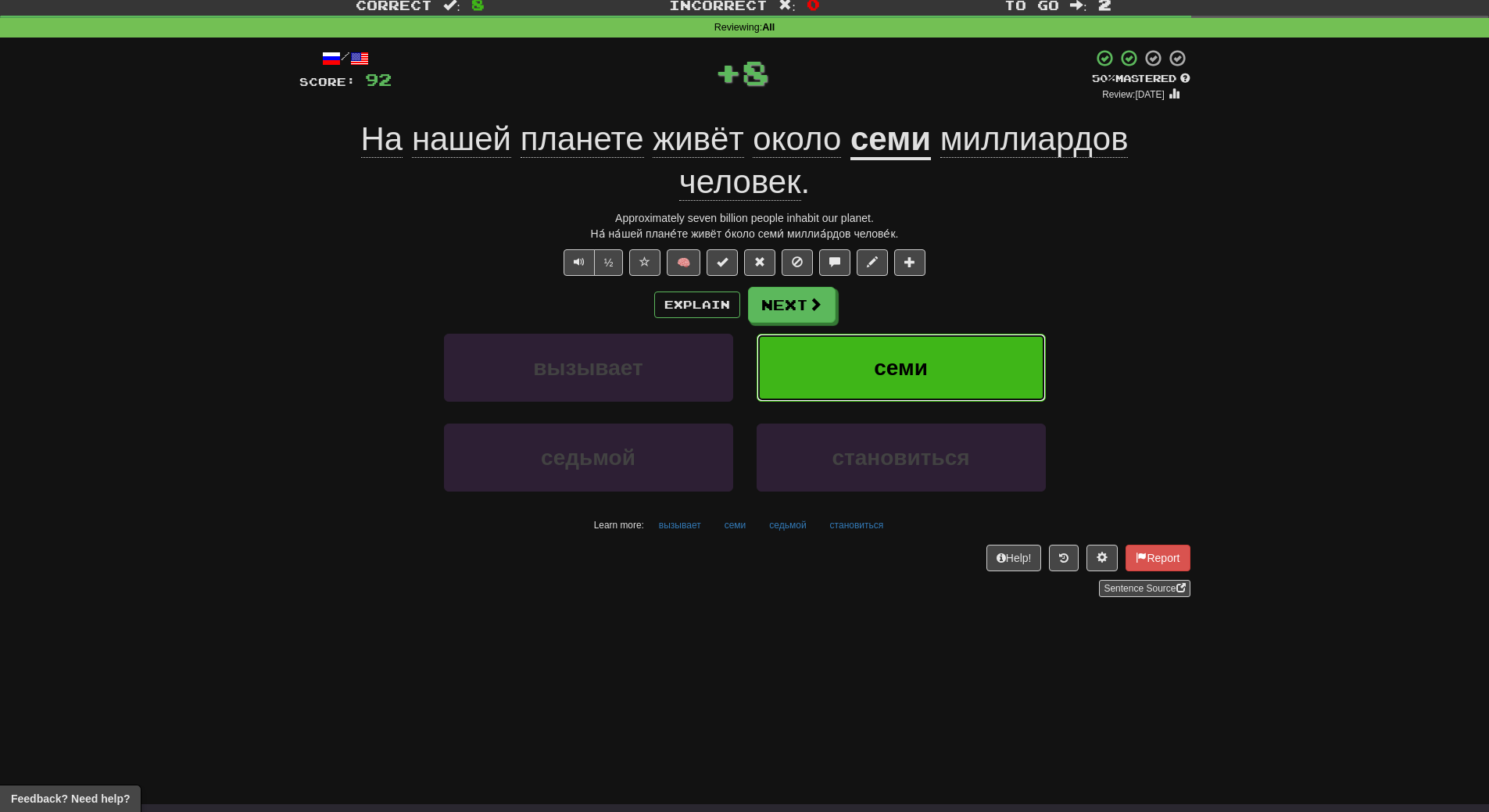
click at [962, 367] on button "семи" at bounding box center [901, 367] width 289 height 68
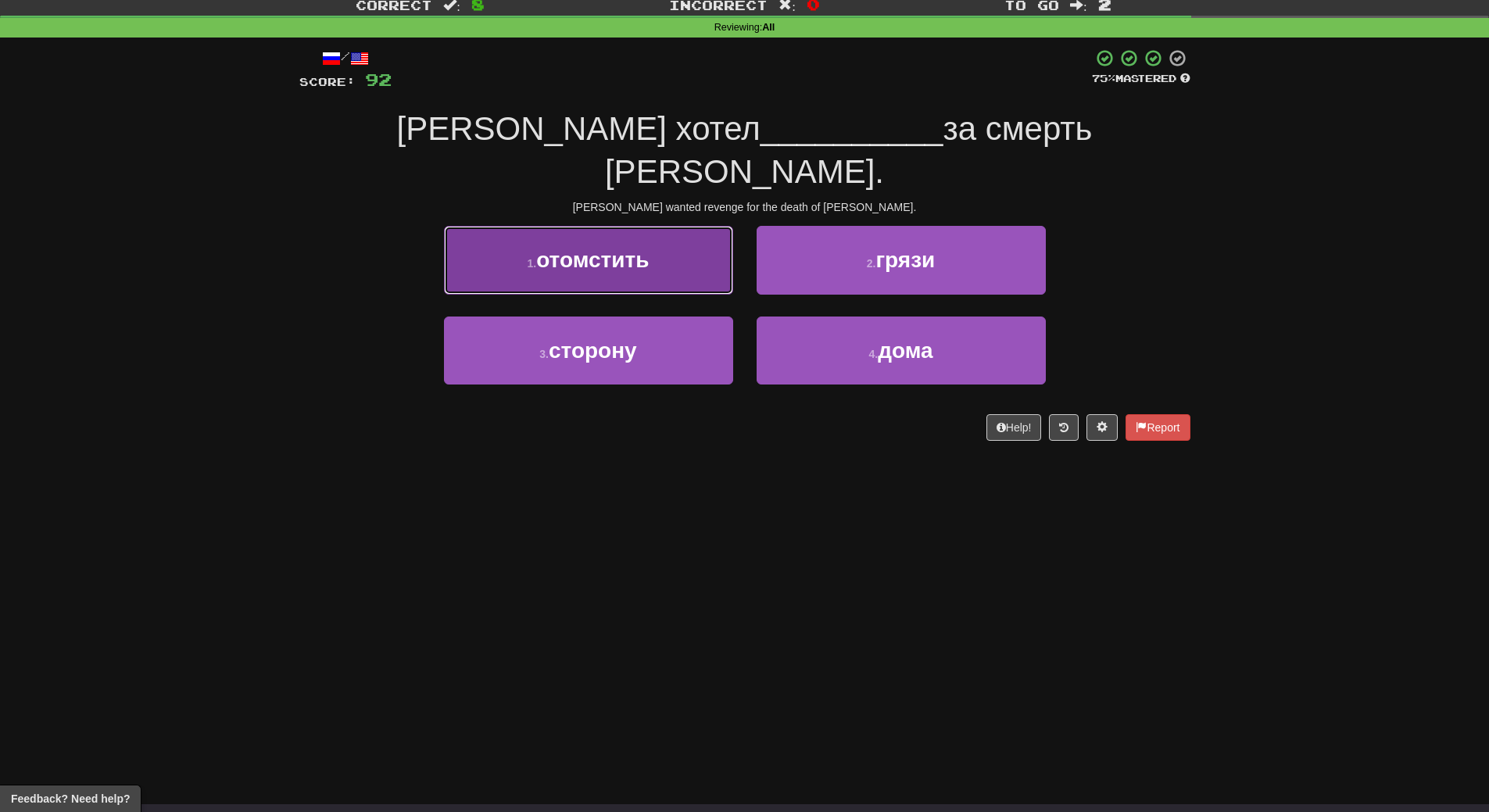
click at [662, 226] on button "1 . отомстить" at bounding box center [589, 259] width 289 height 68
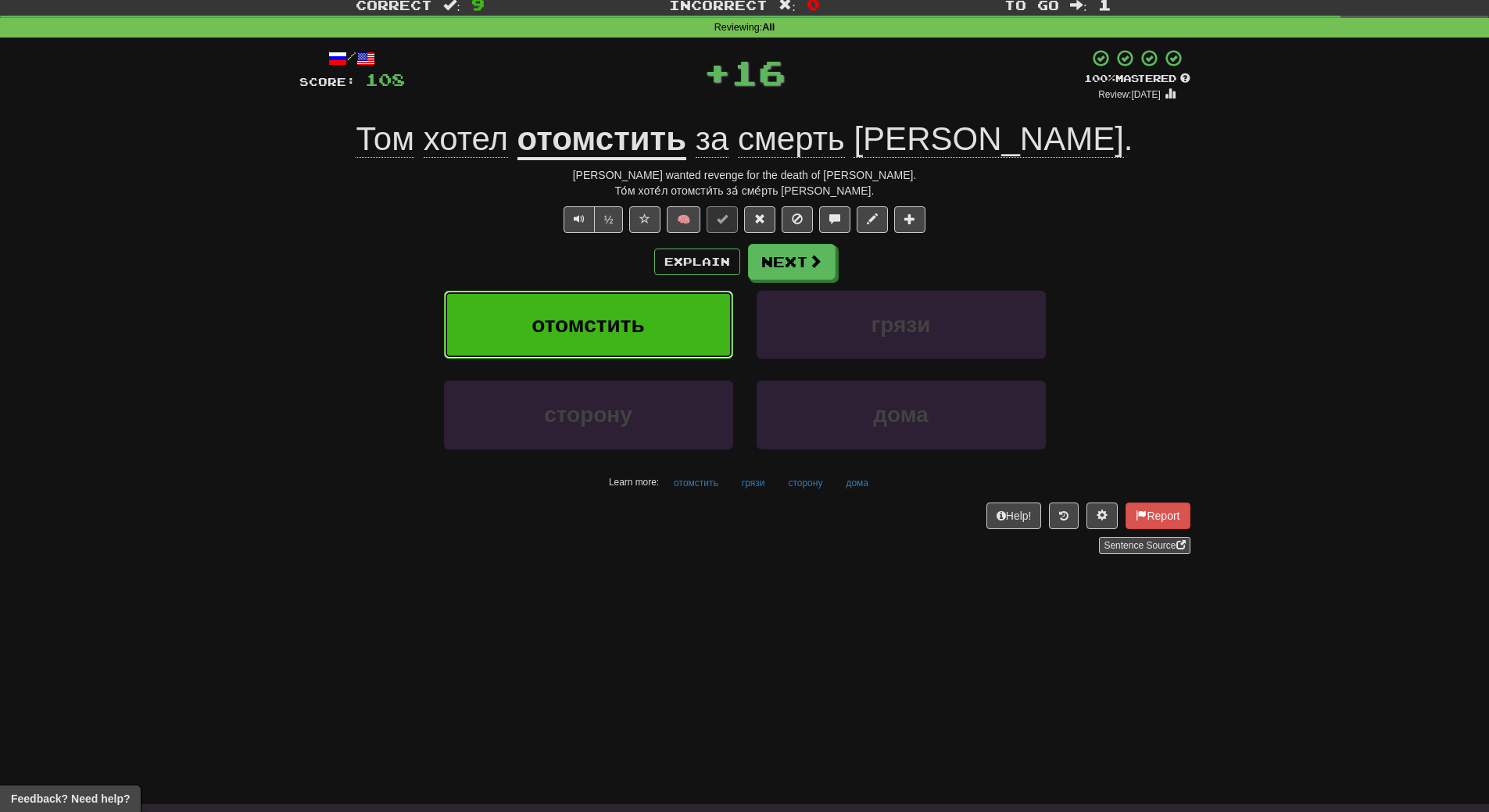
click at [663, 322] on button "отомстить" at bounding box center [589, 324] width 289 height 68
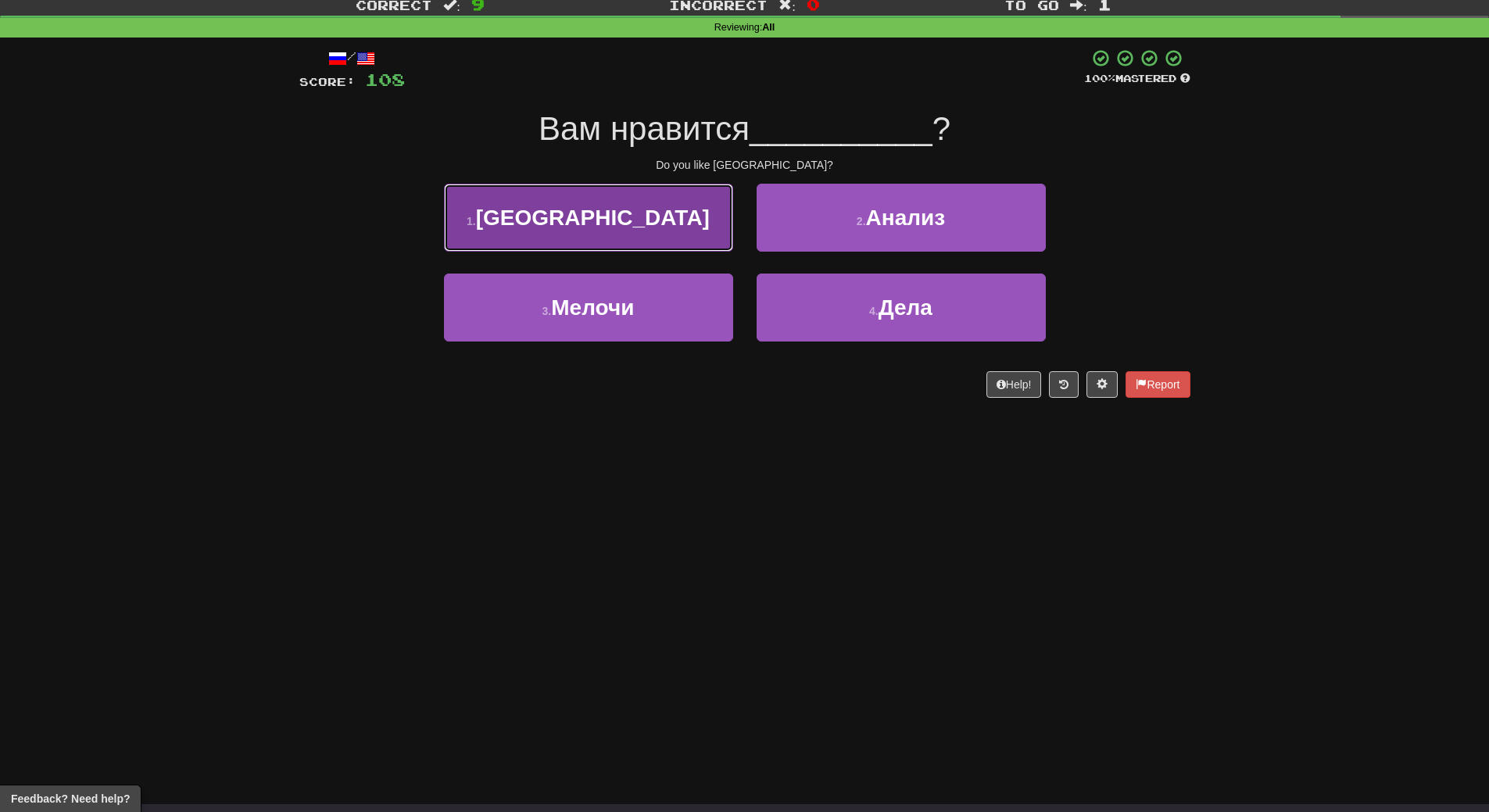
click at [653, 233] on button "1 . Москва" at bounding box center [589, 217] width 289 height 68
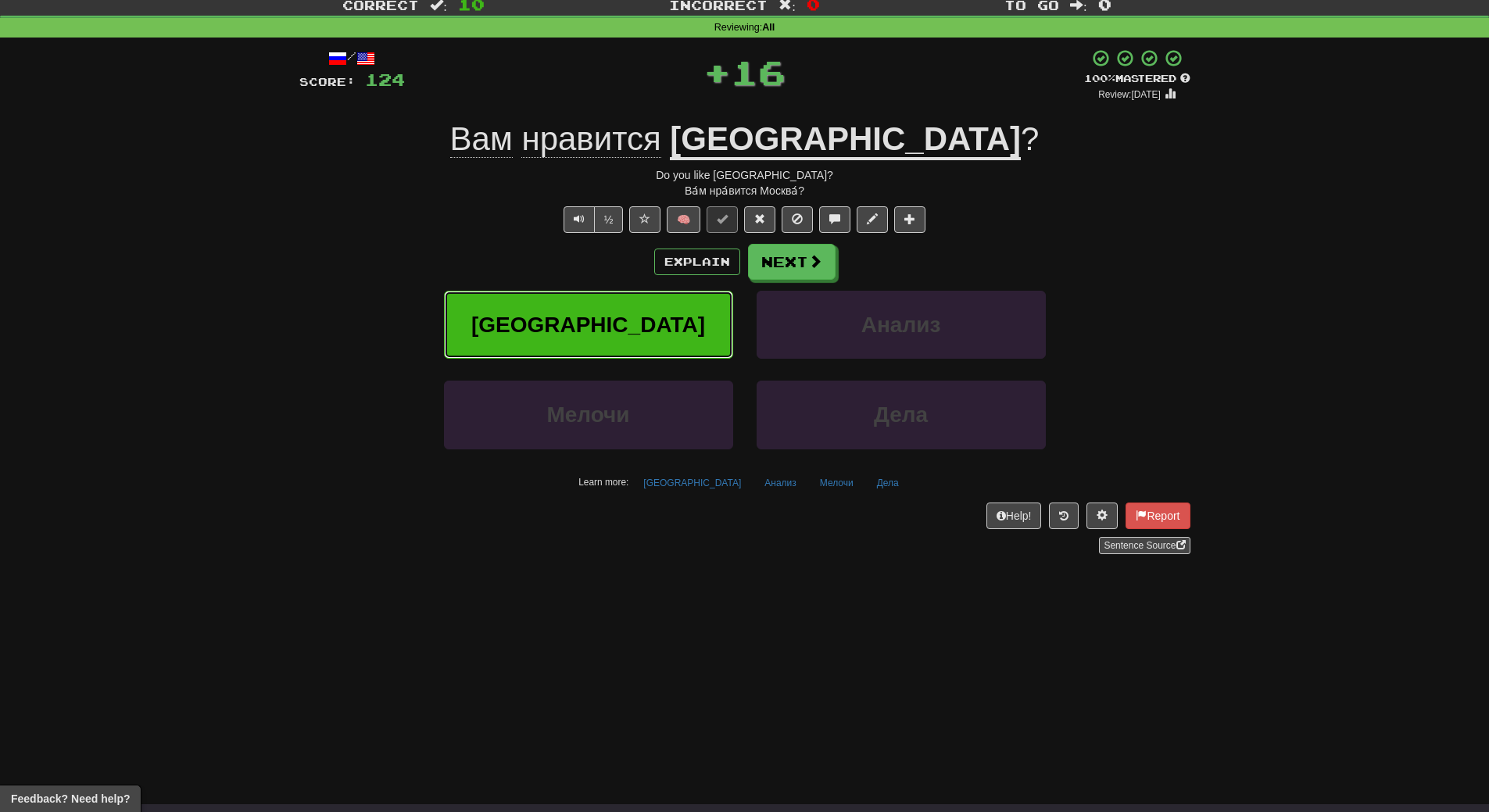
click at [653, 338] on button "Москва" at bounding box center [589, 324] width 289 height 68
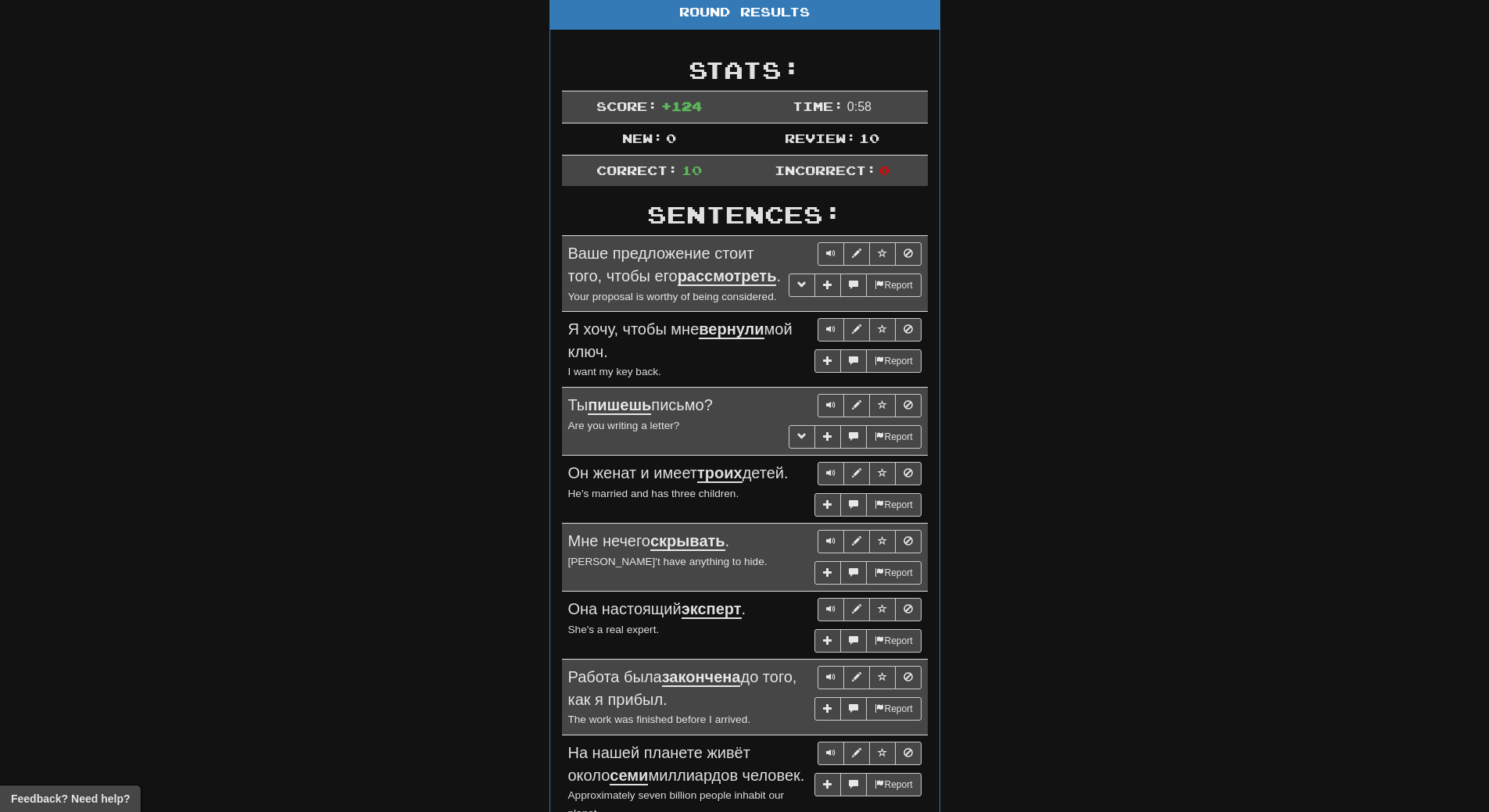
scroll to position [0, 0]
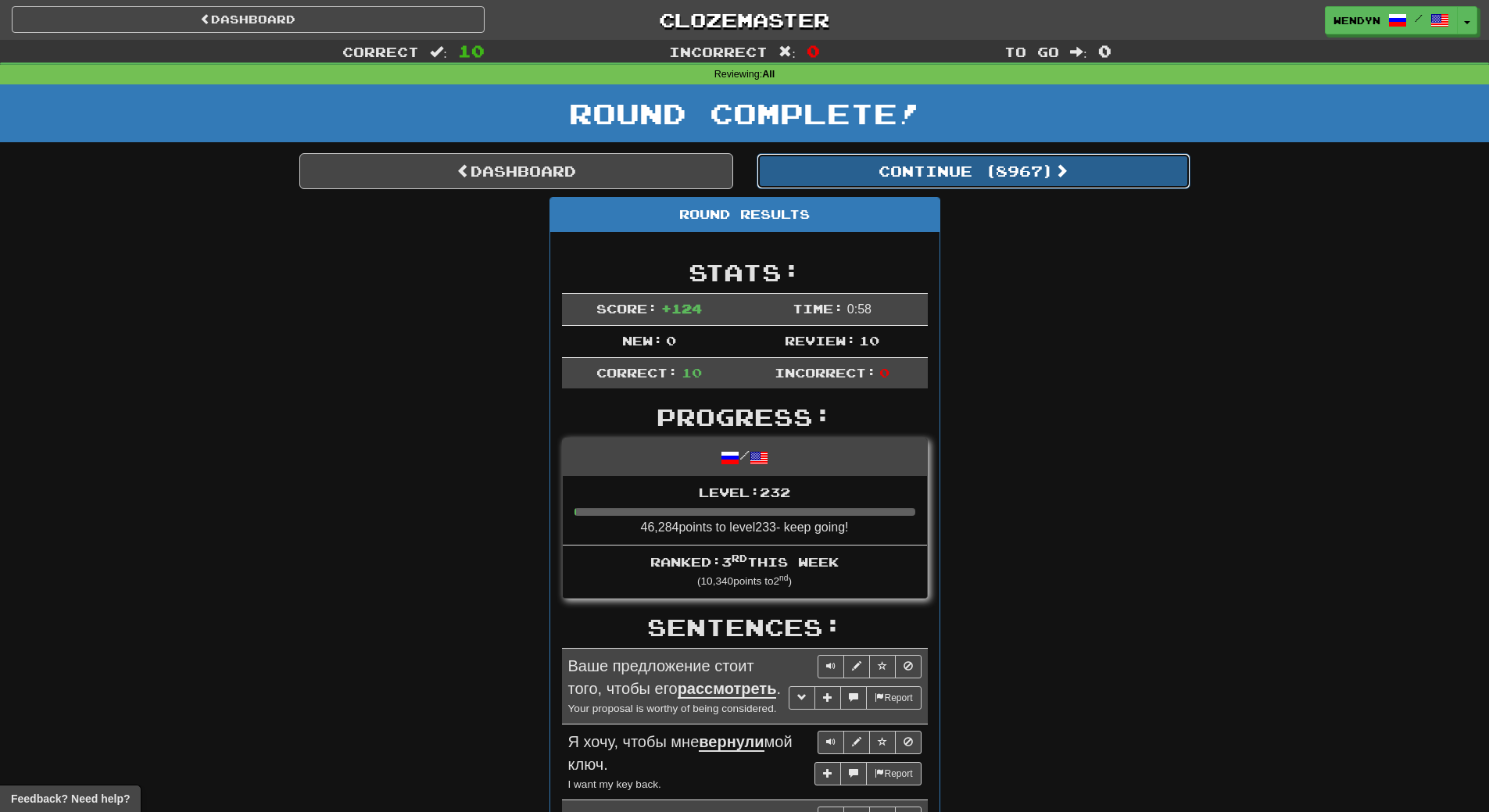
click at [1032, 175] on button "Continue ( 8967 )" at bounding box center [973, 170] width 434 height 36
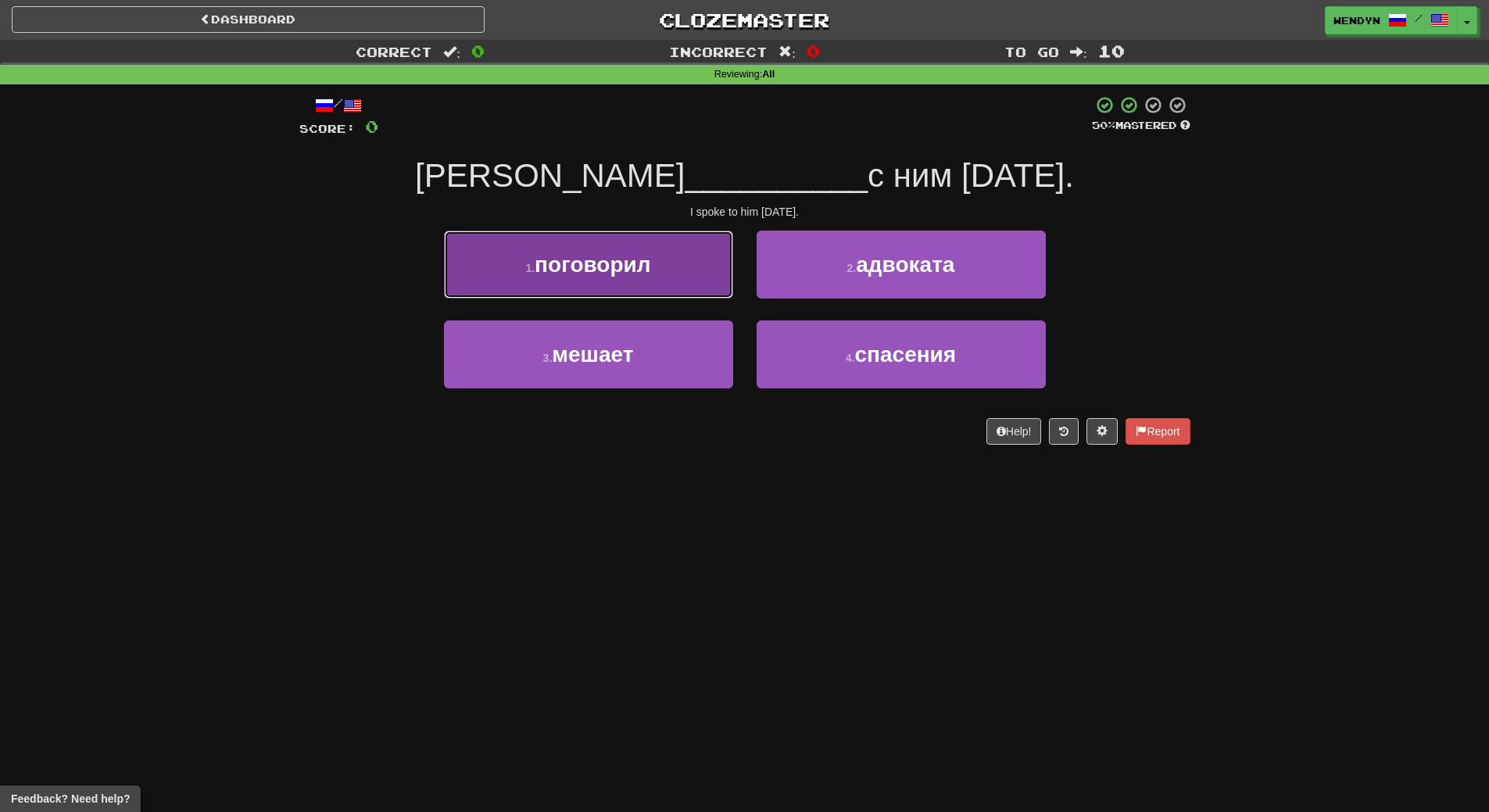
click at [487, 274] on button "1 . поговорил" at bounding box center [589, 265] width 289 height 68
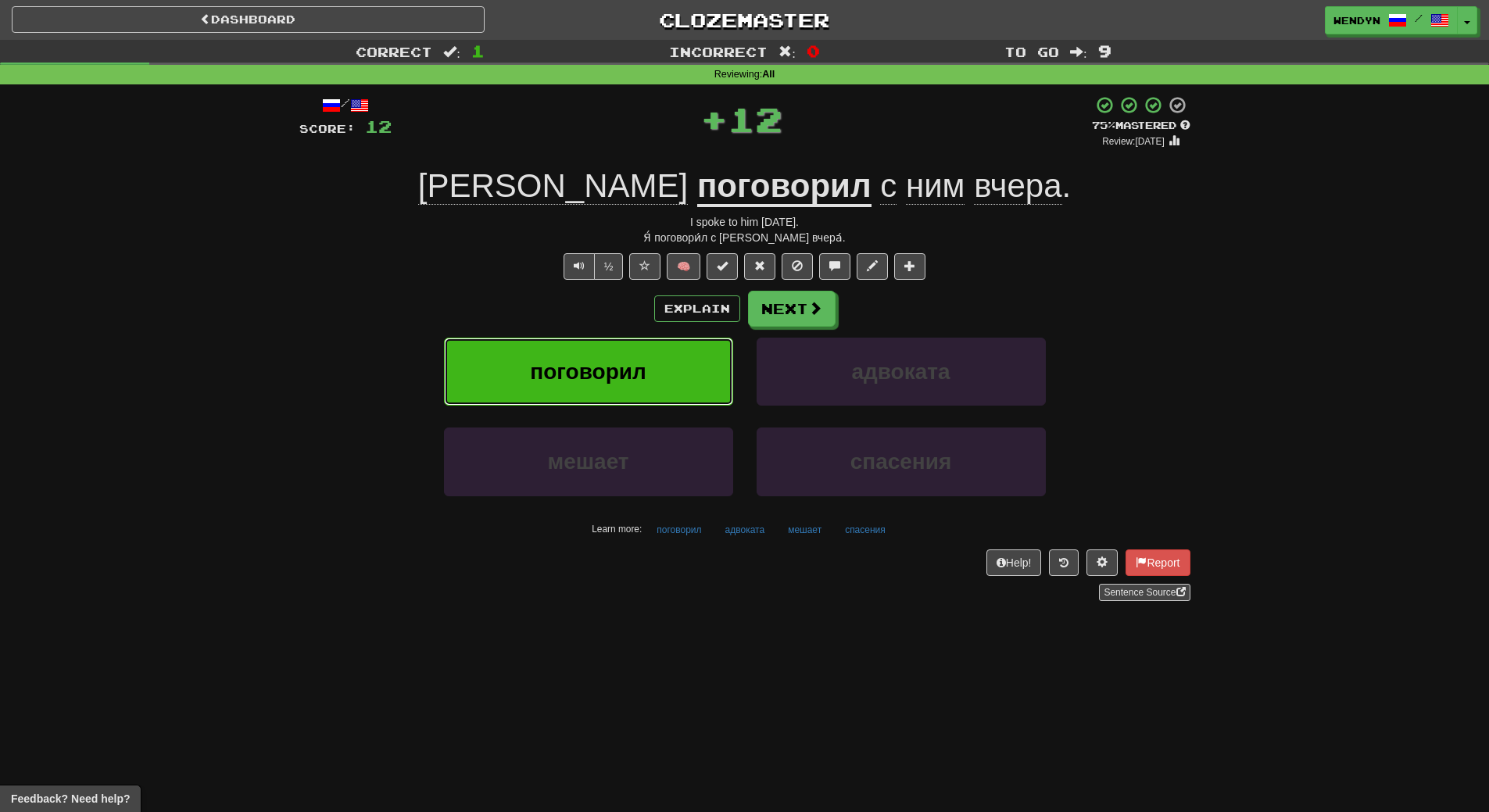
click at [513, 380] on button "поговорил" at bounding box center [589, 371] width 289 height 68
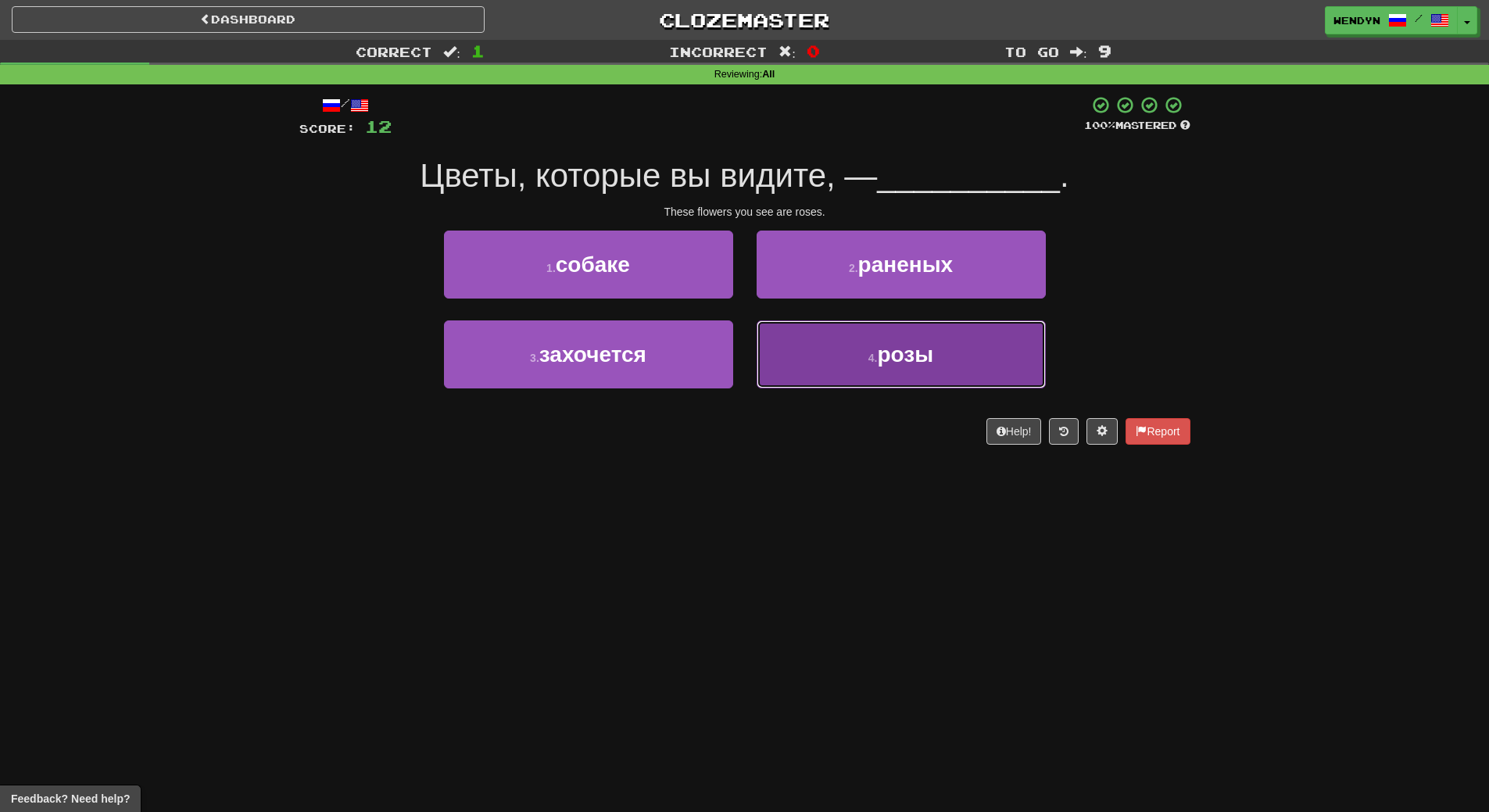
click at [887, 350] on span "розы" at bounding box center [905, 354] width 56 height 24
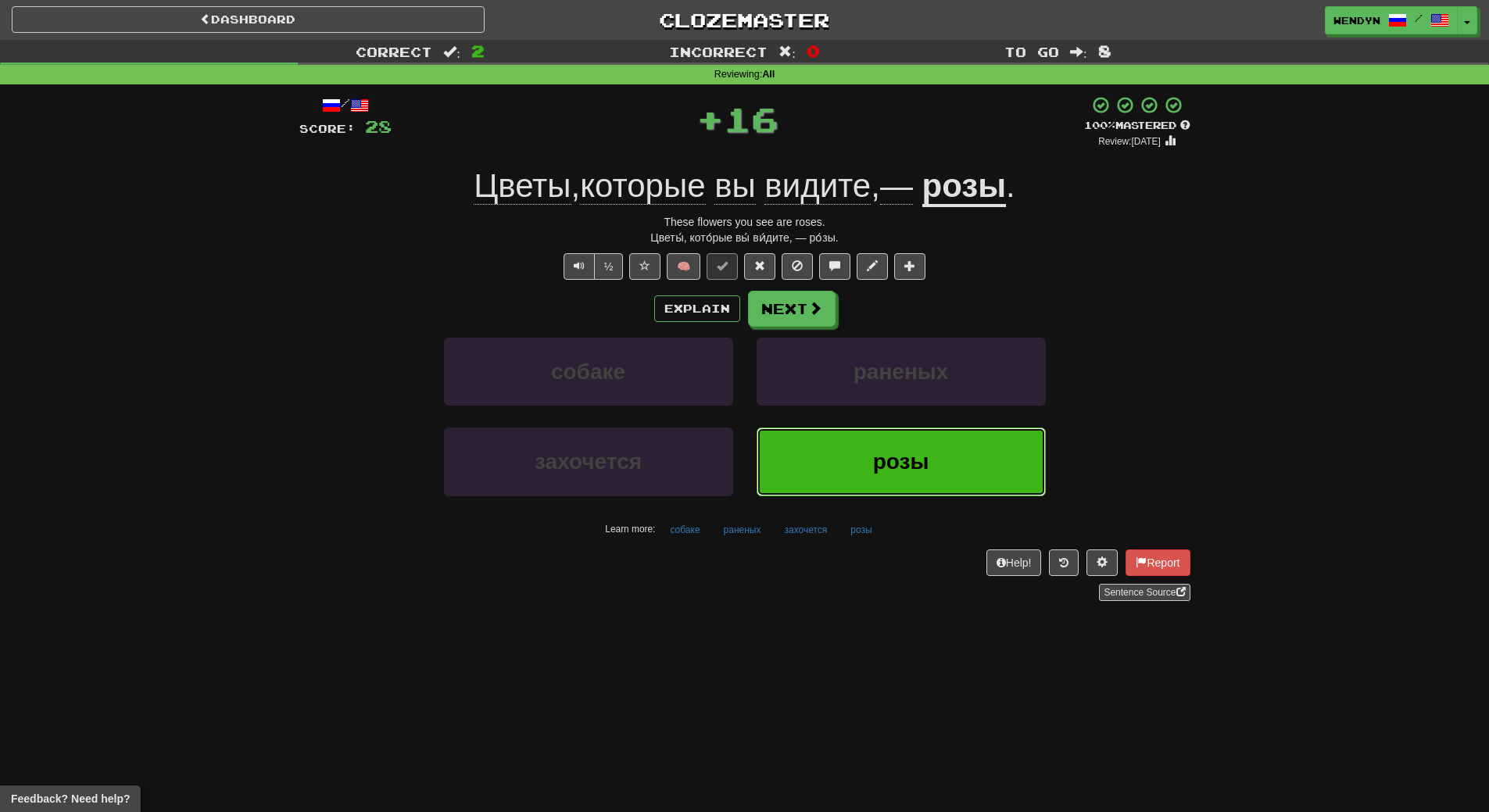
click at [869, 437] on button "розы" at bounding box center [901, 461] width 289 height 68
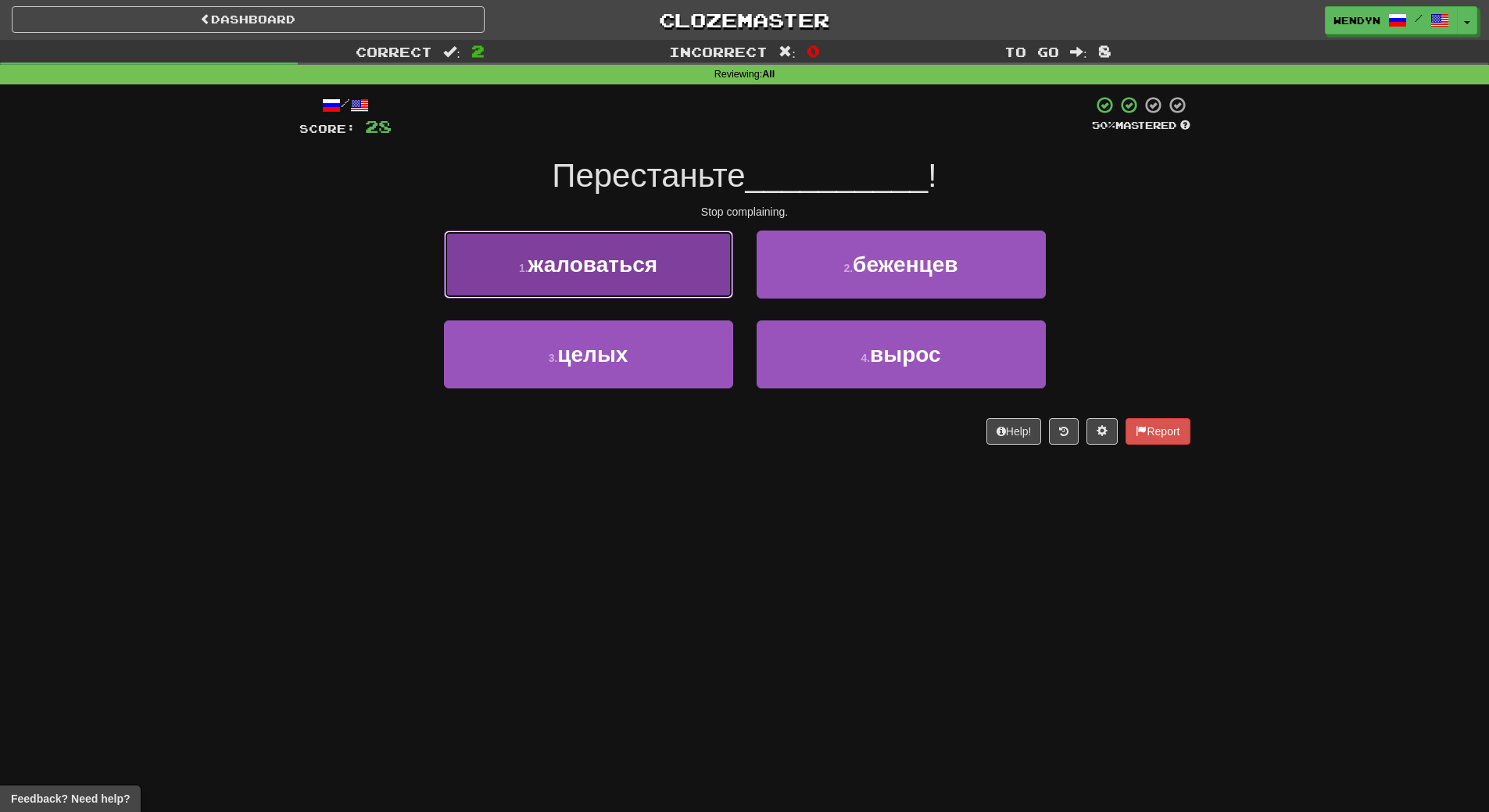
click at [652, 270] on span "жаловаться" at bounding box center [593, 265] width 130 height 24
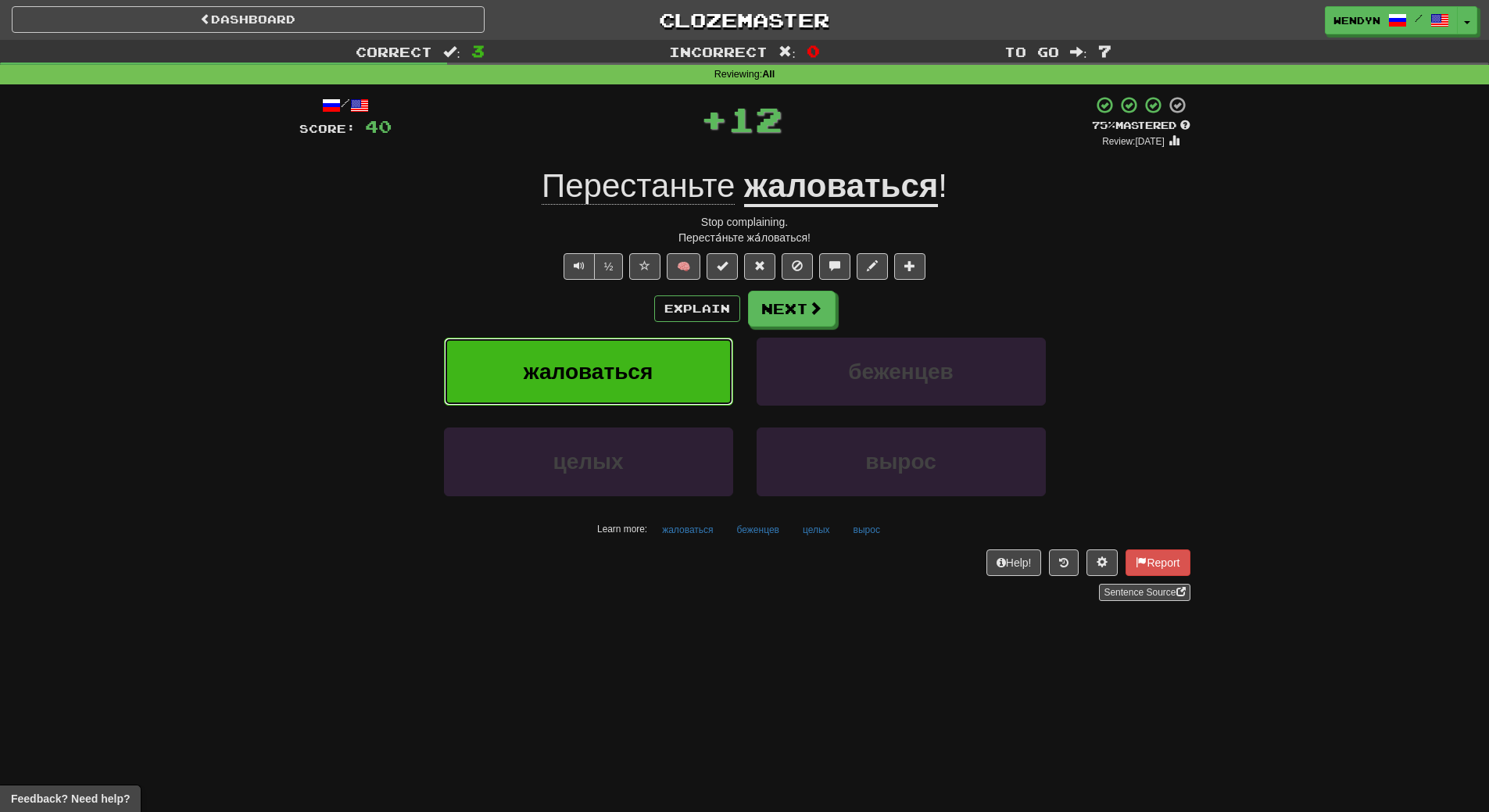
drag, startPoint x: 652, startPoint y: 362, endPoint x: 652, endPoint y: 375, distance: 13.0
click at [652, 375] on span "жаловаться" at bounding box center [589, 371] width 130 height 24
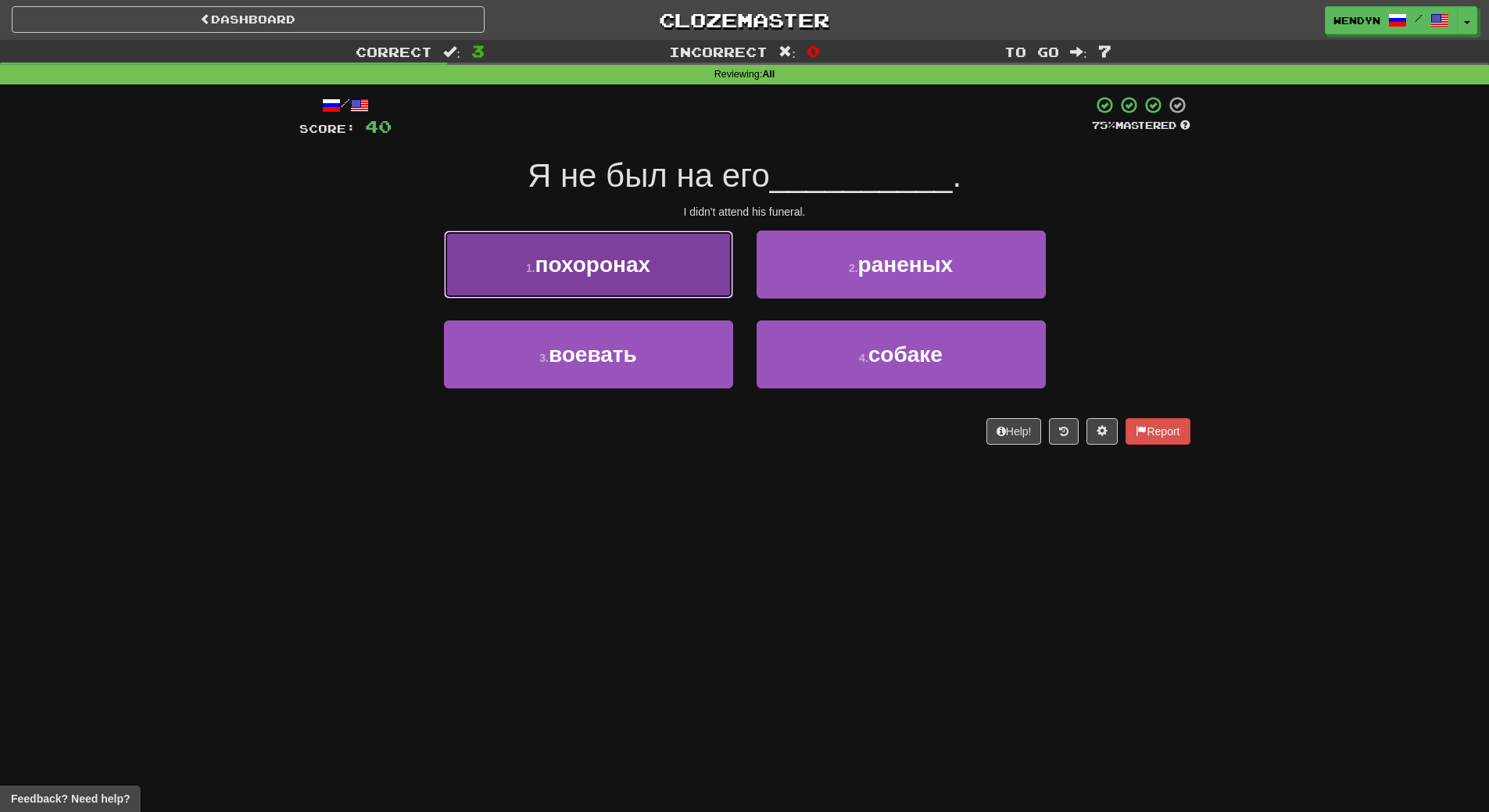
click at [667, 277] on button "1 . похоронах" at bounding box center [589, 265] width 289 height 68
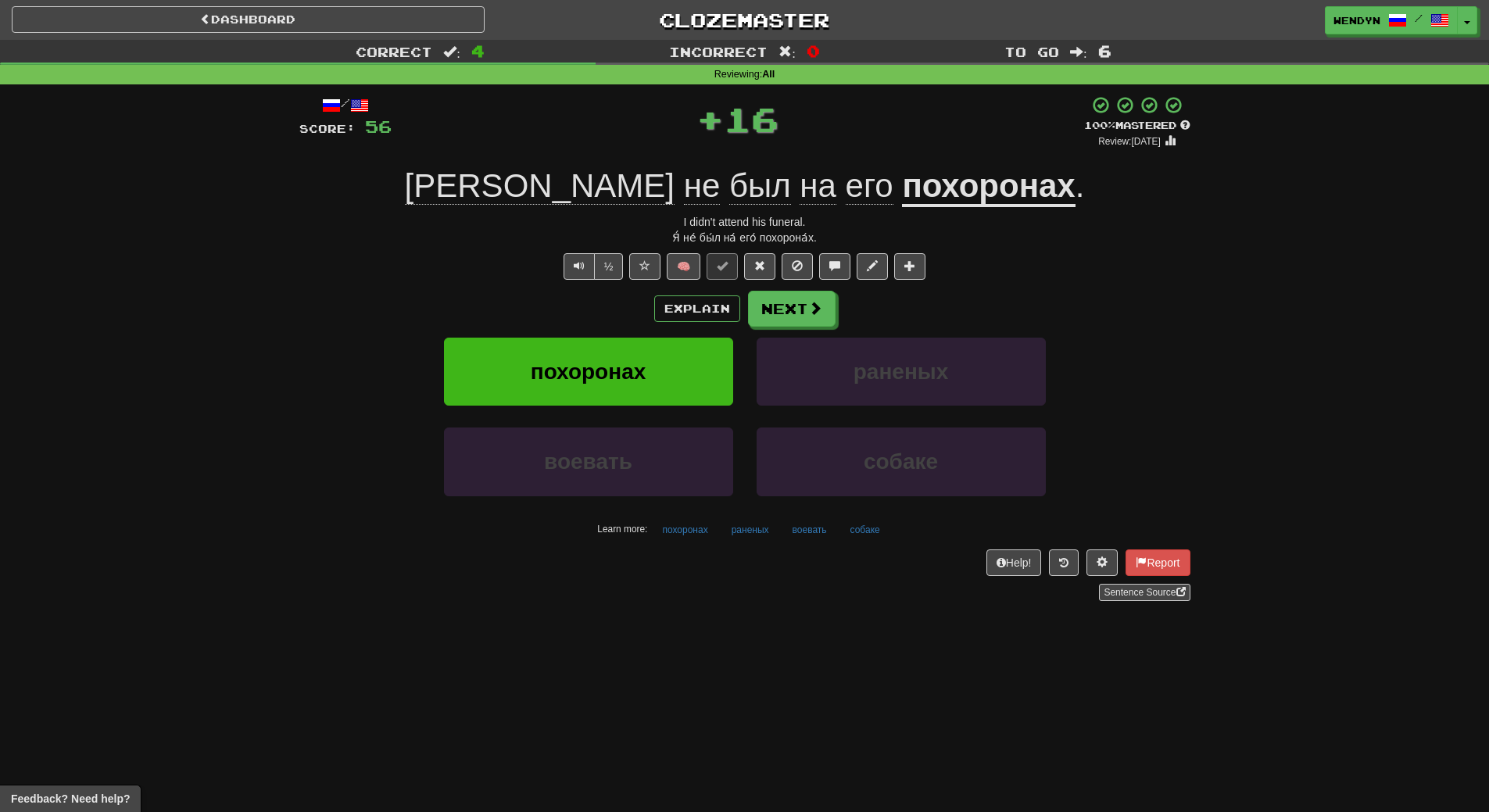
click at [642, 292] on div "Explain Next" at bounding box center [744, 308] width 891 height 36
click at [628, 381] on span "похоронах" at bounding box center [589, 371] width 116 height 24
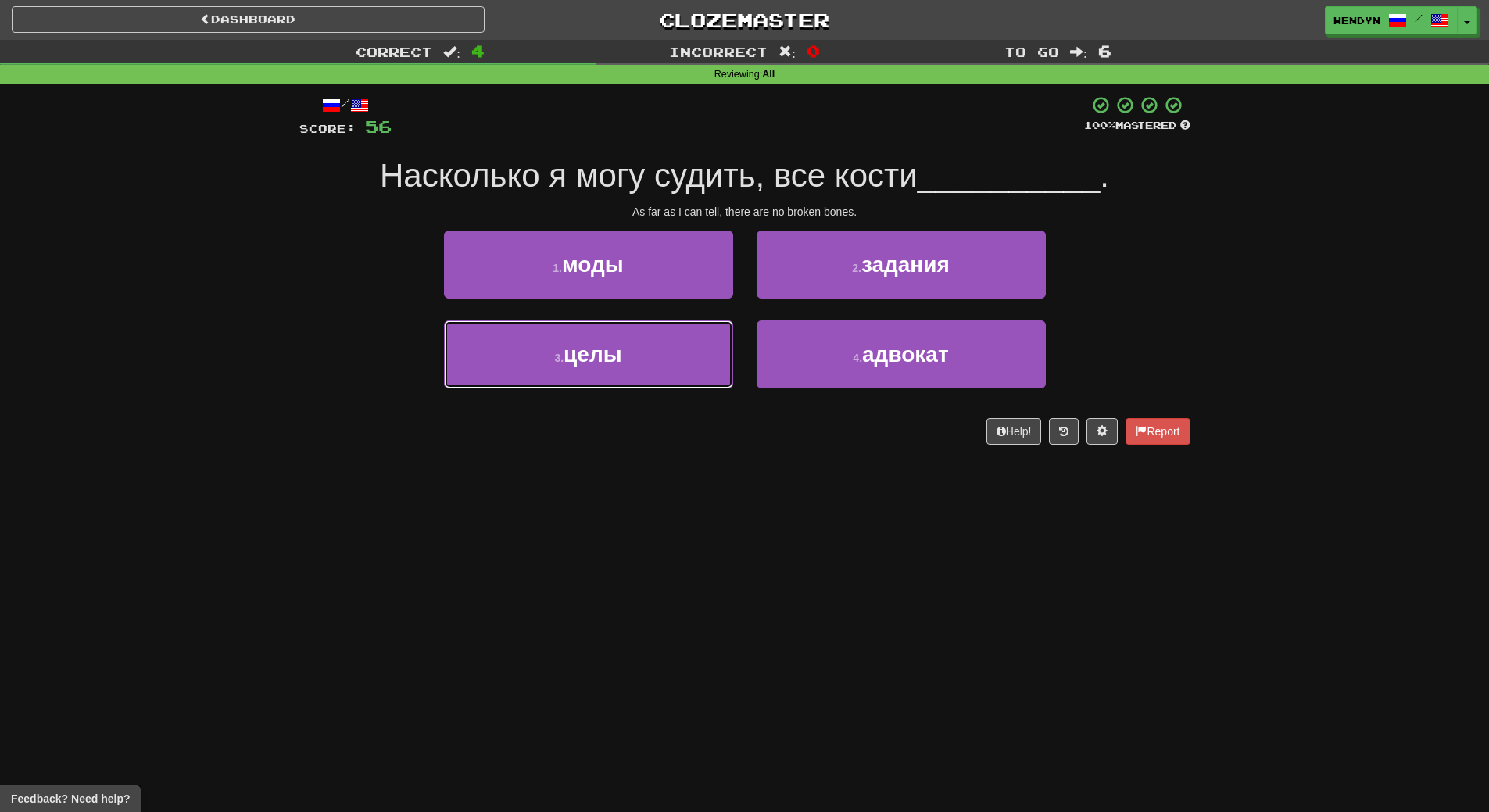
click at [628, 382] on button "3 . целы" at bounding box center [589, 354] width 289 height 68
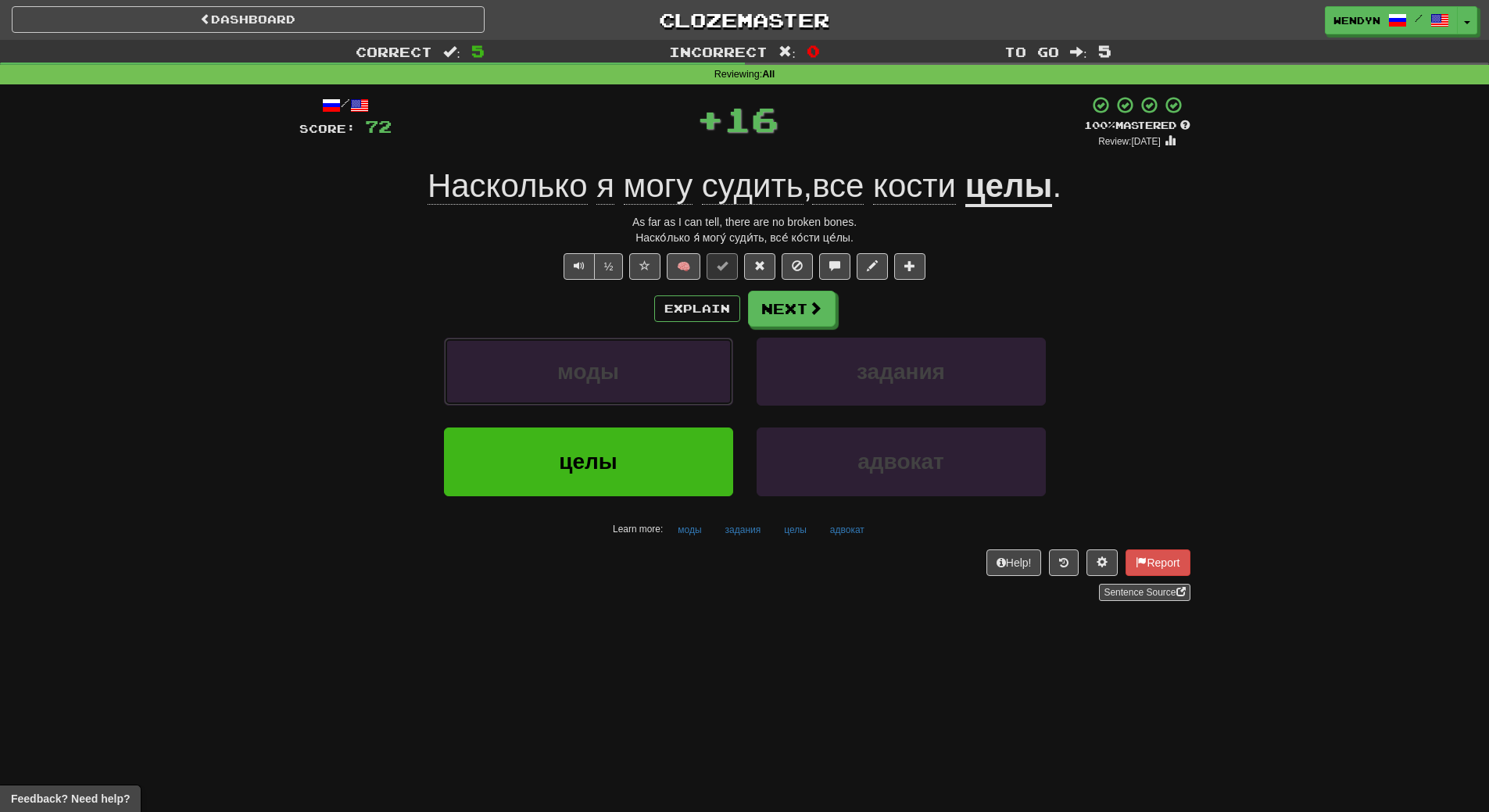
click at [628, 382] on button "моды" at bounding box center [589, 371] width 289 height 68
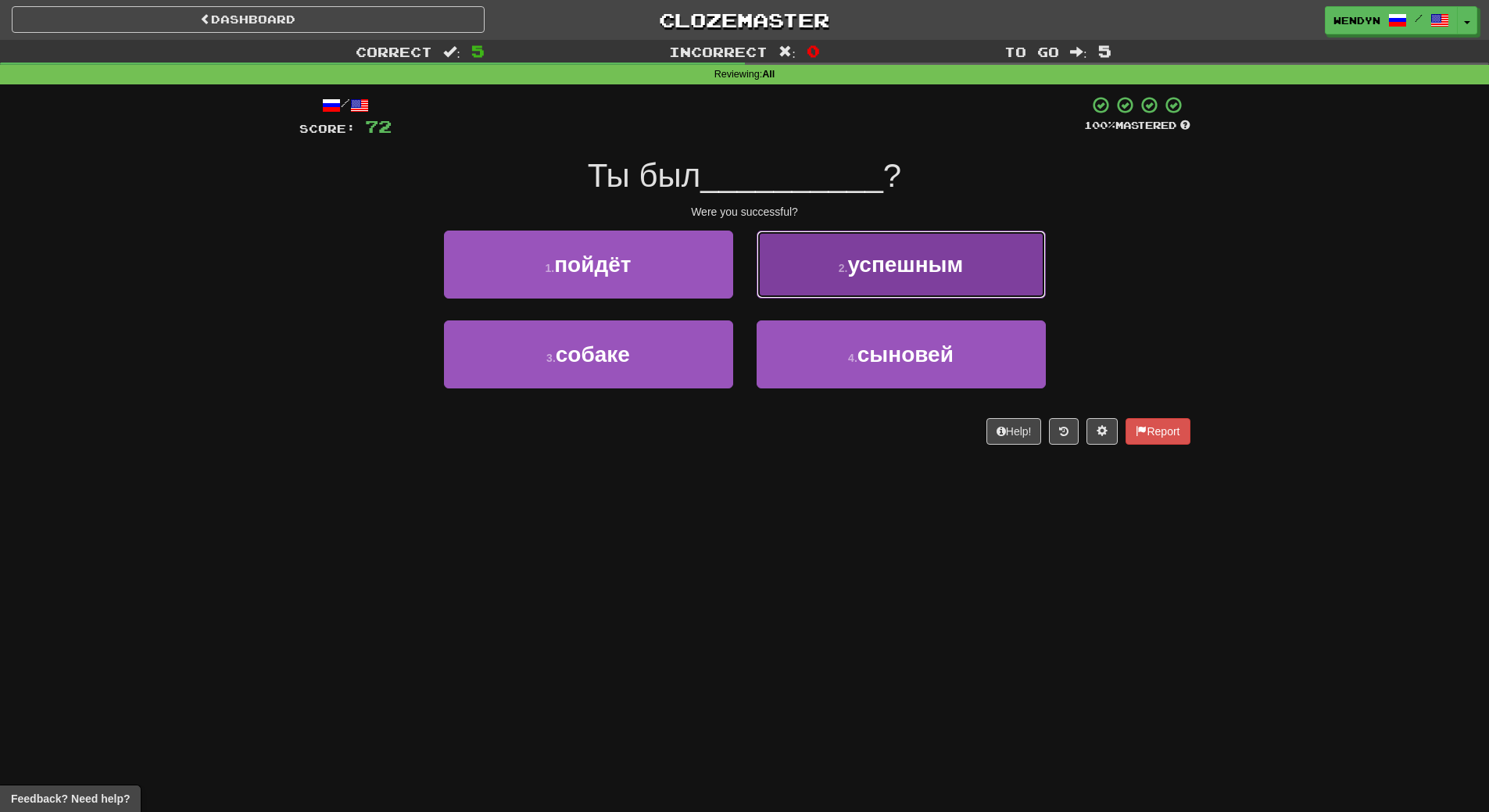
click at [914, 272] on span "успешным" at bounding box center [905, 265] width 116 height 24
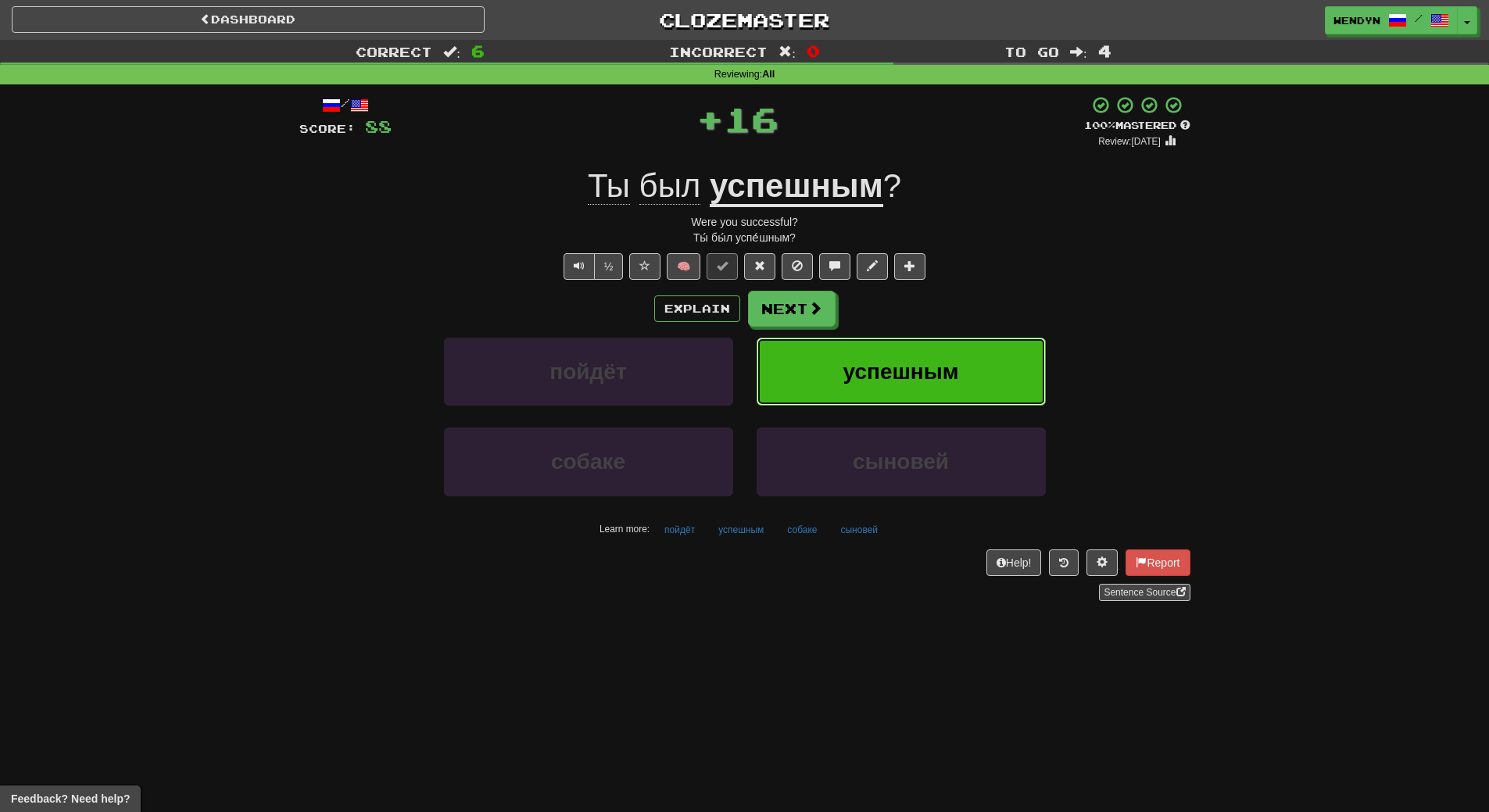
click at [924, 348] on button "успешным" at bounding box center [901, 371] width 289 height 68
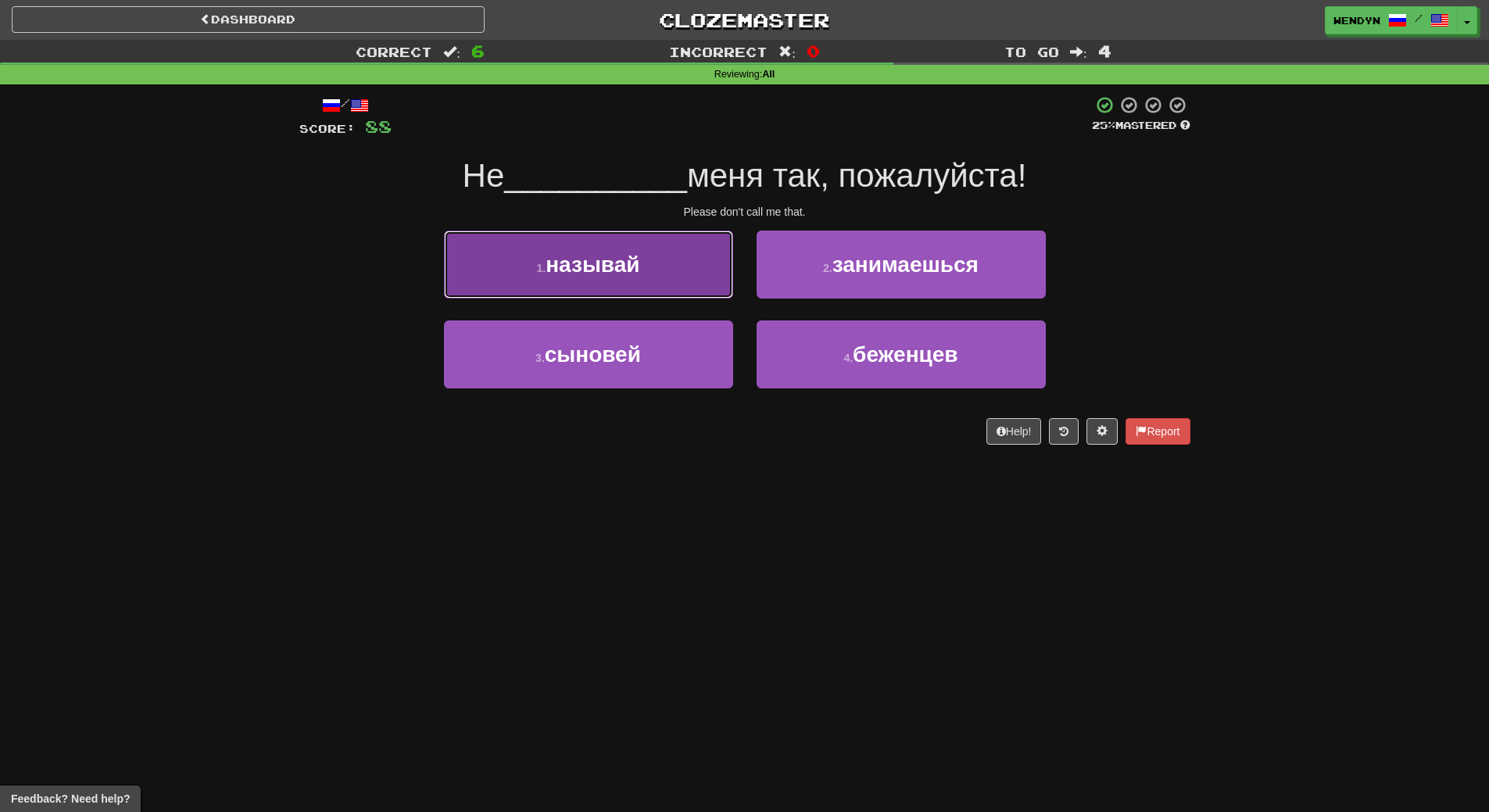
click at [632, 273] on span "называй" at bounding box center [593, 265] width 94 height 24
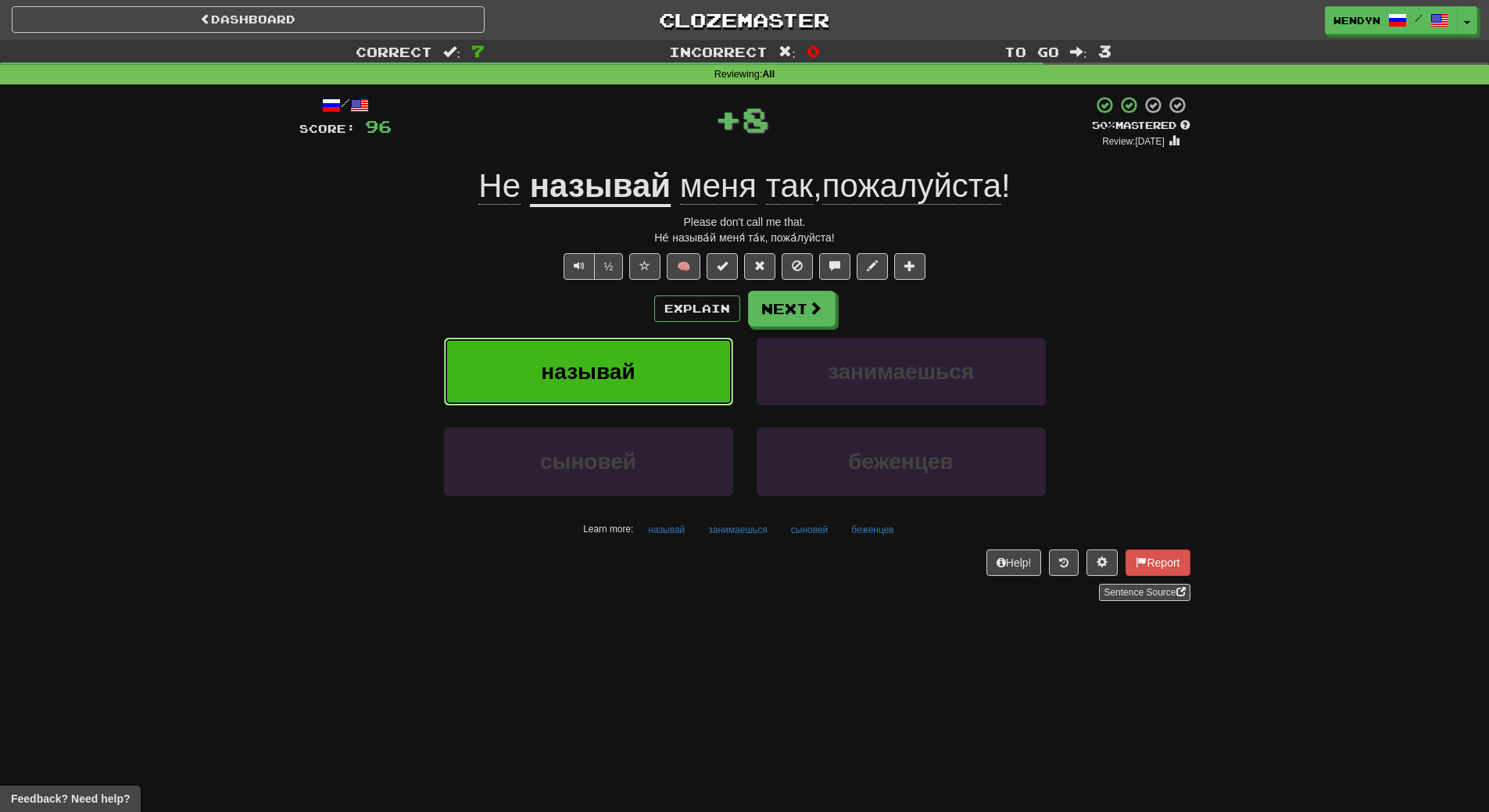
click at [637, 399] on button "называй" at bounding box center [589, 371] width 289 height 68
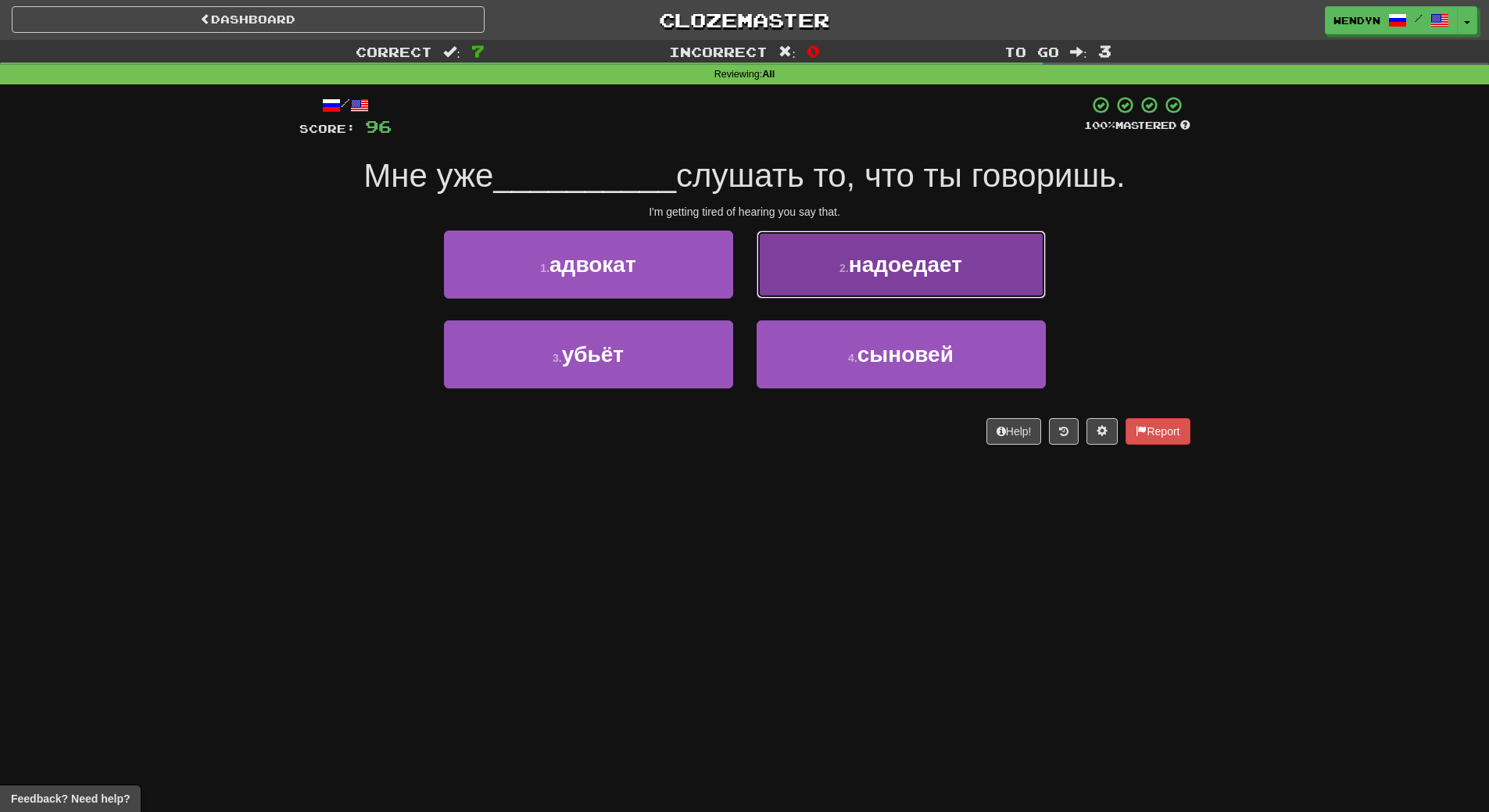
click at [937, 275] on span "надоедает" at bounding box center [905, 265] width 113 height 24
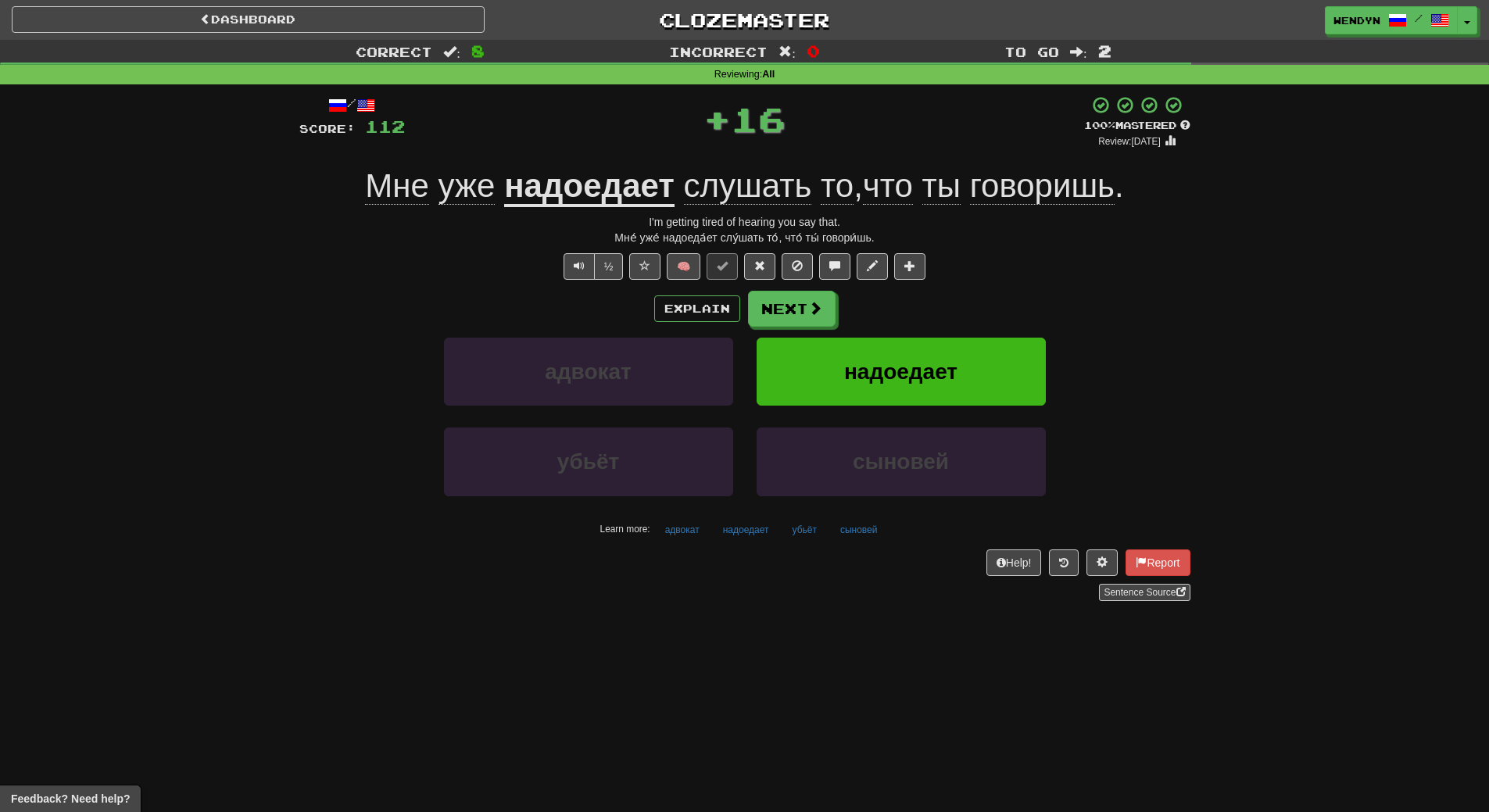
click at [937, 275] on div "½ 🧠" at bounding box center [744, 267] width 891 height 27
click at [927, 387] on button "надоедает" at bounding box center [901, 371] width 289 height 68
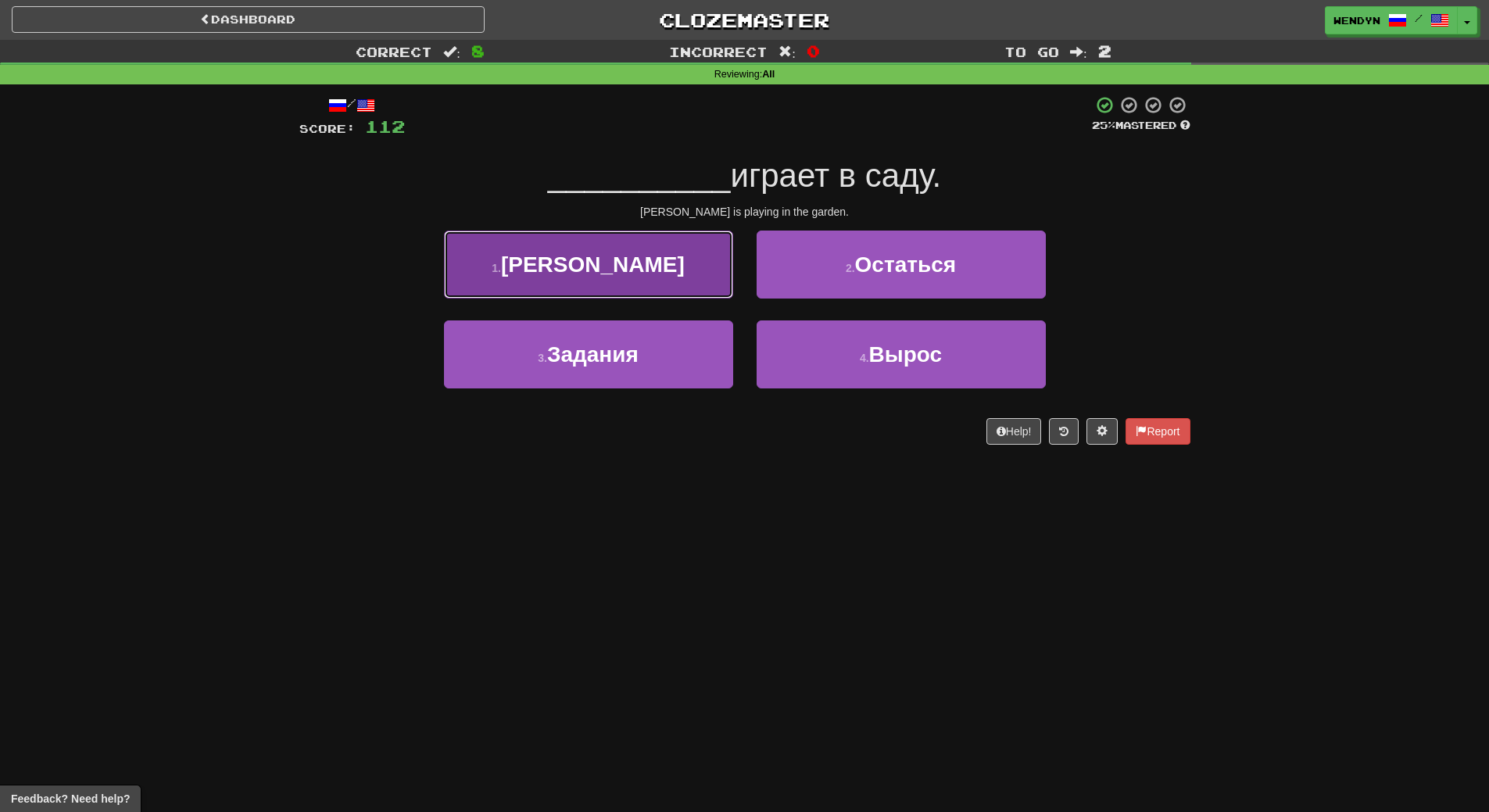
click at [689, 269] on button "1 . Элен" at bounding box center [589, 265] width 289 height 68
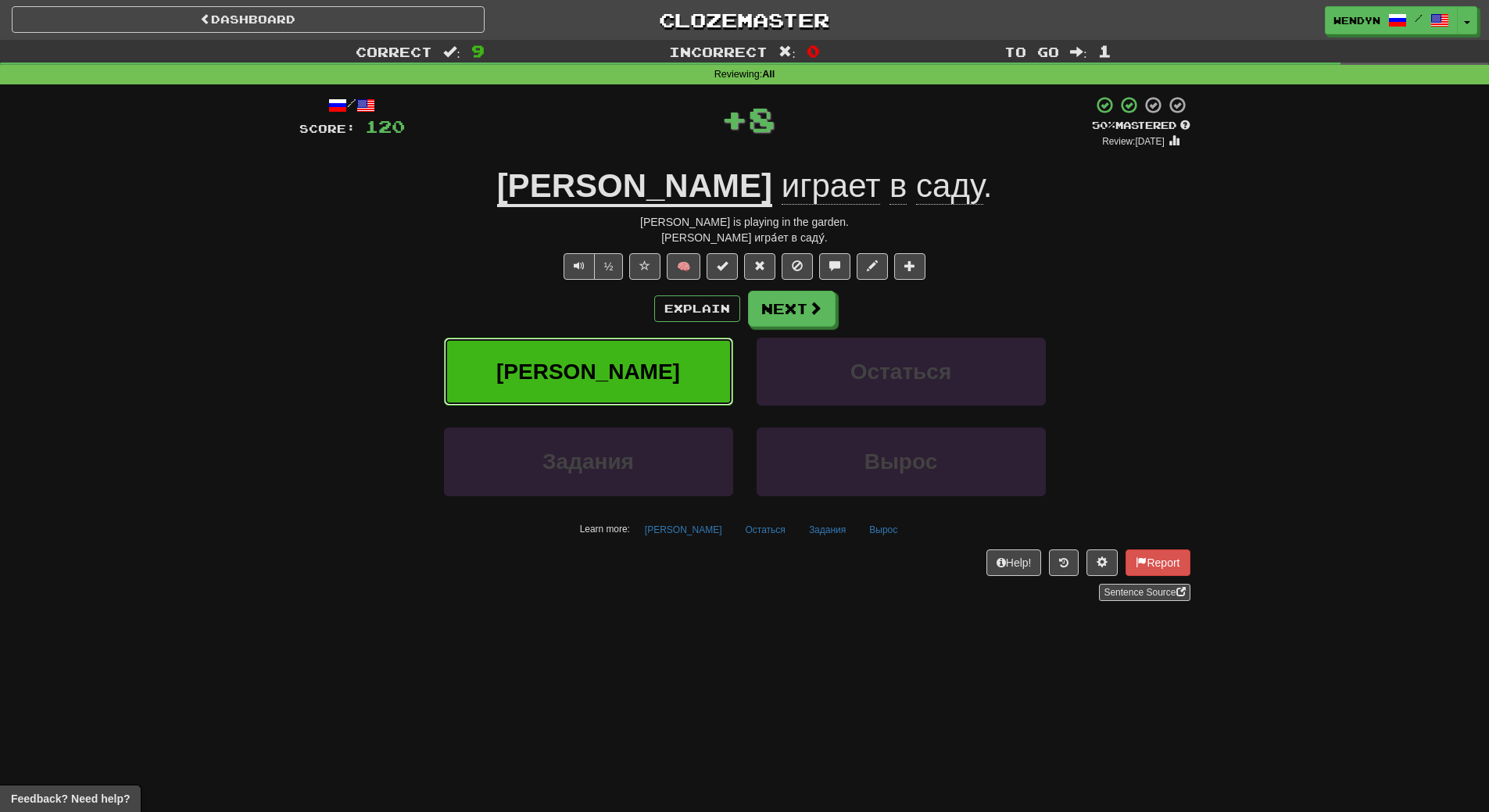
click at [692, 371] on button "Элен" at bounding box center [589, 371] width 289 height 68
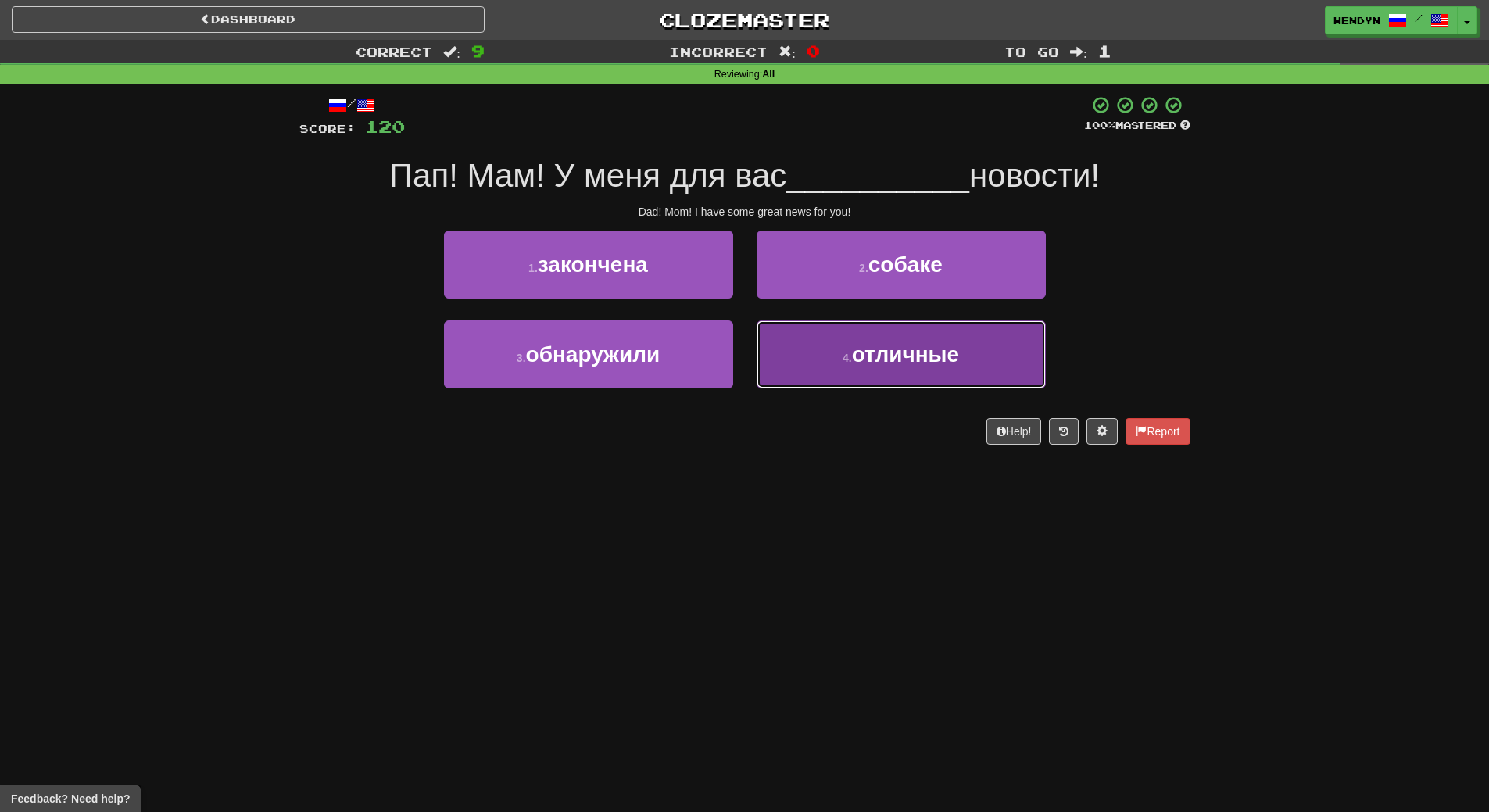
click at [944, 363] on span "отличные" at bounding box center [906, 354] width 107 height 24
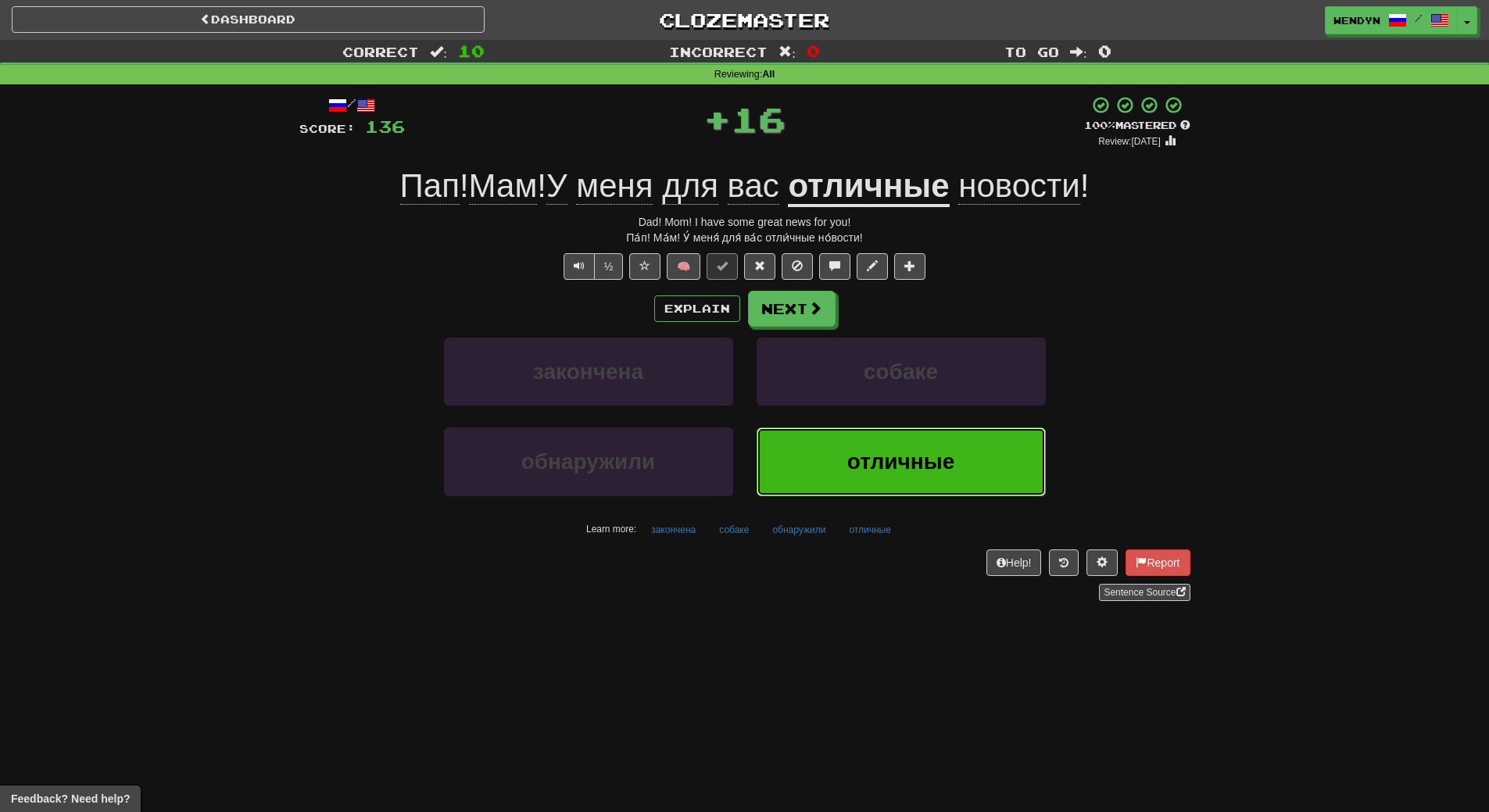
click at [935, 447] on button "отличные" at bounding box center [901, 461] width 289 height 68
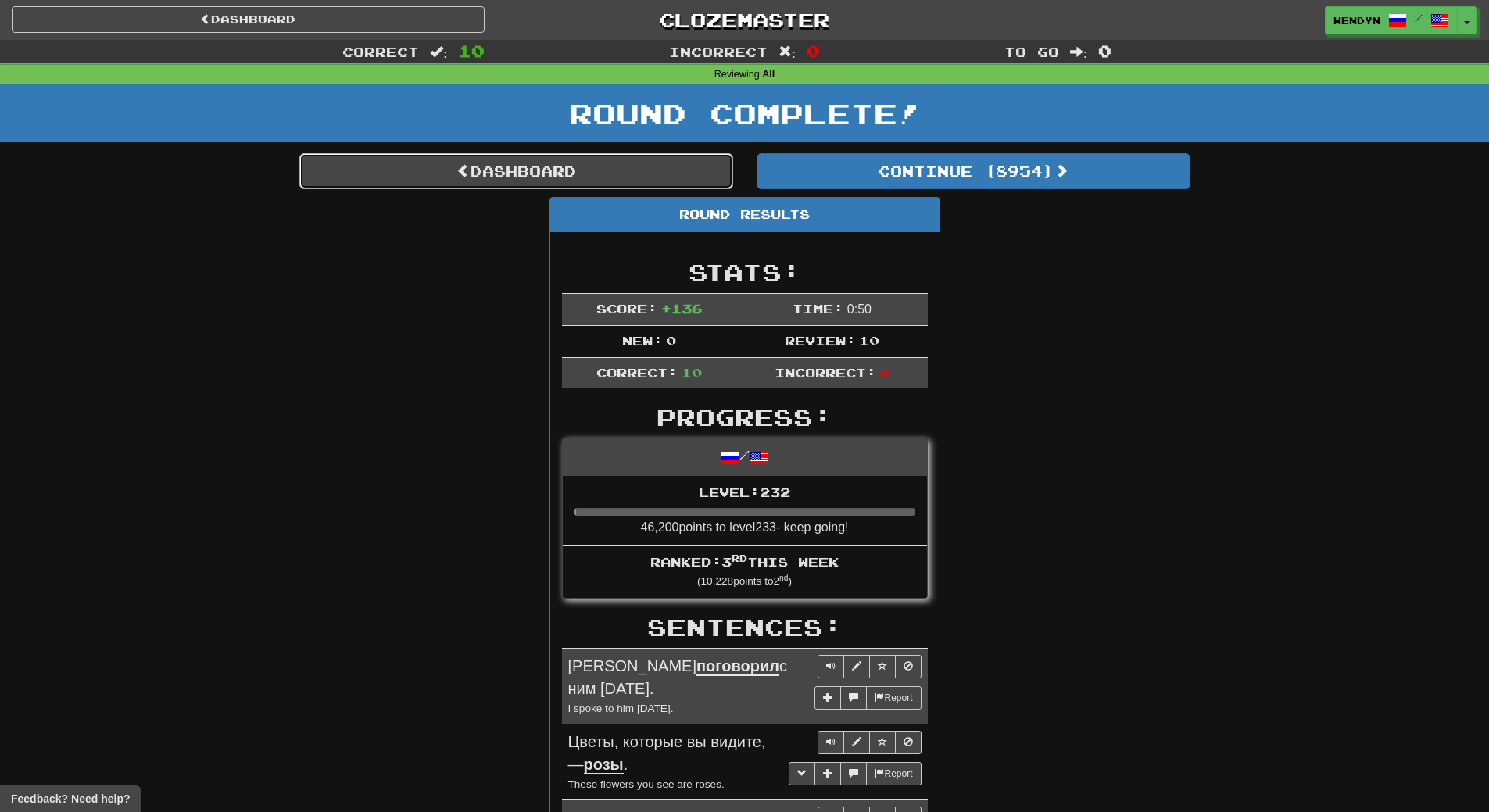
click at [648, 172] on link "Dashboard" at bounding box center [516, 170] width 434 height 36
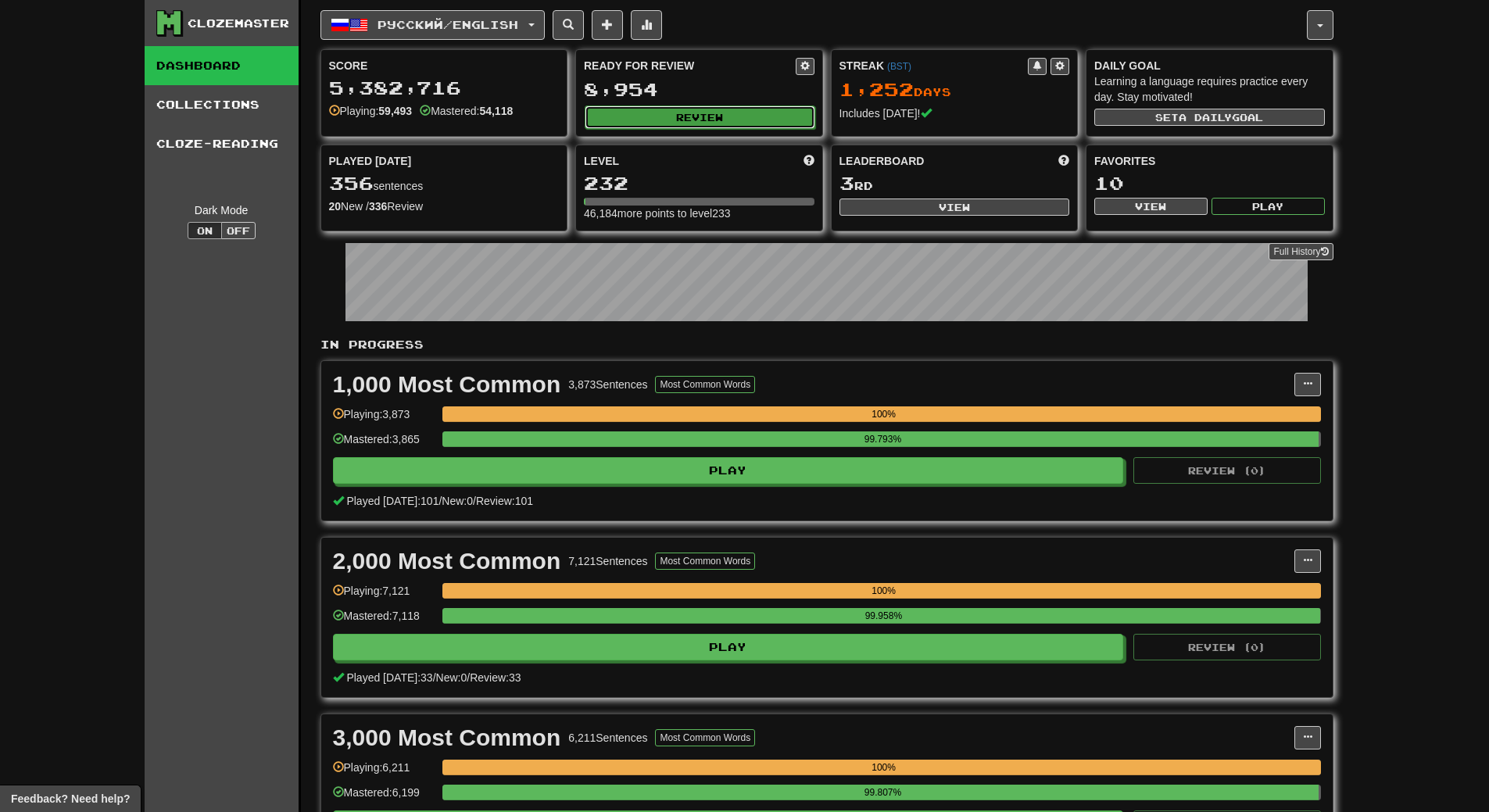
click at [760, 118] on button "Review" at bounding box center [700, 118] width 231 height 24
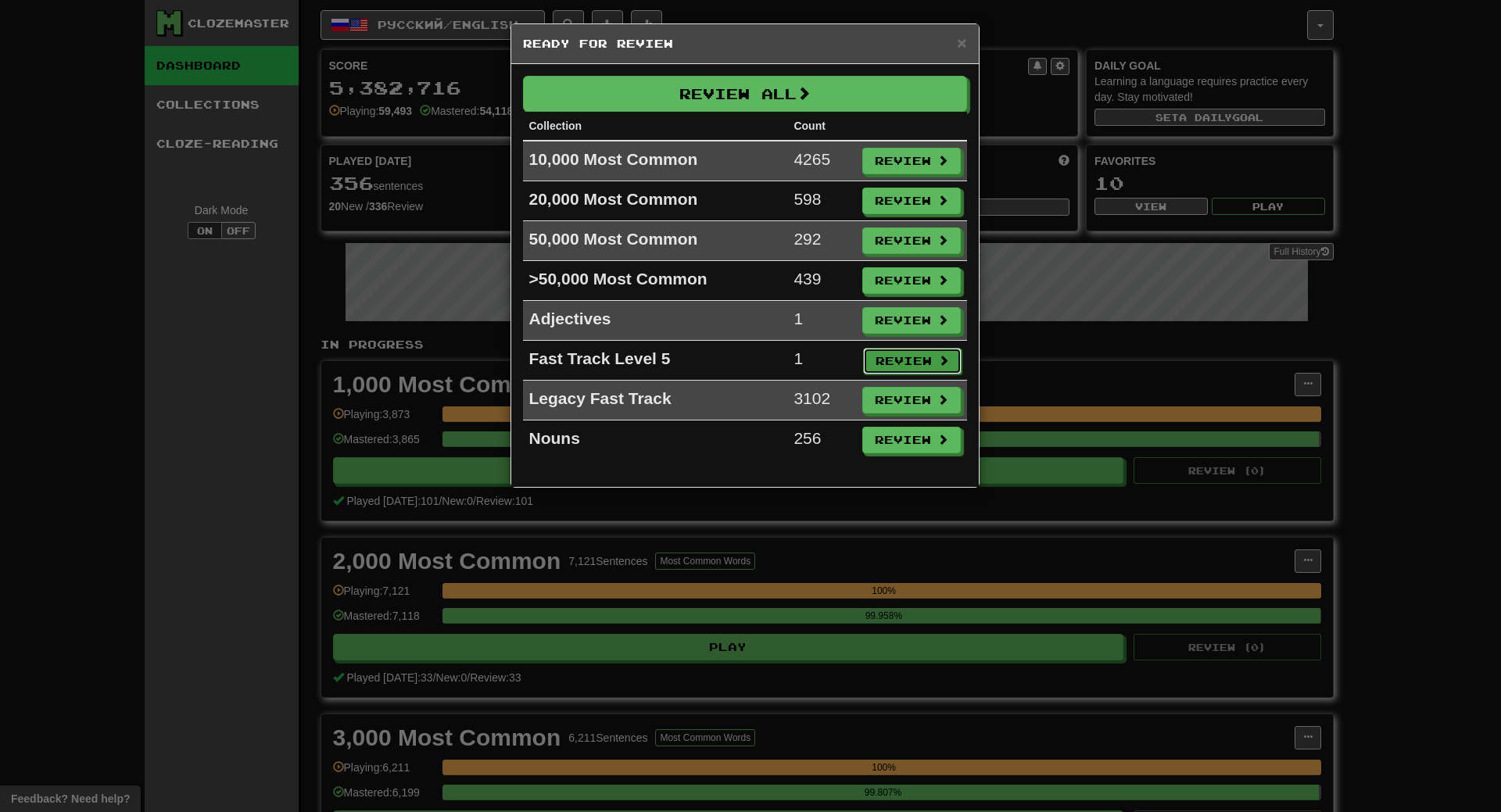
click at [916, 364] on button "Review" at bounding box center [912, 361] width 98 height 27
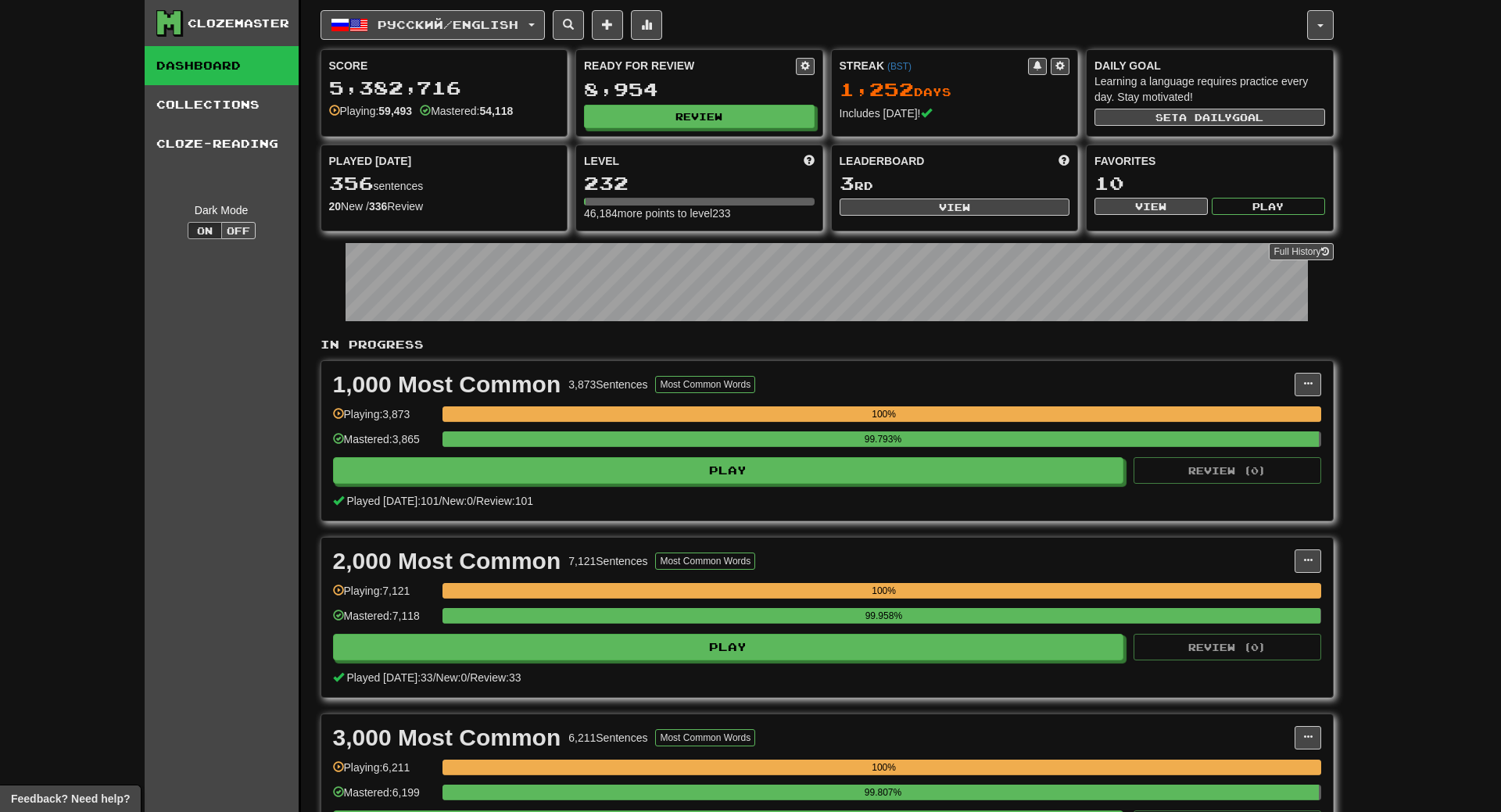
select select "**"
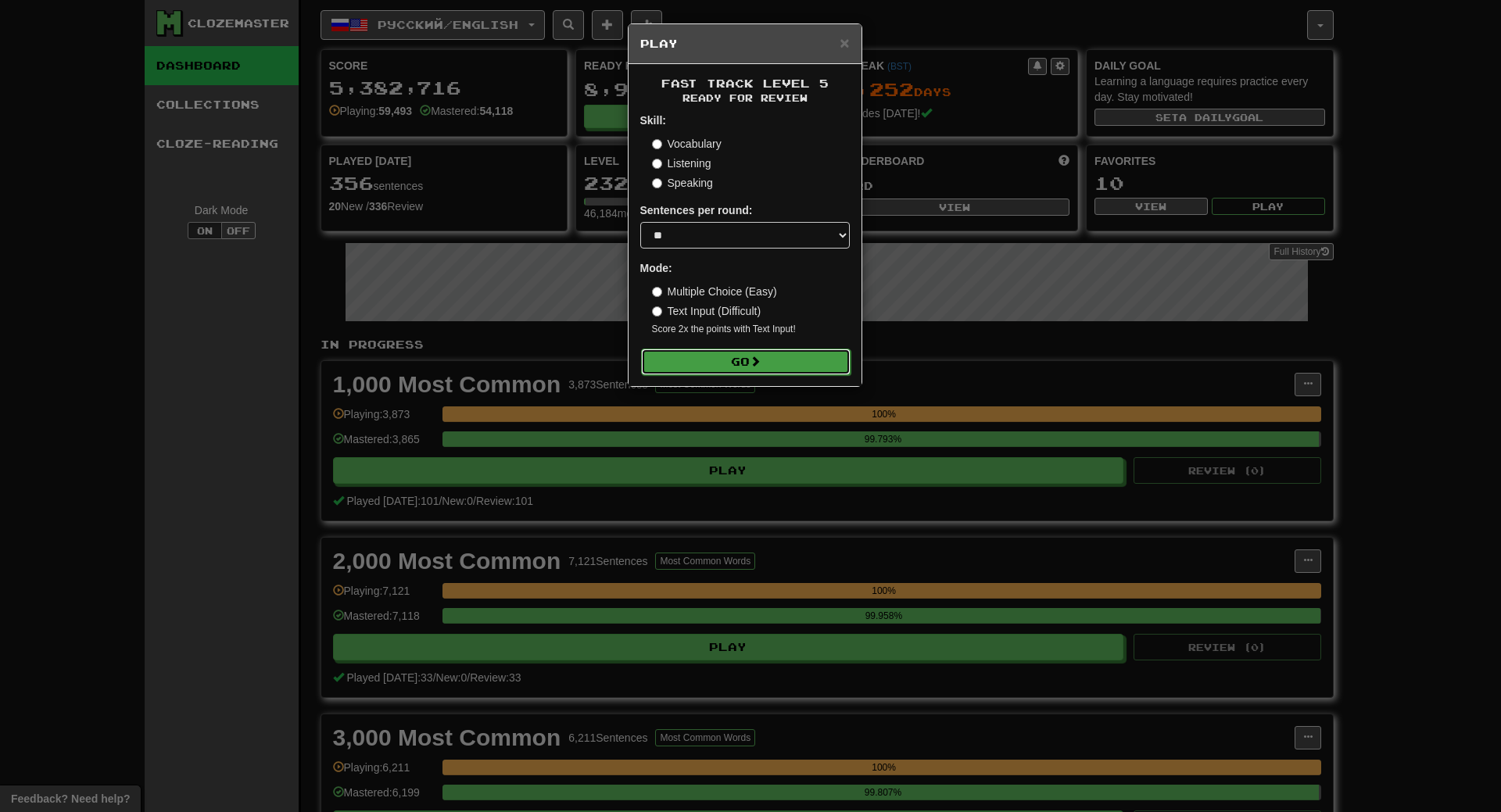
click at [827, 362] on button "Go" at bounding box center [745, 362] width 209 height 27
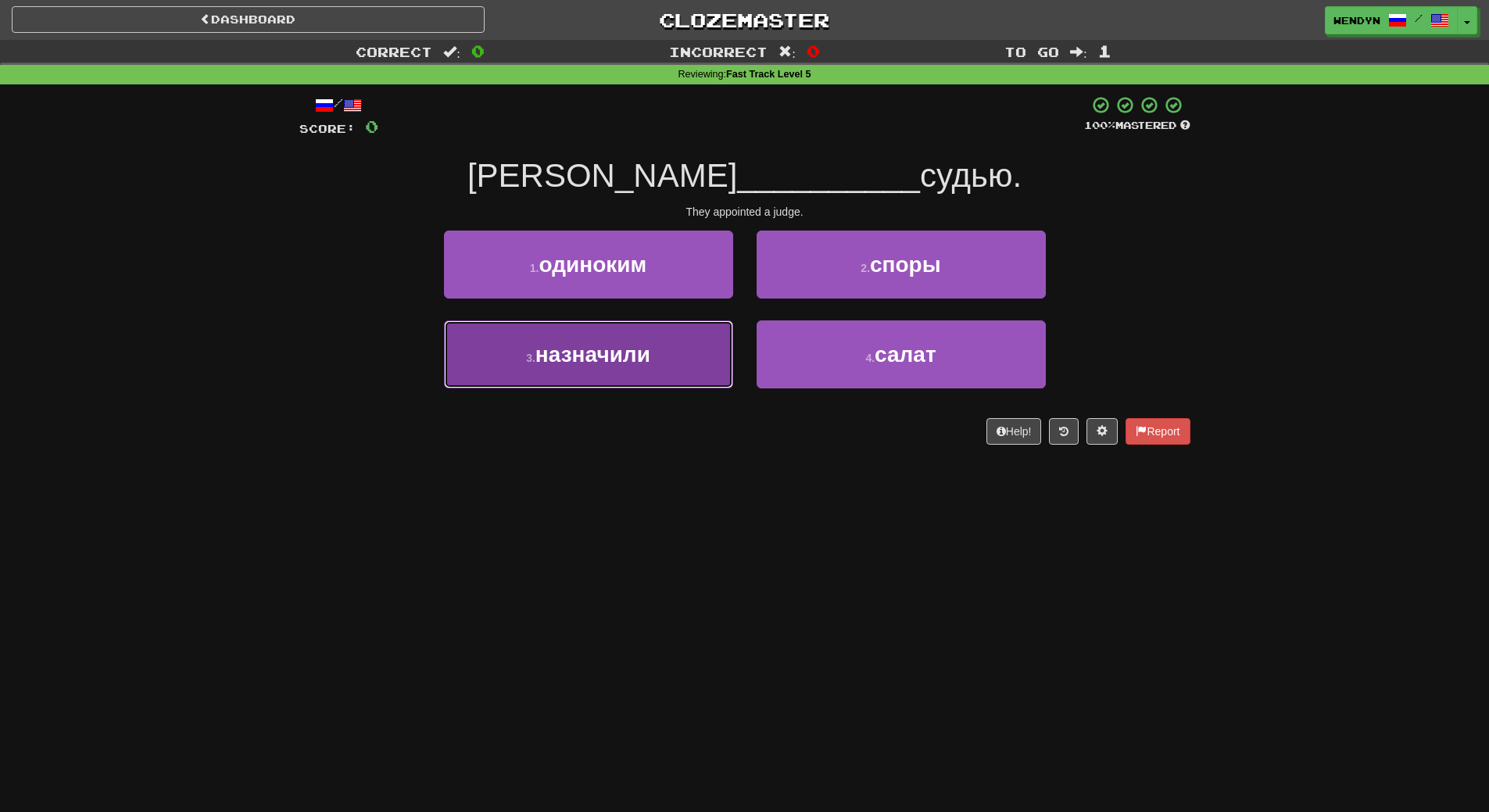
click at [684, 370] on button "3 . назначили" at bounding box center [589, 354] width 289 height 68
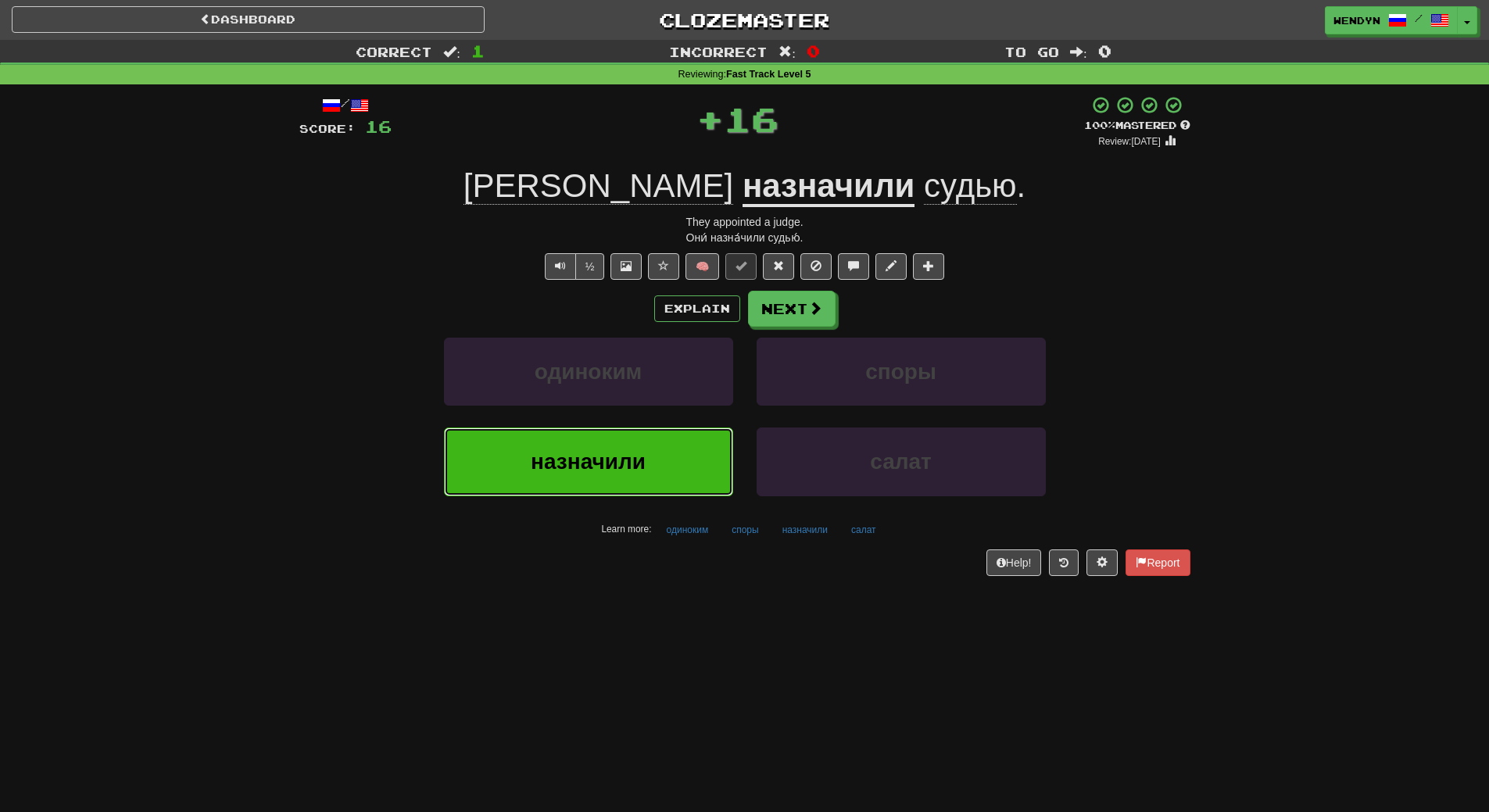
click at [682, 446] on button "назначили" at bounding box center [589, 461] width 289 height 68
